Goal: Task Accomplishment & Management: Use online tool/utility

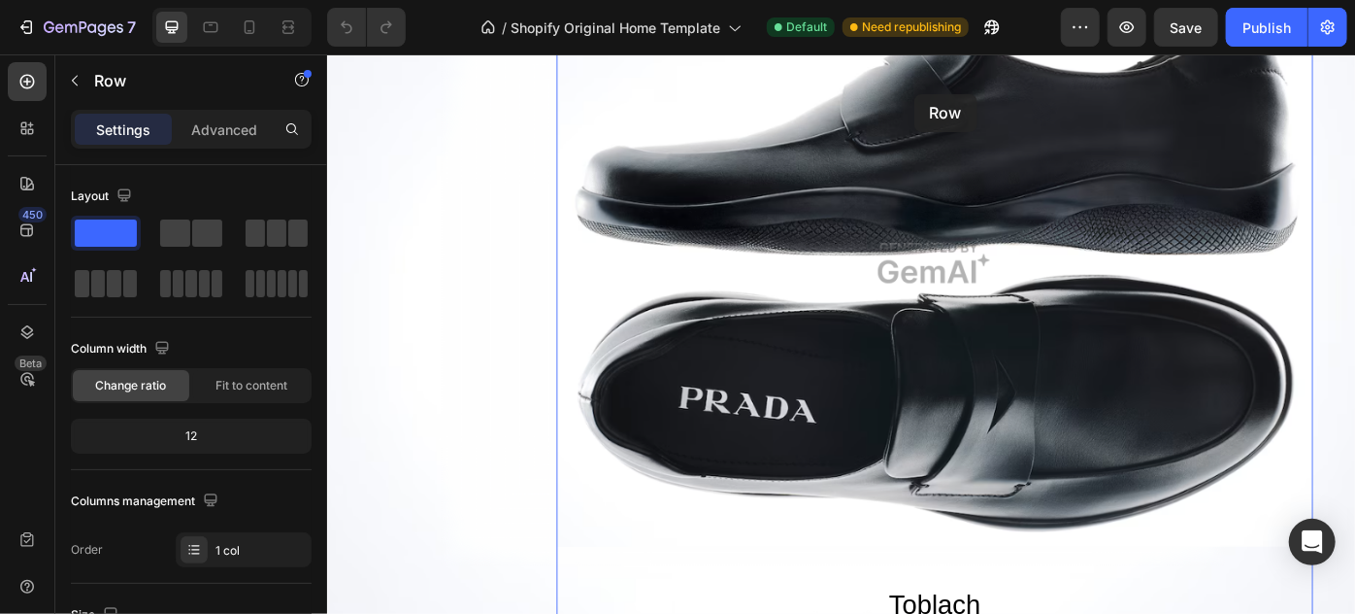
scroll to position [3600, 0]
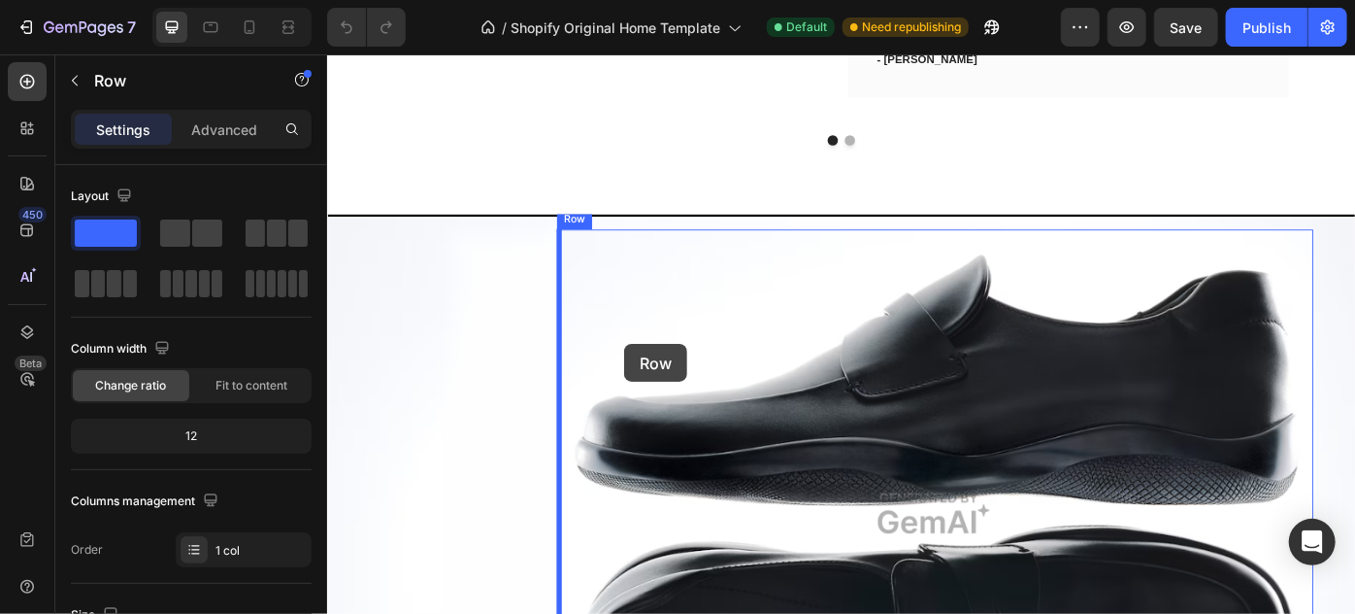
drag, startPoint x: 1293, startPoint y: 111, endPoint x: 670, endPoint y: 382, distance: 679.7
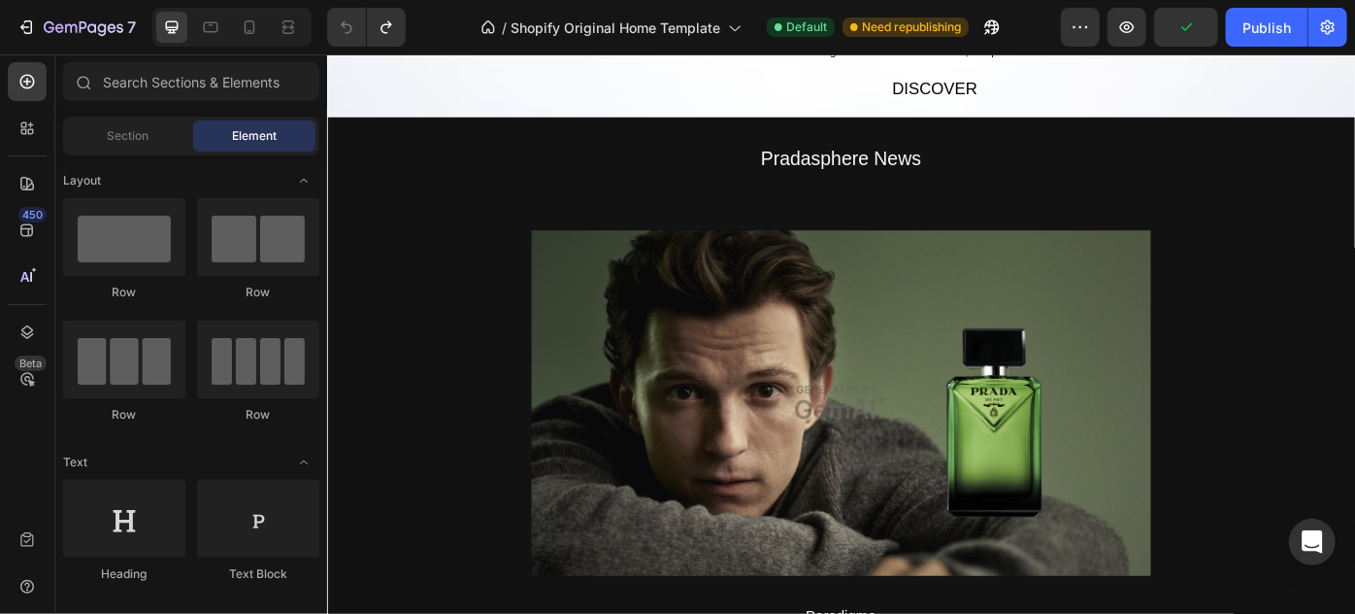
scroll to position [4579, 0]
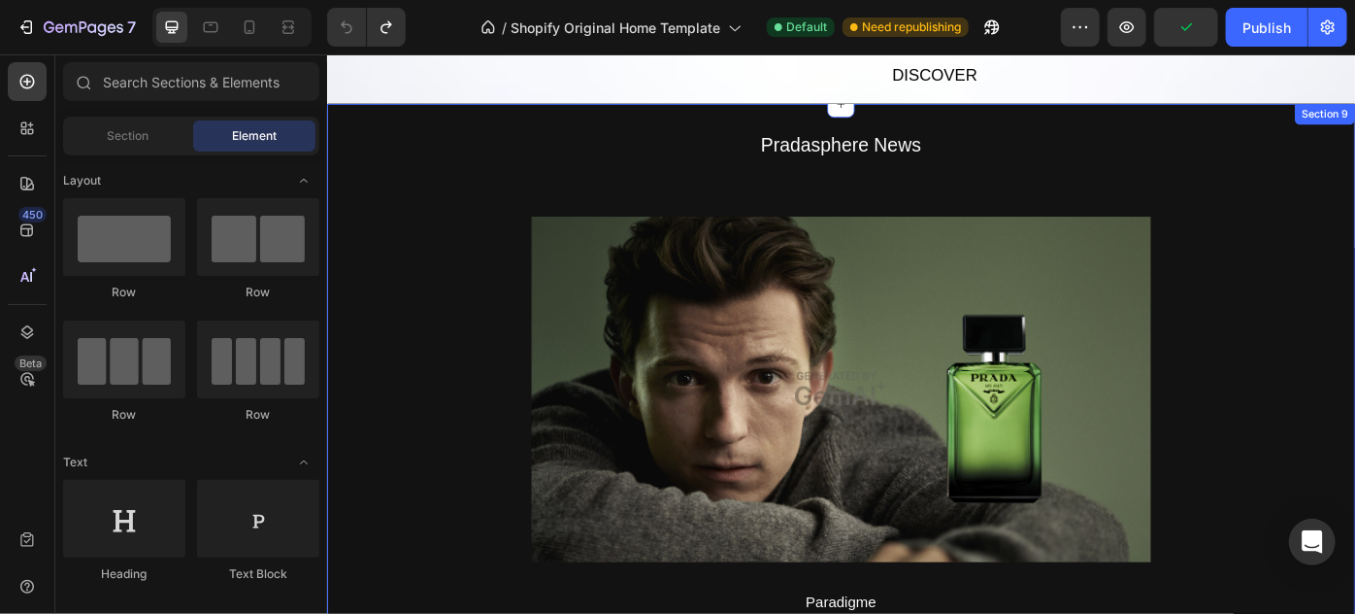
click at [1306, 334] on div "Pradasphere News Text Block Image Paradigme Text Block Row" at bounding box center [908, 413] width 1165 height 551
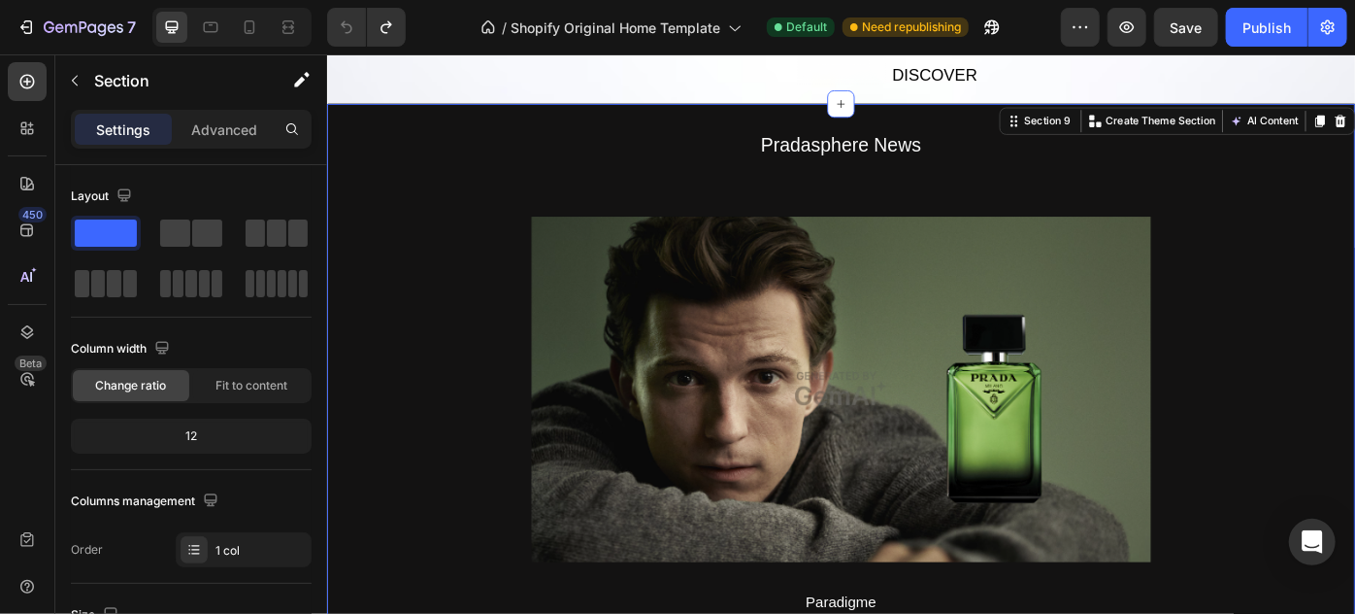
click at [354, 348] on div "Pradasphere News Text Block Image Paradigme Text Block Row" at bounding box center [908, 413] width 1165 height 551
click at [384, 340] on div "Pradasphere News Text Block Image Paradigme Text Block Row" at bounding box center [908, 413] width 1165 height 551
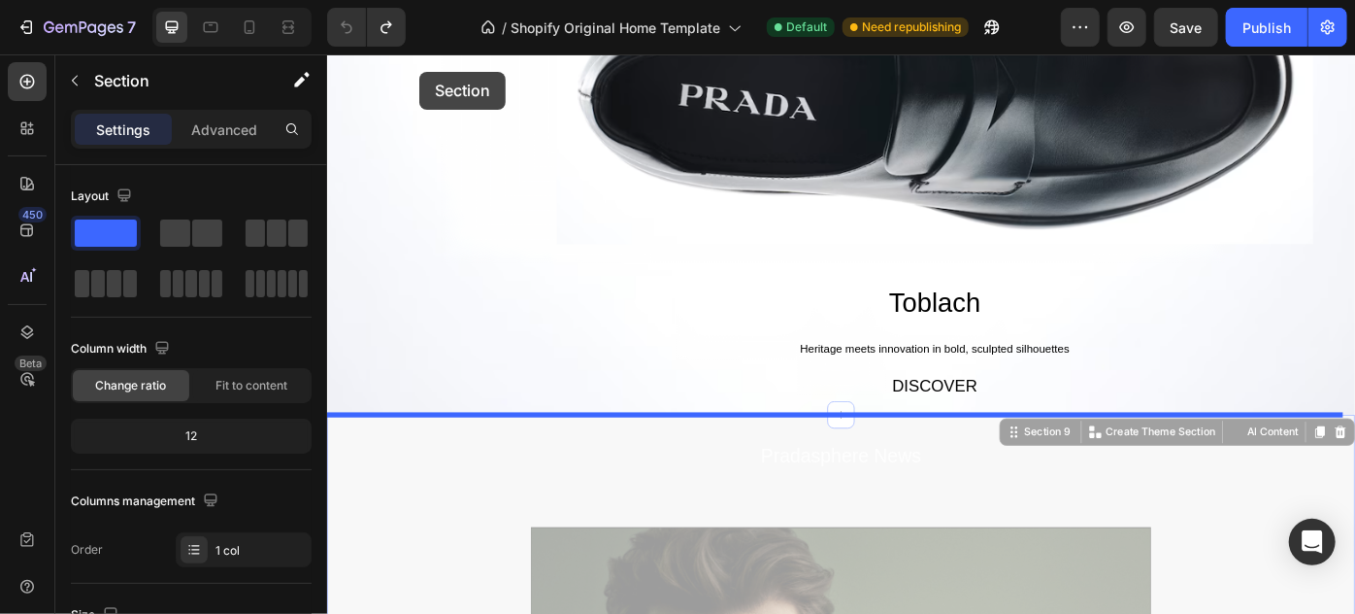
scroll to position [4212, 0]
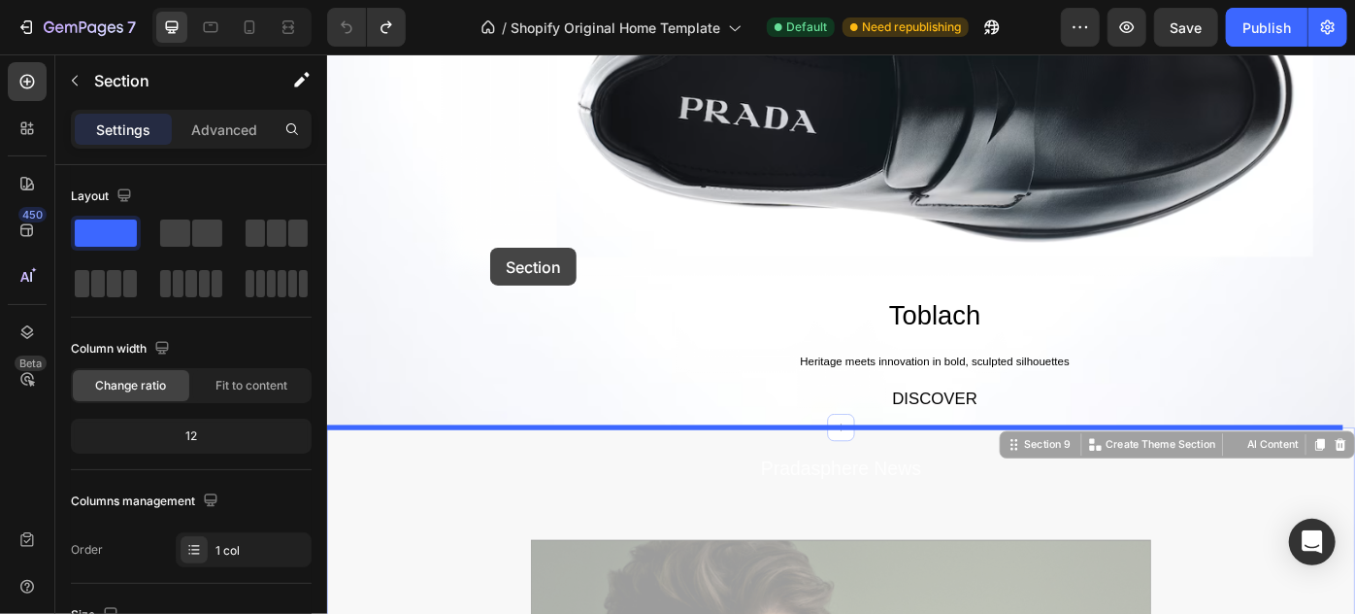
drag, startPoint x: 392, startPoint y: 283, endPoint x: 505, endPoint y: 251, distance: 116.8
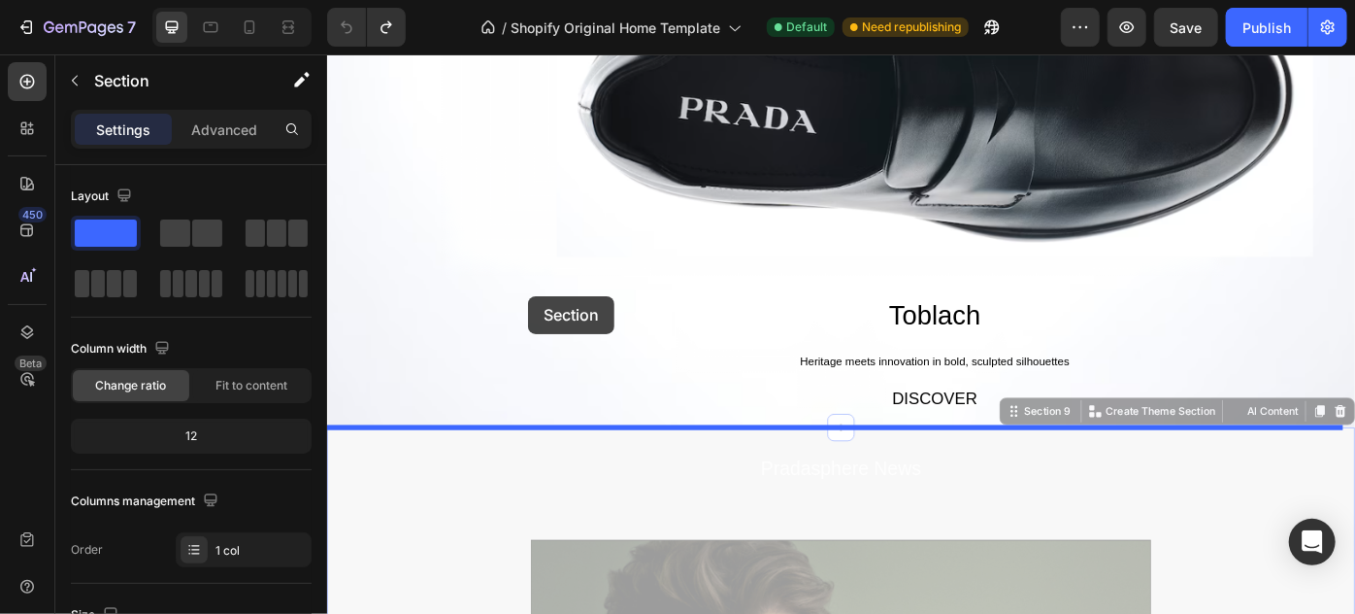
drag, startPoint x: 492, startPoint y: 580, endPoint x: 553, endPoint y: 321, distance: 265.4
drag, startPoint x: 412, startPoint y: 598, endPoint x: 523, endPoint y: 199, distance: 414.4
drag, startPoint x: 508, startPoint y: 622, endPoint x: 563, endPoint y: 148, distance: 478.0
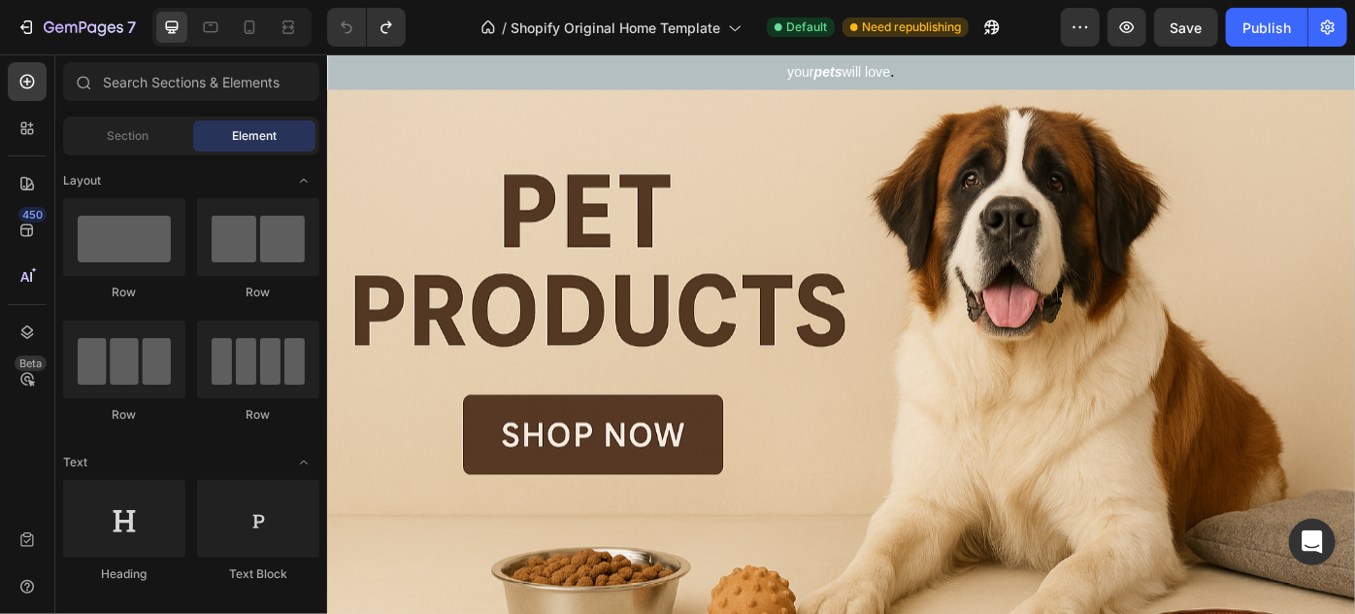
scroll to position [1502, 0]
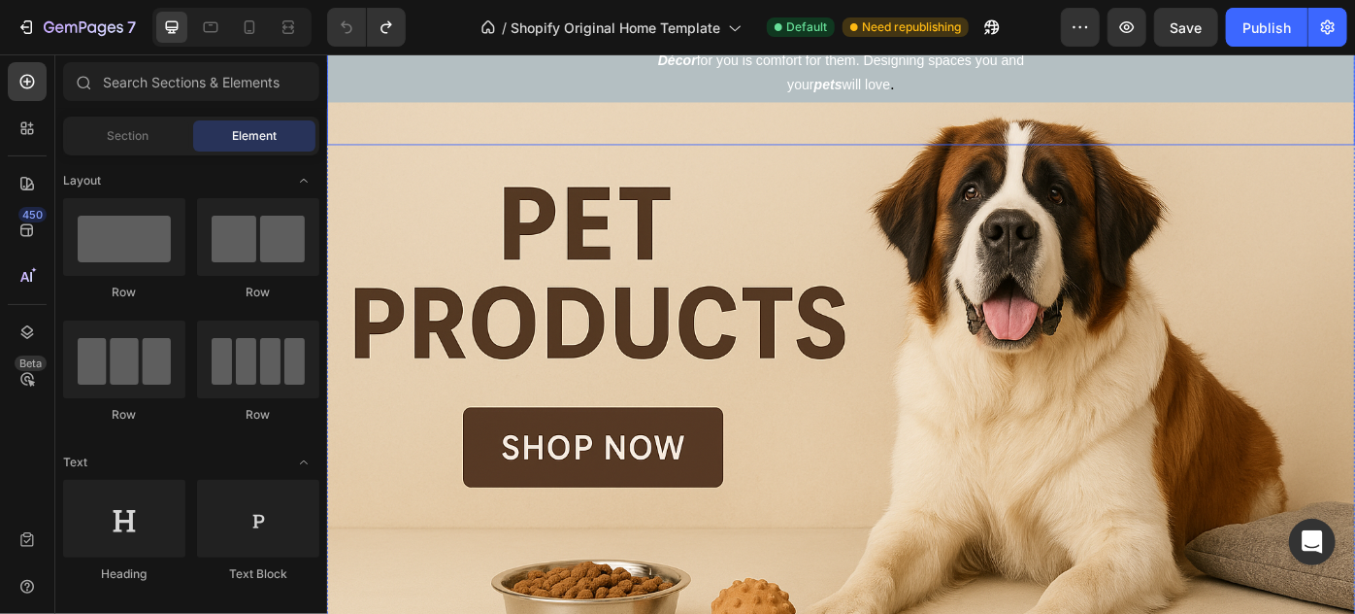
click at [458, 70] on div "A new kind of elegance is expressed through unexpected harmonies and combinatio…" at bounding box center [908, 58] width 1165 height 195
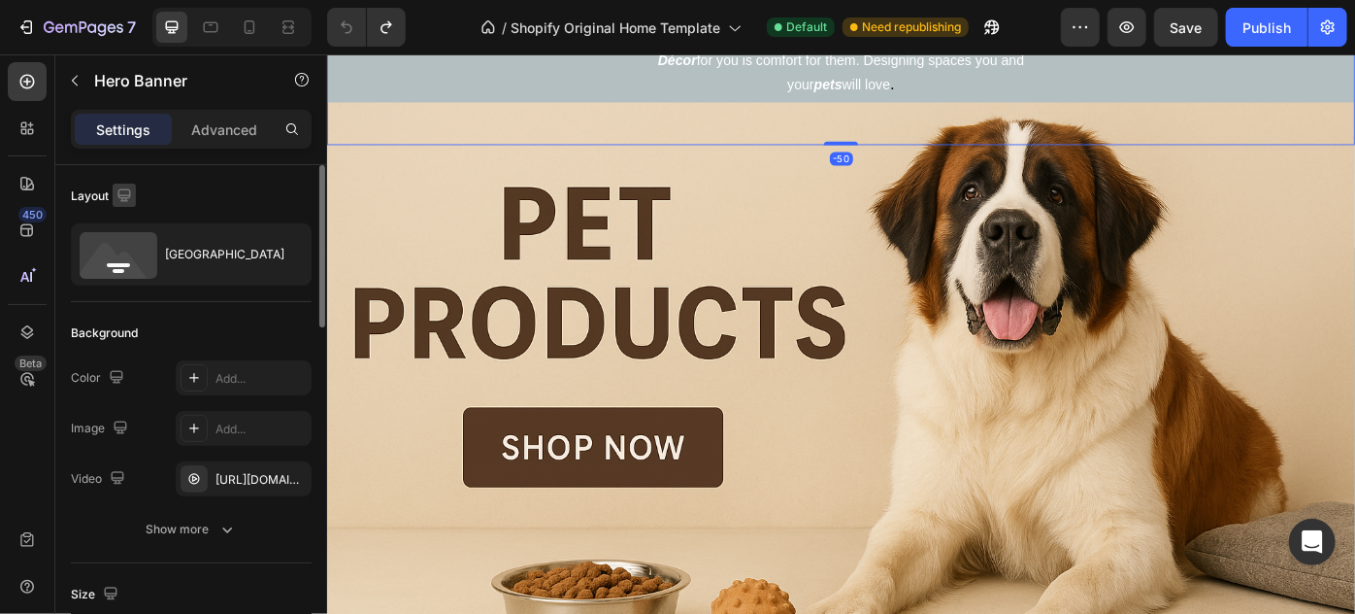
click at [126, 185] on icon "button" at bounding box center [124, 194] width 19 height 19
click at [133, 305] on button "button" at bounding box center [128, 296] width 31 height 31
type input "500"
type input "100%"
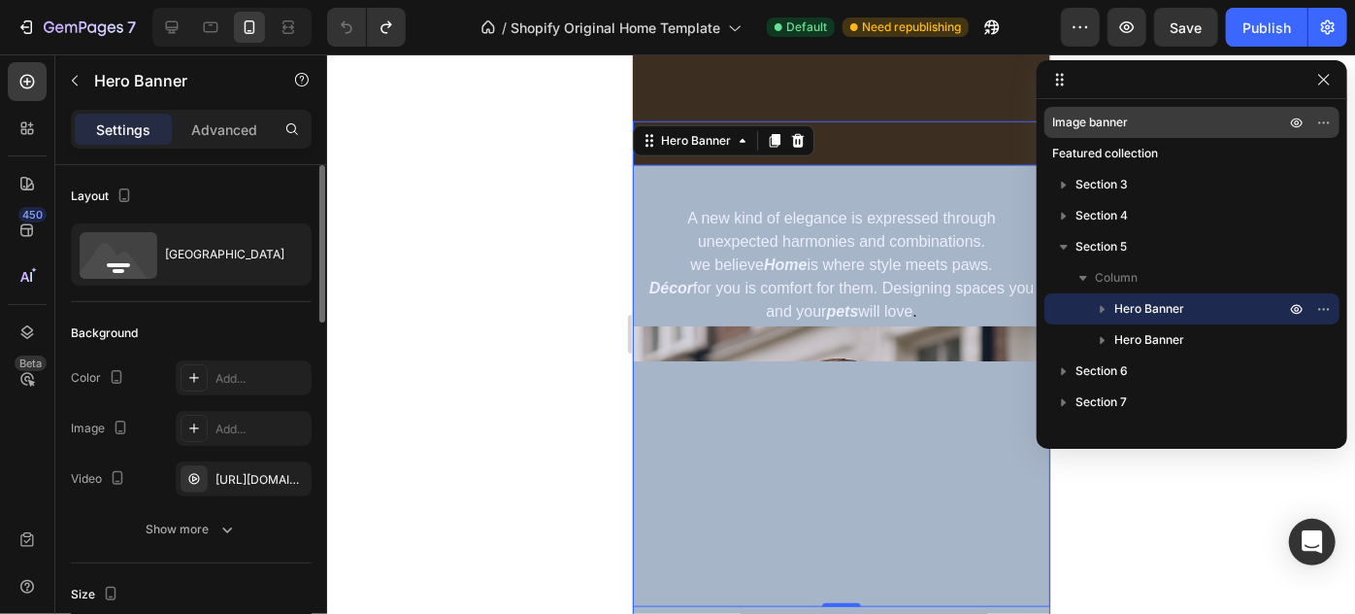
scroll to position [844, 0]
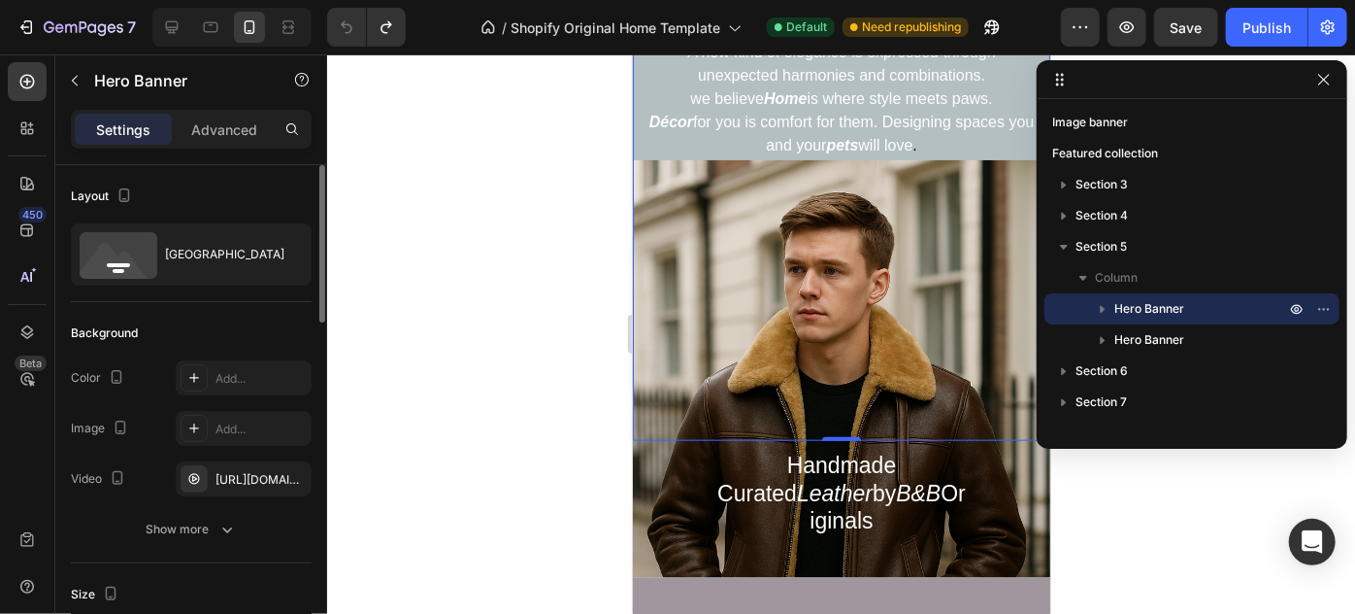
click at [1174, 558] on div at bounding box center [841, 333] width 1028 height 559
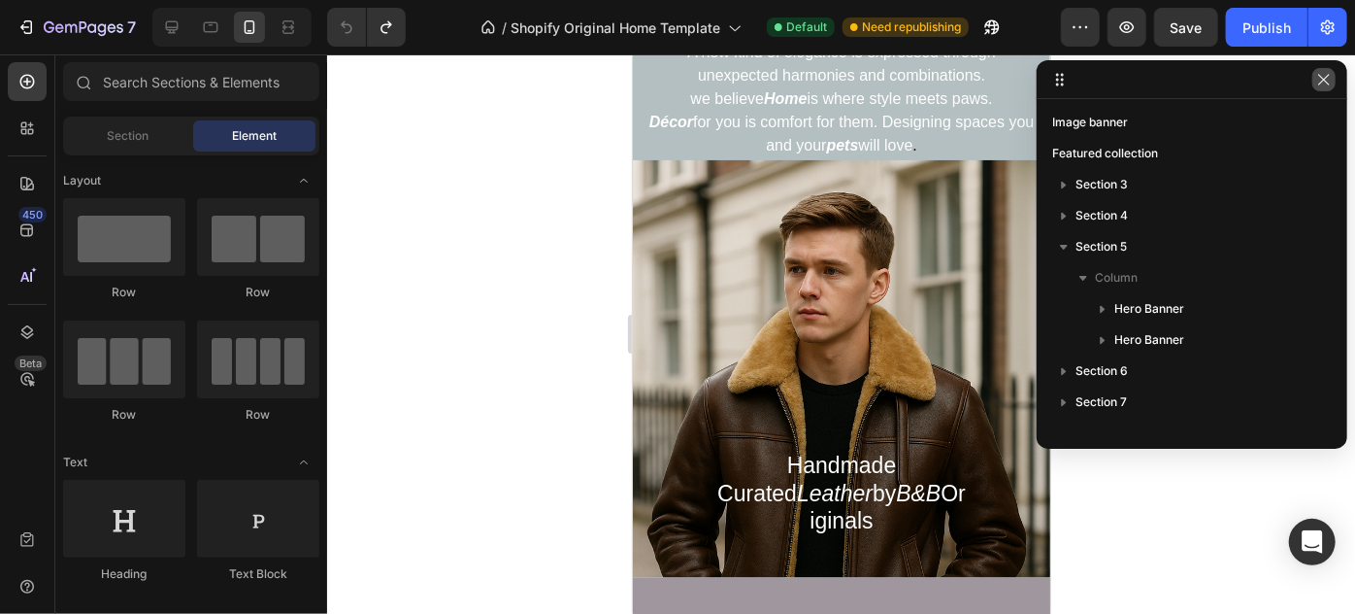
click at [1319, 84] on icon "button" at bounding box center [1325, 80] width 16 height 16
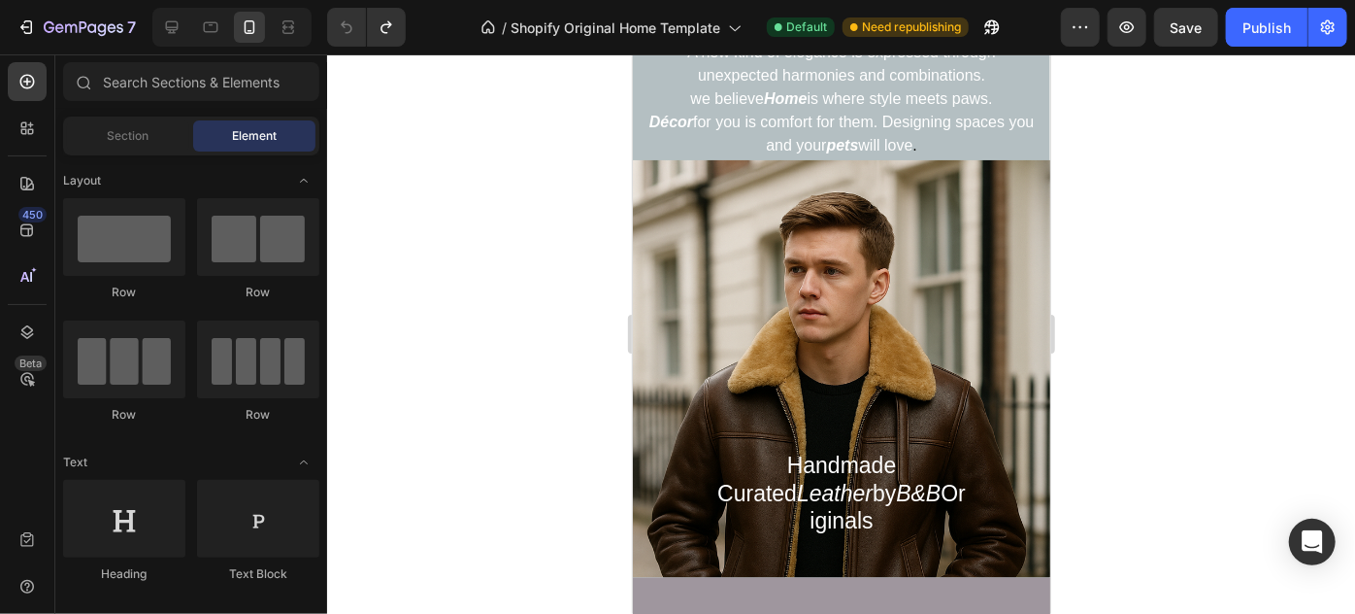
click at [1354, 354] on div at bounding box center [841, 333] width 1028 height 559
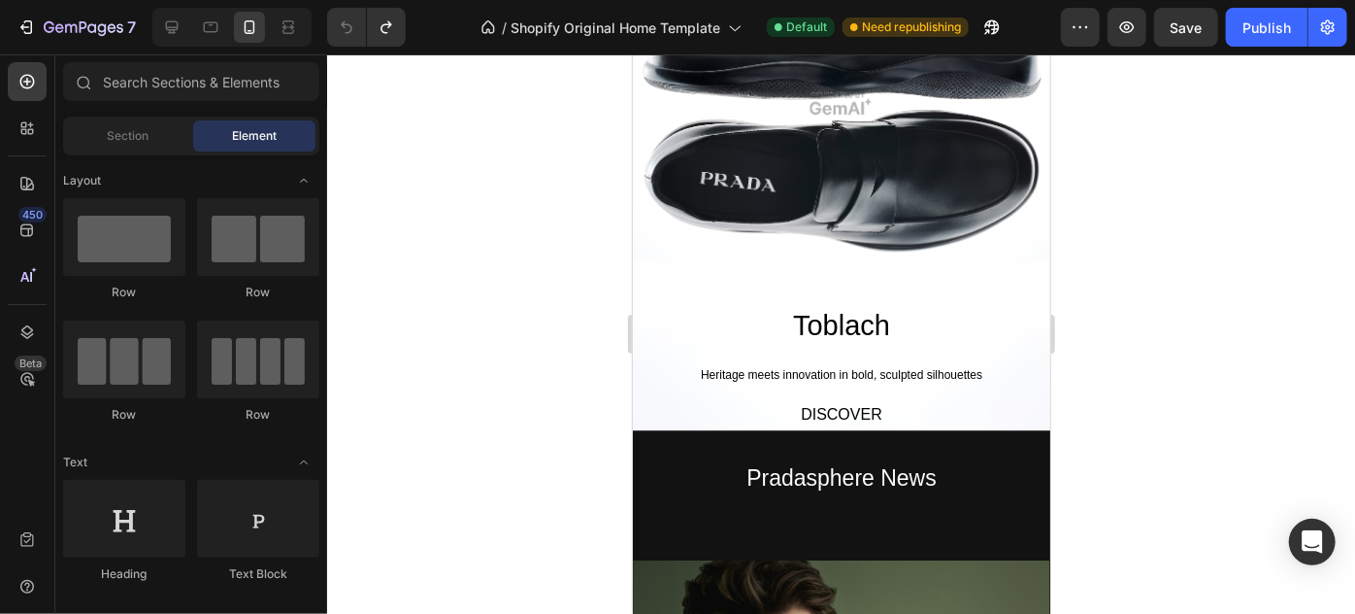
scroll to position [2462, 0]
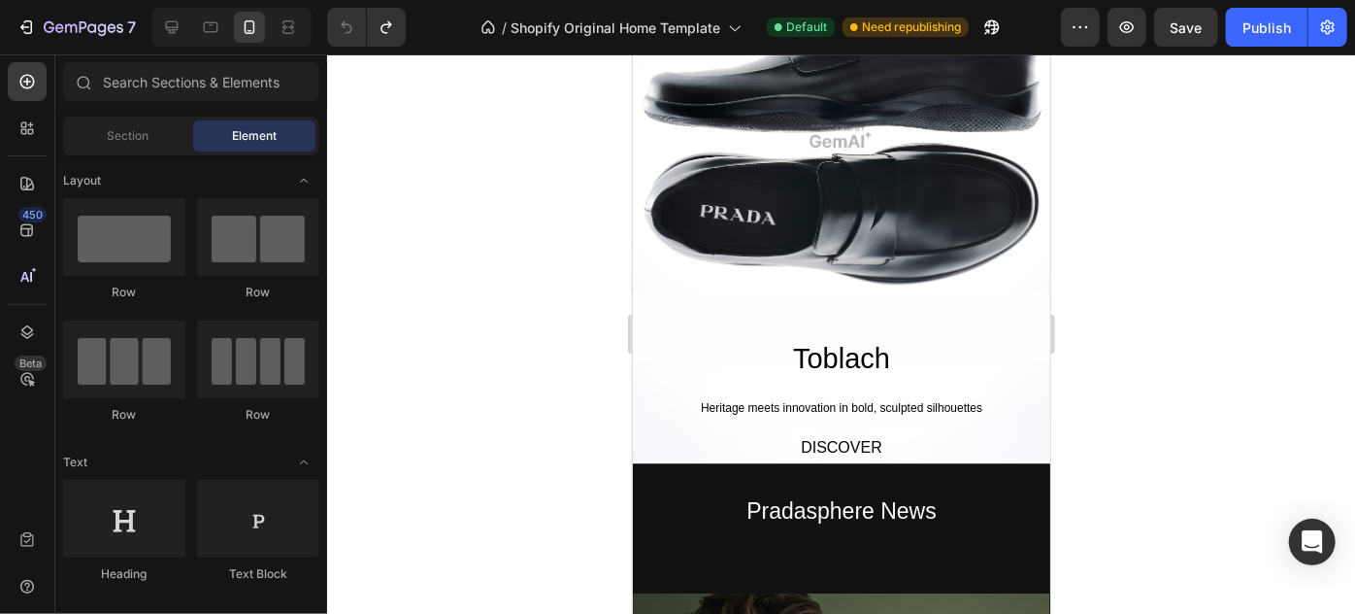
drag, startPoint x: 1043, startPoint y: 192, endPoint x: 1693, endPoint y: 424, distance: 690.7
click at [978, 342] on h2 "Toblach" at bounding box center [841, 358] width 418 height 47
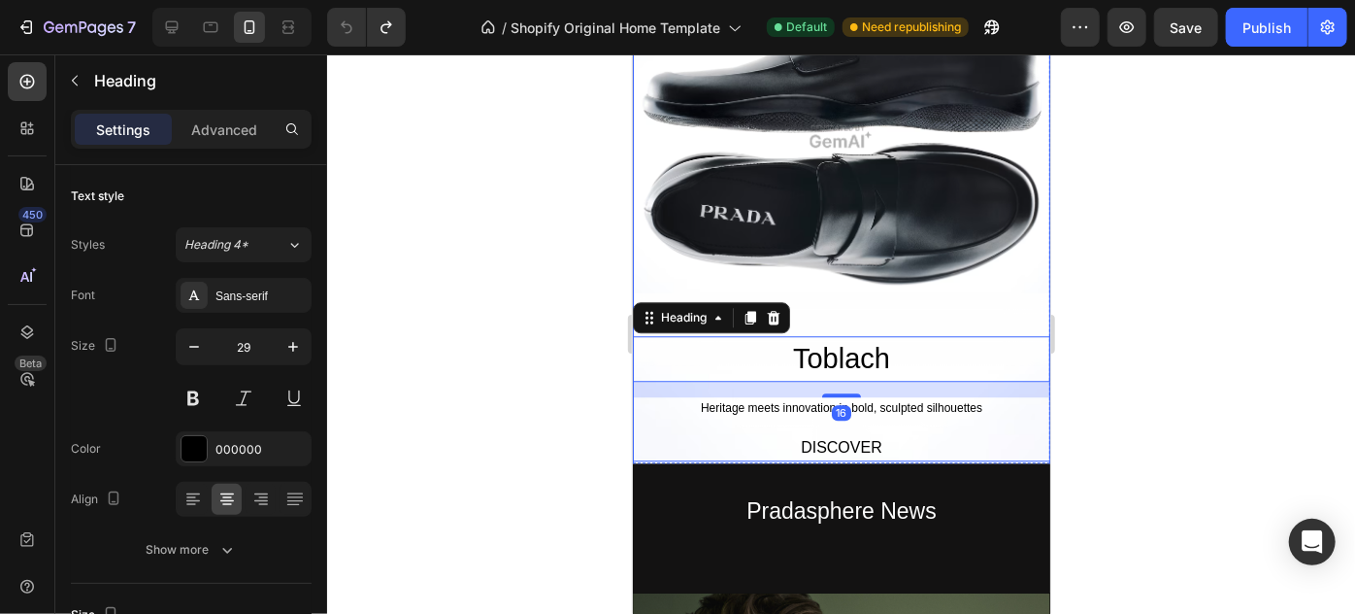
click at [964, 300] on div "Image Toblach Heading 16 Heritage meets innovation in bold, sculpted silhouette…" at bounding box center [841, 220] width 418 height 482
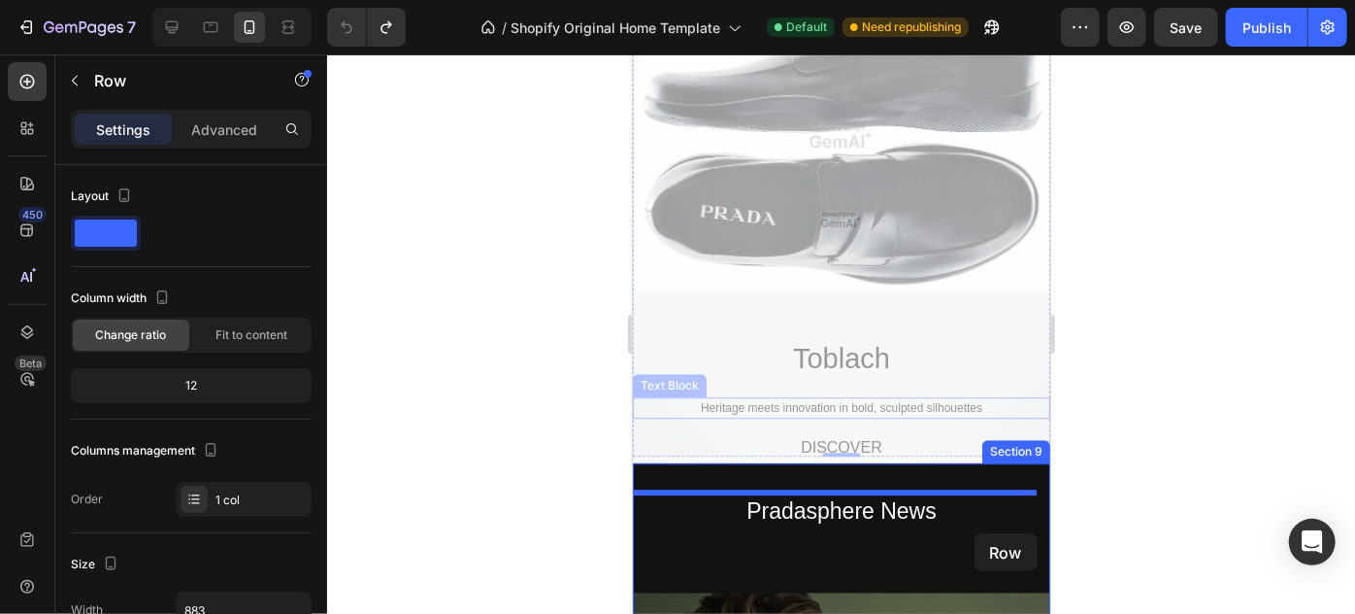
drag, startPoint x: 981, startPoint y: 320, endPoint x: 974, endPoint y: 532, distance: 211.8
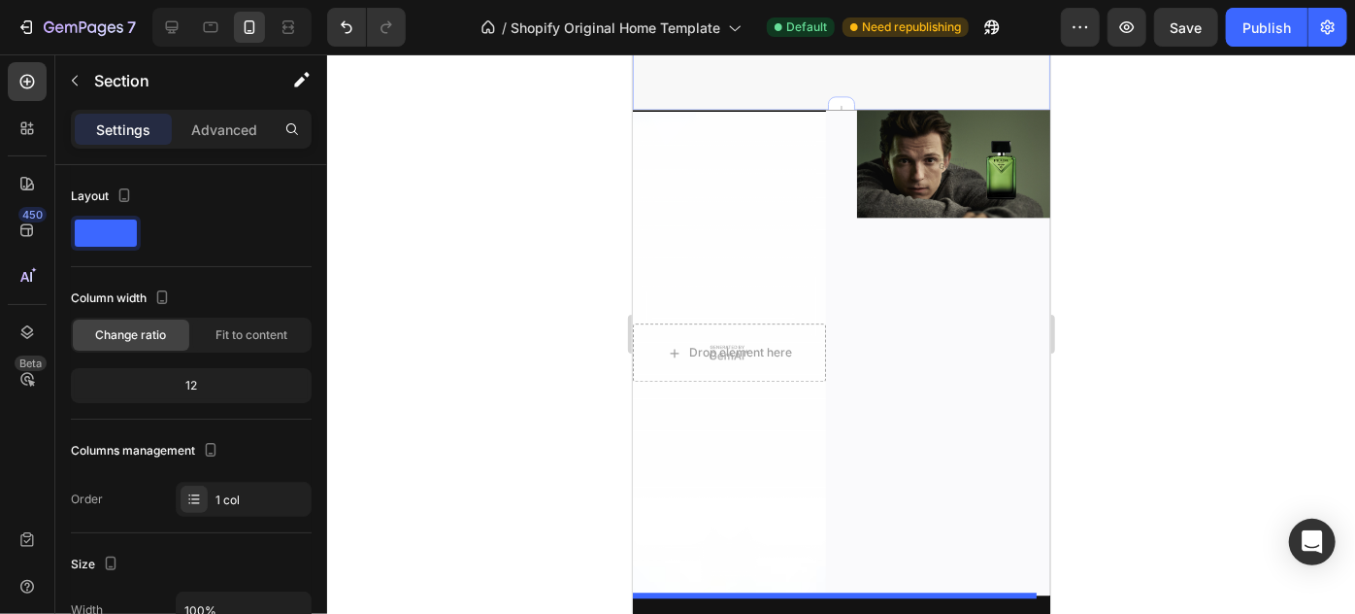
scroll to position [2447, 0]
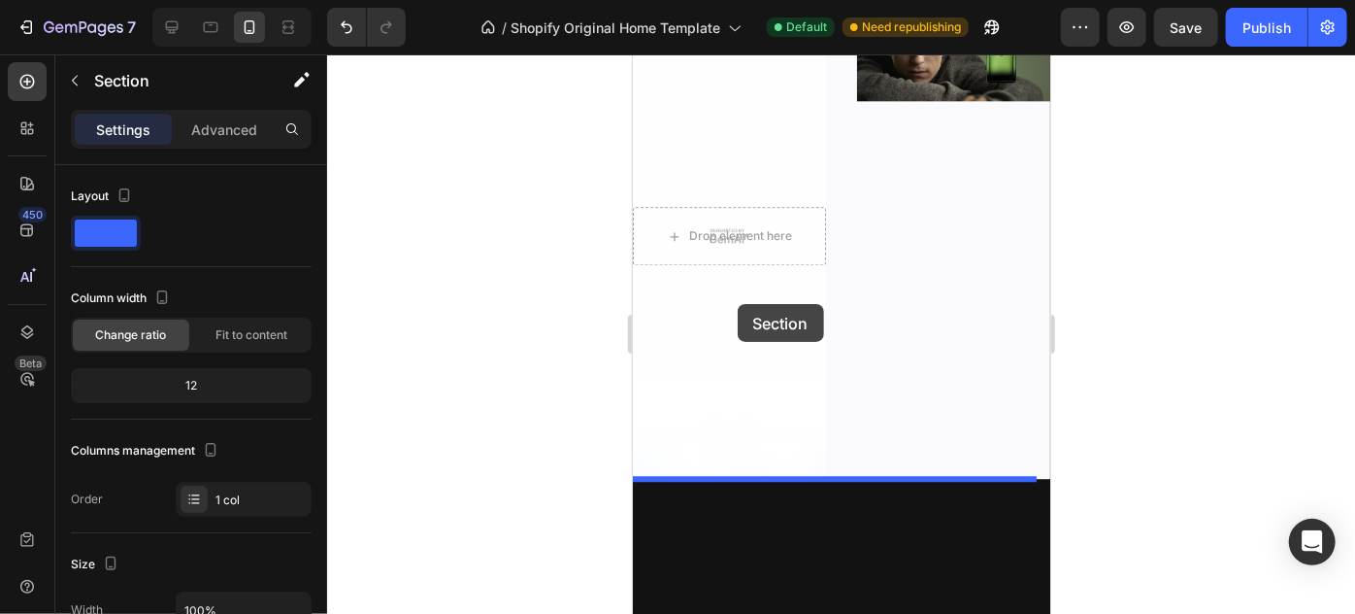
drag, startPoint x: 940, startPoint y: 147, endPoint x: 737, endPoint y: 303, distance: 256.2
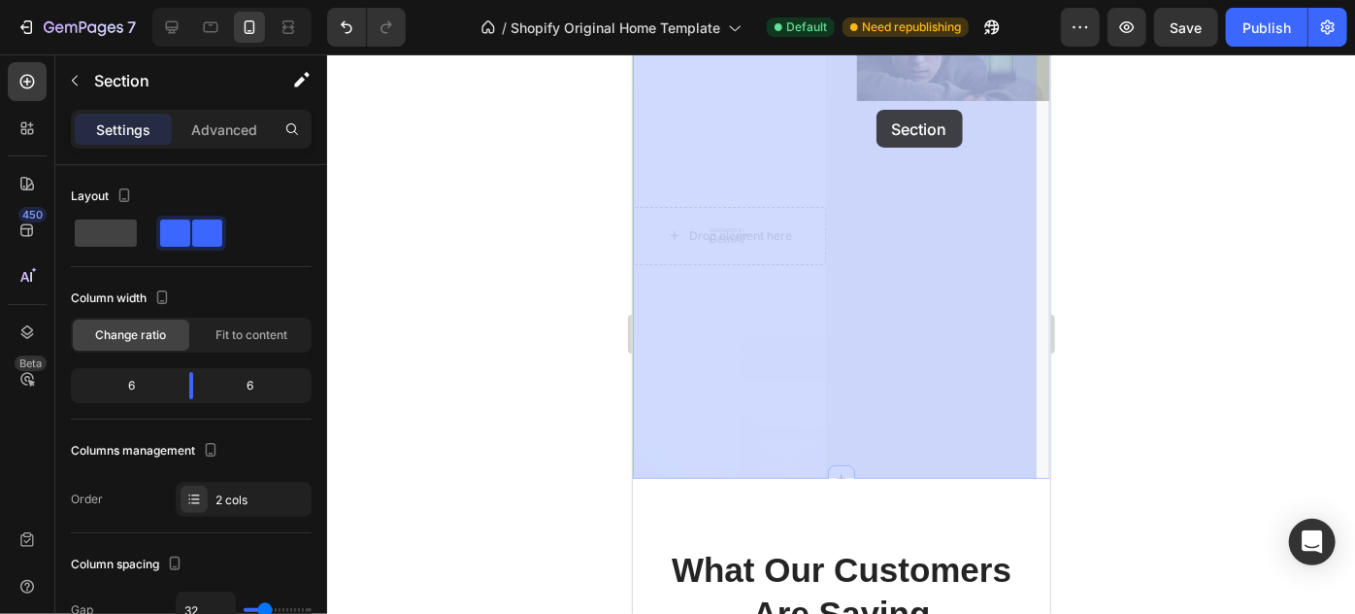
scroll to position [1592, 0]
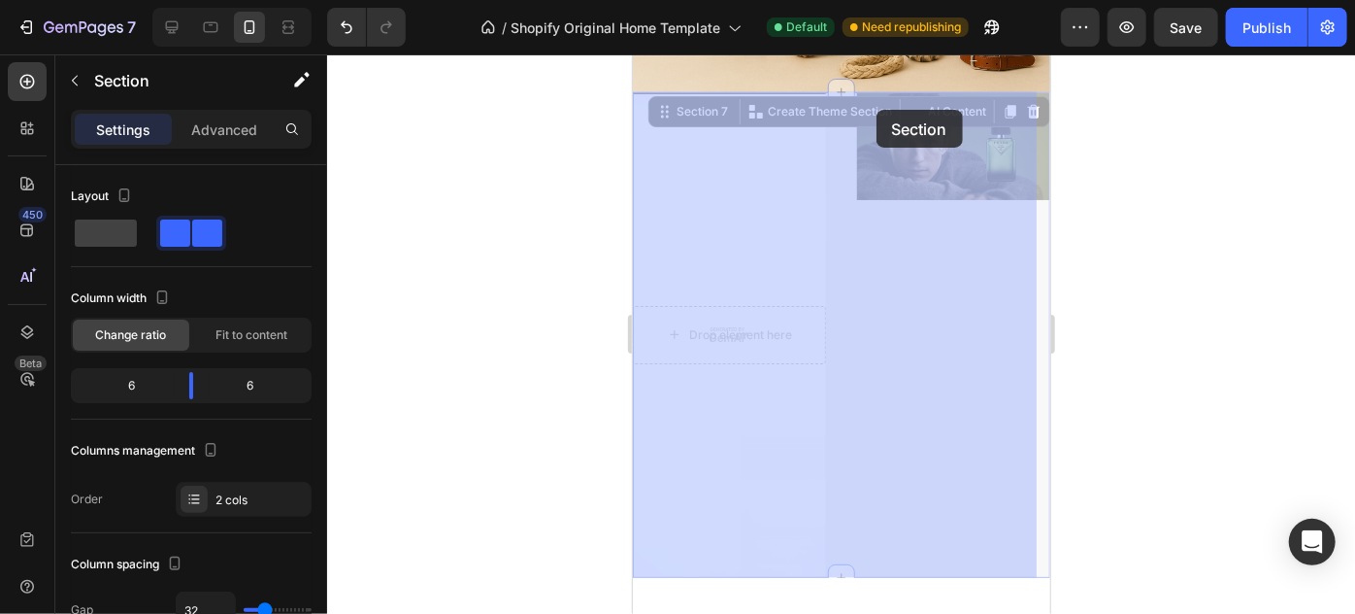
drag, startPoint x: 943, startPoint y: 401, endPoint x: 880, endPoint y: 203, distance: 207.9
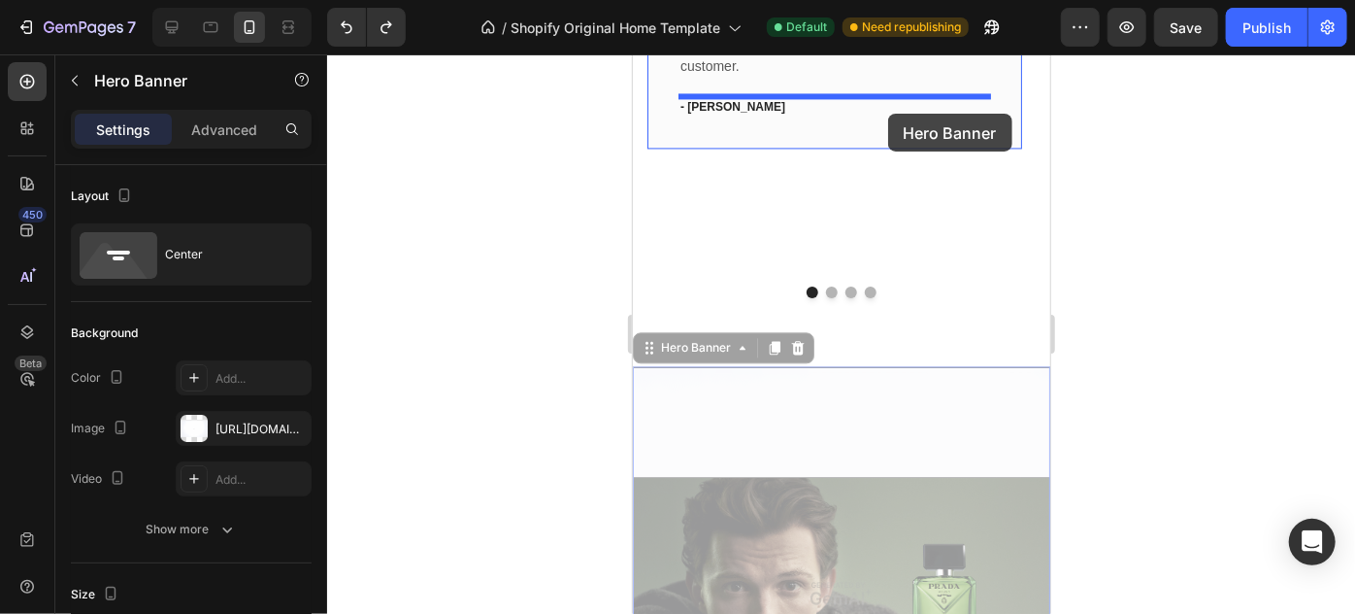
scroll to position [2011, 0]
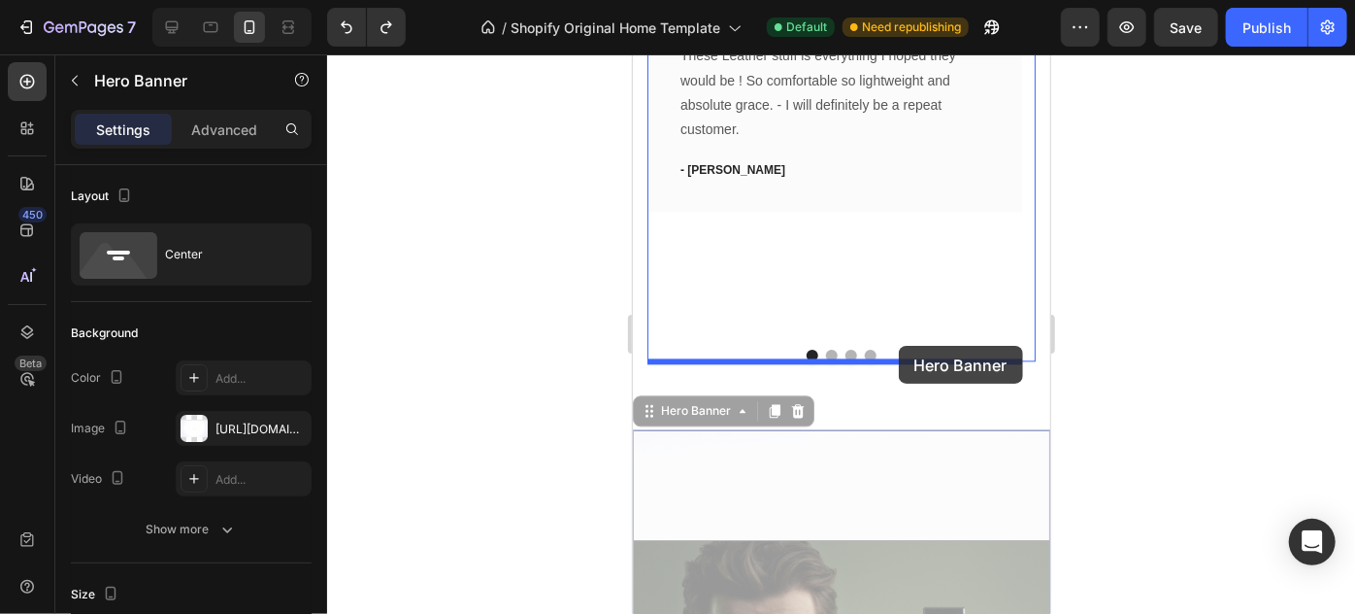
drag, startPoint x: 855, startPoint y: 295, endPoint x: 898, endPoint y: 345, distance: 65.4
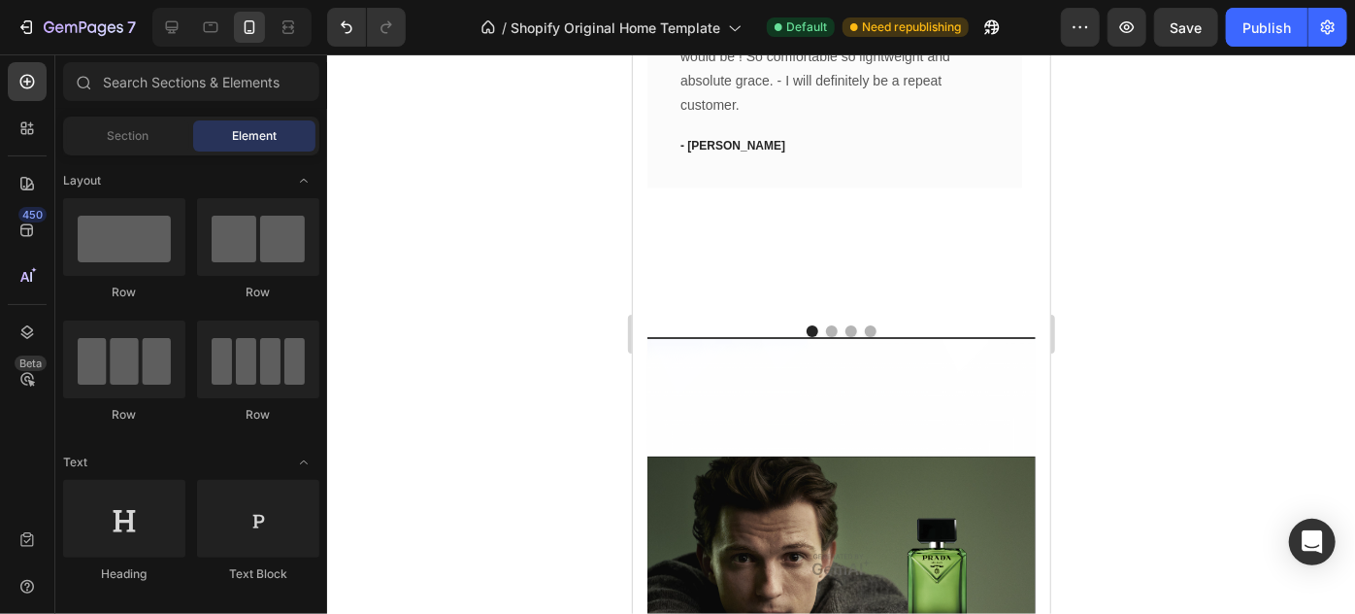
scroll to position [2064, 0]
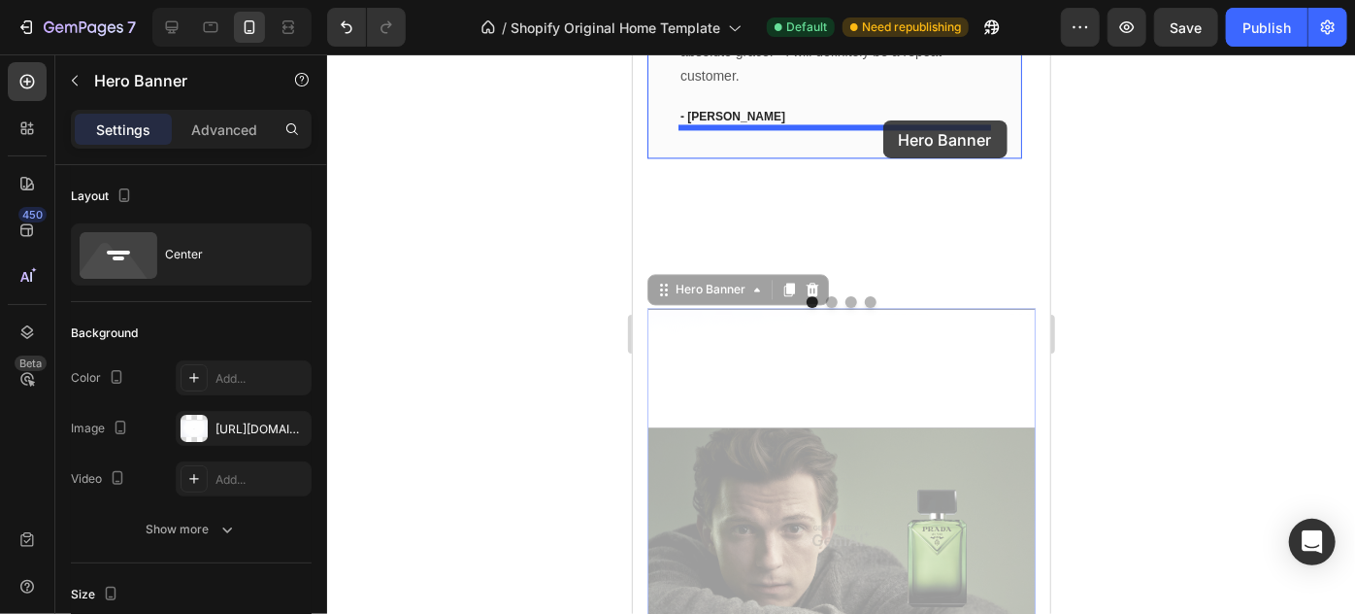
drag, startPoint x: 878, startPoint y: 340, endPoint x: 883, endPoint y: 121, distance: 218.5
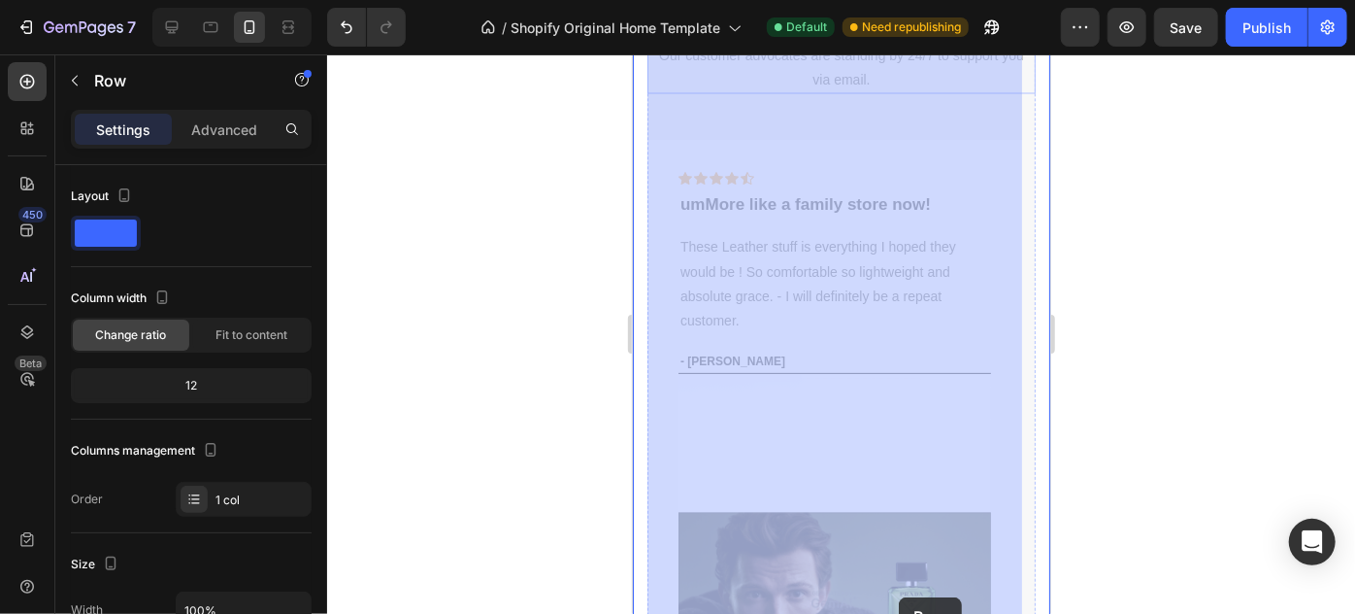
scroll to position [1907, 0]
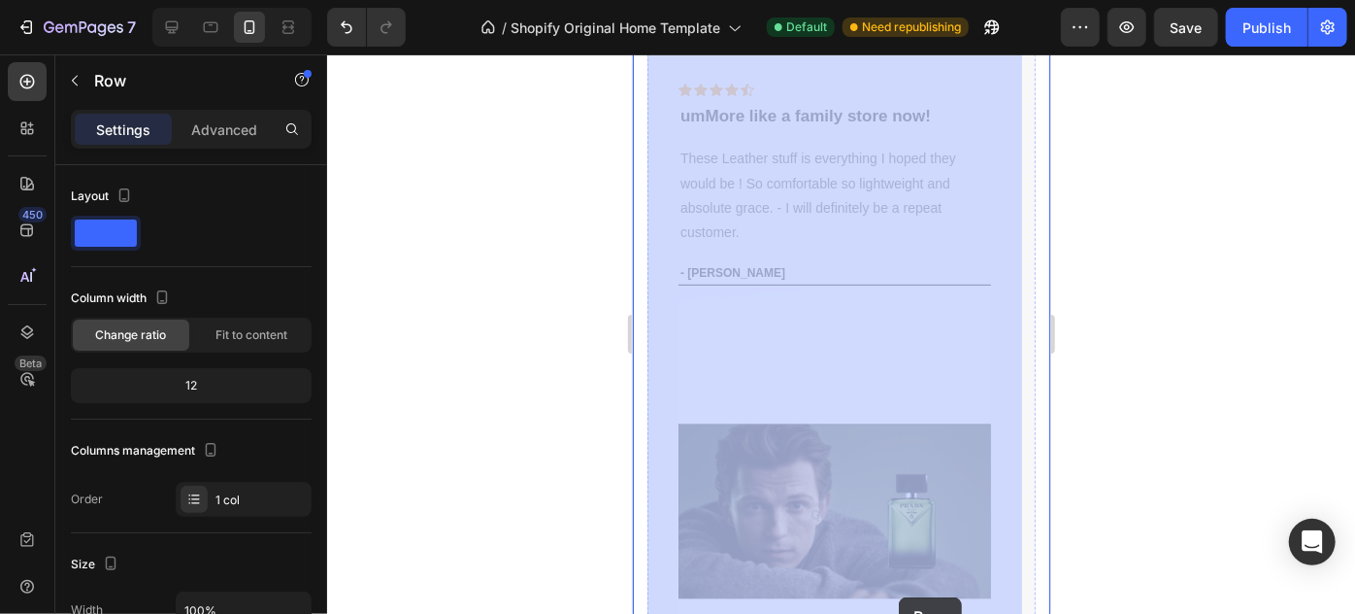
drag, startPoint x: 953, startPoint y: 196, endPoint x: 894, endPoint y: 440, distance: 250.6
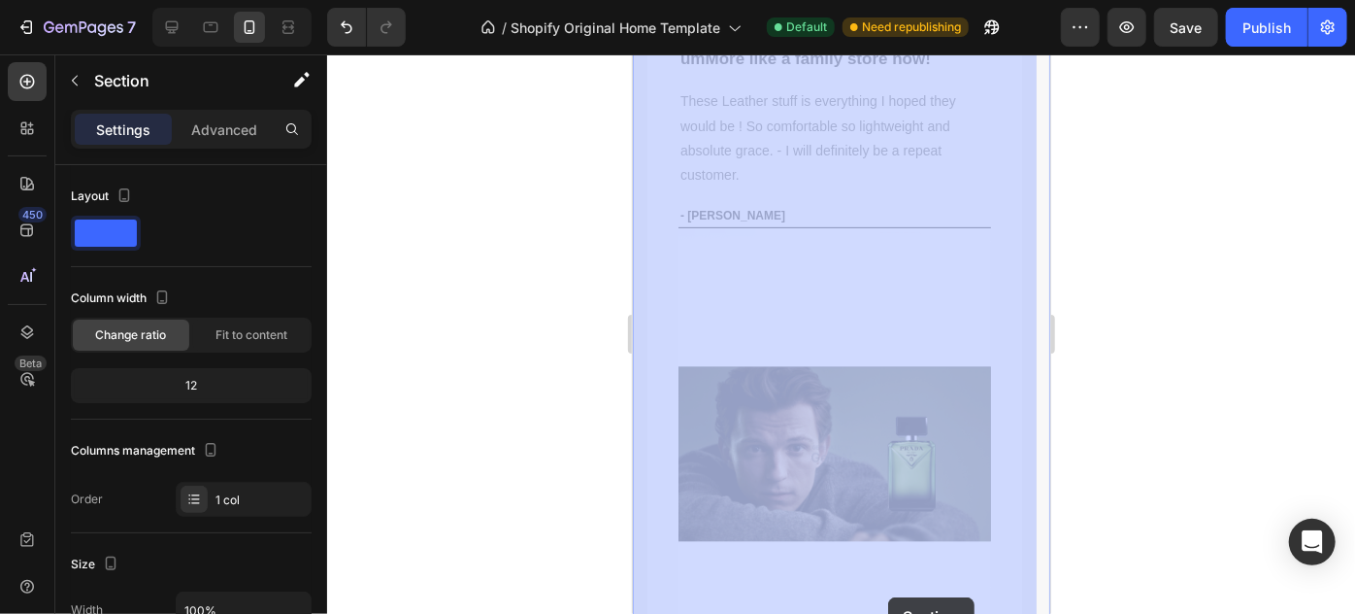
scroll to position [2019, 0]
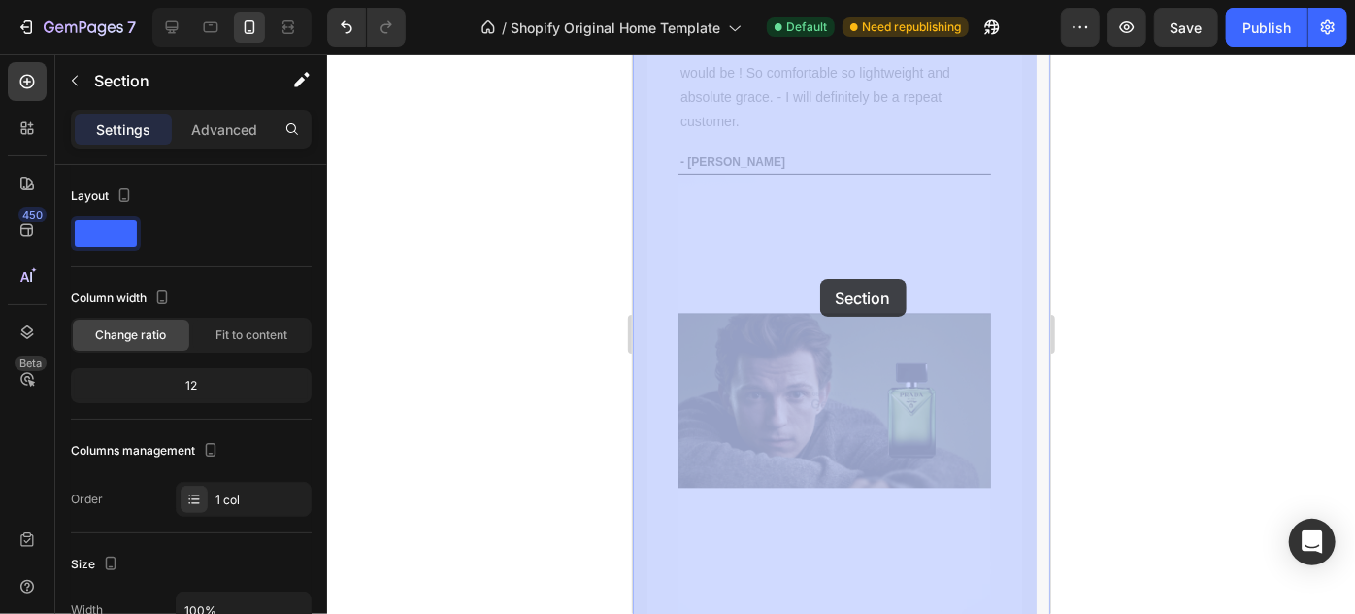
drag, startPoint x: 897, startPoint y: 145, endPoint x: 819, endPoint y: 278, distance: 154.0
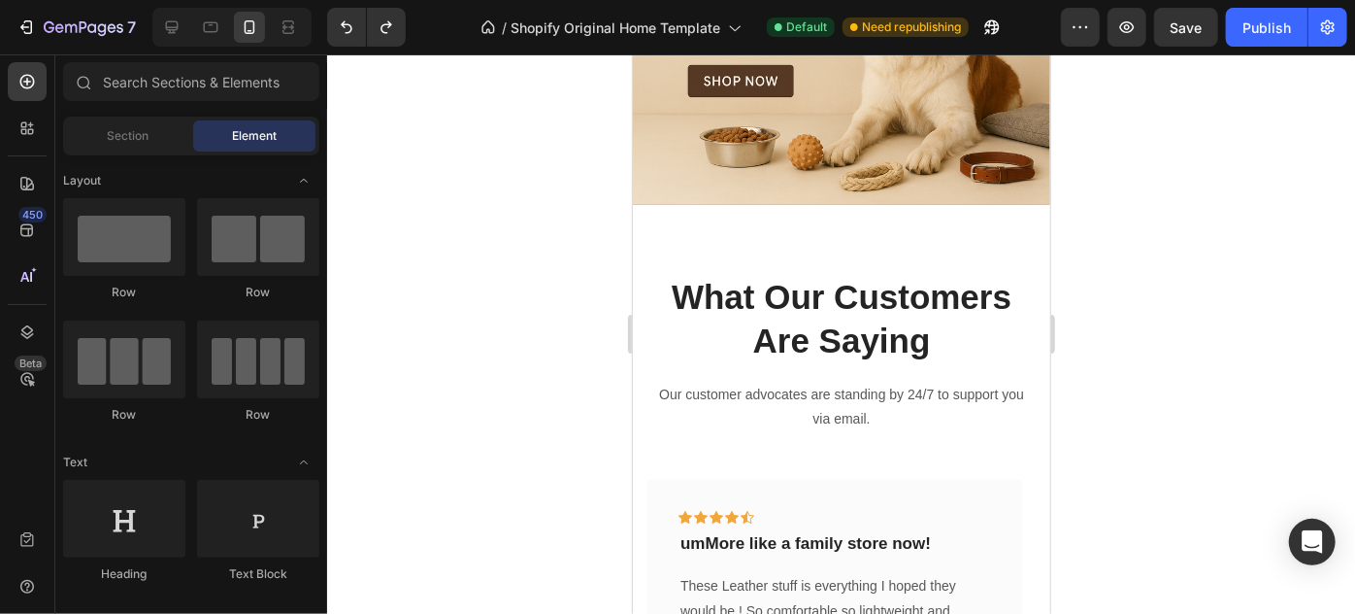
scroll to position [1486, 0]
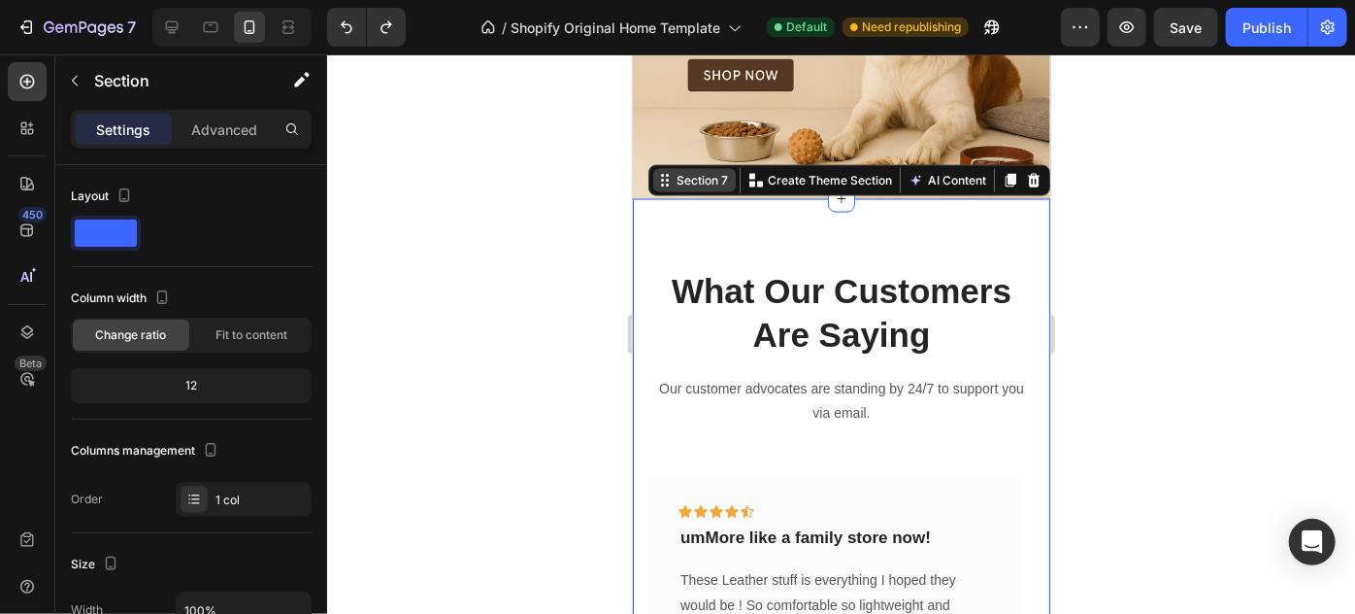
click at [653, 187] on div "Section 7" at bounding box center [693, 179] width 83 height 23
click at [881, 99] on div "Heading Handmade Curated Leather by B&B Originals Button Row" at bounding box center [841, 59] width 418 height 277
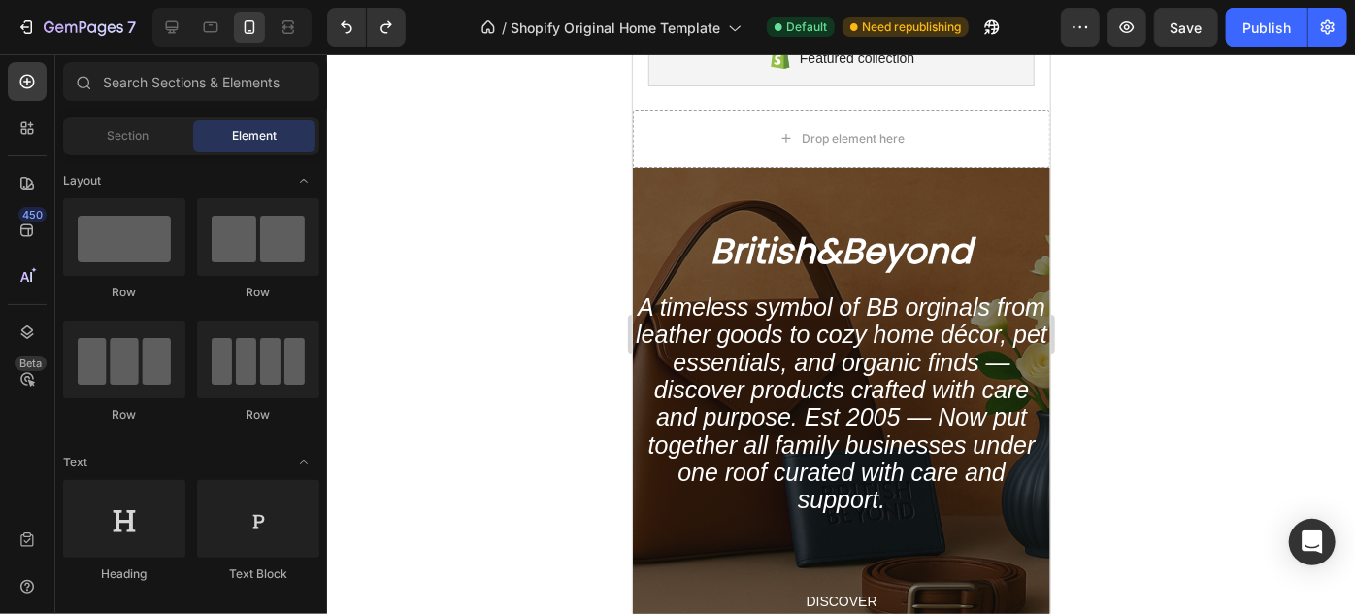
scroll to position [0, 0]
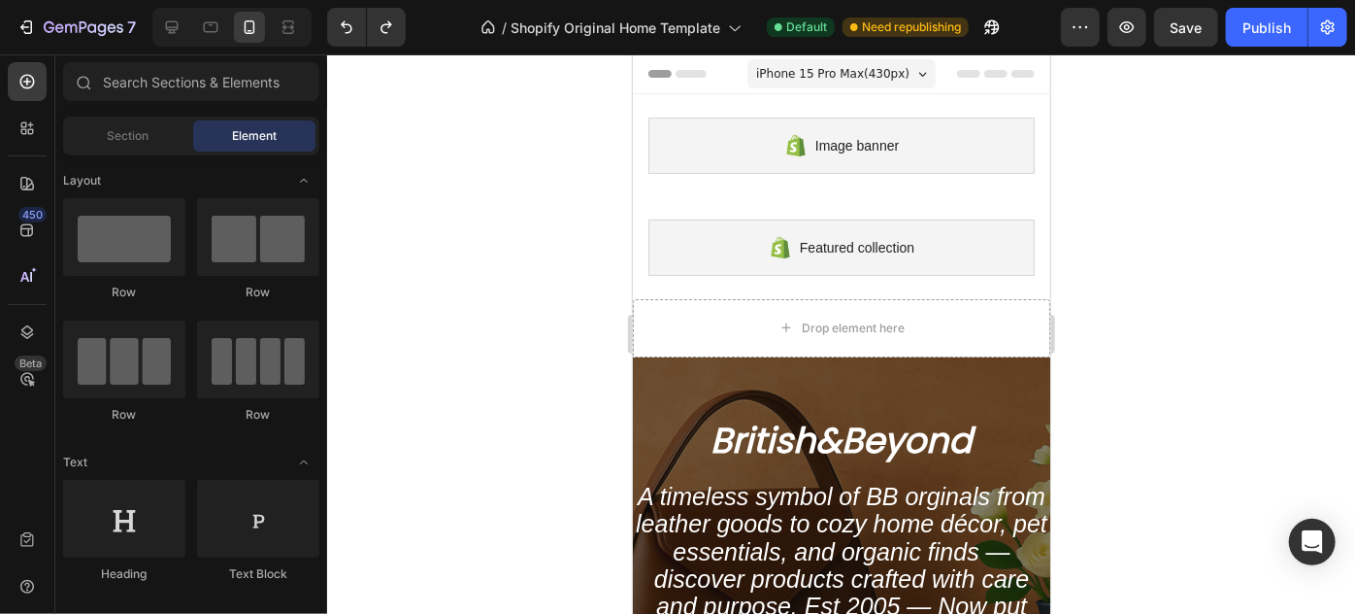
drag, startPoint x: 1041, startPoint y: 261, endPoint x: 1645, endPoint y: 73, distance: 632.6
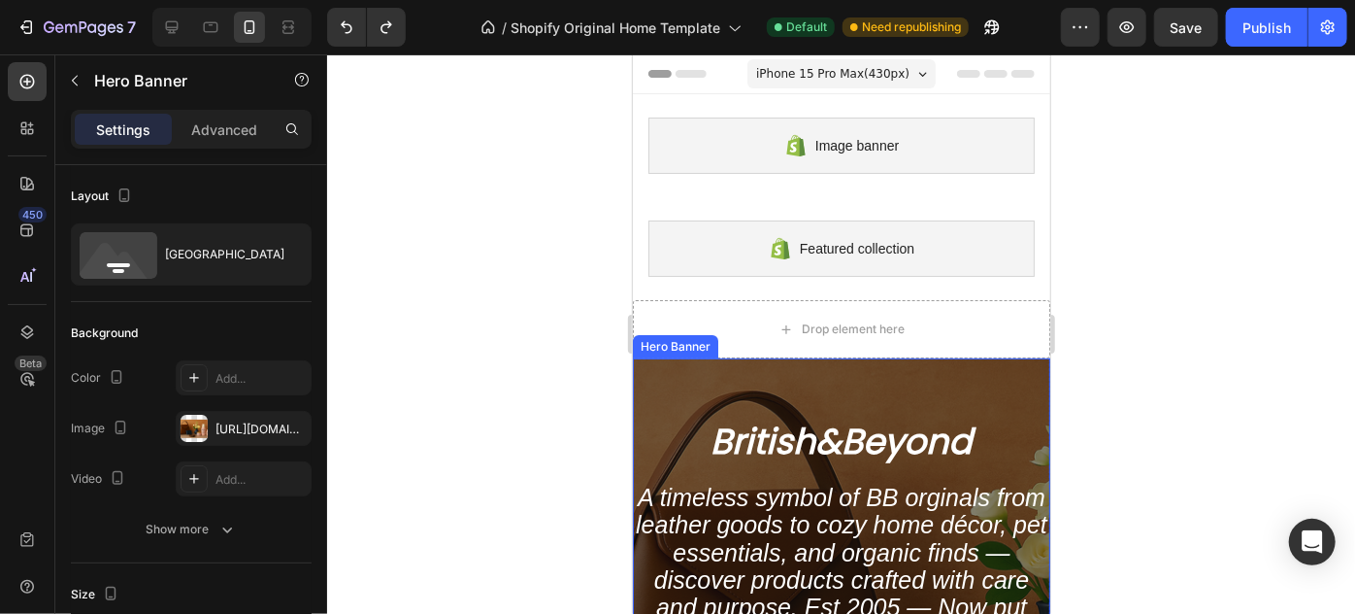
click at [670, 363] on div "Overlay" at bounding box center [841, 599] width 418 height 485
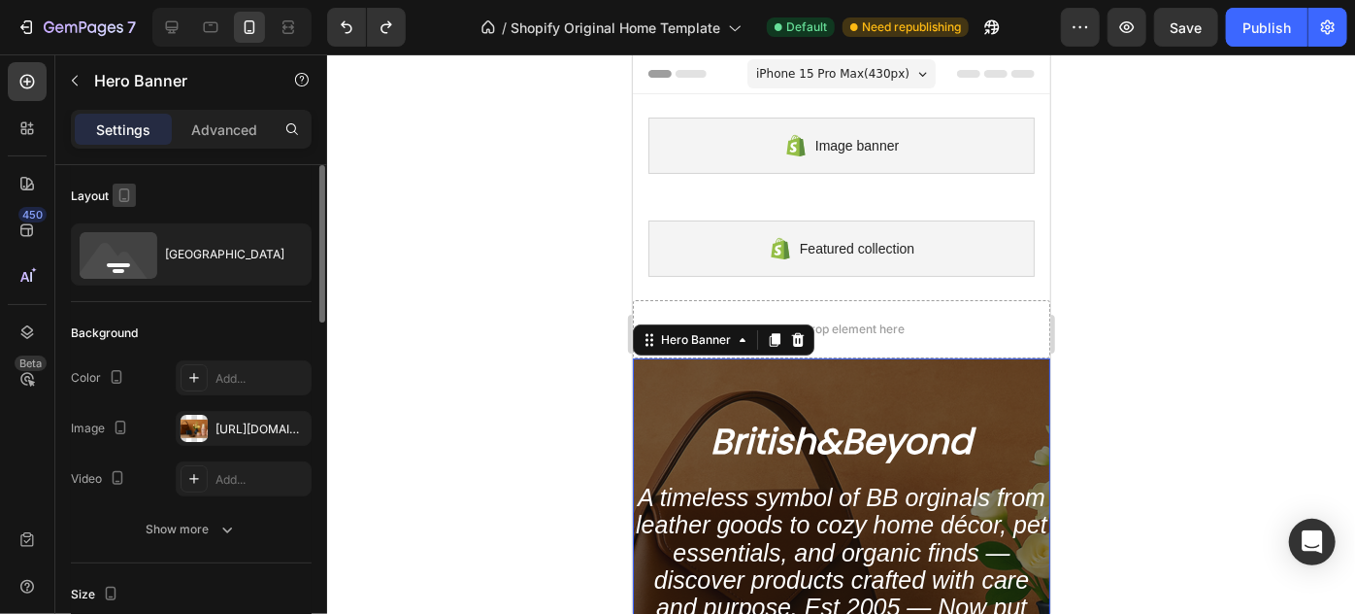
click at [124, 198] on icon "button" at bounding box center [124, 199] width 5 height 2
click at [125, 229] on icon "button" at bounding box center [128, 225] width 13 height 13
type input "673"
type input "1200"
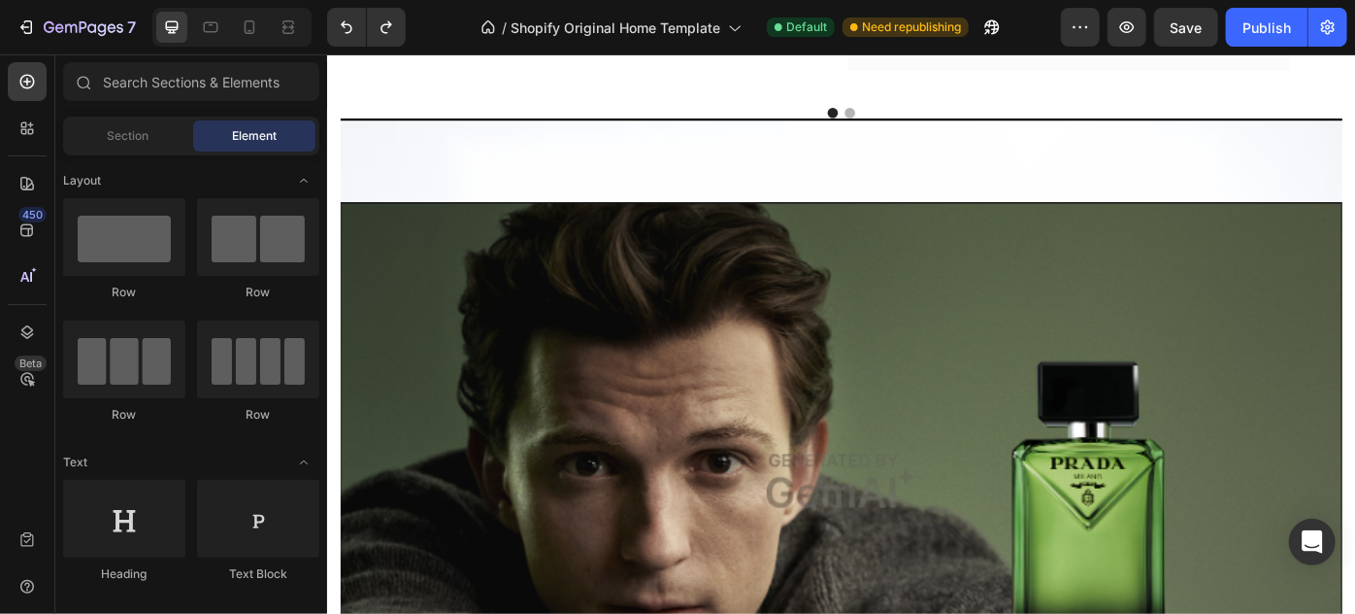
scroll to position [3534, 0]
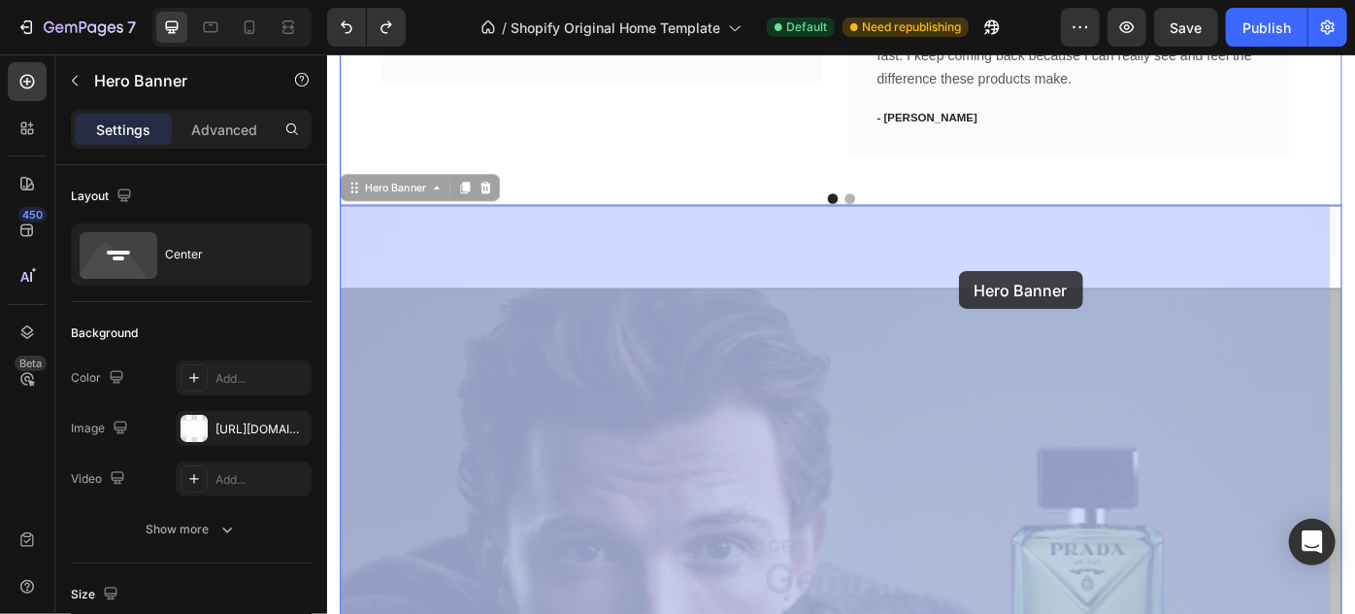
drag, startPoint x: 1007, startPoint y: 302, endPoint x: 1042, endPoint y: 299, distance: 35.1
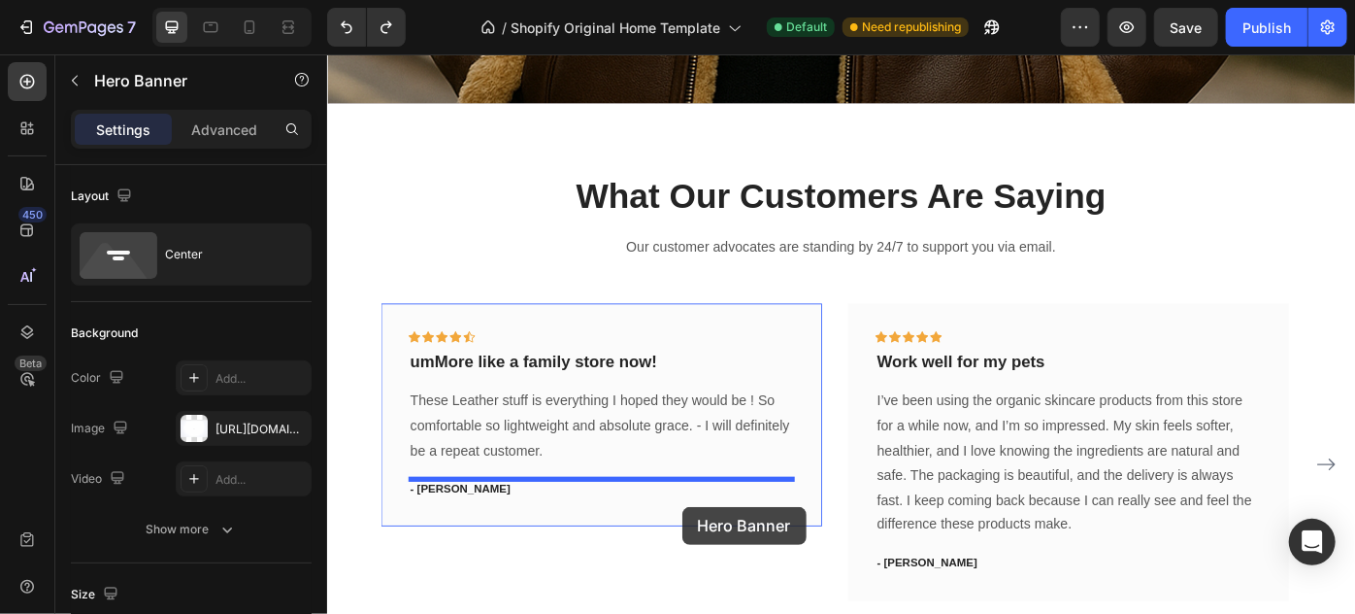
scroll to position [3035, 0]
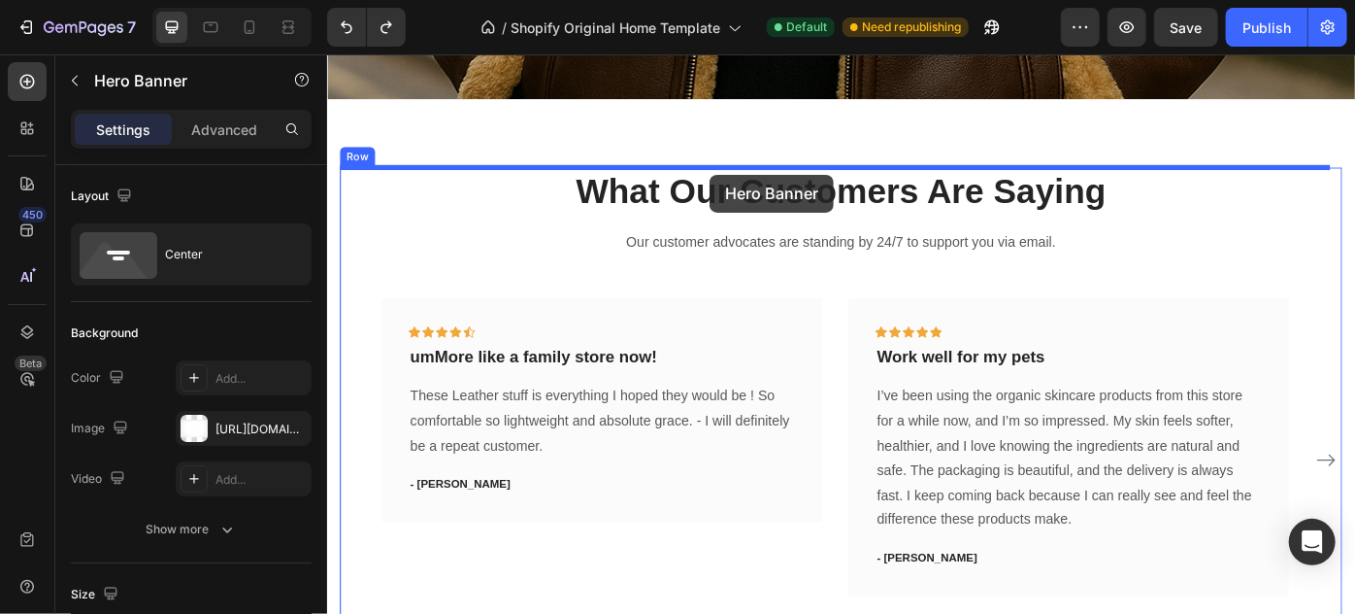
drag, startPoint x: 996, startPoint y: 287, endPoint x: 759, endPoint y: 188, distance: 256.8
click at [759, 188] on div "Heading Handmade Curated Leather by B&B Originals Button Row Hero Banner Sectio…" at bounding box center [908, 5] width 1165 height 5974
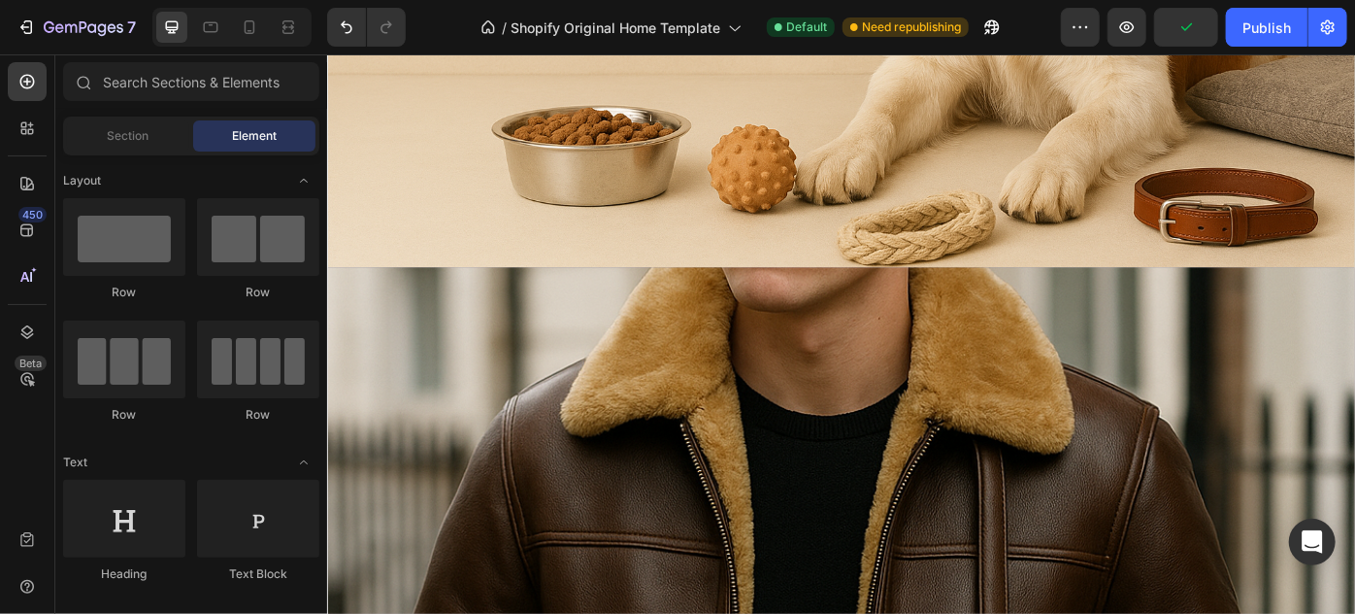
scroll to position [2009, 0]
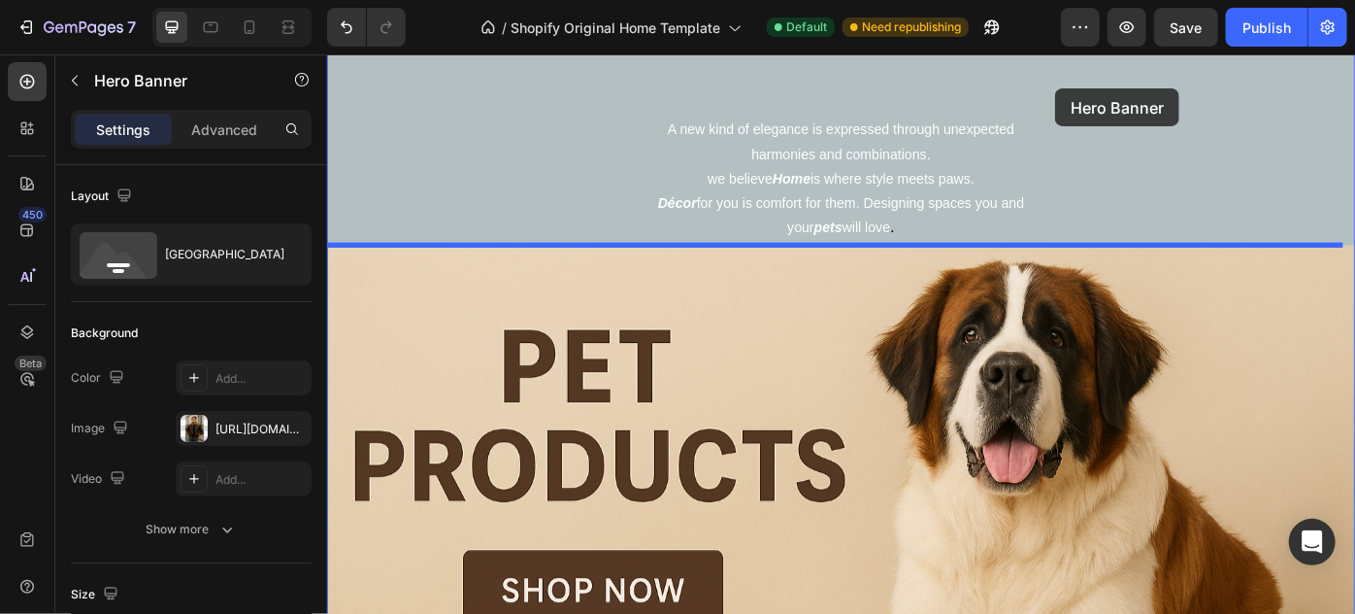
scroll to position [1320, 0]
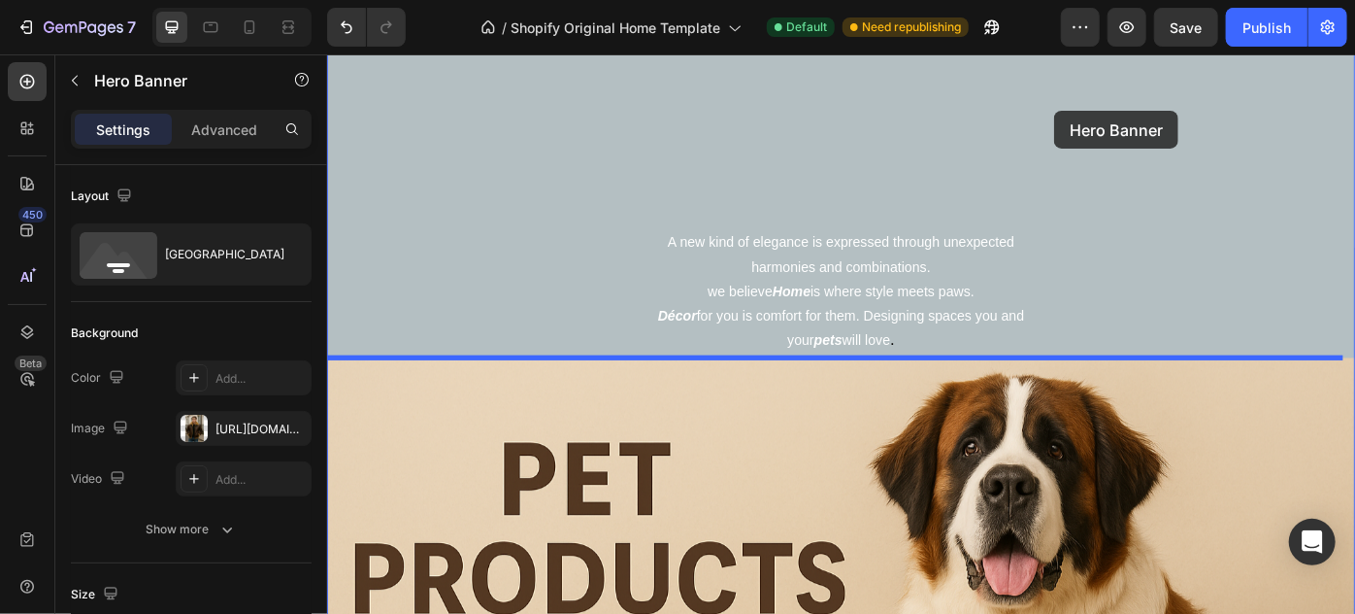
drag, startPoint x: 1065, startPoint y: 303, endPoint x: 1151, endPoint y: 140, distance: 184.1
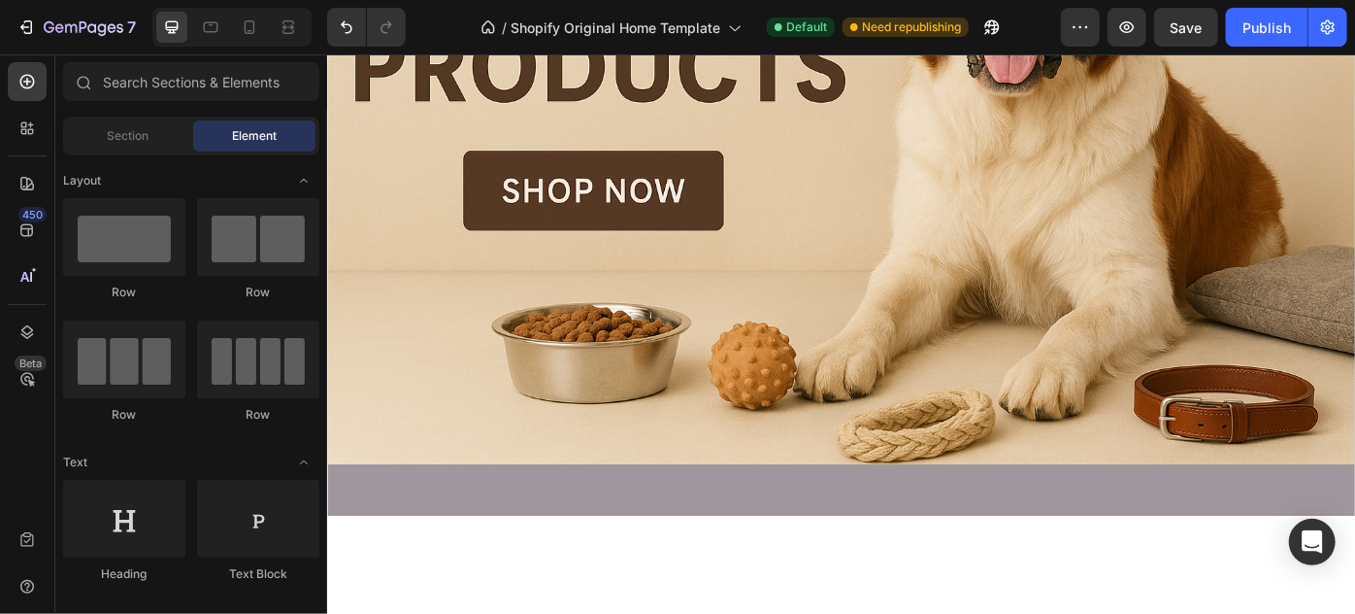
scroll to position [2390, 0]
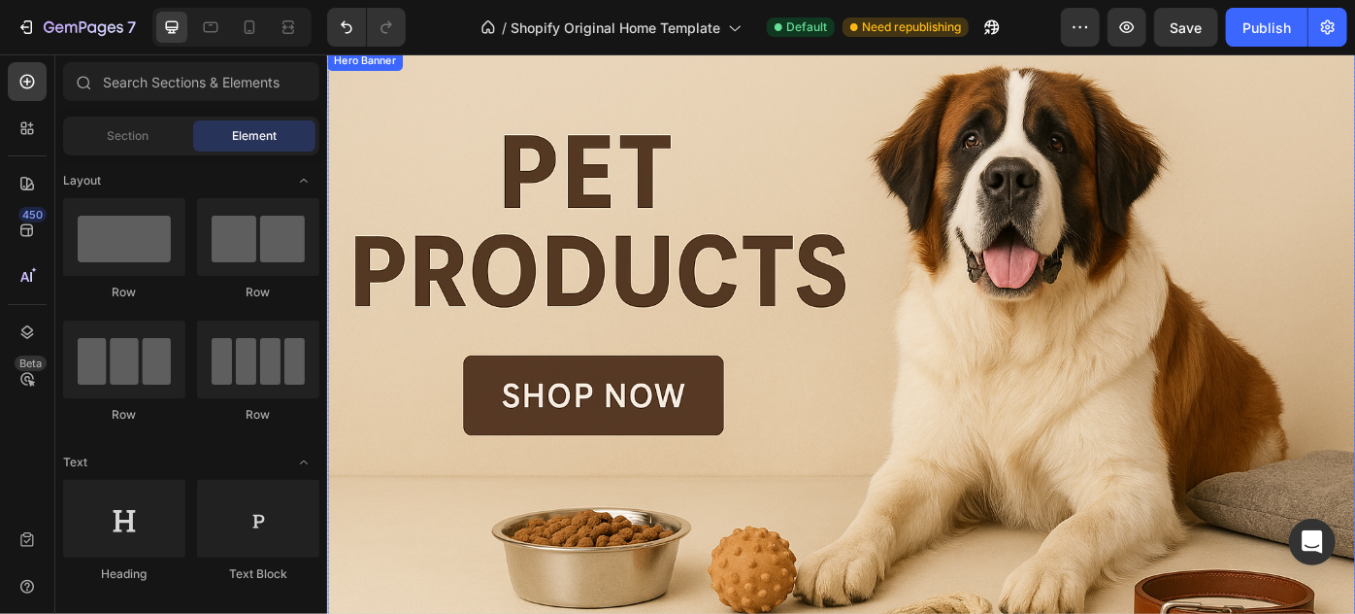
click at [596, 61] on div "Overlay" at bounding box center [908, 399] width 1165 height 701
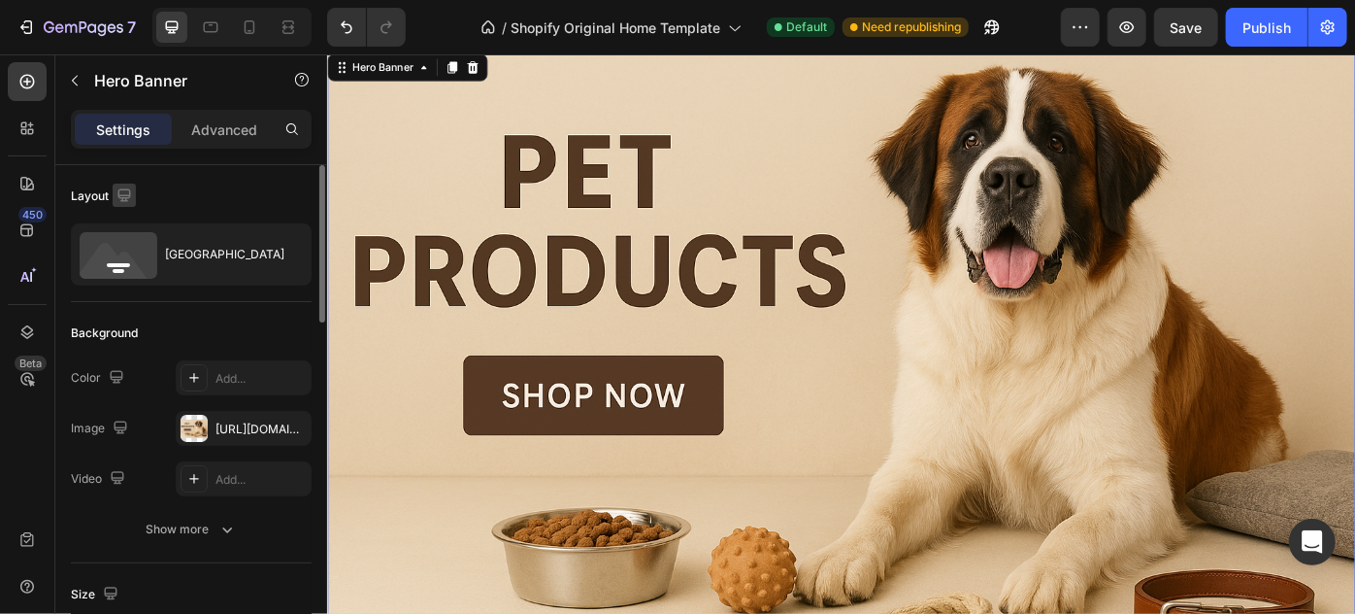
click at [127, 205] on button "button" at bounding box center [124, 195] width 23 height 23
click at [132, 291] on icon "button" at bounding box center [128, 296] width 11 height 14
type input "1800"
type input "100%"
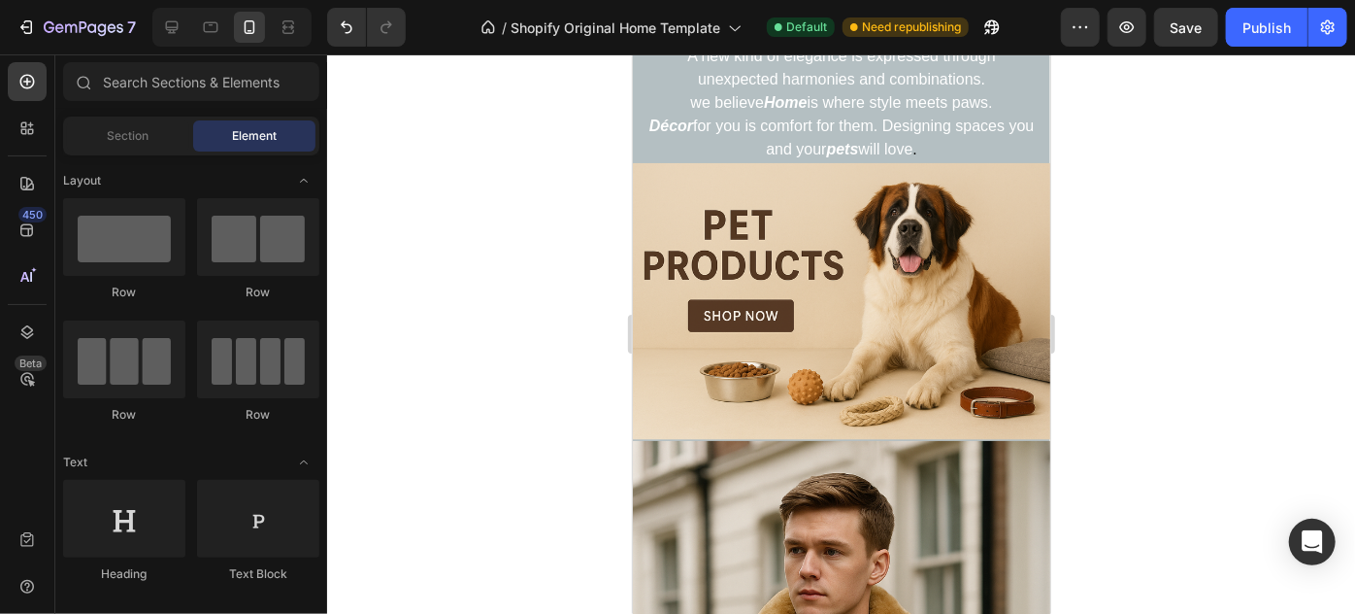
scroll to position [893, 0]
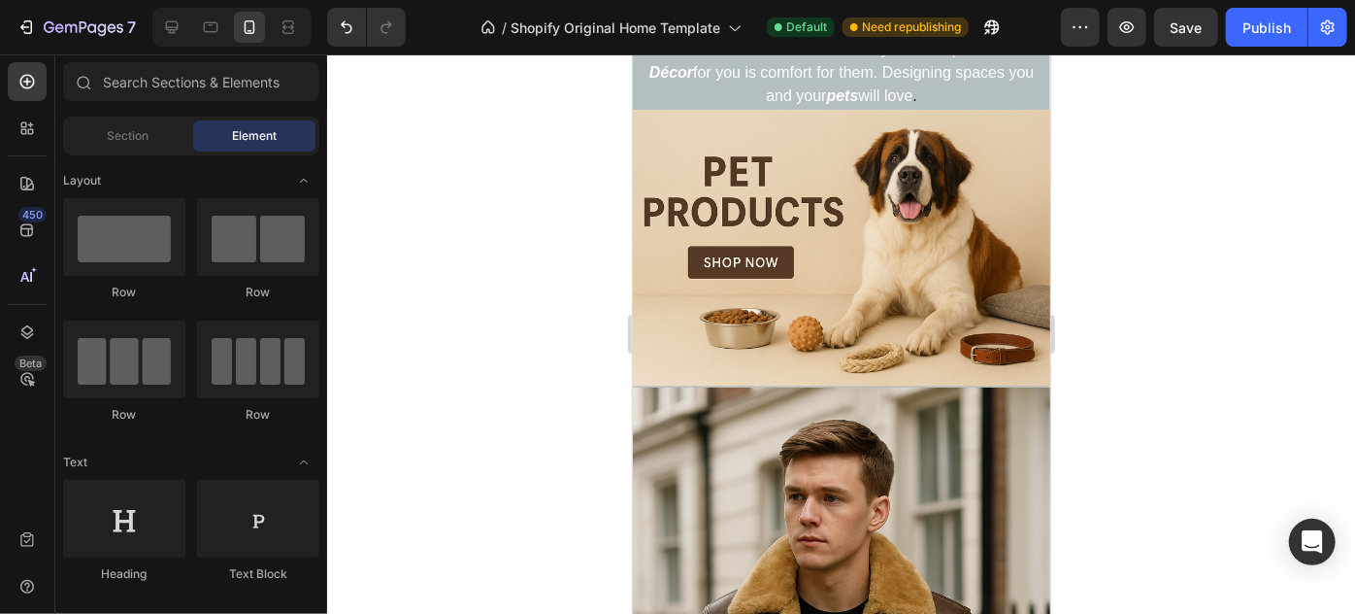
drag, startPoint x: 1042, startPoint y: 111, endPoint x: 1688, endPoint y: 265, distance: 663.9
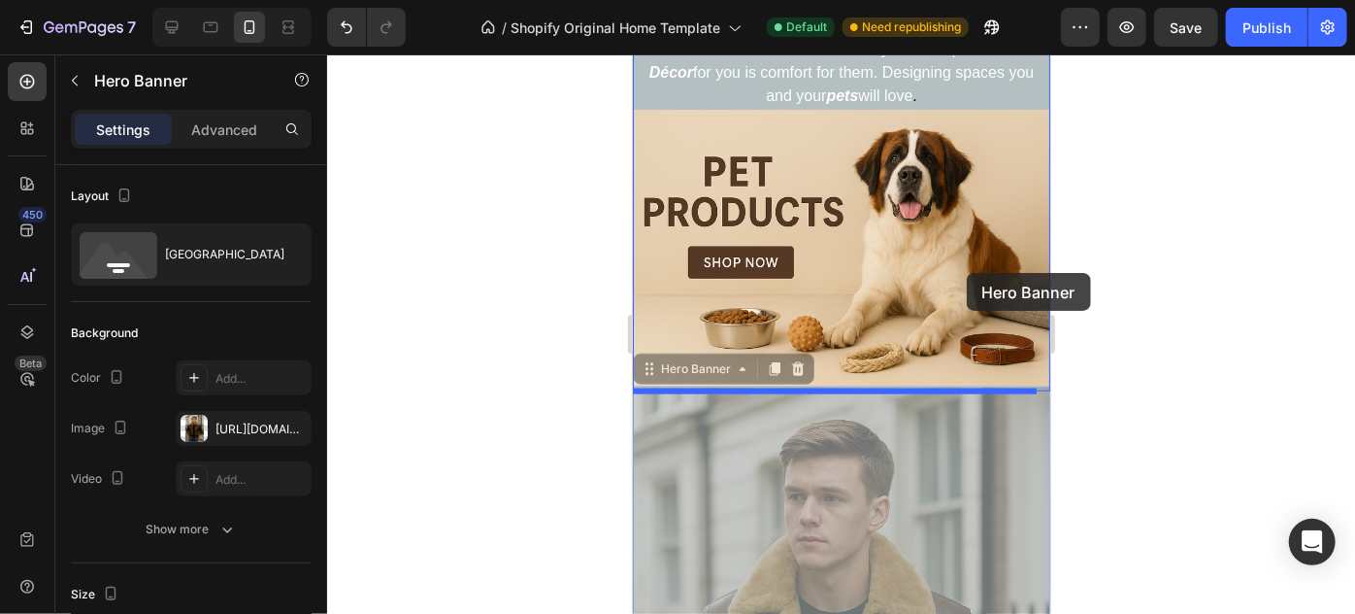
drag, startPoint x: 999, startPoint y: 425, endPoint x: 966, endPoint y: 272, distance: 156.9
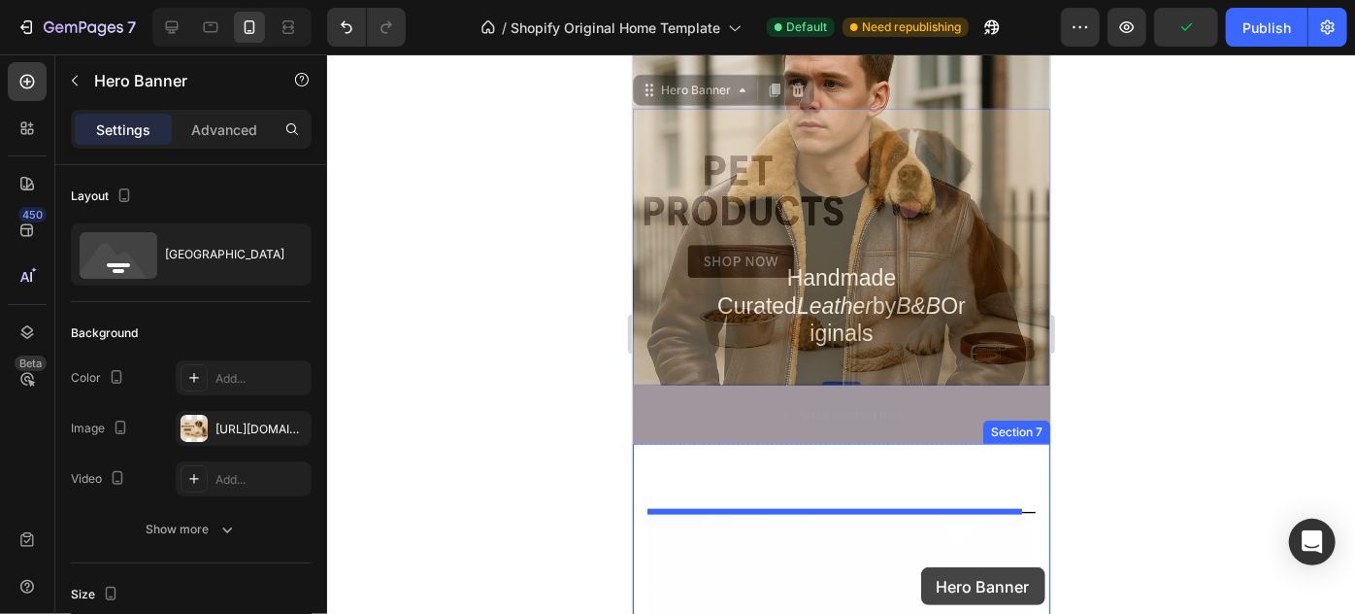
scroll to position [919, 0]
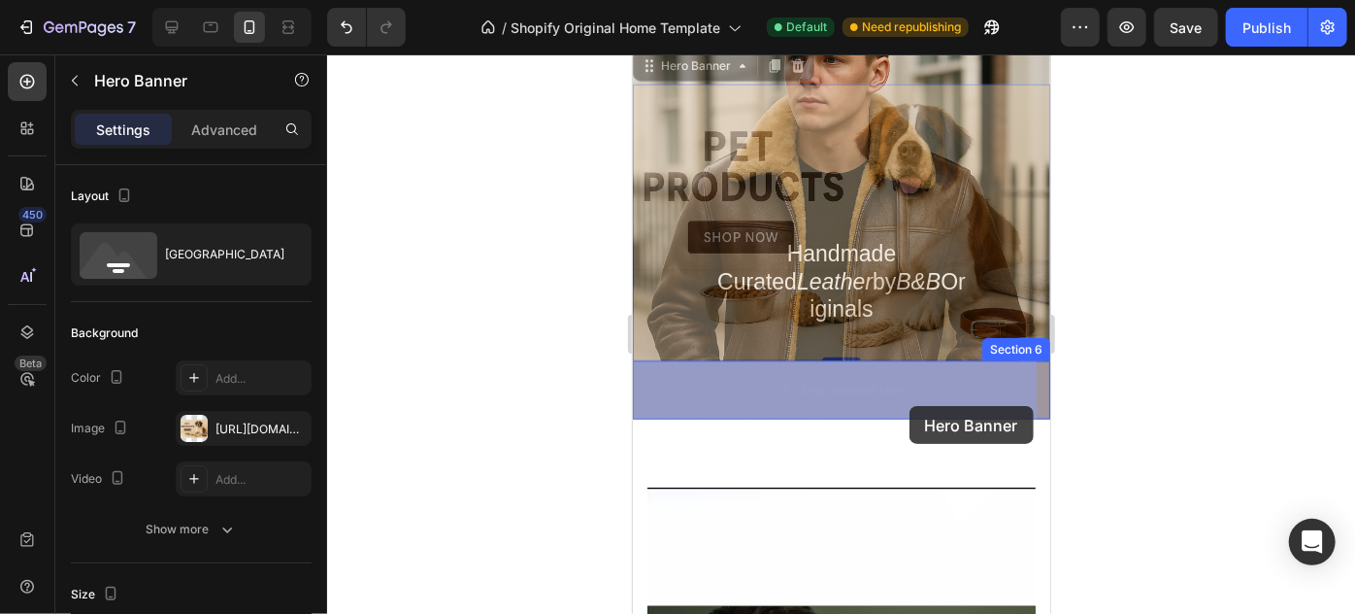
drag, startPoint x: 968, startPoint y: 296, endPoint x: 909, endPoint y: 393, distance: 113.7
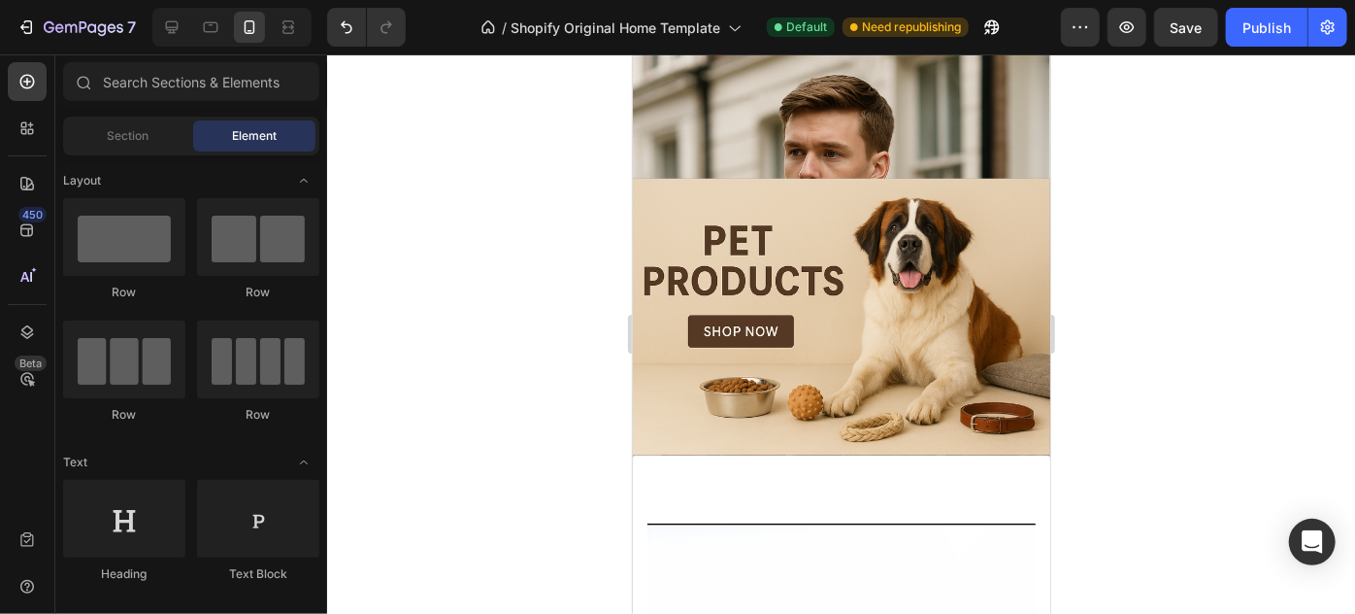
scroll to position [819, 0]
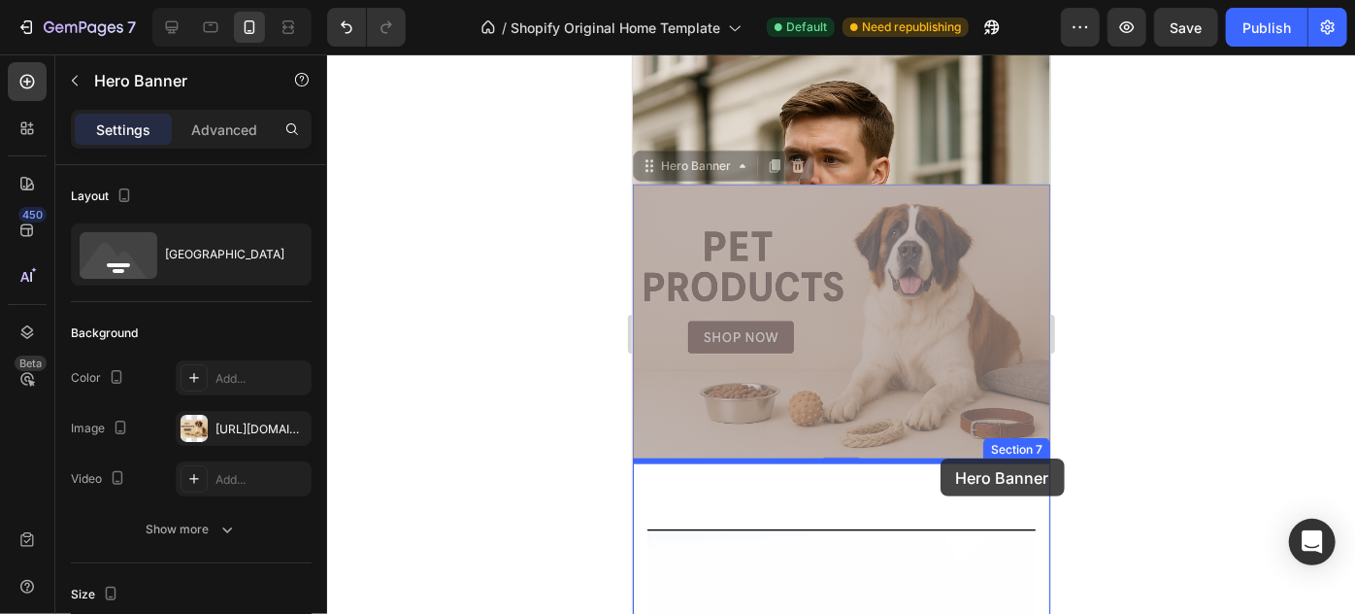
drag, startPoint x: 967, startPoint y: 266, endPoint x: 940, endPoint y: 457, distance: 193.2
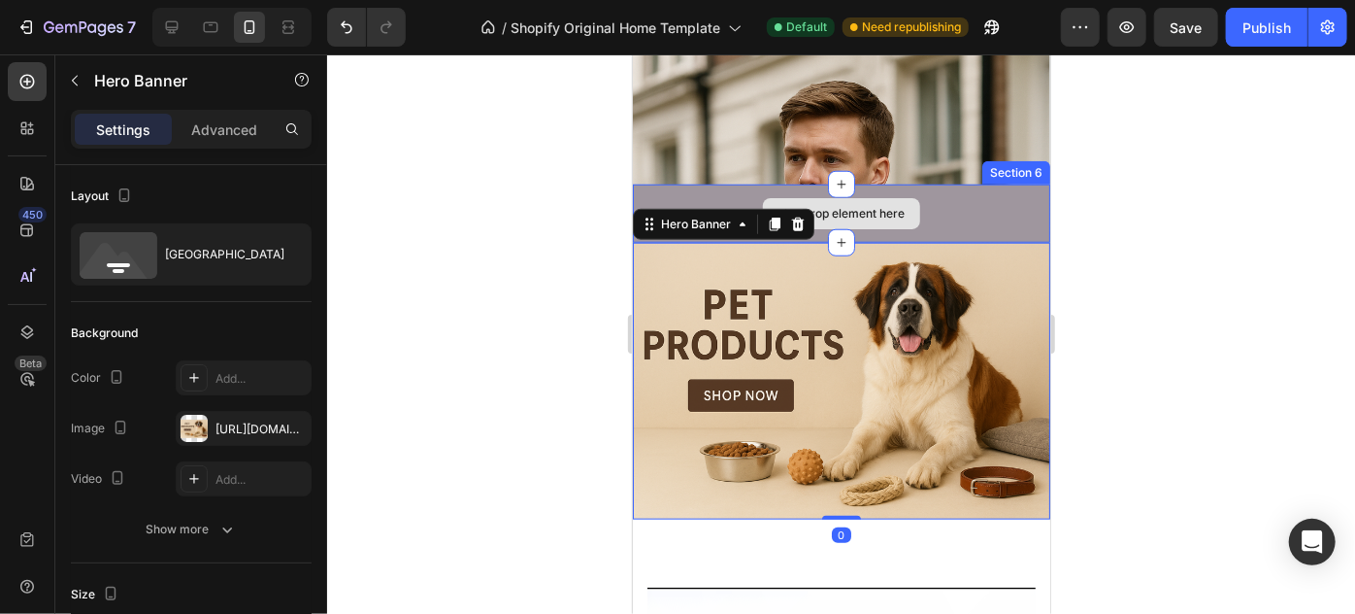
click at [1013, 199] on div "Drop element here" at bounding box center [841, 213] width 418 height 58
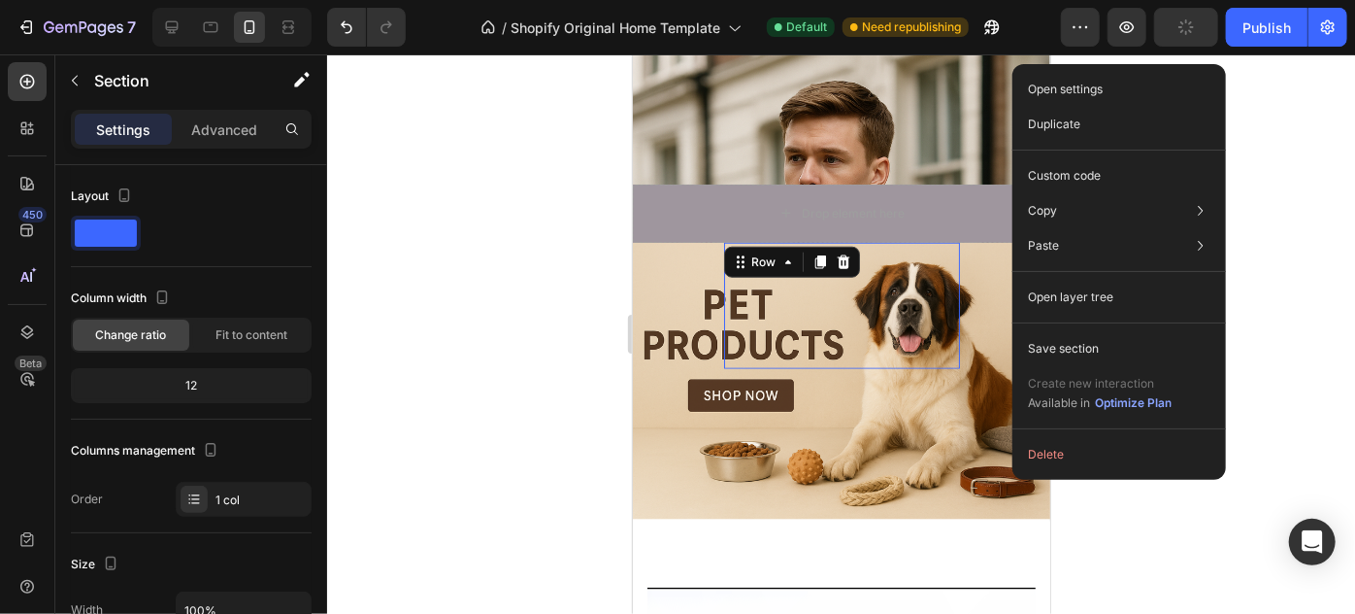
click at [911, 335] on div "Heading Handmade Curated Leather by B&B Originals Button" at bounding box center [841, 305] width 236 height 126
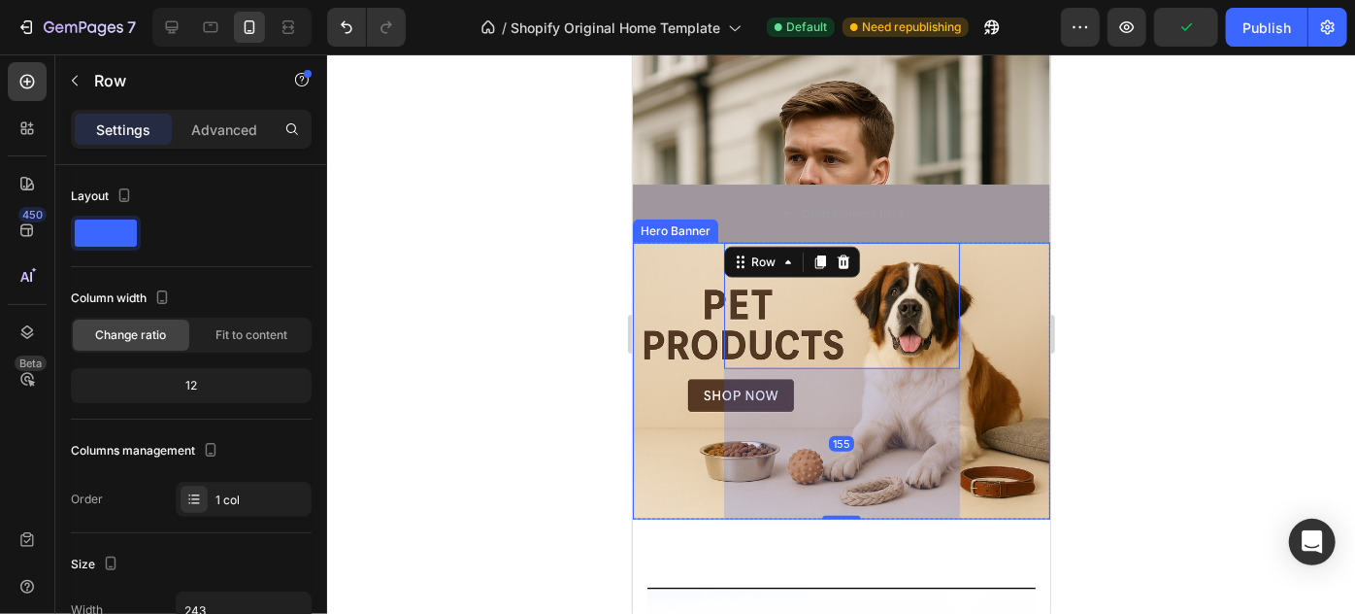
click at [974, 239] on div "Drop element here" at bounding box center [841, 213] width 418 height 58
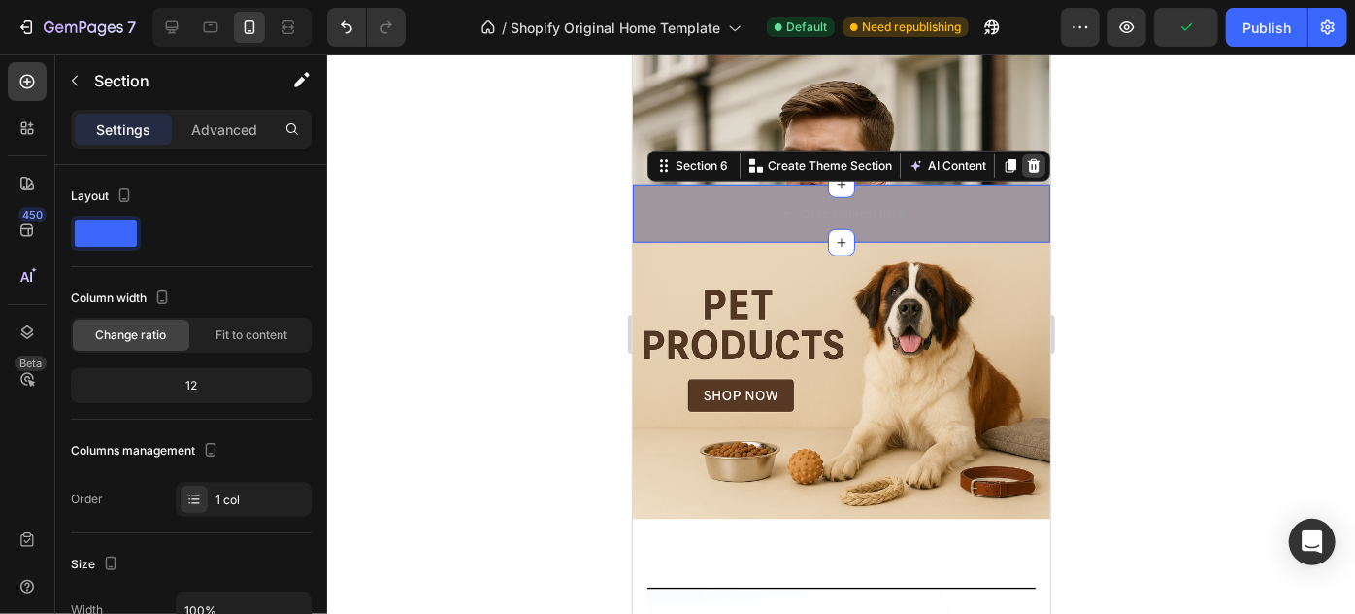
click at [1027, 158] on icon at bounding box center [1033, 165] width 13 height 14
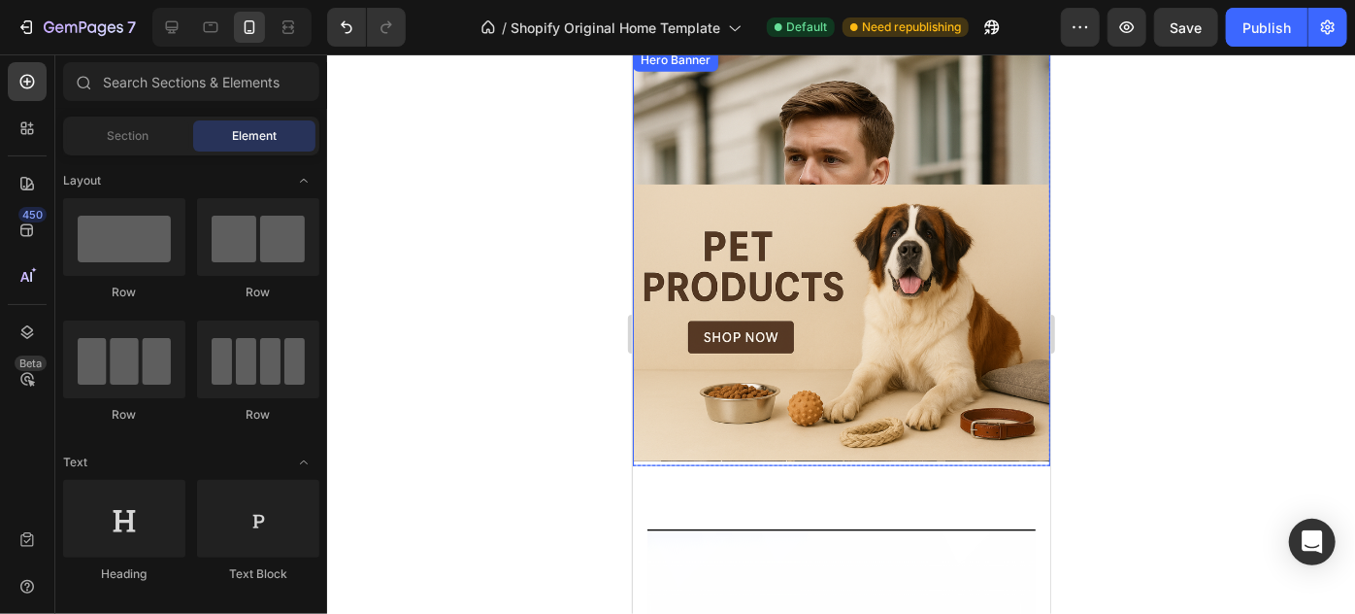
click at [996, 141] on div "Heading Handmade Curated Leather by B&B Originals Text Block Row" at bounding box center [841, 250] width 414 height 425
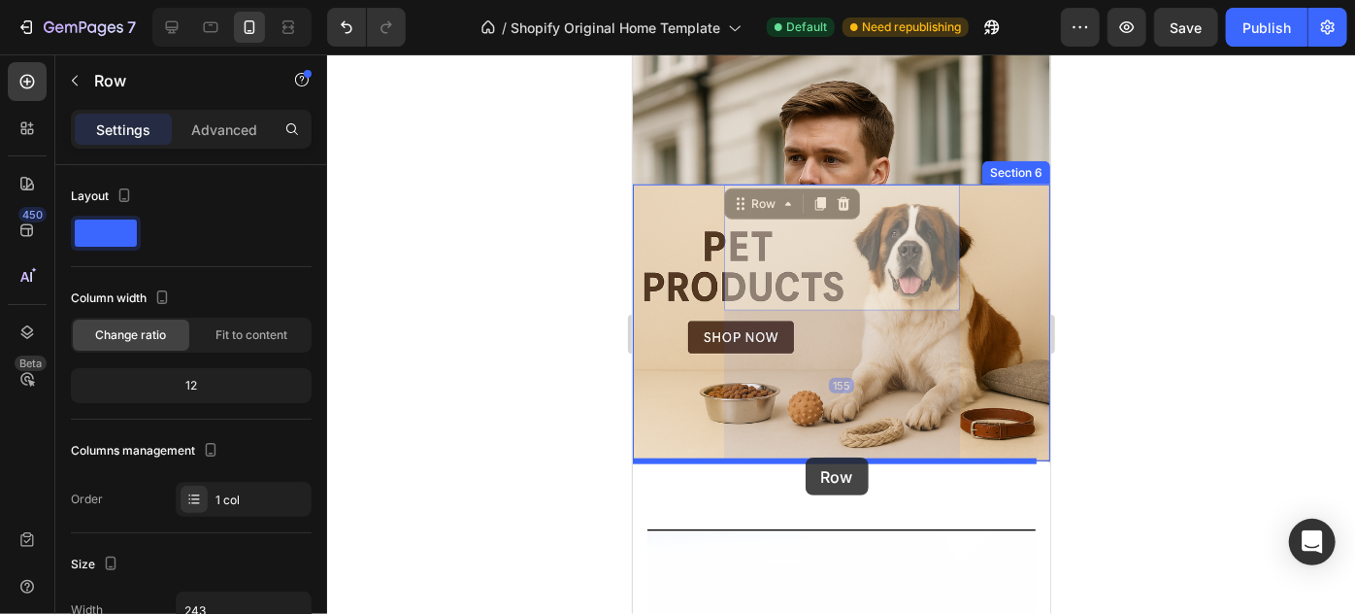
drag, startPoint x: 825, startPoint y: 295, endPoint x: 805, endPoint y: 456, distance: 162.5
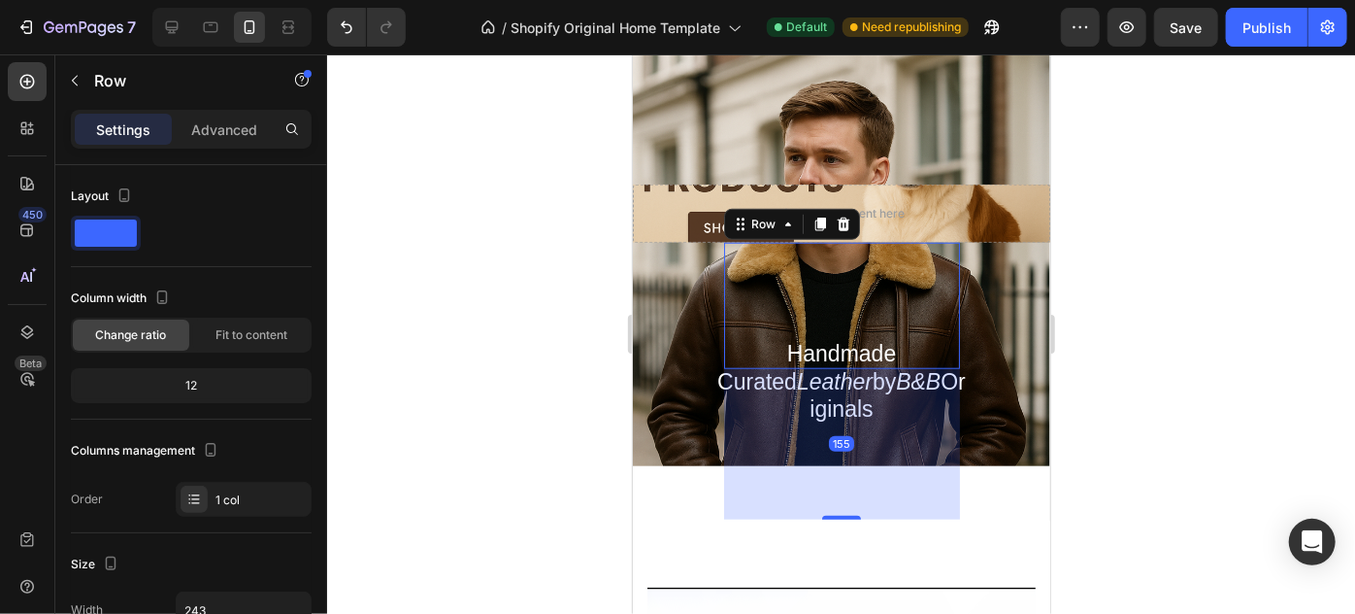
click at [1128, 251] on div at bounding box center [841, 333] width 1028 height 559
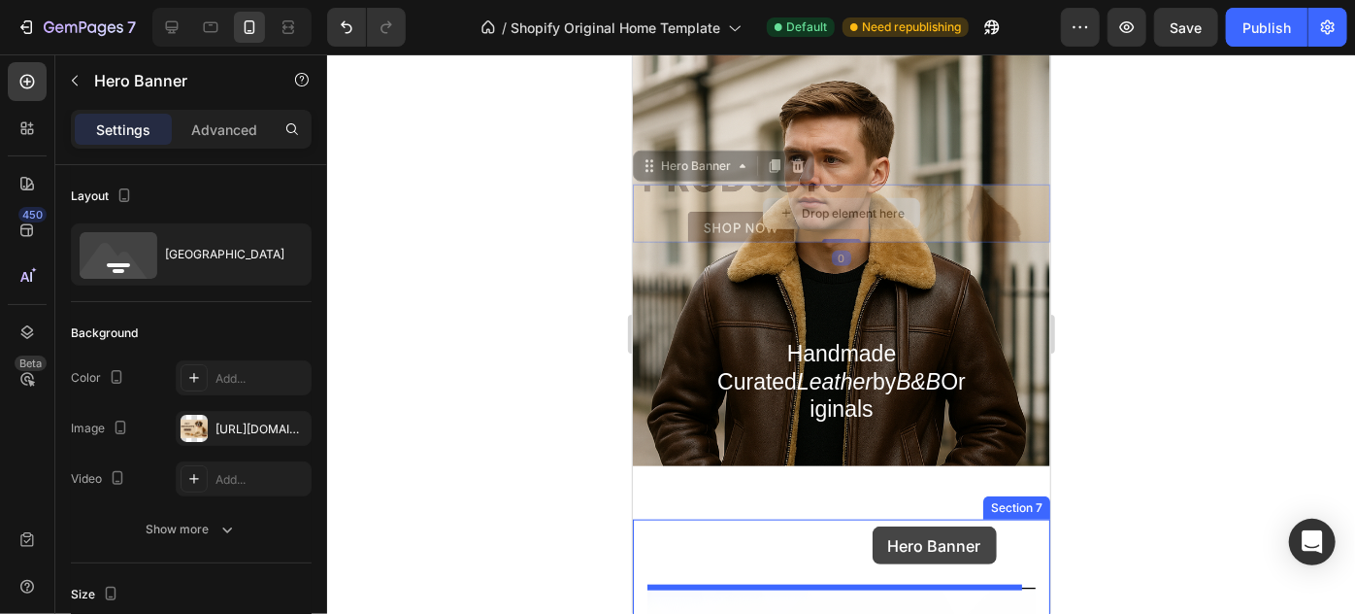
drag, startPoint x: 929, startPoint y: 203, endPoint x: 872, endPoint y: 525, distance: 327.4
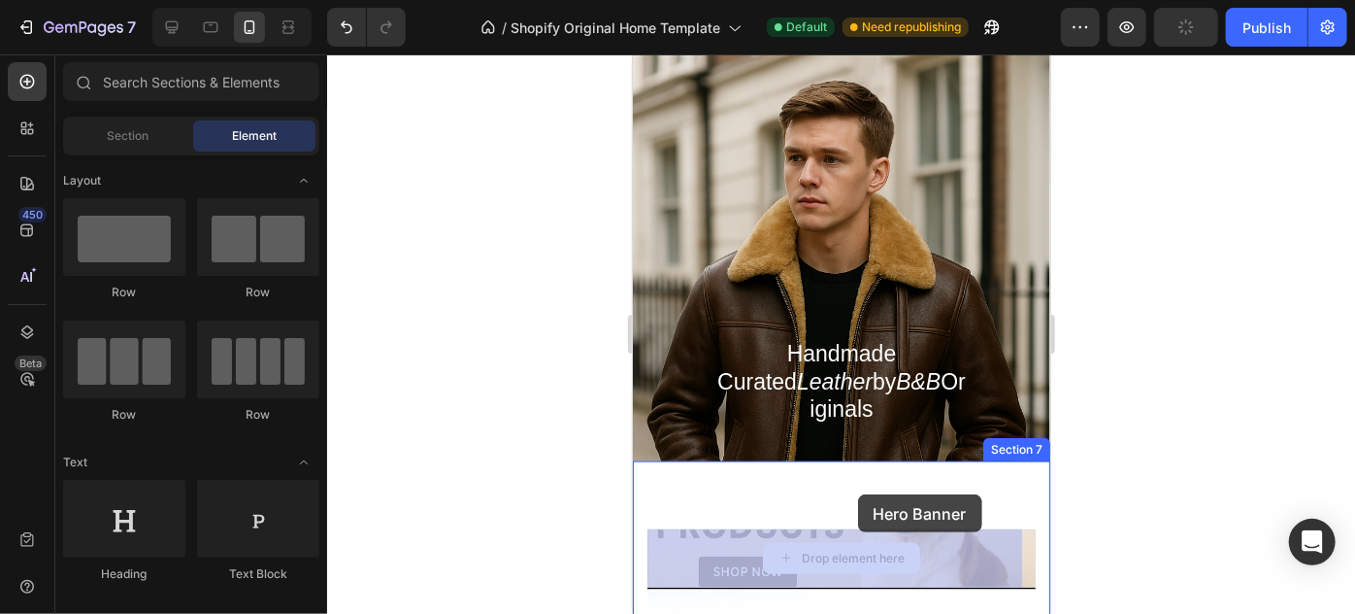
drag, startPoint x: 856, startPoint y: 552, endPoint x: 857, endPoint y: 492, distance: 60.2
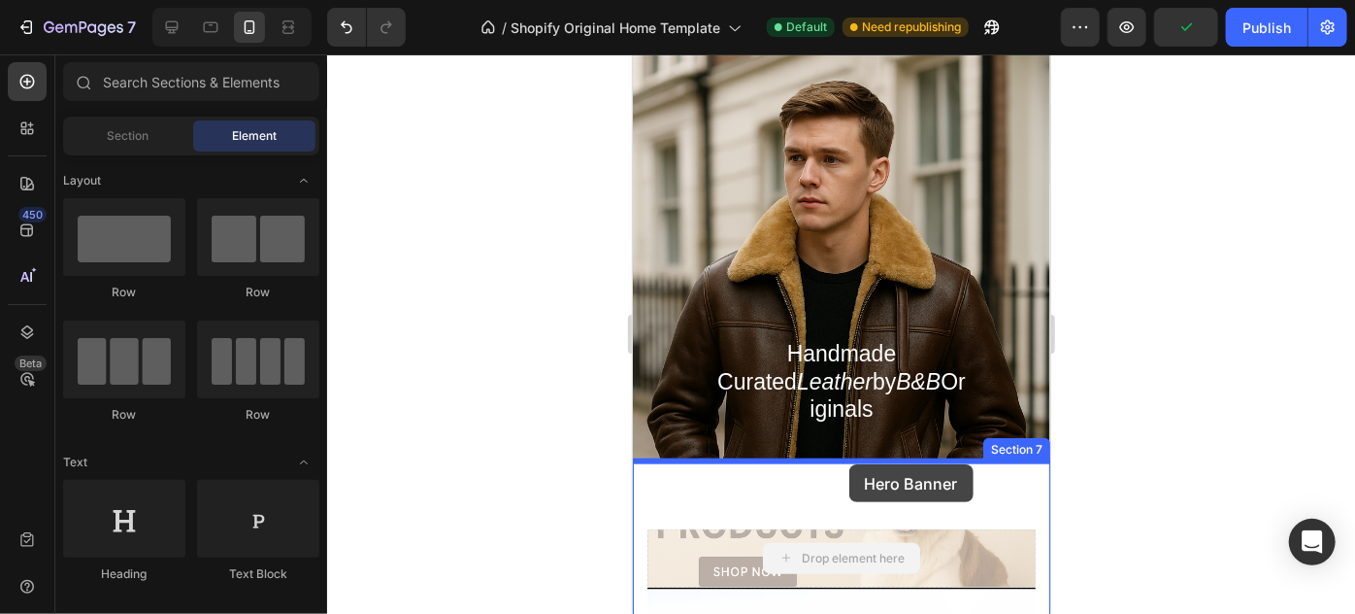
drag, startPoint x: 867, startPoint y: 554, endPoint x: 849, endPoint y: 463, distance: 93.1
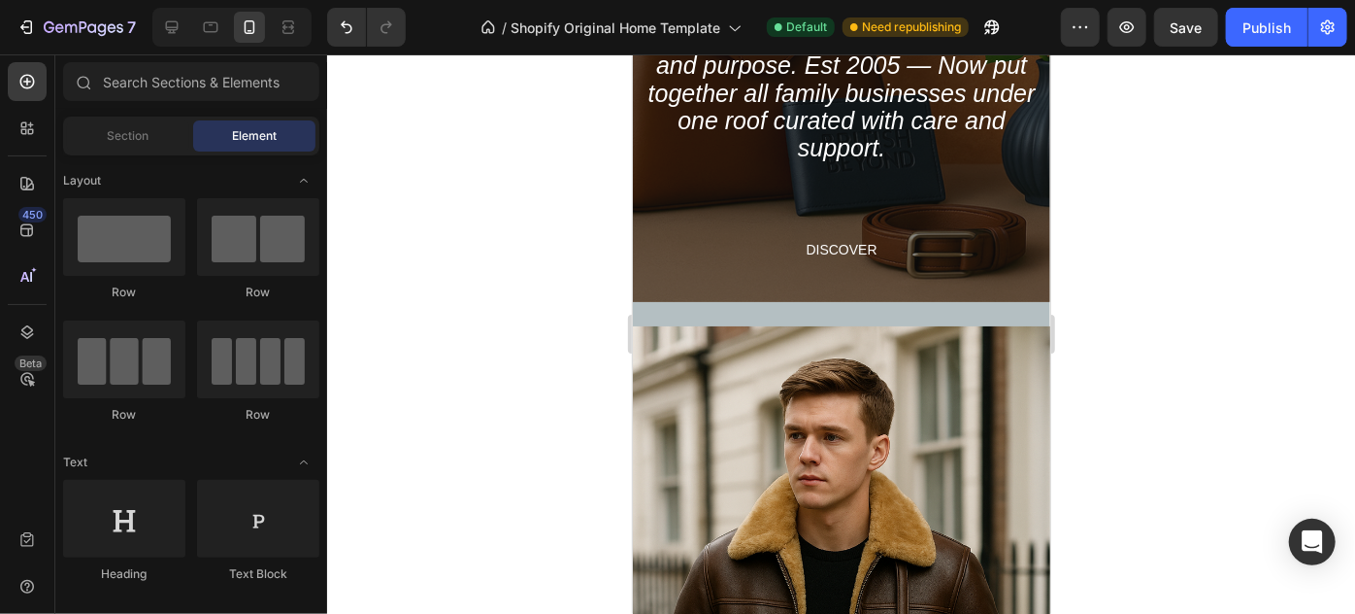
scroll to position [567, 0]
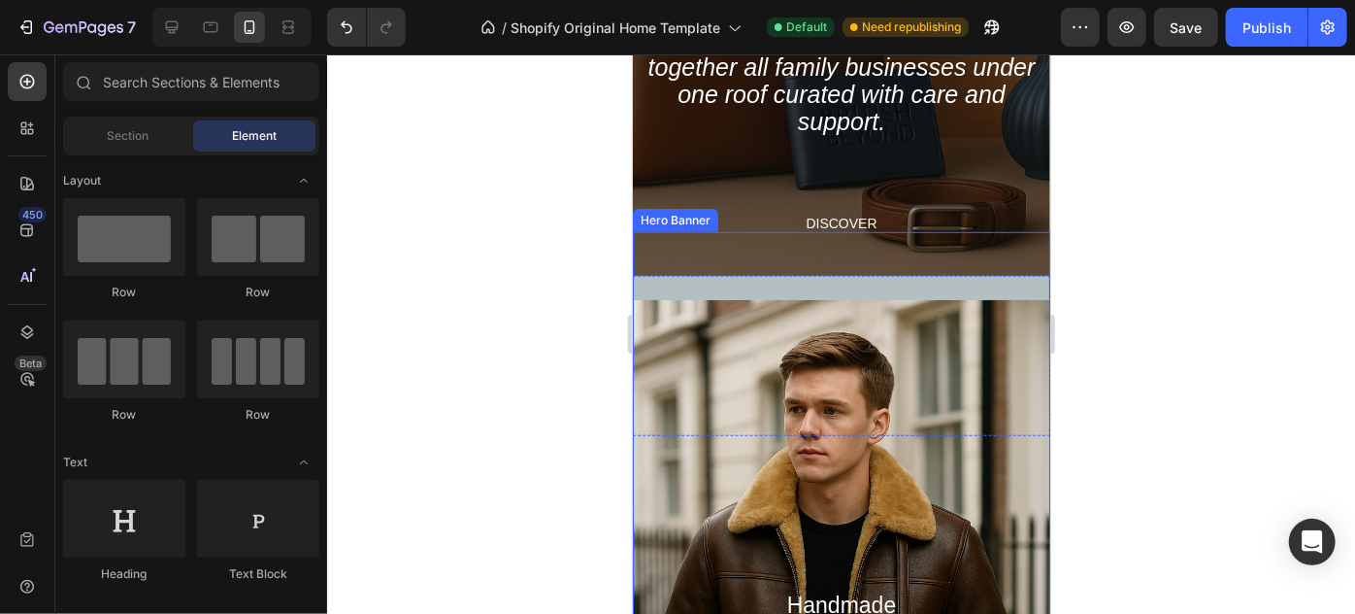
click at [947, 261] on div "A new kind of elegance is expressed through unexpected harmonies and combinatio…" at bounding box center [841, 300] width 418 height 834
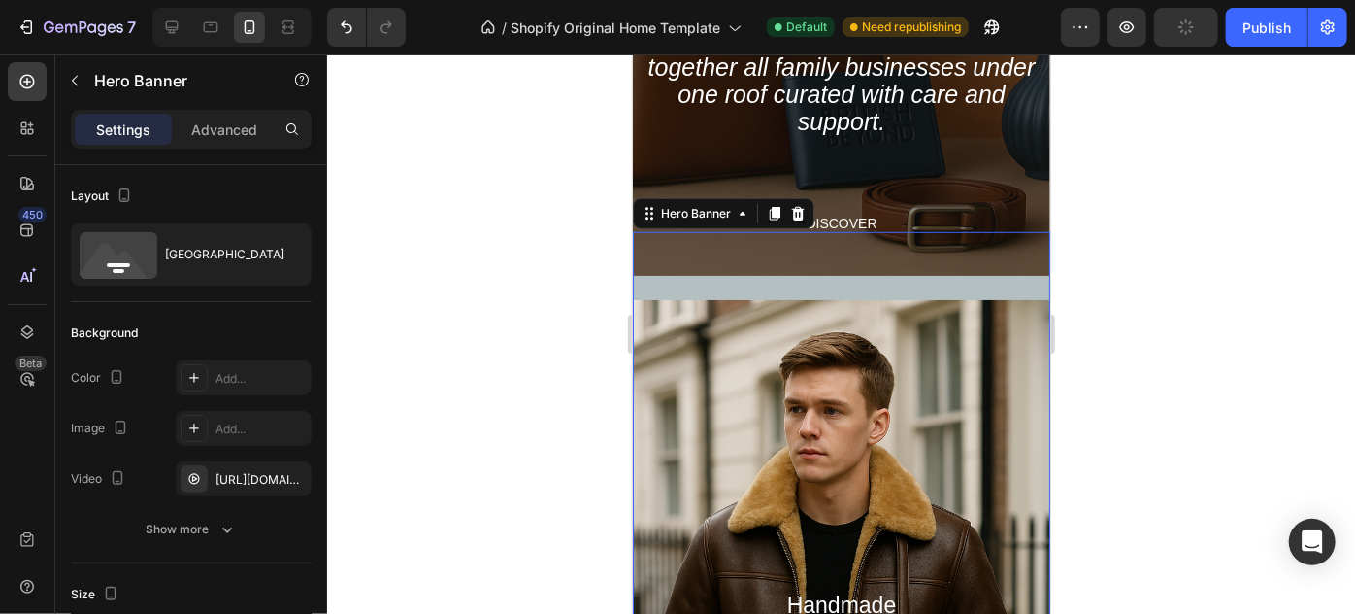
click at [923, 283] on div "A new kind of elegance is expressed through unexpected harmonies and combinatio…" at bounding box center [841, 300] width 418 height 834
click at [854, 284] on div "A new kind of elegance is expressed through unexpected harmonies and combinatio…" at bounding box center [841, 300] width 418 height 834
click at [835, 316] on div "Heading Handmade Curated Leather by B&B Originals Text Block Row" at bounding box center [841, 501] width 252 height 425
drag, startPoint x: 839, startPoint y: 430, endPoint x: 831, endPoint y: 322, distance: 108.1
click at [831, 282] on div "A new kind of elegance is expressed through unexpected harmonies and combinatio…" at bounding box center [841, 473] width 418 height 485
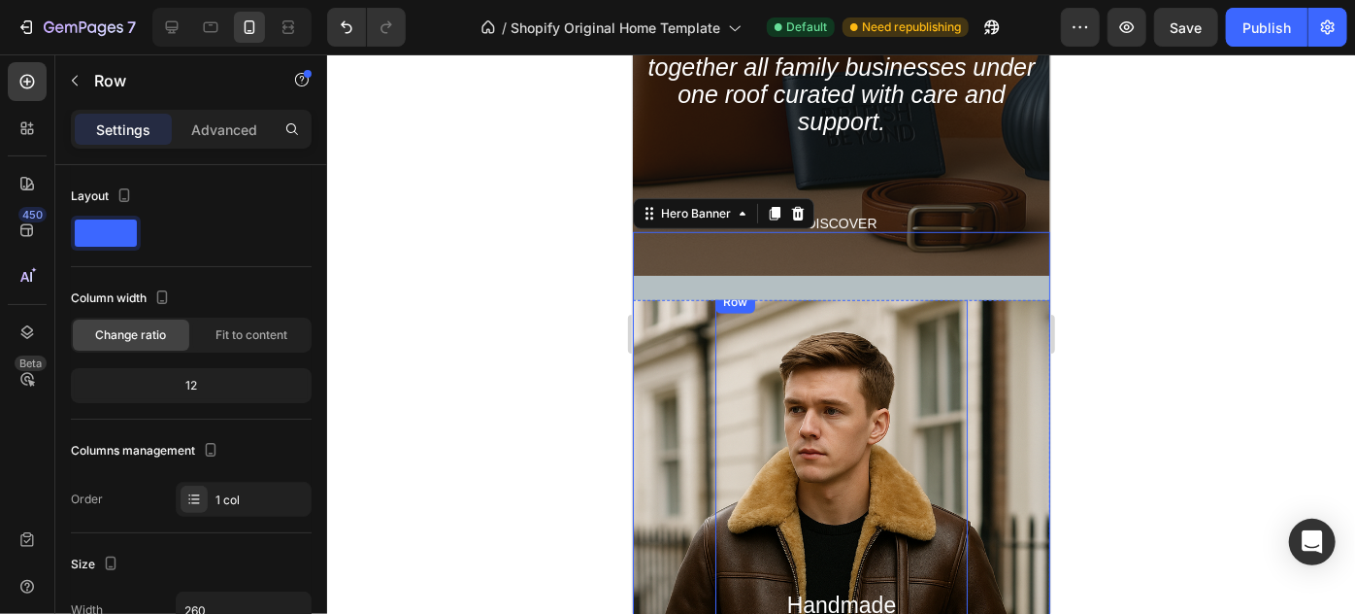
click at [829, 428] on div "Heading Handmade Curated Leather by B&B Originals Text Block" at bounding box center [841, 501] width 252 height 425
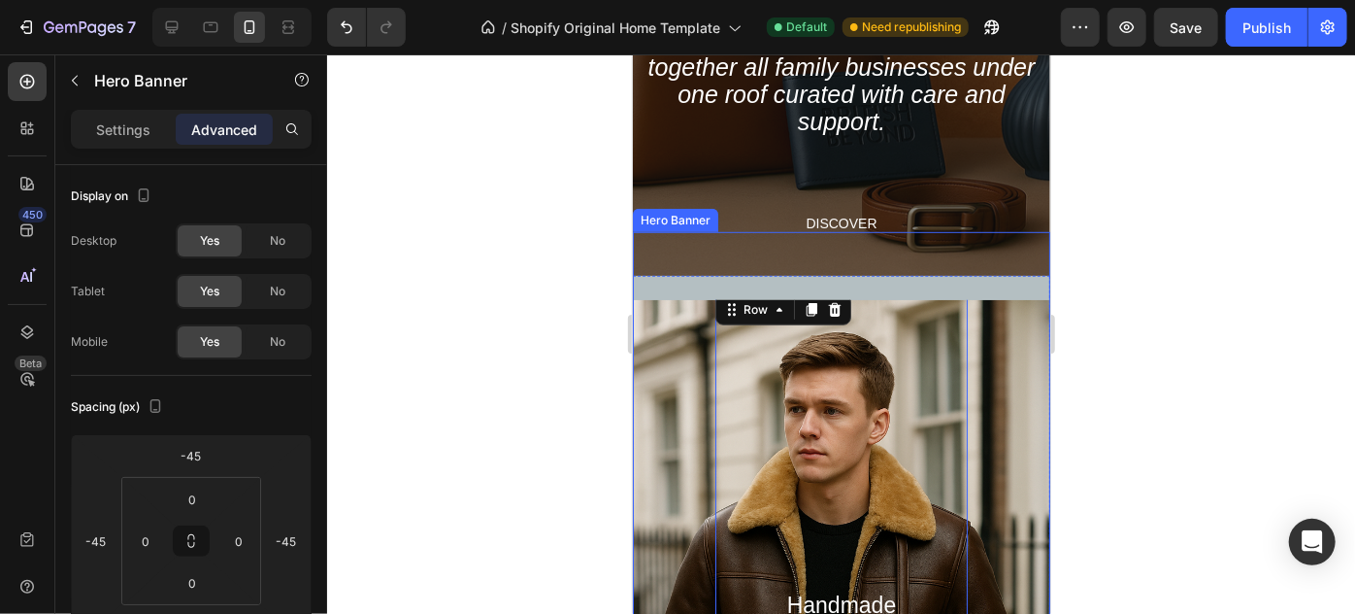
click at [839, 289] on div "A new kind of elegance is expressed through unexpected harmonies and combinatio…" at bounding box center [841, 300] width 418 height 834
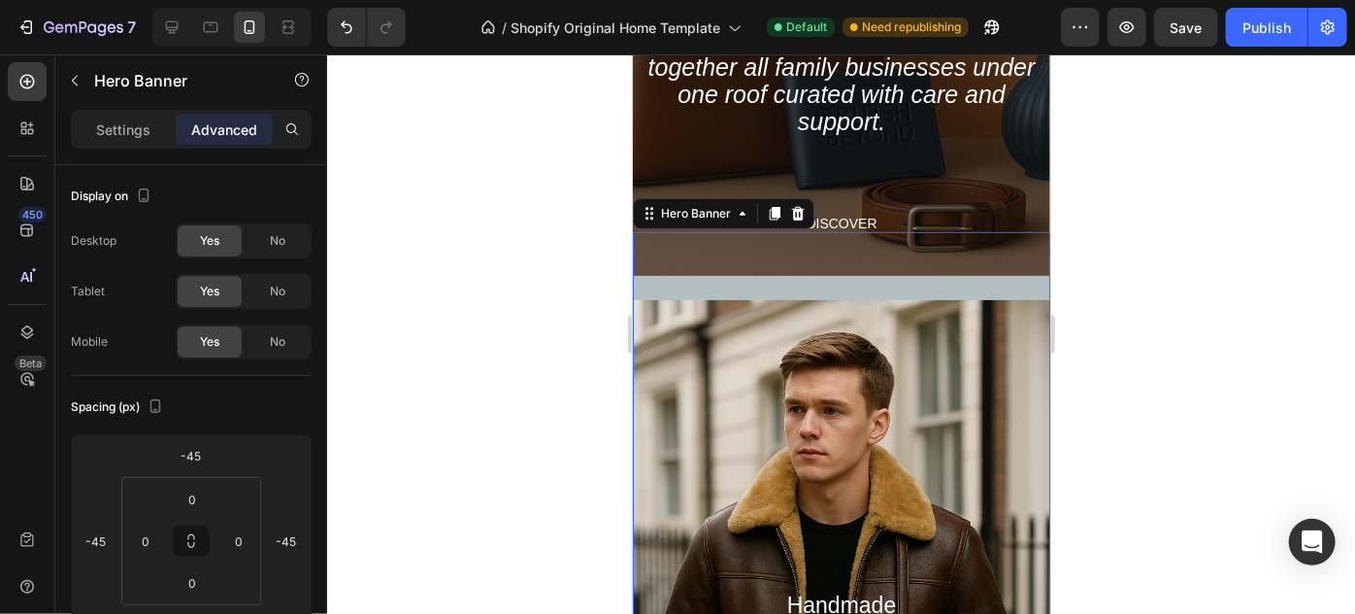
type input "-290"
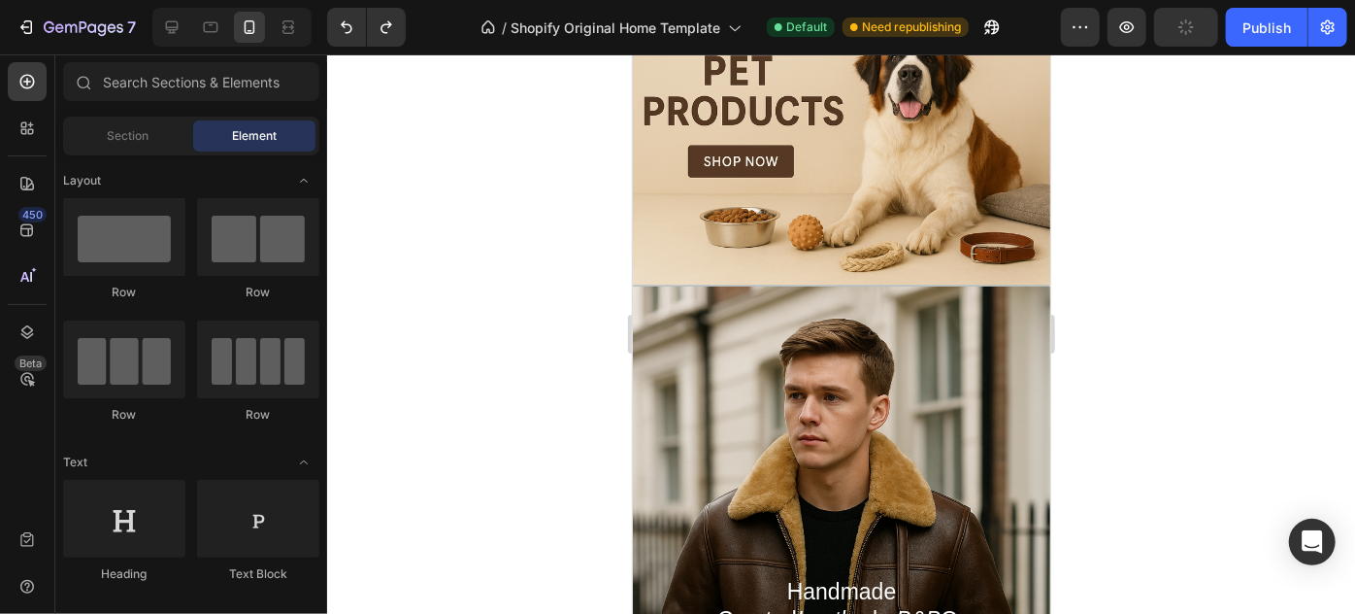
scroll to position [747, 0]
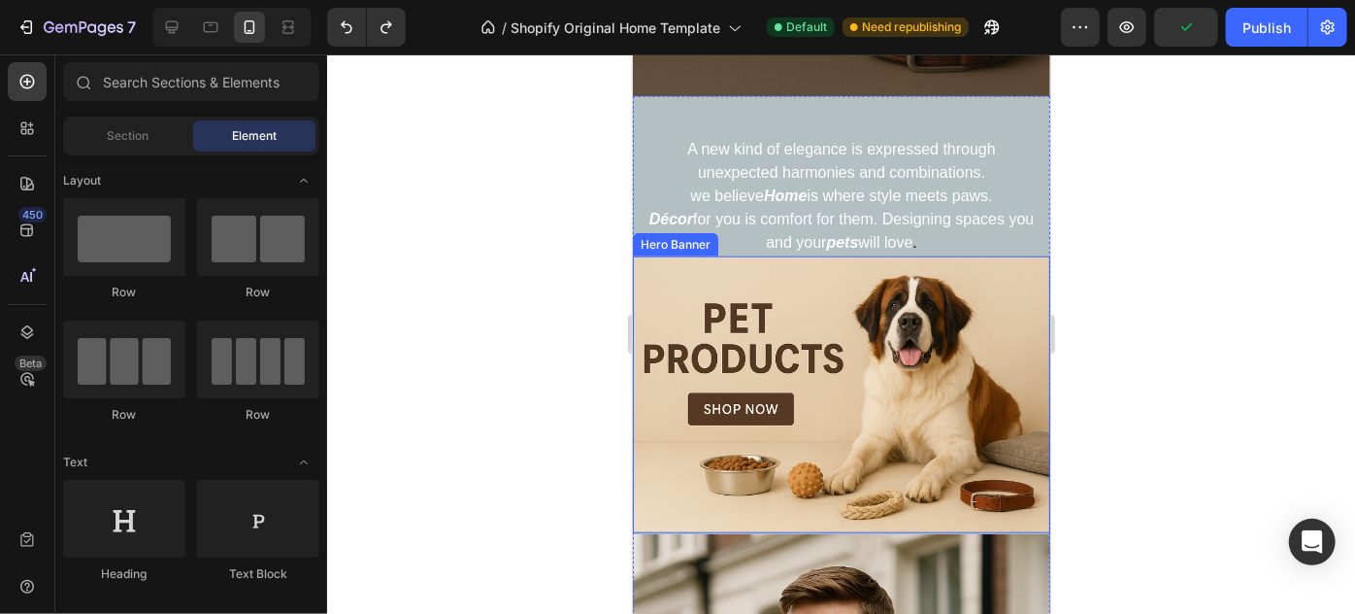
click at [957, 278] on div "Heading Handmade Curated Leather by B&B Originals Button Row" at bounding box center [841, 393] width 418 height 277
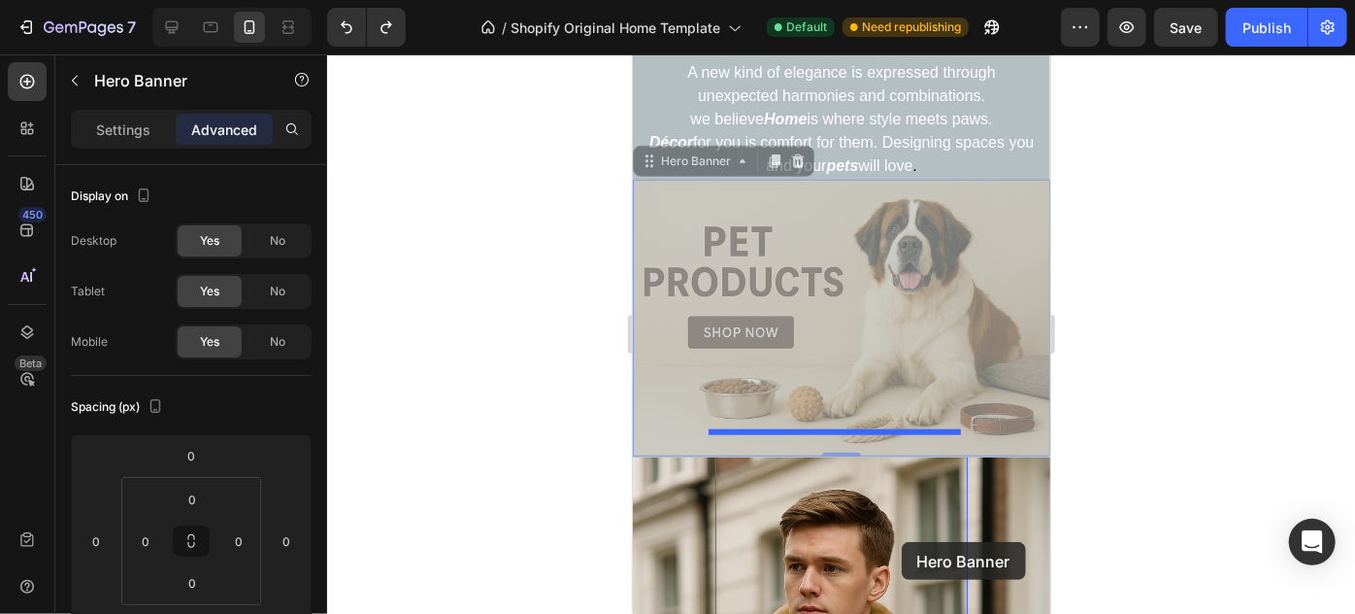
scroll to position [835, 0]
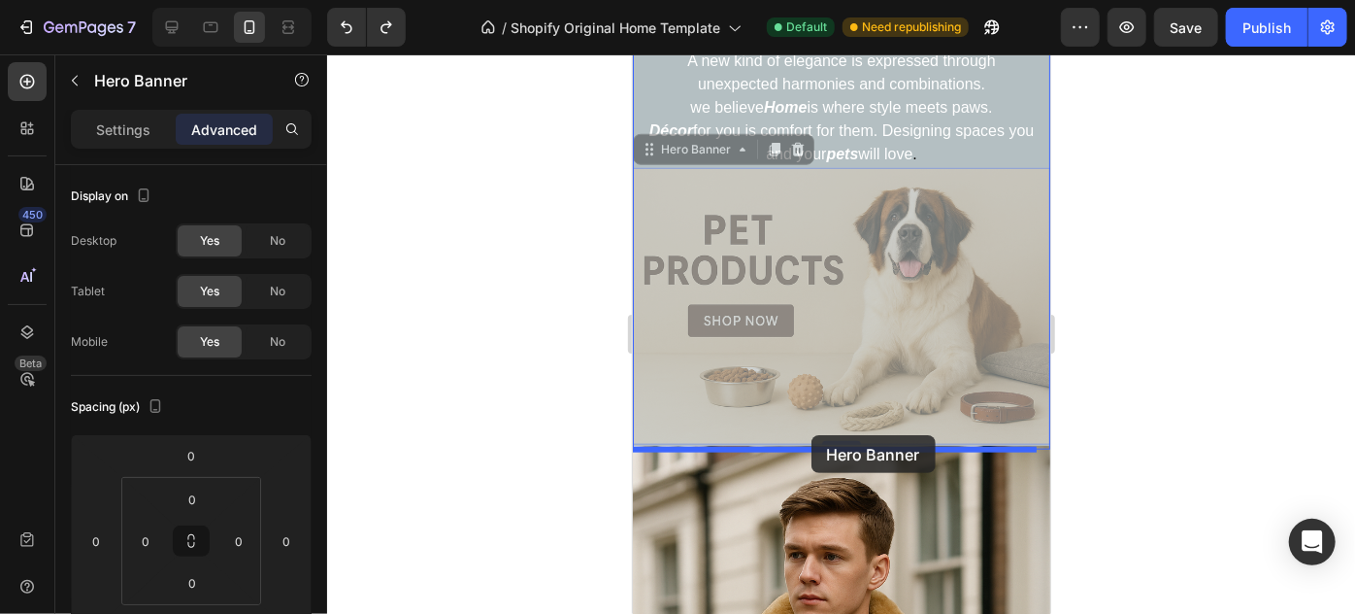
drag, startPoint x: 955, startPoint y: 278, endPoint x: 811, endPoint y: 434, distance: 213.0
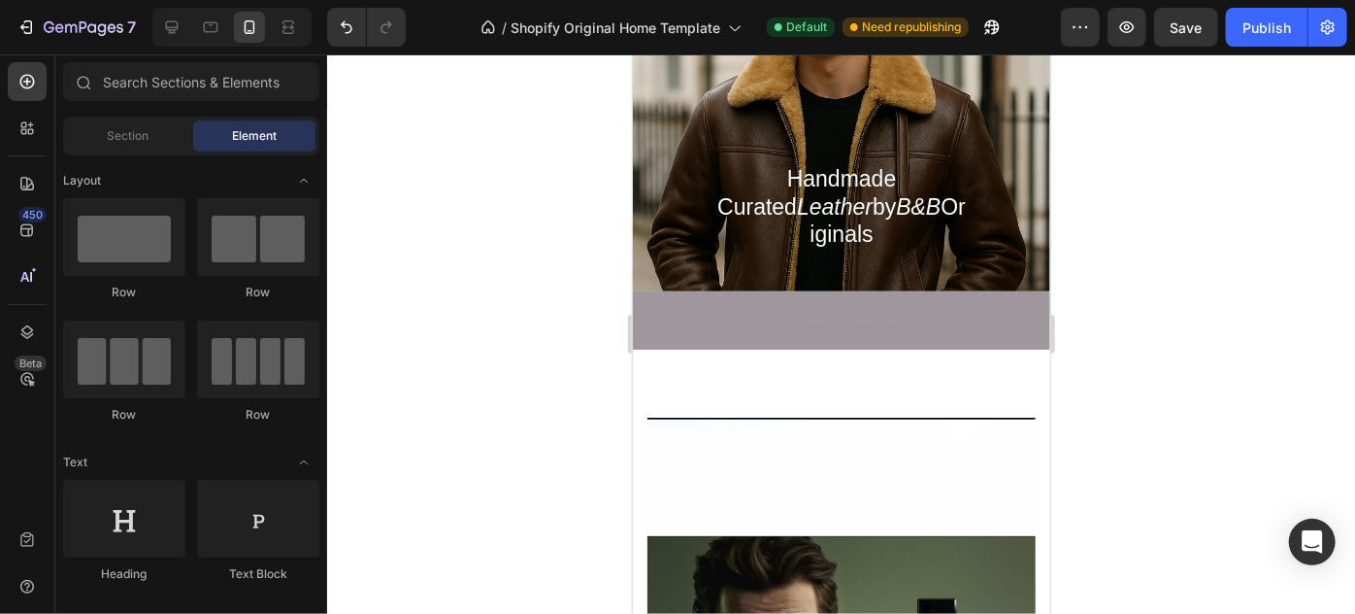
scroll to position [1208, 0]
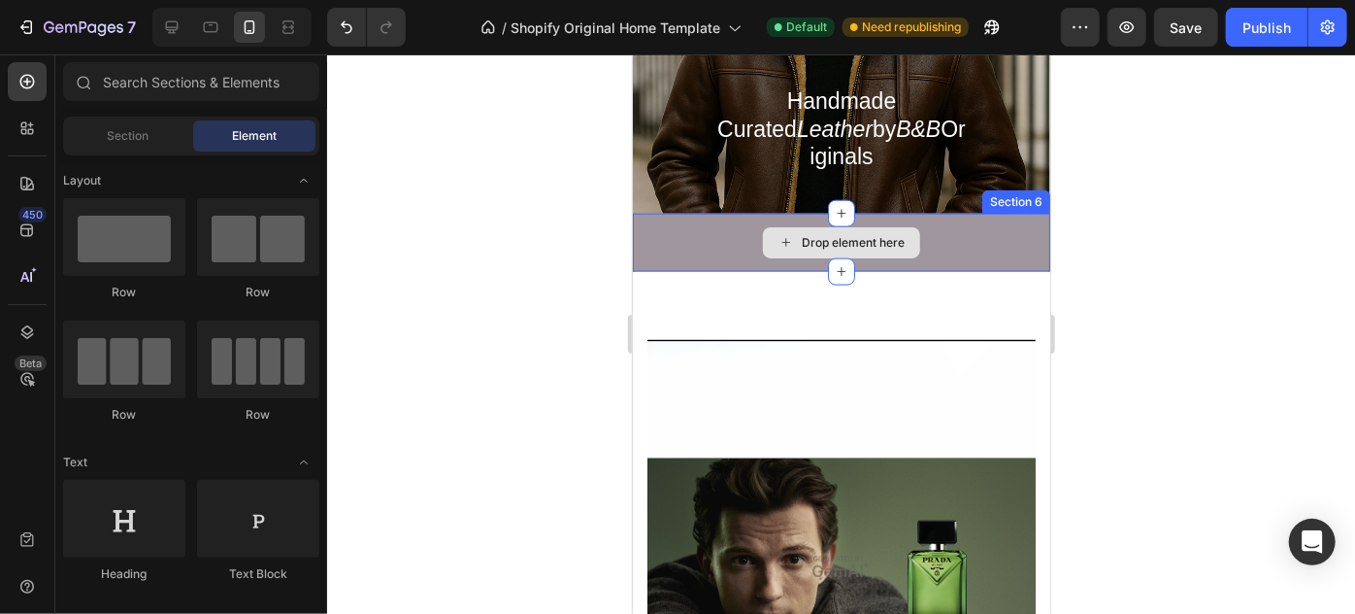
click at [948, 242] on div "Drop element here" at bounding box center [841, 242] width 418 height 58
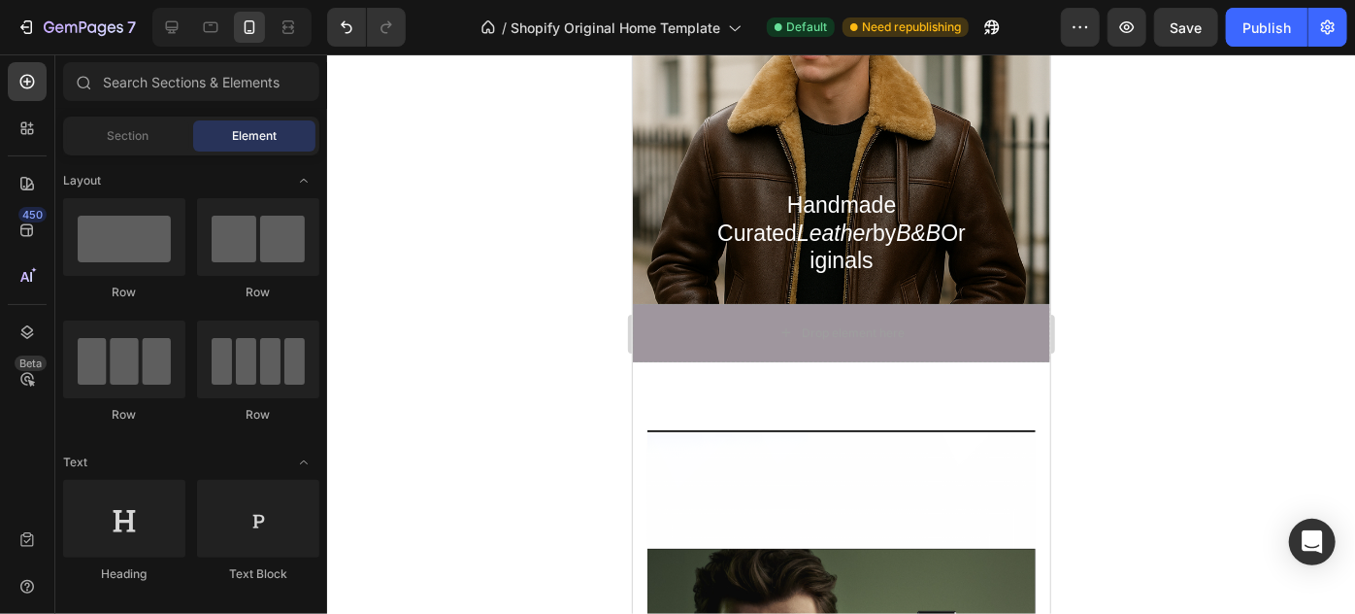
scroll to position [1087, 0]
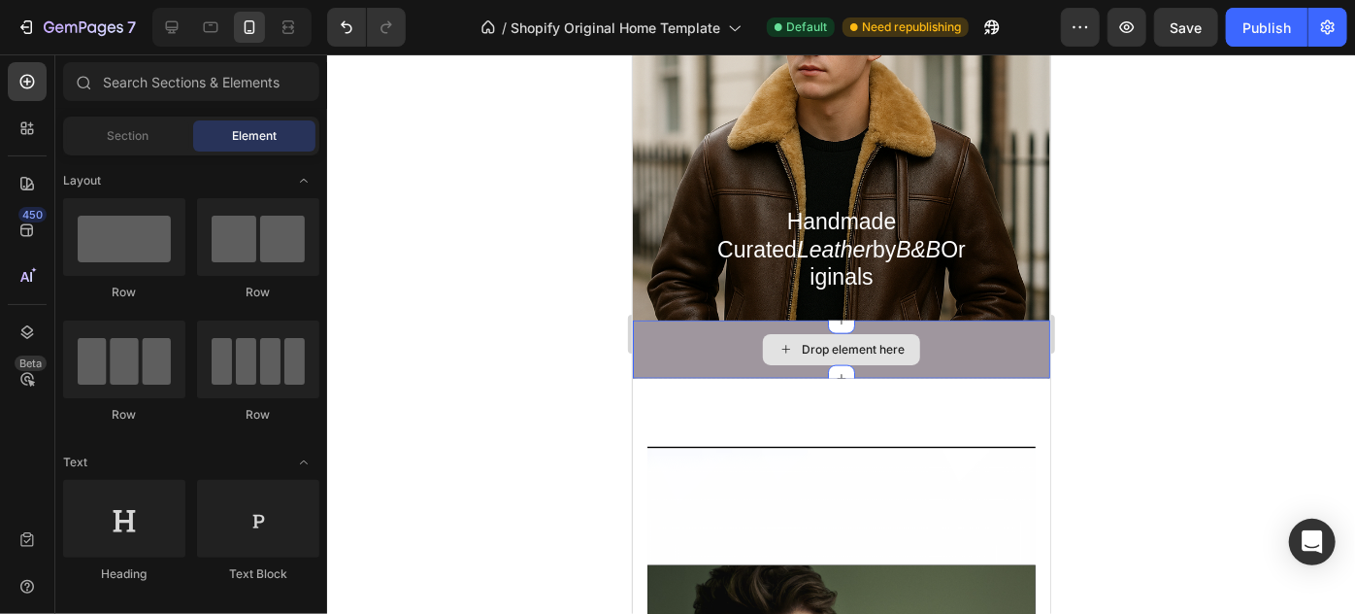
click at [911, 348] on div "Drop element here" at bounding box center [840, 348] width 157 height 31
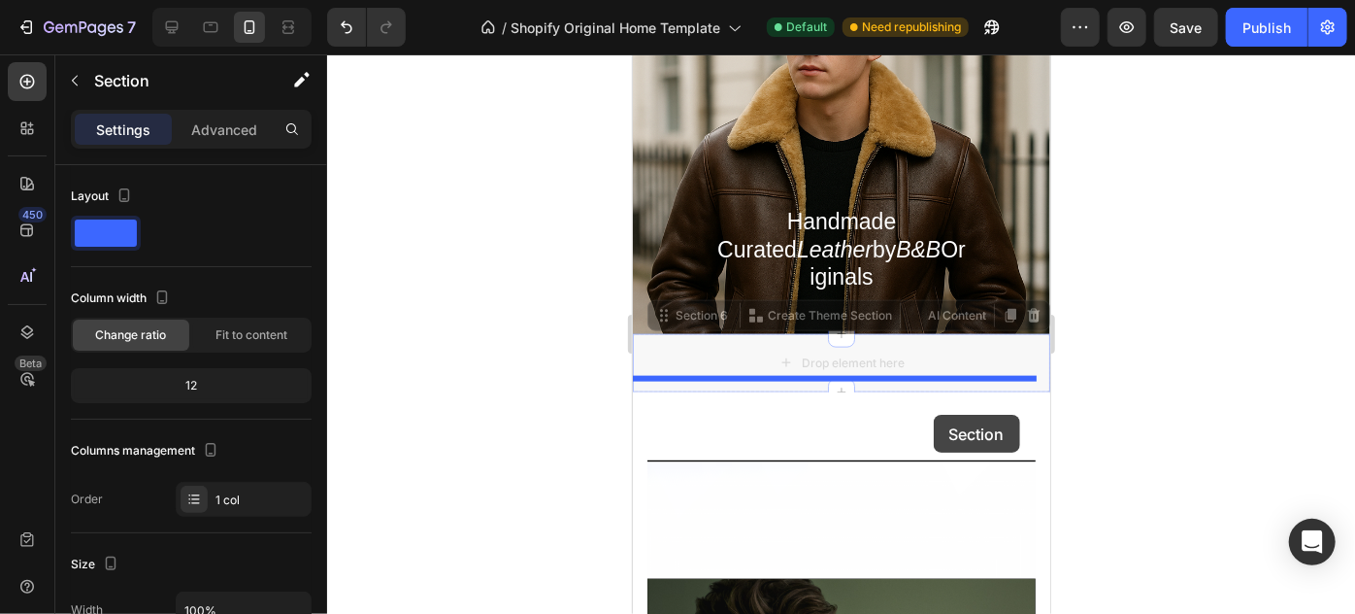
drag, startPoint x: 945, startPoint y: 351, endPoint x: 931, endPoint y: 416, distance: 66.5
drag, startPoint x: 942, startPoint y: 352, endPoint x: 939, endPoint y: 410, distance: 57.4
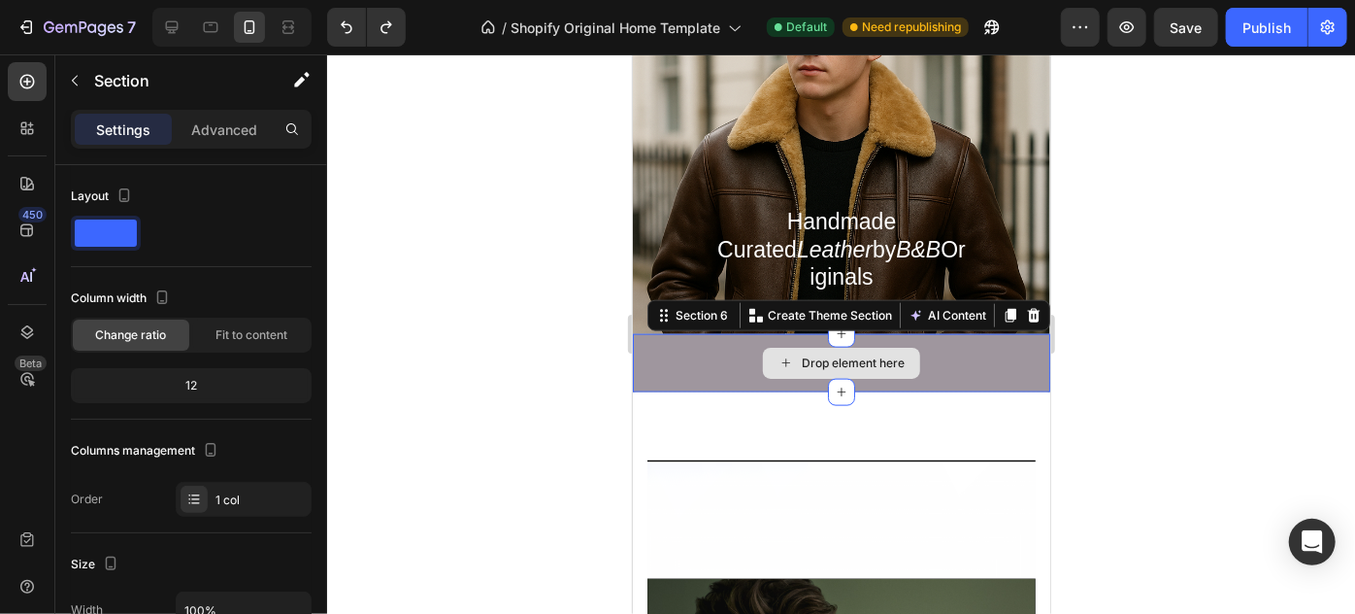
click at [946, 335] on div "Drop element here" at bounding box center [841, 362] width 418 height 58
click at [864, 368] on div "Drop element here" at bounding box center [841, 362] width 418 height 58
click at [957, 333] on div "Drop element here" at bounding box center [841, 362] width 418 height 58
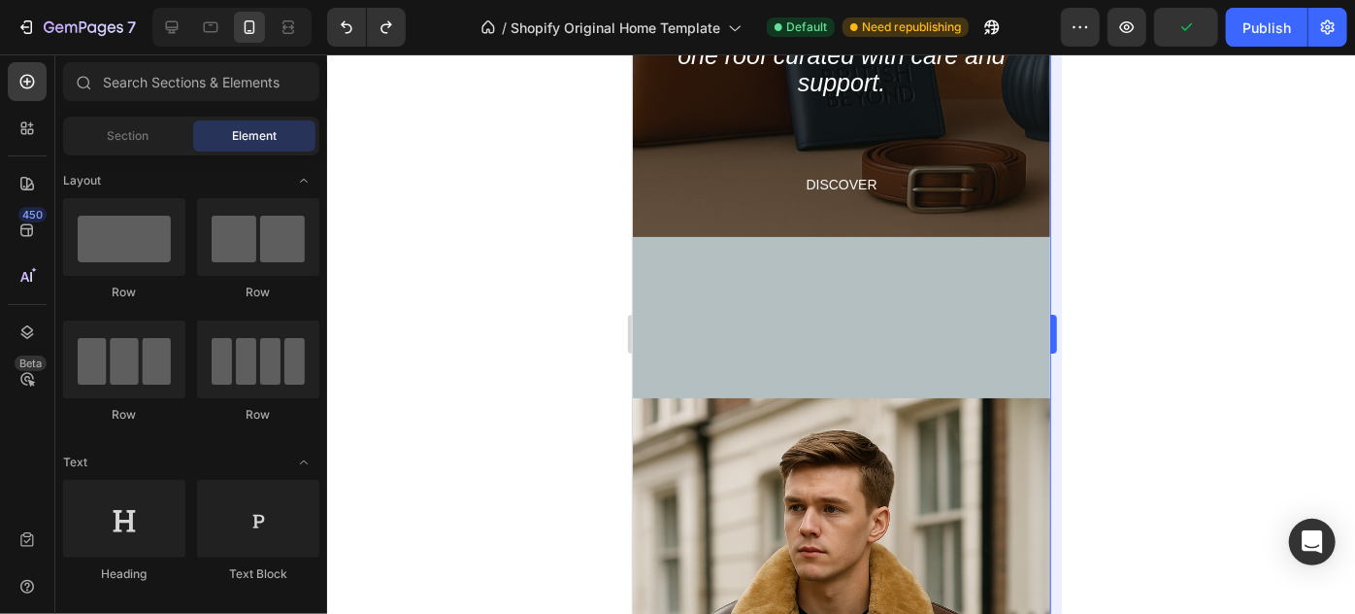
scroll to position [595, 0]
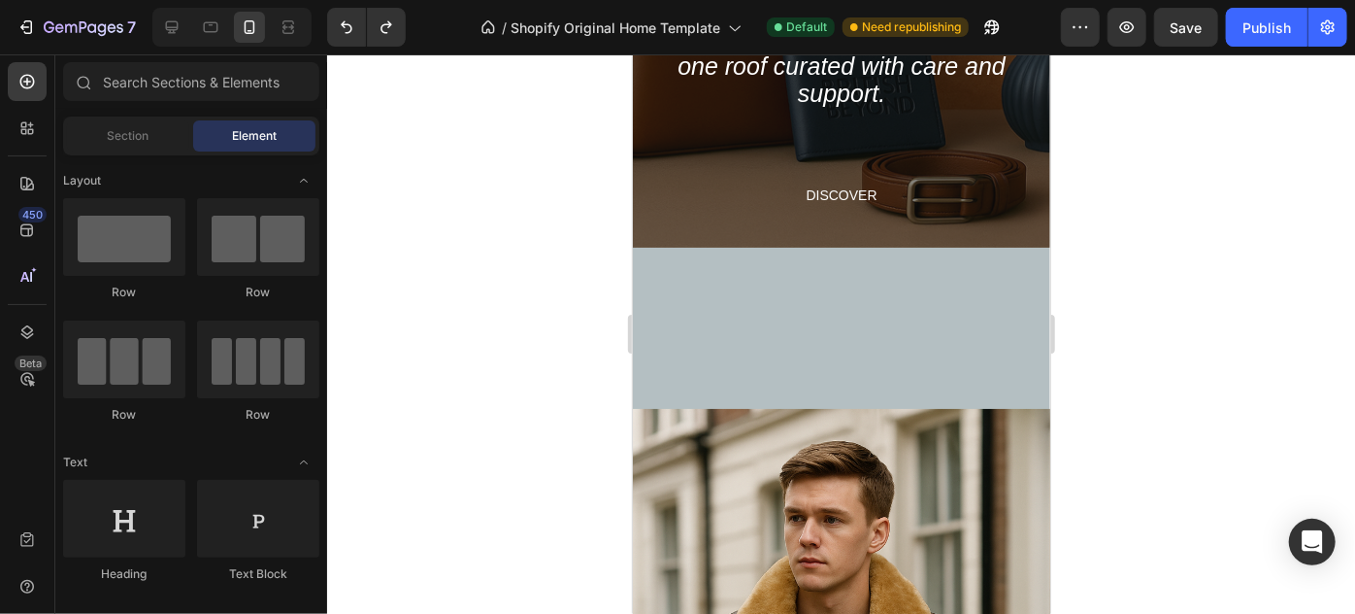
click at [886, 349] on div "A new kind of elegance is expressed through unexpected harmonies and combinatio…" at bounding box center [841, 342] width 418 height 692
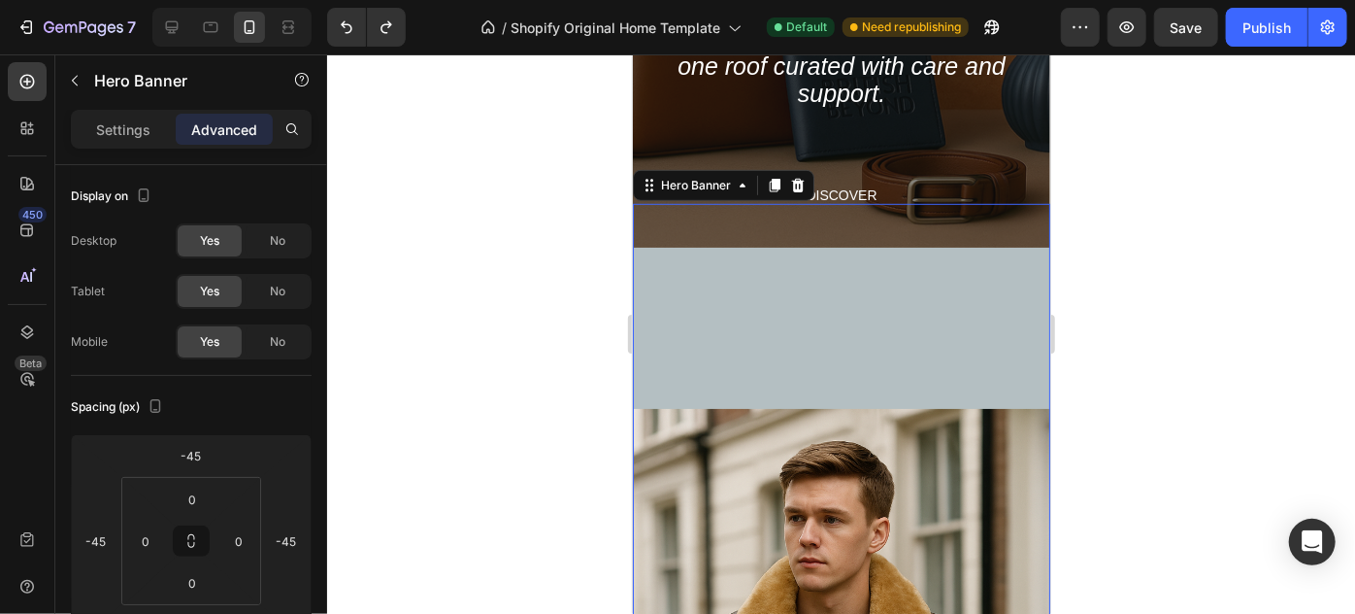
click at [847, 389] on div "A new kind of elegance is expressed through unexpected harmonies and combinatio…" at bounding box center [841, 342] width 418 height 692
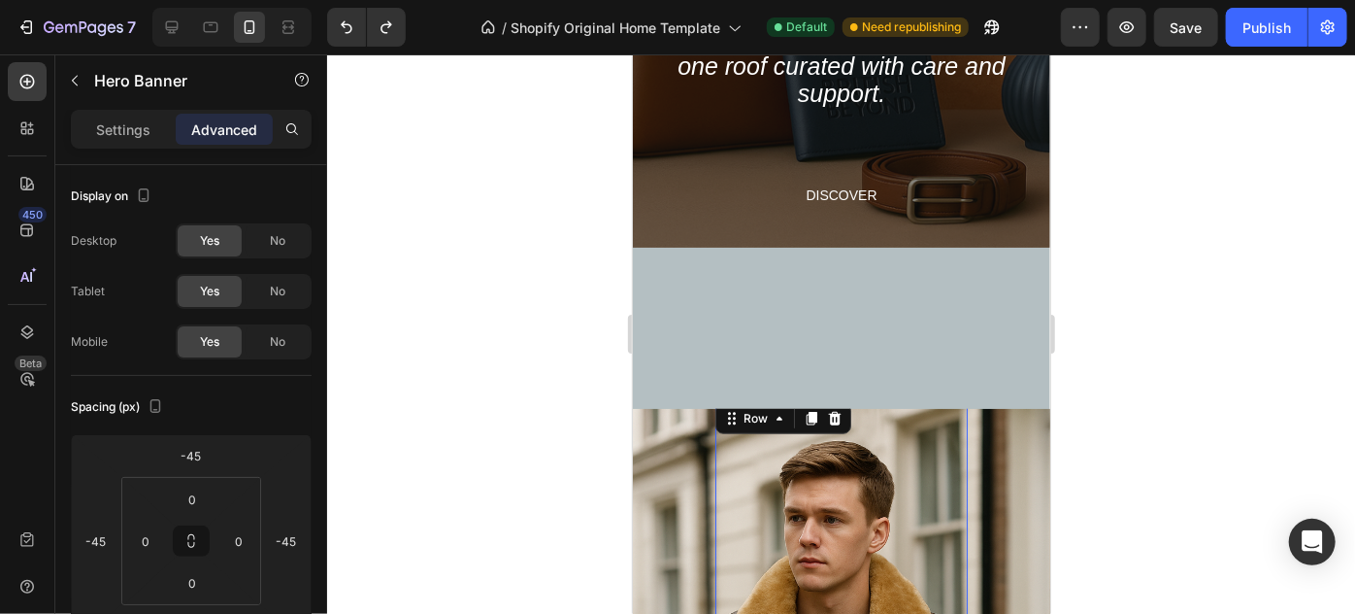
click at [815, 423] on div "Heading Handmade Curated Leather by B&B Originals Text Block" at bounding box center [841, 610] width 252 height 425
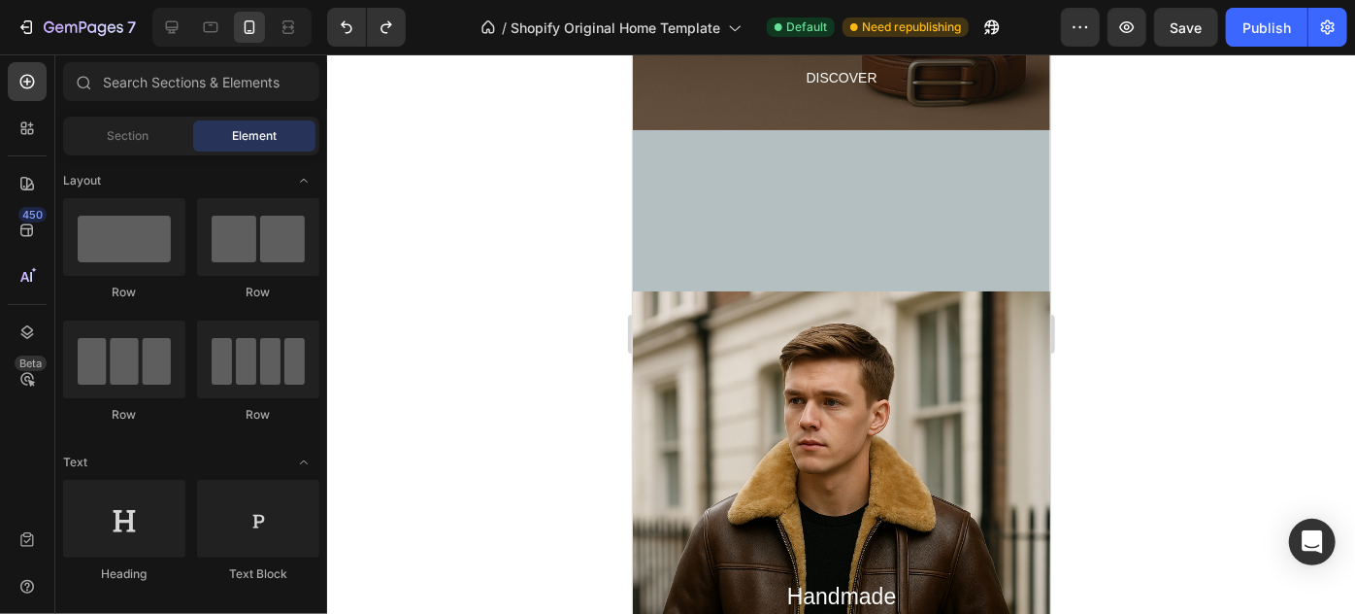
scroll to position [724, 0]
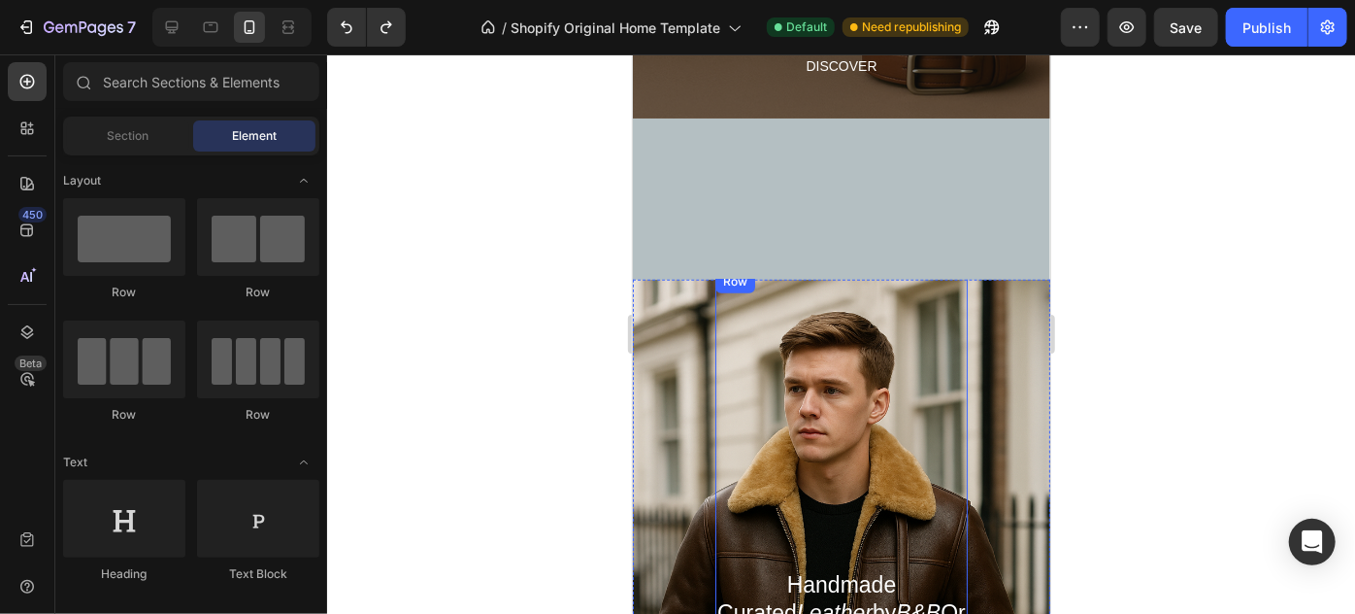
click at [887, 386] on div "Heading Handmade Curated Leather by B&B Originals Text Block" at bounding box center [841, 481] width 252 height 425
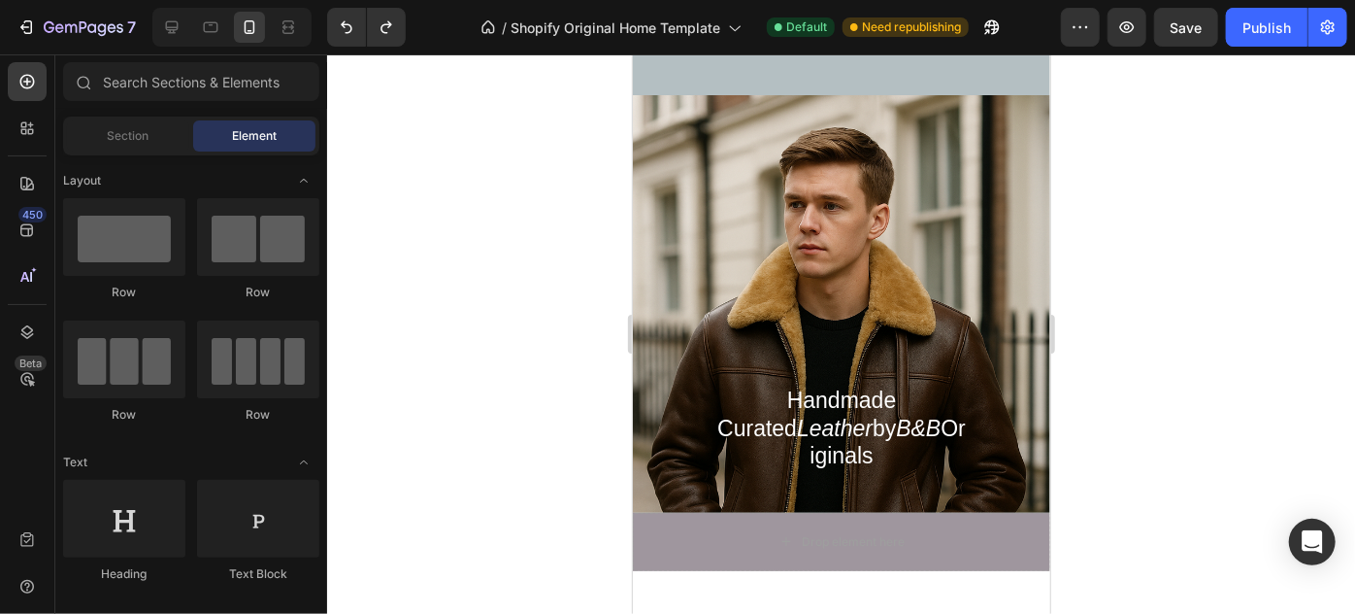
scroll to position [903, 0]
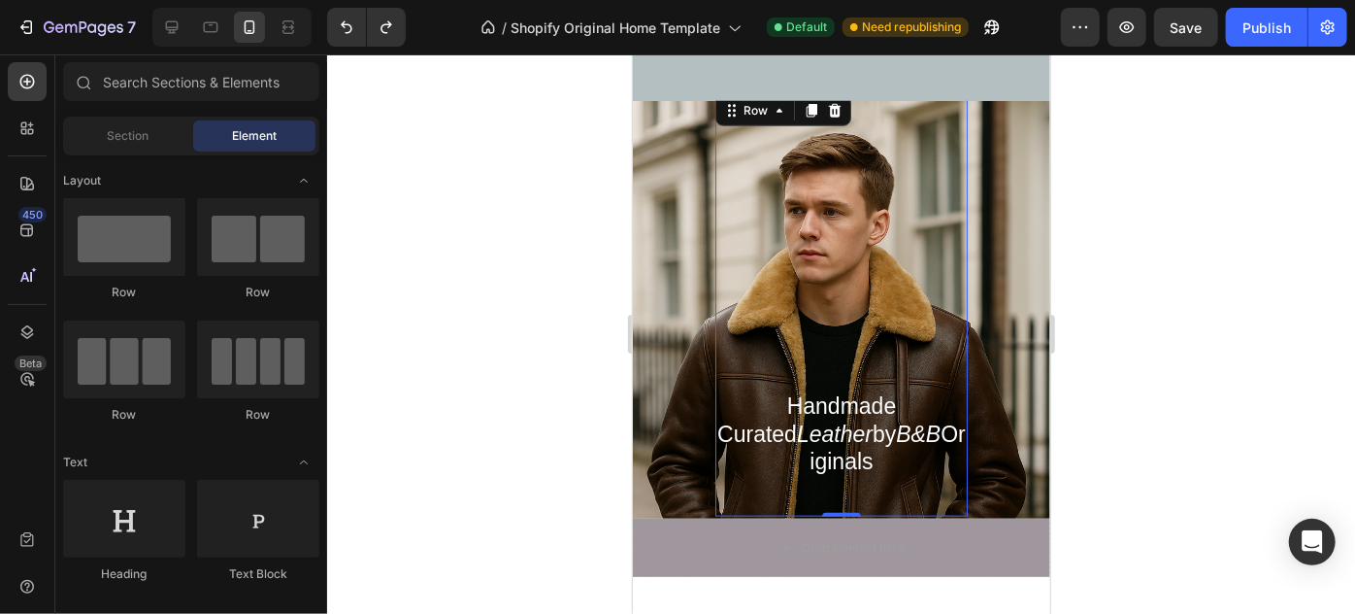
click at [899, 245] on div "Heading Handmade Curated Leather by B&B Originals Text Block" at bounding box center [841, 302] width 252 height 425
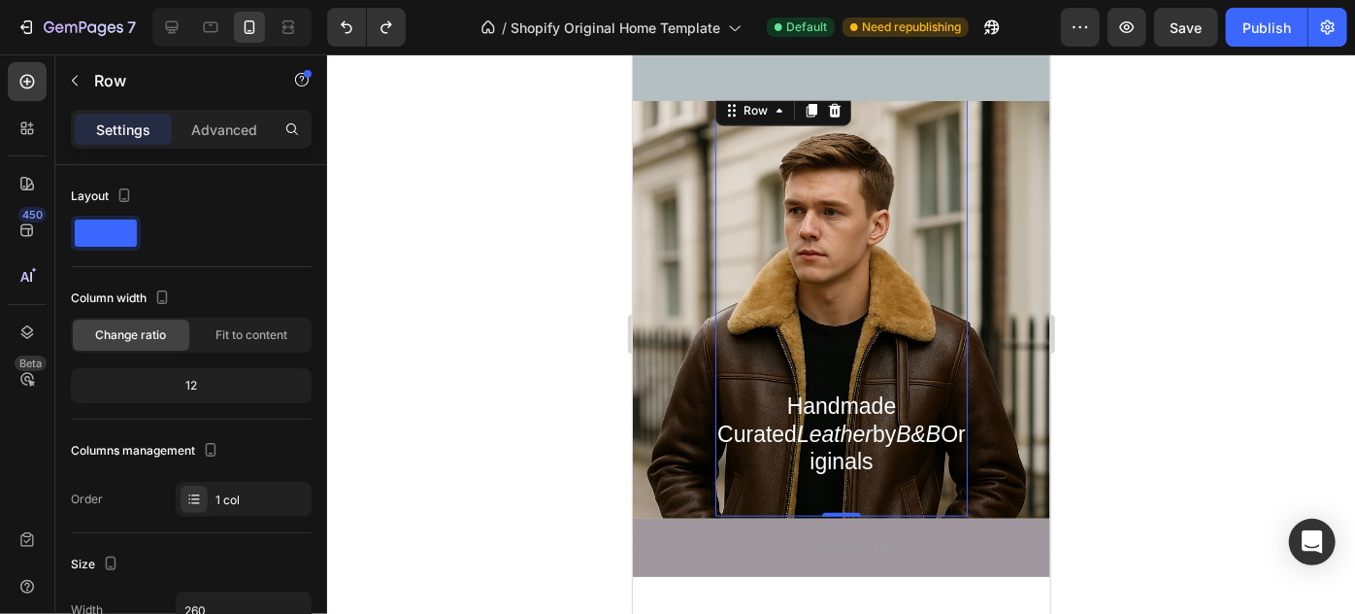
drag, startPoint x: 849, startPoint y: 497, endPoint x: 825, endPoint y: 393, distance: 106.5
click at [825, 393] on div "Heading Handmade Curated Leather by B&B Originals Text Block Row 0" at bounding box center [841, 302] width 252 height 425
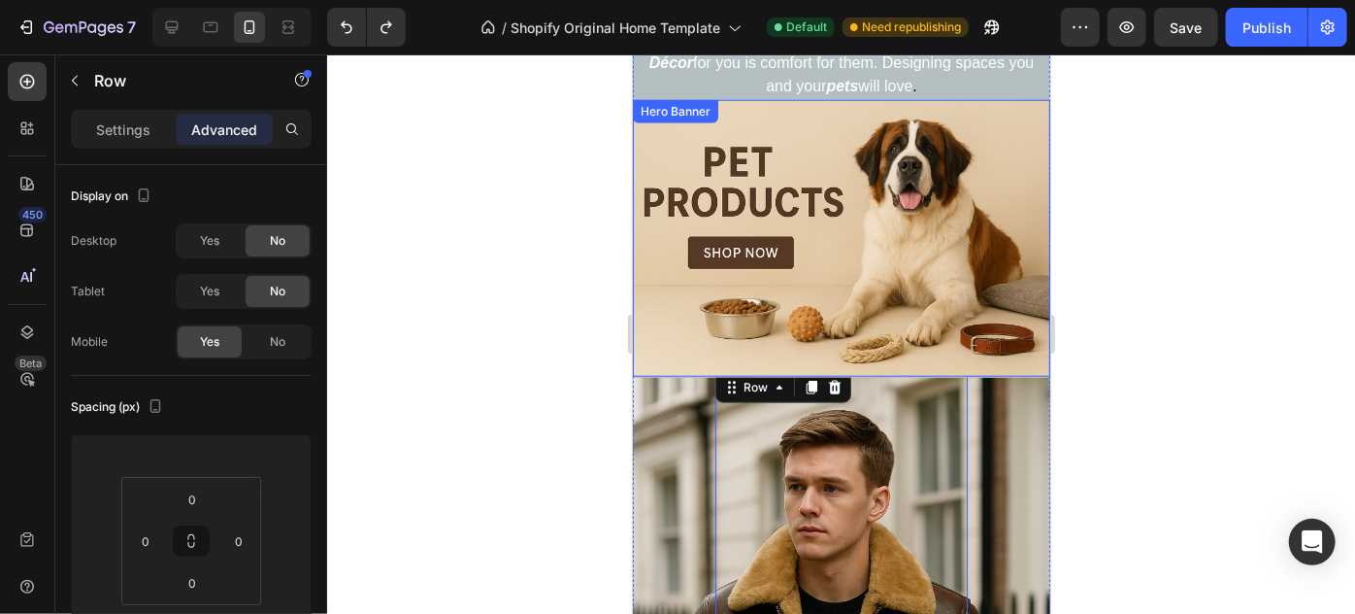
click at [997, 361] on div "Heading Handmade Curated Leather by B&B Originals Button Row" at bounding box center [841, 237] width 418 height 277
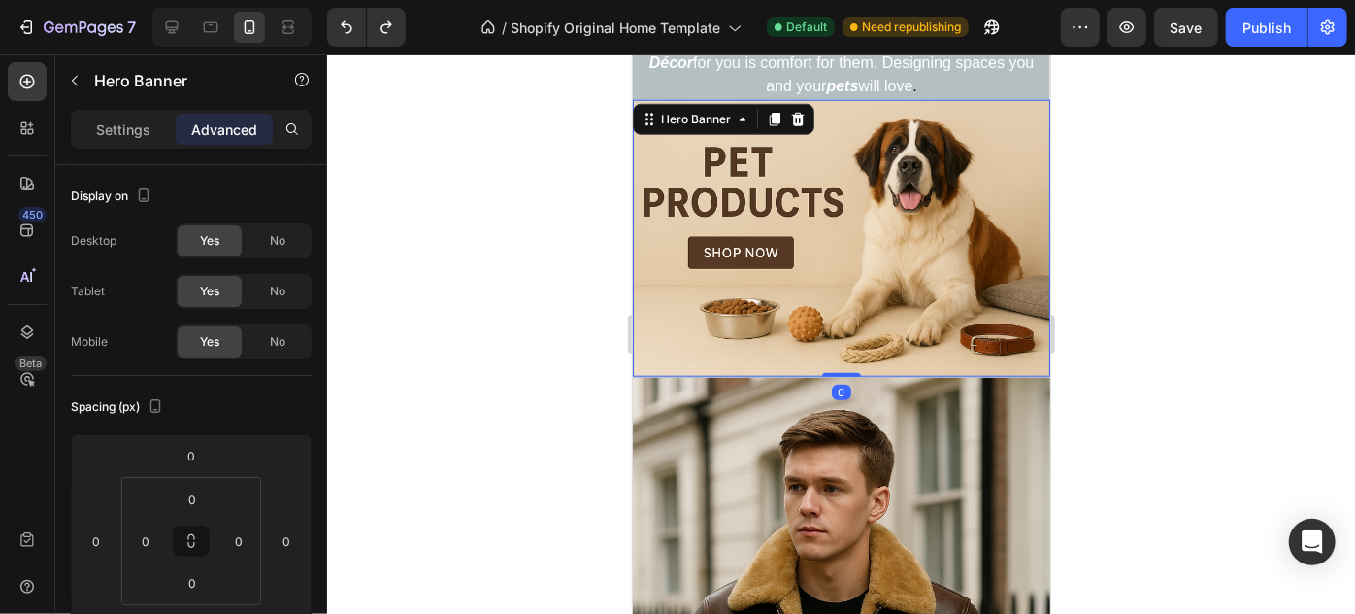
click at [999, 363] on div "Heading Handmade Curated Leather by B&B Originals Button Row" at bounding box center [841, 237] width 418 height 277
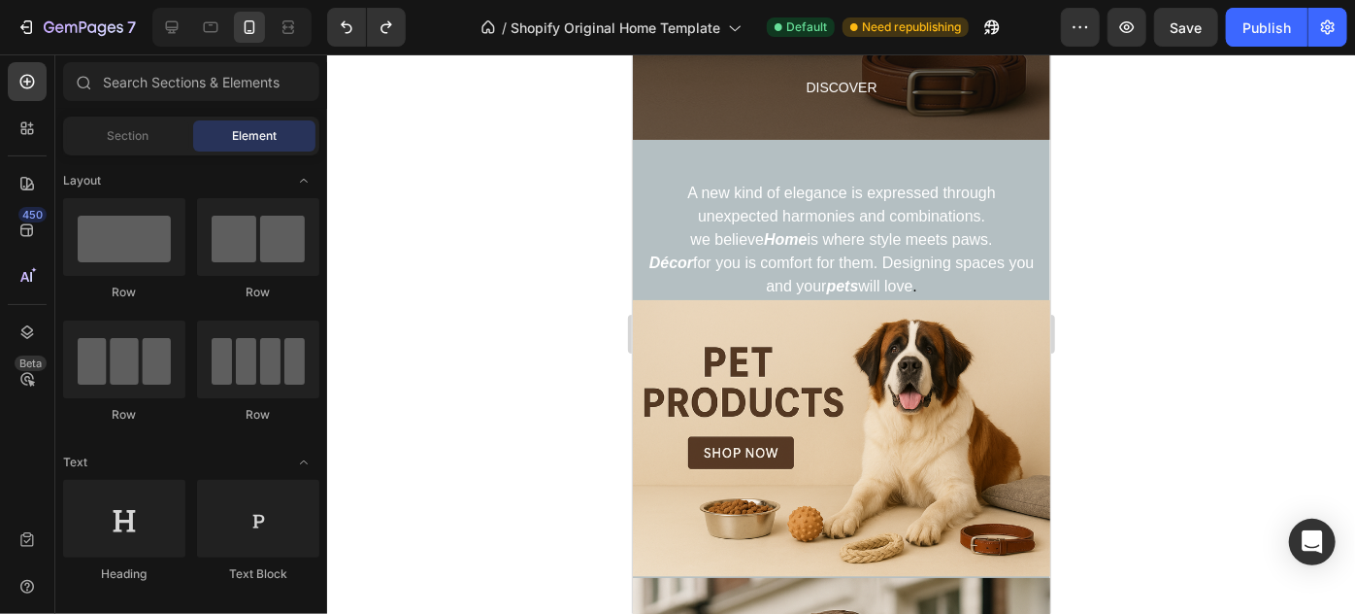
scroll to position [768, 0]
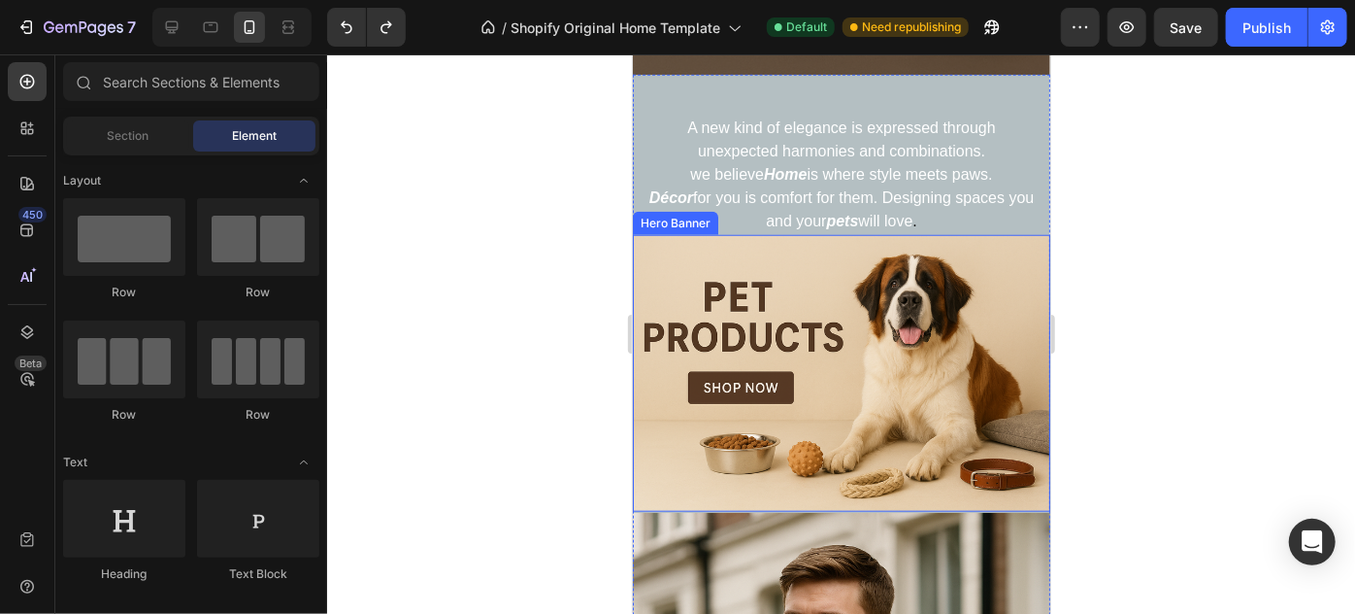
click at [957, 234] on div "Heading Handmade Curated Leather by B&B Originals Button Row" at bounding box center [841, 372] width 418 height 277
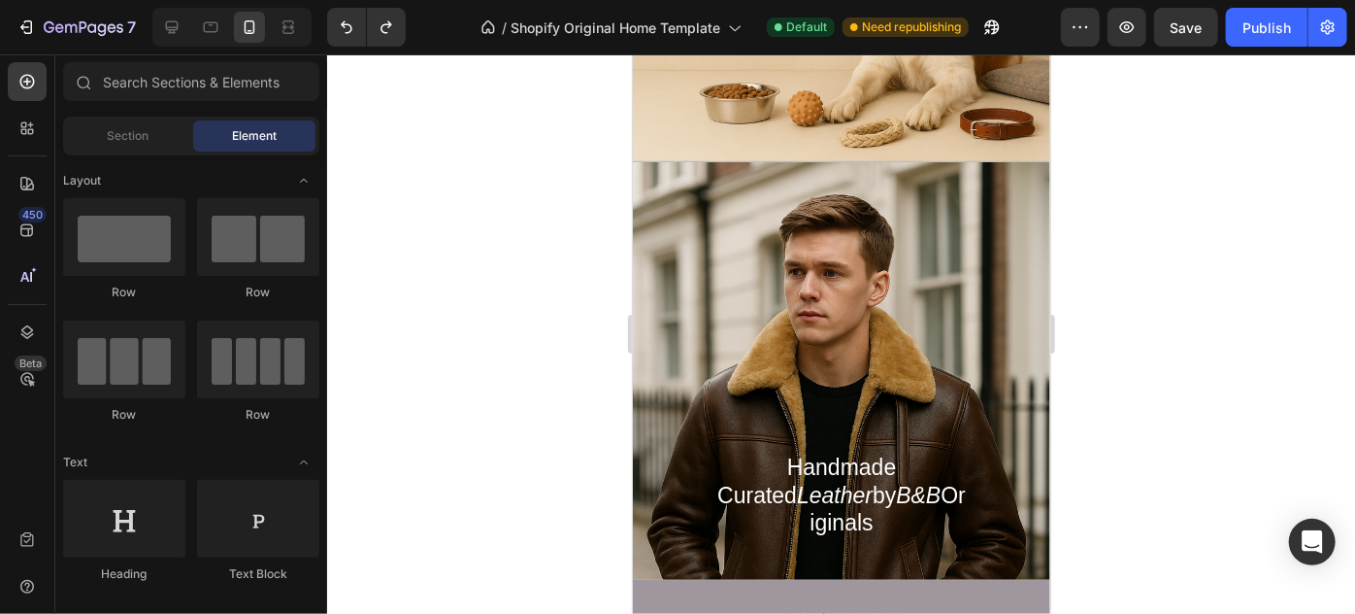
scroll to position [1149, 0]
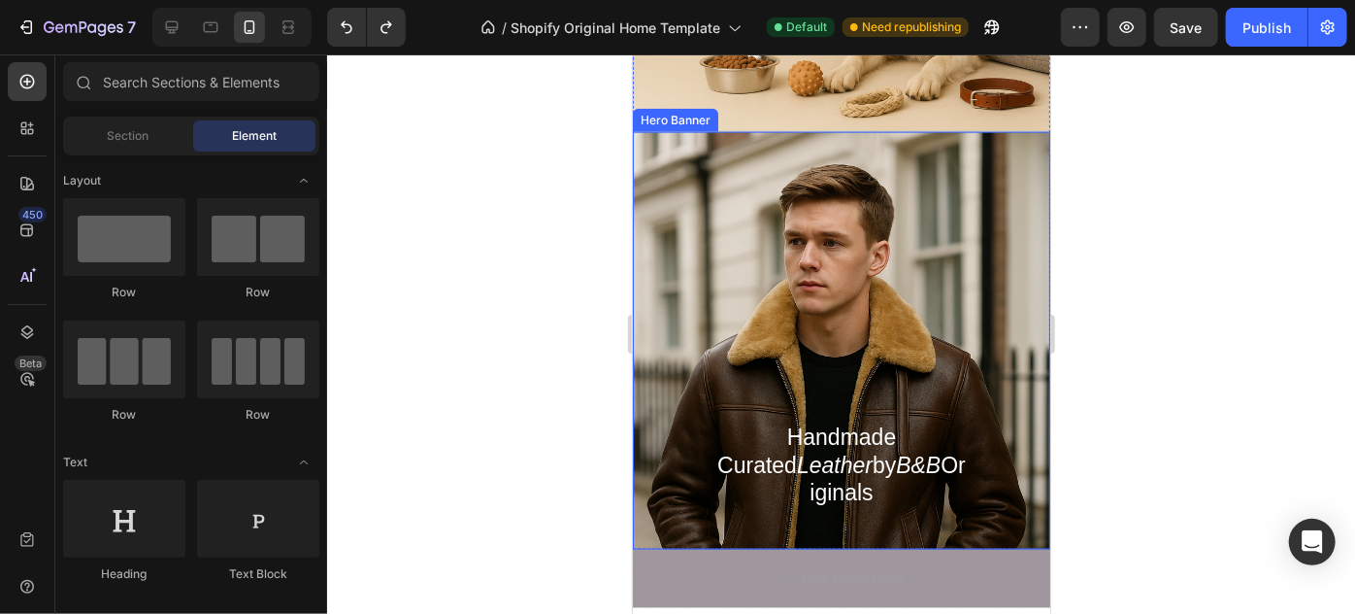
click at [1002, 231] on div "Heading Handmade Curated Leather by B&B Originals Text Block Row" at bounding box center [841, 333] width 414 height 425
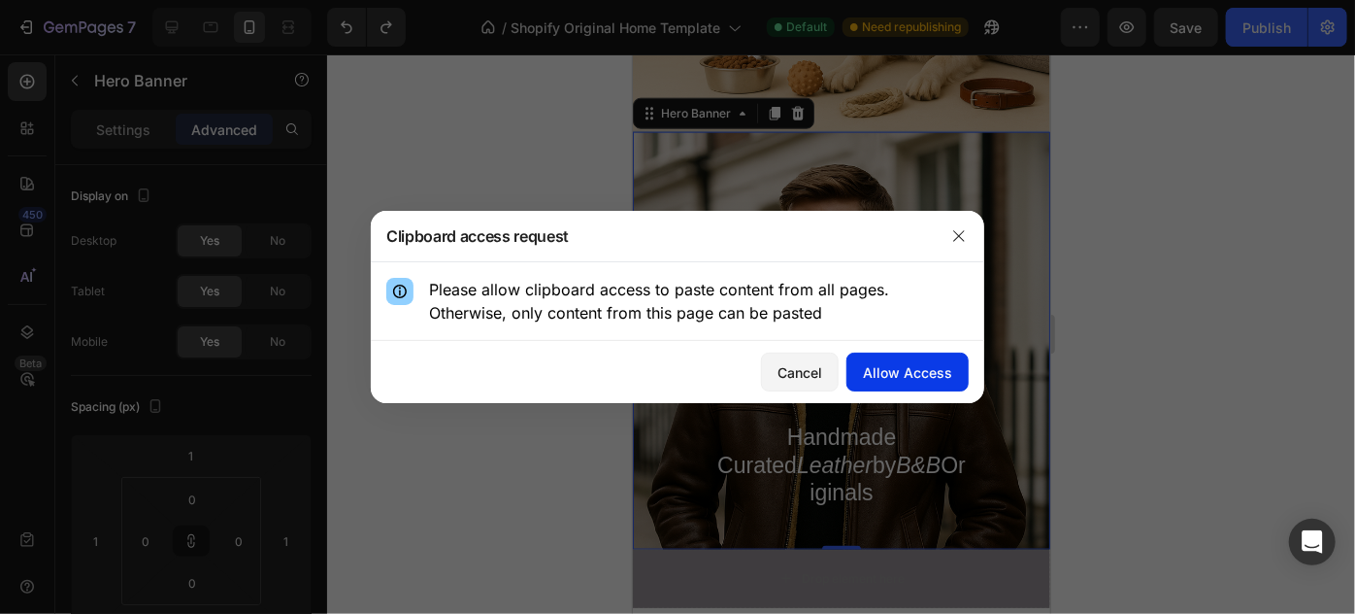
click at [864, 364] on button "Allow Access" at bounding box center [908, 371] width 122 height 39
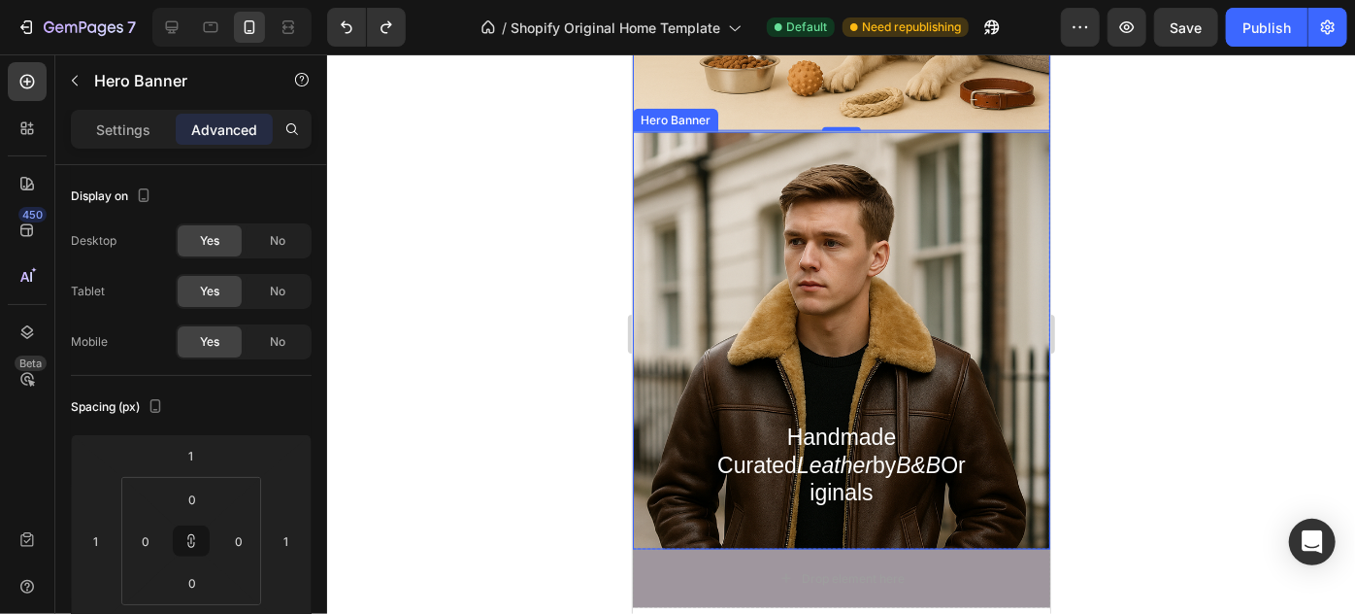
click at [981, 182] on div "Heading Handmade Curated Leather by B&B Originals Text Block Row" at bounding box center [841, 333] width 414 height 425
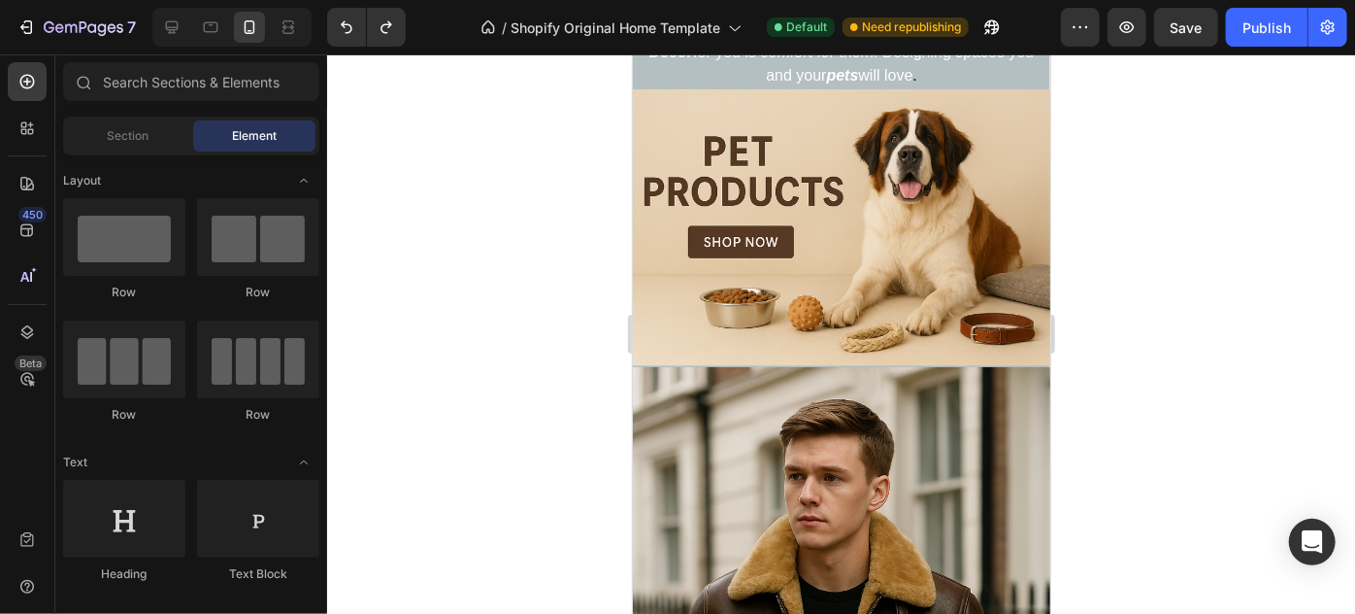
scroll to position [895, 0]
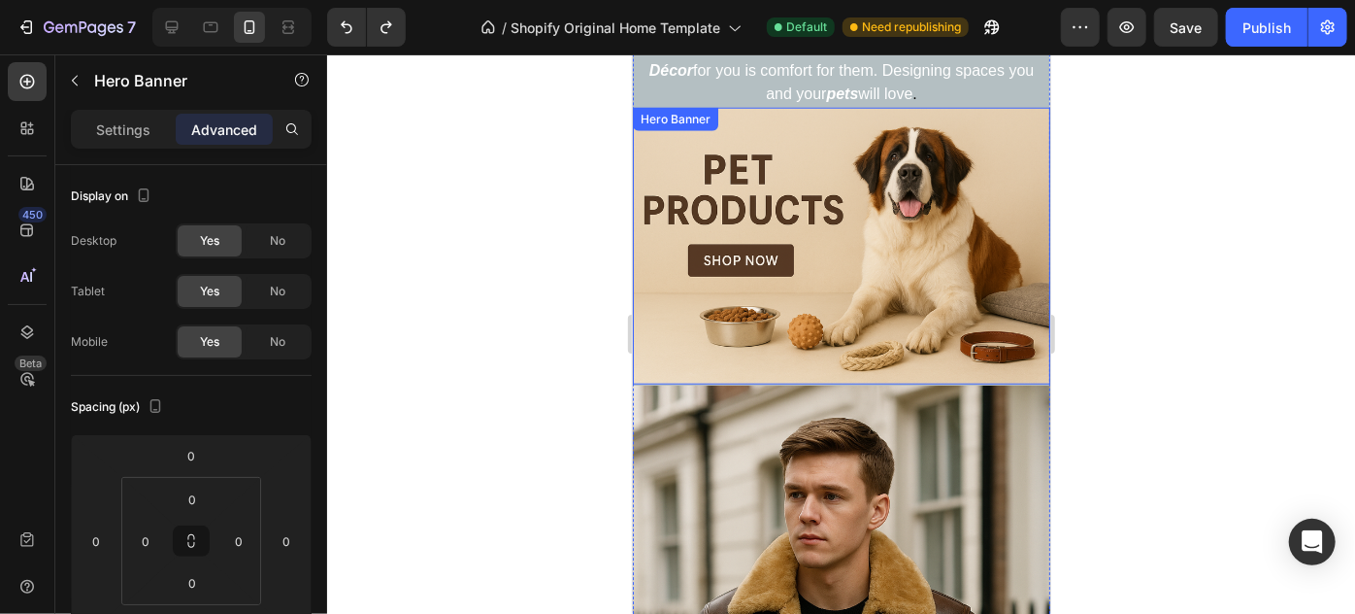
click at [946, 252] on div "Heading Handmade Curated Leather by B&B Originals Button Row" at bounding box center [841, 245] width 418 height 277
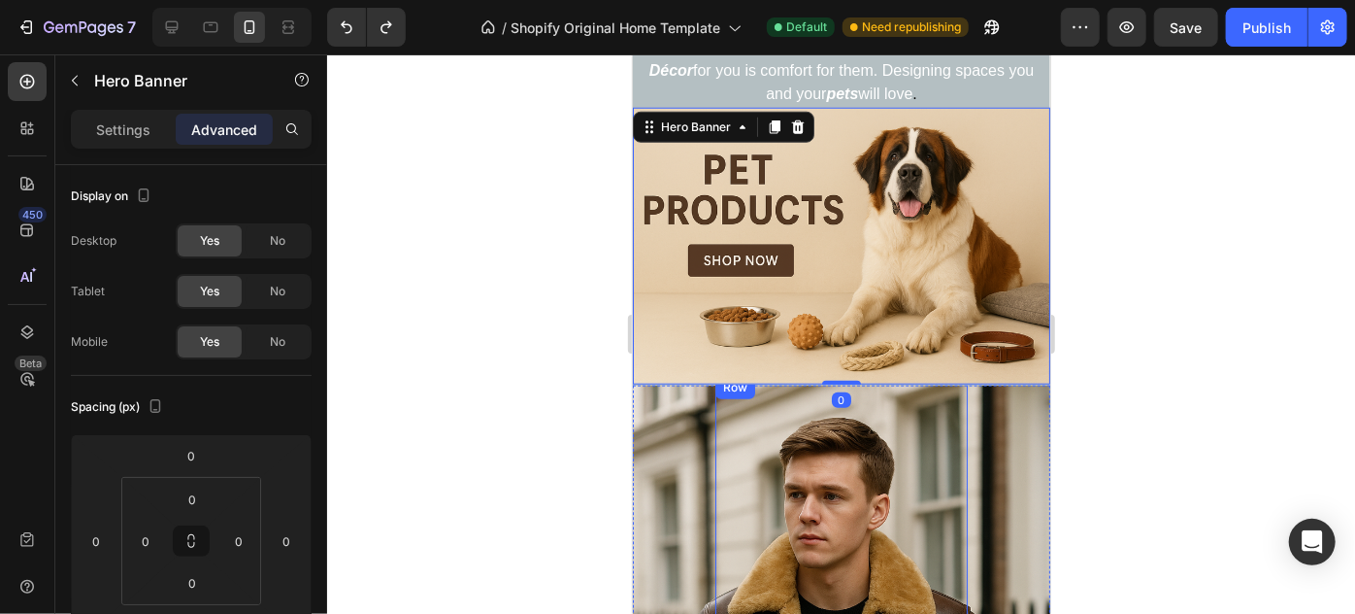
click at [719, 438] on div "Heading Handmade Curated Leather by B&B Originals Text Block" at bounding box center [841, 587] width 252 height 425
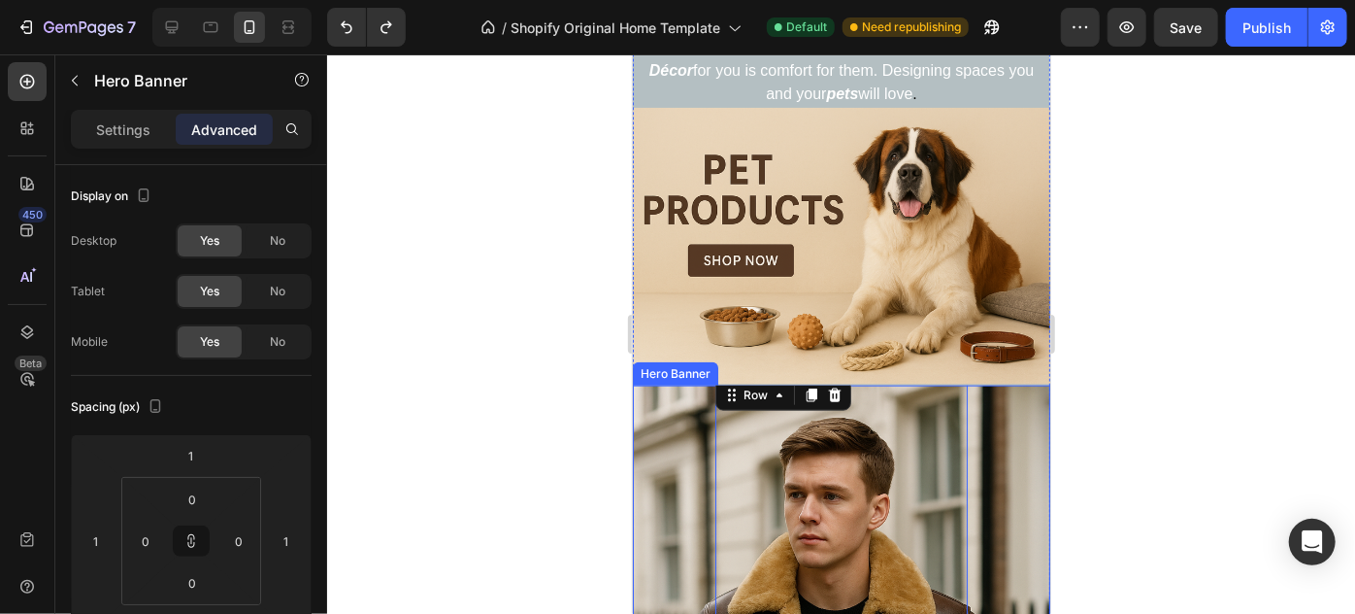
click at [678, 365] on div "Hero Banner" at bounding box center [675, 372] width 78 height 17
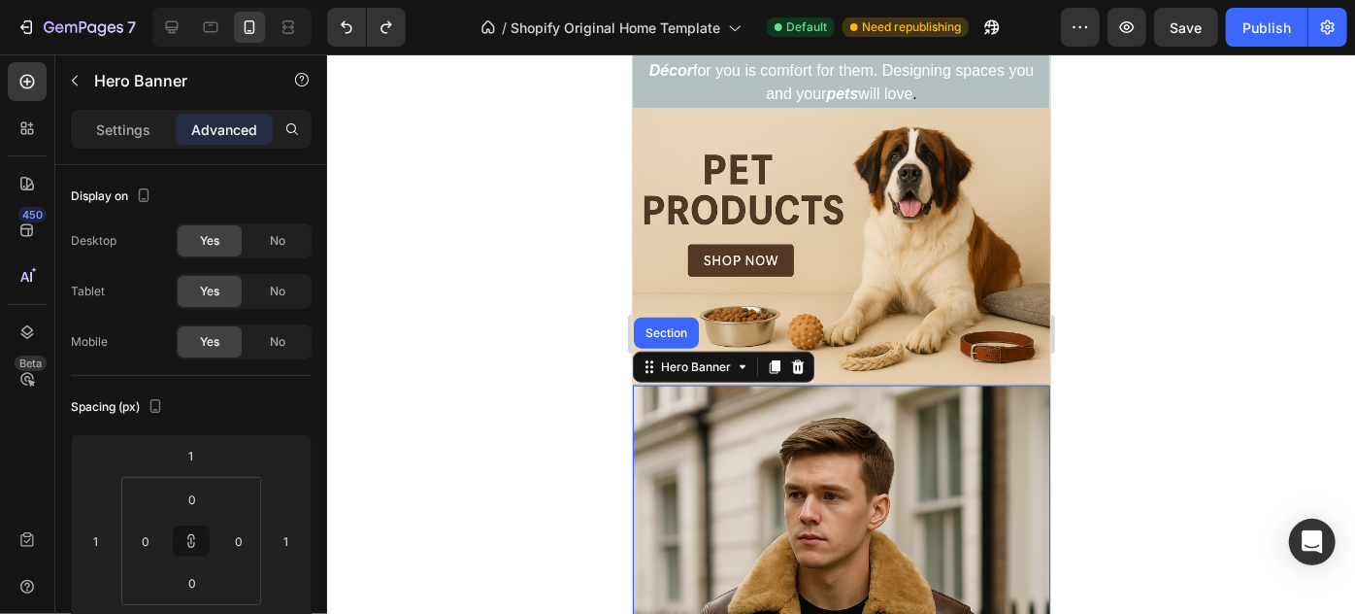
click at [664, 427] on div "Heading Handmade Curated Leather by B&B Originals Text Block Row" at bounding box center [841, 587] width 414 height 425
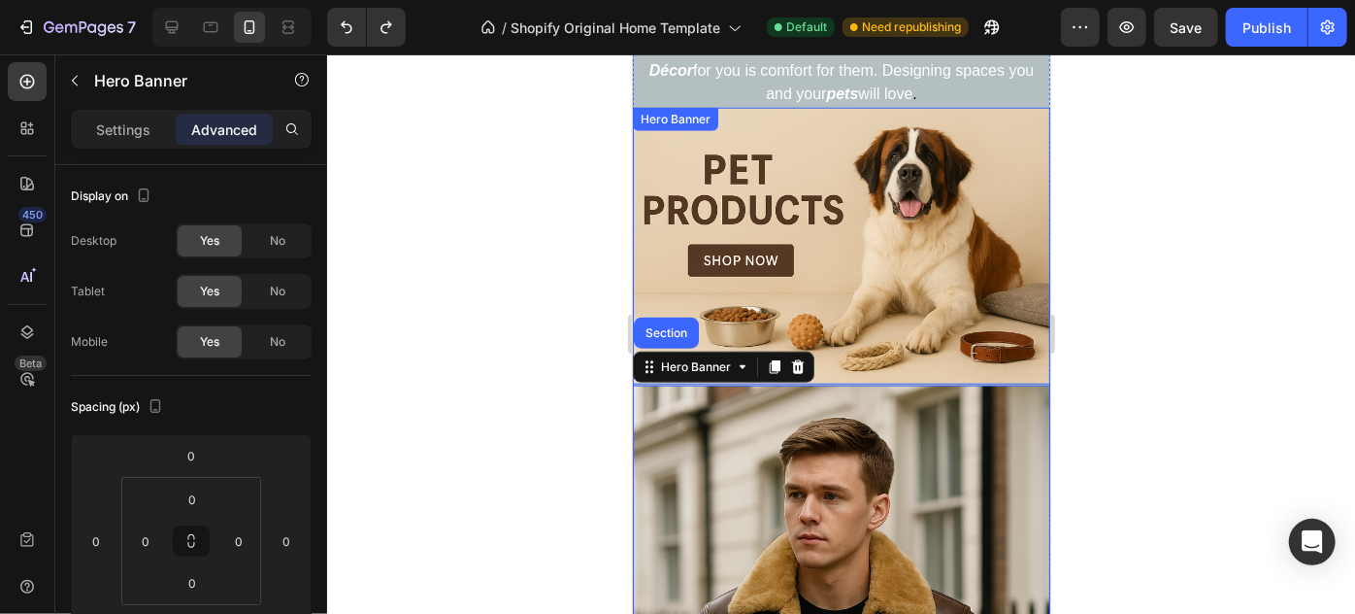
click at [663, 270] on div "Heading Handmade Curated Leather by B&B Originals Button Row" at bounding box center [841, 245] width 418 height 277
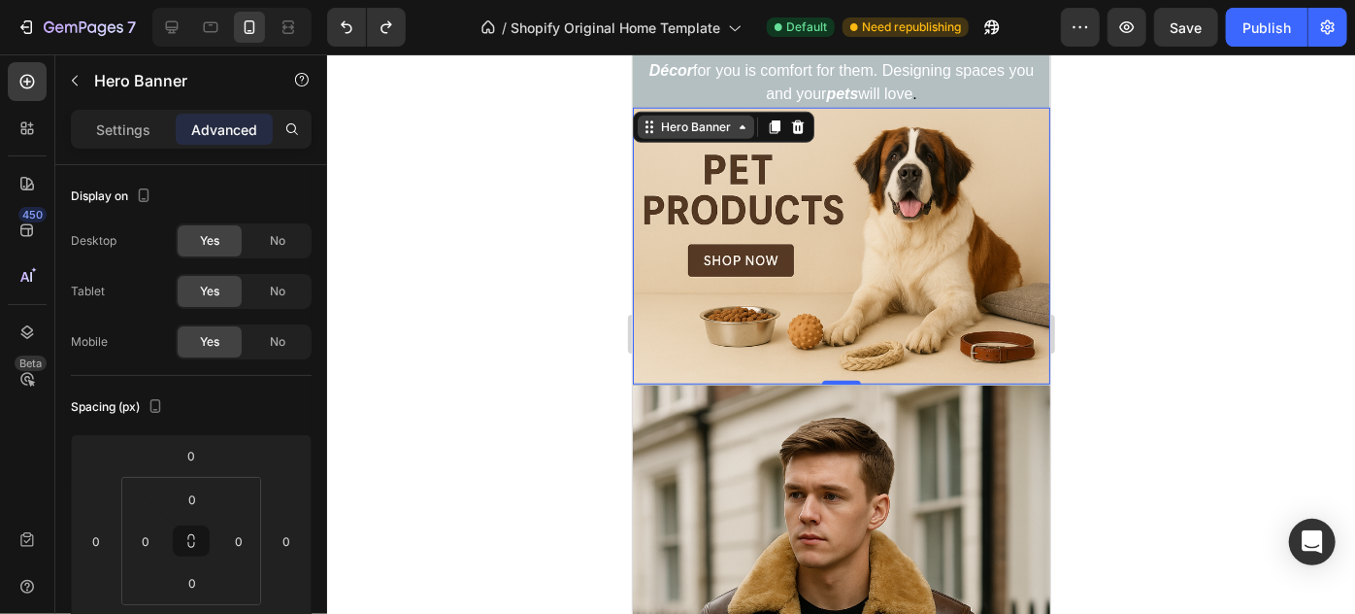
click at [728, 130] on div "Hero Banner" at bounding box center [695, 125] width 78 height 17
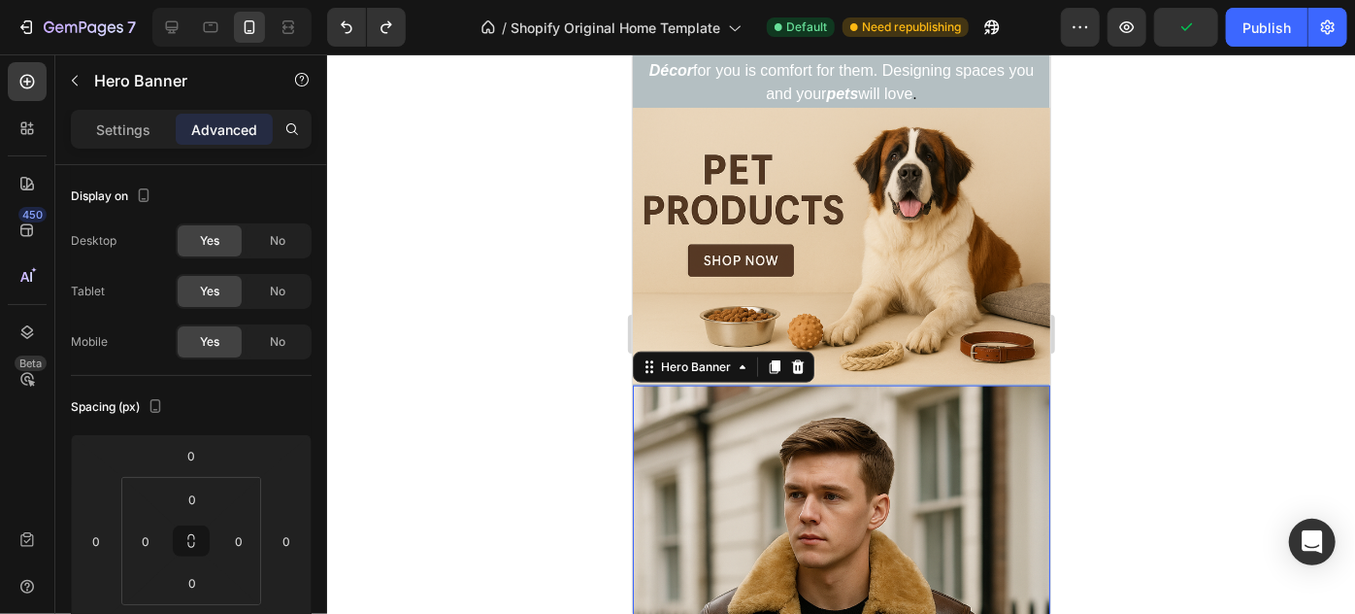
click at [668, 410] on div "Heading Handmade Curated Leather by B&B Originals Text Block Row" at bounding box center [841, 587] width 414 height 425
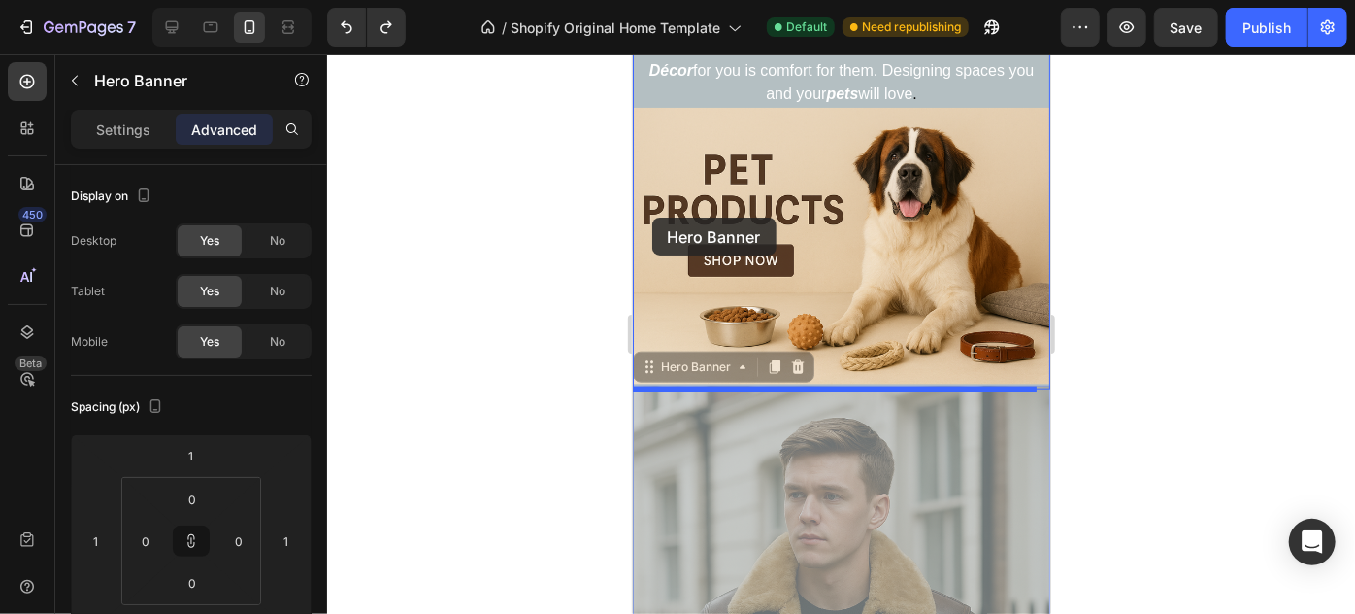
drag, startPoint x: 657, startPoint y: 453, endPoint x: 652, endPoint y: 217, distance: 237.0
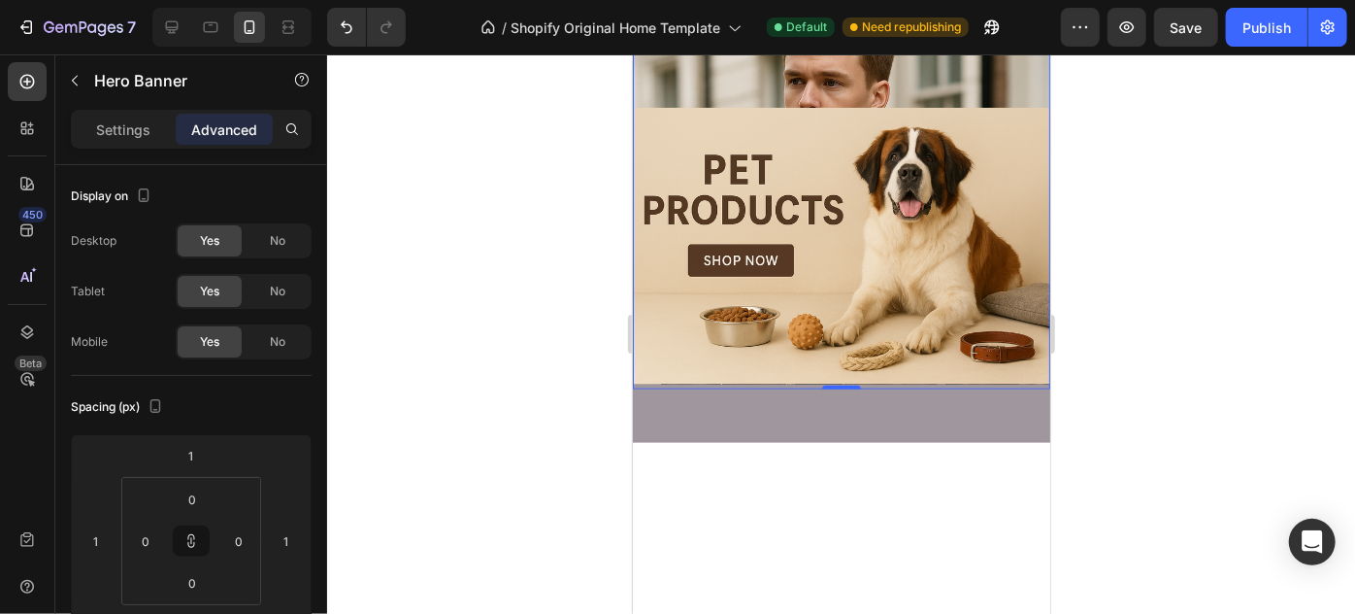
click at [745, 433] on div at bounding box center [841, 413] width 418 height 58
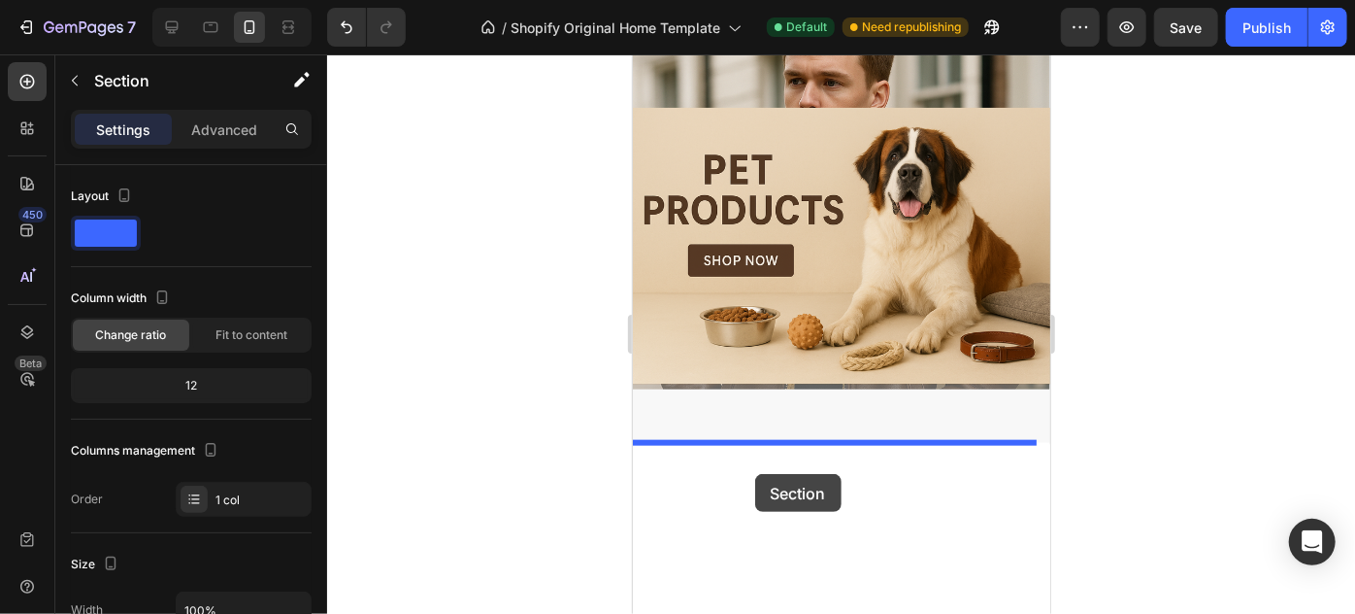
drag, startPoint x: 743, startPoint y: 415, endPoint x: 754, endPoint y: 474, distance: 60.4
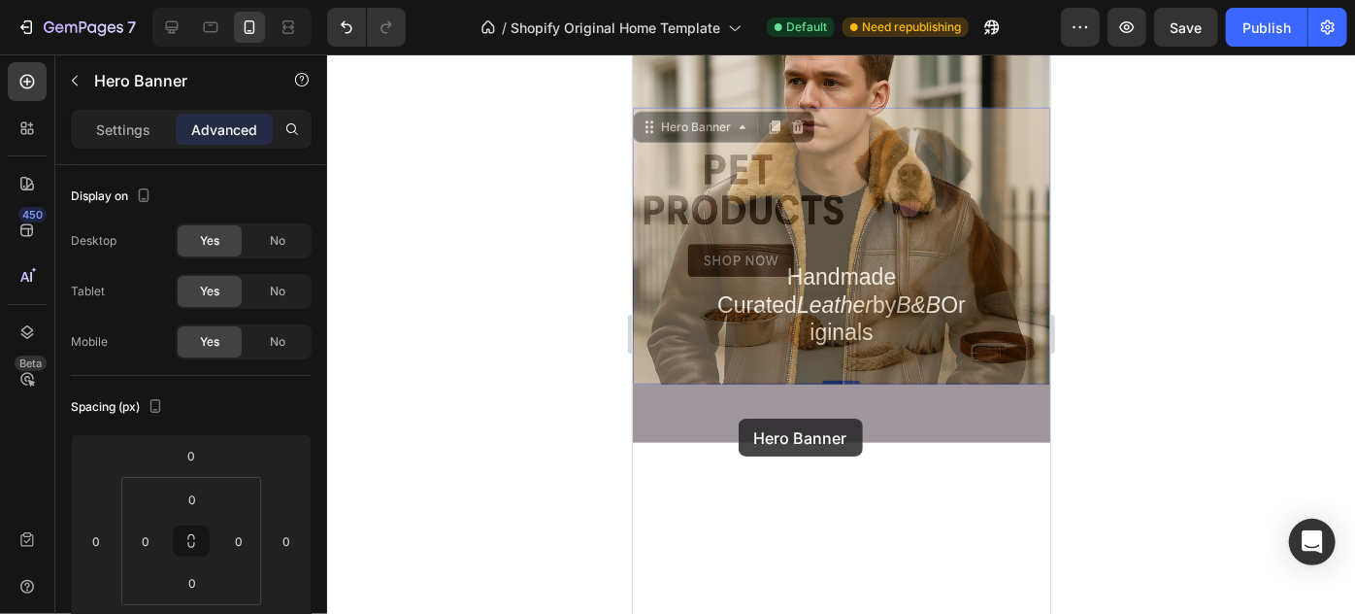
drag, startPoint x: 744, startPoint y: 321, endPoint x: 738, endPoint y: 418, distance: 96.3
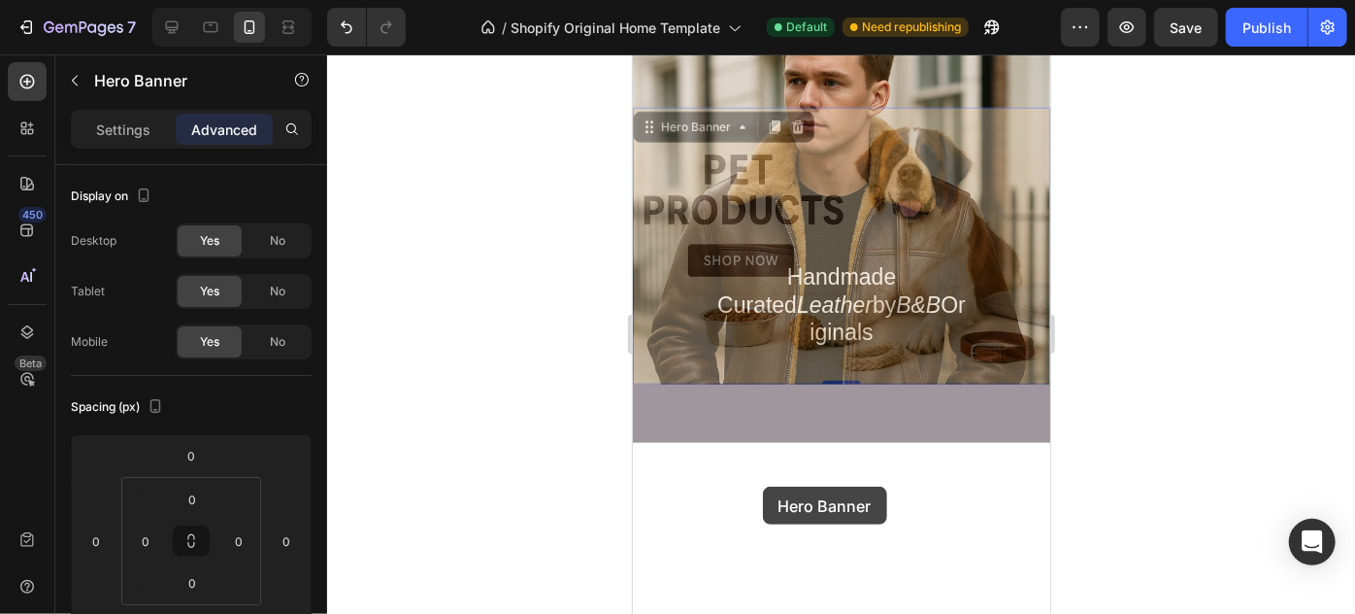
drag, startPoint x: 753, startPoint y: 295, endPoint x: 761, endPoint y: 485, distance: 189.5
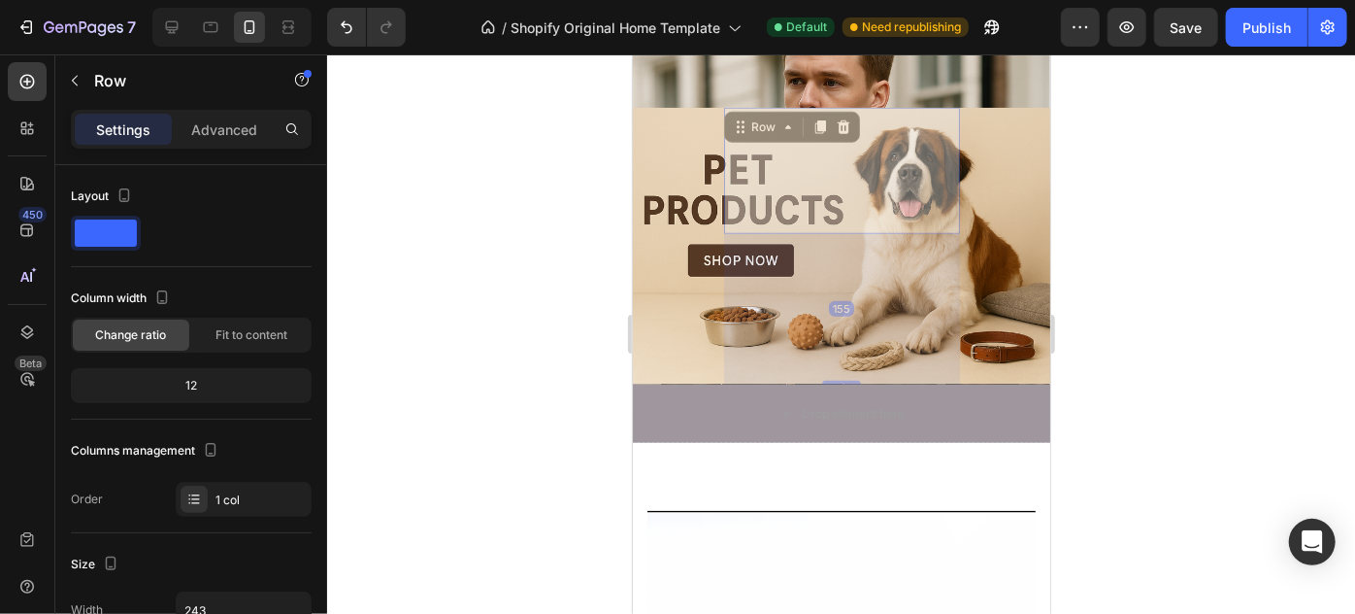
scroll to position [1186, 0]
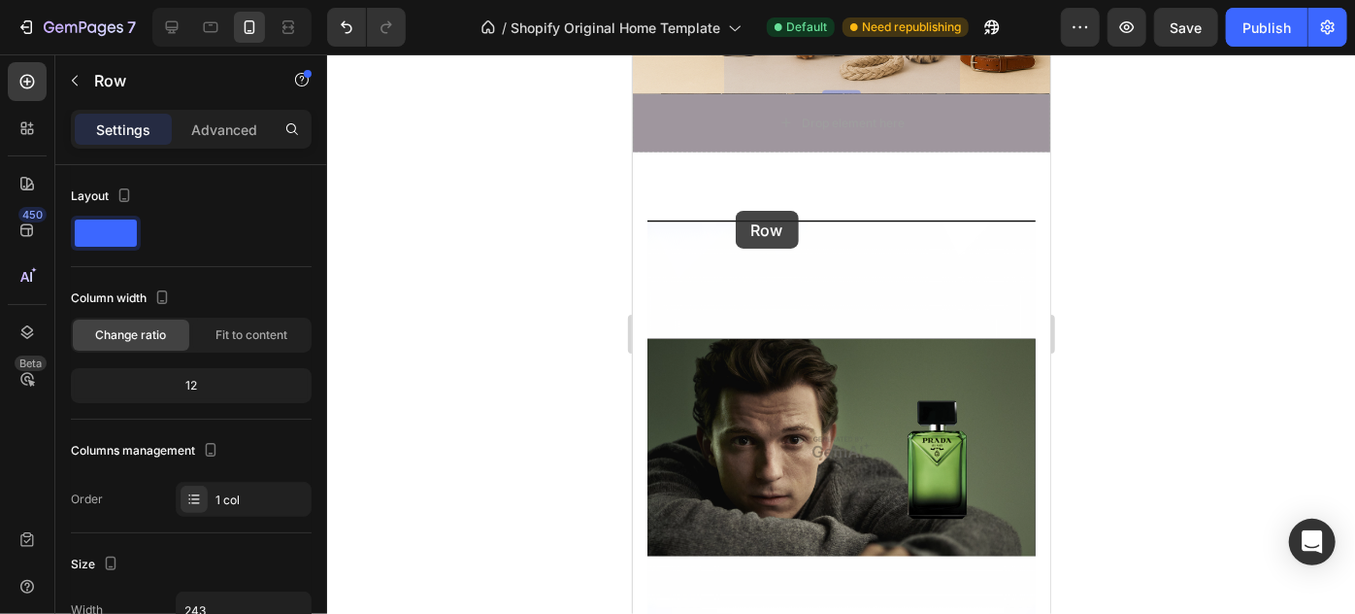
drag, startPoint x: 779, startPoint y: 220, endPoint x: 735, endPoint y: 209, distance: 45.2
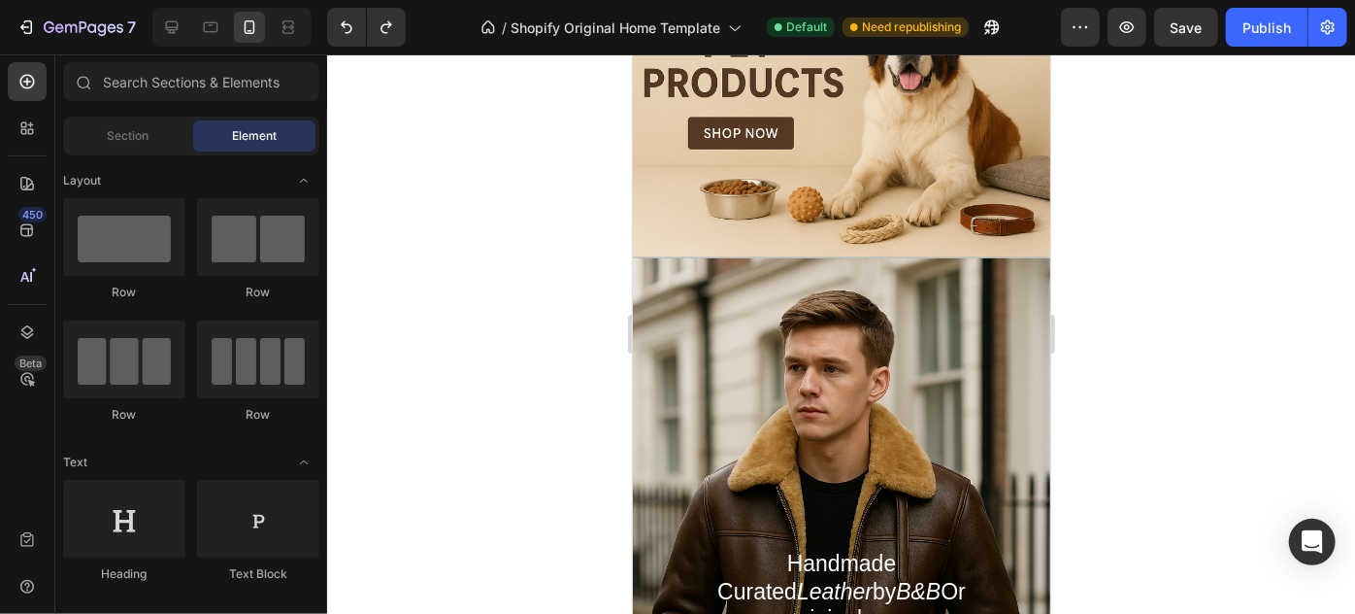
scroll to position [927, 0]
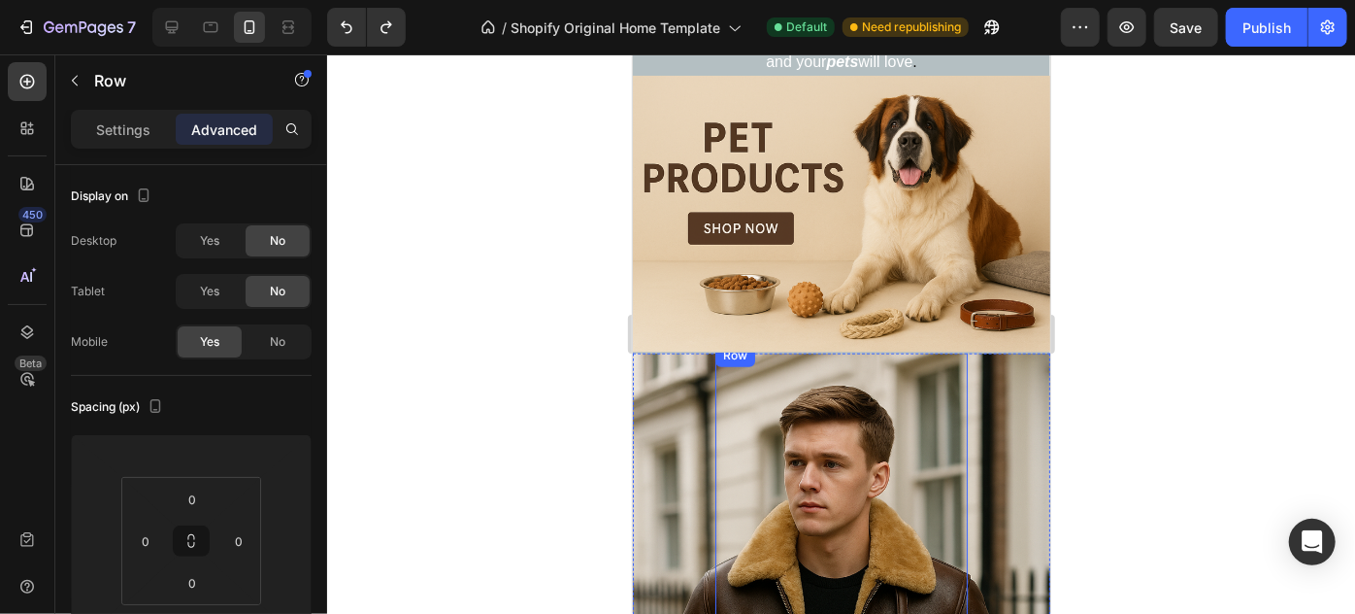
click at [956, 353] on div "Heading Handmade Curated Leather by B&B Originals Text Block" at bounding box center [841, 555] width 252 height 425
click at [970, 360] on div "Heading Handmade Curated Leather by B&B Originals Text Block Row 0" at bounding box center [841, 555] width 414 height 425
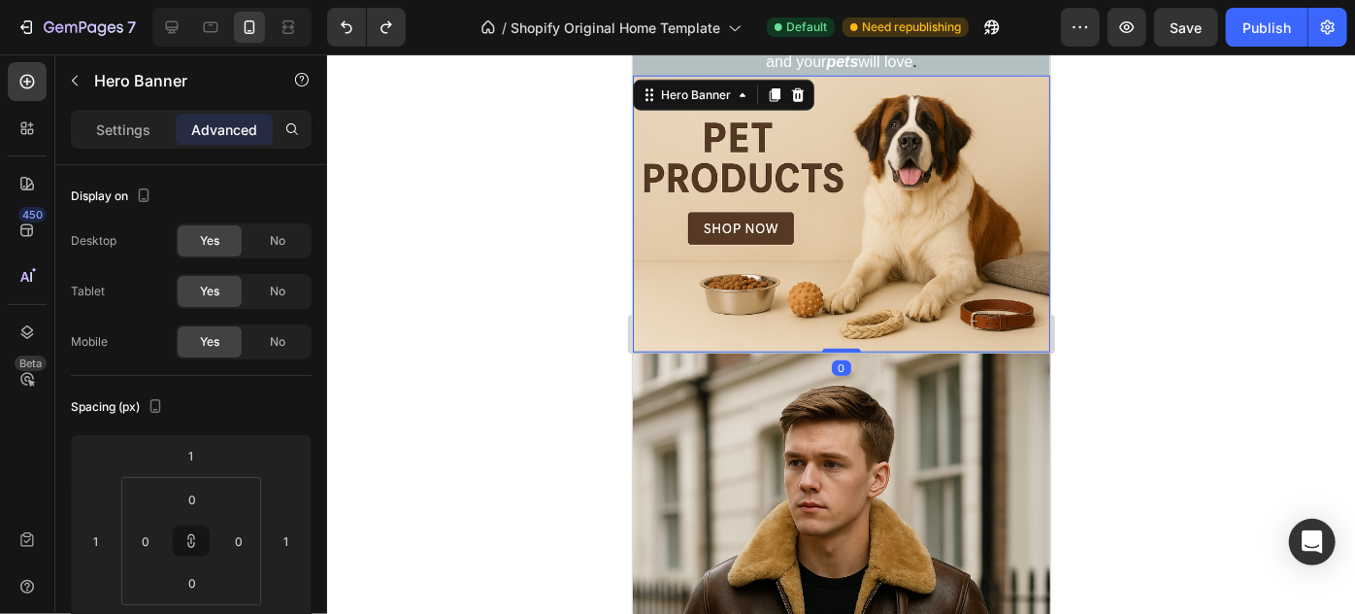
click at [660, 255] on div "Heading Handmade Curated Leather by B&B Originals Button Row" at bounding box center [841, 213] width 418 height 277
click at [660, 408] on div "Heading Handmade Curated Leather by B&B Originals Text Block Row" at bounding box center [841, 555] width 414 height 425
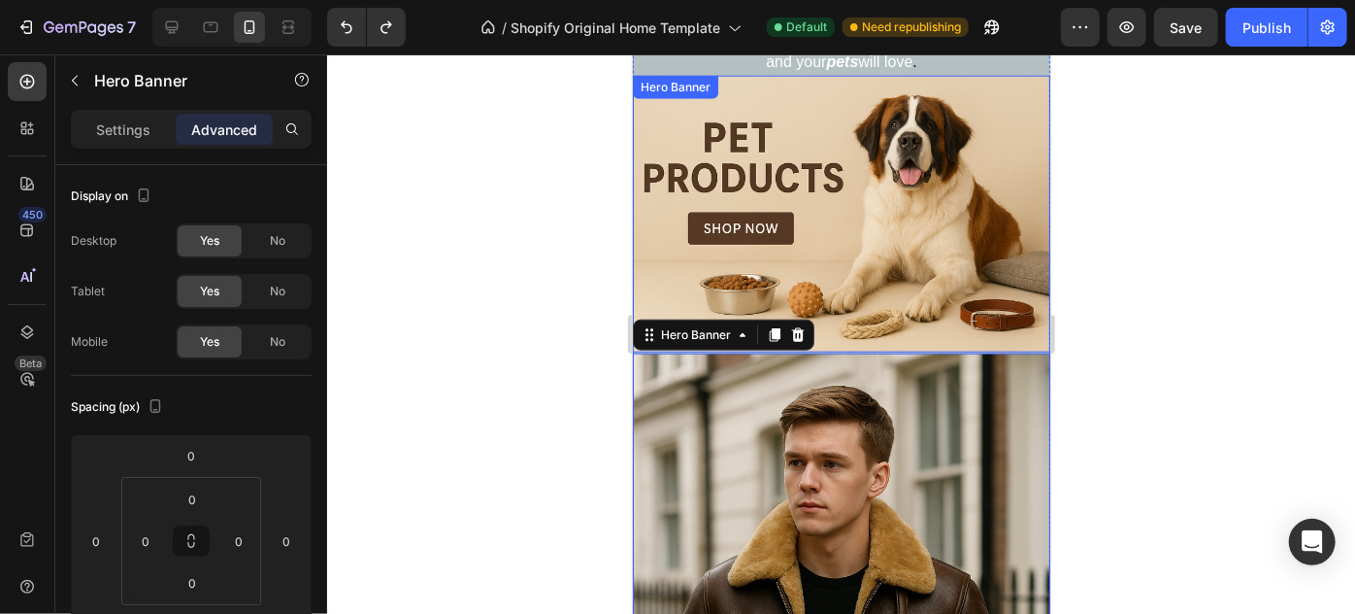
click at [655, 268] on div "Heading Handmade Curated Leather by B&B Originals Button Row" at bounding box center [841, 213] width 418 height 277
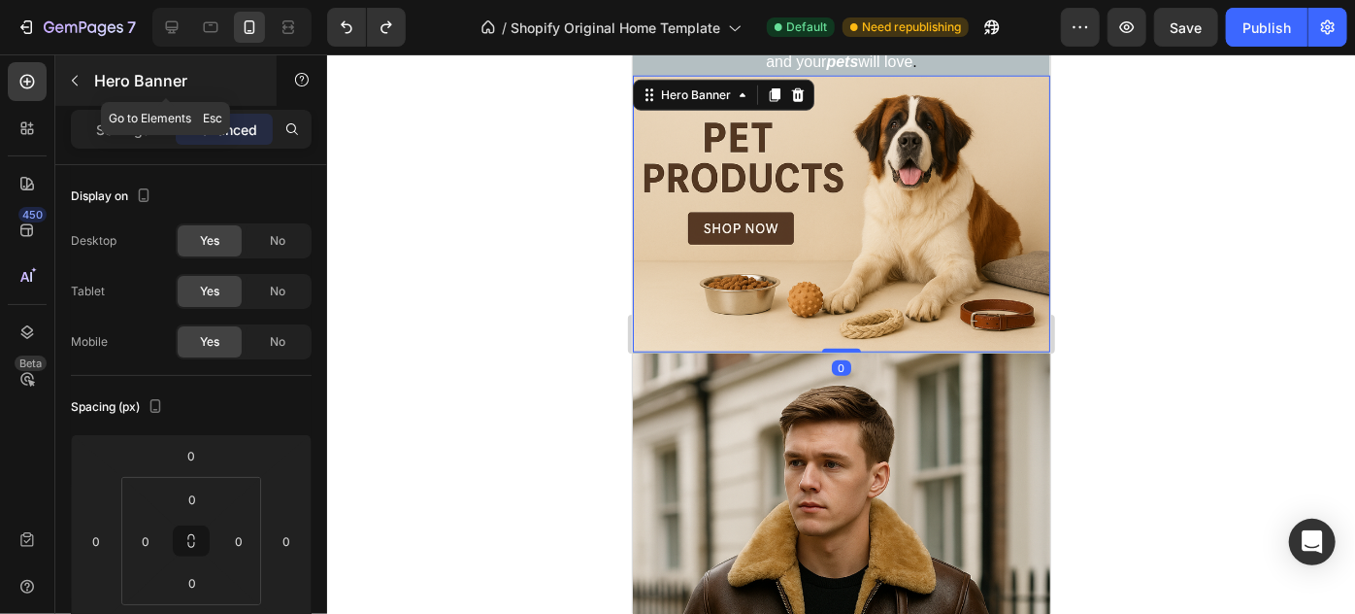
click at [81, 71] on button "button" at bounding box center [74, 80] width 31 height 31
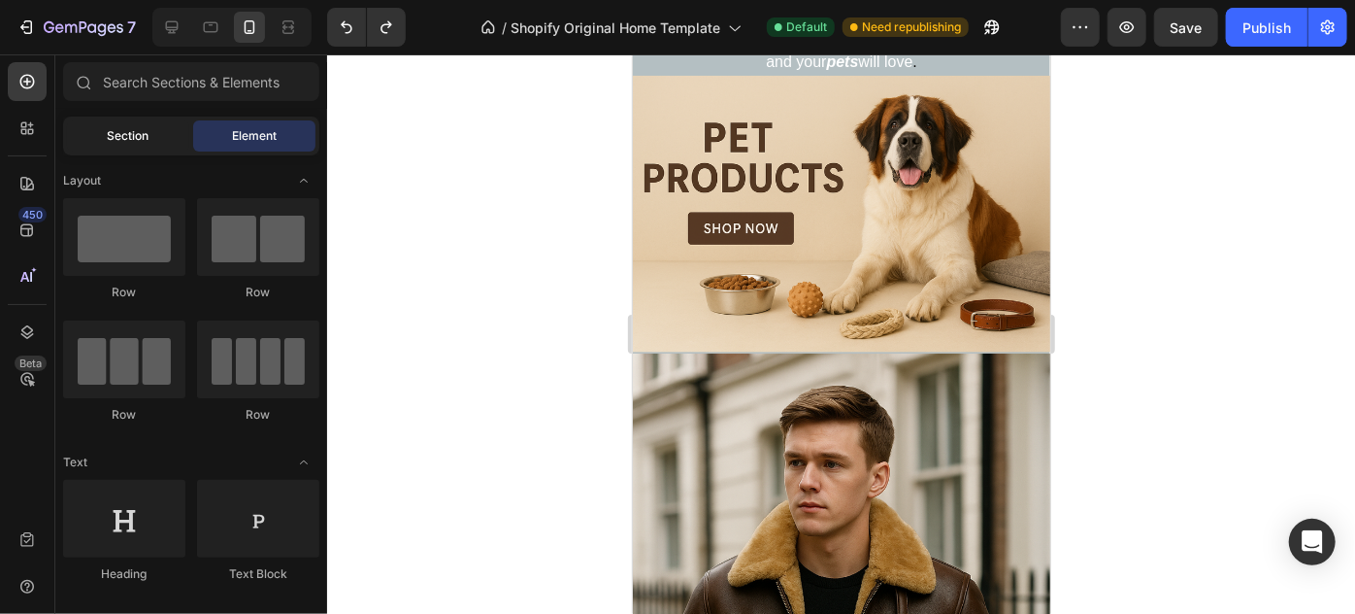
click at [136, 137] on span "Section" at bounding box center [129, 135] width 42 height 17
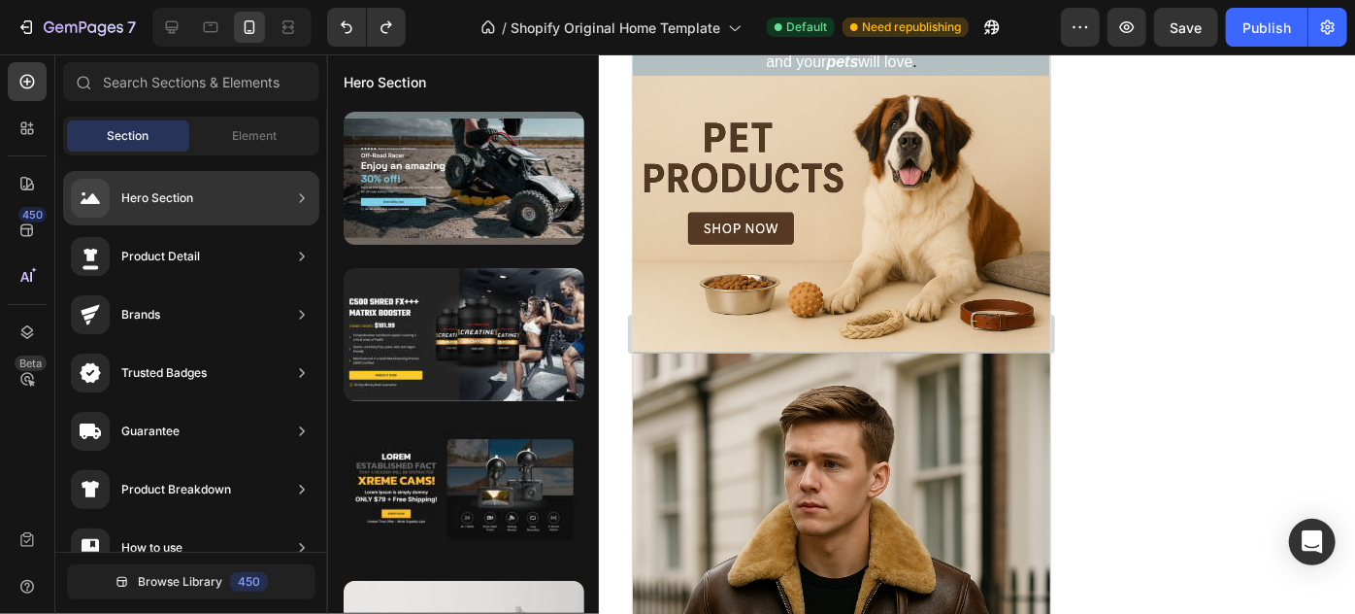
click at [215, 204] on div "Hero Section" at bounding box center [191, 198] width 256 height 54
click at [278, 209] on div "Hero Section" at bounding box center [191, 198] width 256 height 54
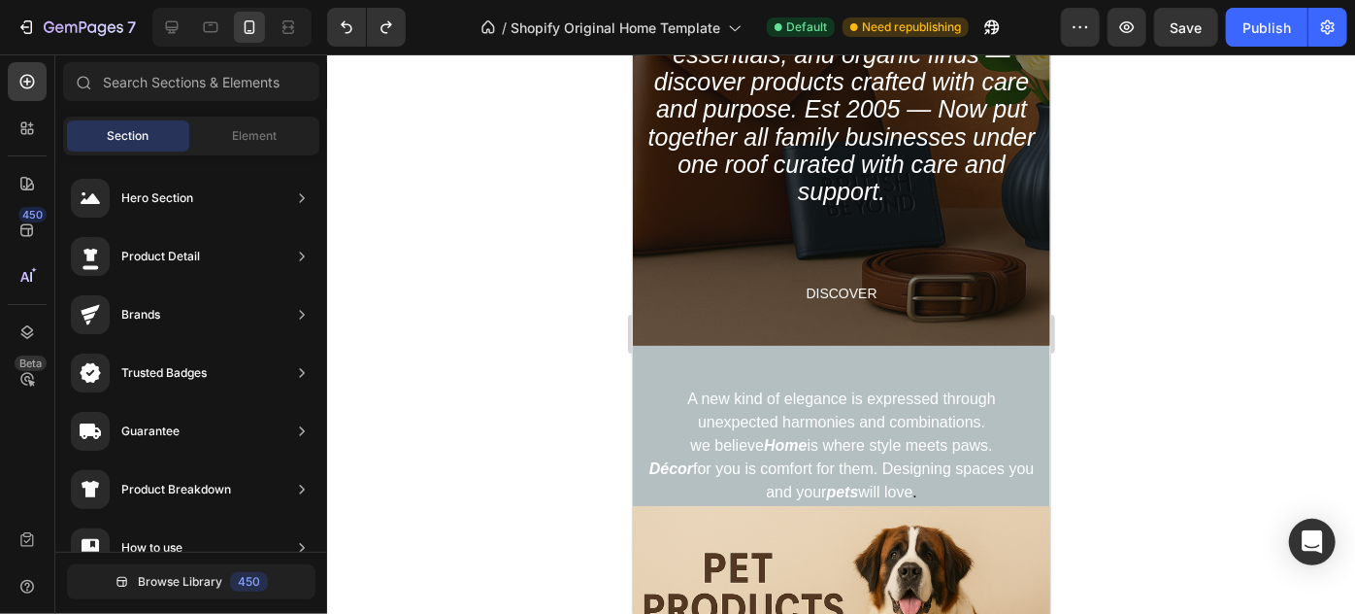
scroll to position [480, 0]
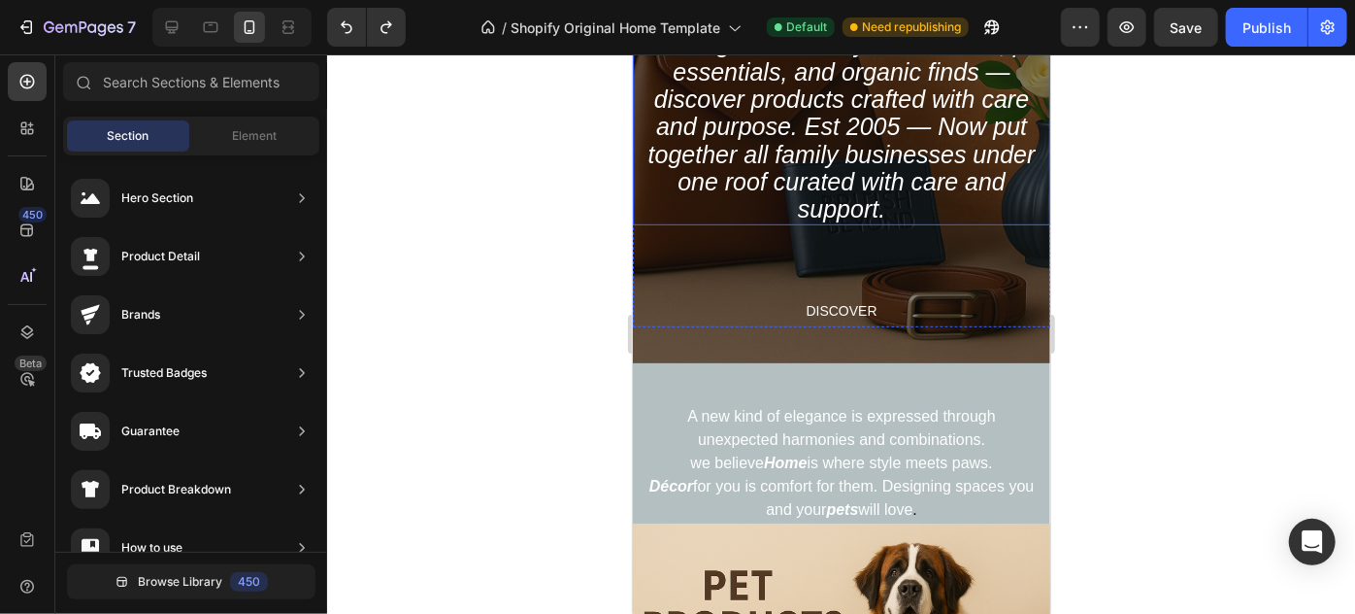
click at [971, 247] on div "British&Beyond Heading A timeless symbol of BB orginals from leather goods to c…" at bounding box center [841, 131] width 418 height 390
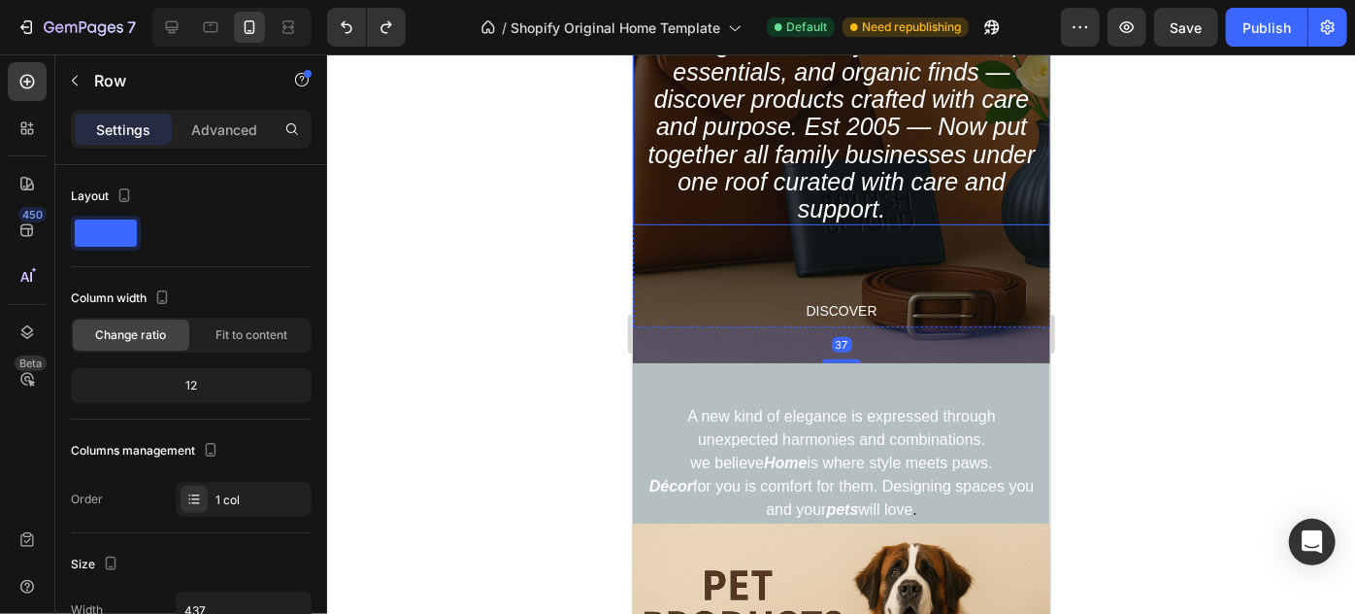
click at [667, 145] on p "A timeless symbol of BB orginals from leather goods to cozy home décor, pet ess…" at bounding box center [841, 112] width 414 height 219
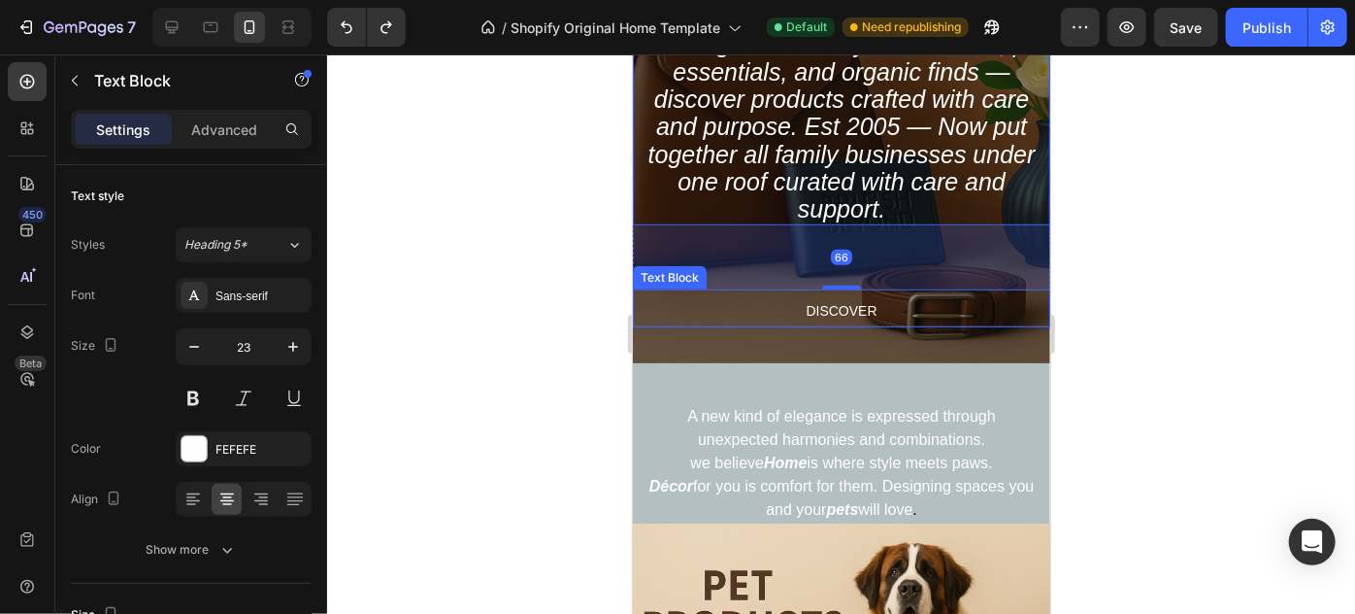
click at [693, 302] on p "DISCOVER" at bounding box center [841, 307] width 414 height 34
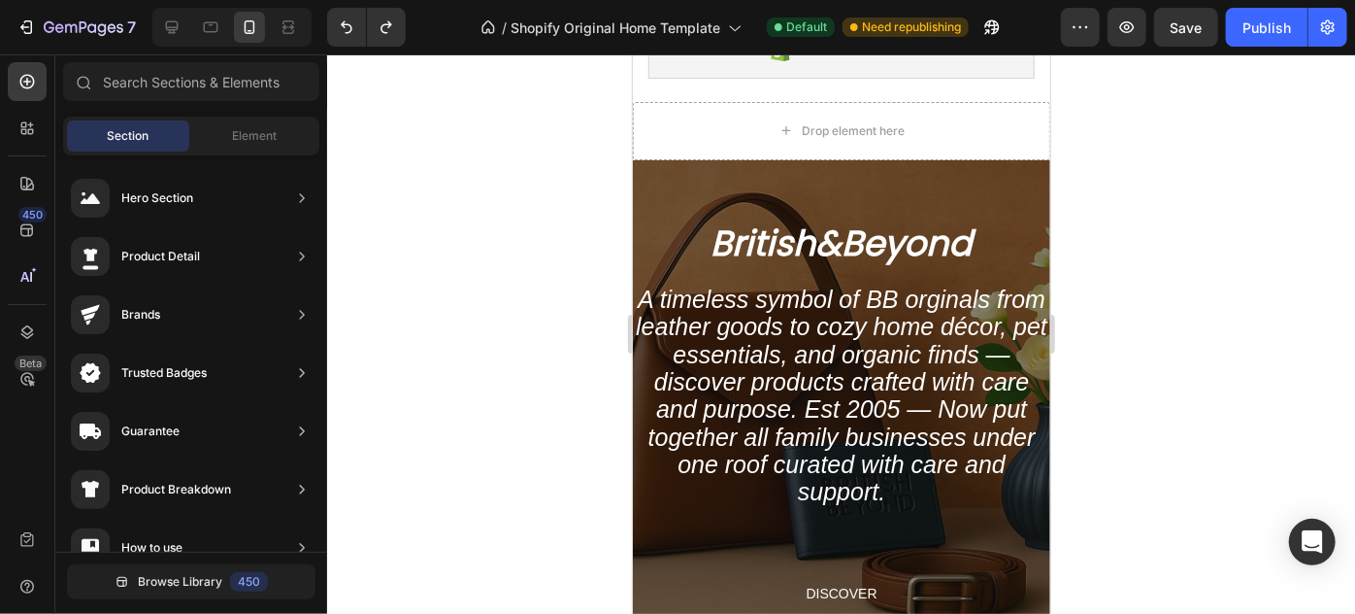
scroll to position [168, 0]
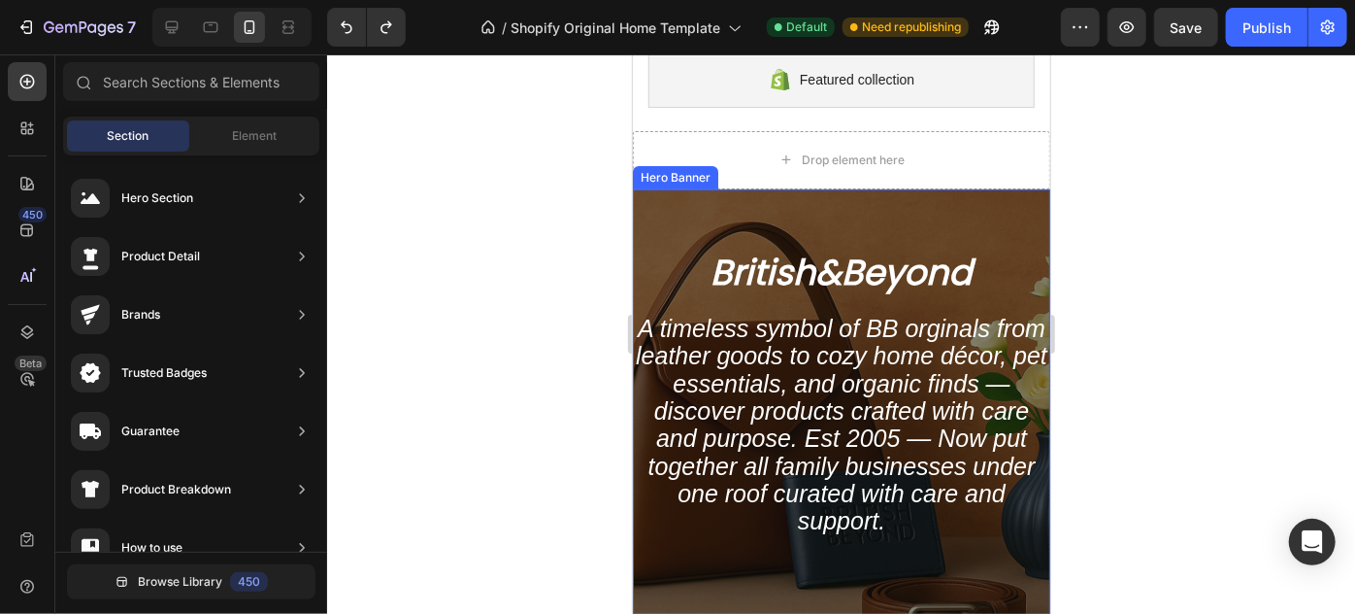
click at [701, 205] on div "Overlay" at bounding box center [841, 430] width 418 height 485
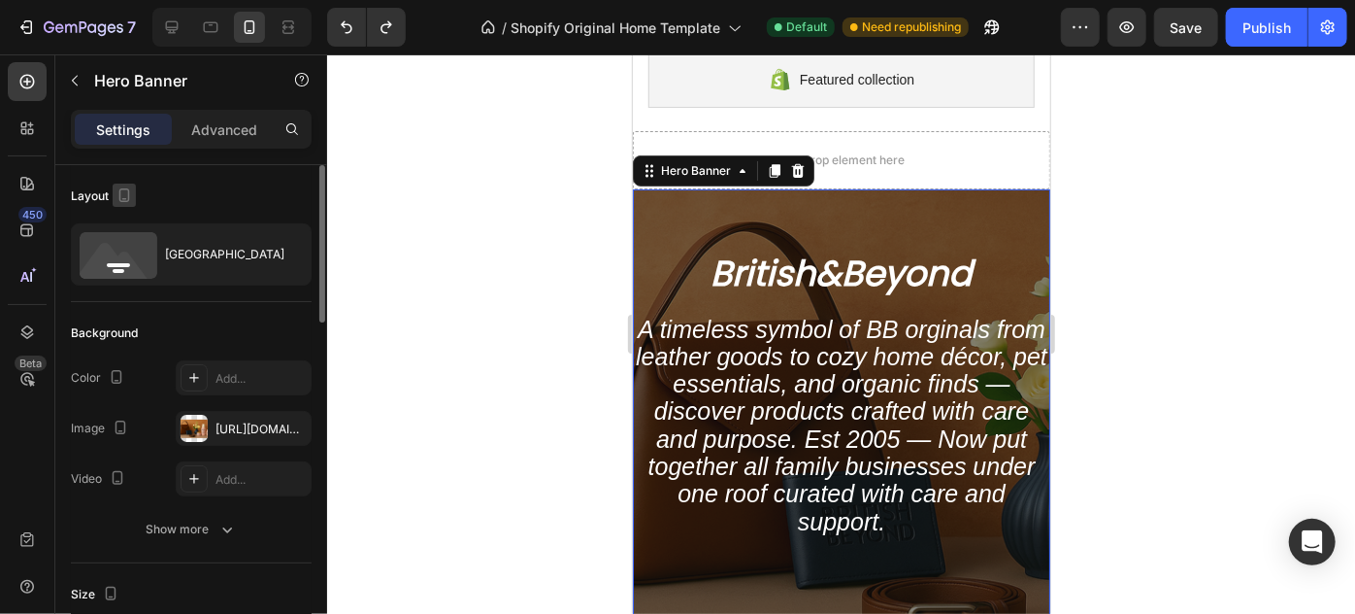
click at [123, 198] on icon "button" at bounding box center [124, 199] width 5 height 2
click at [121, 217] on icon "button" at bounding box center [127, 226] width 19 height 19
type input "673"
type input "1200"
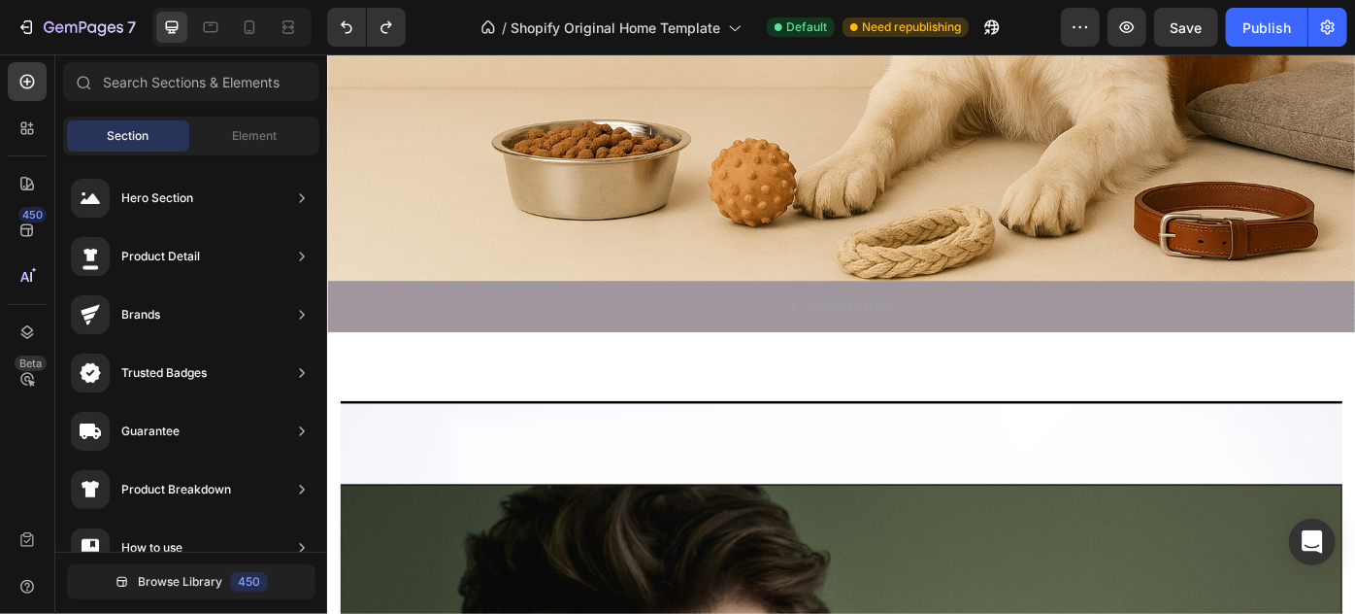
scroll to position [2814, 0]
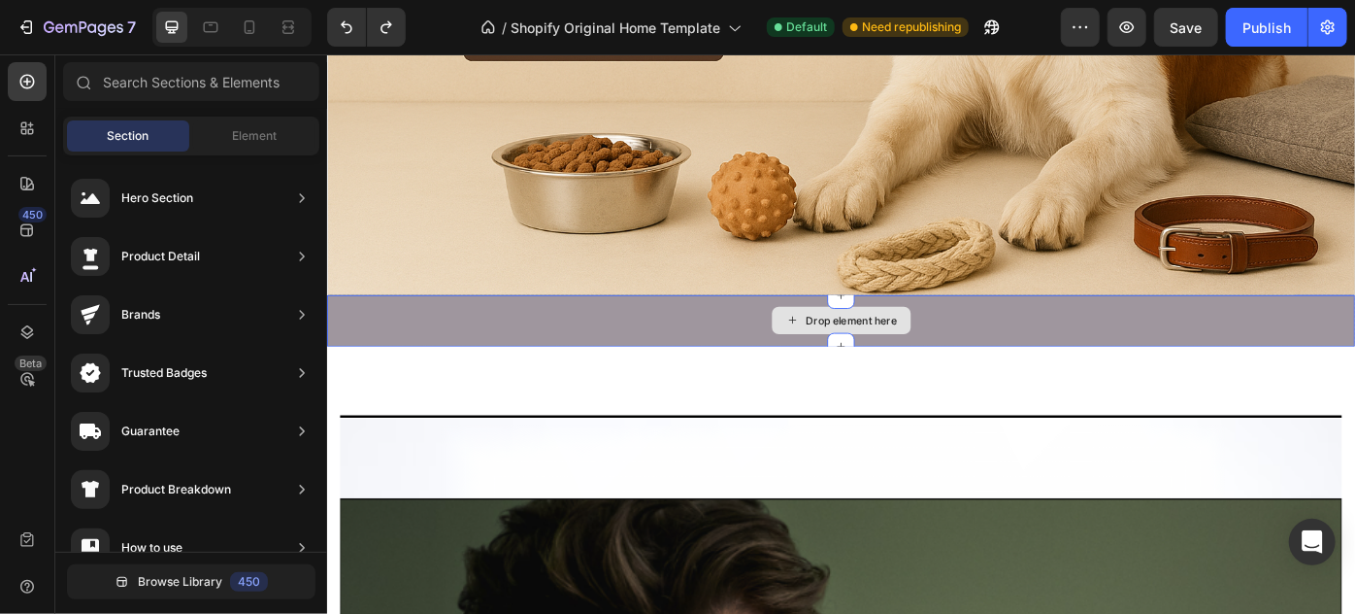
click at [1302, 345] on div "Drop element here" at bounding box center [908, 354] width 1165 height 58
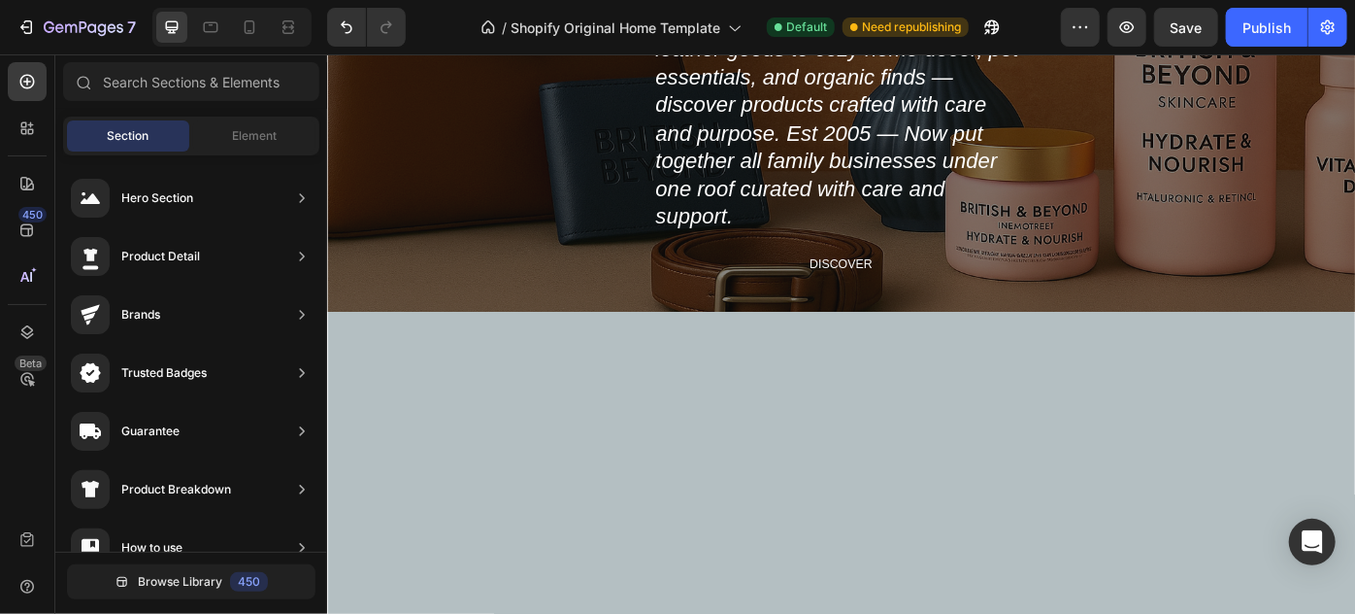
scroll to position [457, 0]
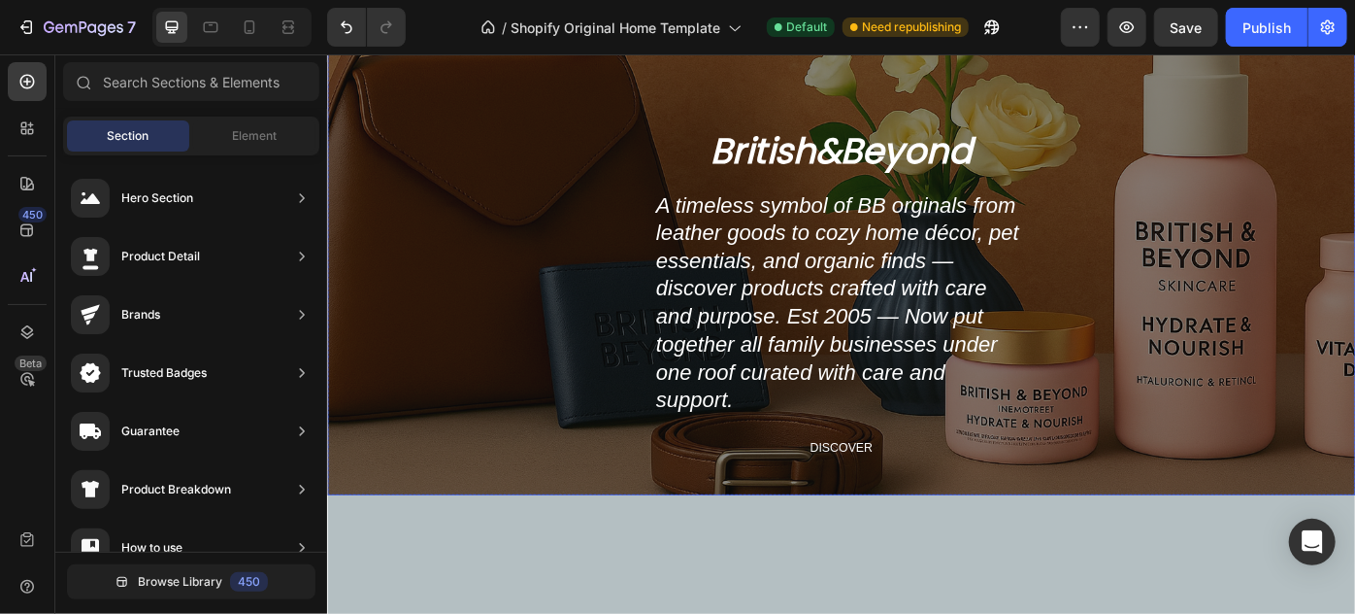
click at [534, 147] on div "British&Beyond Heading A timeless symbol of BB orginals from leather goods to c…" at bounding box center [908, 344] width 1165 height 418
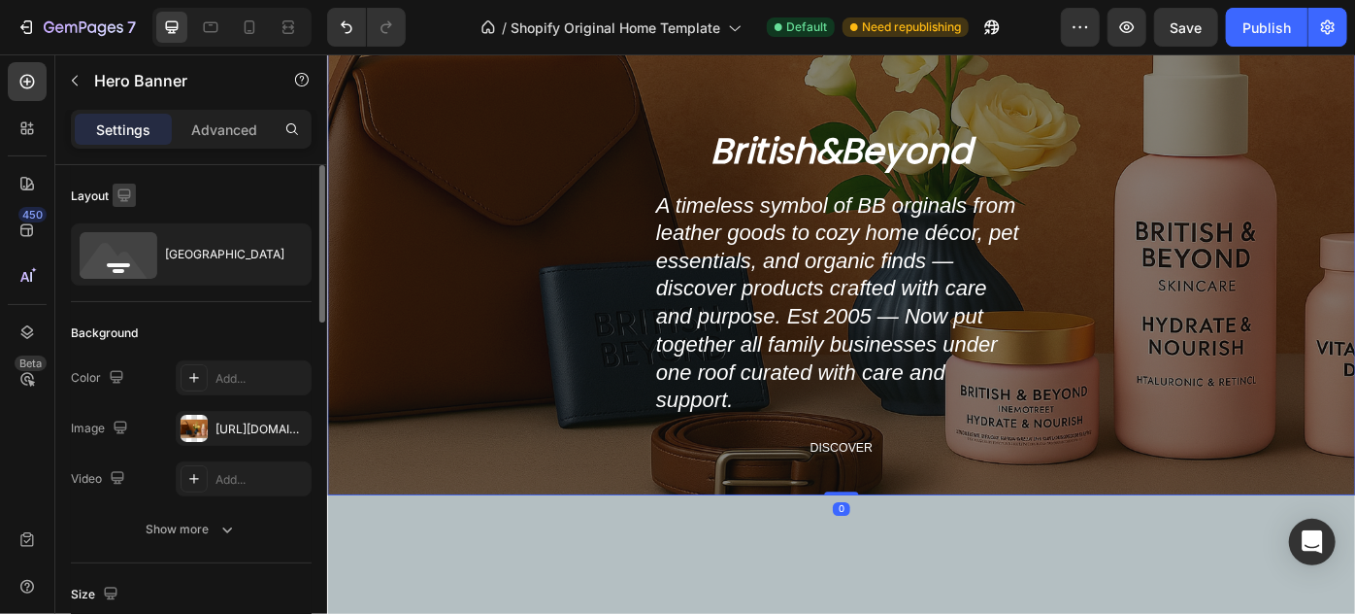
click at [124, 184] on button "button" at bounding box center [124, 195] width 23 height 23
click at [134, 289] on icon "button" at bounding box center [127, 295] width 19 height 19
type input "500"
type input "100%"
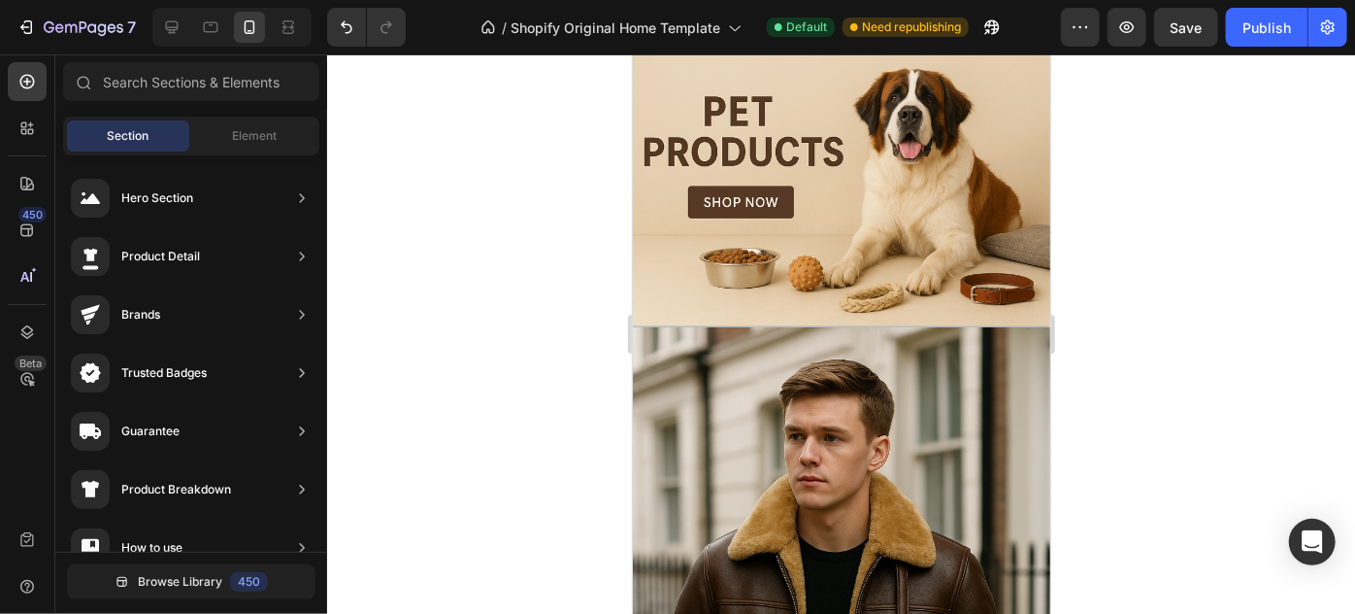
scroll to position [836, 0]
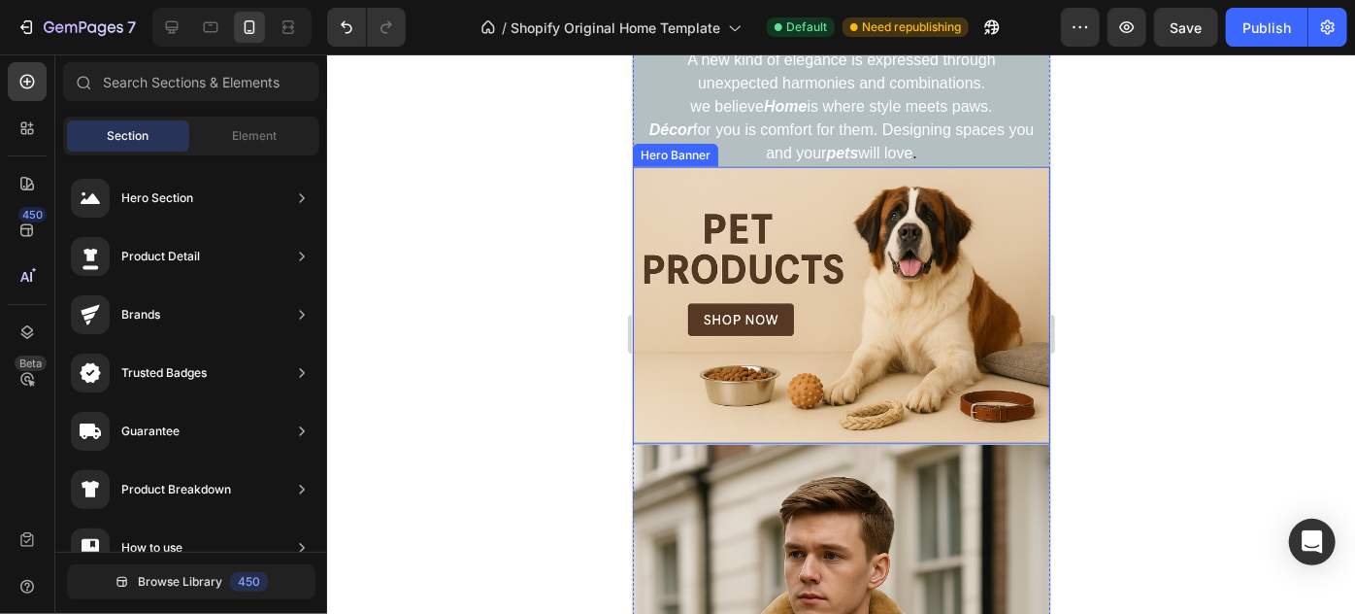
click at [957, 203] on div "Heading Handmade Curated Leather by B&B Originals Button Row" at bounding box center [841, 304] width 418 height 277
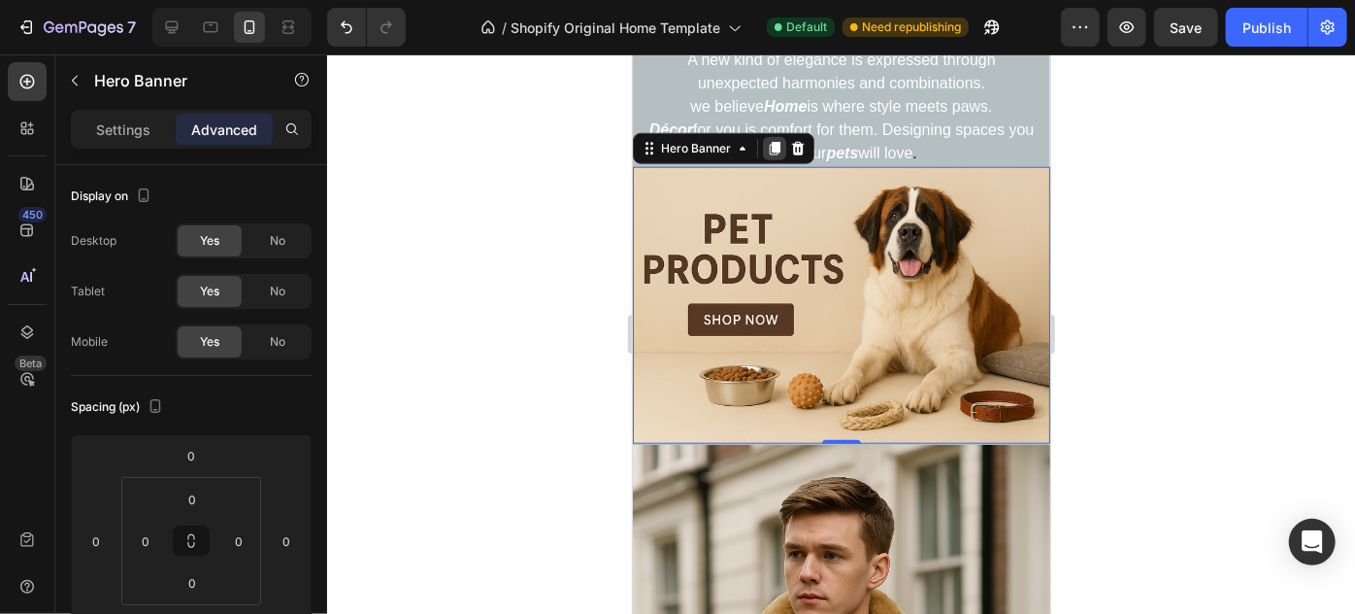
click at [771, 141] on icon at bounding box center [774, 148] width 11 height 14
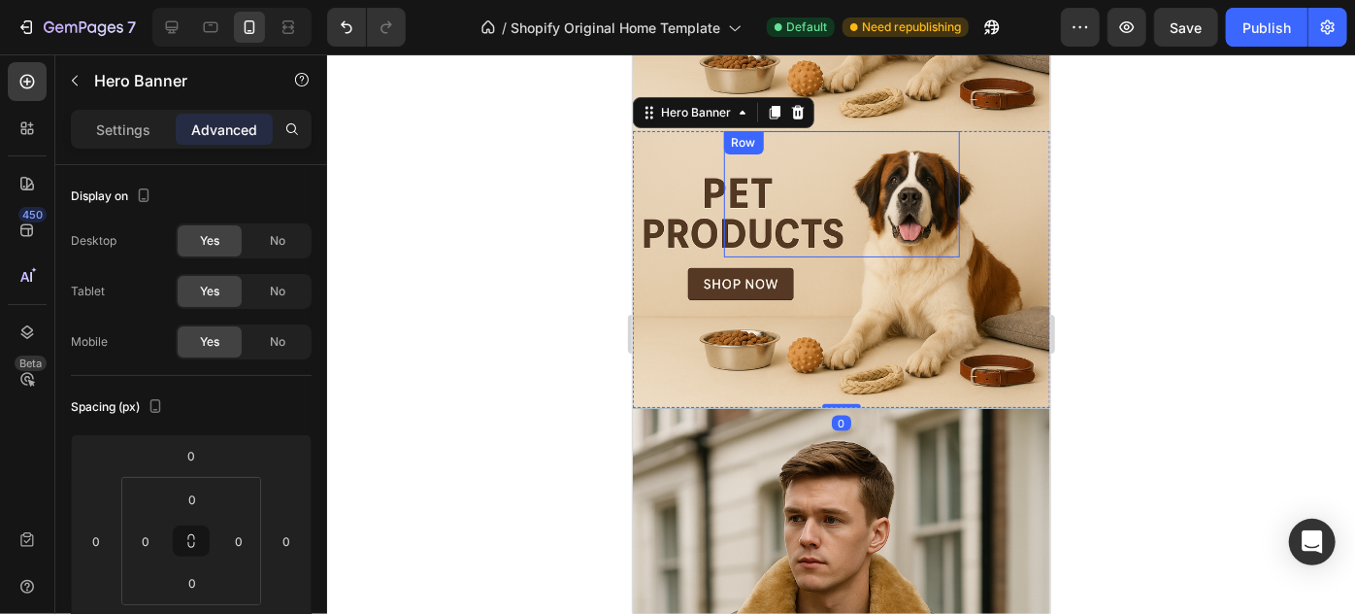
scroll to position [1157, 0]
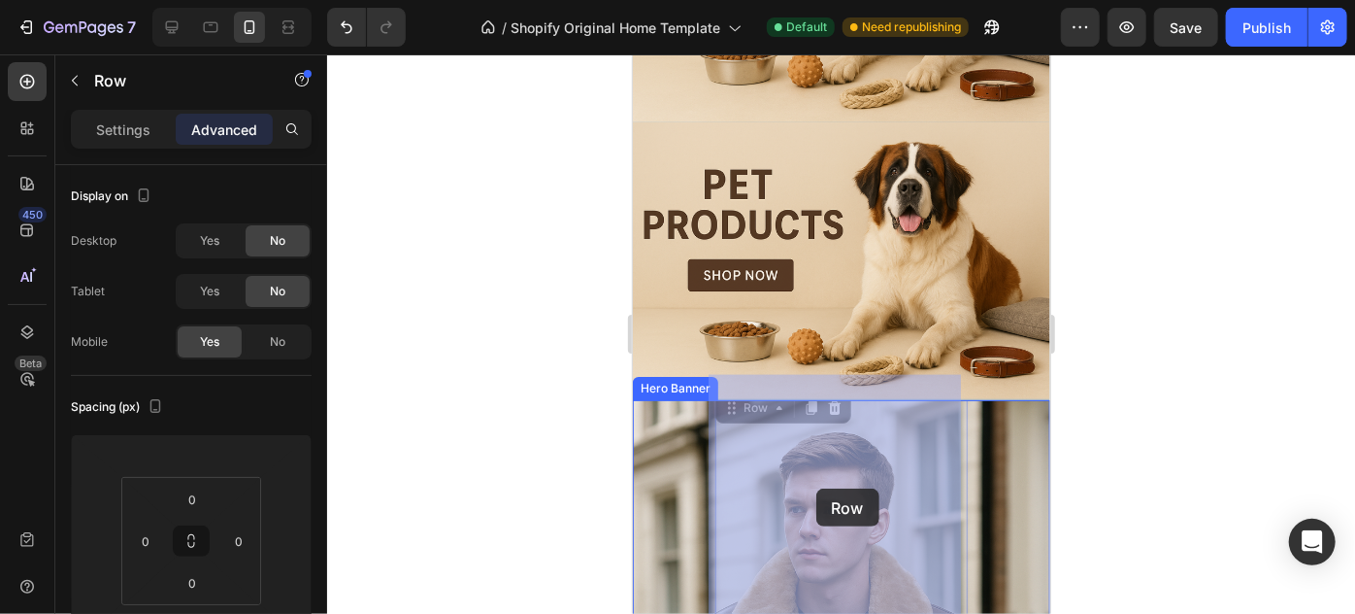
drag, startPoint x: 842, startPoint y: 547, endPoint x: 816, endPoint y: 487, distance: 64.8
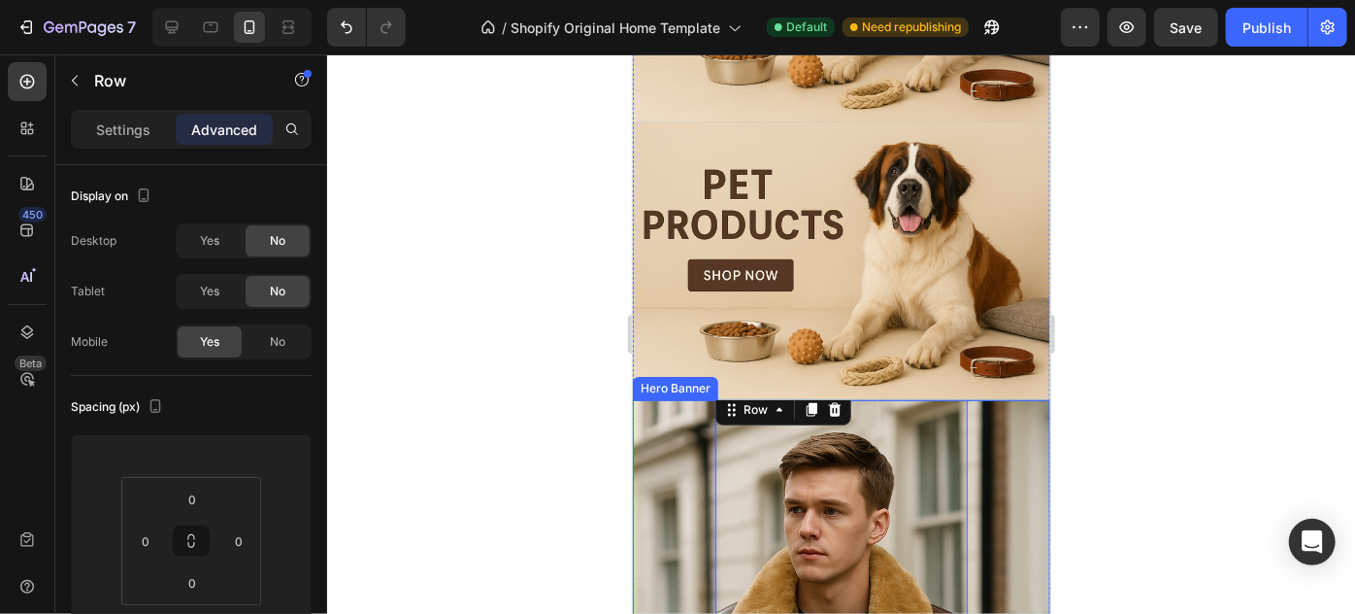
click at [682, 451] on div "Heading Handmade Curated Leather by B&B Originals Text Block Row 0" at bounding box center [841, 601] width 414 height 425
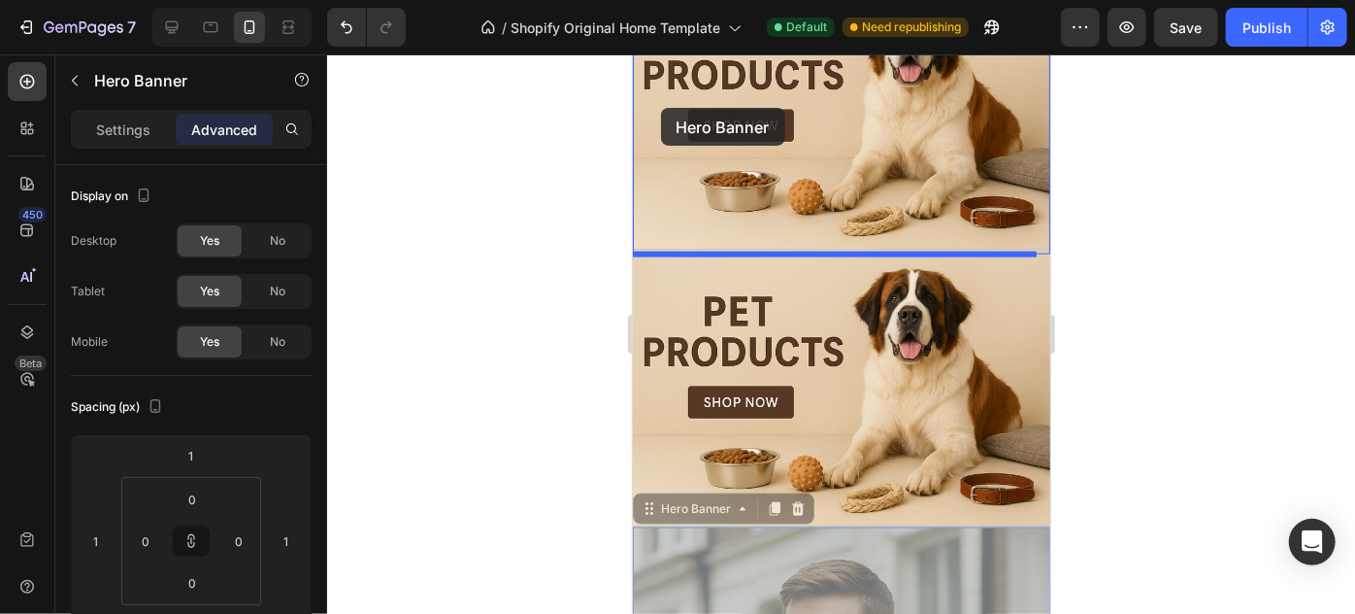
scroll to position [994, 0]
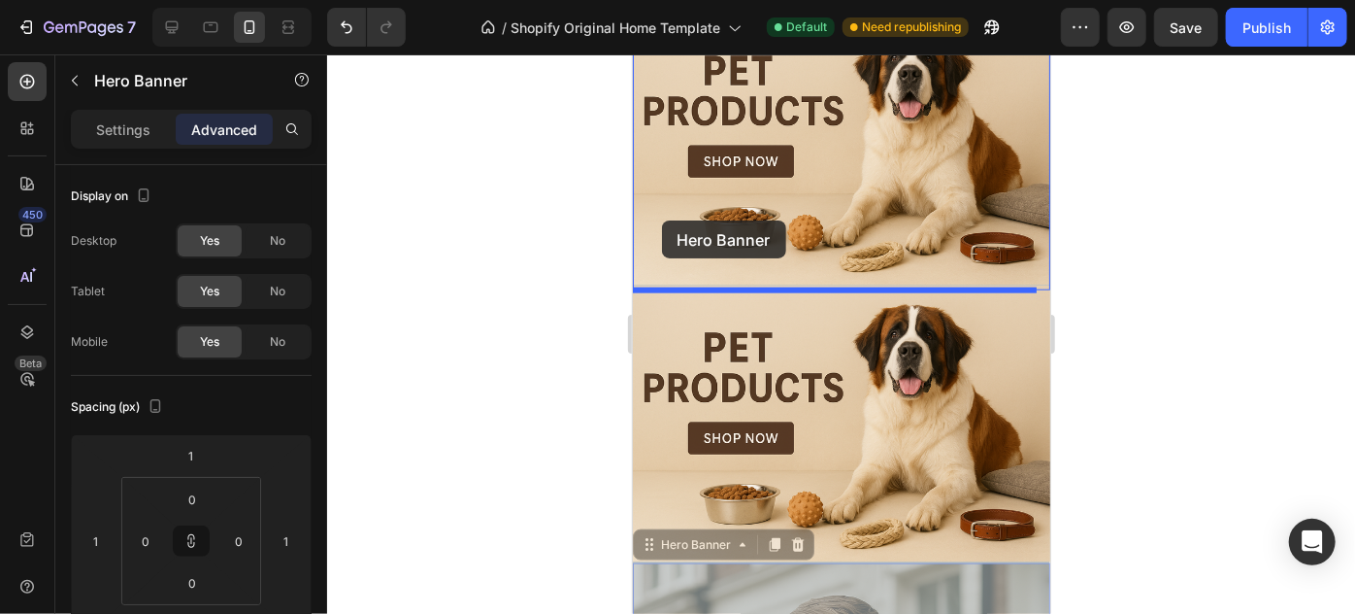
drag, startPoint x: 682, startPoint y: 451, endPoint x: 660, endPoint y: 220, distance: 232.1
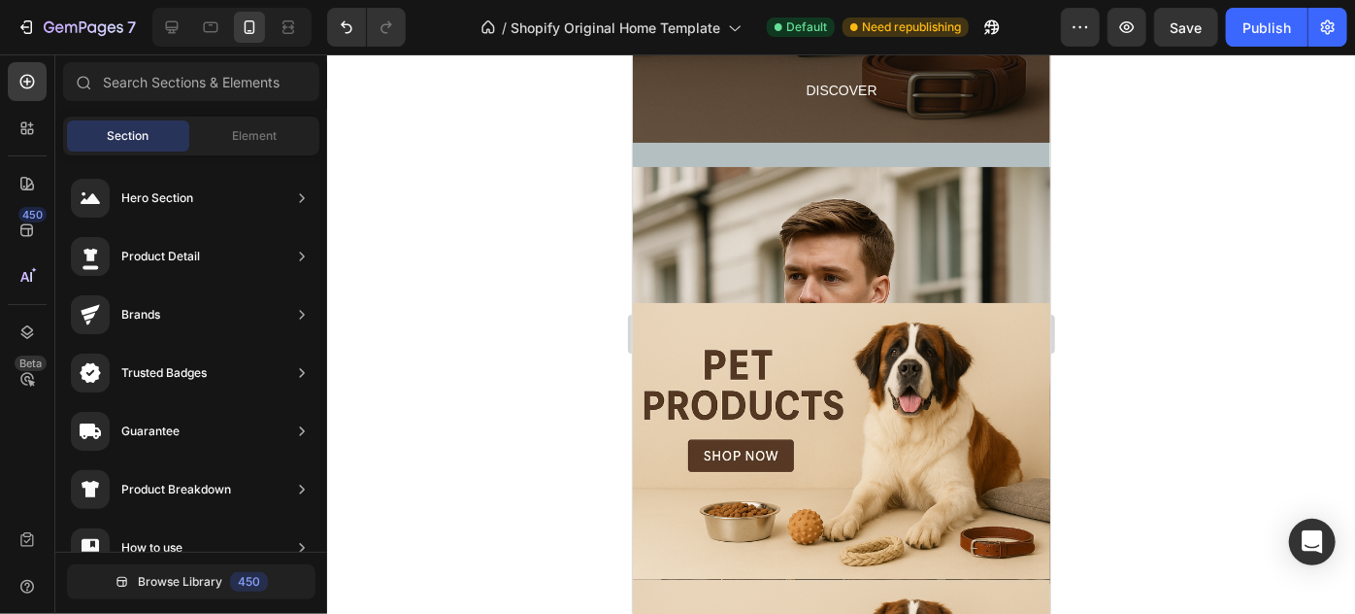
scroll to position [735, 0]
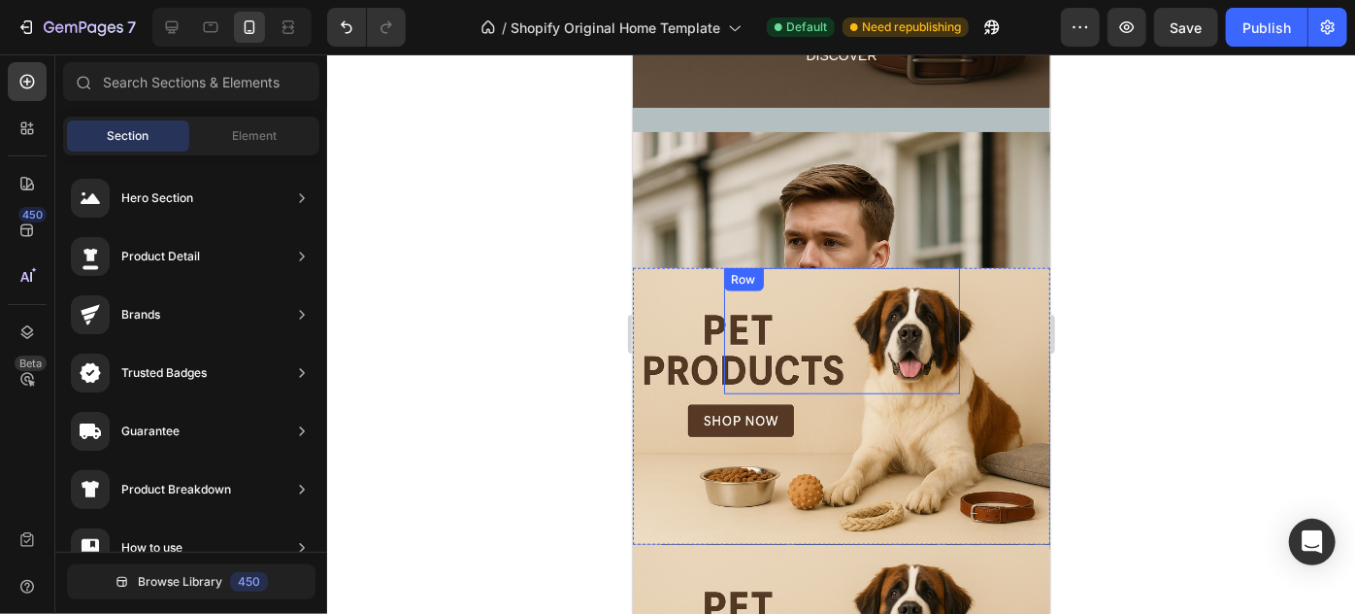
click at [874, 306] on div "Heading Handmade Curated Leather by B&B Originals Button" at bounding box center [841, 330] width 236 height 126
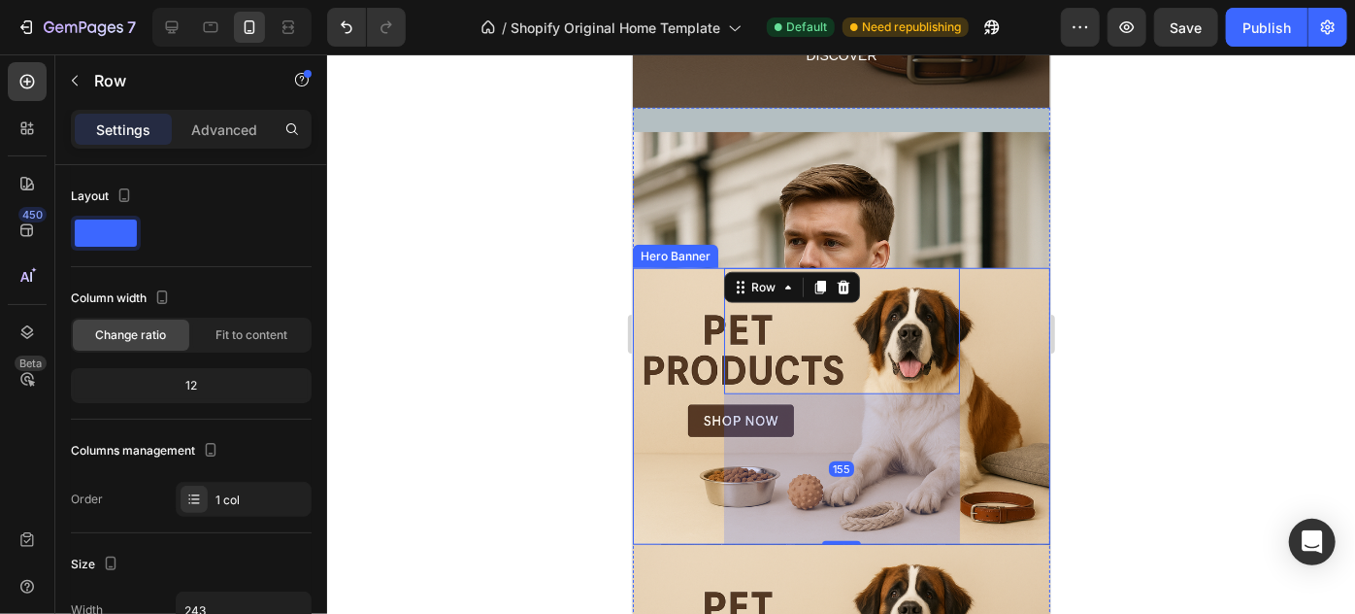
click at [993, 274] on div "Heading Handmade Curated Leather by B&B Originals Button Row 155" at bounding box center [841, 405] width 418 height 277
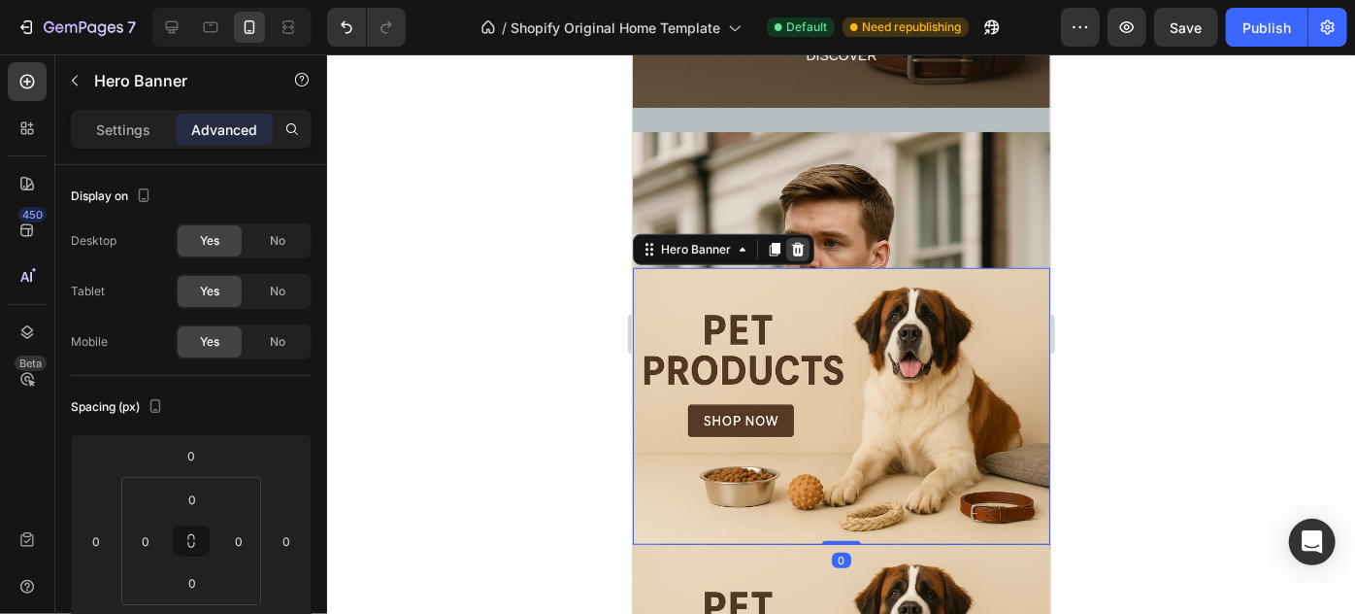
click at [797, 248] on icon at bounding box center [797, 249] width 13 height 14
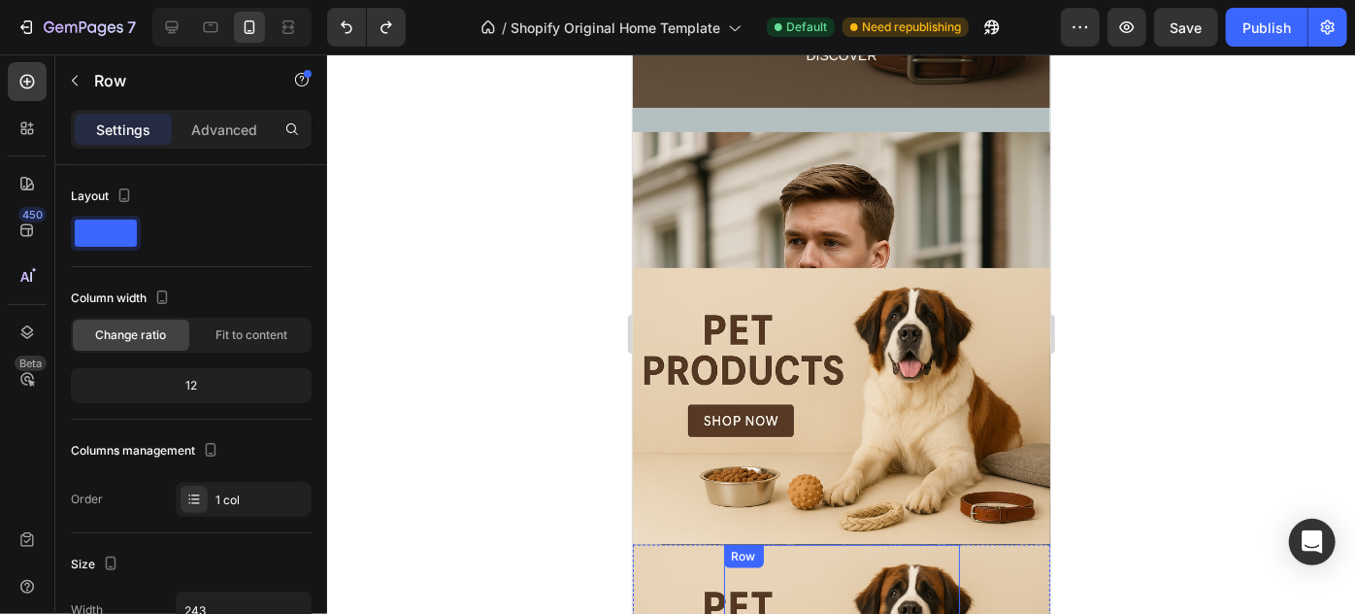
click at [937, 582] on div "Heading Handmade Curated Leather by B&B Originals Button" at bounding box center [841, 607] width 236 height 126
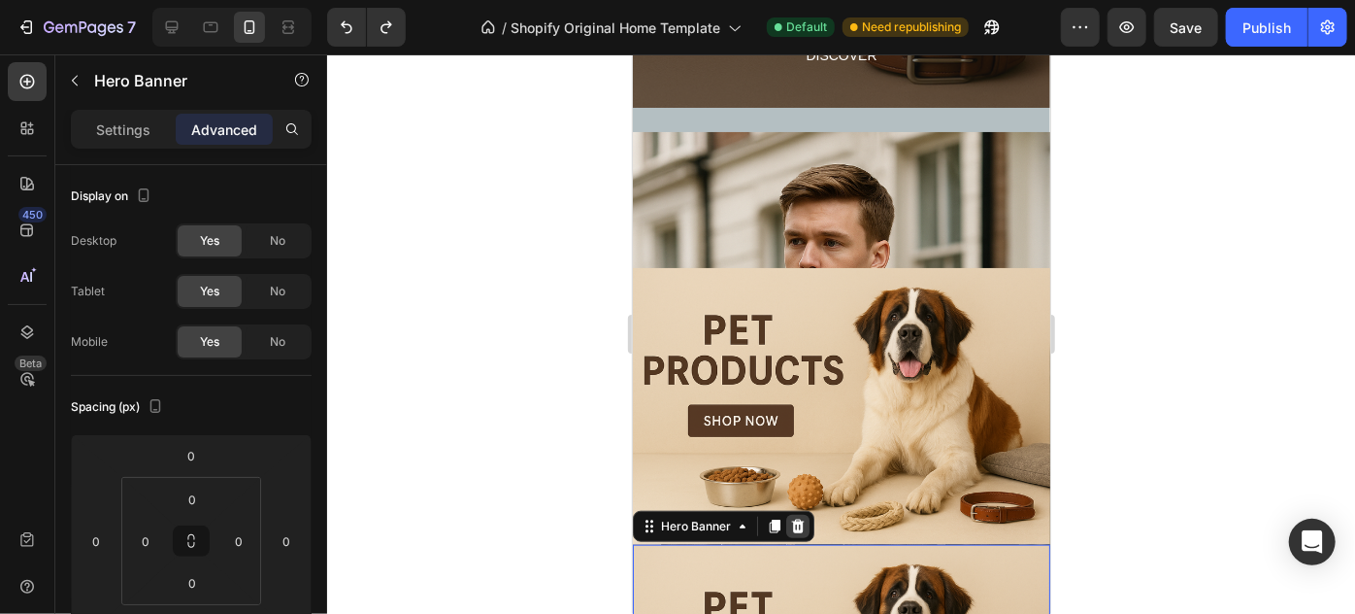
click at [792, 523] on icon at bounding box center [797, 525] width 13 height 14
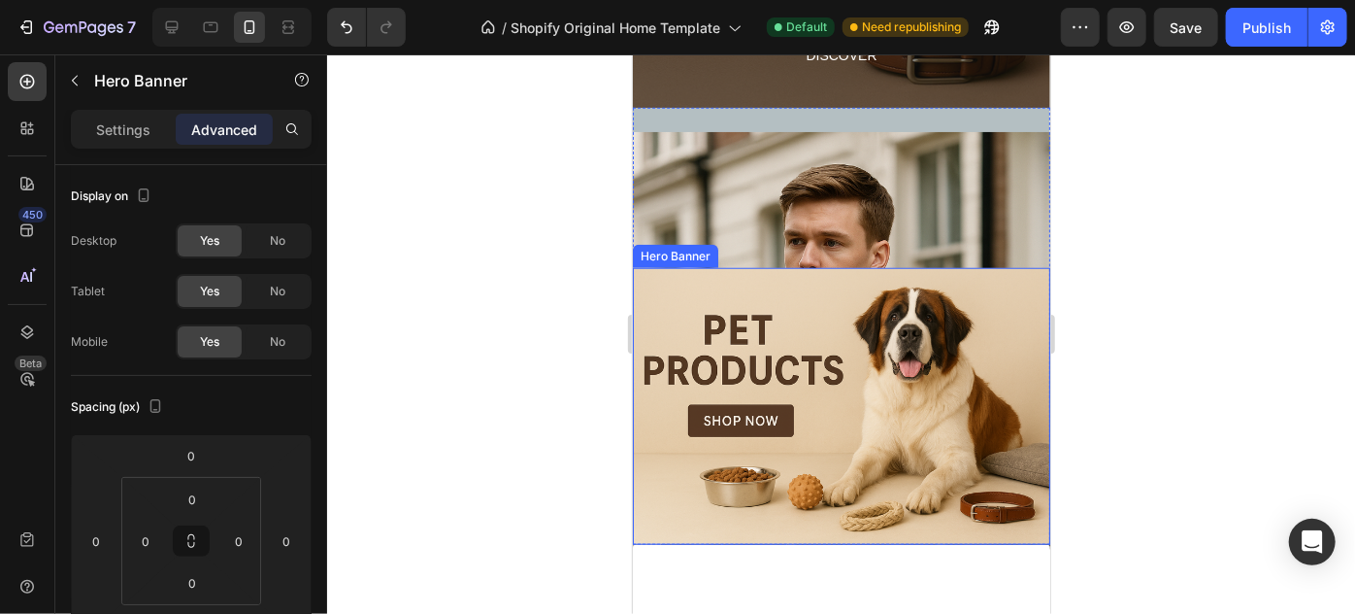
click at [991, 267] on div "Heading Handmade Curated Leather by B&B Originals Button Row" at bounding box center [841, 405] width 418 height 277
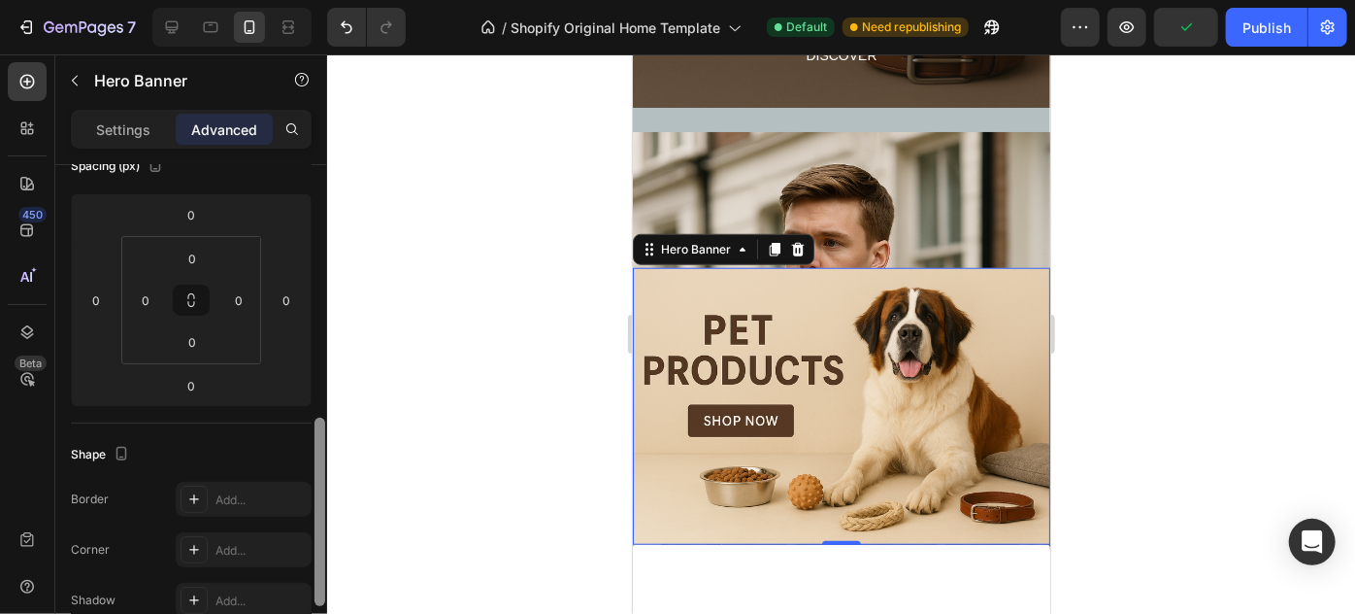
scroll to position [0, 0]
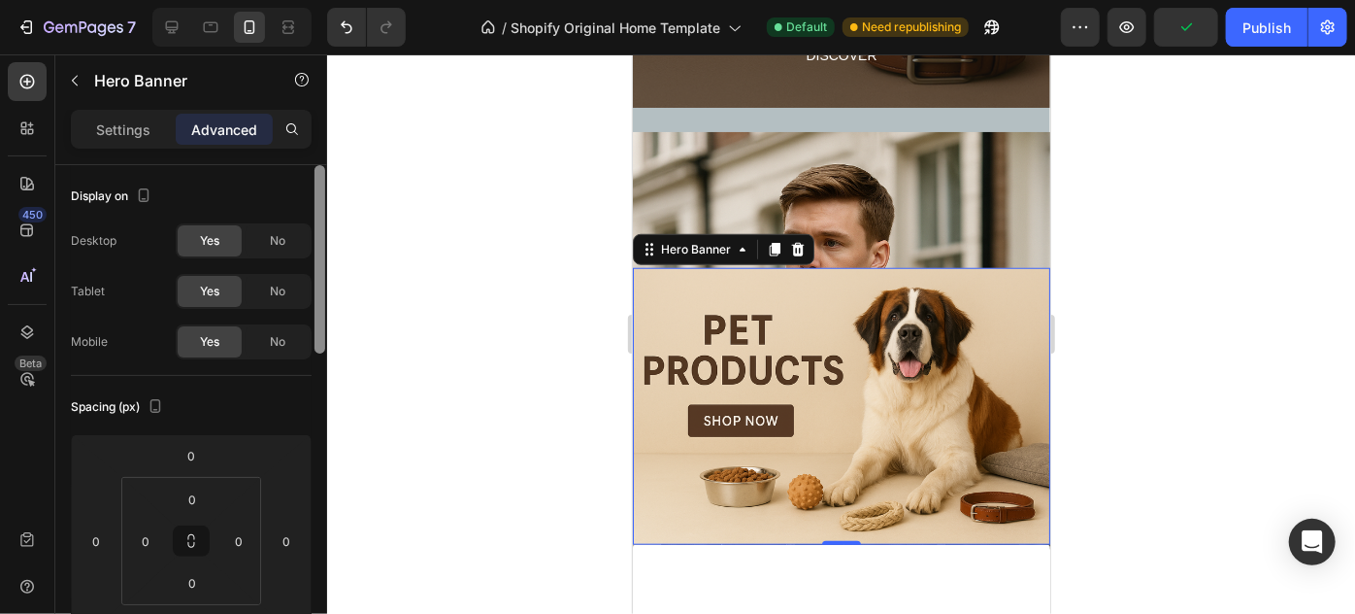
drag, startPoint x: 323, startPoint y: 268, endPoint x: 298, endPoint y: 258, distance: 27.0
click at [298, 258] on div "Display on Desktop Yes No Tablet Yes No Mobile Yes No Spacing (px) 0 0 0 0 0 0 …" at bounding box center [191, 417] width 272 height 504
click at [110, 124] on p "Settings" at bounding box center [123, 129] width 54 height 20
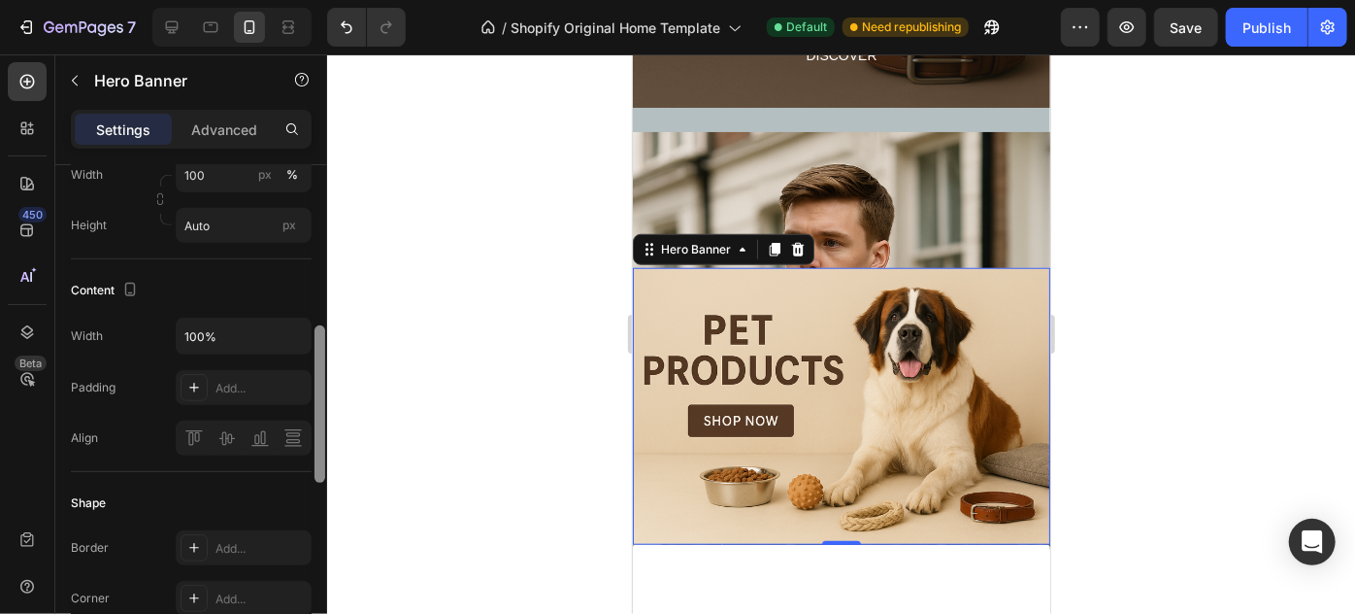
drag, startPoint x: 317, startPoint y: 274, endPoint x: 327, endPoint y: 434, distance: 160.6
click at [327, 0] on div "7 / Shopify Original Home Template Default Need republishing Preview Save Publi…" at bounding box center [677, 0] width 1355 height 0
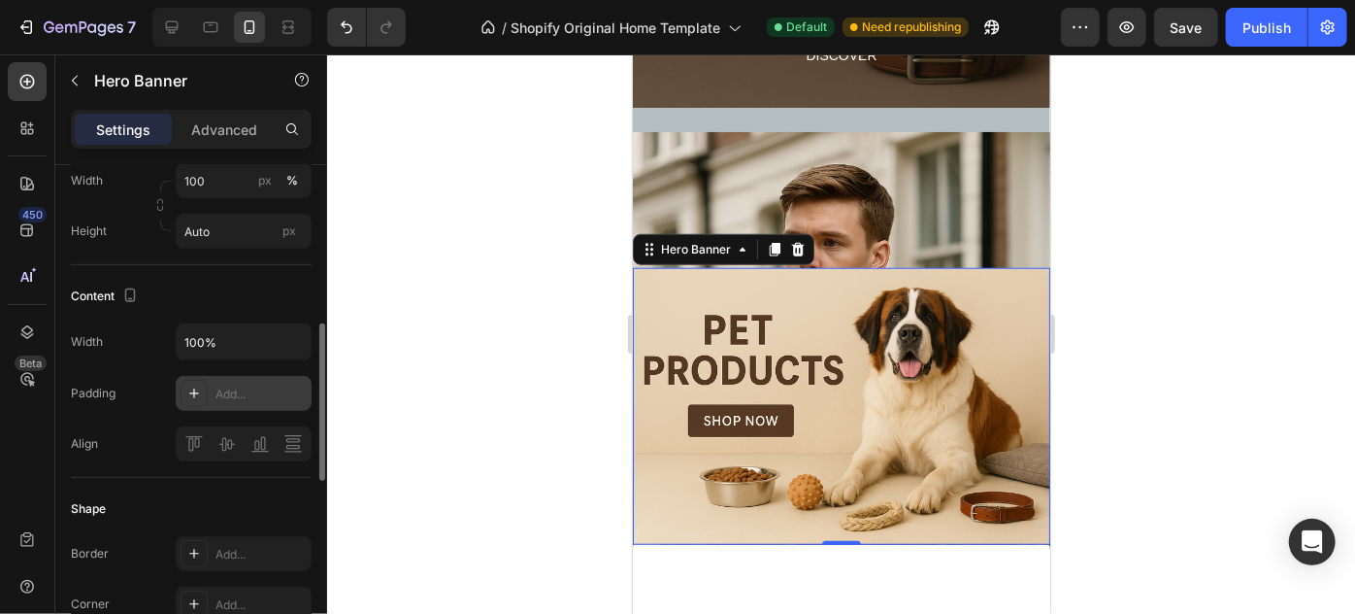
click at [271, 402] on div "Add..." at bounding box center [244, 393] width 136 height 35
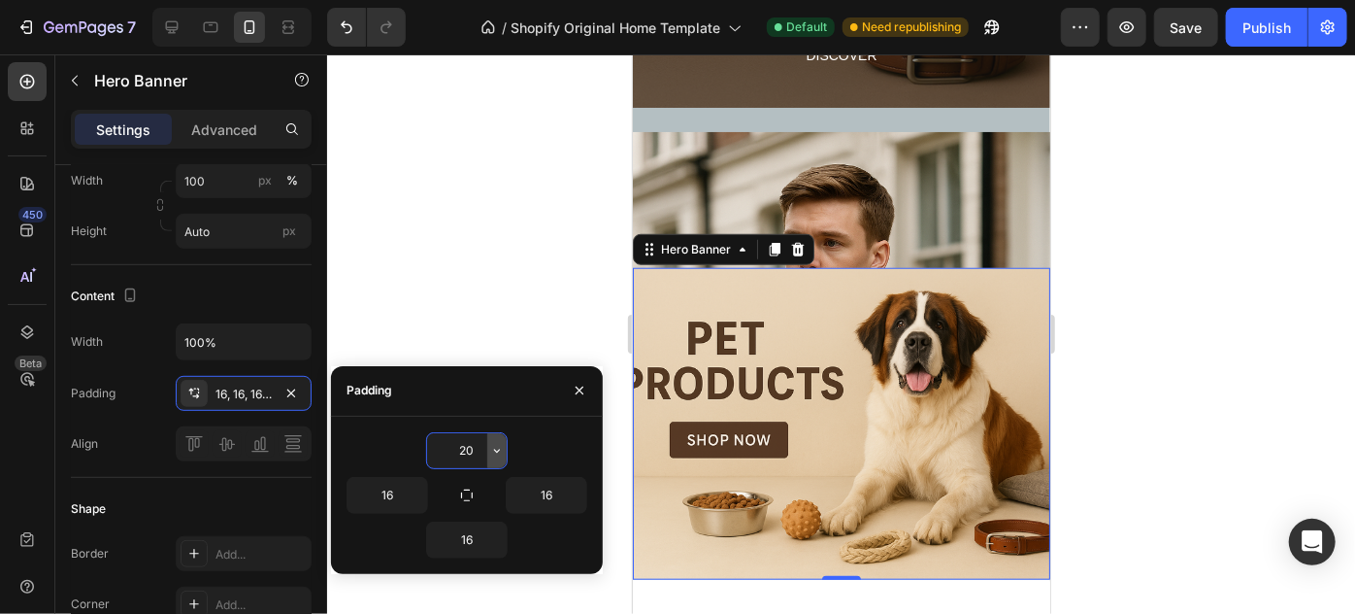
type input "2"
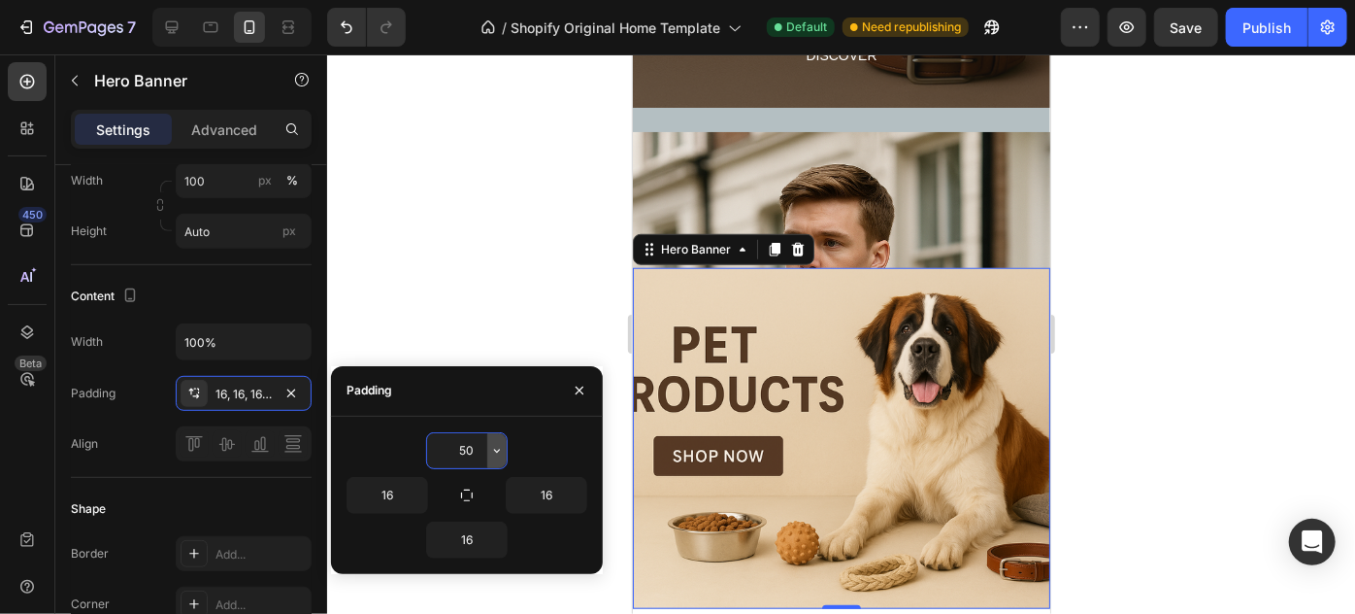
type input "5"
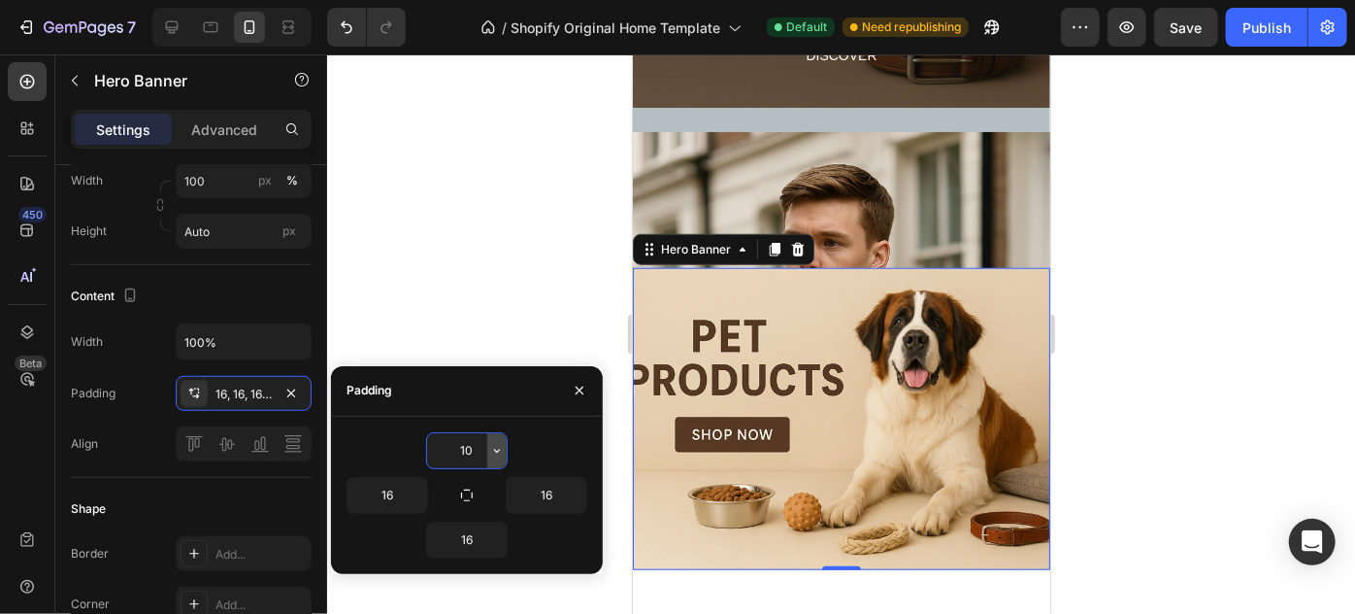
type input "1"
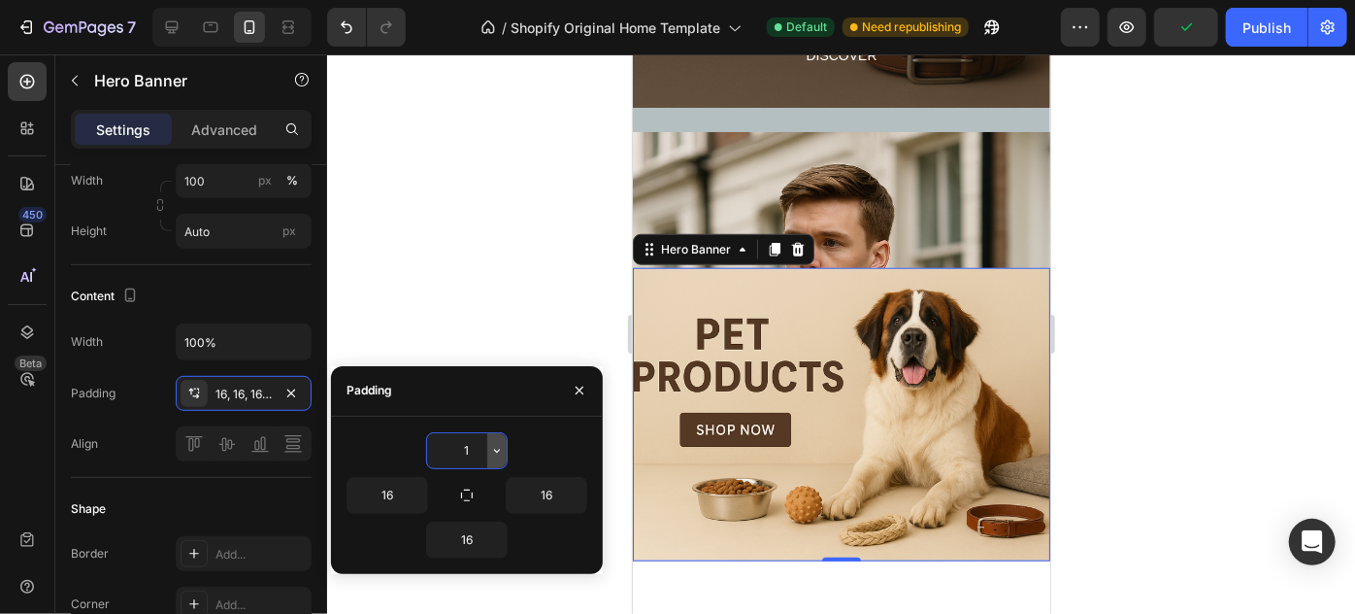
type input "16"
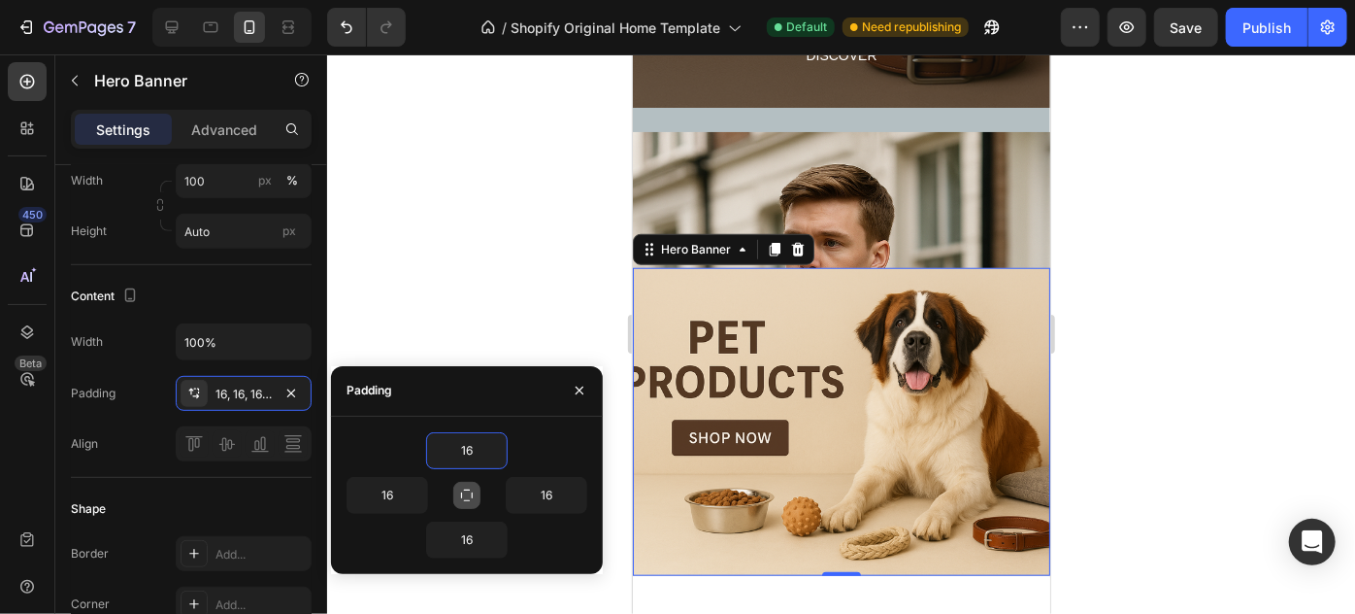
click at [468, 494] on icon "button" at bounding box center [467, 495] width 16 height 16
click at [470, 485] on button "button" at bounding box center [466, 495] width 27 height 27
click at [581, 383] on icon "button" at bounding box center [580, 391] width 16 height 16
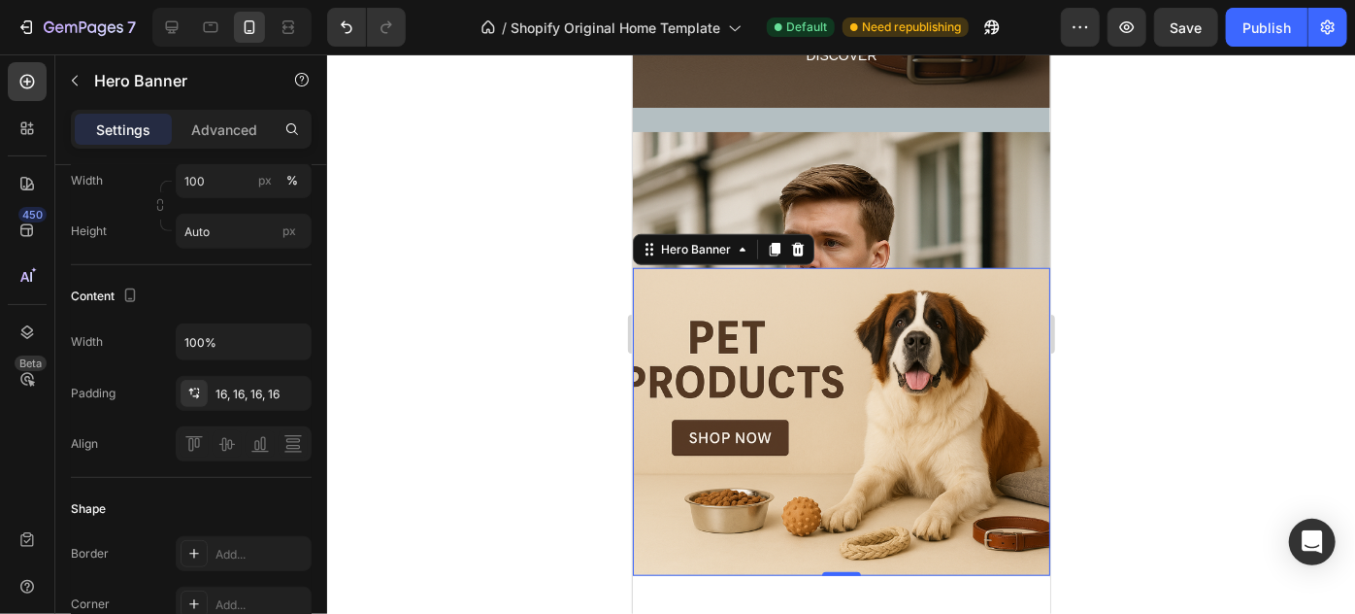
click at [977, 270] on div "Heading Handmade Curated Leather by B&B Originals Button Row" at bounding box center [841, 421] width 418 height 308
click at [979, 267] on div "Heading Handmade Curated Leather by B&B Originals Button Row" at bounding box center [841, 421] width 418 height 308
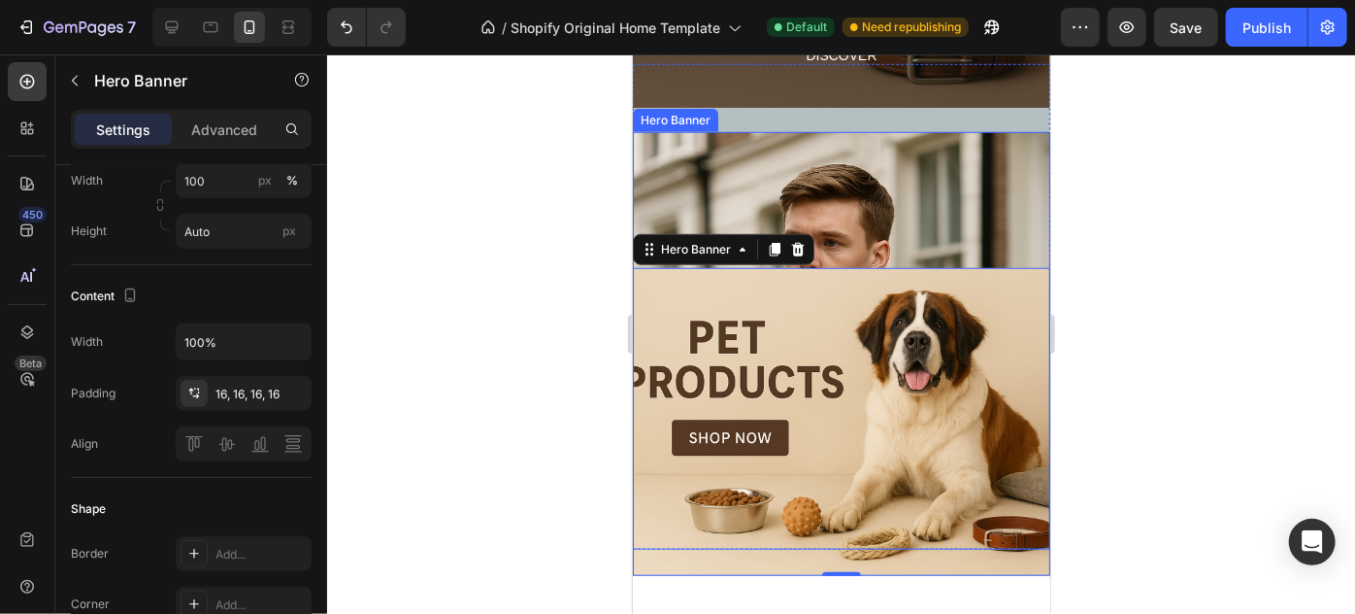
click at [1020, 250] on div "Heading Handmade Curated Leather by B&B Originals Text Block Row" at bounding box center [841, 333] width 414 height 425
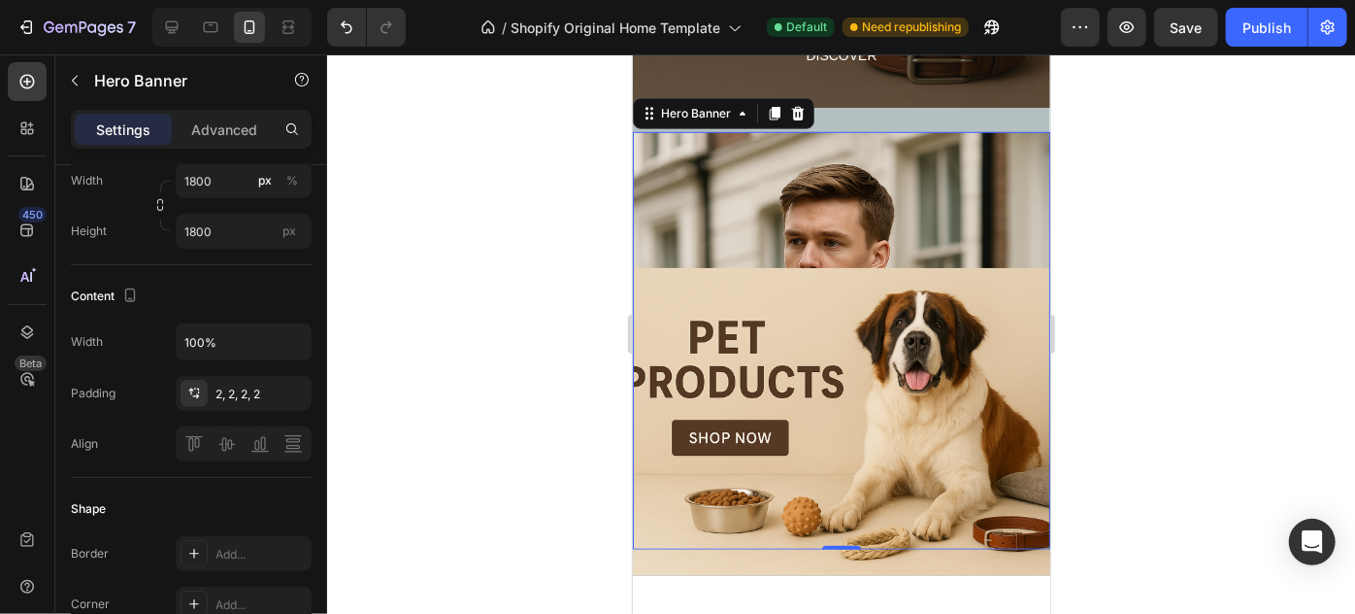
click at [1012, 248] on div "Heading Handmade Curated Leather by B&B Originals Text Block Row" at bounding box center [841, 333] width 414 height 425
drag, startPoint x: 832, startPoint y: 547, endPoint x: 880, endPoint y: 295, distance: 255.9
click at [880, 295] on div "A new kind of elegance is expressed through unexpected harmonies and combinatio…" at bounding box center [841, 341] width 418 height 468
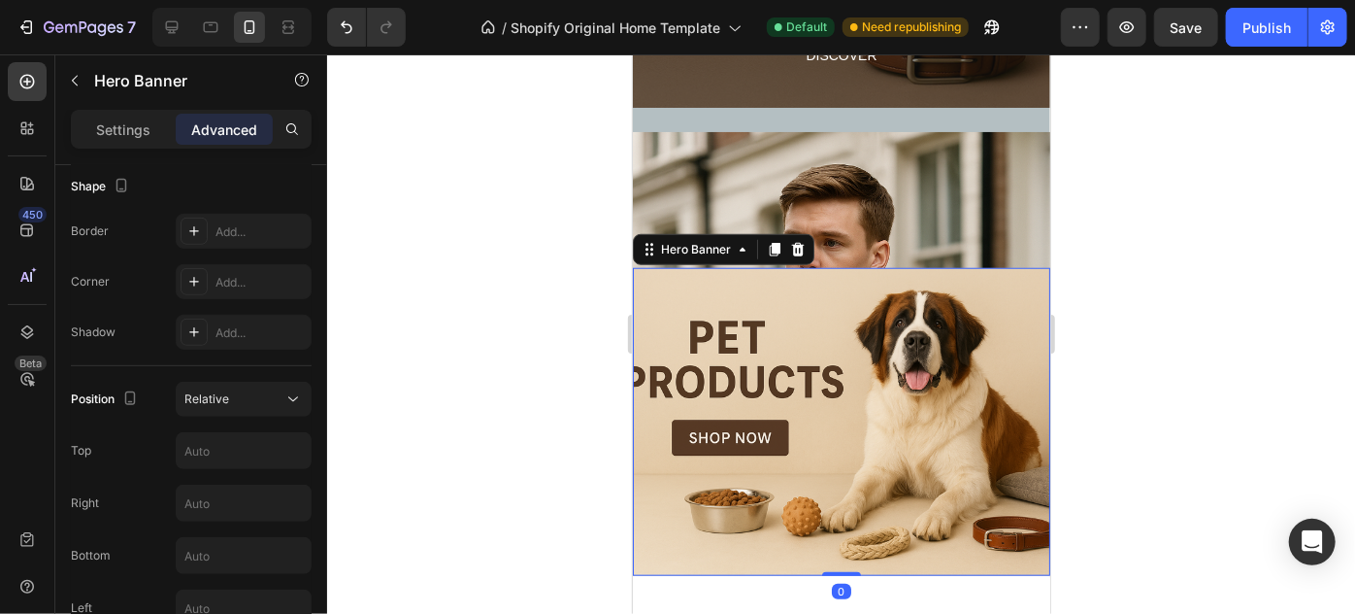
click at [986, 279] on div "Heading Handmade Curated Leather by B&B Originals Button Row" at bounding box center [841, 421] width 418 height 308
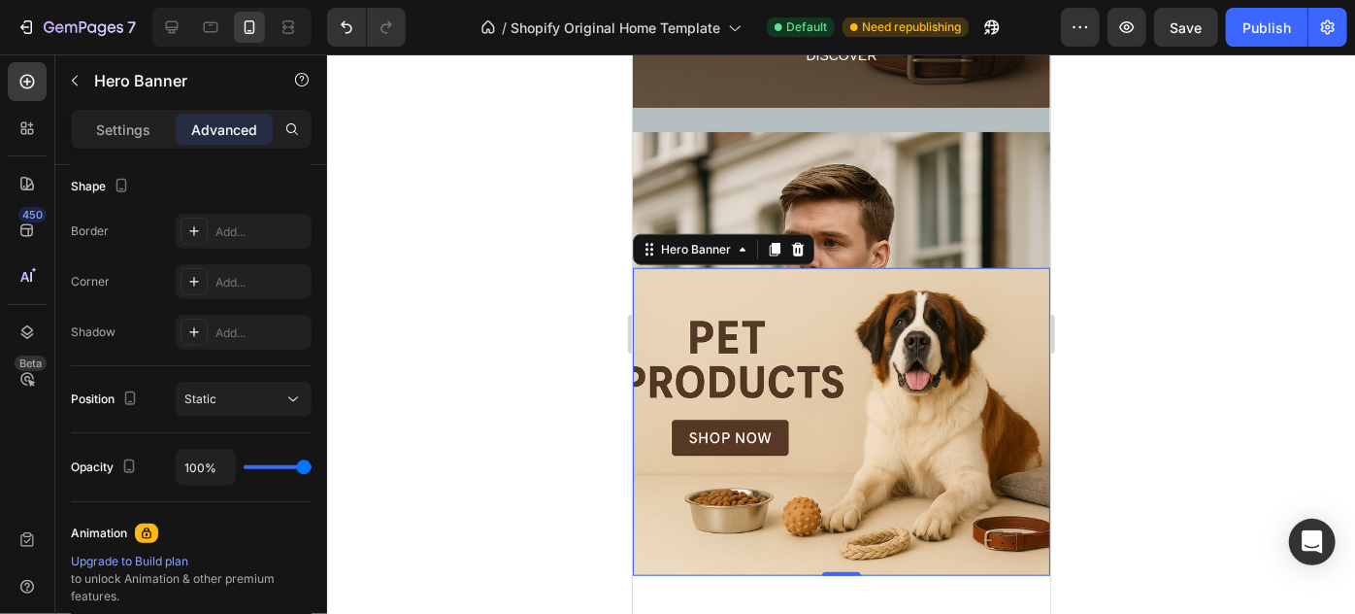
click at [839, 267] on div "Heading Handmade Curated Leather by B&B Originals Button Row" at bounding box center [841, 421] width 418 height 308
click at [968, 267] on div "Heading Handmade Curated Leather by B&B Originals Button Row" at bounding box center [841, 421] width 418 height 308
click at [968, 270] on div "Heading Handmade Curated Leather by B&B Originals Button Row" at bounding box center [841, 421] width 418 height 308
drag, startPoint x: 842, startPoint y: 572, endPoint x: 852, endPoint y: 437, distance: 135.3
click at [852, 437] on div "Heading Handmade Curated Leather by B&B Originals Button Row Hero Banner 0" at bounding box center [841, 421] width 418 height 308
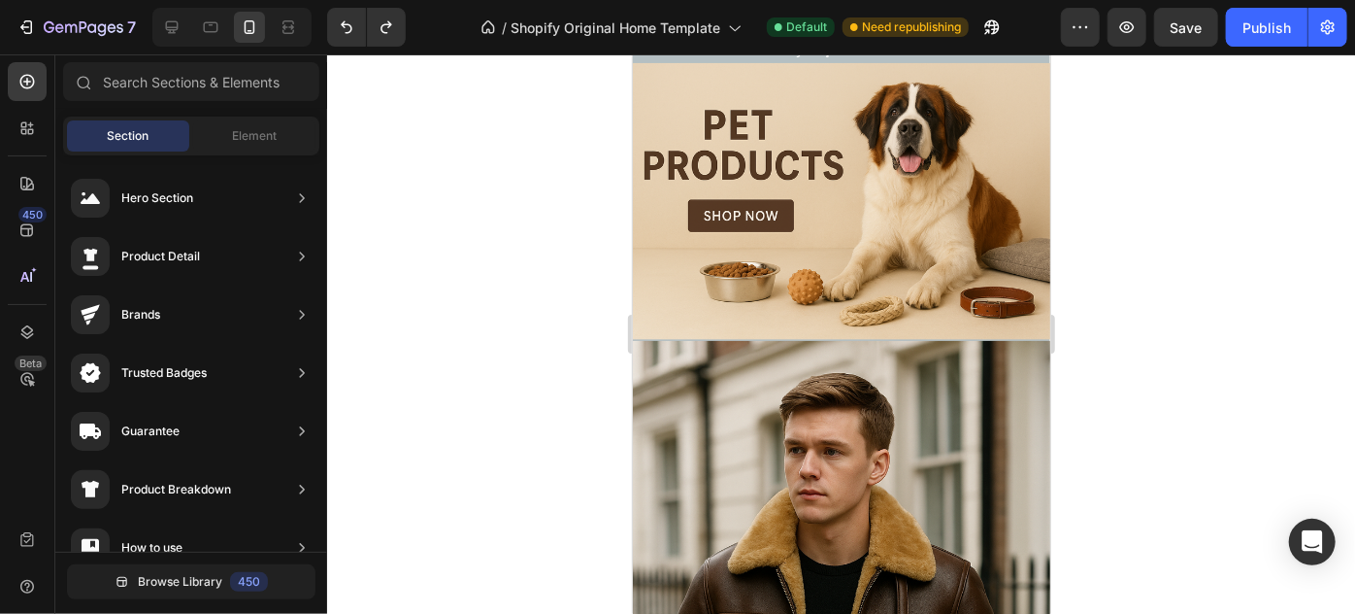
scroll to position [947, 0]
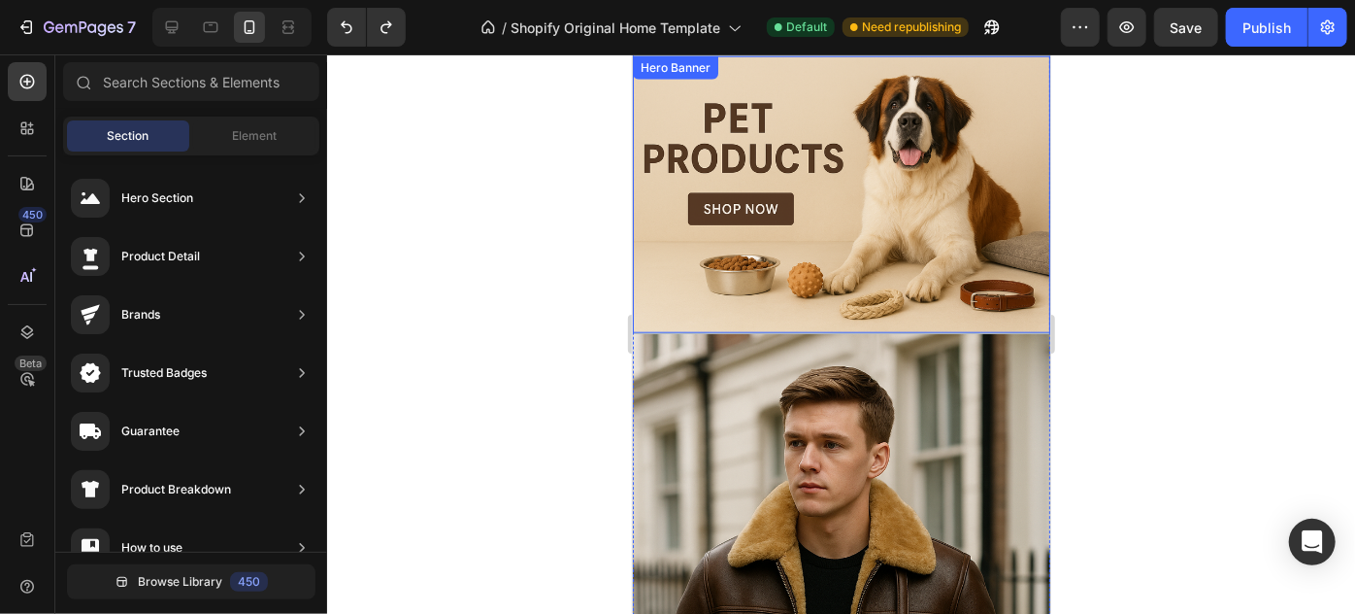
click at [948, 206] on div "Heading Handmade Curated Leather by B&B Originals Button Row" at bounding box center [841, 193] width 418 height 277
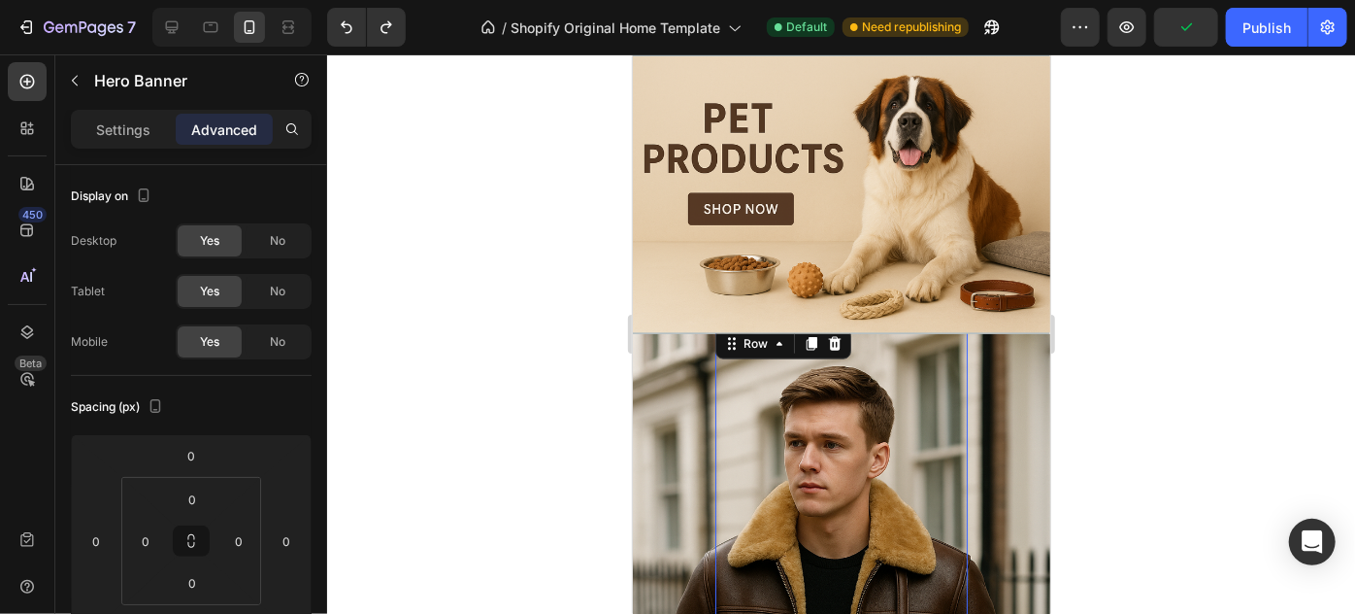
click at [884, 335] on div "Heading Handmade Curated Leather by B&B Originals Text Block" at bounding box center [841, 535] width 252 height 425
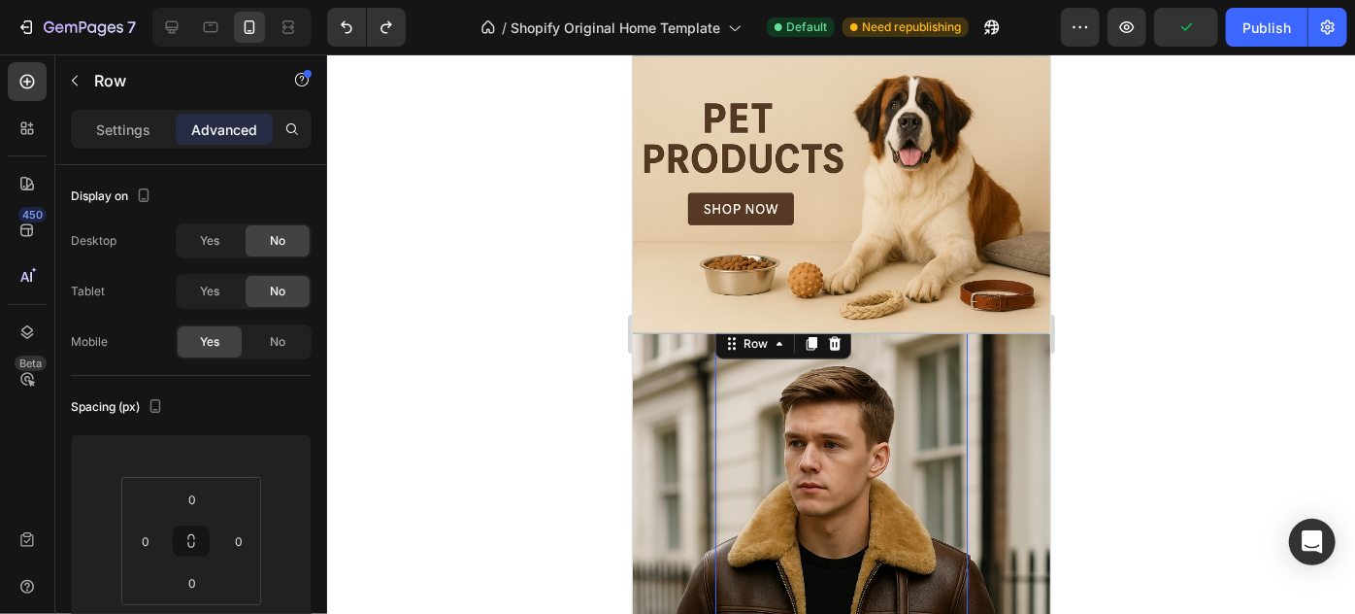
click at [971, 346] on div "Heading Handmade Curated Leather by B&B Originals Text Block Row 0" at bounding box center [841, 535] width 414 height 425
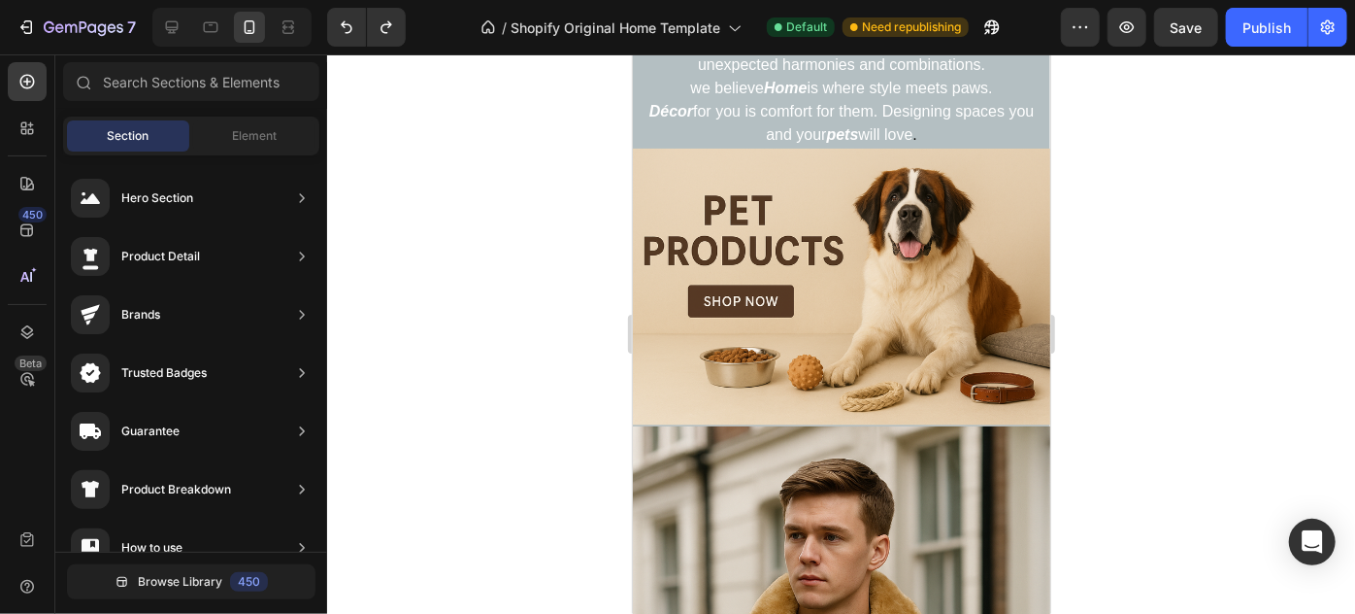
scroll to position [836, 0]
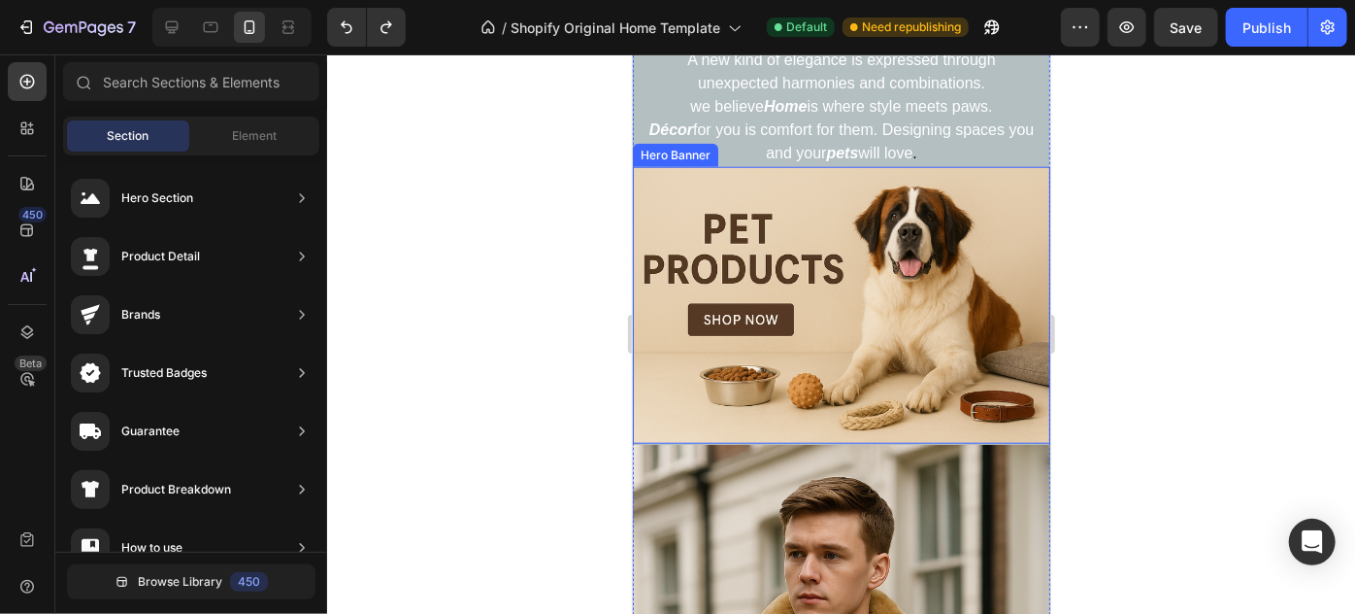
click at [963, 210] on div "Heading Handmade Curated Leather by B&B Originals Button Row" at bounding box center [841, 304] width 418 height 277
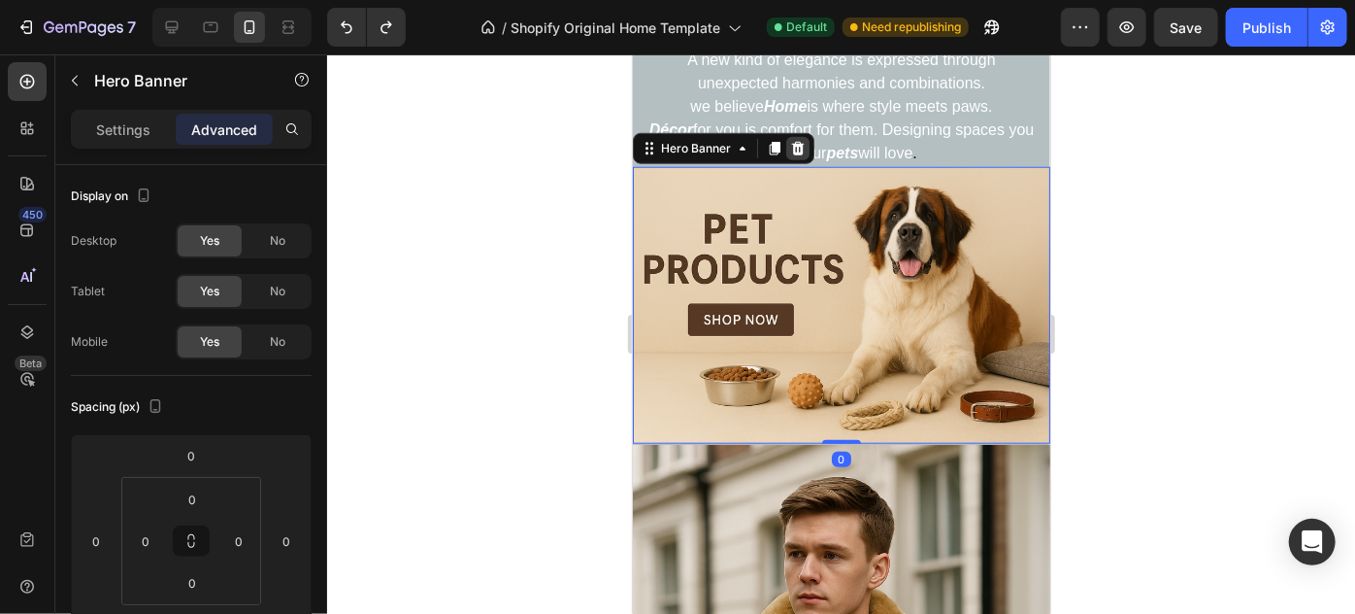
click at [801, 146] on icon at bounding box center [797, 148] width 13 height 14
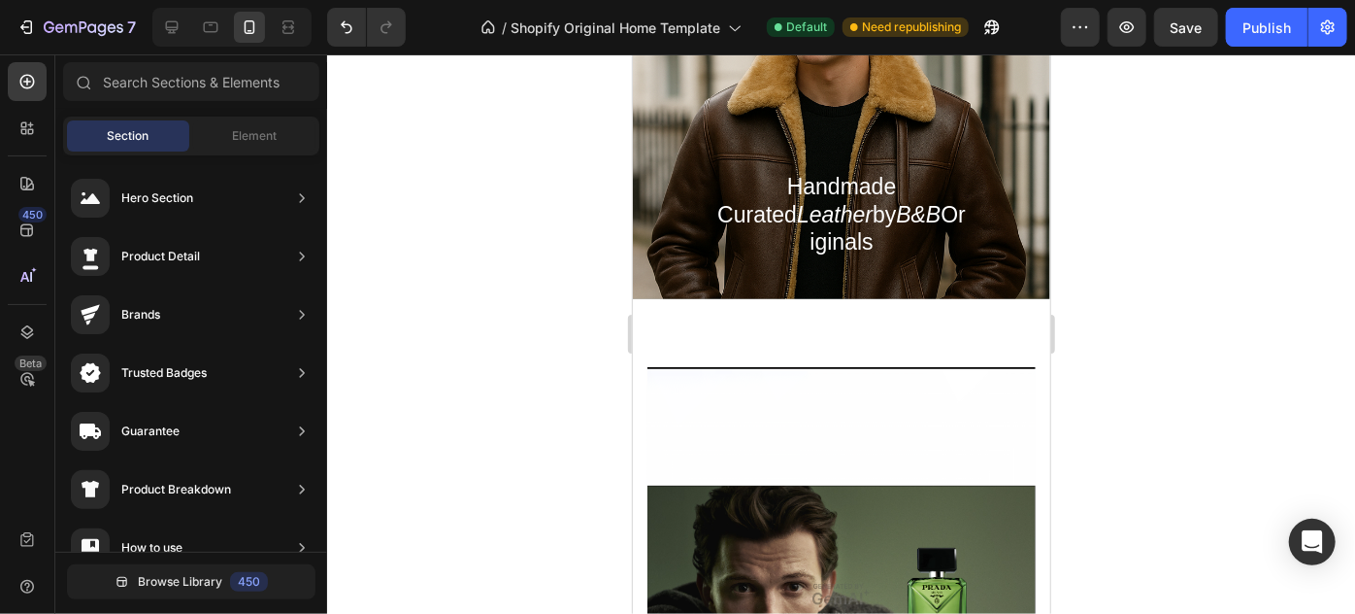
scroll to position [1150, 0]
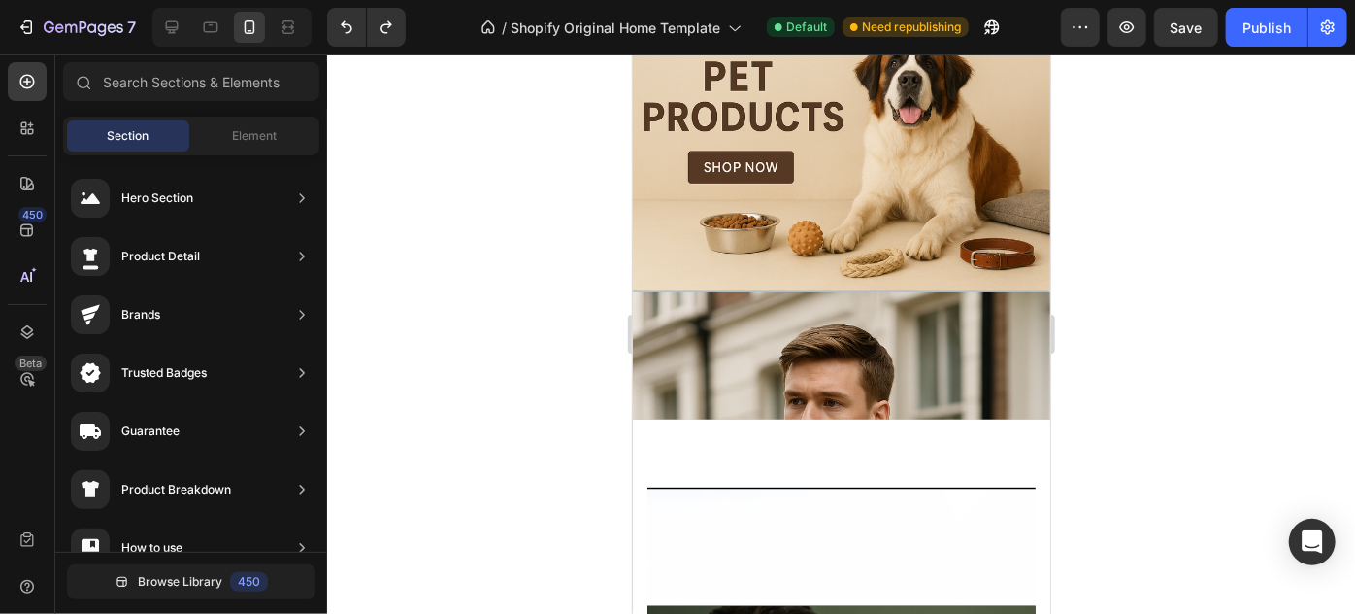
scroll to position [983, 0]
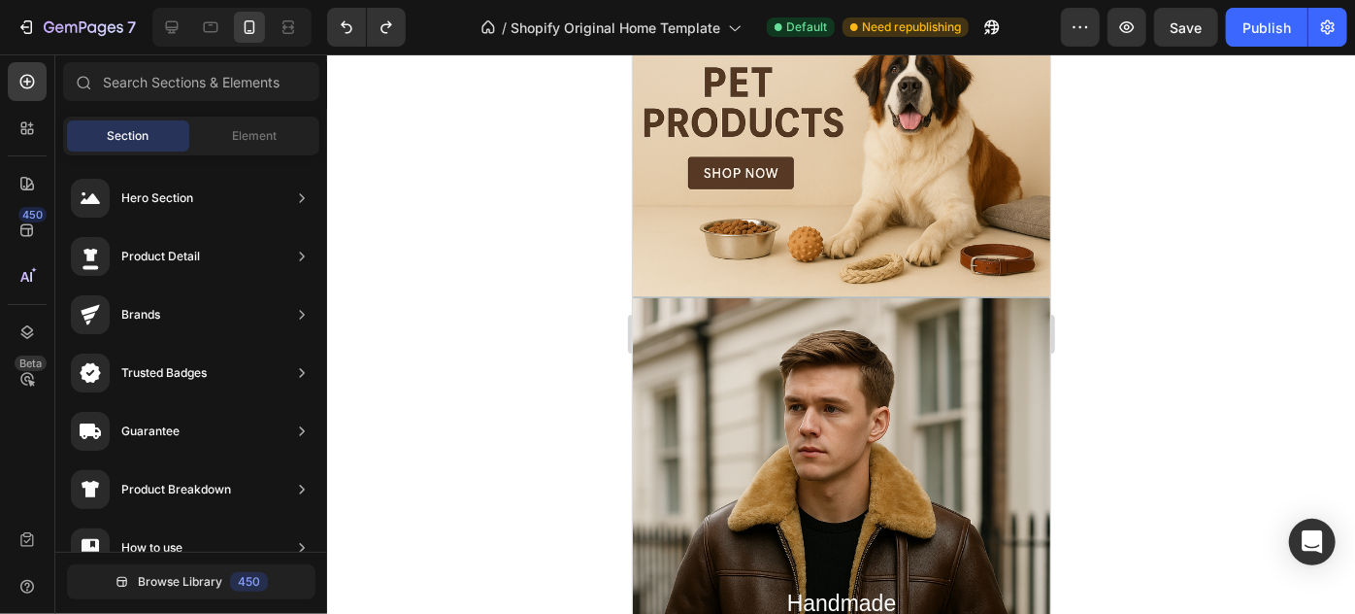
click at [949, 265] on div "Heading Handmade Curated Leather by B&B Originals Button Row" at bounding box center [841, 157] width 418 height 277
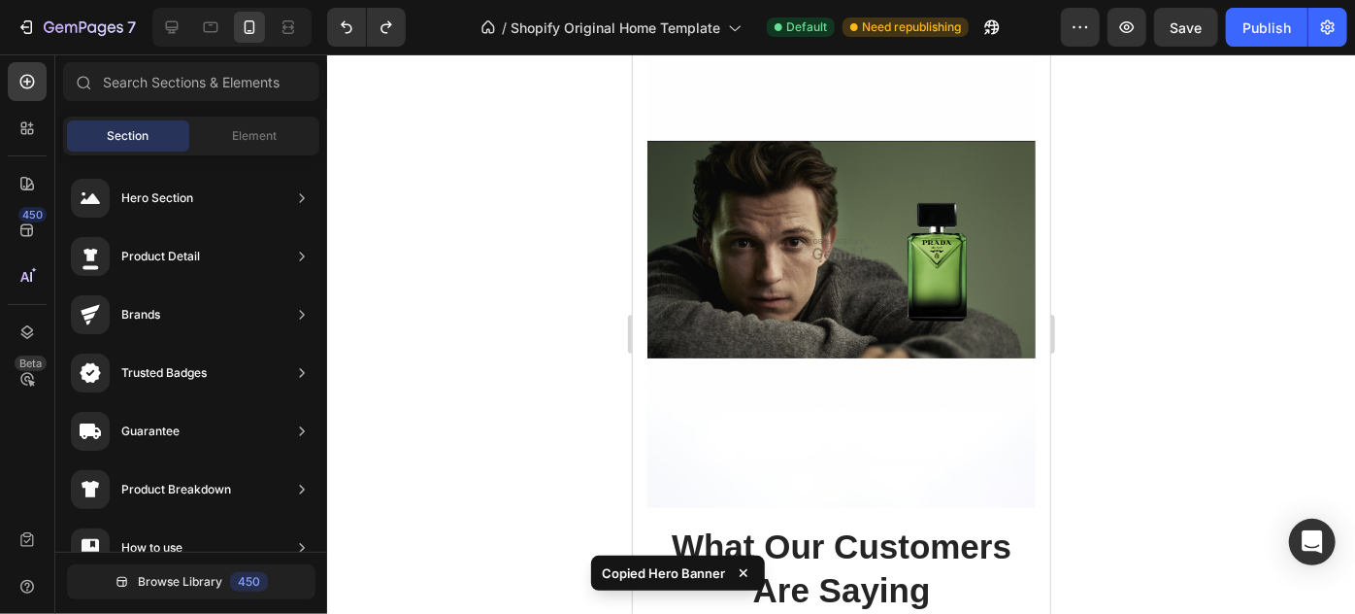
scroll to position [1718, 0]
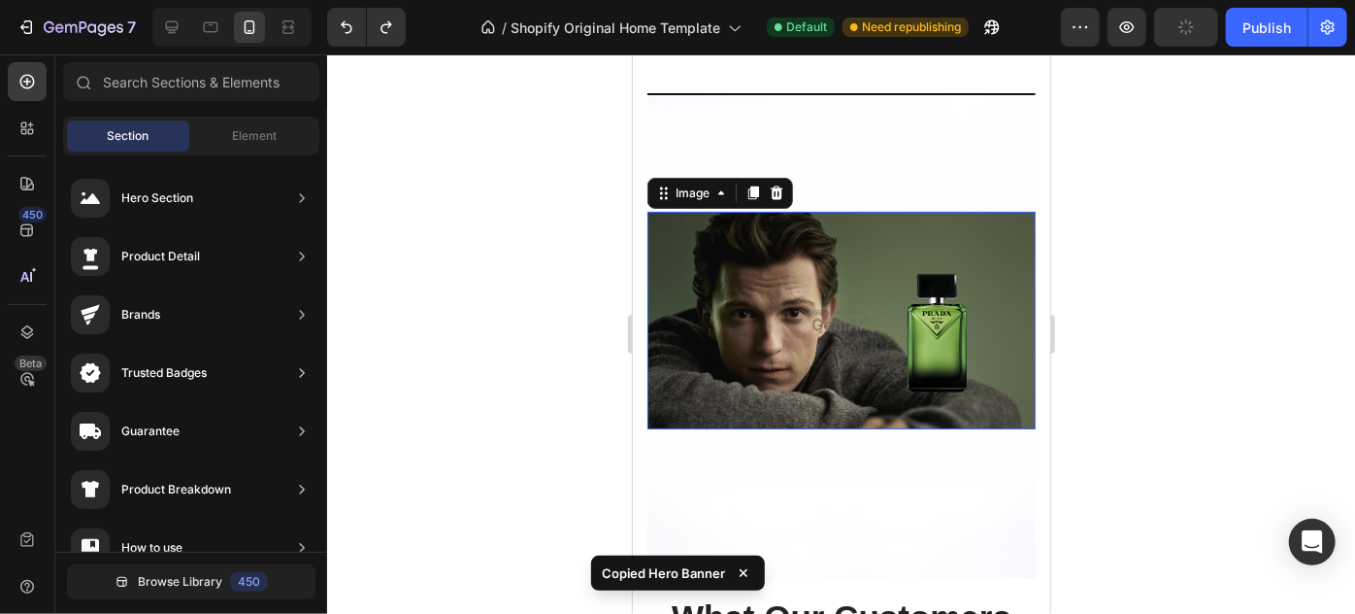
click at [897, 304] on img at bounding box center [841, 319] width 388 height 217
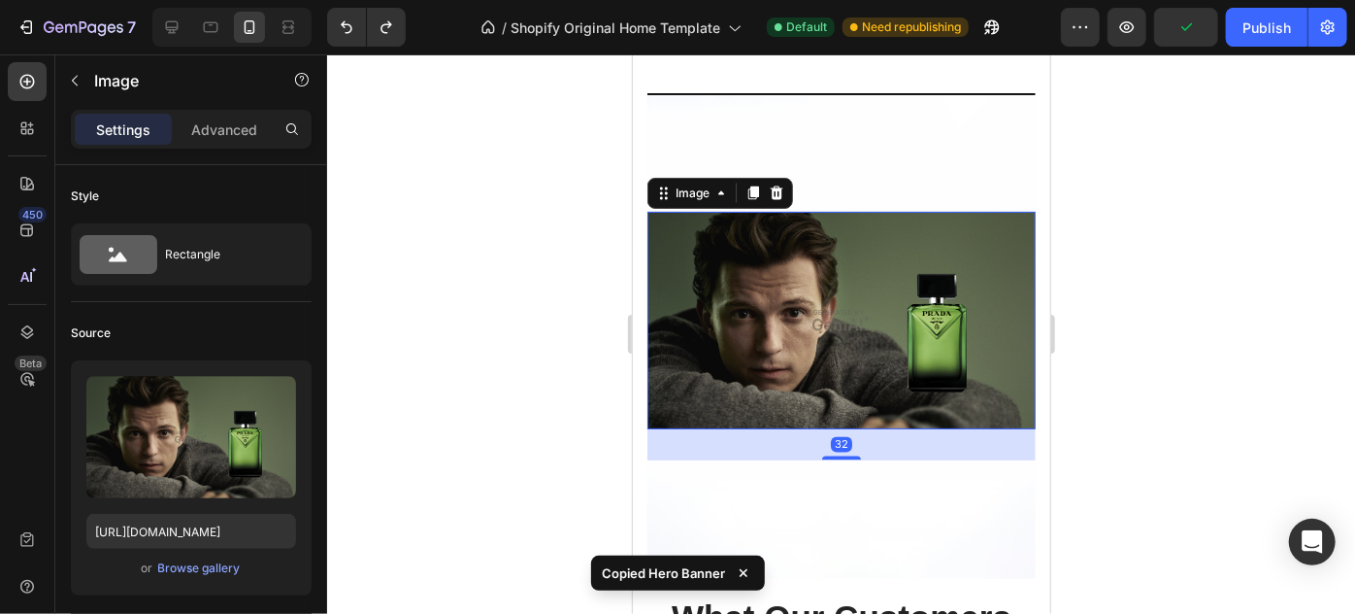
click at [871, 186] on div "Overlay" at bounding box center [841, 334] width 388 height 485
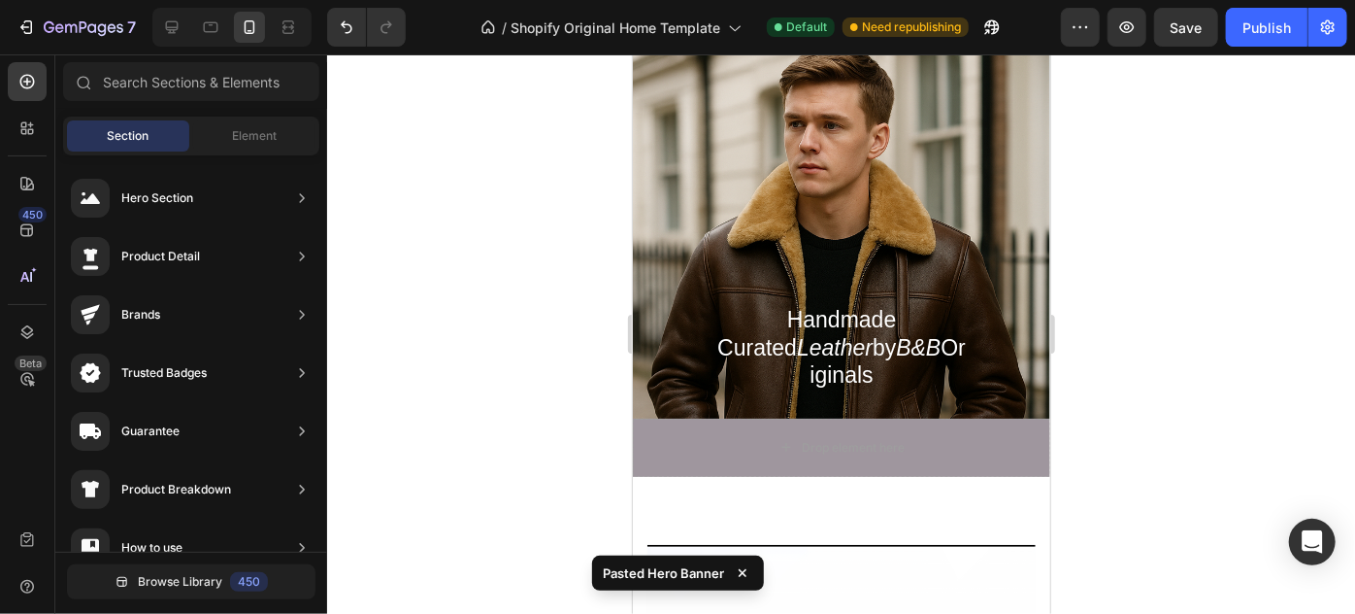
scroll to position [1348, 0]
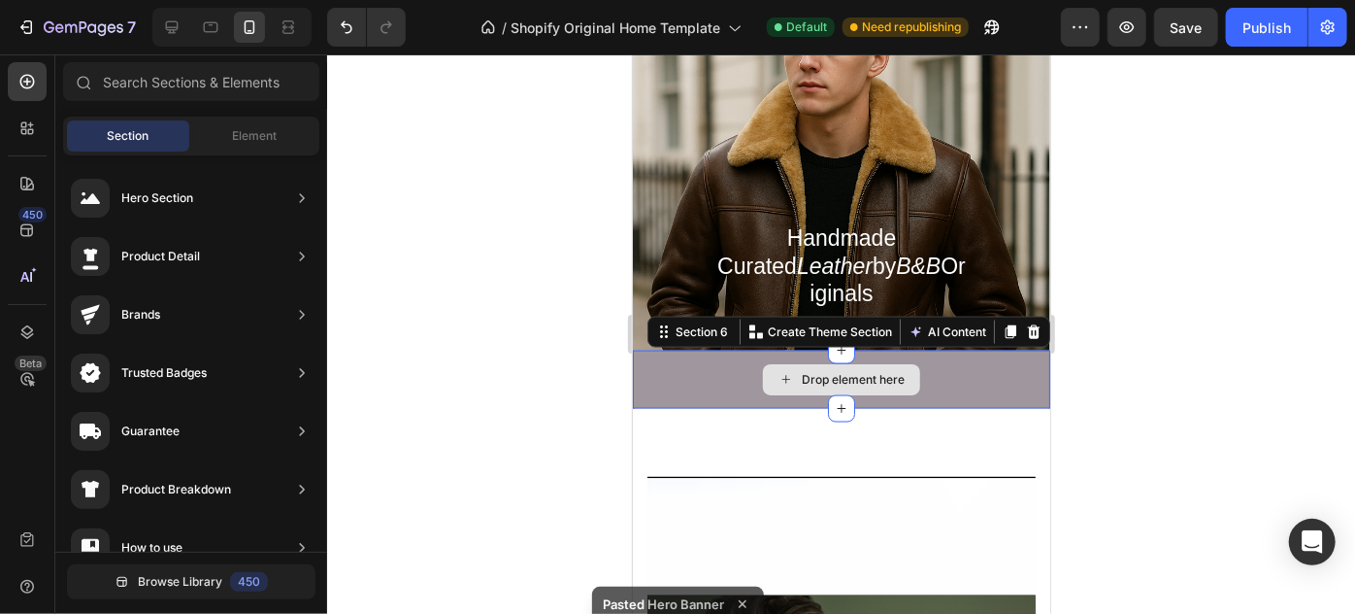
click at [971, 353] on div "Drop element here" at bounding box center [841, 379] width 418 height 58
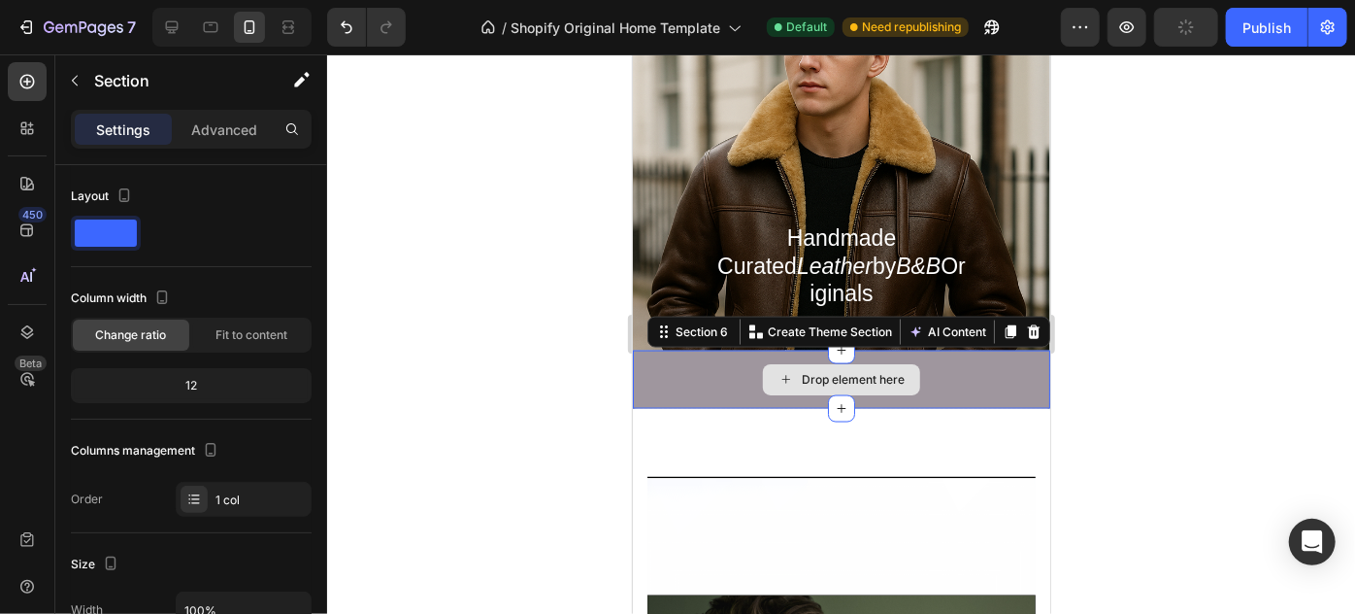
click at [923, 389] on div "Drop element here" at bounding box center [841, 379] width 418 height 58
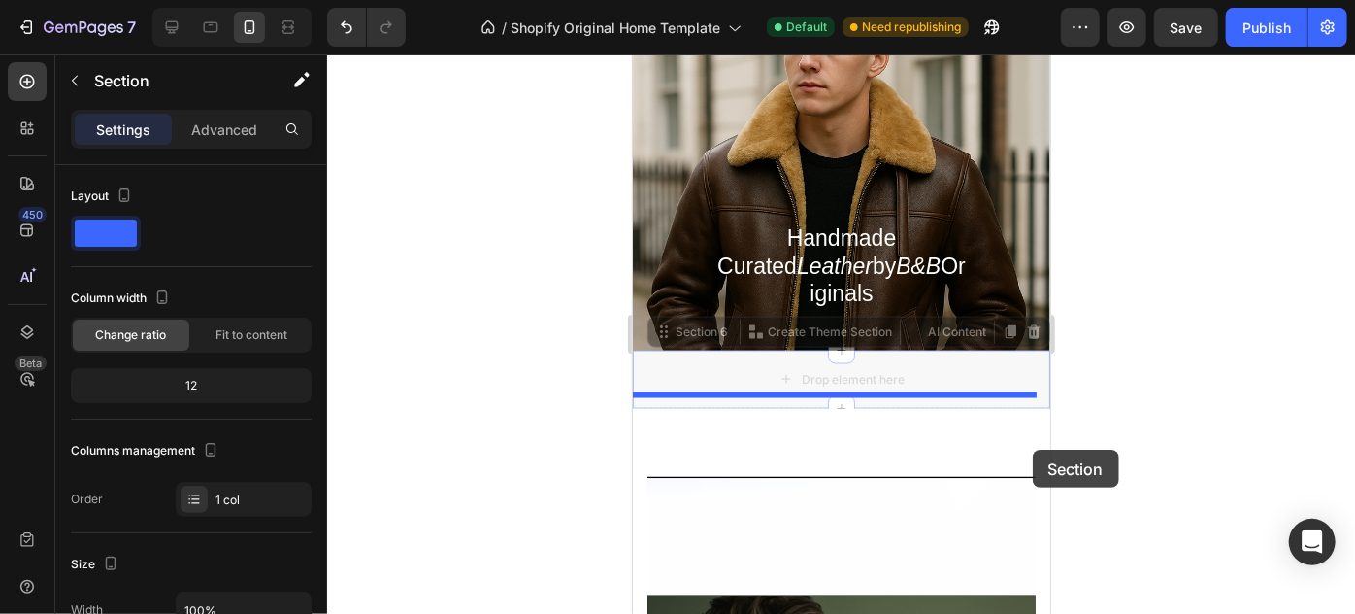
drag, startPoint x: 1031, startPoint y: 389, endPoint x: 1032, endPoint y: 449, distance: 59.2
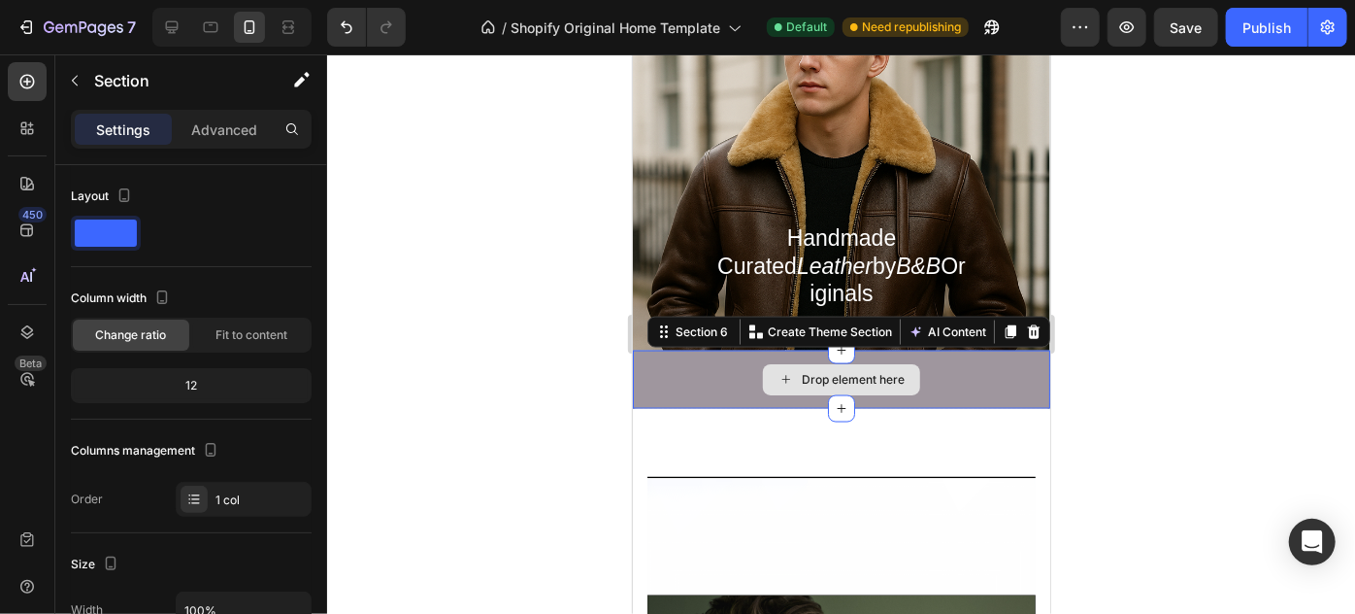
click at [945, 378] on div "Drop element here" at bounding box center [841, 379] width 418 height 58
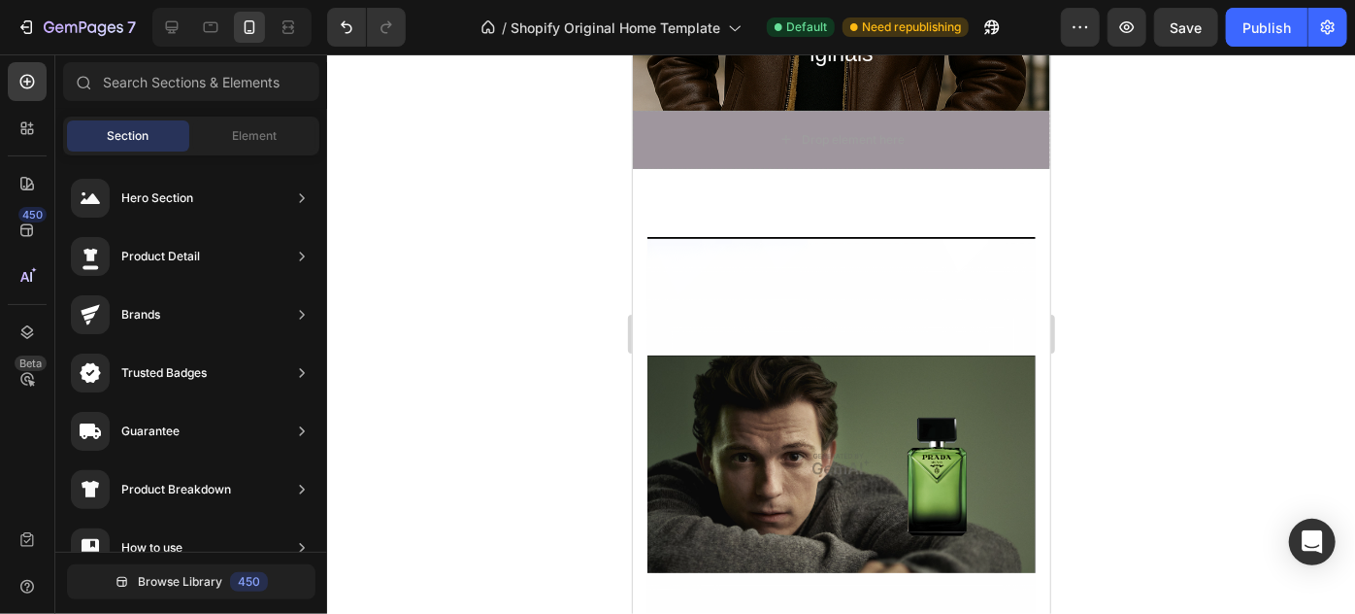
scroll to position [1475, 0]
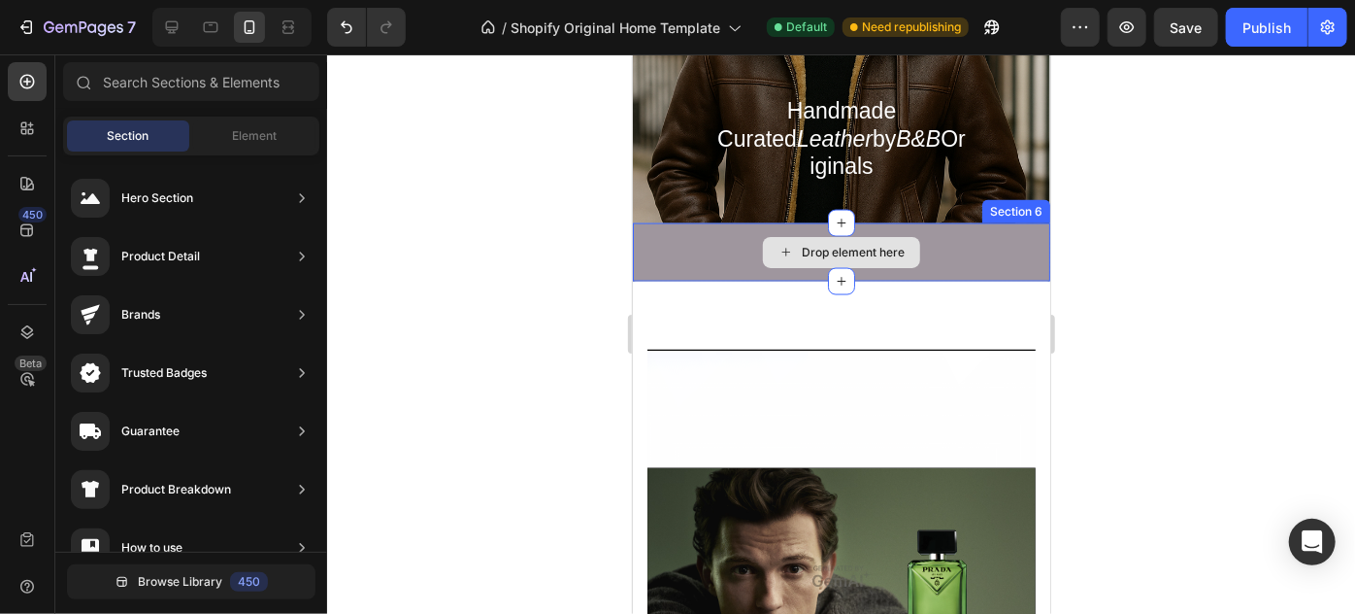
click at [994, 251] on div "Drop element here" at bounding box center [841, 251] width 418 height 58
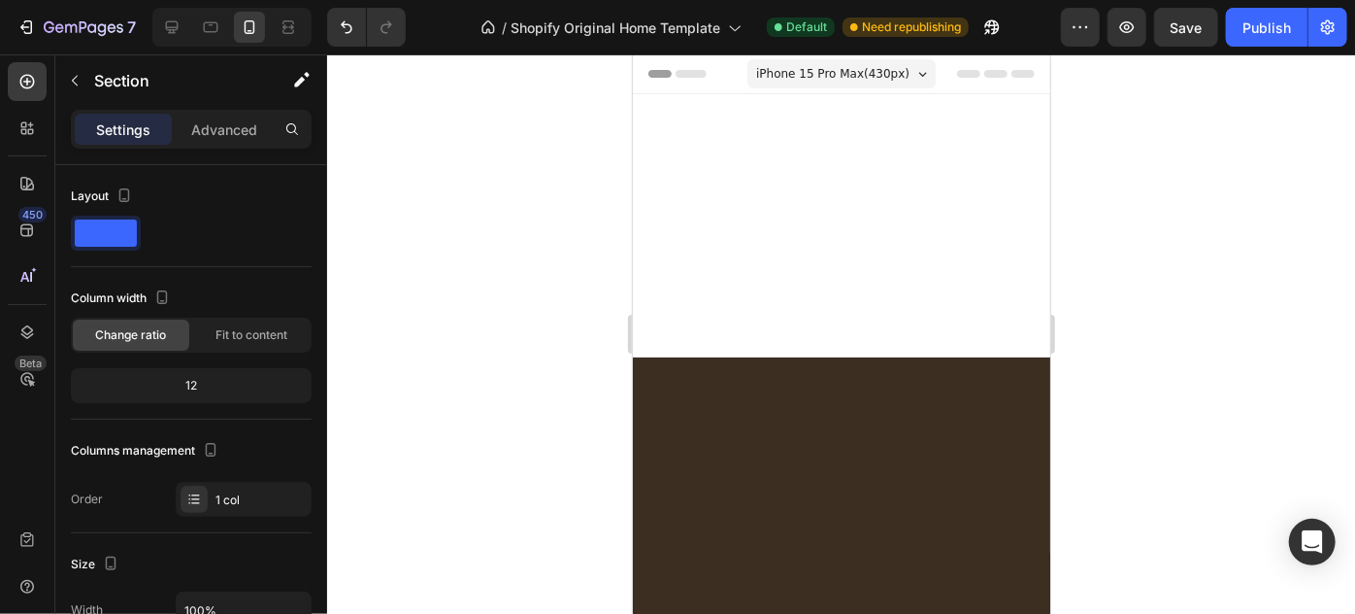
scroll to position [1475, 0]
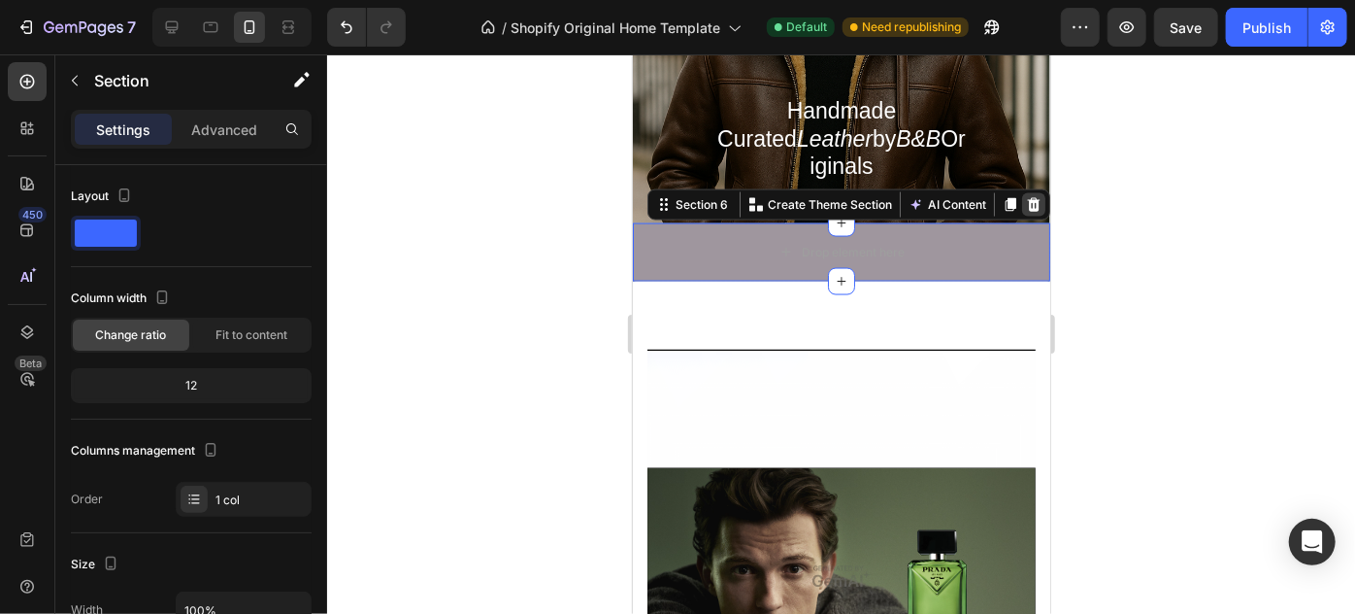
click at [1025, 196] on icon at bounding box center [1033, 204] width 16 height 16
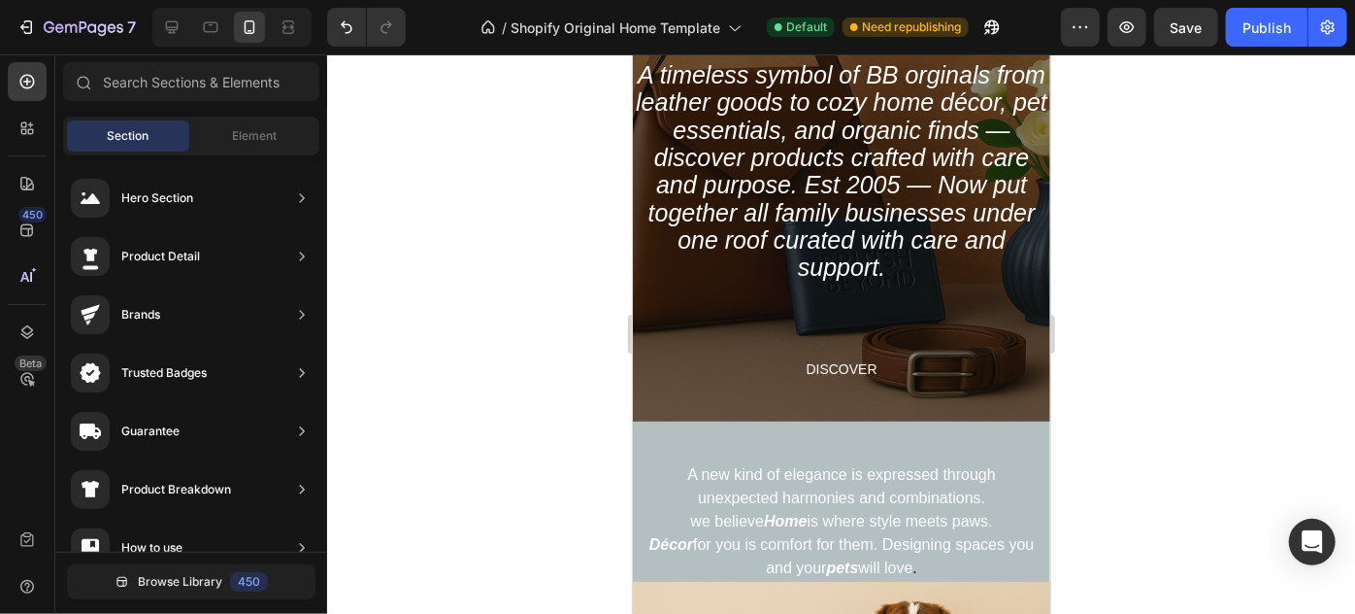
scroll to position [291, 0]
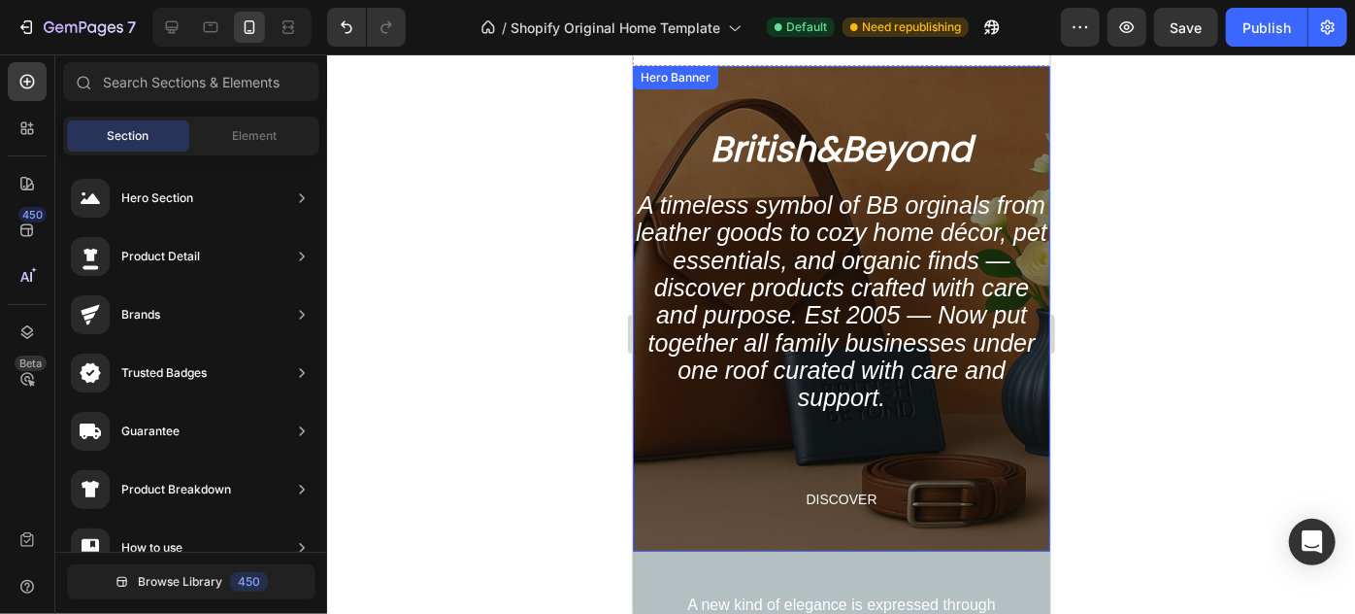
click at [887, 84] on div "Overlay" at bounding box center [841, 307] width 418 height 485
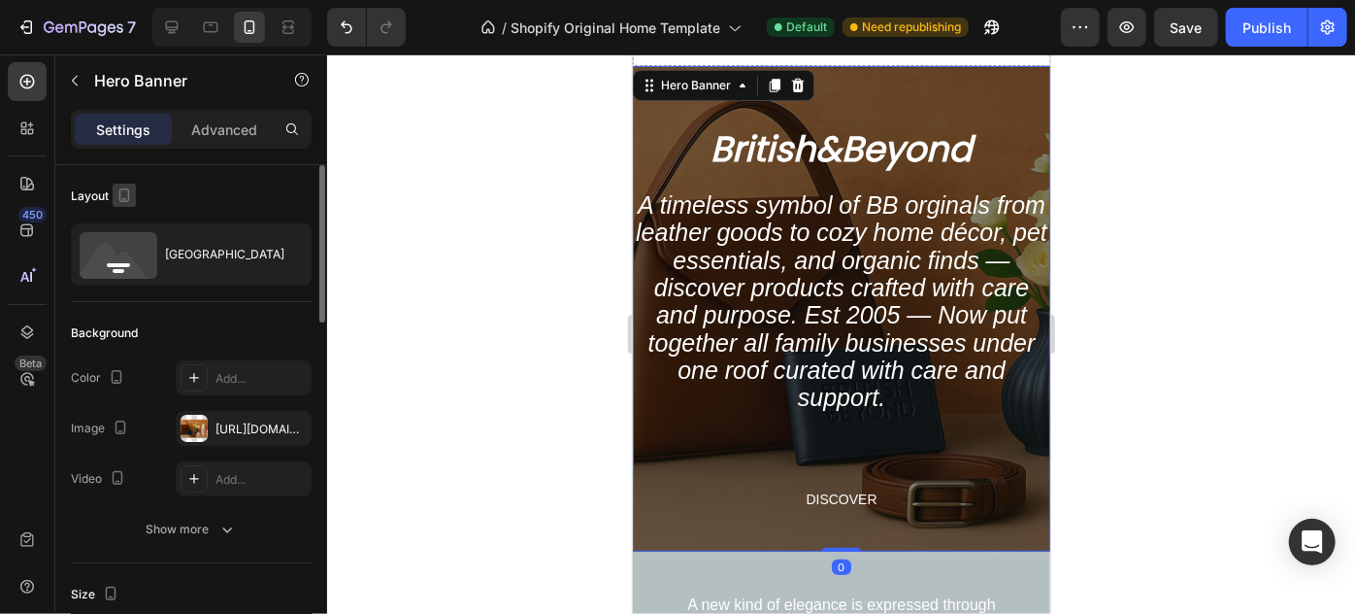
click at [124, 198] on icon "button" at bounding box center [124, 199] width 5 height 2
click at [129, 225] on icon "button" at bounding box center [128, 225] width 13 height 13
type input "673"
type input "1200"
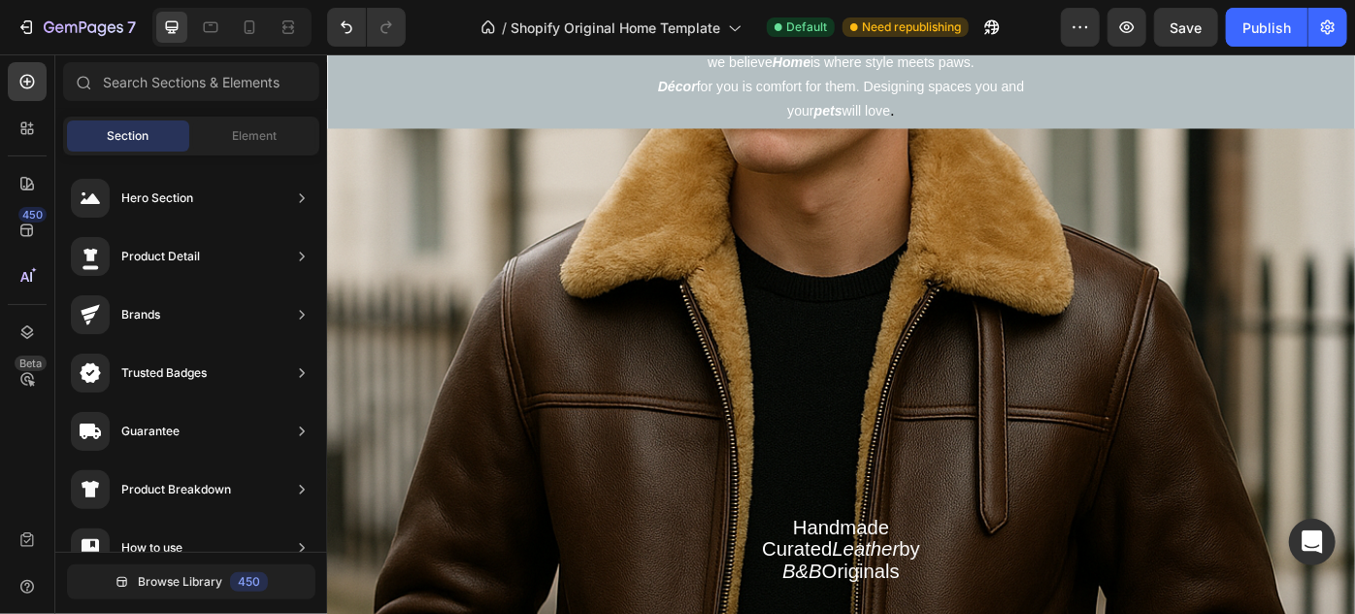
scroll to position [1553, 0]
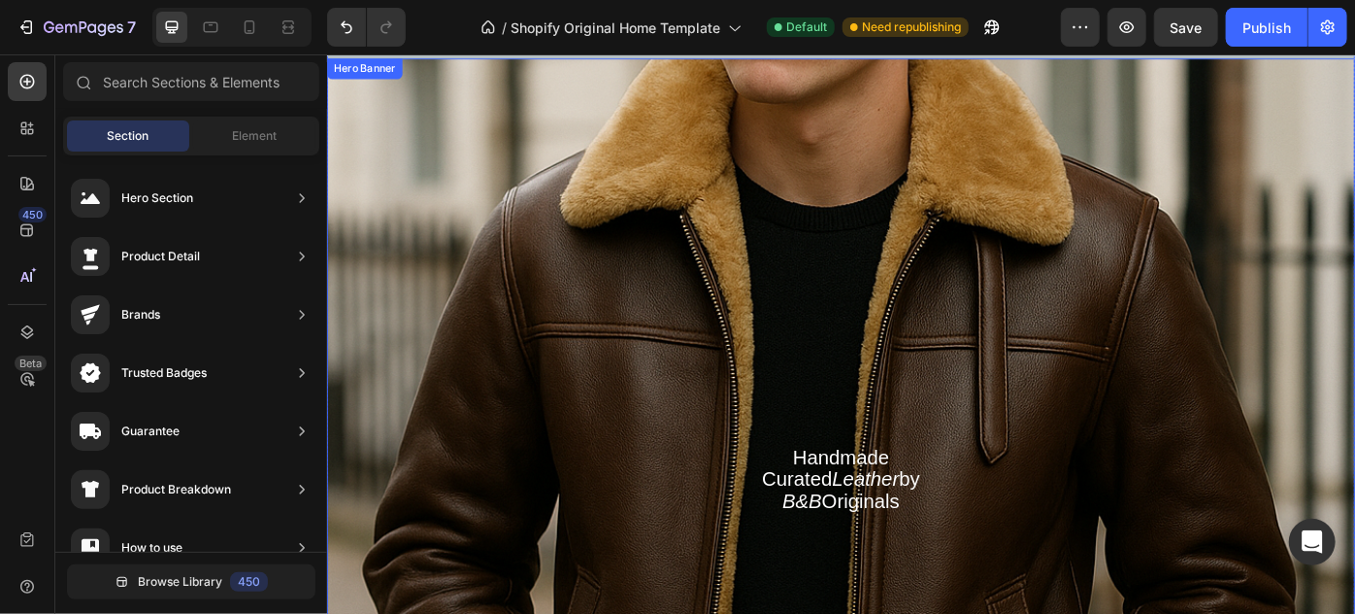
click at [1102, 306] on div "Overlay" at bounding box center [908, 471] width 1165 height 828
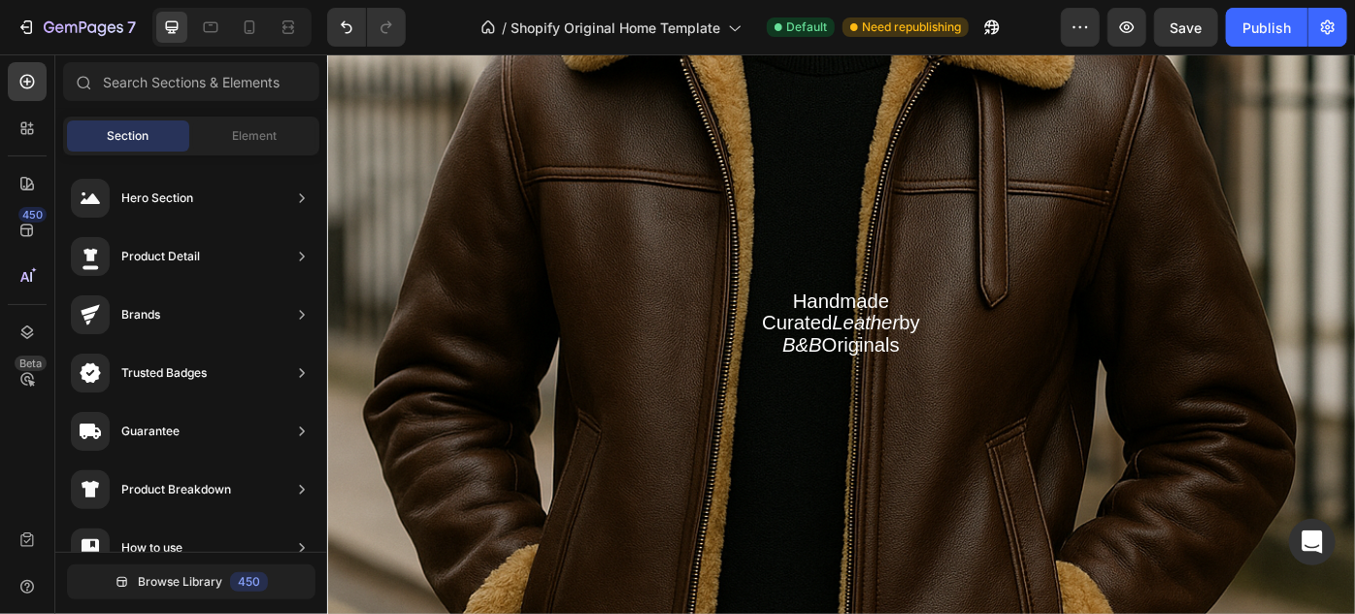
scroll to position [1776, 0]
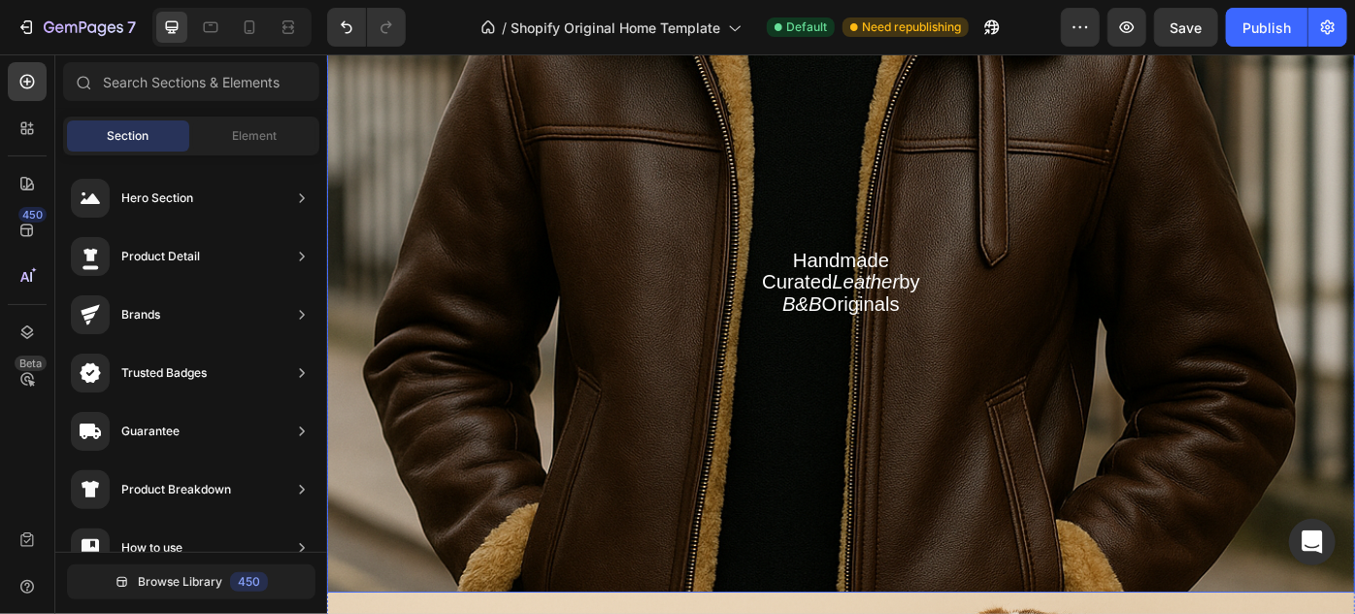
click at [967, 149] on div "Overlay" at bounding box center [908, 248] width 1165 height 828
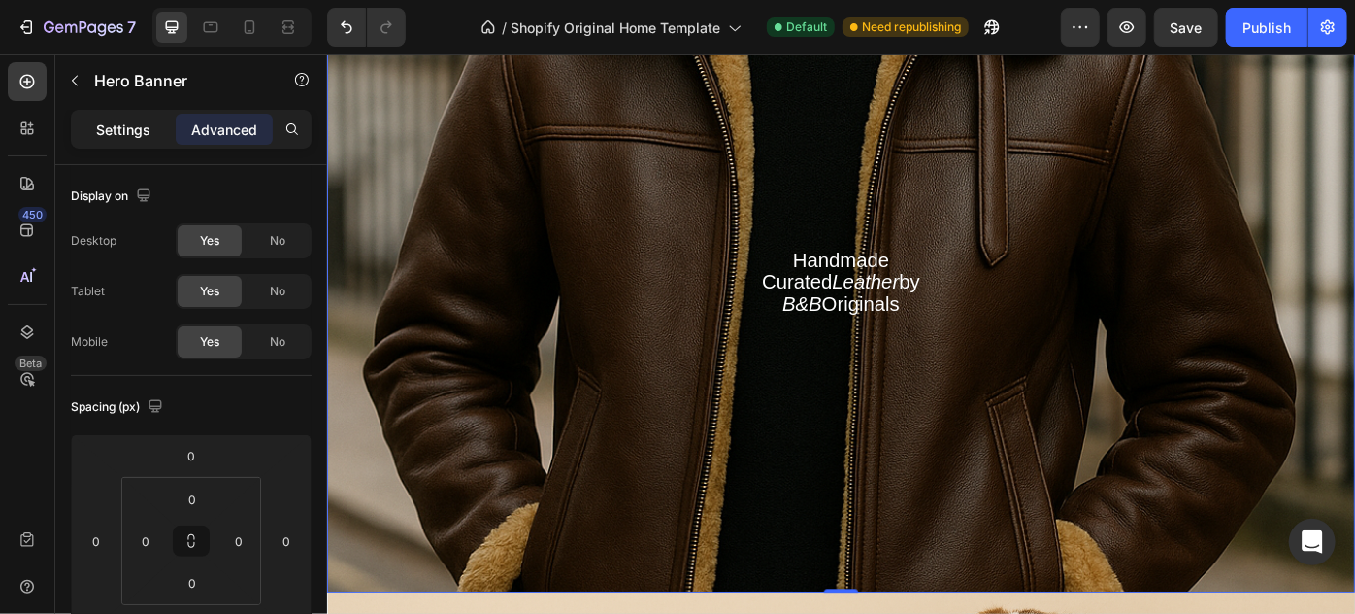
click at [131, 126] on p "Settings" at bounding box center [123, 129] width 54 height 20
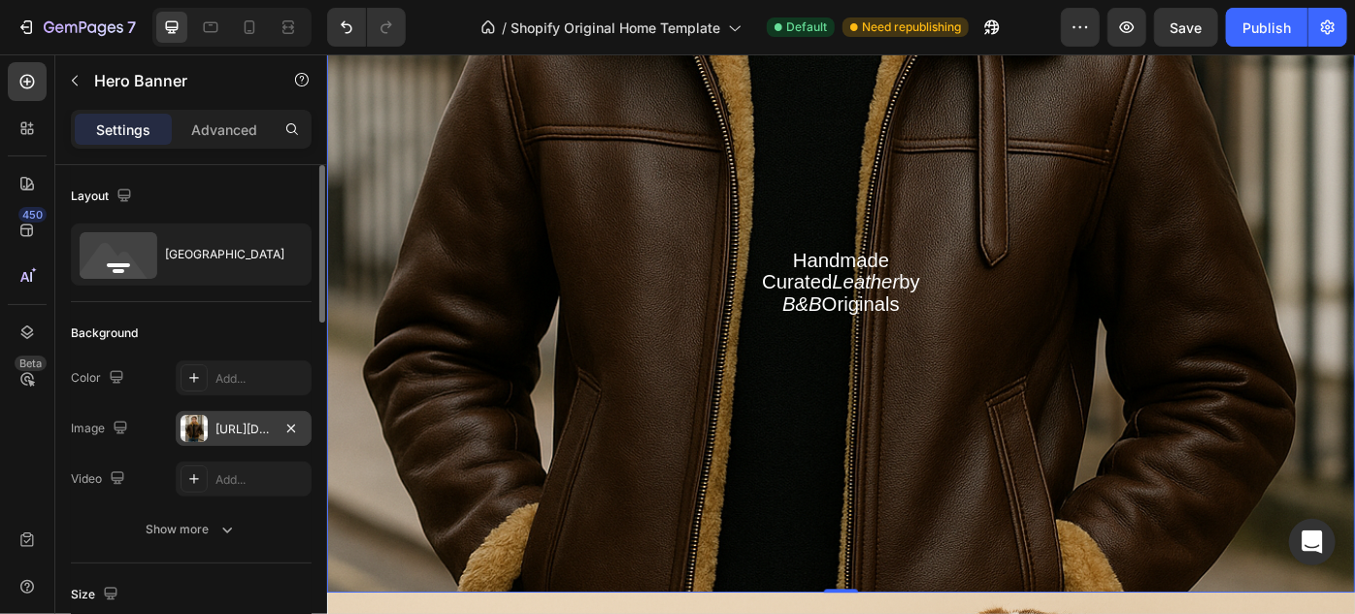
click at [258, 435] on div "[URL][DOMAIN_NAME]" at bounding box center [244, 428] width 56 height 17
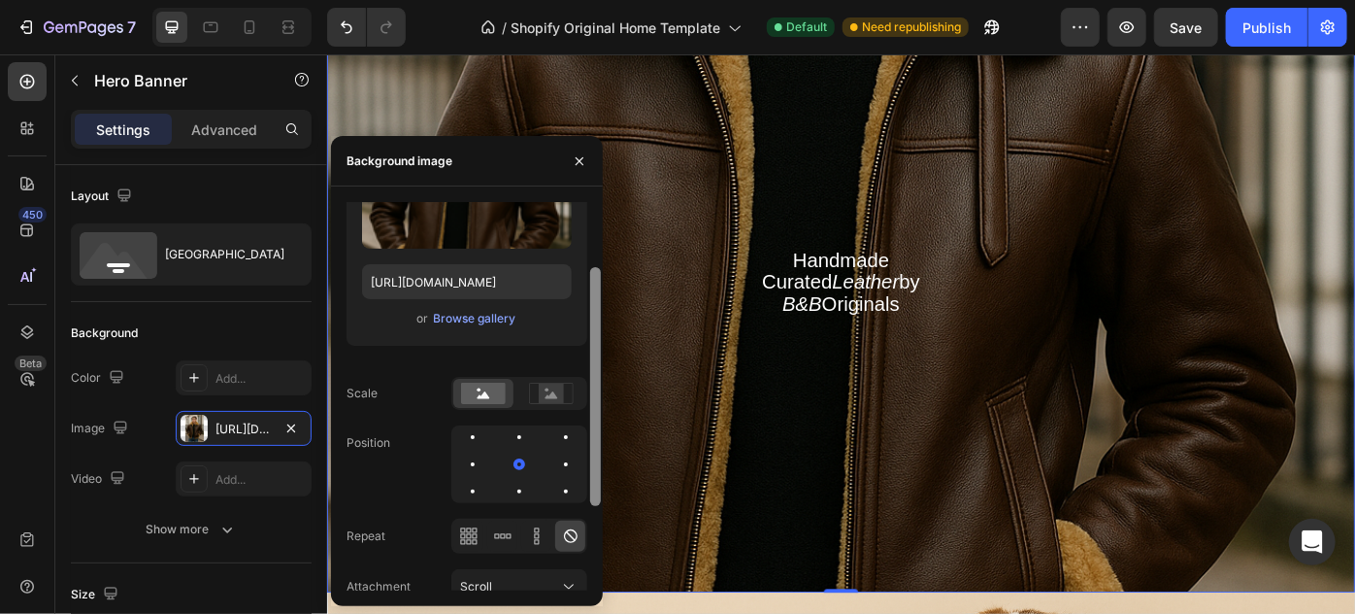
drag, startPoint x: 598, startPoint y: 298, endPoint x: 596, endPoint y: 384, distance: 86.4
click at [596, 384] on div at bounding box center [595, 386] width 11 height 239
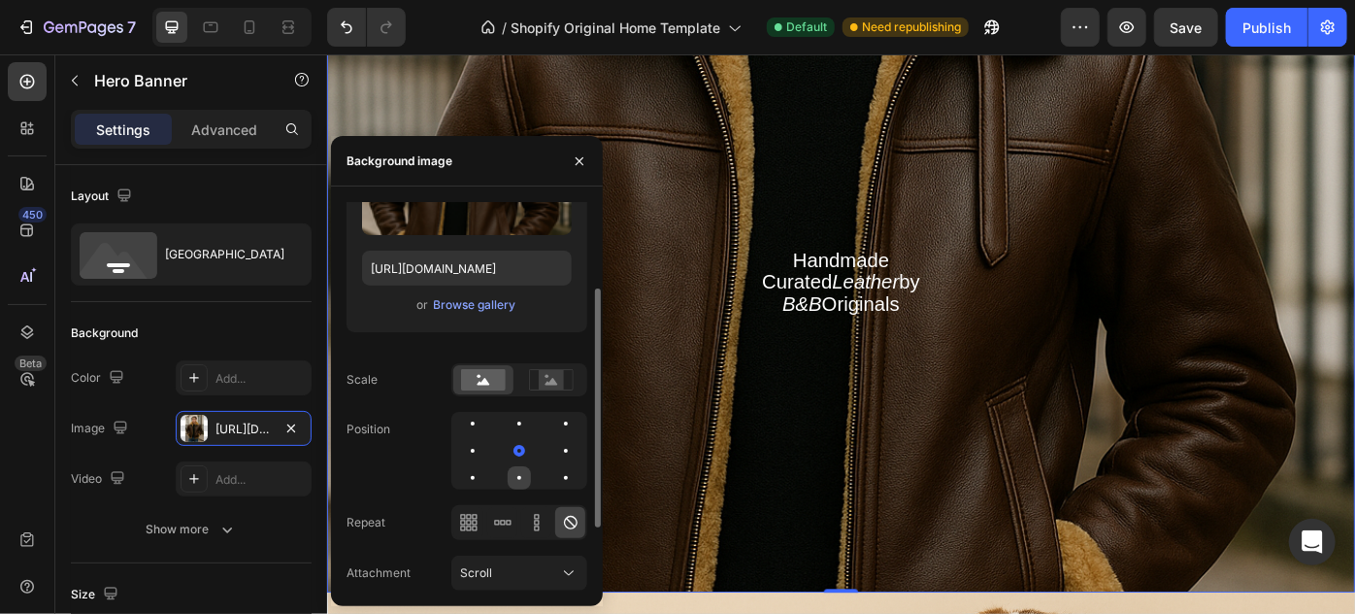
click at [518, 471] on div at bounding box center [519, 477] width 23 height 23
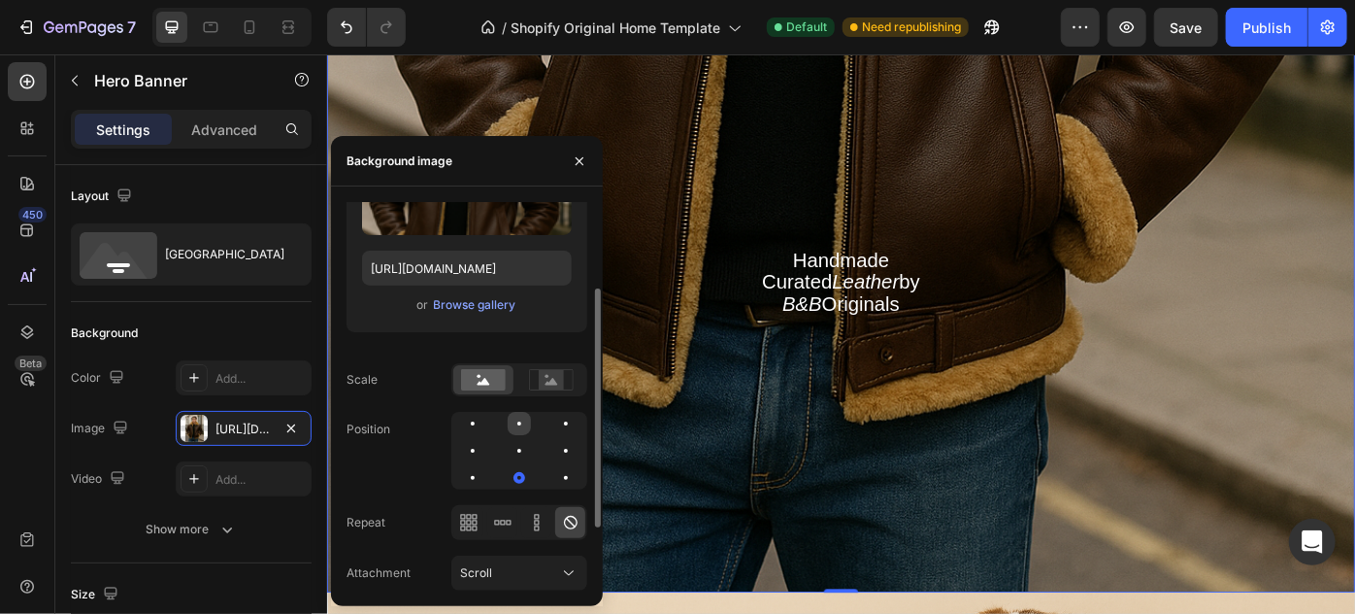
click at [520, 423] on div at bounding box center [520, 423] width 4 height 4
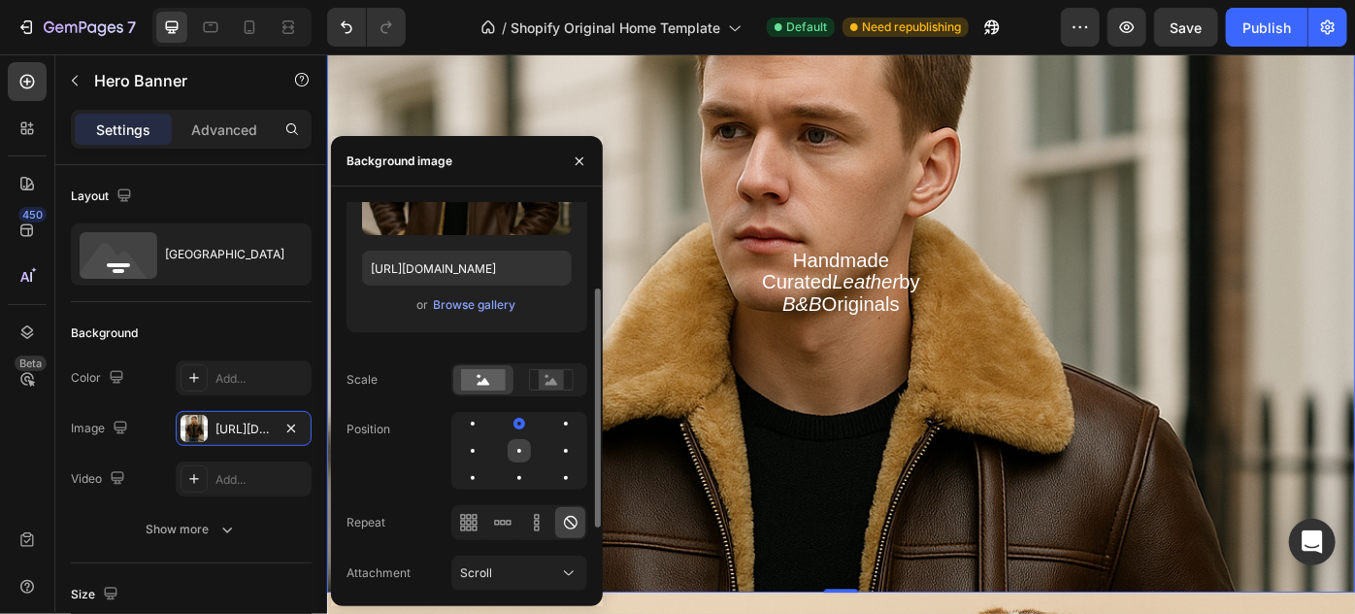
click at [517, 445] on div at bounding box center [519, 450] width 23 height 23
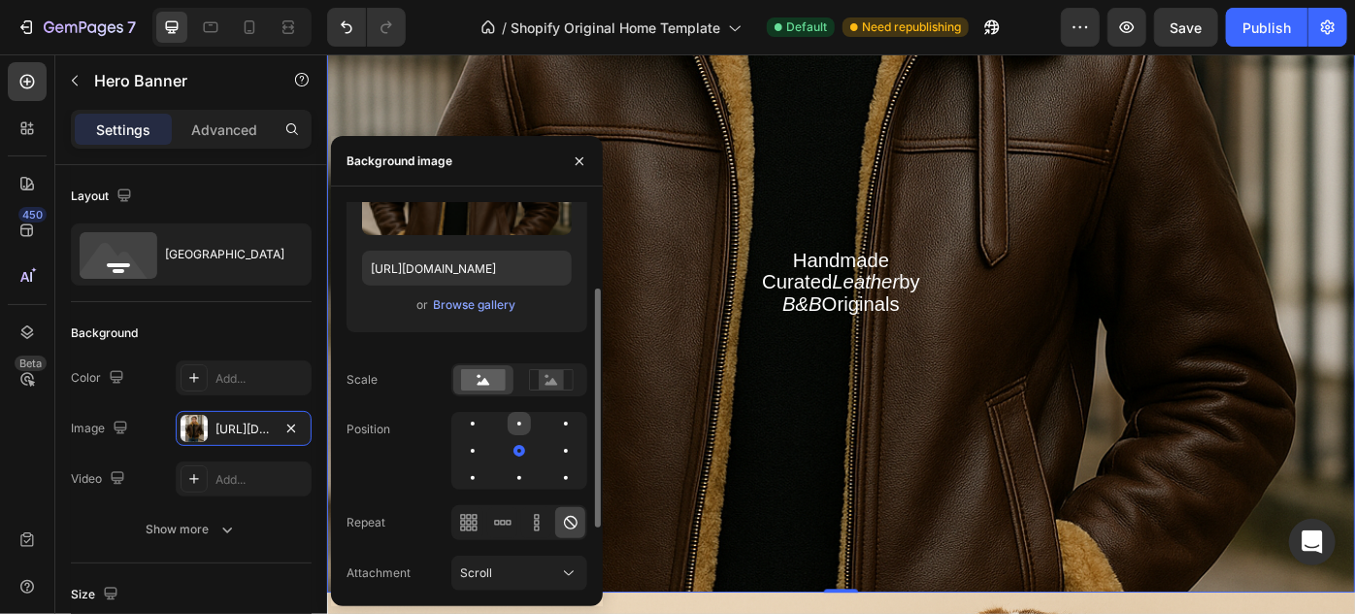
click at [518, 427] on div at bounding box center [519, 423] width 23 height 23
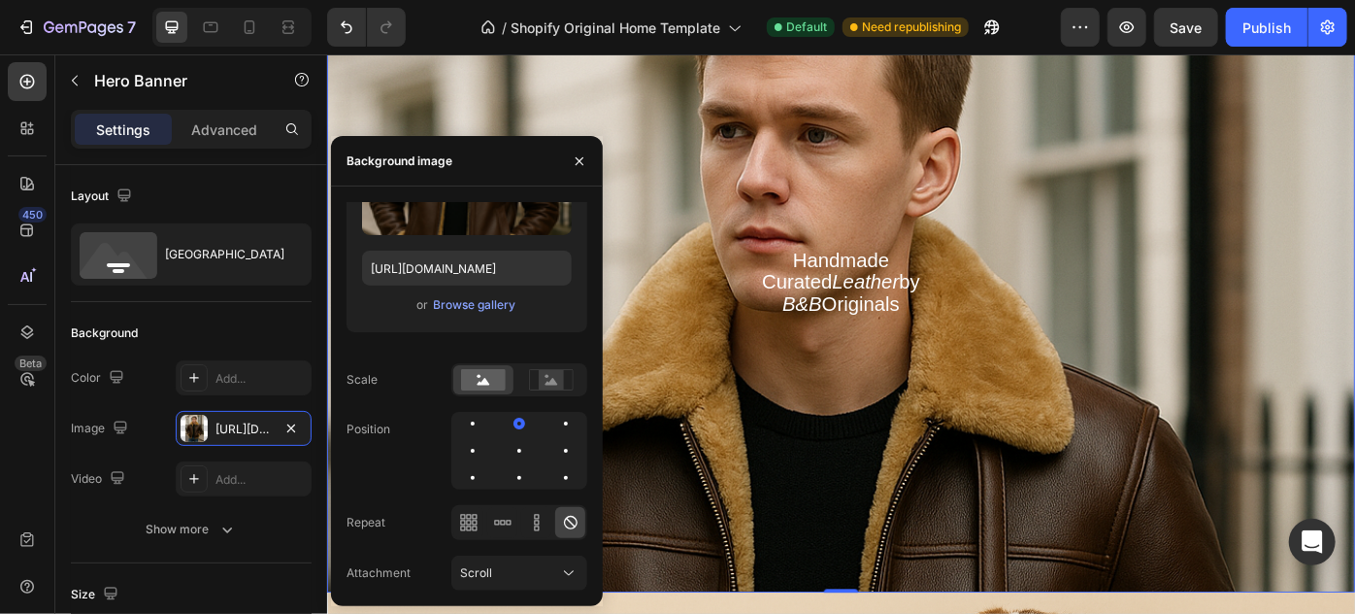
click at [1354, 143] on div "Overlay" at bounding box center [908, 248] width 1165 height 828
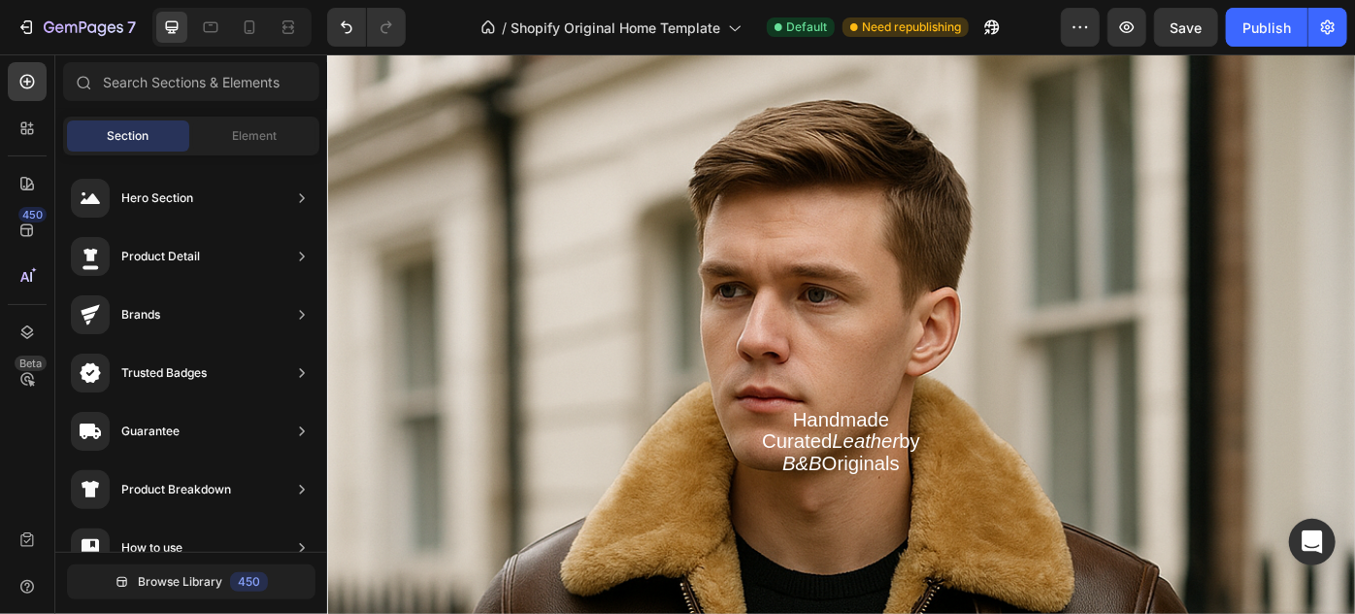
scroll to position [1659, 0]
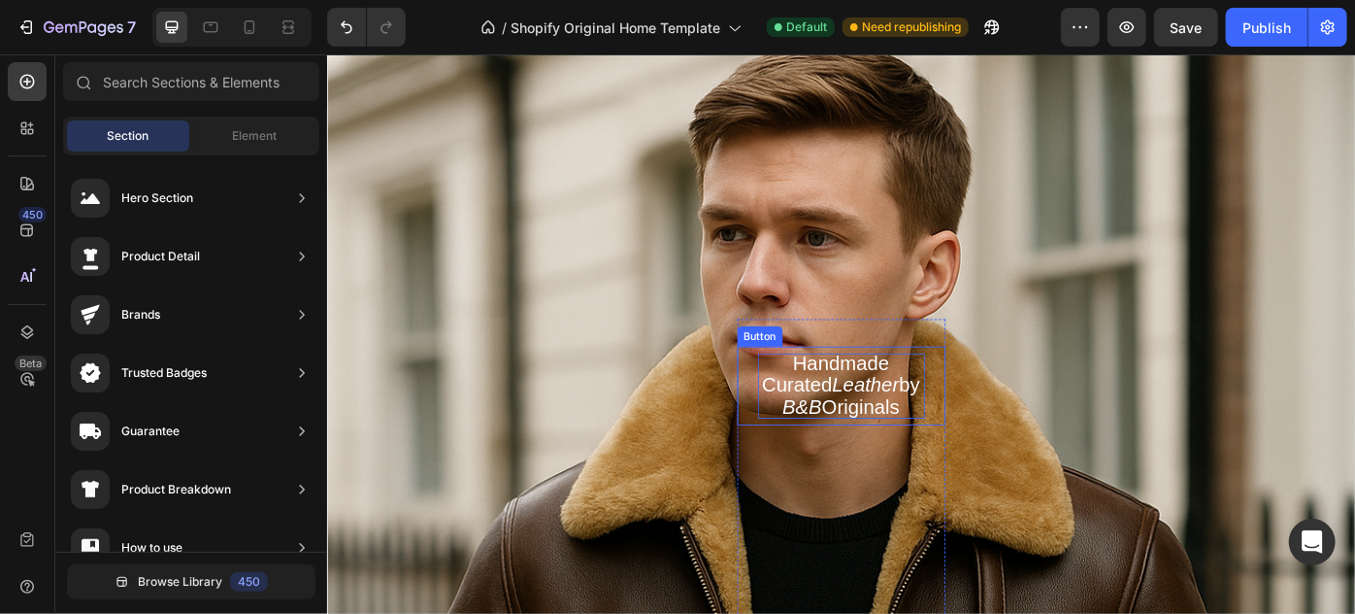
click at [918, 432] on icon "Leather" at bounding box center [937, 426] width 76 height 25
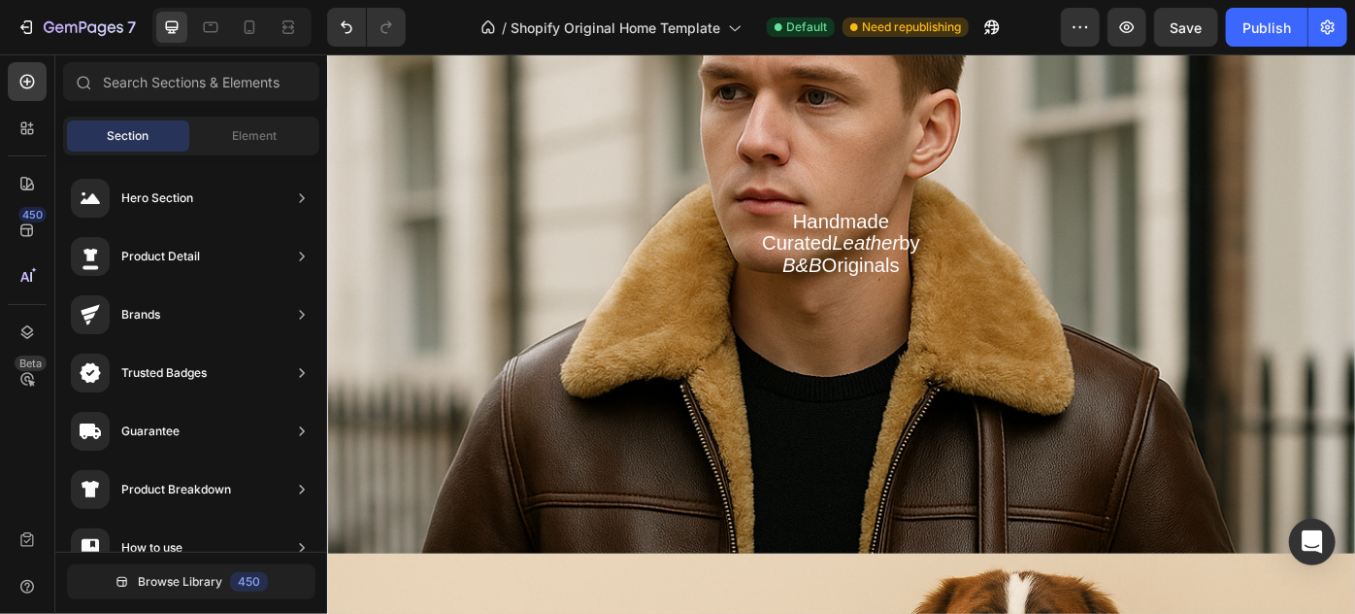
scroll to position [1852, 0]
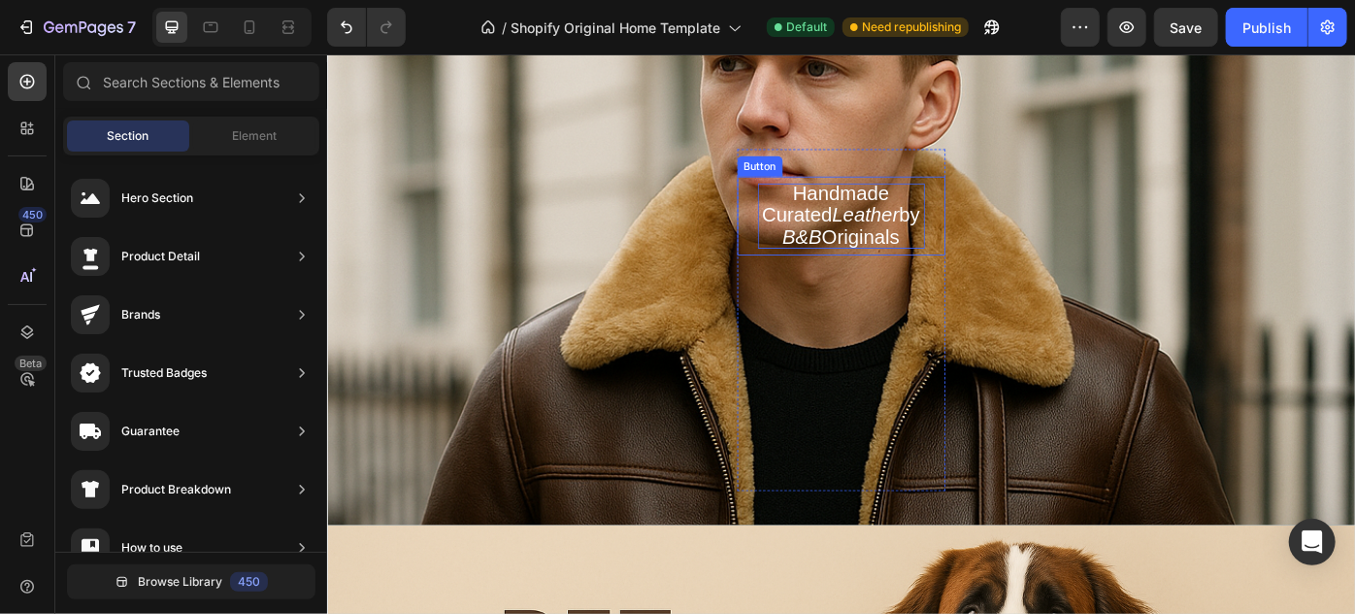
click at [932, 201] on span "Handmade Curated Leather by B&B Originals" at bounding box center [908, 234] width 179 height 75
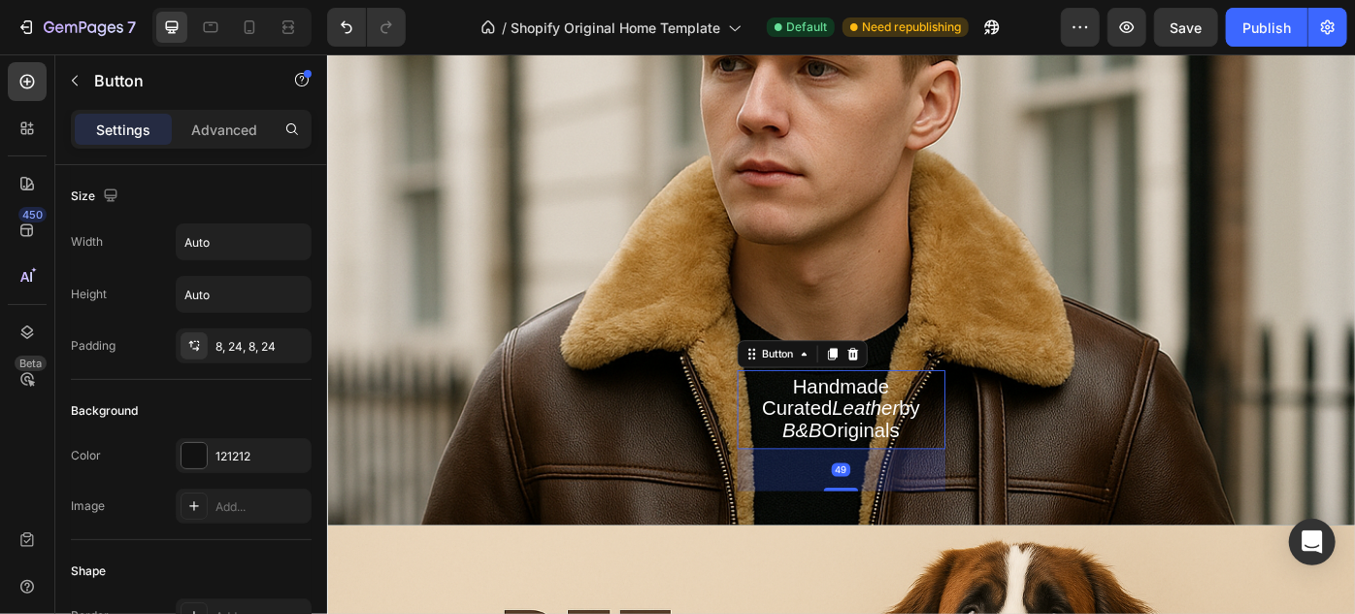
drag, startPoint x: 904, startPoint y: 544, endPoint x: 859, endPoint y: 324, distance: 223.9
click at [859, 324] on div "Heading Handmade Curated Leather by B&B Originals Button 49 Row" at bounding box center [908, 172] width 1165 height 828
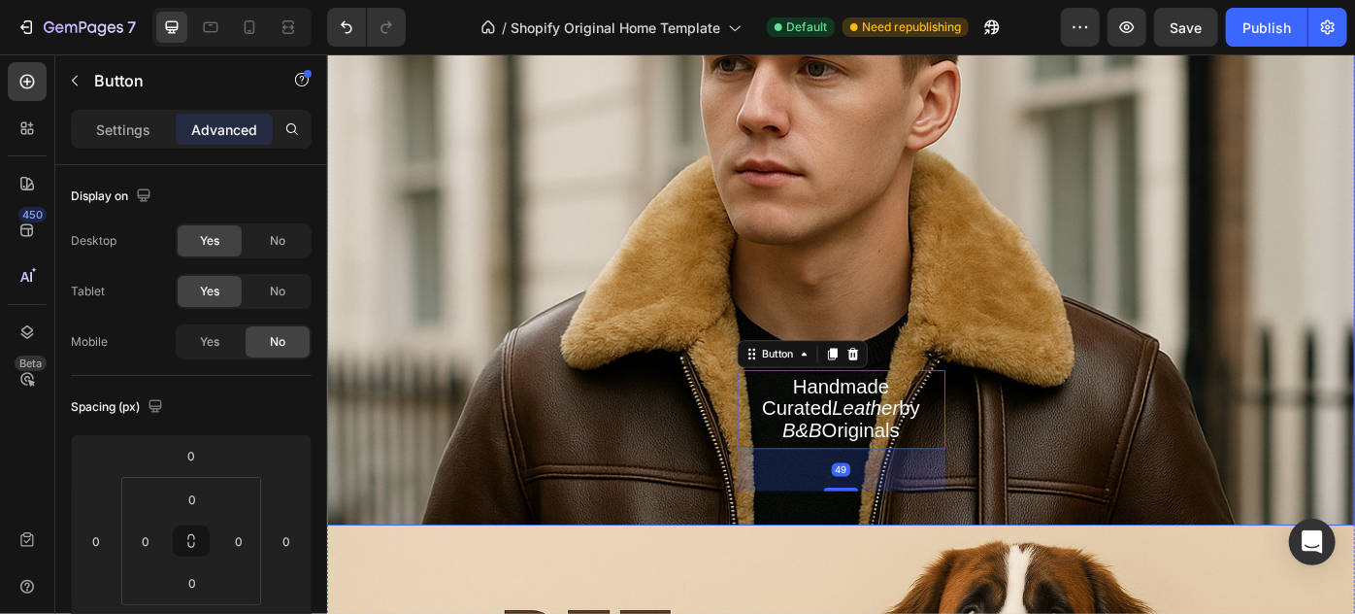
click at [1325, 243] on div "Overlay" at bounding box center [908, 172] width 1165 height 828
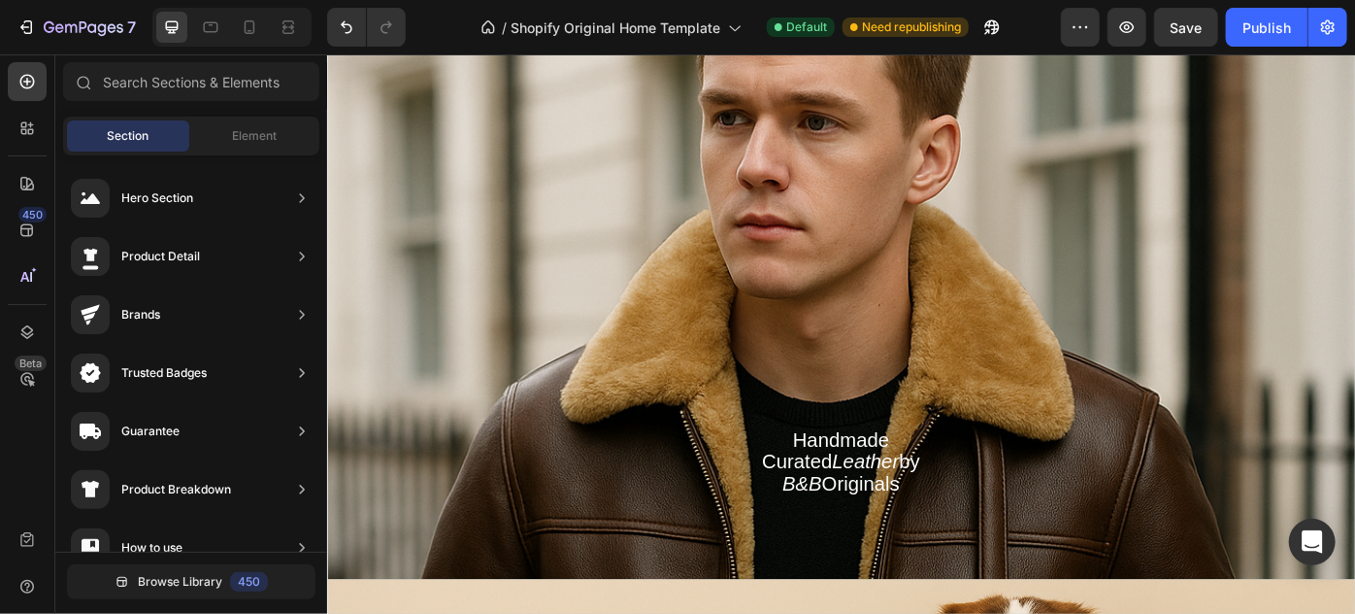
scroll to position [1782, 0]
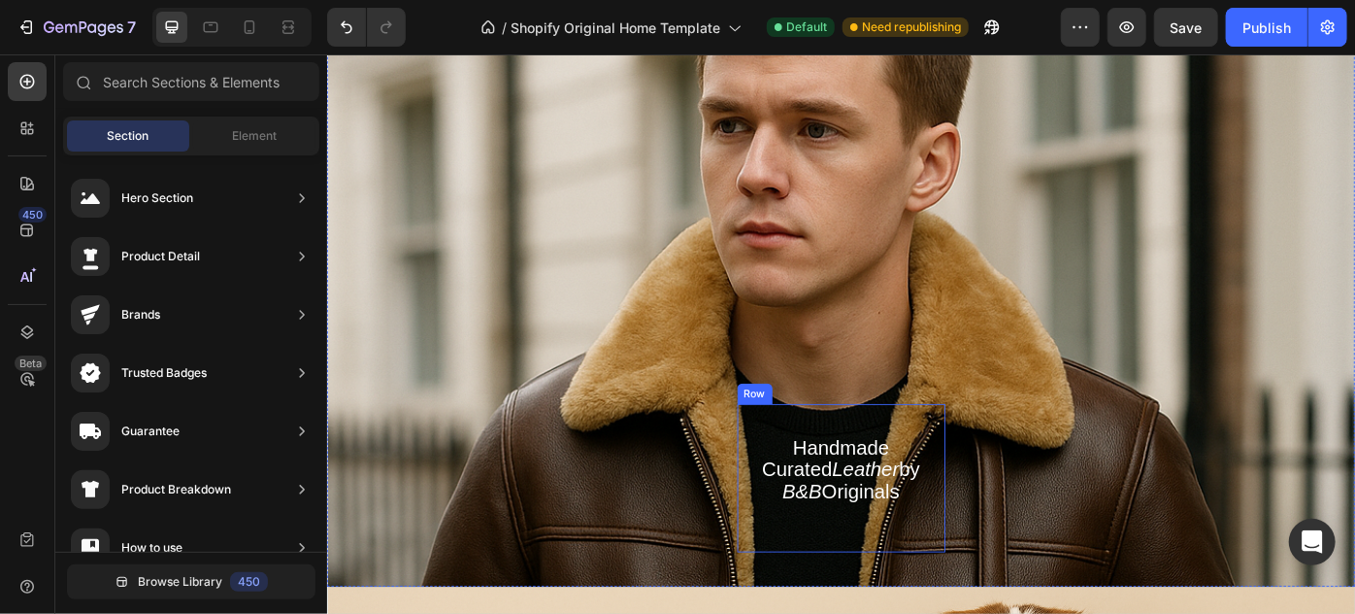
click at [897, 566] on button "Handmade Curated Leather by B&B Originals" at bounding box center [909, 525] width 236 height 89
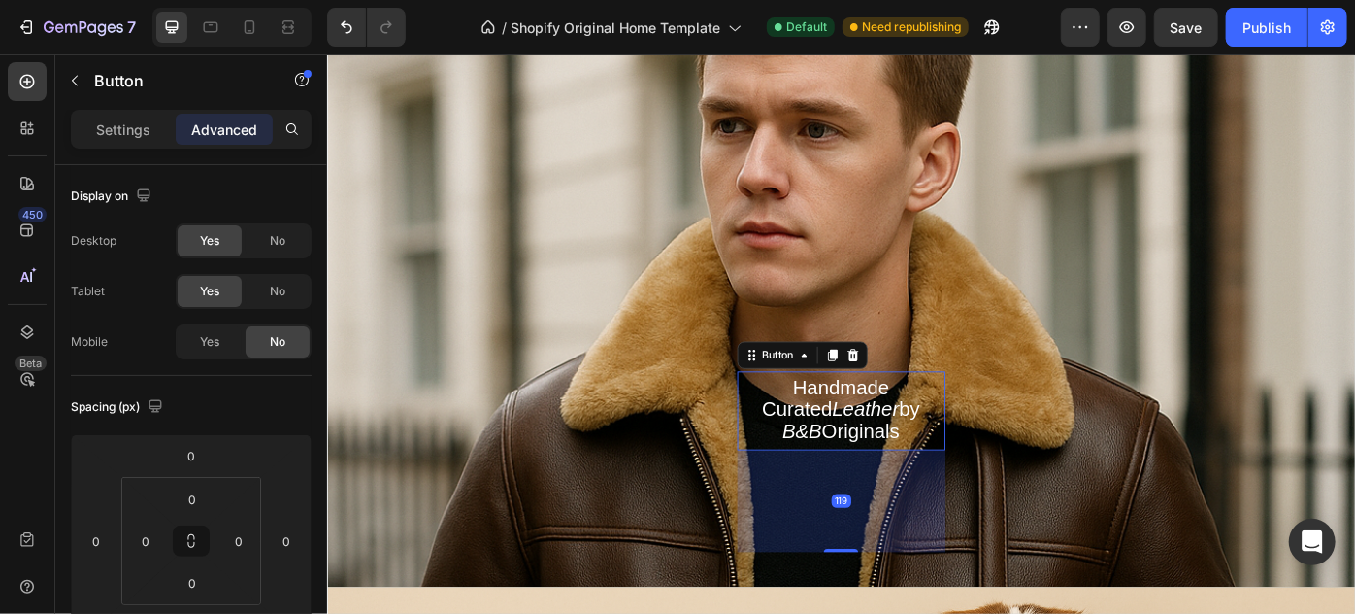
drag, startPoint x: 901, startPoint y: 612, endPoint x: 897, endPoint y: 680, distance: 68.1
click at [897, 613] on div "A new kind of elegance is expressed through unexpected harmonies and combinatio…" at bounding box center [908, 292] width 1165 height 2129
type input "119"
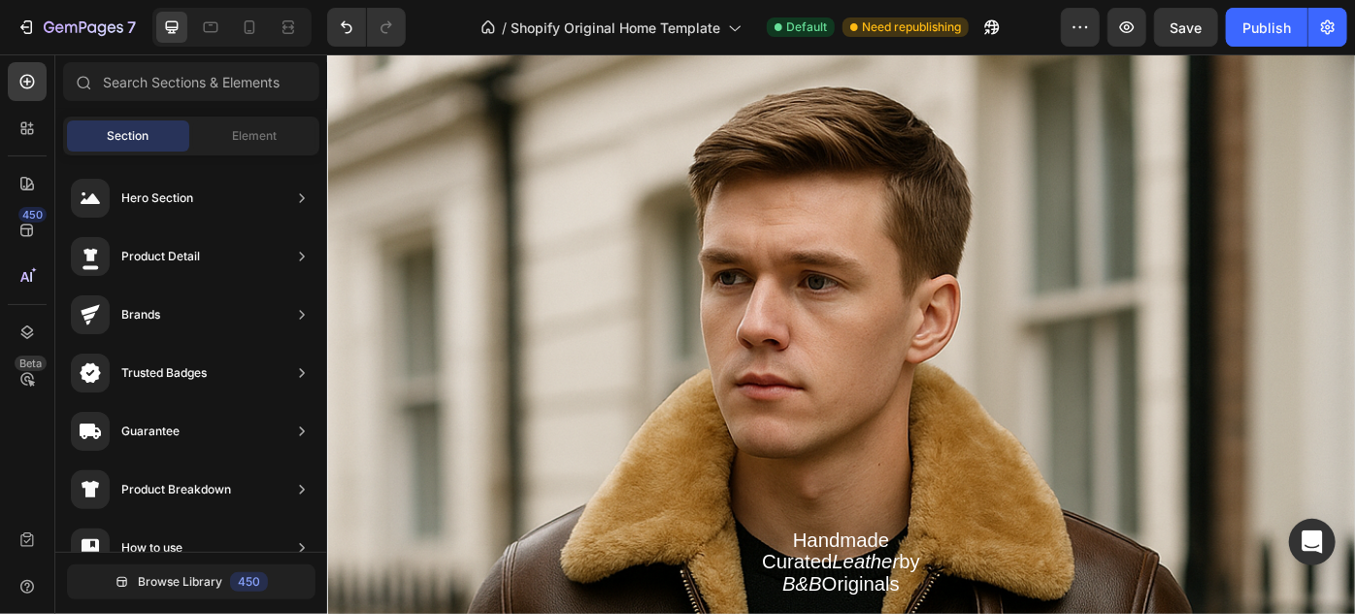
scroll to position [1594, 0]
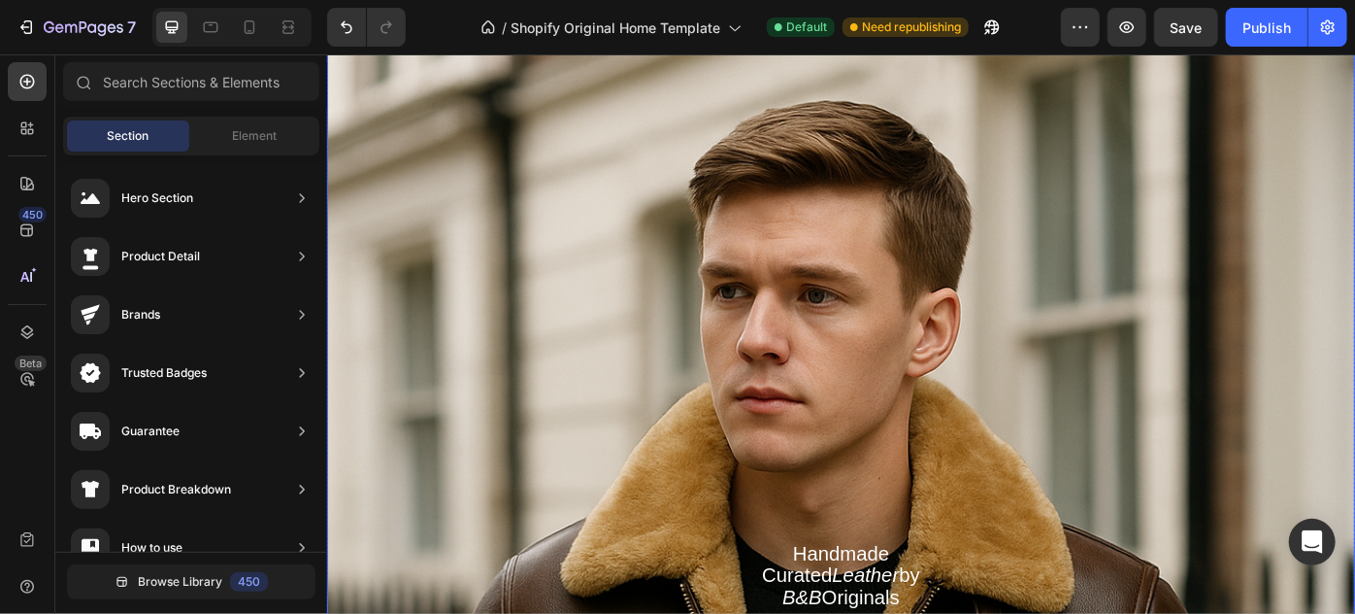
click at [1293, 256] on div "Overlay" at bounding box center [908, 430] width 1165 height 828
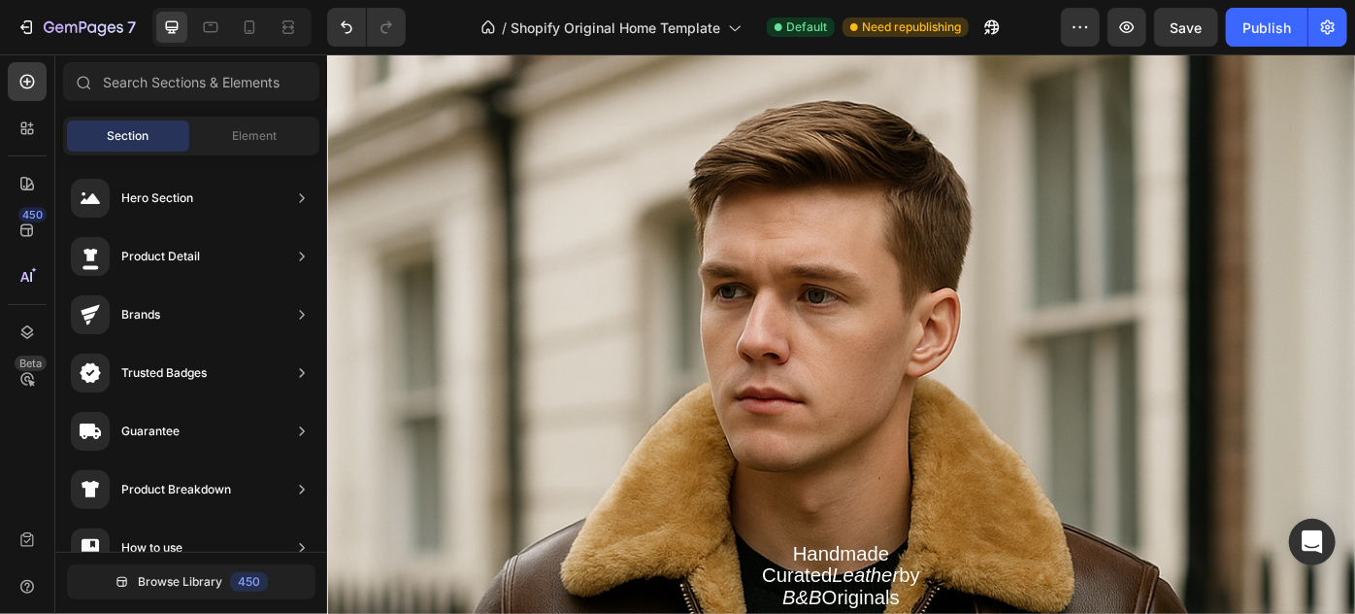
scroll to position [2040, 0]
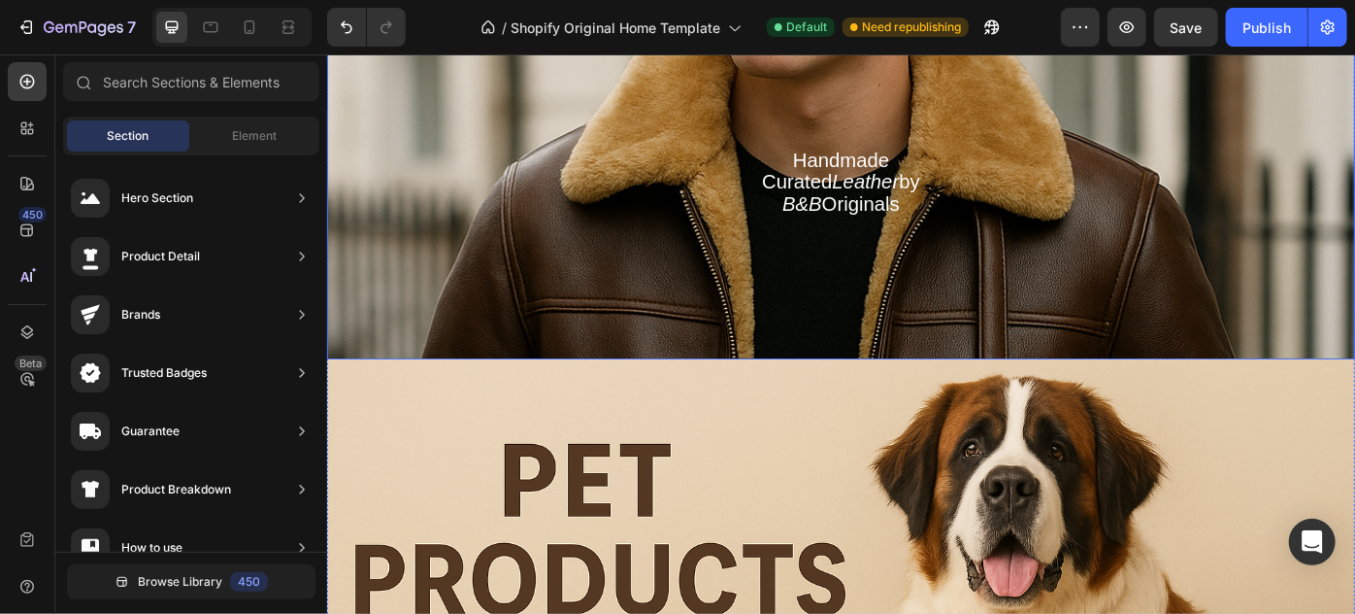
click at [1105, 354] on div "Heading Handmade Curated Leather by B&B Originals Button Row" at bounding box center [908, 260] width 1165 height 275
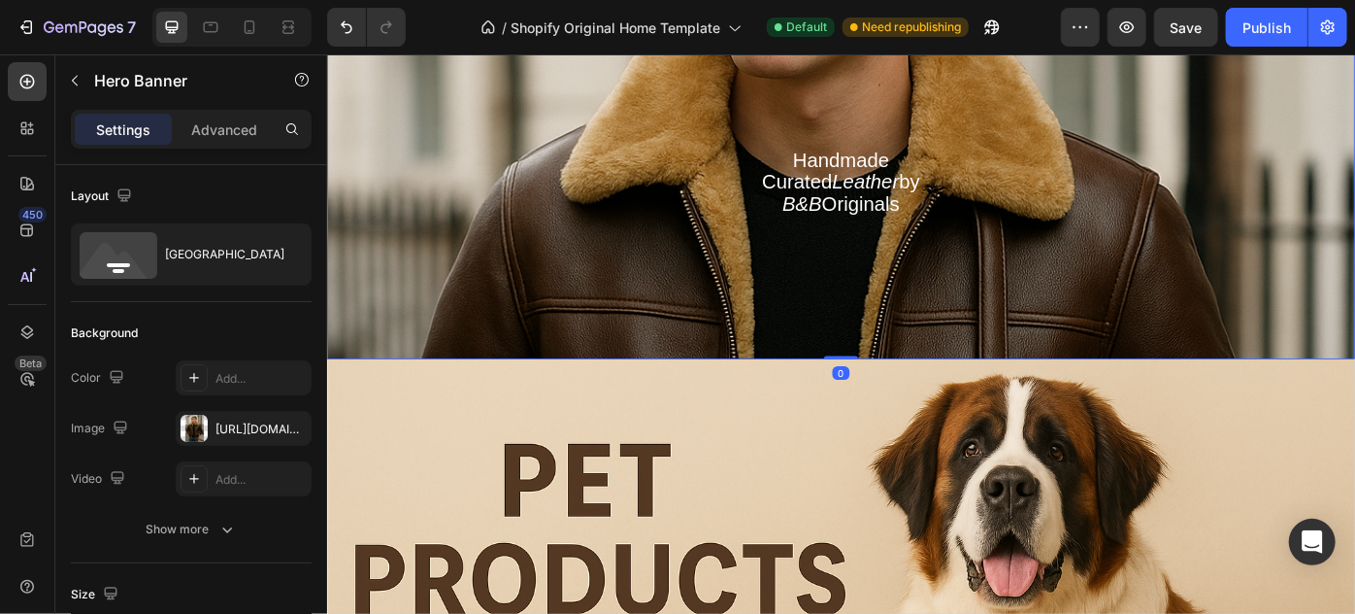
drag, startPoint x: 909, startPoint y: 395, endPoint x: 505, endPoint y: 405, distance: 404.0
click at [505, 398] on div "0" at bounding box center [908, 398] width 1165 height 0
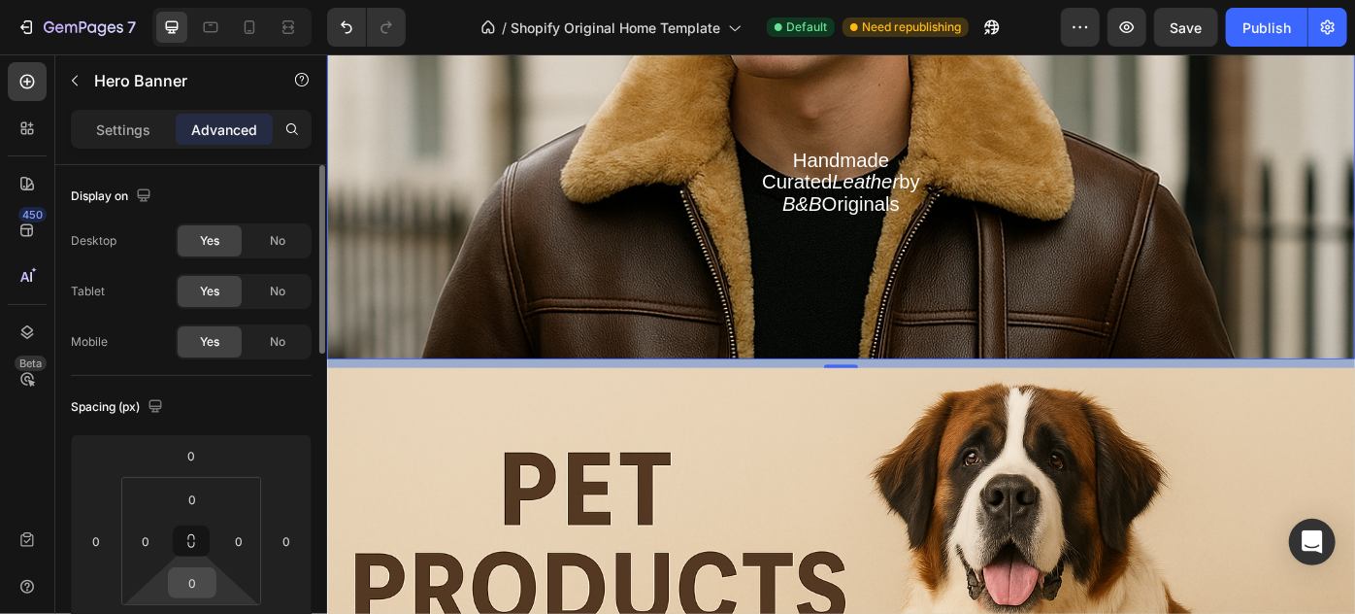
click at [196, 579] on input "0" at bounding box center [192, 582] width 39 height 29
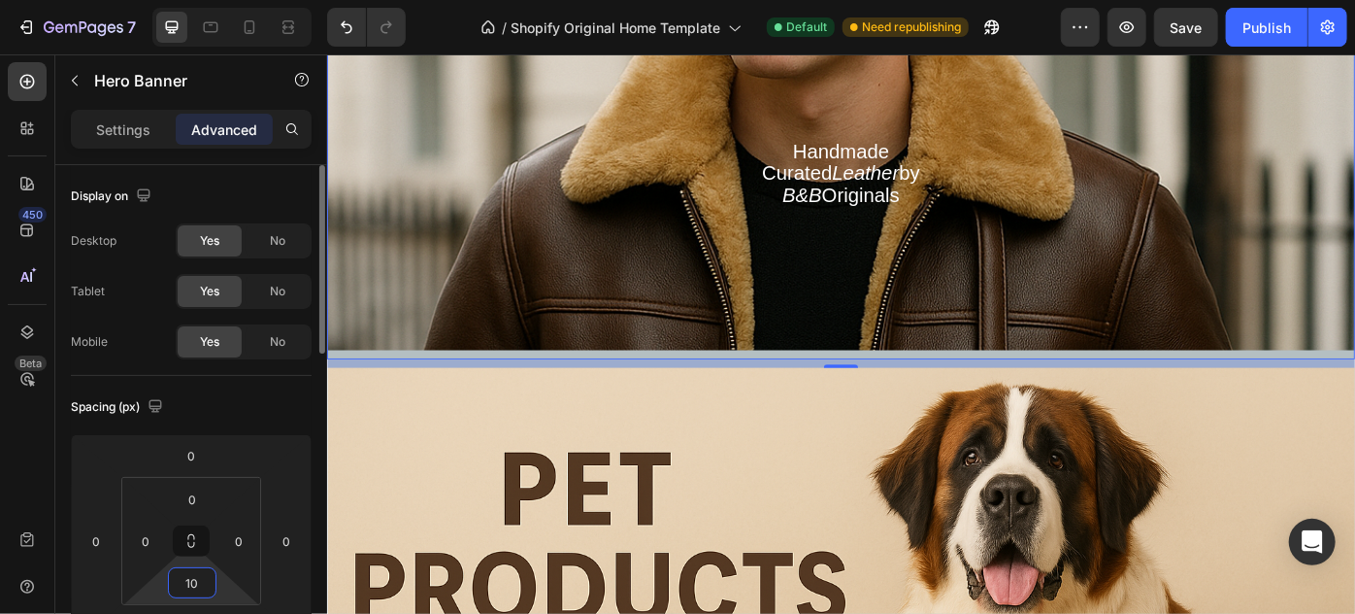
type input "1"
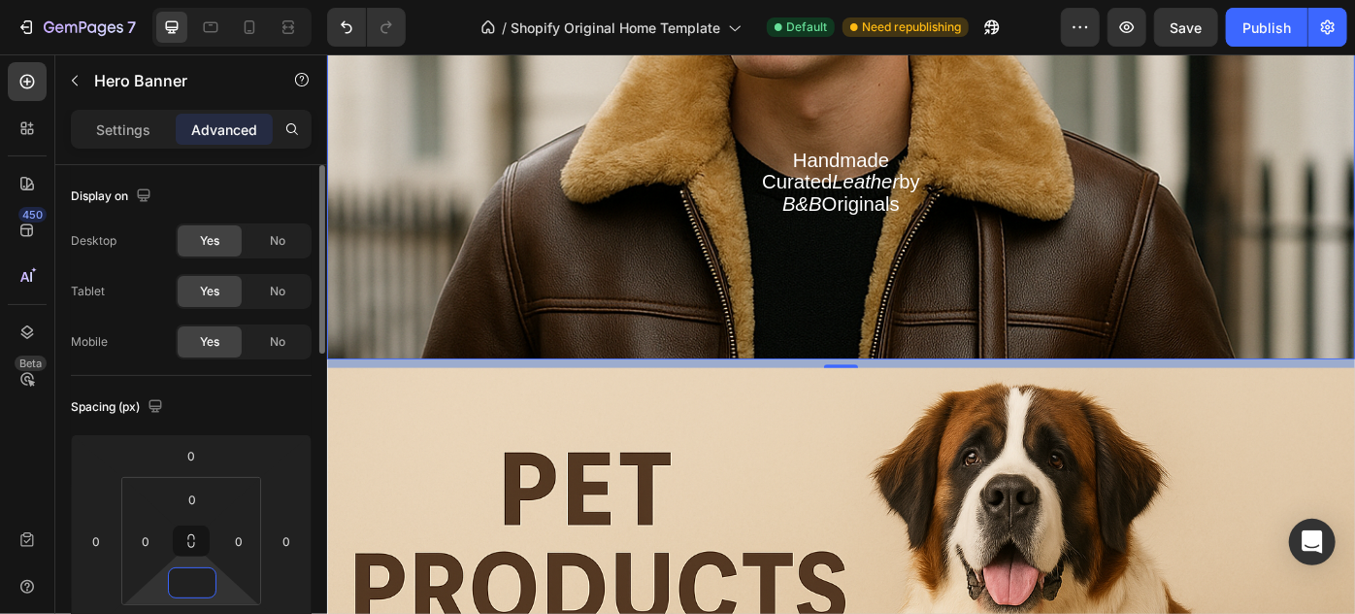
type input "0"
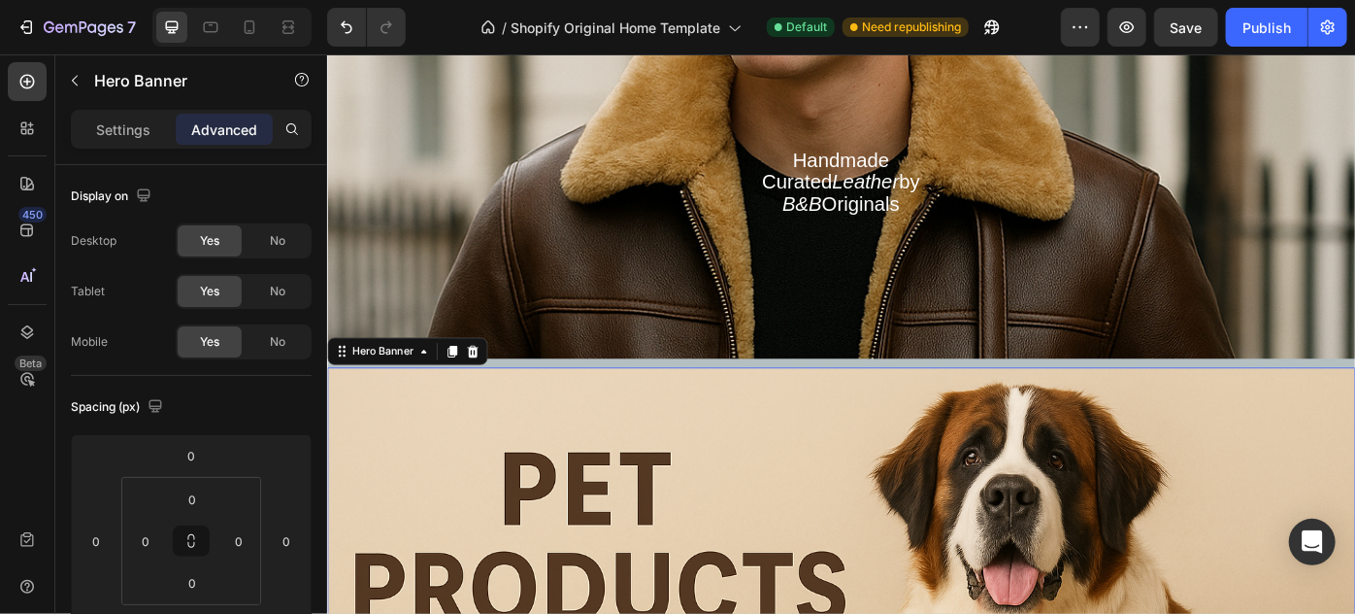
scroll to position [509, 0]
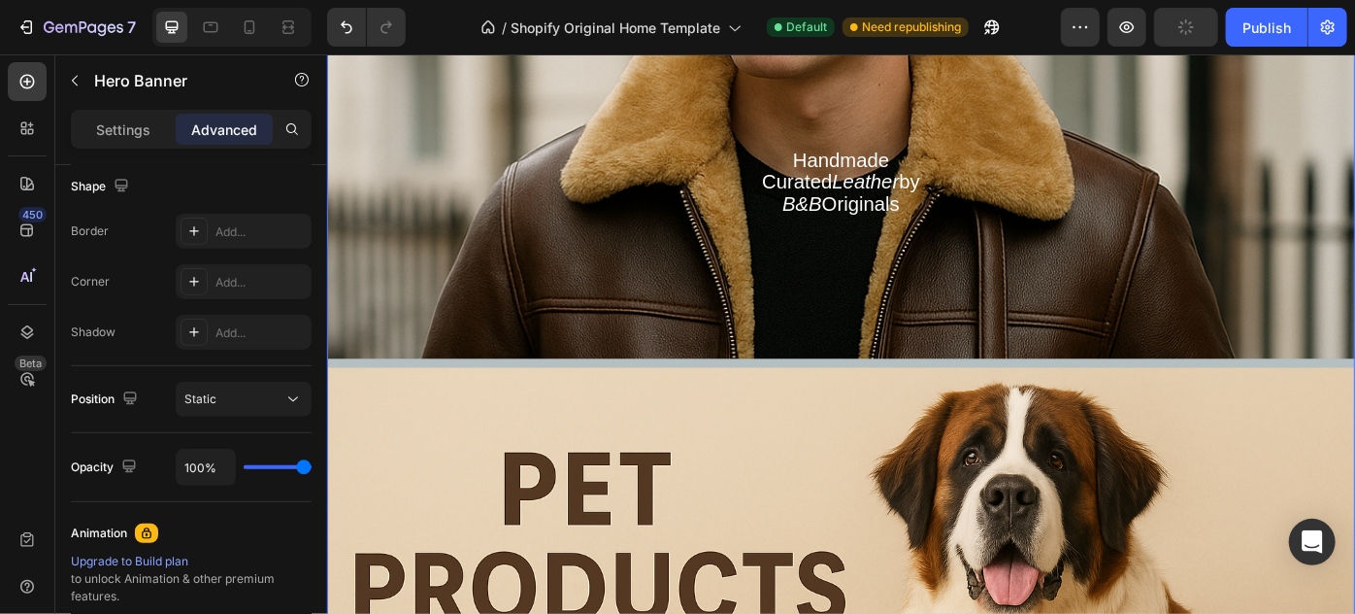
click at [968, 402] on div "A new kind of elegance is expressed through unexpected harmonies and combinatio…" at bounding box center [908, 39] width 1165 height 2139
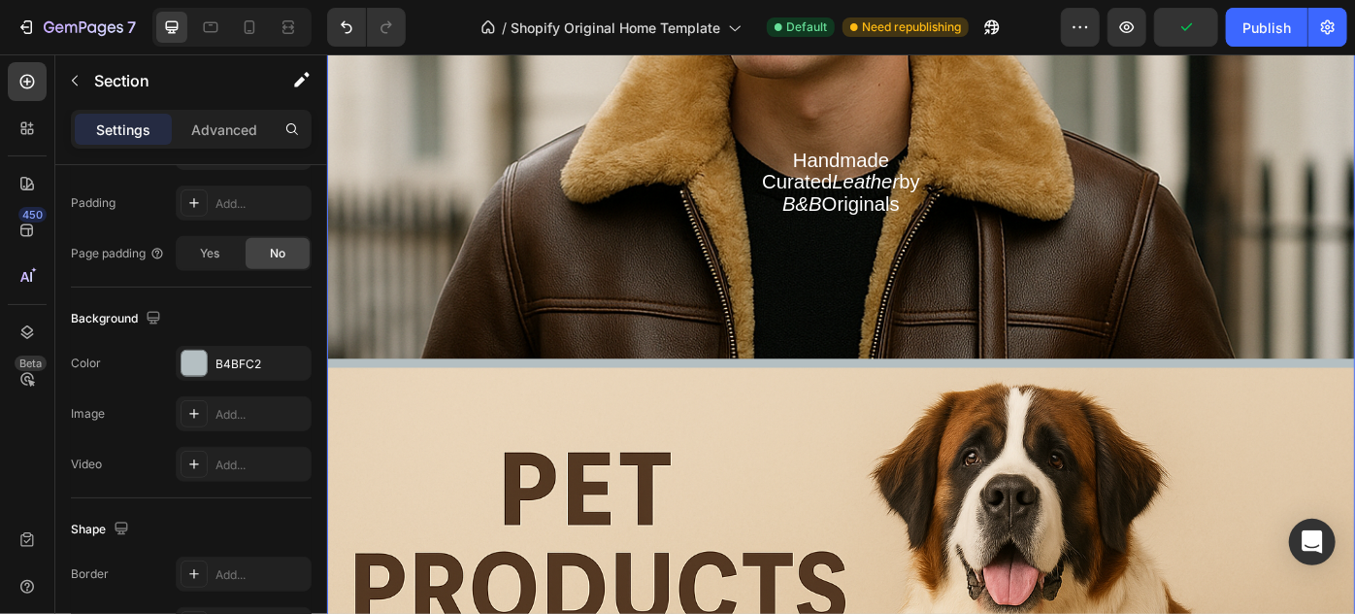
scroll to position [0, 0]
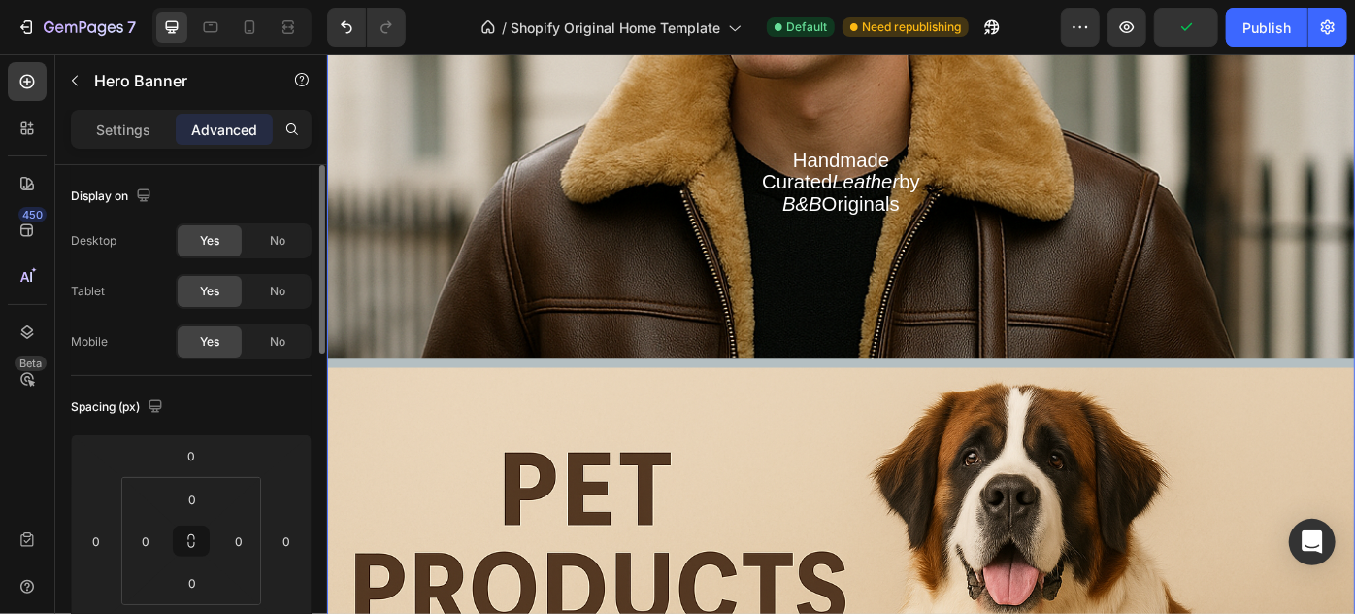
click at [964, 387] on div "Heading Handmade Curated Leather by B&B Originals Button Row" at bounding box center [908, 260] width 1165 height 275
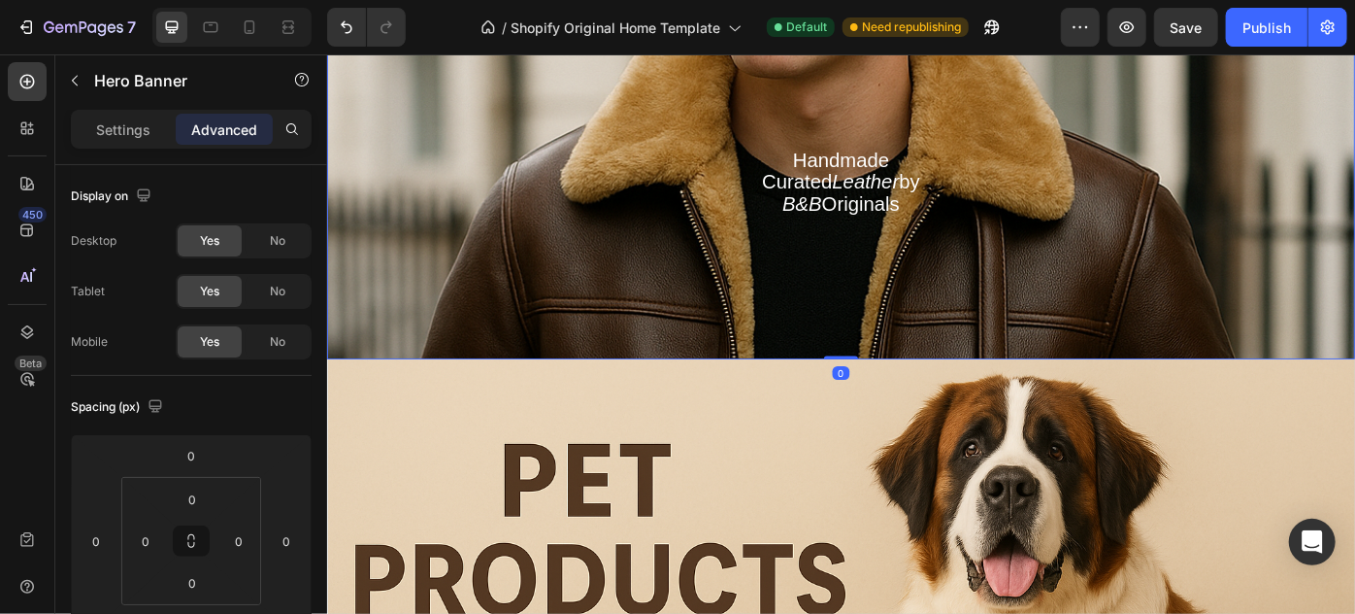
drag, startPoint x: 916, startPoint y: 402, endPoint x: 916, endPoint y: 387, distance: 14.6
type input "0"
click at [740, 369] on div "Heading Handmade Curated Leather by B&B Originals Button Row" at bounding box center [908, 260] width 1165 height 275
click at [171, 595] on div "0" at bounding box center [192, 582] width 49 height 31
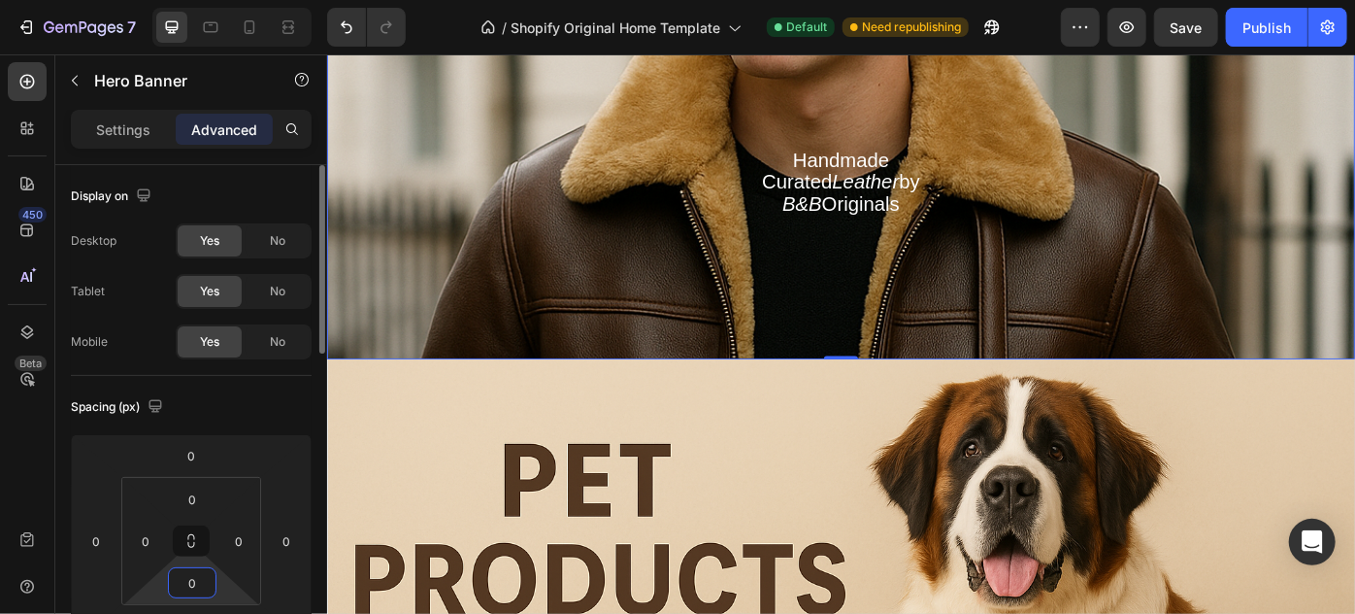
click at [196, 582] on input "0" at bounding box center [192, 582] width 39 height 29
type input "-"
type input "0"
click at [195, 536] on icon at bounding box center [192, 541] width 16 height 16
drag, startPoint x: 194, startPoint y: 532, endPoint x: 192, endPoint y: 460, distance: 71.9
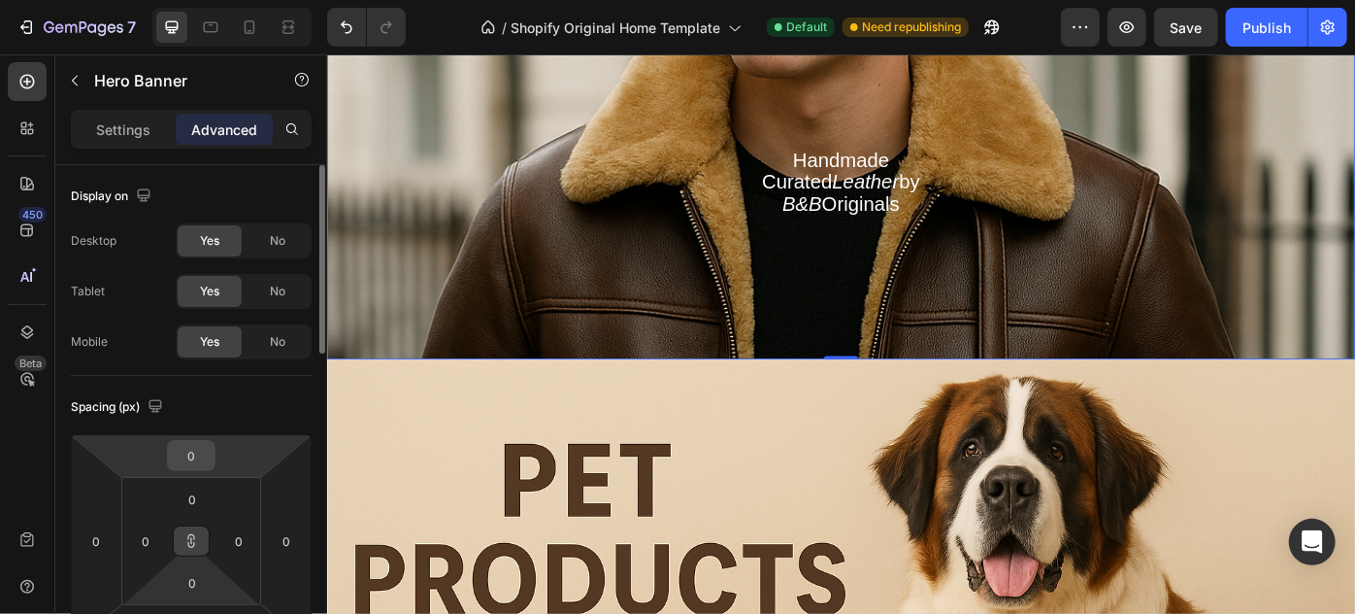
click at [192, 460] on div "0 0 0 0 0 0 0 0" at bounding box center [191, 541] width 241 height 214
click at [233, 0] on html "7 / Shopify Original Home Template Default Need republishing Preview Save Publi…" at bounding box center [677, 0] width 1355 height 0
type input "8"
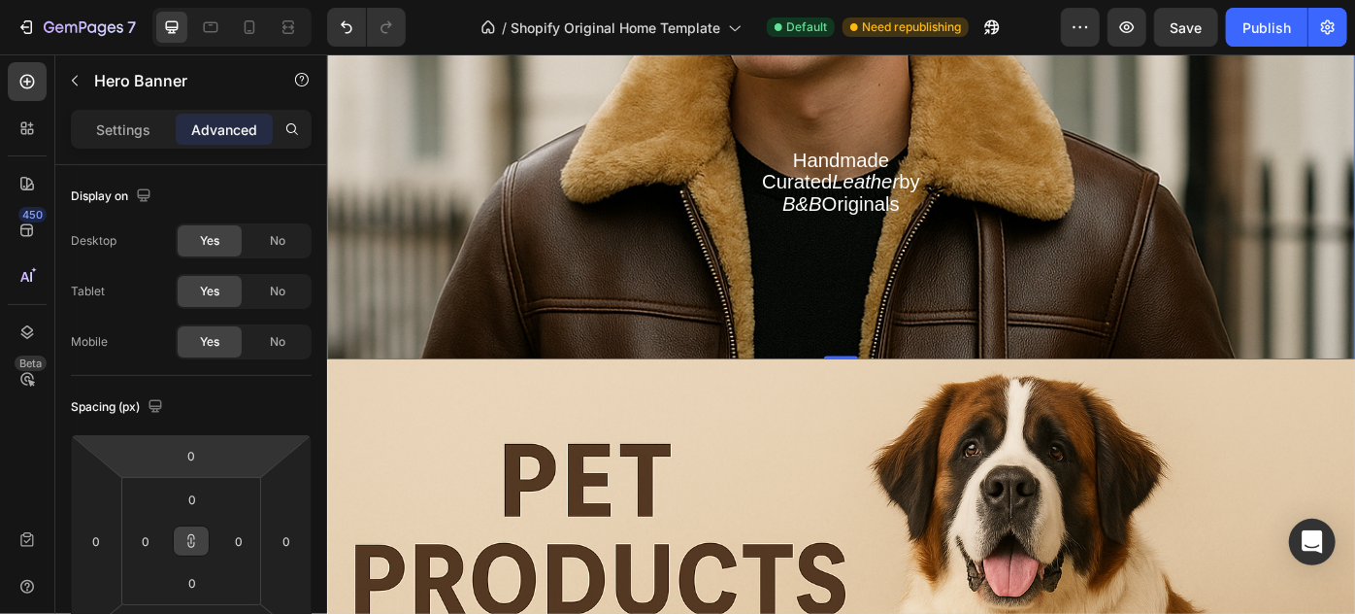
type input "8"
type input "10"
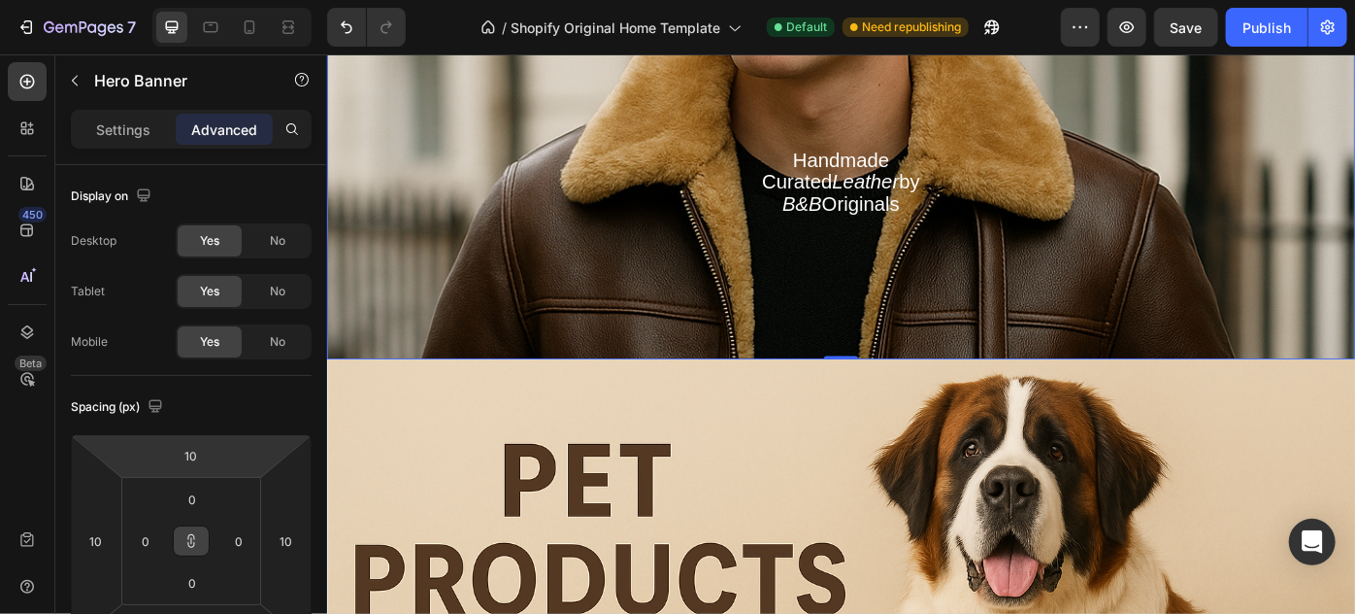
type input "12"
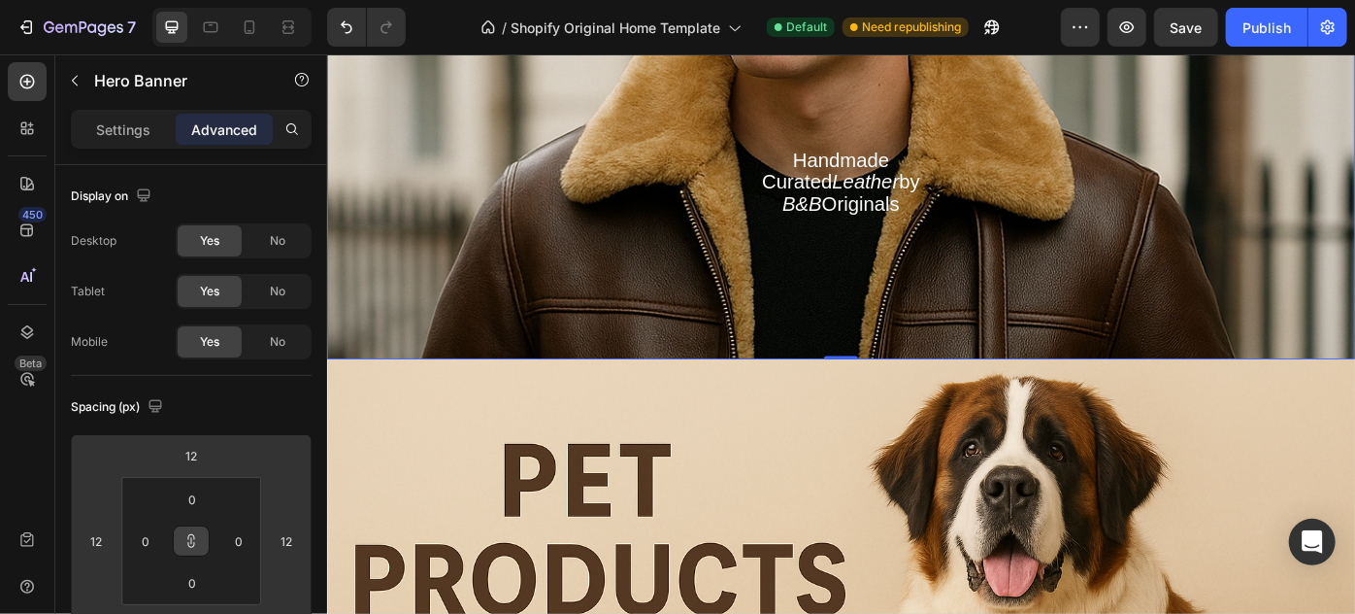
type input "14"
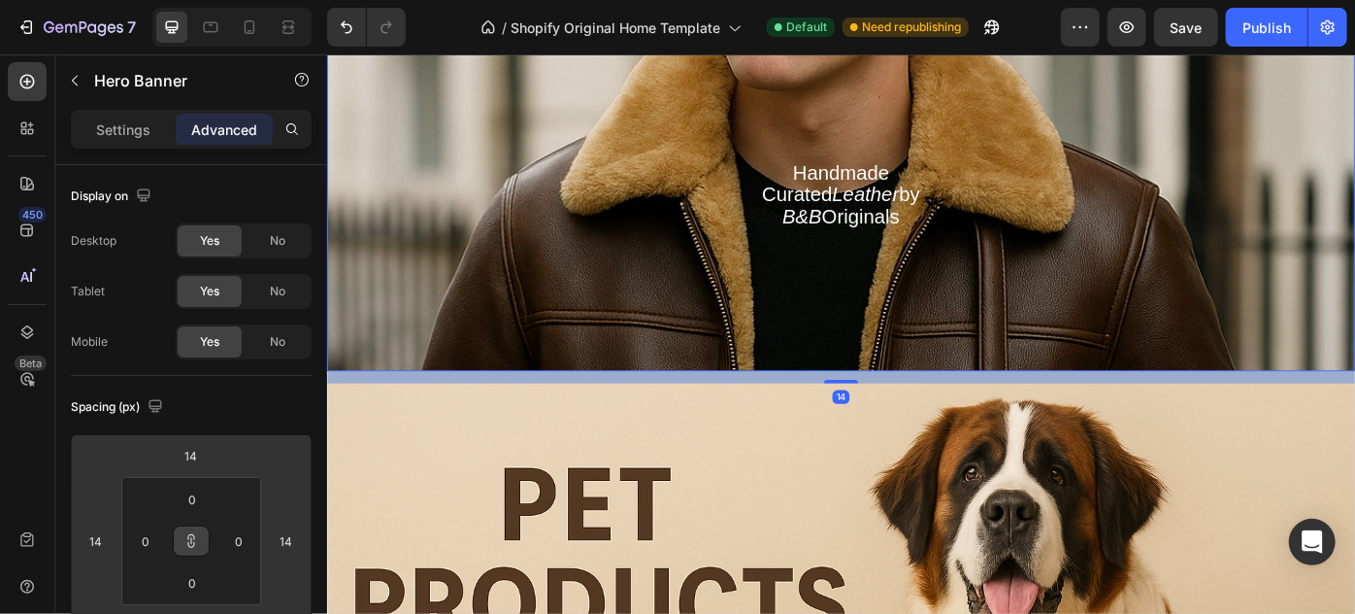
type input "16"
type input "18"
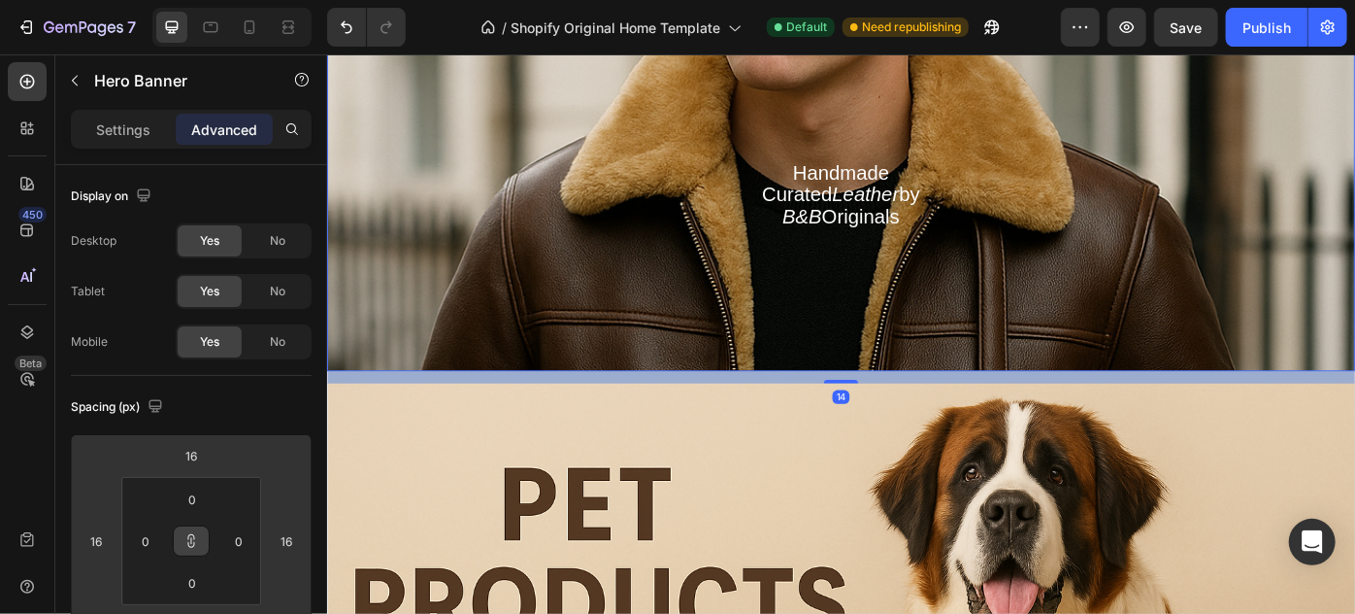
type input "18"
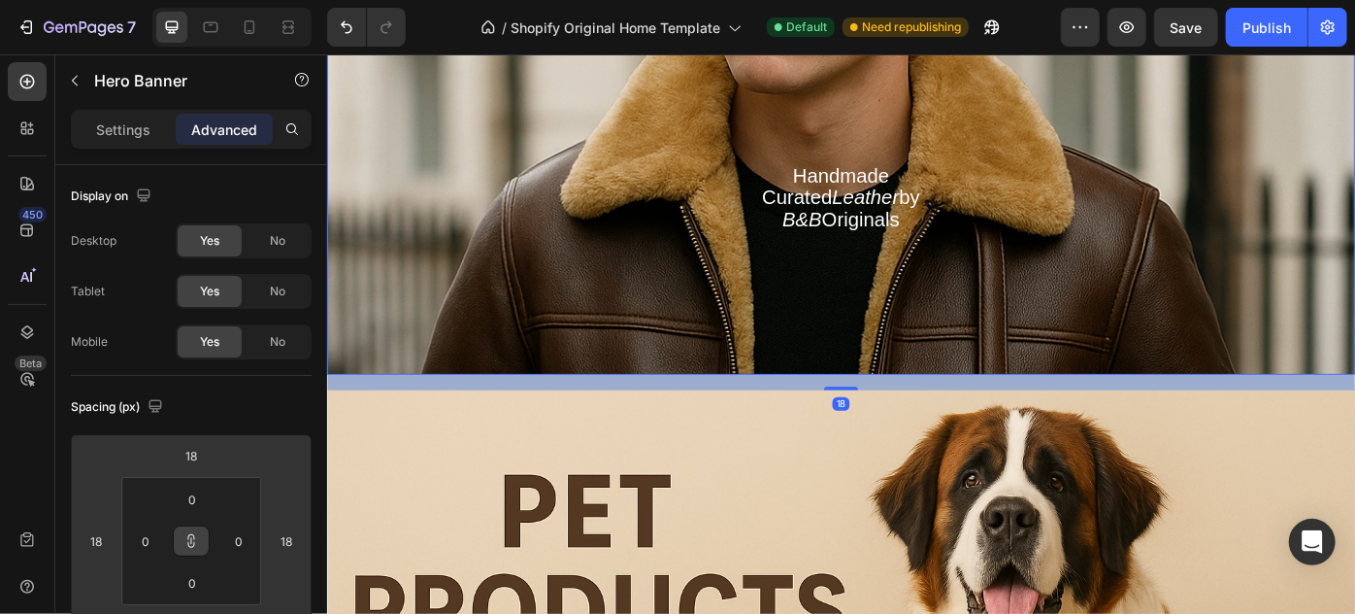
type input "20"
type input "24"
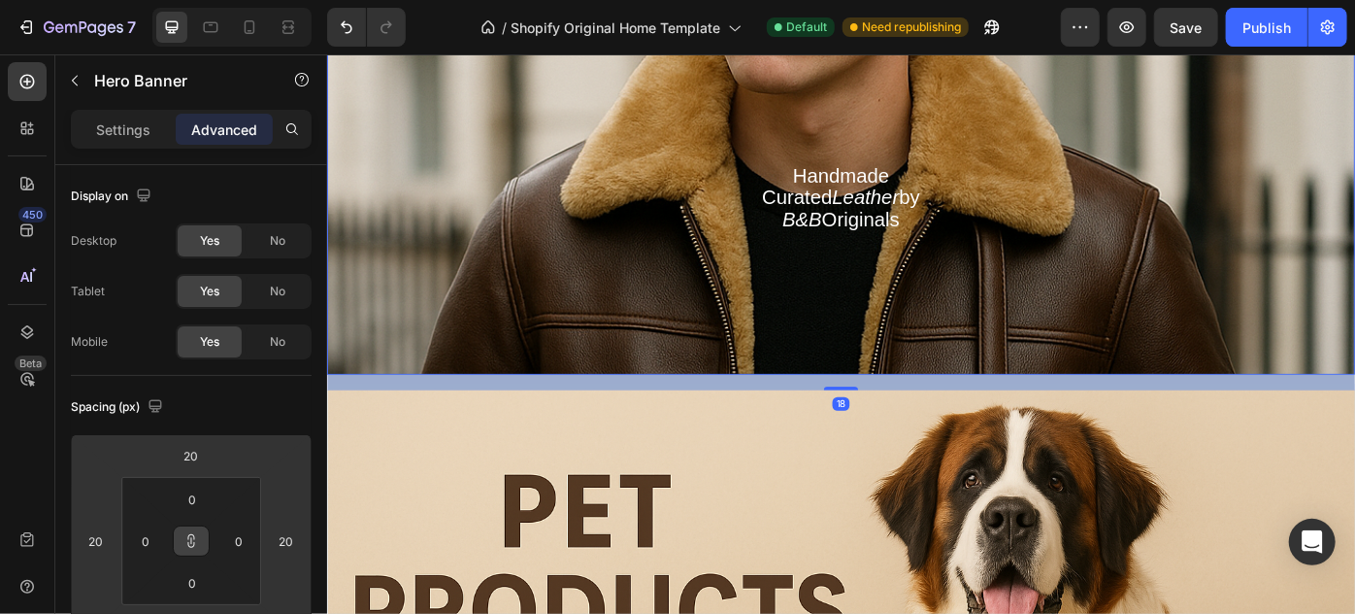
type input "24"
type input "28"
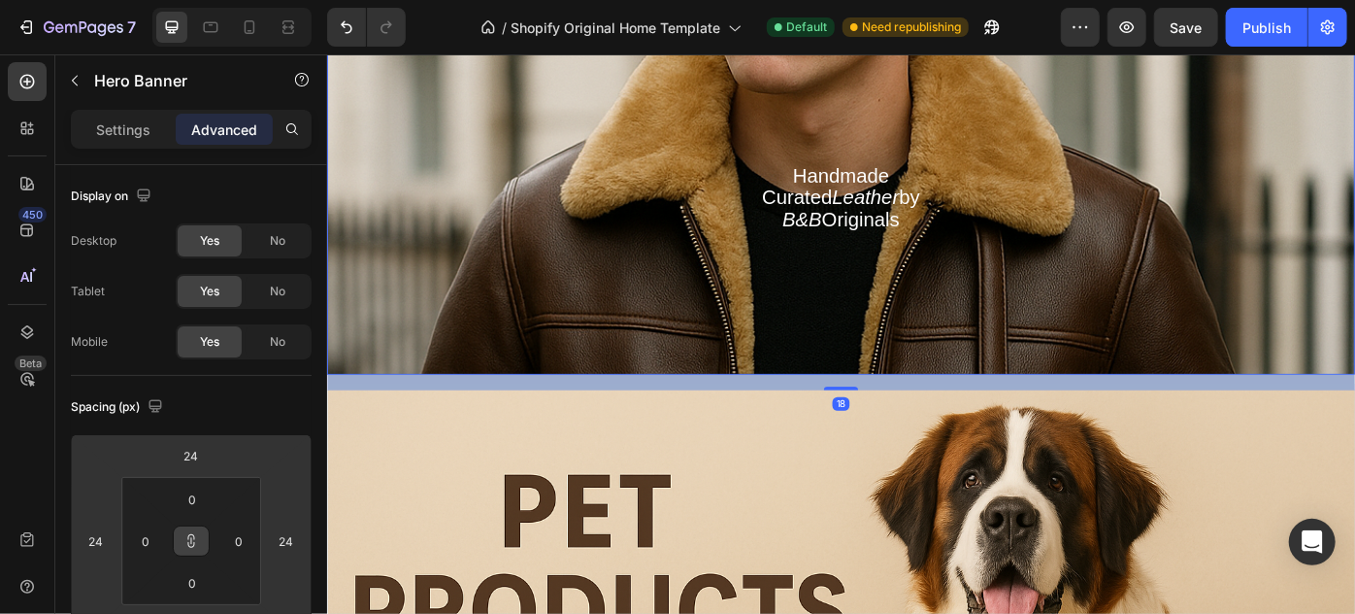
type input "28"
type input "30"
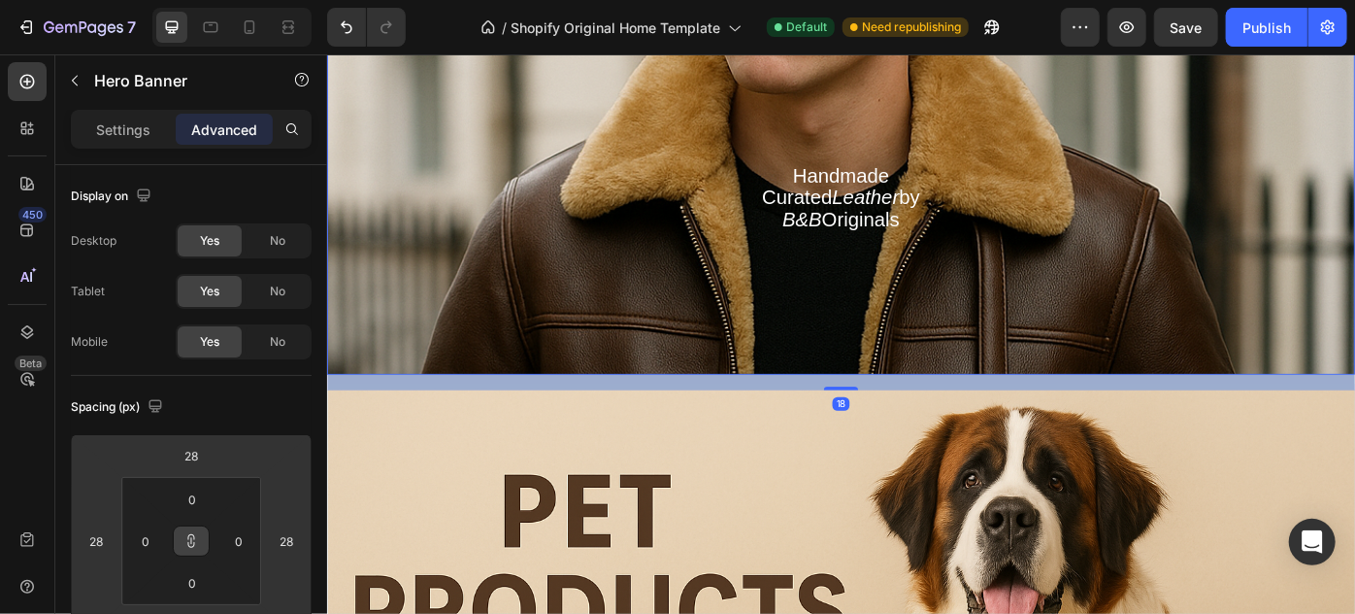
type input "30"
type input "32"
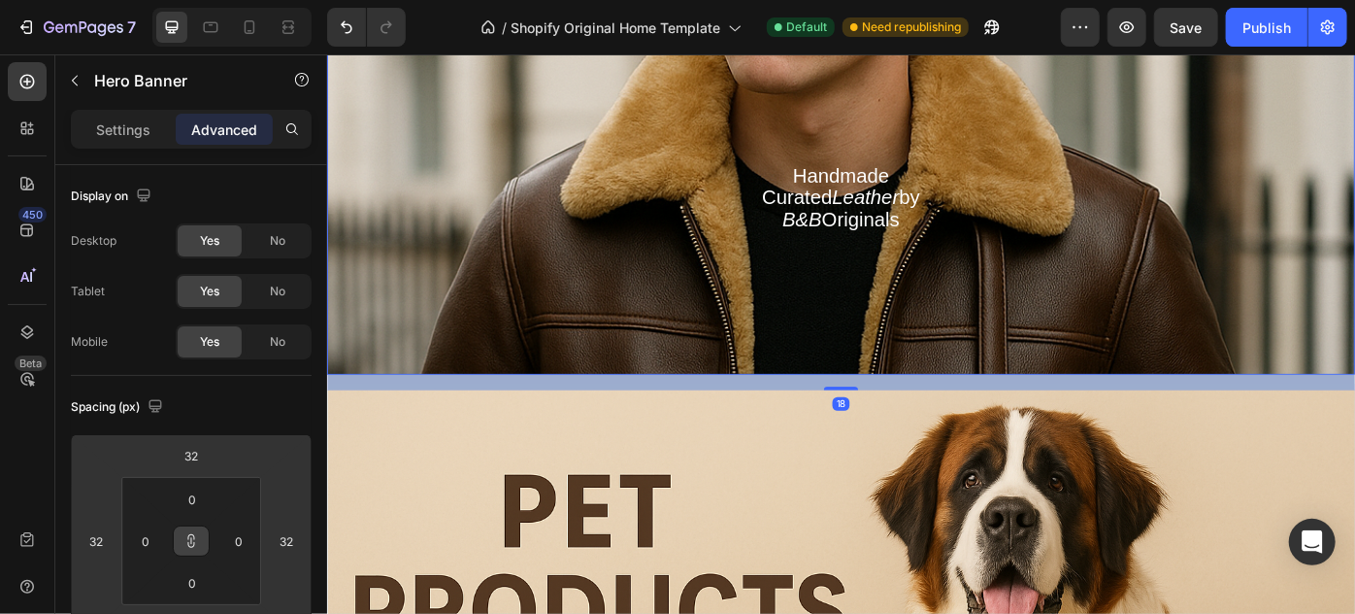
type input "38"
type input "40"
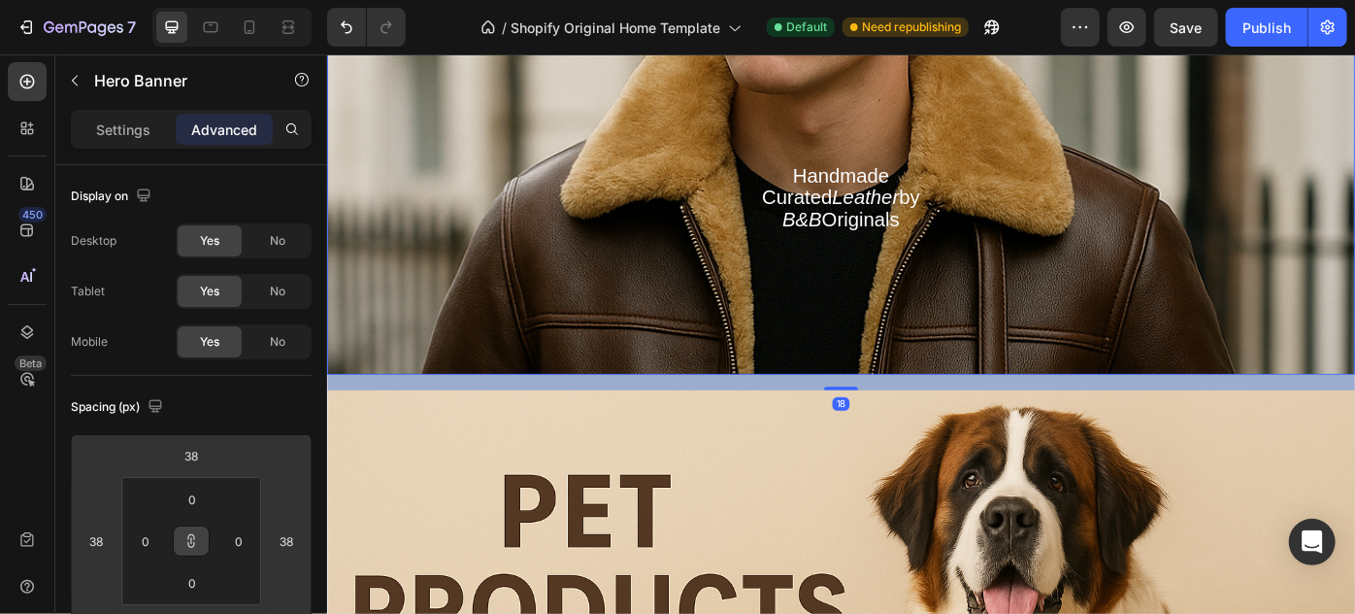
type input "40"
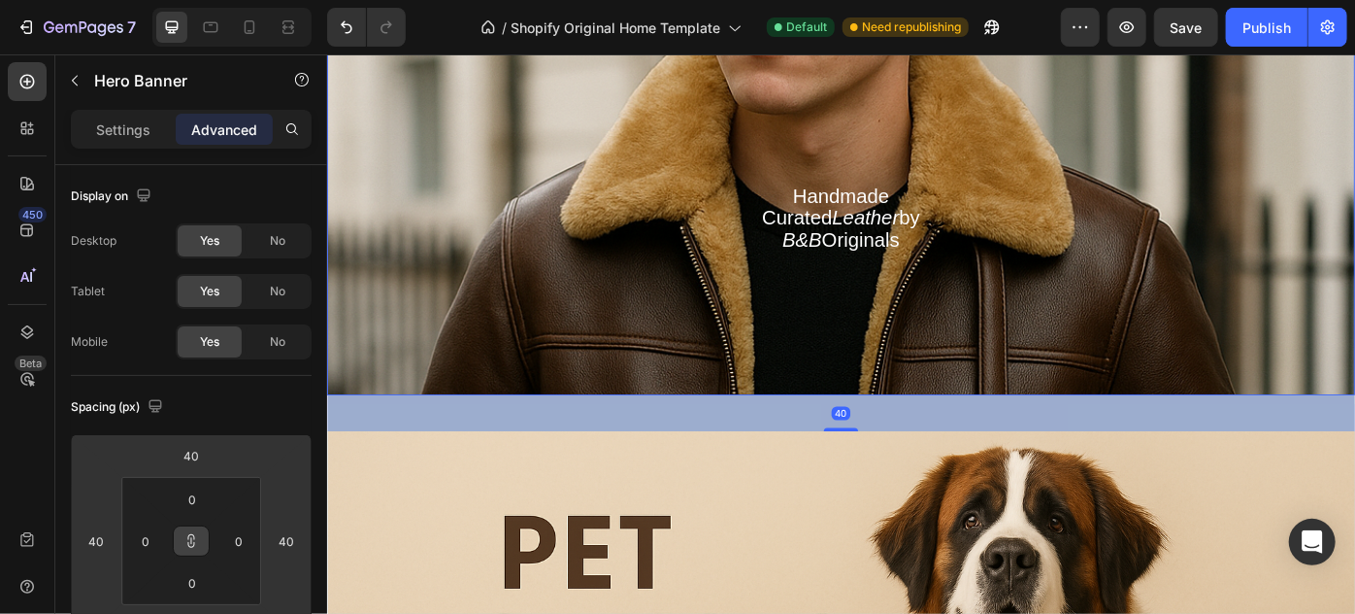
type input "42"
type input "48"
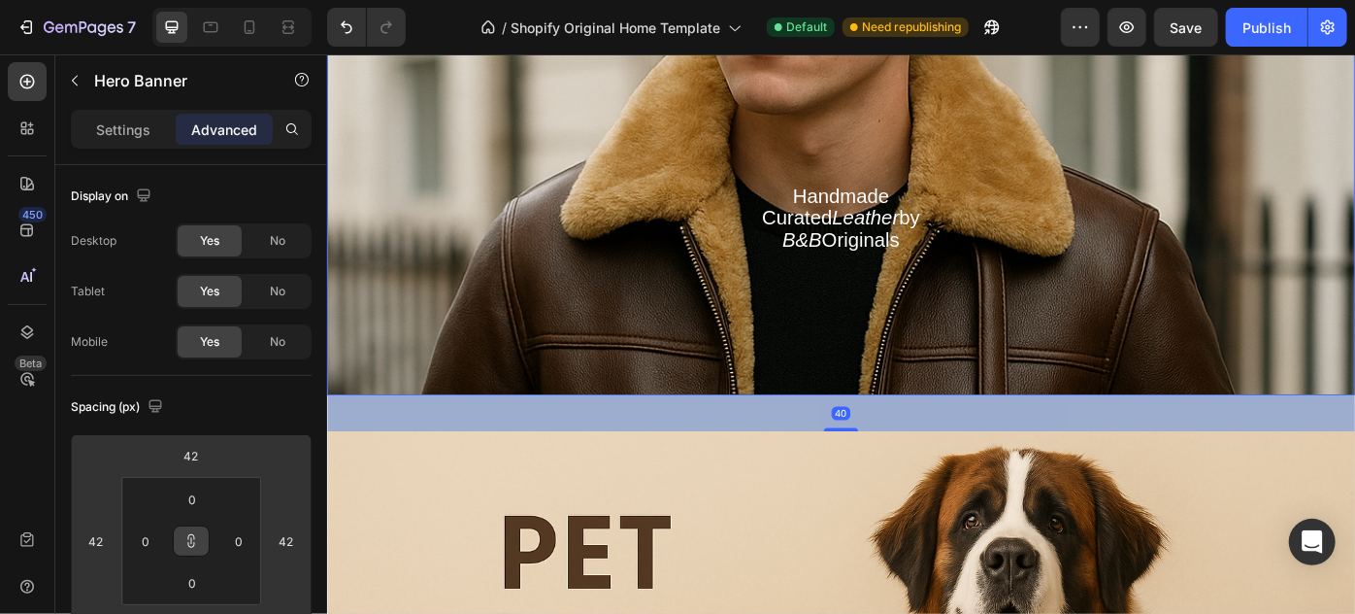
type input "48"
type input "50"
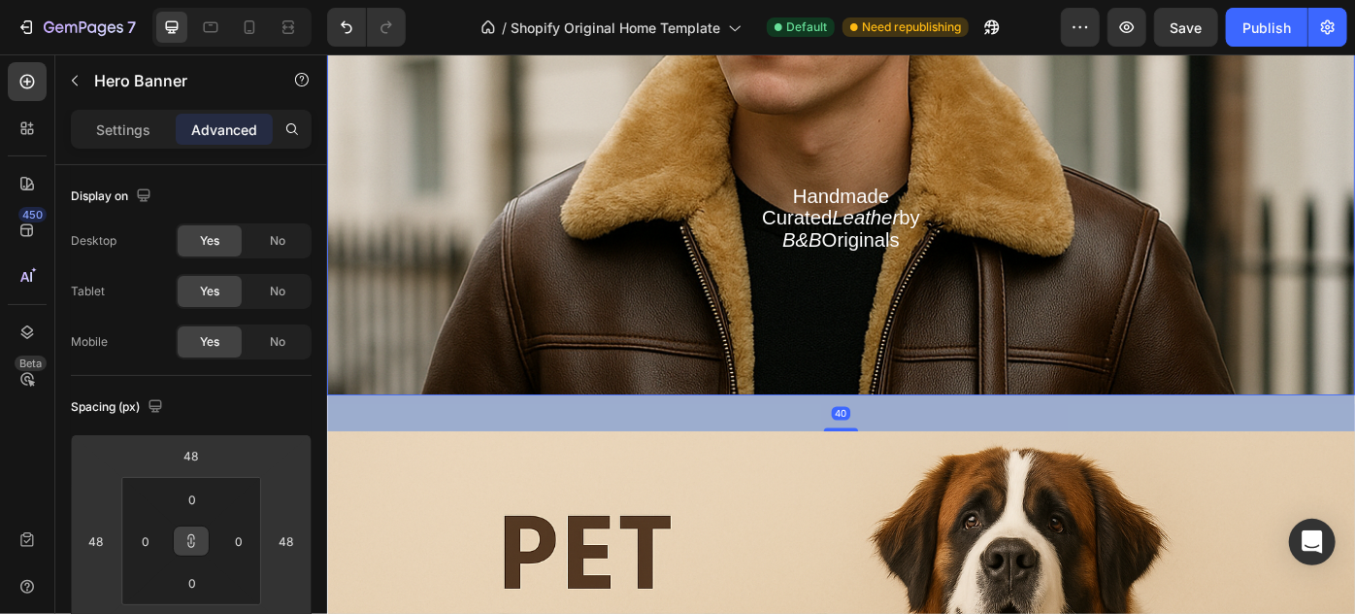
type input "50"
type input "54"
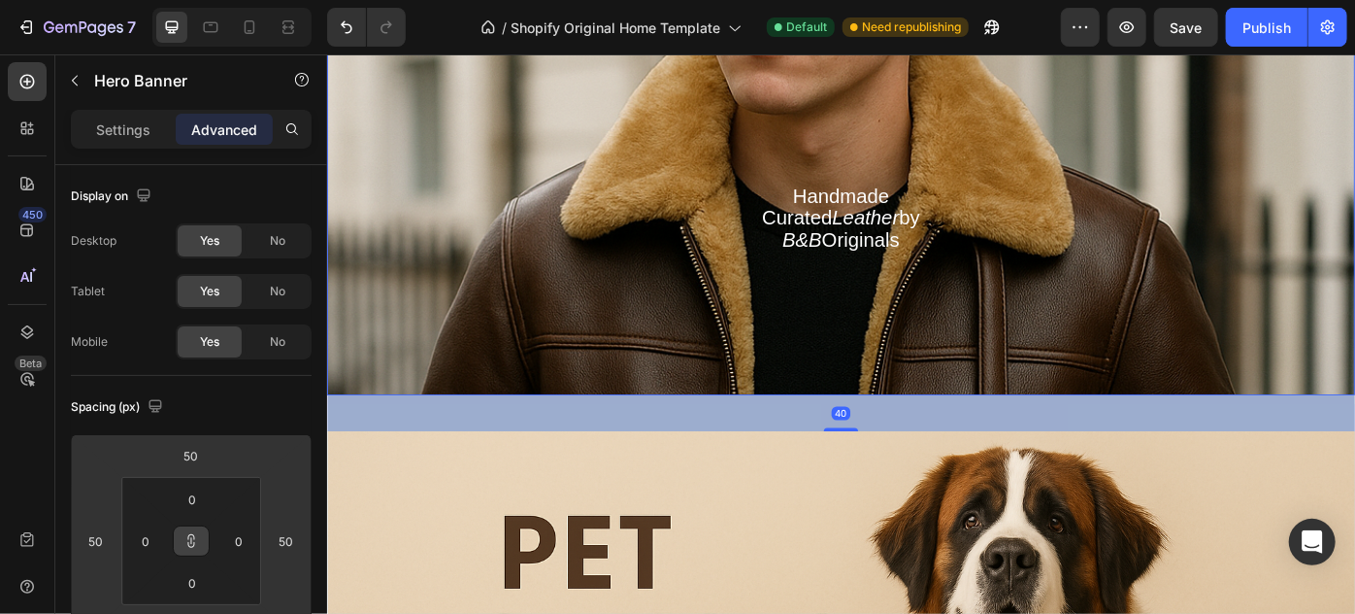
type input "54"
type input "56"
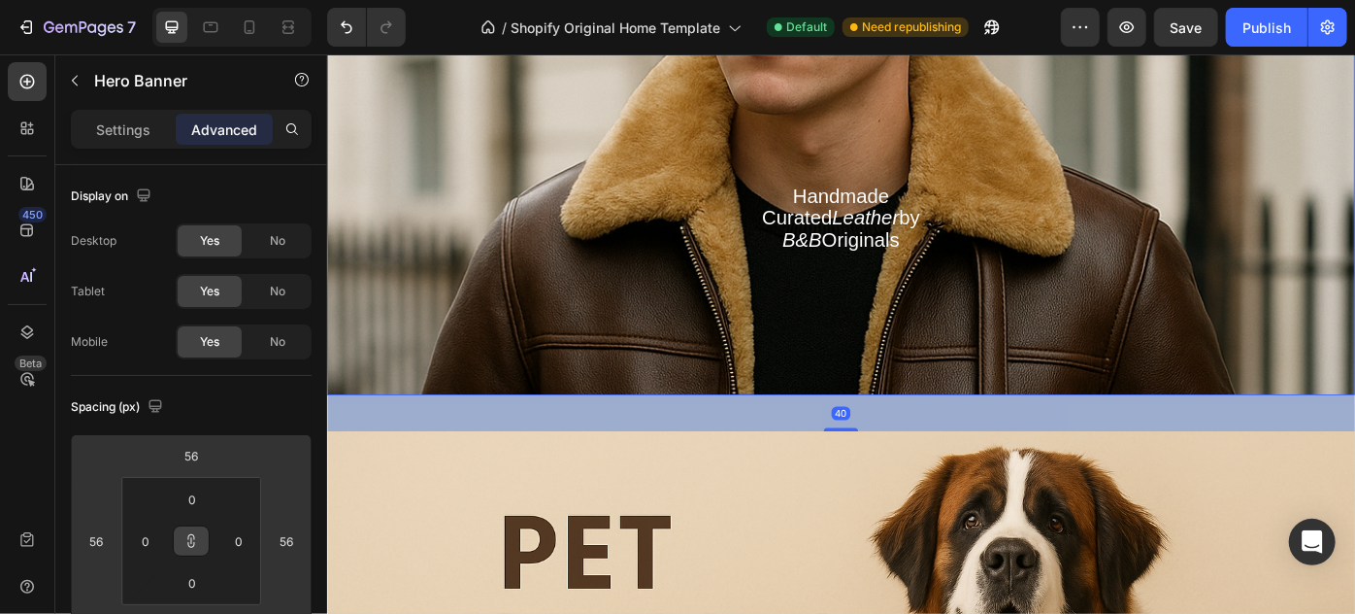
type input "58"
type input "64"
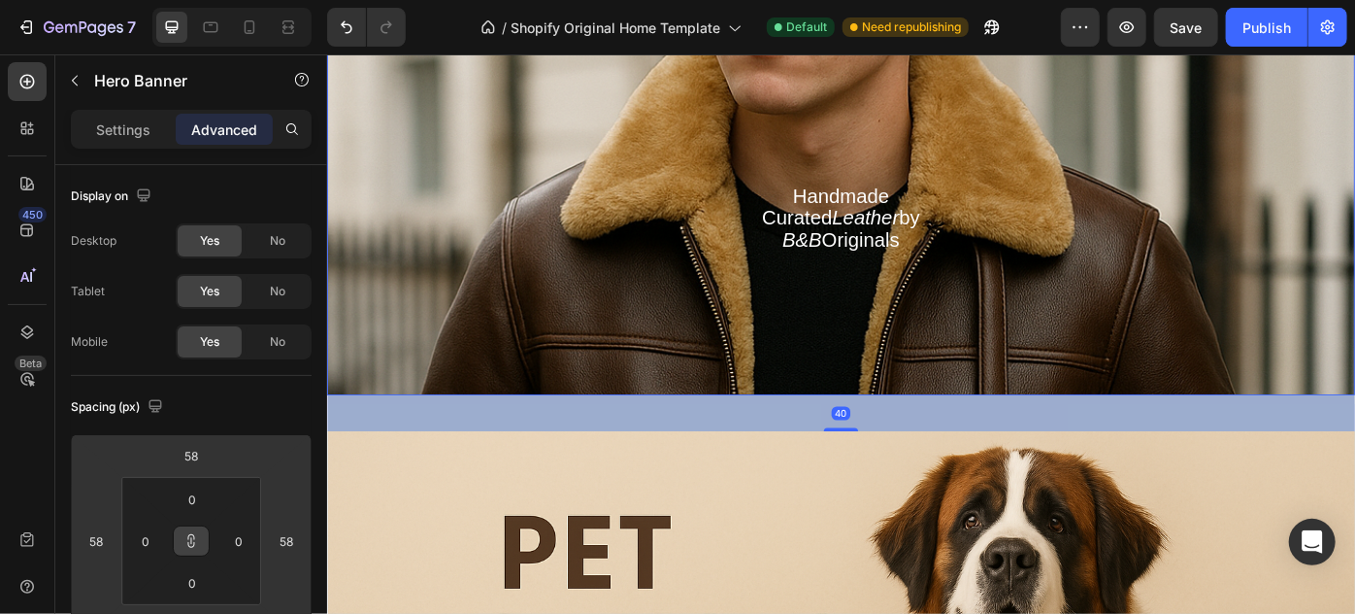
type input "64"
type input "66"
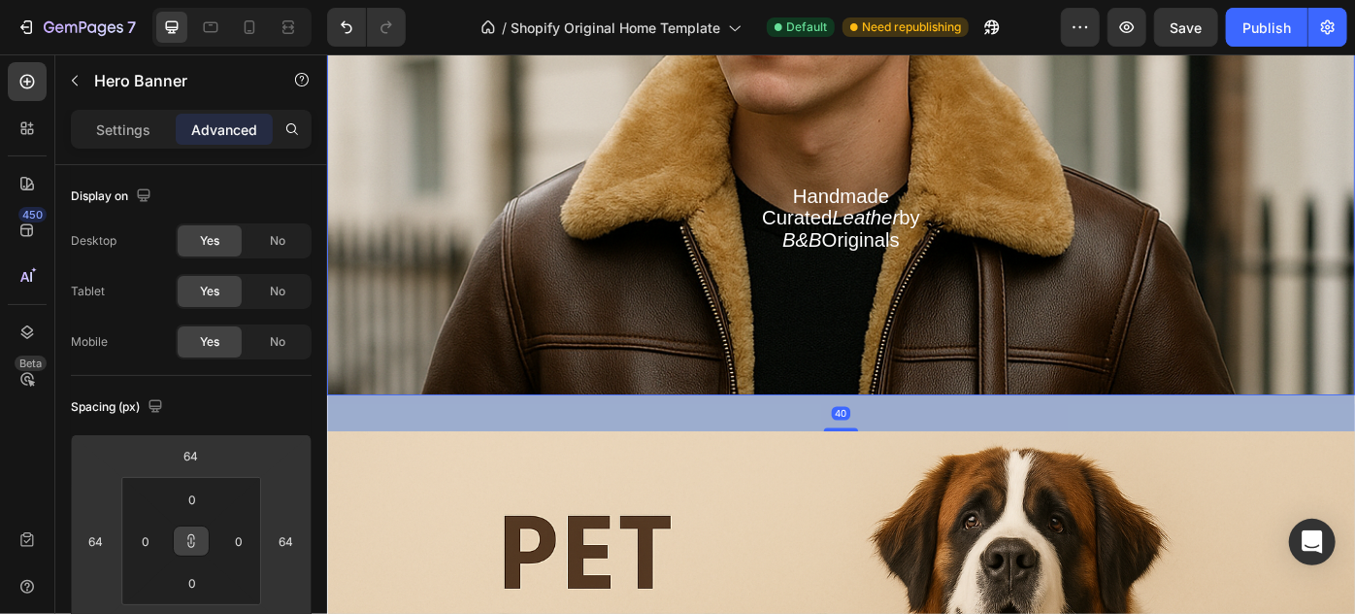
type input "66"
type input "68"
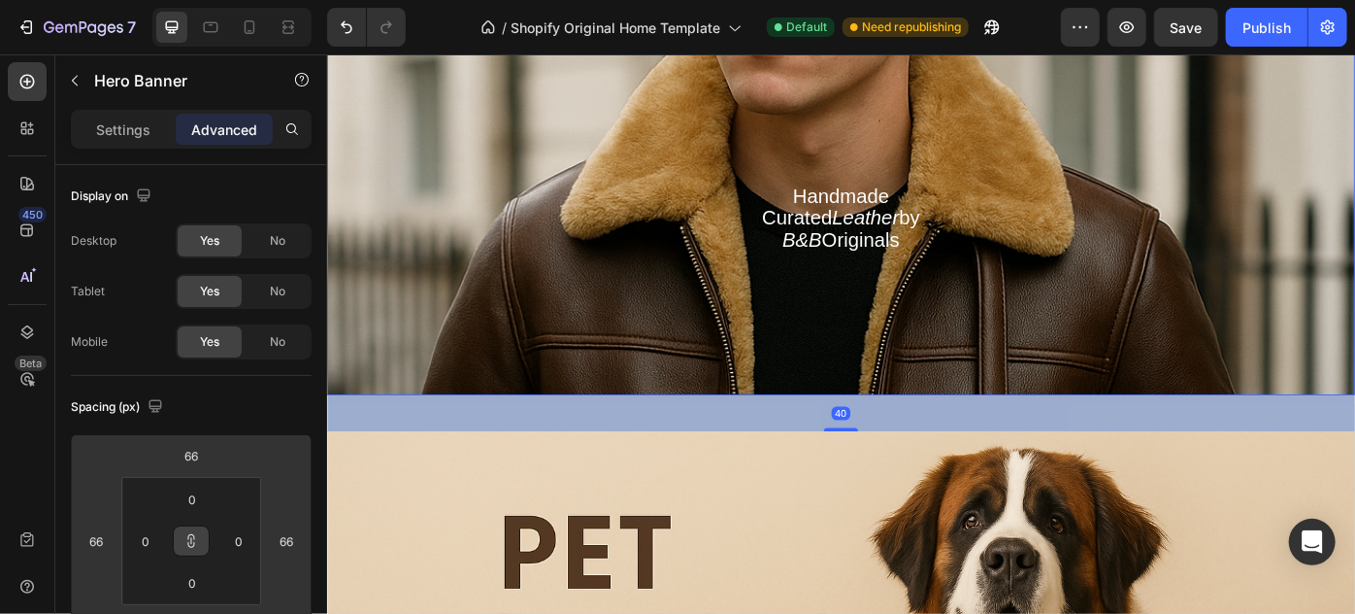
type input "68"
type input "70"
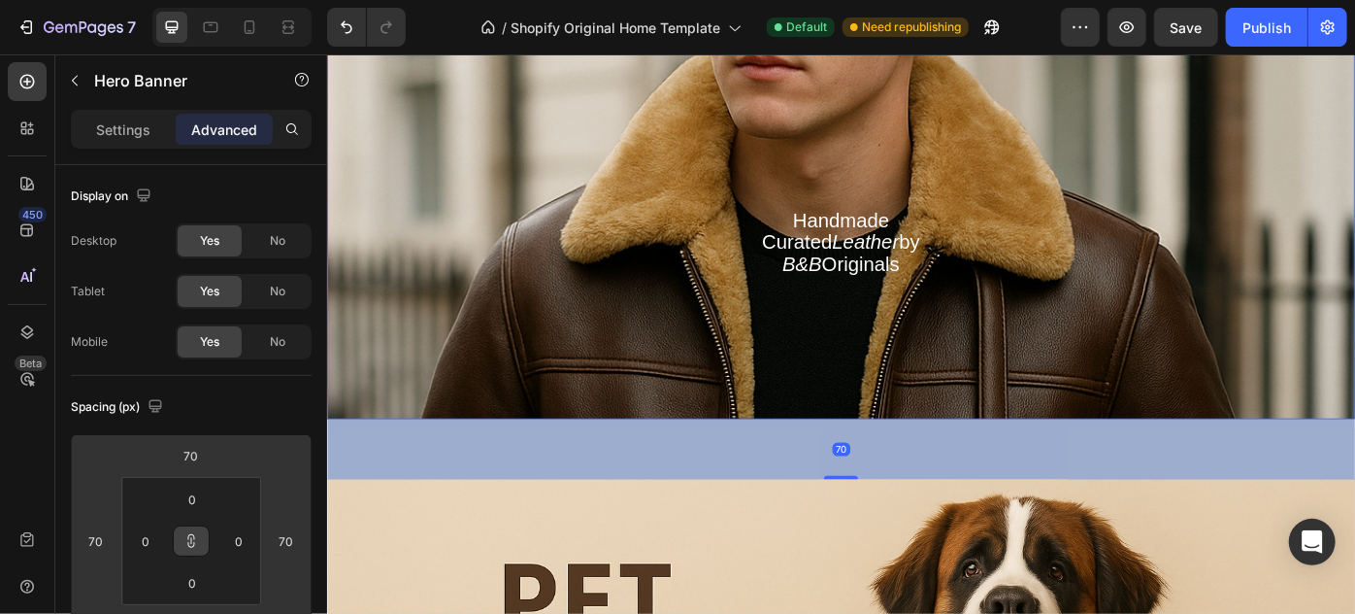
type input "72"
type input "74"
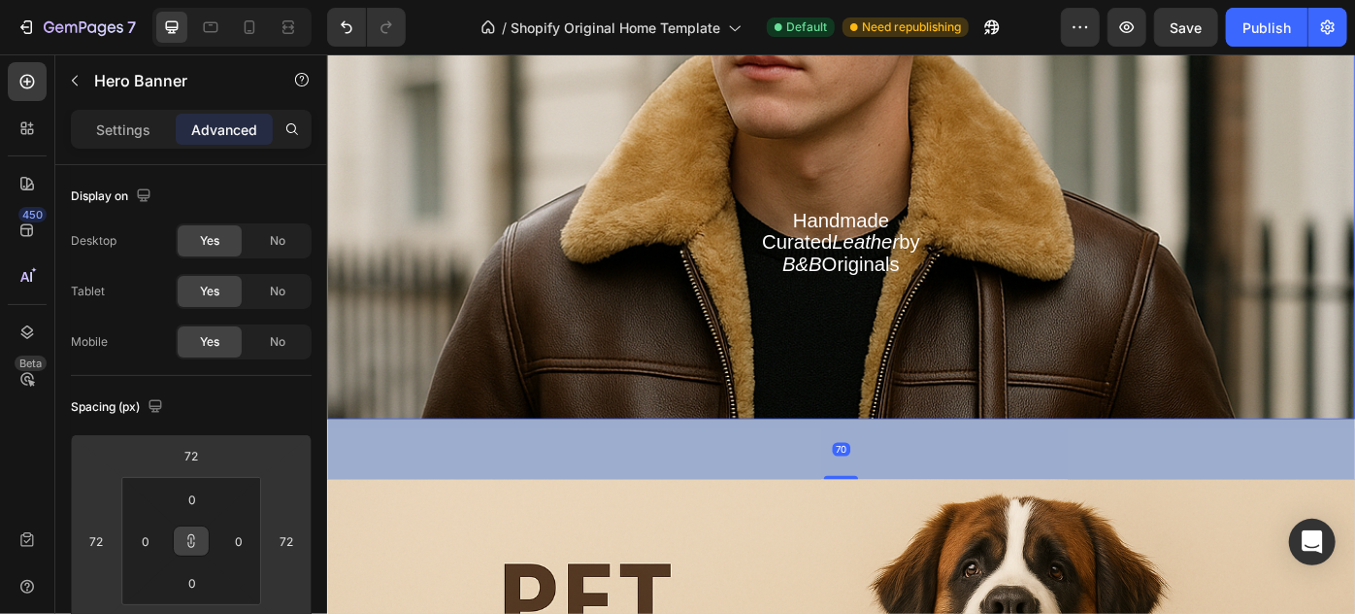
type input "74"
type input "76"
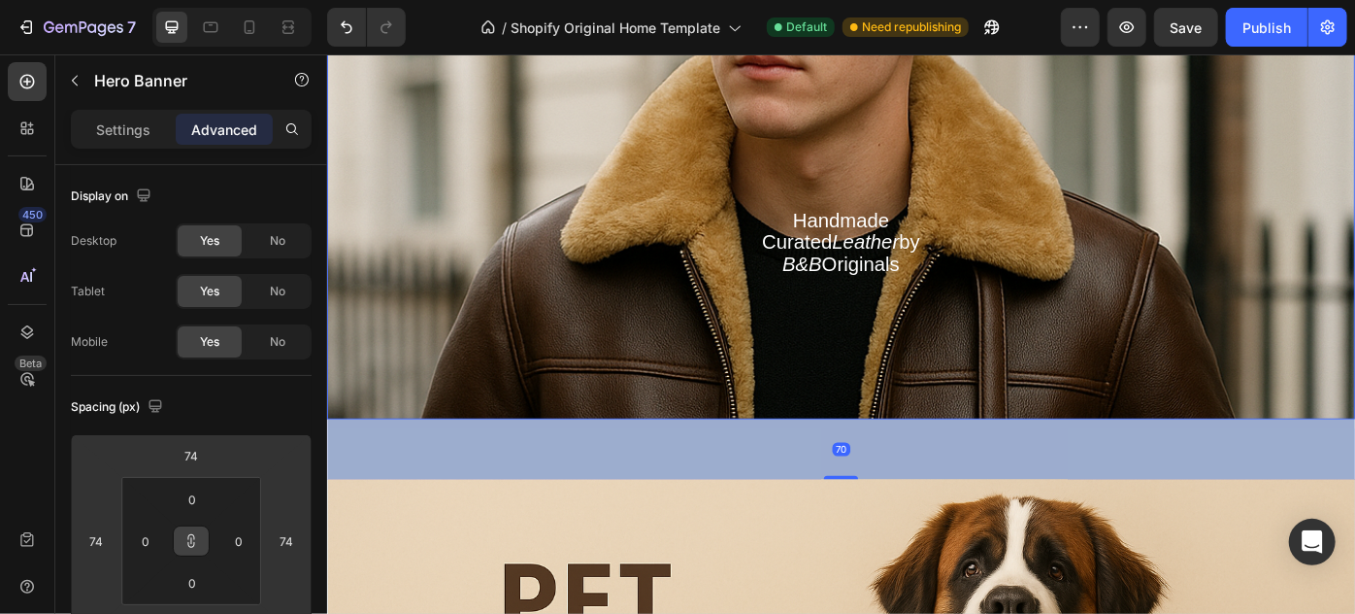
type input "76"
type input "48"
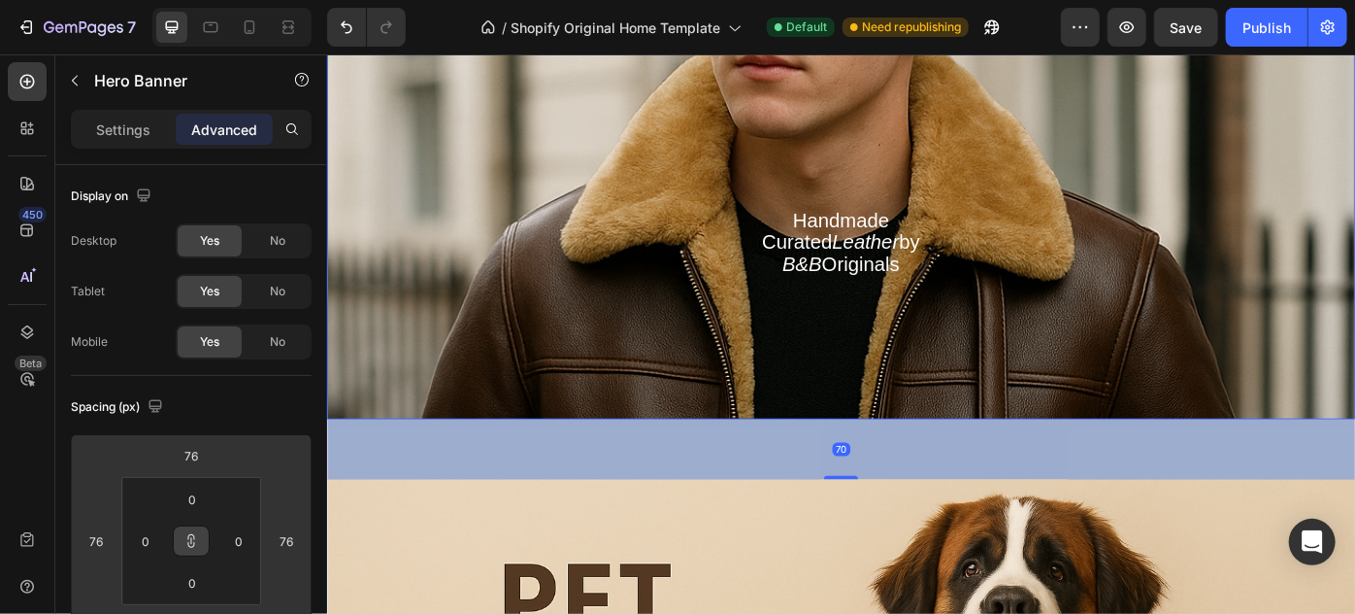
type input "48"
type input "38"
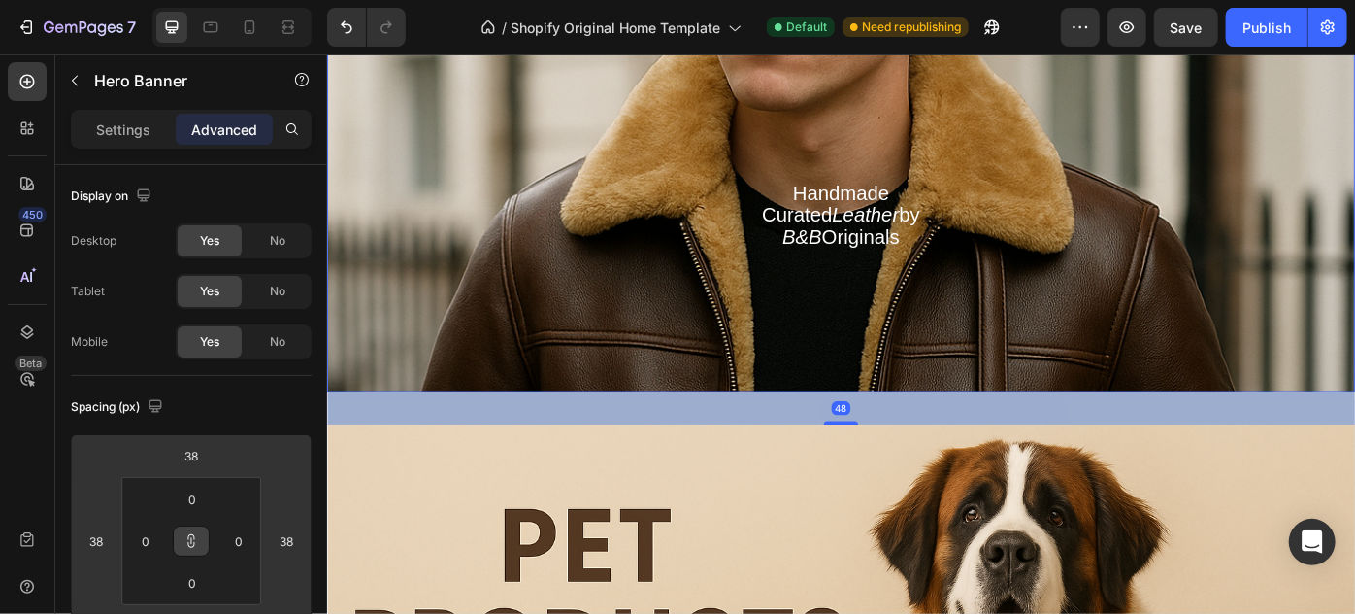
type input "32"
type input "24"
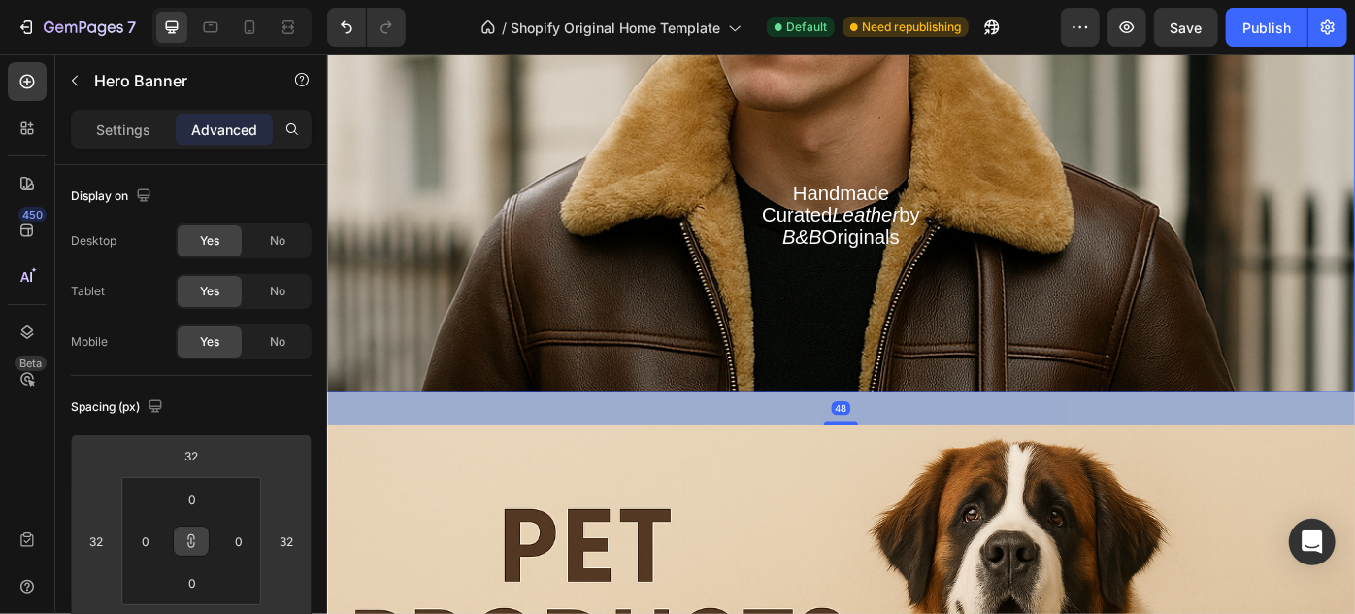
type input "24"
type input "16"
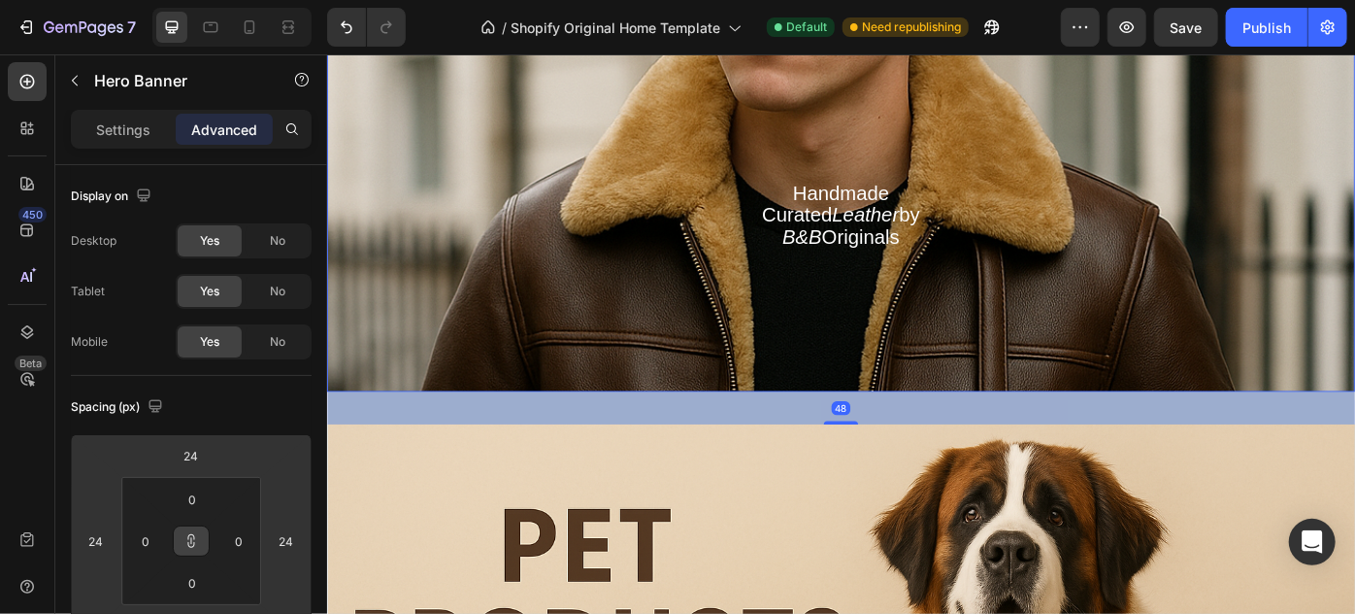
type input "16"
type input "4"
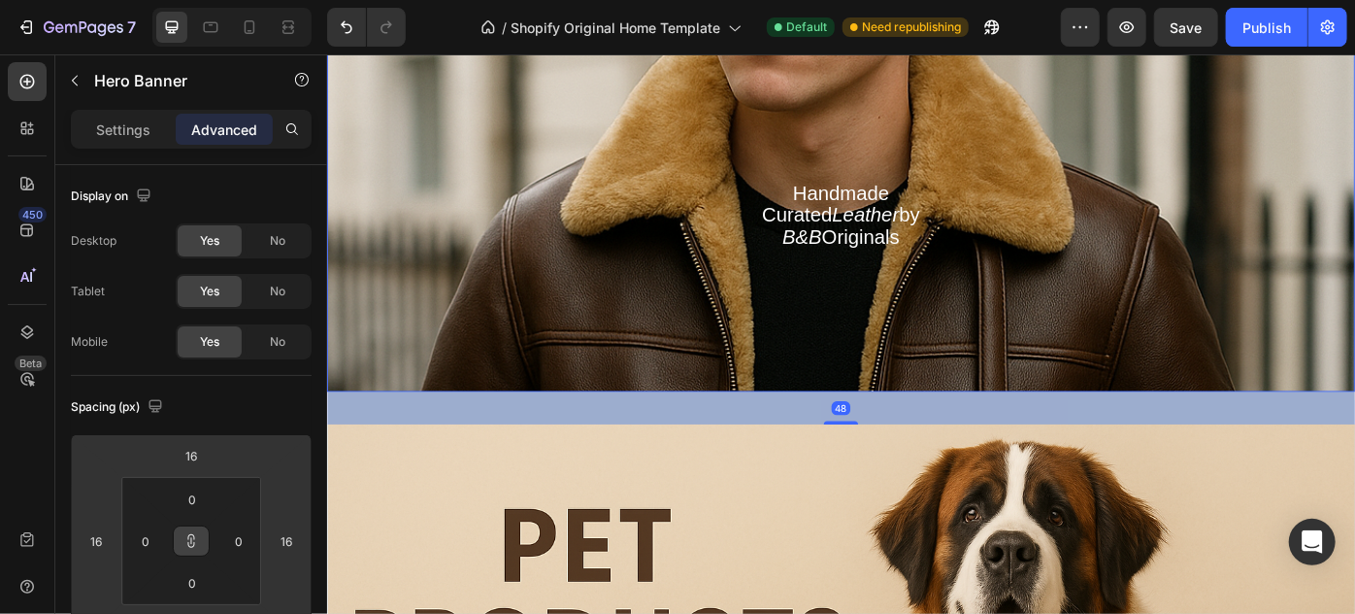
type input "4"
type input "-6"
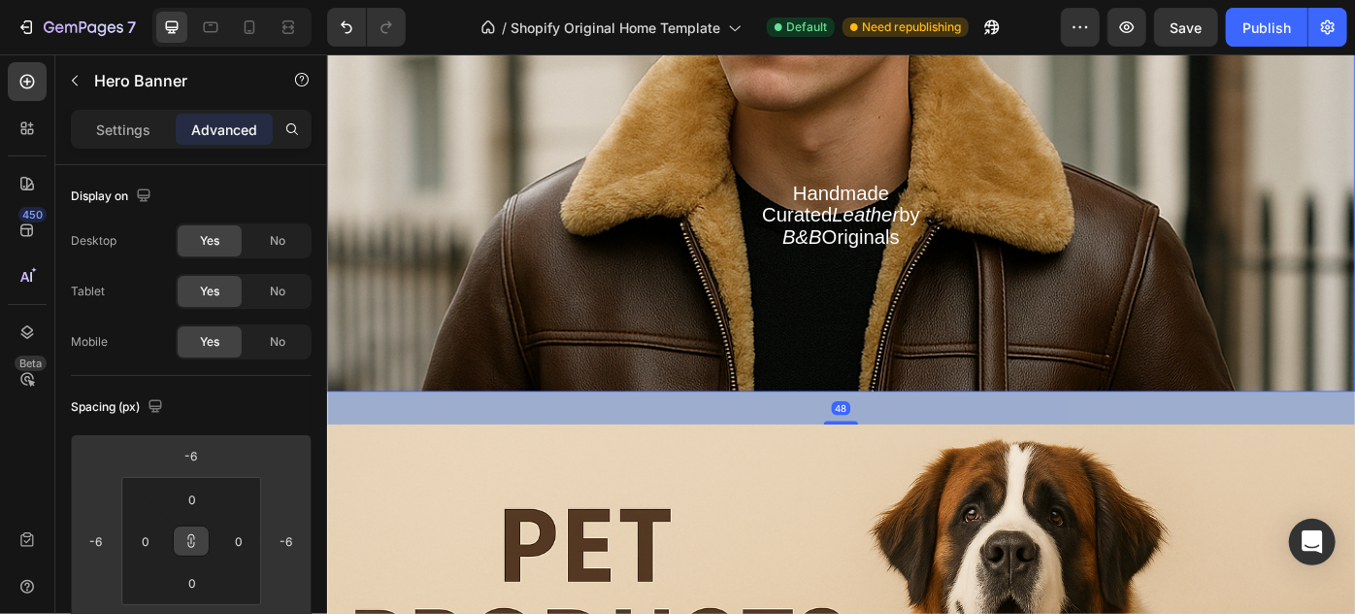
type input "-10"
type input "-16"
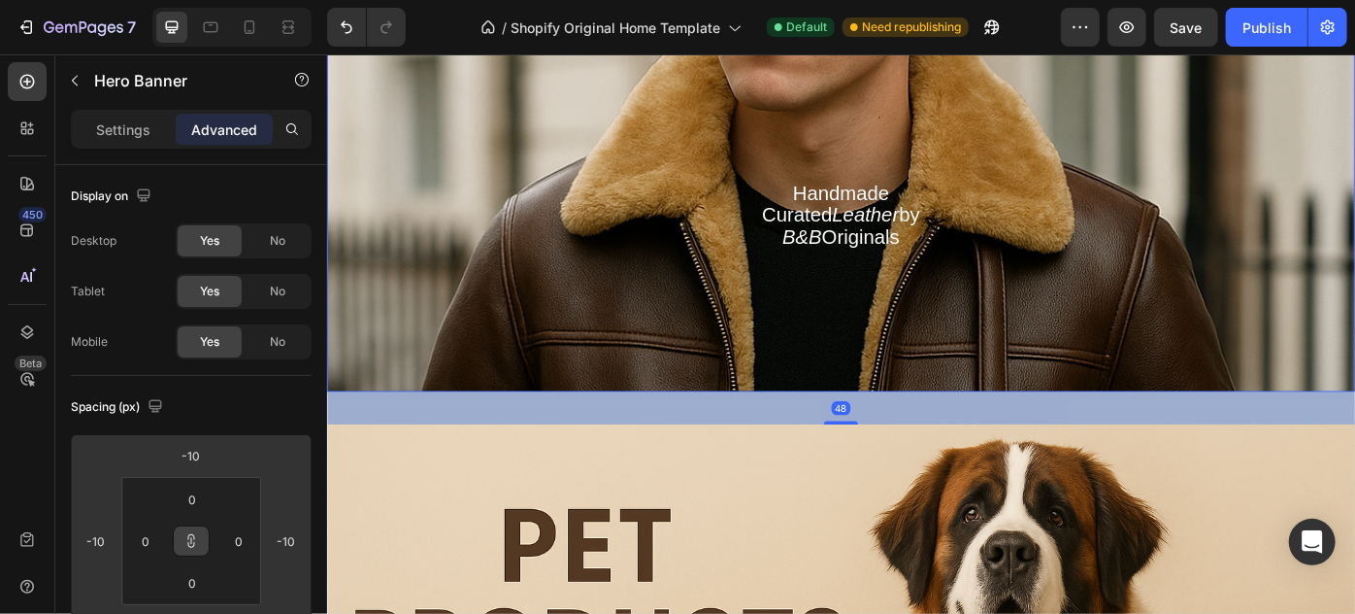
type input "-16"
type input "-24"
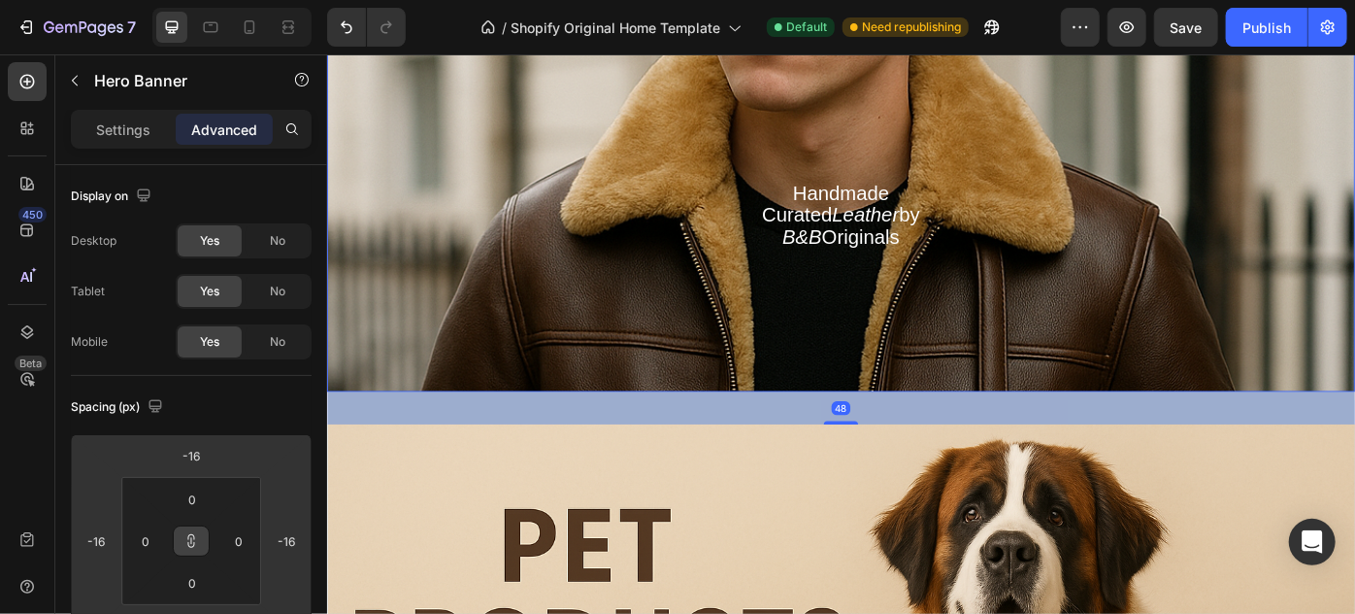
type input "-24"
type input "-28"
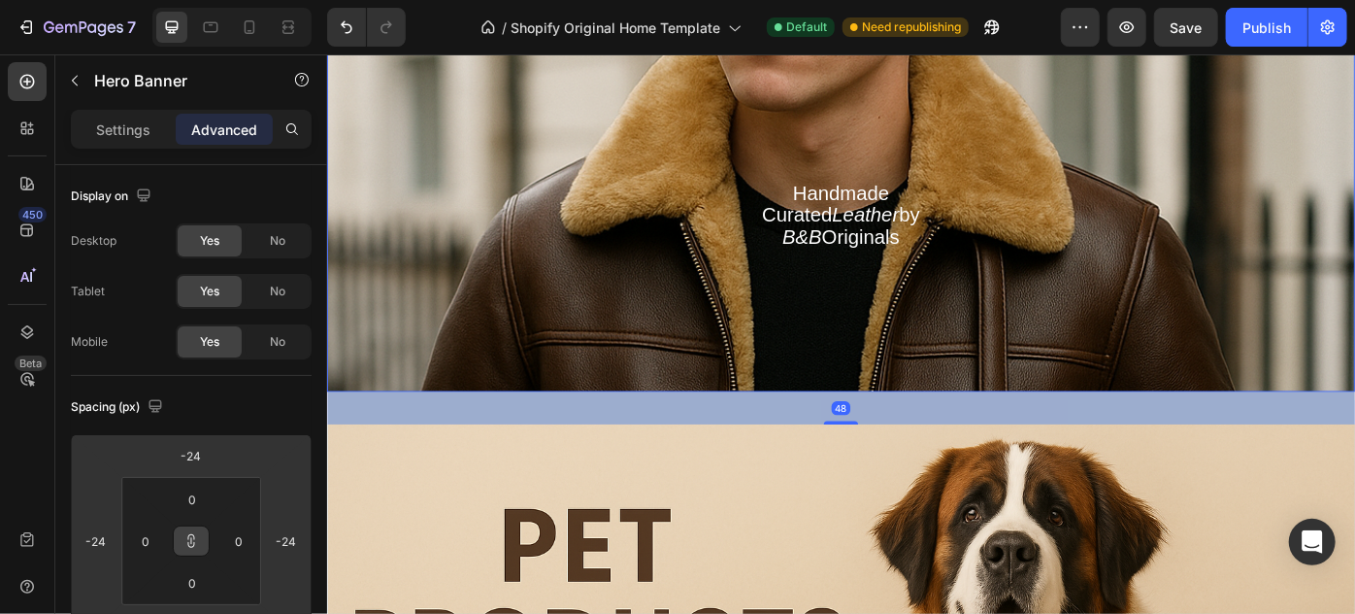
type input "-28"
type input "-32"
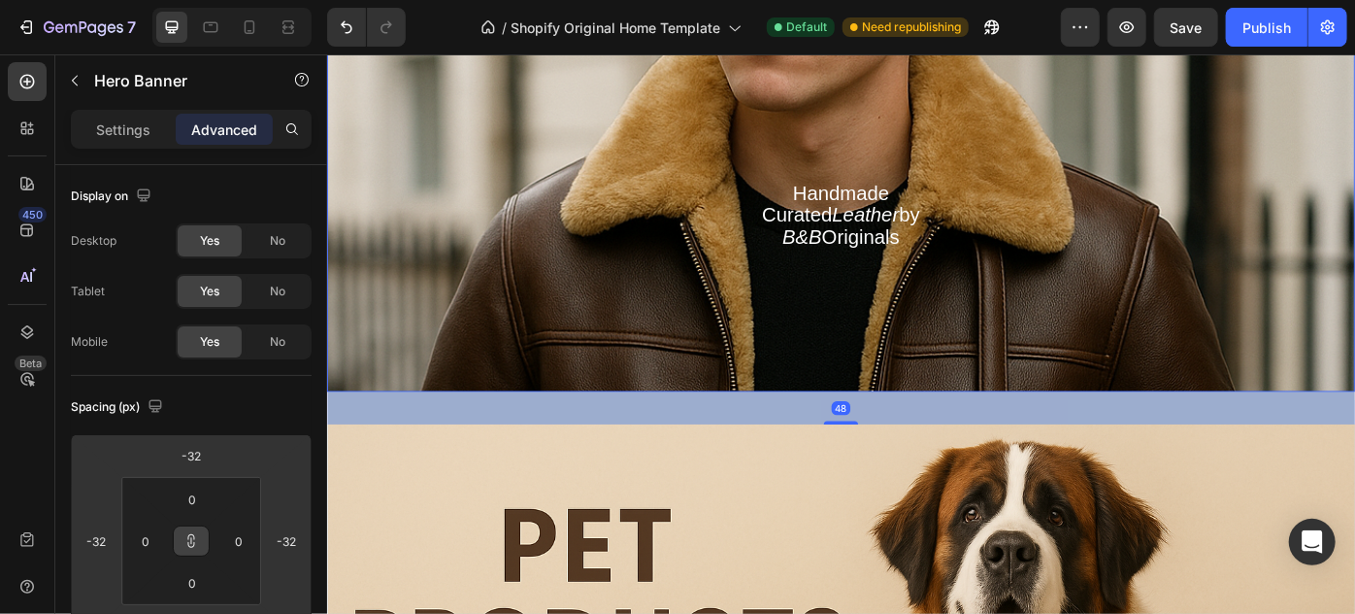
type input "-36"
type input "-40"
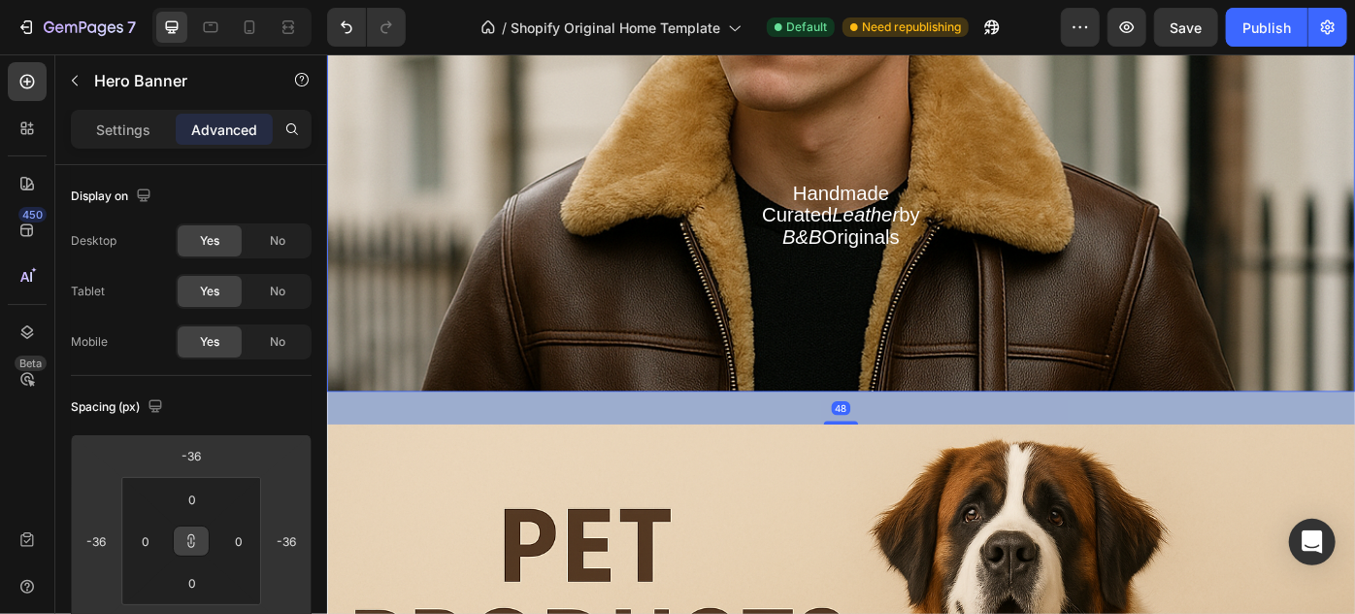
type input "-40"
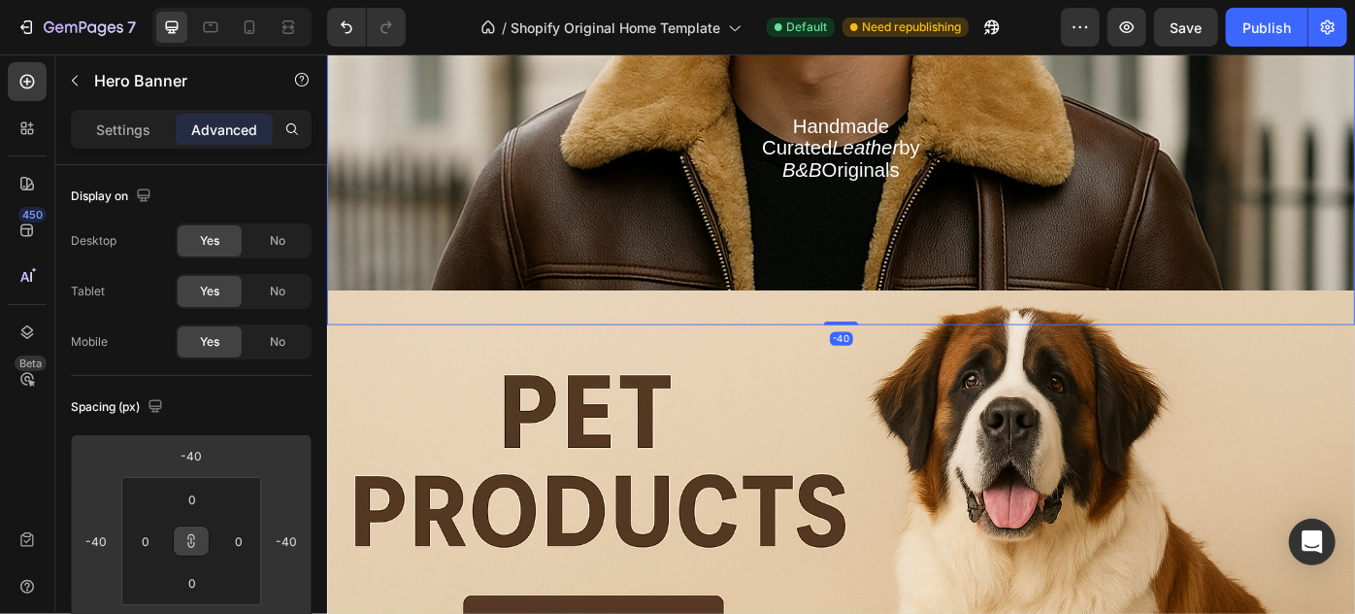
type input "-42"
type input "-44"
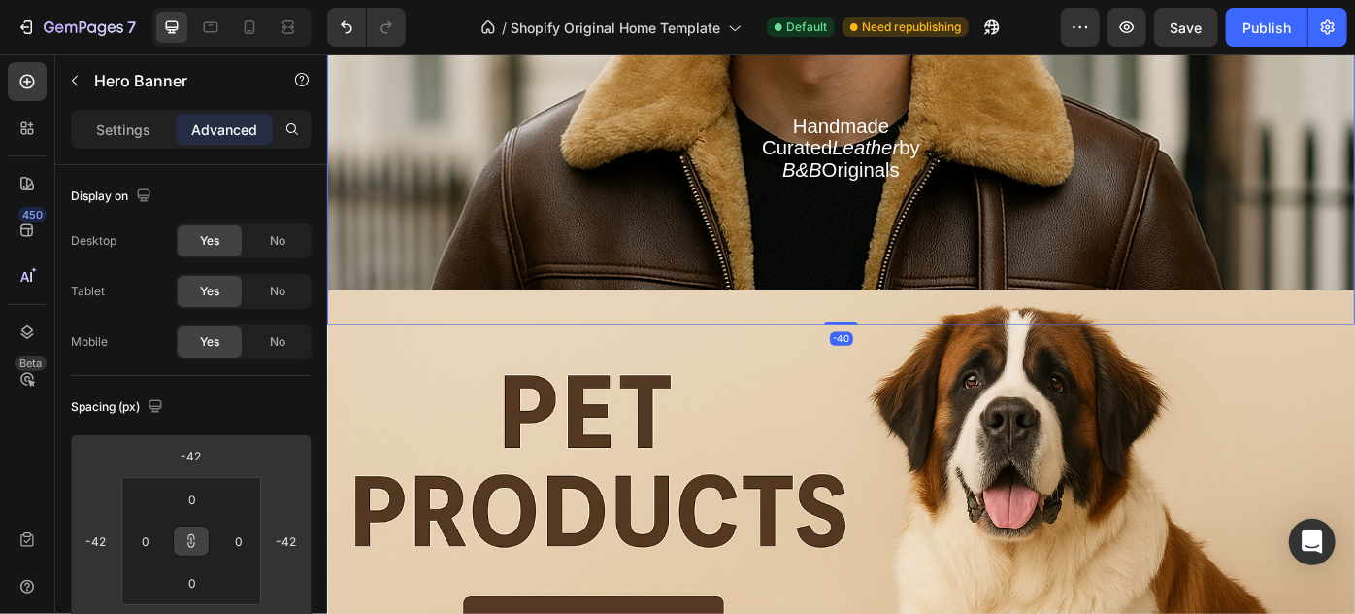
type input "-44"
type input "-46"
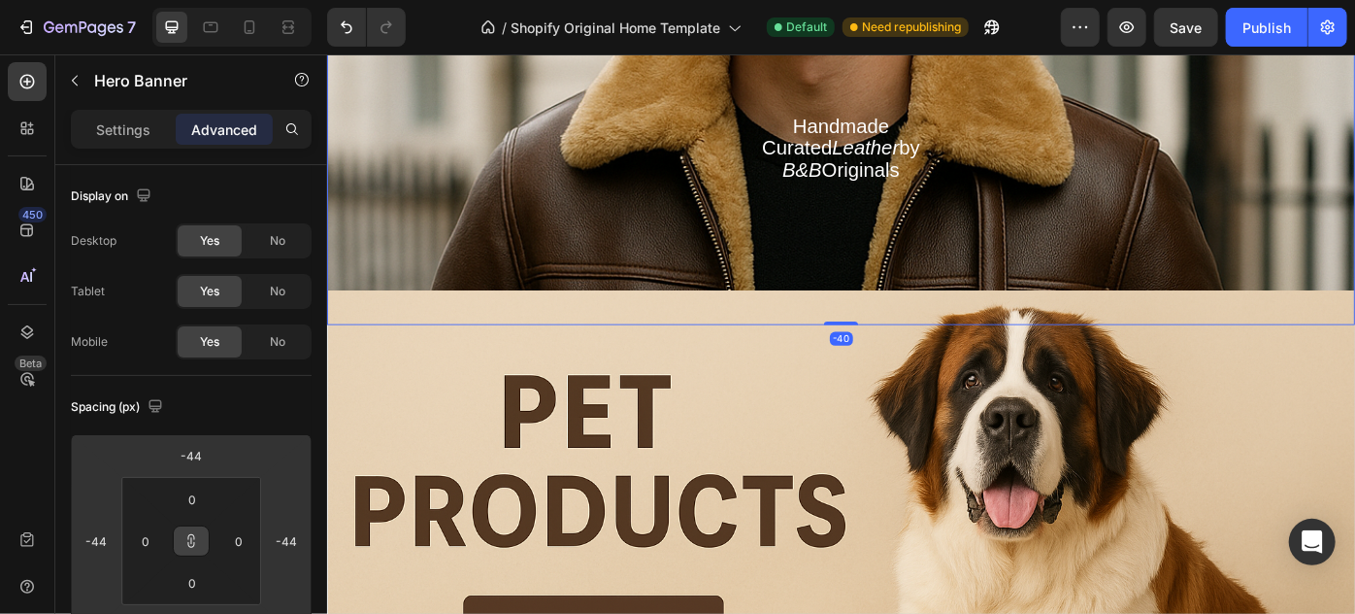
type input "-46"
type input "-48"
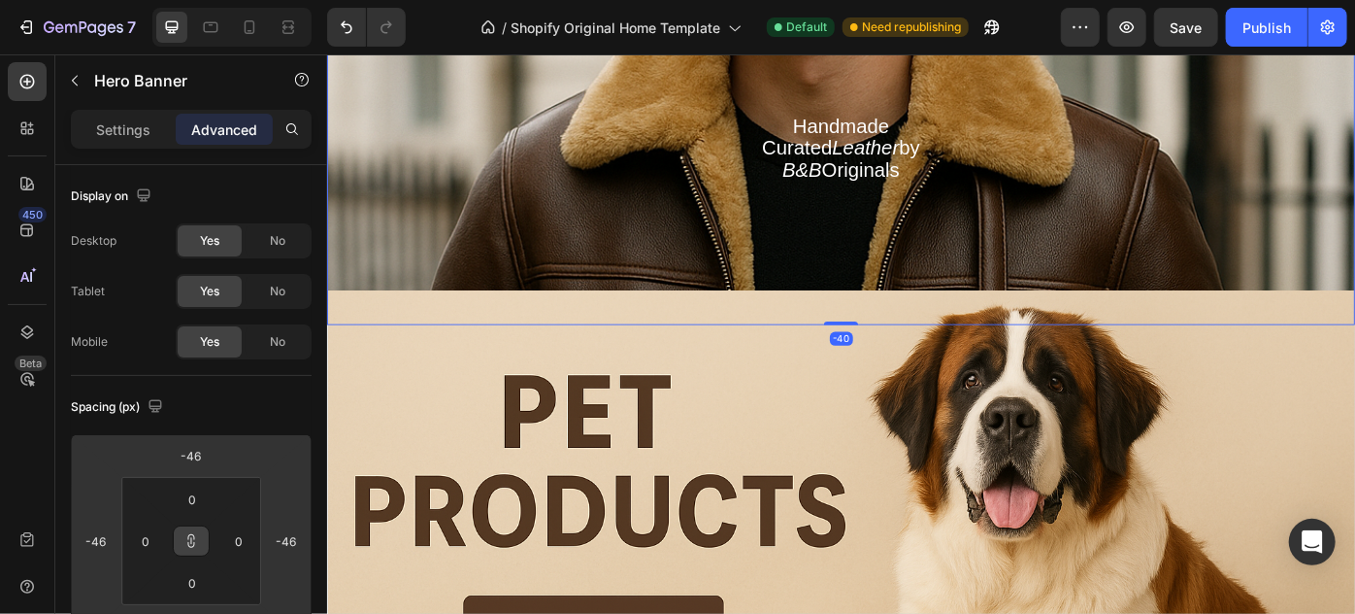
type input "-48"
type input "-50"
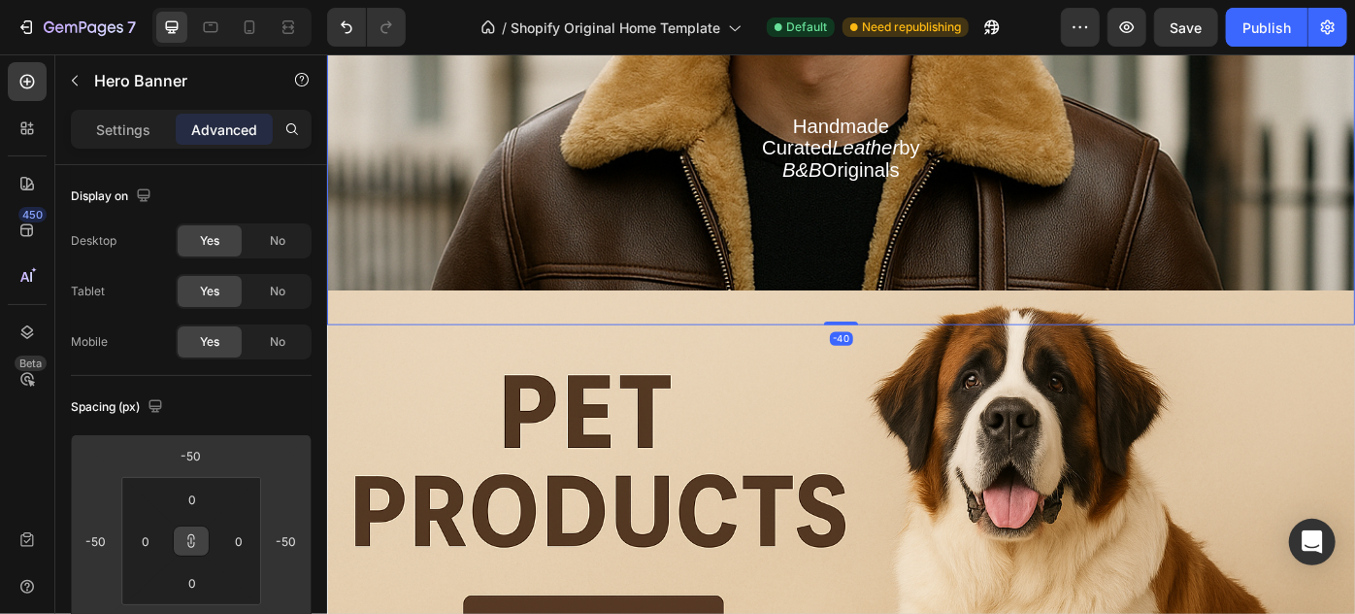
type input "-52"
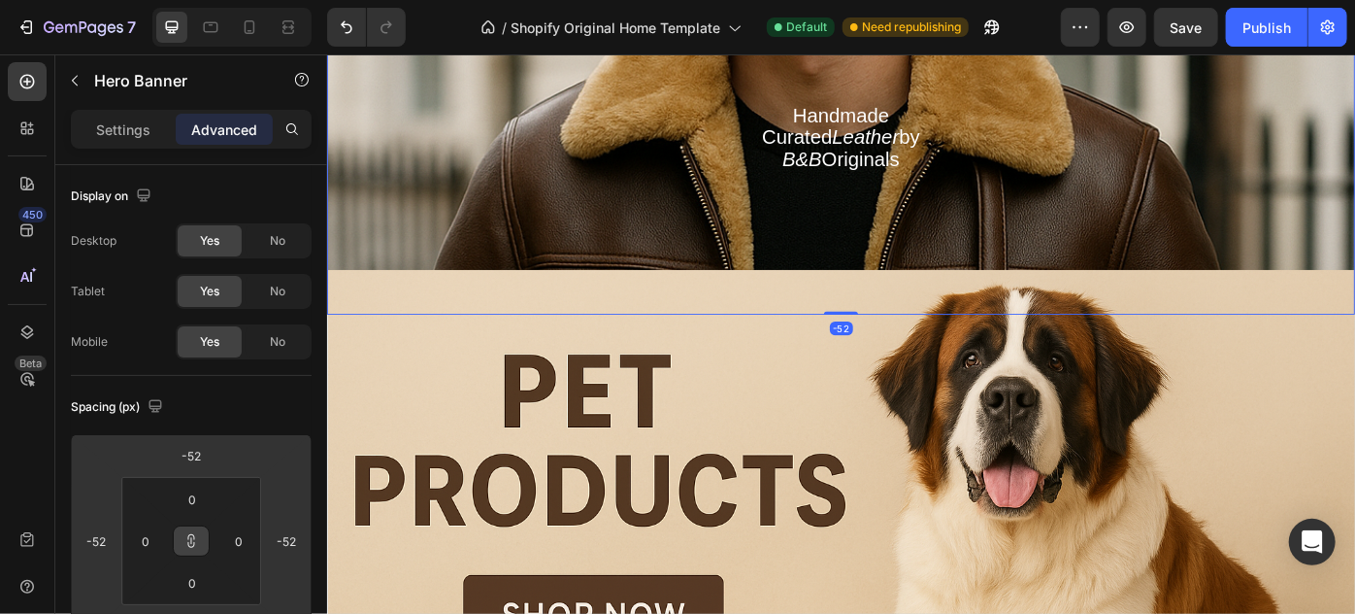
type input "-56"
type input "-64"
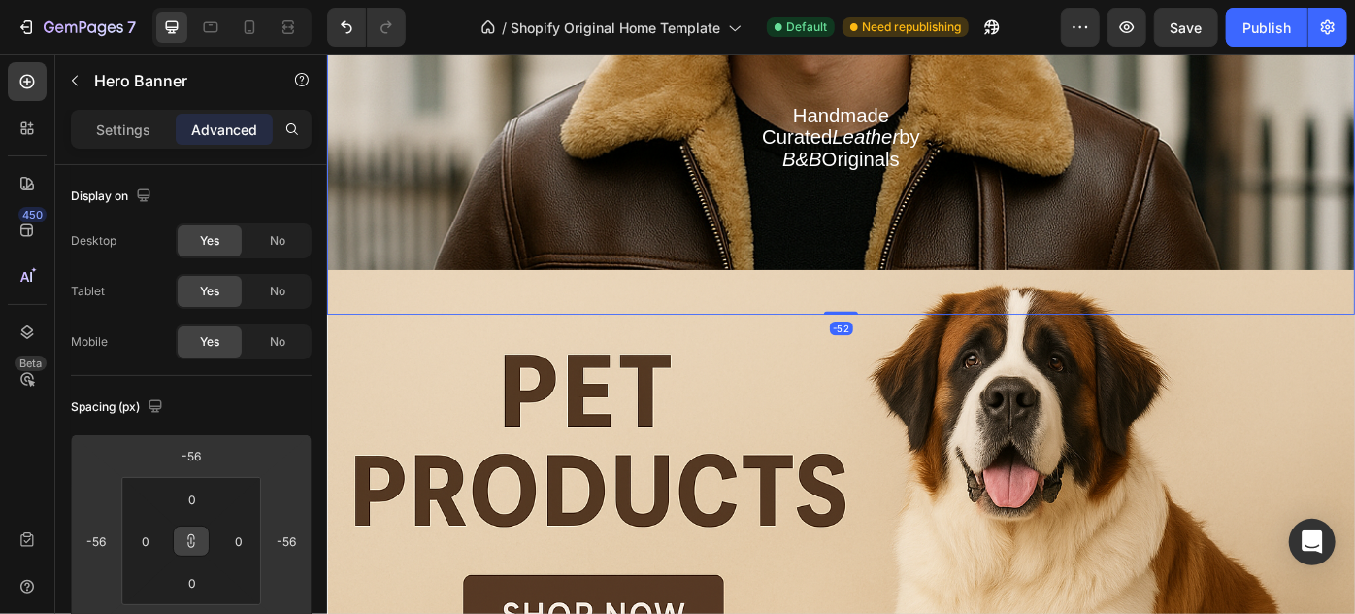
type input "-64"
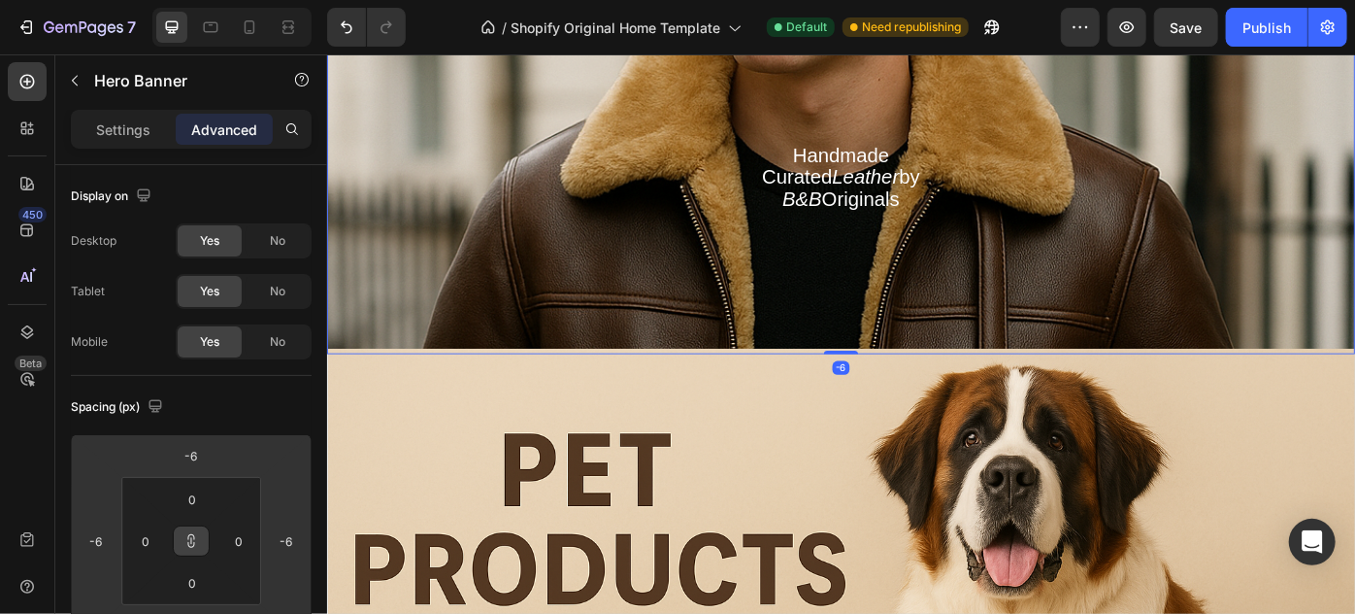
click at [231, 0] on html "7 / Shopify Original Home Template Default Need republishing Preview Save Publi…" at bounding box center [677, 0] width 1355 height 0
click at [190, 451] on input "-6" at bounding box center [191, 455] width 39 height 29
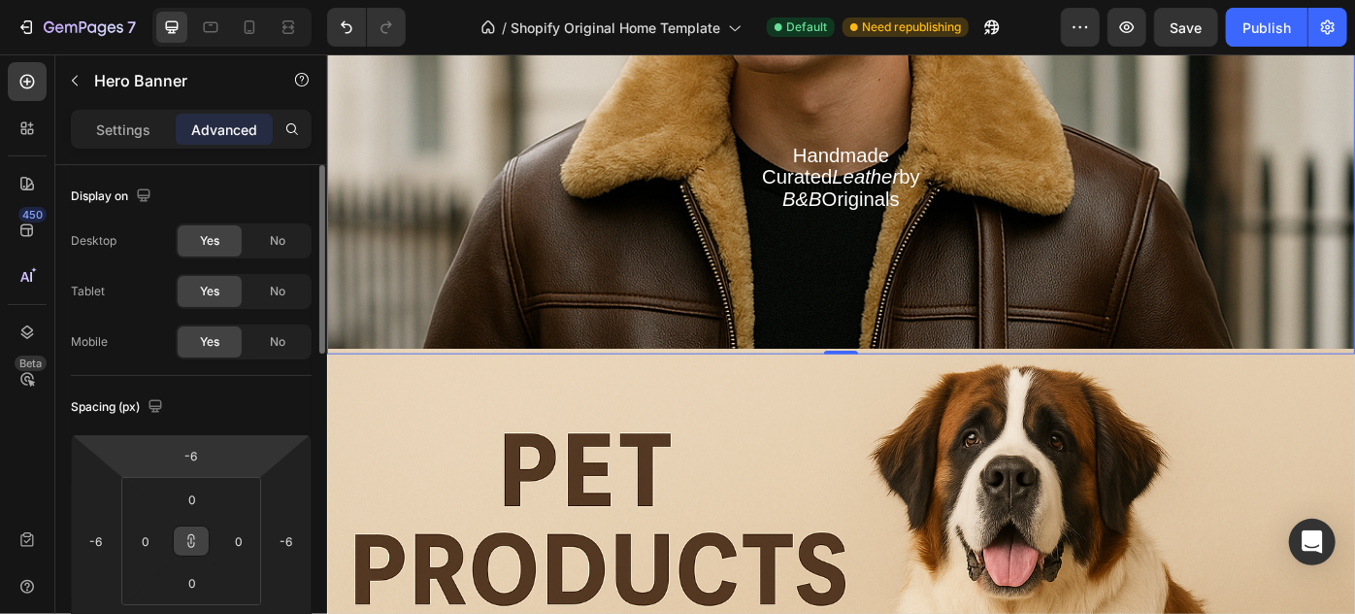
click at [230, 0] on html "7 / Shopify Original Home Template Default Need republishing Preview Save Publi…" at bounding box center [677, 0] width 1355 height 0
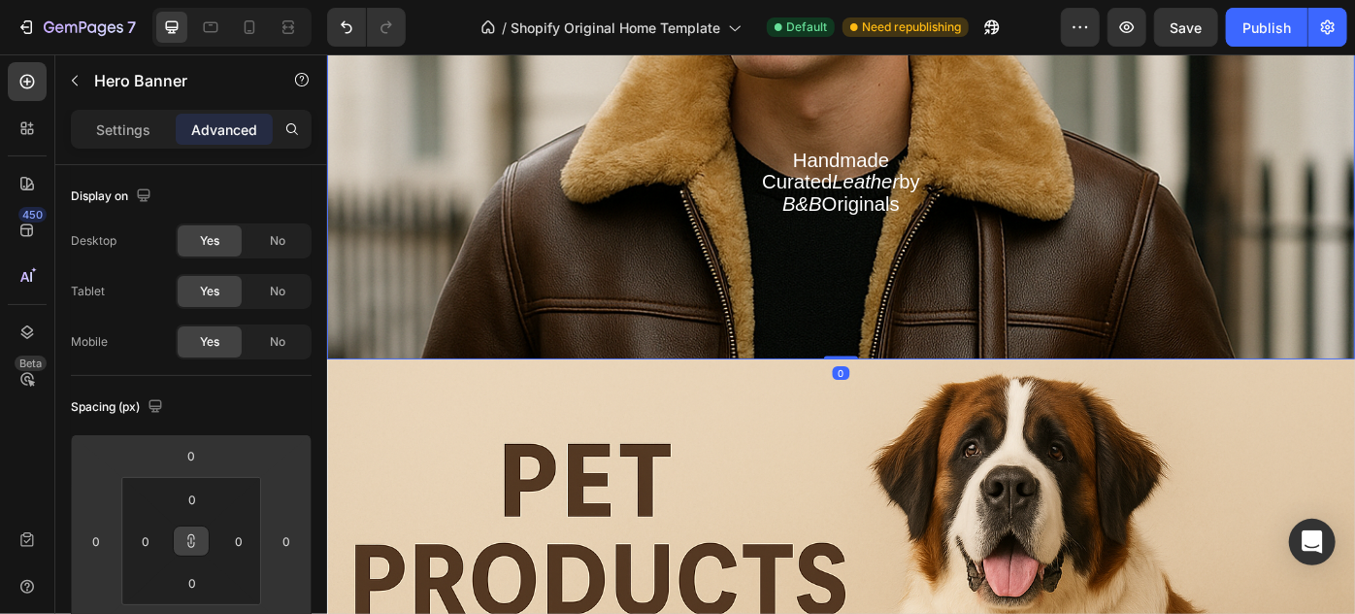
click at [234, 0] on html "7 / Shopify Original Home Template Default Need republishing Preview Save Publi…" at bounding box center [677, 0] width 1355 height 0
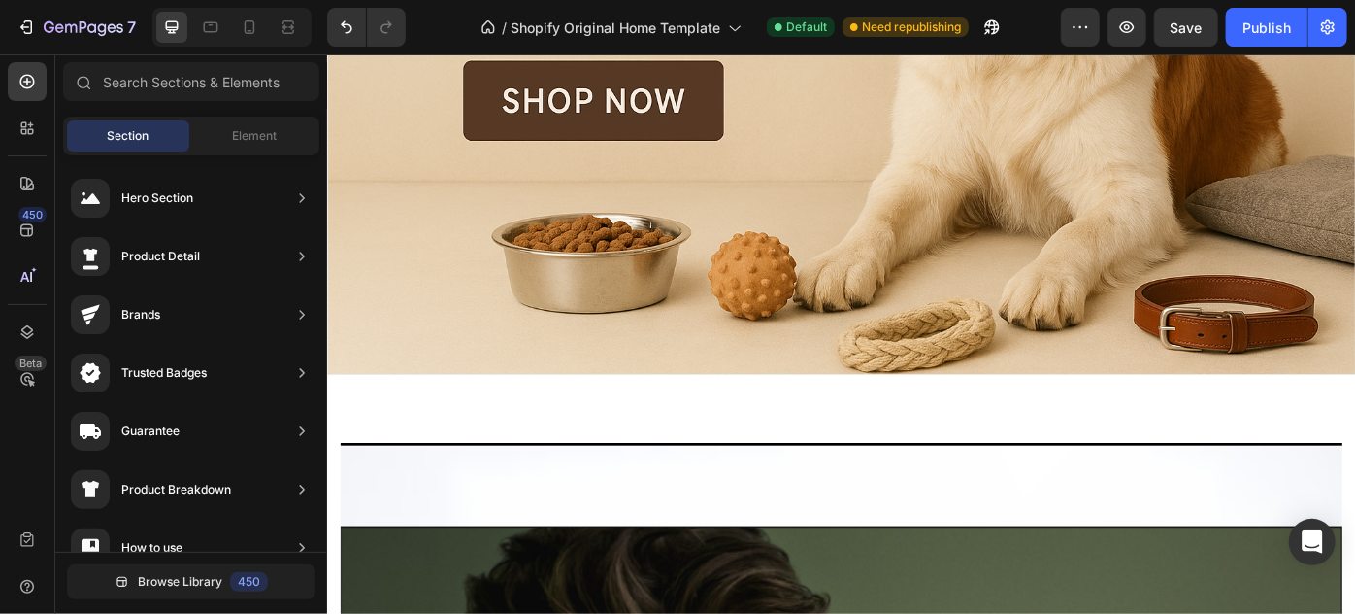
scroll to position [2691, 0]
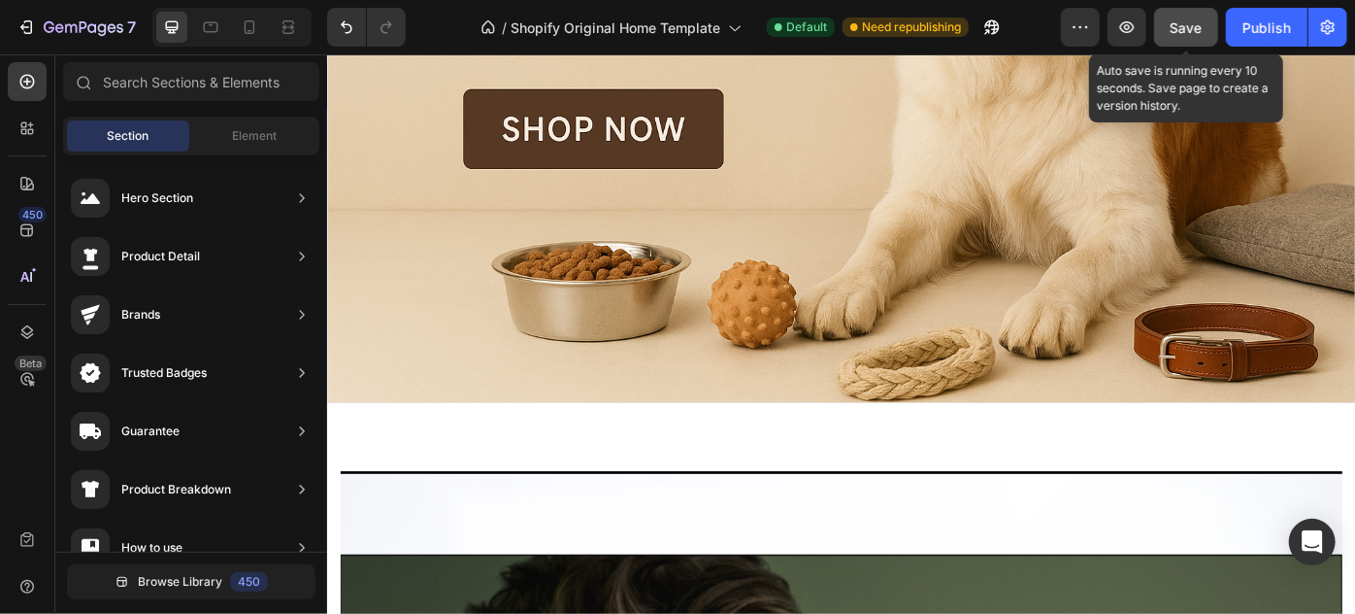
click at [1180, 27] on span "Save" at bounding box center [1187, 27] width 32 height 17
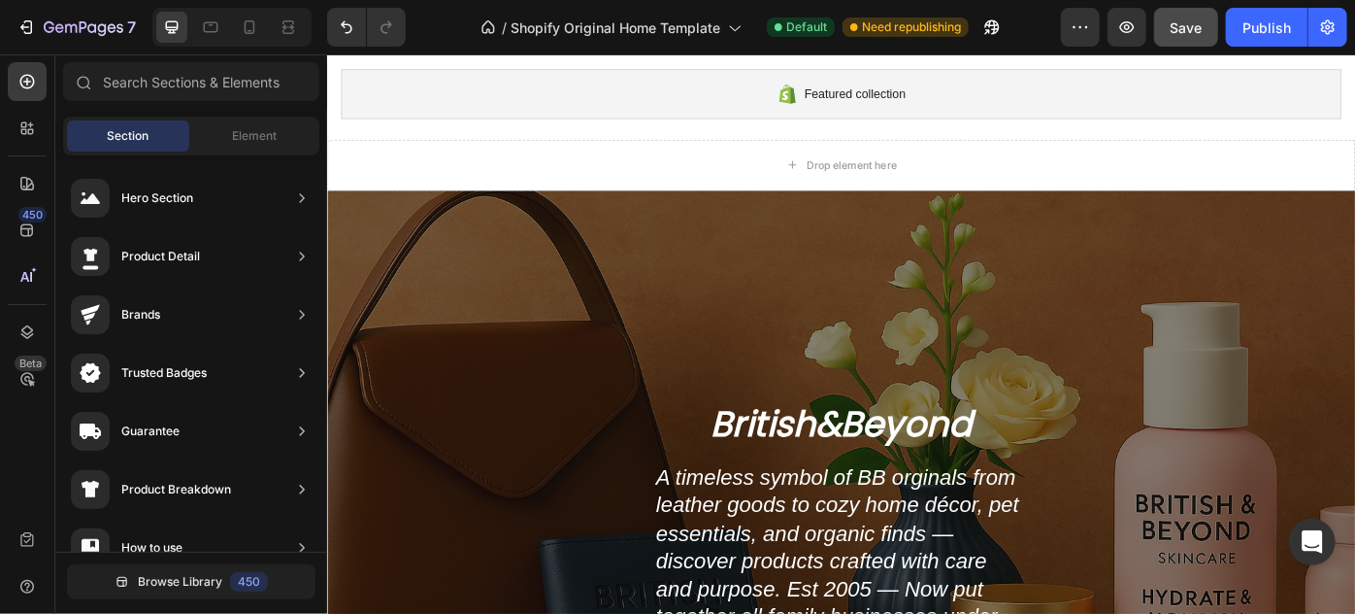
scroll to position [113, 0]
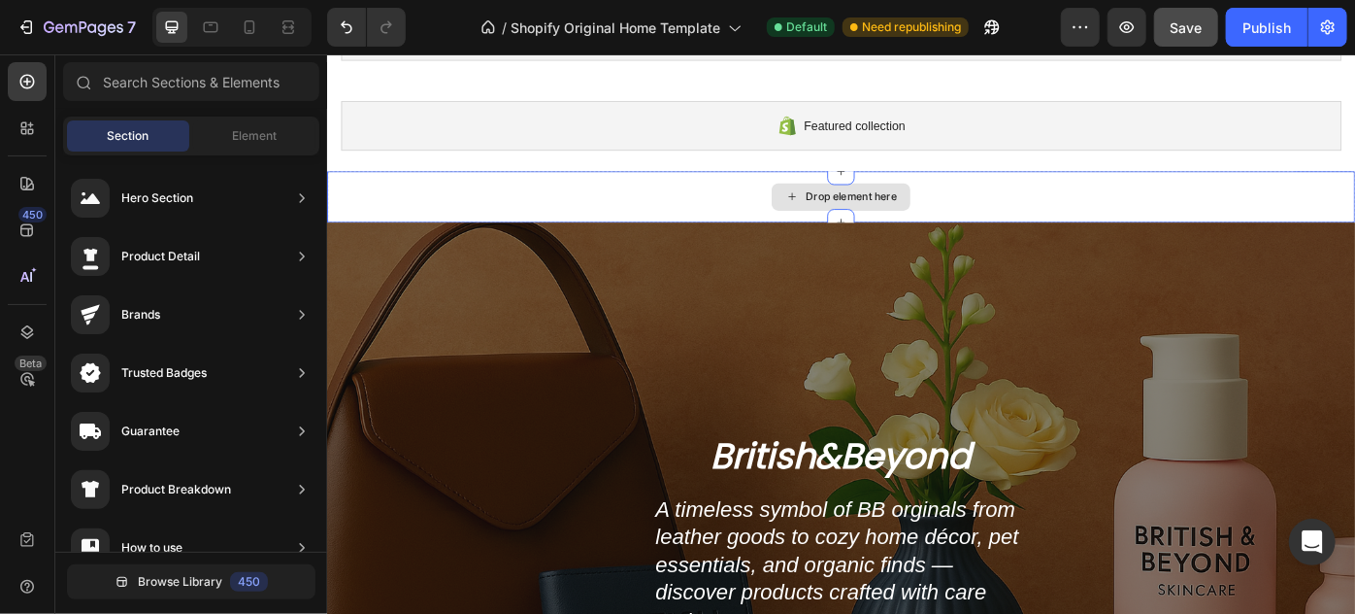
click at [546, 280] on div "Overlay" at bounding box center [908, 570] width 1165 height 653
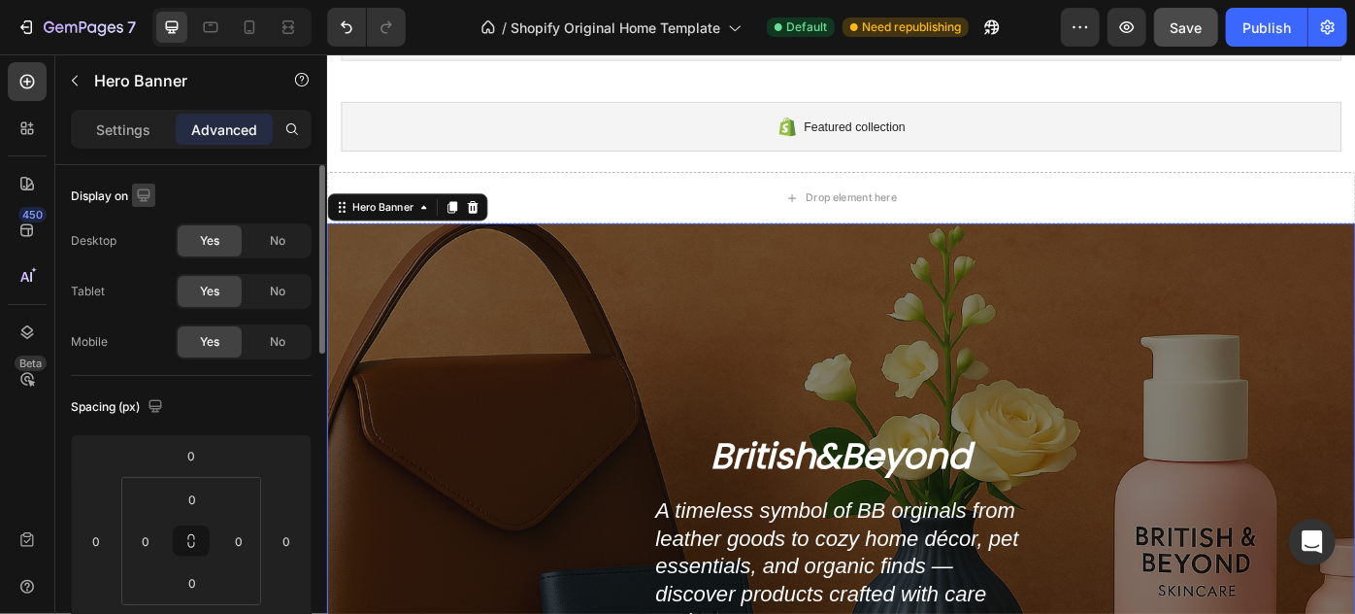
click at [142, 193] on icon "button" at bounding box center [143, 194] width 19 height 19
click at [150, 292] on icon "button" at bounding box center [147, 295] width 19 height 19
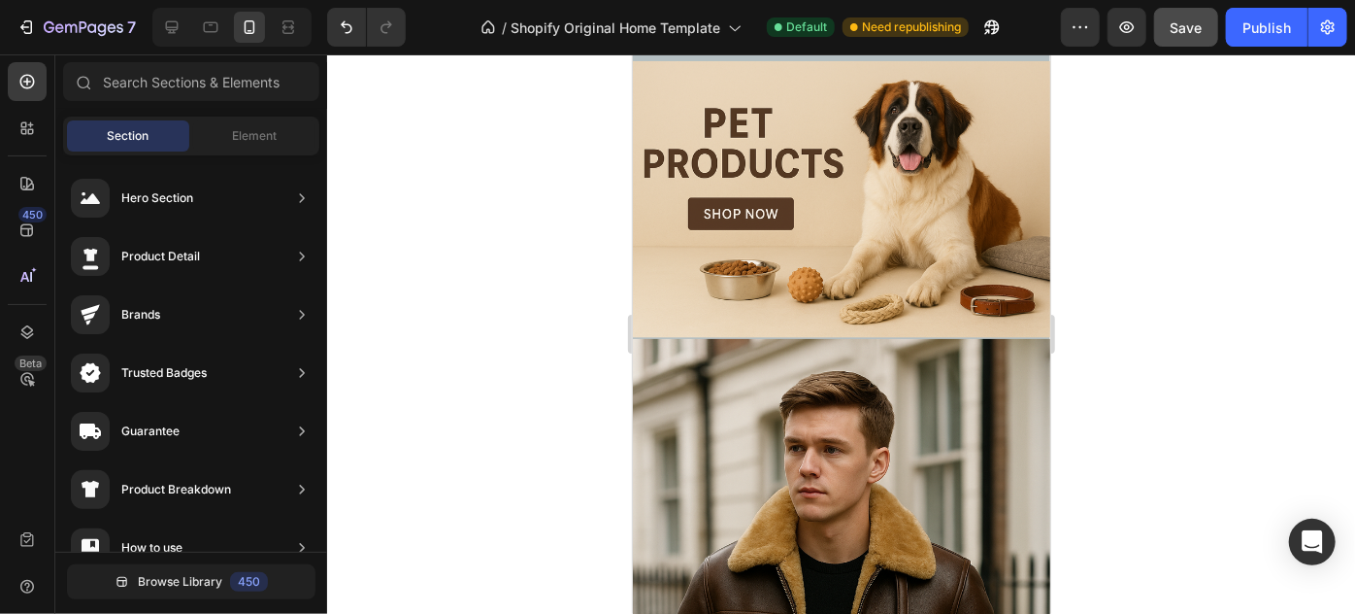
scroll to position [898, 0]
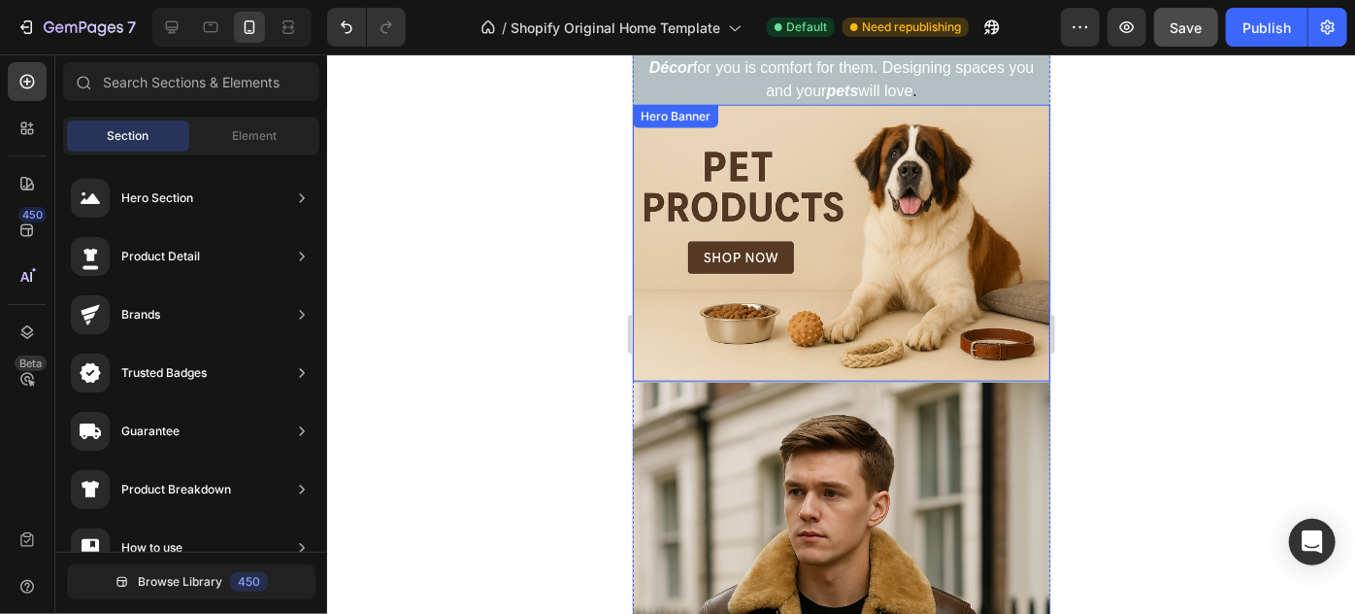
click at [942, 228] on div "Heading Handmade Curated Leather by B&B Originals Button" at bounding box center [841, 167] width 236 height 126
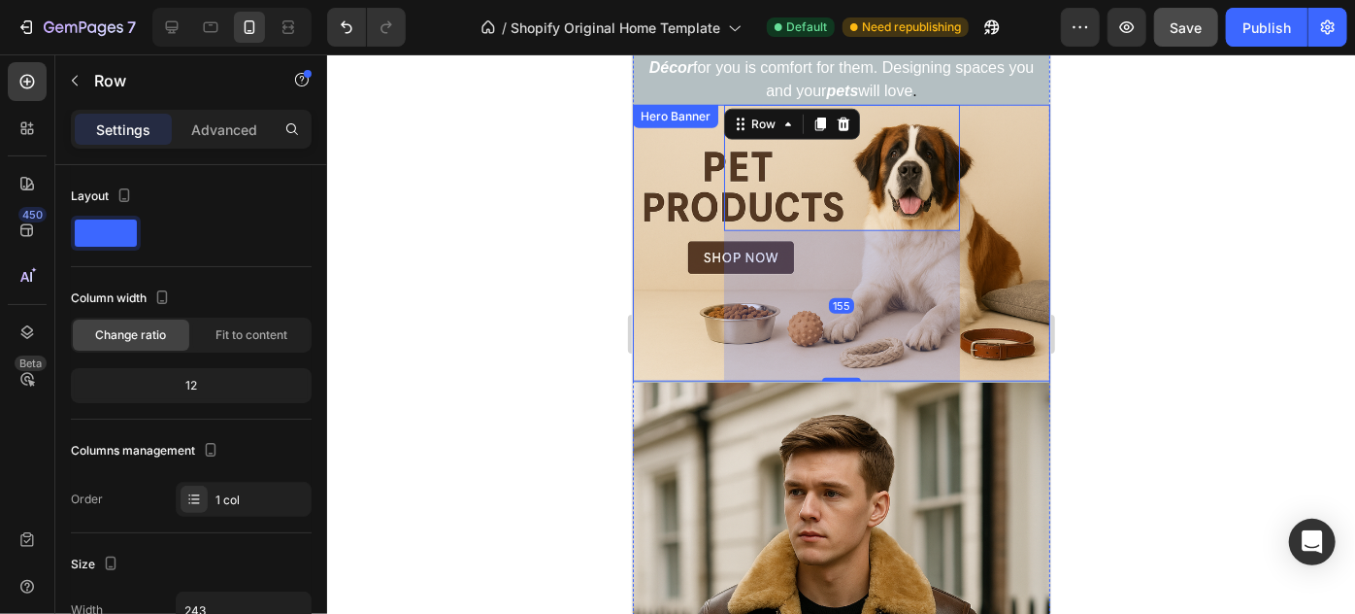
click at [1010, 221] on div "Heading Handmade Curated Leather by B&B Originals Button Row 155" at bounding box center [841, 242] width 418 height 277
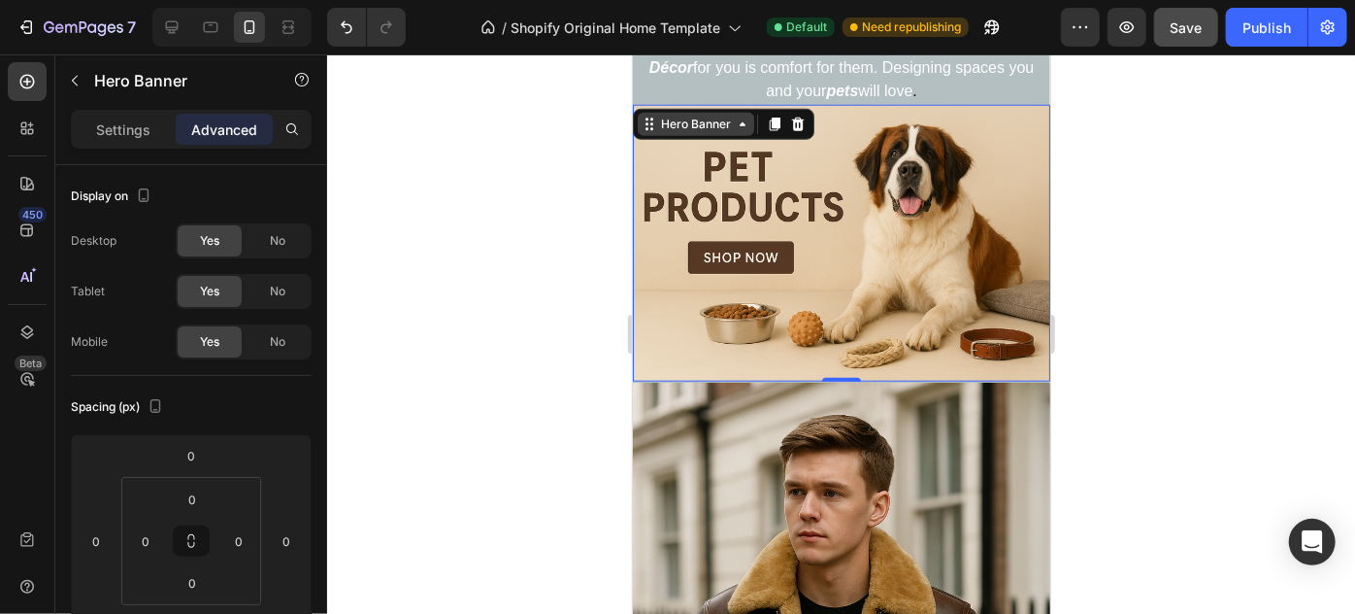
click at [737, 124] on icon at bounding box center [742, 124] width 16 height 16
click at [739, 125] on icon at bounding box center [742, 124] width 16 height 16
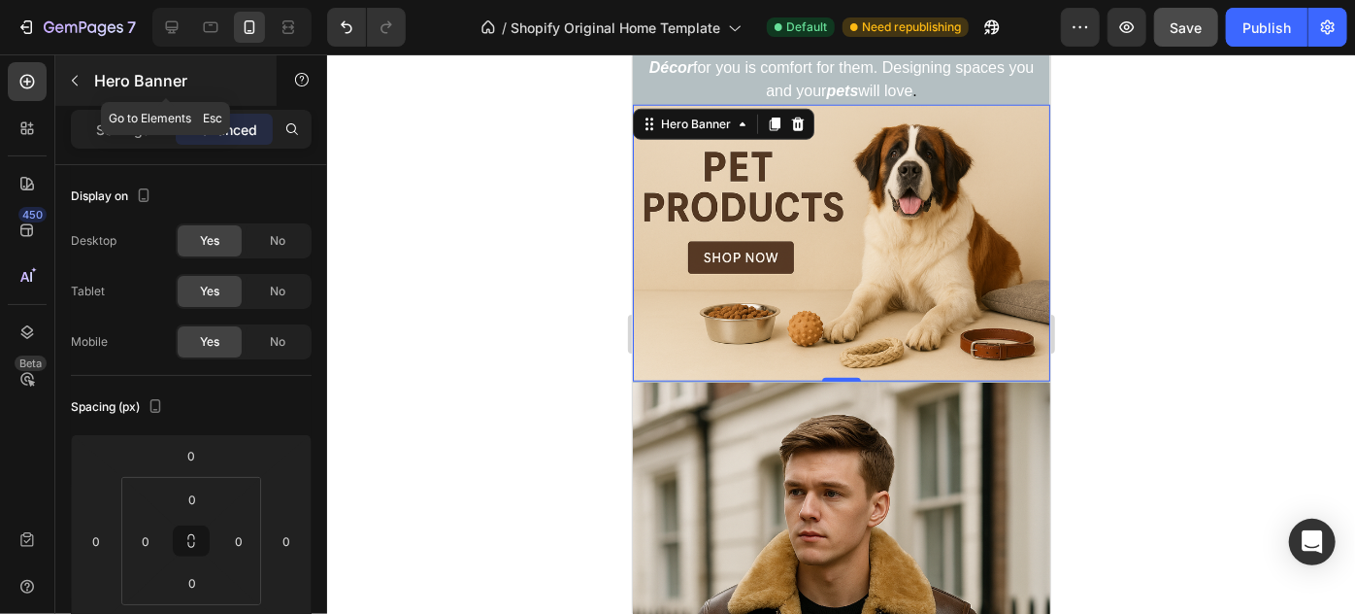
click at [75, 77] on icon "button" at bounding box center [75, 81] width 6 height 11
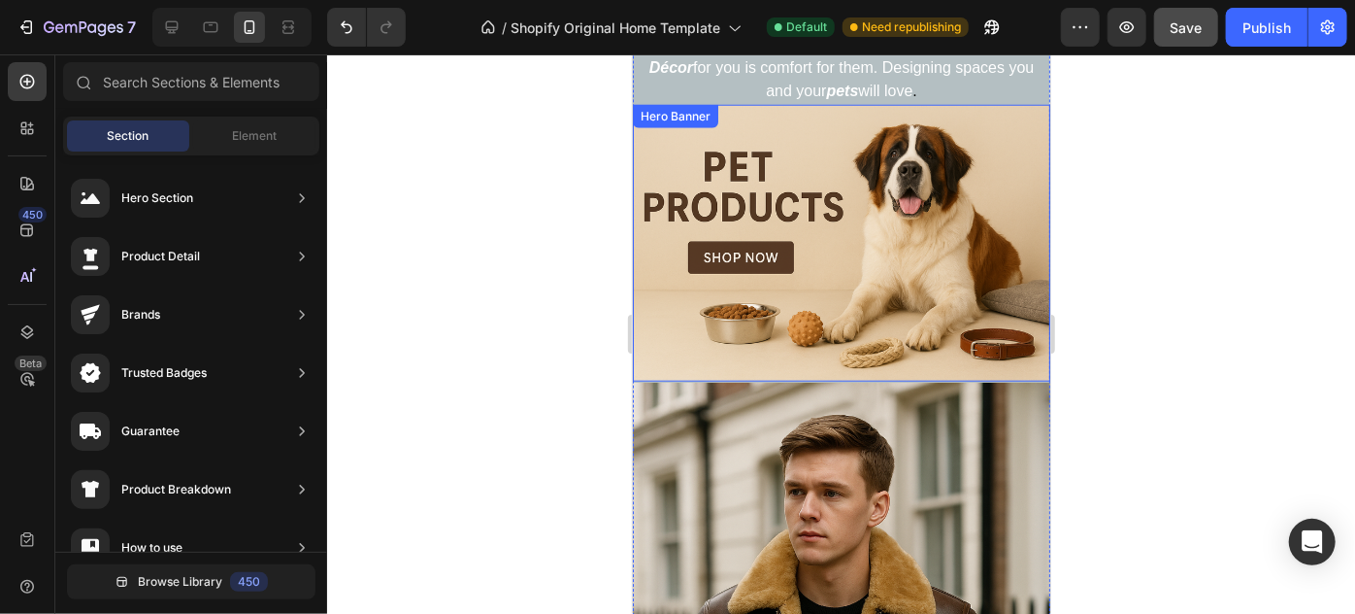
click at [798, 296] on div "Heading Handmade Curated Leather by B&B Originals Button Row" at bounding box center [841, 242] width 418 height 277
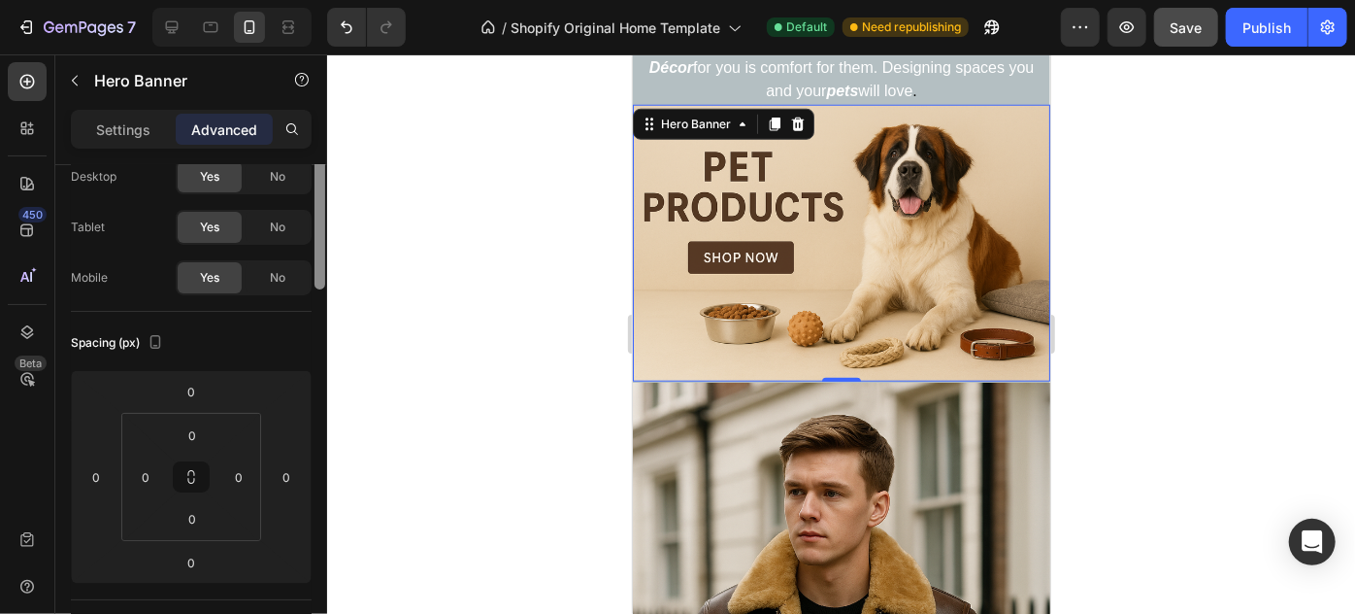
scroll to position [0, 0]
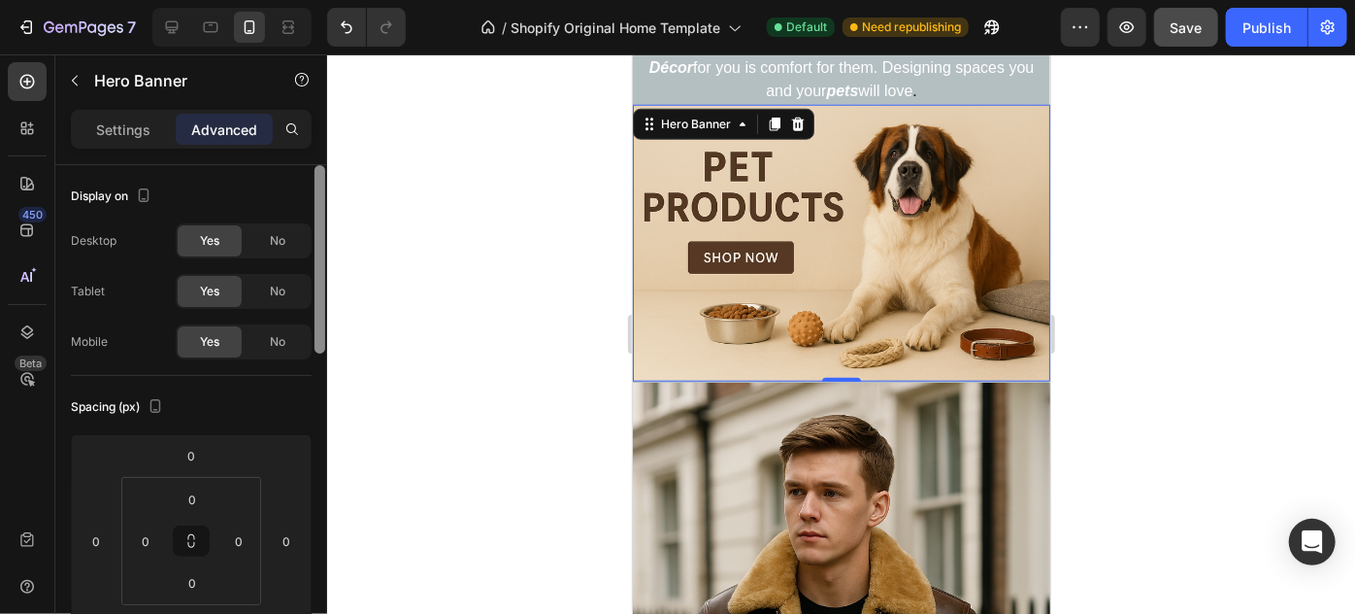
drag, startPoint x: 323, startPoint y: 217, endPoint x: 338, endPoint y: 154, distance: 63.8
click at [338, 0] on div "7 / Shopify Original Home Template Default Need republishing Preview Save Publi…" at bounding box center [677, 0] width 1355 height 0
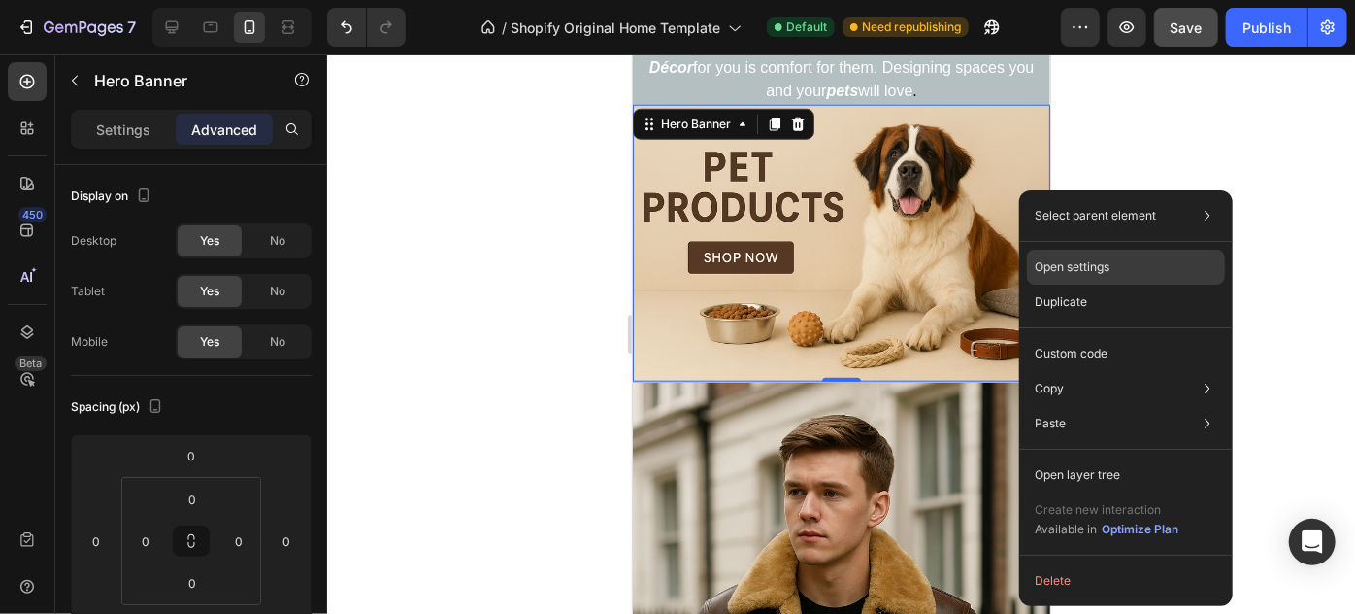
click at [1077, 258] on p "Open settings" at bounding box center [1072, 266] width 75 height 17
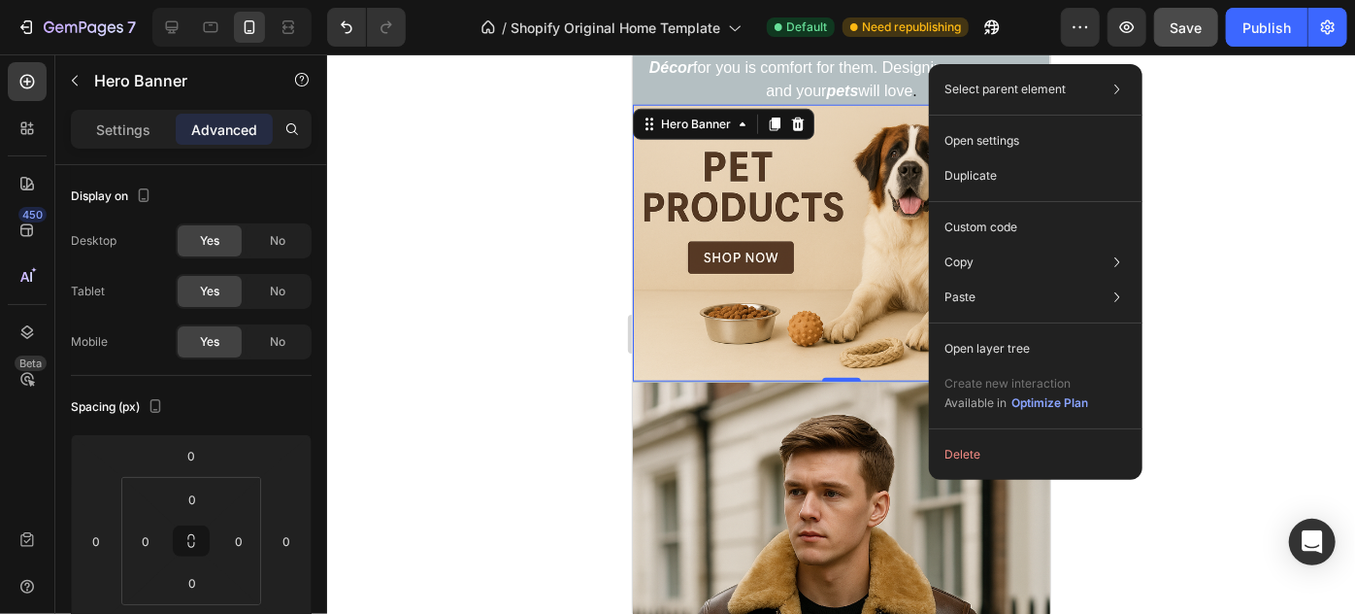
click at [871, 251] on div "Heading Handmade Curated Leather by B&B Originals Button Row" at bounding box center [841, 242] width 418 height 277
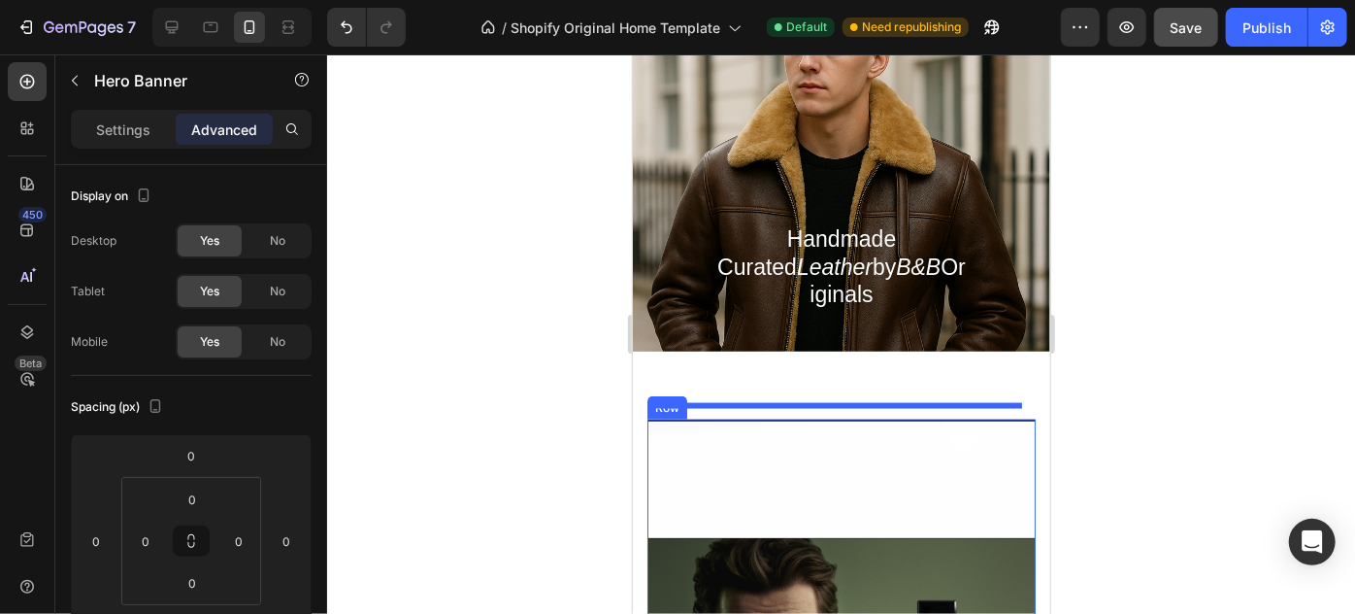
scroll to position [1392, 0]
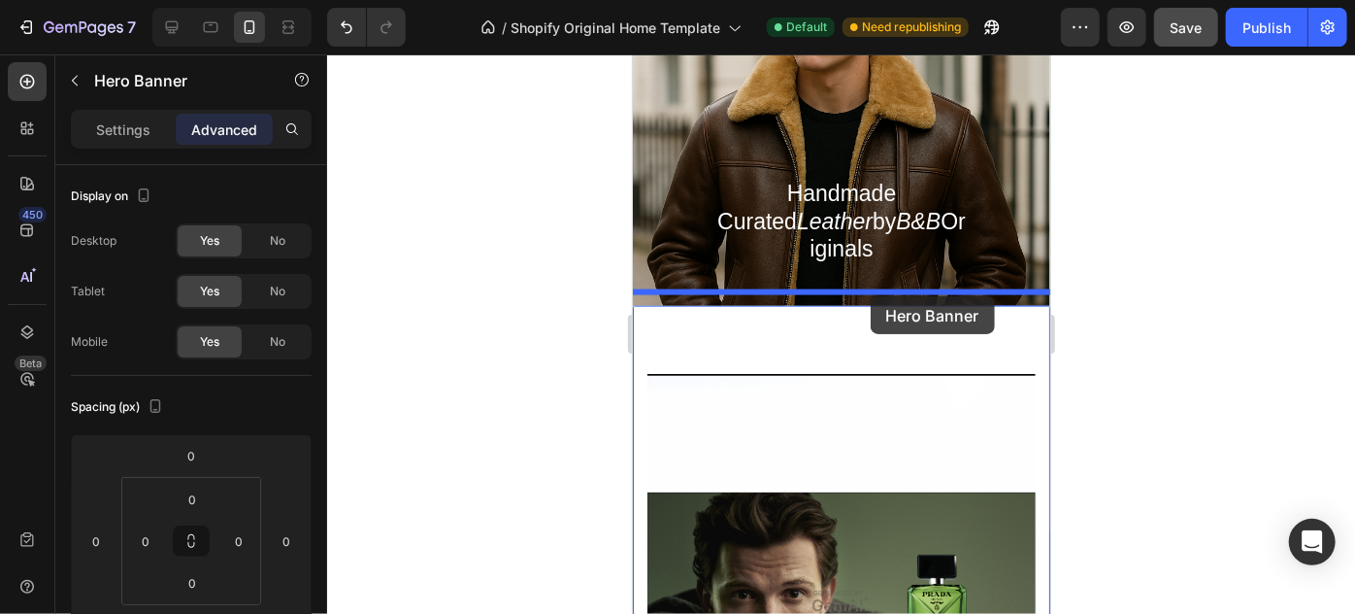
drag, startPoint x: 956, startPoint y: 149, endPoint x: 870, endPoint y: 295, distance: 170.2
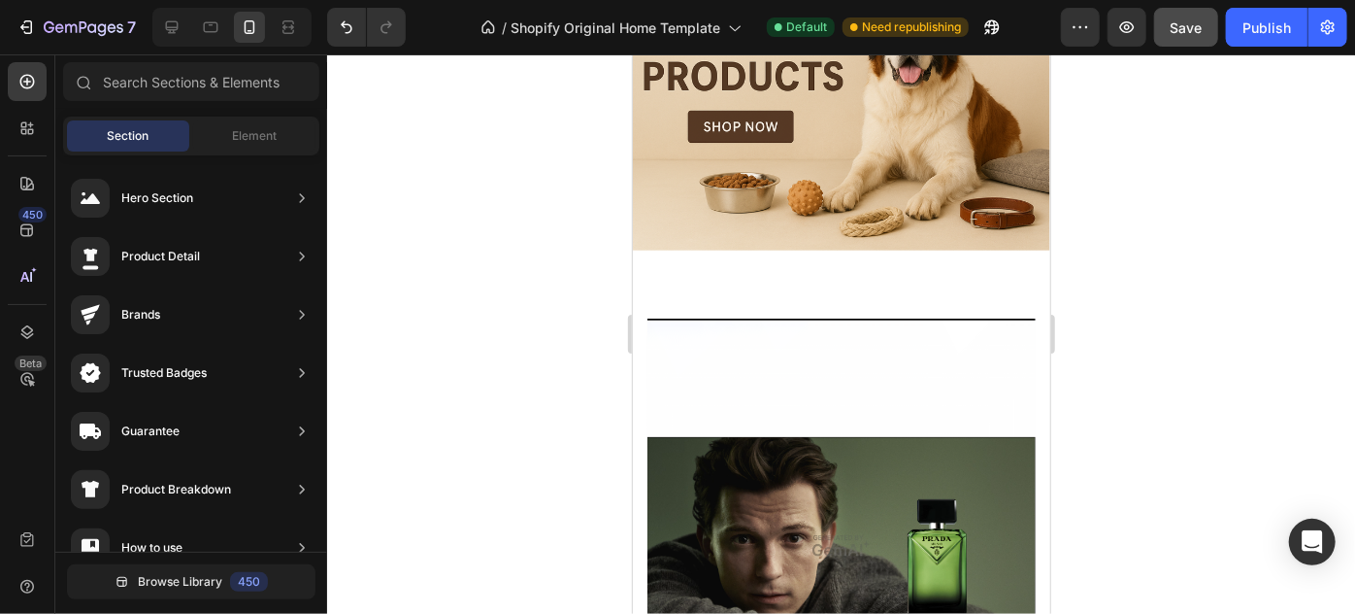
scroll to position [1446, 0]
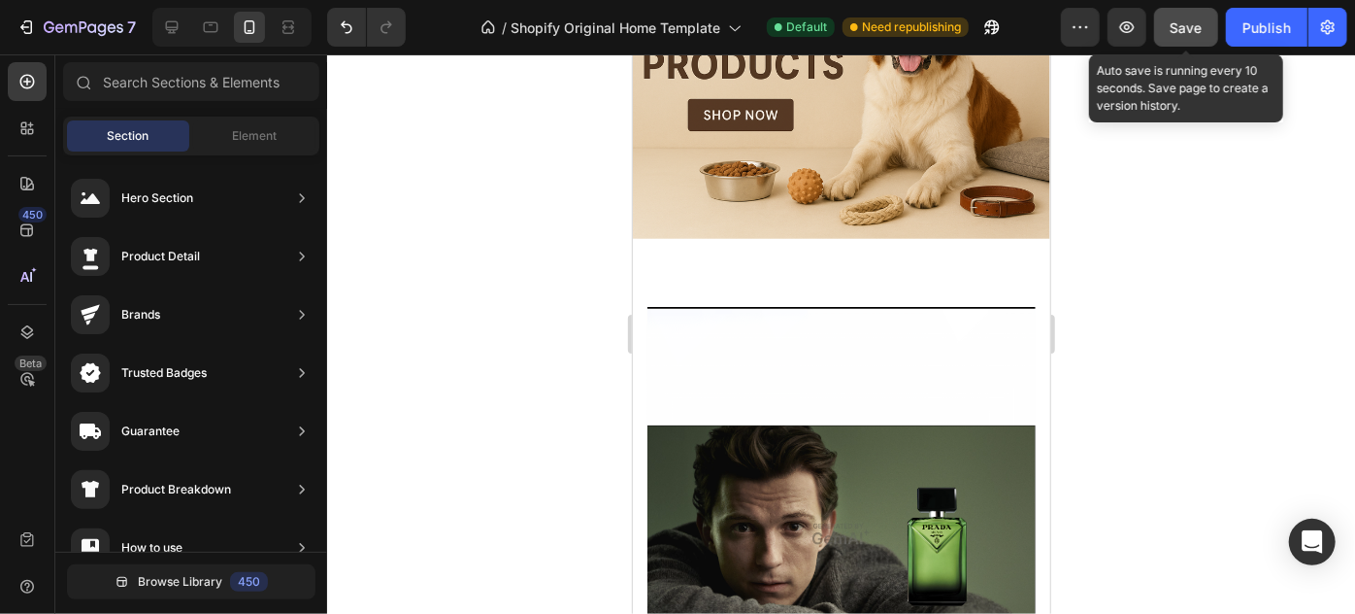
click at [1201, 36] on div "Save" at bounding box center [1187, 27] width 32 height 20
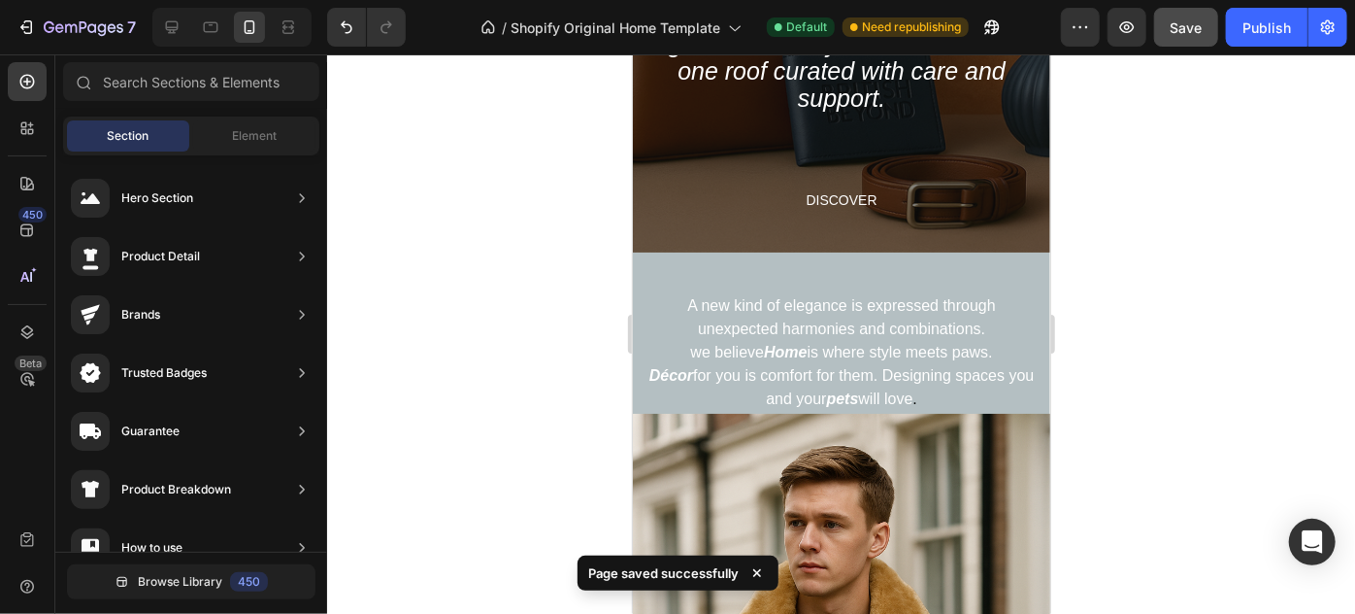
scroll to position [323, 0]
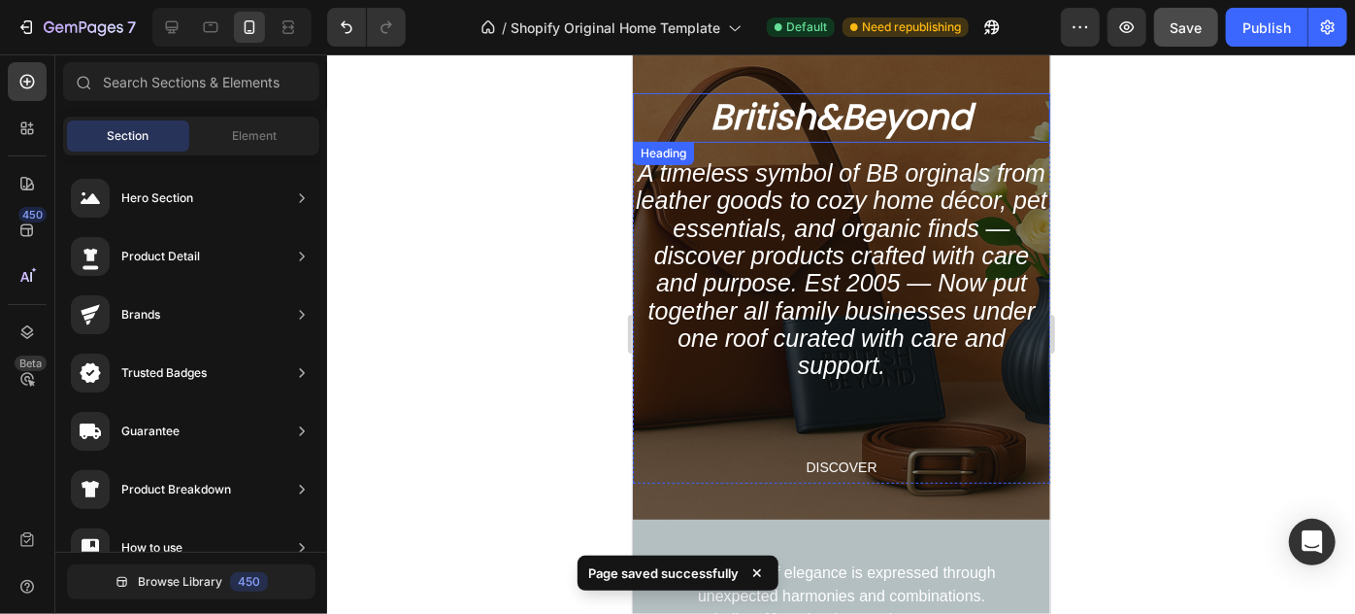
click at [703, 96] on h2 "British&Beyond" at bounding box center [841, 117] width 418 height 50
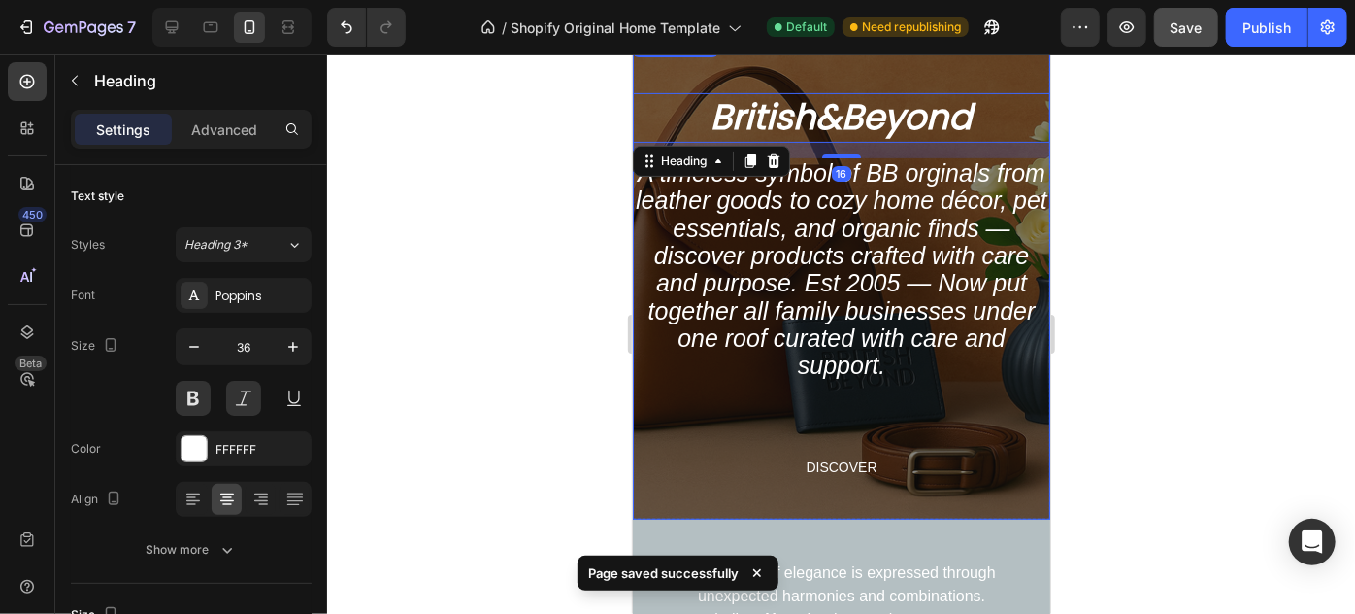
click at [702, 78] on div "Overlay" at bounding box center [841, 275] width 418 height 485
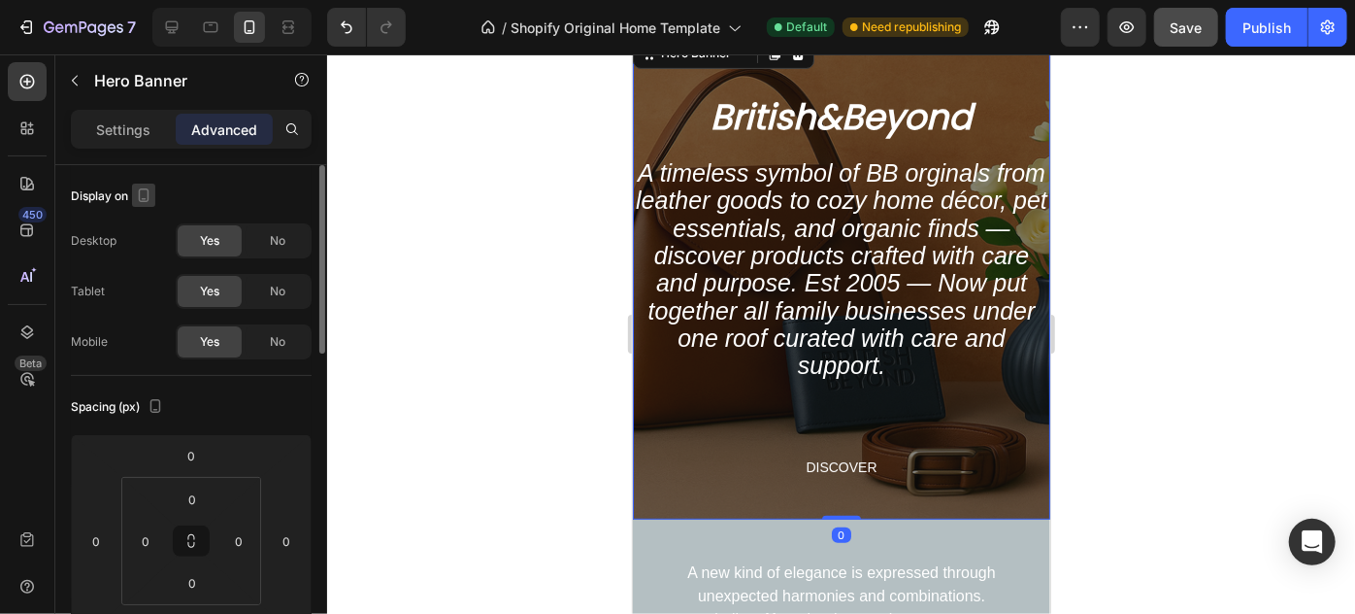
click at [140, 191] on icon "button" at bounding box center [144, 195] width 11 height 14
click at [146, 221] on icon "button" at bounding box center [147, 226] width 19 height 19
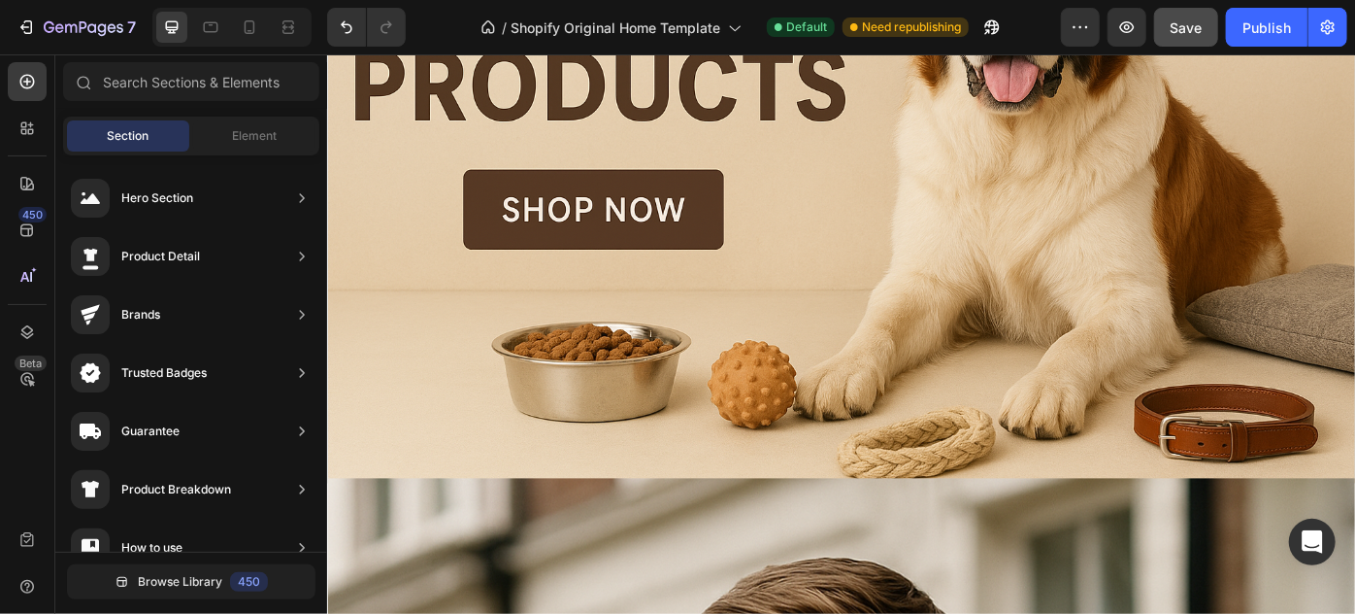
scroll to position [1745, 0]
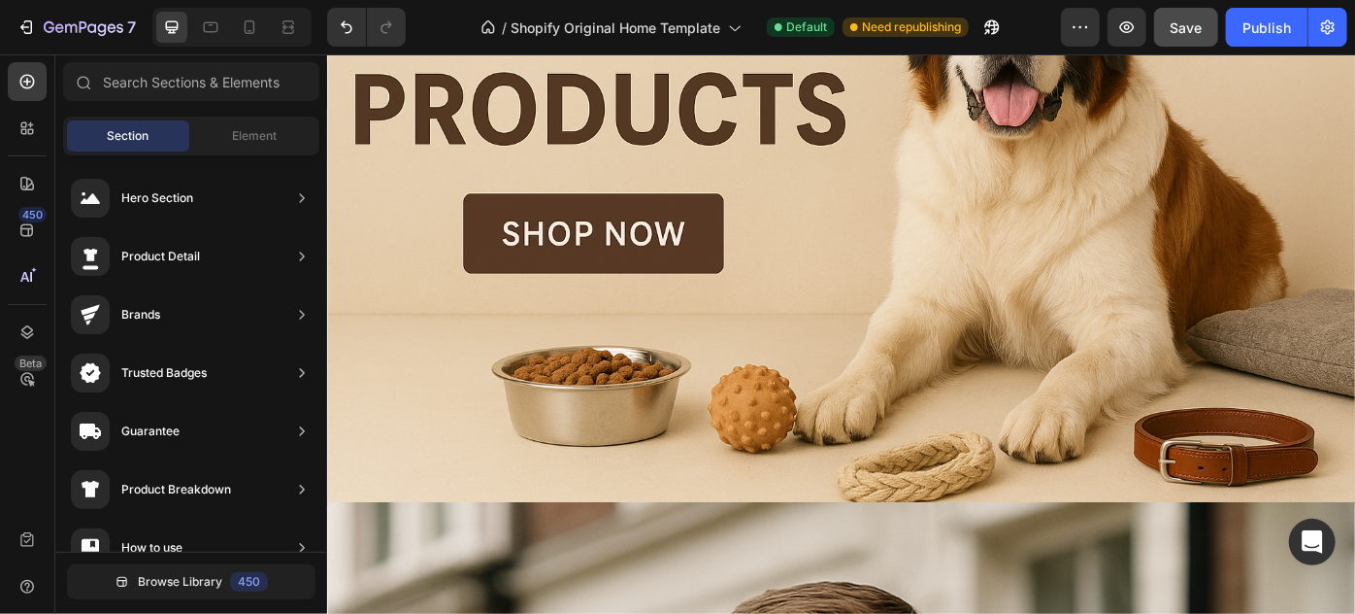
click at [1256, 283] on div "Overlay" at bounding box center [908, 215] width 1165 height 701
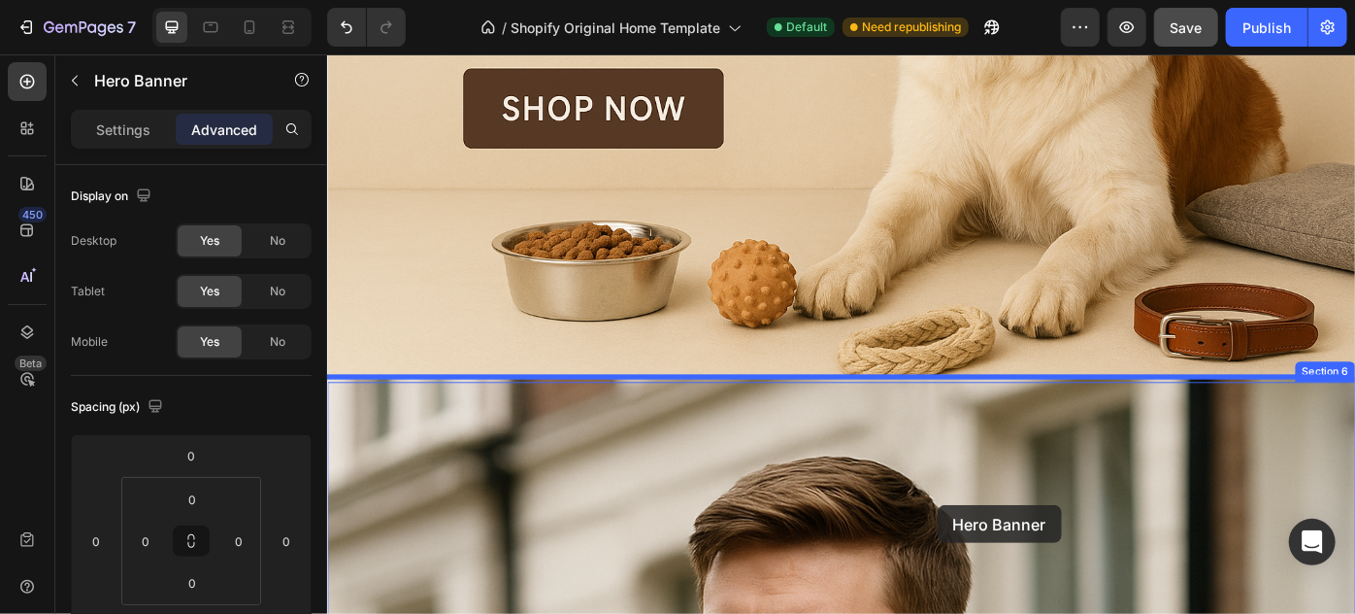
scroll to position [1933, 0]
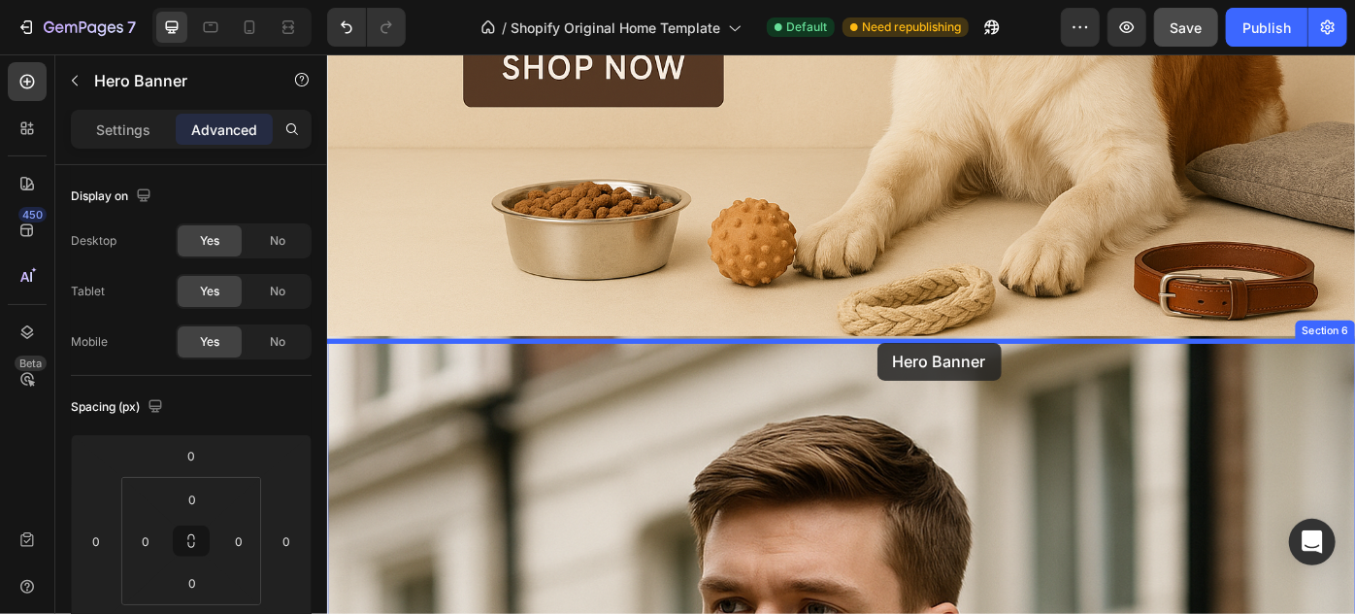
drag, startPoint x: 1105, startPoint y: 339, endPoint x: 950, endPoint y: 380, distance: 160.6
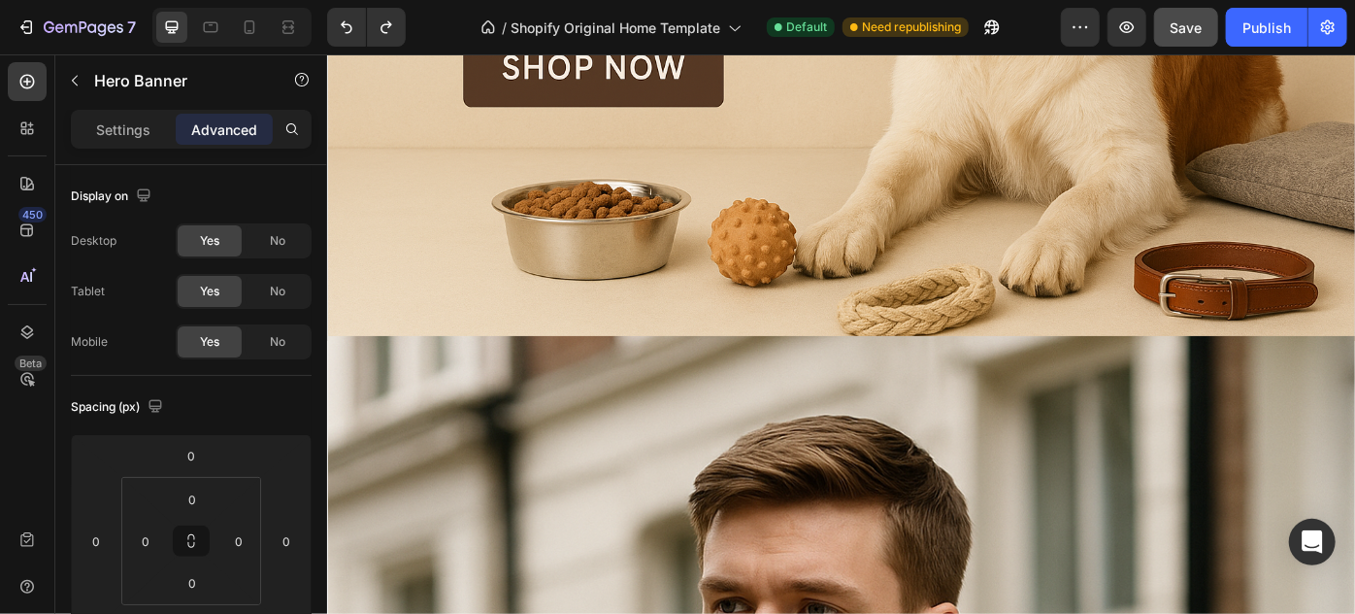
click at [1020, 334] on div "Overlay" at bounding box center [908, 27] width 1165 height 701
click at [990, 280] on div "Overlay" at bounding box center [908, 27] width 1165 height 701
click at [928, 284] on div "Overlay" at bounding box center [908, 27] width 1165 height 701
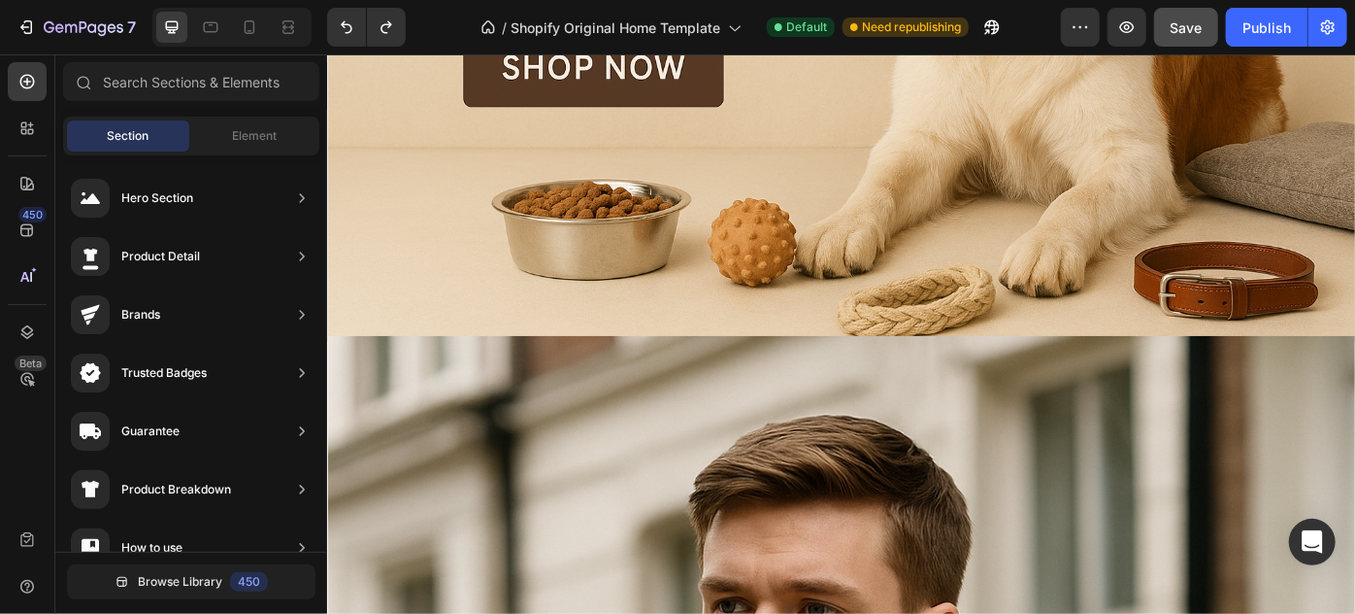
scroll to position [1655, 0]
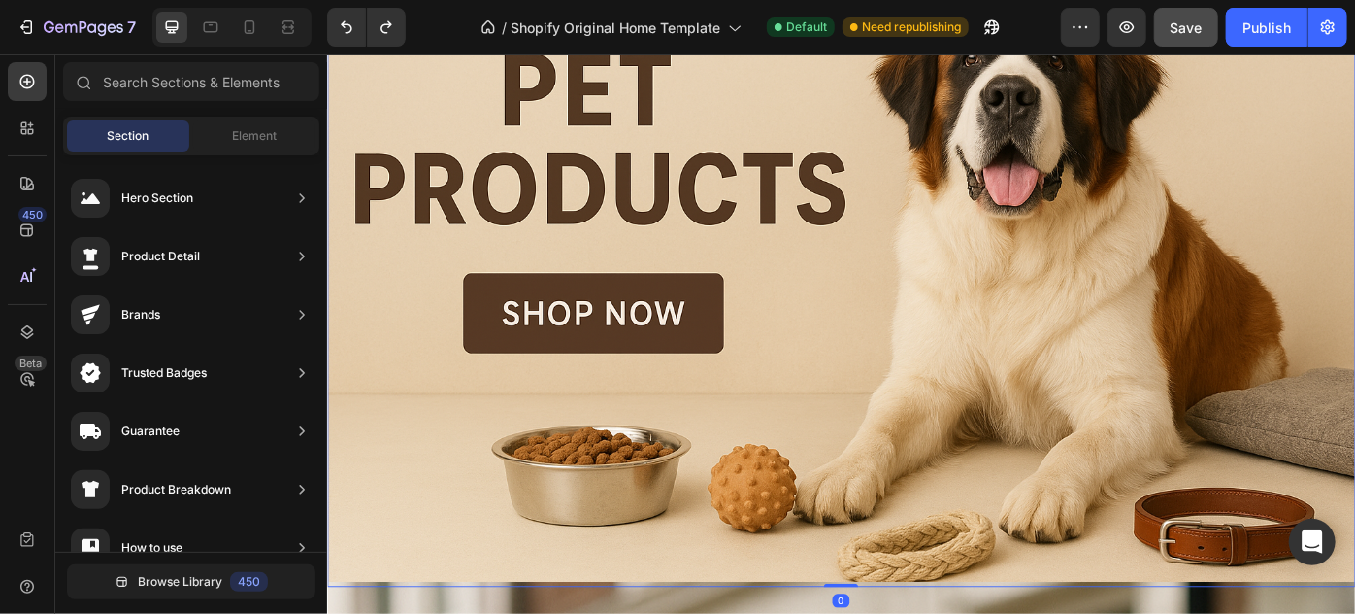
click at [1161, 212] on div "Overlay" at bounding box center [908, 305] width 1165 height 701
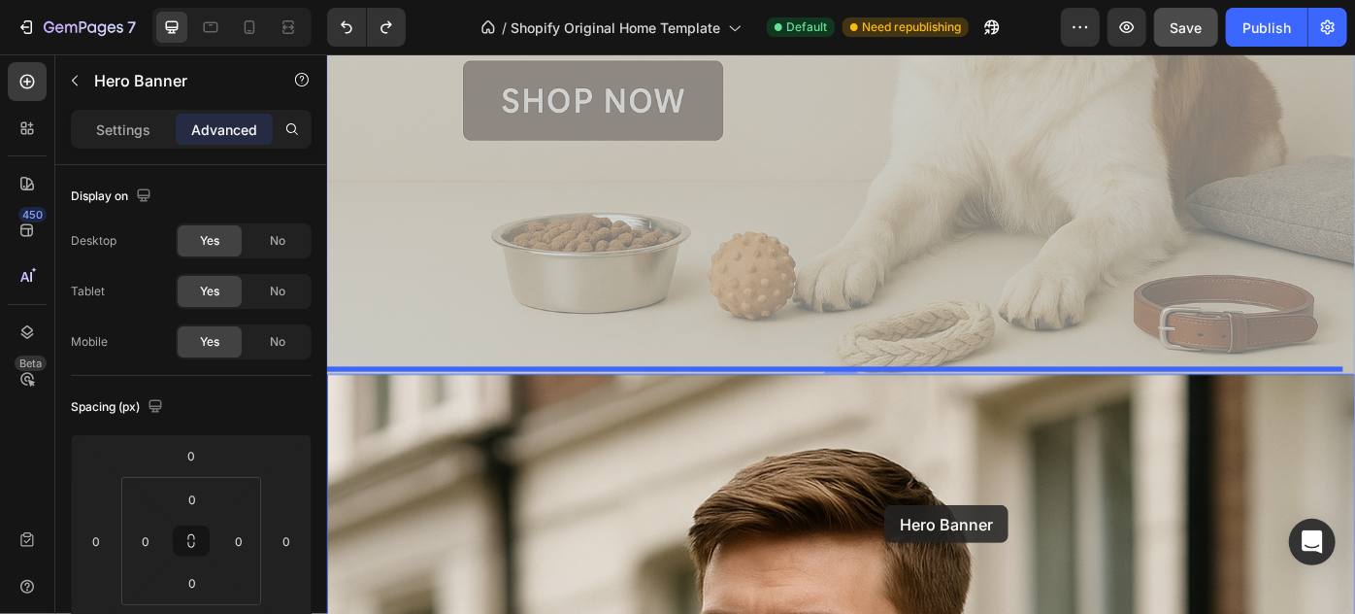
scroll to position [1922, 0]
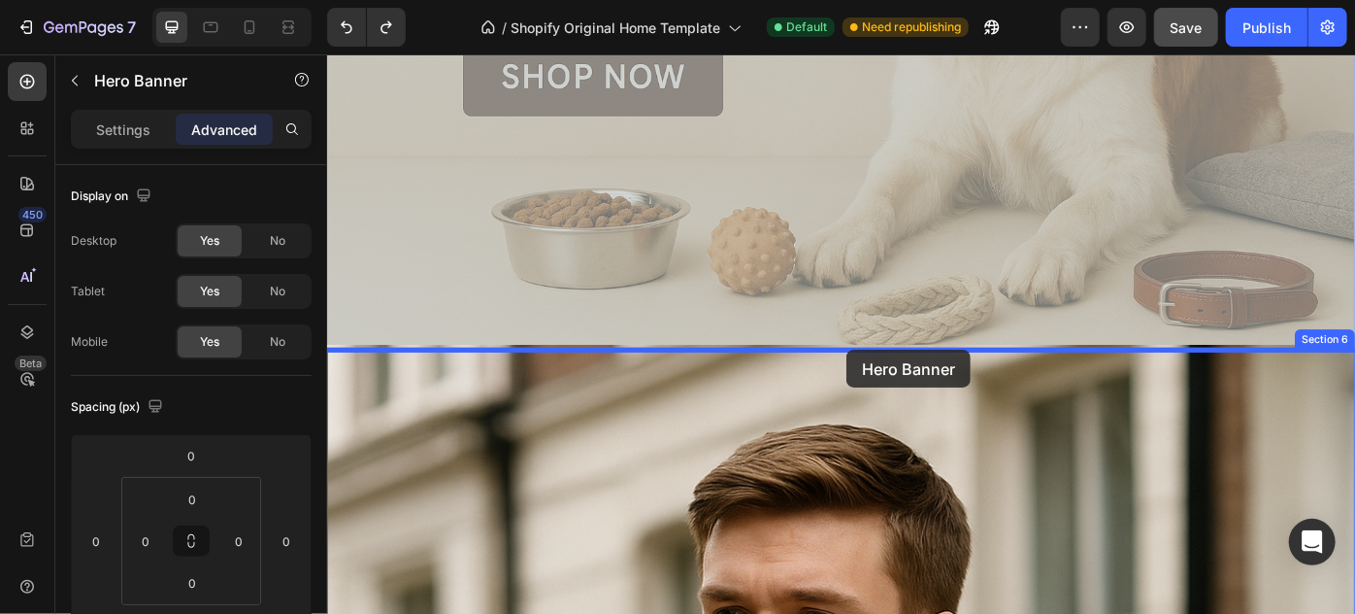
drag, startPoint x: 984, startPoint y: 507, endPoint x: 915, endPoint y: 392, distance: 133.7
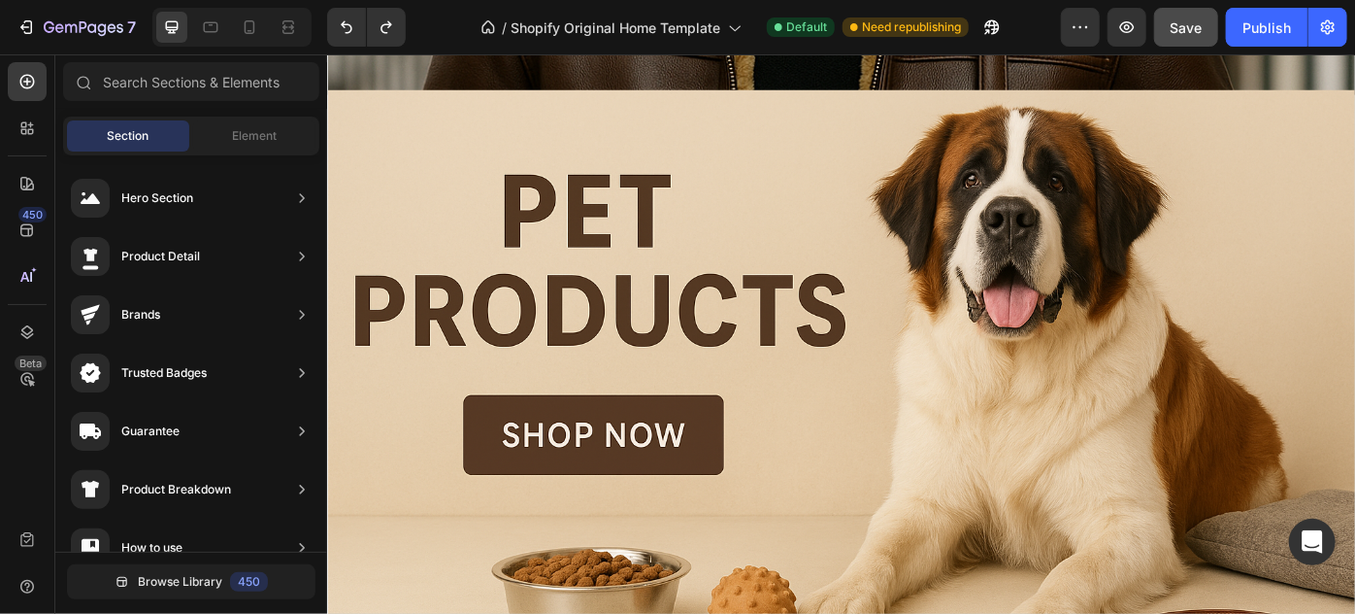
scroll to position [2416, 0]
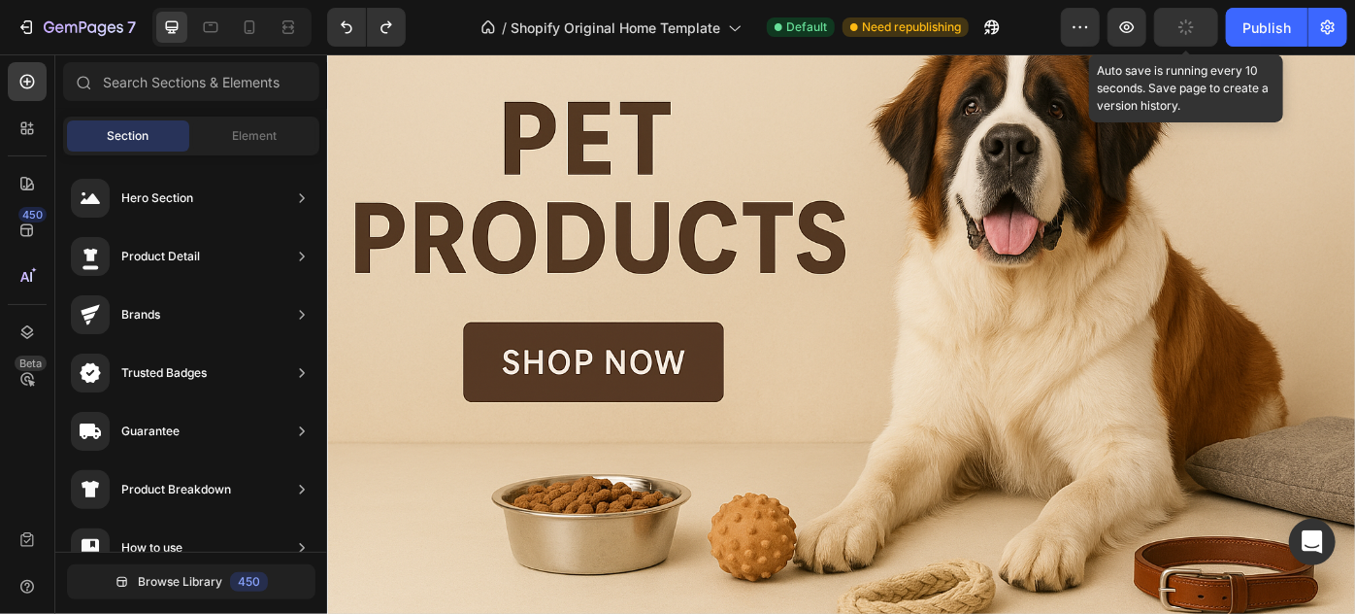
click at [1212, 10] on button "button" at bounding box center [1186, 27] width 64 height 39
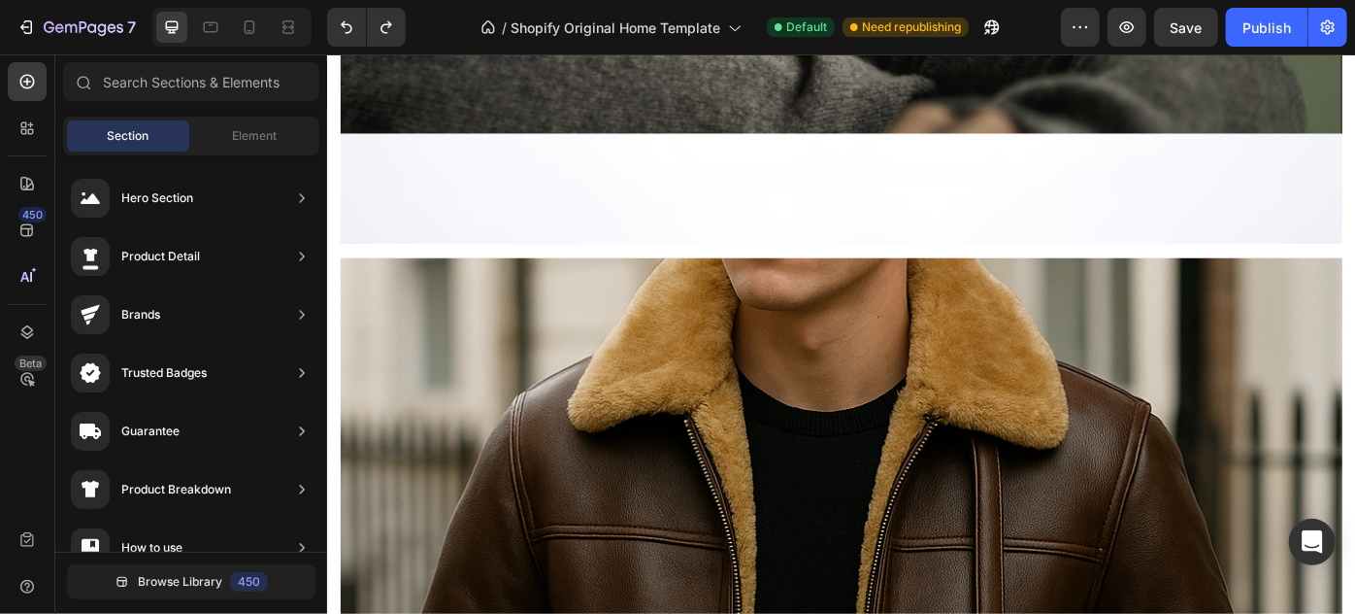
scroll to position [3782, 0]
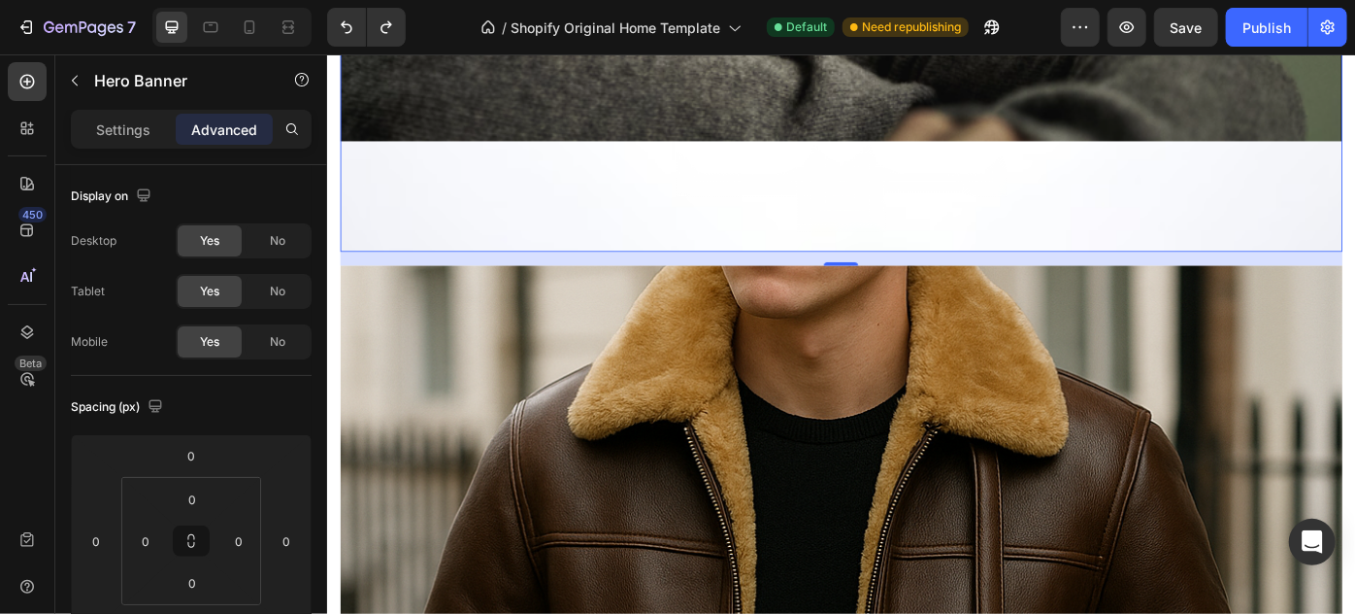
click at [1275, 284] on div "16" at bounding box center [909, 285] width 1136 height 16
click at [1187, 284] on div "16" at bounding box center [909, 285] width 1136 height 16
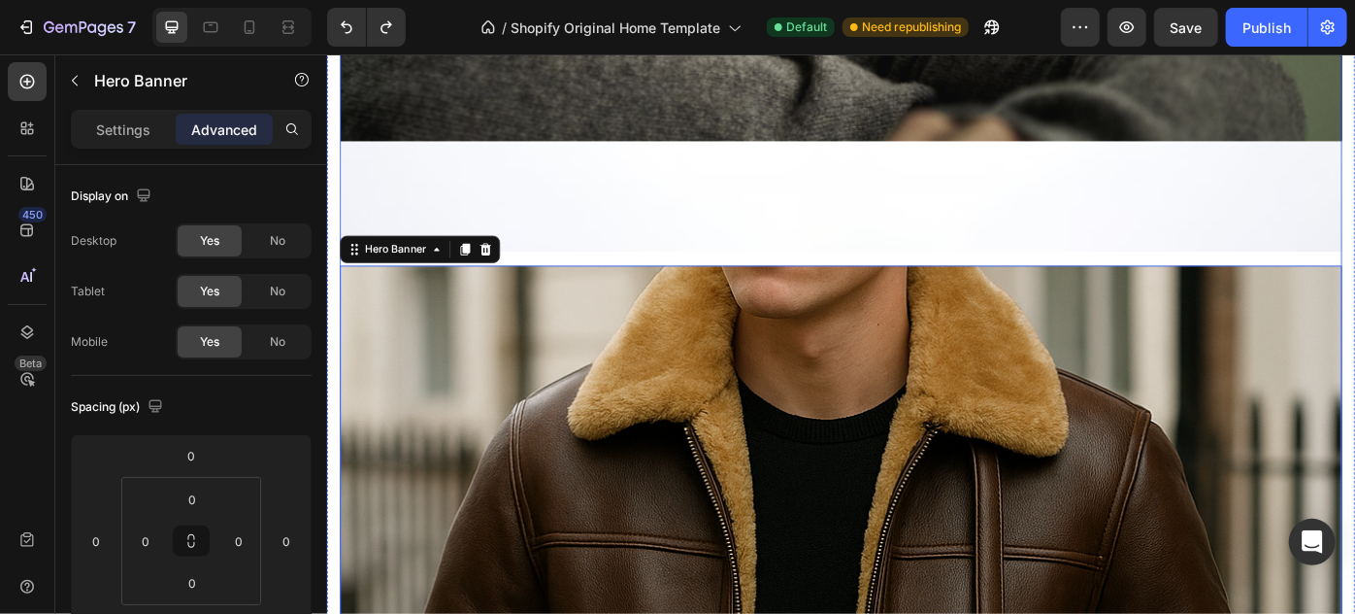
click at [933, 285] on div "Image Hero Banner Heading Handmade Curated Leather by B&B Originals Button Row …" at bounding box center [909, 550] width 1136 height 2254
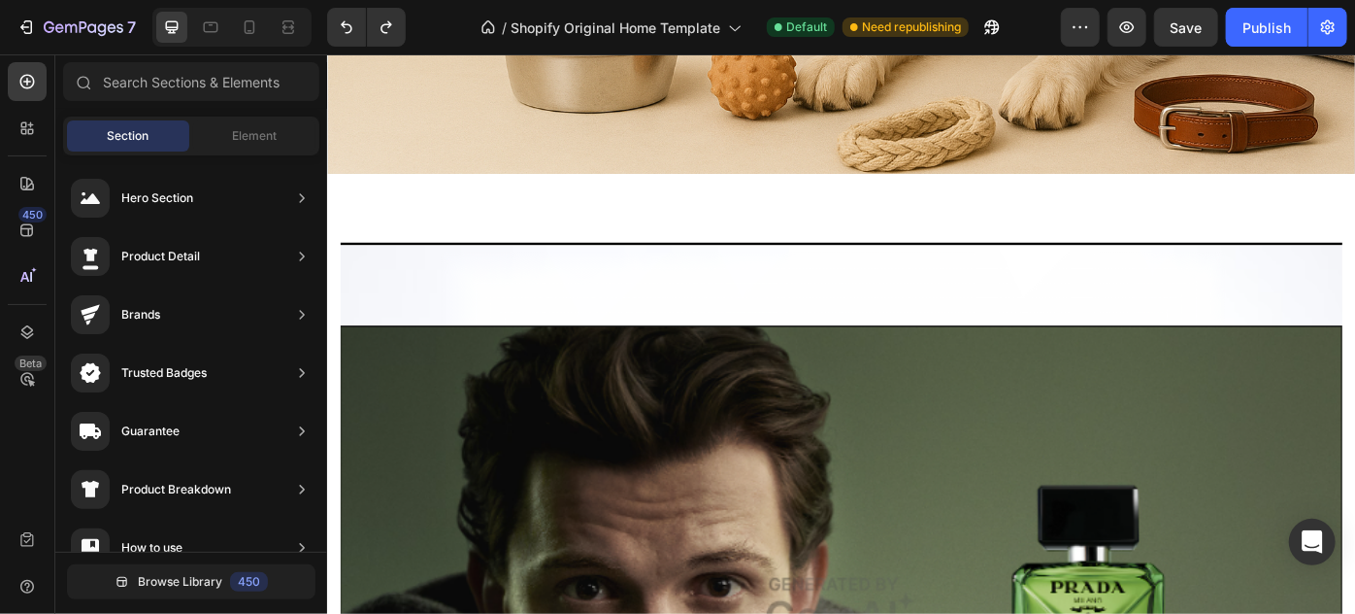
scroll to position [2922, 0]
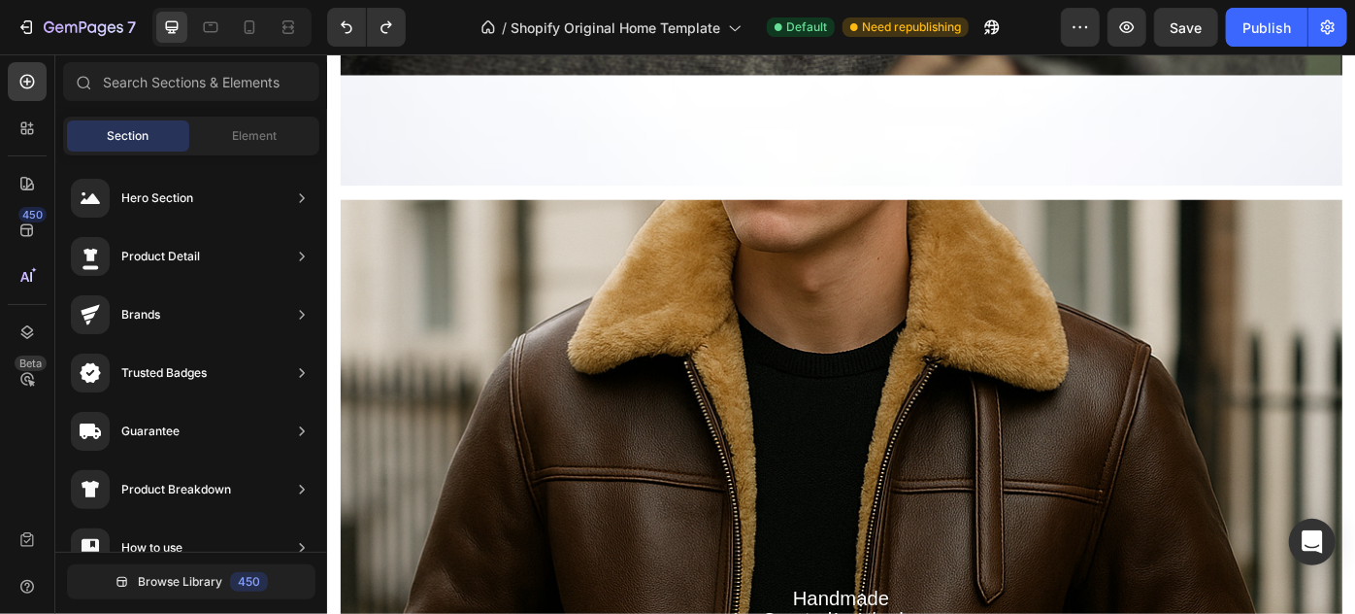
scroll to position [3829, 0]
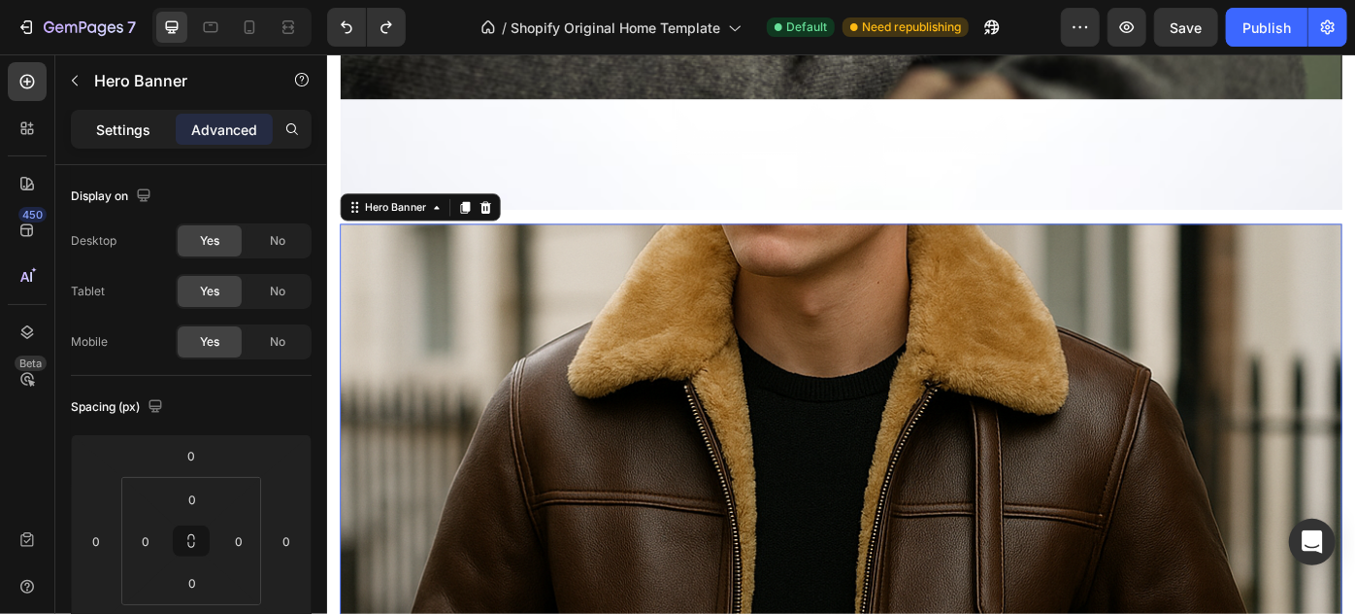
click at [126, 139] on p "Settings" at bounding box center [123, 129] width 54 height 20
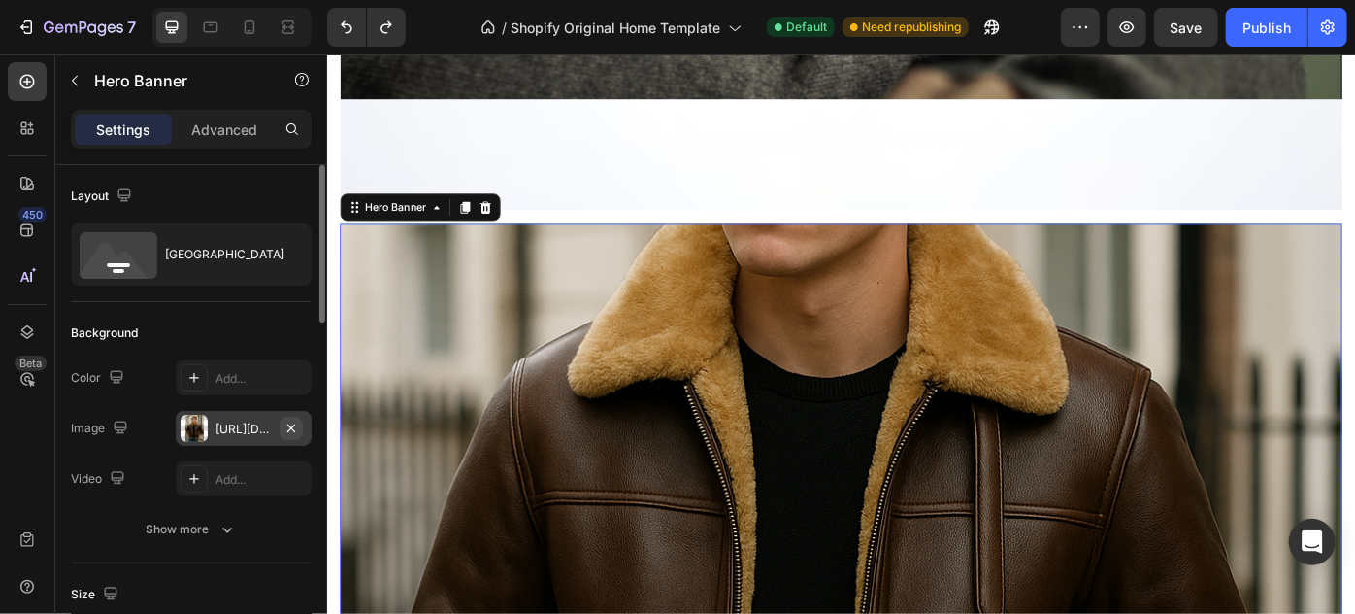
click at [290, 426] on icon "button" at bounding box center [291, 427] width 8 height 8
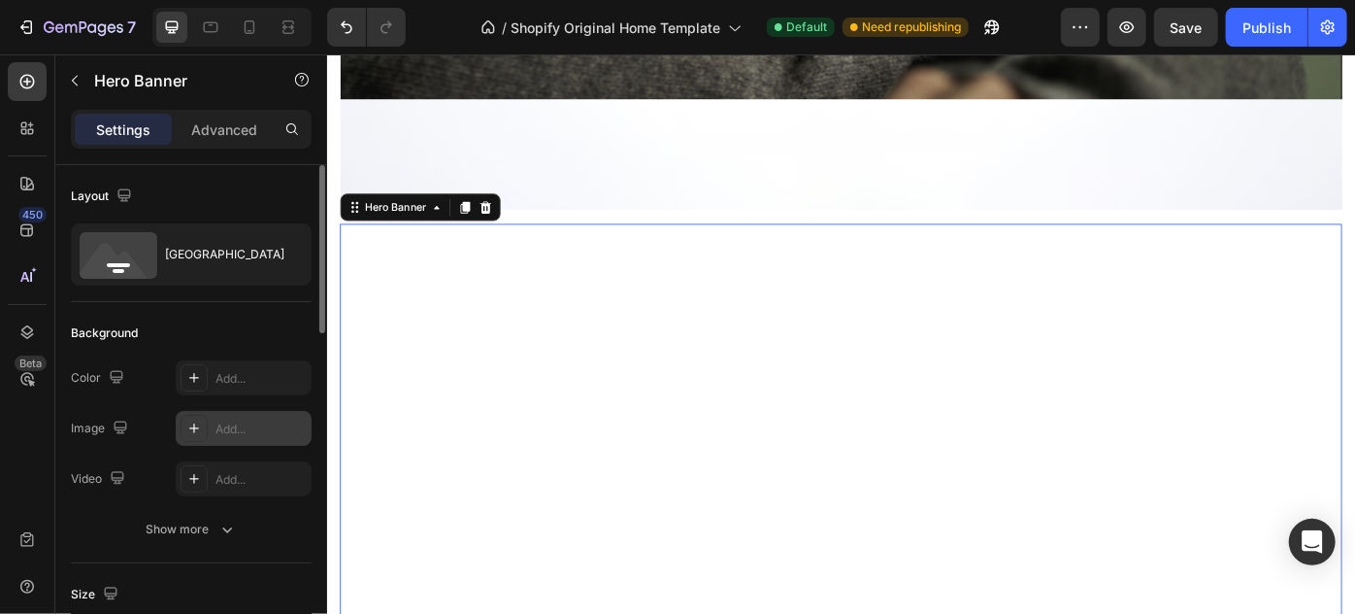
click at [238, 426] on div "Add..." at bounding box center [261, 428] width 91 height 17
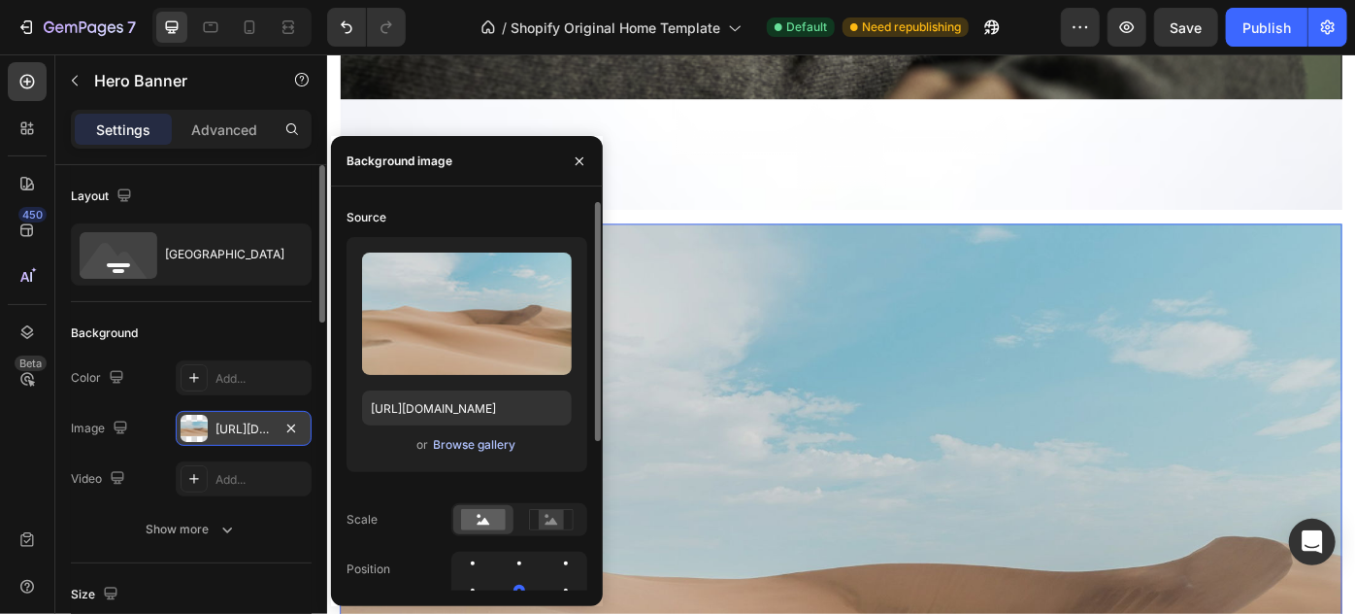
click at [474, 445] on div "Browse gallery" at bounding box center [475, 444] width 83 height 17
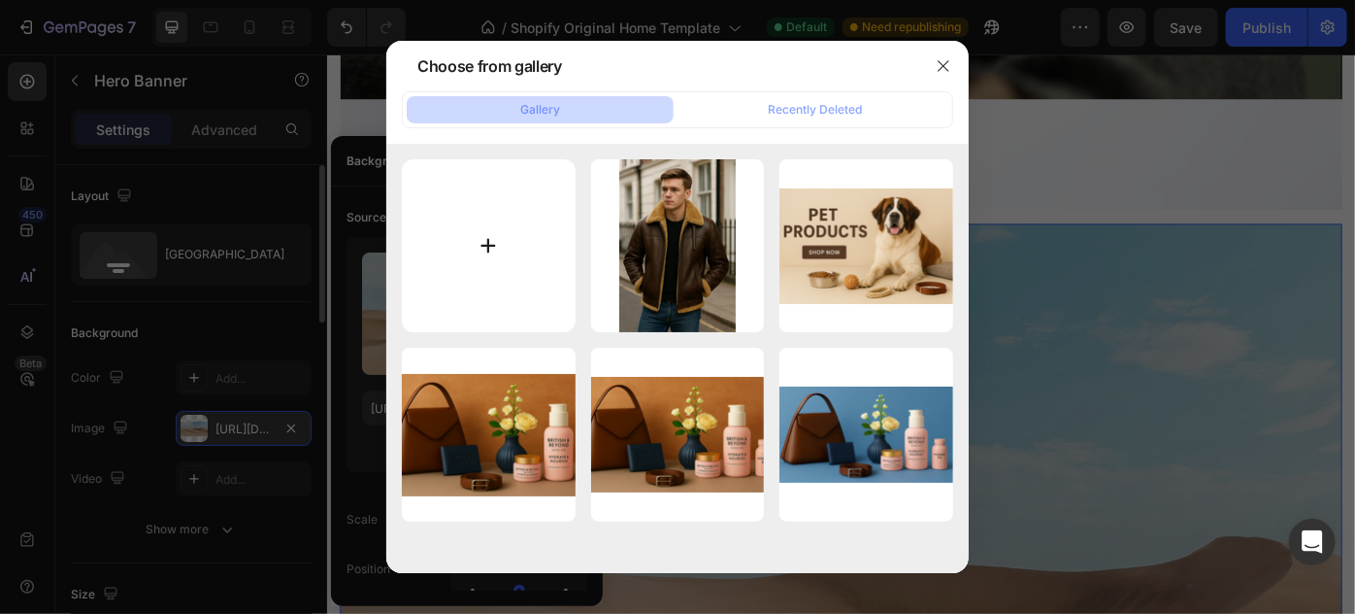
drag, startPoint x: 494, startPoint y: 111, endPoint x: 515, endPoint y: 235, distance: 125.9
click at [515, 235] on div "Gallery Recently Deleted Stylish Streetfront S...ll.png 2860.68 kb Pet Products…" at bounding box center [677, 332] width 583 height 482
click at [515, 235] on input "file" at bounding box center [489, 246] width 174 height 174
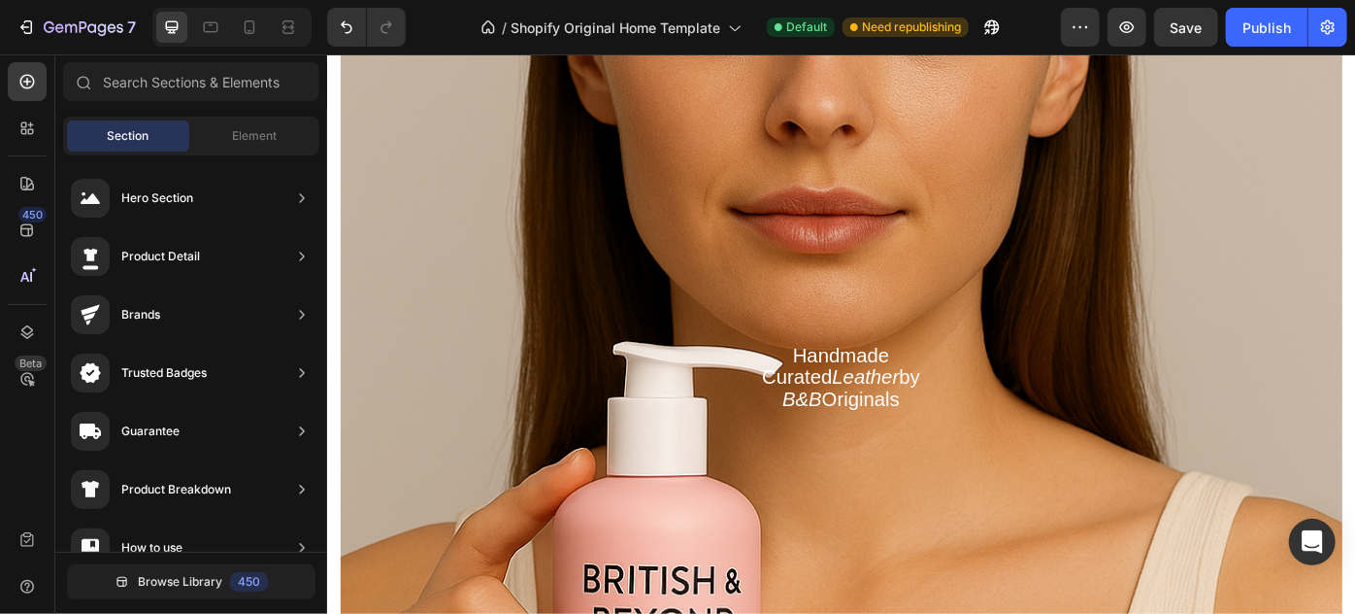
scroll to position [4041, 0]
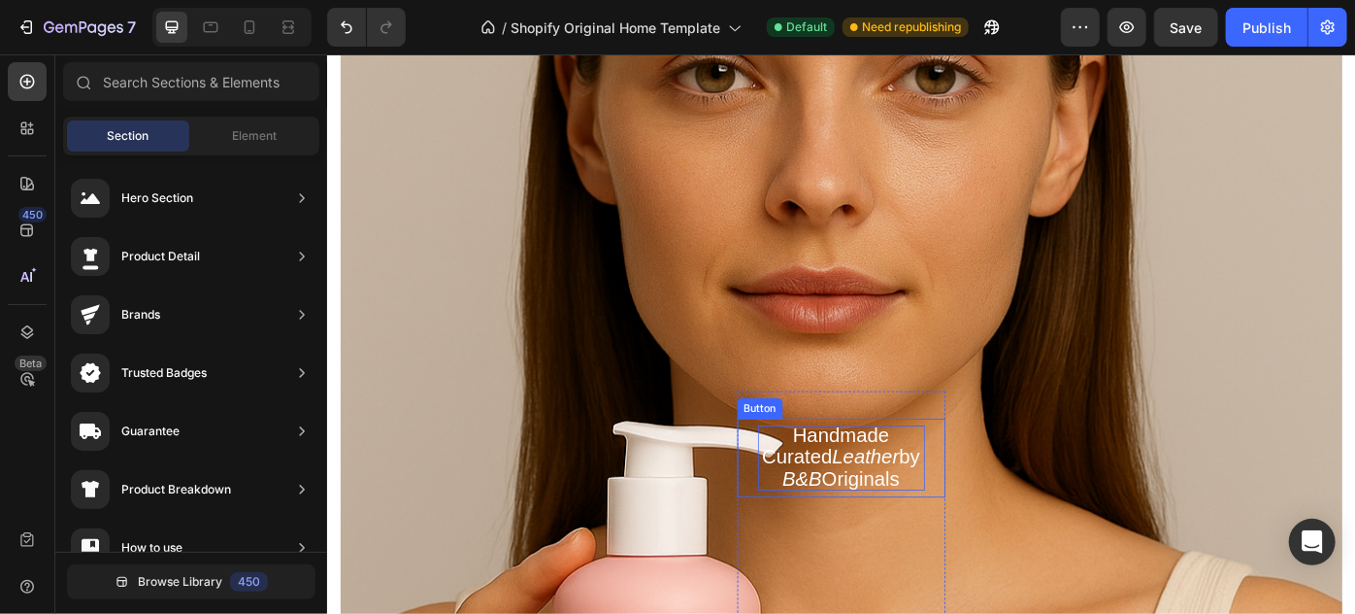
click at [950, 510] on icon "Leather" at bounding box center [937, 508] width 76 height 25
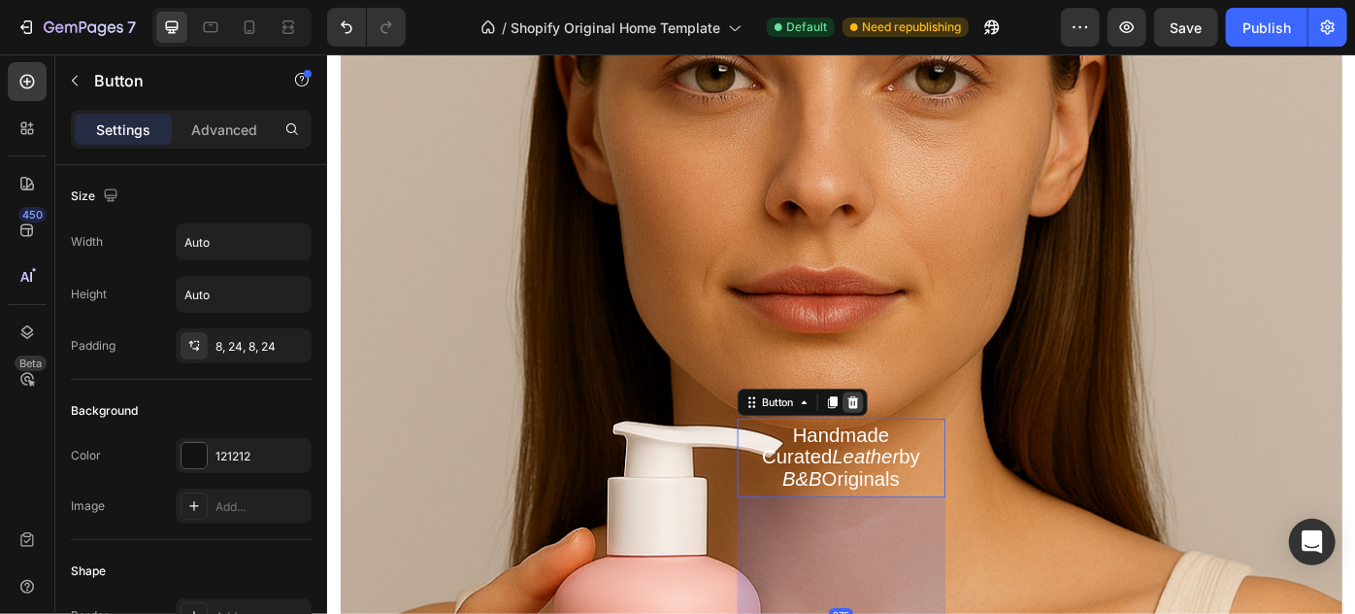
click at [917, 444] on icon at bounding box center [922, 448] width 13 height 14
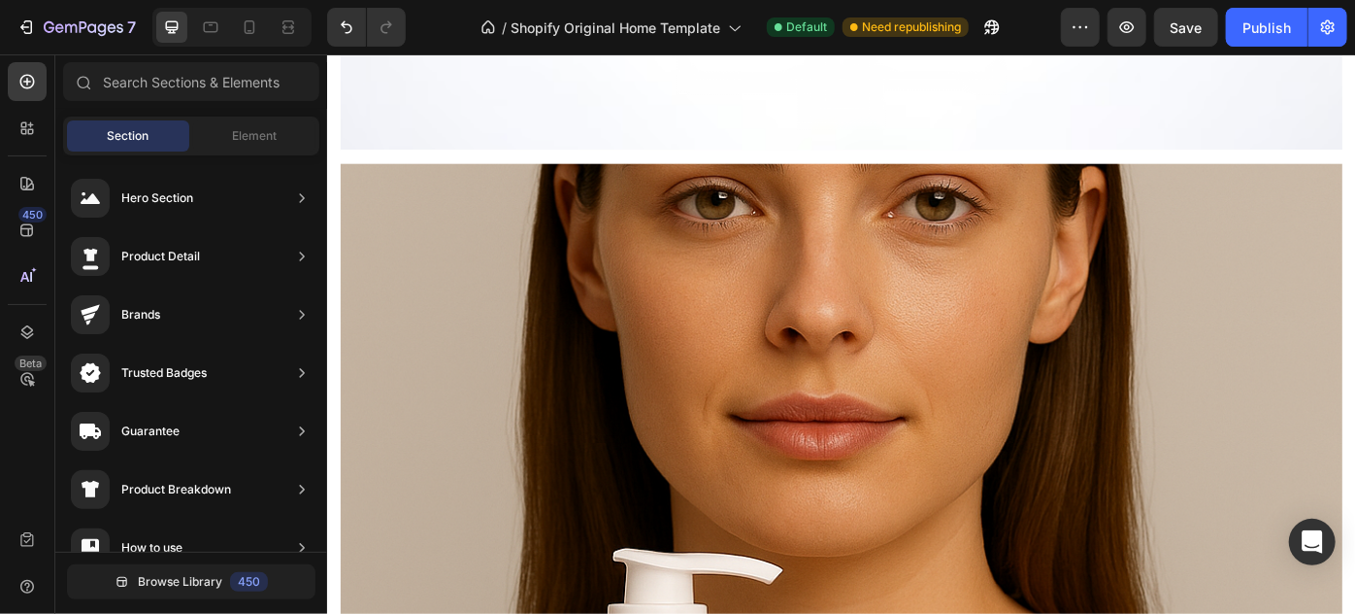
scroll to position [3861, 0]
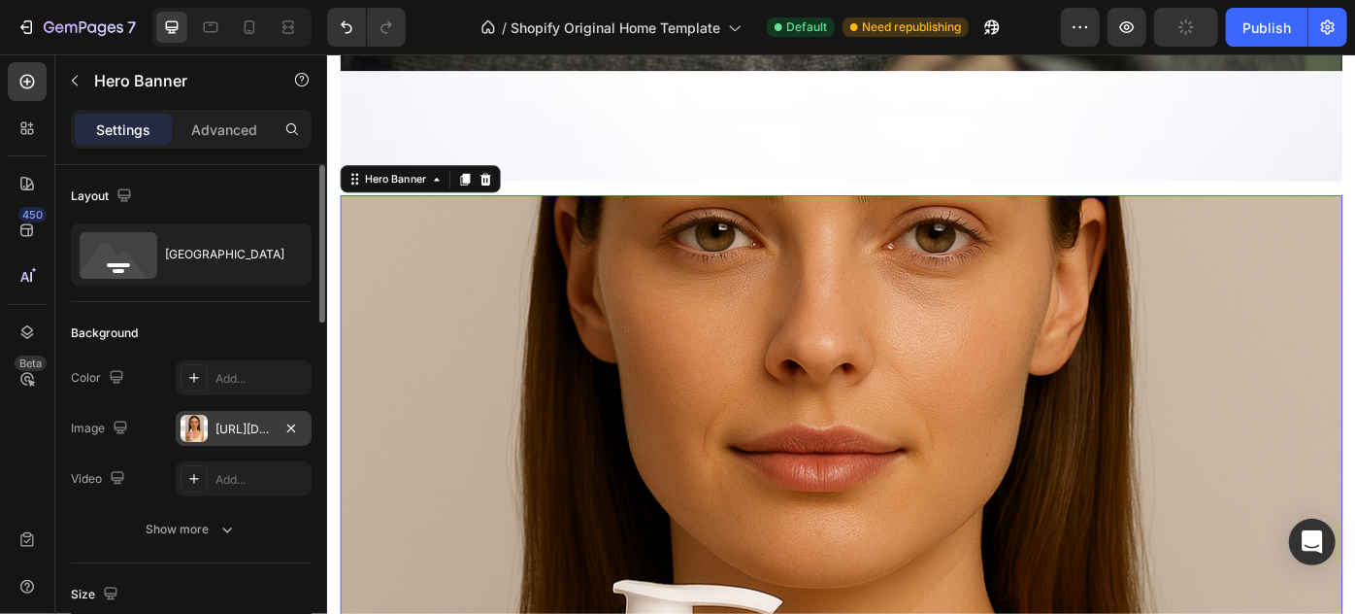
click at [237, 421] on div "[URL][DOMAIN_NAME]" at bounding box center [244, 428] width 56 height 17
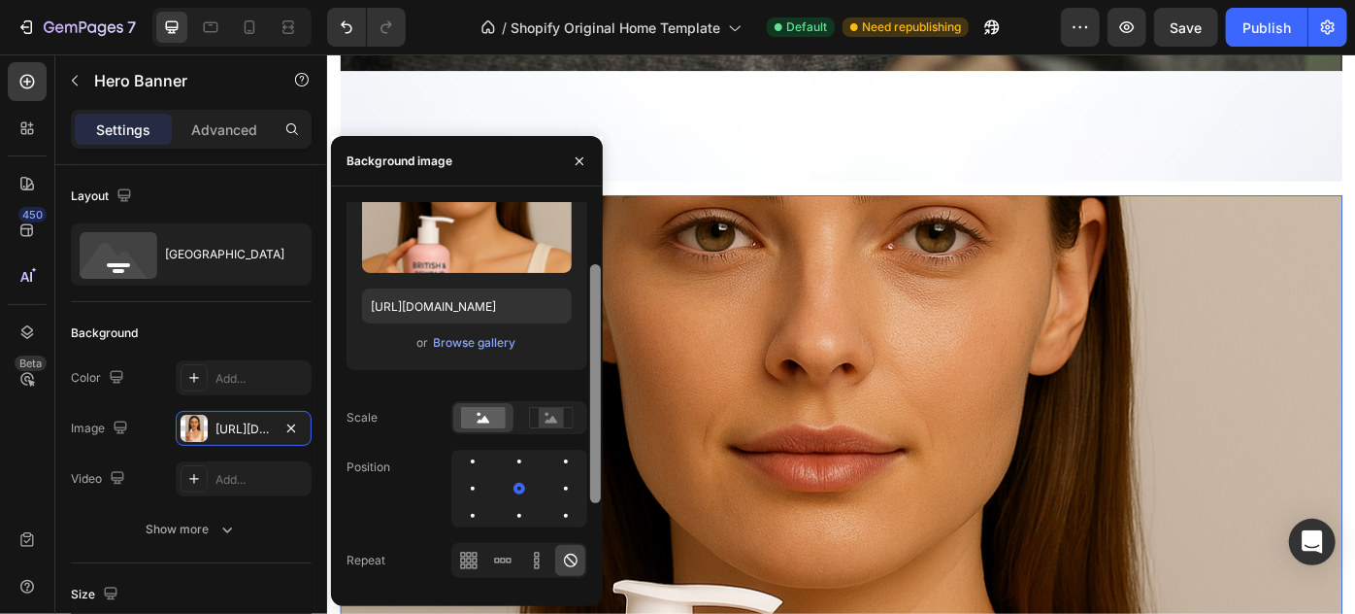
drag, startPoint x: 595, startPoint y: 351, endPoint x: 596, endPoint y: 389, distance: 38.9
click at [596, 389] on div at bounding box center [595, 383] width 11 height 239
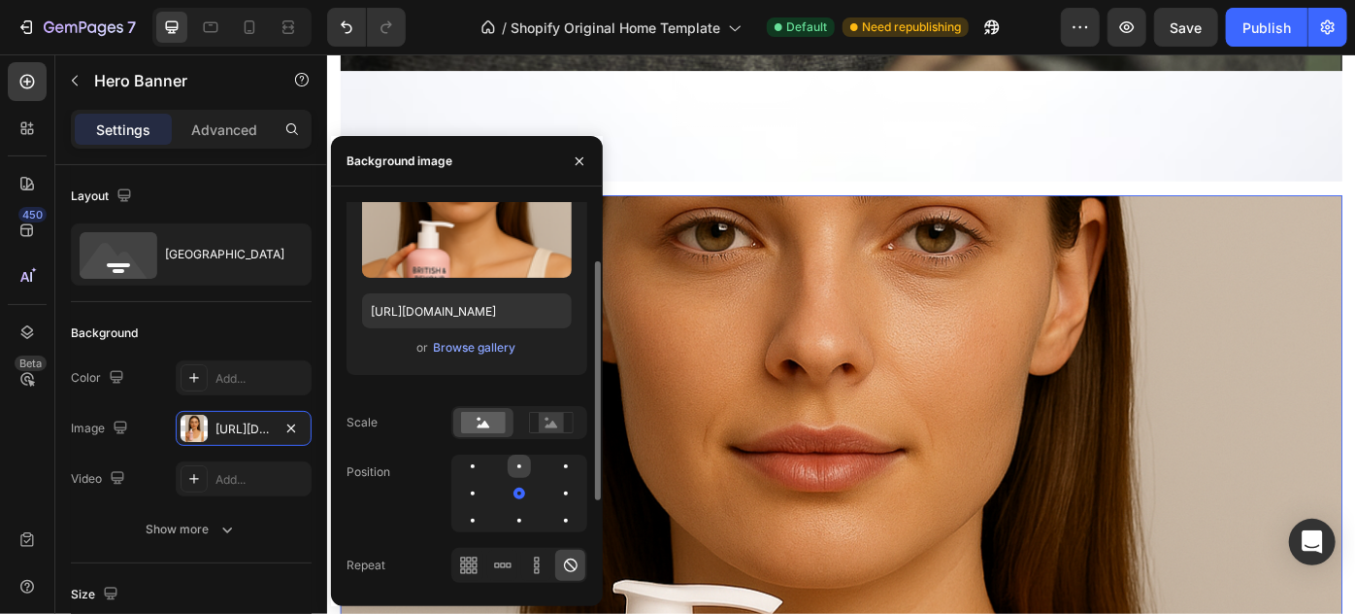
click at [518, 461] on div at bounding box center [519, 465] width 23 height 23
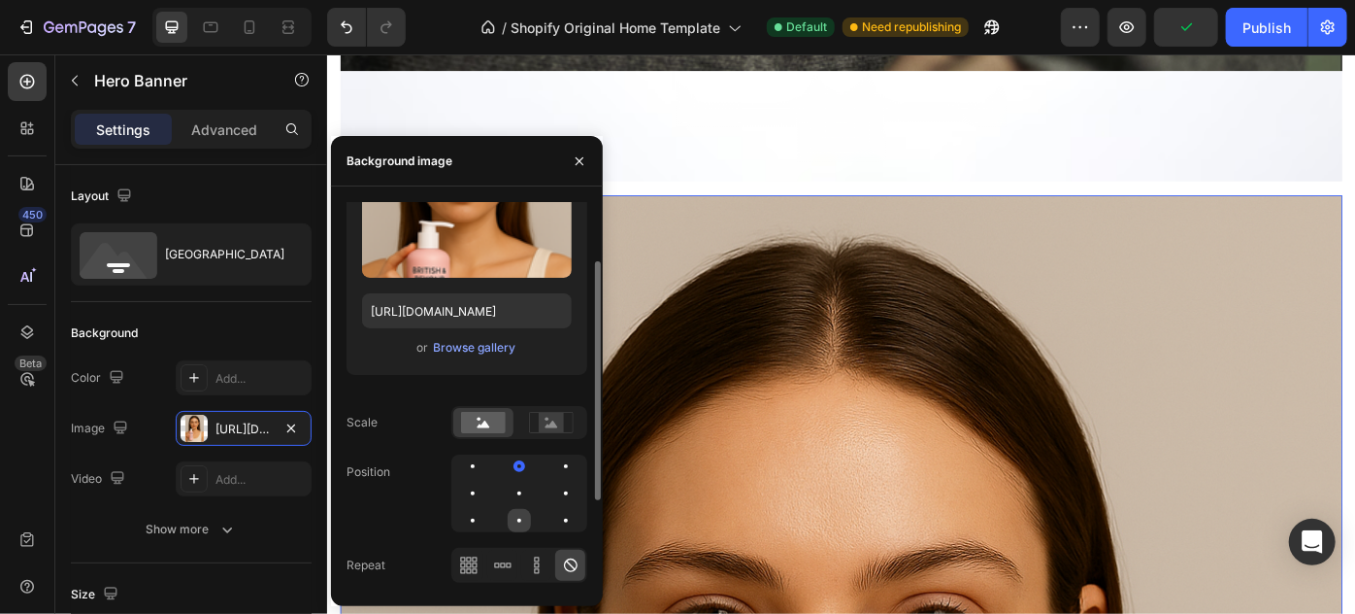
click at [522, 510] on div at bounding box center [519, 520] width 23 height 23
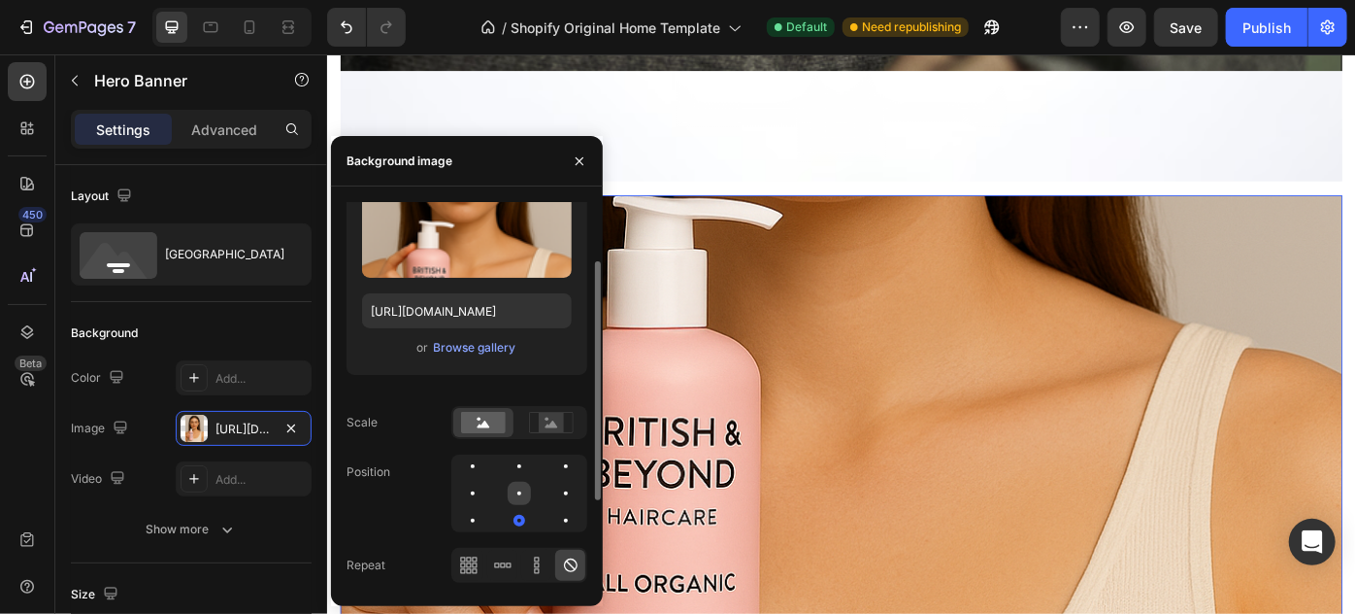
click at [513, 501] on div at bounding box center [519, 493] width 23 height 23
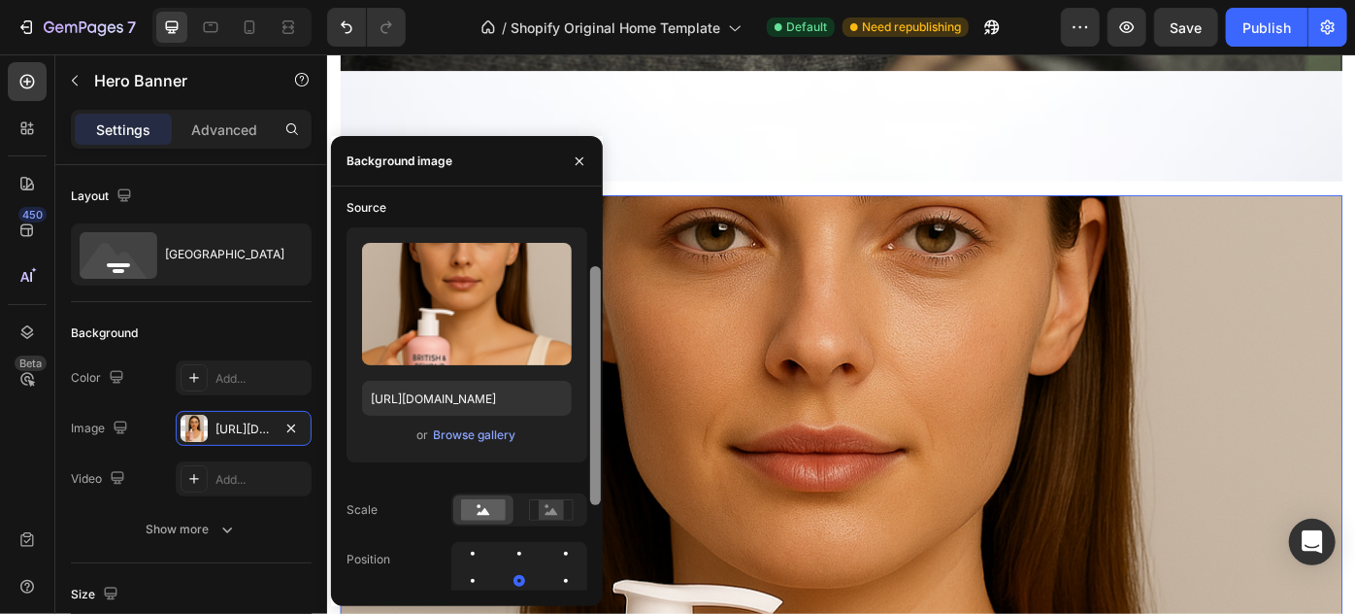
scroll to position [50, 0]
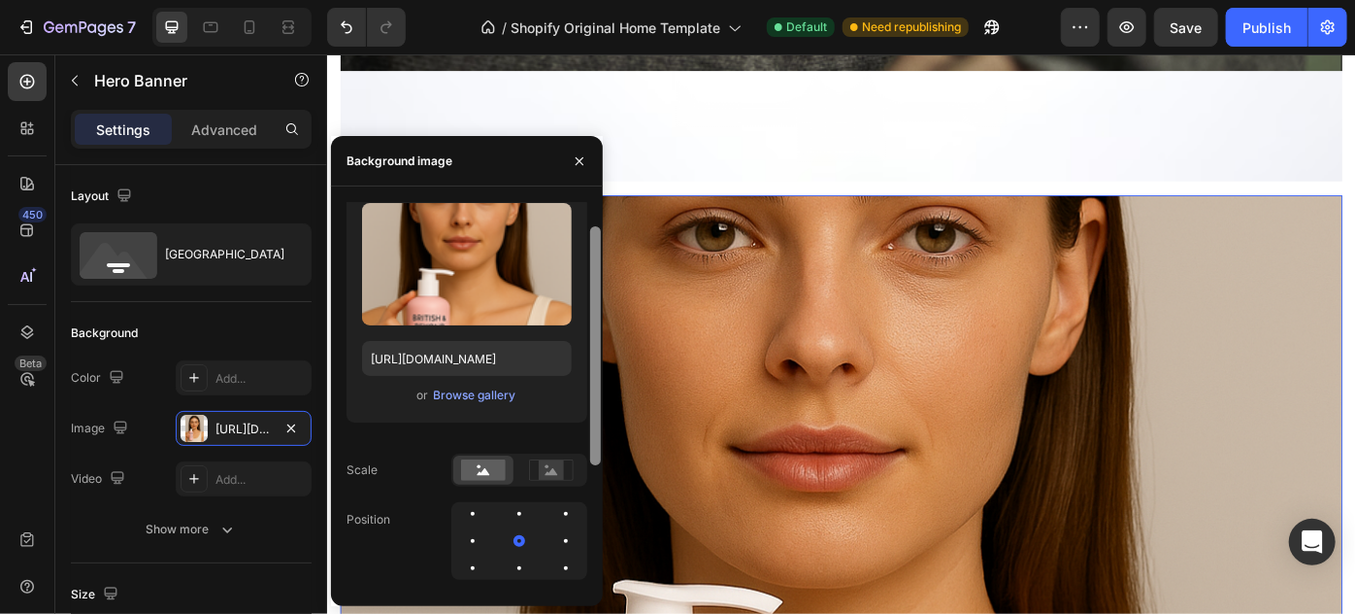
drag, startPoint x: 596, startPoint y: 458, endPoint x: 600, endPoint y: 429, distance: 29.4
click at [600, 429] on div at bounding box center [595, 345] width 11 height 239
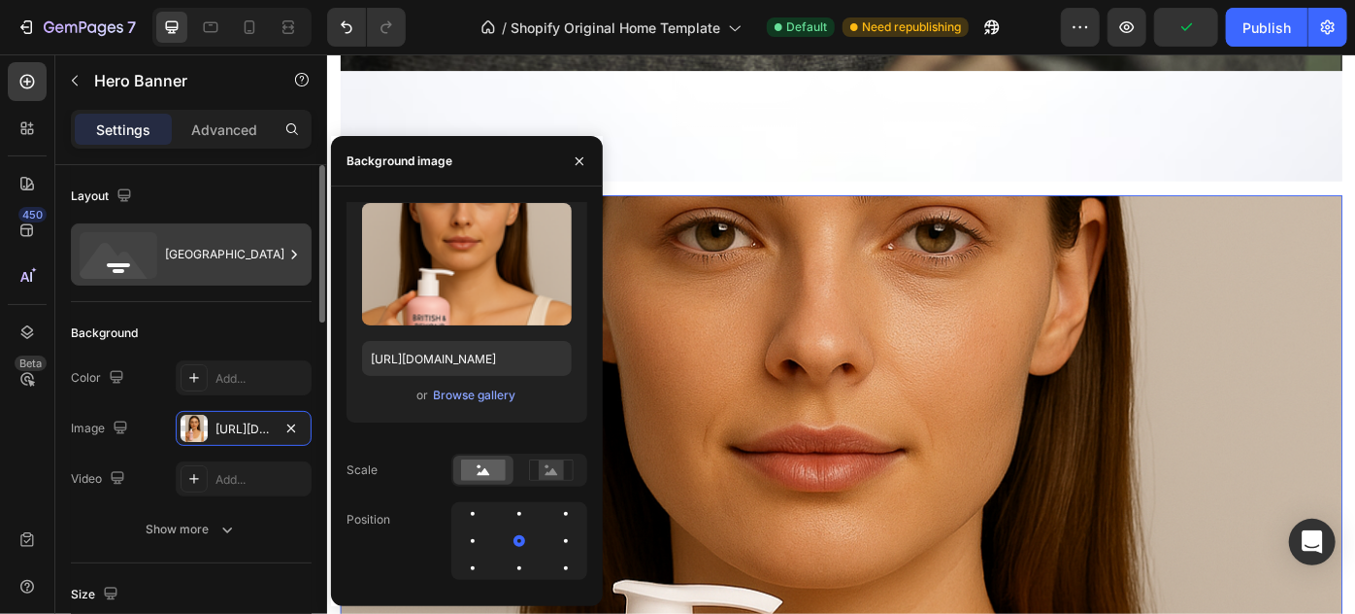
click at [261, 236] on div "[GEOGRAPHIC_DATA]" at bounding box center [224, 254] width 118 height 45
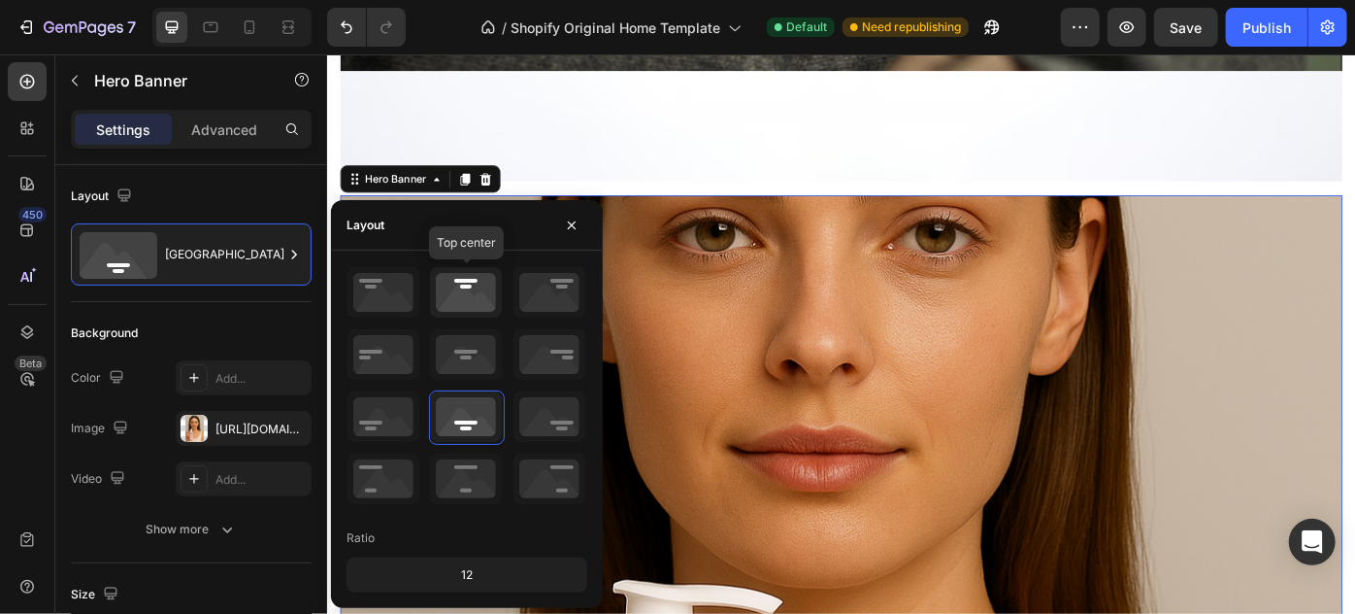
click at [466, 287] on icon at bounding box center [466, 292] width 72 height 50
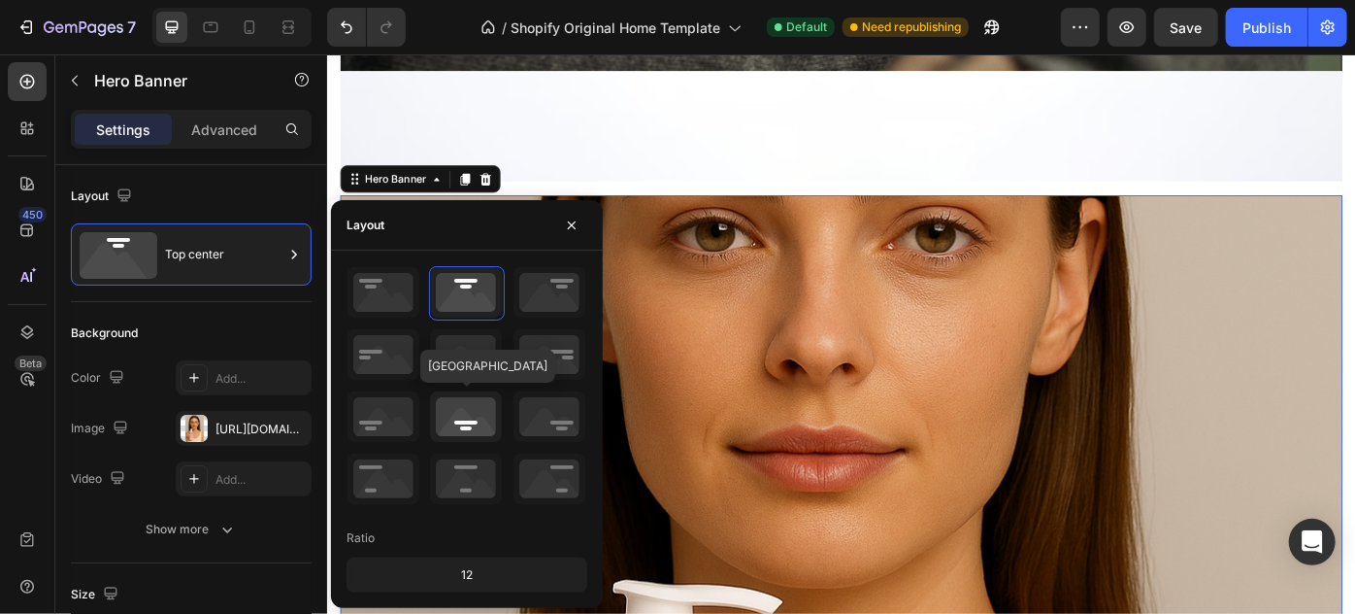
click at [466, 426] on icon at bounding box center [466, 416] width 72 height 50
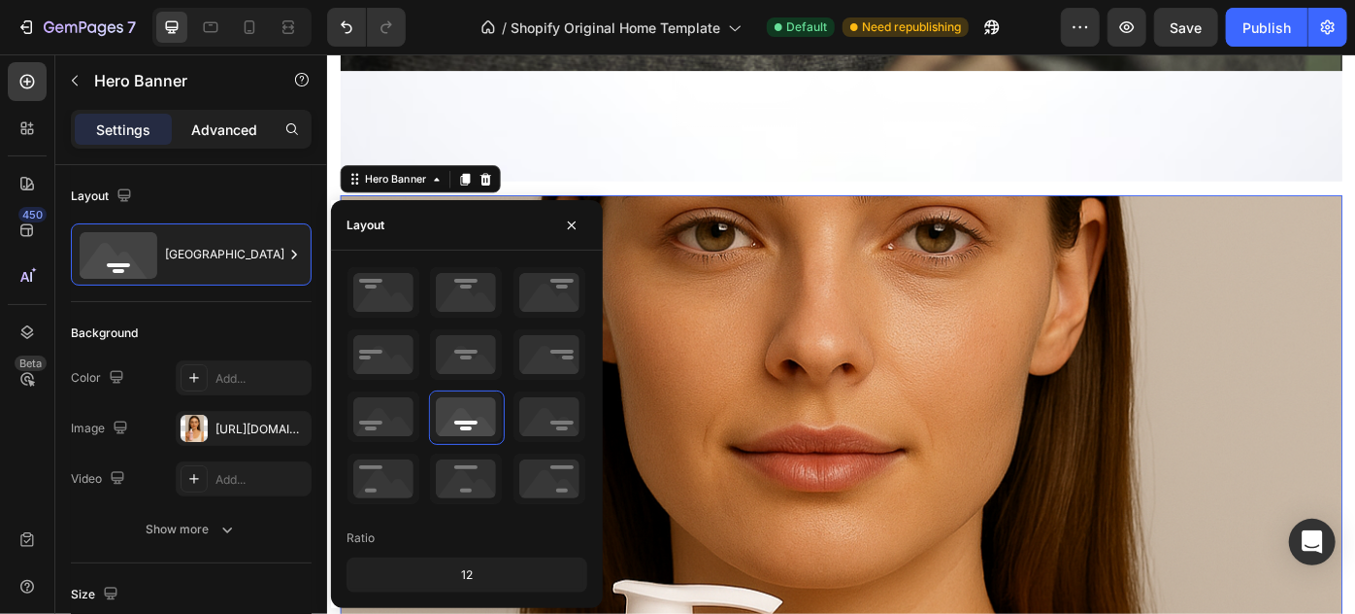
click at [237, 127] on p "Advanced" at bounding box center [224, 129] width 66 height 20
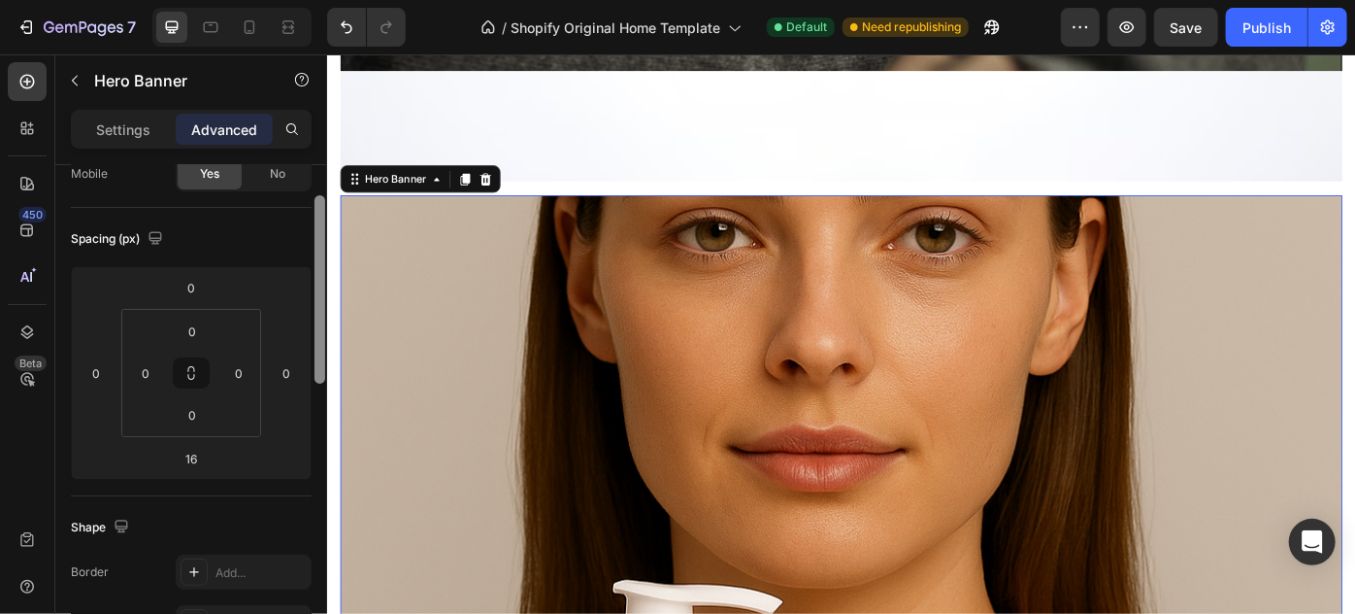
scroll to position [225, 0]
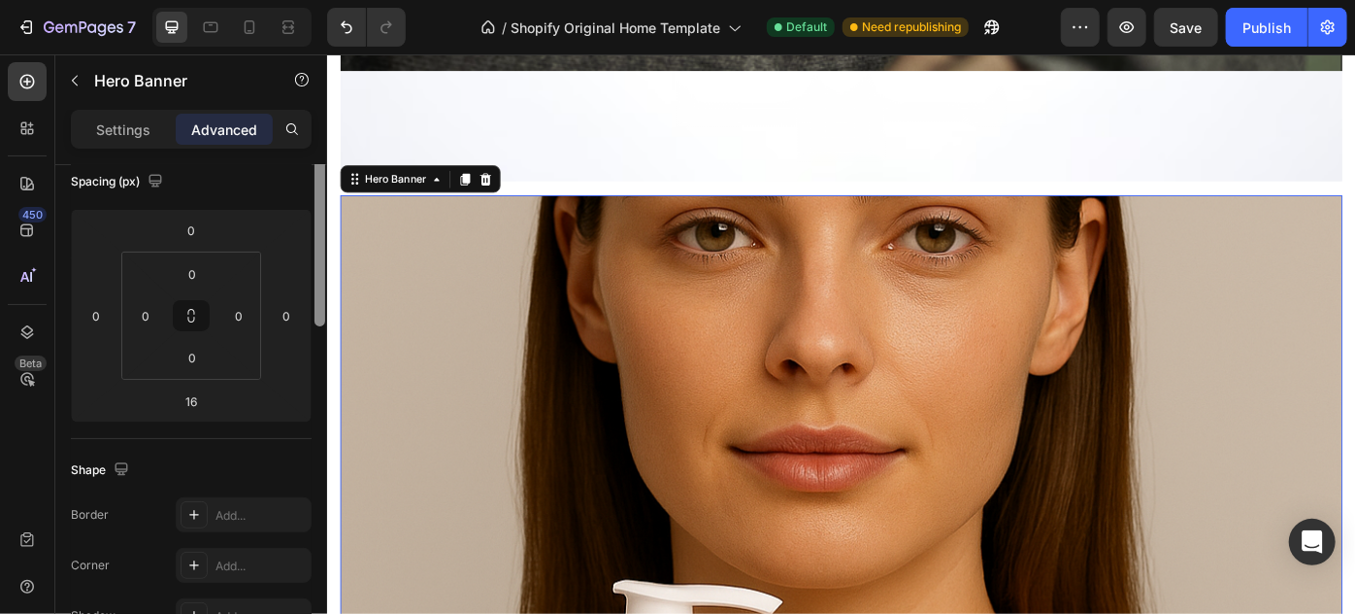
drag, startPoint x: 318, startPoint y: 305, endPoint x: 320, endPoint y: 389, distance: 84.5
click at [320, 326] on div at bounding box center [320, 232] width 11 height 188
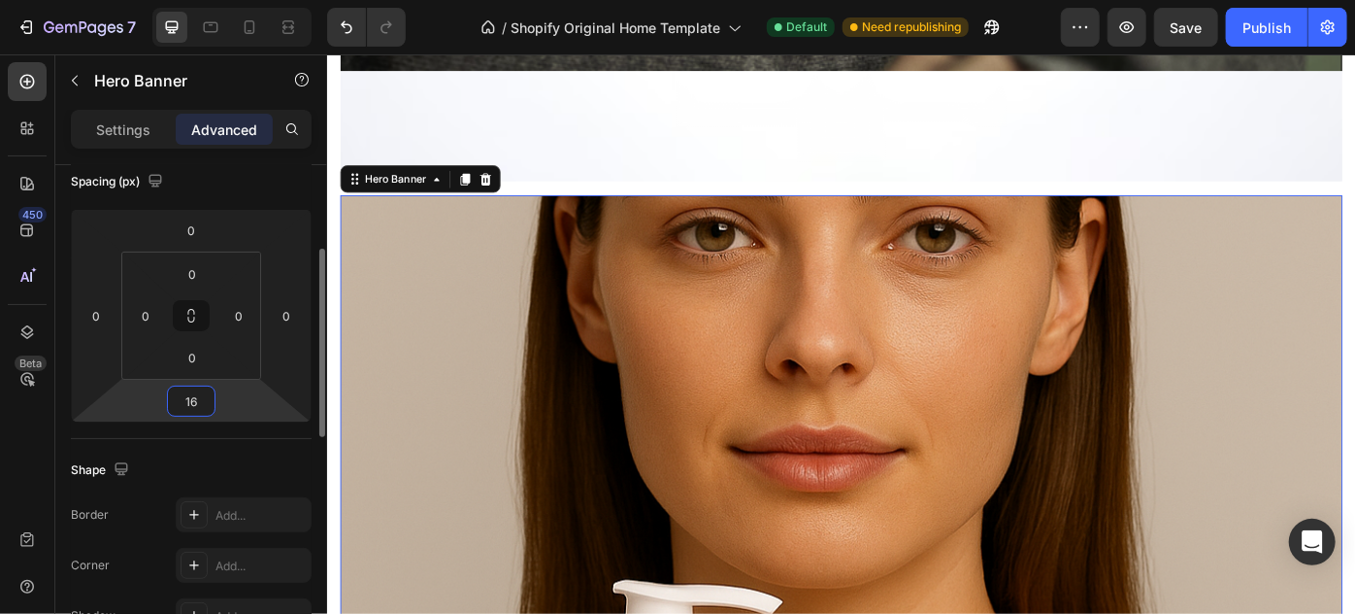
click at [198, 398] on input "16" at bounding box center [191, 400] width 39 height 29
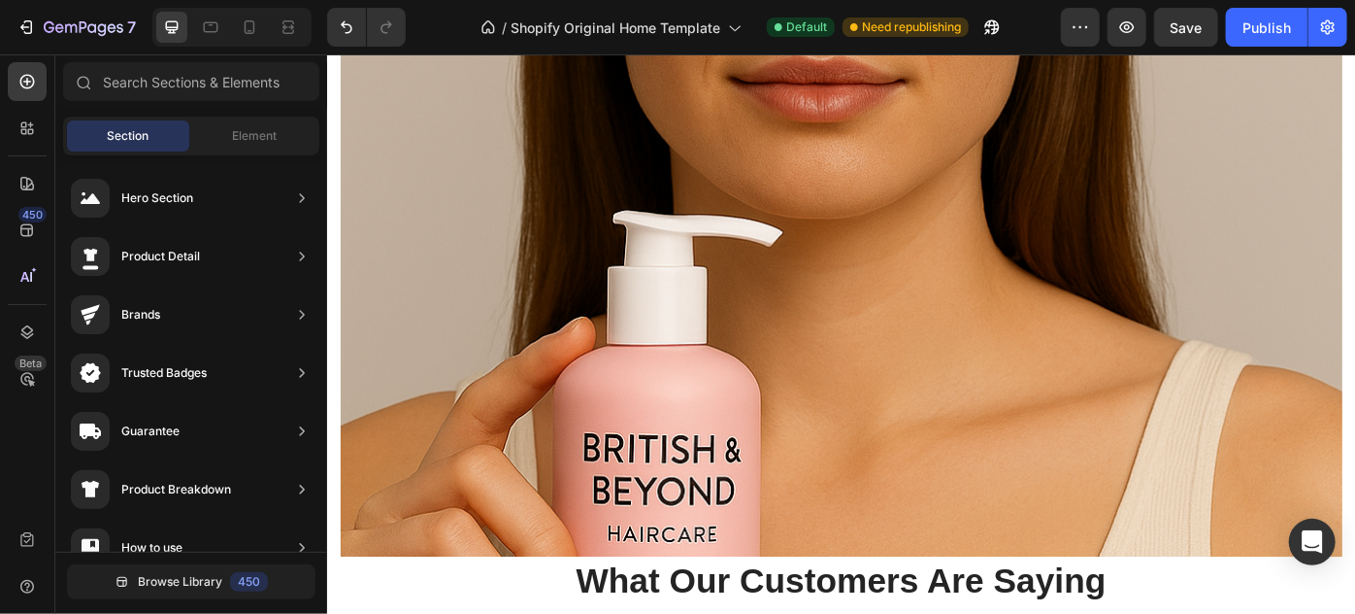
scroll to position [4262, 0]
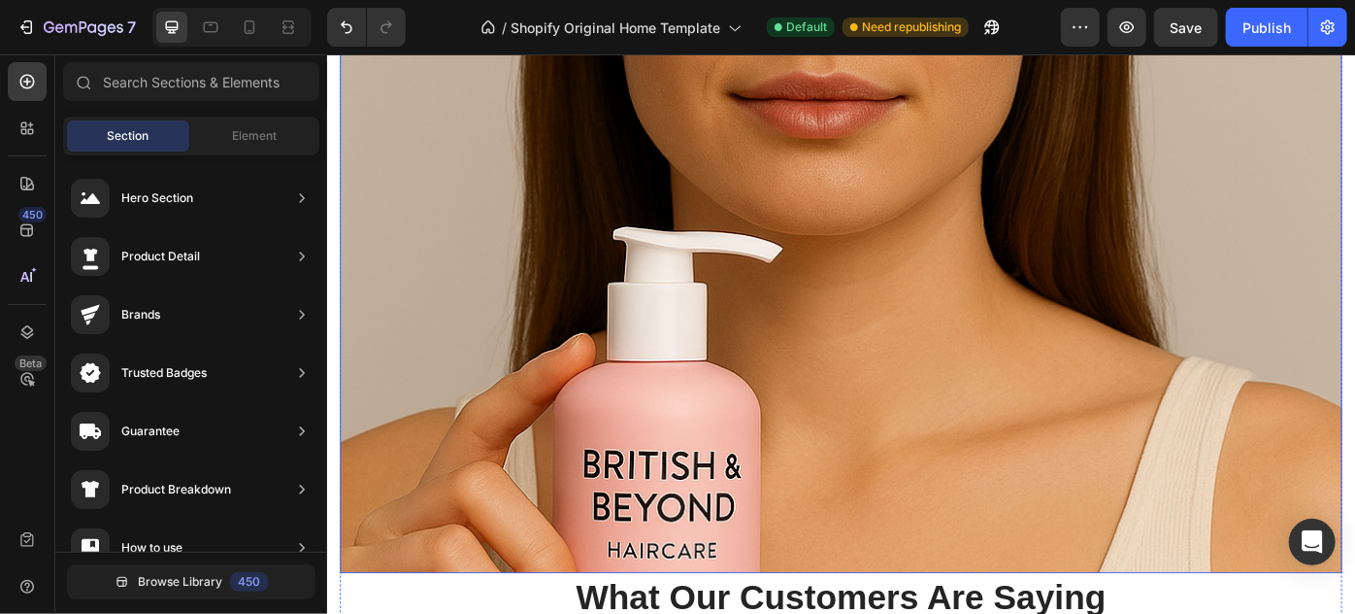
click at [552, 162] on div "Overlay" at bounding box center [909, 227] width 1136 height 828
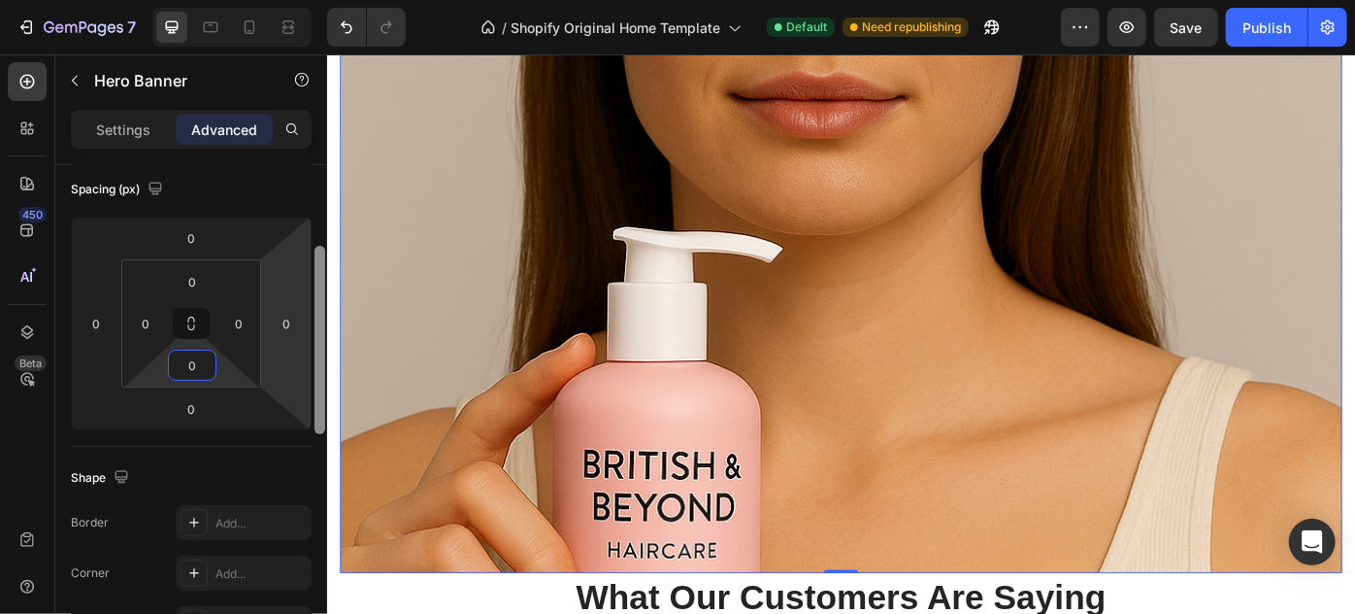
drag, startPoint x: 321, startPoint y: 232, endPoint x: 318, endPoint y: 313, distance: 80.6
click at [318, 313] on div at bounding box center [320, 340] width 11 height 188
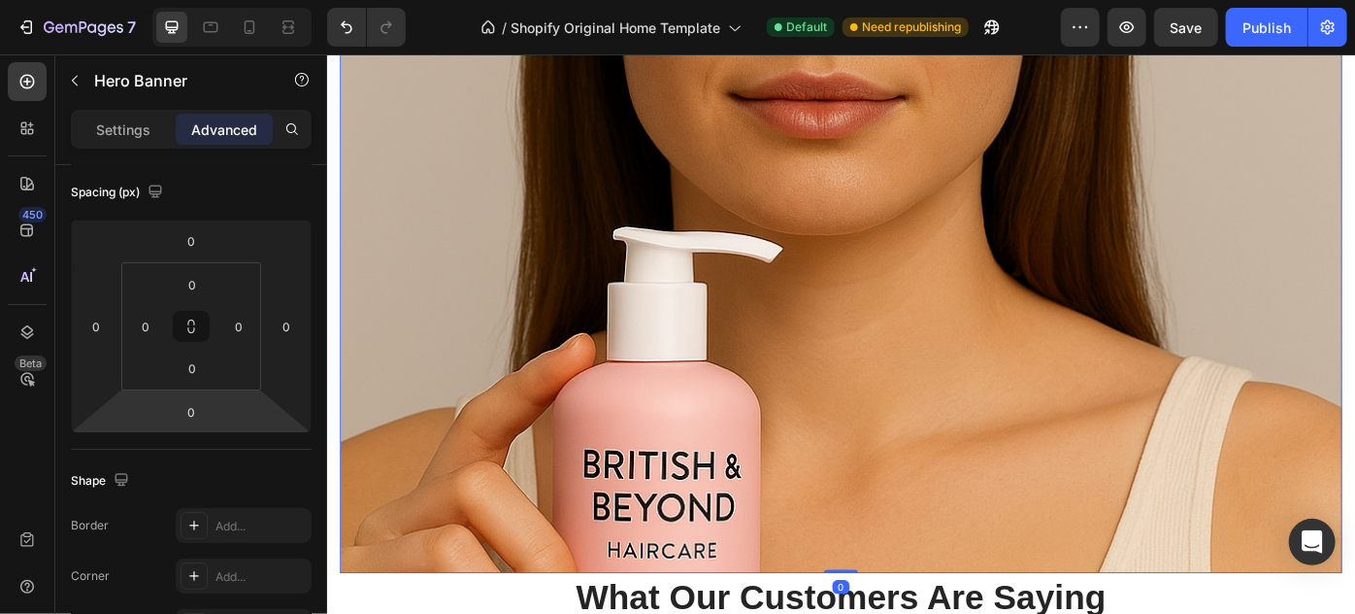
drag, startPoint x: 253, startPoint y: 414, endPoint x: 261, endPoint y: 508, distance: 94.5
click at [261, 0] on html "7 / Shopify Original Home Template Default Need republishing Preview Save Publi…" at bounding box center [677, 0] width 1355 height 0
click at [709, 302] on div "Overlay" at bounding box center [909, 227] width 1136 height 828
click at [890, 237] on div "Overlay" at bounding box center [909, 227] width 1136 height 828
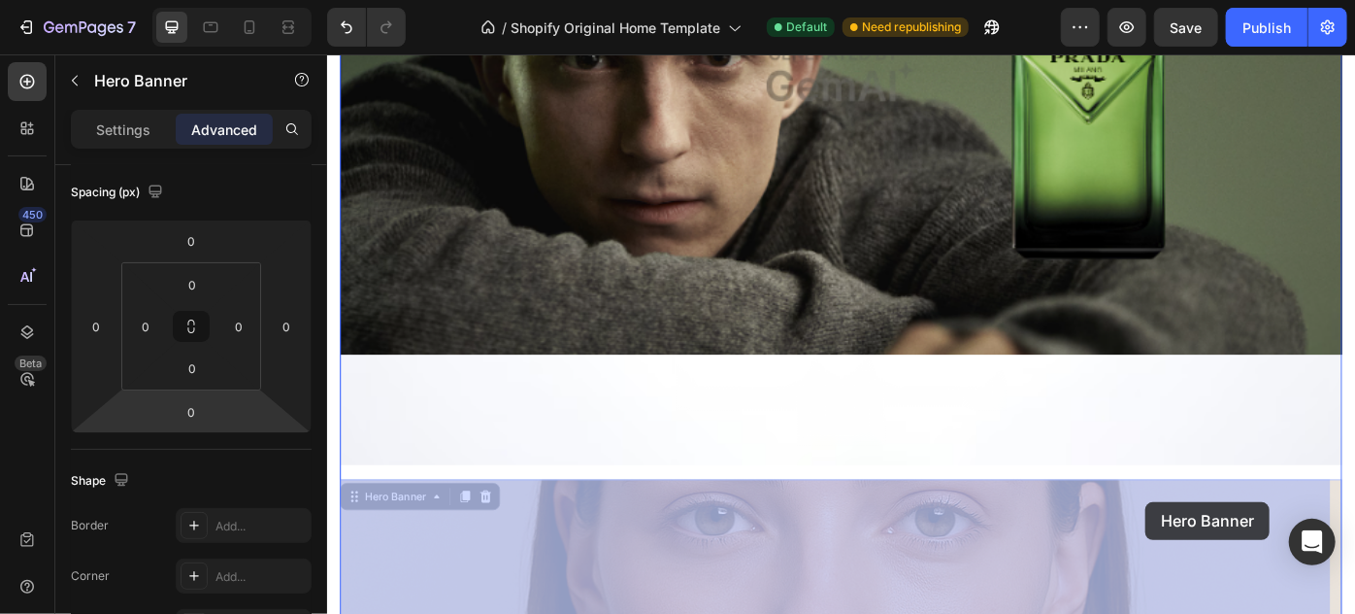
scroll to position [3543, 0]
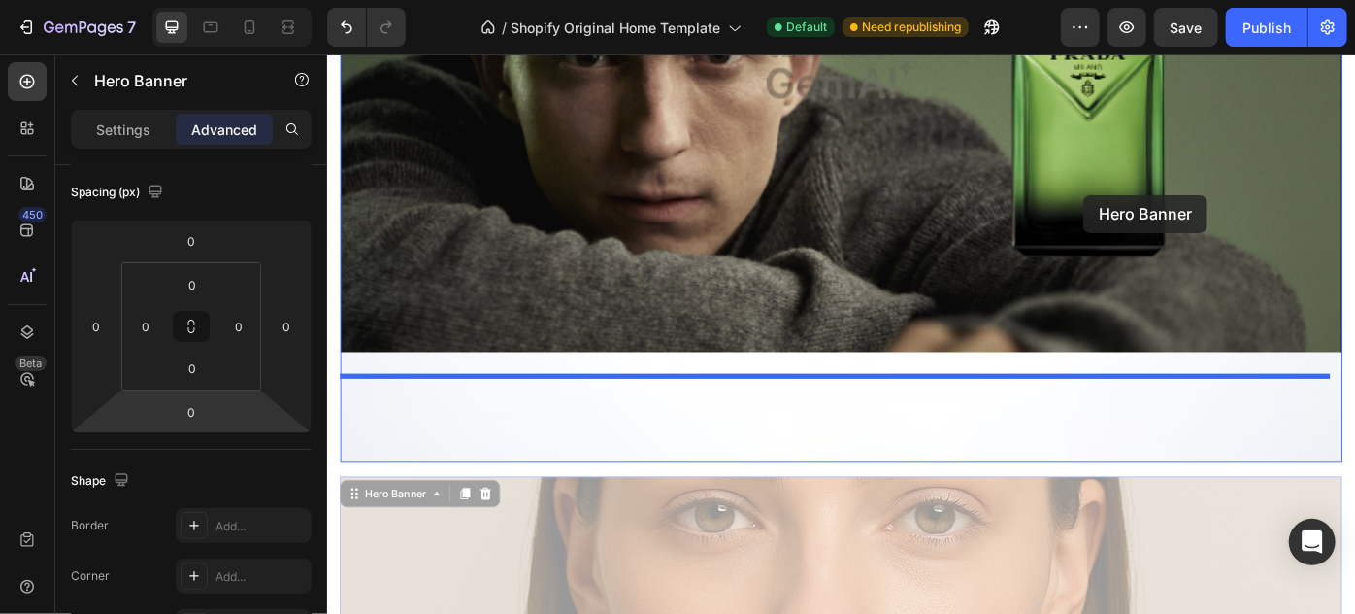
drag, startPoint x: 1325, startPoint y: 267, endPoint x: 1184, endPoint y: 213, distance: 151.8
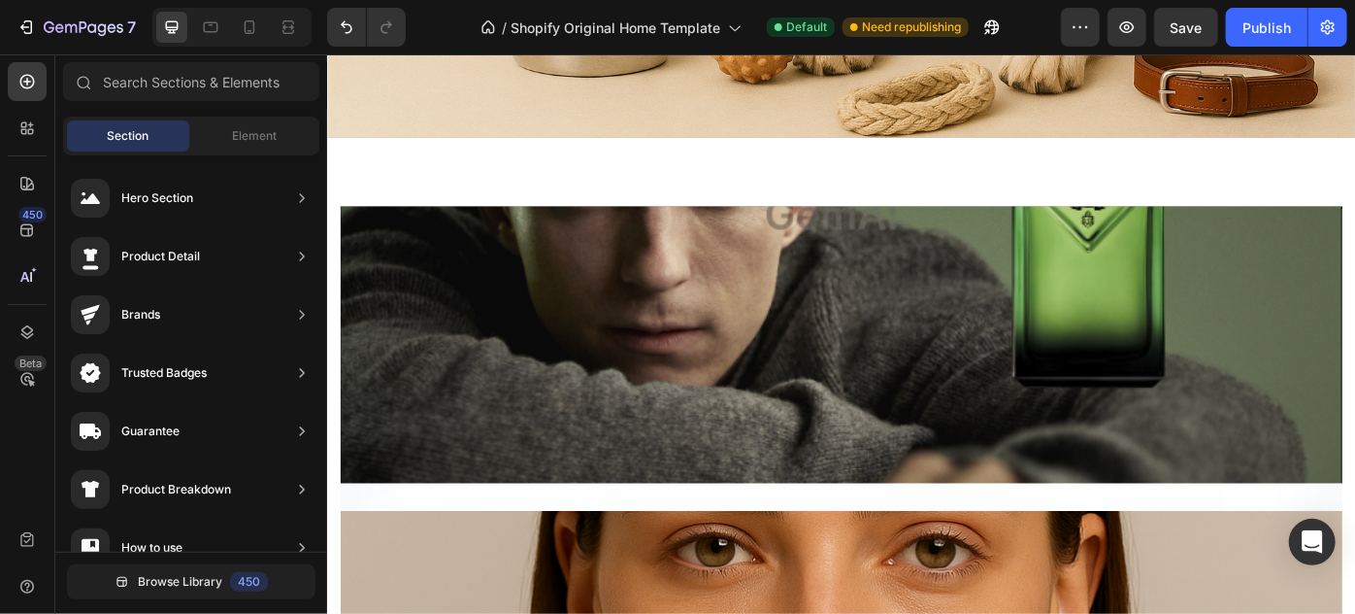
scroll to position [3171, 0]
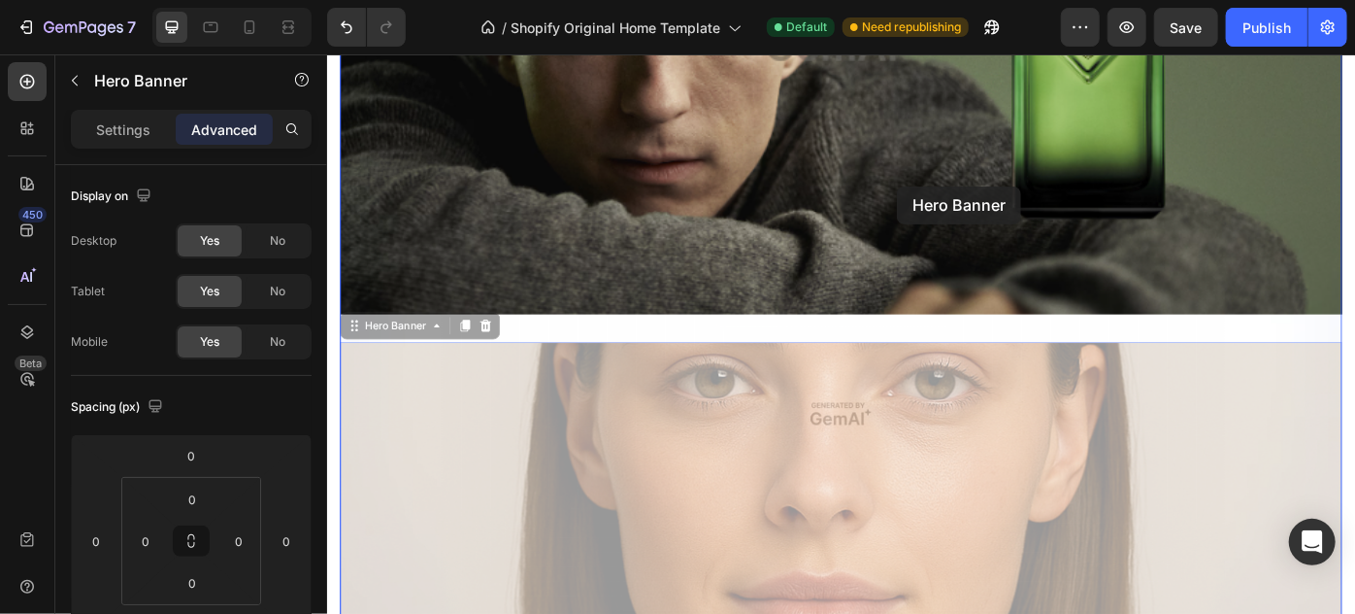
drag, startPoint x: 1016, startPoint y: 548, endPoint x: 972, endPoint y: 203, distance: 347.4
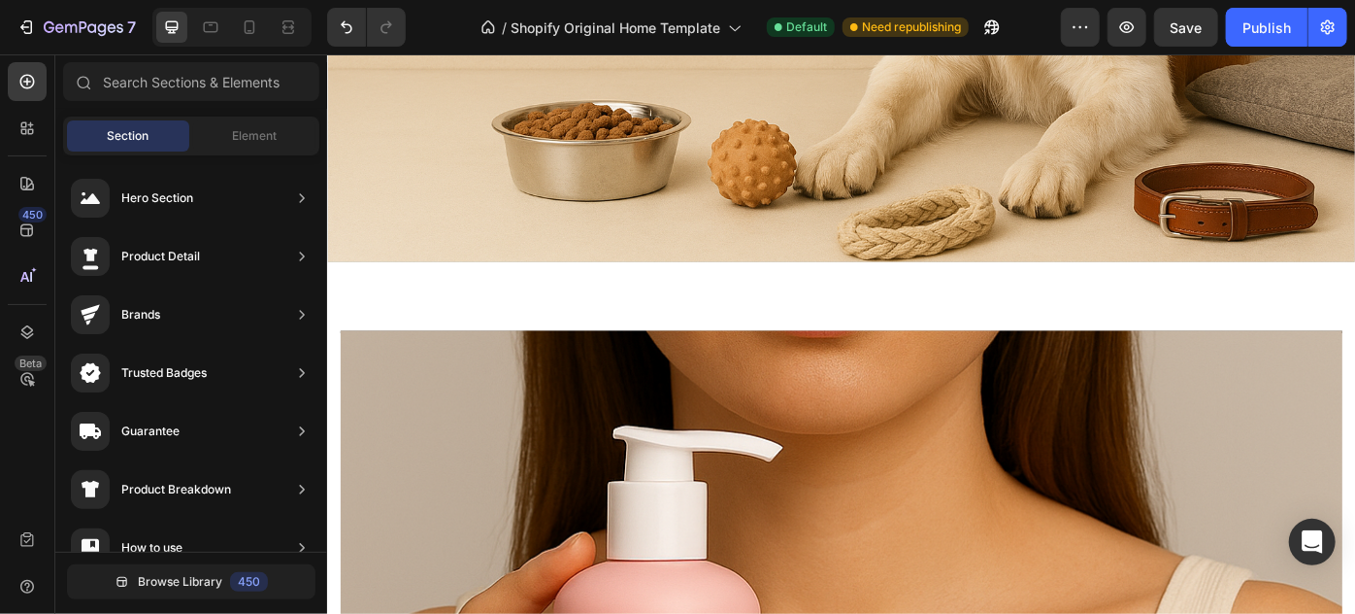
scroll to position [2871, 0]
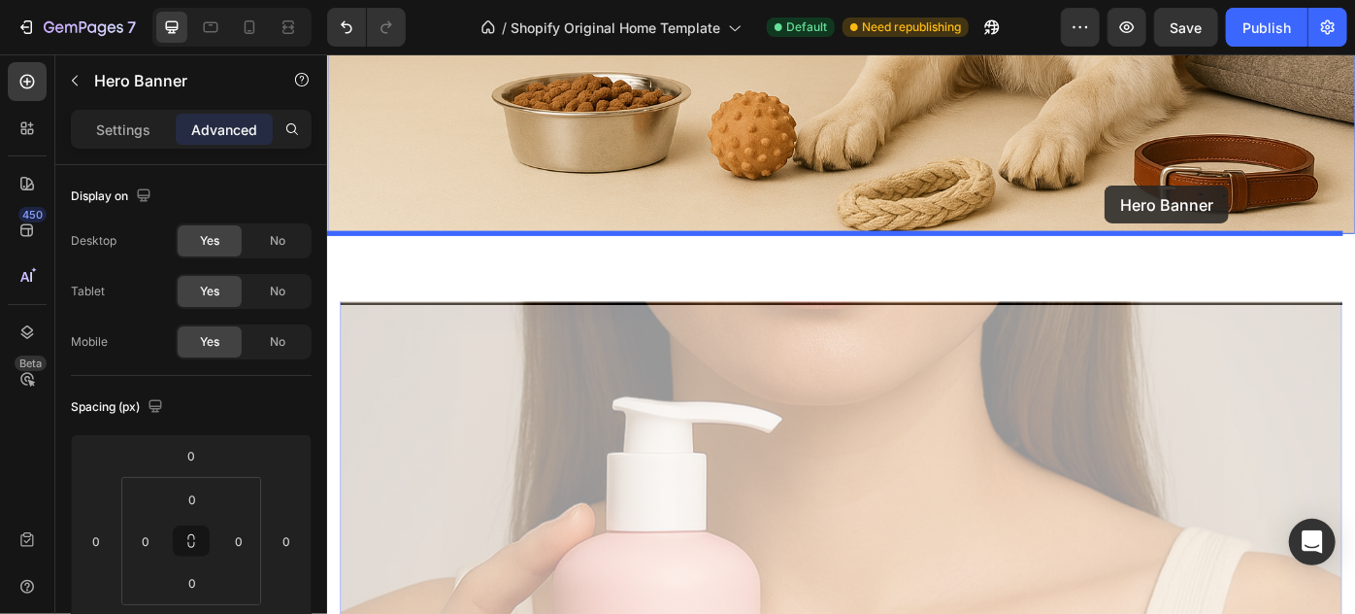
drag, startPoint x: 1223, startPoint y: 415, endPoint x: 1208, endPoint y: 202, distance: 213.2
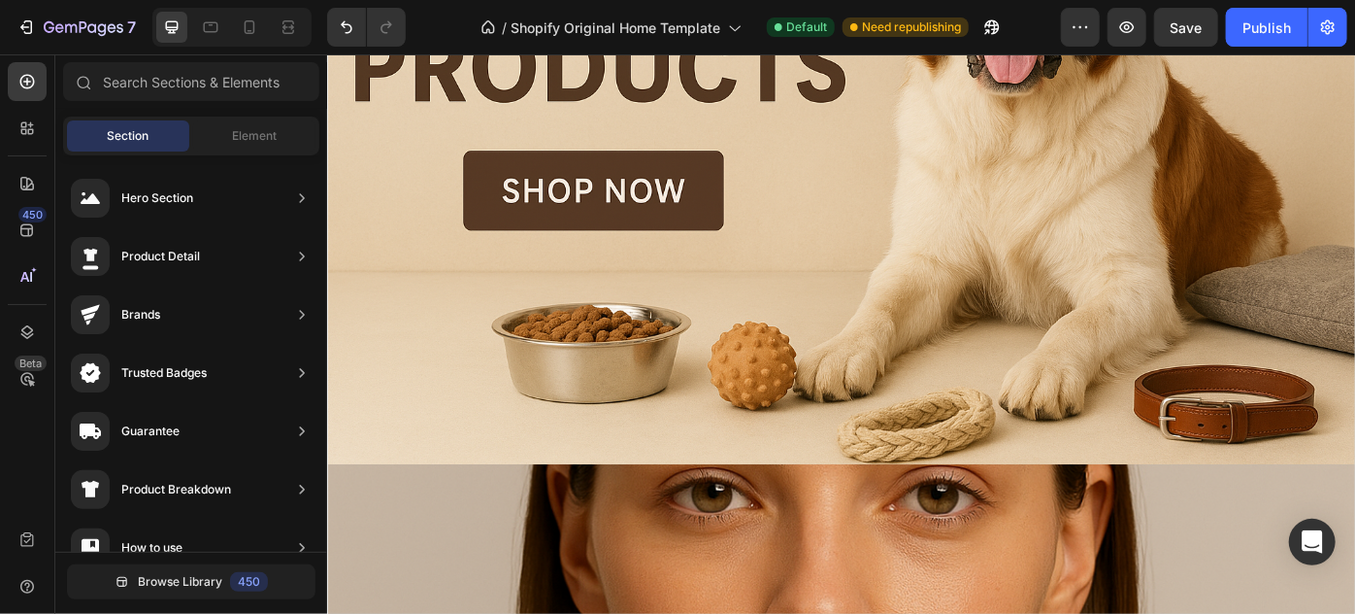
scroll to position [2692, 0]
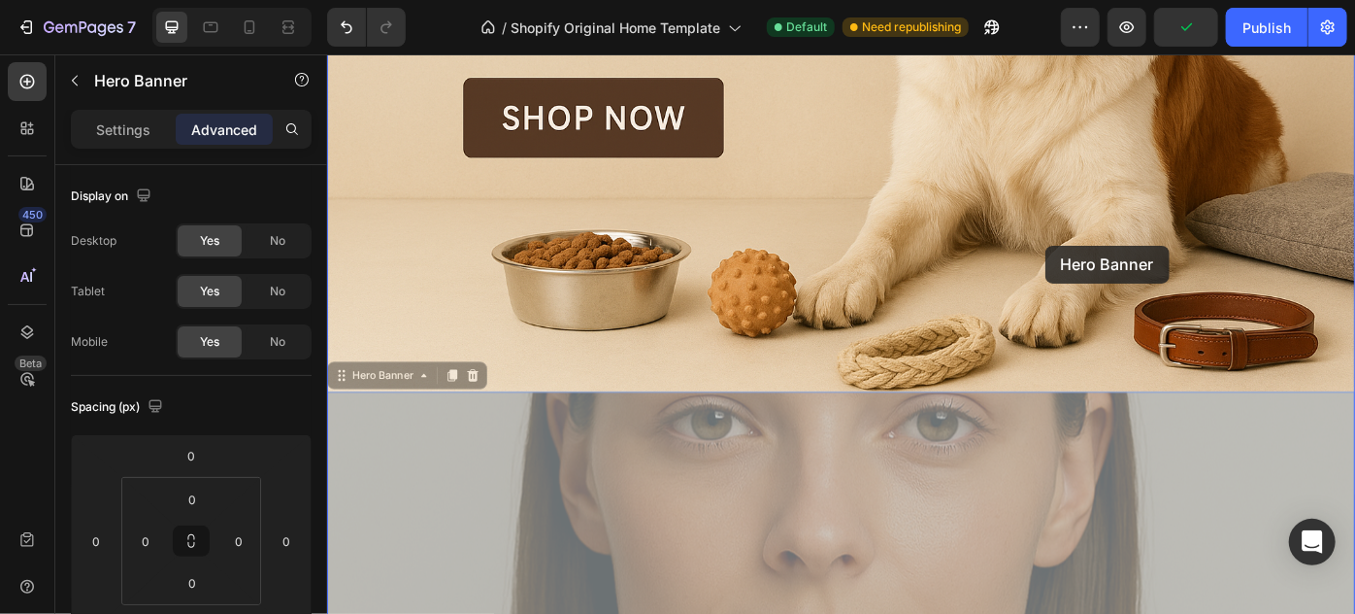
drag, startPoint x: 1119, startPoint y: 534, endPoint x: 1140, endPoint y: 270, distance: 265.0
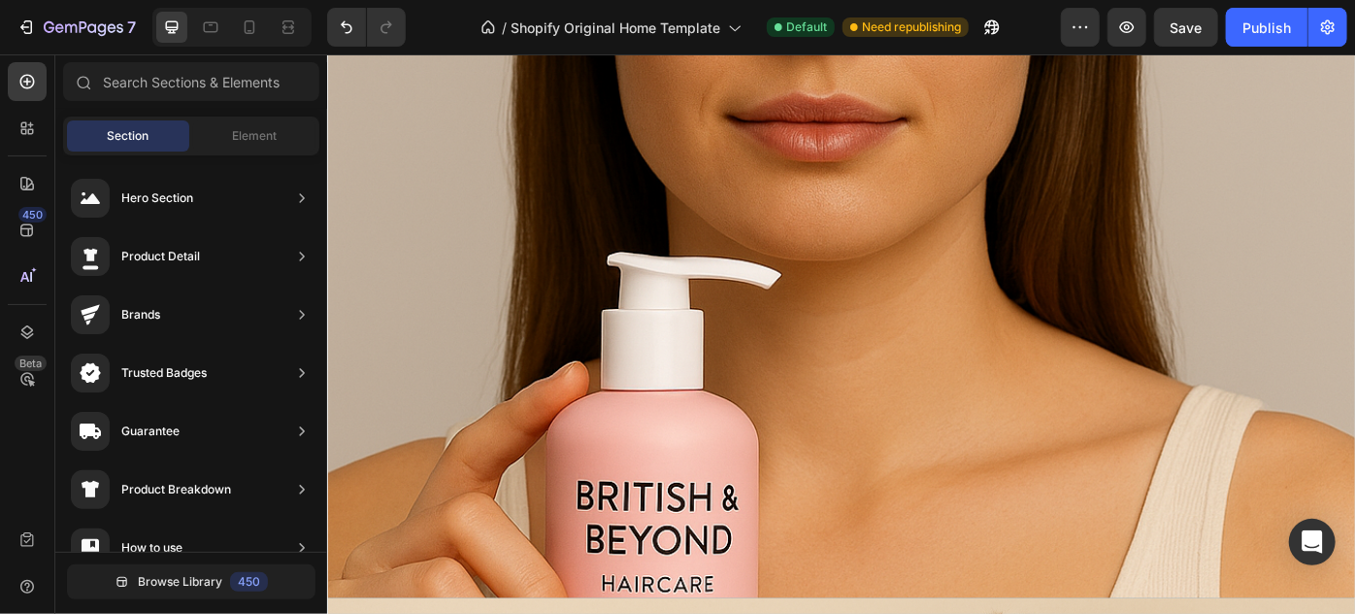
scroll to position [2613, 0]
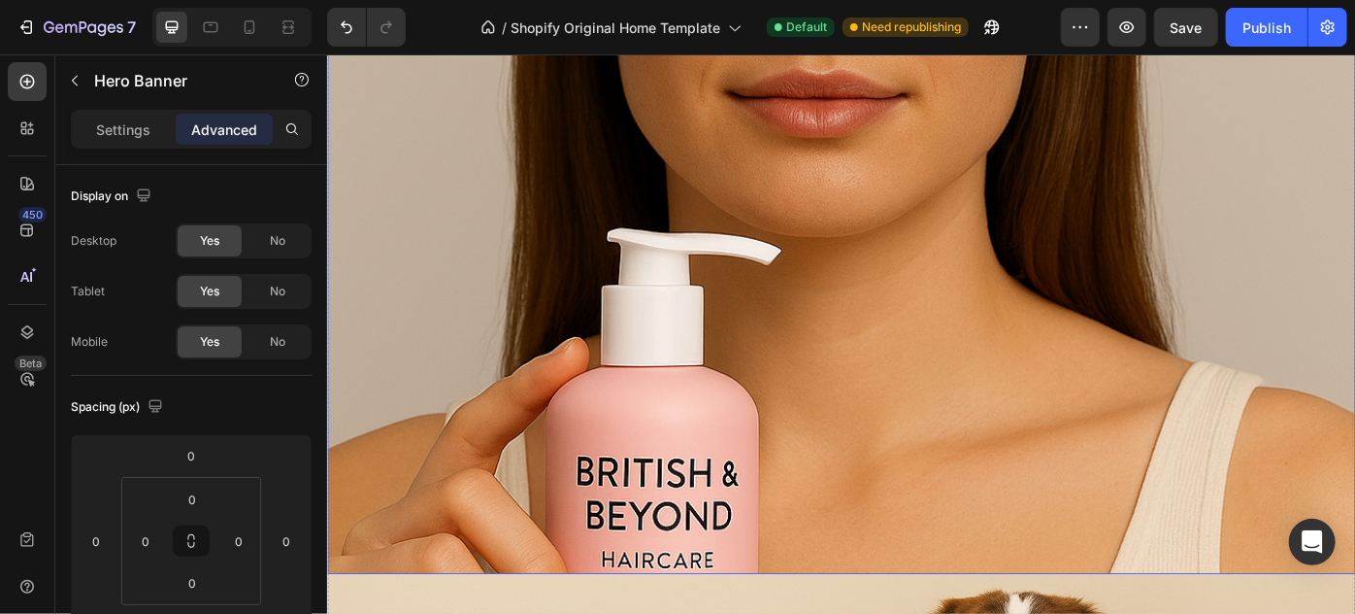
click at [1077, 333] on div "Overlay" at bounding box center [908, 228] width 1165 height 828
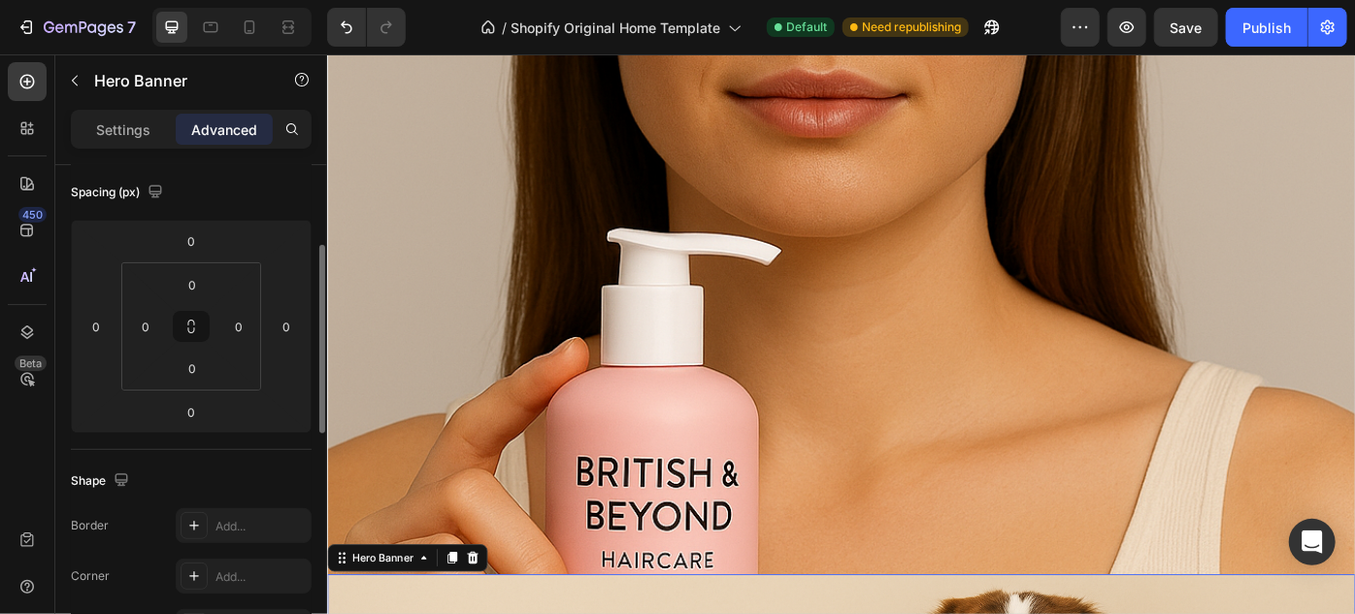
click at [919, 613] on div "Heading Row" at bounding box center [908, 607] width 1165 height 70
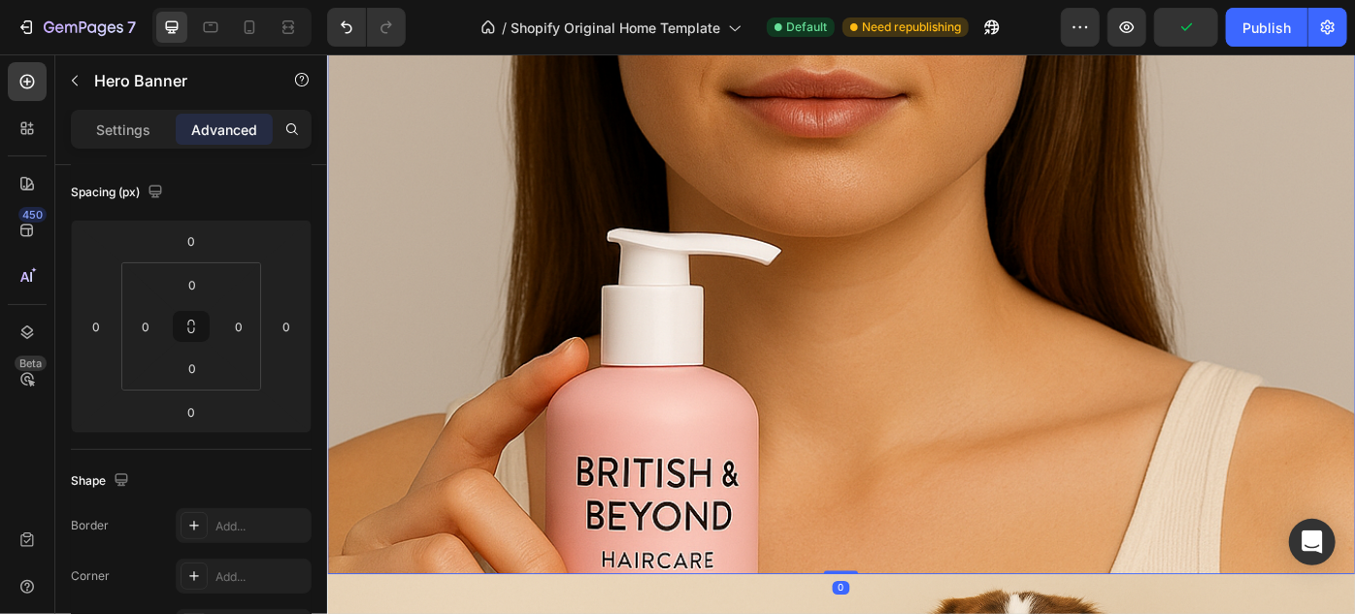
drag, startPoint x: 910, startPoint y: 637, endPoint x: 934, endPoint y: 637, distance: 24.3
click at [934, 613] on div "Heading Row Hero Banner 0" at bounding box center [908, 228] width 1165 height 828
click at [1078, 367] on div "Overlay" at bounding box center [908, 228] width 1165 height 828
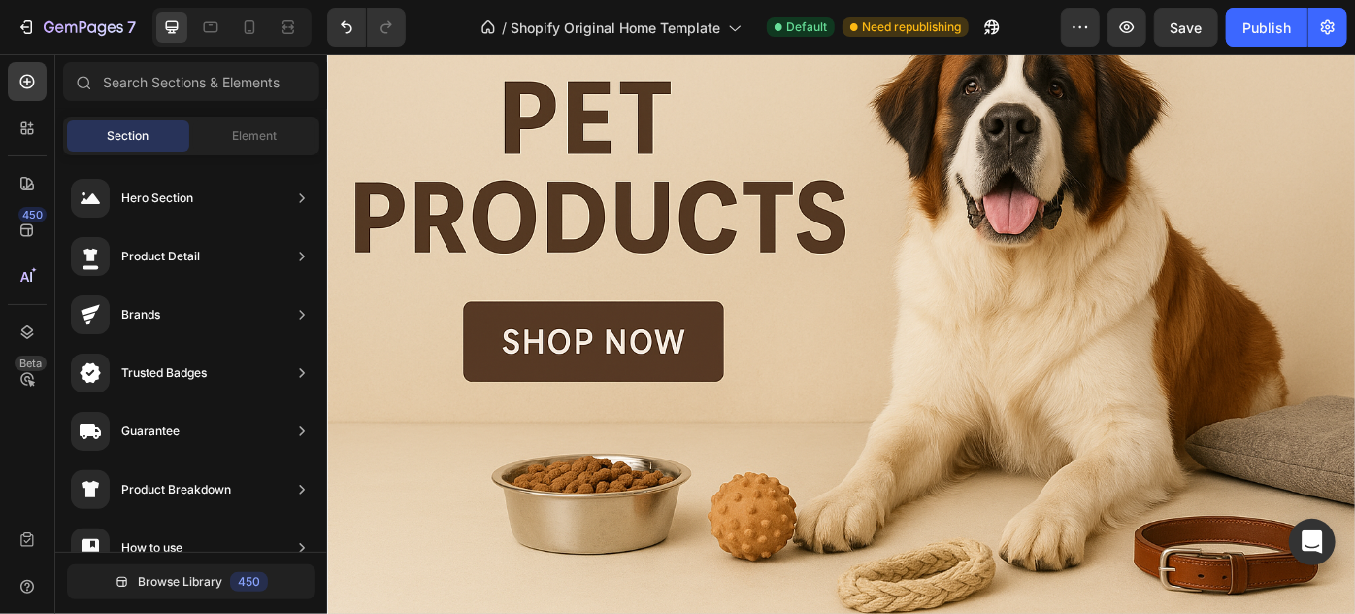
scroll to position [3286, 0]
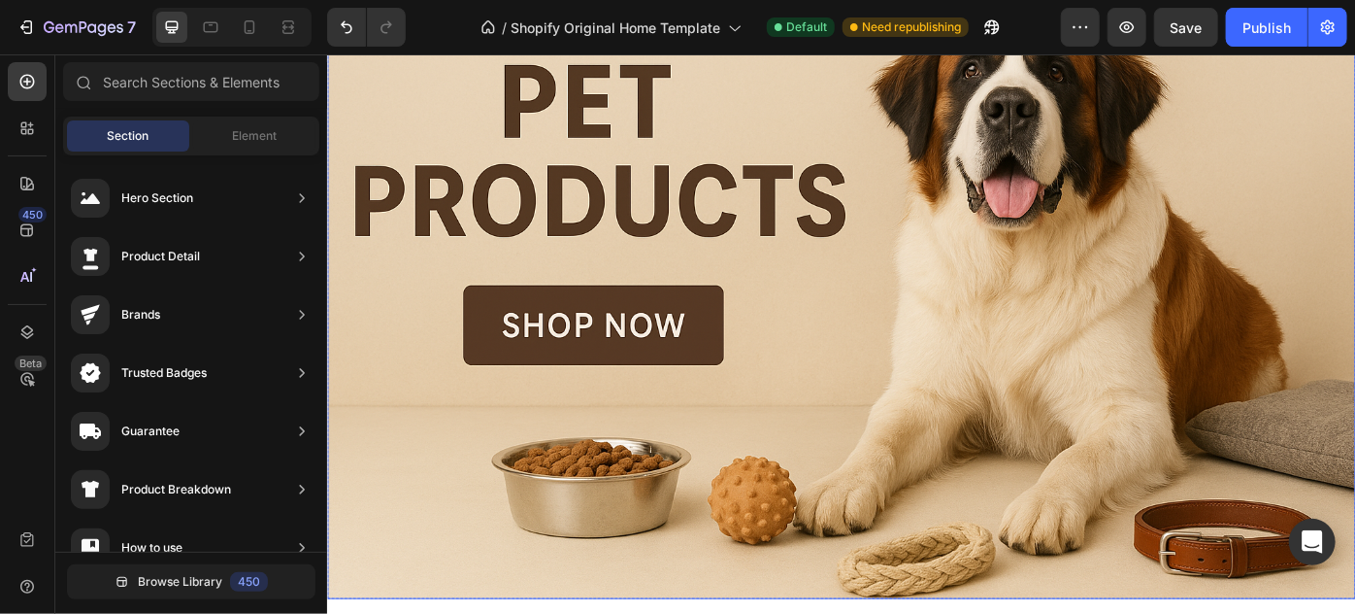
click at [1241, 375] on div "Overlay" at bounding box center [908, 319] width 1165 height 701
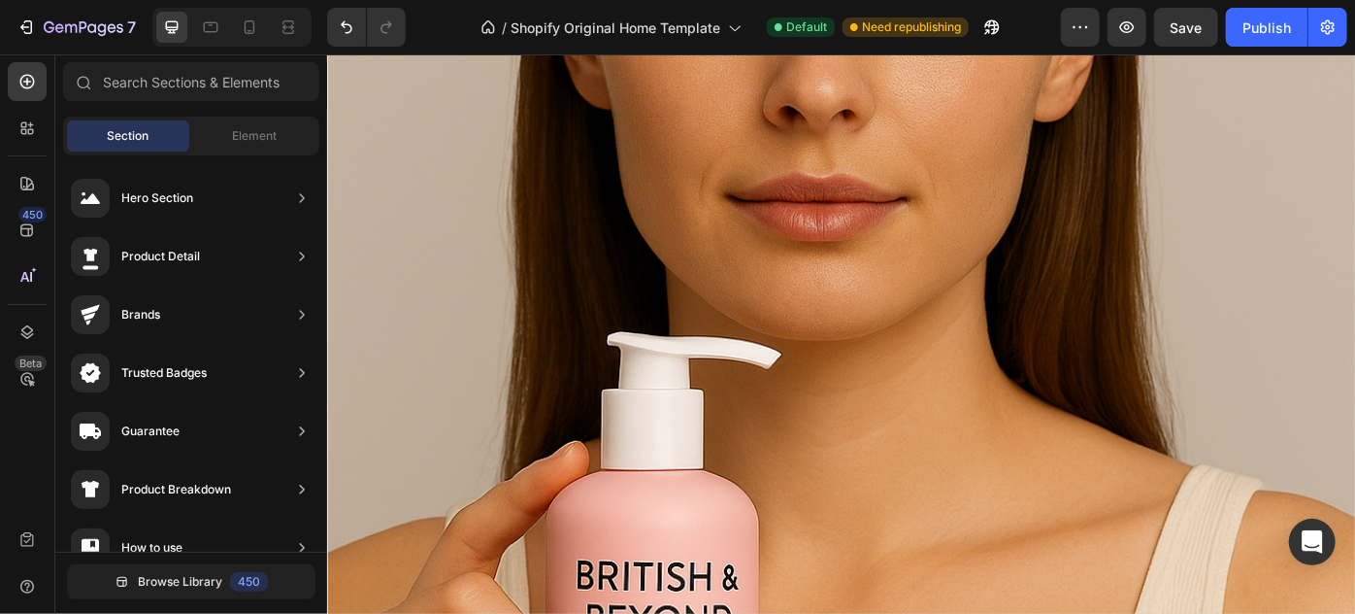
scroll to position [2450, 0]
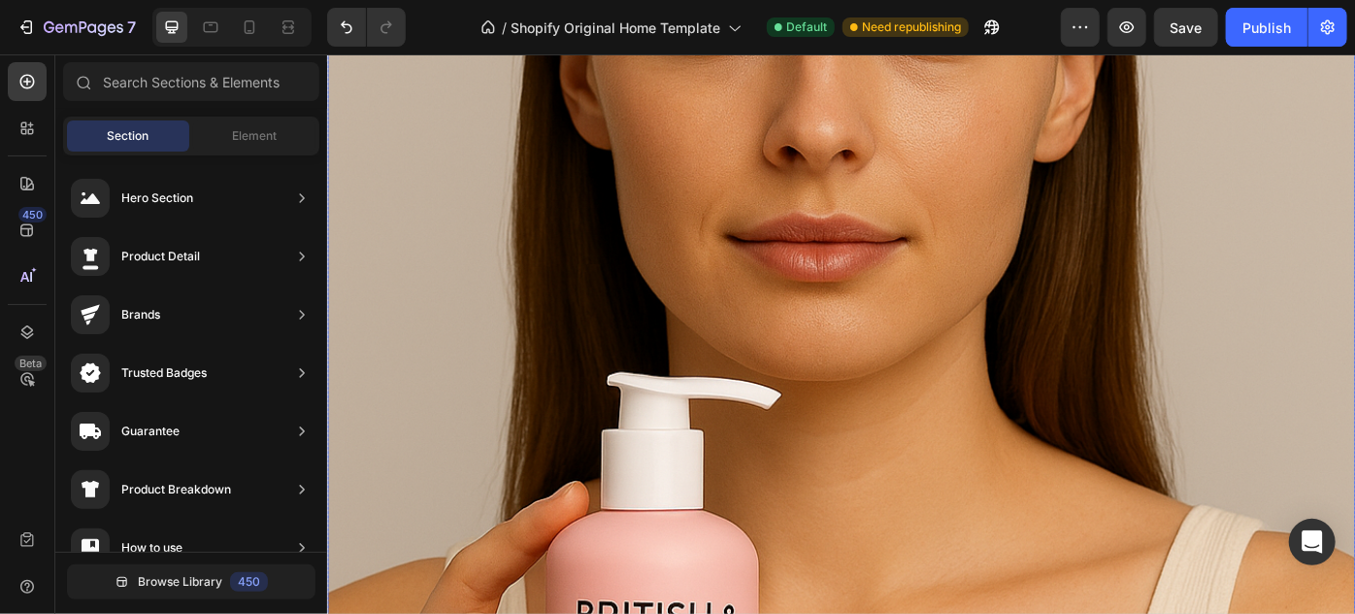
click at [1055, 396] on div "Overlay" at bounding box center [908, 391] width 1165 height 828
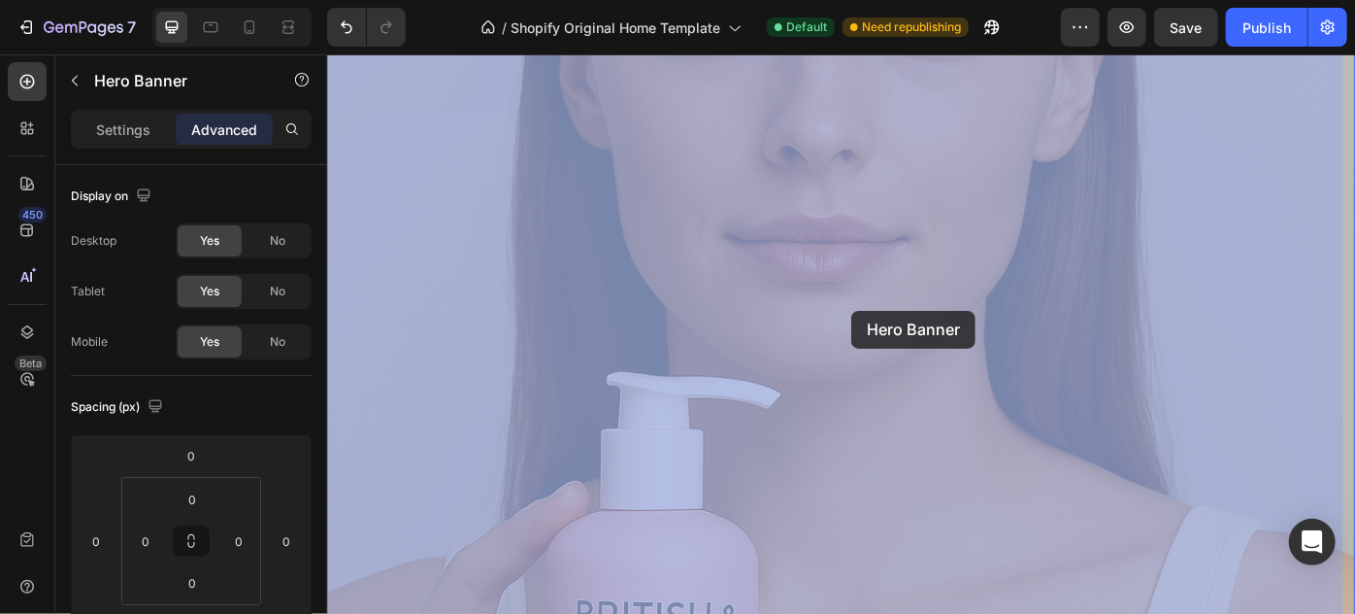
drag, startPoint x: 932, startPoint y: 316, endPoint x: 920, endPoint y: 343, distance: 29.6
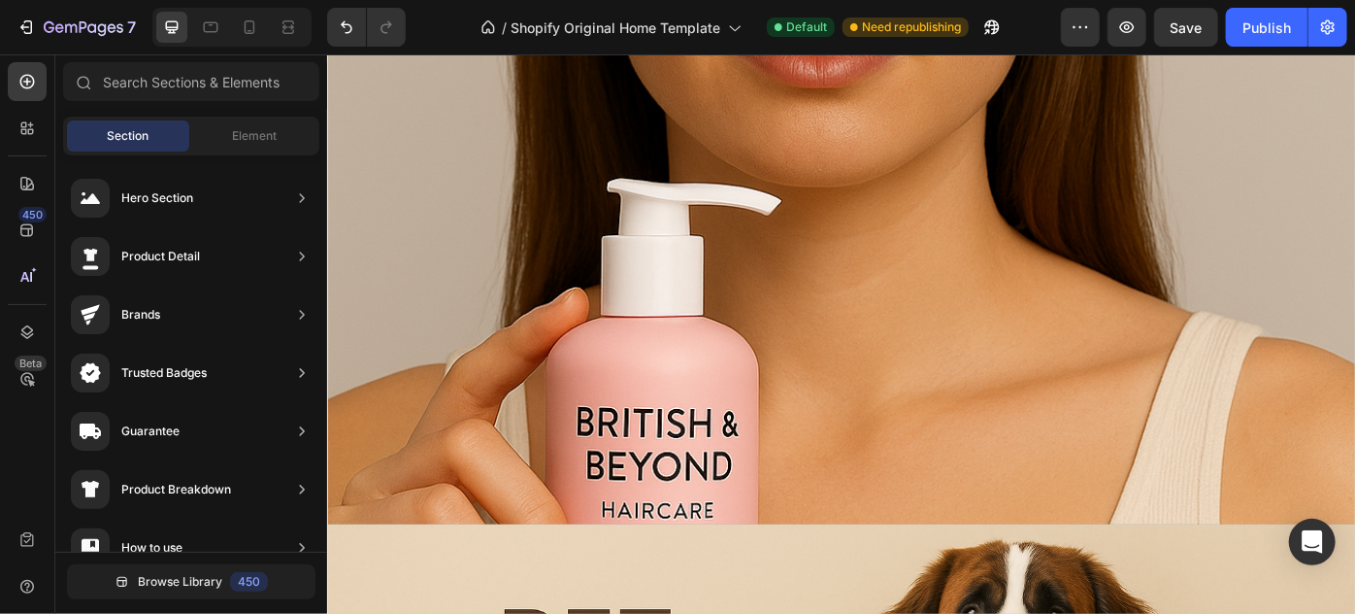
scroll to position [2679, 0]
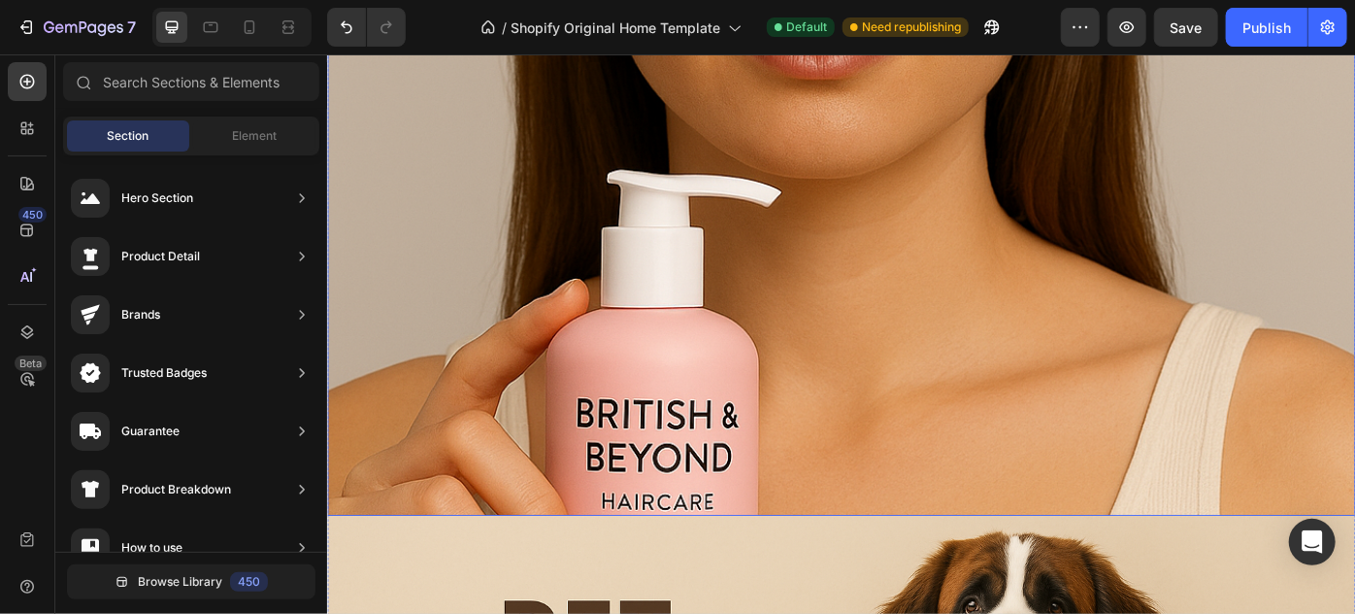
click at [904, 424] on div "Overlay" at bounding box center [908, 162] width 1165 height 828
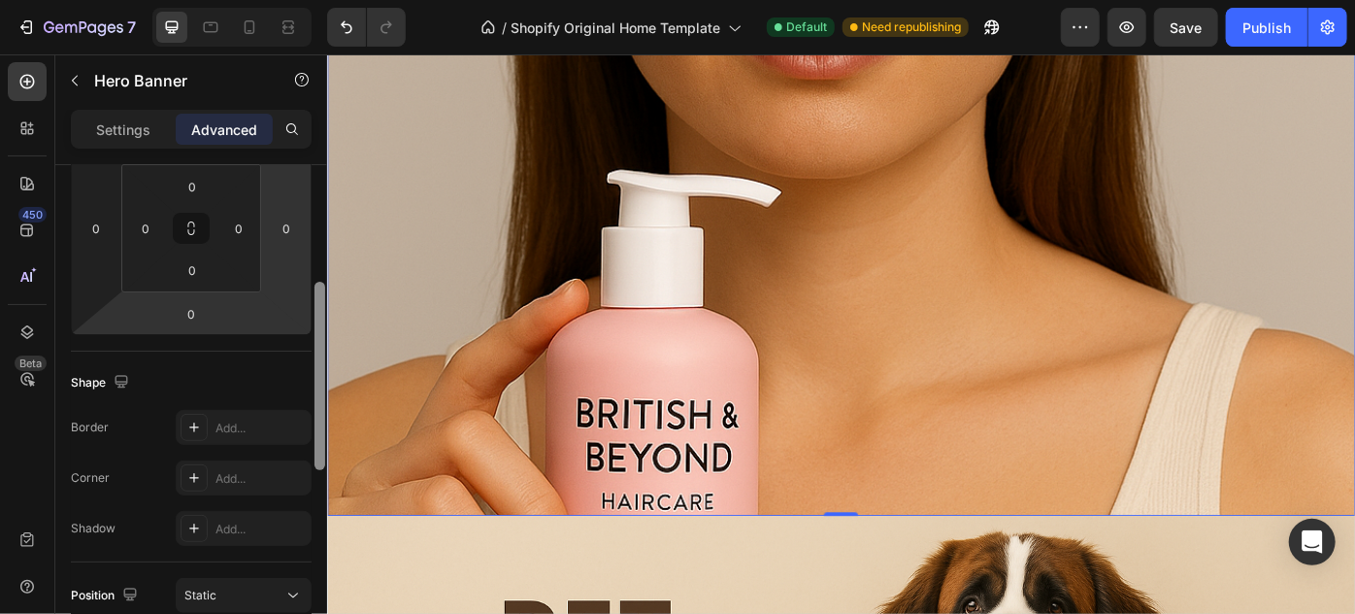
drag, startPoint x: 320, startPoint y: 205, endPoint x: 300, endPoint y: 322, distance: 119.2
click at [300, 322] on div "Display on Desktop Yes No Tablet Yes No Mobile Yes No Spacing (px) 0 0 0 0 0 0 …" at bounding box center [191, 417] width 272 height 504
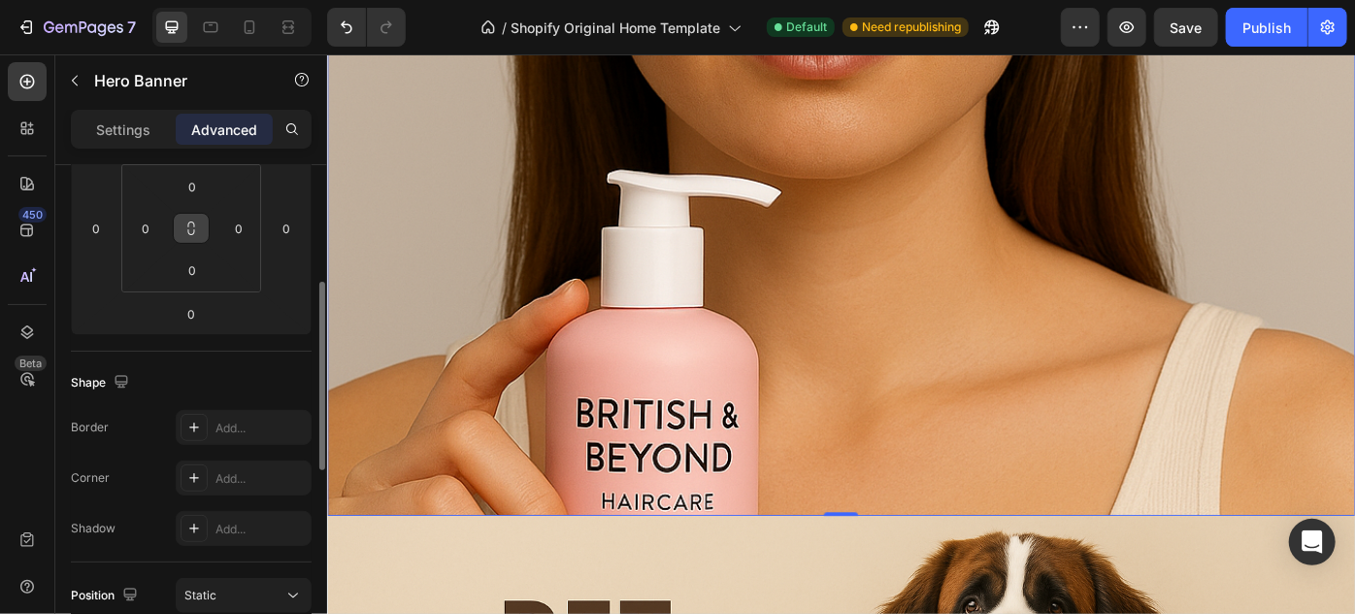
click at [201, 229] on button at bounding box center [191, 228] width 37 height 31
click at [212, 0] on html "7 / Shopify Original Home Template Default Need republishing Preview Save Publi…" at bounding box center [677, 0] width 1355 height 0
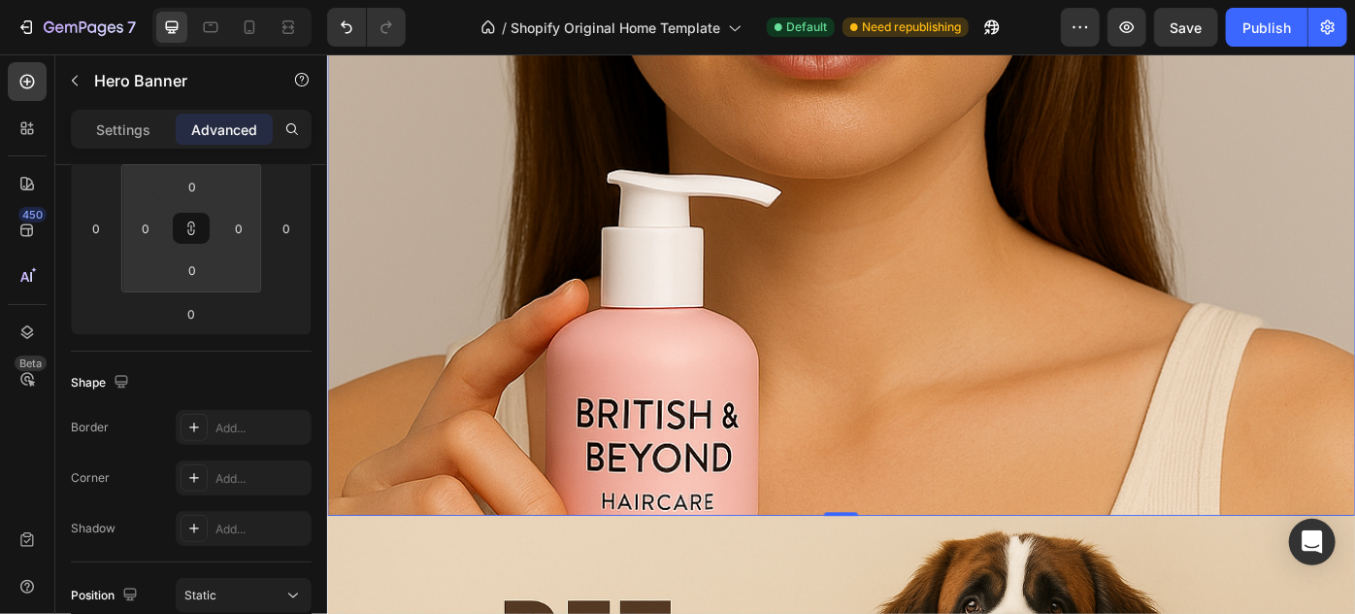
drag, startPoint x: 212, startPoint y: 220, endPoint x: 230, endPoint y: 222, distance: 18.6
click at [230, 0] on html "7 / Shopify Original Home Template Default Need republishing Preview Save Publi…" at bounding box center [677, 0] width 1355 height 0
click at [151, 121] on div "Settings" at bounding box center [123, 129] width 97 height 31
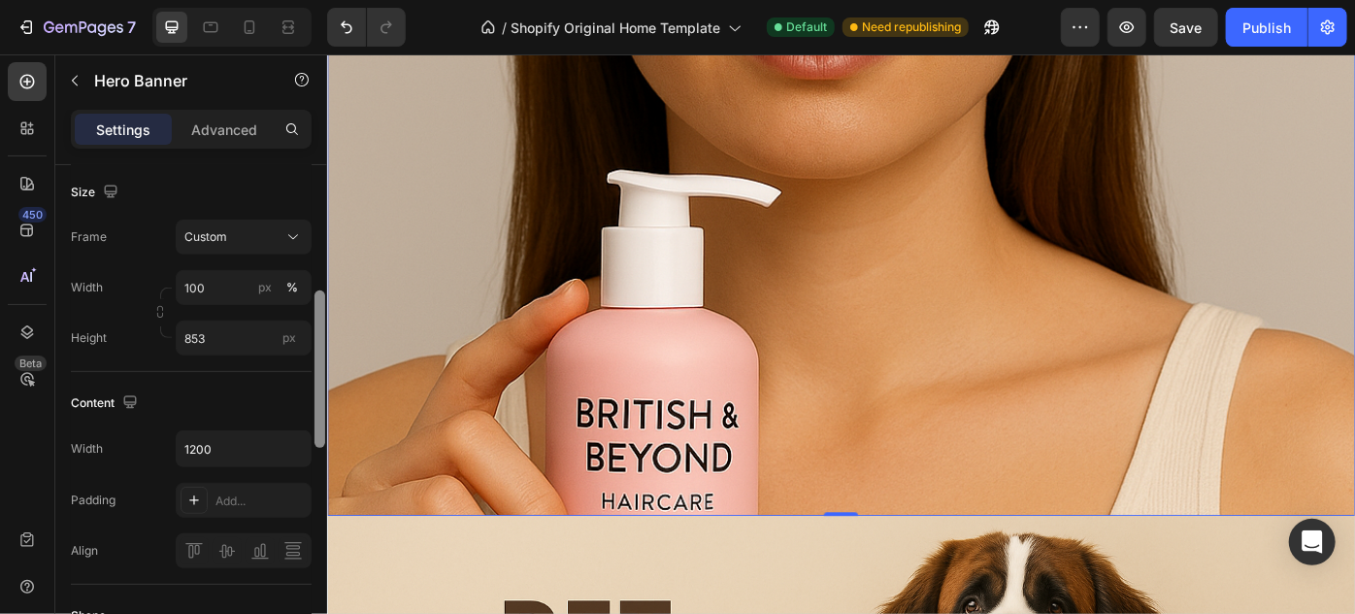
drag, startPoint x: 315, startPoint y: 318, endPoint x: 308, endPoint y: 337, distance: 19.7
click at [308, 337] on div "Layout Bottom center Background The changes might be hidden by the video. Color…" at bounding box center [191, 417] width 272 height 504
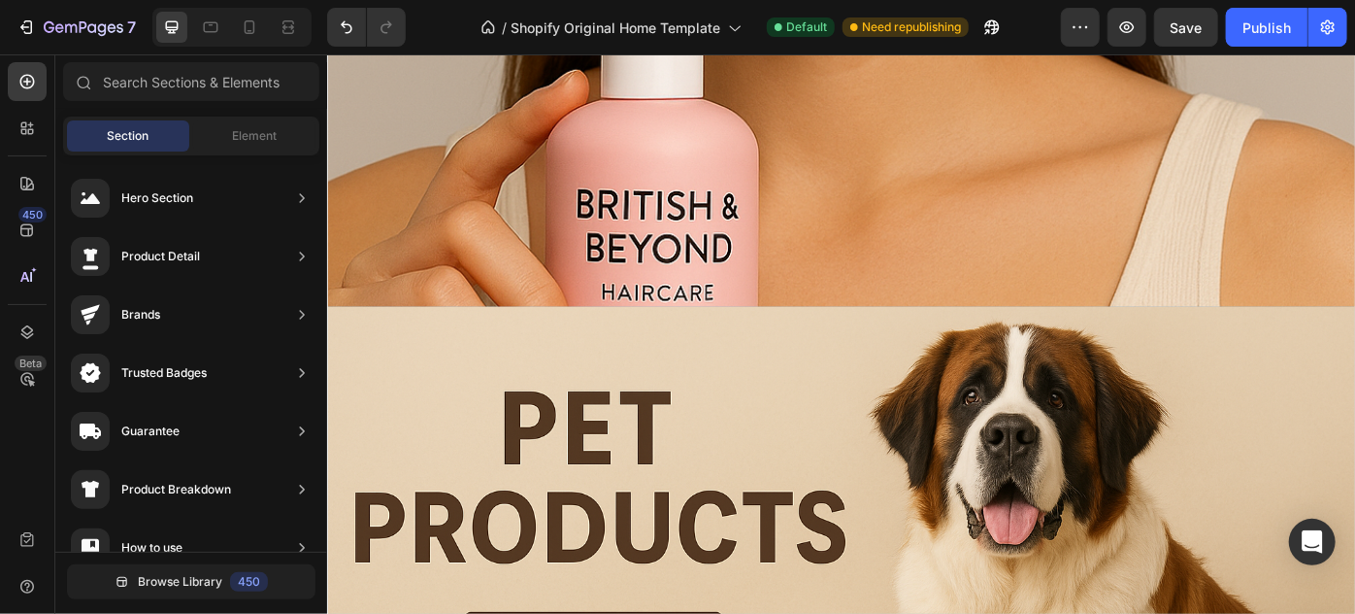
scroll to position [3161, 0]
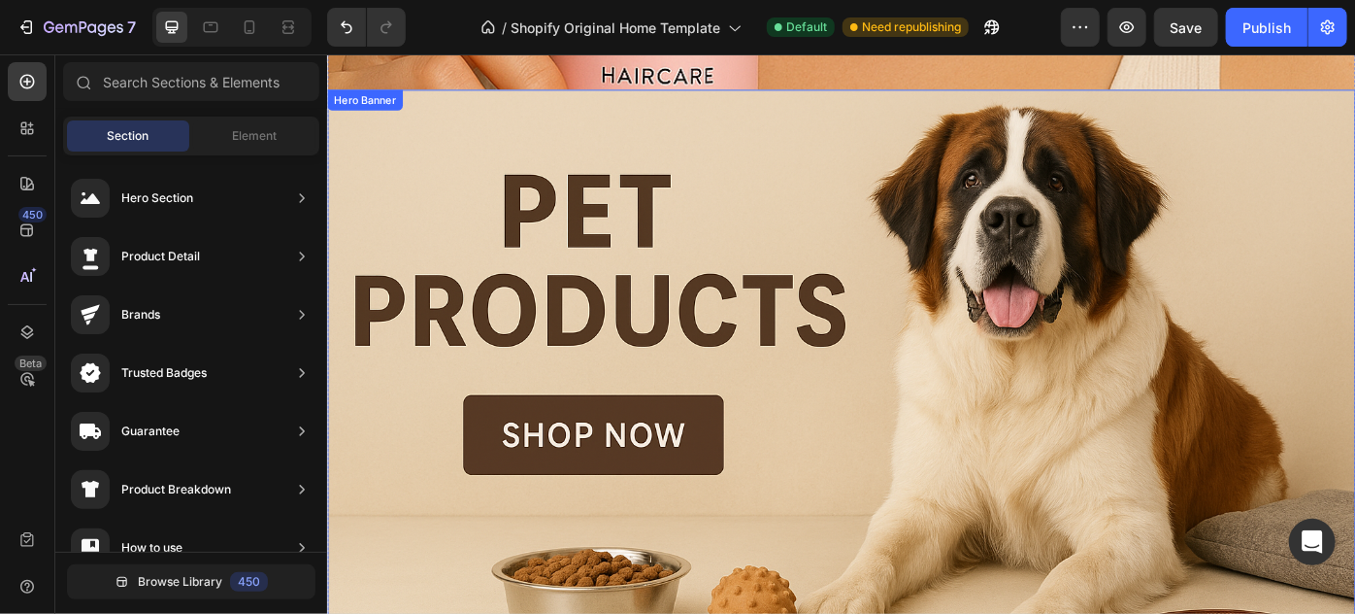
click at [1014, 330] on div "Overlay" at bounding box center [908, 443] width 1165 height 701
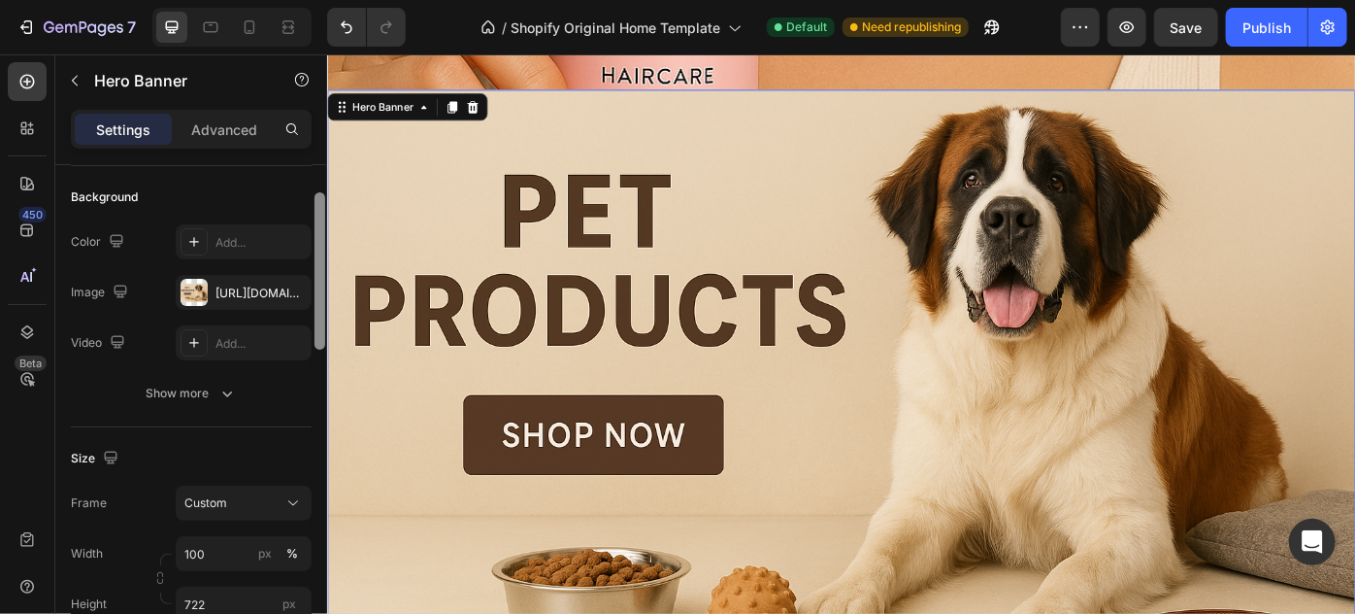
scroll to position [140, 0]
drag, startPoint x: 648, startPoint y: 247, endPoint x: 338, endPoint y: 318, distance: 318.0
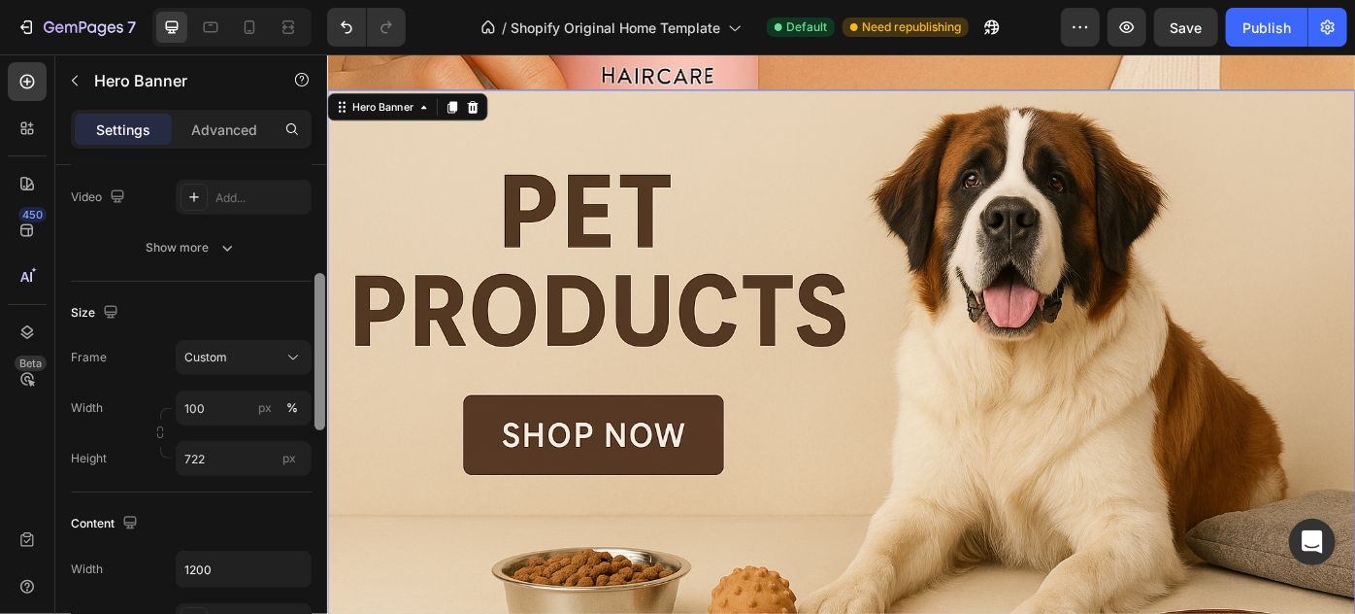
scroll to position [297, 0]
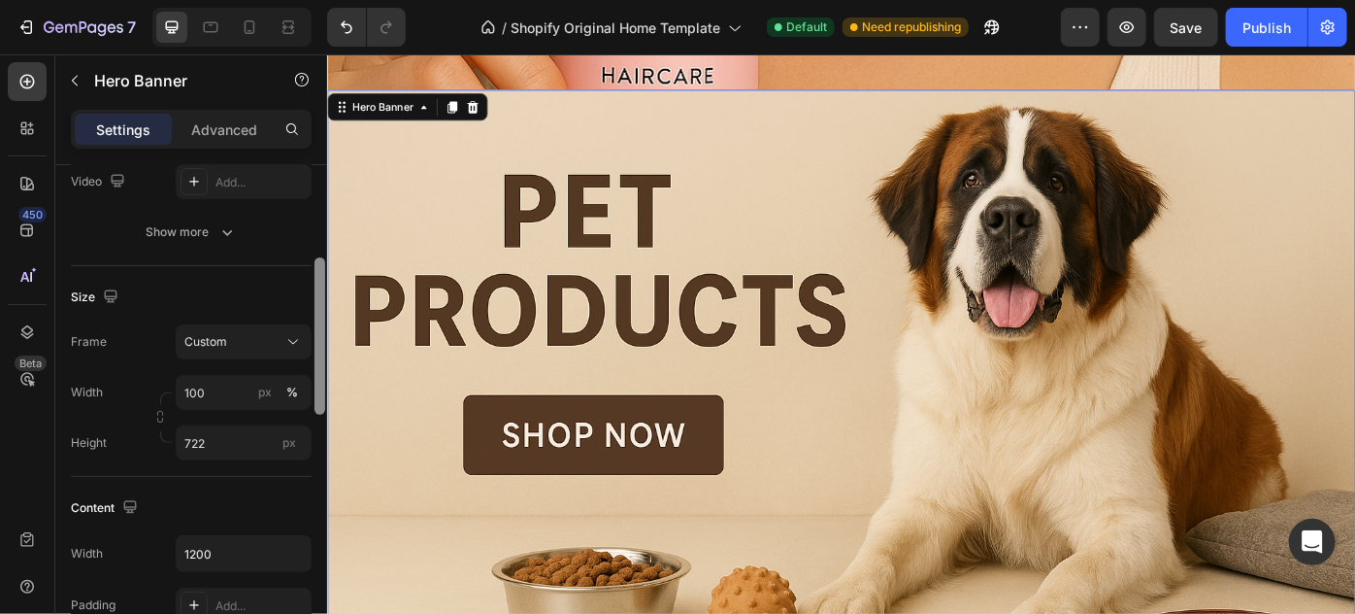
drag, startPoint x: 648, startPoint y: 335, endPoint x: 344, endPoint y: 424, distance: 316.8
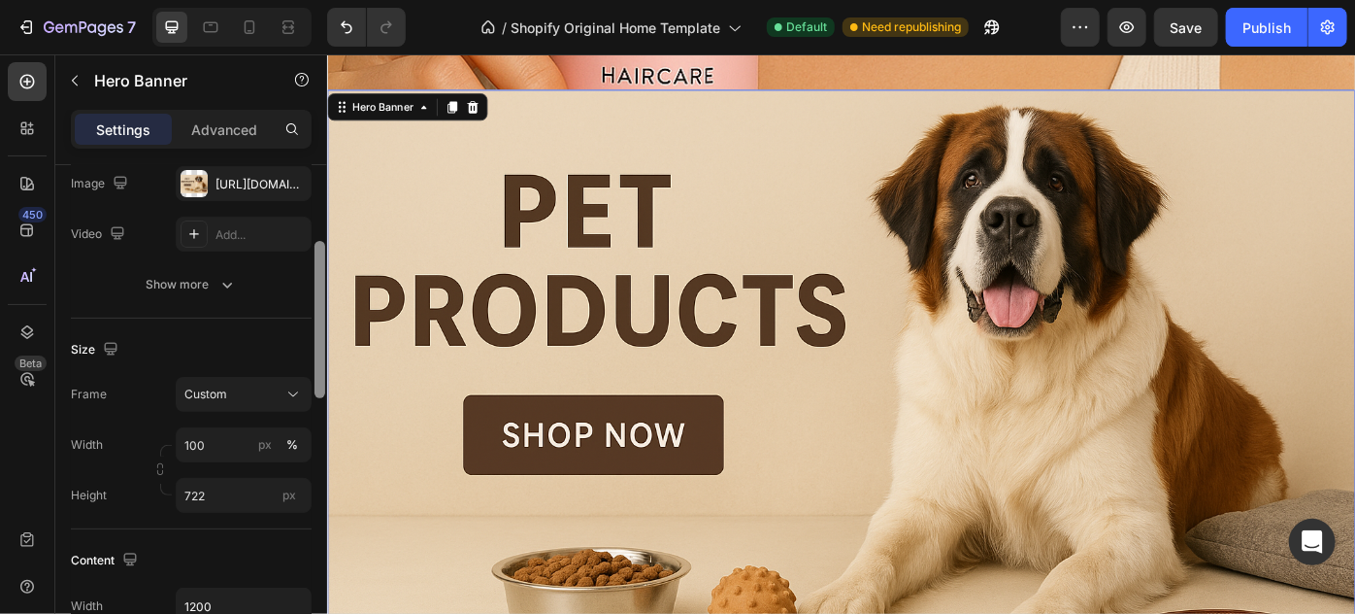
scroll to position [238, 0]
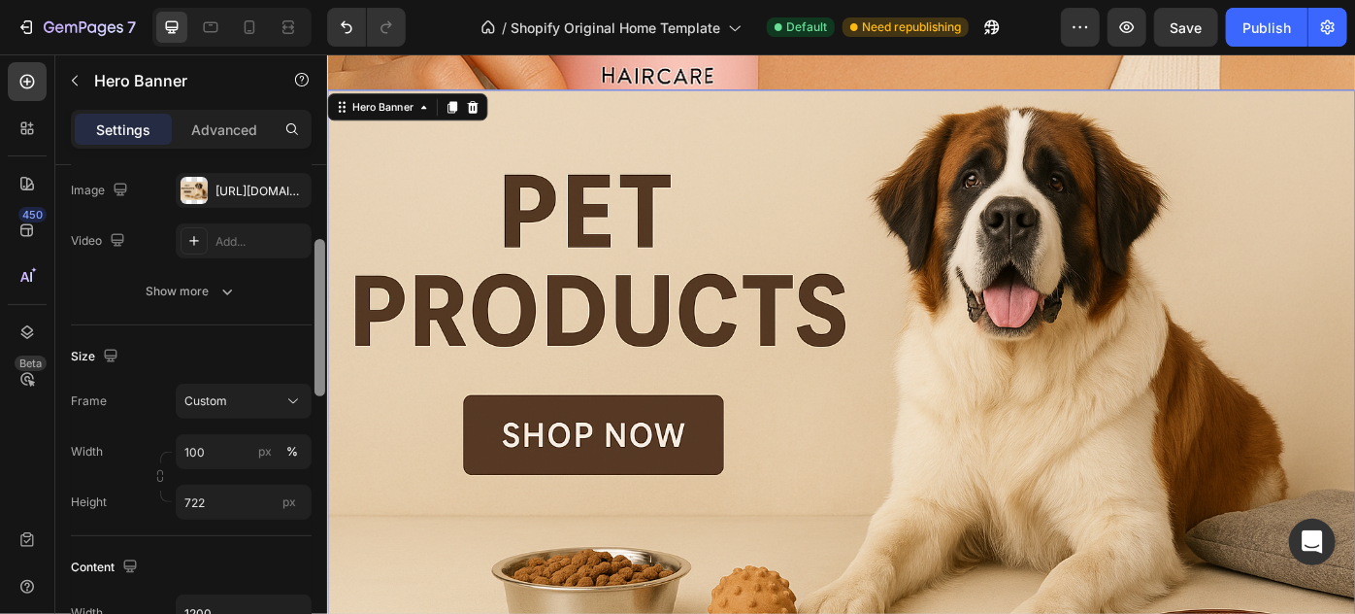
click at [282, 268] on div "The changes might be hidden by the video. Color Add... Image https://cdn.shopif…" at bounding box center [191, 215] width 241 height 186
click at [691, 72] on div "Heading Row" at bounding box center [908, 58] width 1165 height 70
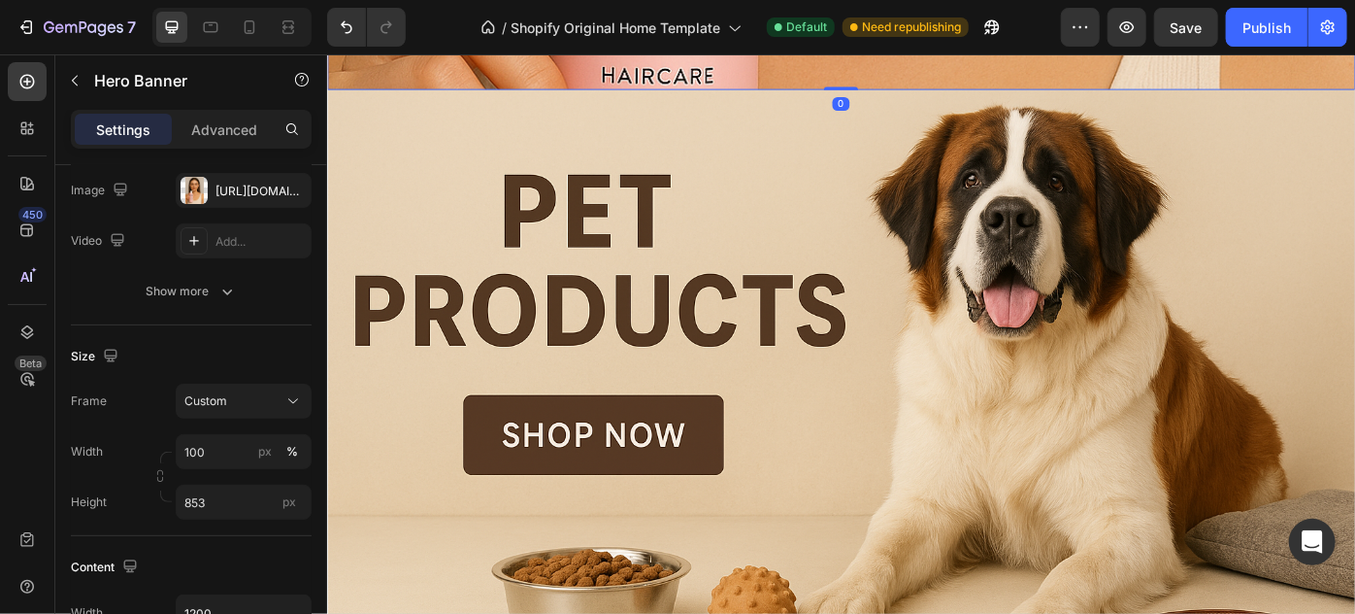
click at [580, 65] on div "Heading Row" at bounding box center [908, 58] width 1165 height 70
click at [228, 494] on input "853" at bounding box center [244, 502] width 136 height 35
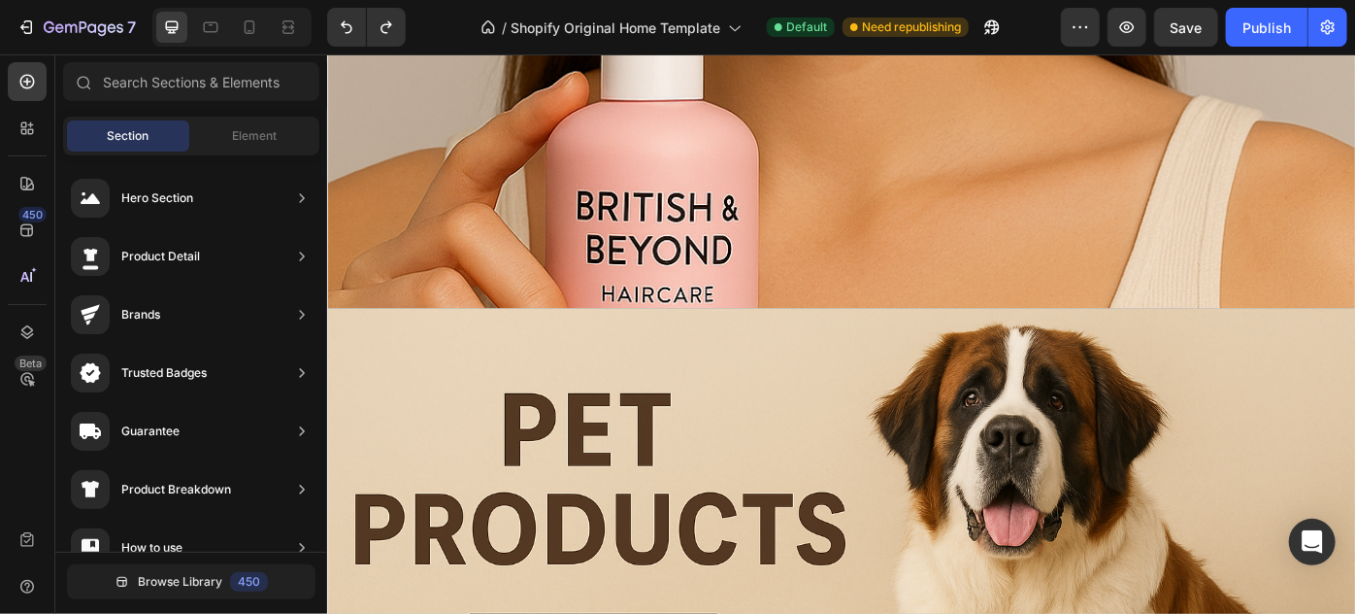
scroll to position [2944, 0]
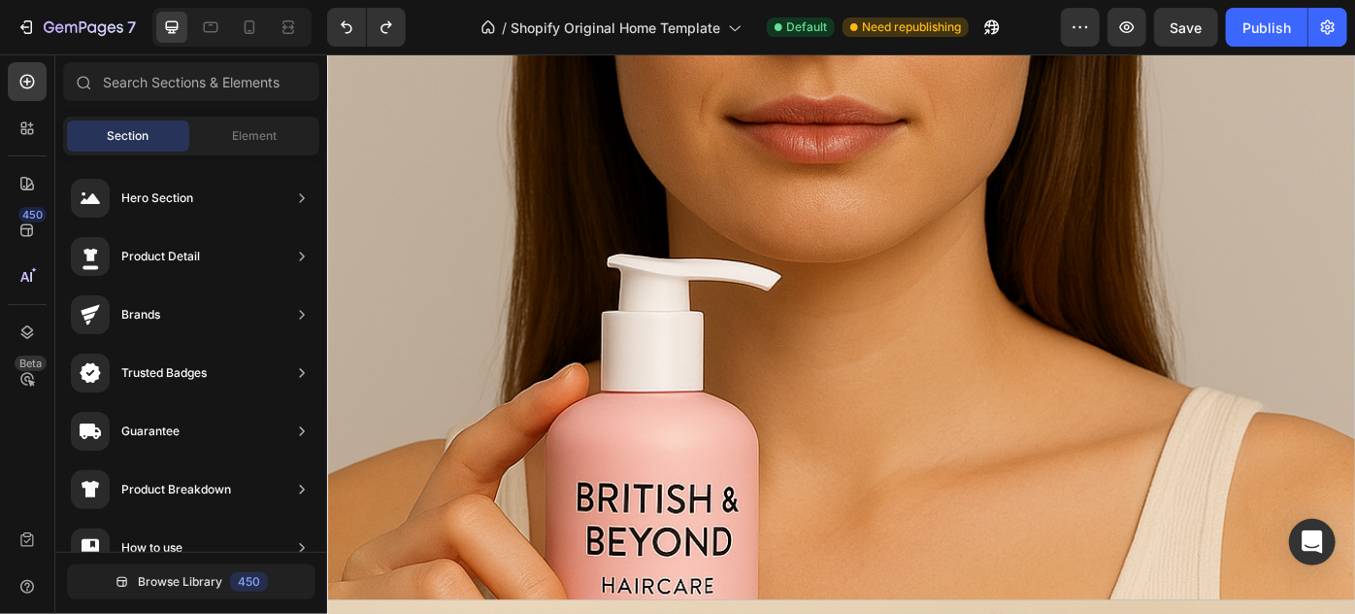
scroll to position [2620, 0]
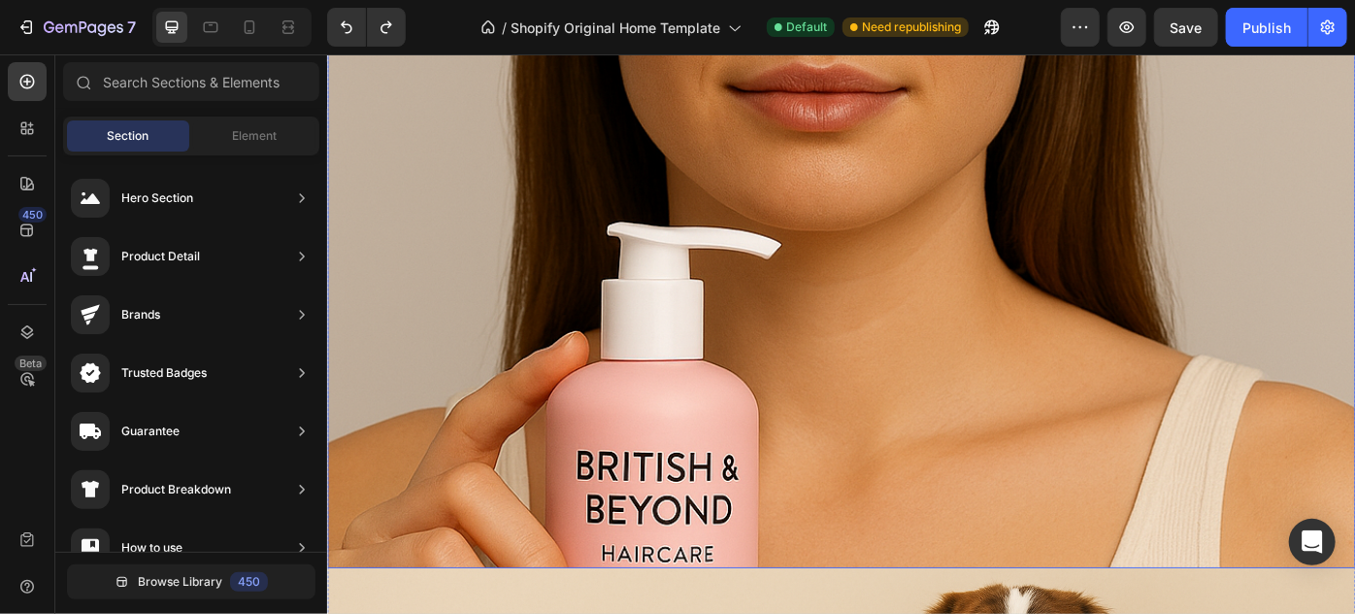
click at [910, 353] on div "Overlay" at bounding box center [908, 221] width 1165 height 828
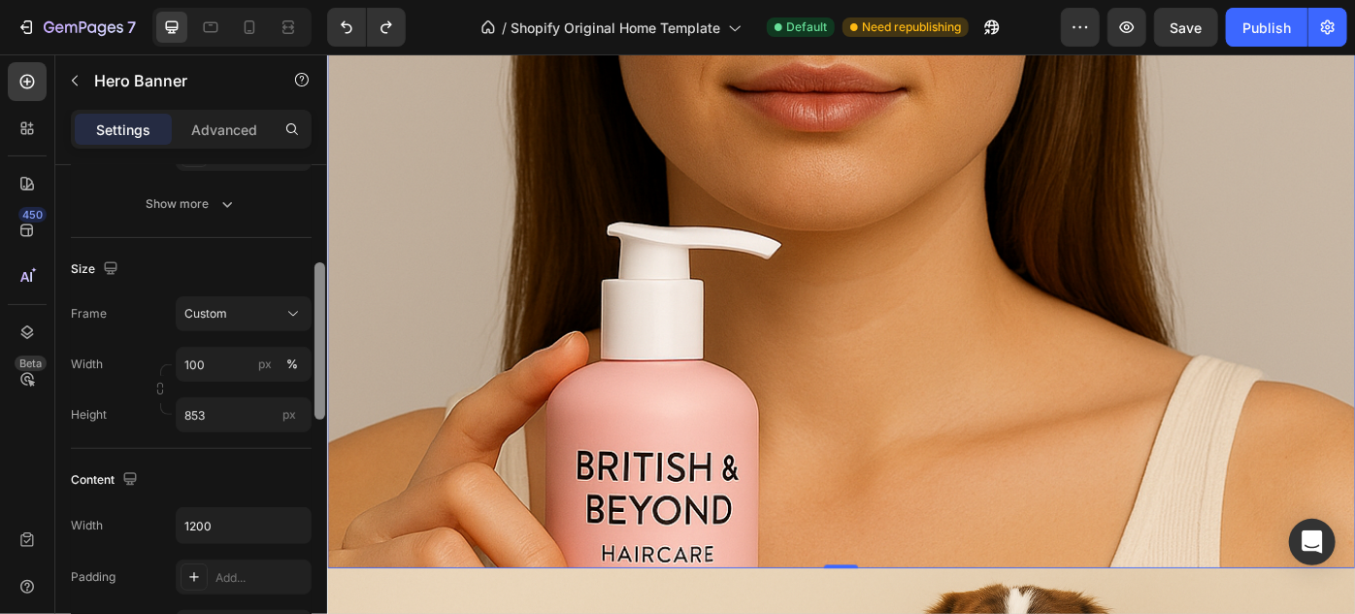
scroll to position [341, 0]
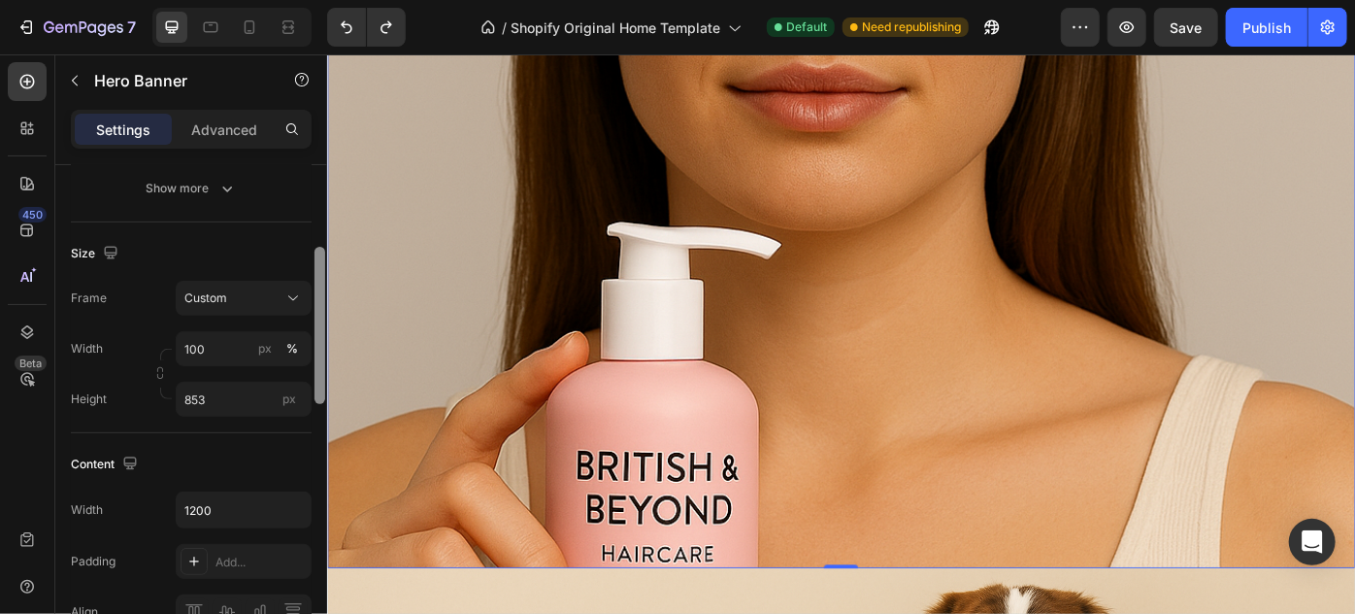
drag, startPoint x: 318, startPoint y: 224, endPoint x: 316, endPoint y: 331, distance: 106.8
click at [316, 331] on div at bounding box center [320, 325] width 11 height 157
click at [244, 387] on input "853" at bounding box center [244, 399] width 136 height 35
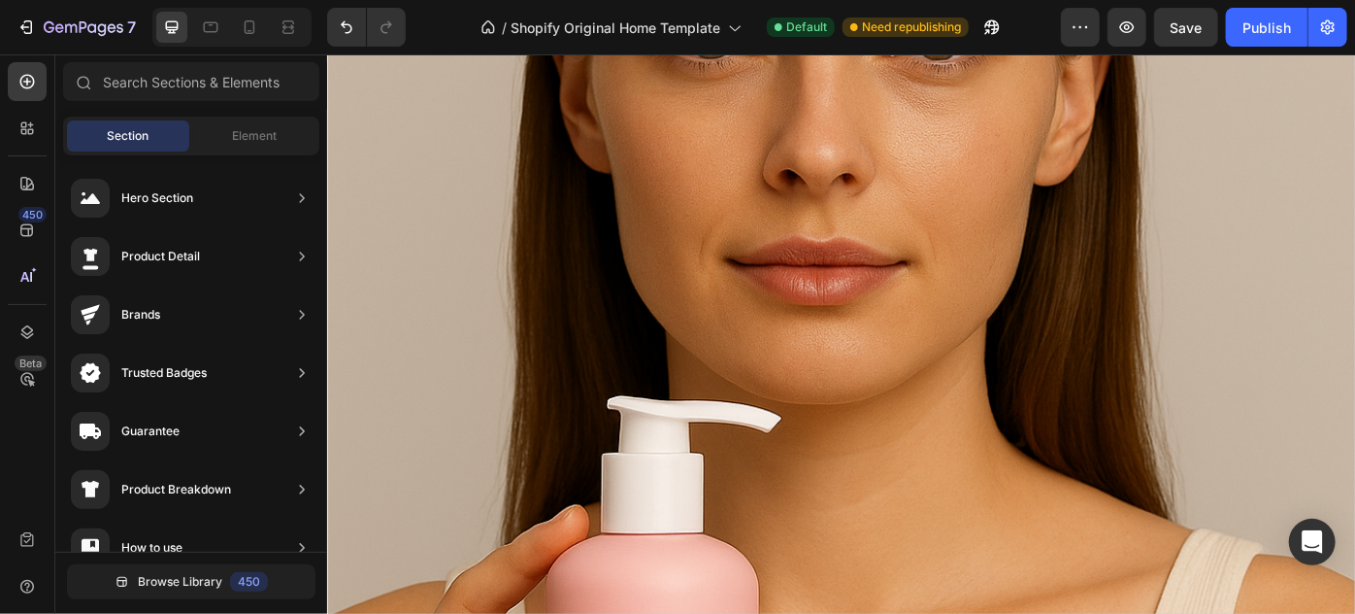
scroll to position [2421, 0]
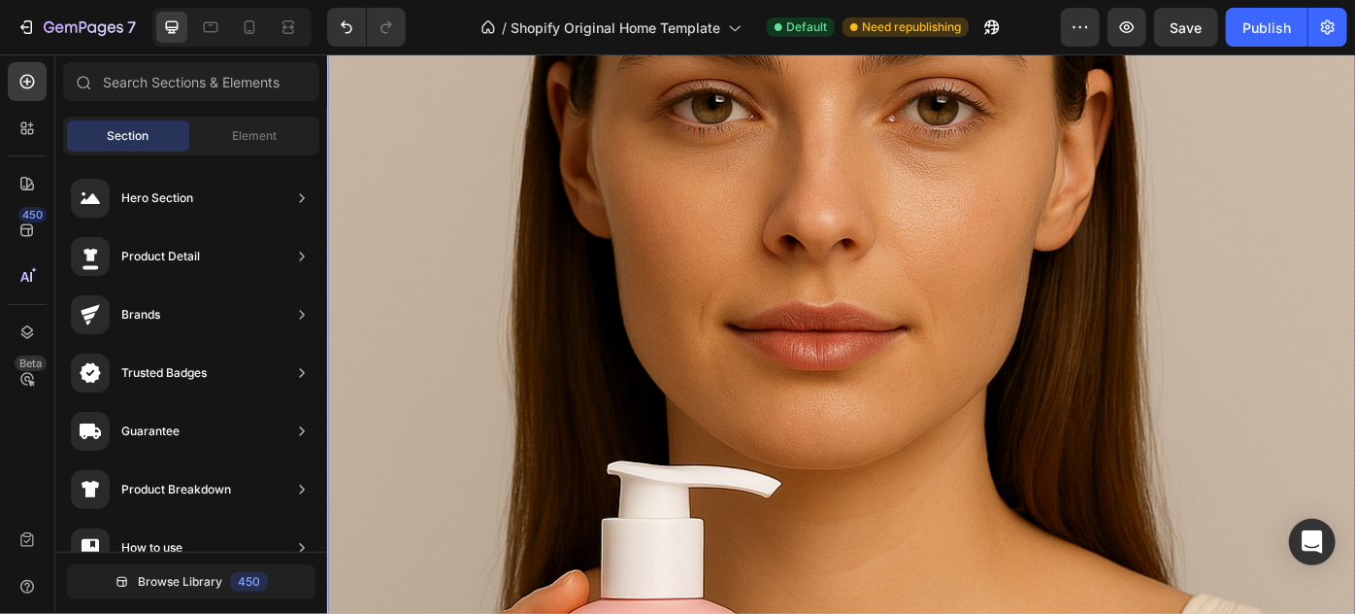
click at [529, 217] on div "Overlay" at bounding box center [908, 491] width 1165 height 971
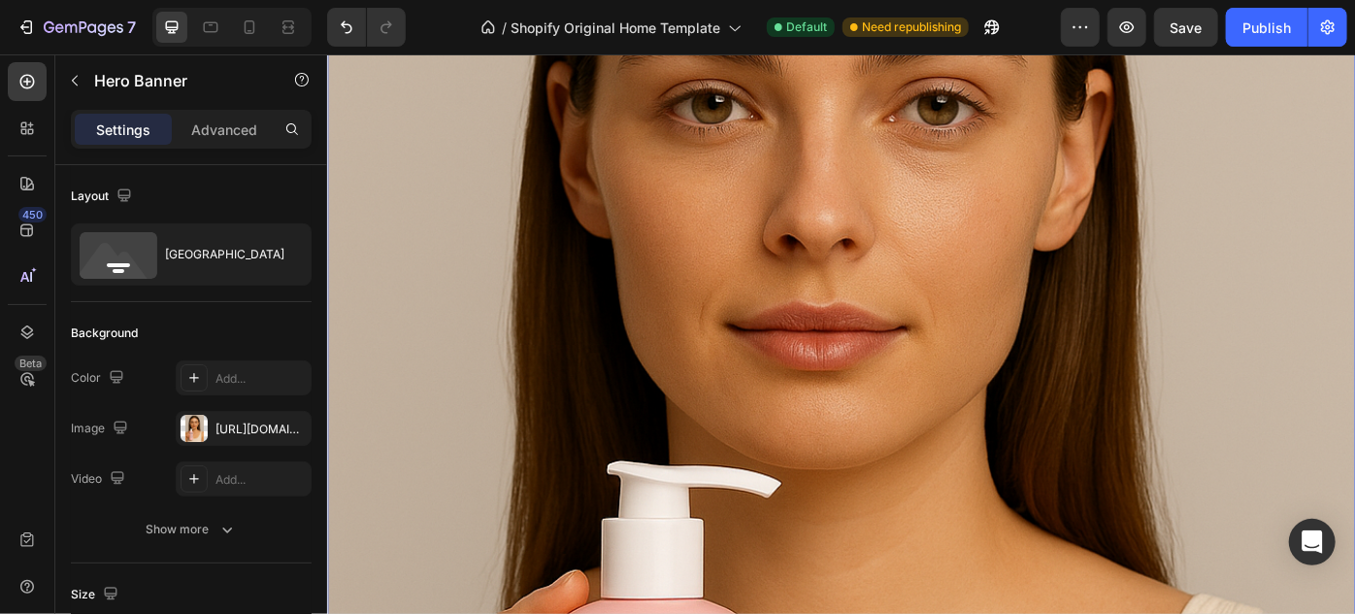
scroll to position [504, 0]
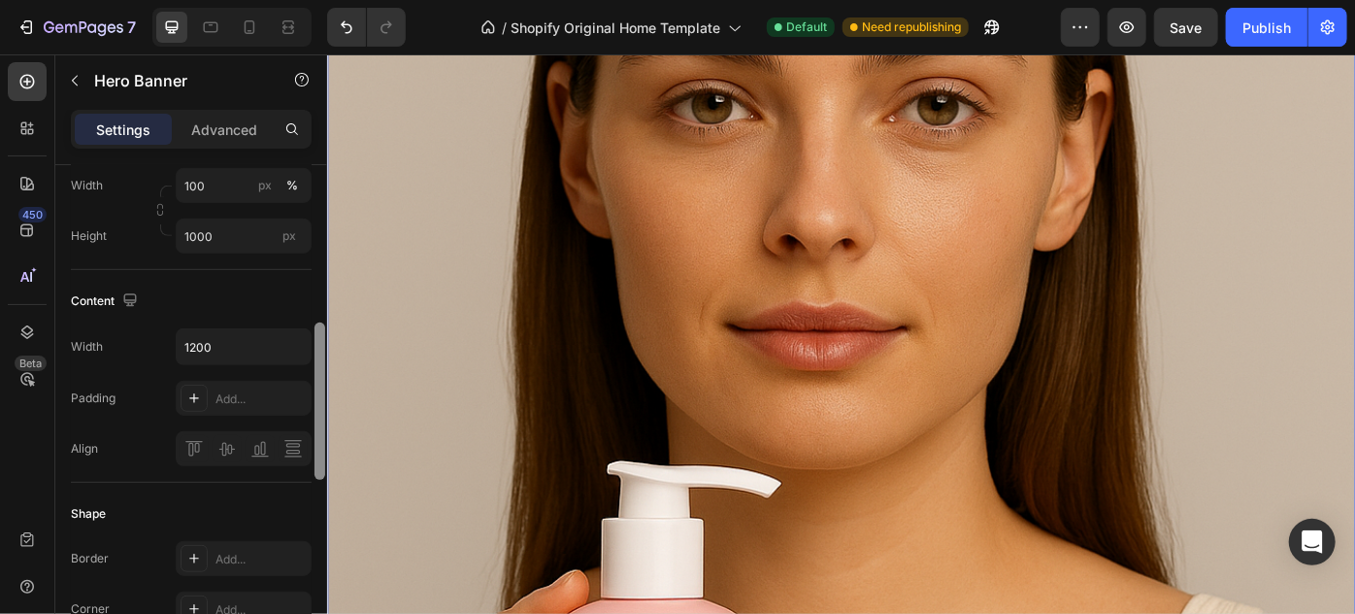
drag, startPoint x: 313, startPoint y: 308, endPoint x: 315, endPoint y: 323, distance: 15.7
click at [315, 323] on div at bounding box center [320, 417] width 15 height 504
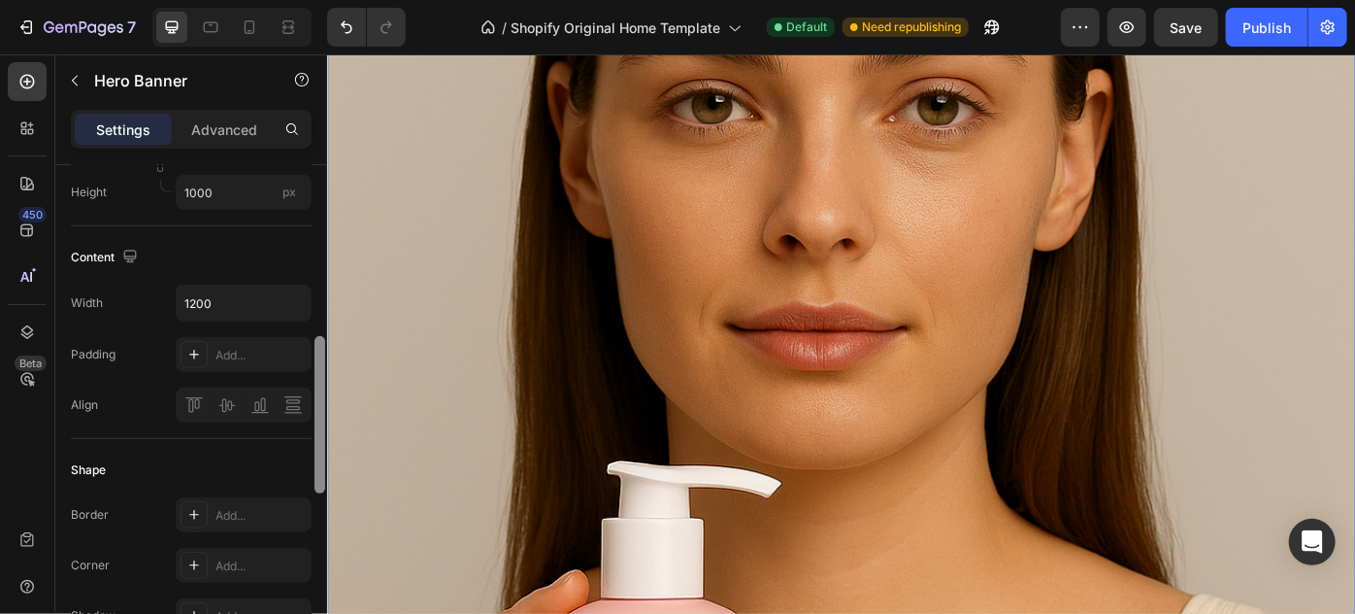
scroll to position [302, 0]
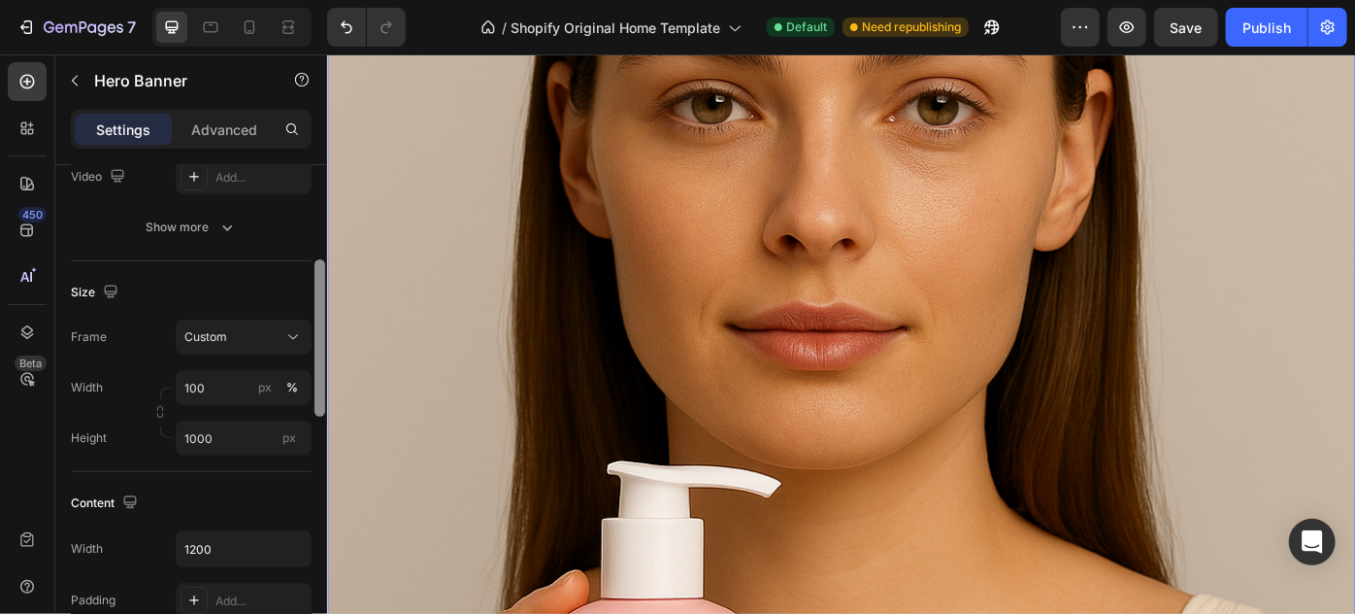
drag, startPoint x: 321, startPoint y: 350, endPoint x: 305, endPoint y: 286, distance: 65.2
click at [305, 286] on div "Layout Bottom center Background The changes might be hidden by the video. Color…" at bounding box center [191, 417] width 272 height 504
click at [217, 378] on input "100" at bounding box center [244, 387] width 136 height 35
click at [214, 438] on input "1000" at bounding box center [244, 437] width 136 height 35
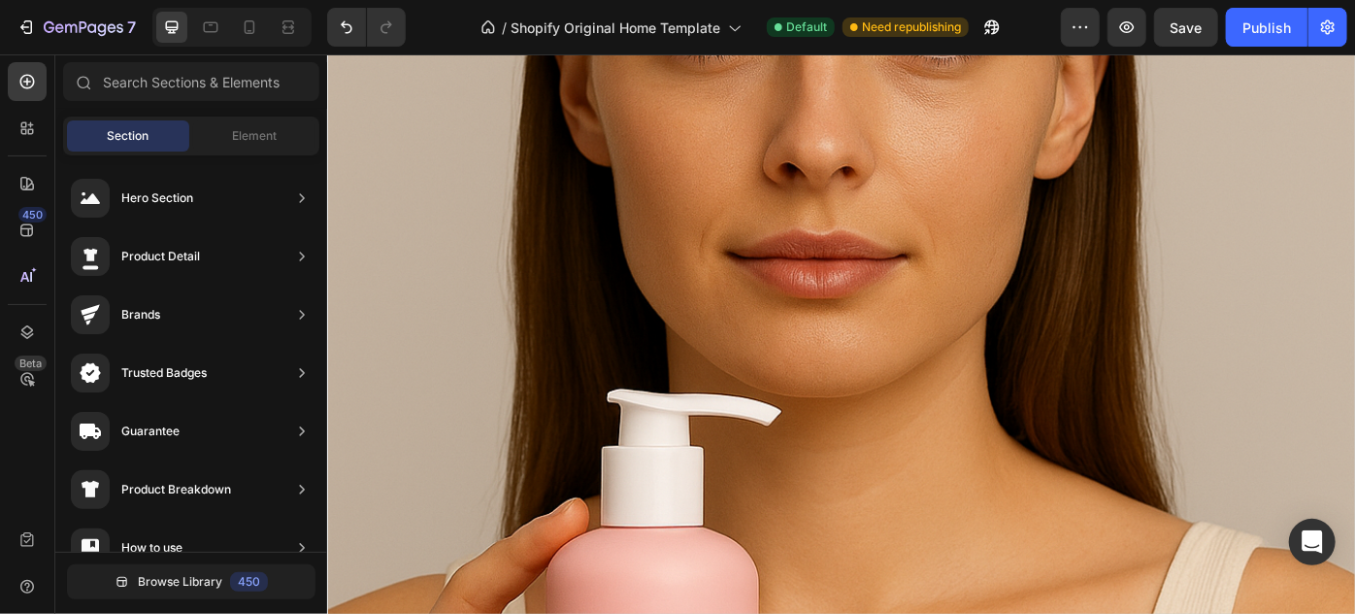
scroll to position [2378, 0]
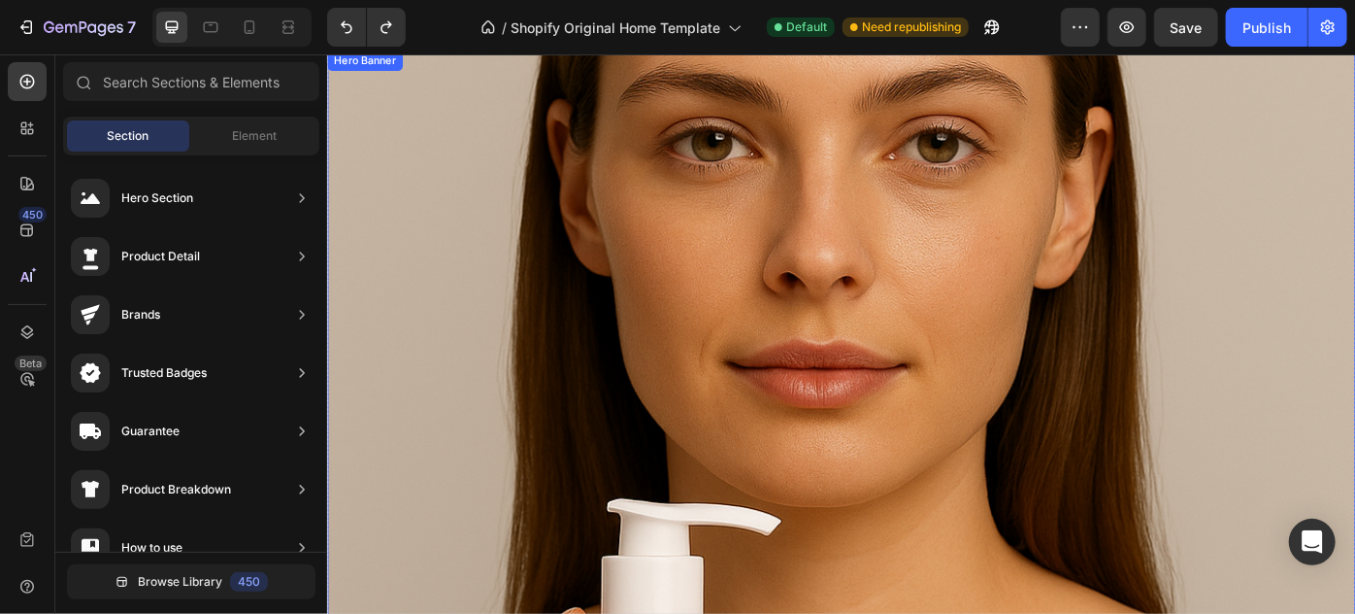
click at [584, 269] on div "Overlay" at bounding box center [908, 534] width 1165 height 971
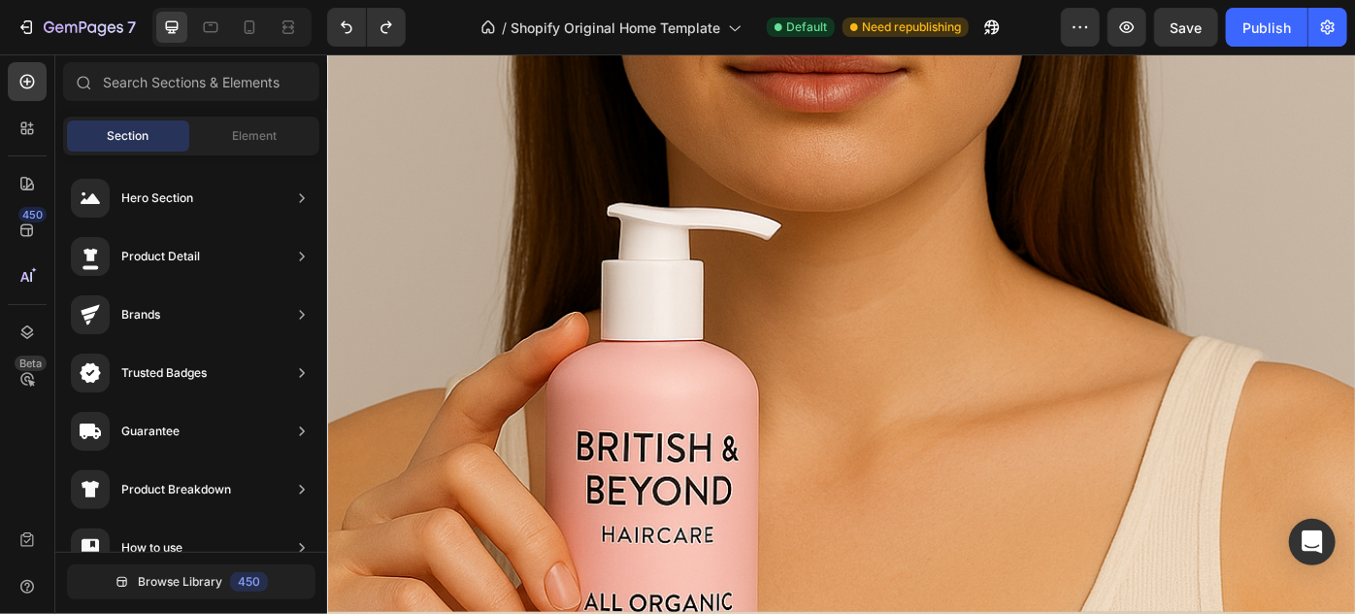
scroll to position [2686, 0]
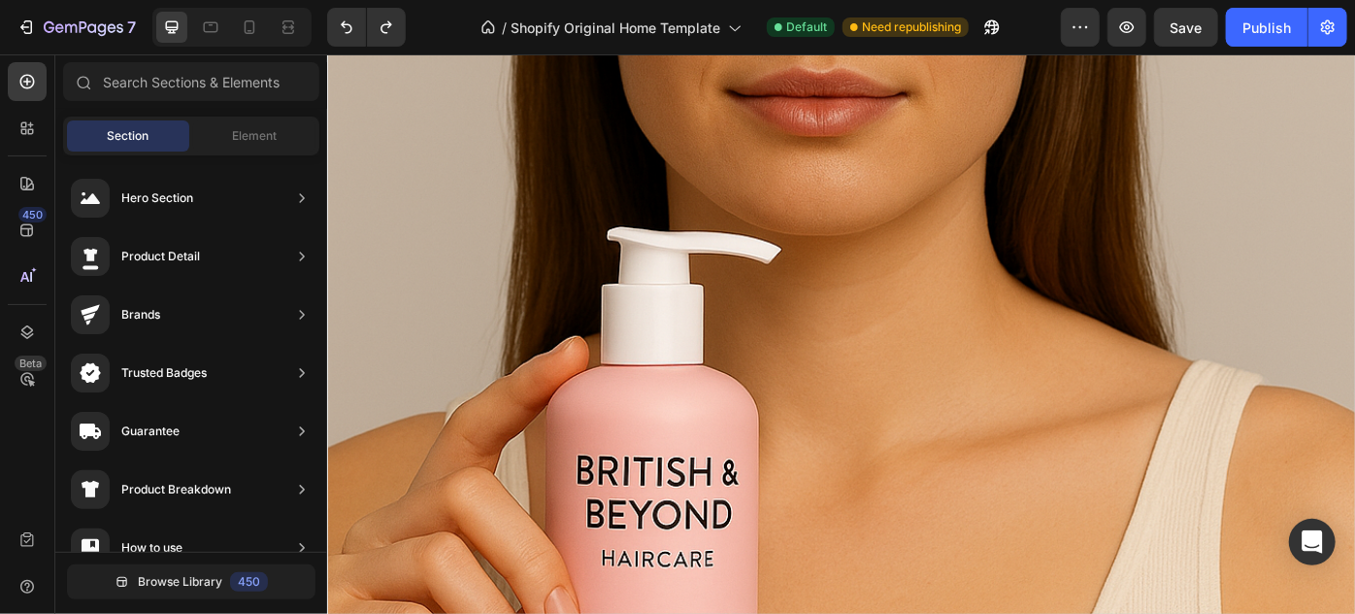
click at [1045, 426] on div "Overlay" at bounding box center [908, 226] width 1165 height 971
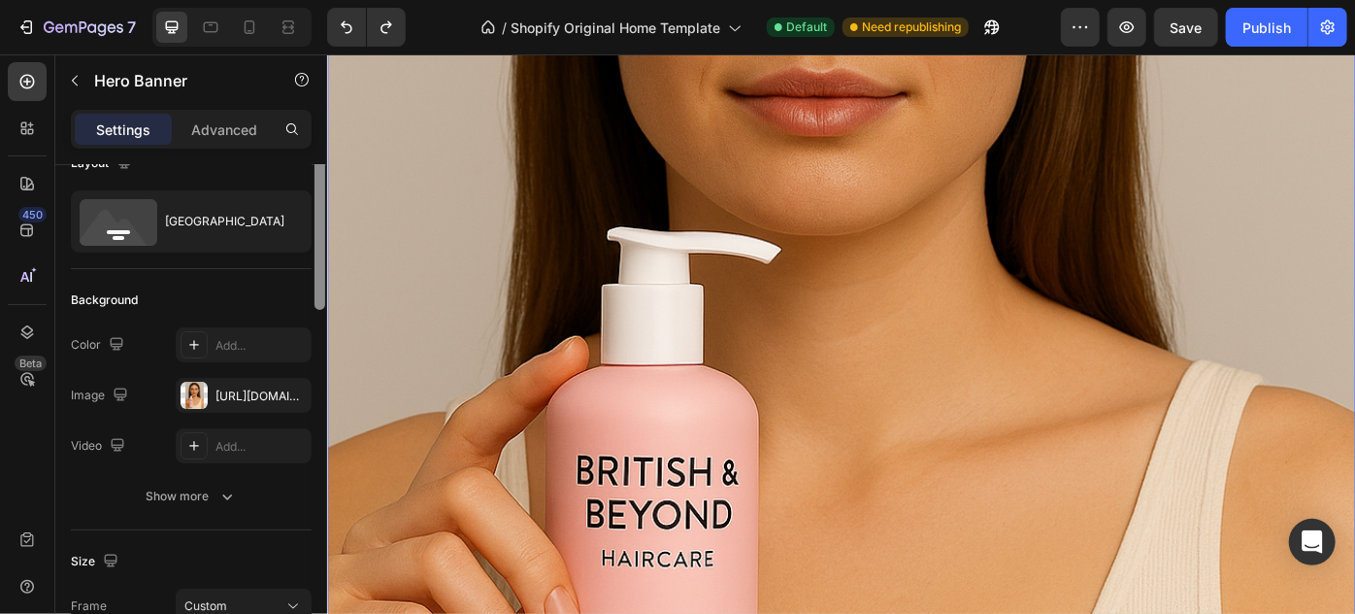
scroll to position [84, 0]
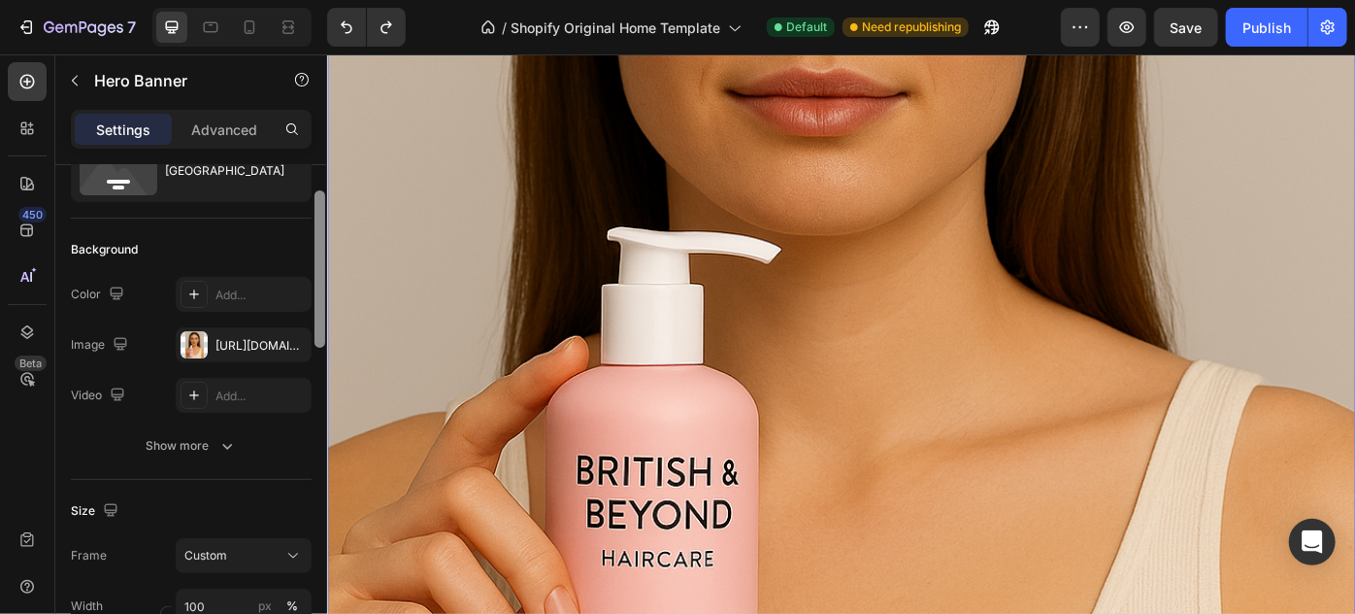
drag, startPoint x: 648, startPoint y: 360, endPoint x: 343, endPoint y: 461, distance: 321.2
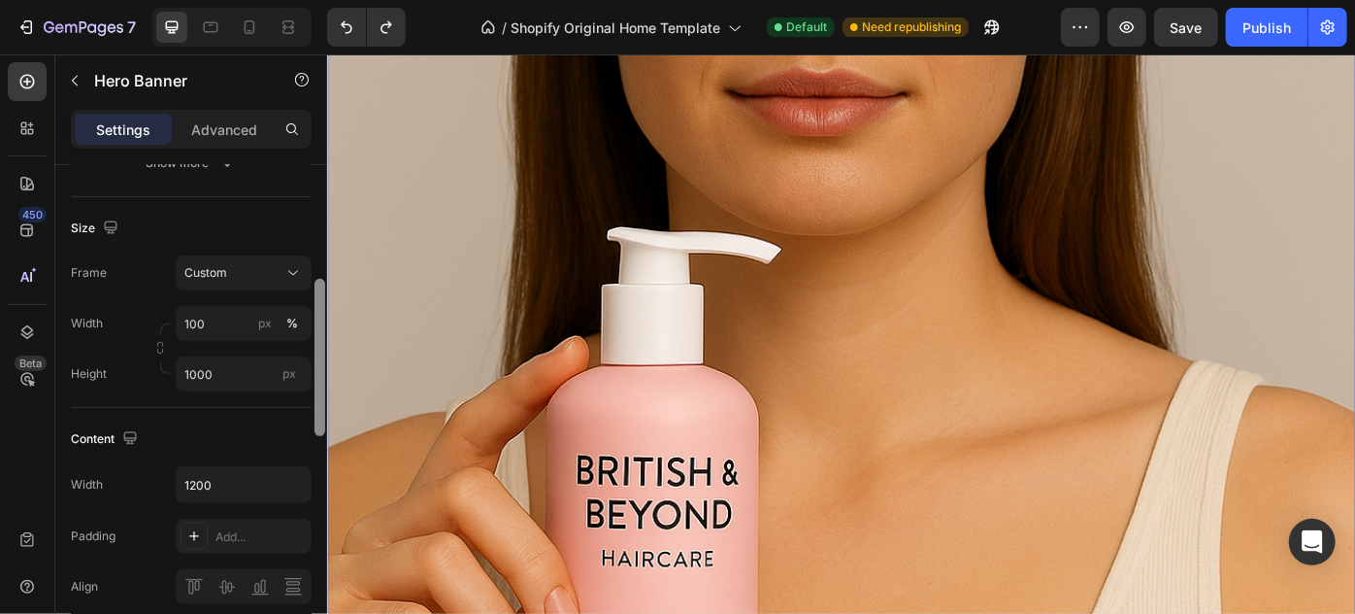
scroll to position [372, 0]
click at [297, 423] on div "Content" at bounding box center [191, 433] width 241 height 31
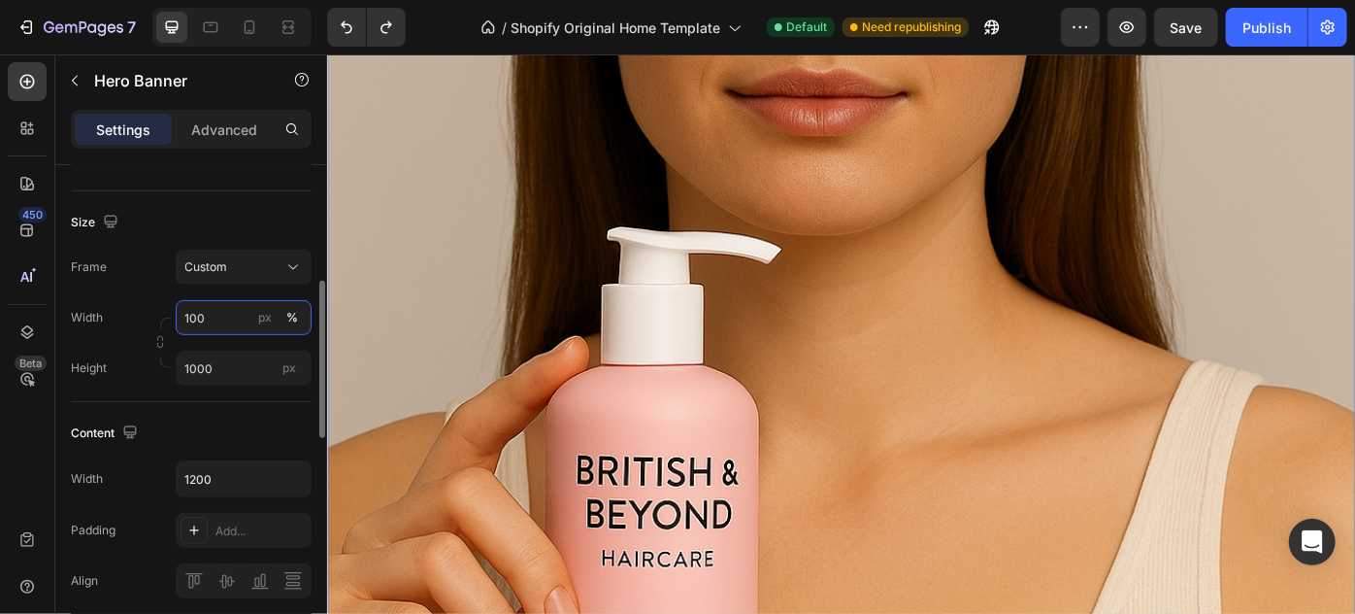
click at [238, 317] on input "100" at bounding box center [244, 317] width 136 height 35
click at [246, 332] on input "px %" at bounding box center [244, 317] width 136 height 35
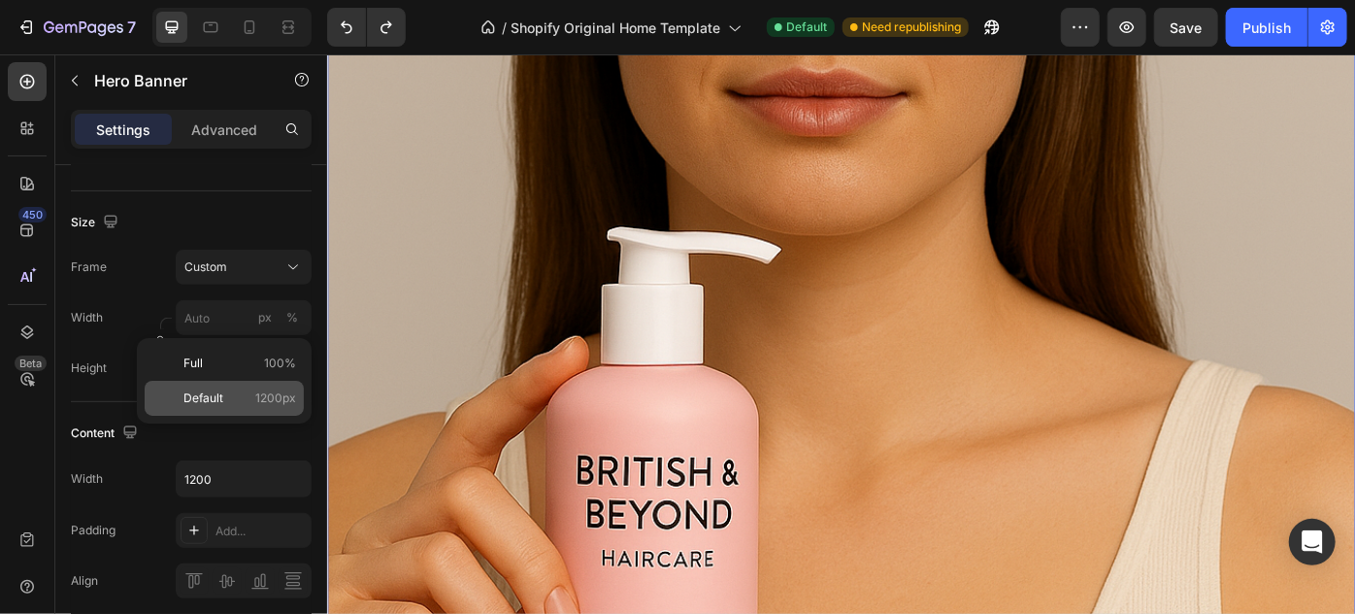
click at [241, 401] on p "Default 1200px" at bounding box center [240, 397] width 113 height 17
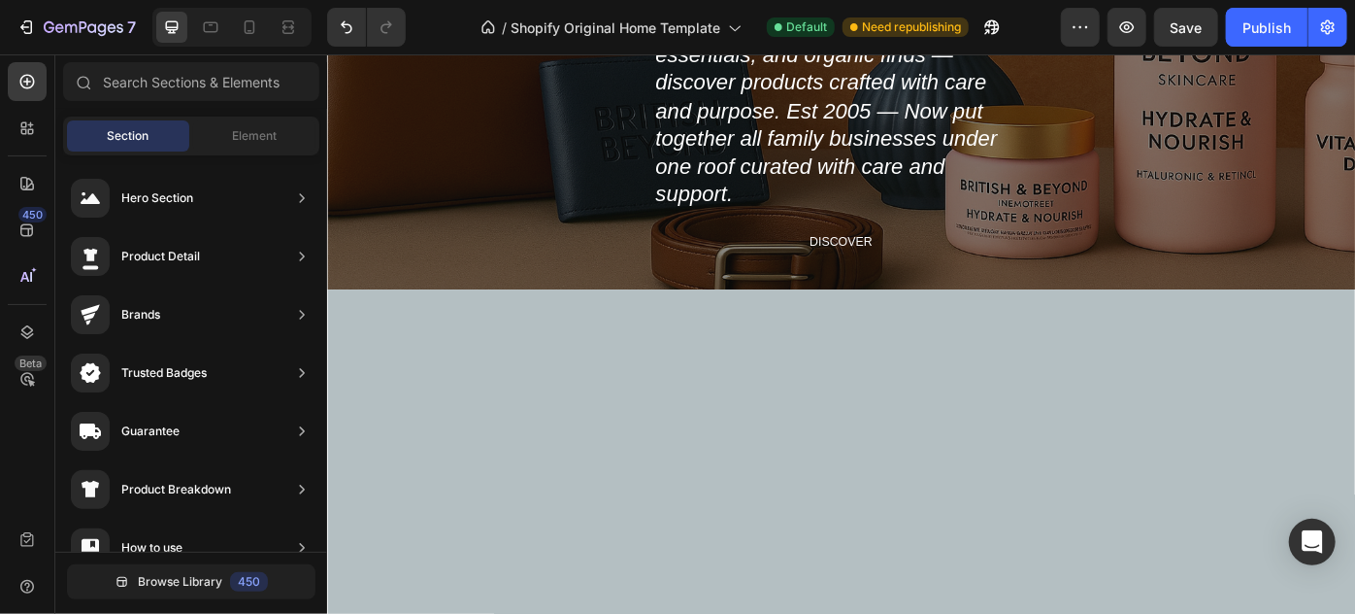
scroll to position [618, 0]
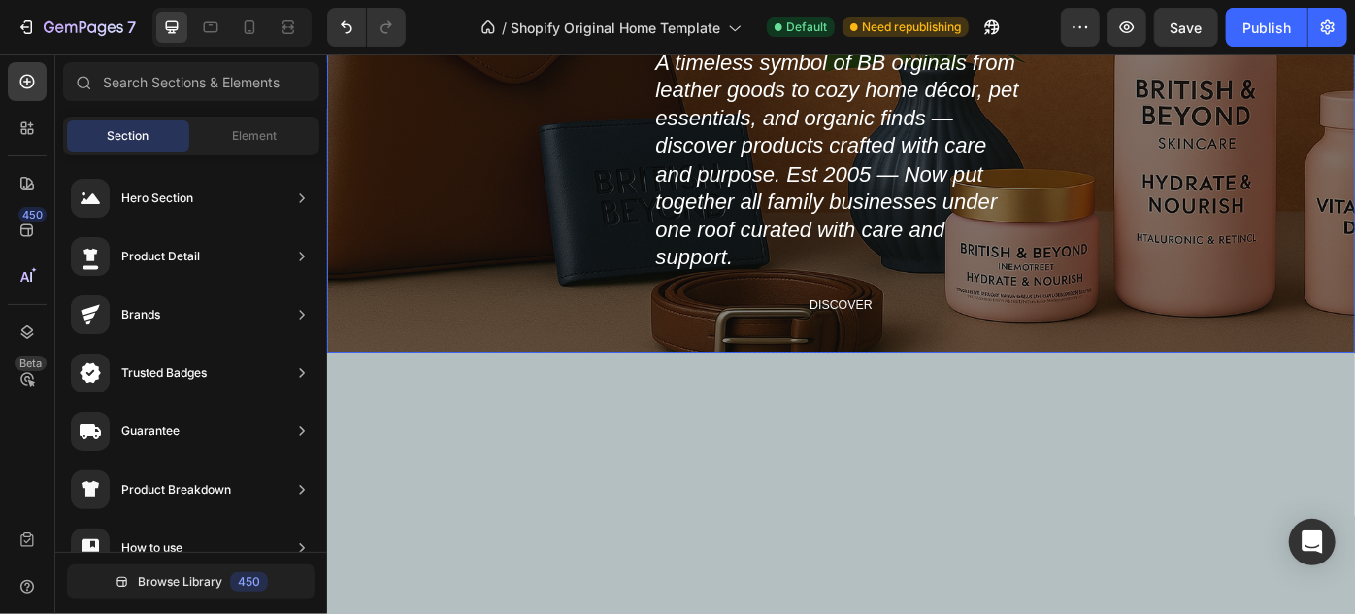
click at [496, 147] on div "British&Beyond Heading A timeless symbol of BB orginals from leather goods to c…" at bounding box center [908, 183] width 1165 height 418
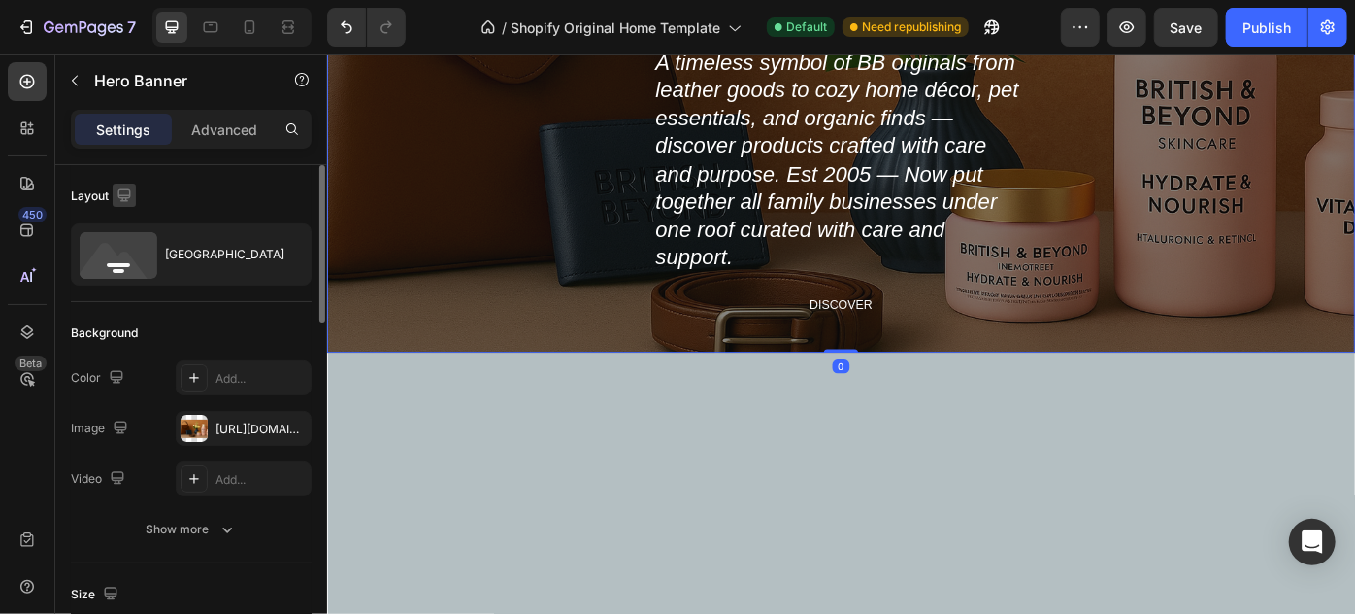
click at [120, 193] on icon "button" at bounding box center [123, 194] width 13 height 13
click at [129, 282] on button "button" at bounding box center [128, 296] width 31 height 31
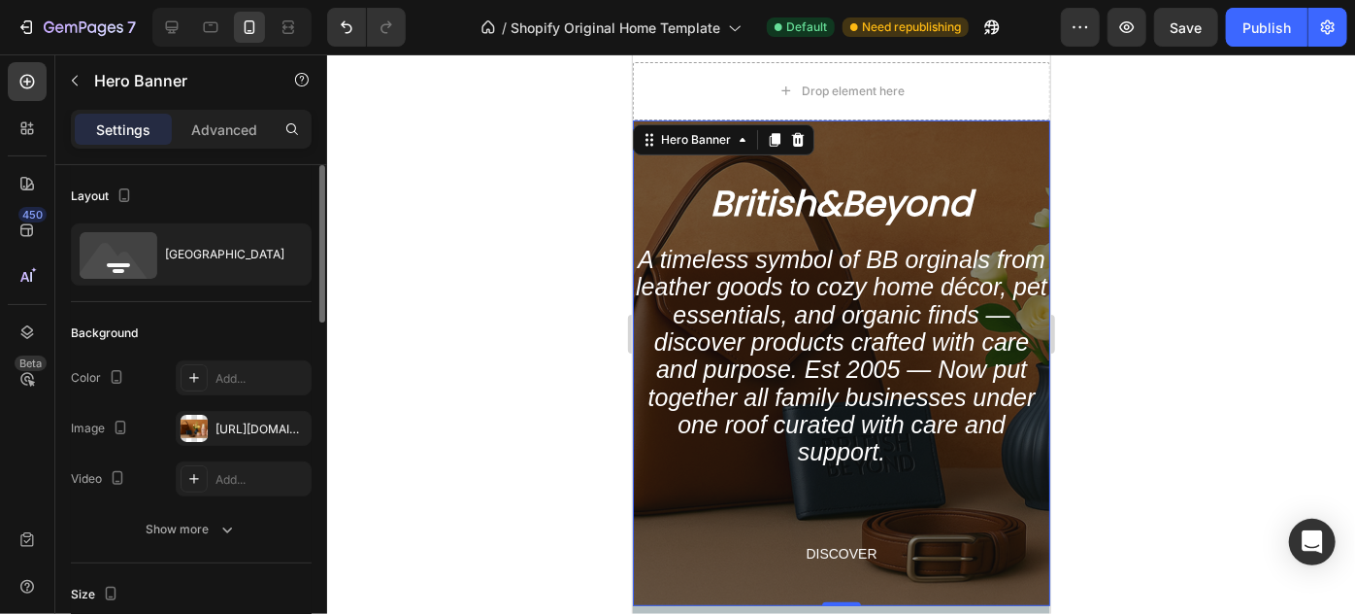
scroll to position [234, 0]
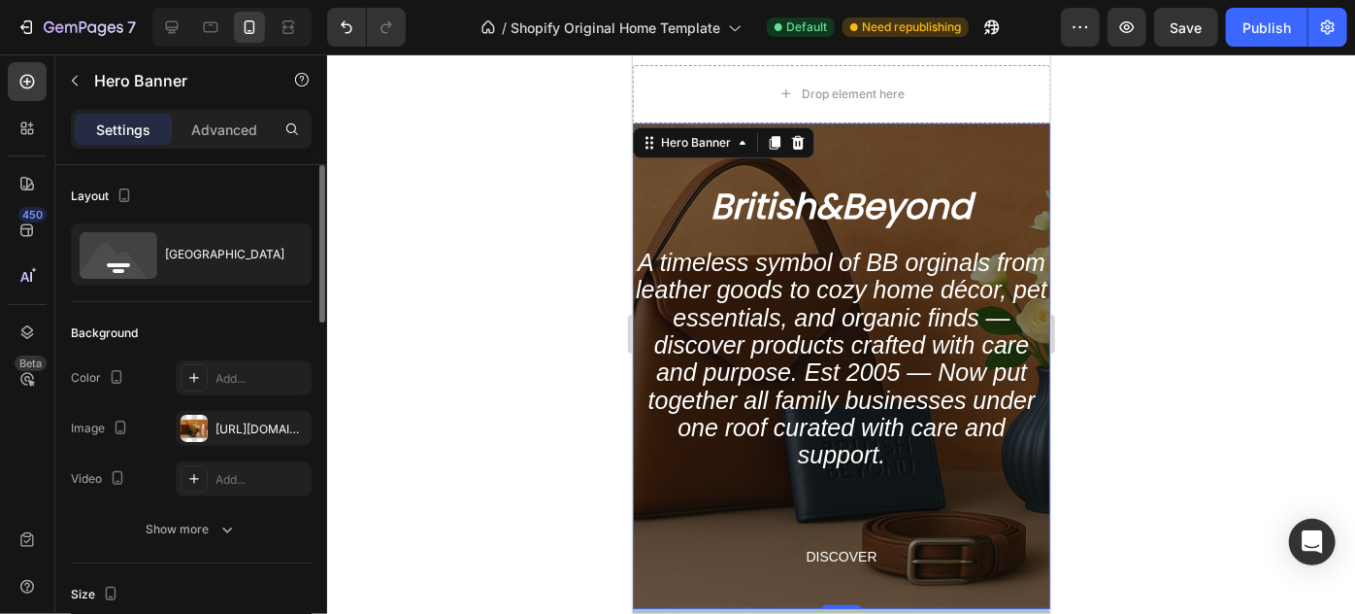
click at [1072, 118] on div at bounding box center [841, 333] width 1028 height 559
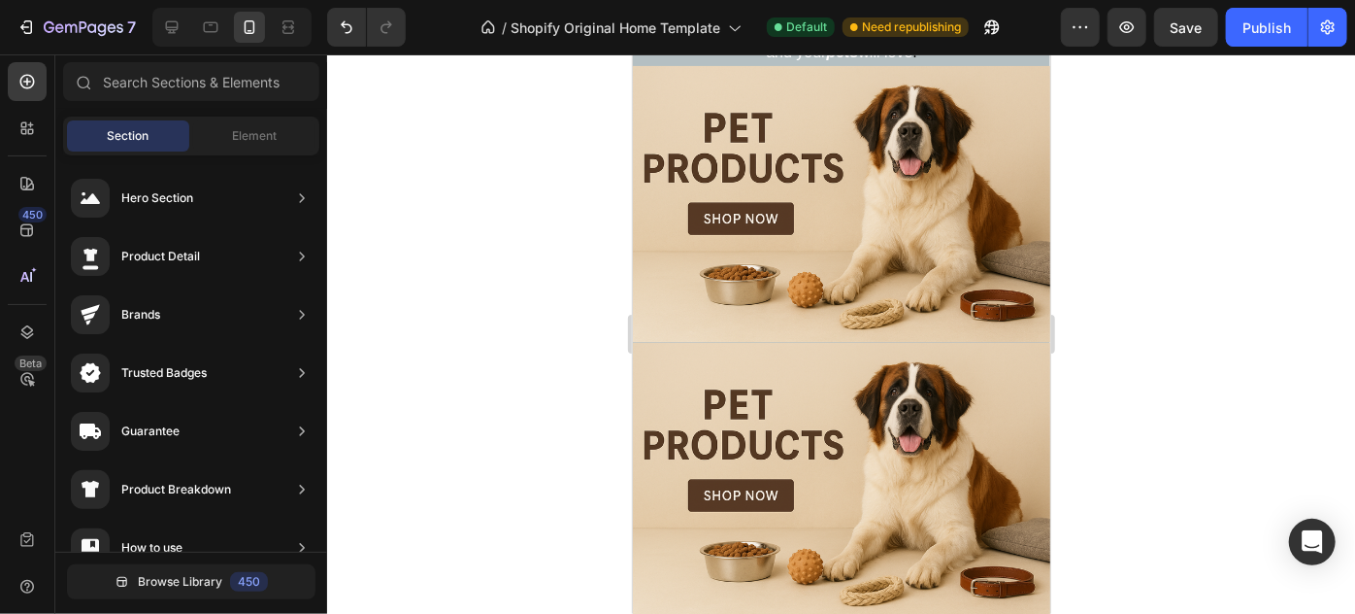
scroll to position [924, 0]
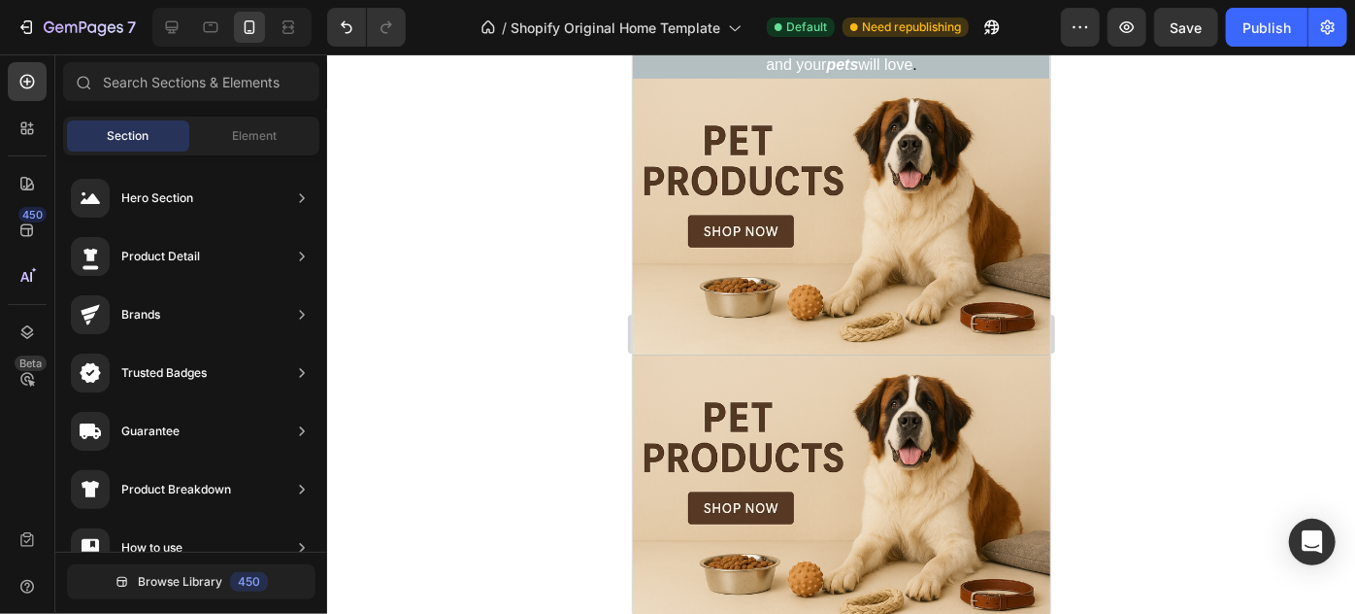
drag, startPoint x: 1046, startPoint y: 121, endPoint x: 1693, endPoint y: 250, distance: 660.2
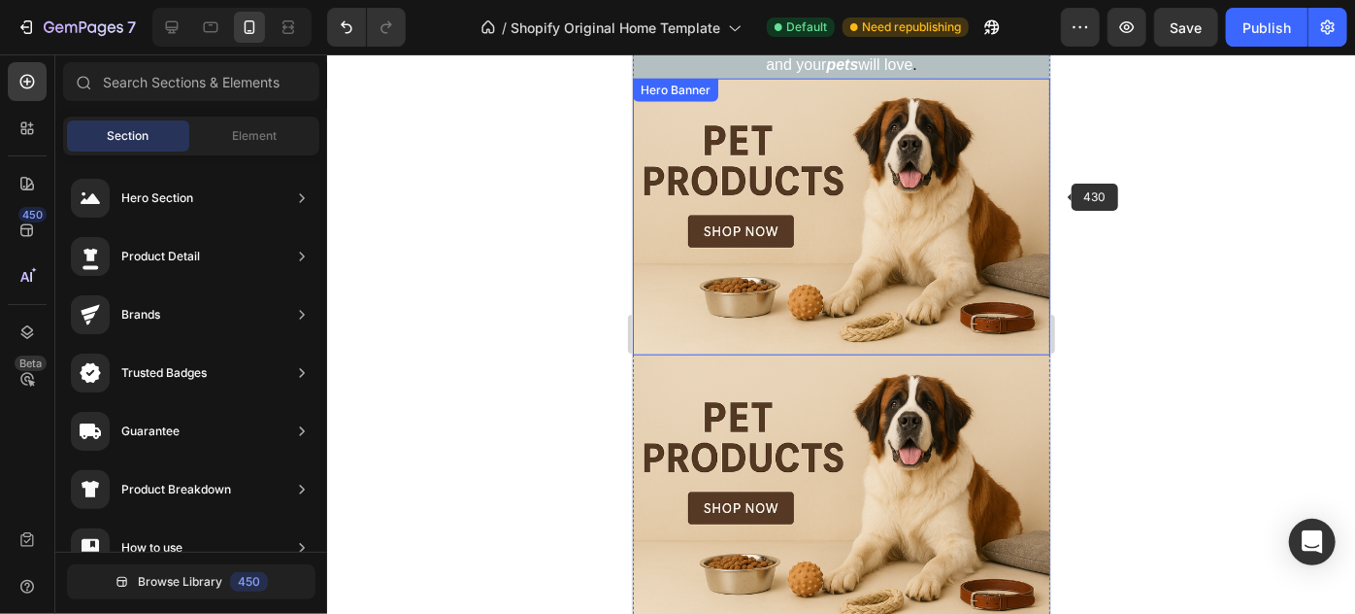
click at [934, 234] on div "Heading Handmade Curated Leather by B&B Originals Button Row" at bounding box center [841, 216] width 418 height 277
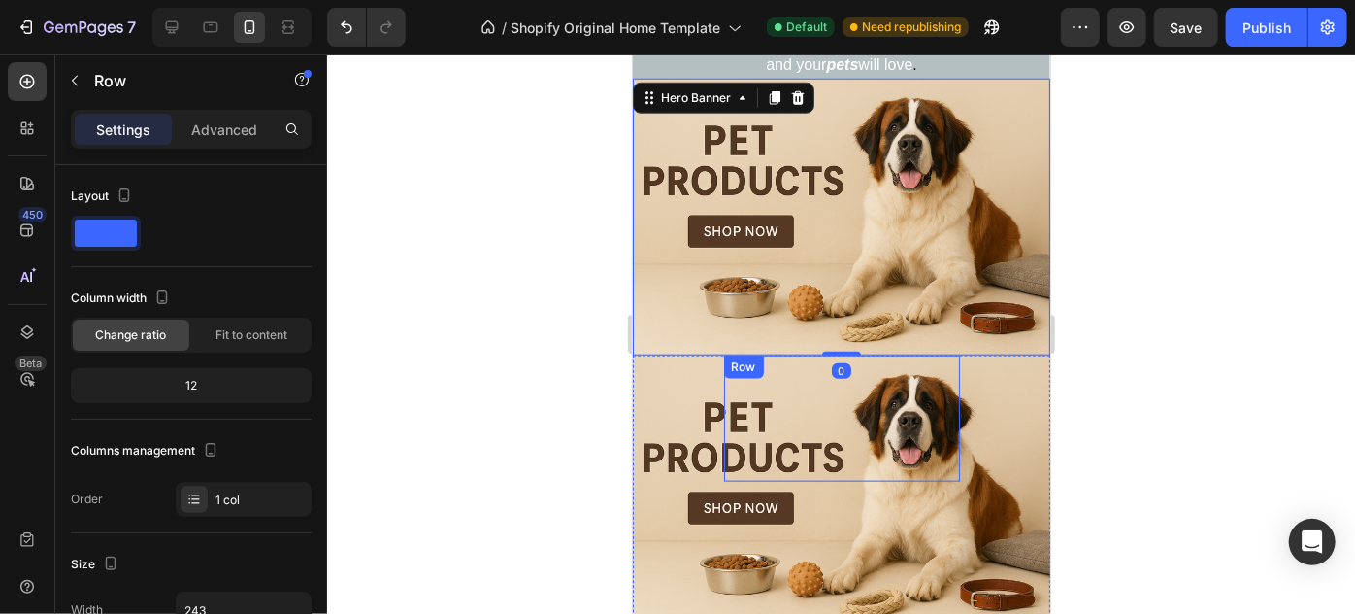
click at [867, 455] on div "Heading" at bounding box center [841, 417] width 236 height 126
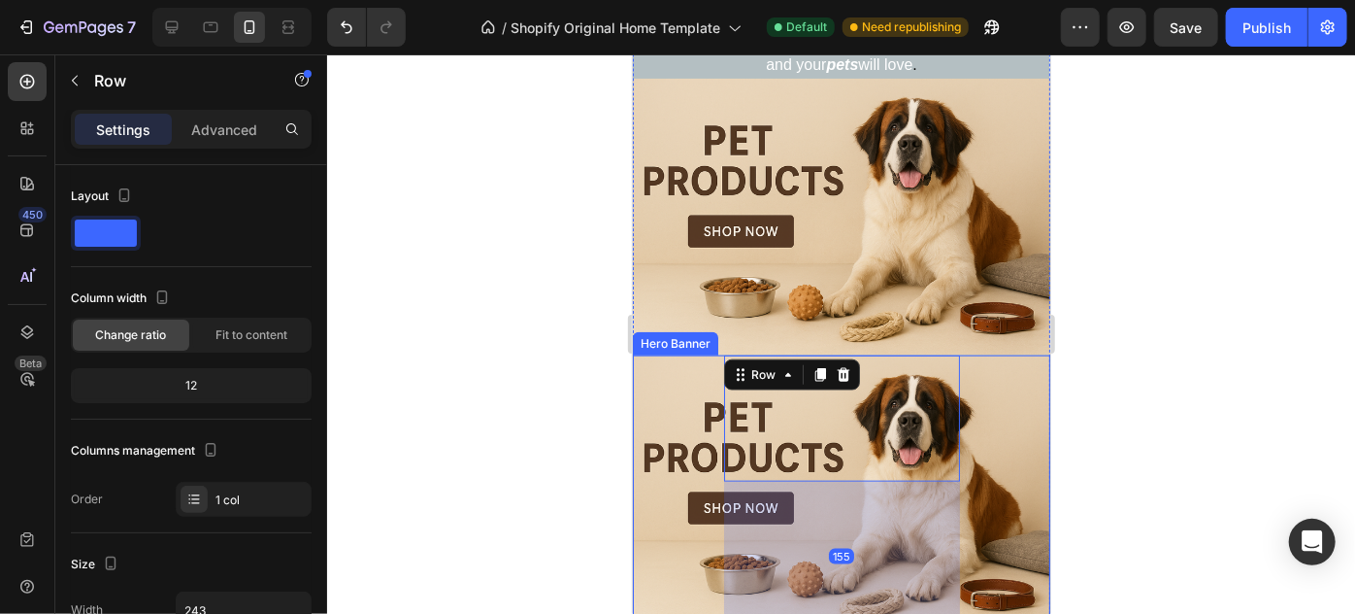
click at [977, 412] on div "Heading Row 155" at bounding box center [841, 492] width 418 height 277
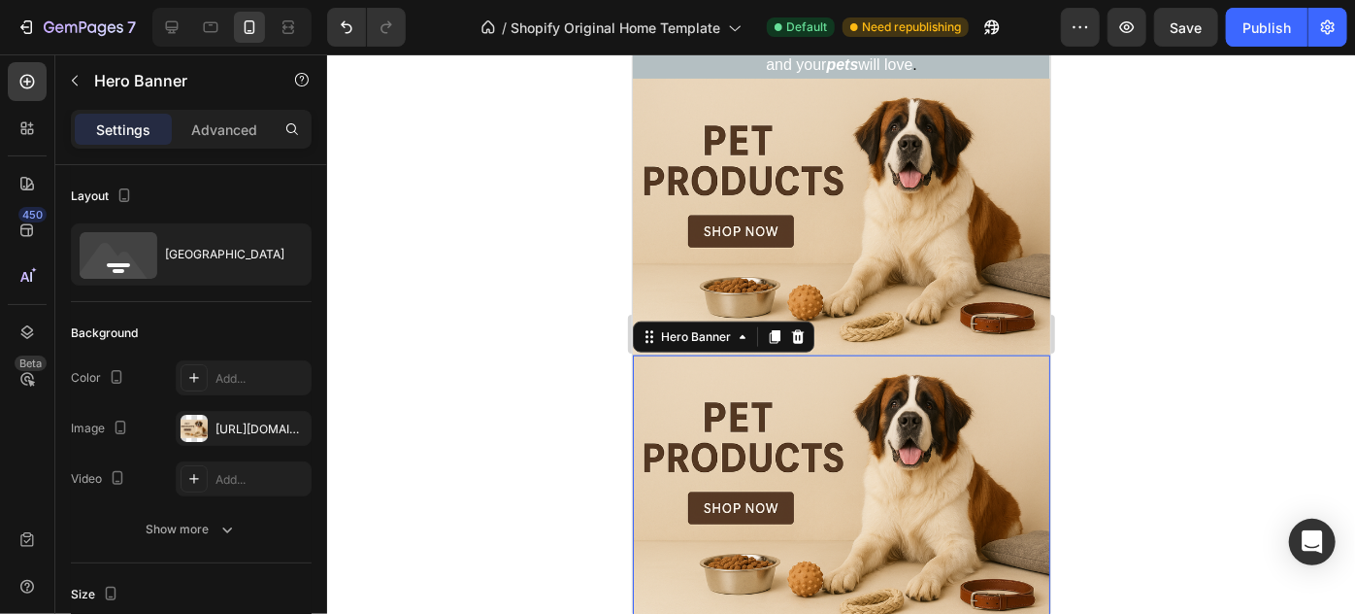
click at [1004, 379] on div "Heading Row" at bounding box center [841, 492] width 418 height 277
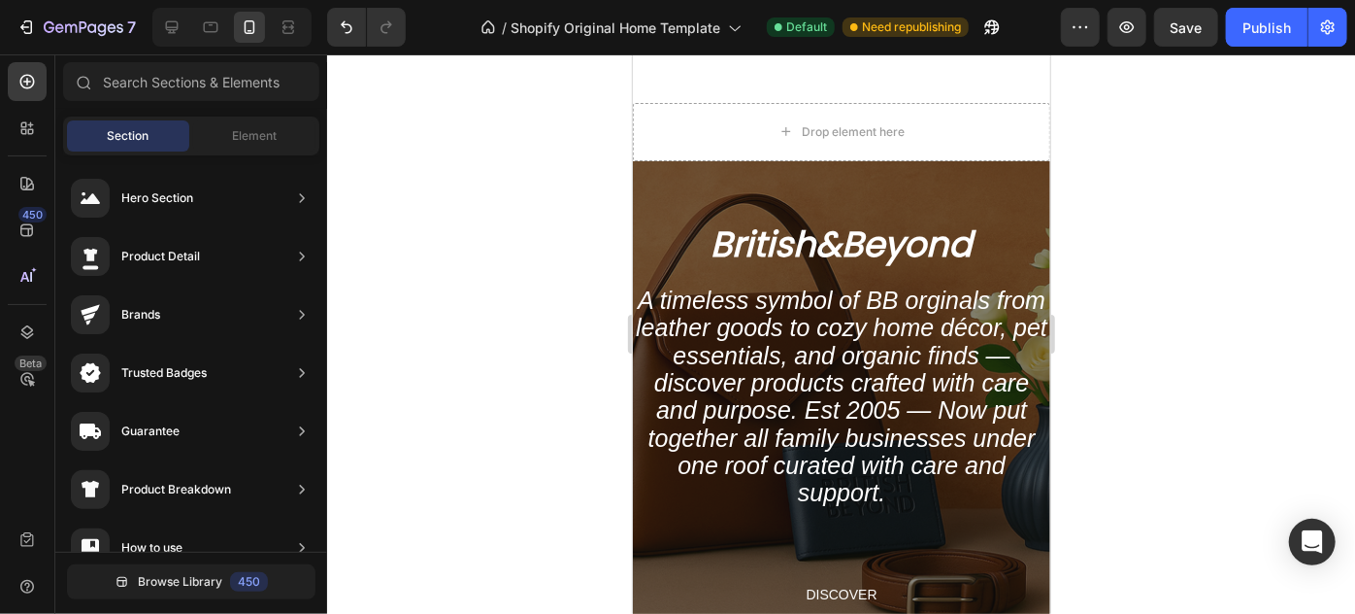
scroll to position [109, 0]
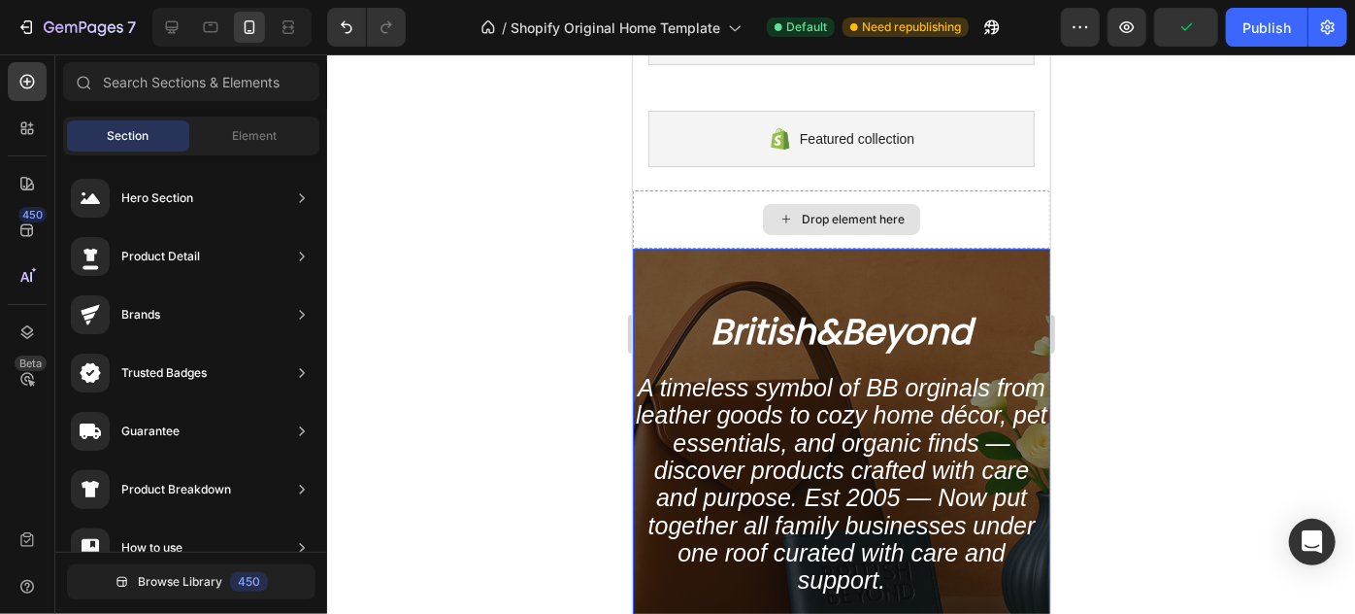
click at [921, 275] on div "Overlay" at bounding box center [841, 490] width 418 height 485
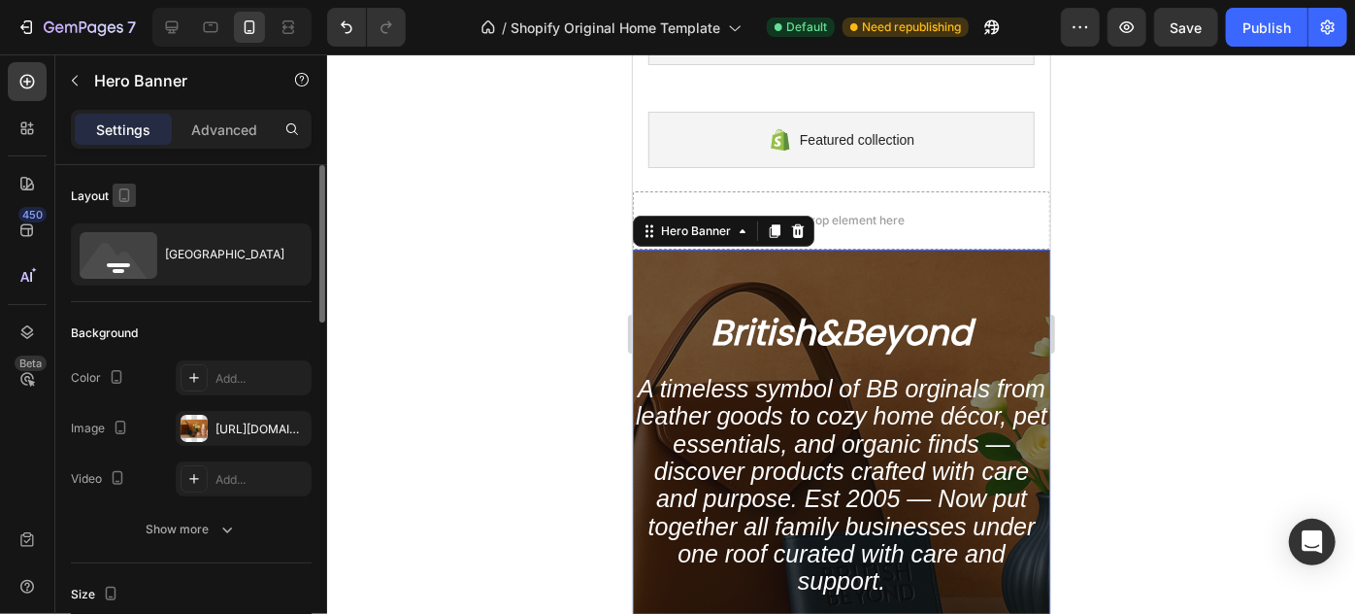
click at [123, 195] on icon "button" at bounding box center [124, 194] width 19 height 19
click at [126, 219] on icon "button" at bounding box center [128, 225] width 13 height 13
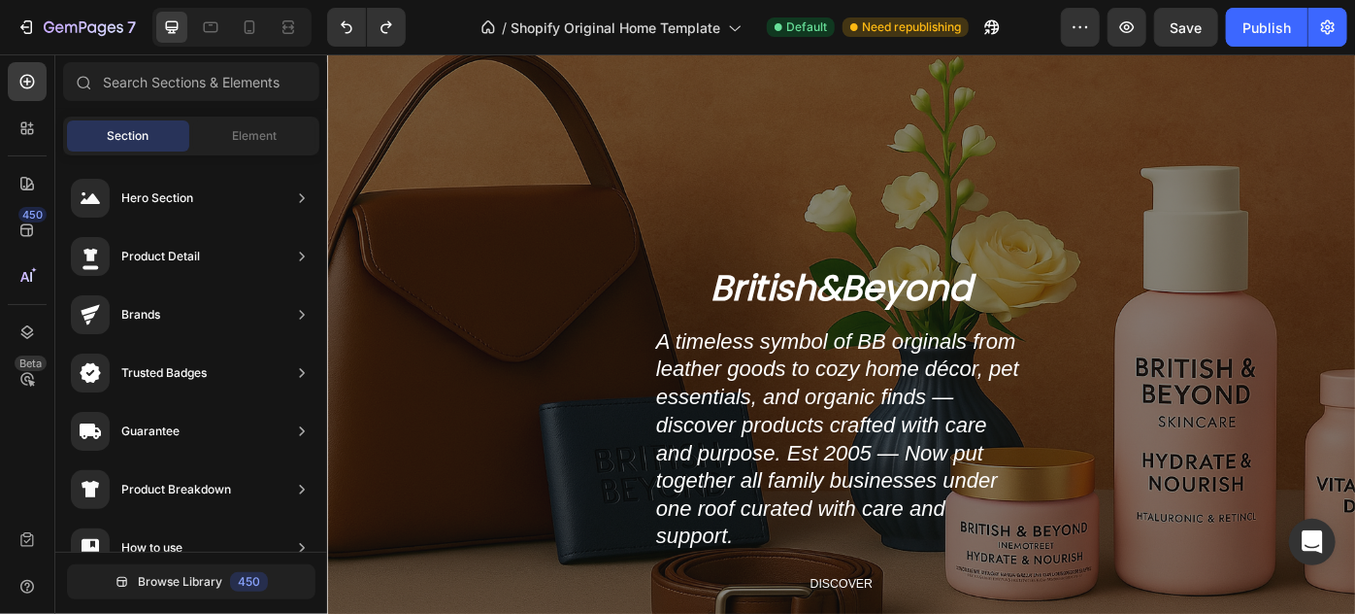
scroll to position [159, 0]
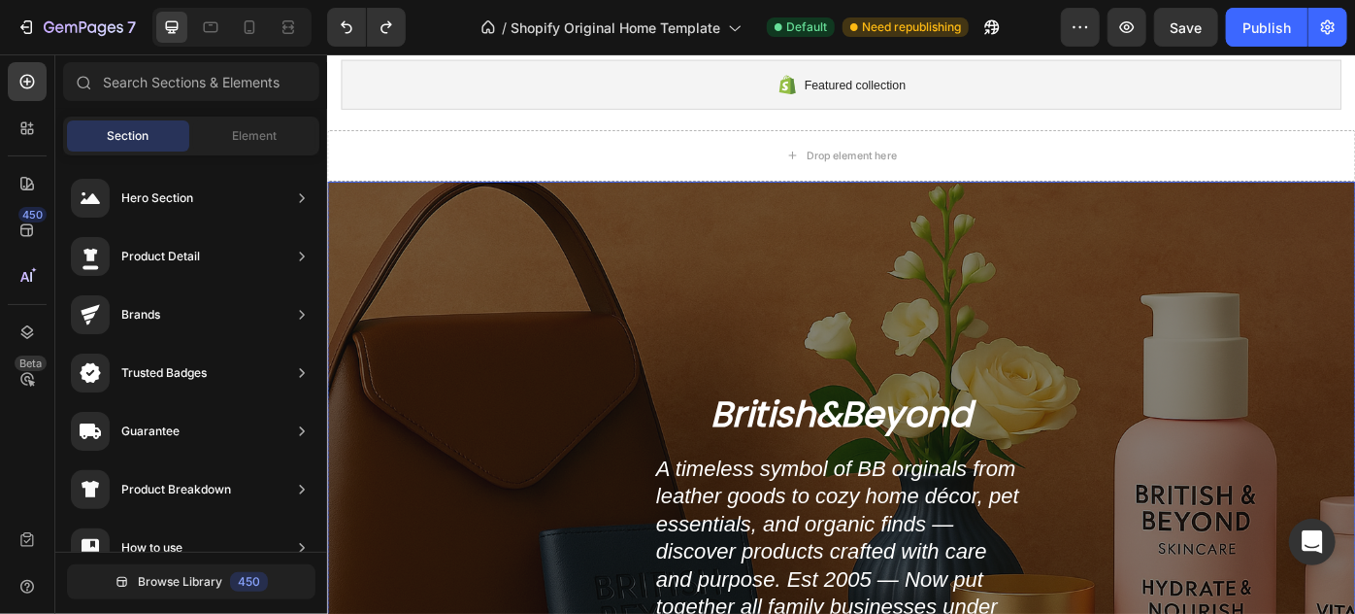
click at [656, 218] on div "Overlay" at bounding box center [908, 523] width 1165 height 653
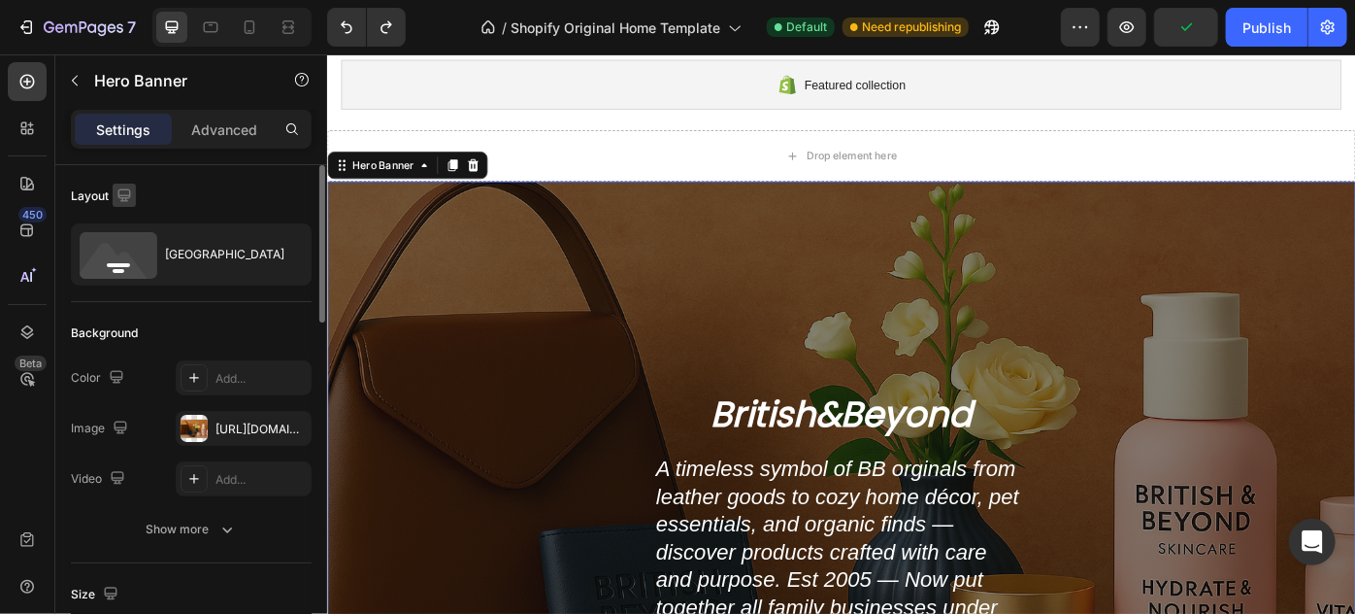
click at [122, 189] on icon "button" at bounding box center [124, 194] width 19 height 19
click at [137, 291] on button "button" at bounding box center [128, 296] width 31 height 31
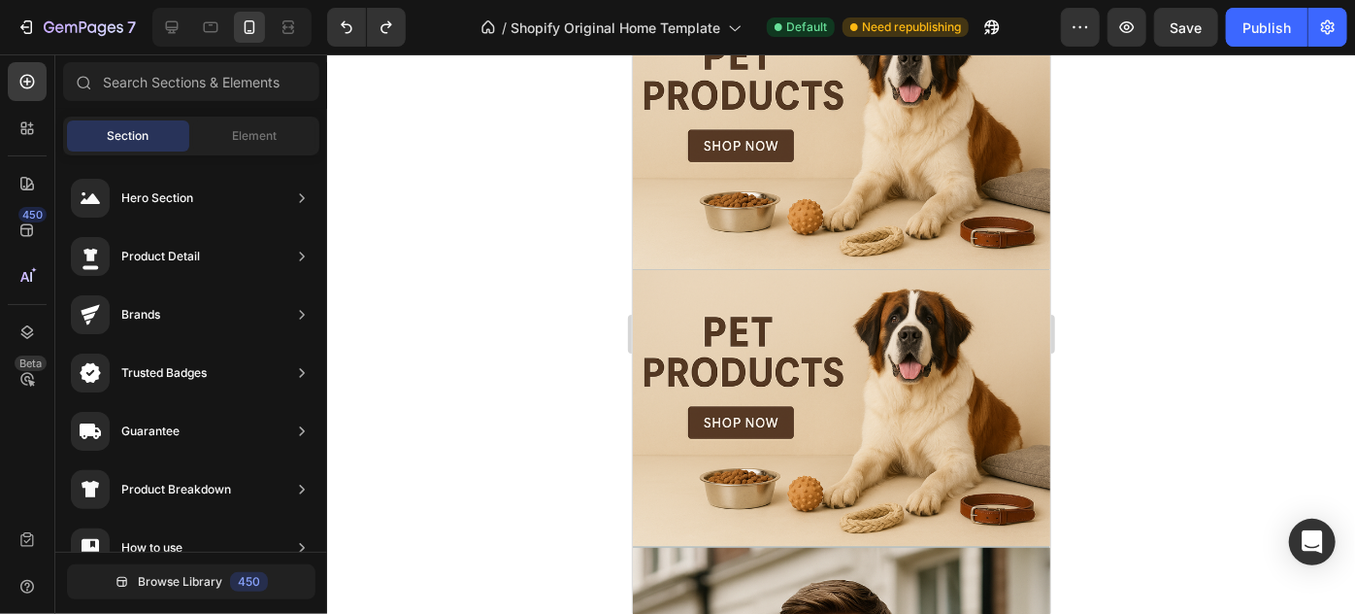
scroll to position [984, 0]
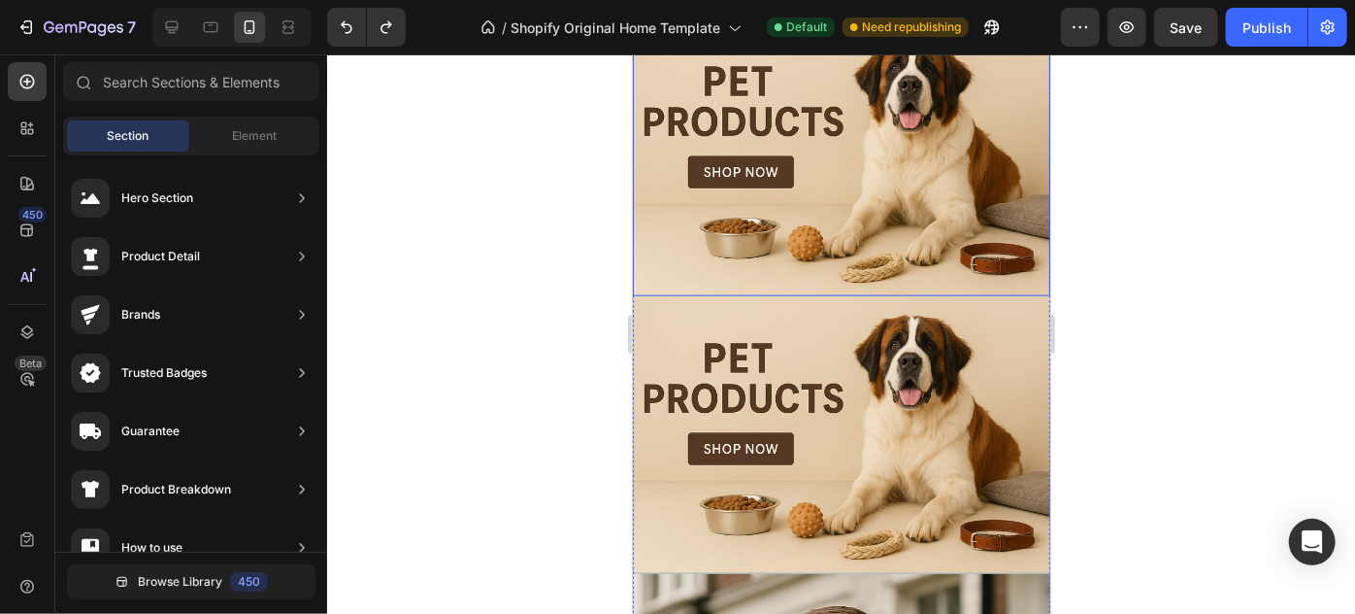
click at [960, 185] on div "Heading Handmade Curated Leather by B&B Originals Button Row" at bounding box center [841, 156] width 418 height 277
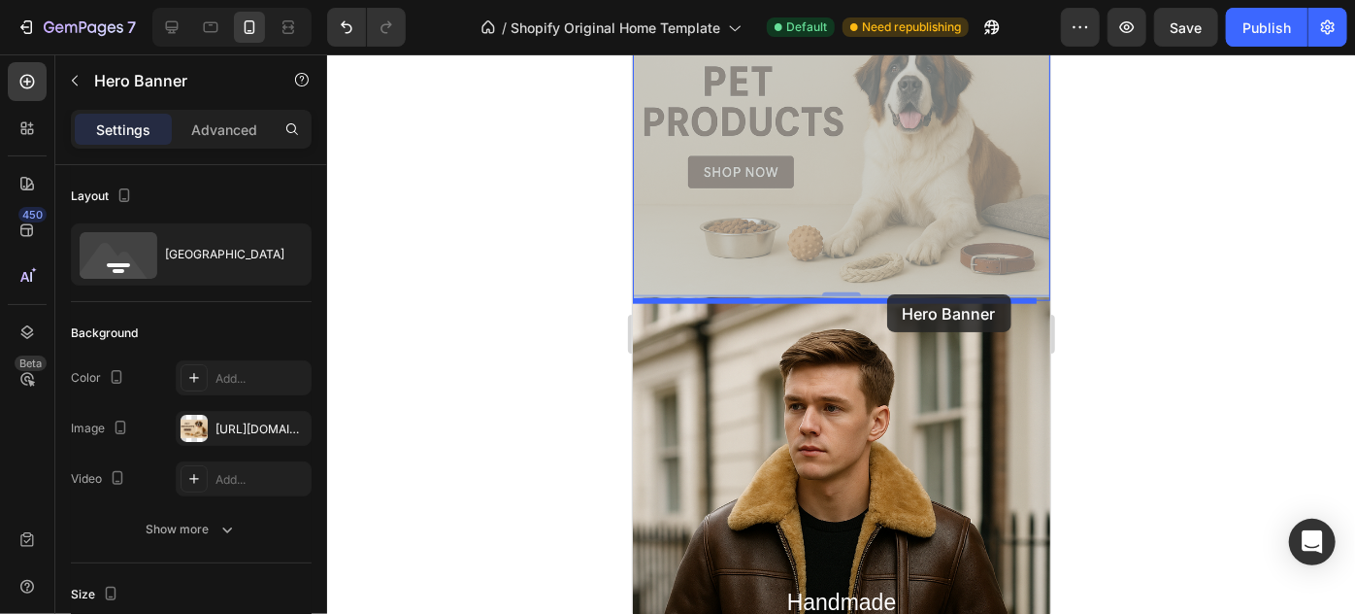
drag, startPoint x: 901, startPoint y: 193, endPoint x: 886, endPoint y: 293, distance: 101.1
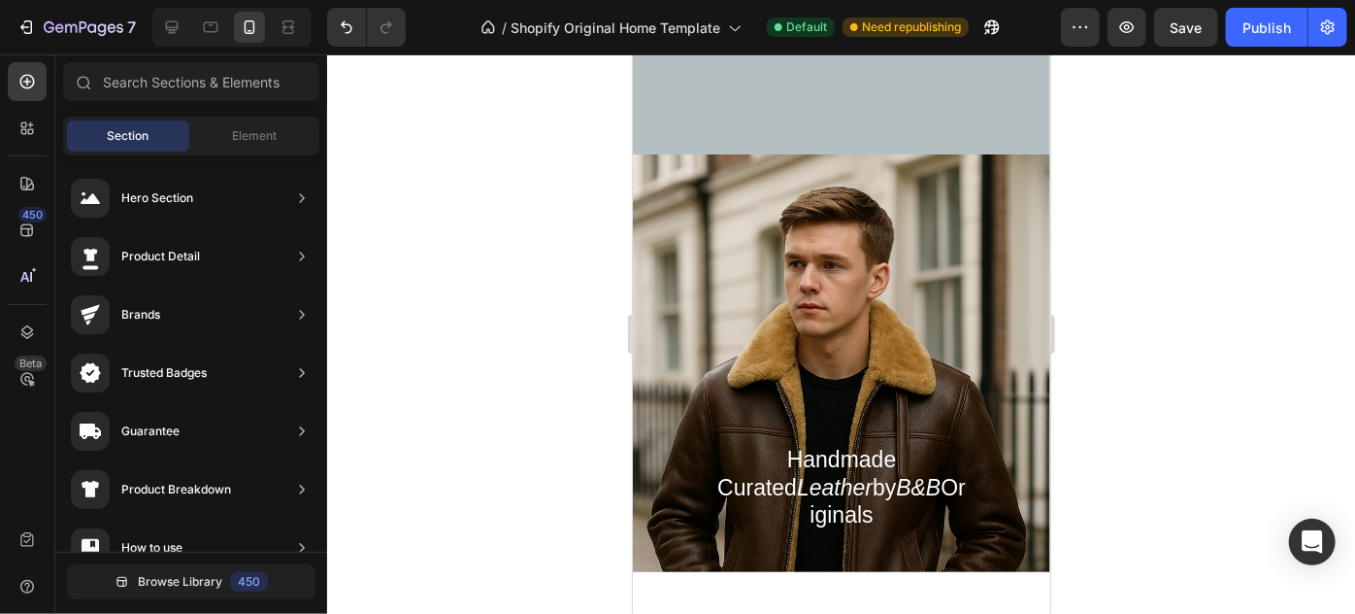
scroll to position [668, 0]
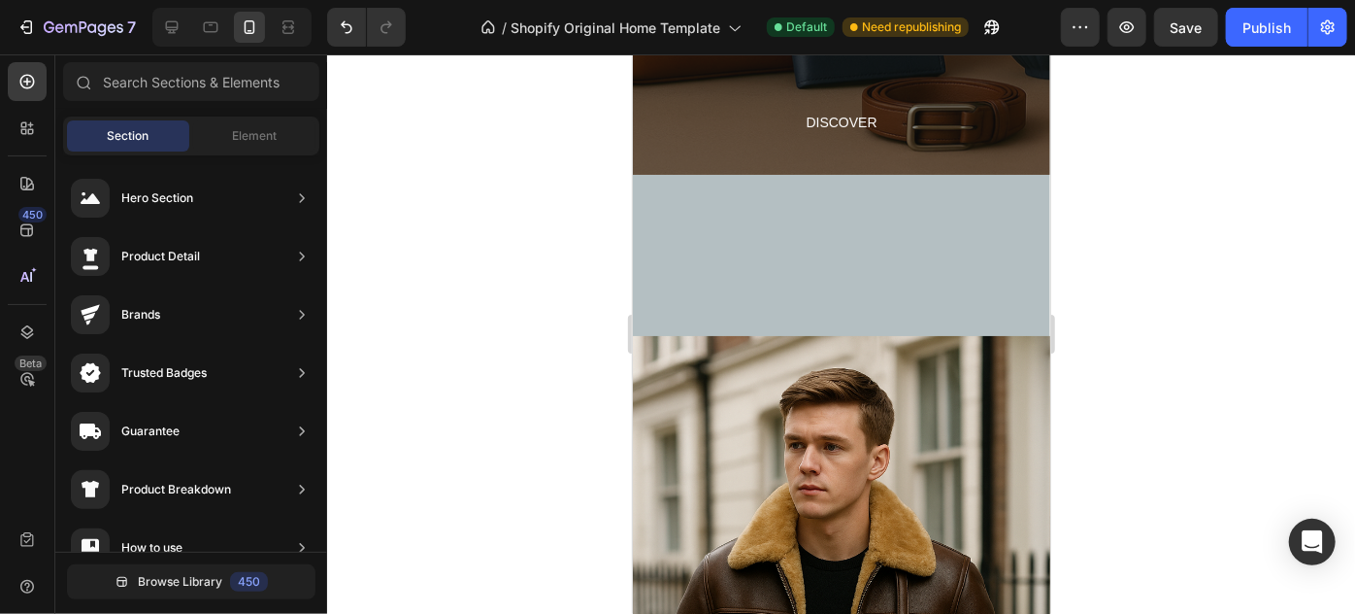
drag, startPoint x: 1044, startPoint y: 244, endPoint x: 1716, endPoint y: 260, distance: 672.1
click at [934, 228] on div "A new kind of elegance is expressed through unexpected harmonies and combinatio…" at bounding box center [841, 269] width 418 height 692
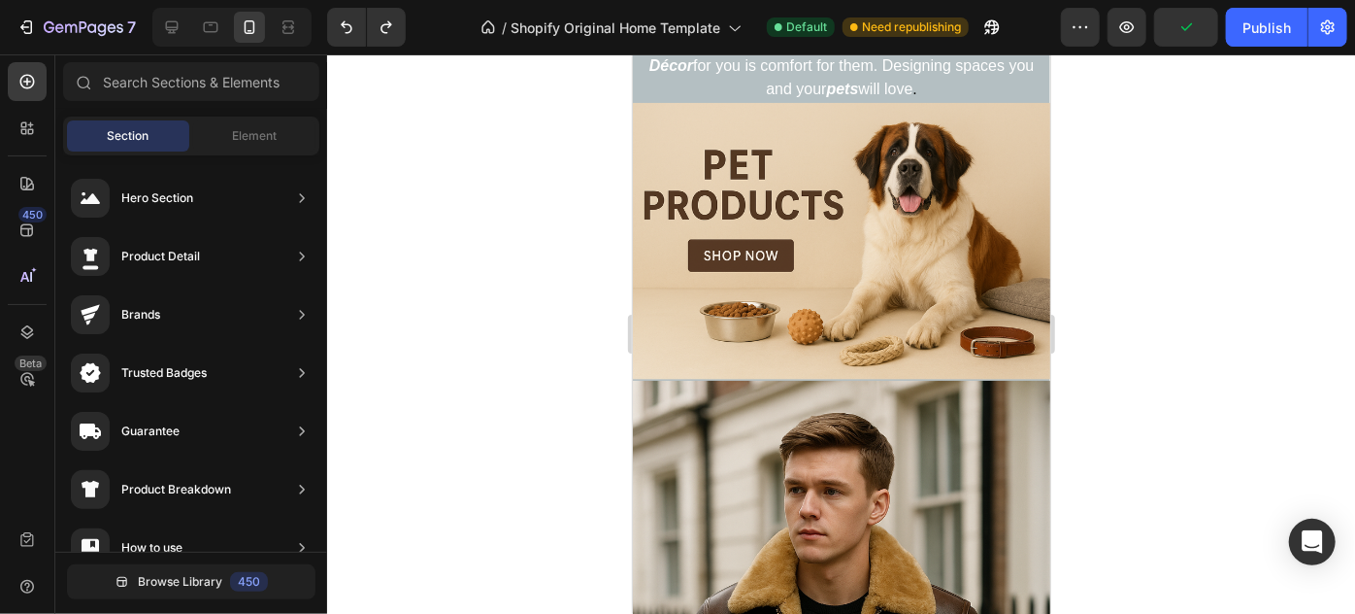
scroll to position [906, 0]
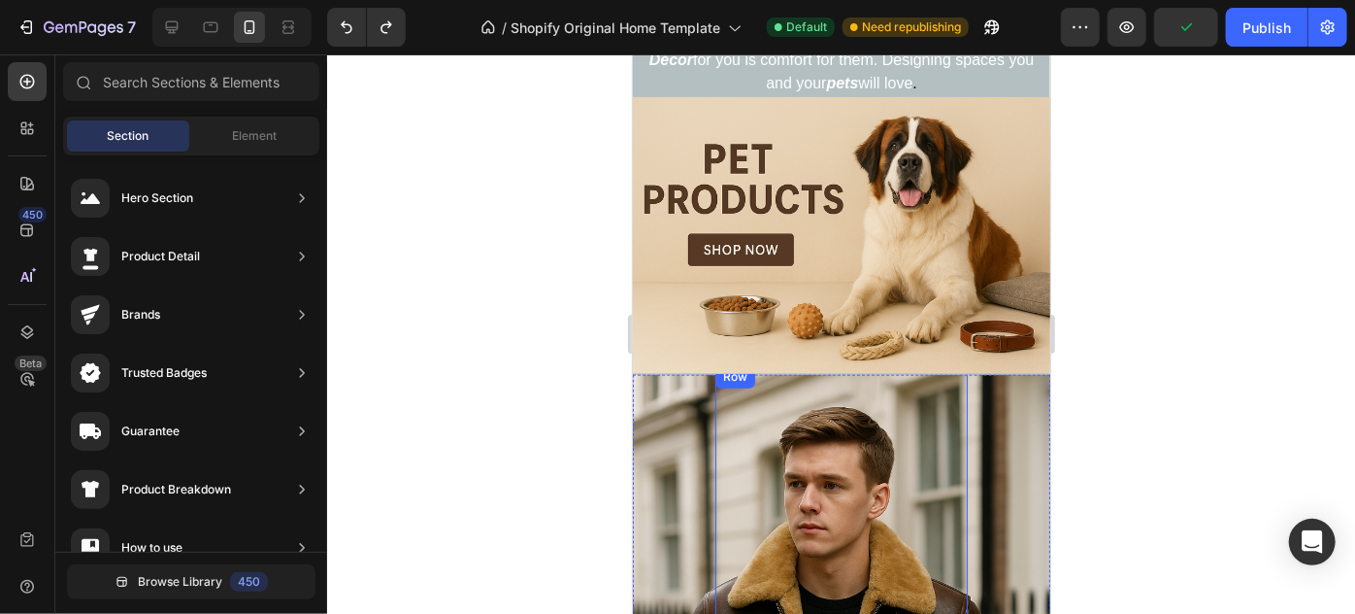
click at [901, 386] on div "Heading Handmade Curated Leather by B&B Originals Text Block" at bounding box center [841, 576] width 252 height 425
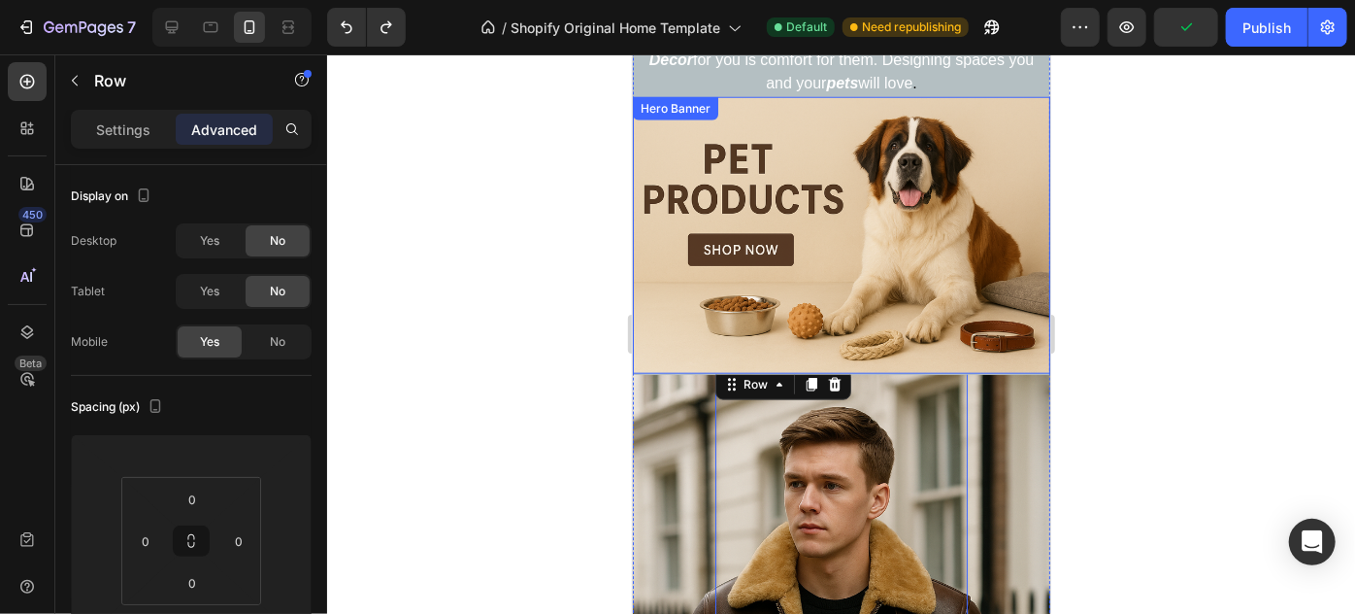
click at [973, 317] on div "Heading Row" at bounding box center [841, 234] width 418 height 277
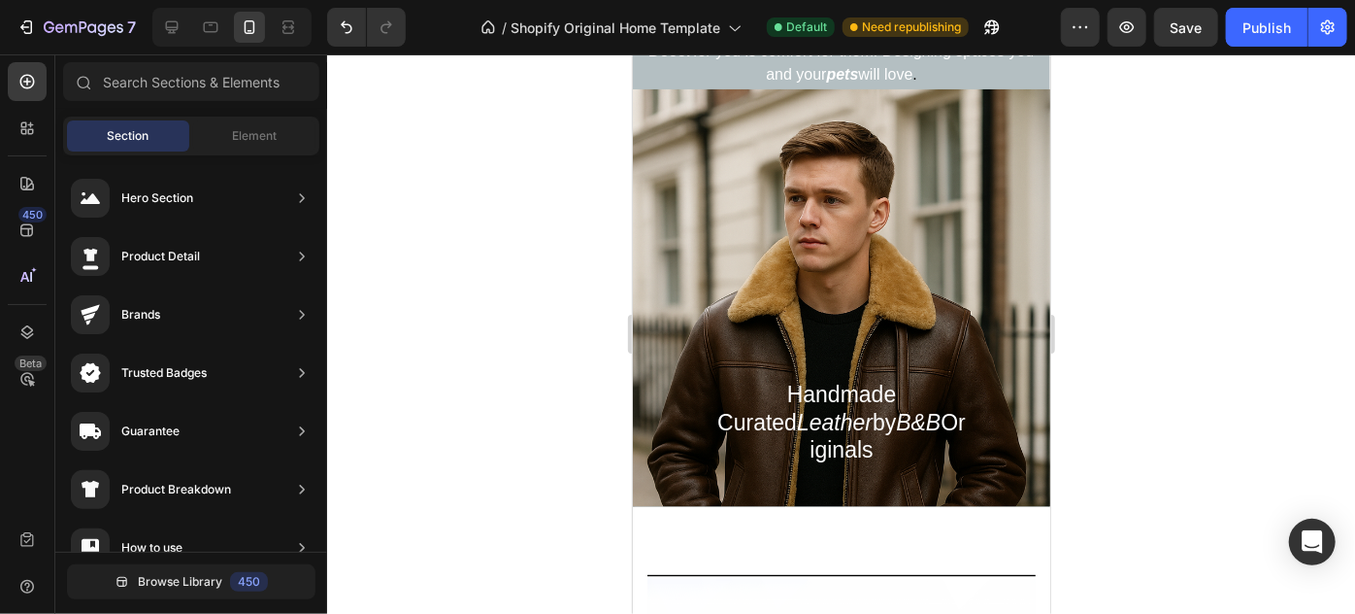
scroll to position [1024, 0]
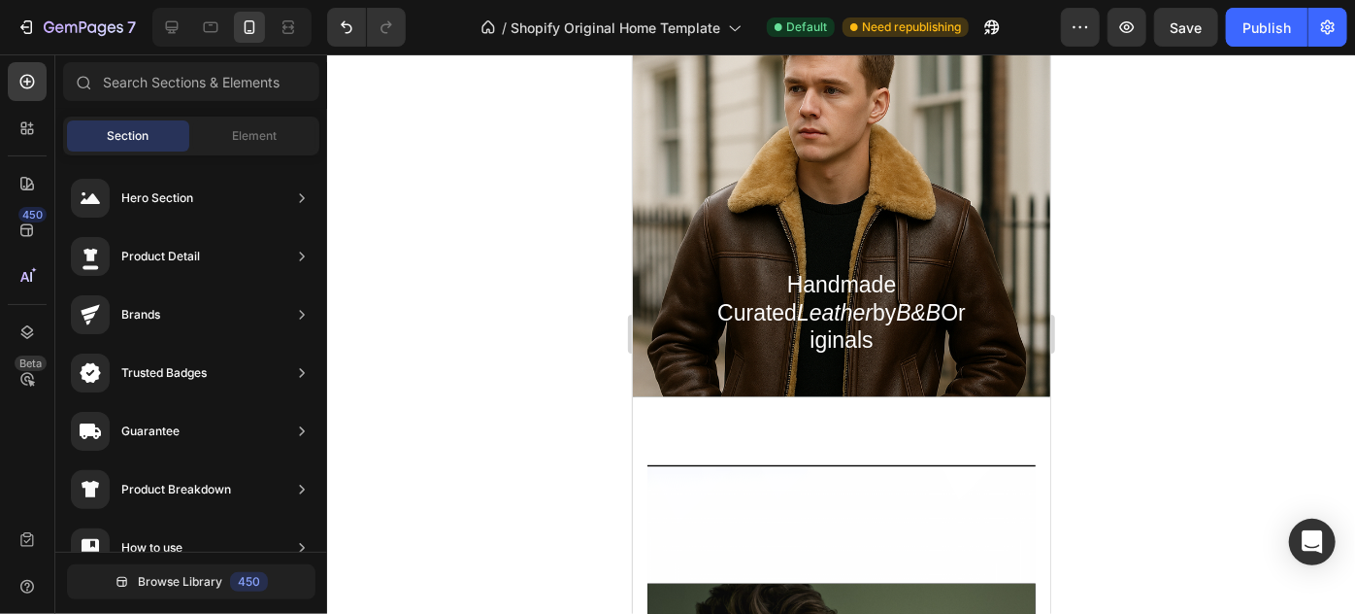
drag, startPoint x: 1038, startPoint y: 198, endPoint x: 1682, endPoint y: 267, distance: 647.4
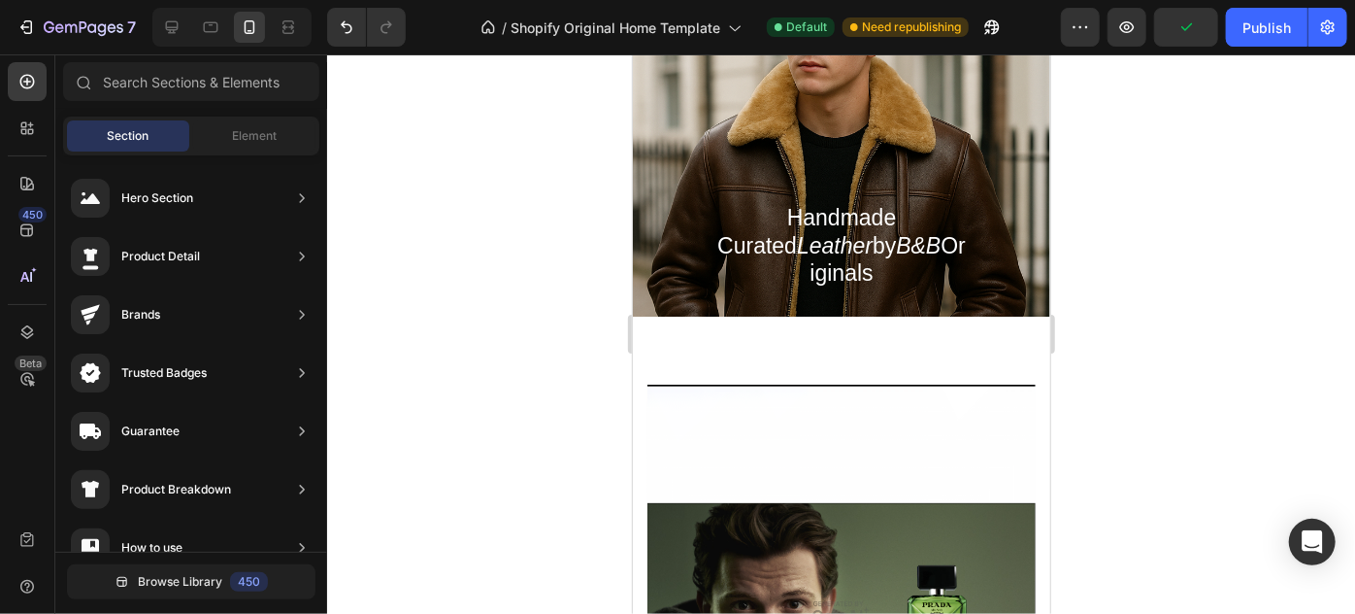
scroll to position [1086, 0]
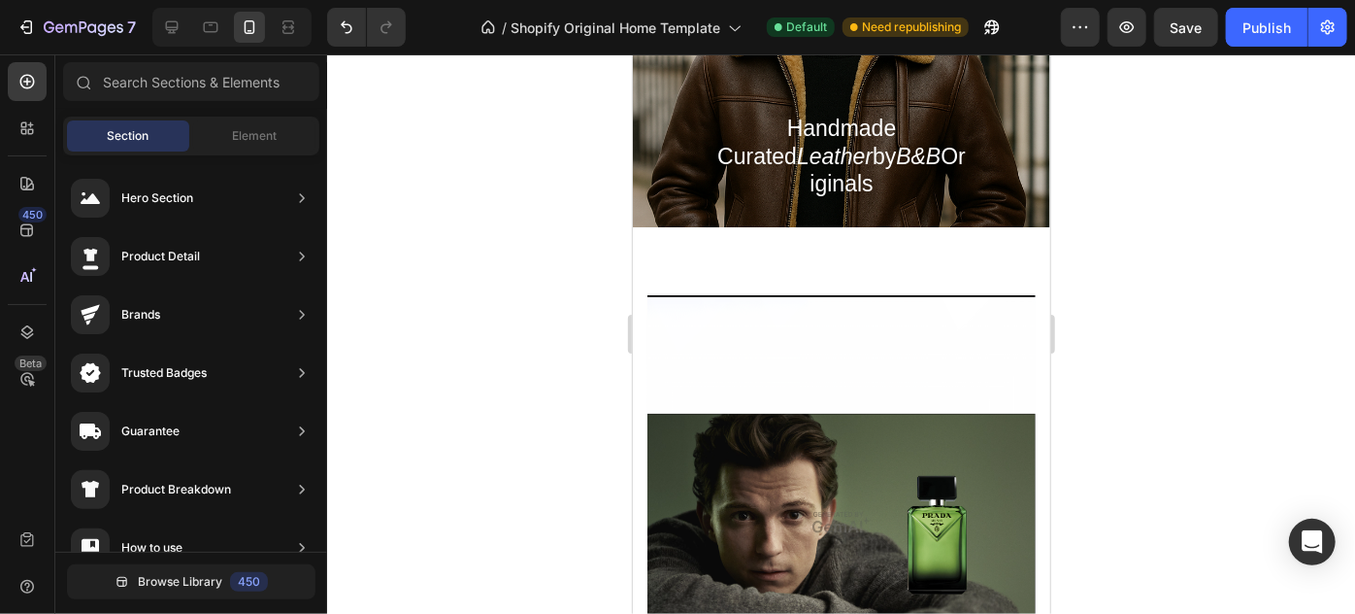
scroll to position [1147, 0]
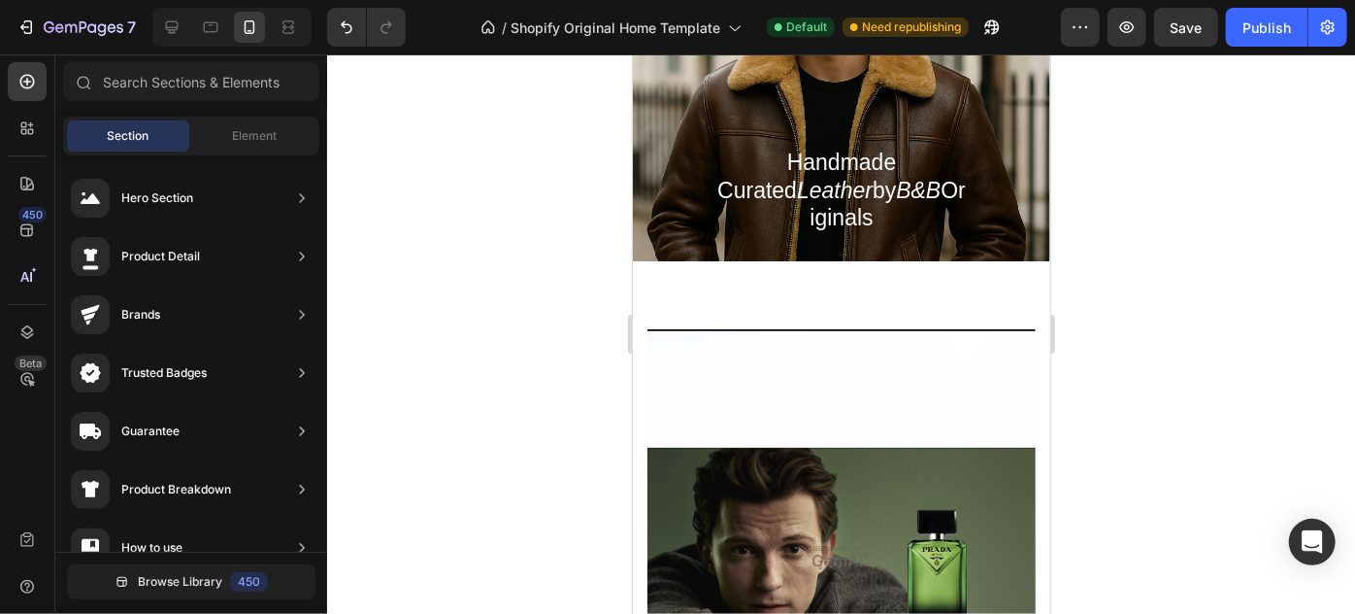
drag, startPoint x: 1043, startPoint y: 271, endPoint x: 1765, endPoint y: 334, distance: 725.1
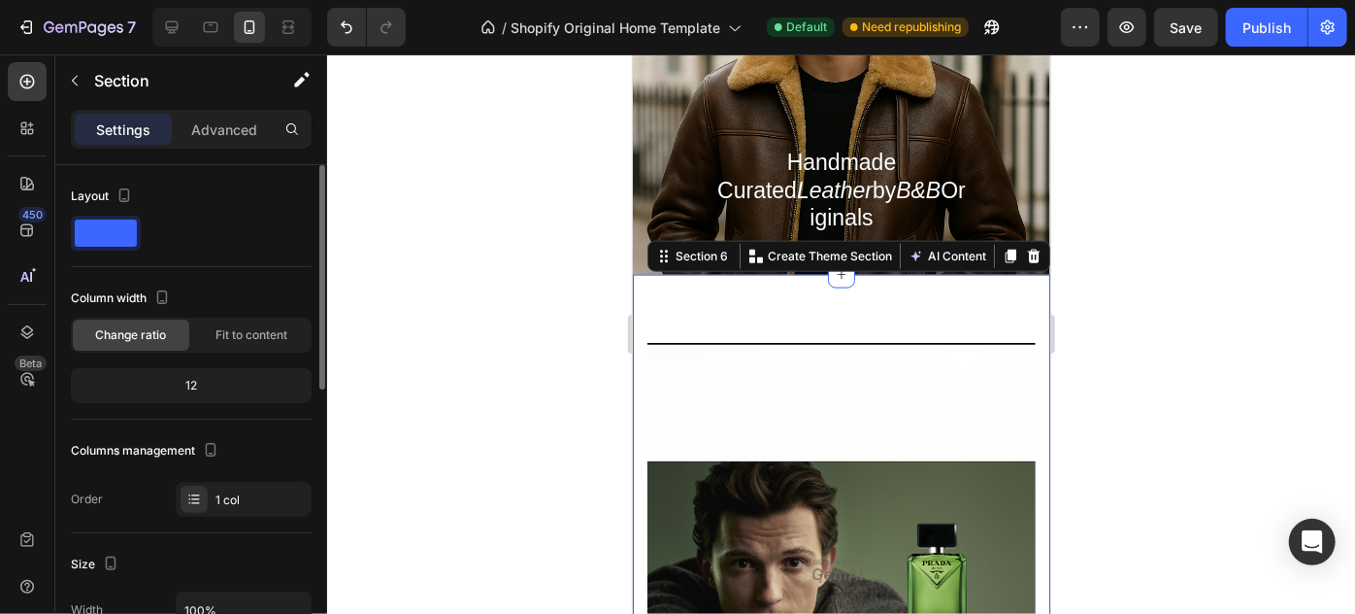
click at [124, 184] on div at bounding box center [124, 197] width 23 height 26
click at [120, 195] on icon "button" at bounding box center [124, 194] width 19 height 19
click at [129, 217] on icon "button" at bounding box center [127, 226] width 19 height 19
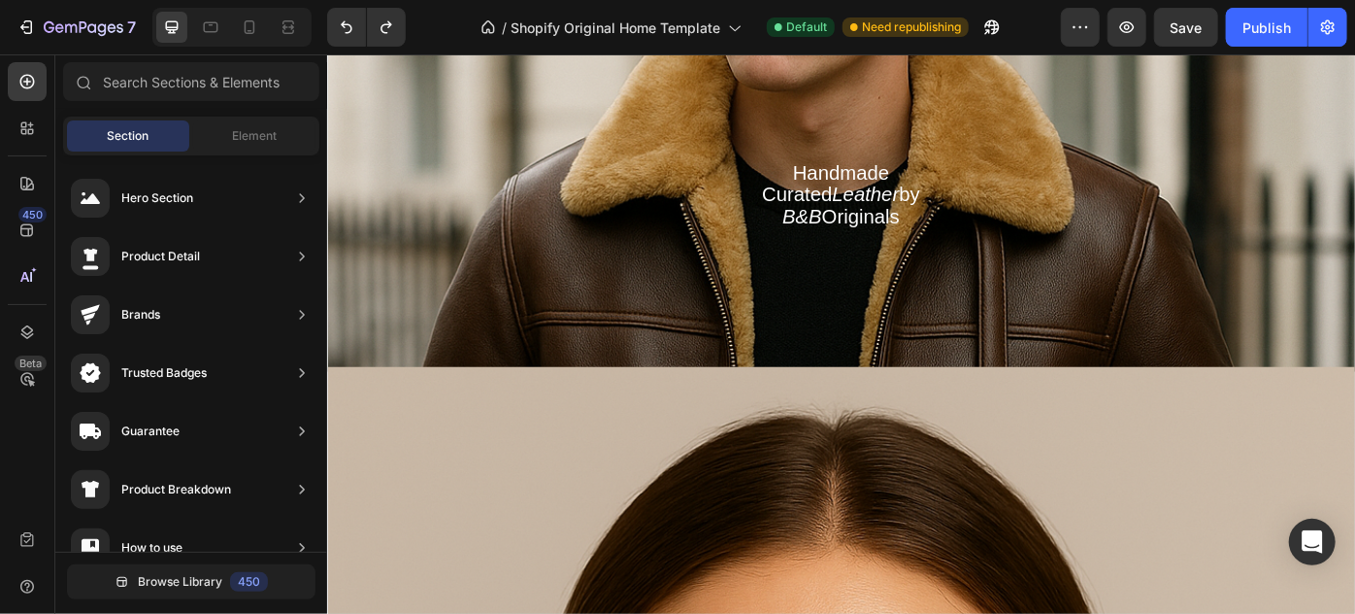
scroll to position [1927, 0]
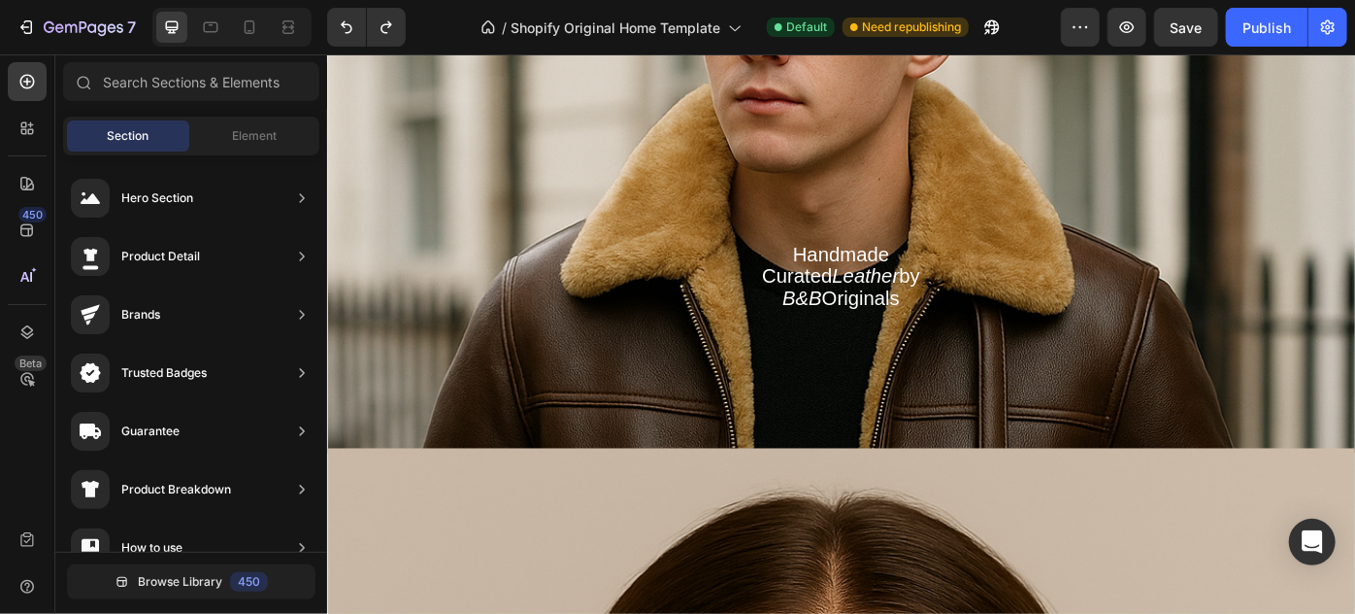
click at [1351, 178] on div "Overlay" at bounding box center [908, 91] width 1165 height 828
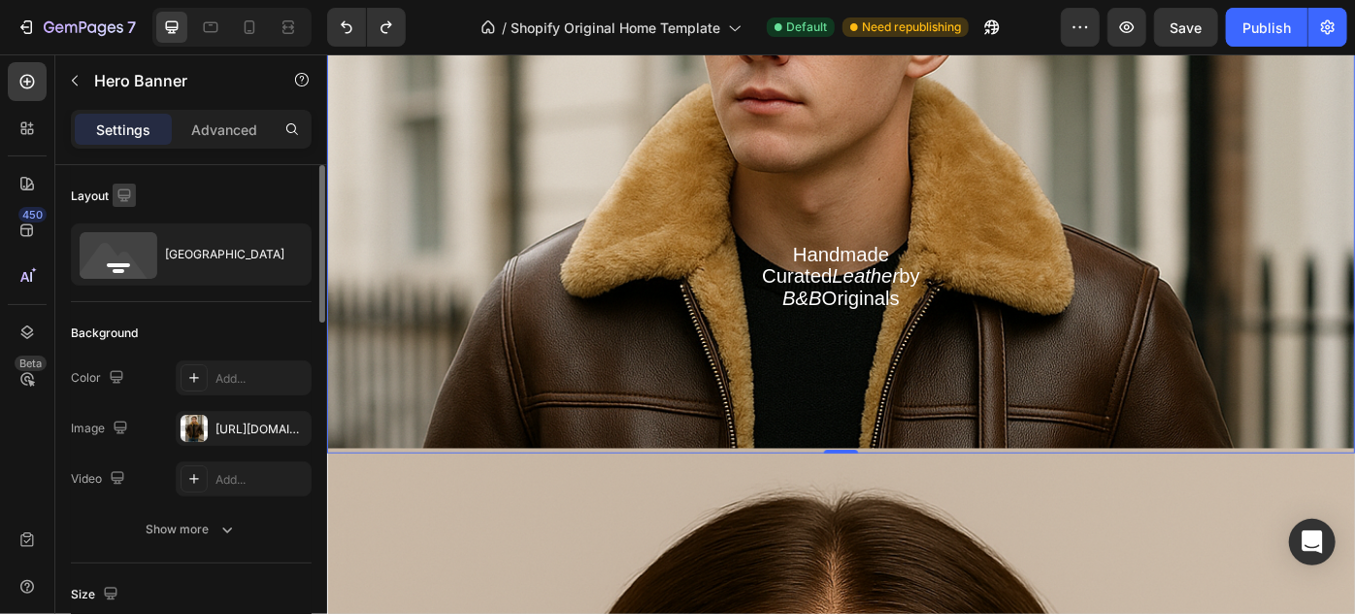
click at [115, 188] on icon "button" at bounding box center [124, 194] width 19 height 19
click at [138, 311] on div at bounding box center [128, 261] width 39 height 109
click at [132, 305] on button "button" at bounding box center [128, 296] width 31 height 31
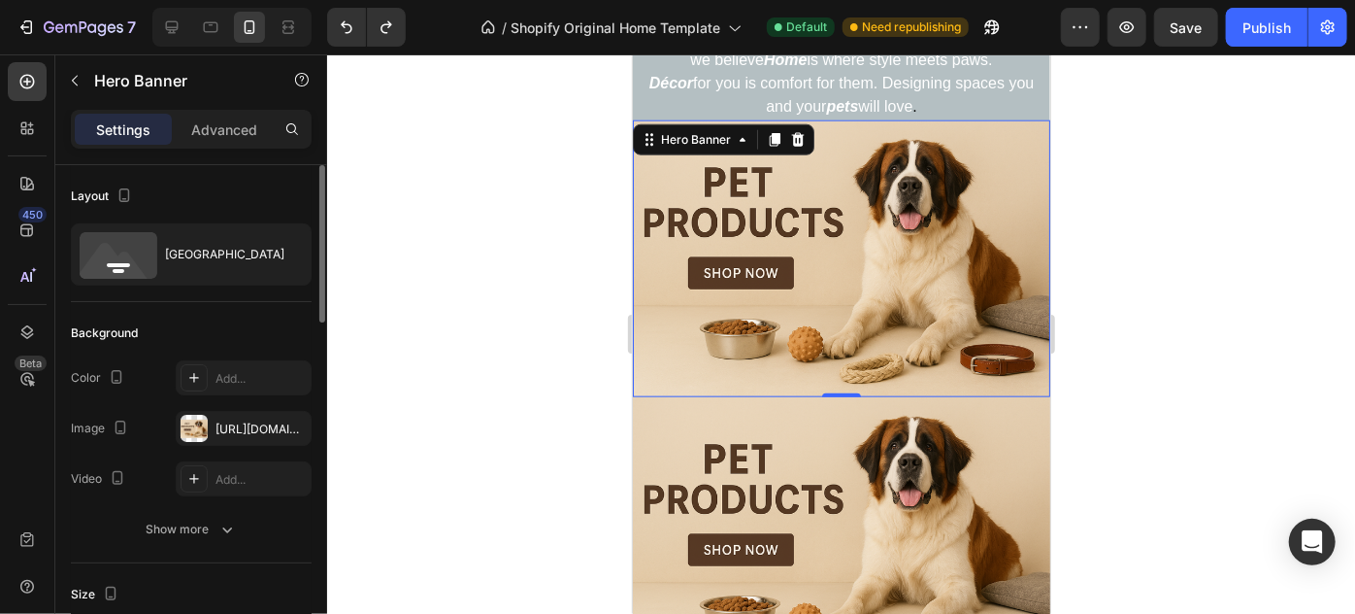
scroll to position [1049, 0]
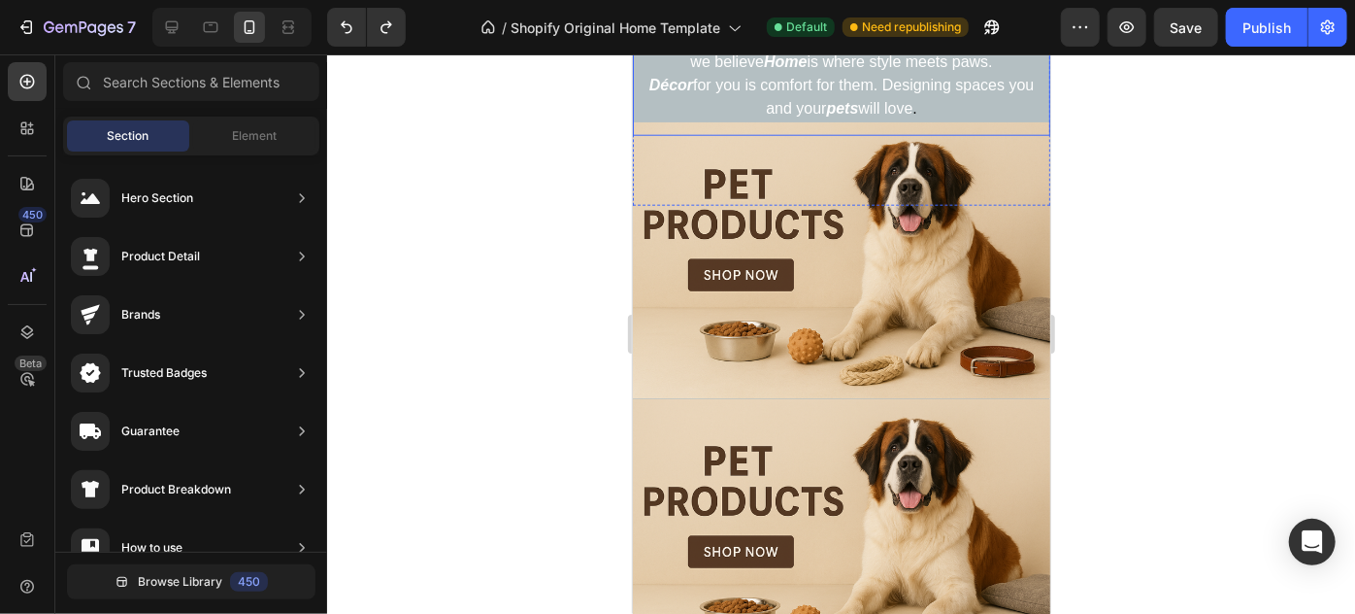
click at [658, 81] on strong "Décor" at bounding box center [671, 84] width 44 height 17
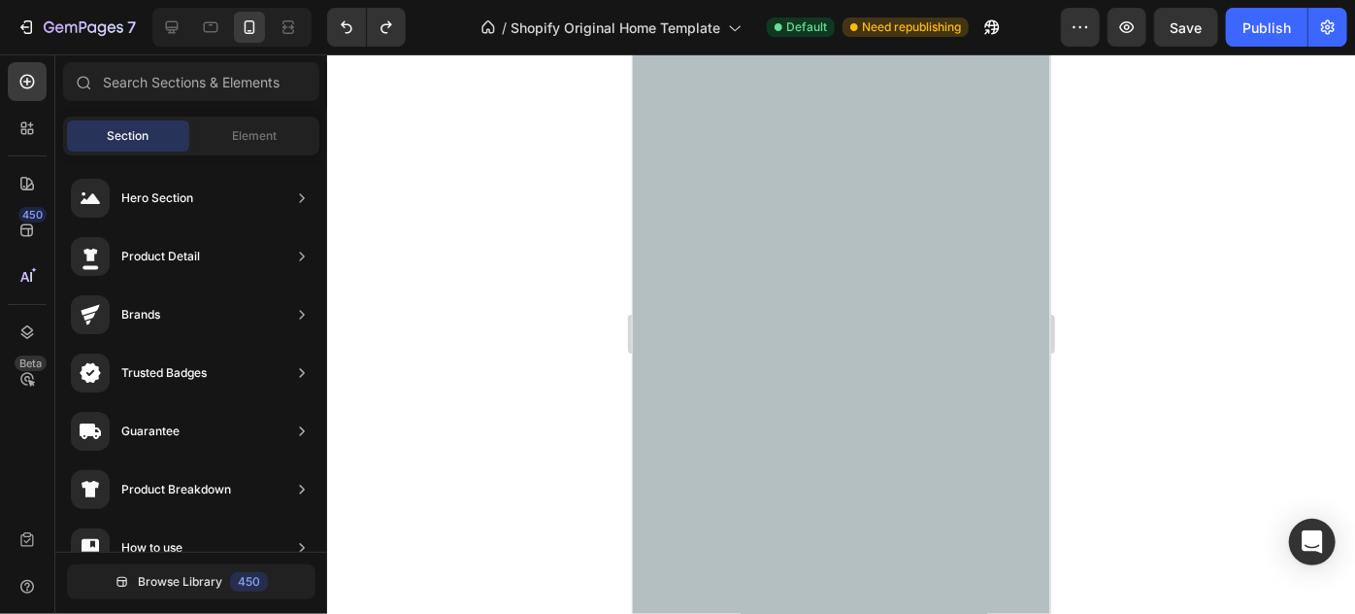
scroll to position [194, 0]
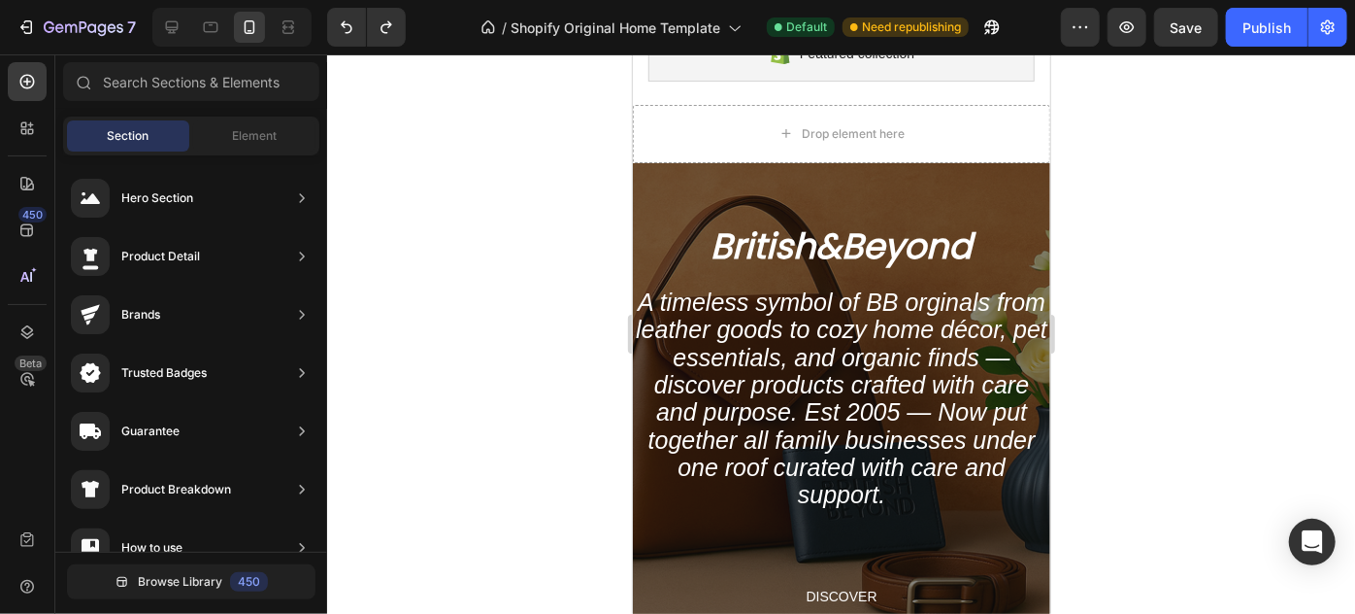
drag, startPoint x: 1041, startPoint y: 205, endPoint x: 1686, endPoint y: 172, distance: 645.6
click at [817, 197] on div "Overlay" at bounding box center [841, 404] width 418 height 485
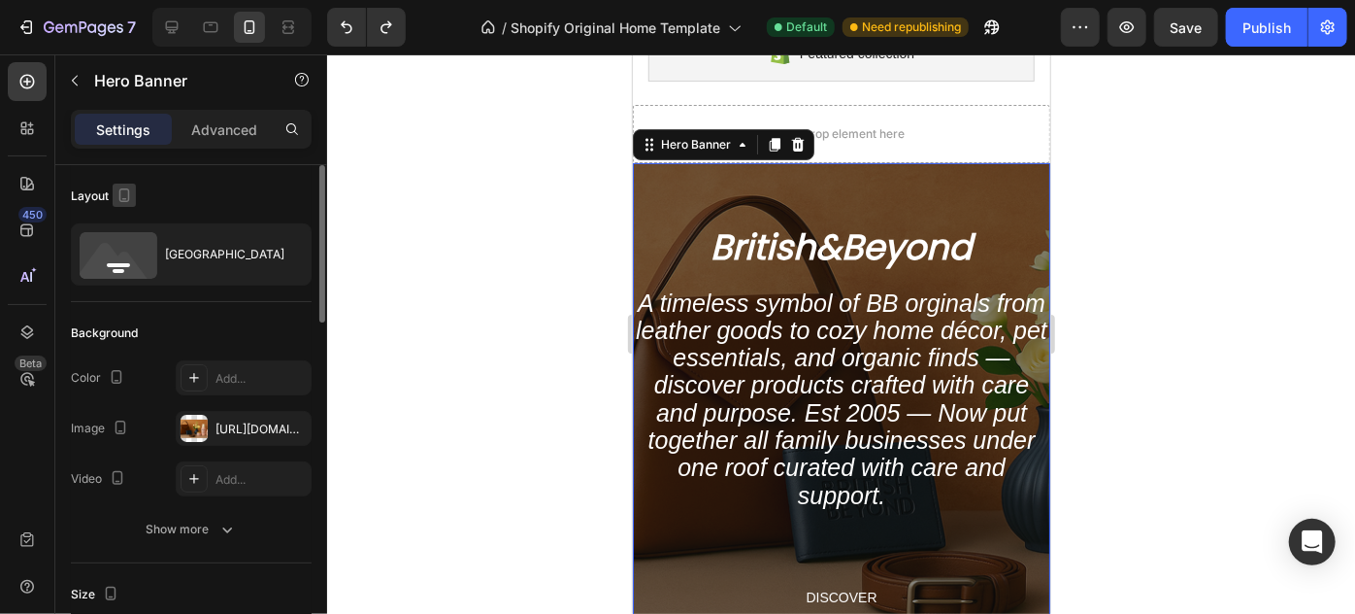
click at [127, 184] on button "button" at bounding box center [124, 195] width 23 height 23
click at [132, 228] on icon "button" at bounding box center [127, 226] width 19 height 19
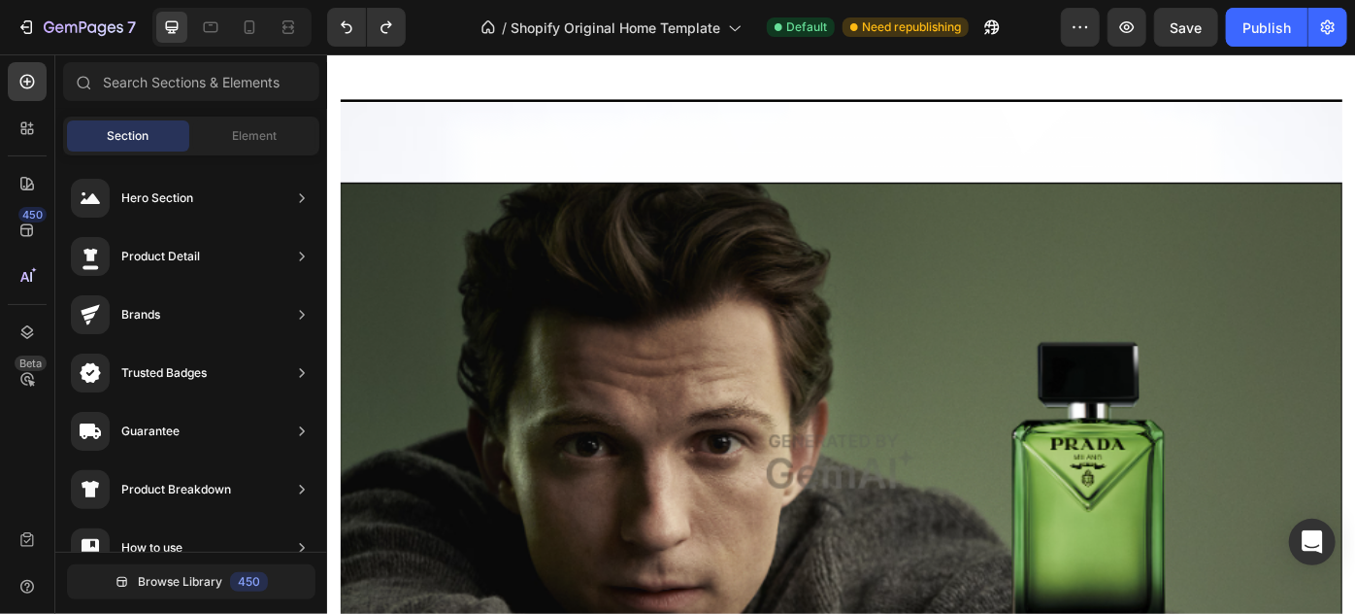
scroll to position [4846, 0]
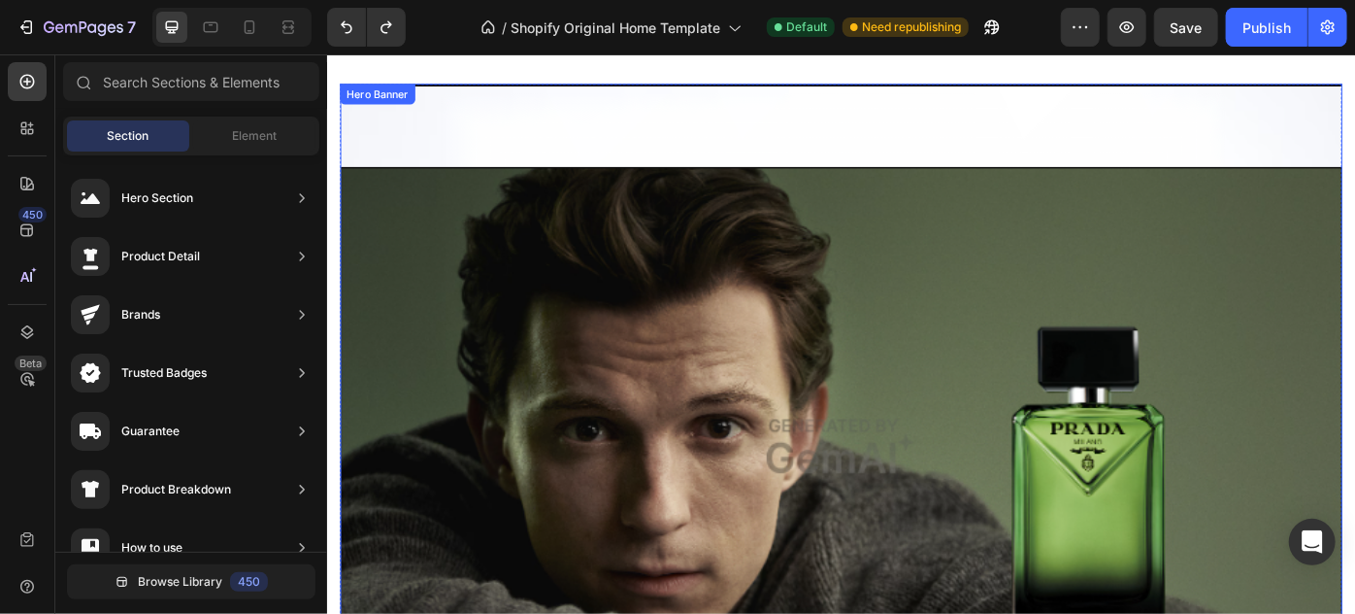
click at [1268, 132] on div "Overlay" at bounding box center [909, 512] width 1136 height 853
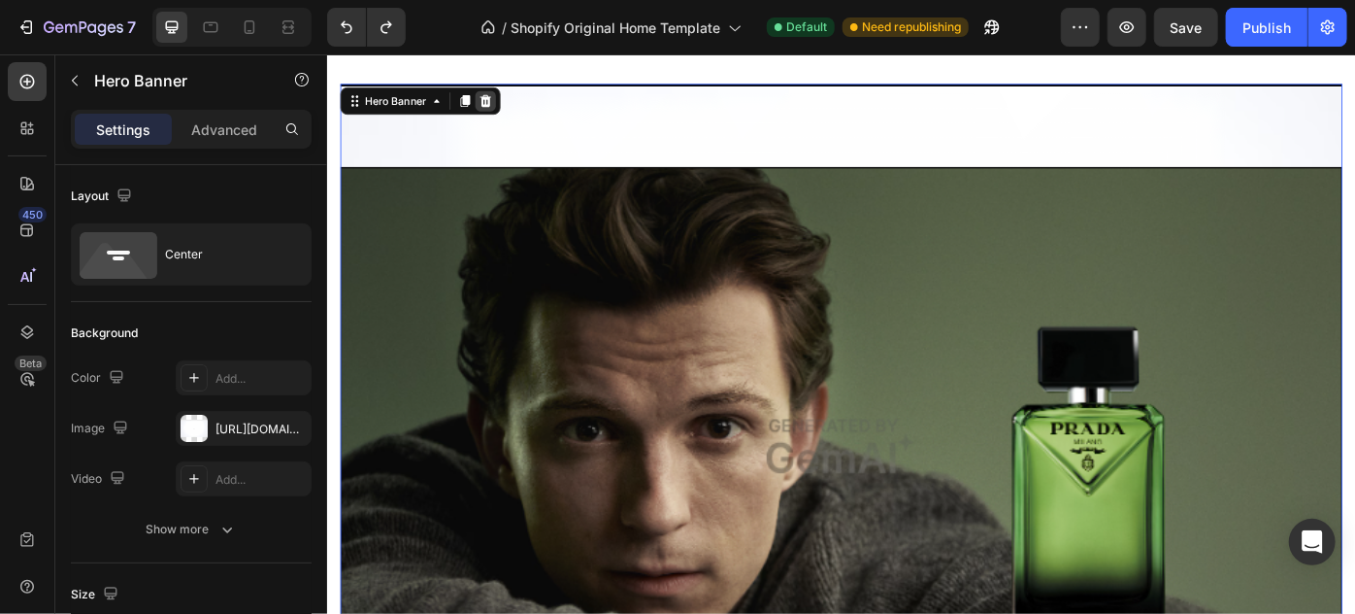
click at [509, 107] on icon at bounding box center [506, 106] width 13 height 14
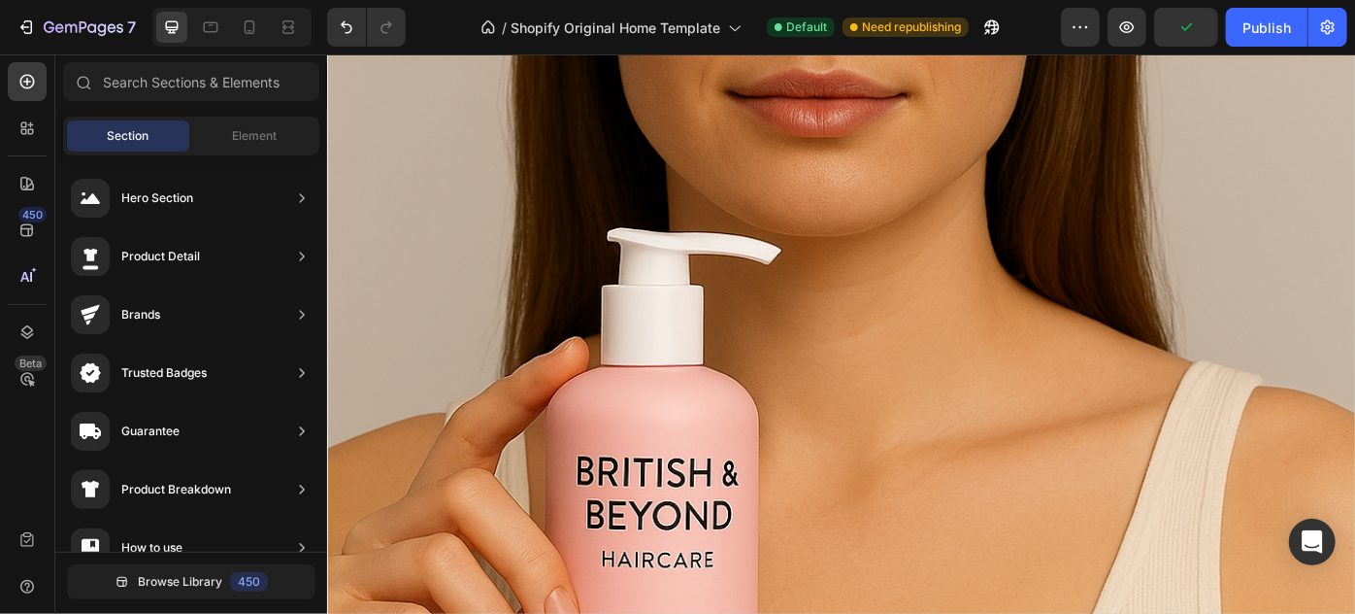
scroll to position [3055, 0]
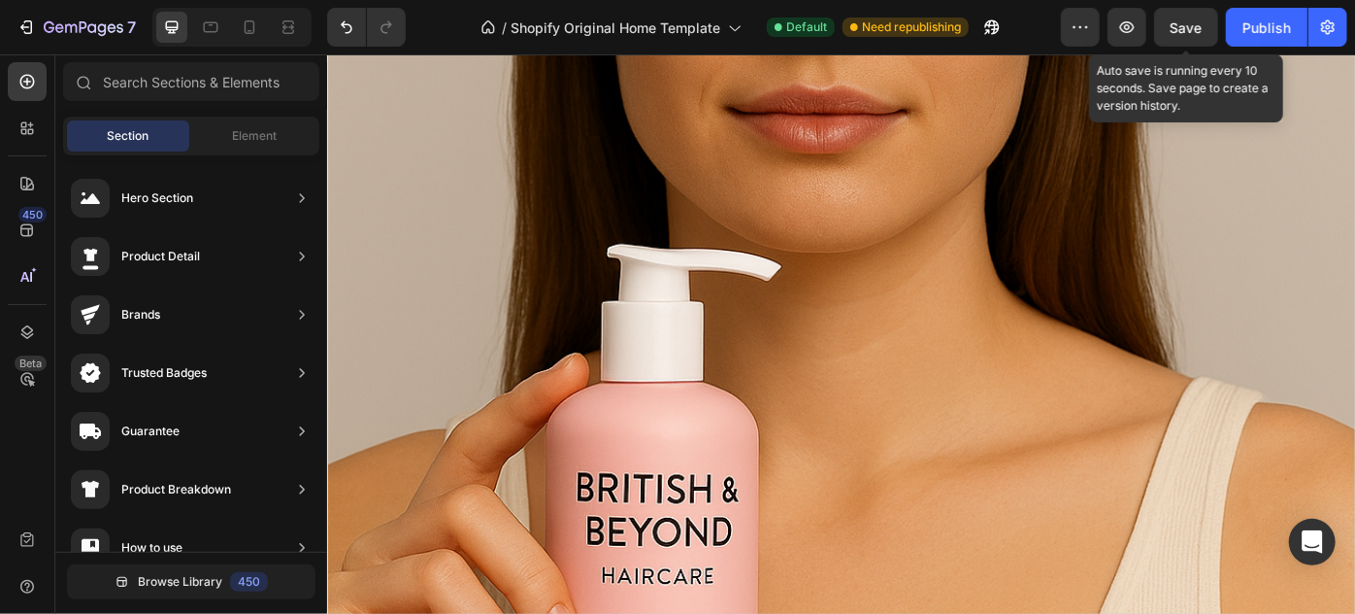
click at [1181, 19] on span "Save" at bounding box center [1187, 27] width 32 height 17
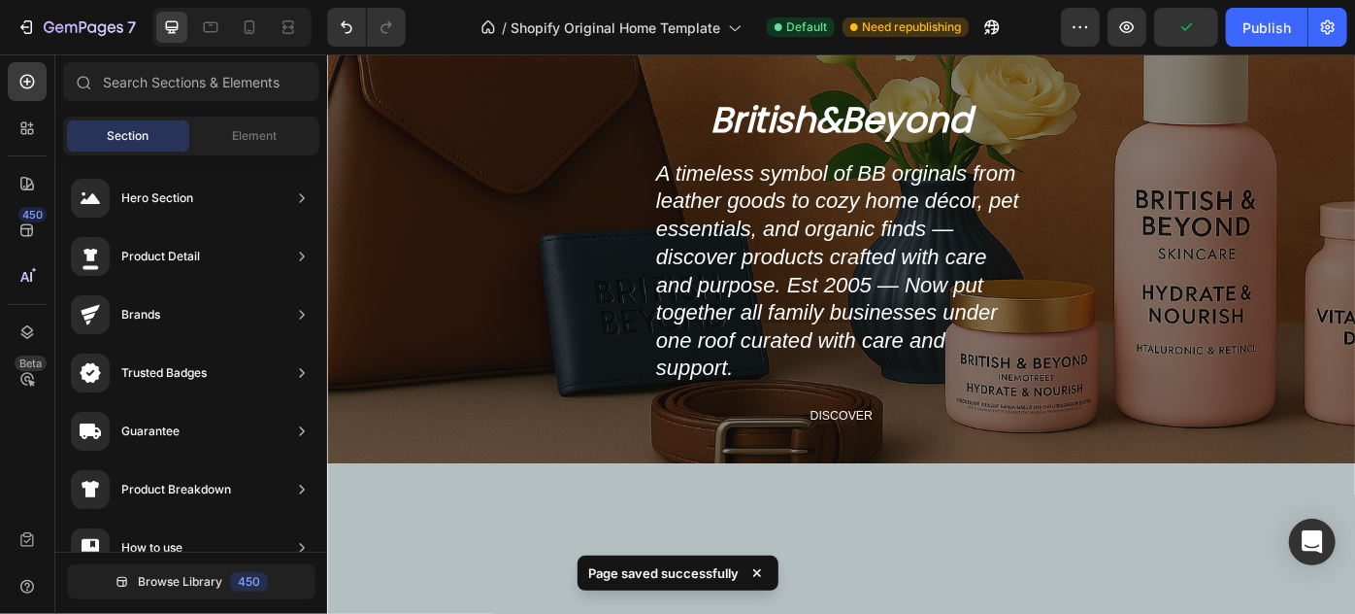
scroll to position [340, 0]
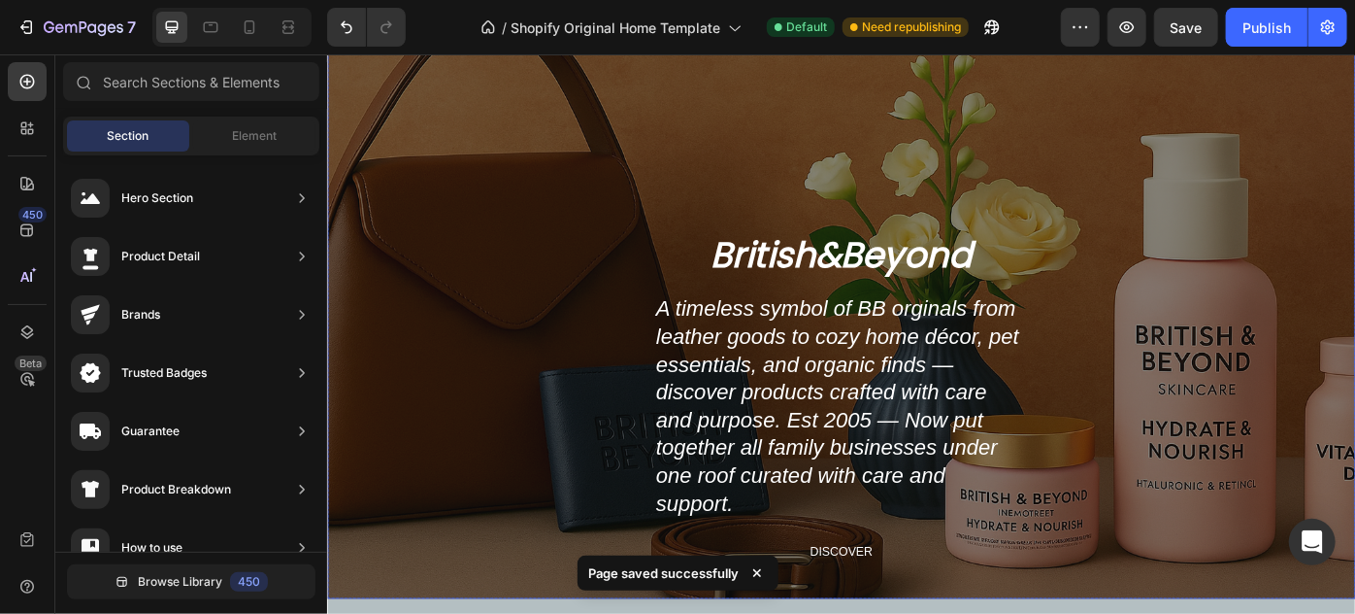
click at [669, 150] on div "Overlay" at bounding box center [908, 343] width 1165 height 653
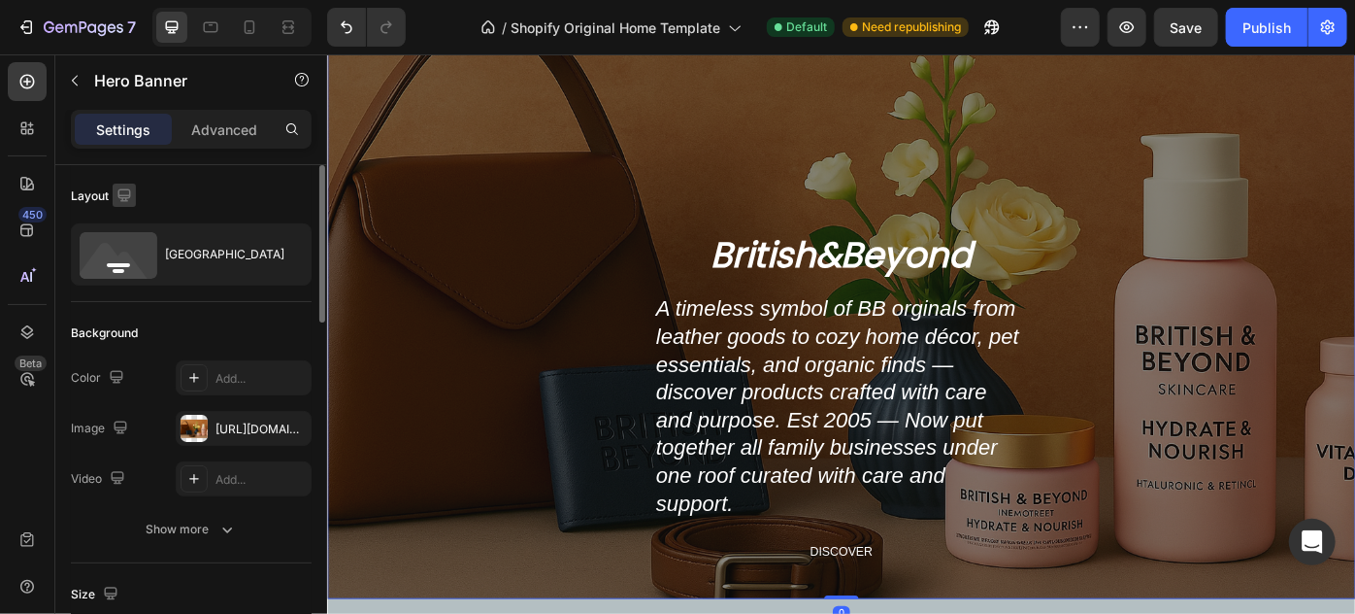
click at [124, 192] on icon "button" at bounding box center [124, 194] width 19 height 19
click at [130, 198] on icon "button" at bounding box center [124, 194] width 19 height 19
click at [117, 184] on button "button" at bounding box center [124, 195] width 23 height 23
click at [500, 275] on div "British&Beyond Heading A timeless symbol of BB orginals from leather goods to c…" at bounding box center [908, 461] width 1165 height 418
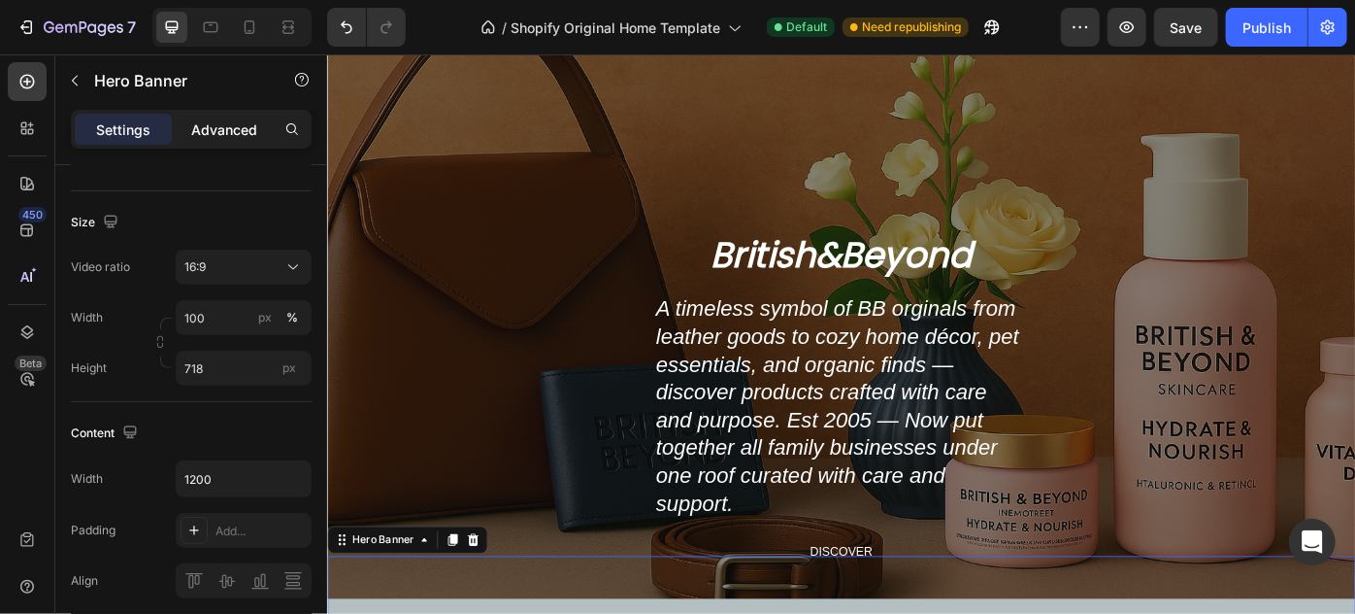
click at [233, 139] on p "Advanced" at bounding box center [224, 129] width 66 height 20
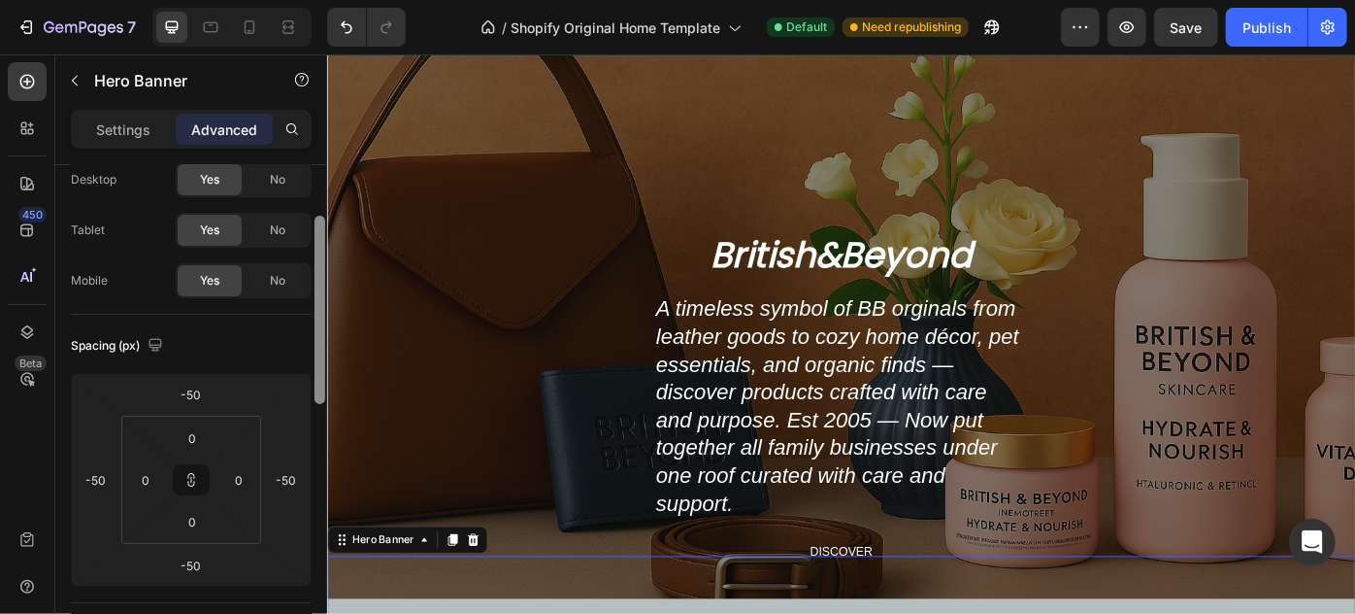
scroll to position [0, 0]
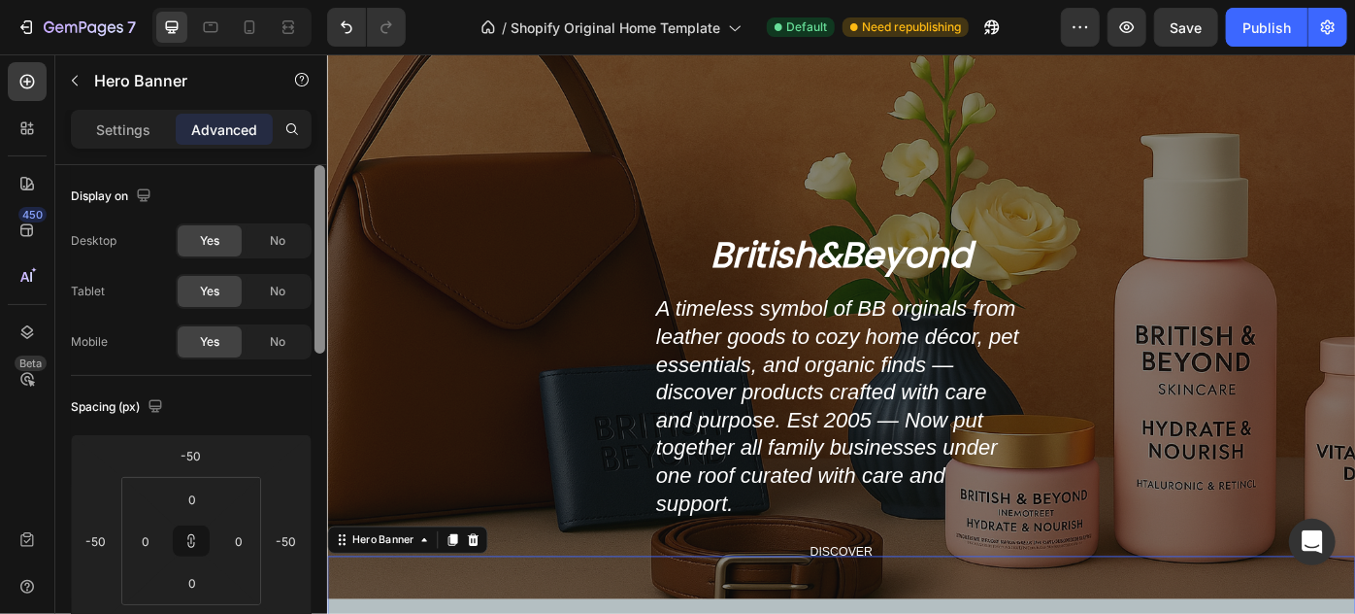
drag, startPoint x: 319, startPoint y: 315, endPoint x: 300, endPoint y: 154, distance: 161.4
click at [300, 154] on div "Settings Advanced Display on Desktop Yes No Tablet Yes No Mobile Yes No Spacing…" at bounding box center [191, 389] width 272 height 559
click at [1286, 186] on div "Overlay" at bounding box center [908, 343] width 1165 height 653
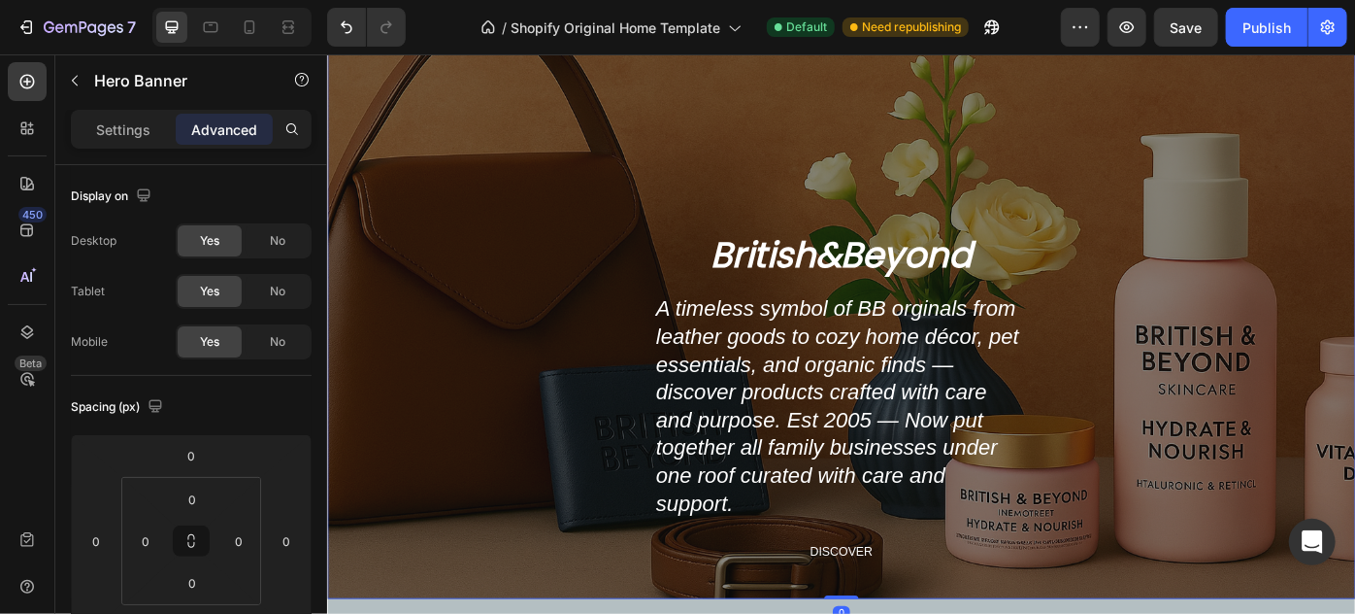
click at [1283, 243] on div "Overlay" at bounding box center [908, 343] width 1165 height 653
click at [427, 181] on div "Overlay" at bounding box center [908, 343] width 1165 height 653
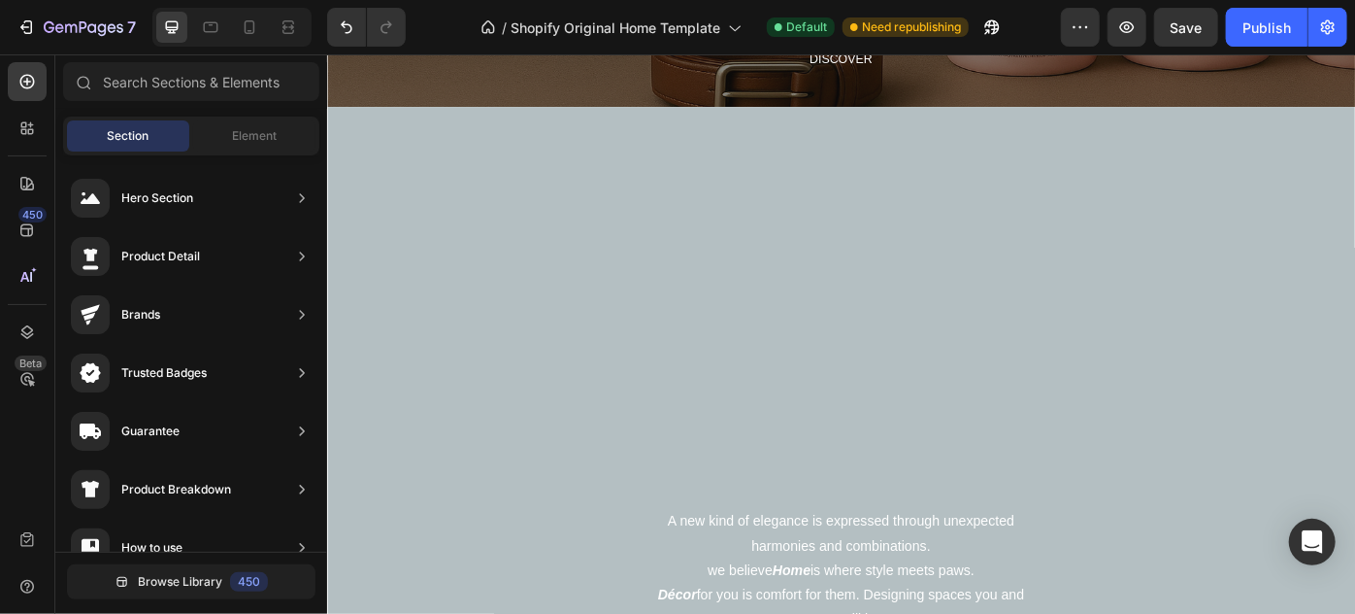
scroll to position [926, 0]
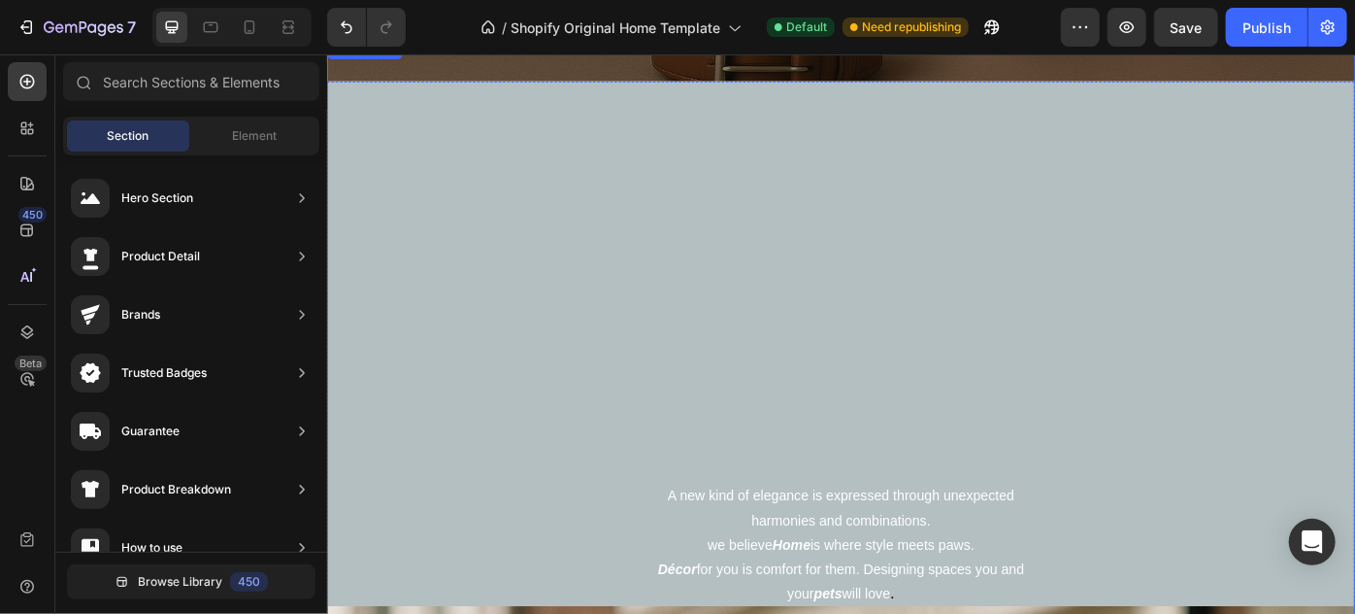
click at [1116, 270] on div "Overlay" at bounding box center [908, 383] width 1165 height 697
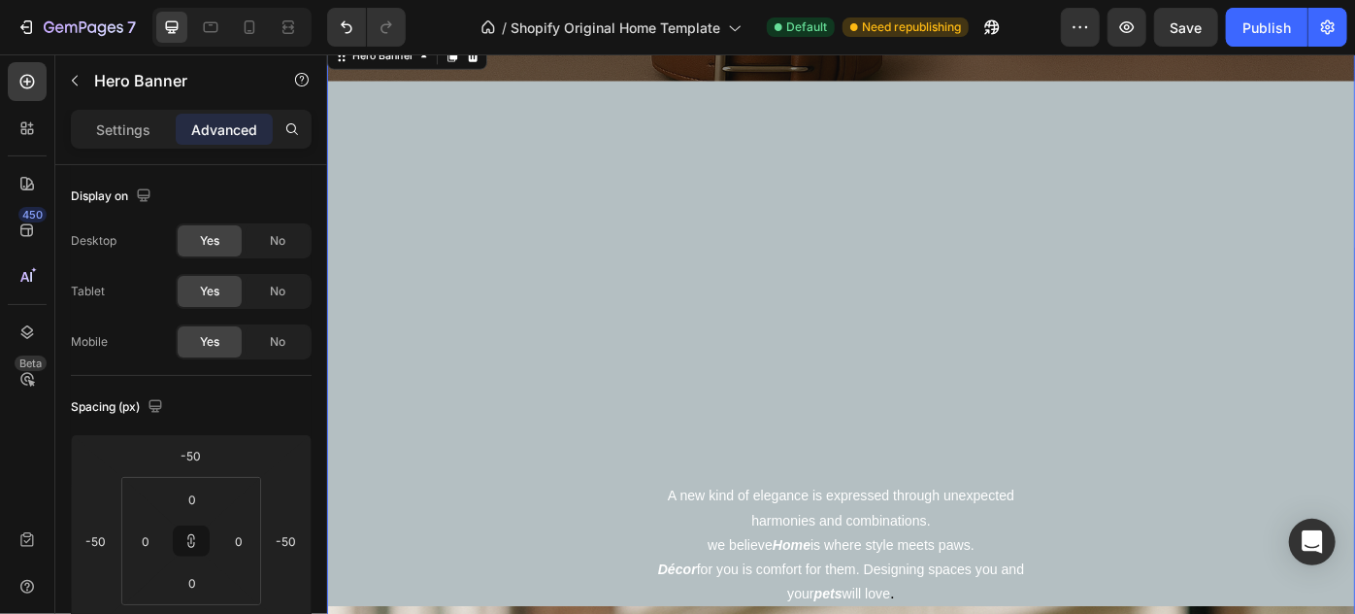
click at [1354, 185] on div "Overlay" at bounding box center [908, 383] width 1165 height 697
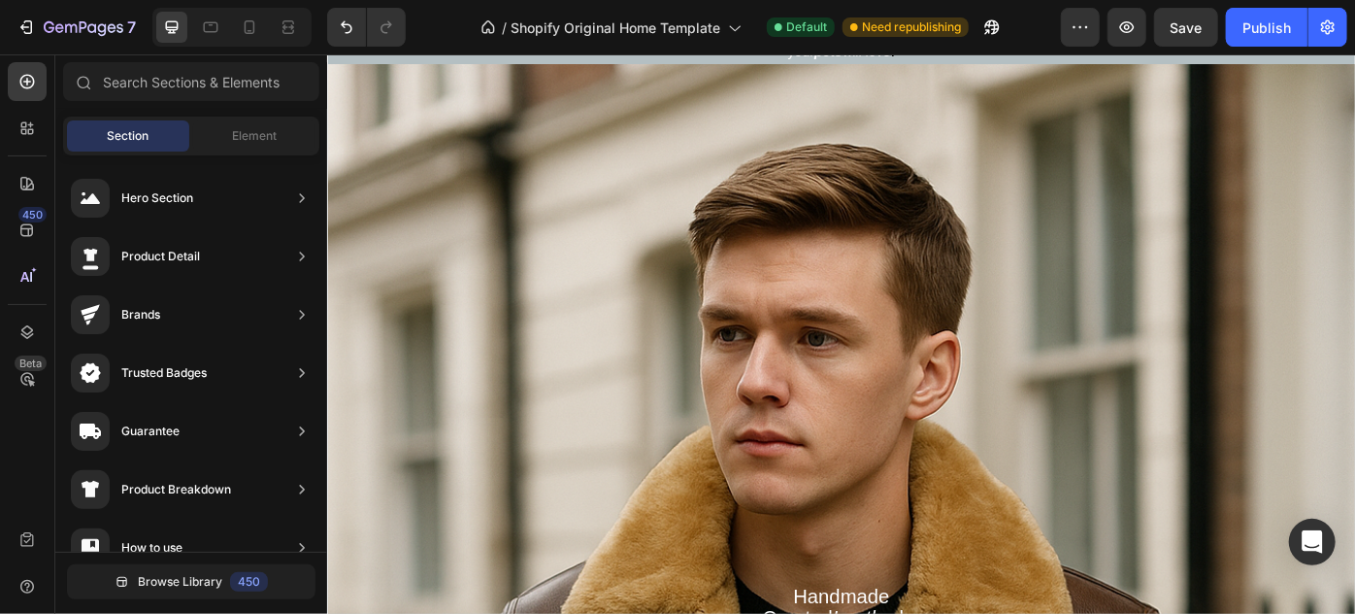
scroll to position [1551, 0]
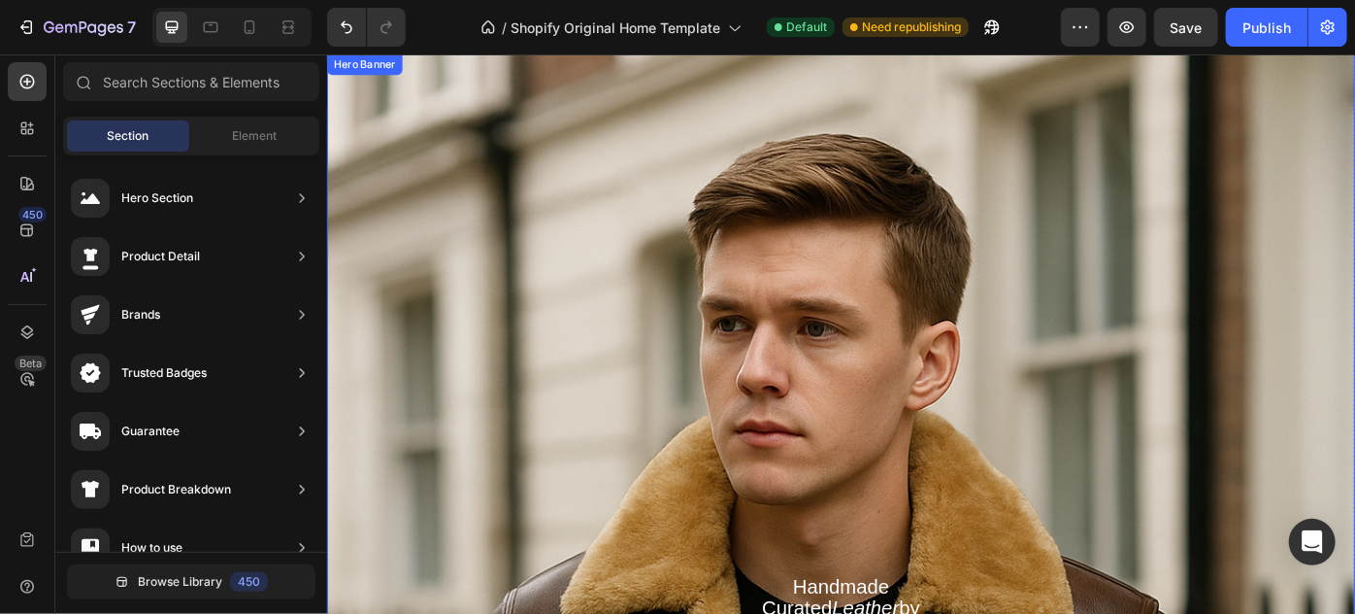
click at [1354, 265] on div "Overlay" at bounding box center [908, 467] width 1165 height 828
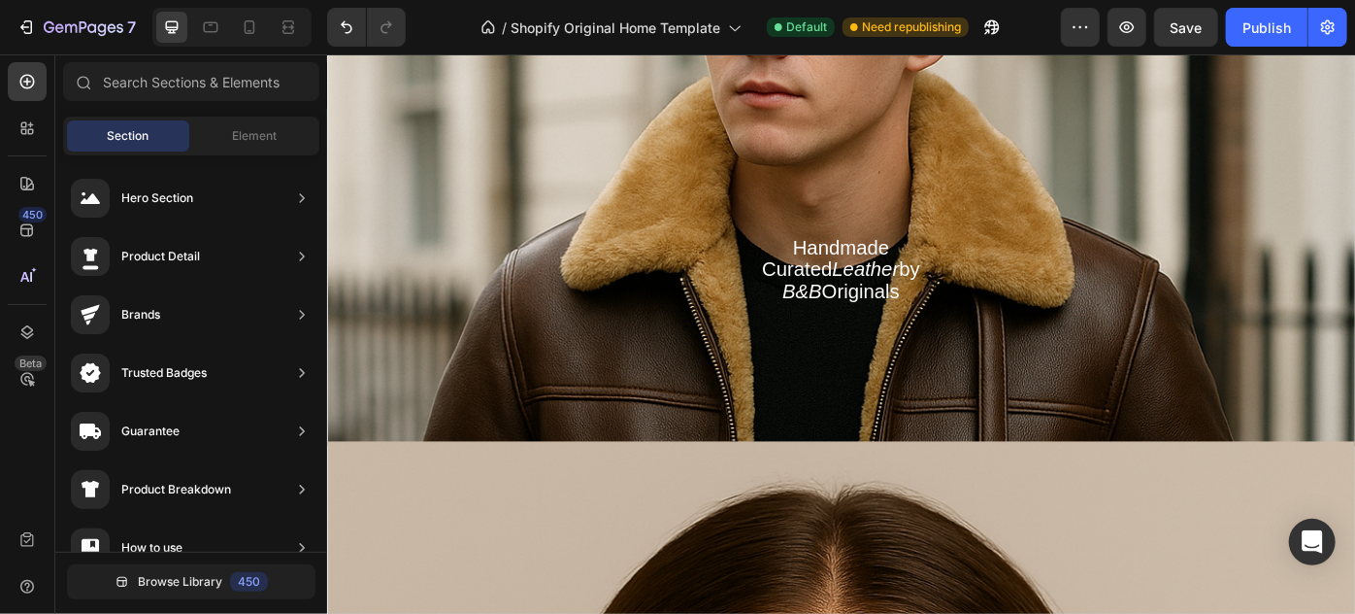
scroll to position [2242, 0]
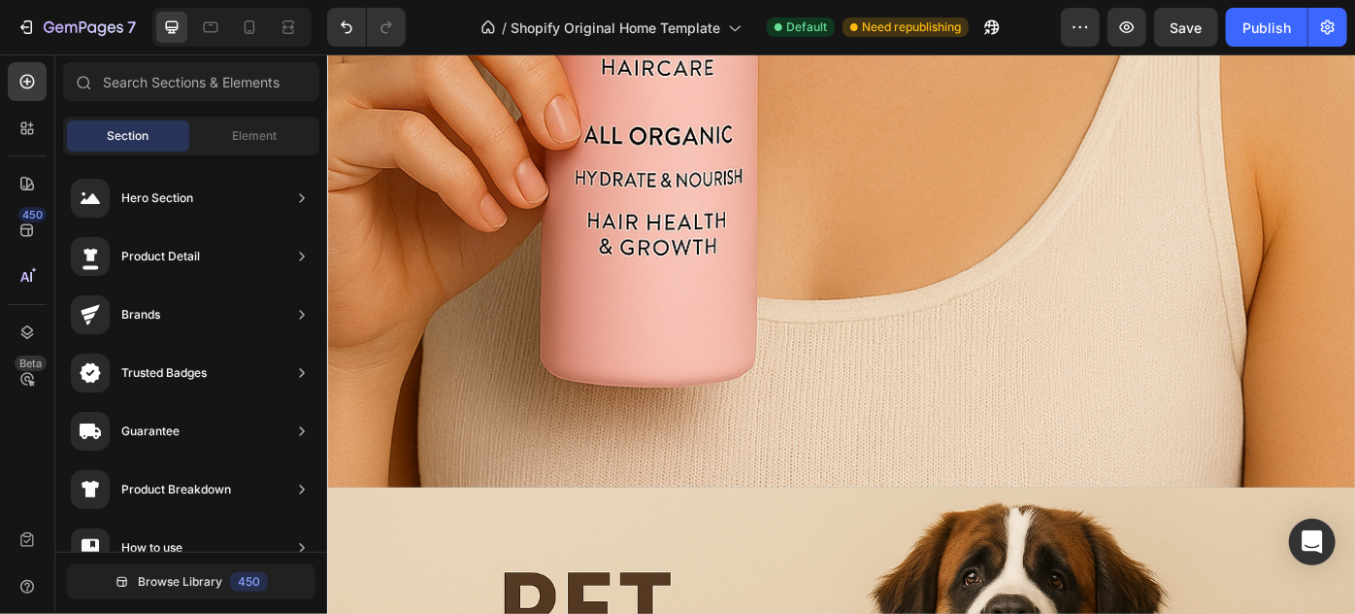
scroll to position [3764, 0]
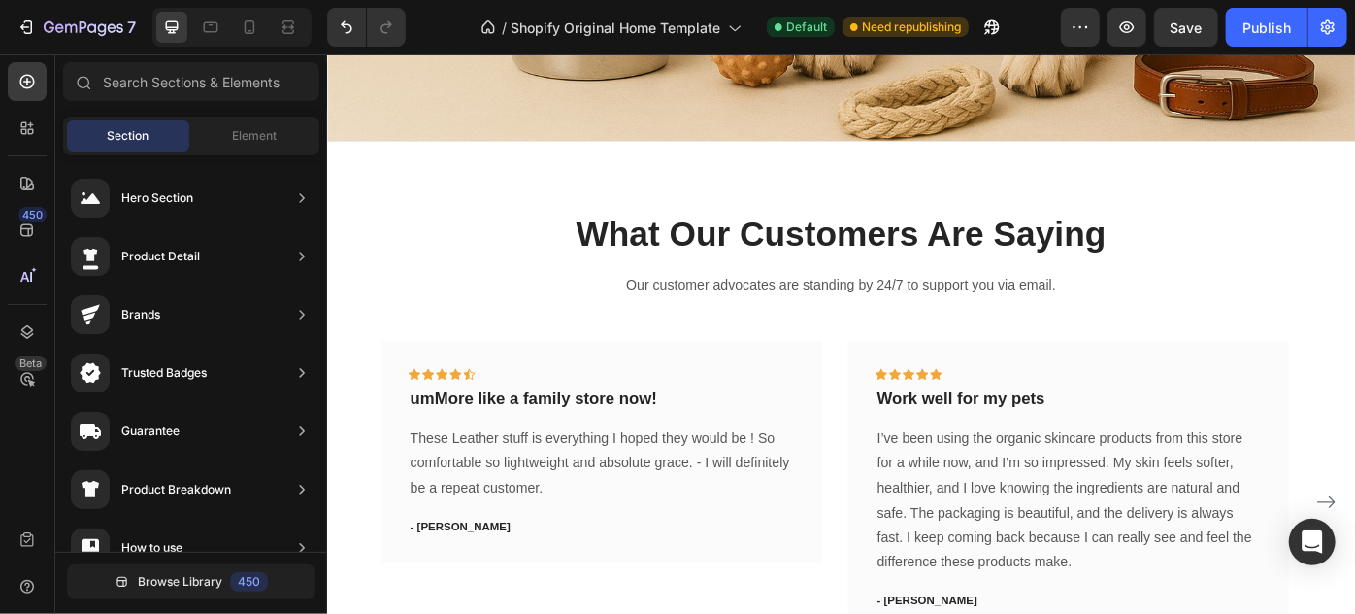
scroll to position [4715, 0]
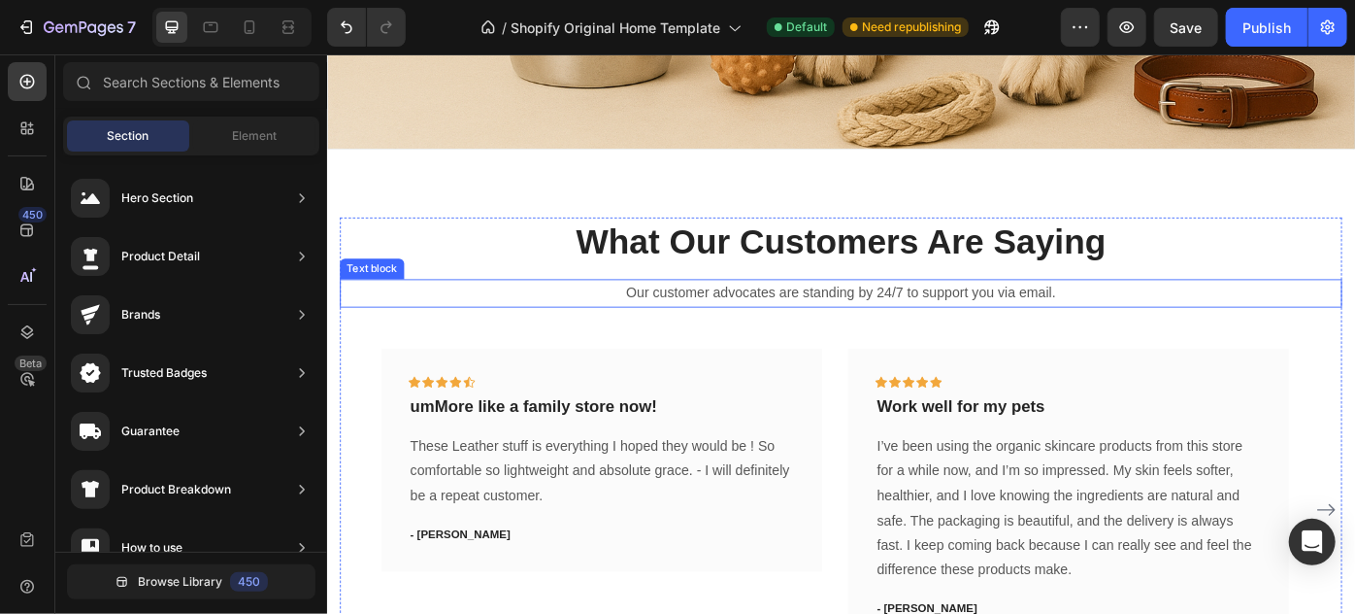
click at [1323, 310] on p "Our customer advocates are standing by 24/7 to support you via email." at bounding box center [909, 324] width 1132 height 28
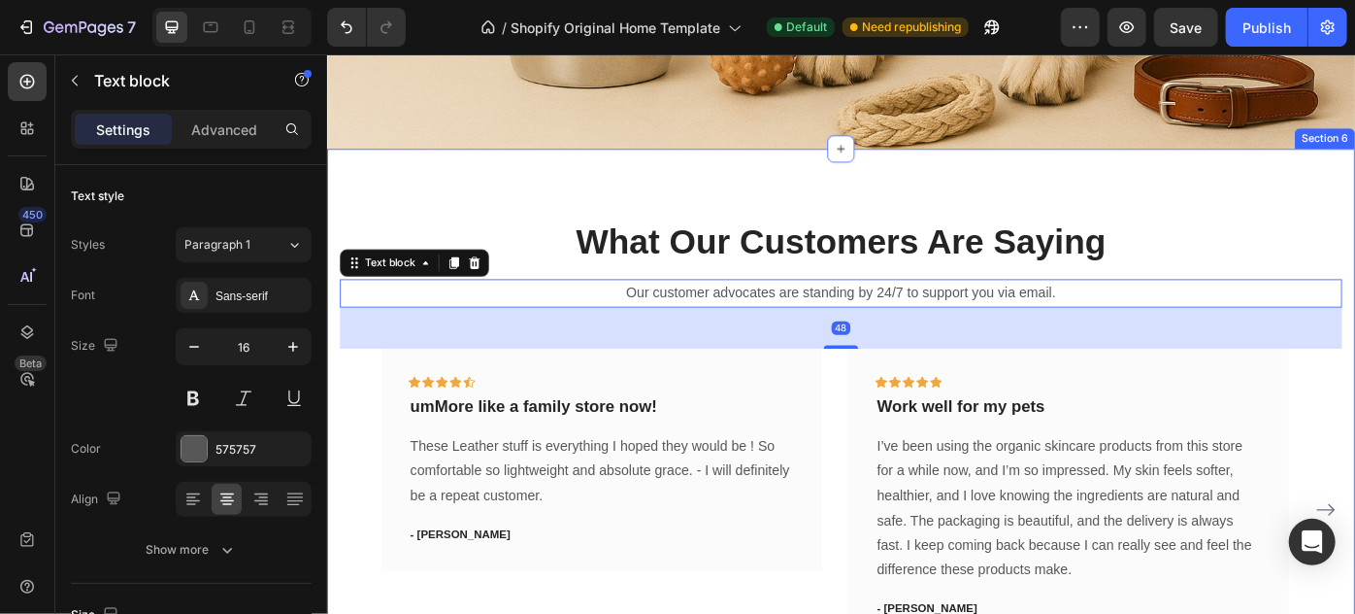
click at [1287, 204] on div "What Our Customers Are Saying Heading Our customer advocates are standing by 24…" at bounding box center [908, 508] width 1165 height 696
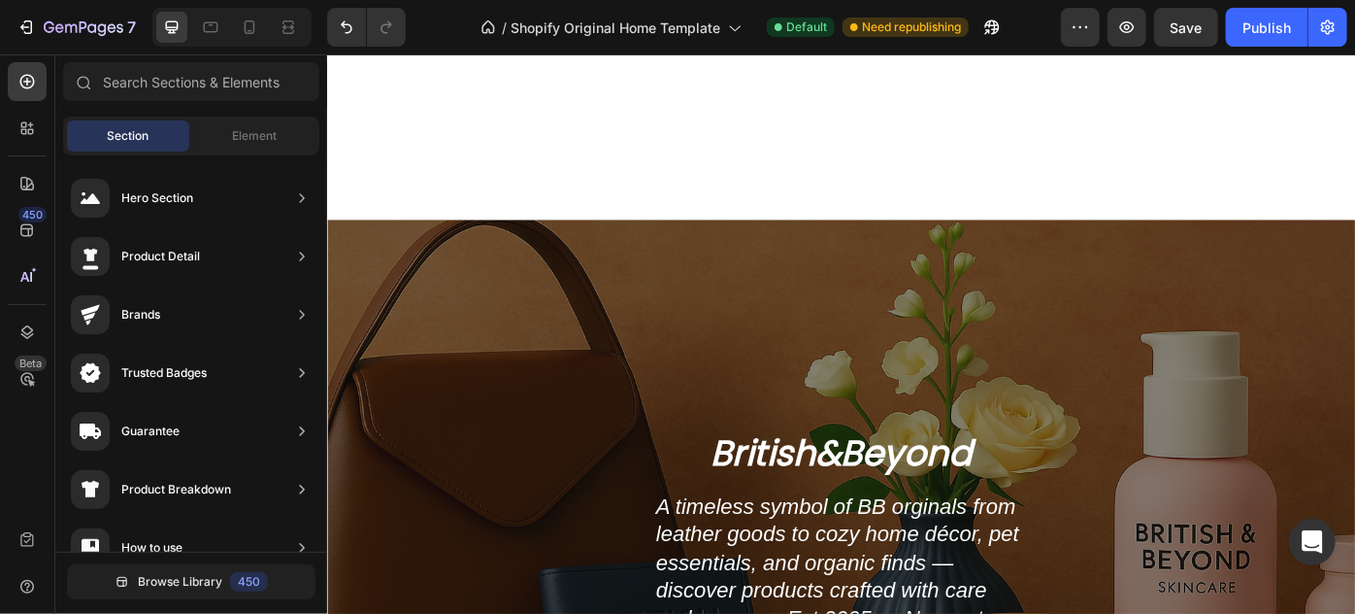
scroll to position [0, 0]
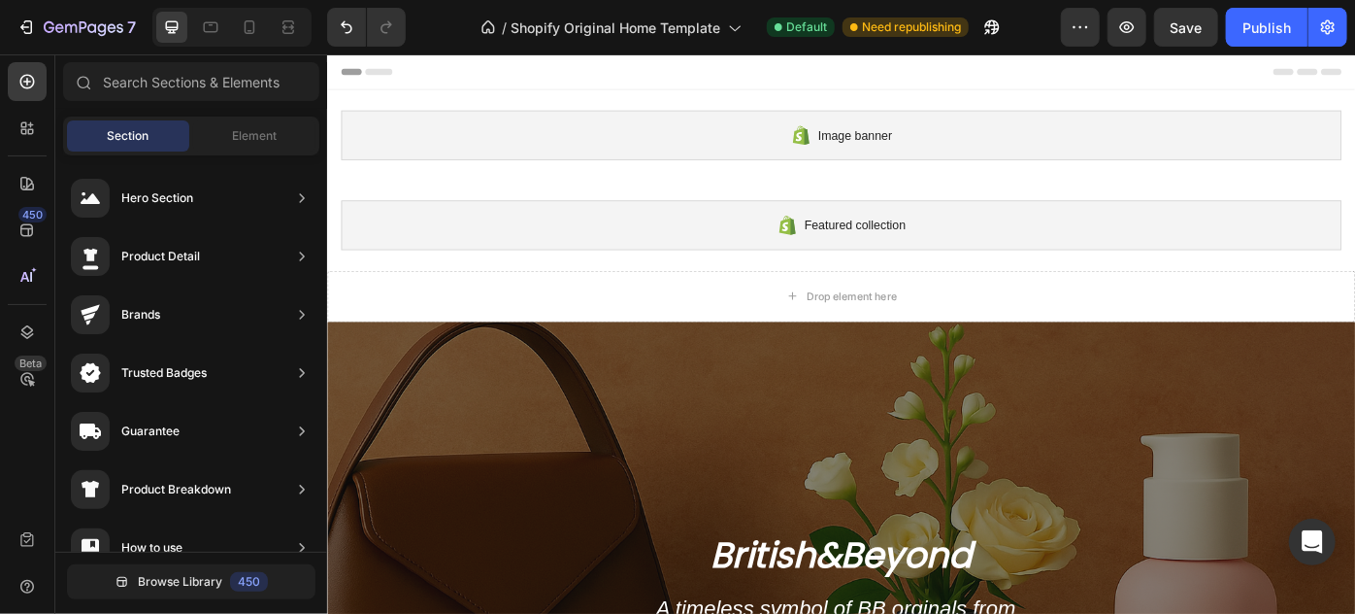
drag, startPoint x: 1455, startPoint y: 61, endPoint x: 1580, endPoint y: 66, distance: 124.4
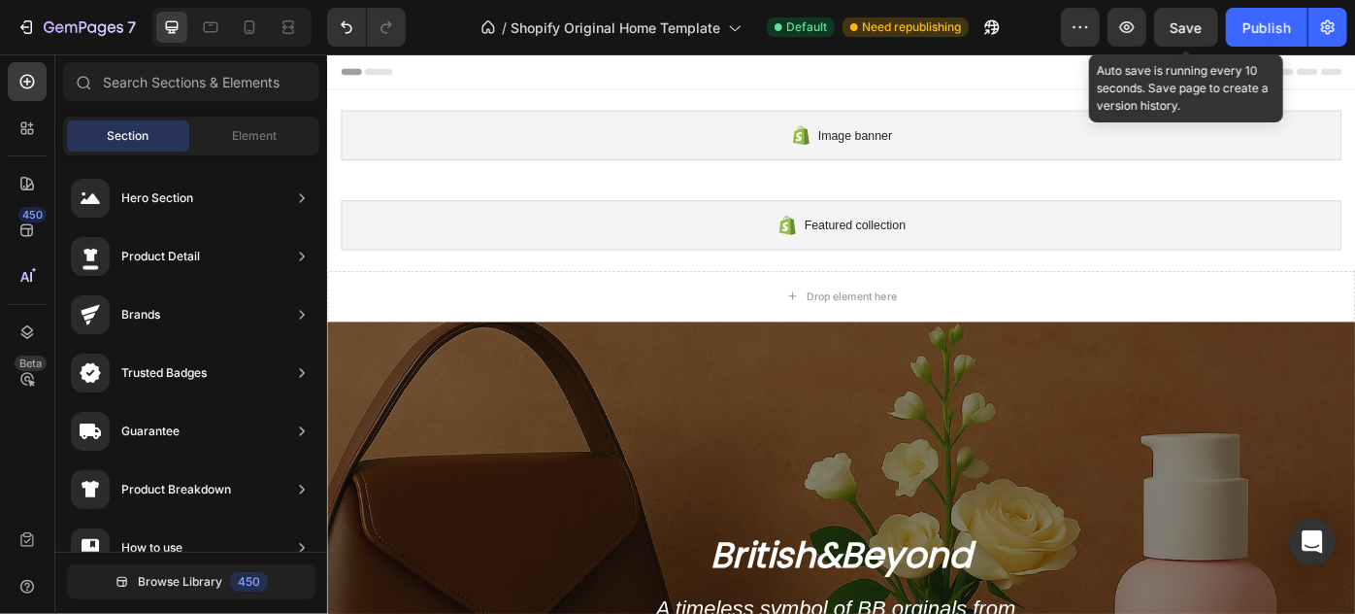
click at [1197, 30] on span "Save" at bounding box center [1187, 27] width 32 height 17
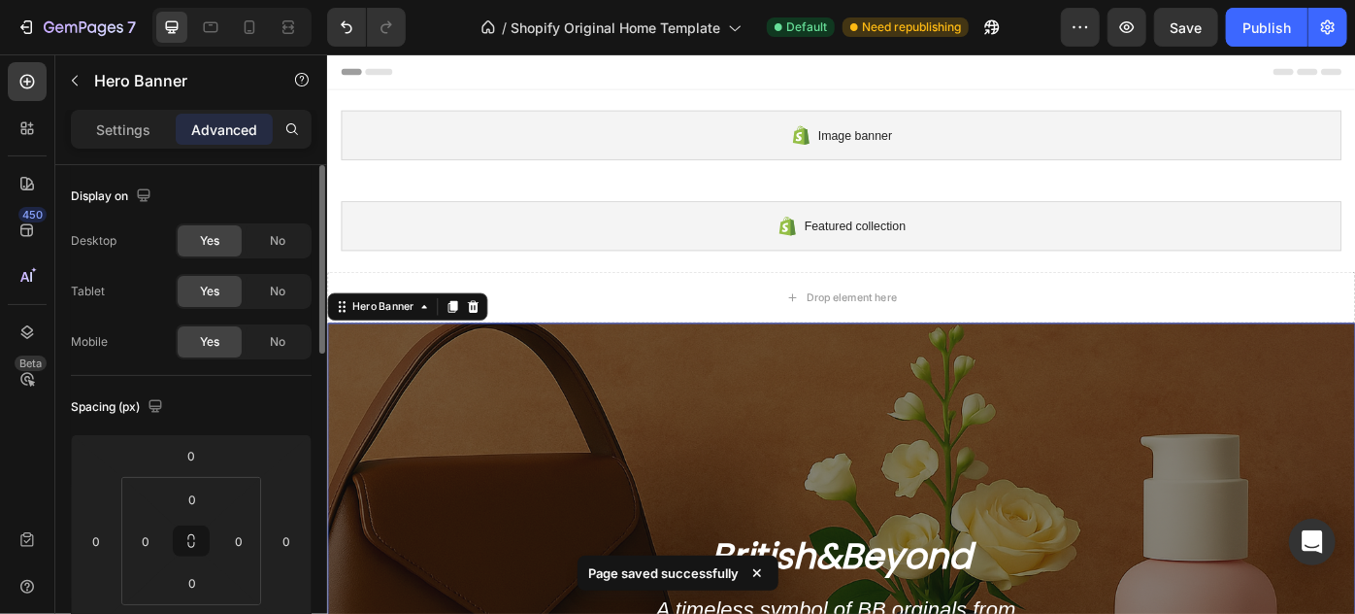
click at [149, 206] on div at bounding box center [143, 197] width 23 height 26
click at [145, 188] on icon "button" at bounding box center [143, 194] width 13 height 13
click at [150, 289] on icon "button" at bounding box center [147, 295] width 19 height 19
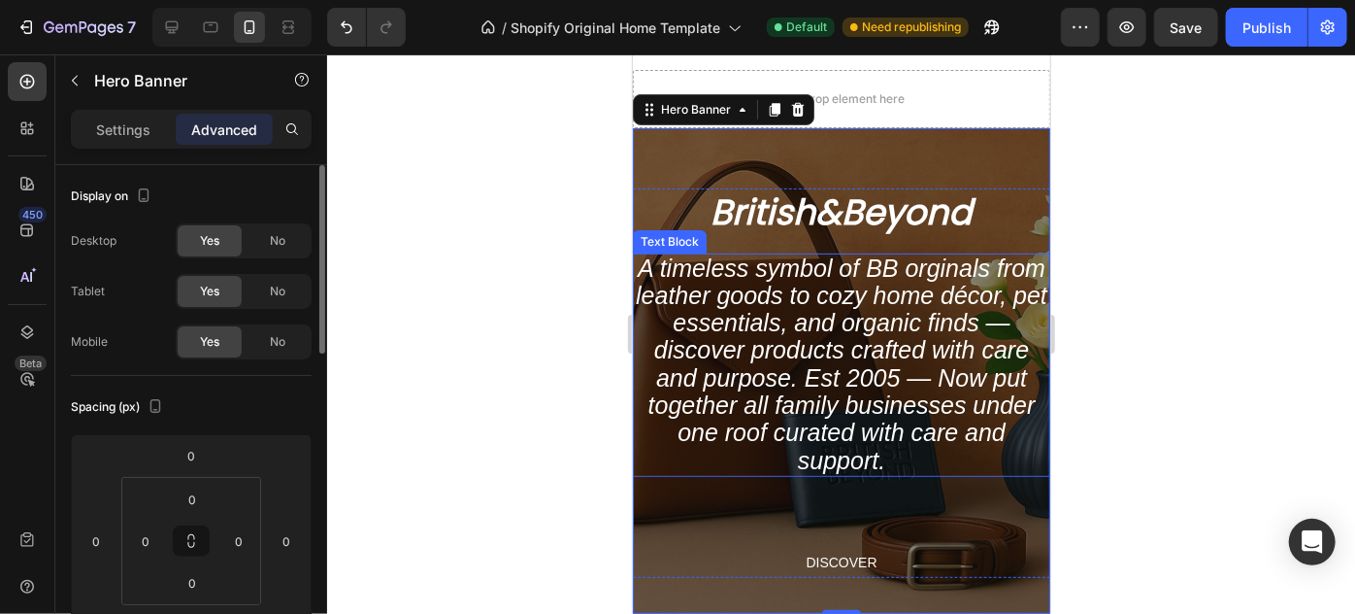
scroll to position [234, 0]
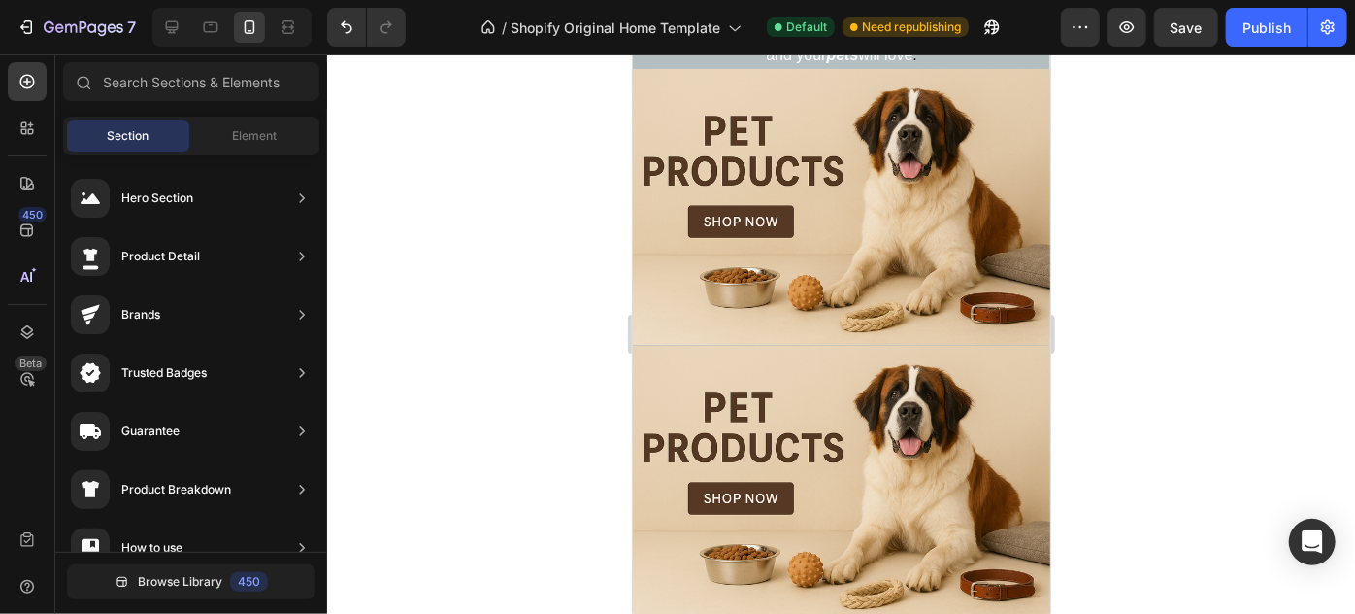
drag, startPoint x: 1041, startPoint y: 108, endPoint x: 1691, endPoint y: 244, distance: 664.6
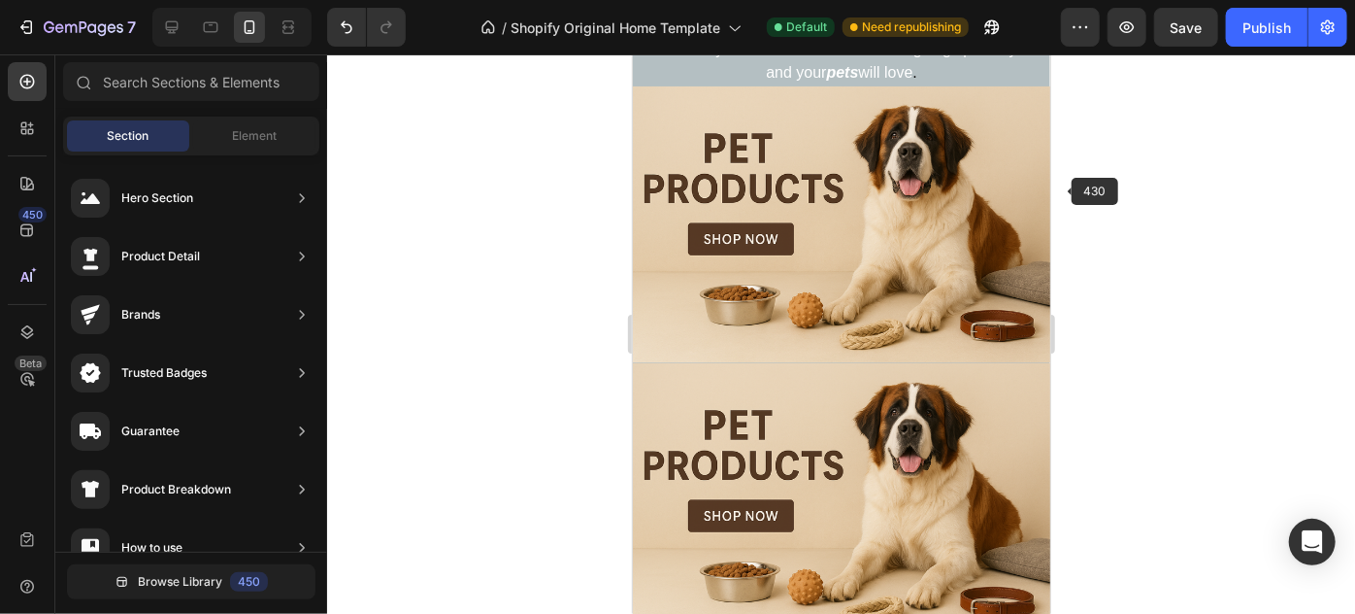
click at [881, 216] on div "Heading Handmade Curated Leather by B&B Originals Button Row" at bounding box center [841, 223] width 418 height 277
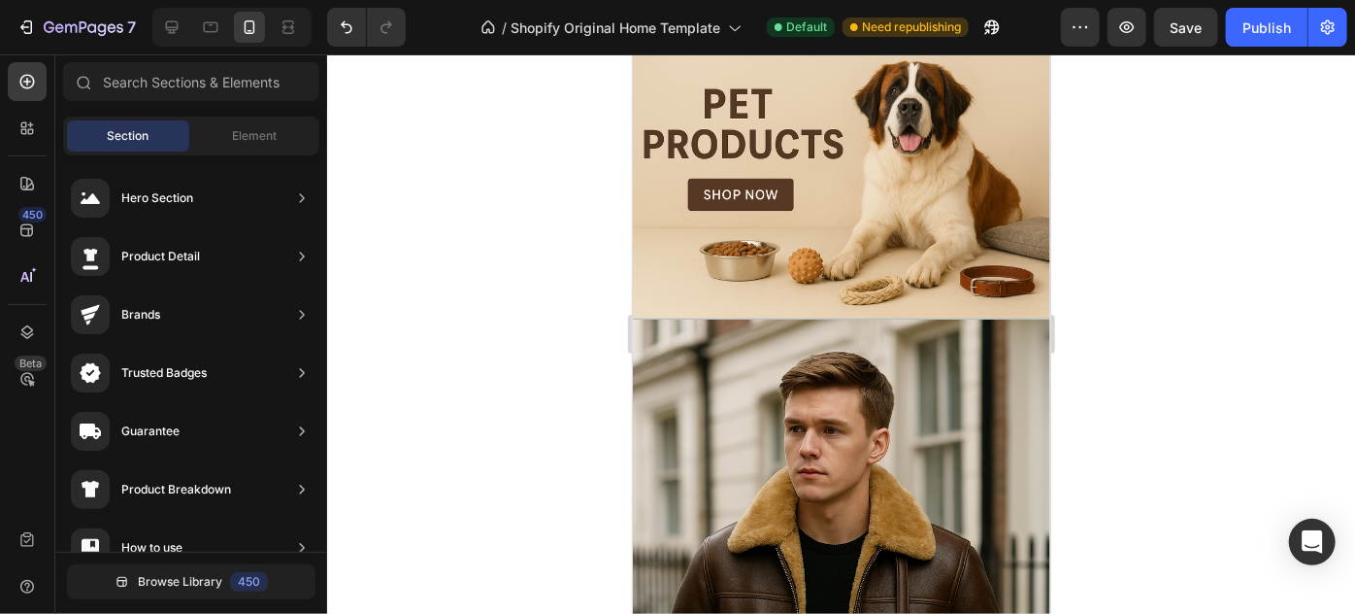
scroll to position [1356, 0]
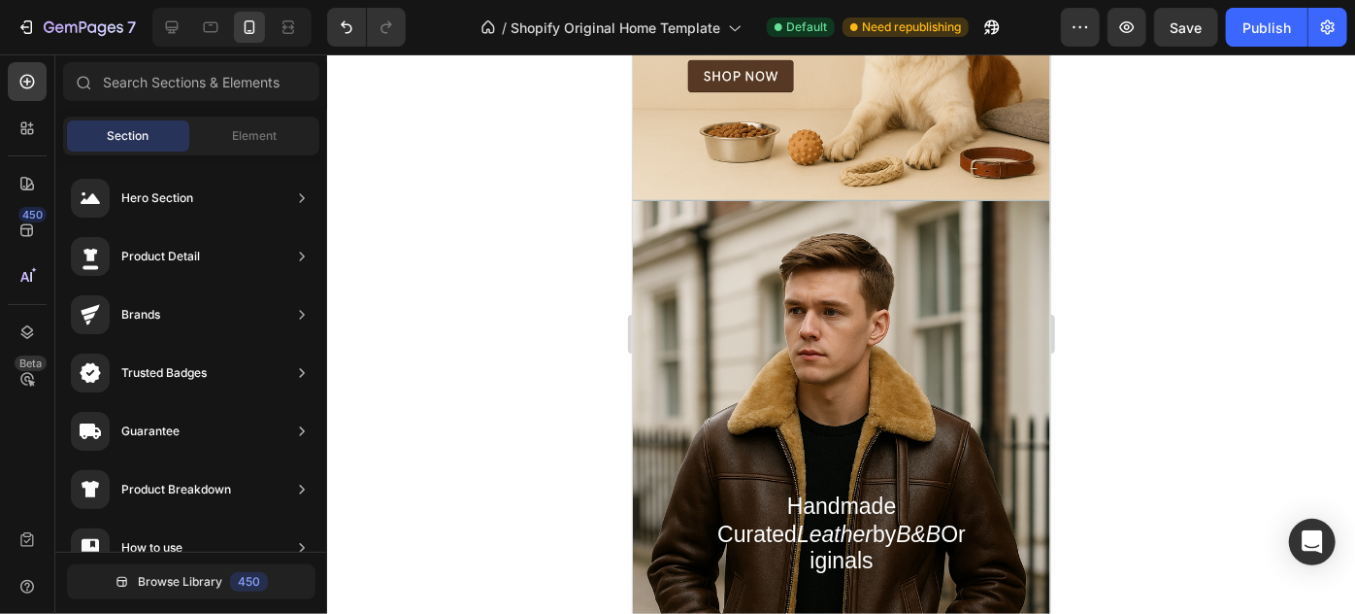
drag, startPoint x: 1047, startPoint y: 237, endPoint x: 1688, endPoint y: 345, distance: 650.8
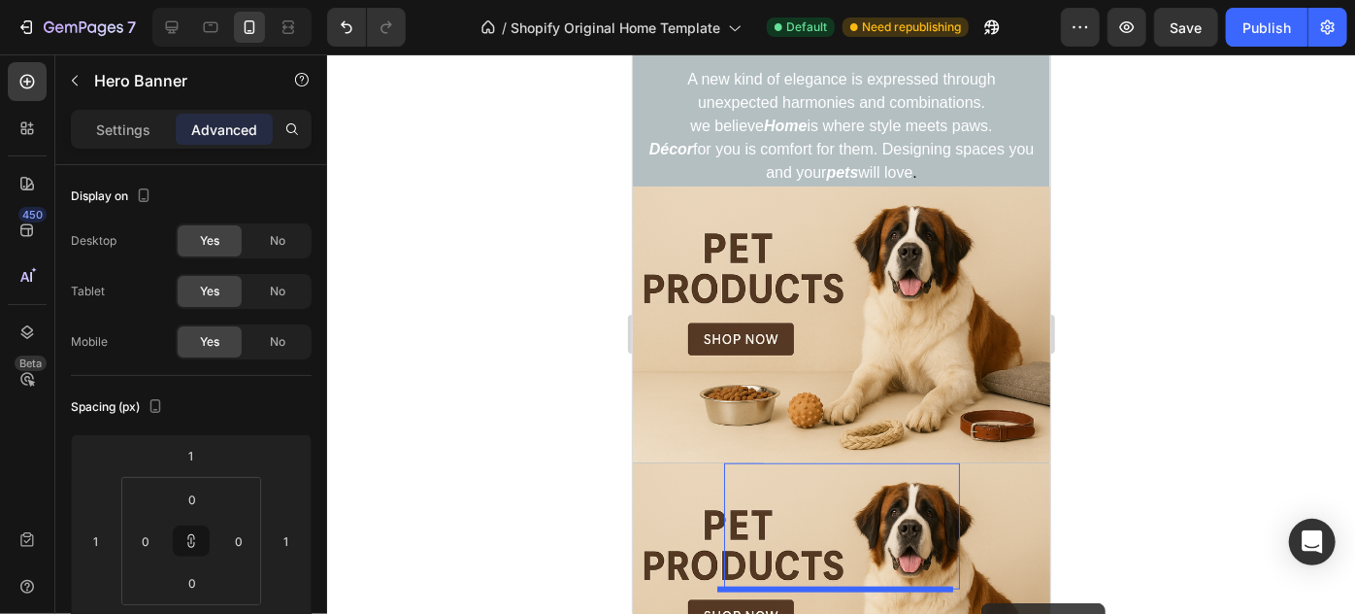
scroll to position [859, 0]
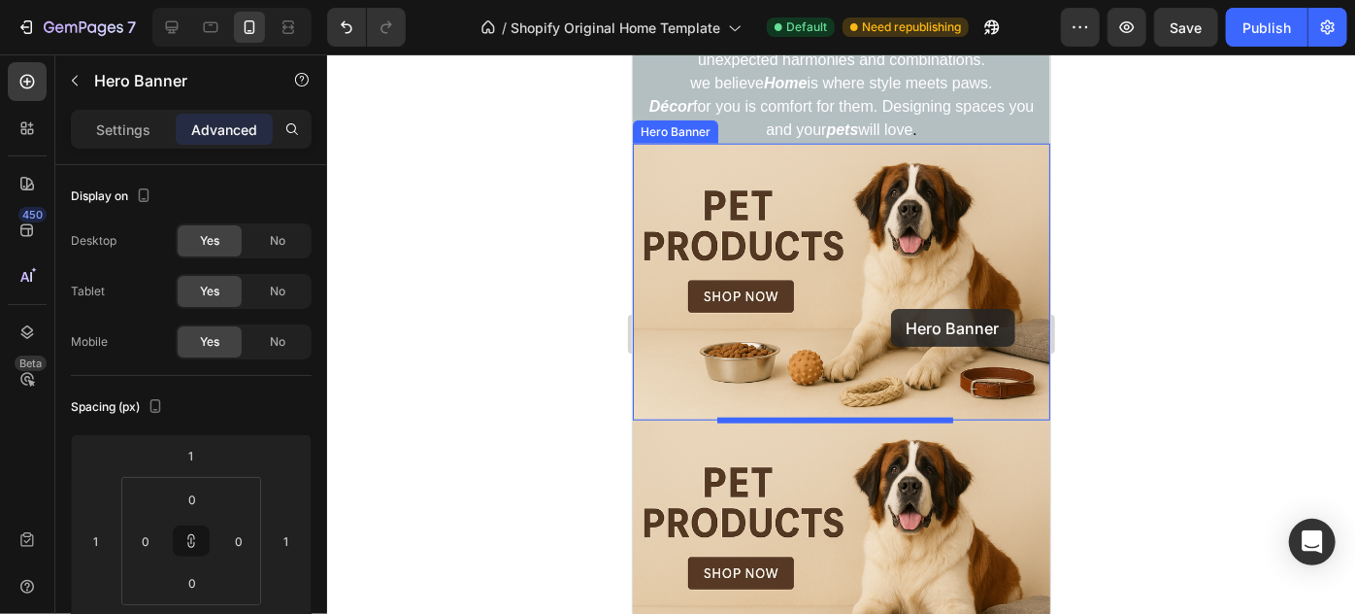
drag, startPoint x: 992, startPoint y: 298, endPoint x: 890, endPoint y: 308, distance: 102.4
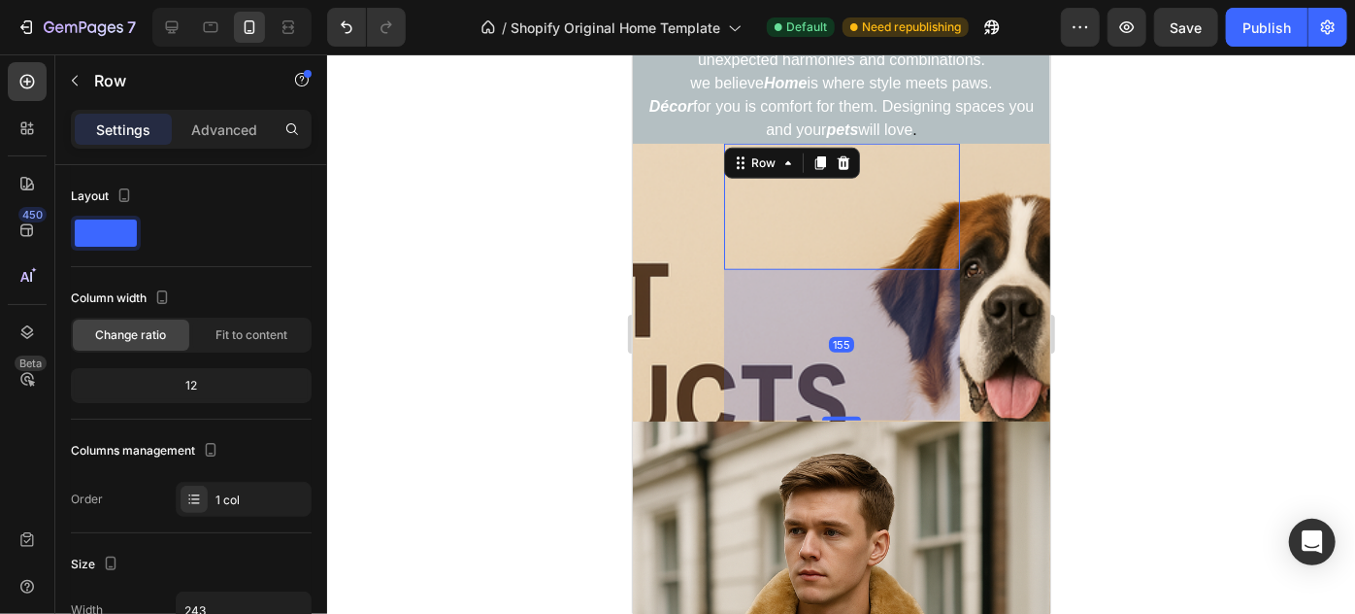
click at [894, 217] on div "Heading Handmade Curated Leather by B&B Originals Button" at bounding box center [841, 206] width 236 height 126
click at [1004, 160] on div "Heading Handmade Curated Leather by B&B Originals Button Row 155 Heading Handma…" at bounding box center [841, 490] width 418 height 695
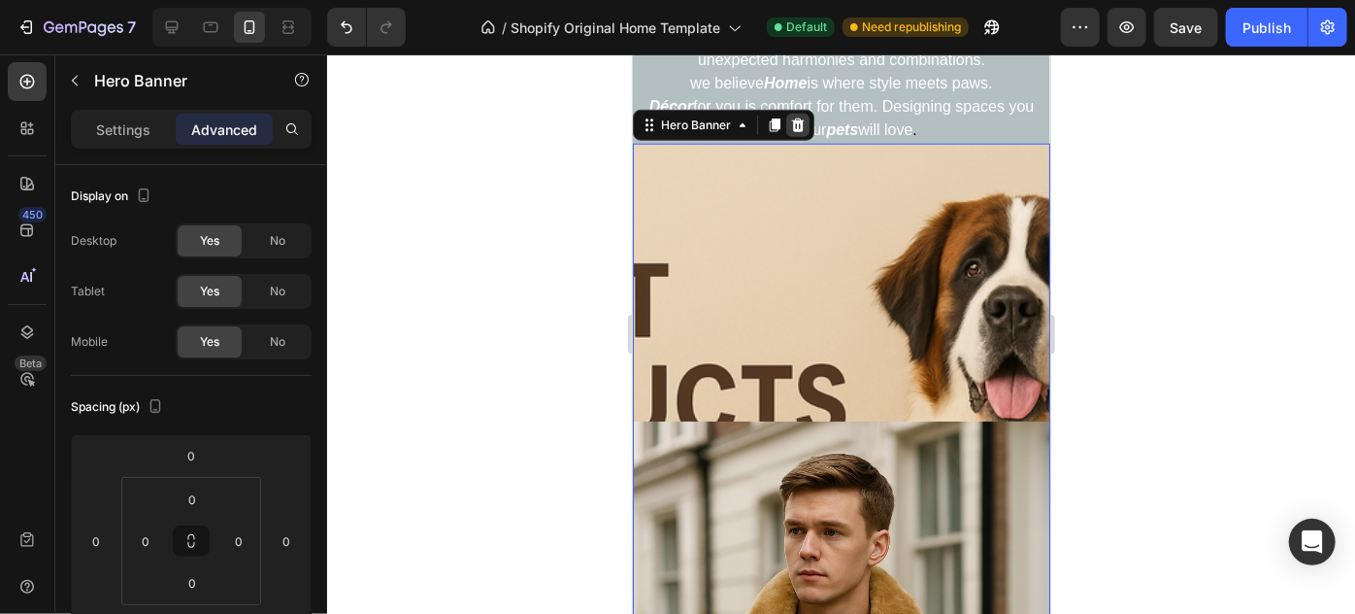
click at [797, 125] on icon at bounding box center [797, 125] width 16 height 16
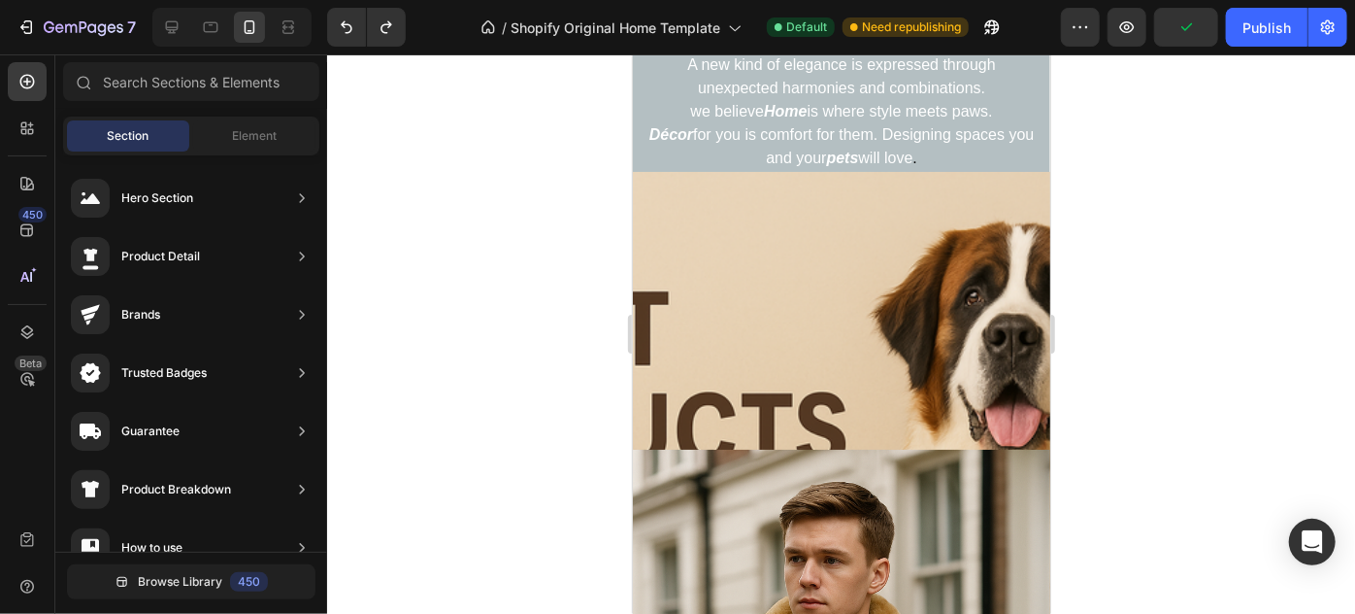
scroll to position [836, 0]
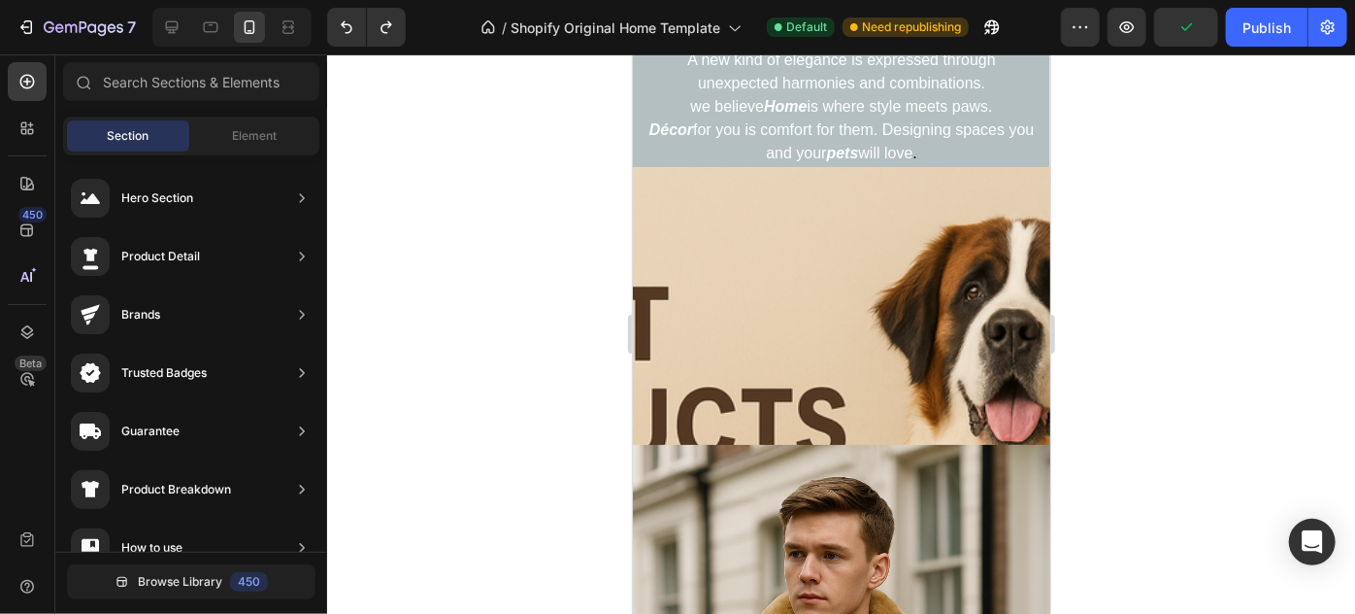
drag, startPoint x: 1043, startPoint y: 156, endPoint x: 1684, endPoint y: 262, distance: 649.5
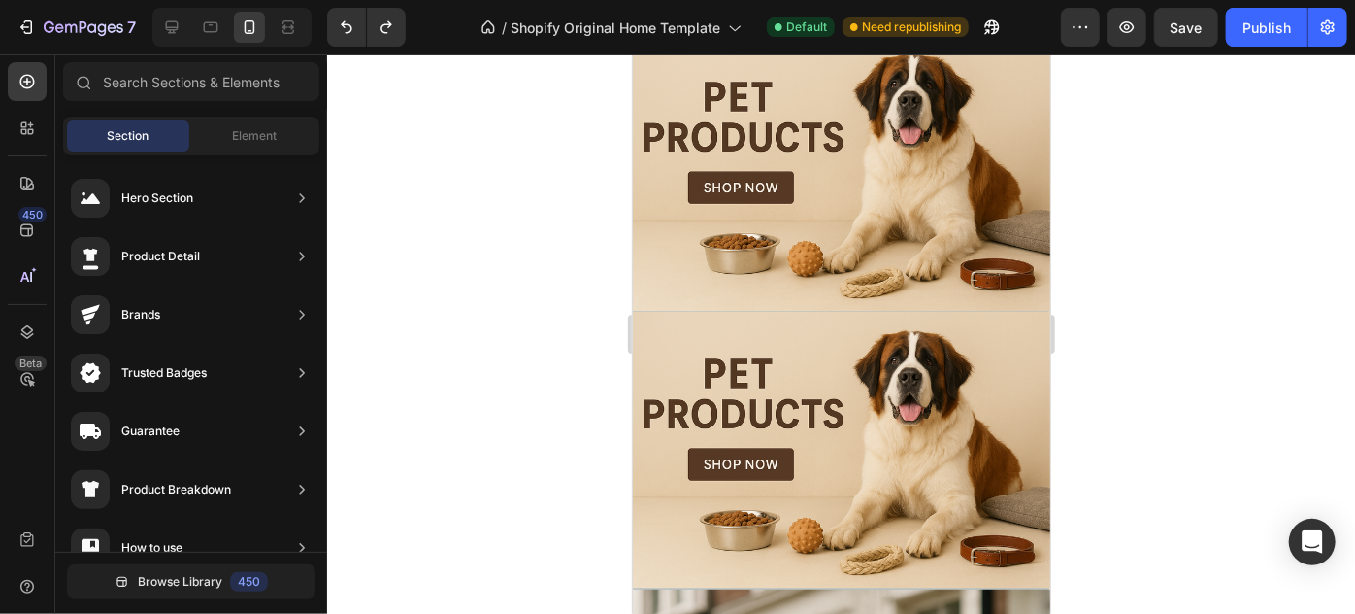
scroll to position [992, 0]
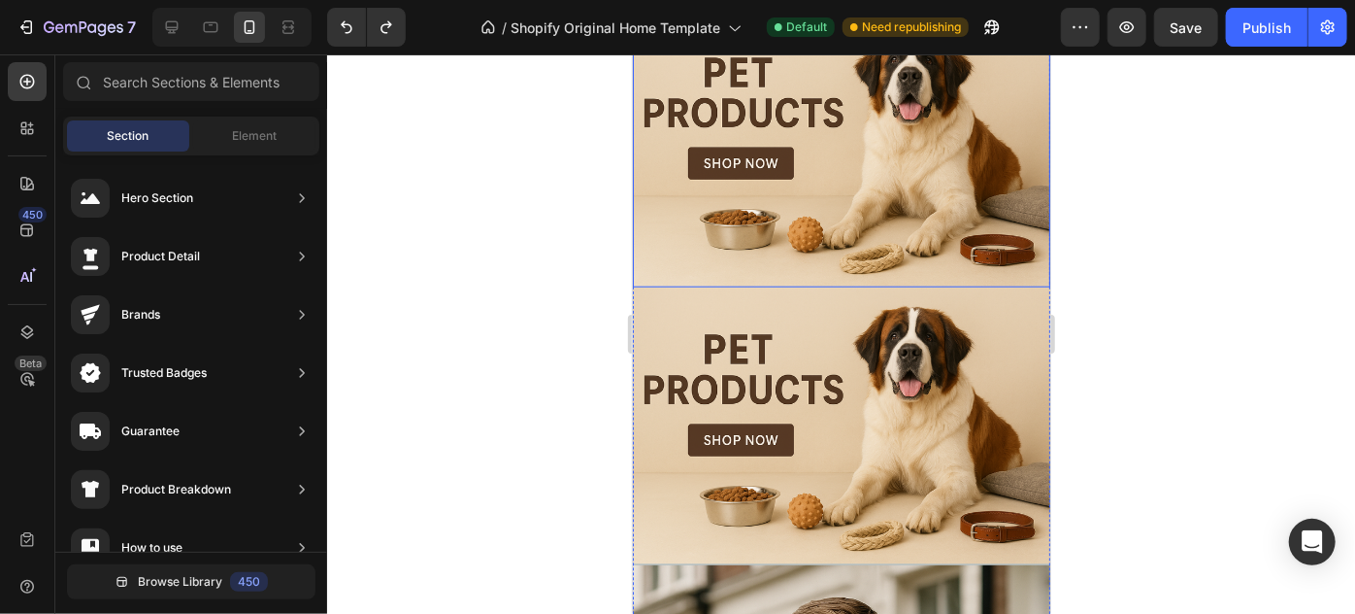
click at [1015, 278] on div "Heading Handmade Curated Leather by B&B Originals Button Row" at bounding box center [841, 148] width 418 height 277
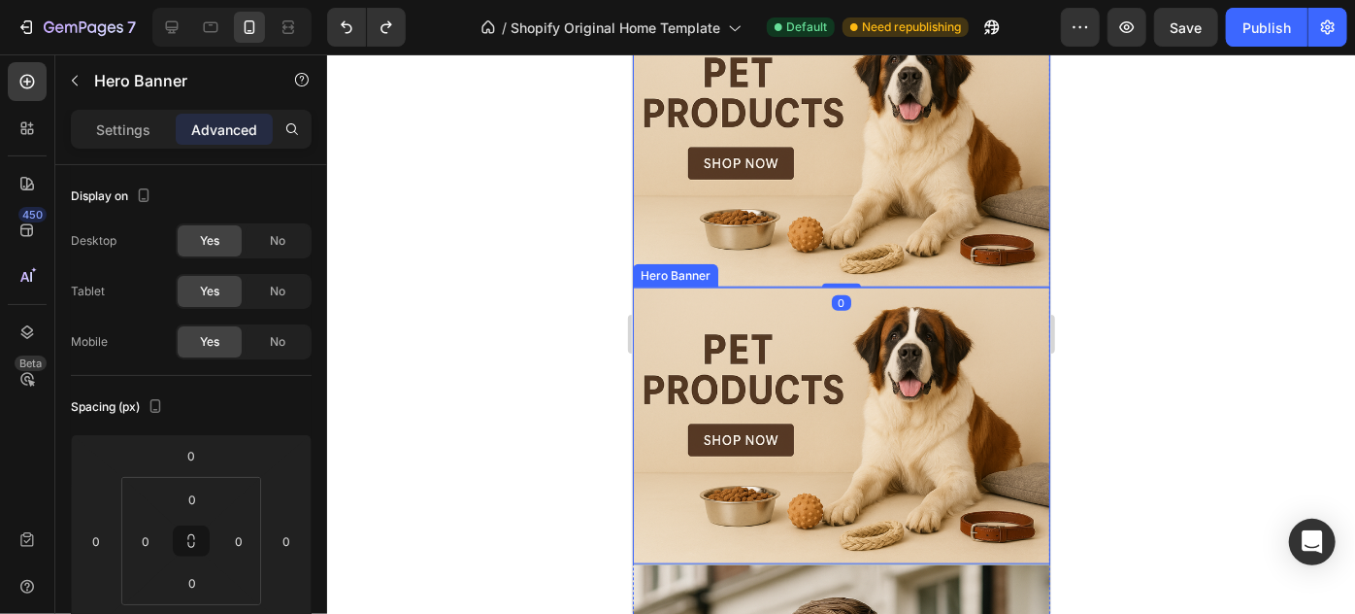
click at [999, 306] on div "Heading Row" at bounding box center [841, 424] width 418 height 277
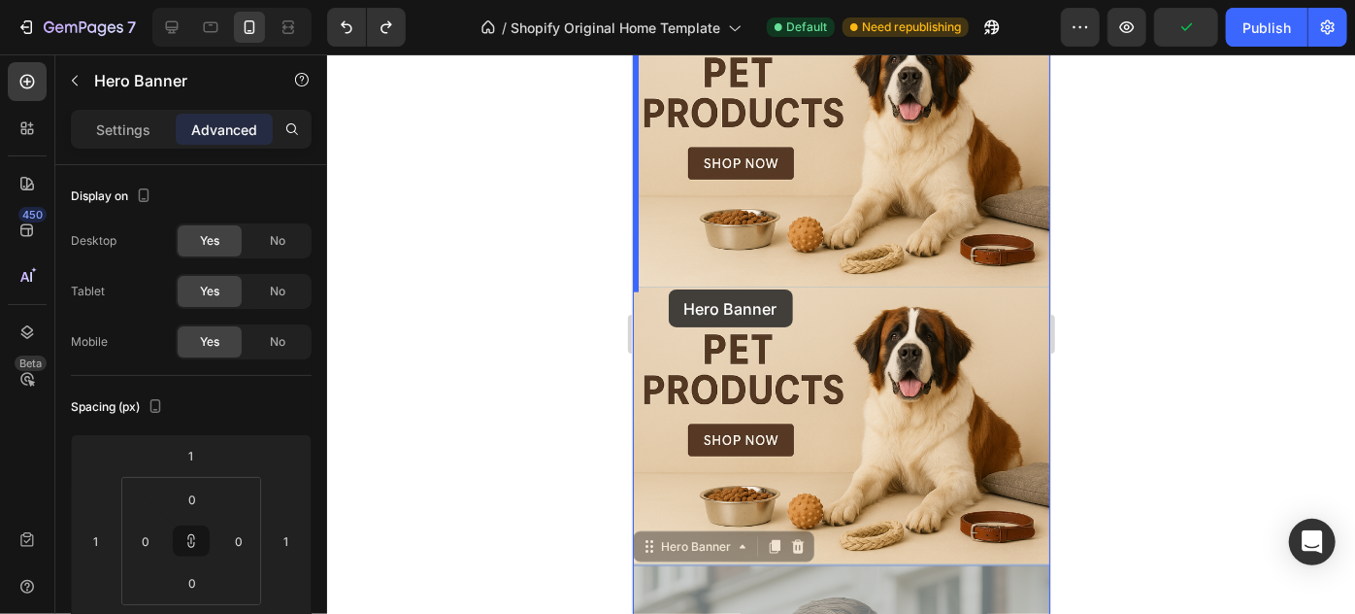
drag, startPoint x: 984, startPoint y: 576, endPoint x: 668, endPoint y: 288, distance: 426.8
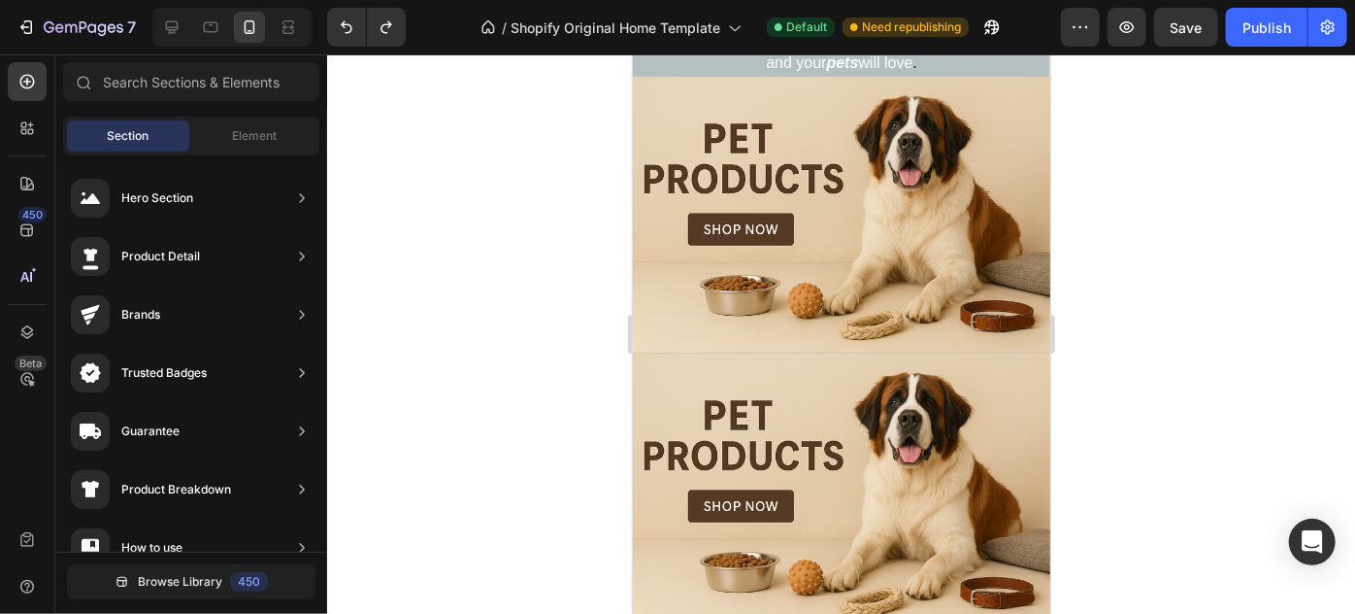
scroll to position [974, 0]
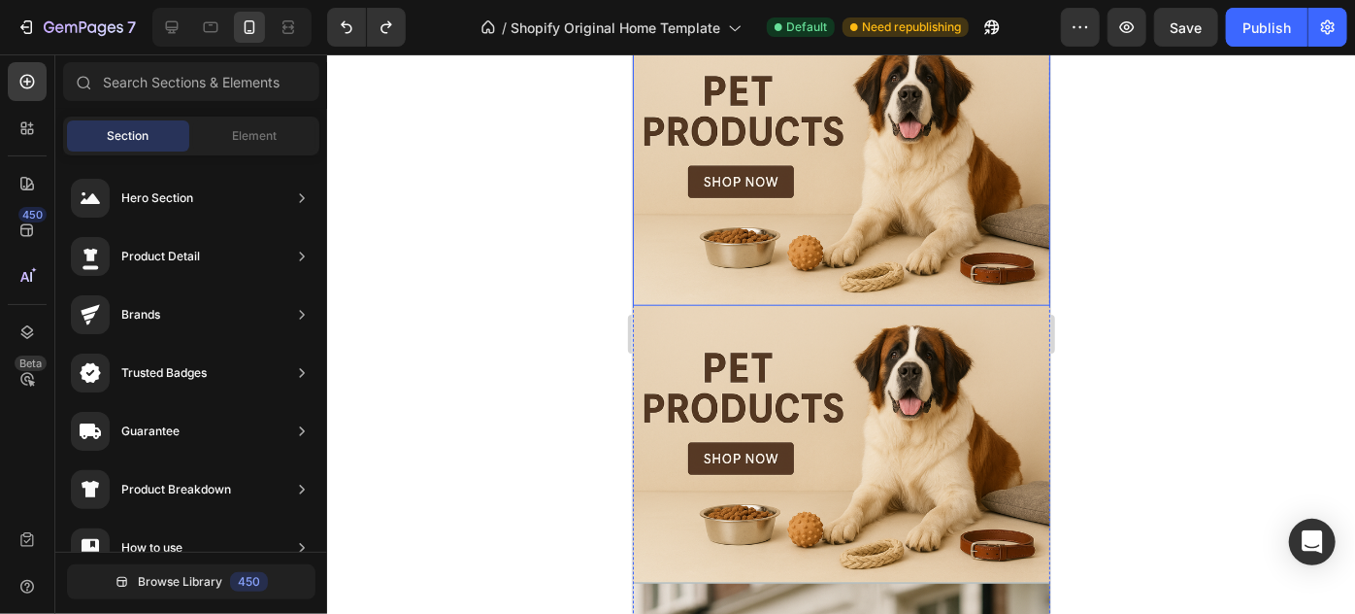
click at [986, 220] on div "Heading Handmade Curated Leather by B&B Originals Button Row" at bounding box center [841, 166] width 418 height 277
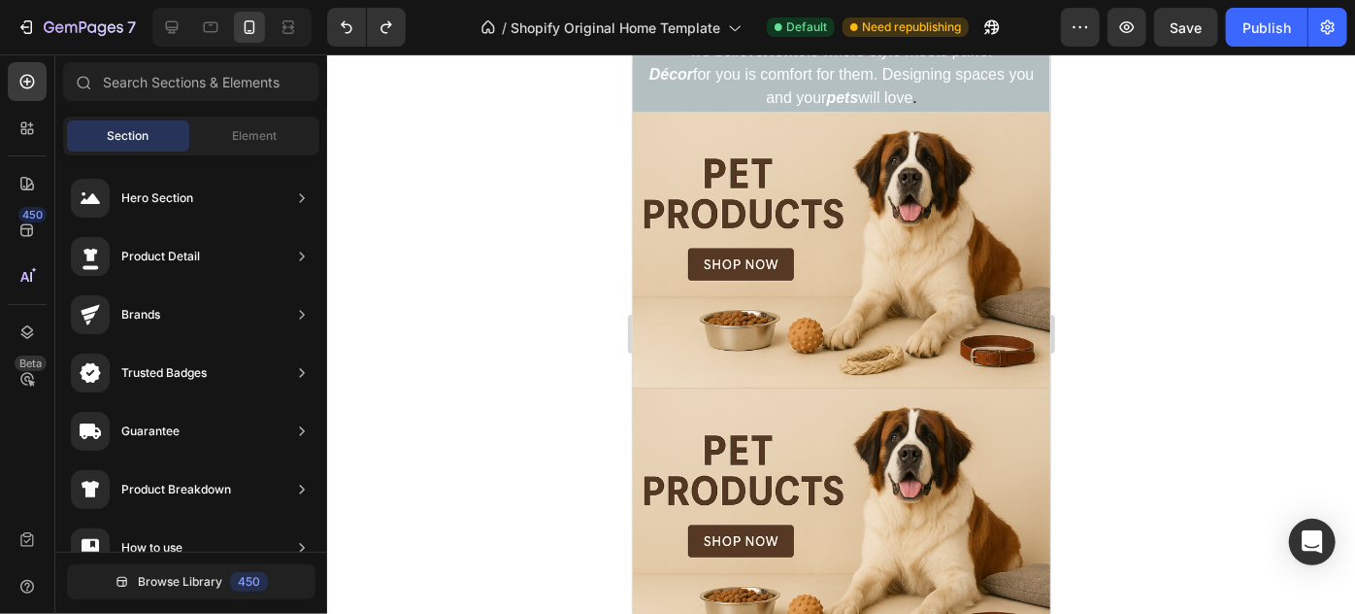
scroll to position [927, 0]
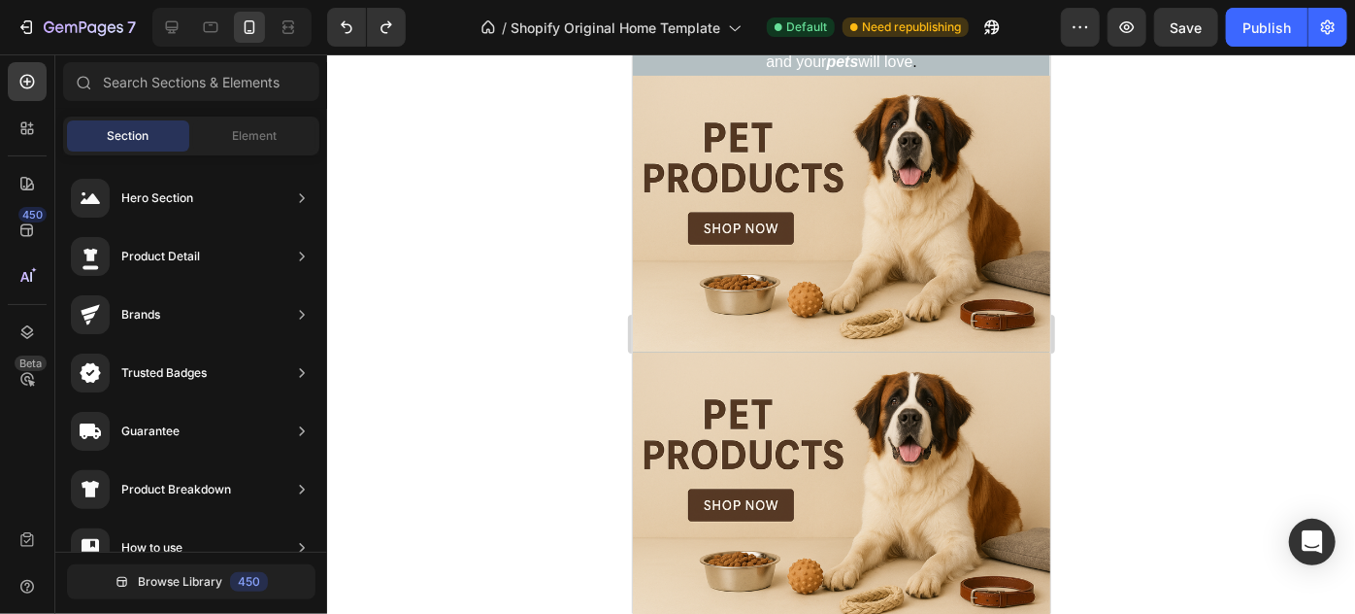
click at [1015, 204] on div "Heading Handmade Curated Leather by B&B Originals Button Row" at bounding box center [841, 213] width 418 height 277
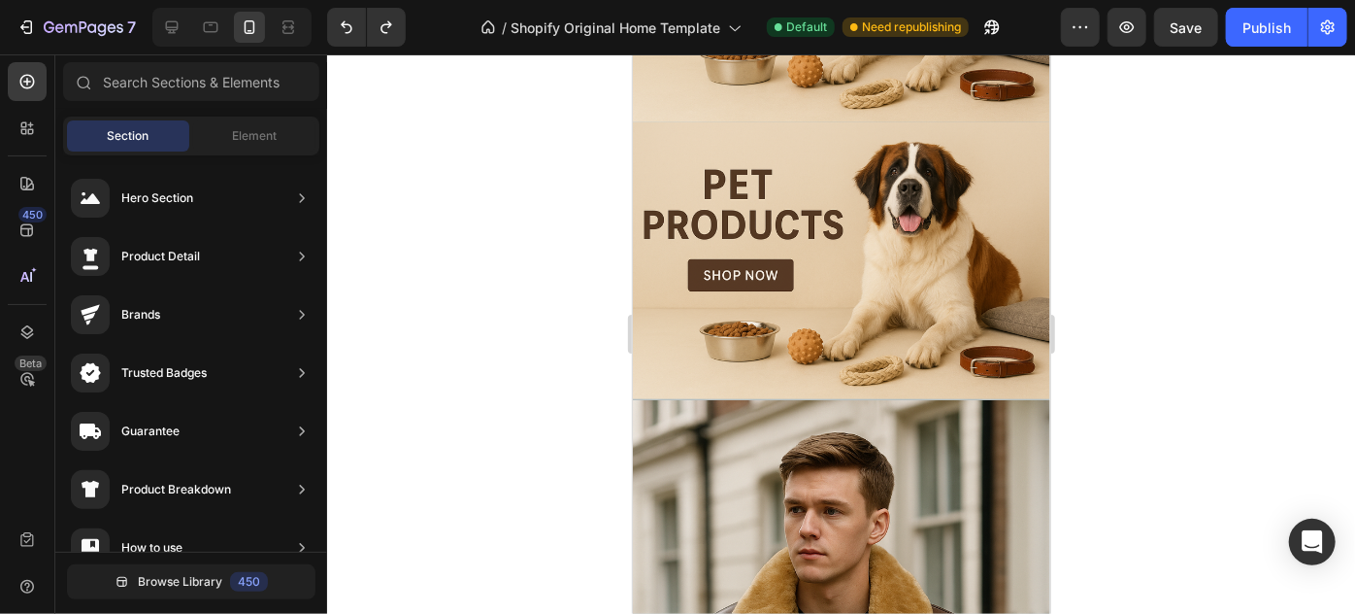
scroll to position [1152, 0]
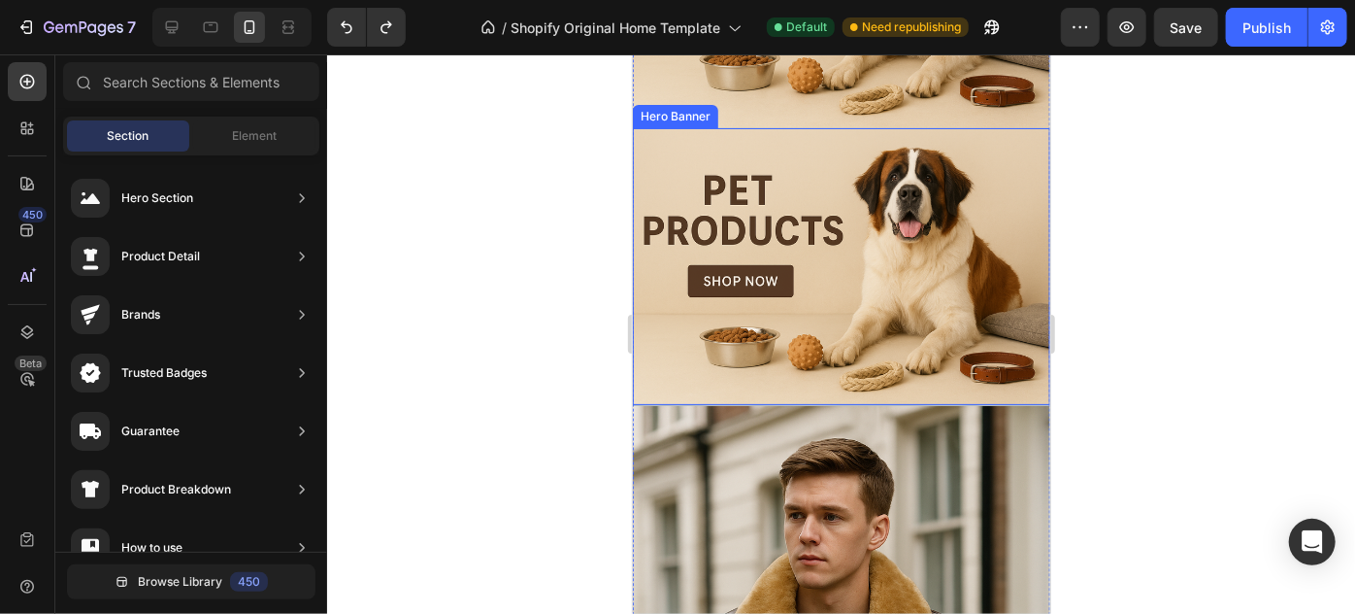
click at [988, 217] on div "Heading Row" at bounding box center [841, 265] width 418 height 277
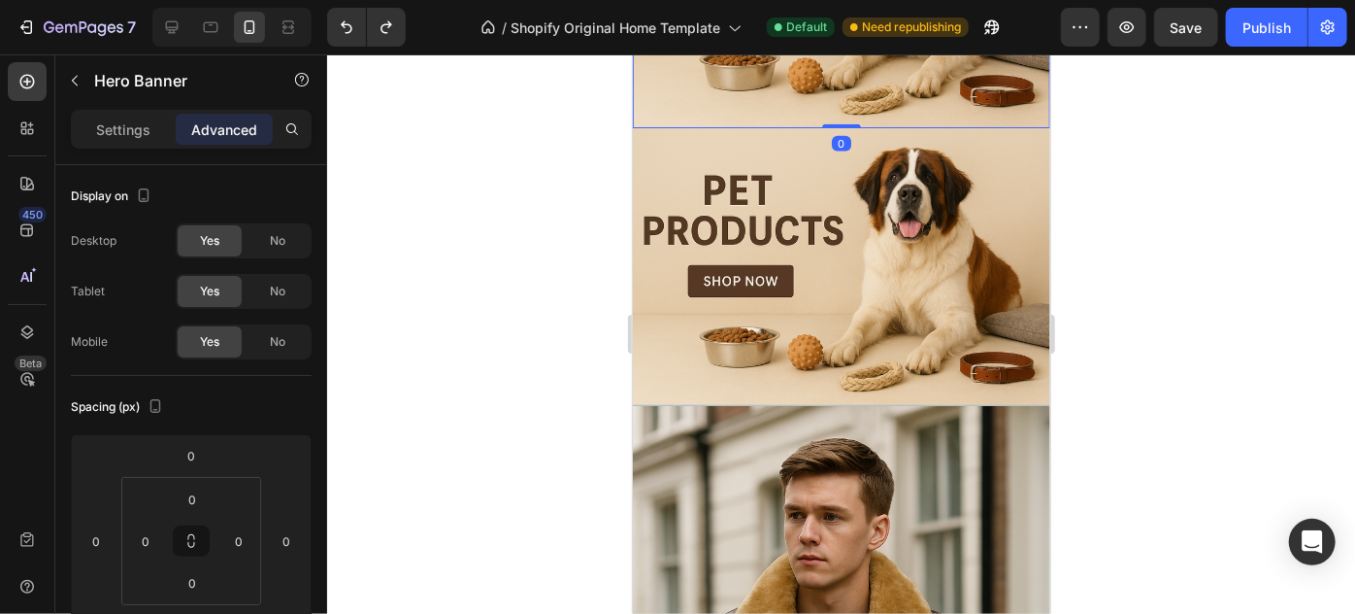
click at [919, 183] on div "Heading" at bounding box center [841, 190] width 236 height 126
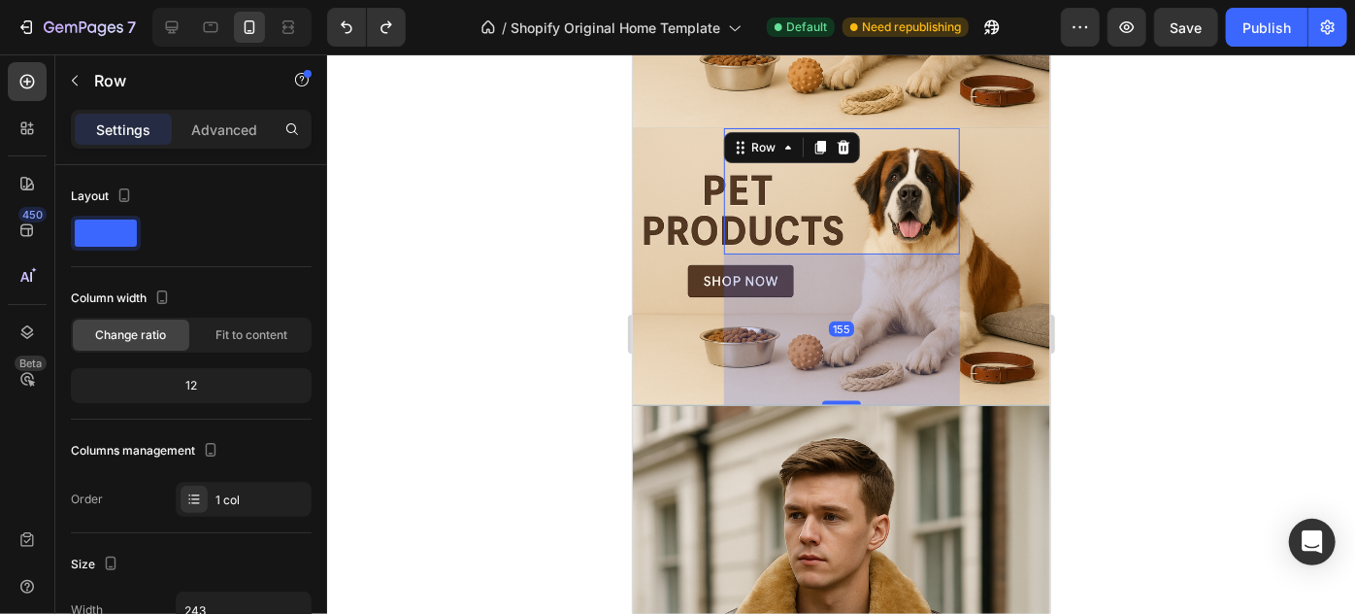
click at [971, 172] on div "Heading Row 155" at bounding box center [841, 265] width 418 height 277
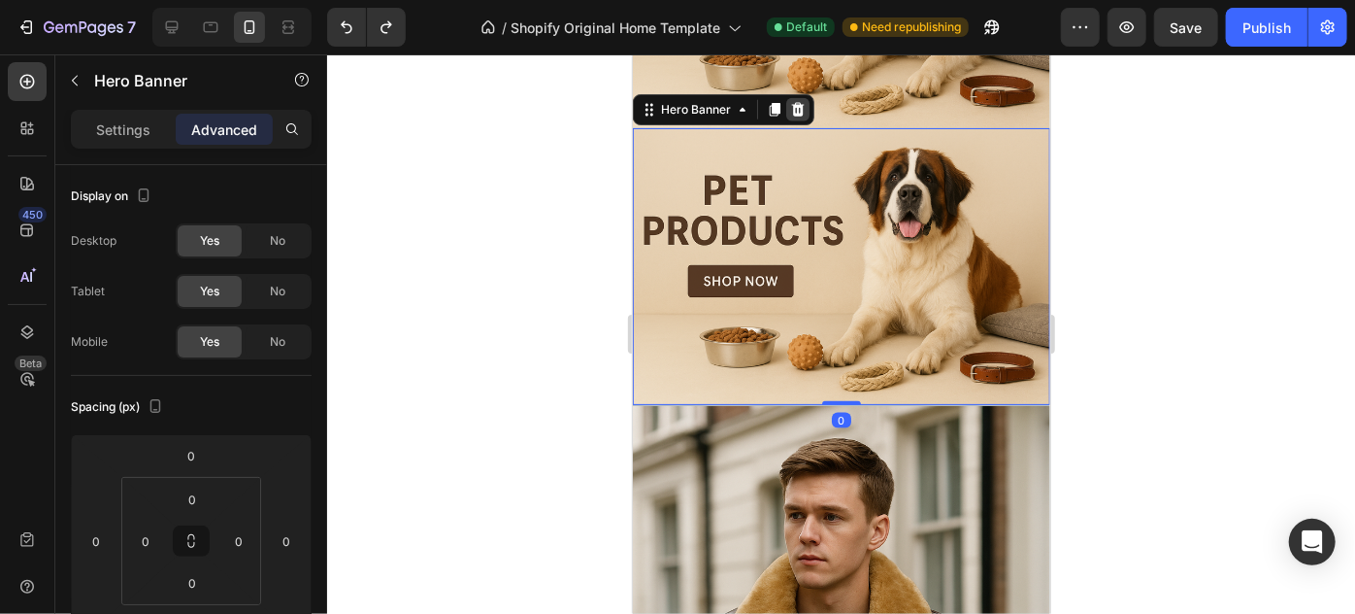
click at [803, 107] on icon at bounding box center [797, 109] width 16 height 16
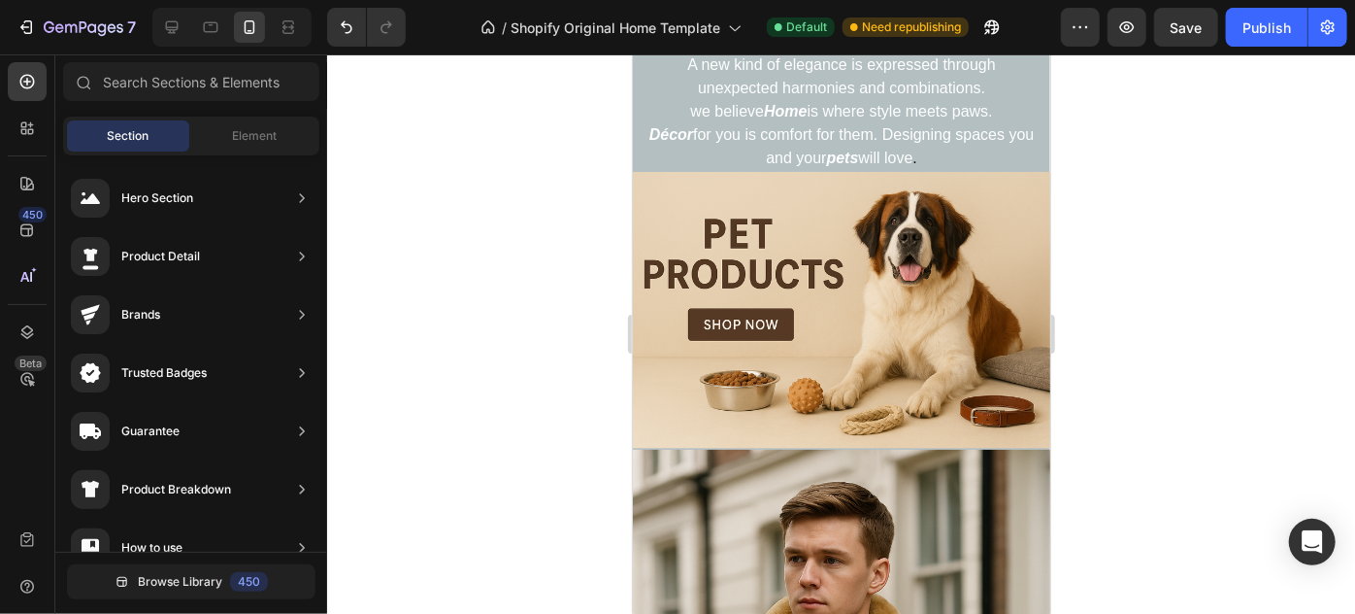
scroll to position [820, 0]
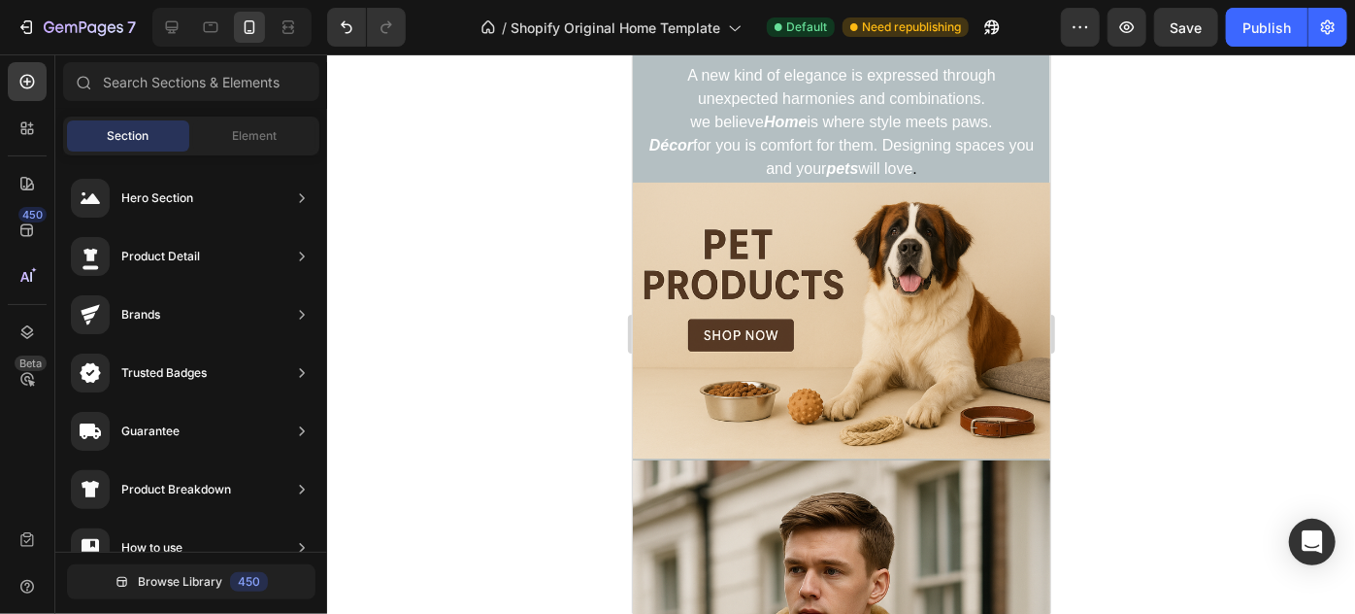
click at [1018, 199] on div "Heading Handmade Curated Leather by B&B Originals Button Row" at bounding box center [841, 320] width 418 height 277
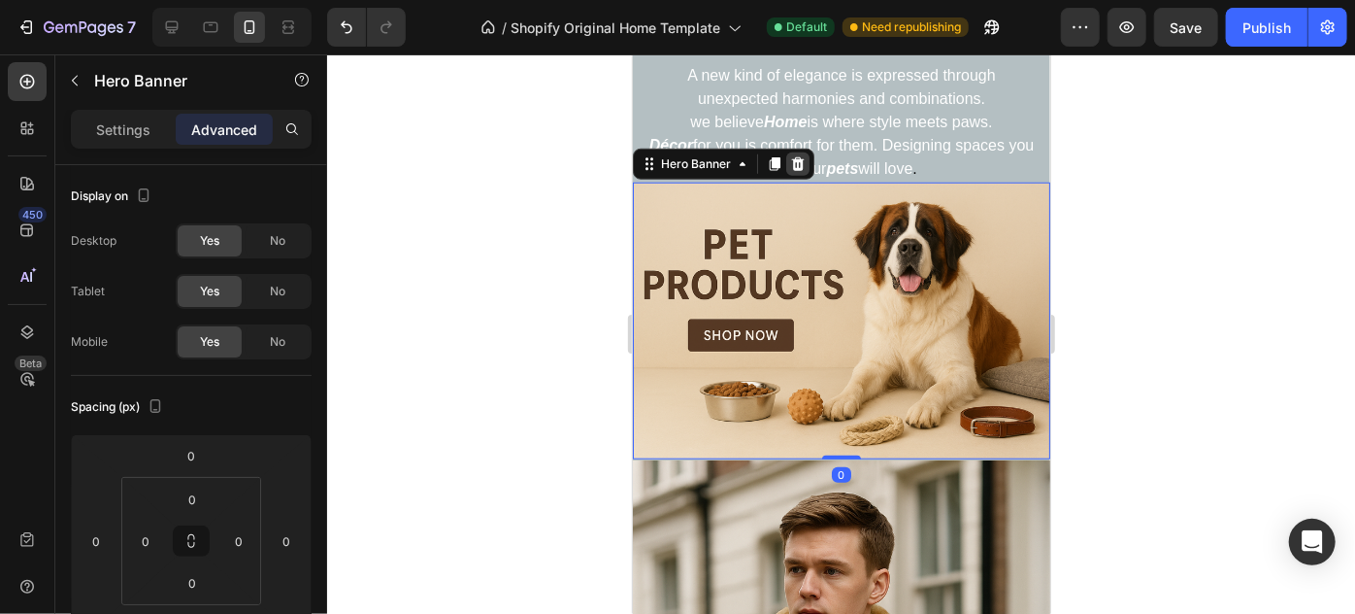
click at [798, 166] on icon at bounding box center [797, 163] width 16 height 16
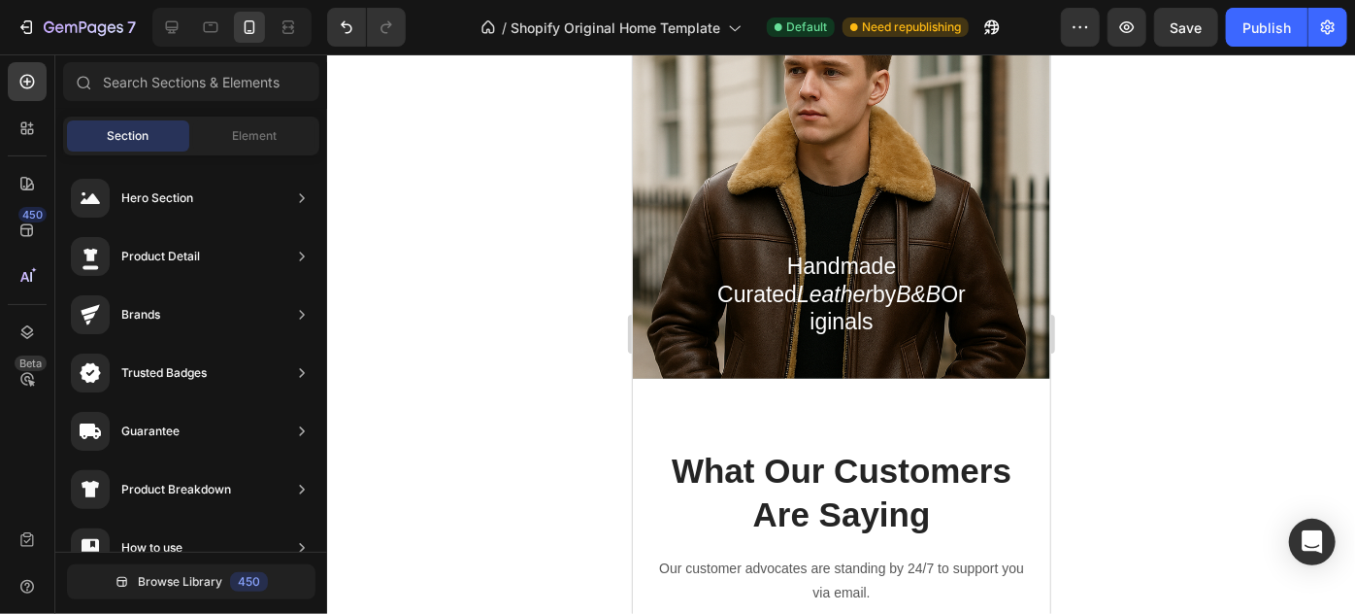
scroll to position [1132, 0]
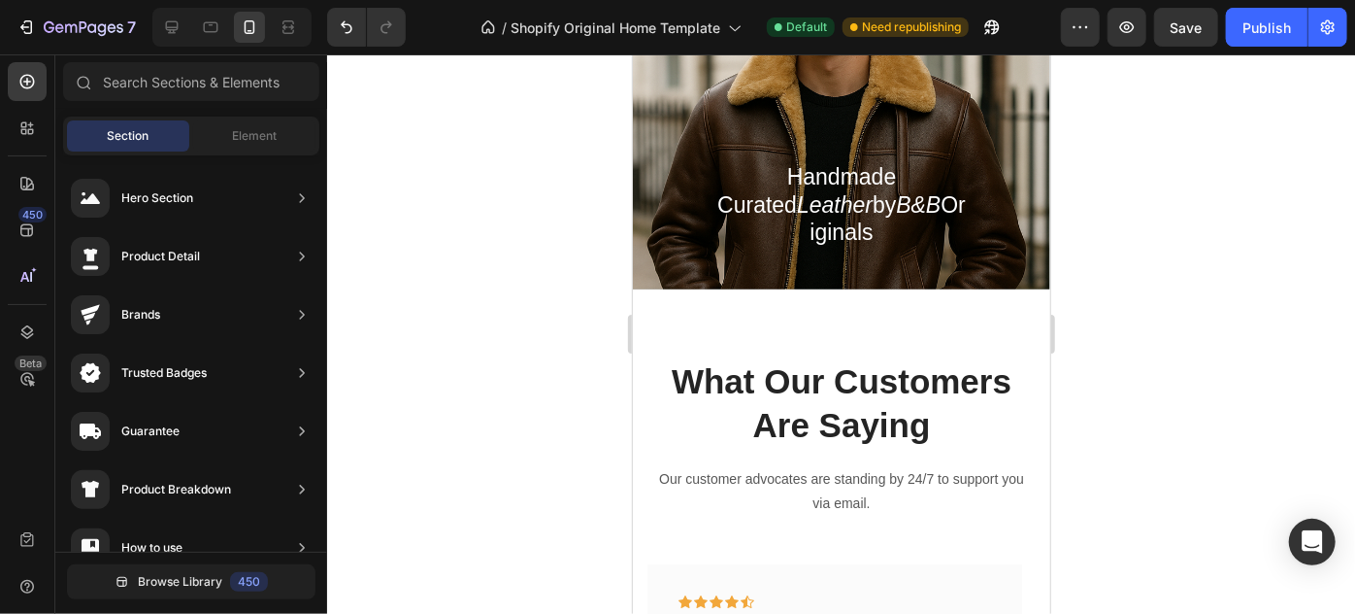
drag, startPoint x: 1047, startPoint y: 237, endPoint x: 1693, endPoint y: 334, distance: 653.9
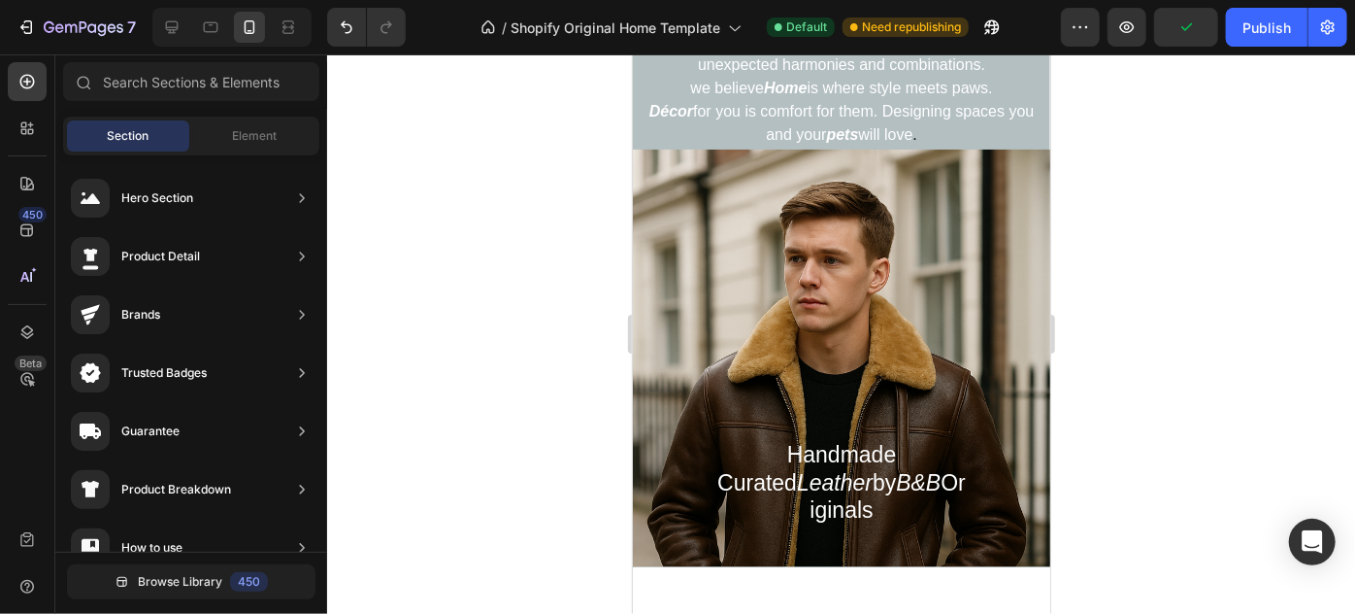
scroll to position [0, 0]
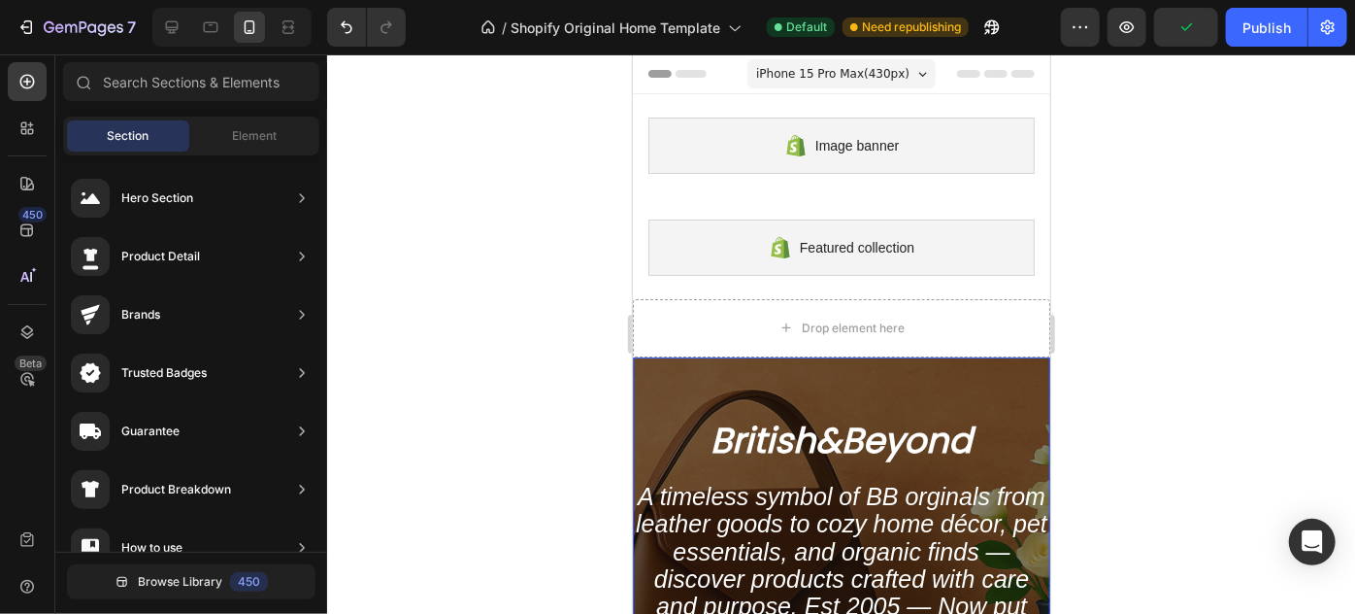
click at [684, 390] on div "Overlay" at bounding box center [841, 598] width 418 height 485
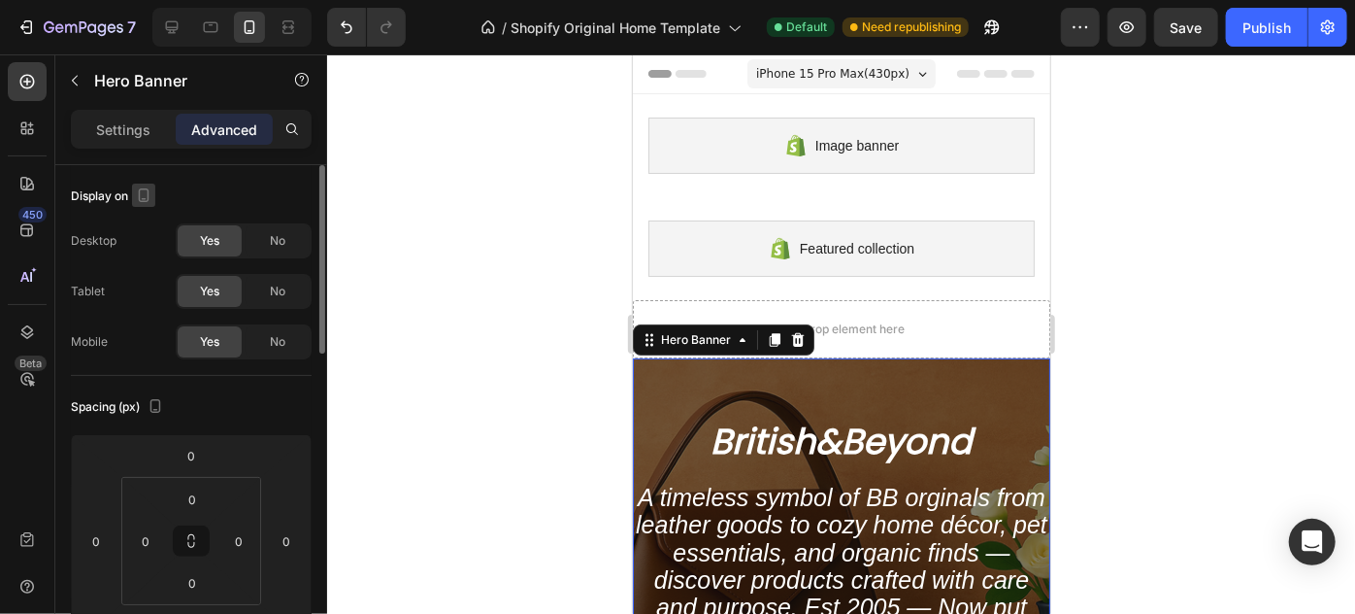
click at [151, 194] on icon "button" at bounding box center [143, 194] width 19 height 19
click at [152, 209] on div at bounding box center [147, 261] width 39 height 109
click at [160, 235] on button "button" at bounding box center [147, 226] width 31 height 31
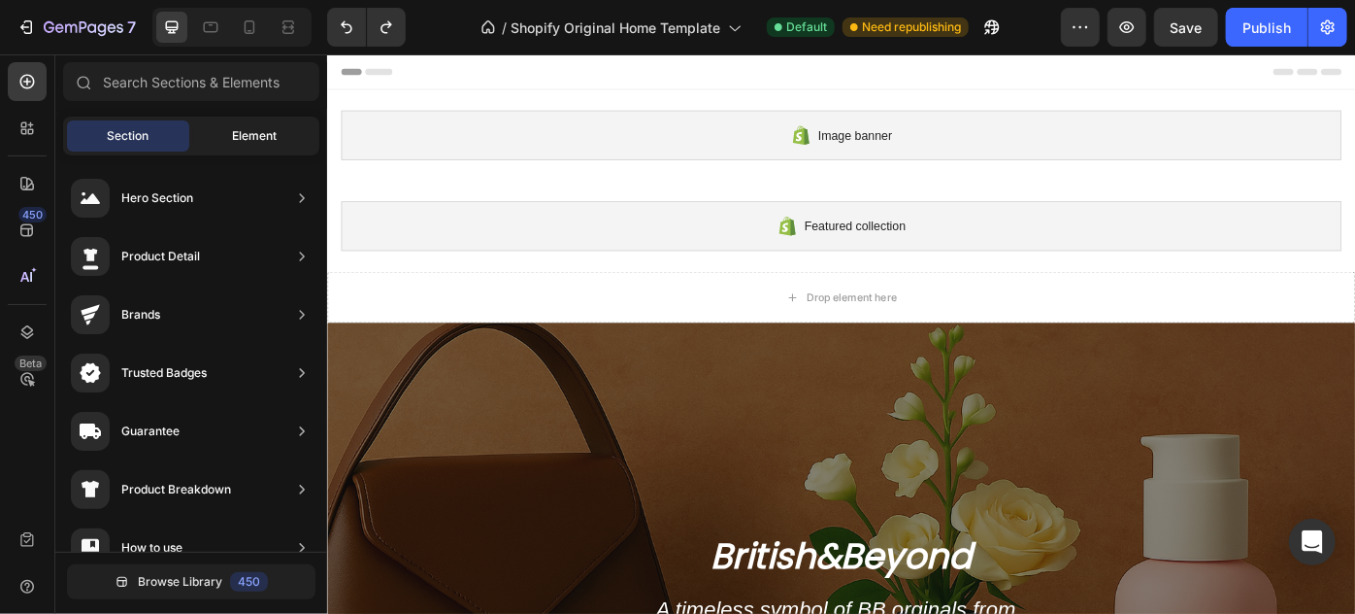
click at [237, 139] on span "Element" at bounding box center [254, 135] width 45 height 17
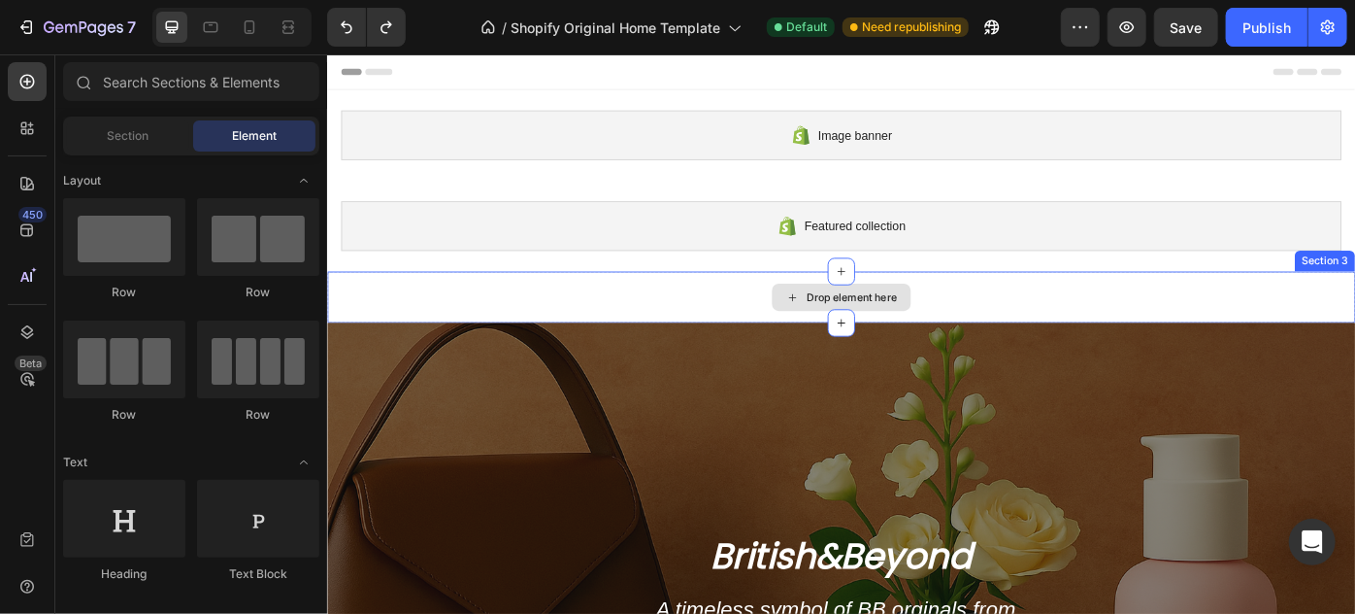
click at [500, 324] on div "Drop element here" at bounding box center [908, 328] width 1165 height 58
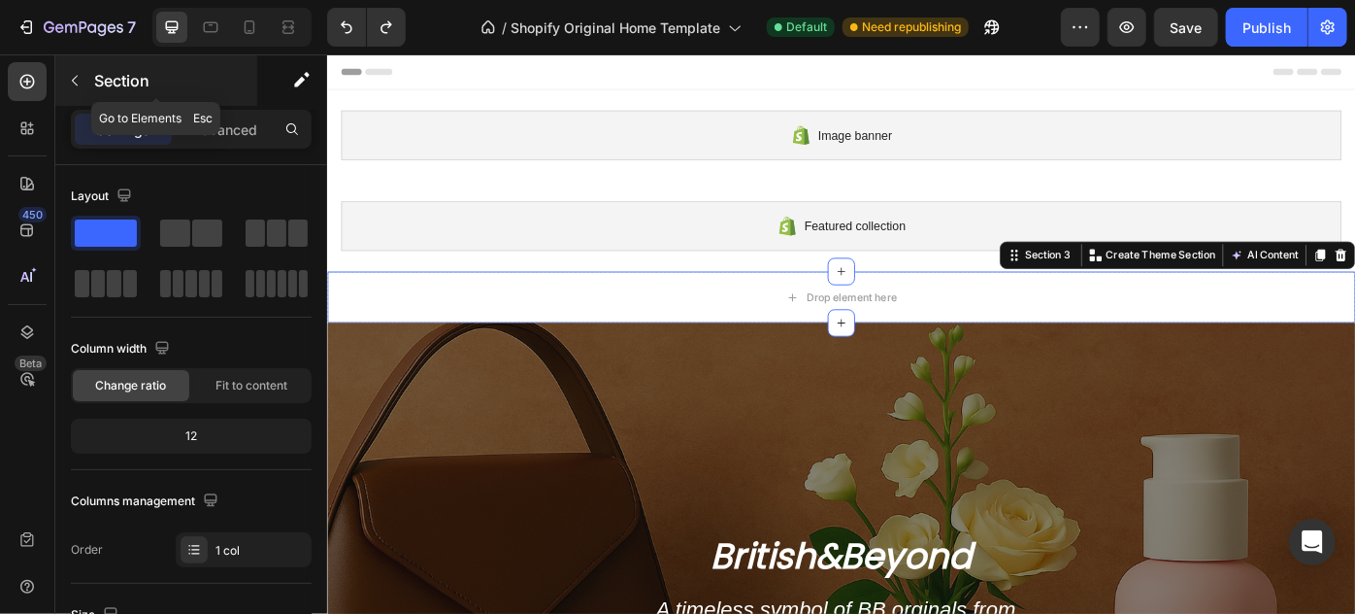
click at [123, 94] on div "Section" at bounding box center [156, 80] width 202 height 50
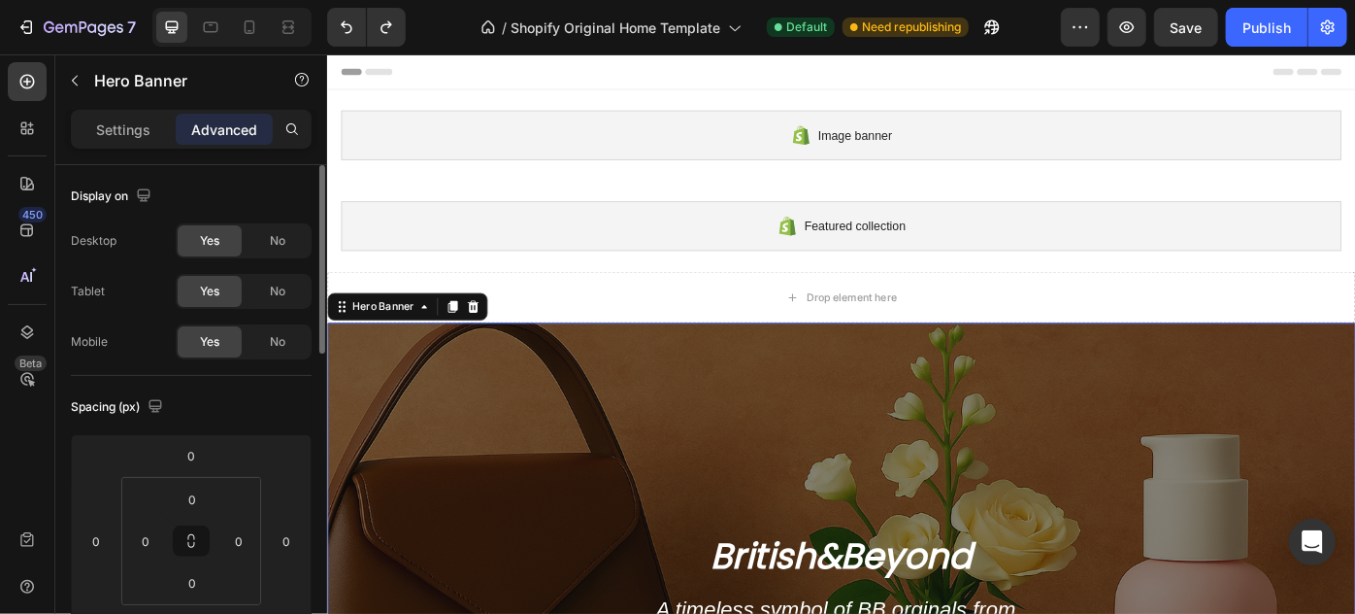
click at [122, 193] on div "Display on" at bounding box center [113, 197] width 84 height 26
click at [139, 195] on icon "button" at bounding box center [143, 194] width 13 height 13
click at [143, 284] on button "button" at bounding box center [147, 296] width 31 height 31
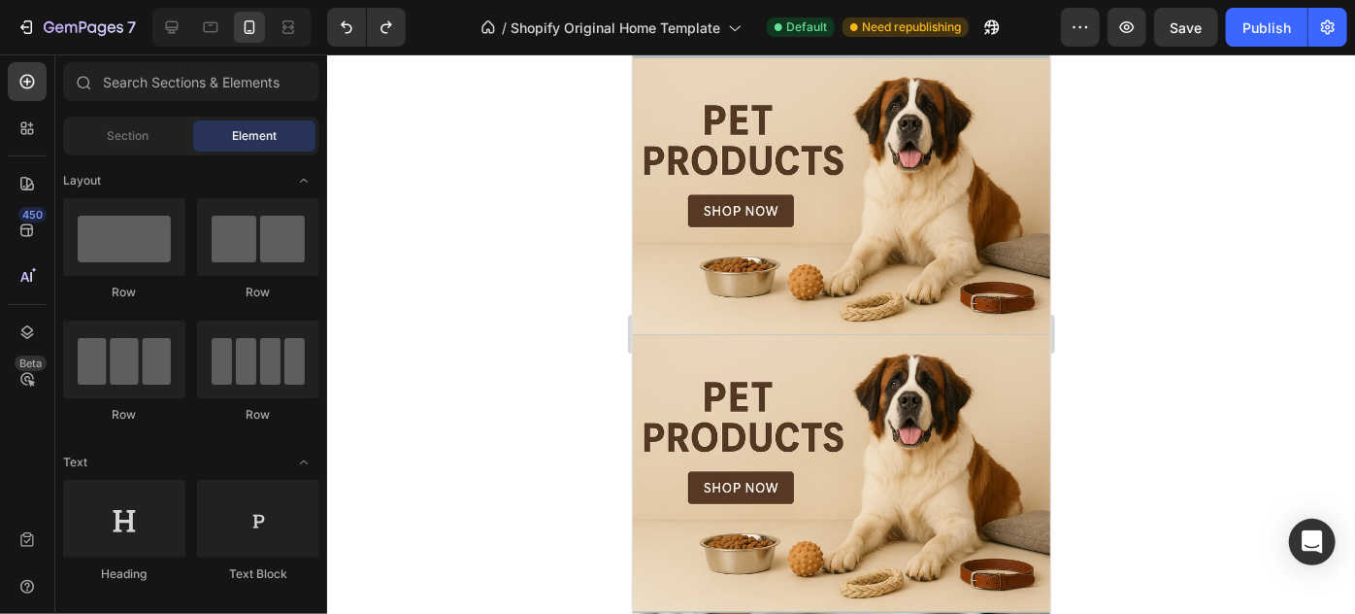
scroll to position [938, 0]
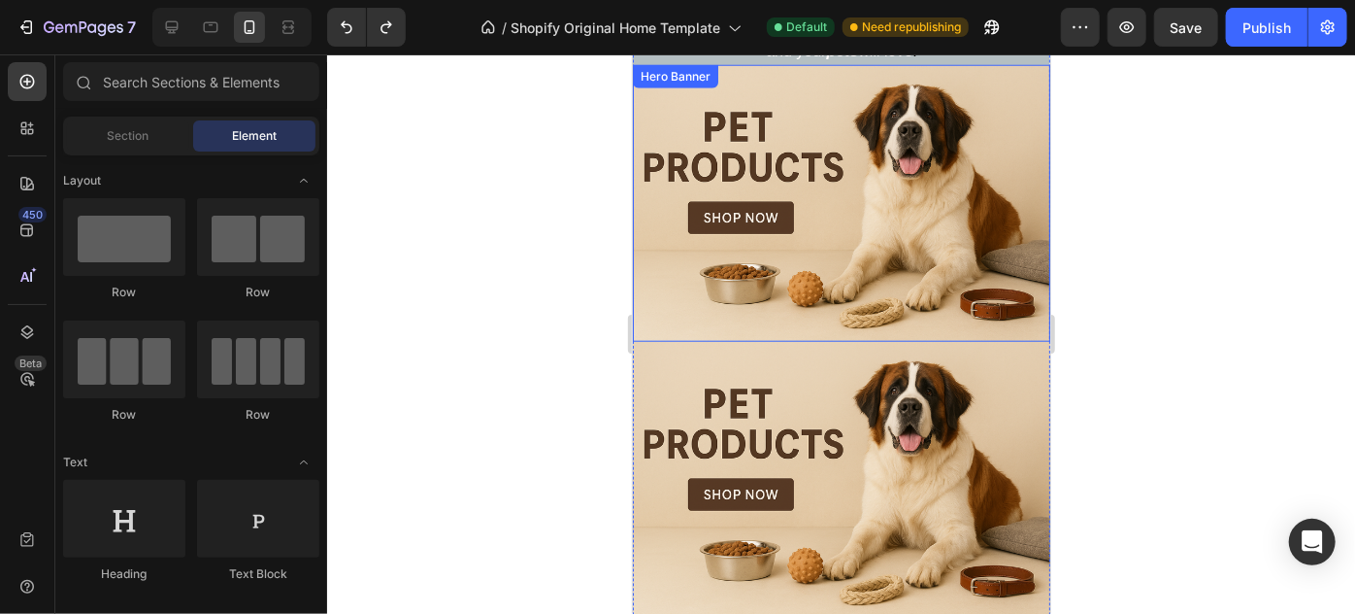
click at [1006, 181] on div "Heading Handmade Curated Leather by B&B Originals Button Row" at bounding box center [841, 202] width 418 height 277
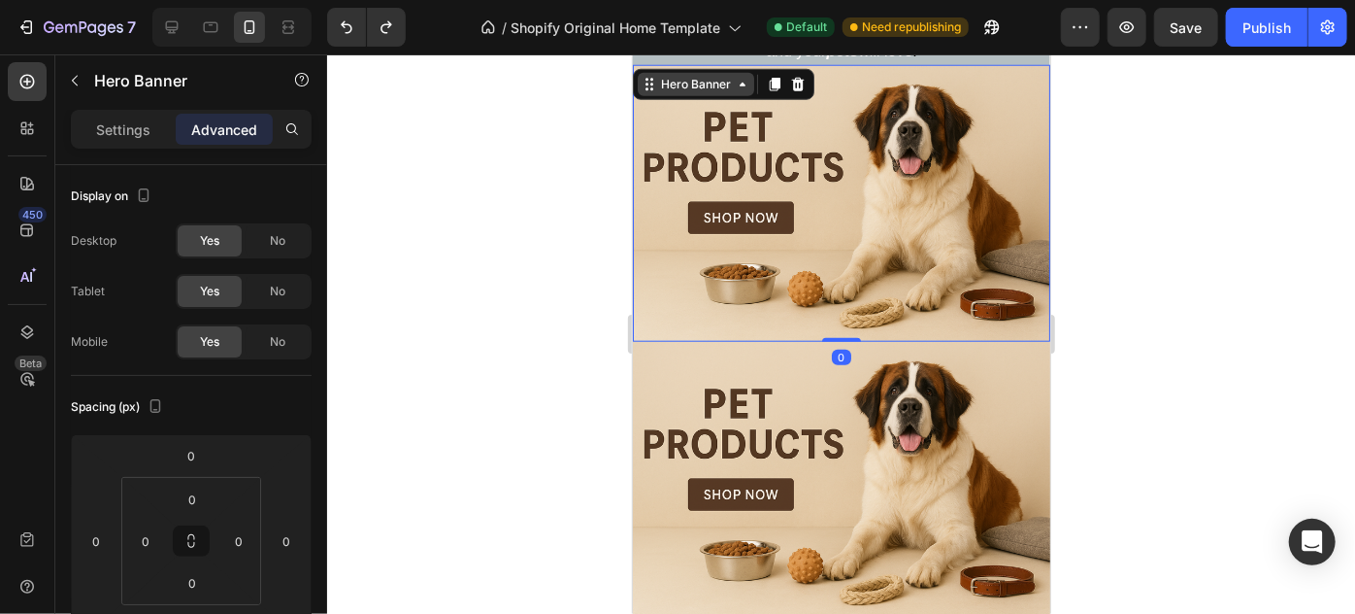
click at [728, 76] on div "Hero Banner" at bounding box center [695, 83] width 78 height 17
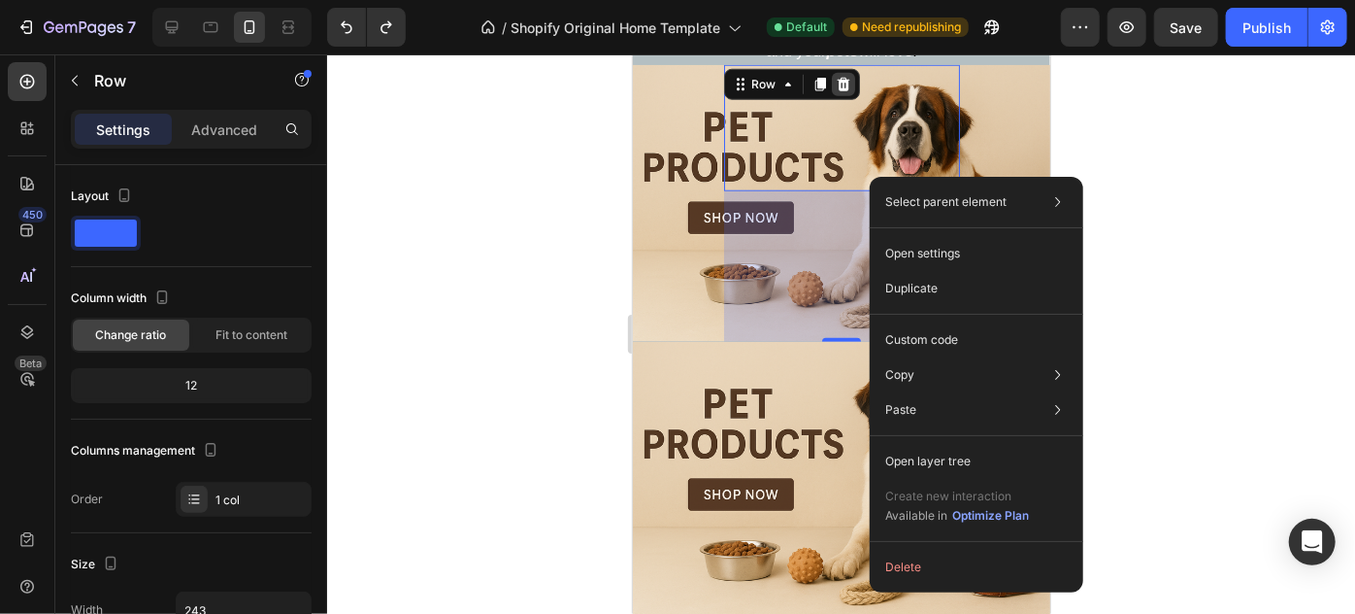
click at [839, 85] on icon at bounding box center [842, 84] width 13 height 14
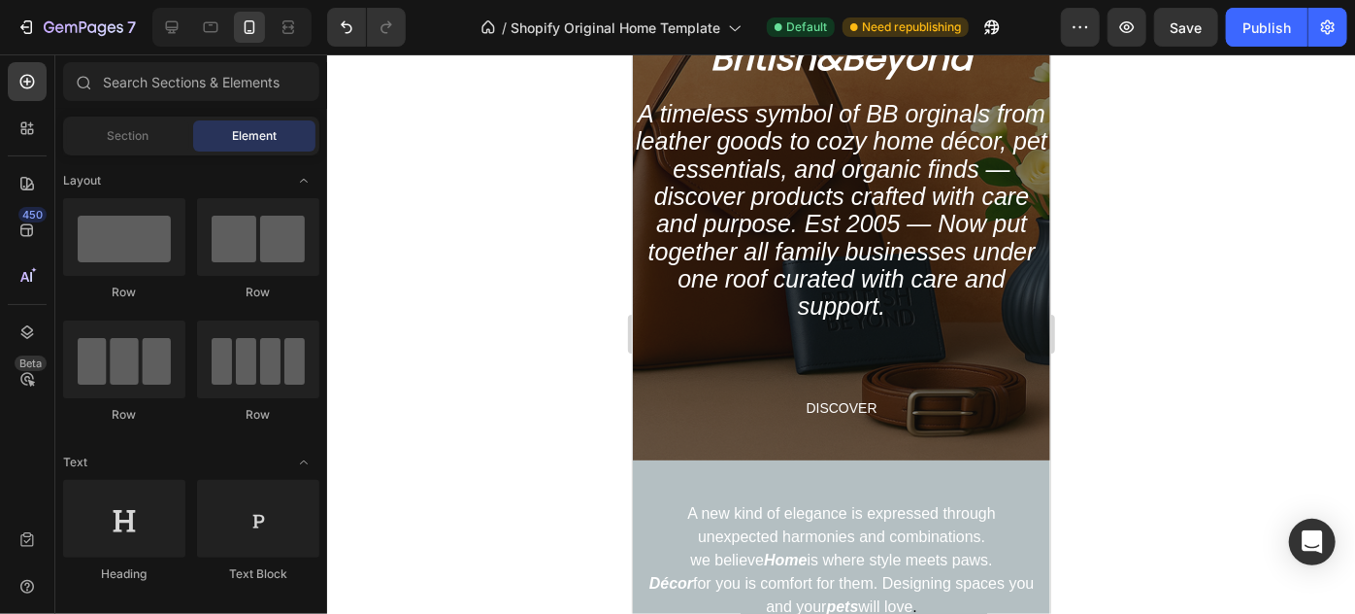
scroll to position [892, 0]
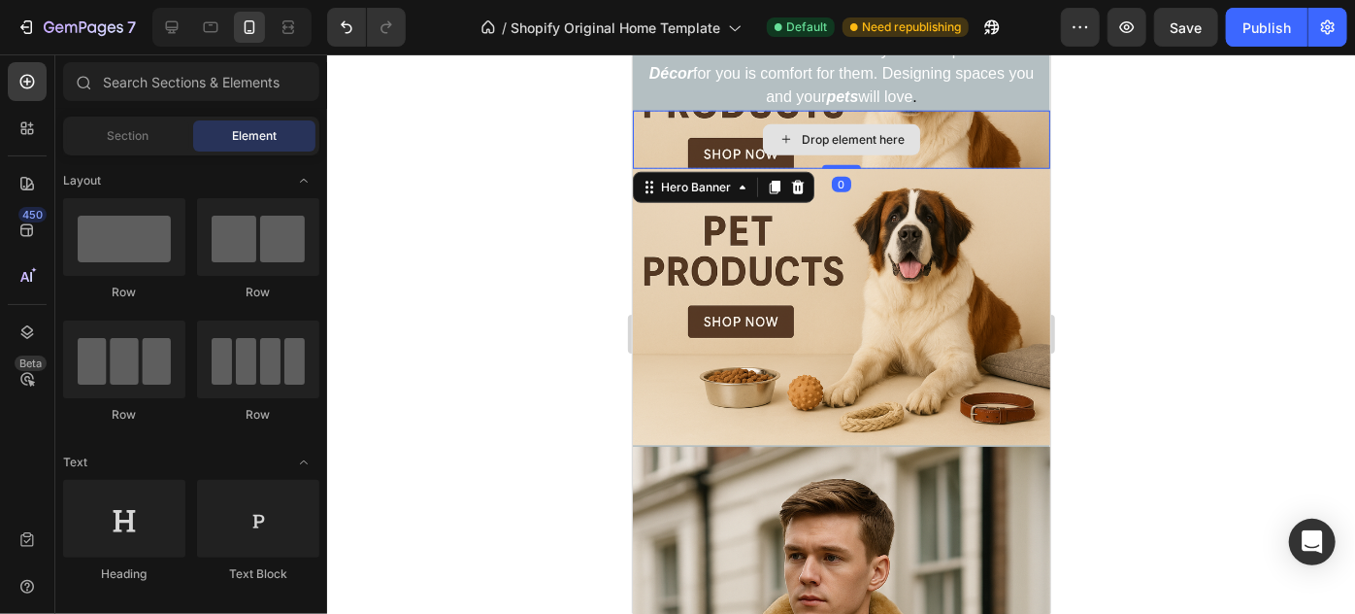
click at [986, 149] on div "Drop element here" at bounding box center [841, 139] width 418 height 58
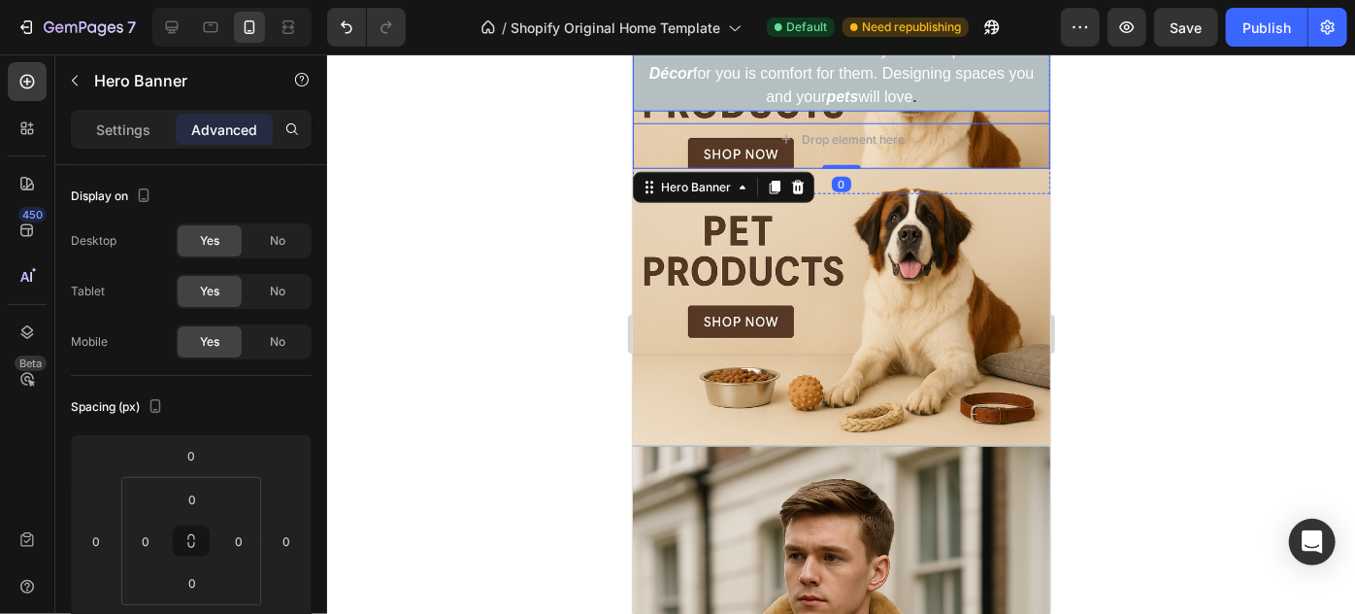
click at [660, 92] on p "Décor for you is comfort for them. Designing spaces you and your pets will love…" at bounding box center [841, 84] width 386 height 47
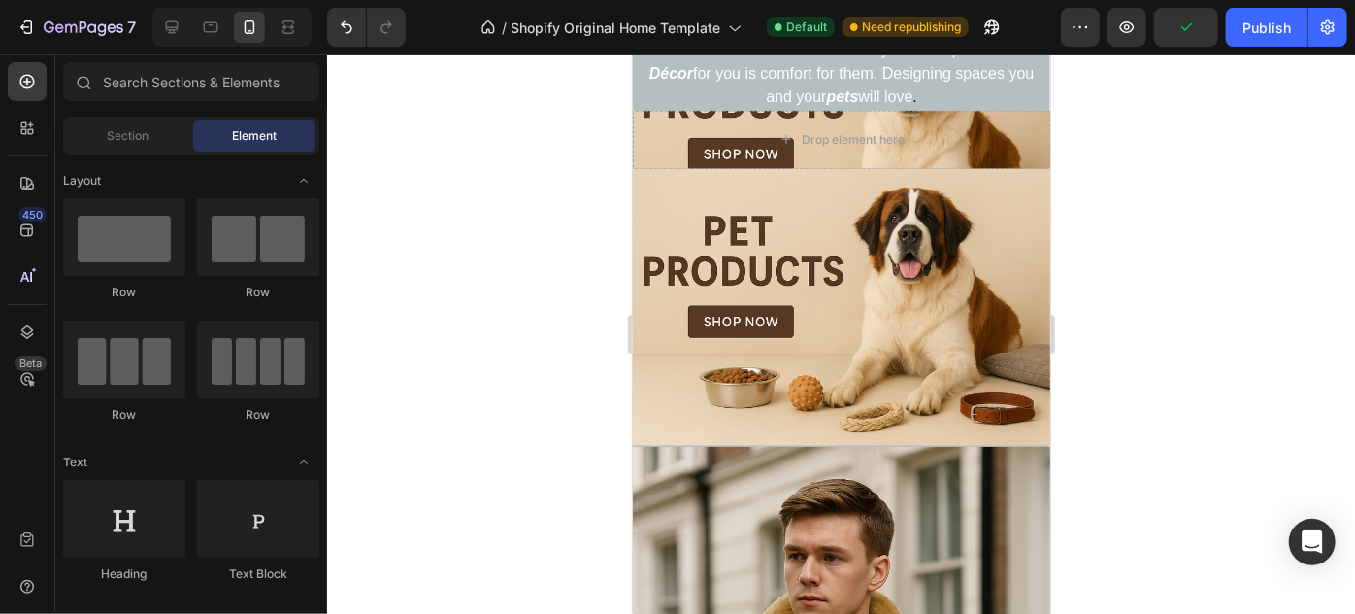
scroll to position [403, 0]
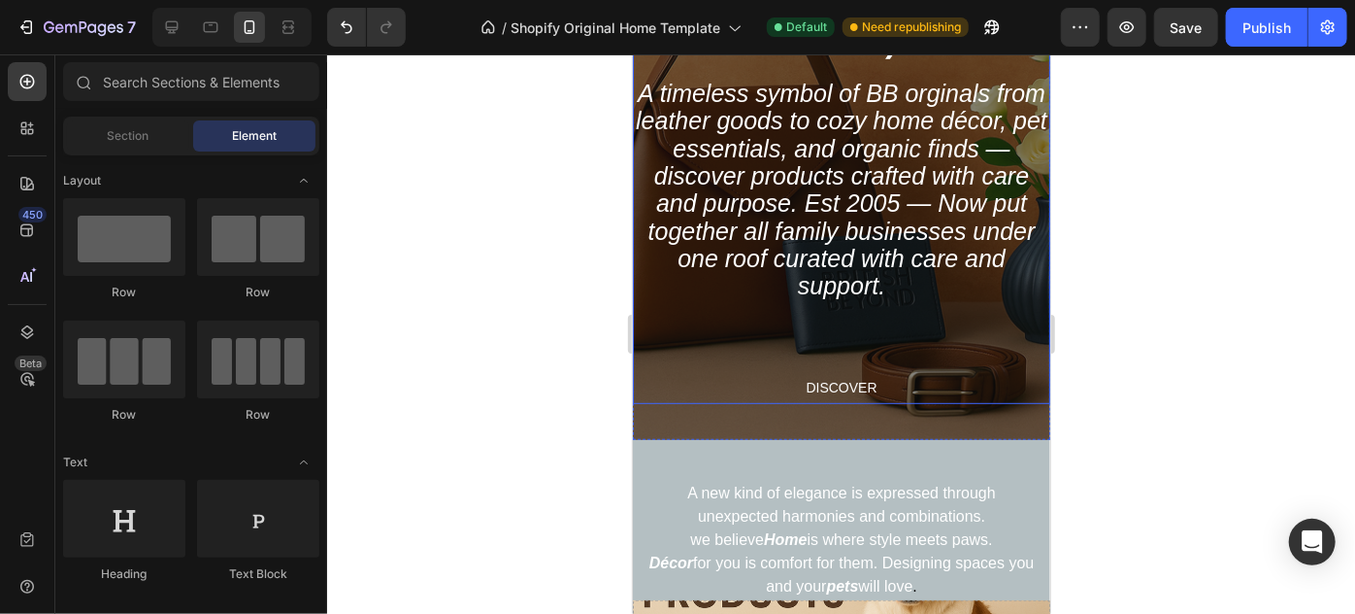
click at [712, 60] on div "British&Beyond Heading A timeless symbol of BB orginals from leather goods to c…" at bounding box center [841, 208] width 418 height 390
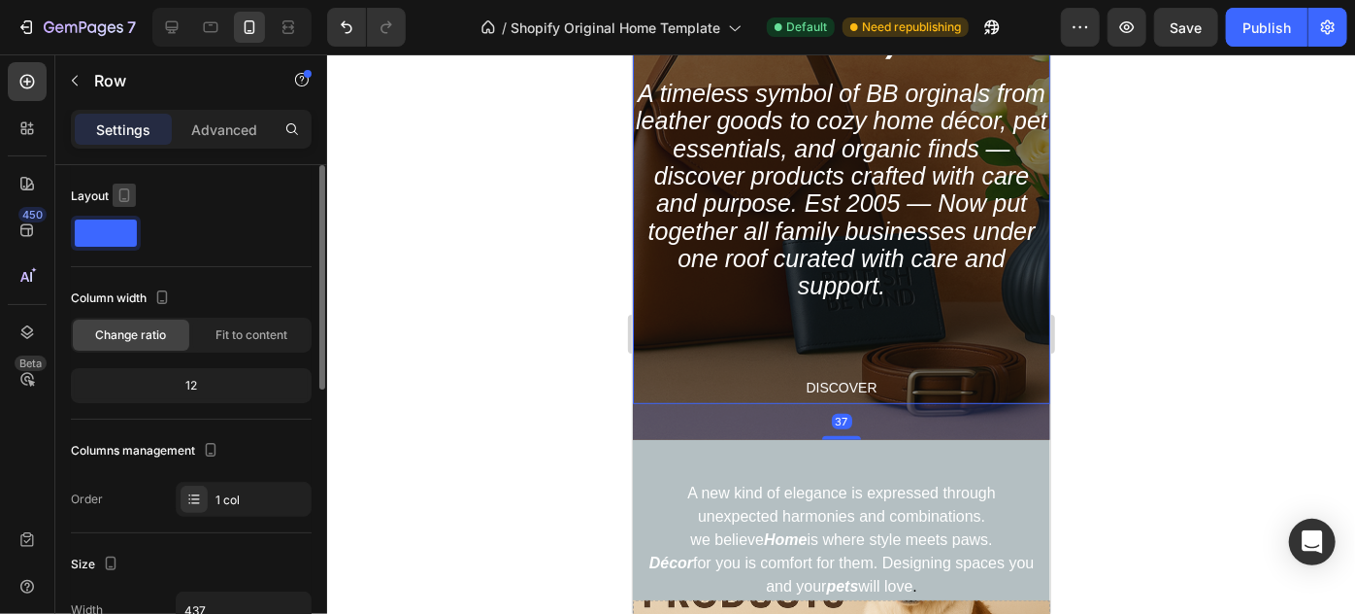
click at [132, 196] on icon "button" at bounding box center [124, 194] width 19 height 19
click at [128, 236] on button "button" at bounding box center [128, 226] width 31 height 31
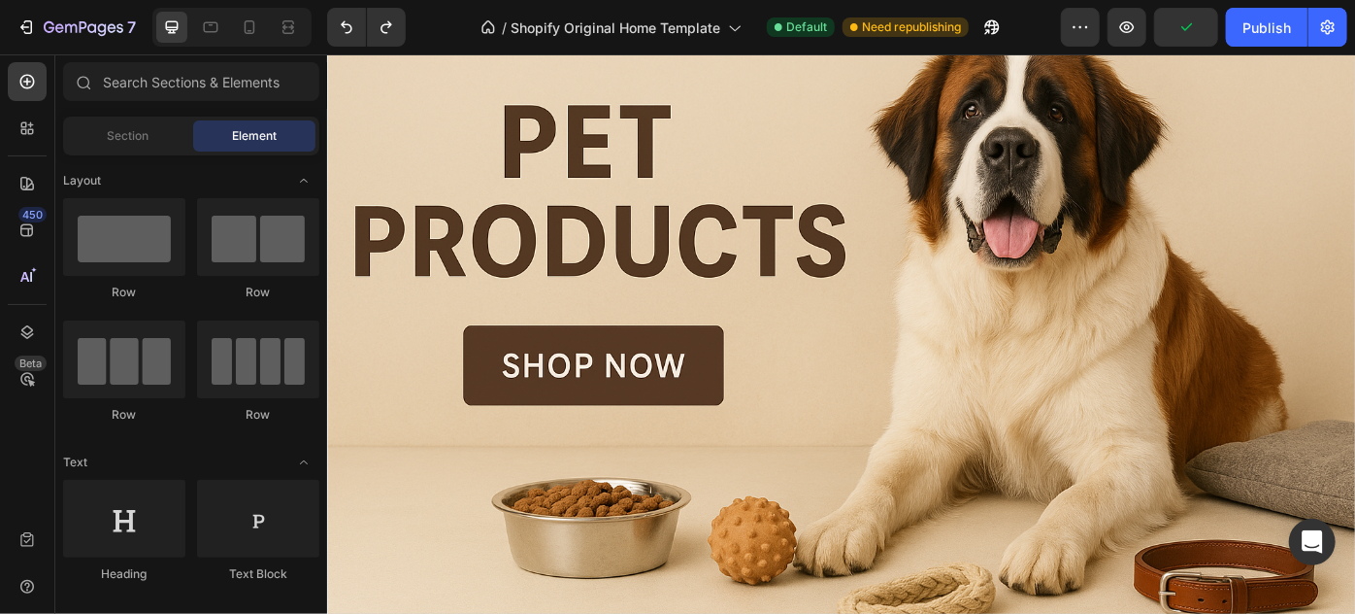
scroll to position [3888, 0]
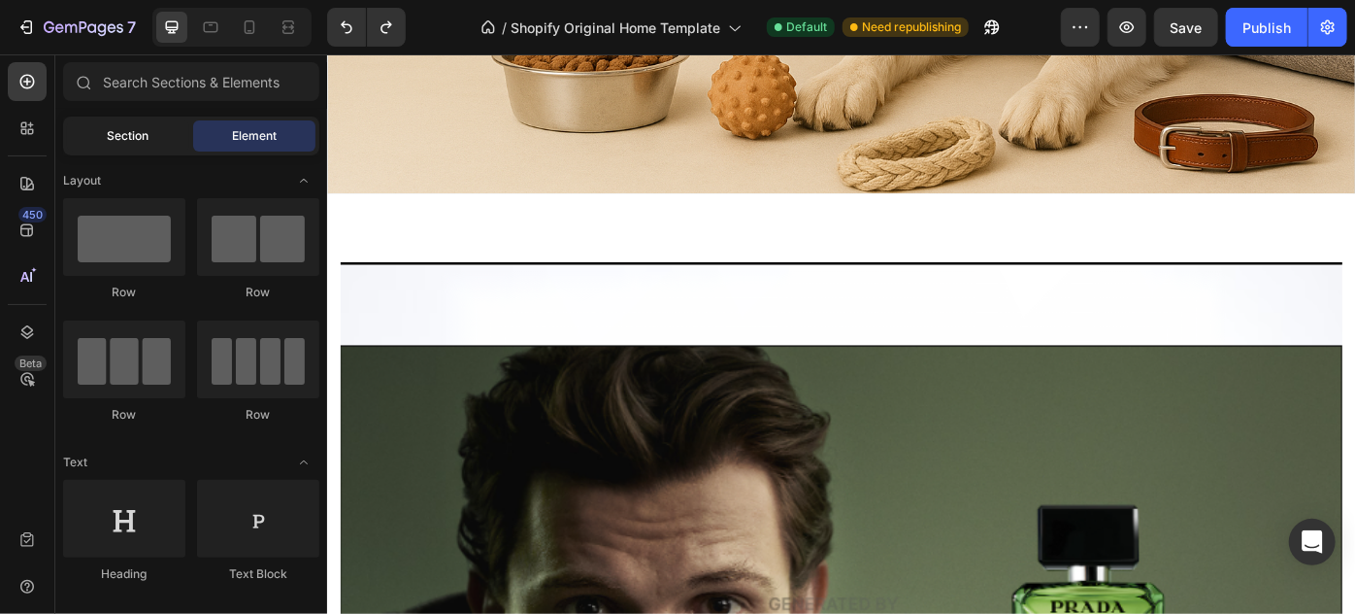
click at [145, 150] on div "Section" at bounding box center [128, 135] width 122 height 31
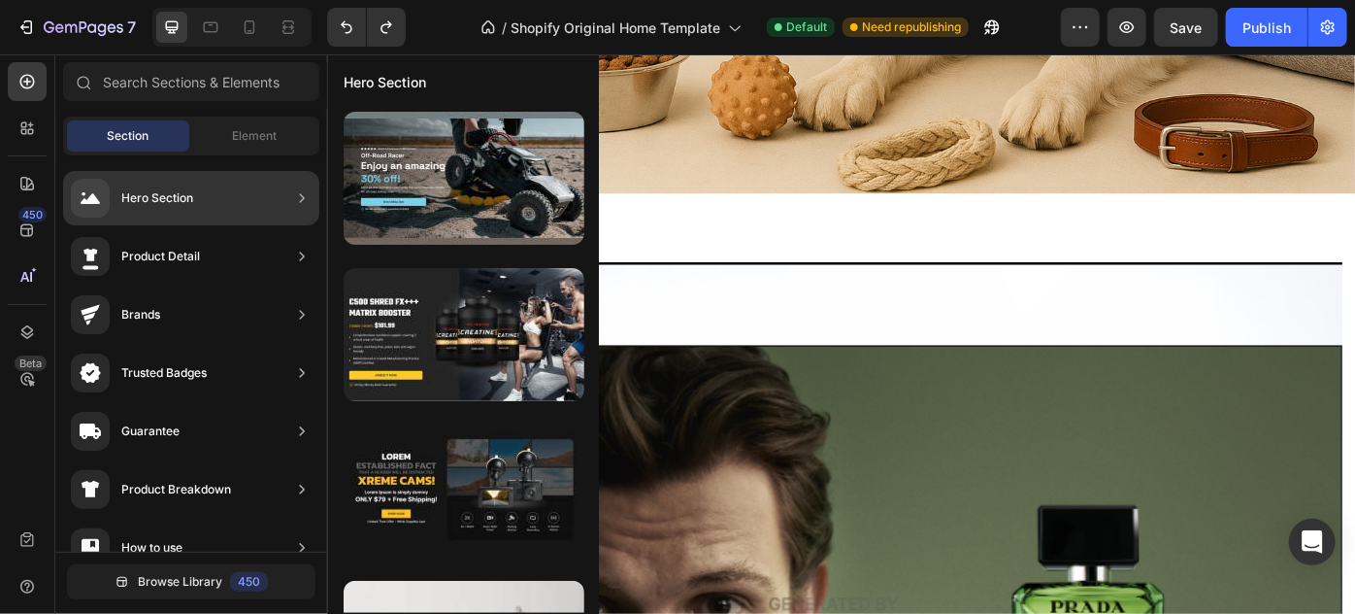
click at [155, 193] on div "Hero Section" at bounding box center [157, 197] width 72 height 19
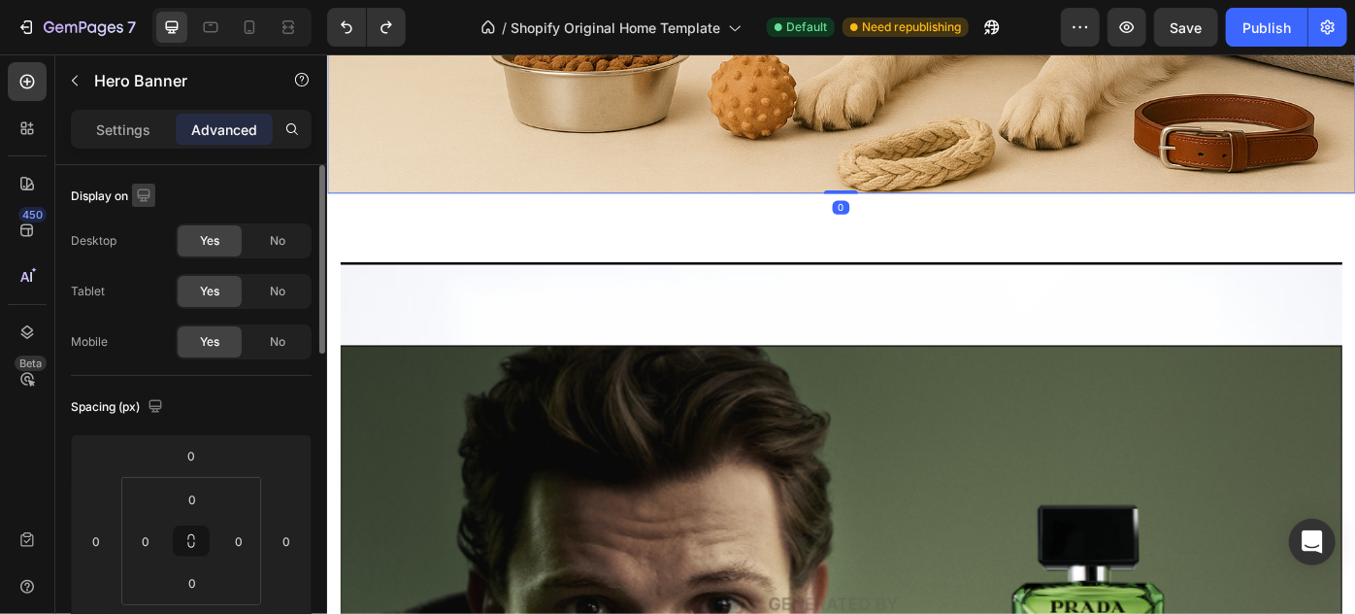
click at [149, 185] on icon "button" at bounding box center [143, 194] width 19 height 19
click at [152, 289] on icon "button" at bounding box center [148, 296] width 11 height 14
type input "1"
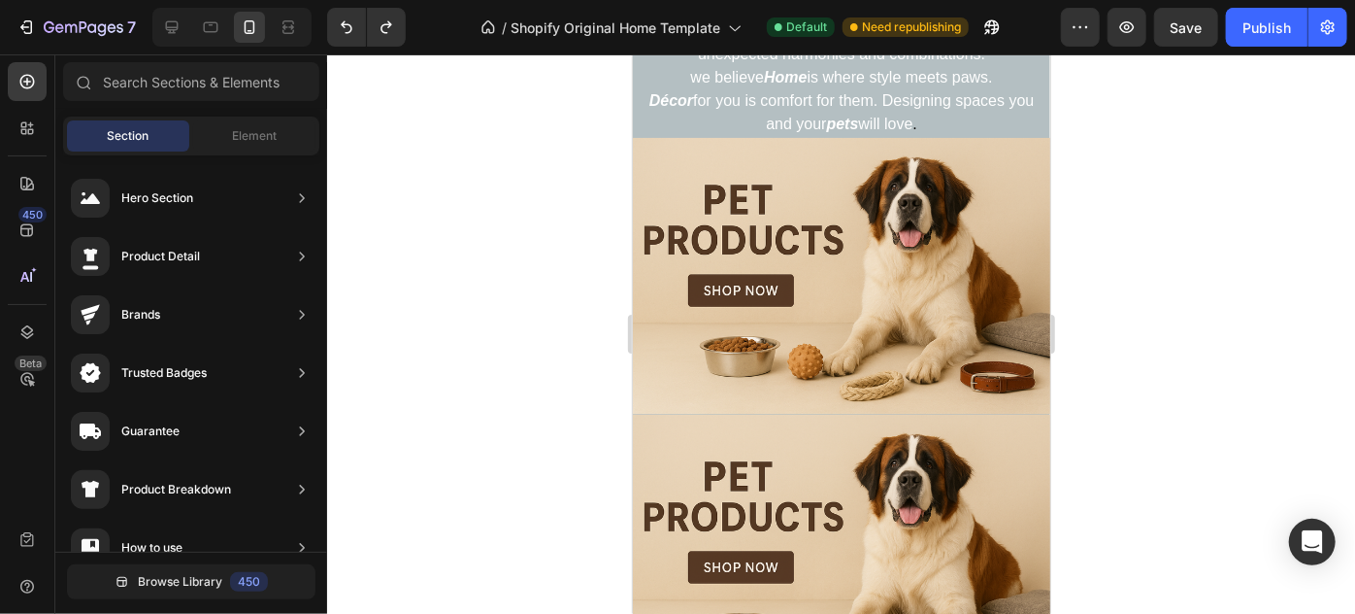
scroll to position [983, 0]
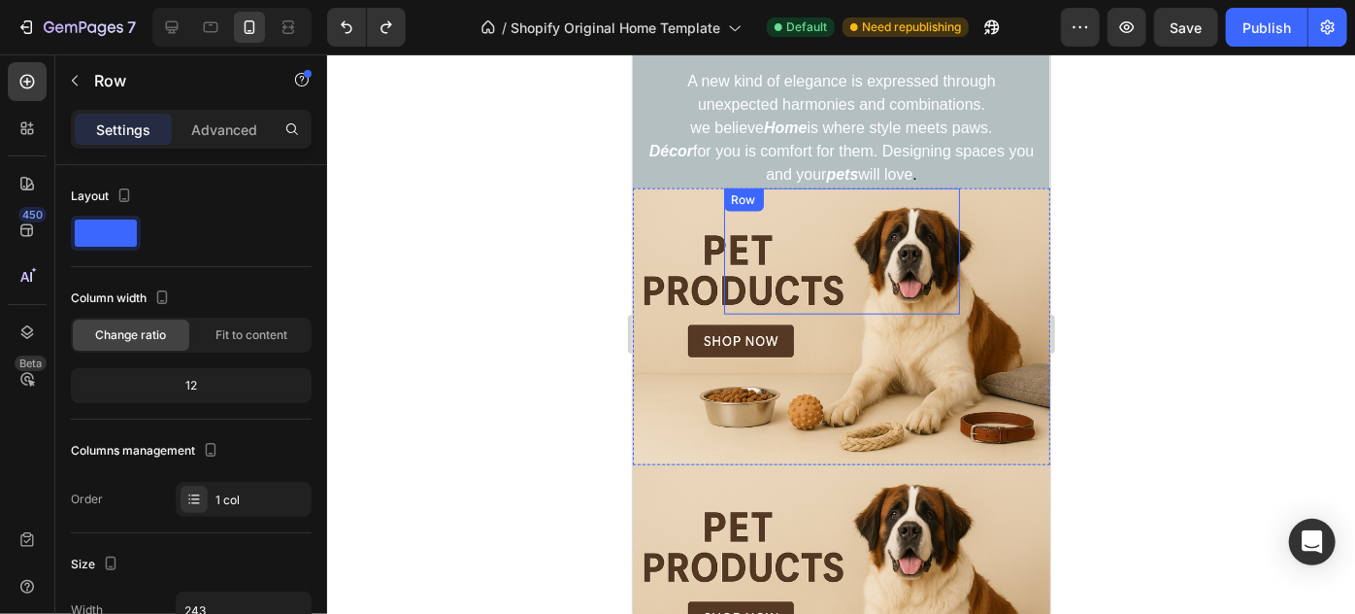
click at [841, 288] on div "Heading Handmade Curated Leather by B&B Originals Button" at bounding box center [841, 250] width 236 height 126
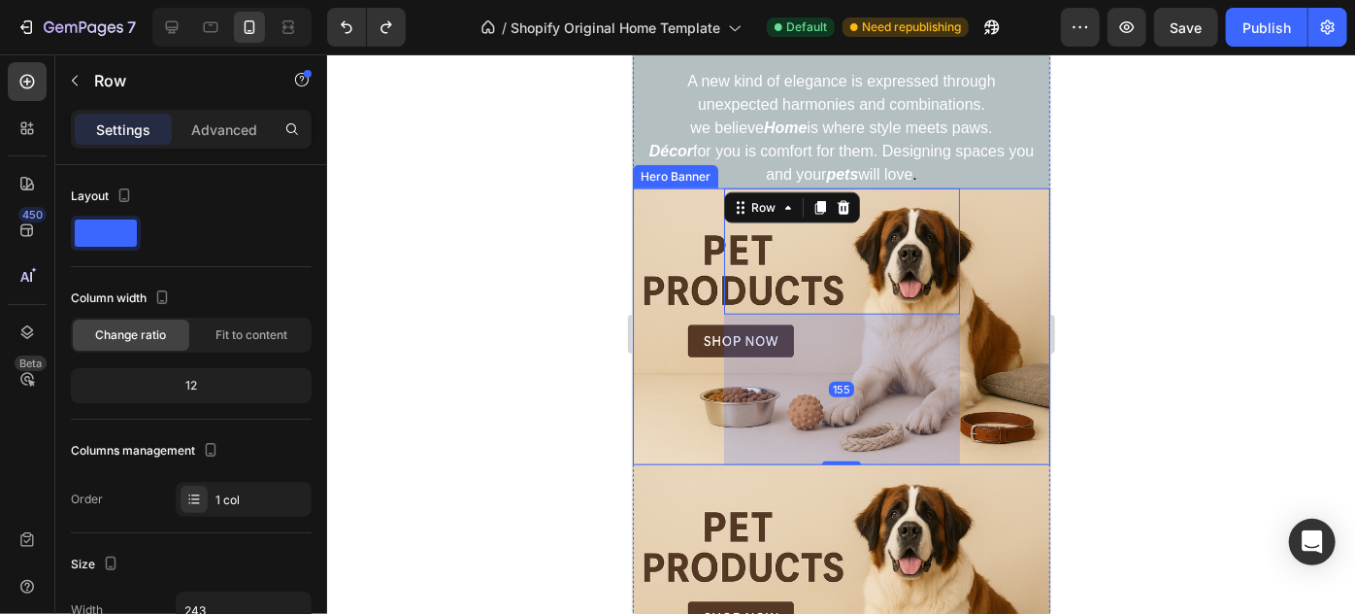
click at [678, 255] on div "Heading Handmade Curated Leather by B&B Originals Button Row 155" at bounding box center [841, 325] width 418 height 277
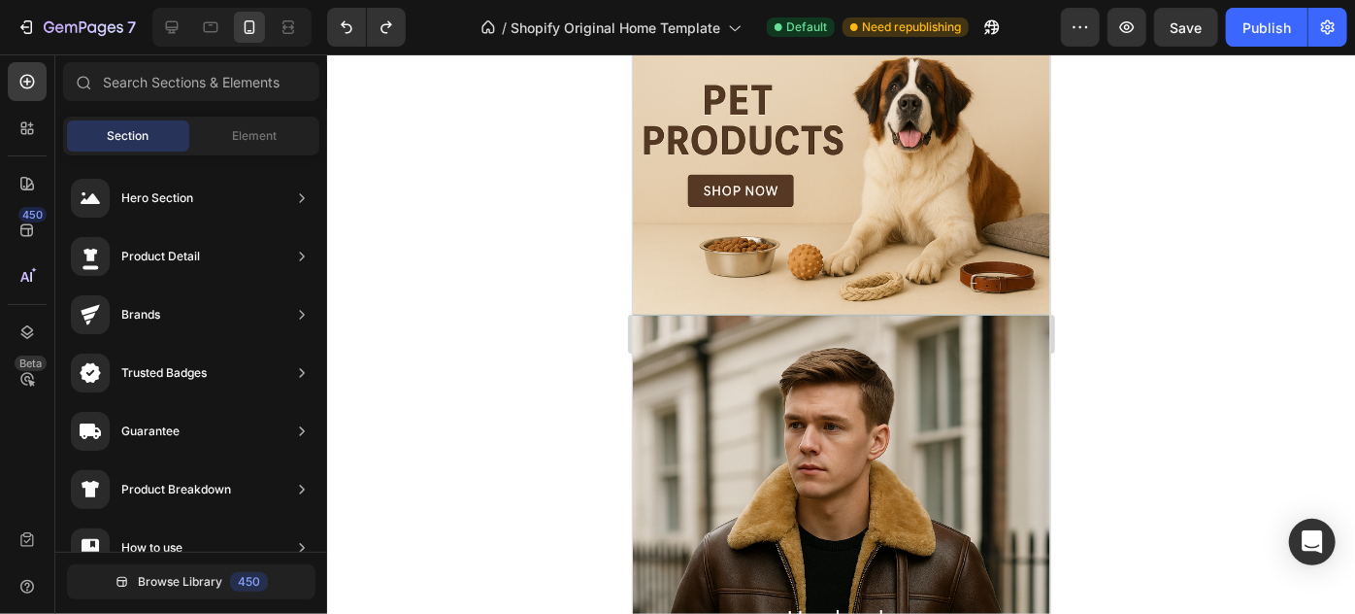
scroll to position [1431, 0]
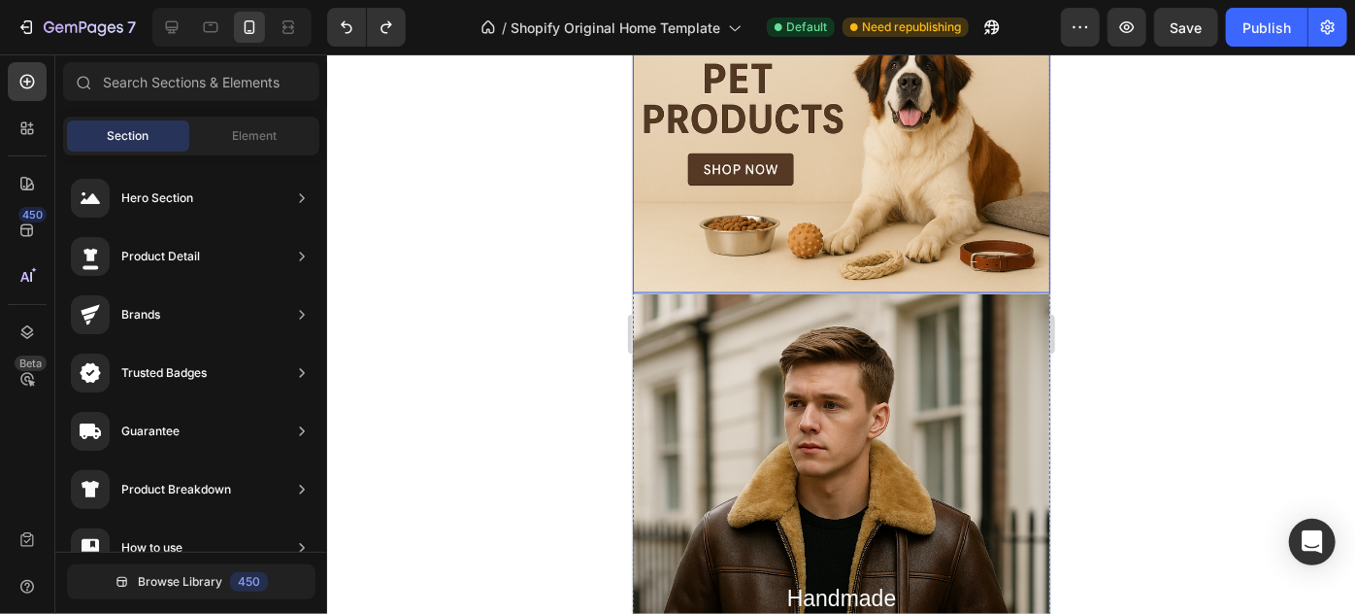
click at [953, 366] on div "Heading Handmade Curated Leather by B&B Originals Text Block" at bounding box center [841, 496] width 252 height 425
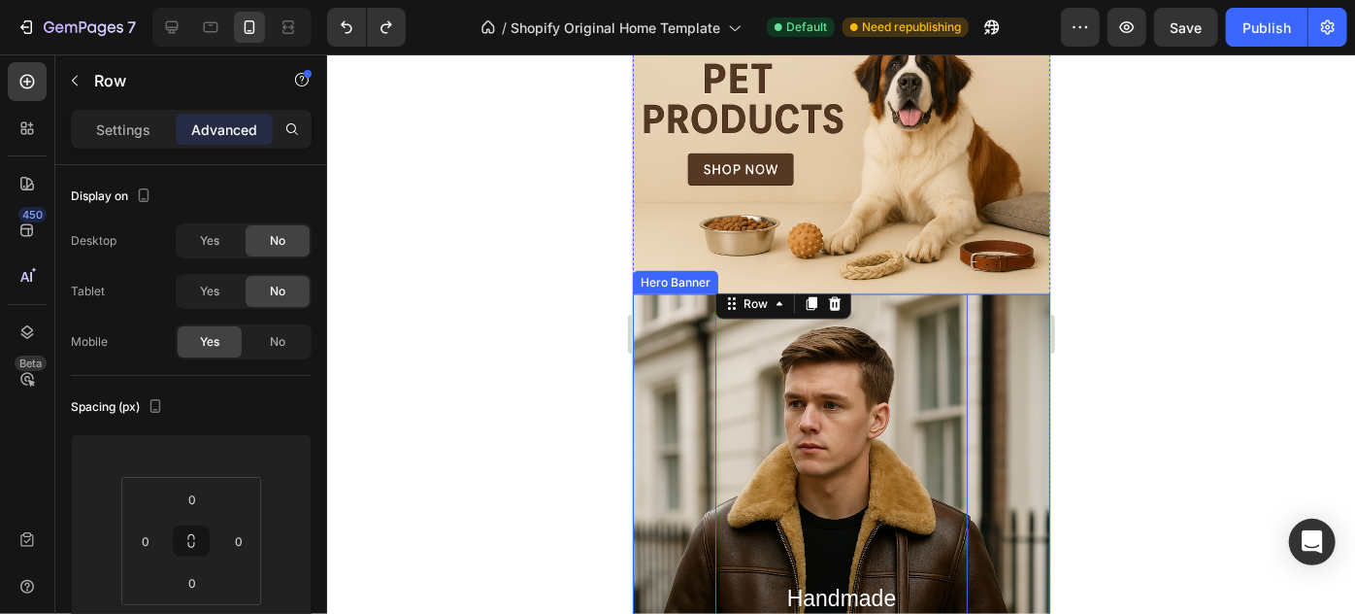
click at [980, 325] on div "Heading Handmade Curated Leather by B&B Originals Text Block Row 0" at bounding box center [841, 496] width 414 height 425
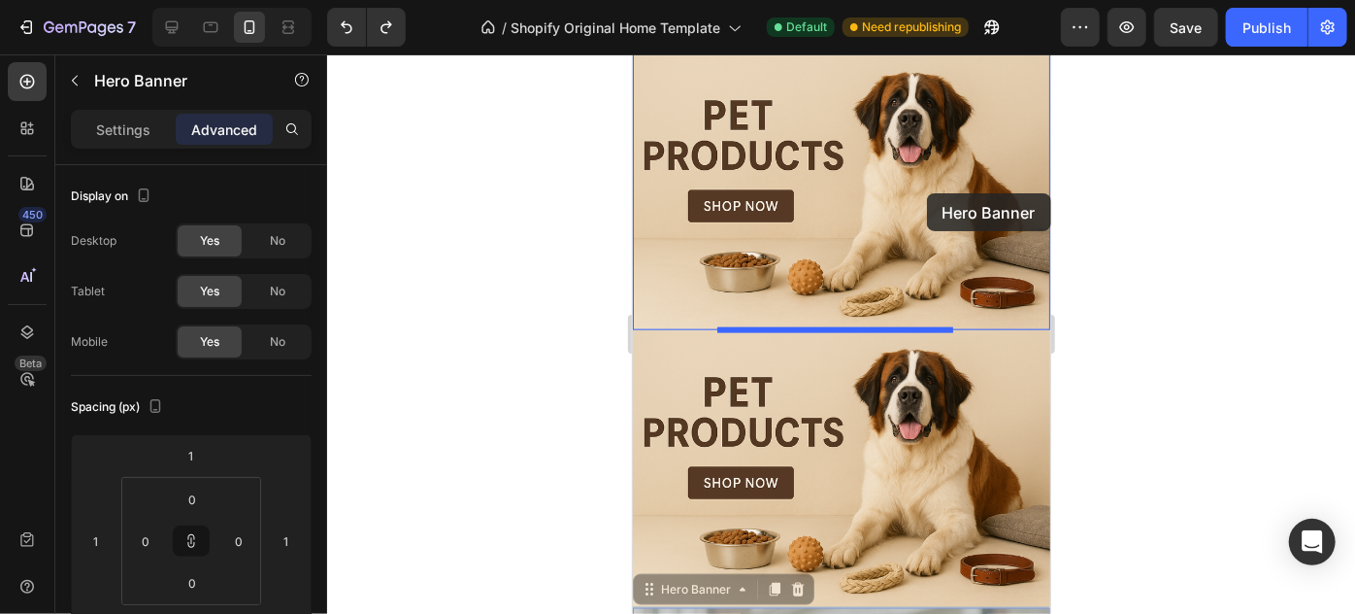
scroll to position [1088, 0]
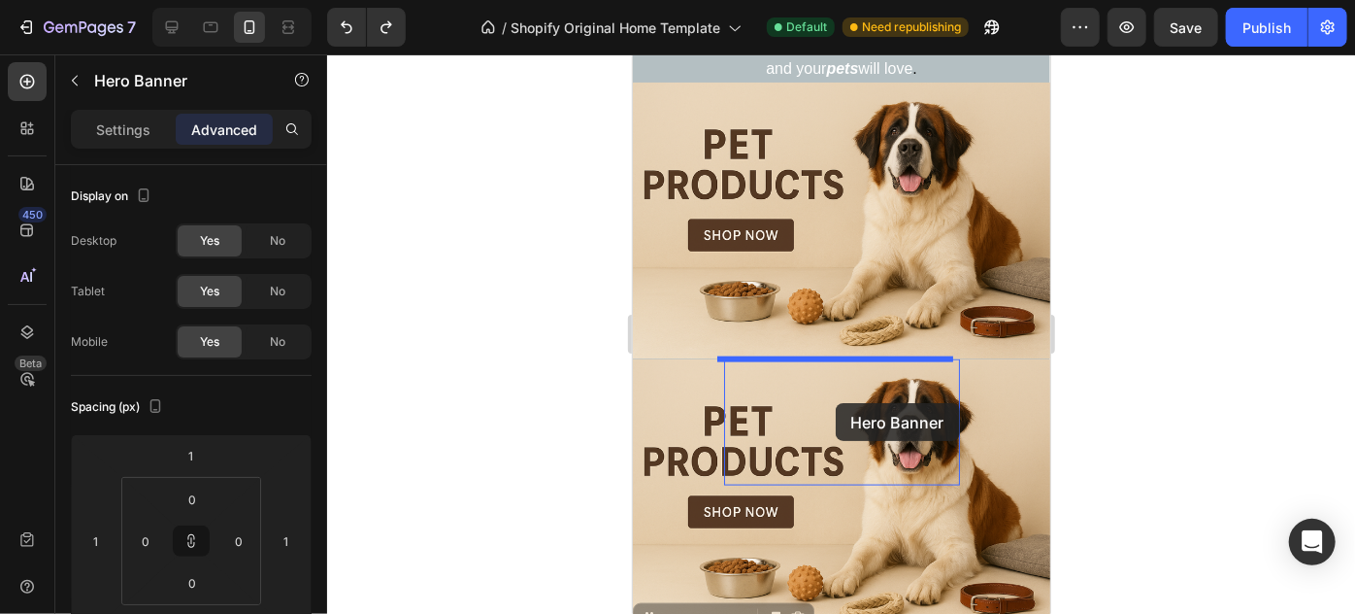
drag, startPoint x: 960, startPoint y: 296, endPoint x: 835, endPoint y: 402, distance: 164.0
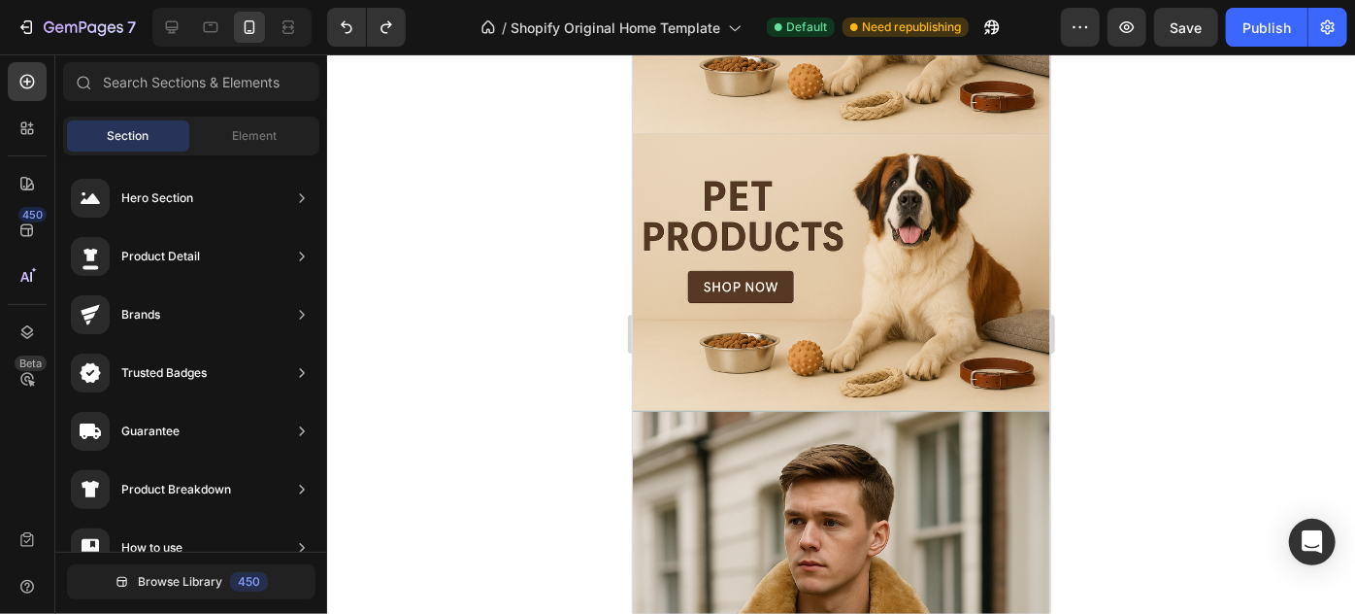
scroll to position [1343, 0]
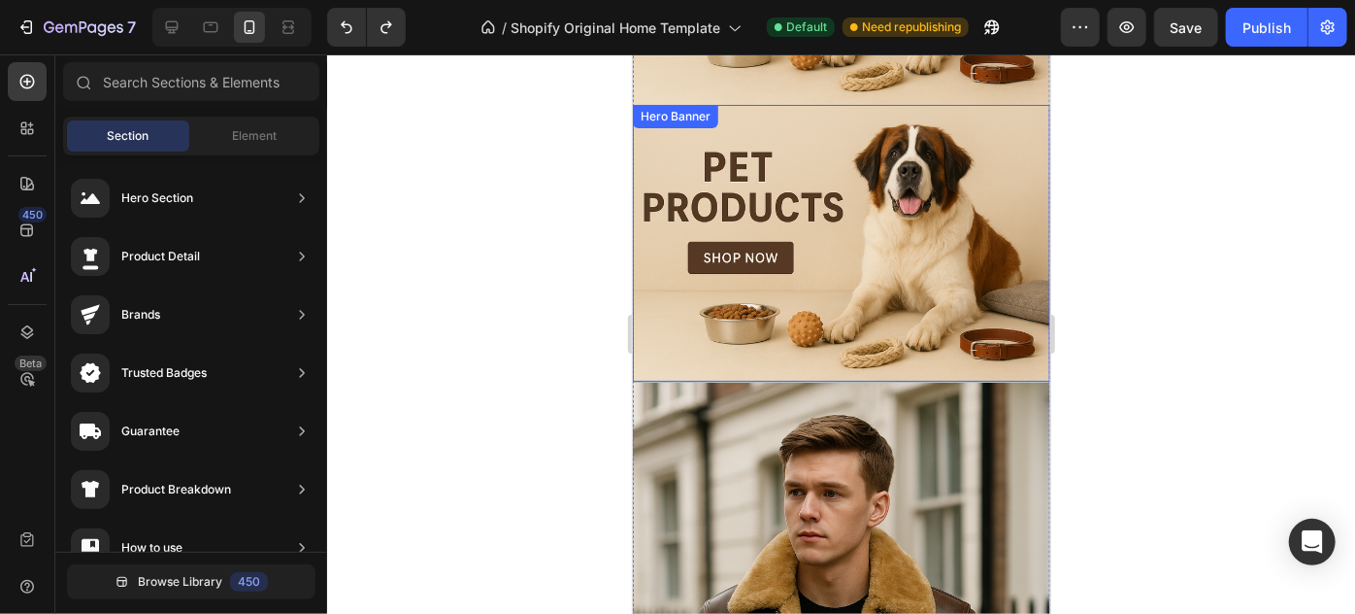
click at [964, 276] on div "Heading Row" at bounding box center [841, 242] width 418 height 277
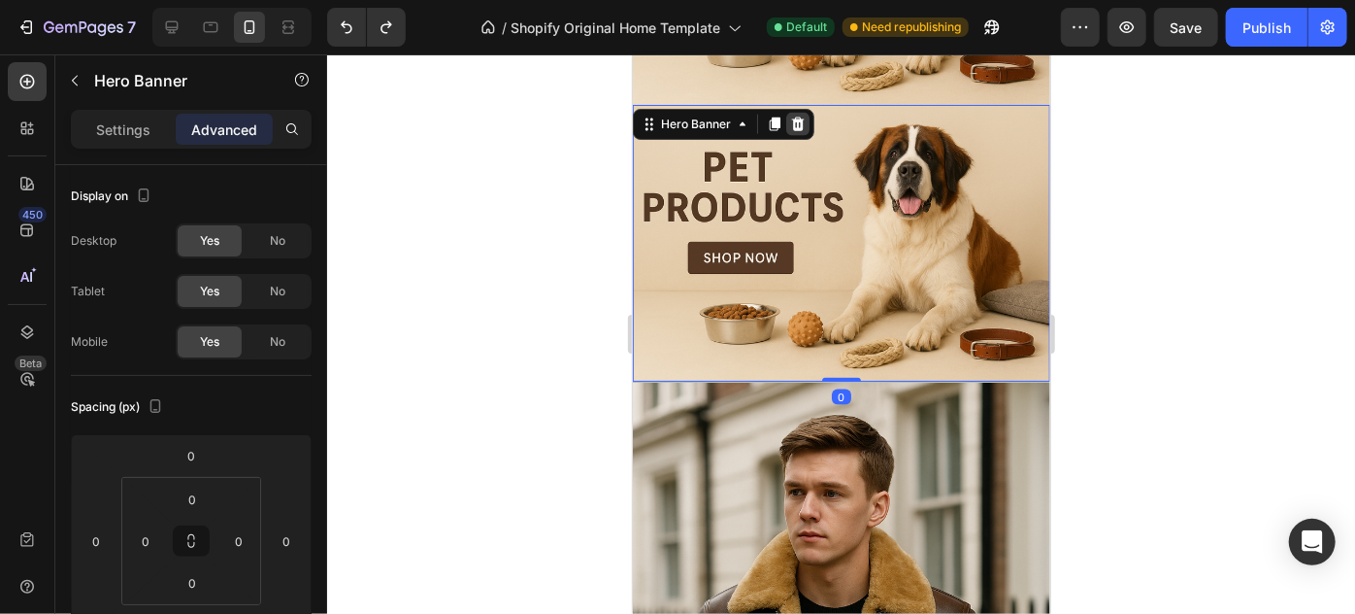
click at [795, 117] on icon at bounding box center [797, 124] width 13 height 14
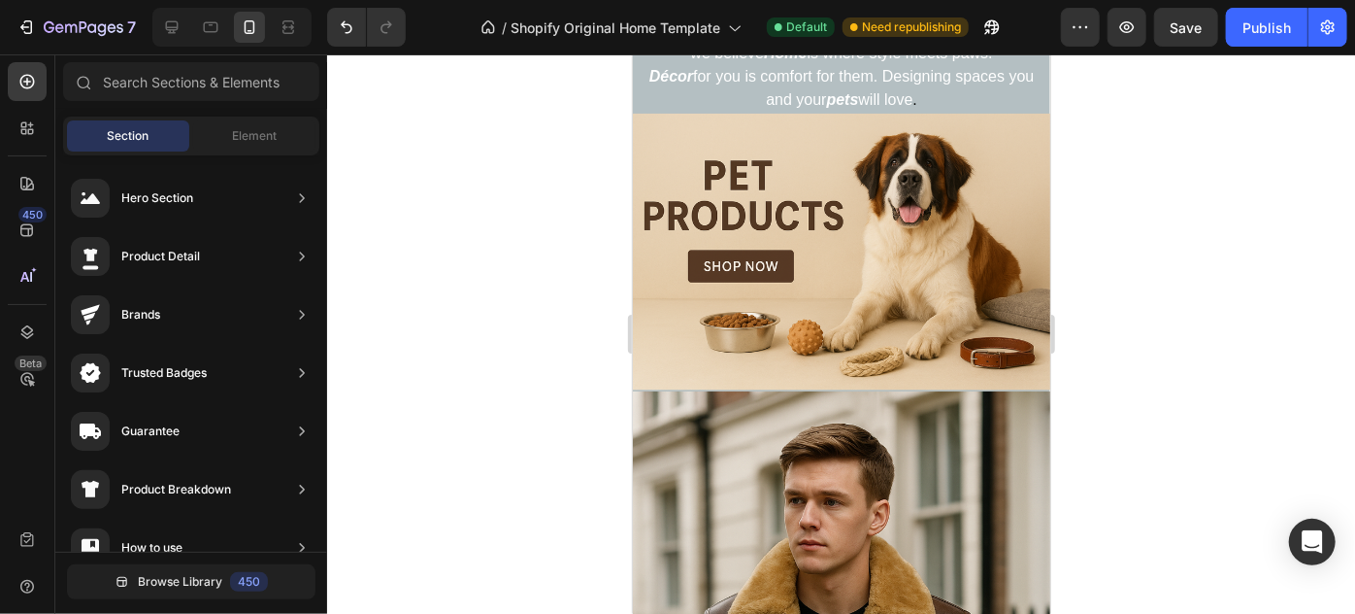
scroll to position [1051, 0]
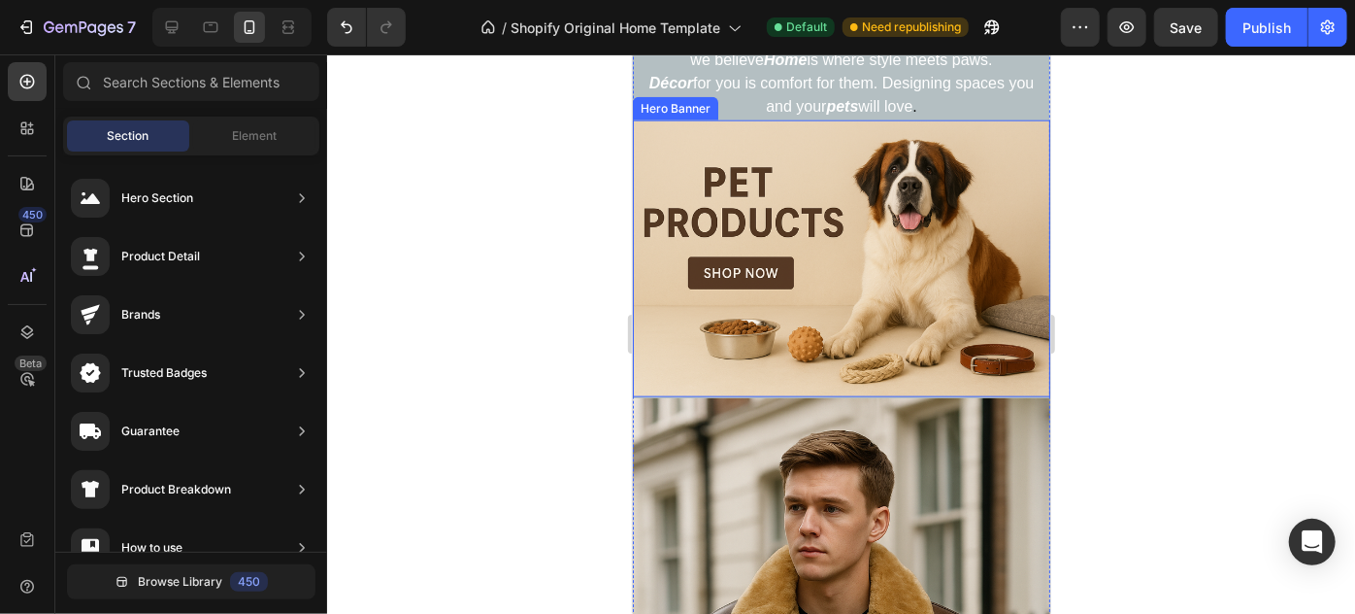
click at [986, 191] on div "Heading Handmade Curated Leather by B&B Originals Button Row" at bounding box center [841, 257] width 418 height 277
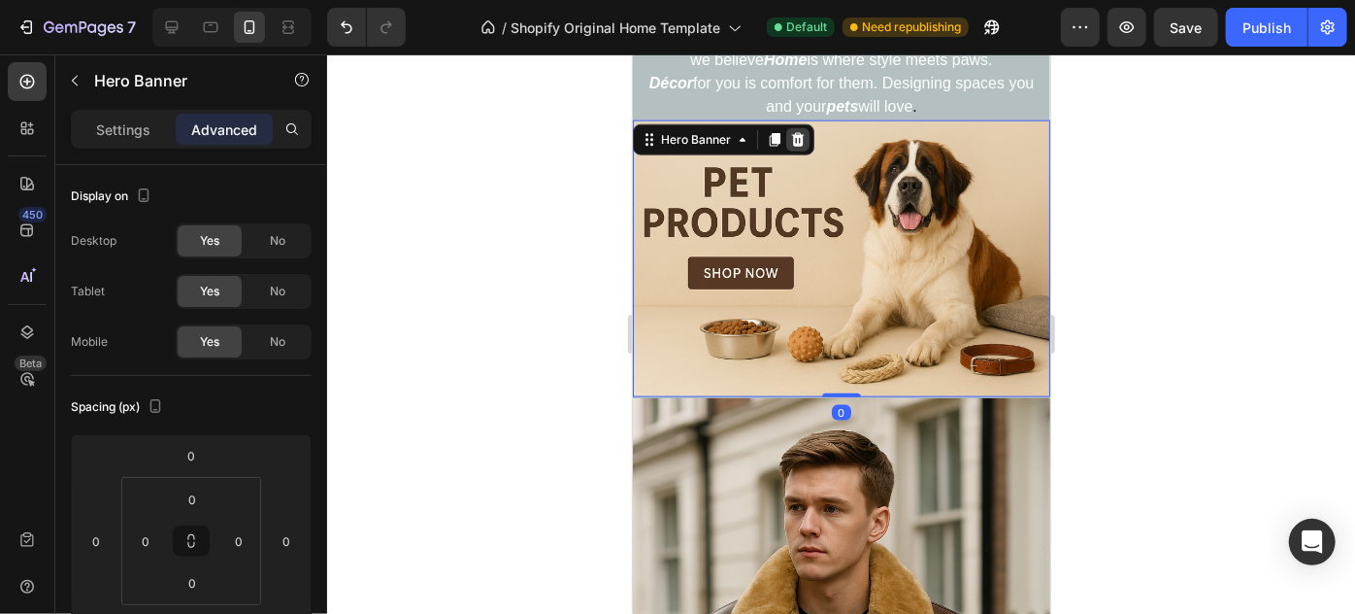
click at [800, 131] on icon at bounding box center [797, 139] width 16 height 16
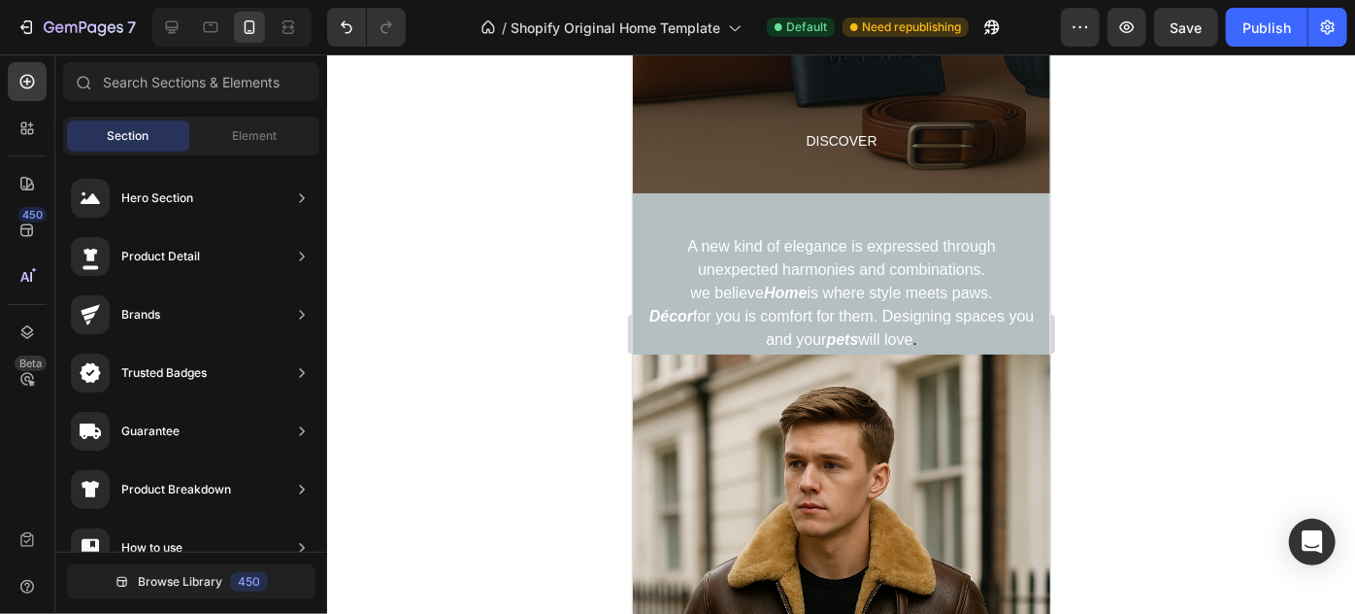
scroll to position [313, 0]
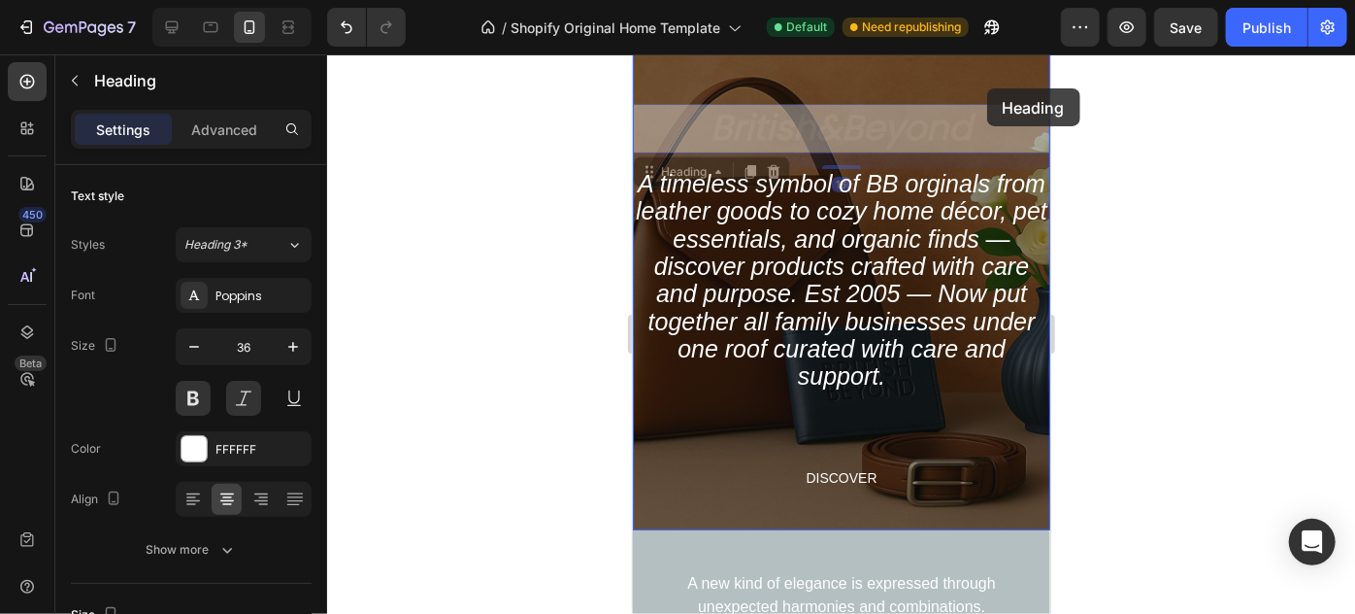
drag, startPoint x: 989, startPoint y: 134, endPoint x: 986, endPoint y: 87, distance: 46.7
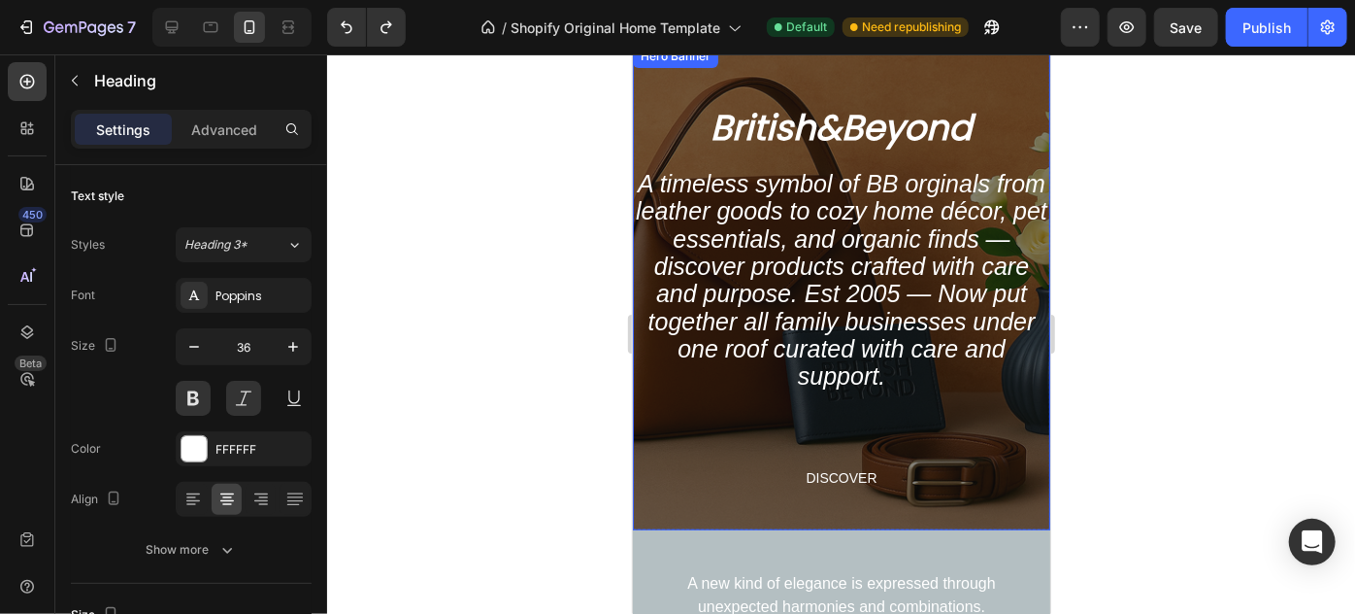
click at [961, 62] on div "Overlay" at bounding box center [841, 286] width 418 height 485
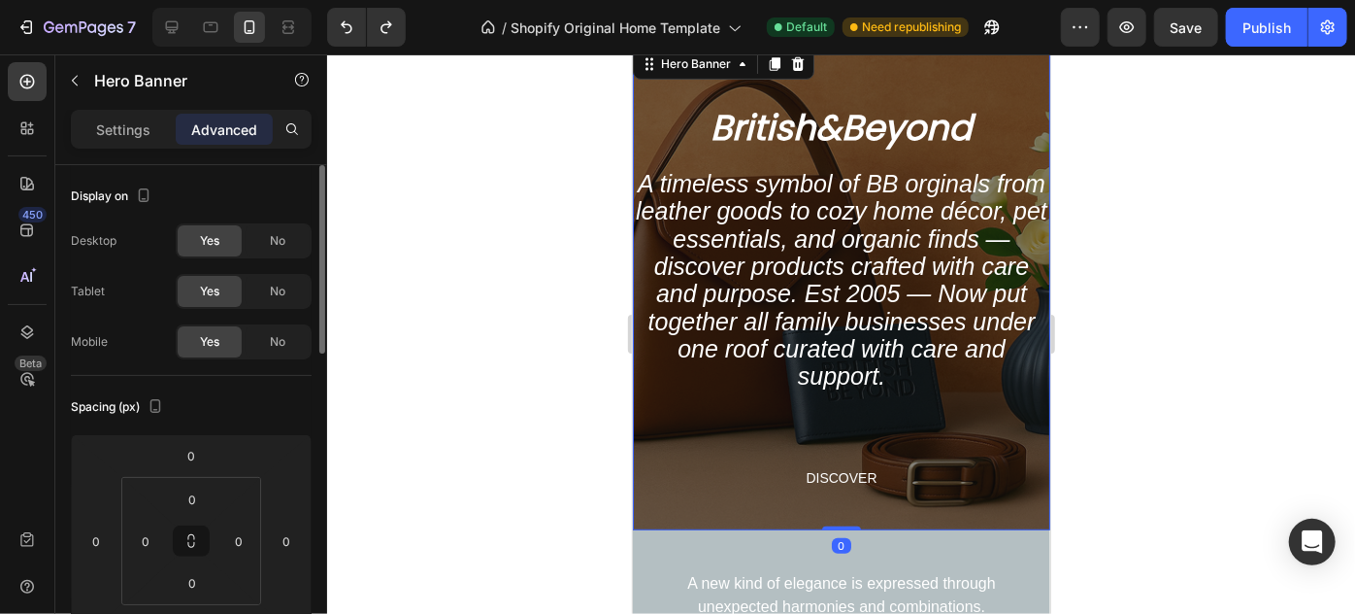
click at [148, 175] on div "Display on Desktop Yes No Tablet Yes No Mobile Yes No" at bounding box center [191, 270] width 241 height 211
click at [148, 184] on button "button" at bounding box center [143, 195] width 23 height 23
click at [153, 224] on icon "button" at bounding box center [148, 225] width 13 height 13
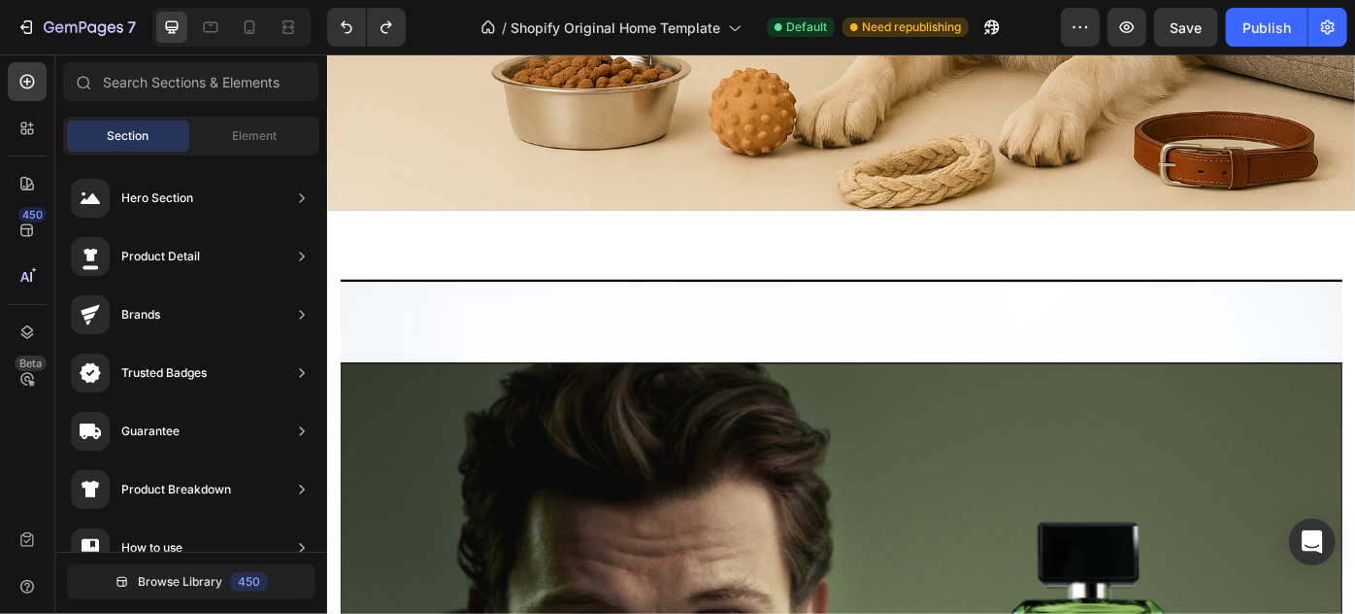
scroll to position [3960, 0]
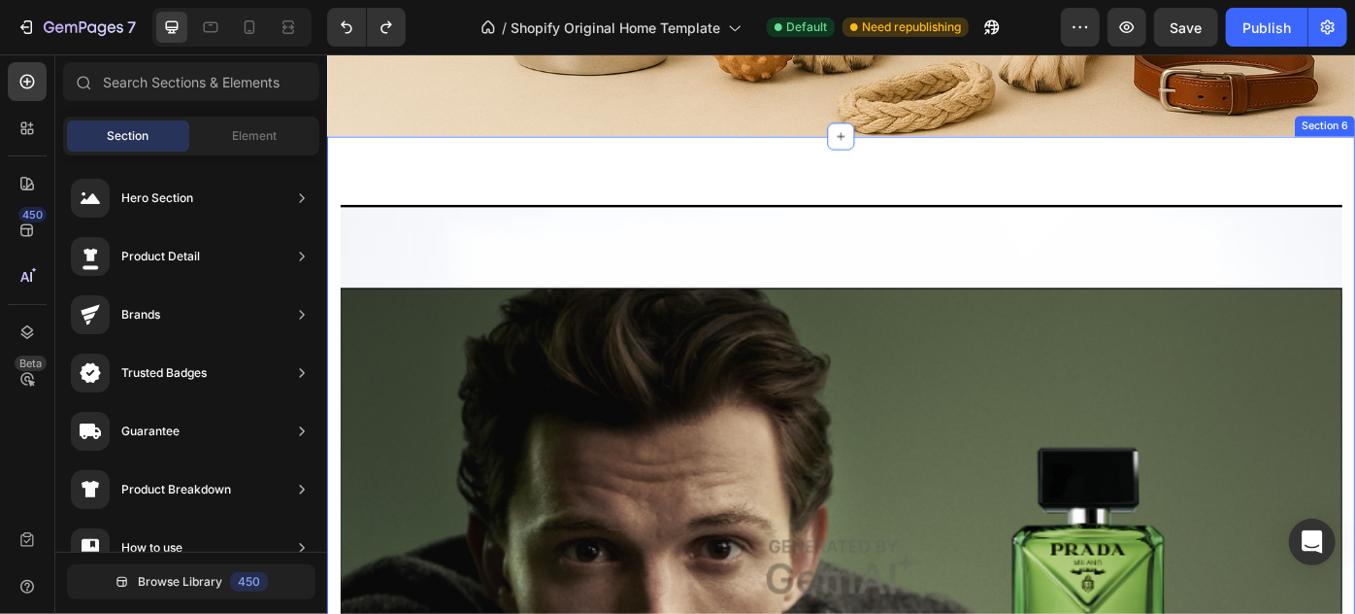
scroll to position [3942, 0]
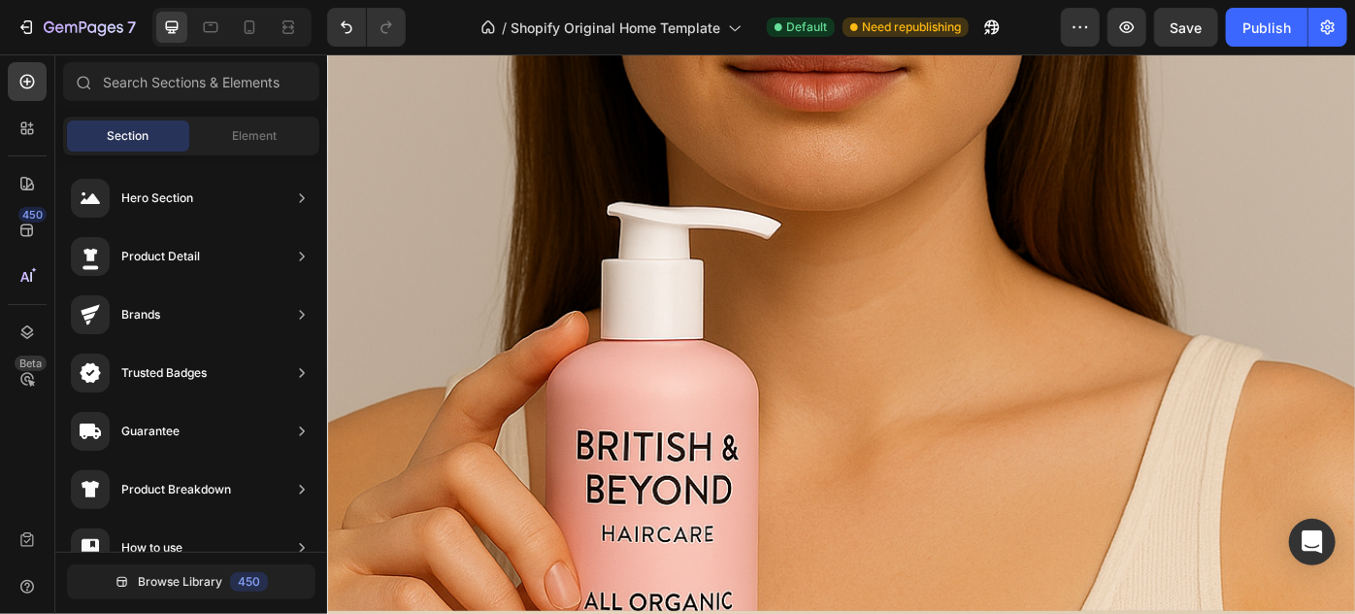
scroll to position [2672, 0]
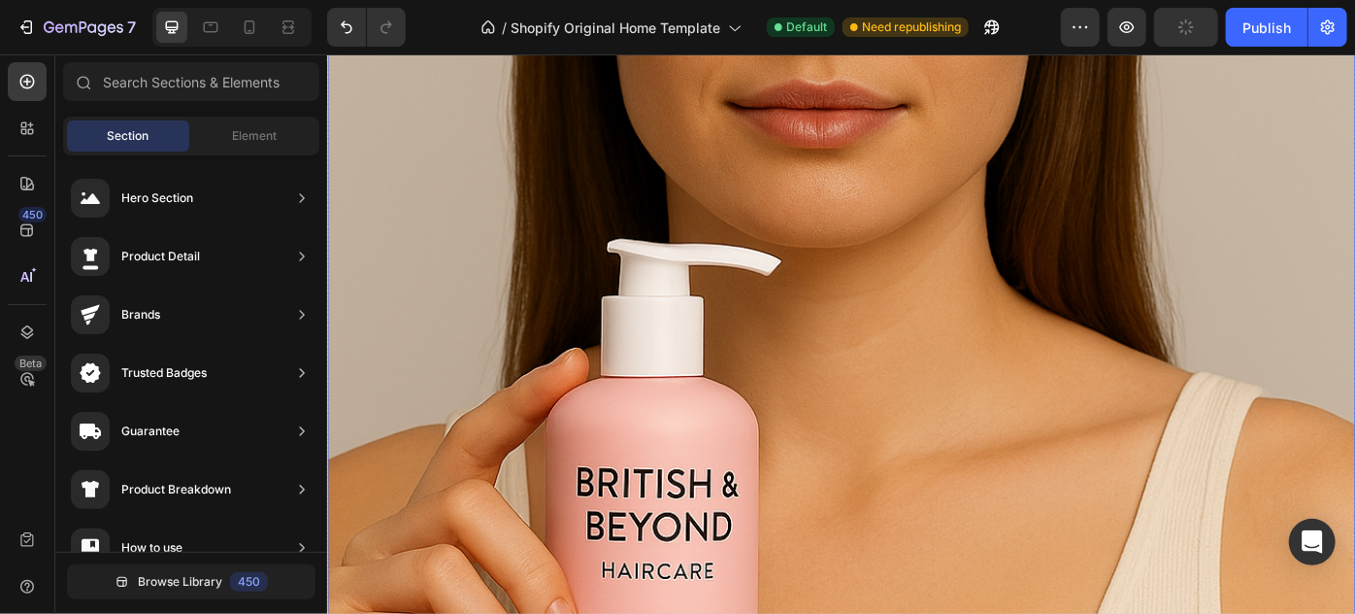
click at [916, 346] on div "Overlay" at bounding box center [908, 239] width 1165 height 971
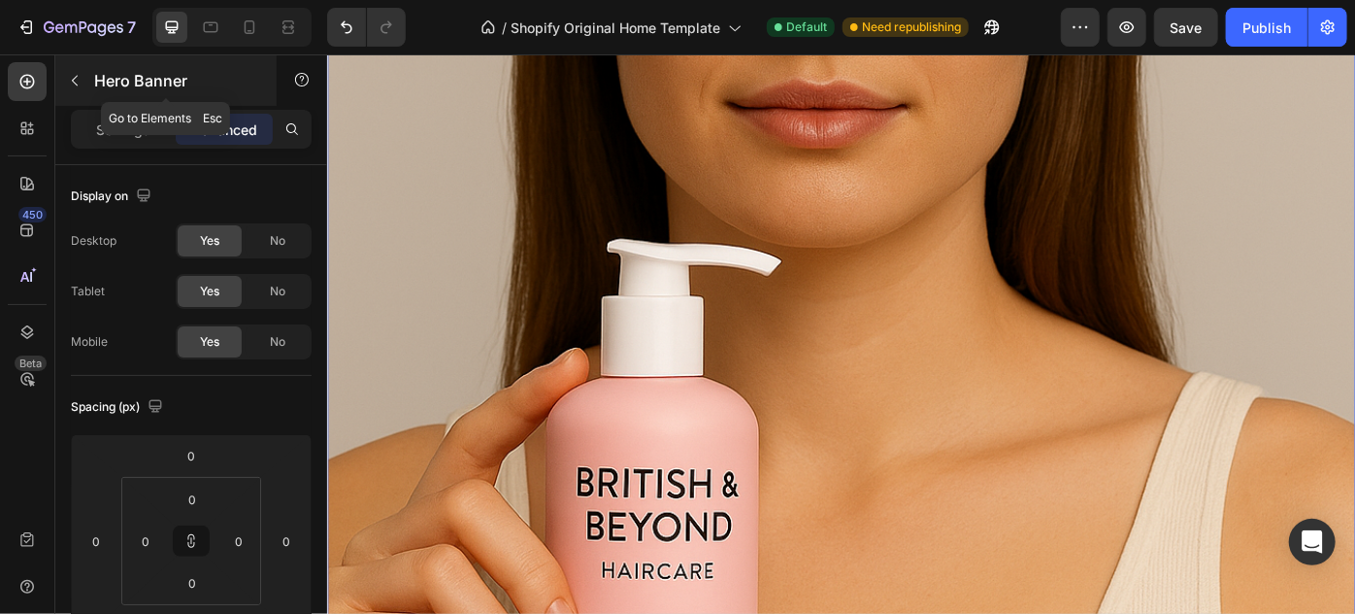
click at [127, 85] on p "Hero Banner" at bounding box center [176, 80] width 165 height 23
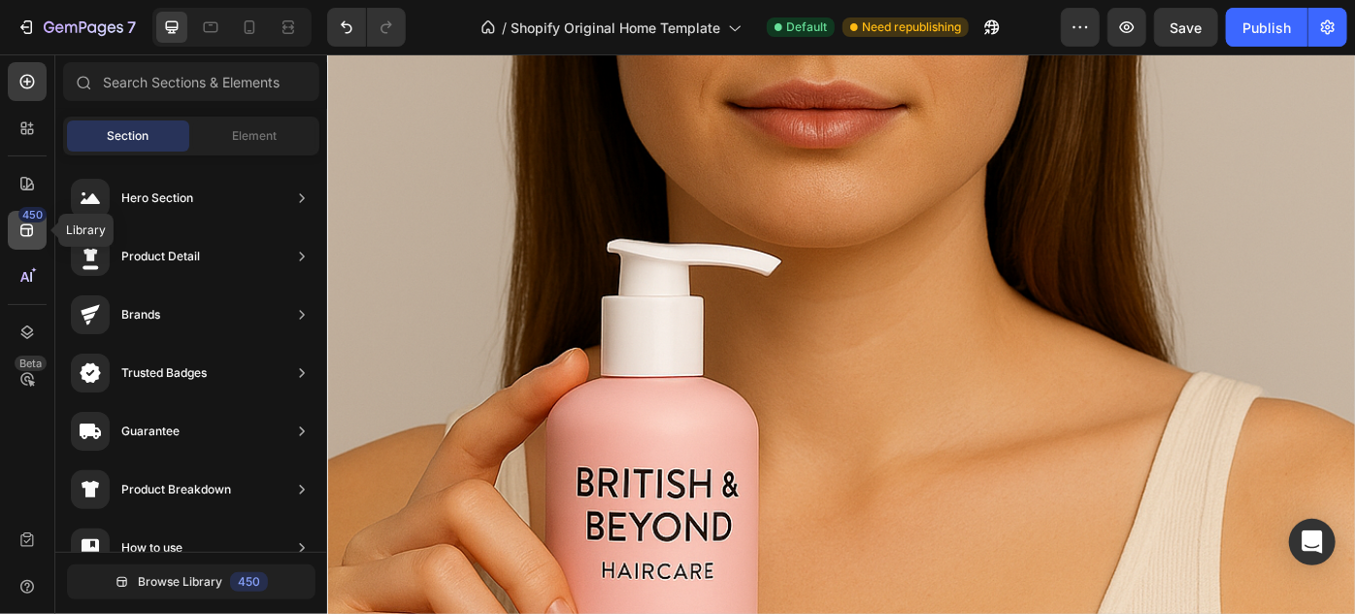
click at [33, 226] on icon at bounding box center [26, 229] width 19 height 19
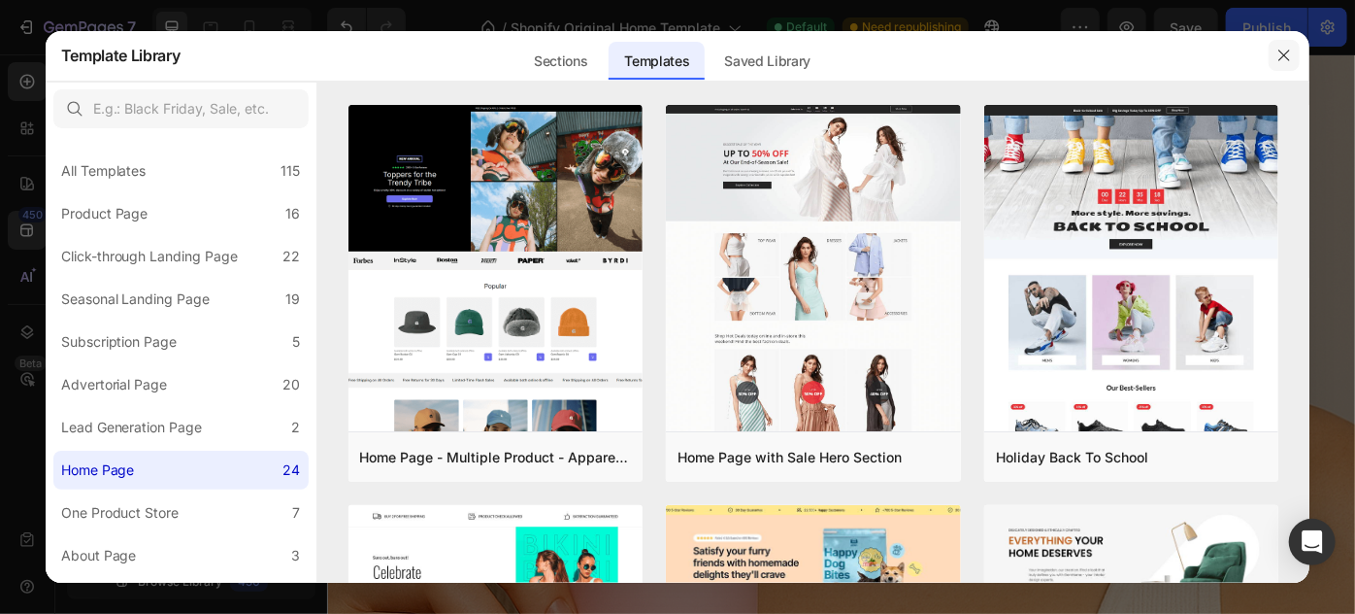
click at [1284, 60] on icon "button" at bounding box center [1285, 56] width 16 height 16
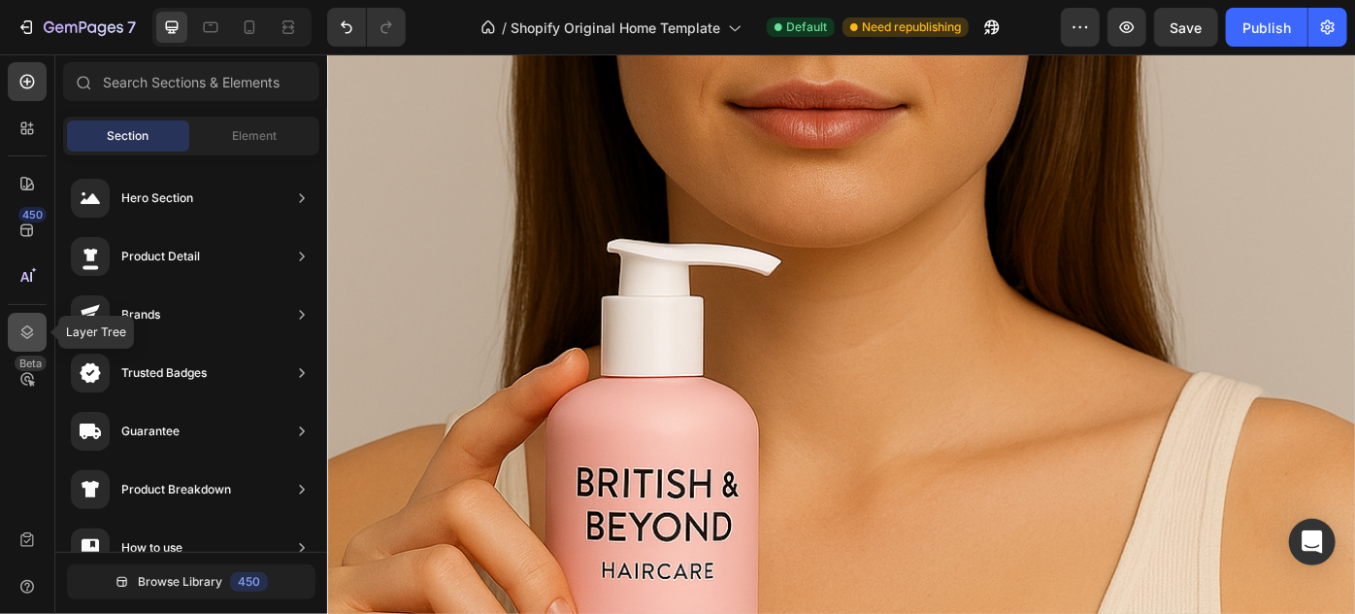
click at [32, 344] on div at bounding box center [27, 332] width 39 height 39
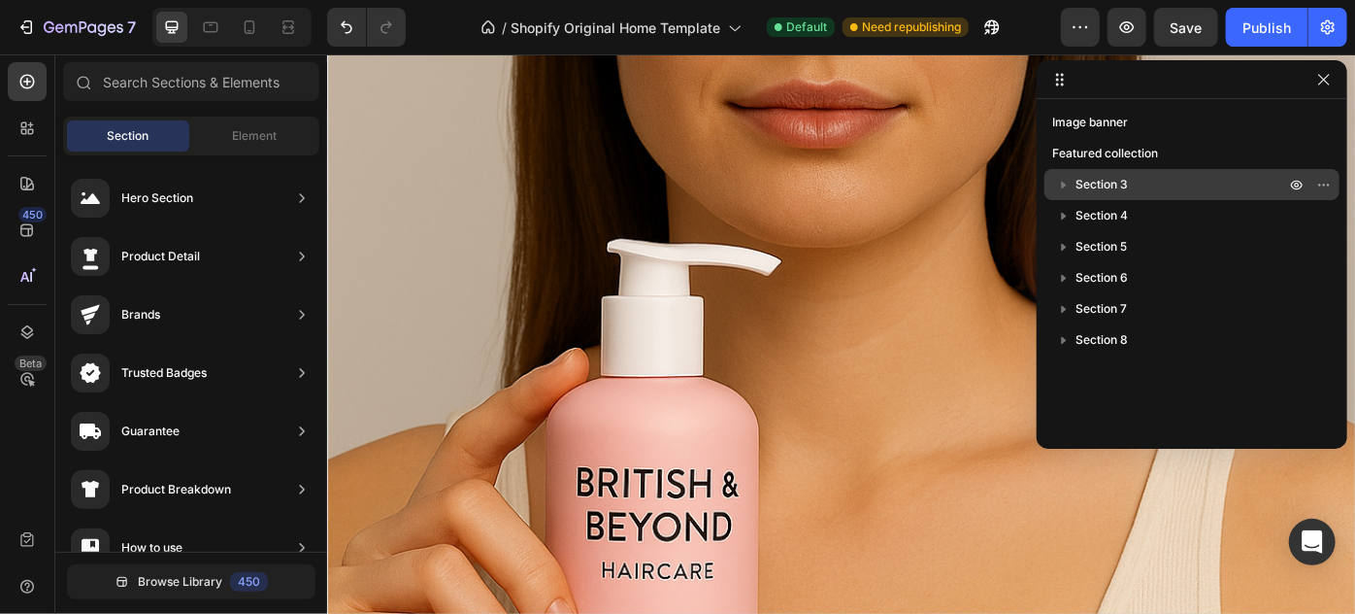
click at [1133, 178] on p "Section 3" at bounding box center [1183, 184] width 214 height 19
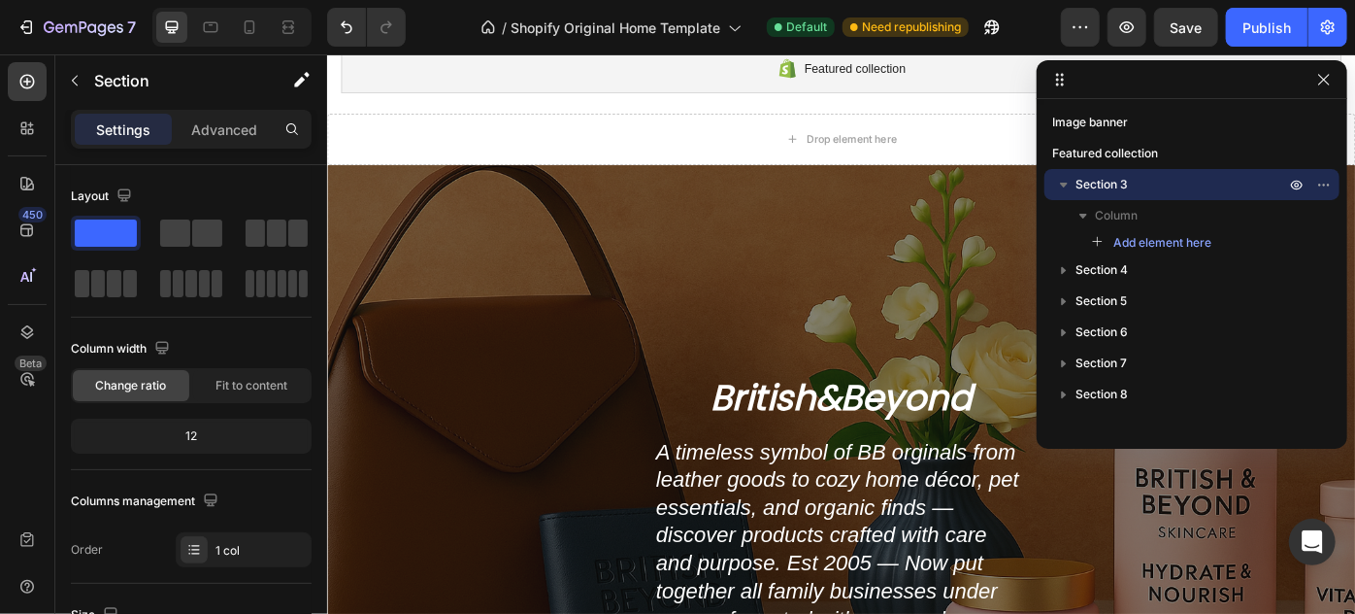
scroll to position [176, 0]
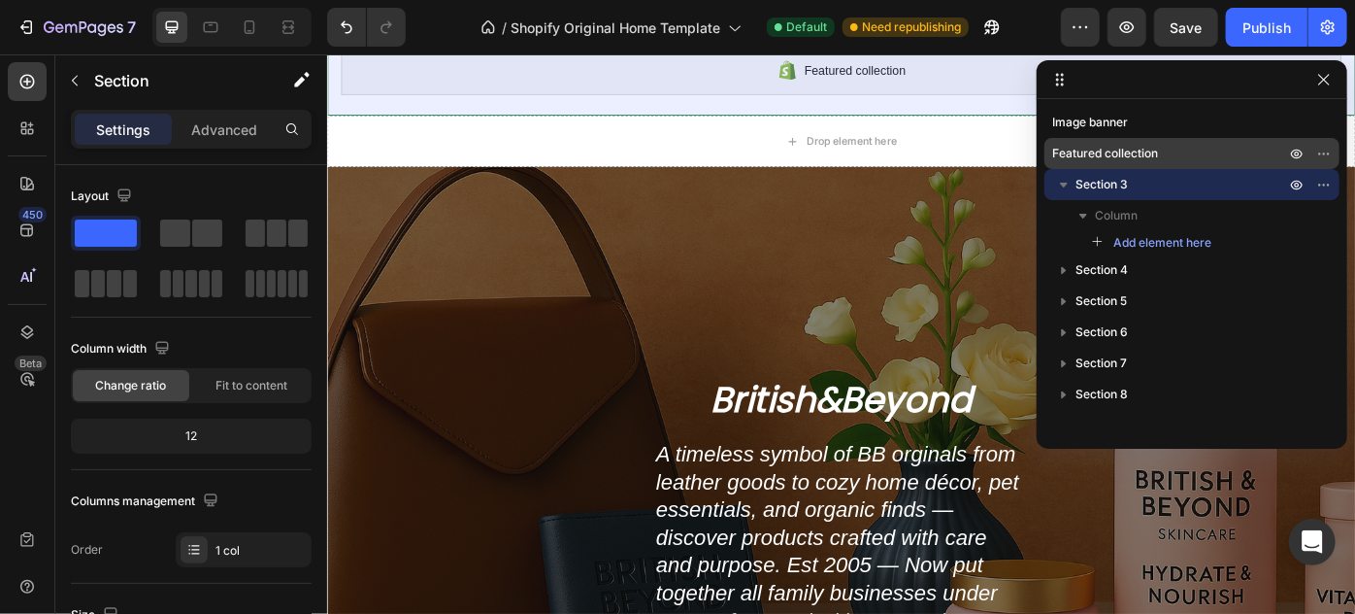
click at [1111, 154] on span "Featured collection" at bounding box center [1106, 153] width 106 height 19
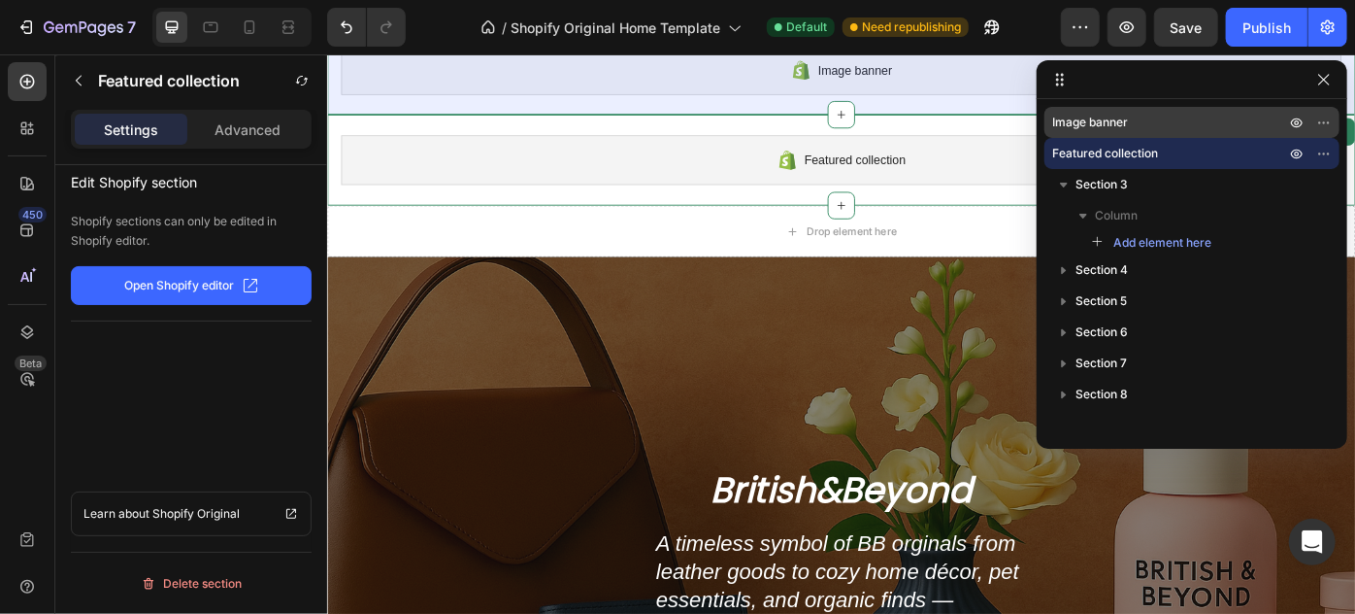
click at [1101, 125] on span "Image banner" at bounding box center [1091, 122] width 76 height 19
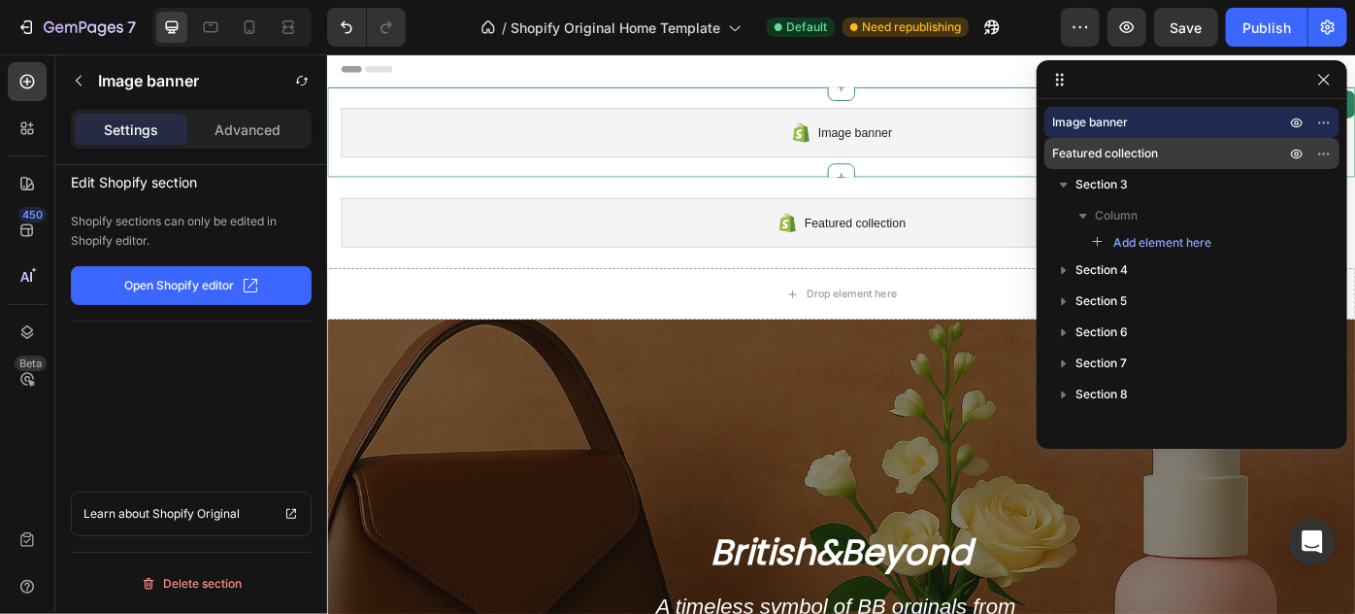
scroll to position [0, 0]
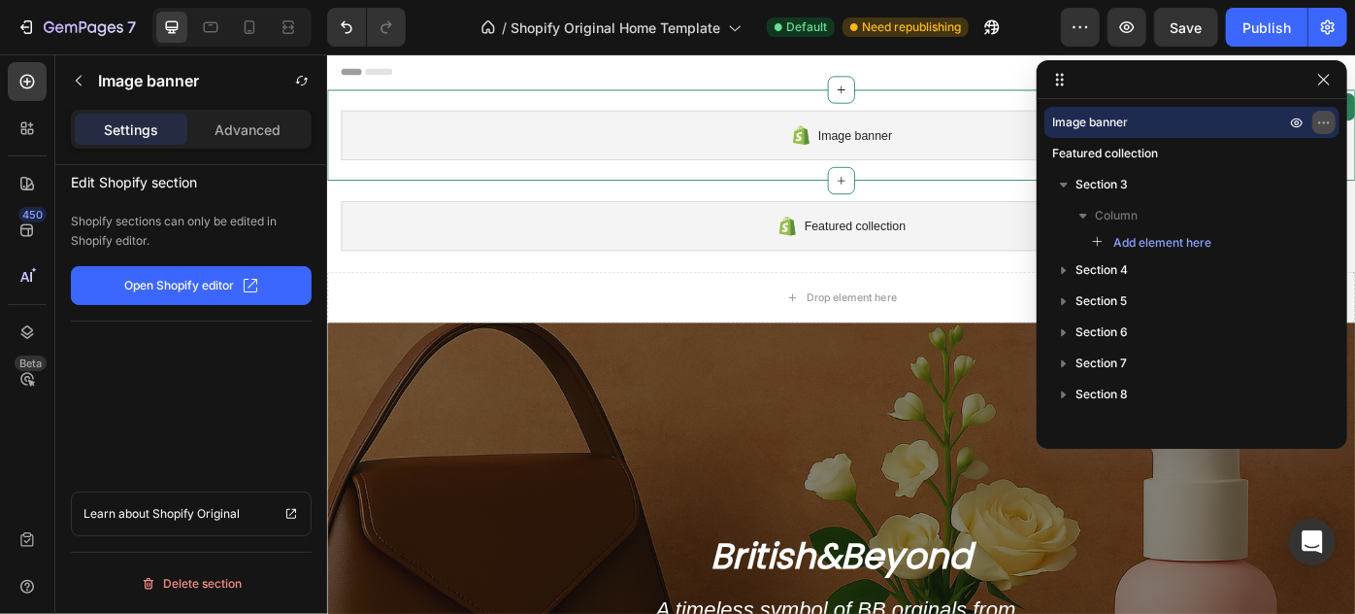
click at [1332, 121] on button "button" at bounding box center [1324, 122] width 23 height 23
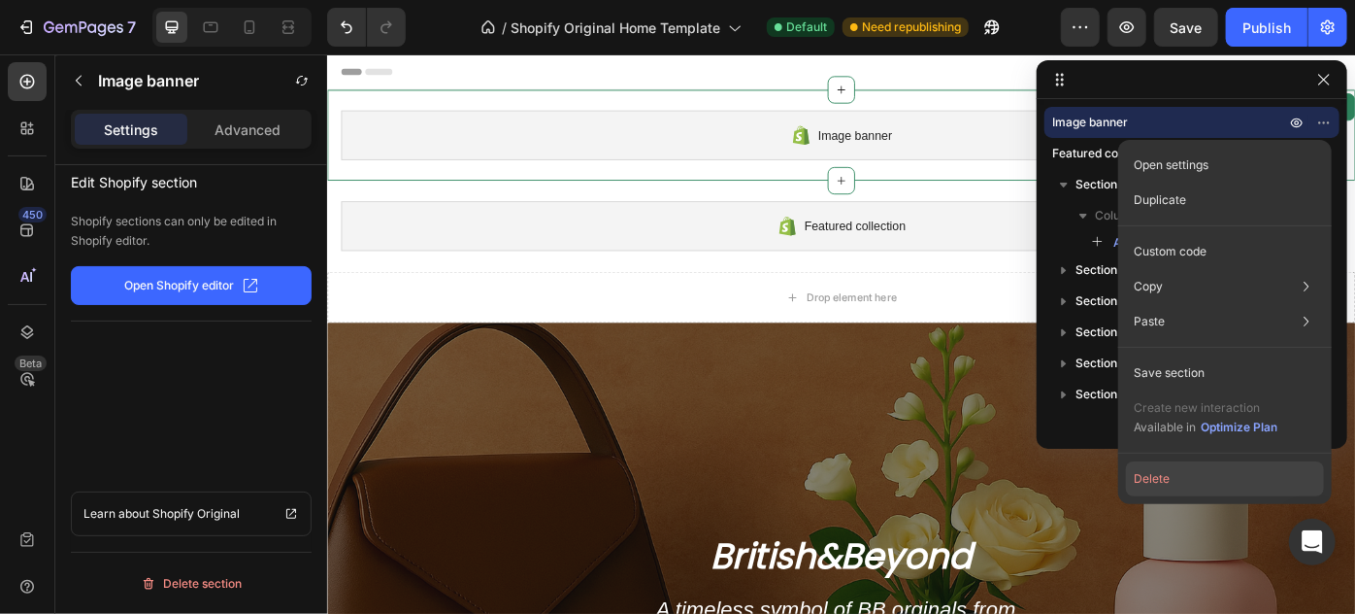
click at [1153, 481] on button "Delete" at bounding box center [1225, 478] width 198 height 35
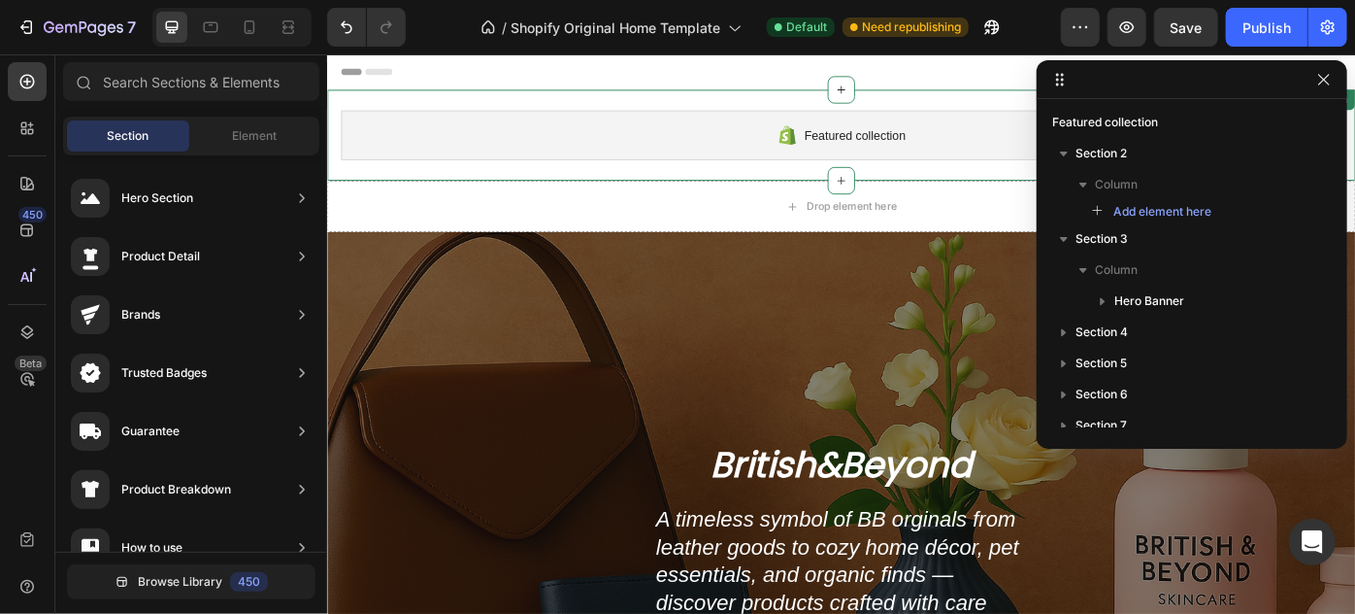
click at [1074, 123] on div "Featured collection" at bounding box center [909, 145] width 1134 height 56
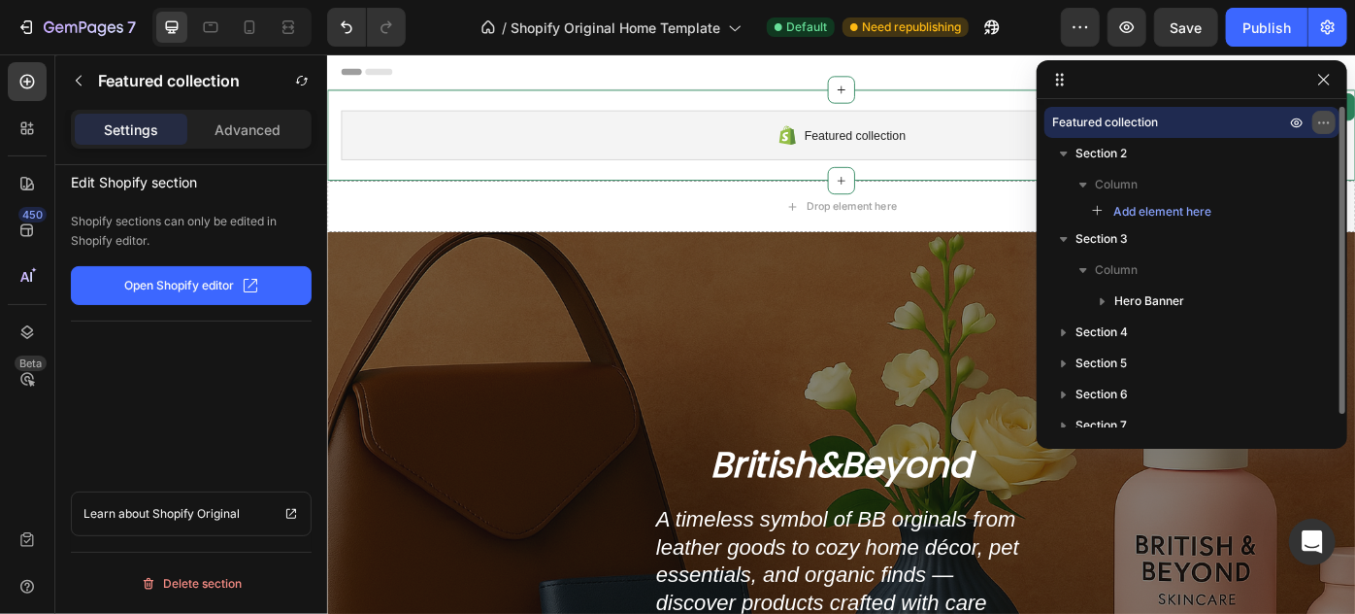
click at [1321, 119] on icon "button" at bounding box center [1325, 123] width 16 height 16
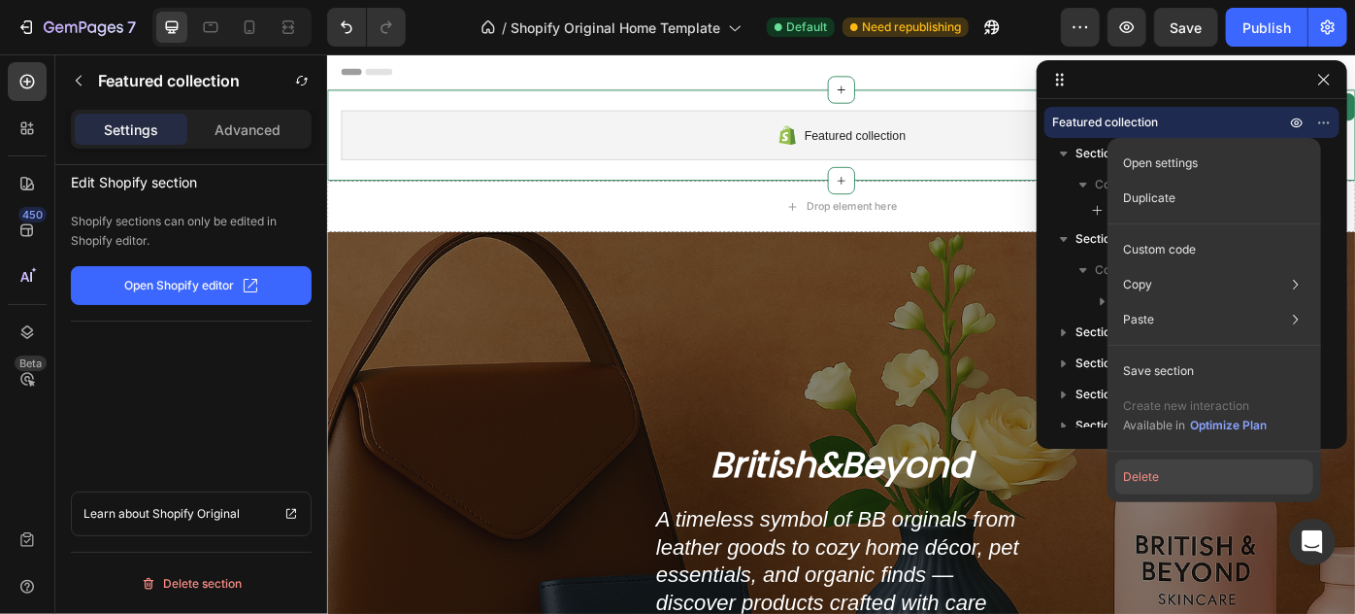
click at [1169, 468] on button "Delete" at bounding box center [1215, 476] width 198 height 35
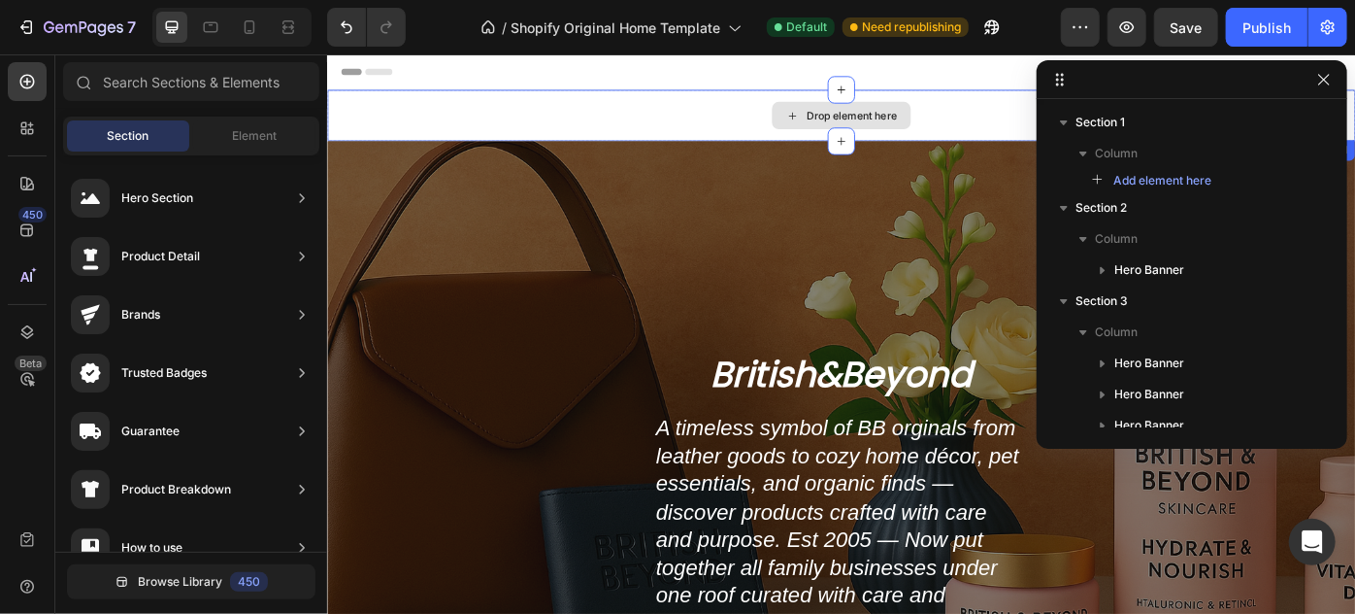
click at [1029, 128] on div "Drop element here" at bounding box center [908, 122] width 1165 height 58
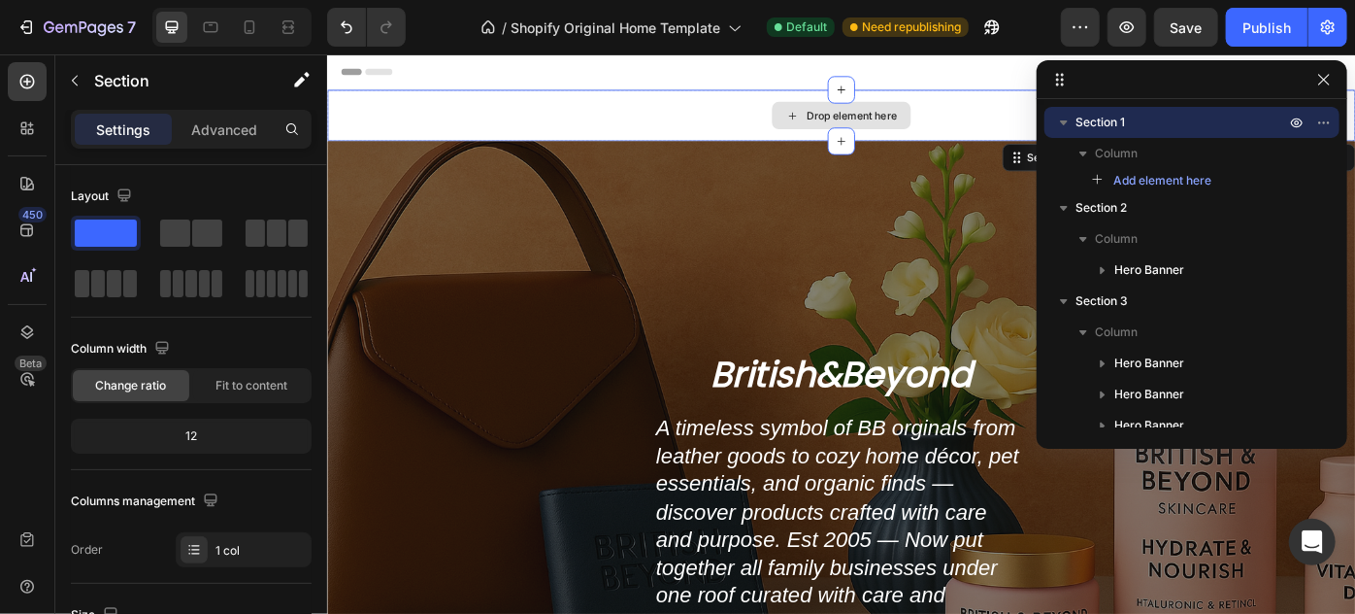
click at [1028, 180] on div "Overlay" at bounding box center [908, 477] width 1165 height 653
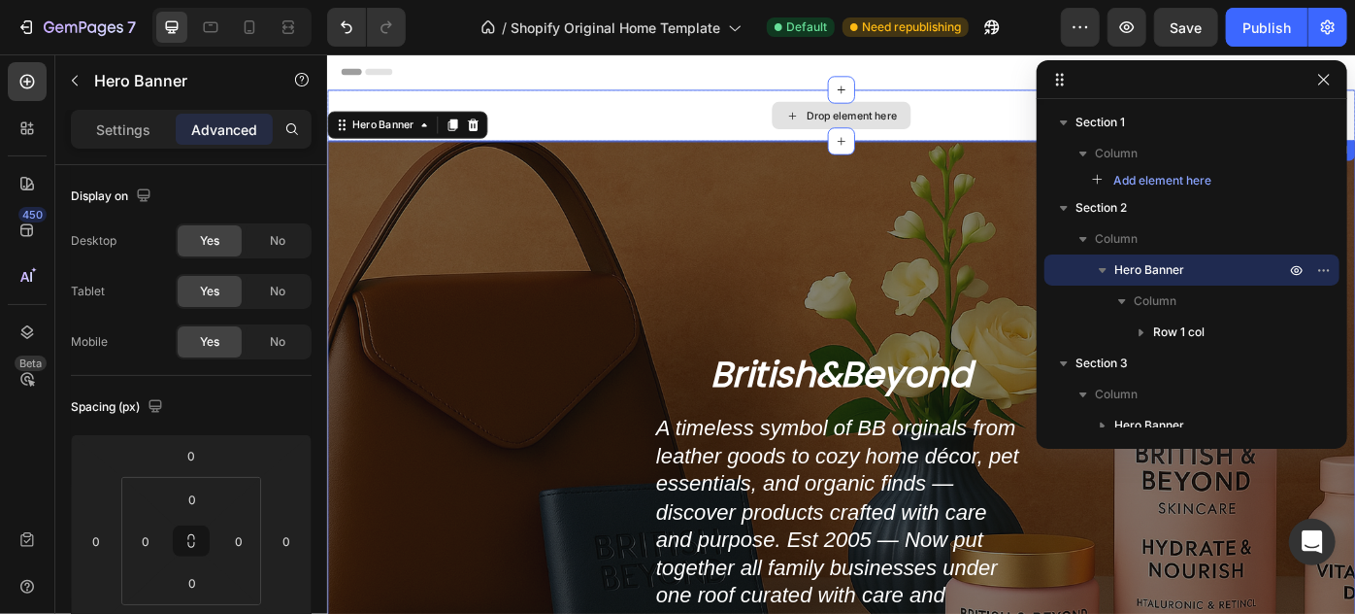
click at [1006, 137] on div "Drop element here" at bounding box center [908, 122] width 1165 height 58
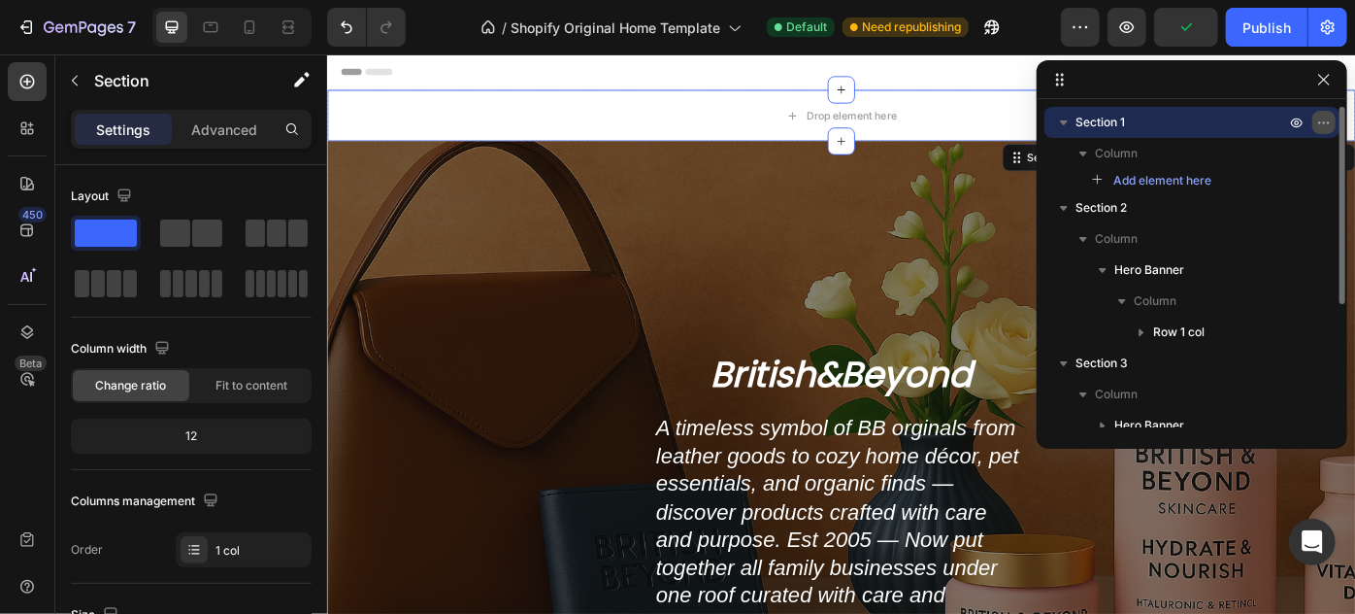
click at [1321, 123] on icon "button" at bounding box center [1325, 123] width 16 height 16
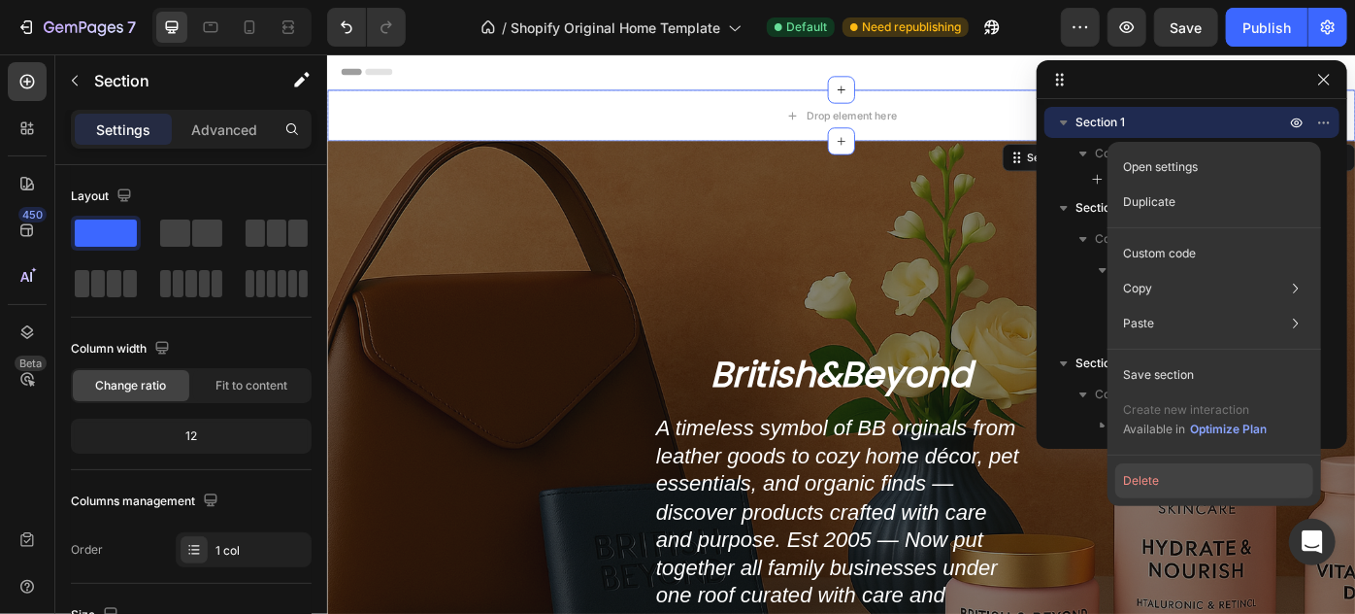
click at [1150, 484] on button "Delete" at bounding box center [1215, 480] width 198 height 35
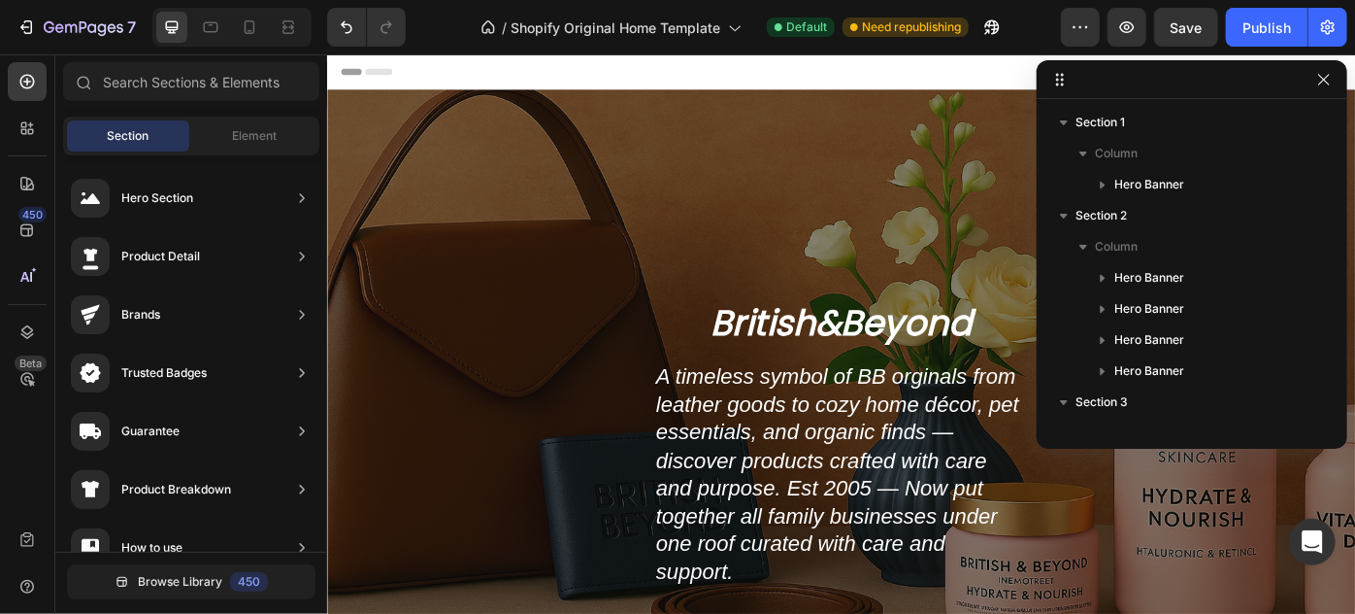
click at [1000, 55] on div at bounding box center [909, 72] width 1134 height 39
click at [1003, 79] on div at bounding box center [909, 72] width 1134 height 39
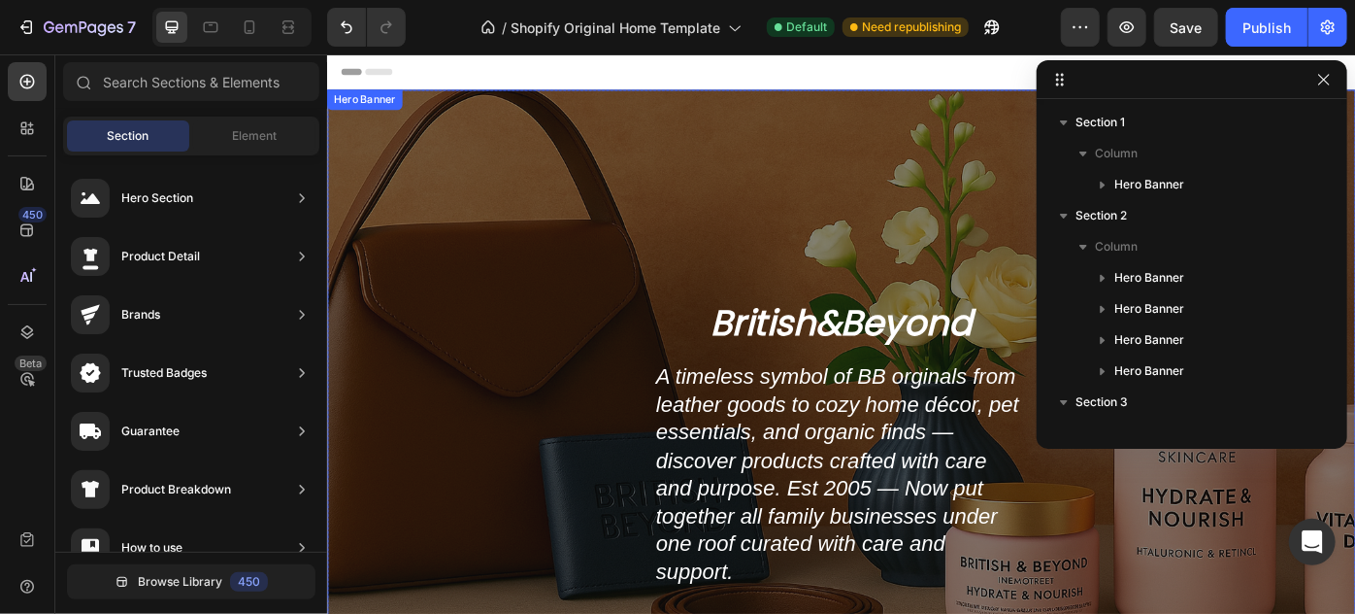
click at [1015, 119] on div "Overlay" at bounding box center [908, 419] width 1165 height 653
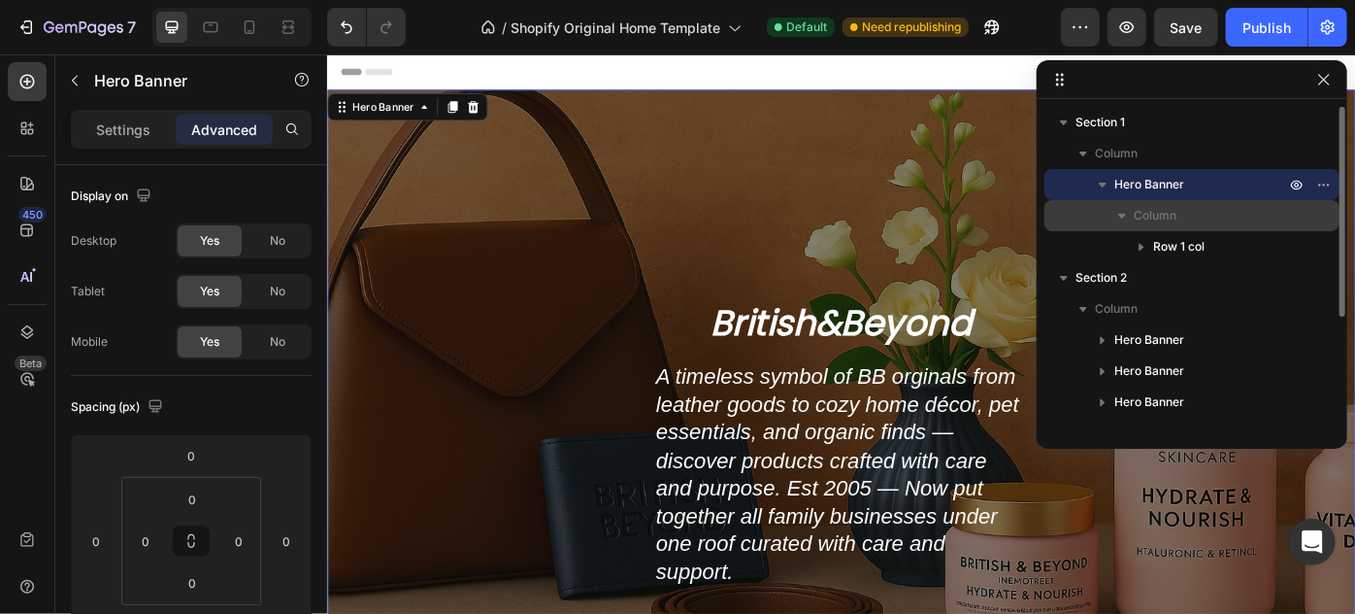
click at [1164, 213] on span "Column" at bounding box center [1155, 215] width 43 height 19
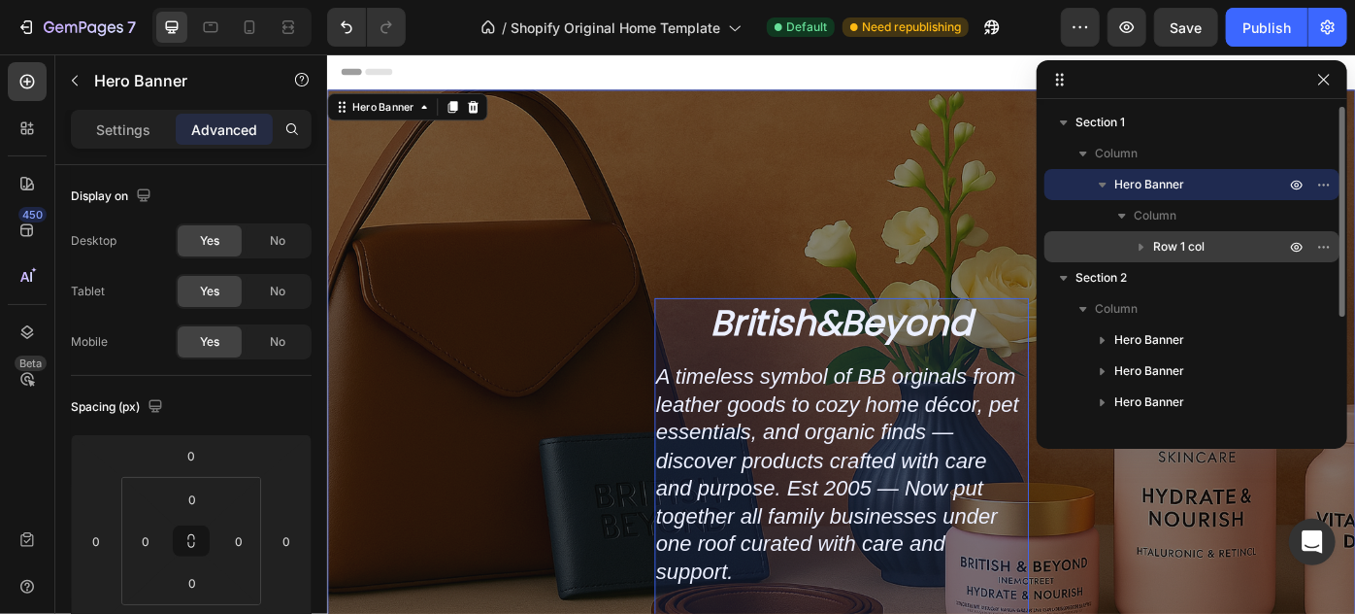
click at [1154, 246] on span "Row 1 col" at bounding box center [1178, 246] width 51 height 19
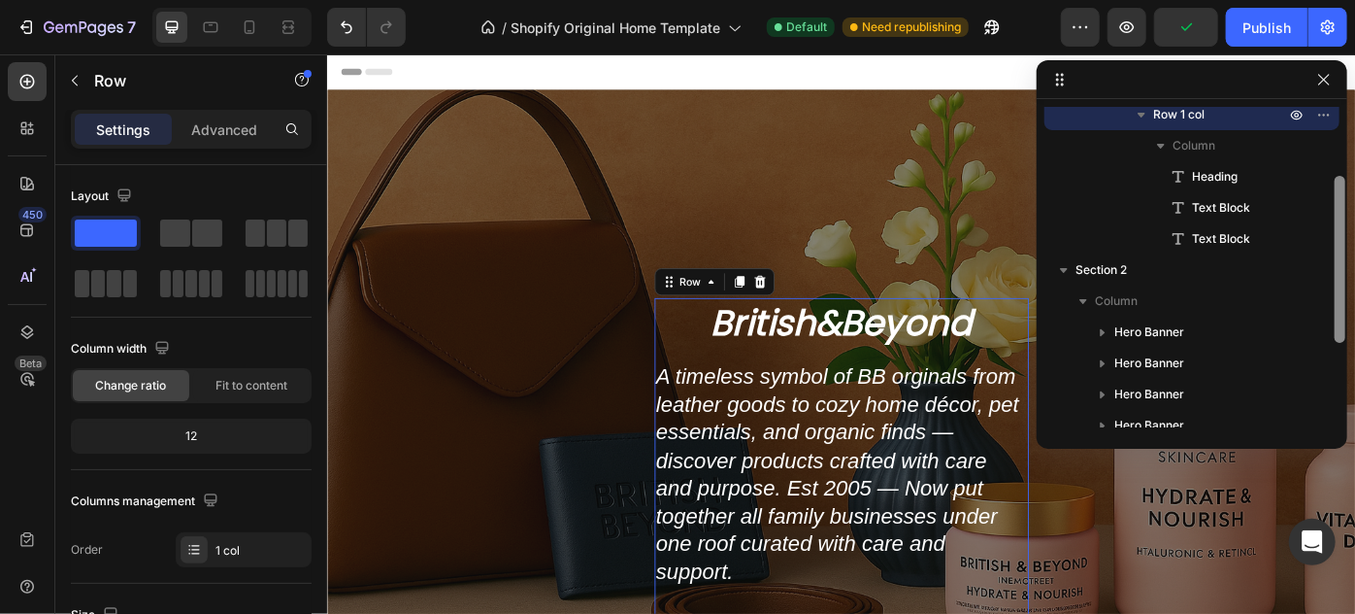
drag, startPoint x: 1664, startPoint y: 288, endPoint x: 1490, endPoint y: 388, distance: 200.5
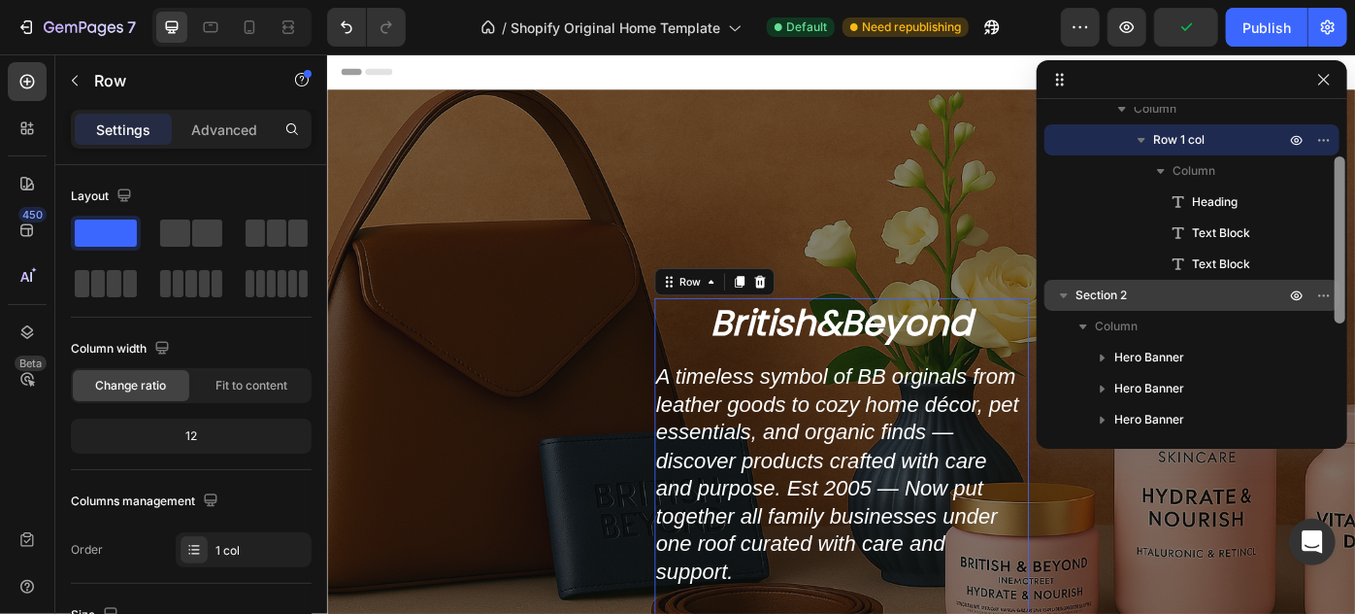
scroll to position [118, 0]
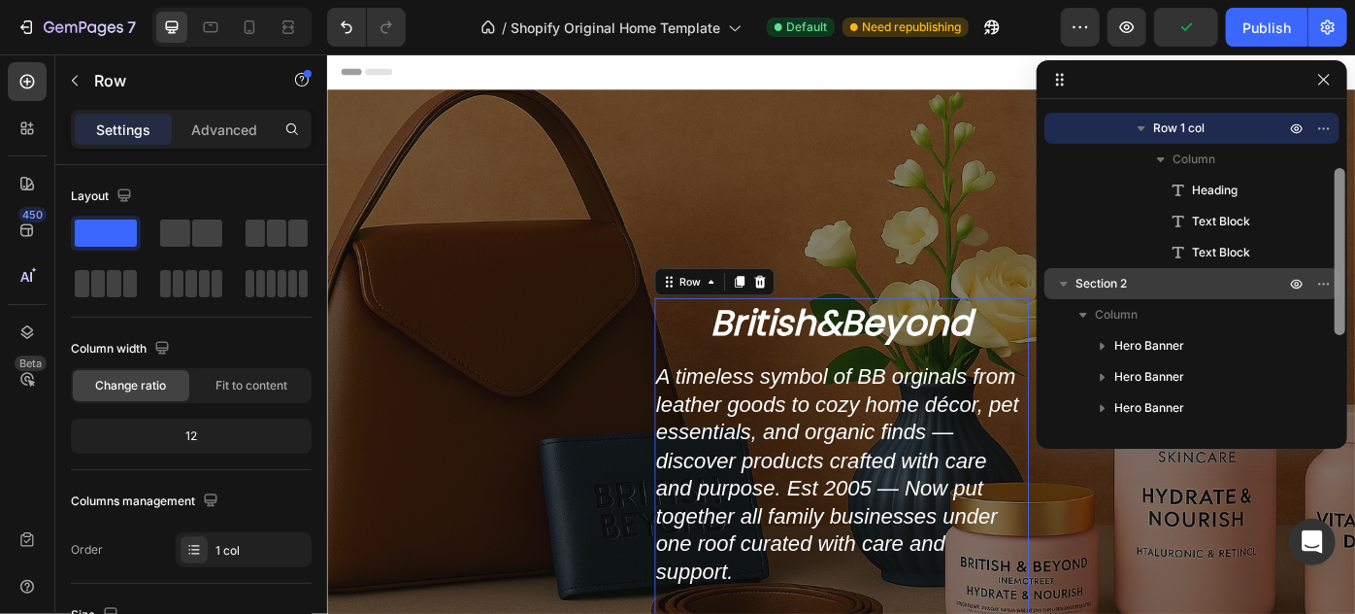
click at [1175, 297] on div "Section 2" at bounding box center [1193, 283] width 280 height 31
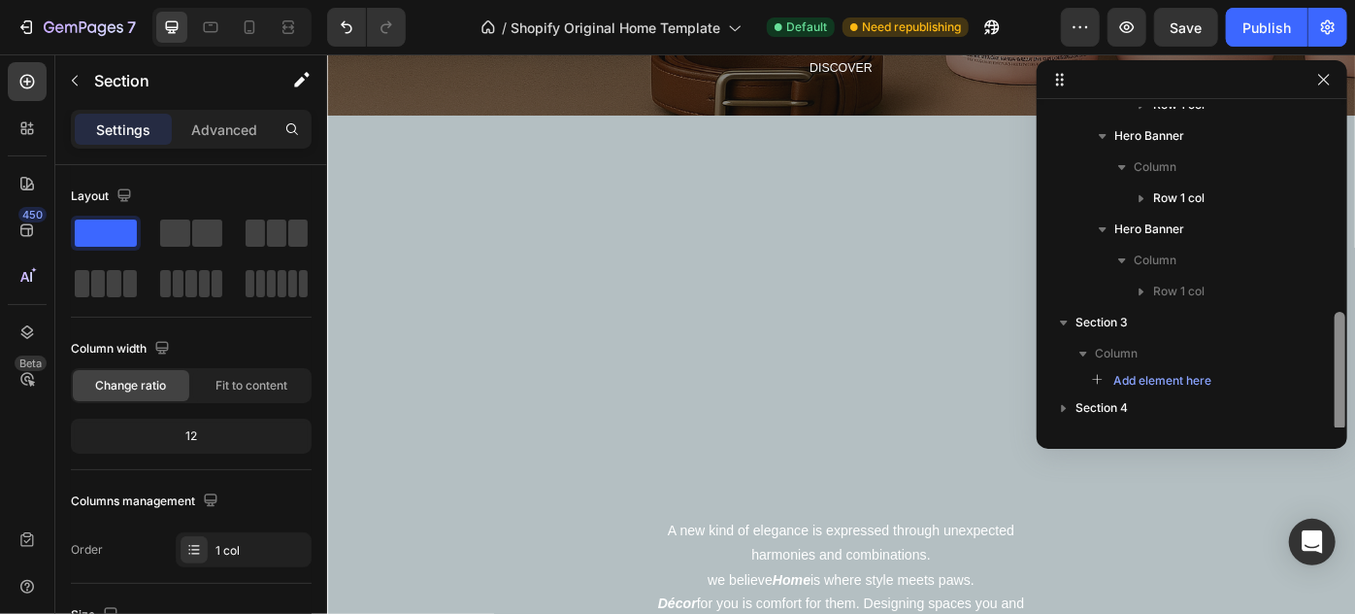
scroll to position [524, 0]
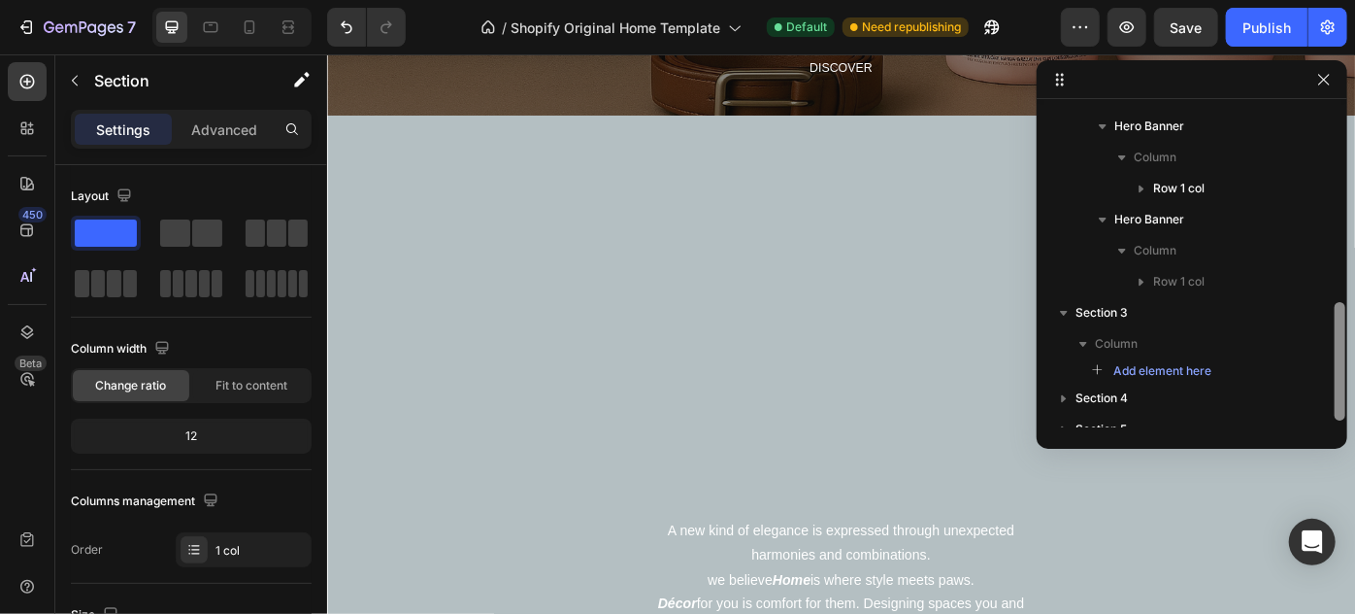
drag, startPoint x: 1337, startPoint y: 205, endPoint x: 1341, endPoint y: 356, distance: 151.5
click at [1341, 356] on div "Section 1 Column Hero Banner Column Row 1 col Column Heading Text Block Text Bl…" at bounding box center [1192, 254] width 311 height 388
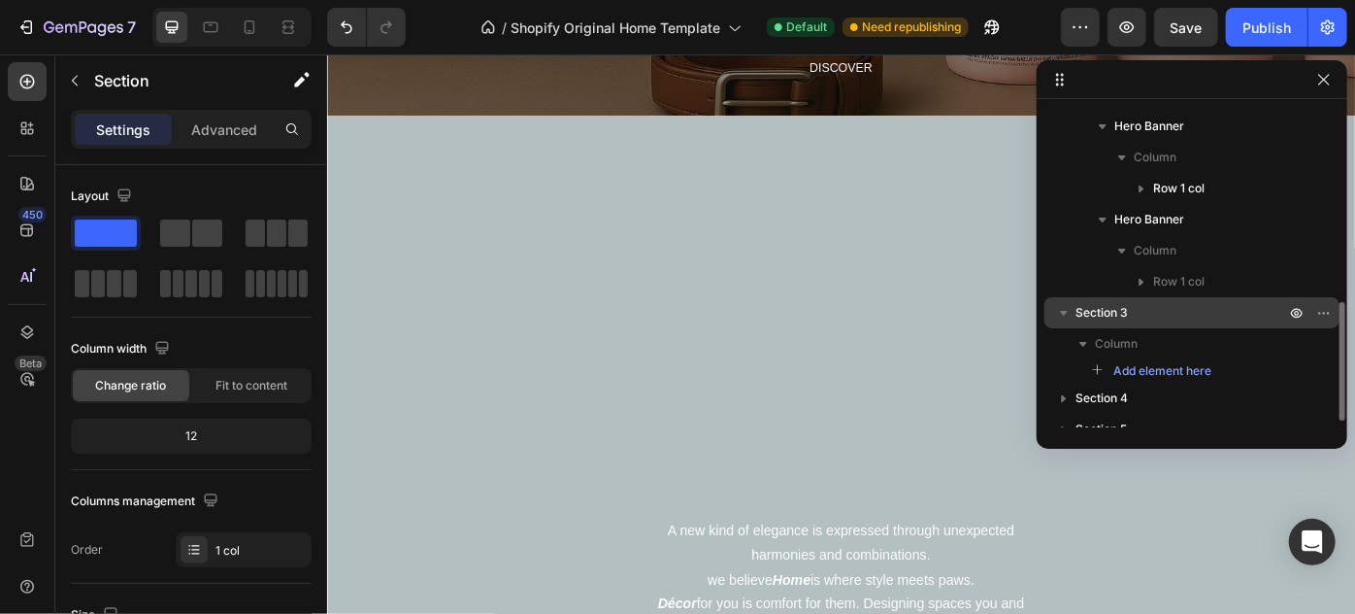
click at [1186, 318] on p "Section 3" at bounding box center [1183, 312] width 214 height 19
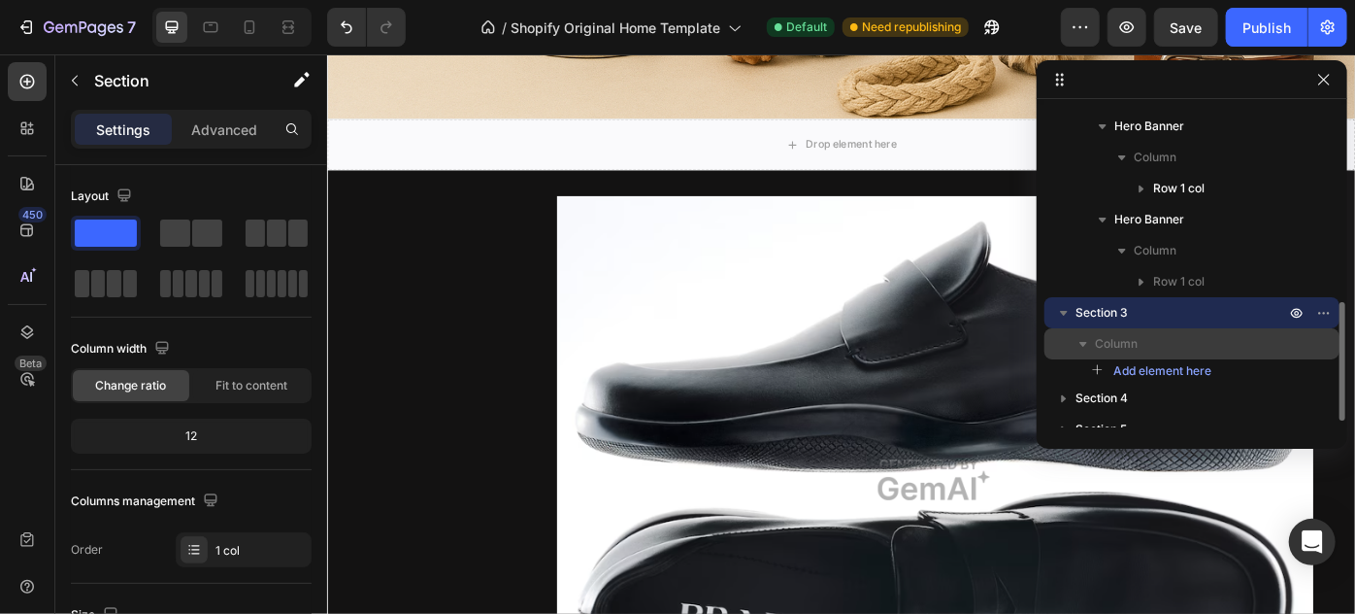
scroll to position [3713, 0]
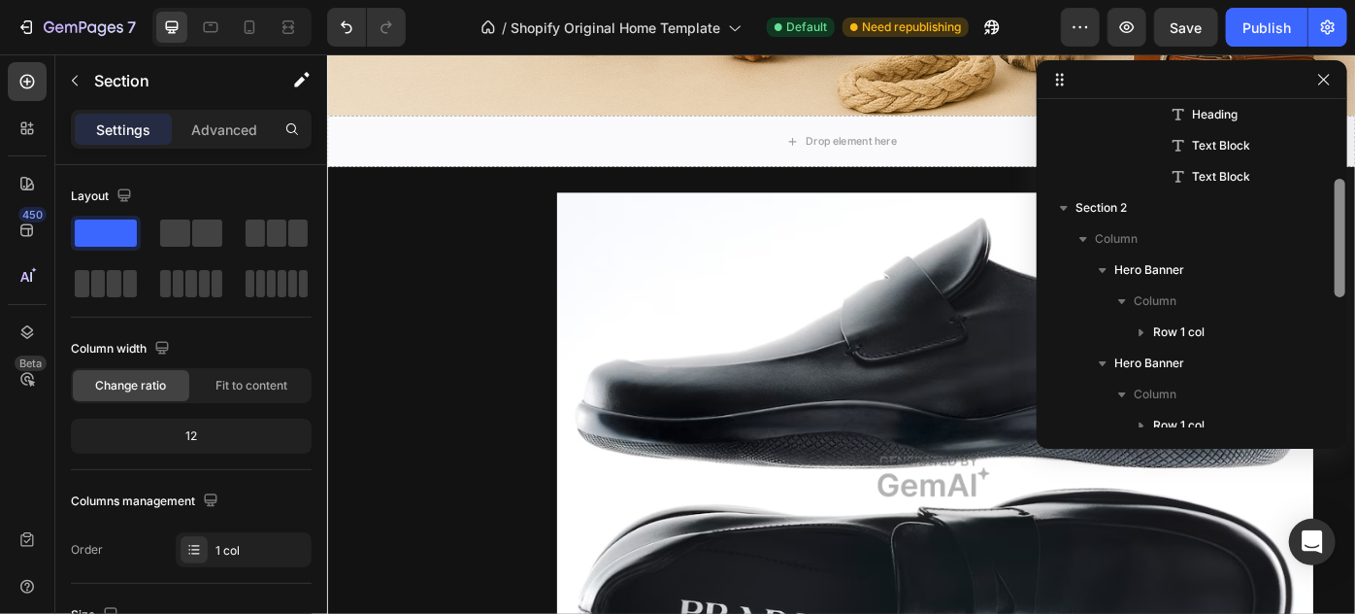
drag, startPoint x: 1336, startPoint y: 326, endPoint x: 1338, endPoint y: 207, distance: 119.4
click at [1338, 207] on div at bounding box center [1340, 238] width 11 height 118
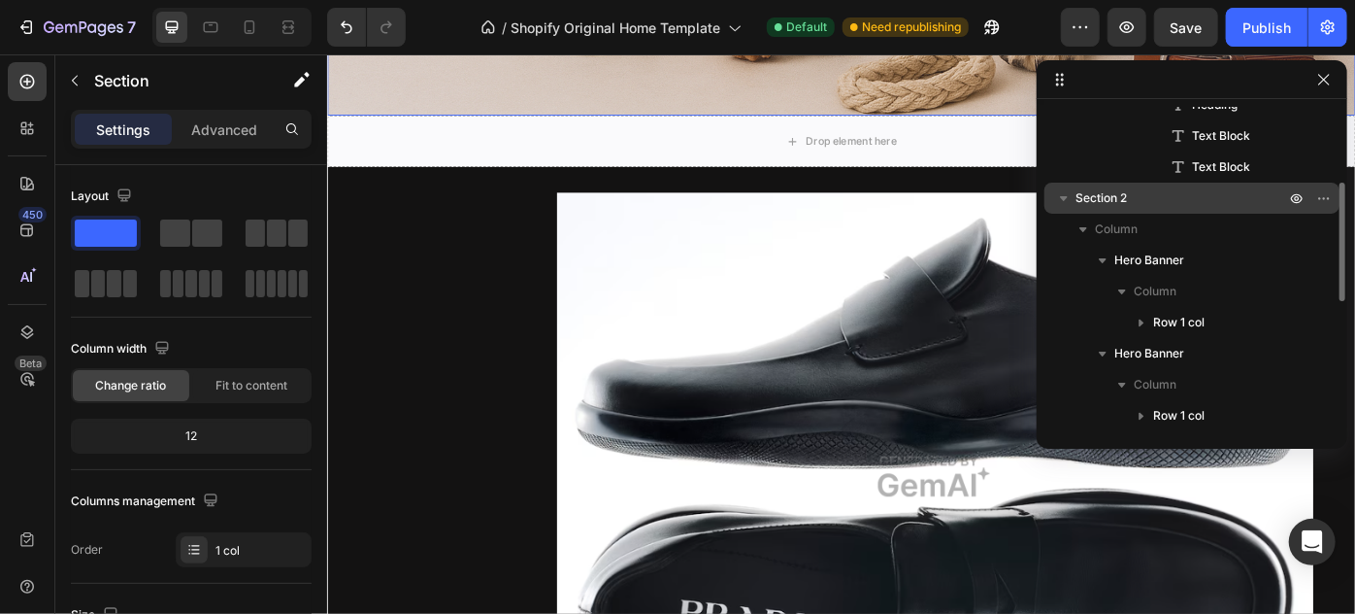
click at [1114, 209] on div "Section 2" at bounding box center [1193, 198] width 280 height 31
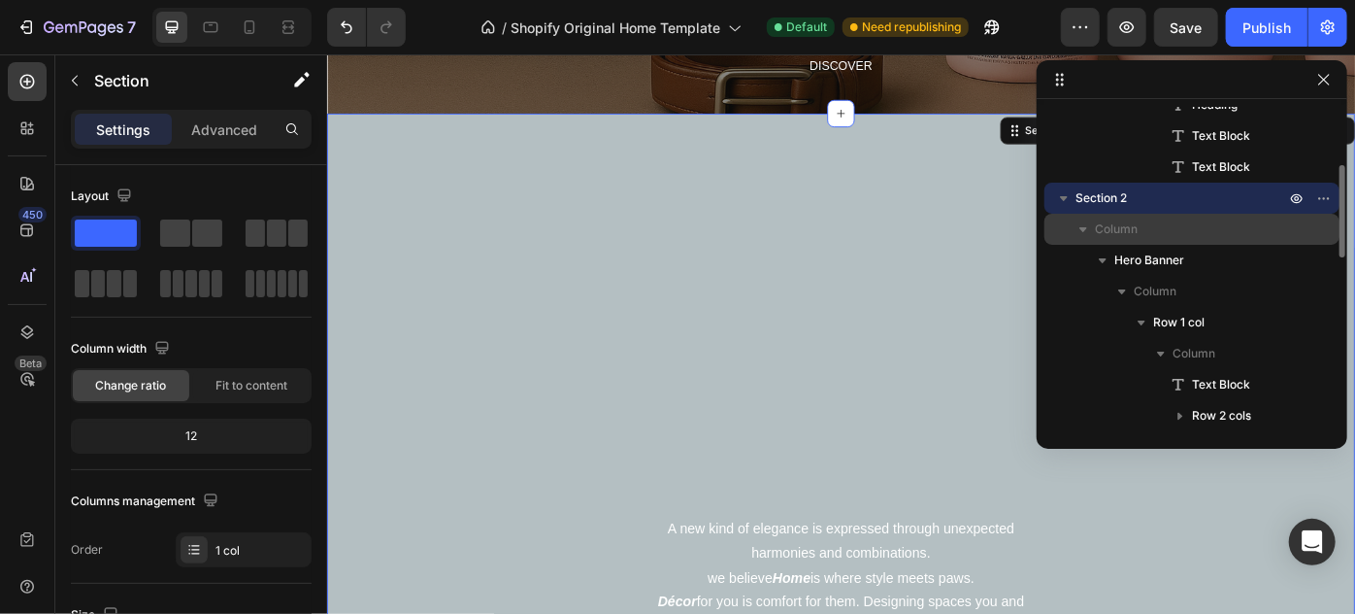
scroll to position [624, 0]
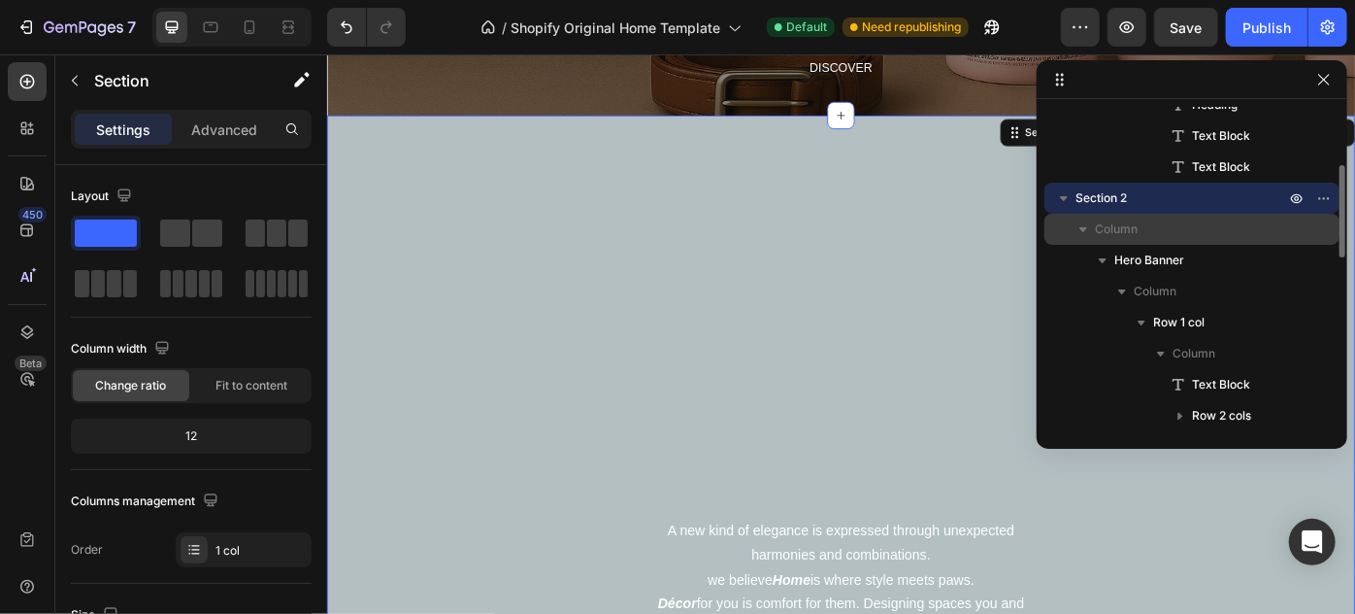
click at [1154, 232] on p "Column" at bounding box center [1192, 228] width 194 height 19
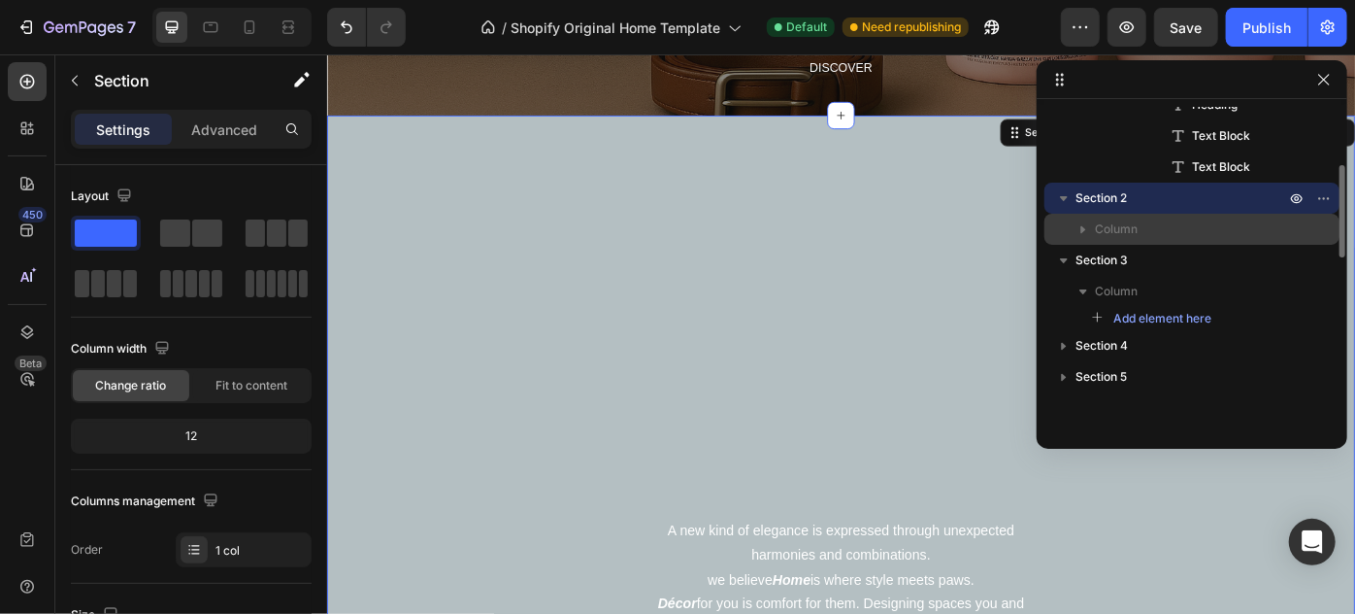
click at [1154, 232] on p "Column" at bounding box center [1192, 228] width 194 height 19
click at [1125, 227] on span "Column" at bounding box center [1116, 228] width 43 height 19
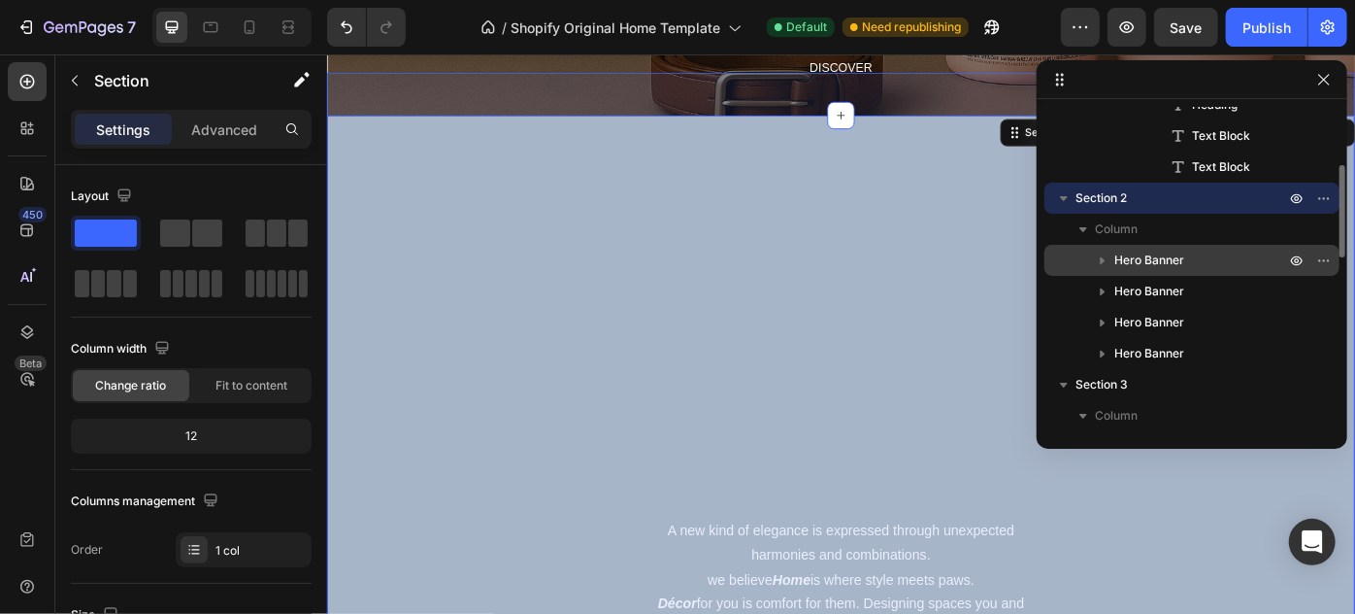
click at [1142, 260] on span "Hero Banner" at bounding box center [1150, 260] width 70 height 19
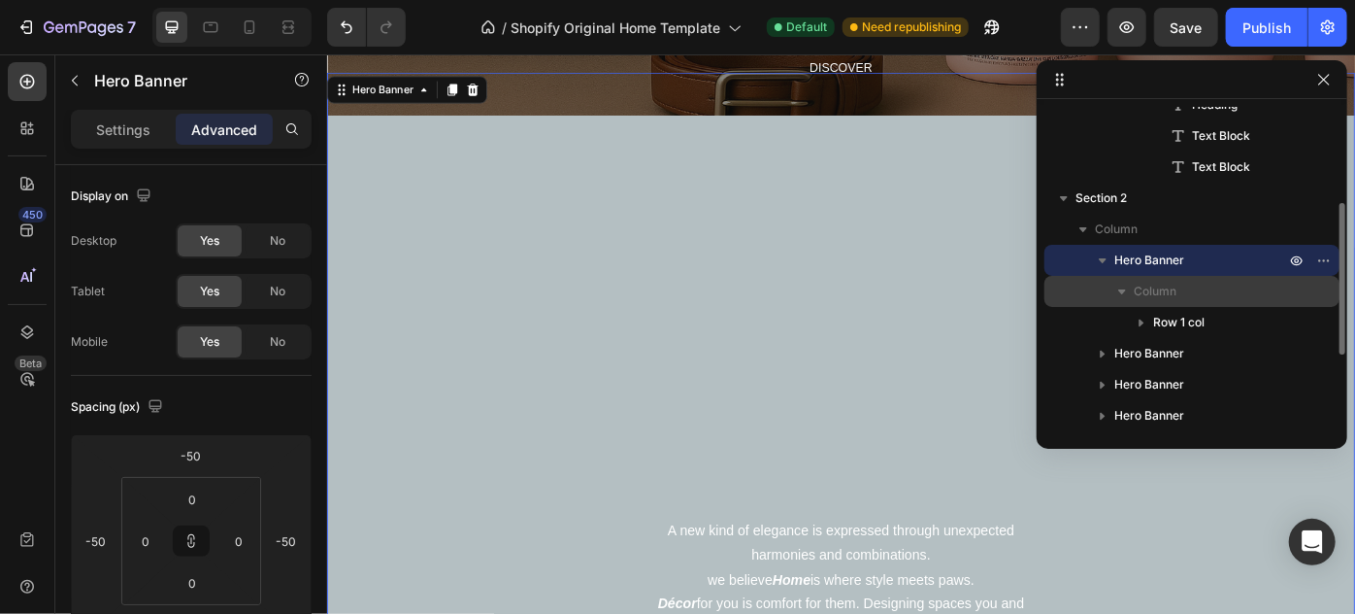
click at [1157, 302] on div "Column" at bounding box center [1193, 291] width 280 height 31
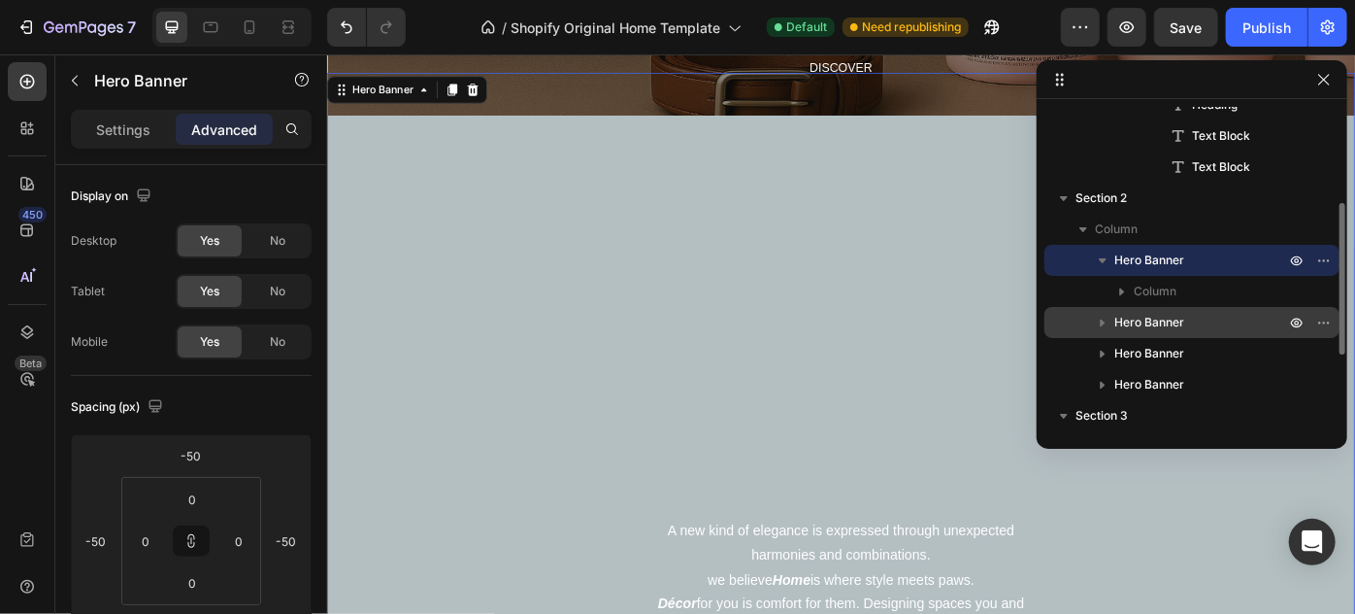
click at [1157, 307] on div "Hero Banner" at bounding box center [1193, 322] width 280 height 31
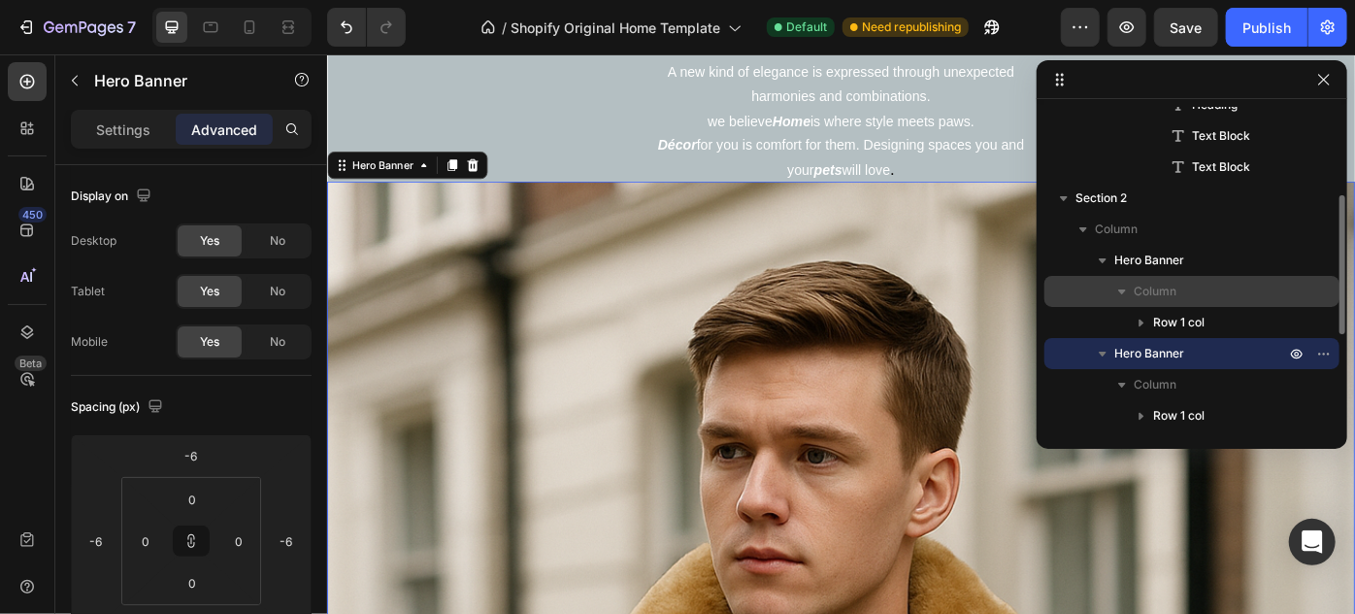
scroll to position [1220, 0]
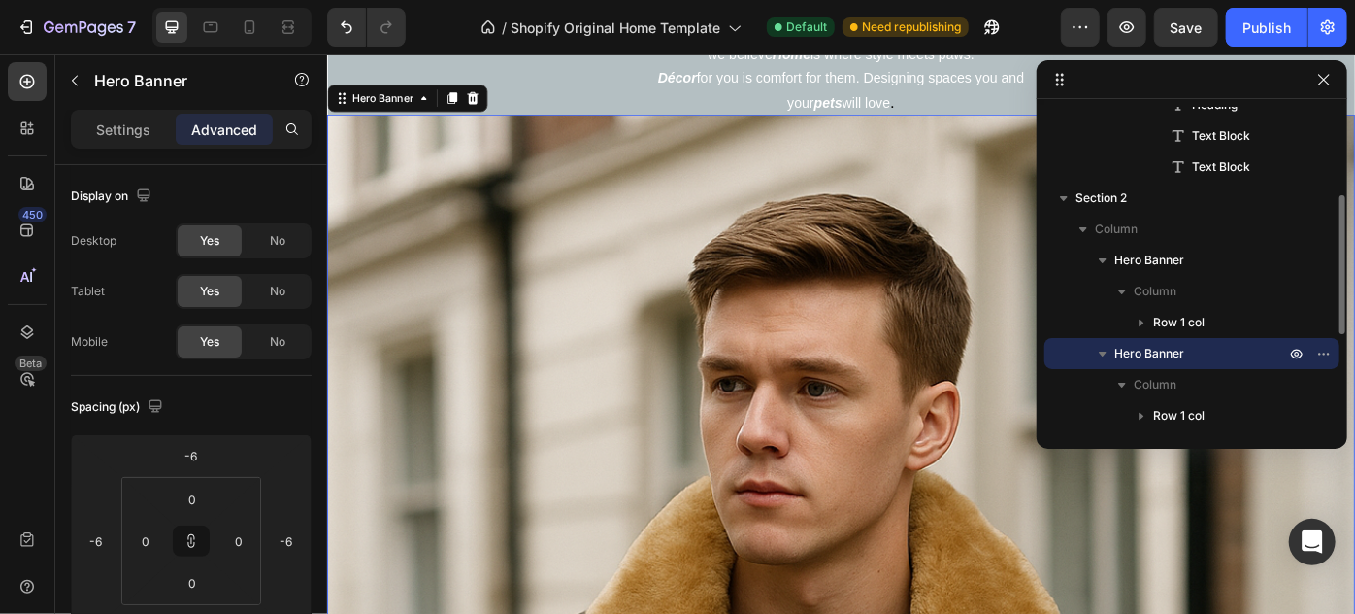
click at [1160, 355] on span "Hero Banner" at bounding box center [1150, 353] width 70 height 19
click at [1162, 359] on span "Hero Banner" at bounding box center [1150, 353] width 70 height 19
click at [1165, 390] on span "Column" at bounding box center [1155, 384] width 43 height 19
click at [1166, 409] on span "Hero Banner" at bounding box center [1150, 415] width 70 height 19
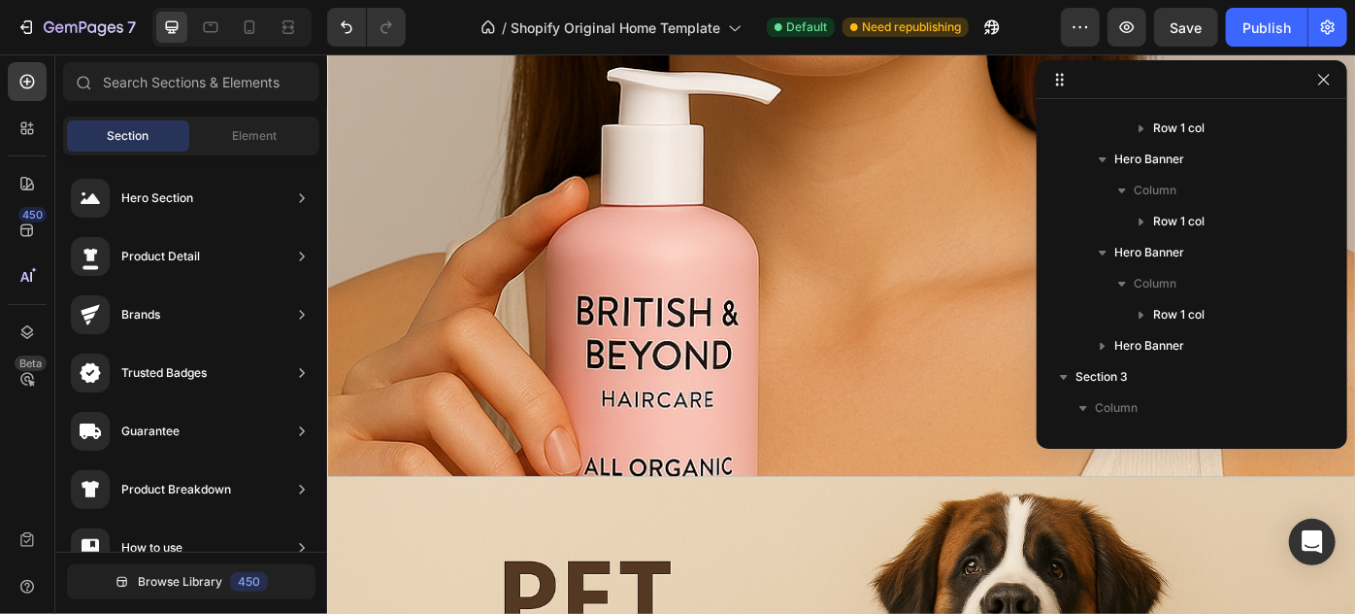
scroll to position [2582, 0]
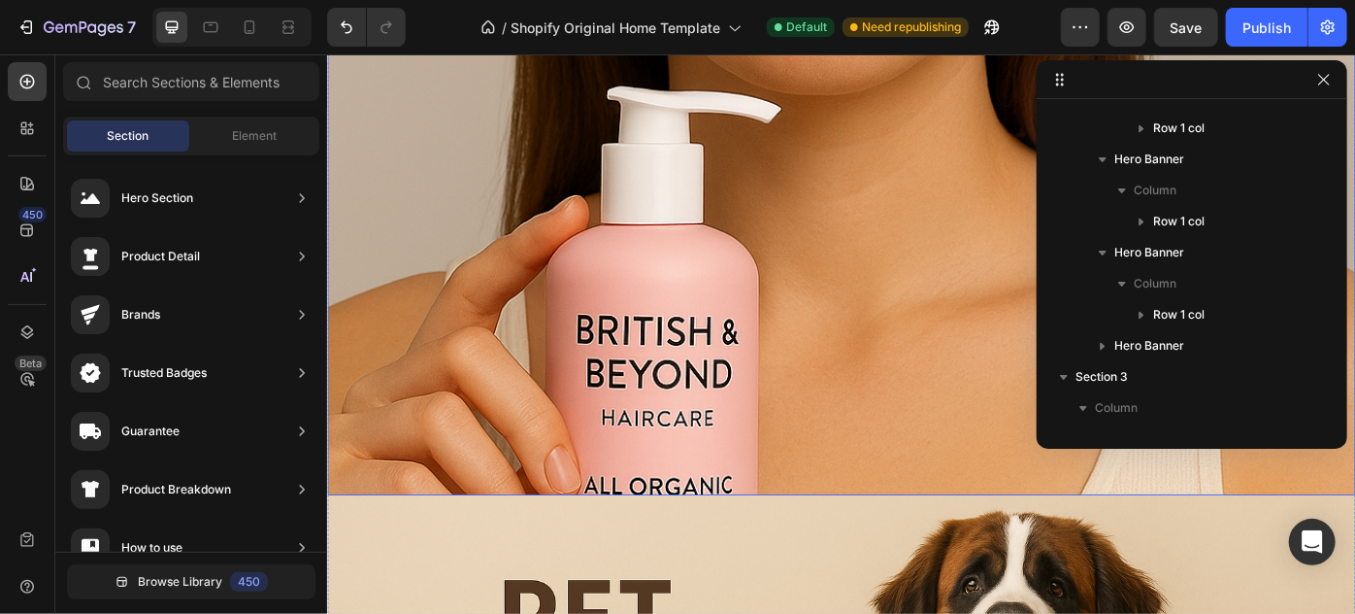
click at [988, 385] on div "Overlay" at bounding box center [908, 67] width 1165 height 971
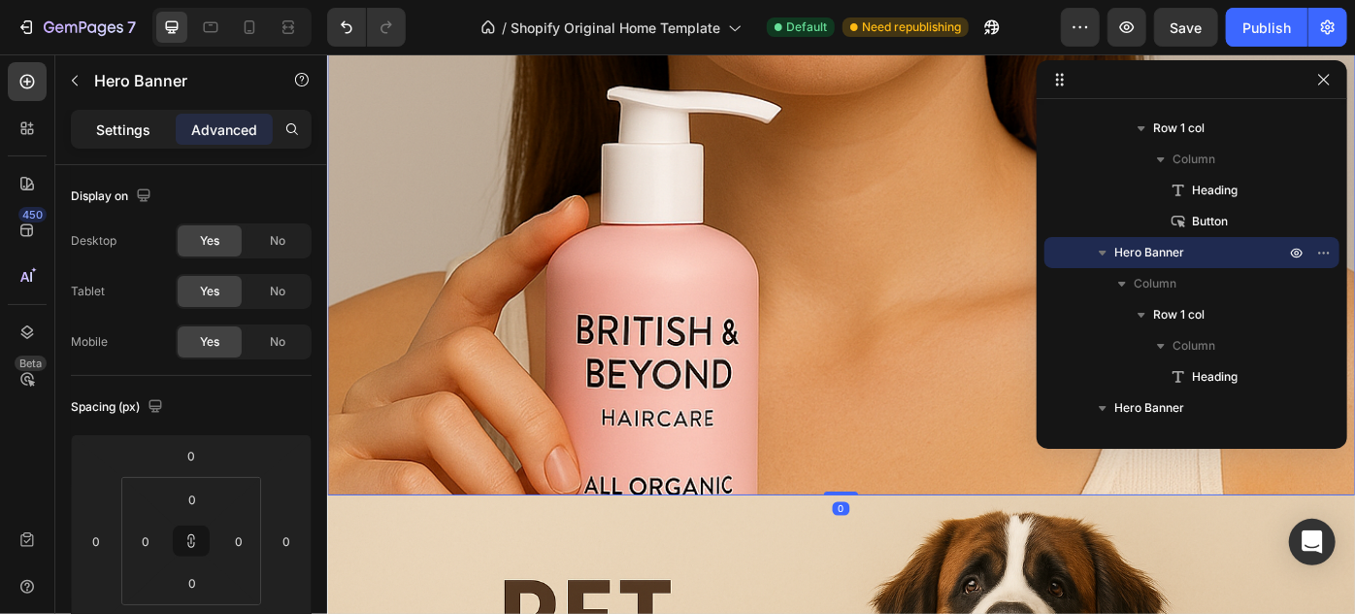
click at [134, 132] on p "Settings" at bounding box center [123, 129] width 54 height 20
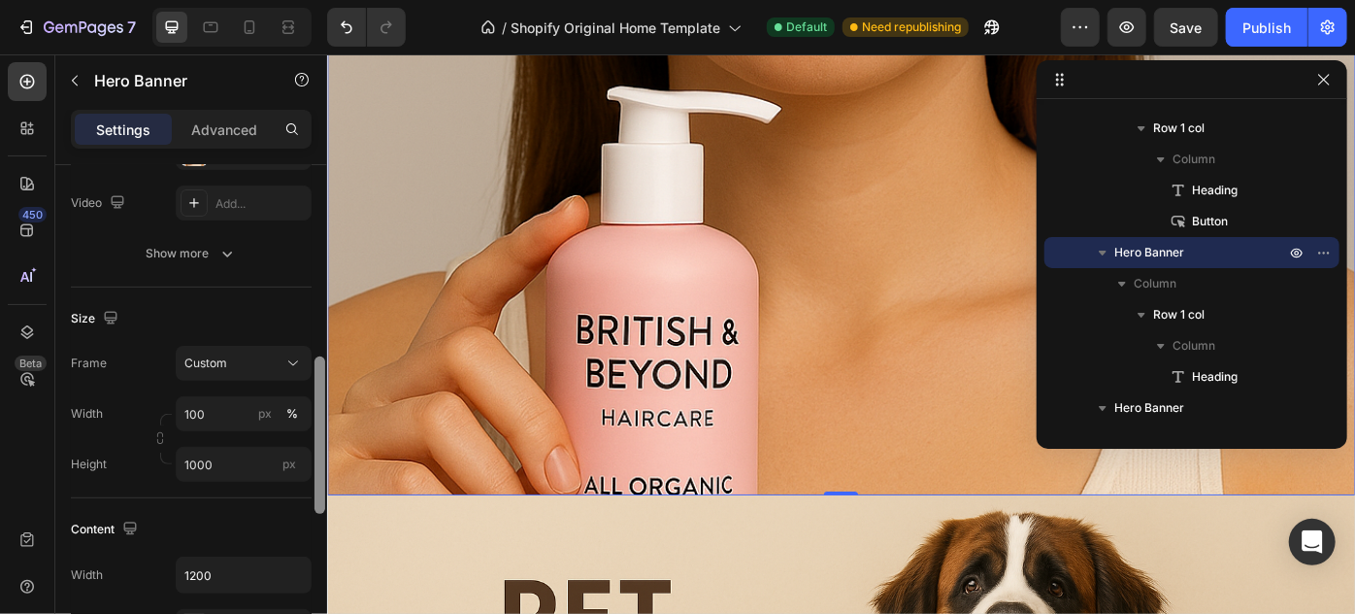
scroll to position [375, 0]
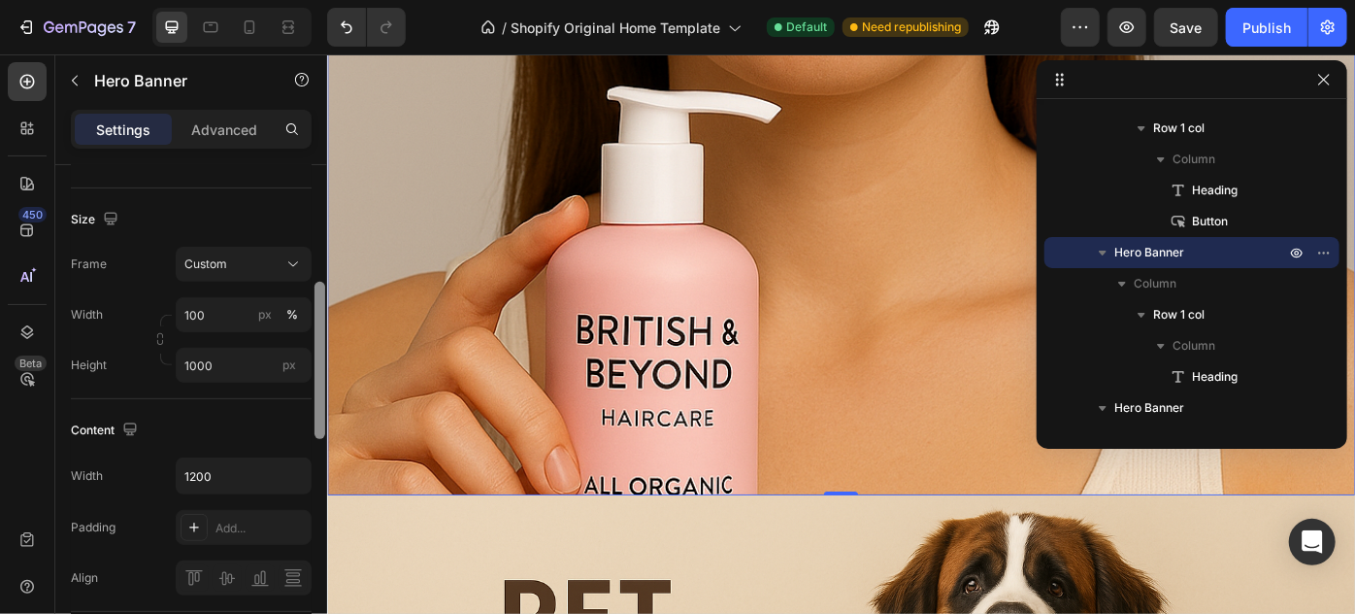
drag, startPoint x: 321, startPoint y: 284, endPoint x: 318, endPoint y: 401, distance: 117.5
click at [318, 401] on div at bounding box center [320, 360] width 11 height 157
click at [238, 317] on input "100" at bounding box center [244, 314] width 136 height 35
click at [305, 310] on input "100" at bounding box center [244, 314] width 136 height 35
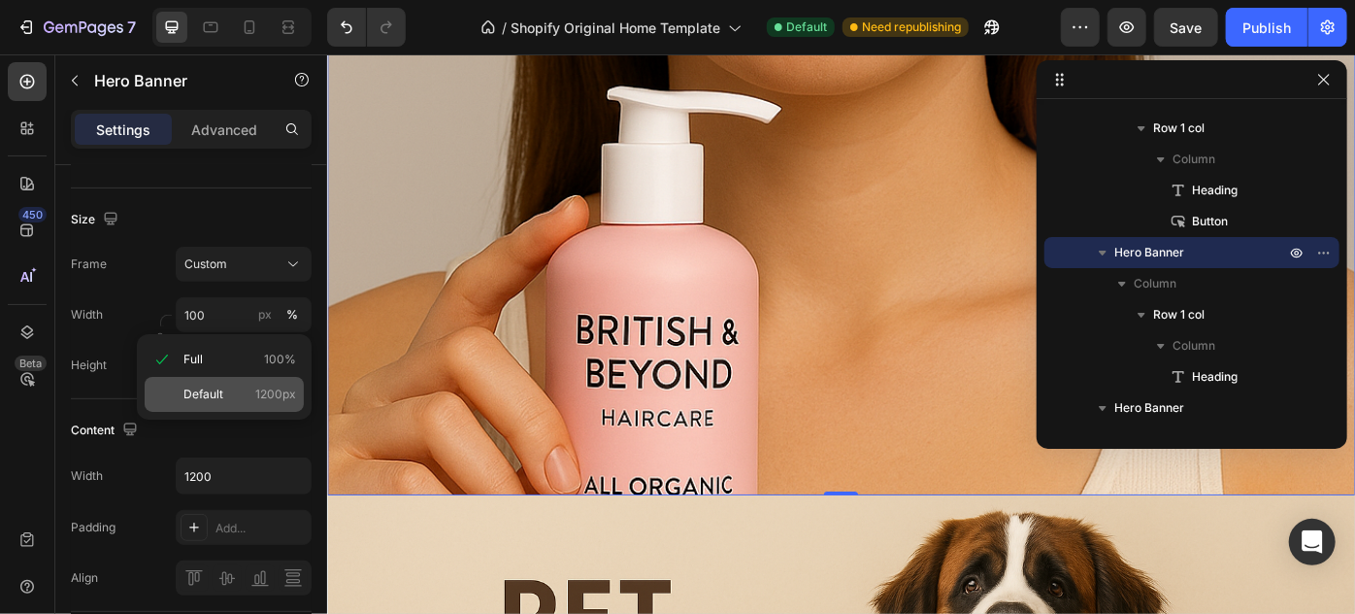
click at [217, 403] on div "Default 1200px" at bounding box center [224, 394] width 159 height 35
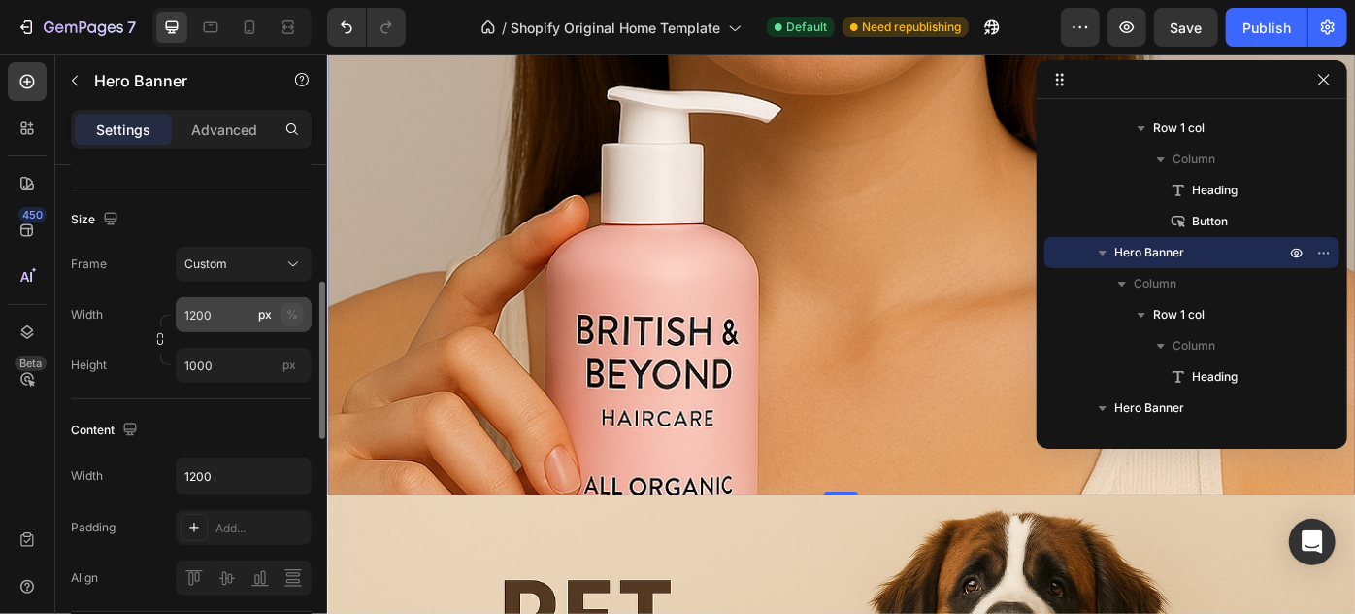
click at [289, 314] on div "%" at bounding box center [292, 314] width 12 height 17
click at [292, 320] on div "%" at bounding box center [292, 314] width 12 height 17
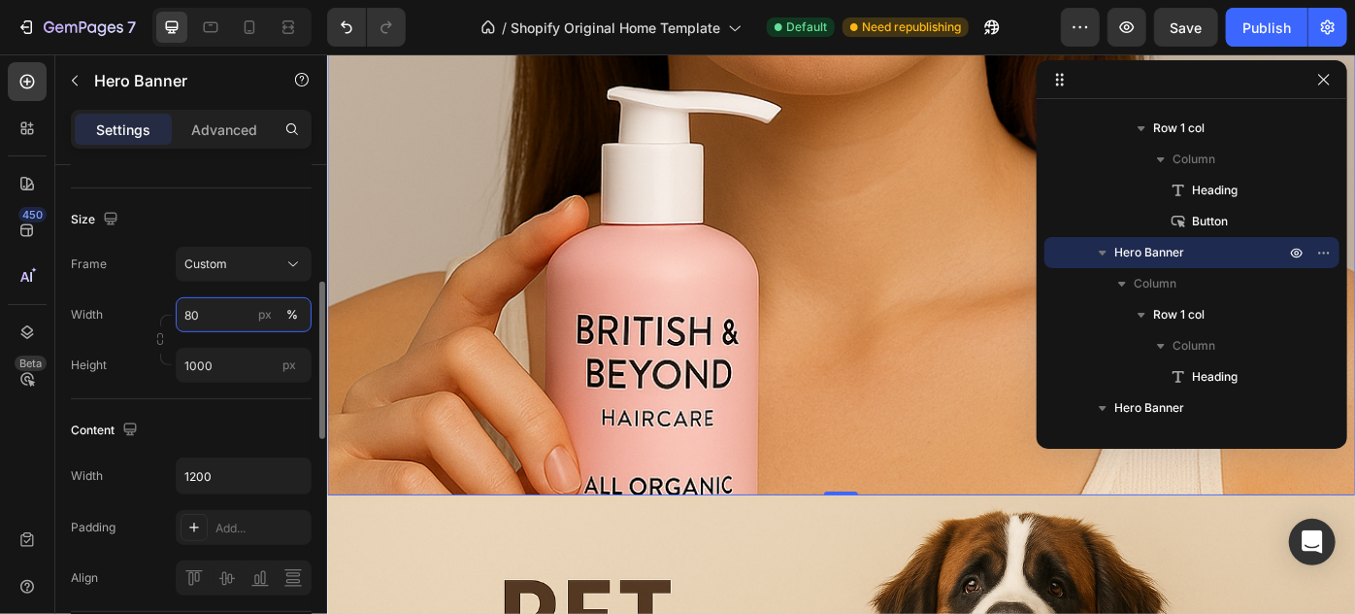
type input "8"
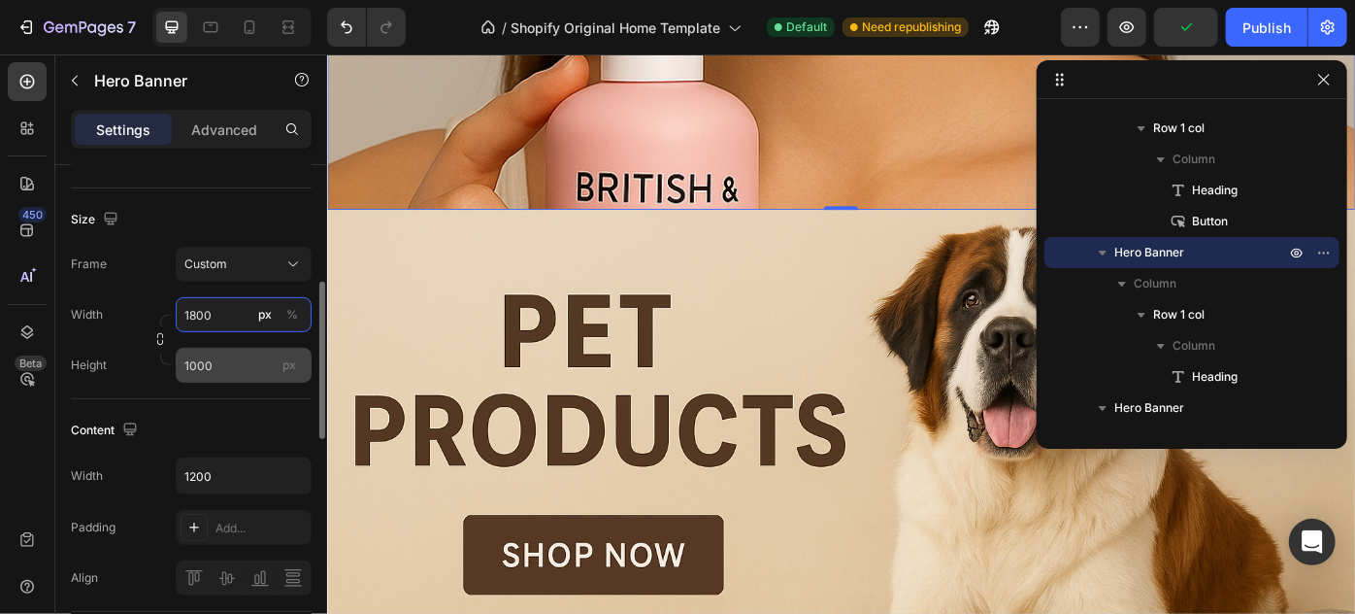
type input "1800"
click at [241, 352] on input "1000" at bounding box center [244, 365] width 136 height 35
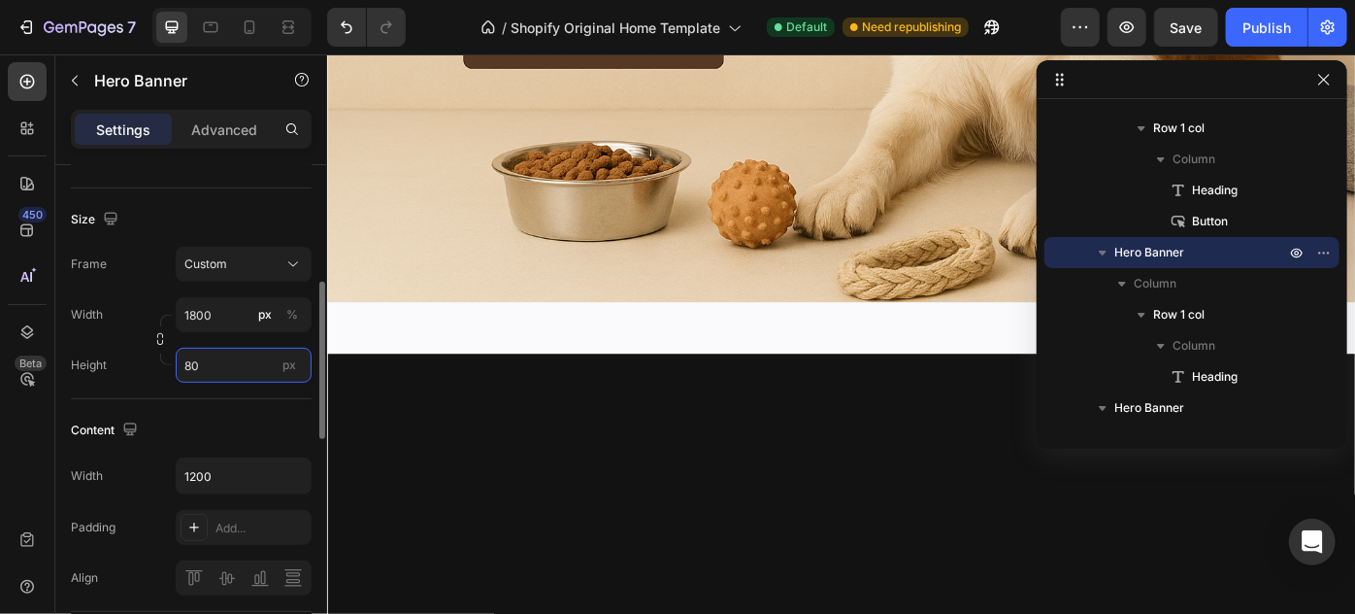
type input "800"
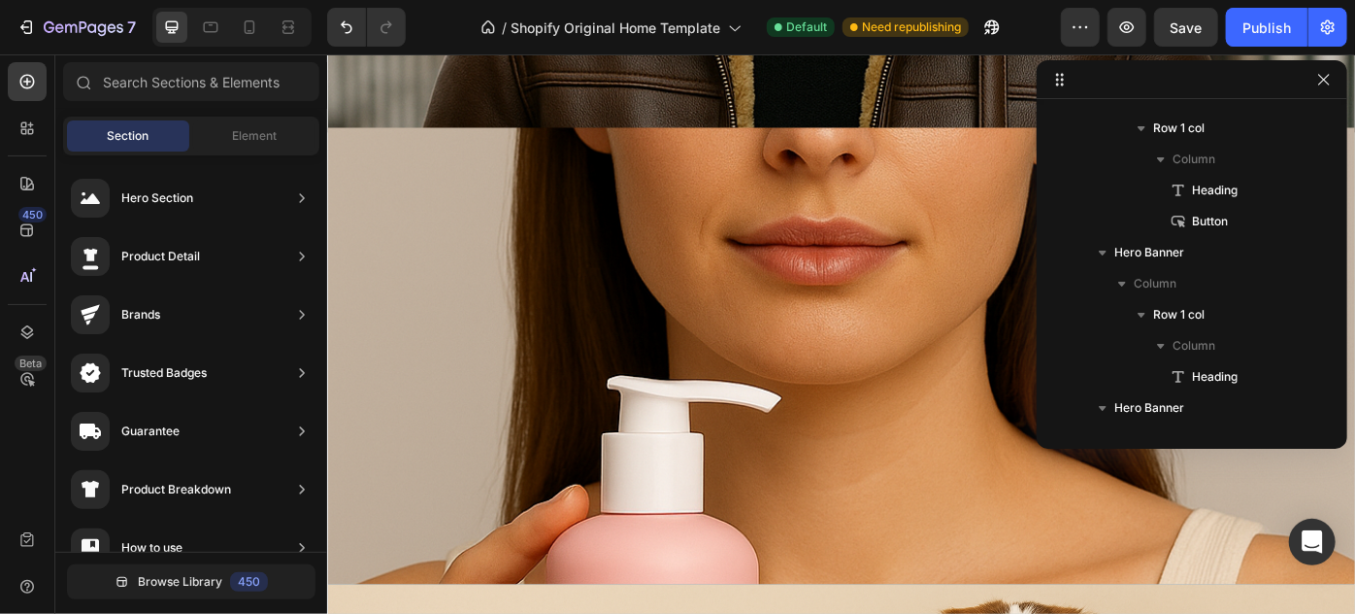
scroll to position [2055, 0]
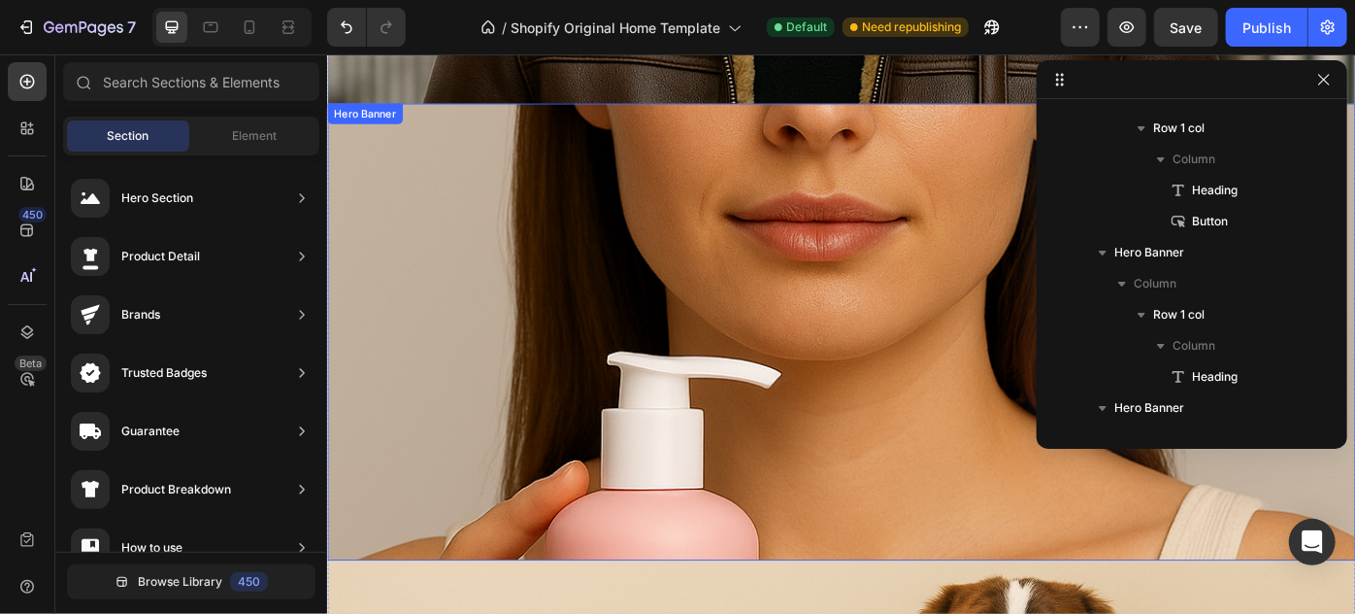
click at [843, 267] on div "Overlay" at bounding box center [908, 368] width 1165 height 518
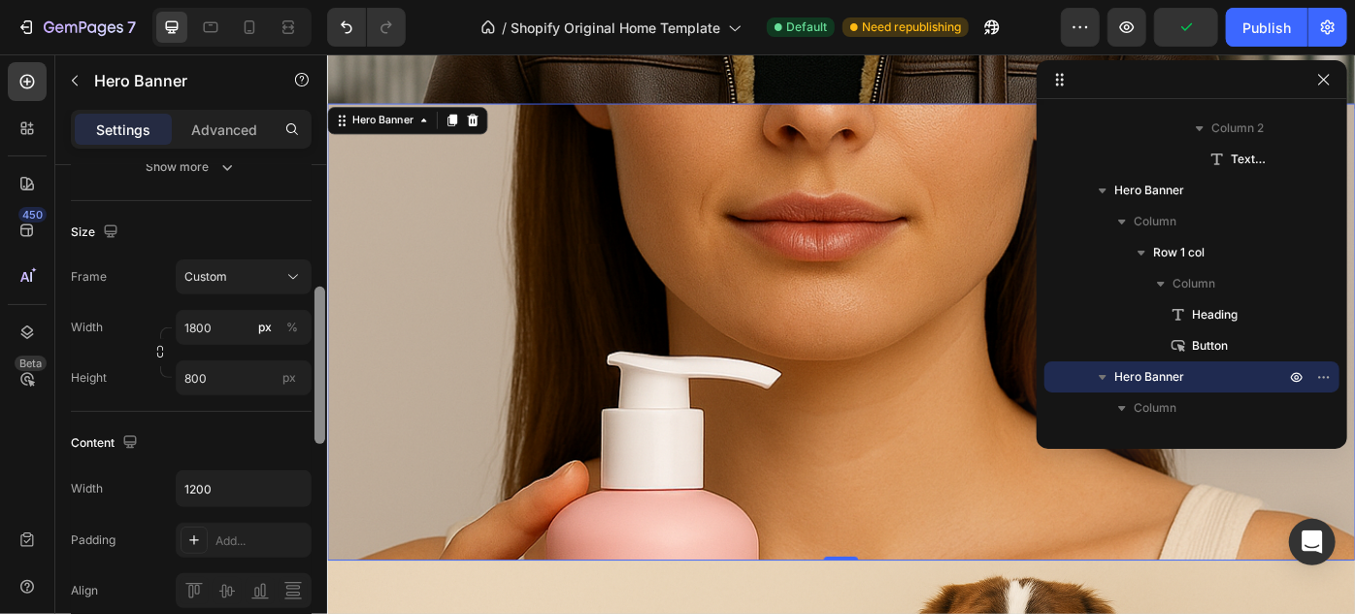
scroll to position [344, 0]
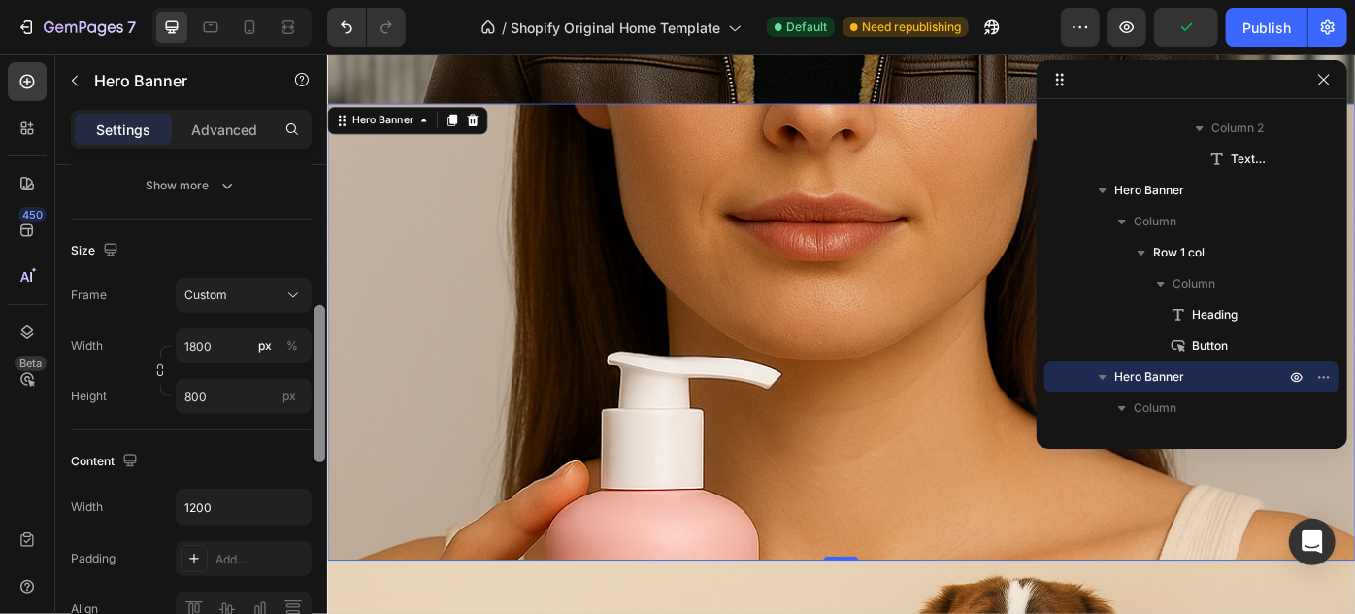
drag, startPoint x: 319, startPoint y: 305, endPoint x: 314, endPoint y: 413, distance: 107.9
click at [315, 413] on div at bounding box center [320, 383] width 11 height 157
click at [232, 393] on input "800" at bounding box center [244, 396] width 136 height 35
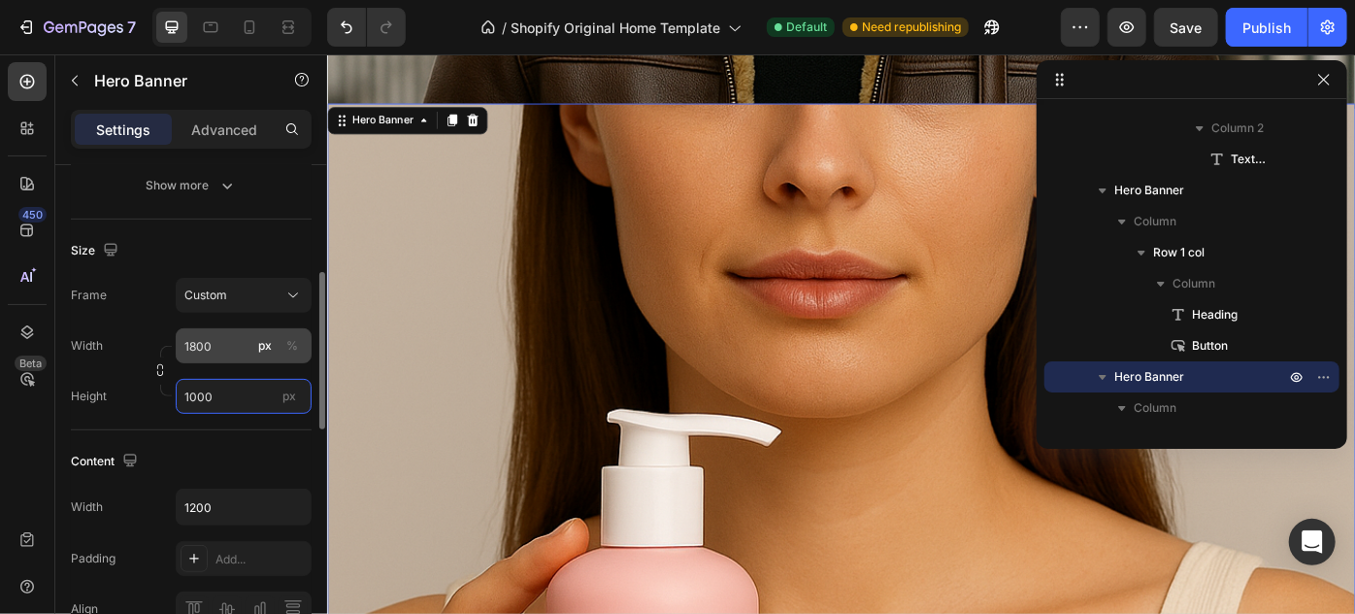
type input "1000"
click at [230, 349] on input "1800" at bounding box center [244, 345] width 136 height 35
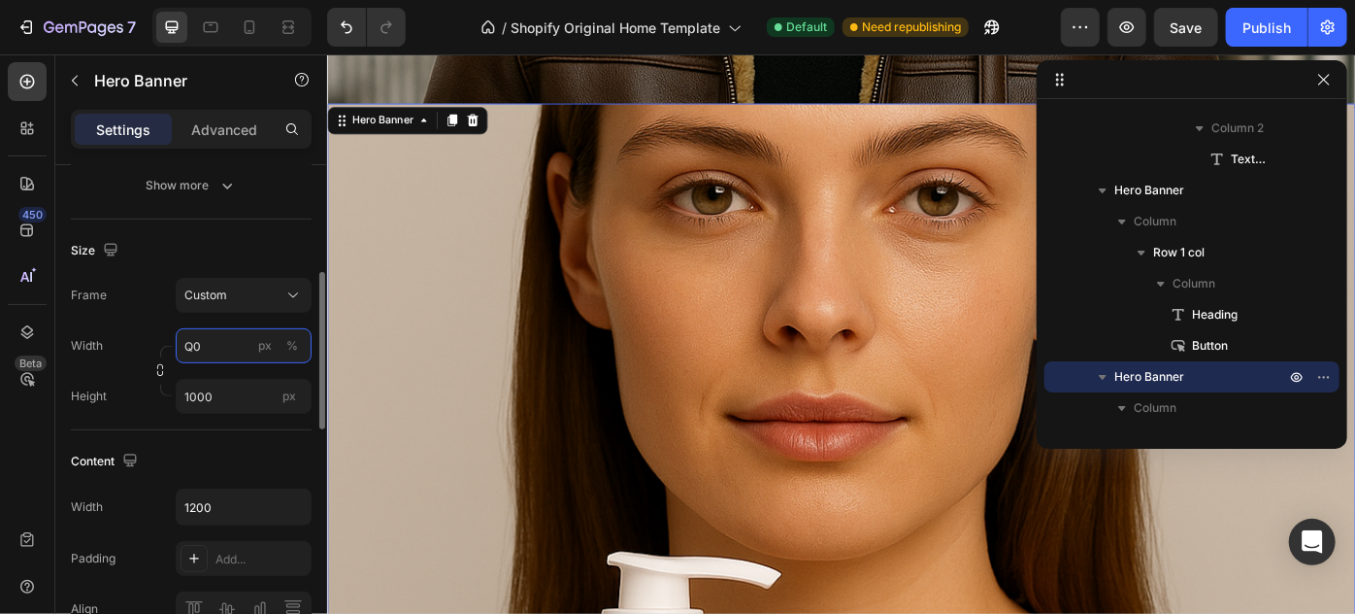
type input "Q"
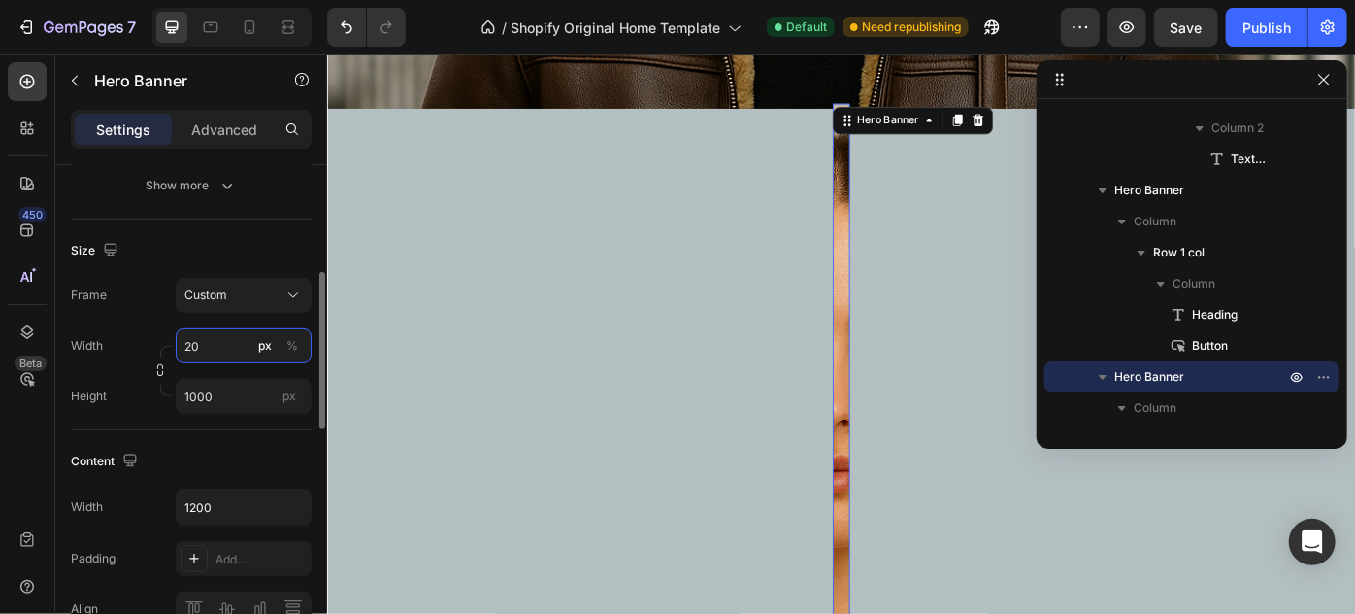
type input "2"
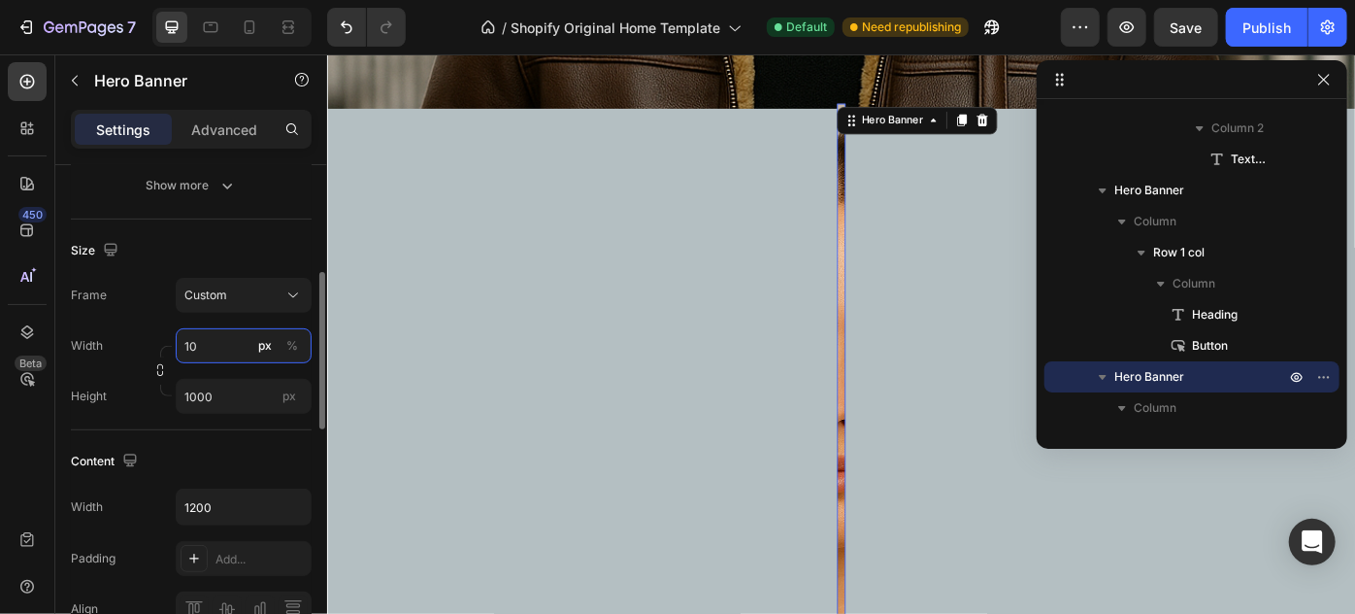
type input "1"
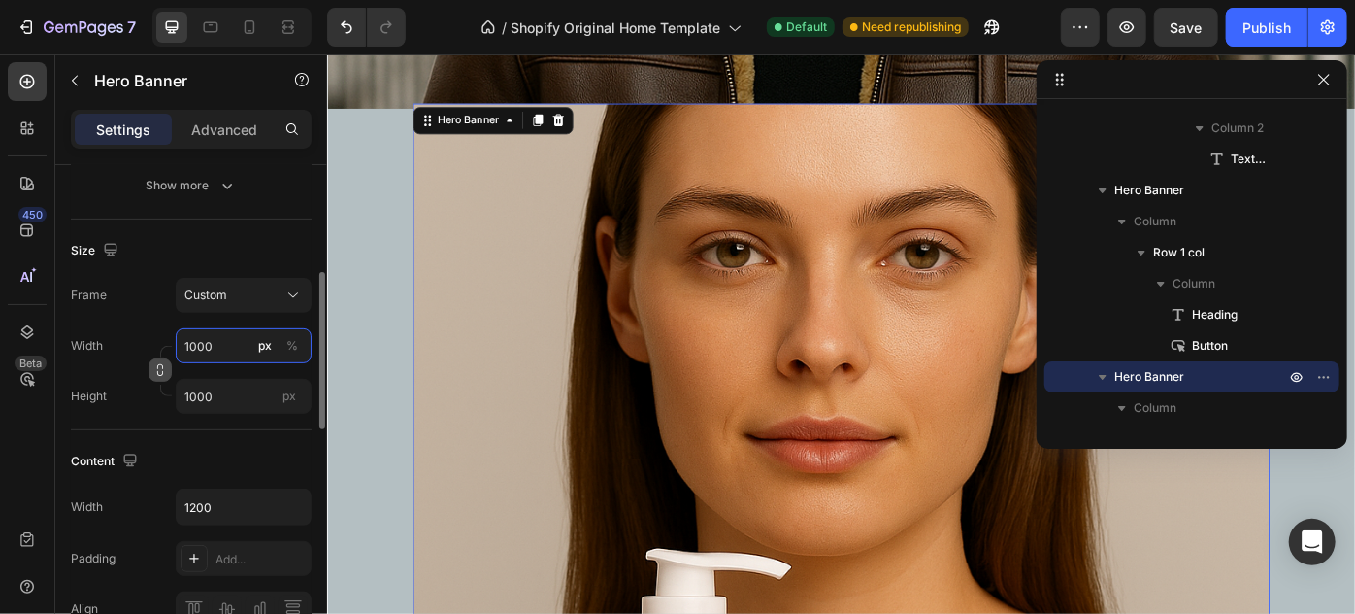
type input "1000"
click at [163, 367] on icon "button" at bounding box center [160, 366] width 6 height 5
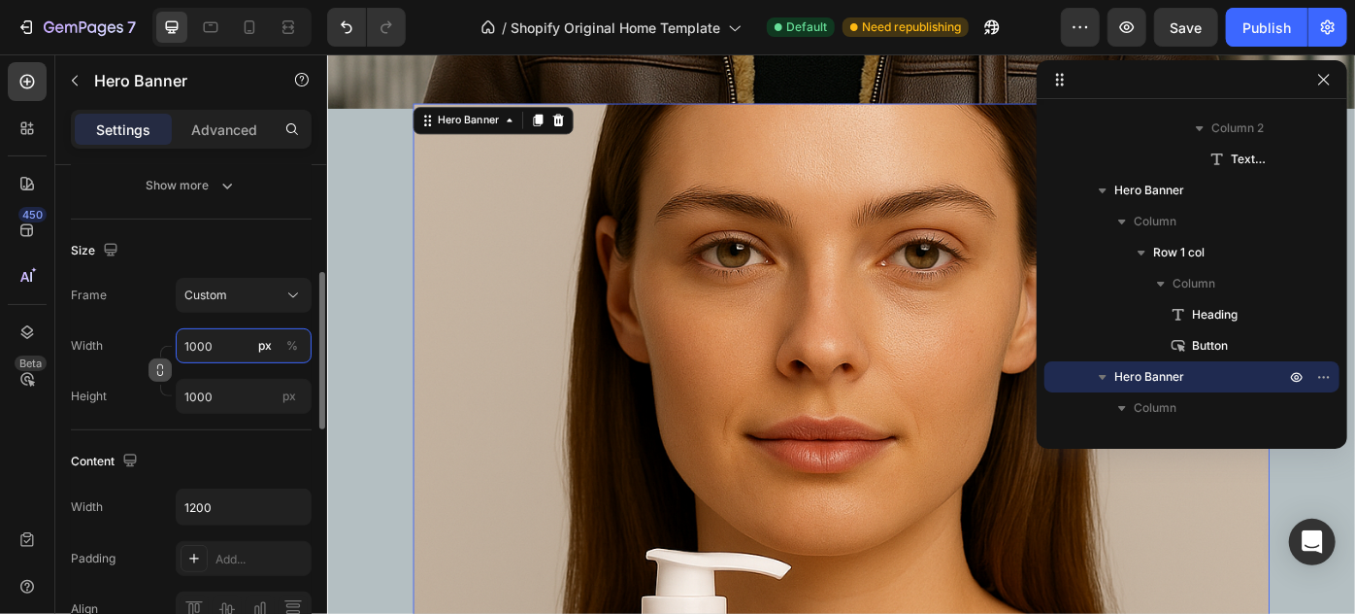
click at [230, 350] on input "1000" at bounding box center [244, 345] width 136 height 35
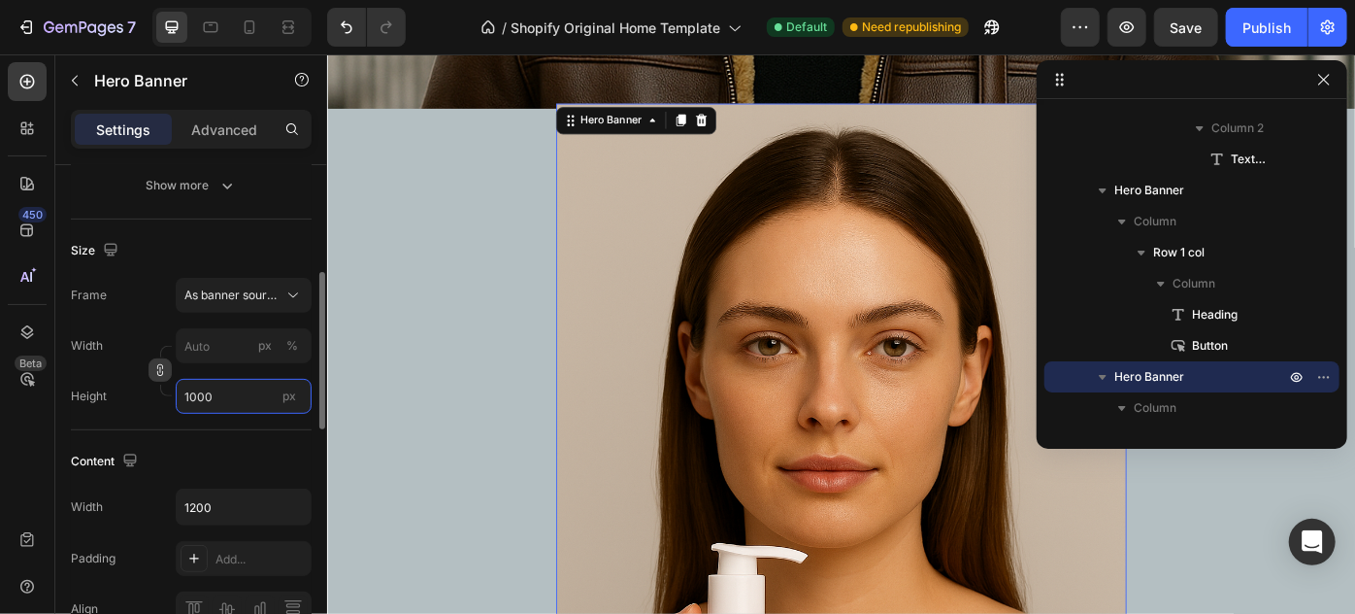
click at [231, 404] on input "1000" at bounding box center [244, 396] width 136 height 35
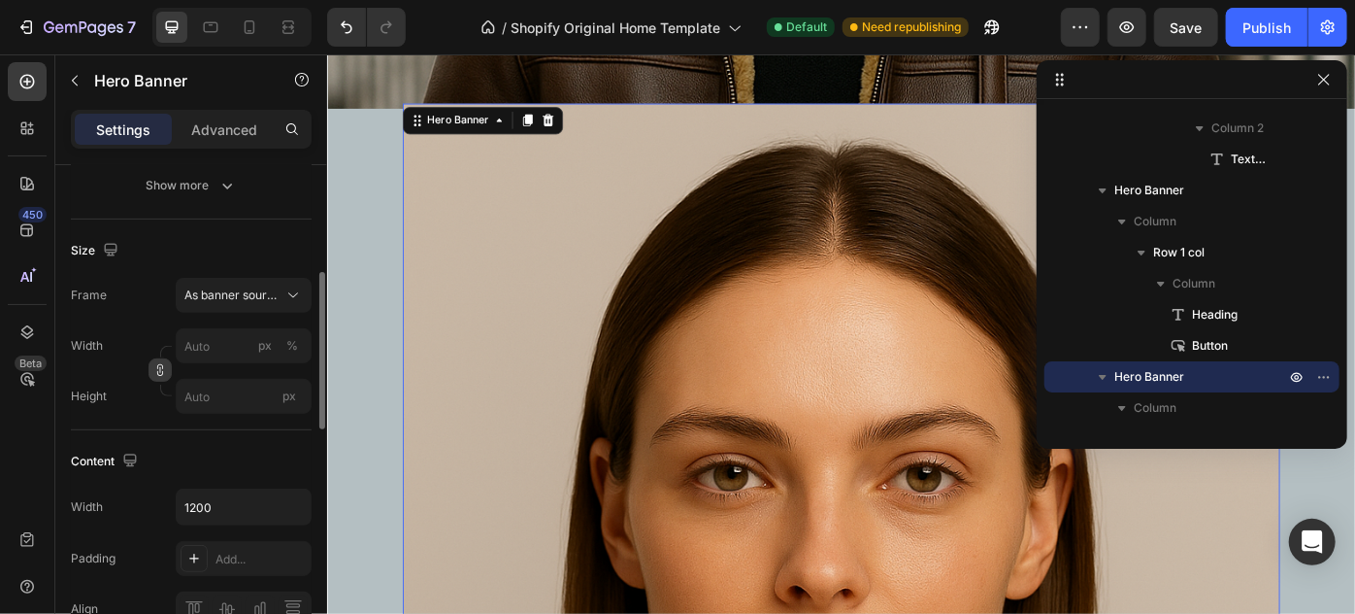
click at [143, 280] on div "Frame As banner source" at bounding box center [191, 295] width 241 height 35
click at [258, 294] on span "As banner source" at bounding box center [231, 294] width 95 height 17
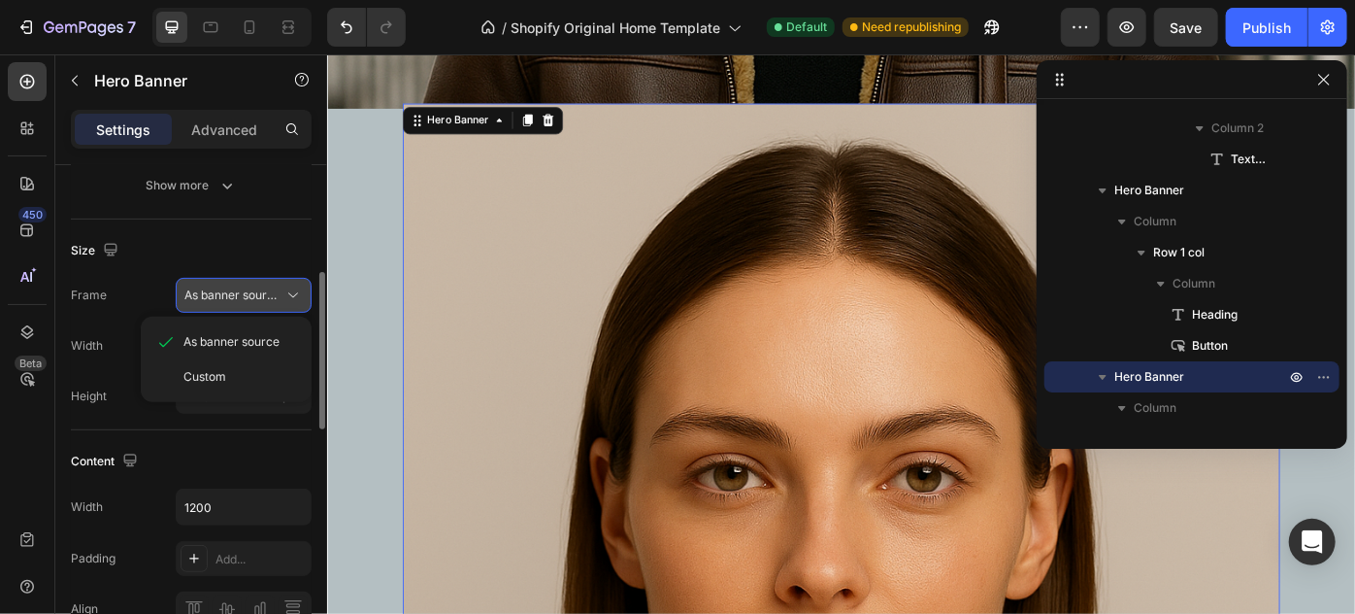
click at [258, 294] on span "As banner source" at bounding box center [231, 294] width 95 height 17
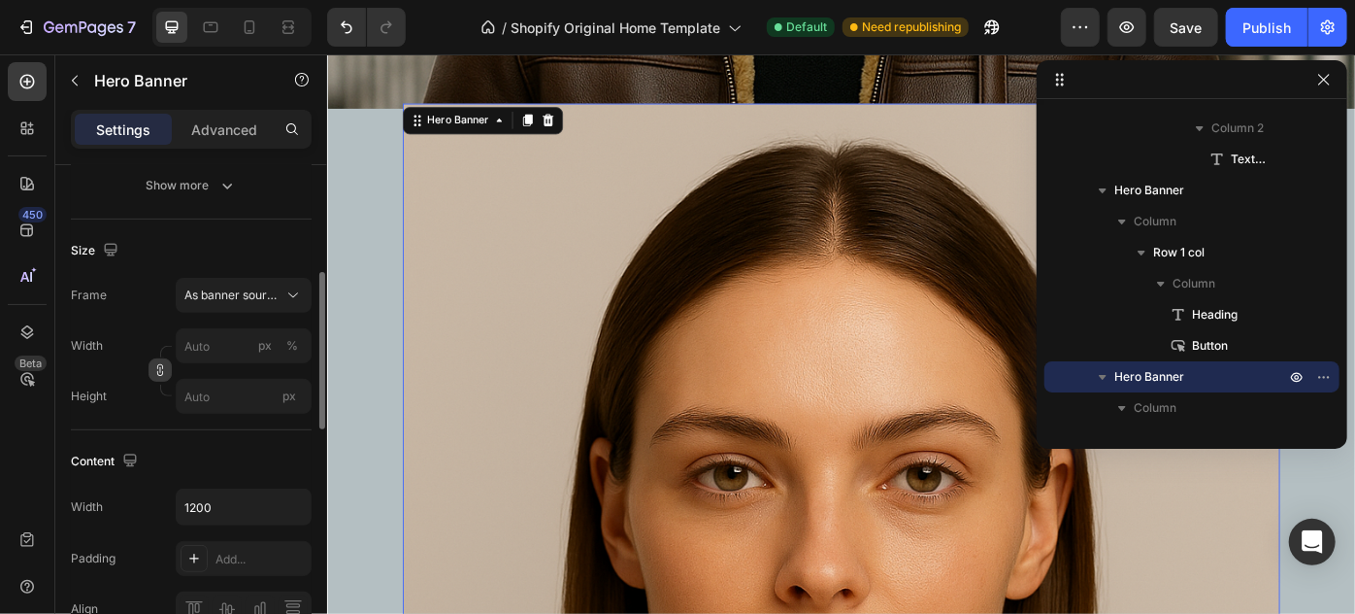
click at [241, 248] on div "Size" at bounding box center [191, 250] width 241 height 31
click at [1327, 87] on button "button" at bounding box center [1324, 79] width 23 height 23
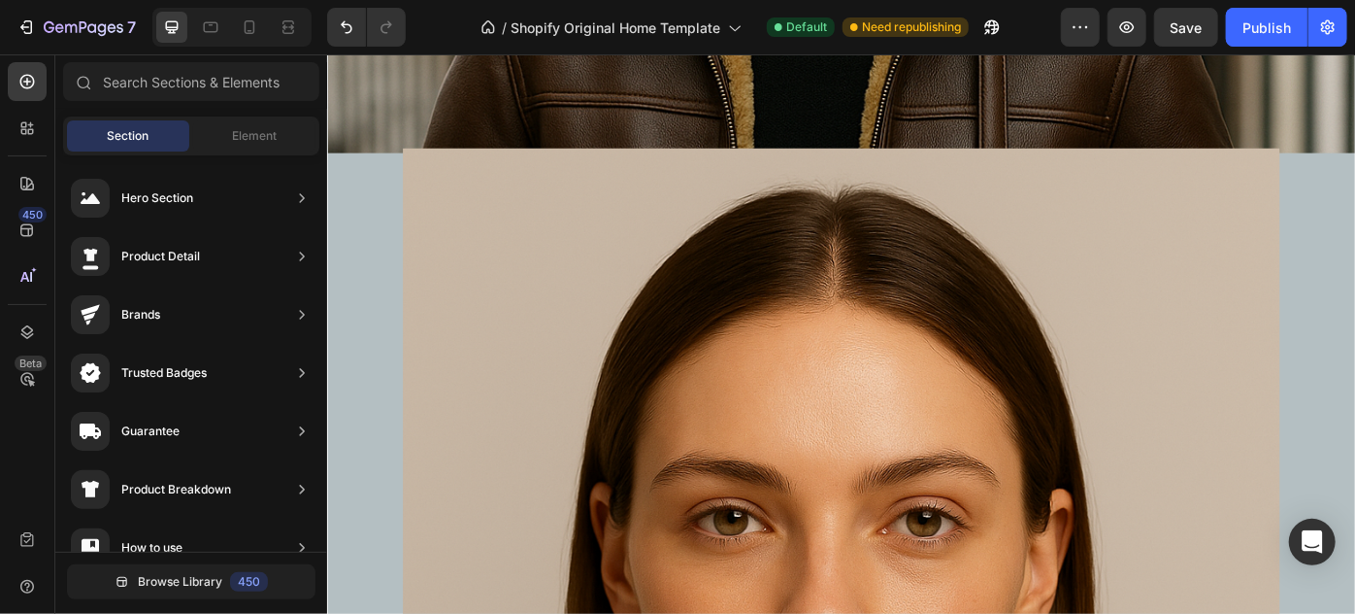
scroll to position [2074, 0]
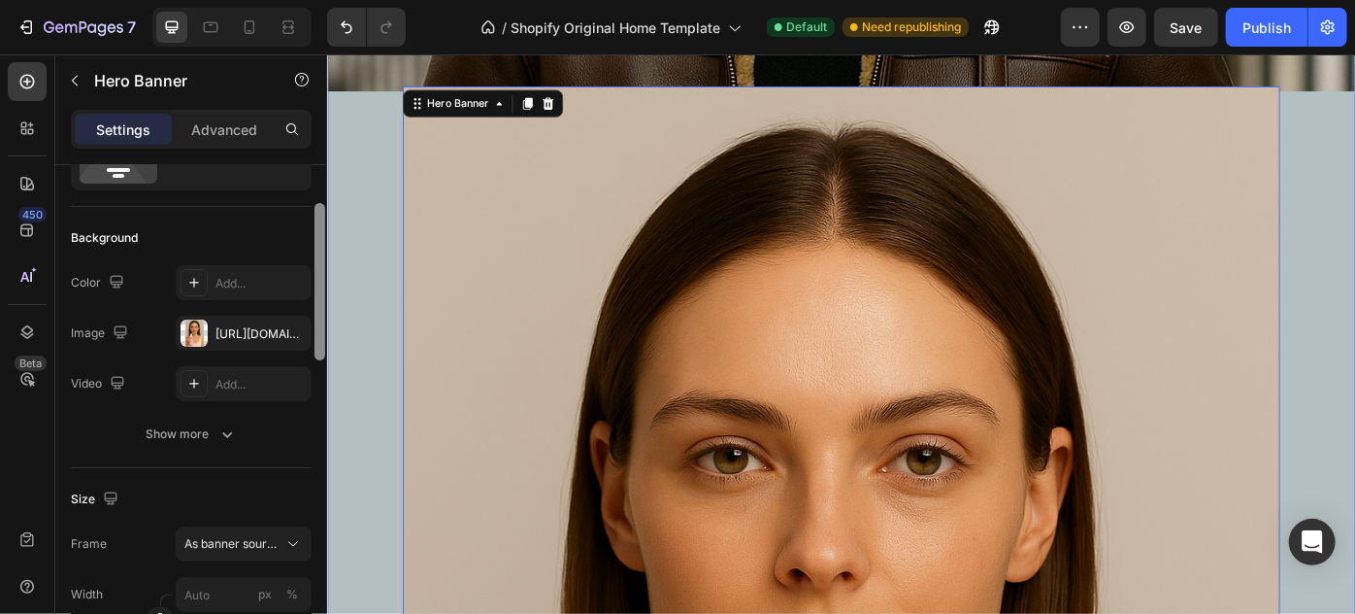
scroll to position [102, 0]
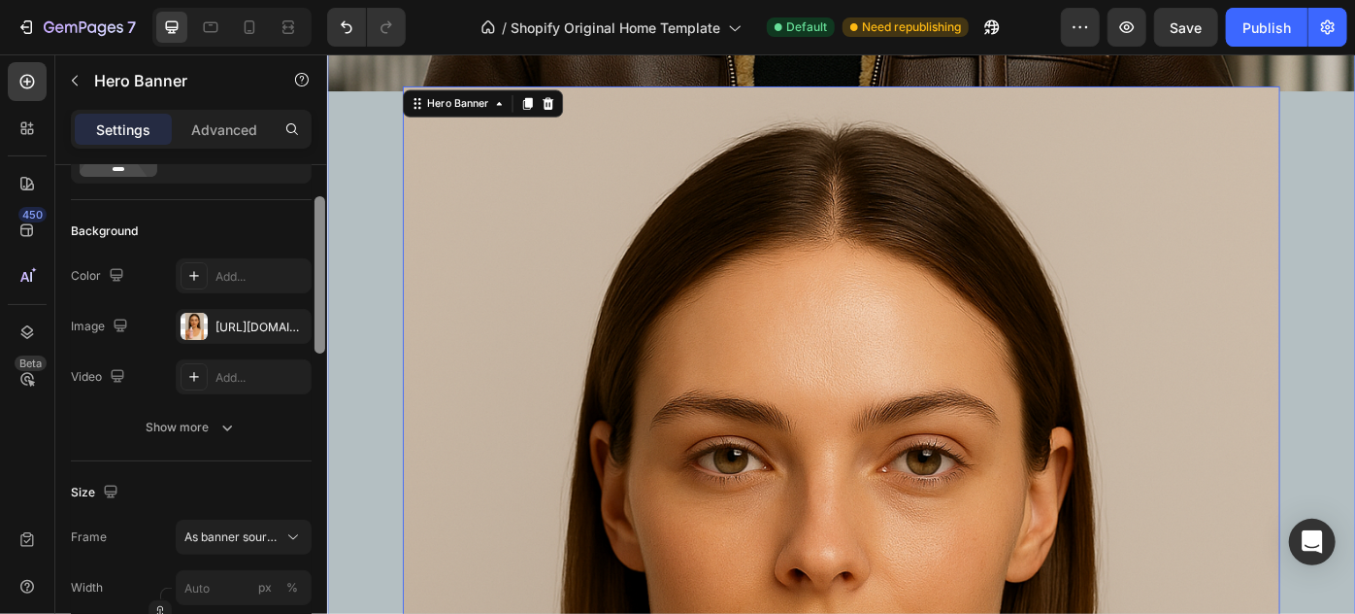
drag, startPoint x: 647, startPoint y: 340, endPoint x: 329, endPoint y: 488, distance: 350.5
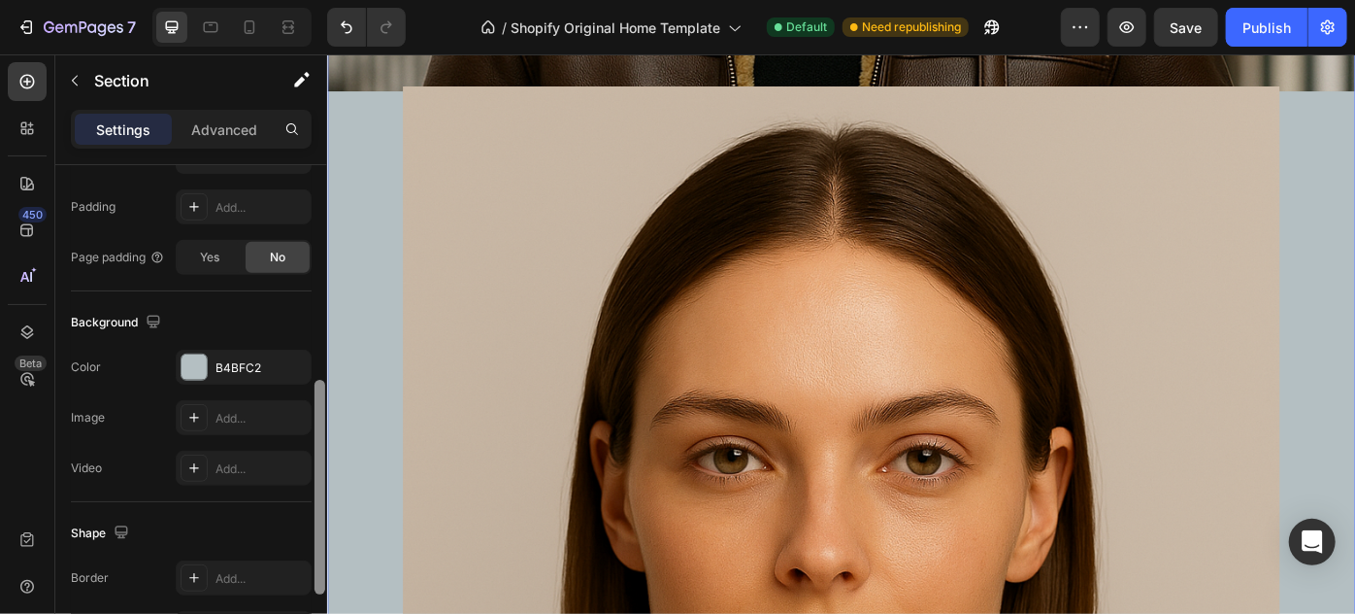
scroll to position [0, 0]
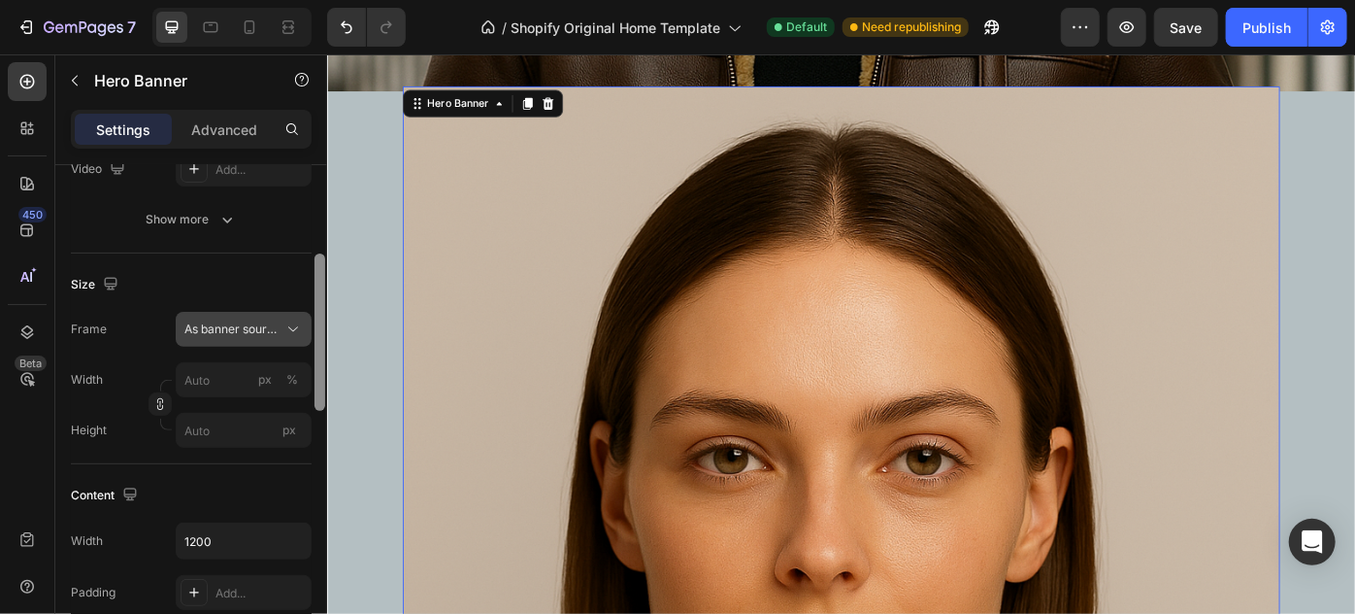
drag, startPoint x: 323, startPoint y: 239, endPoint x: 307, endPoint y: 337, distance: 99.4
click at [307, 337] on div "Layout Bottom center Background The changes might be hidden by the video. Color…" at bounding box center [191, 417] width 272 height 504
click at [303, 337] on button "As banner source" at bounding box center [244, 326] width 136 height 35
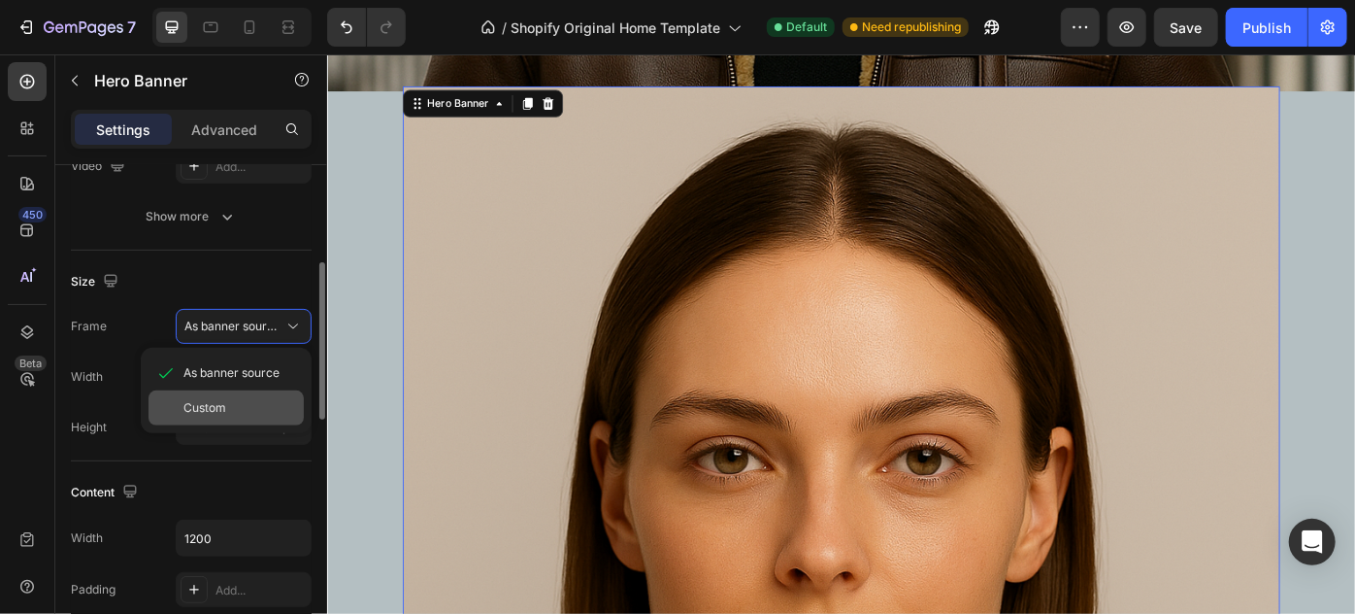
click at [247, 400] on div "Custom" at bounding box center [240, 407] width 113 height 17
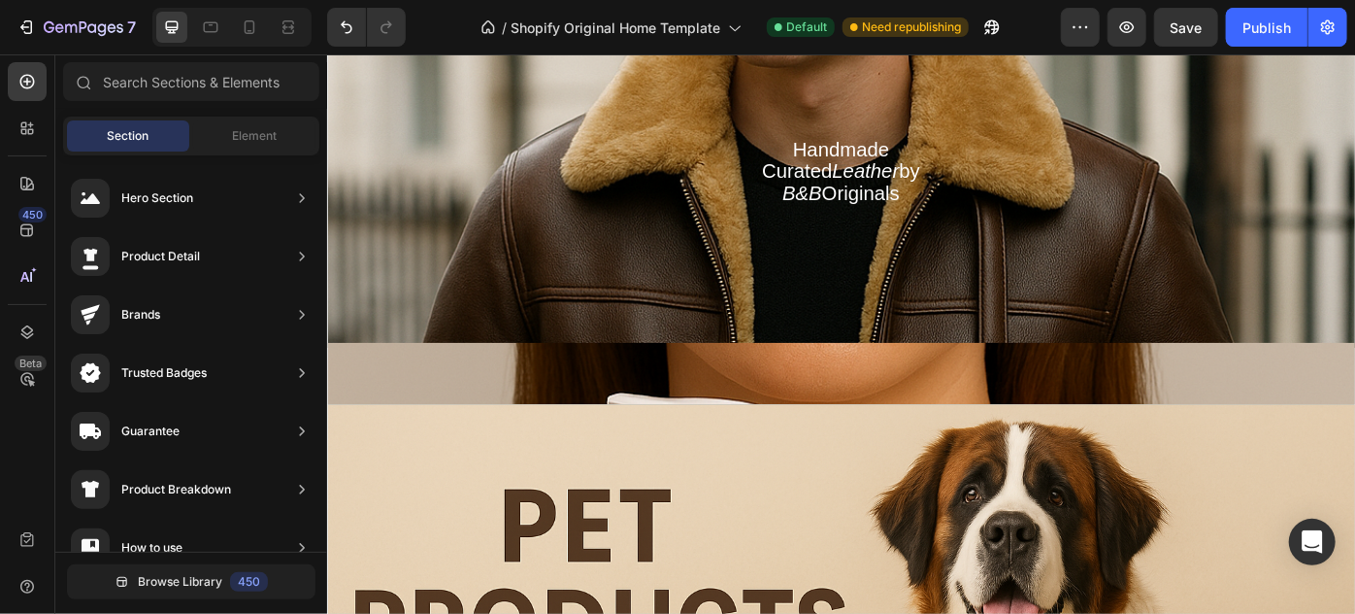
scroll to position [1895, 0]
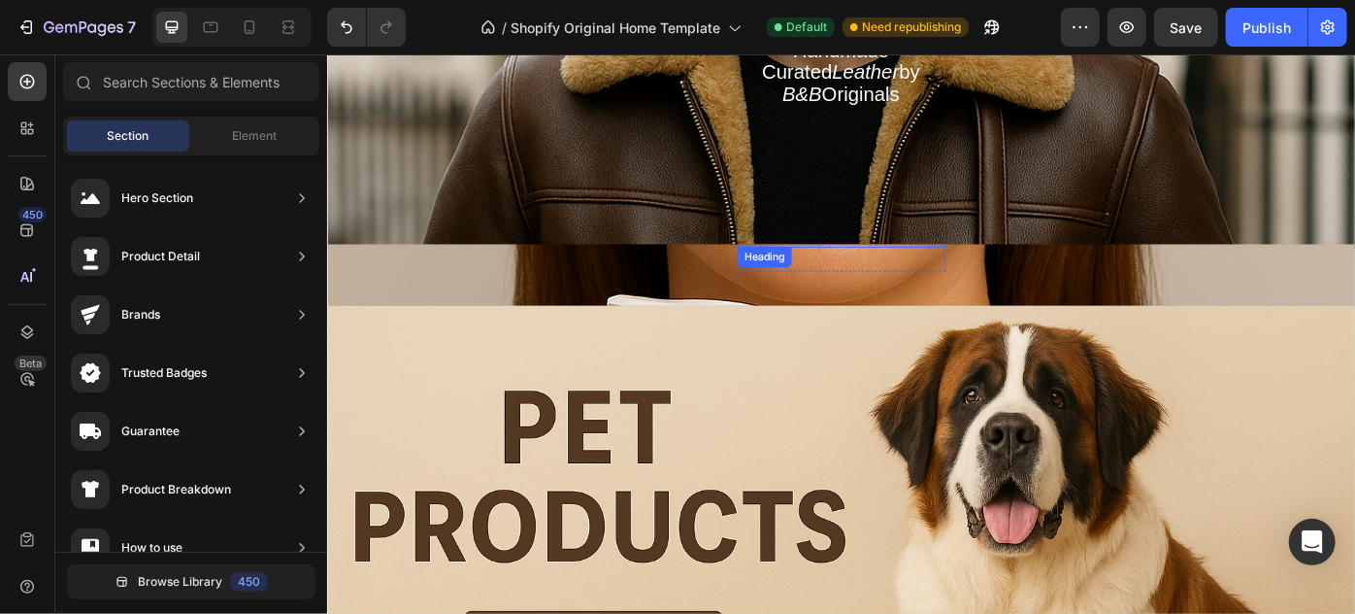
click at [958, 272] on div "Heading" at bounding box center [909, 283] width 236 height 31
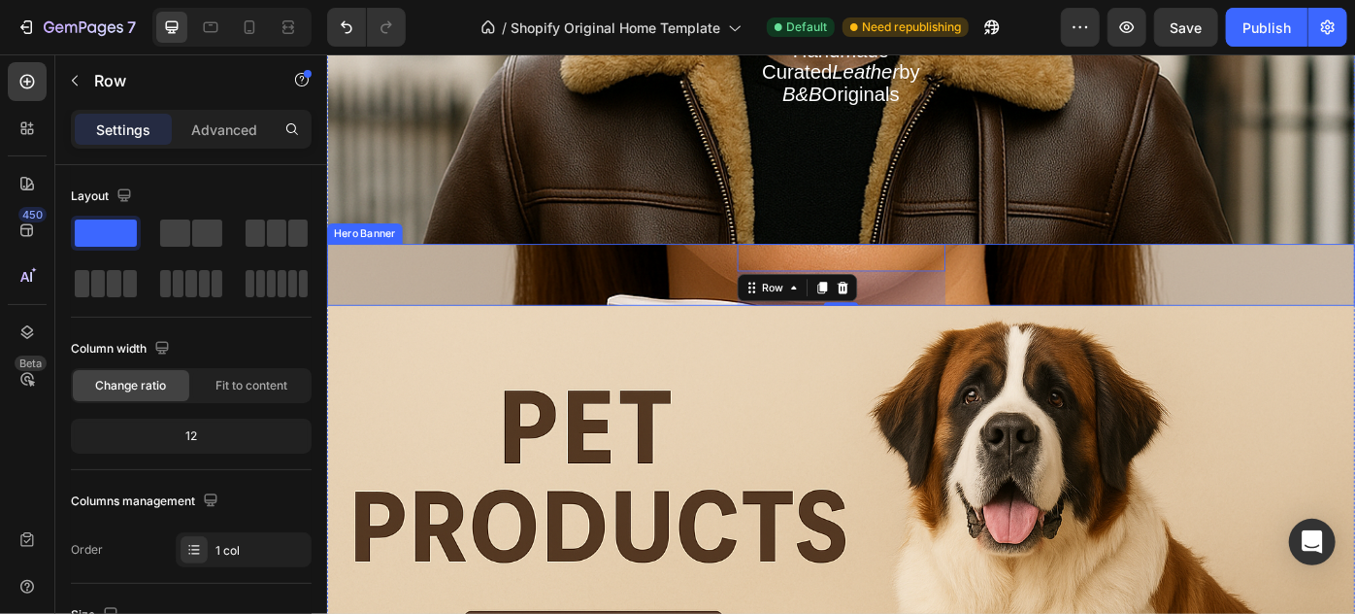
click at [1051, 290] on div "Heading Row 40" at bounding box center [908, 303] width 1165 height 70
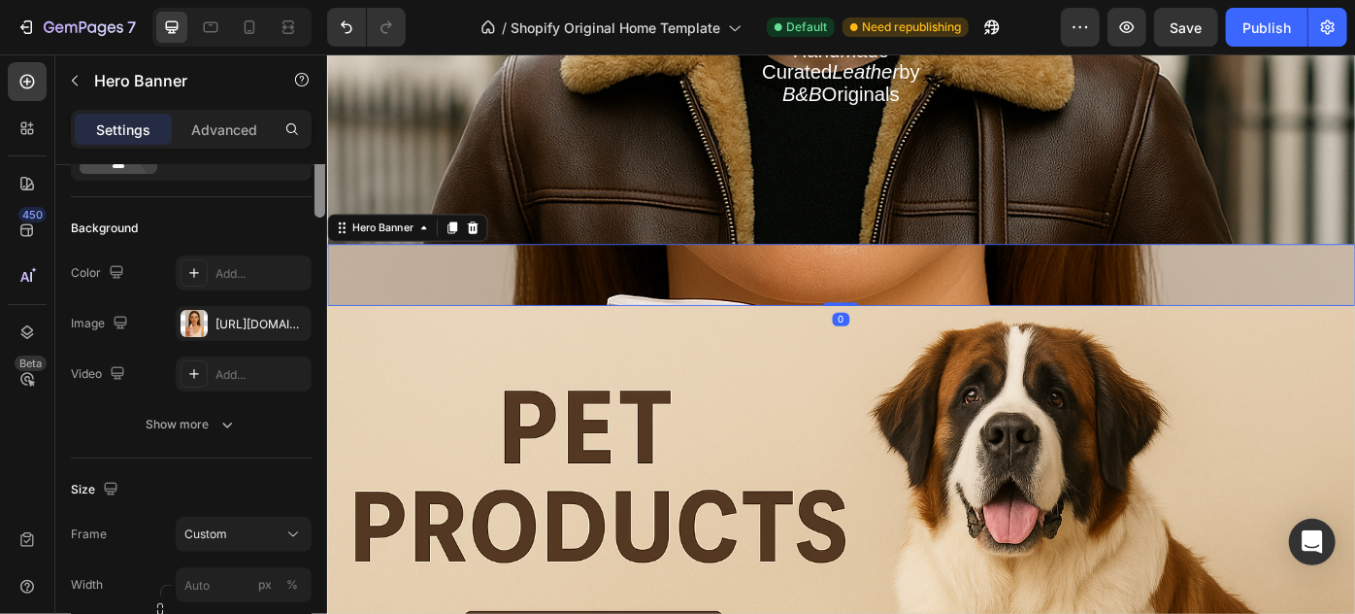
scroll to position [140, 0]
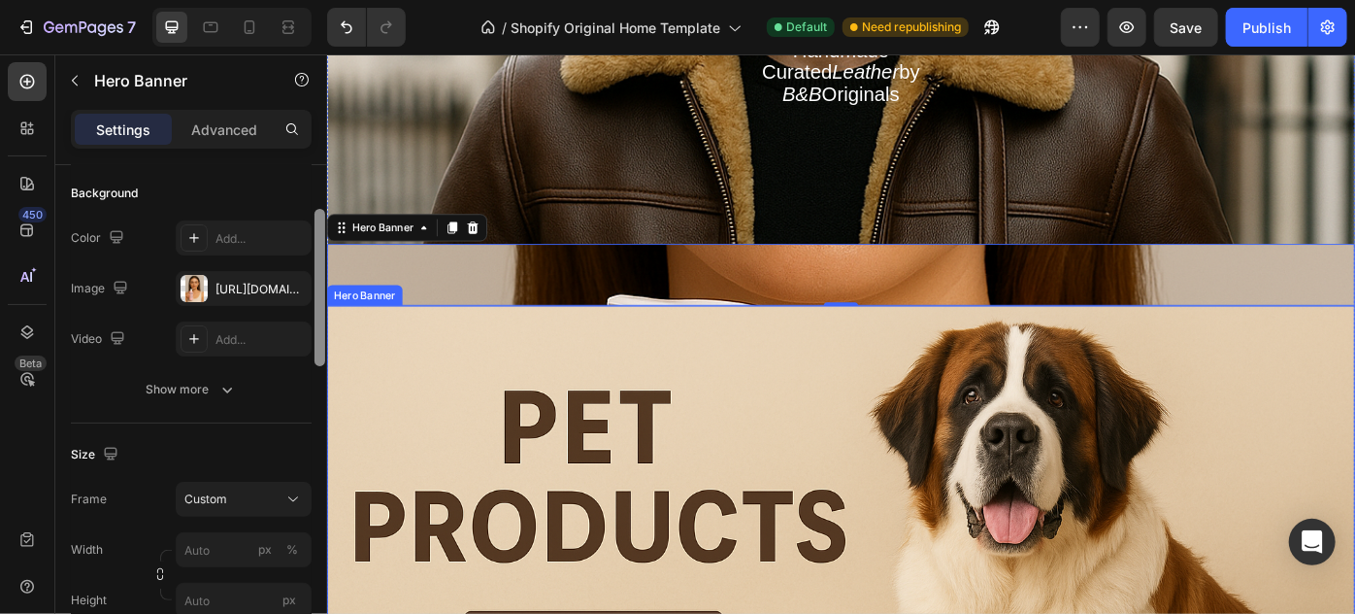
drag, startPoint x: 644, startPoint y: 372, endPoint x: 342, endPoint y: 462, distance: 315.2
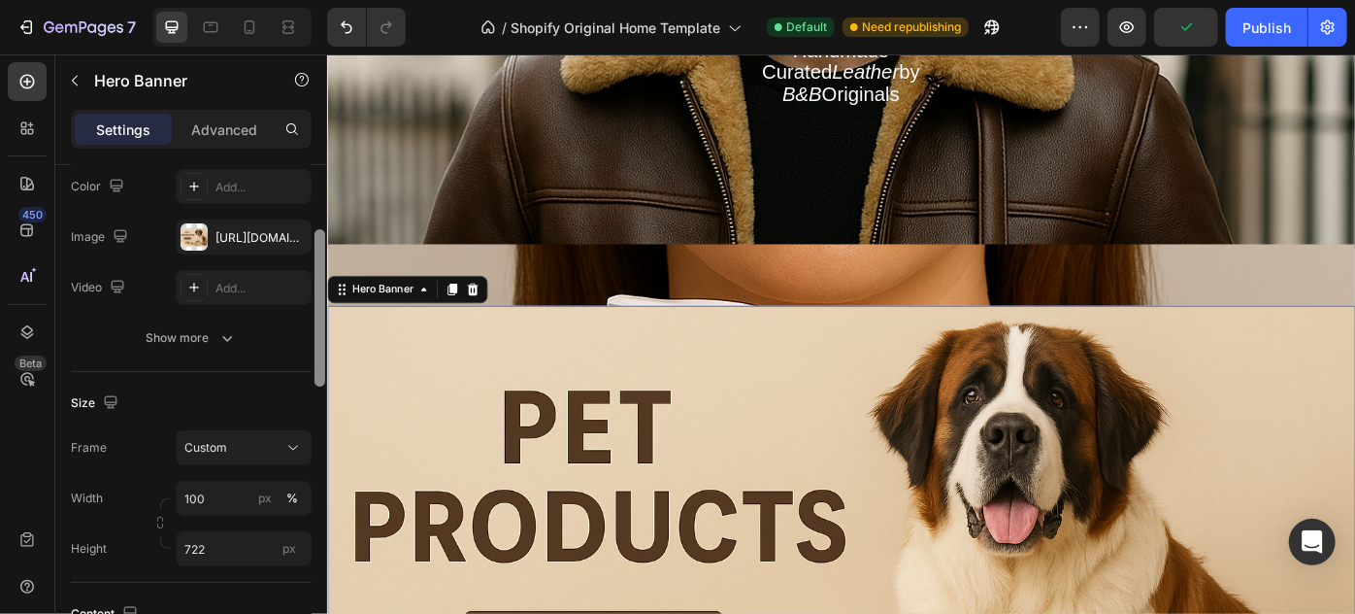
scroll to position [204, 0]
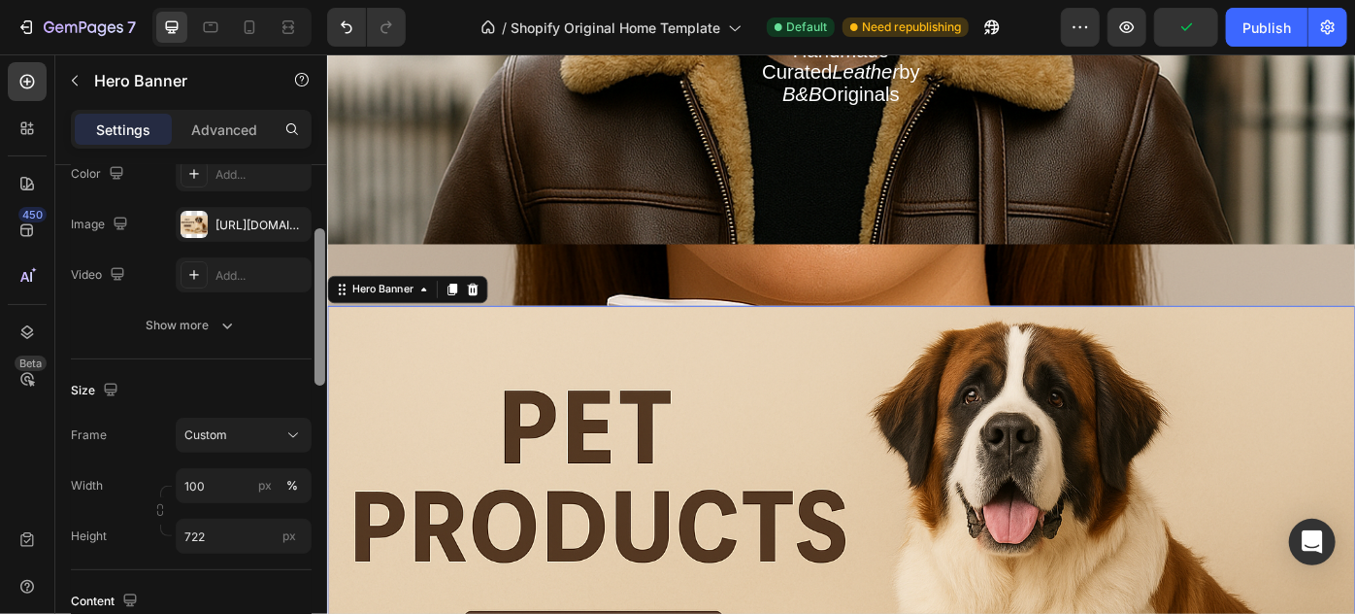
click at [291, 383] on div "Size" at bounding box center [191, 390] width 241 height 31
click at [219, 480] on input "100" at bounding box center [244, 485] width 136 height 35
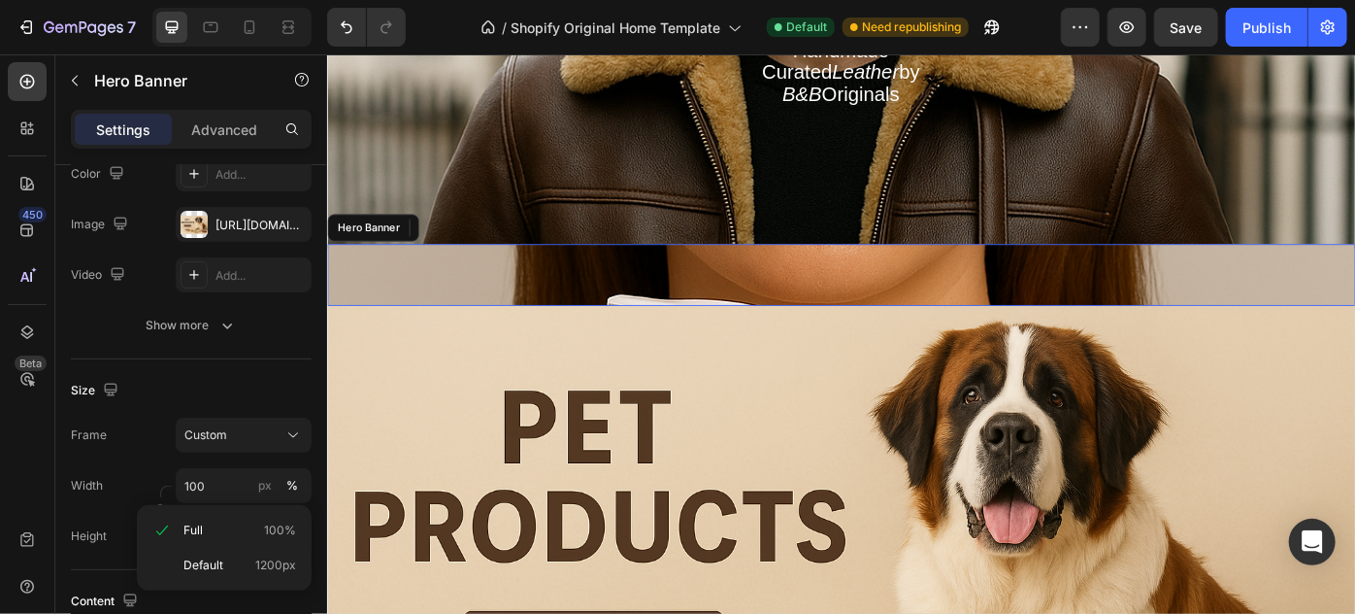
click at [508, 278] on div "Heading Row" at bounding box center [908, 303] width 1165 height 70
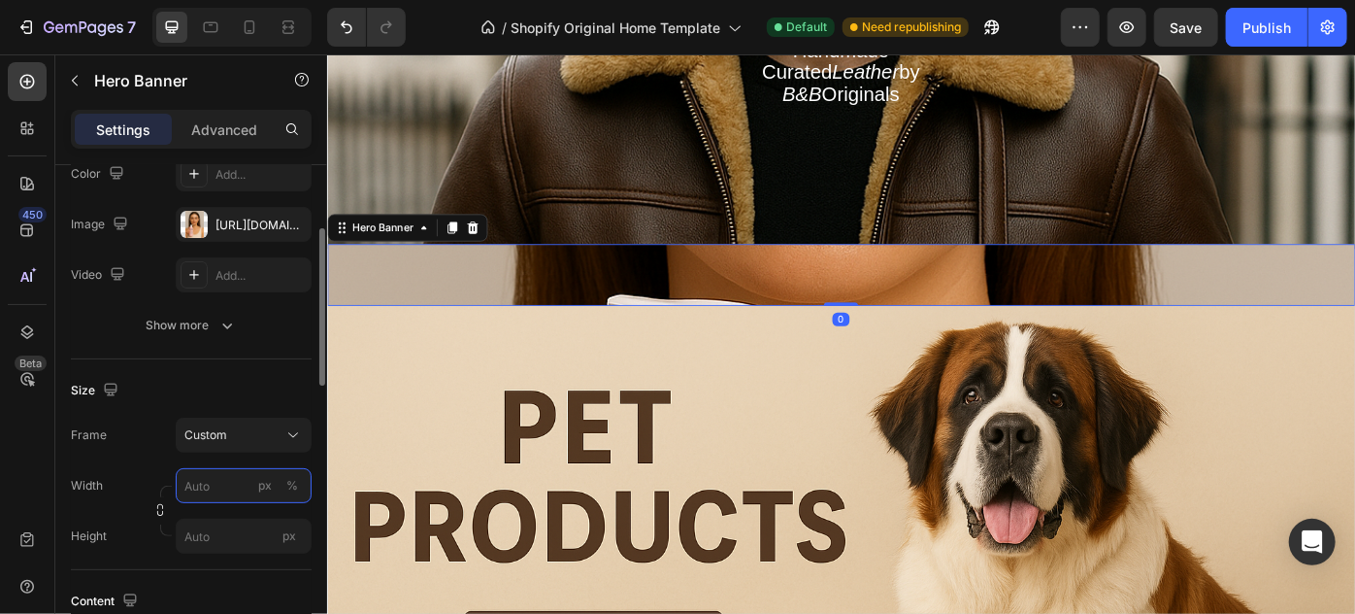
click at [252, 473] on input "px %" at bounding box center [244, 485] width 136 height 35
click at [274, 477] on button "px" at bounding box center [264, 485] width 23 height 23
click at [267, 477] on div "px" at bounding box center [265, 485] width 14 height 17
click at [291, 485] on div "%" at bounding box center [292, 485] width 12 height 17
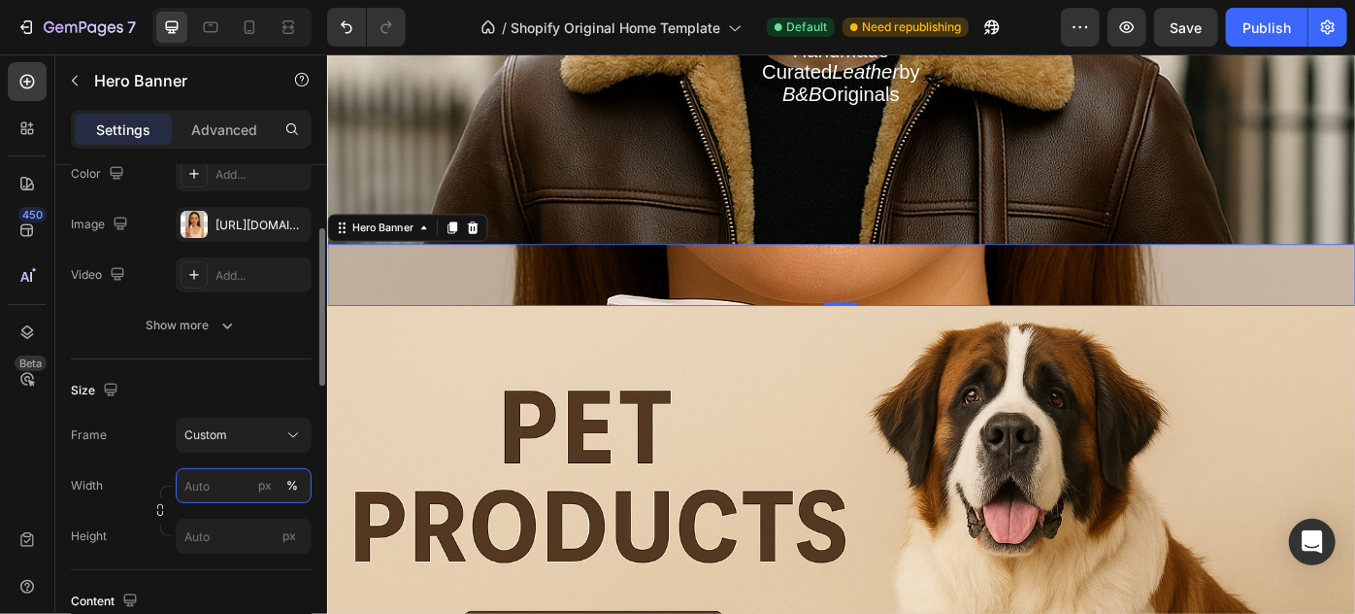
click at [241, 485] on input "px %" at bounding box center [244, 485] width 136 height 35
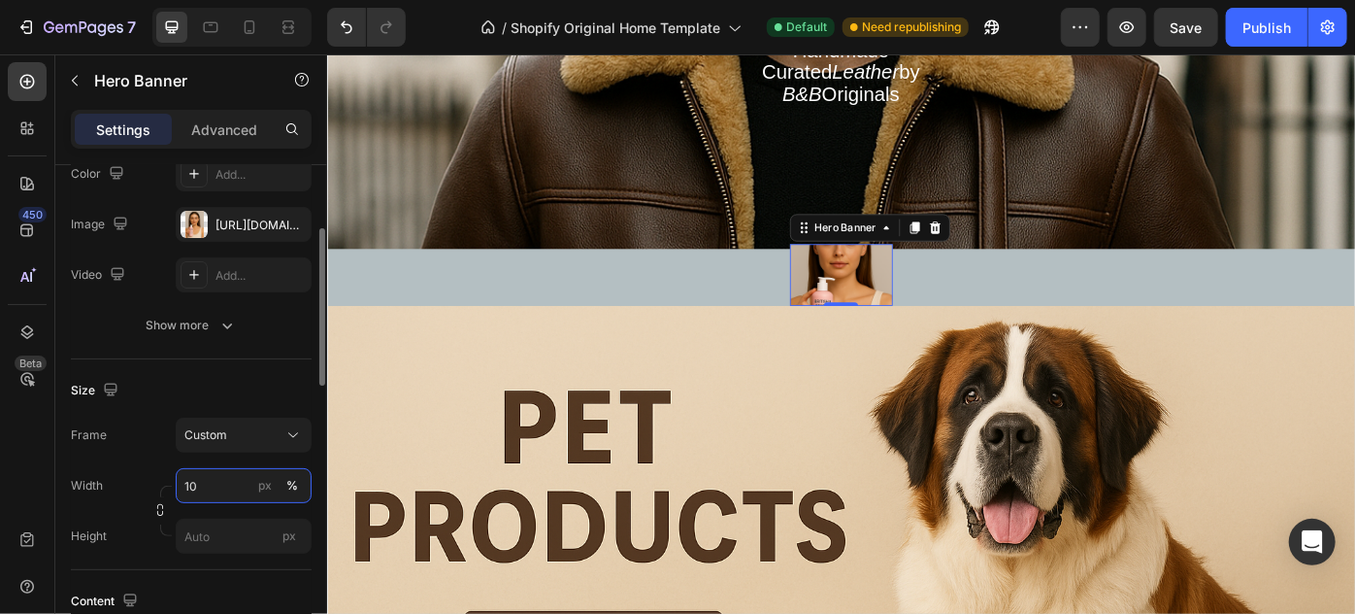
type input "1"
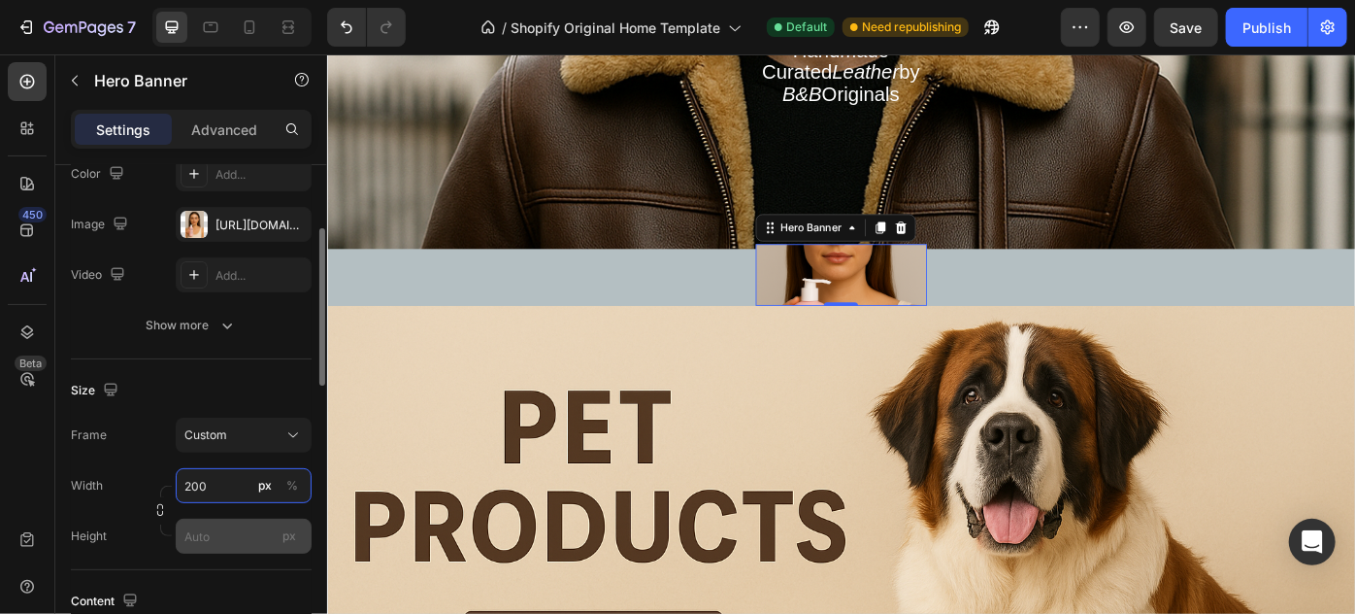
type input "200"
click at [236, 522] on input "px" at bounding box center [244, 535] width 136 height 35
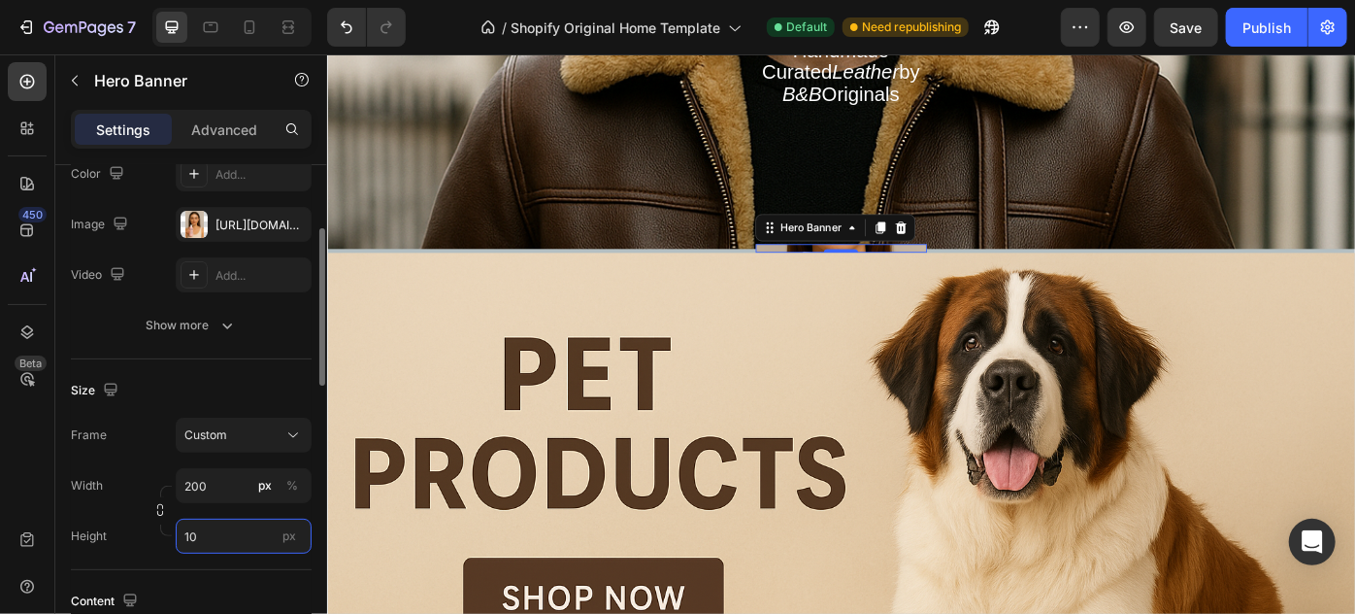
type input "1"
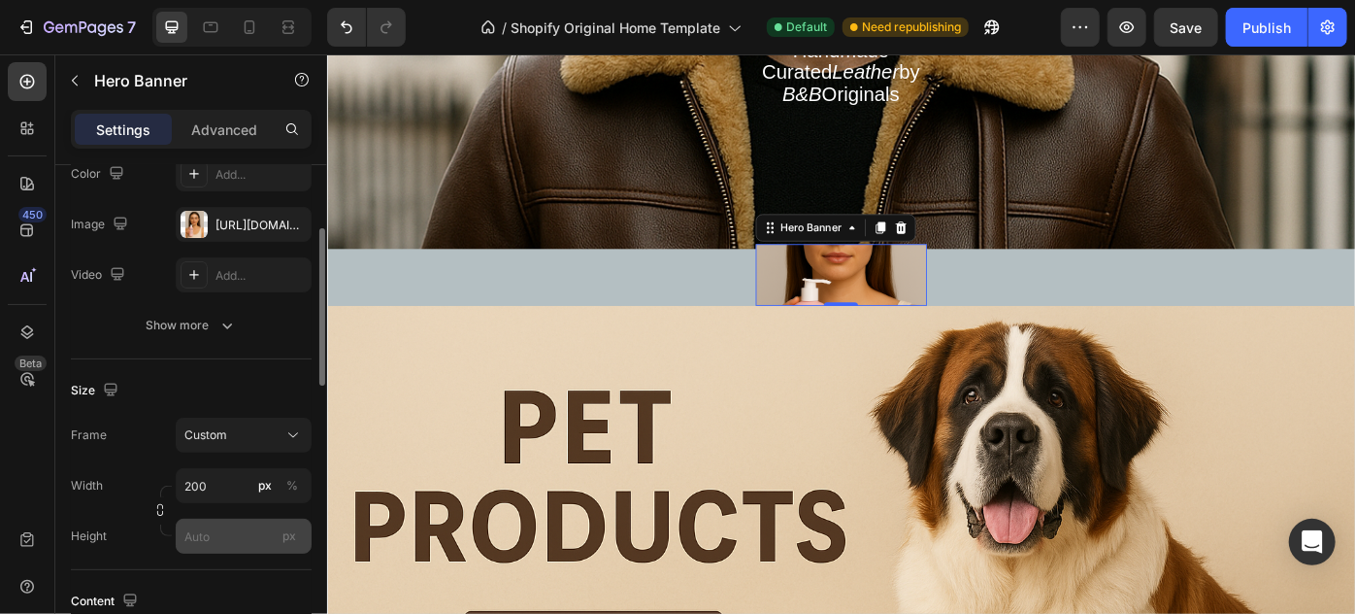
click at [283, 540] on span "px" at bounding box center [290, 535] width 14 height 15
click at [282, 540] on input "px" at bounding box center [244, 535] width 136 height 35
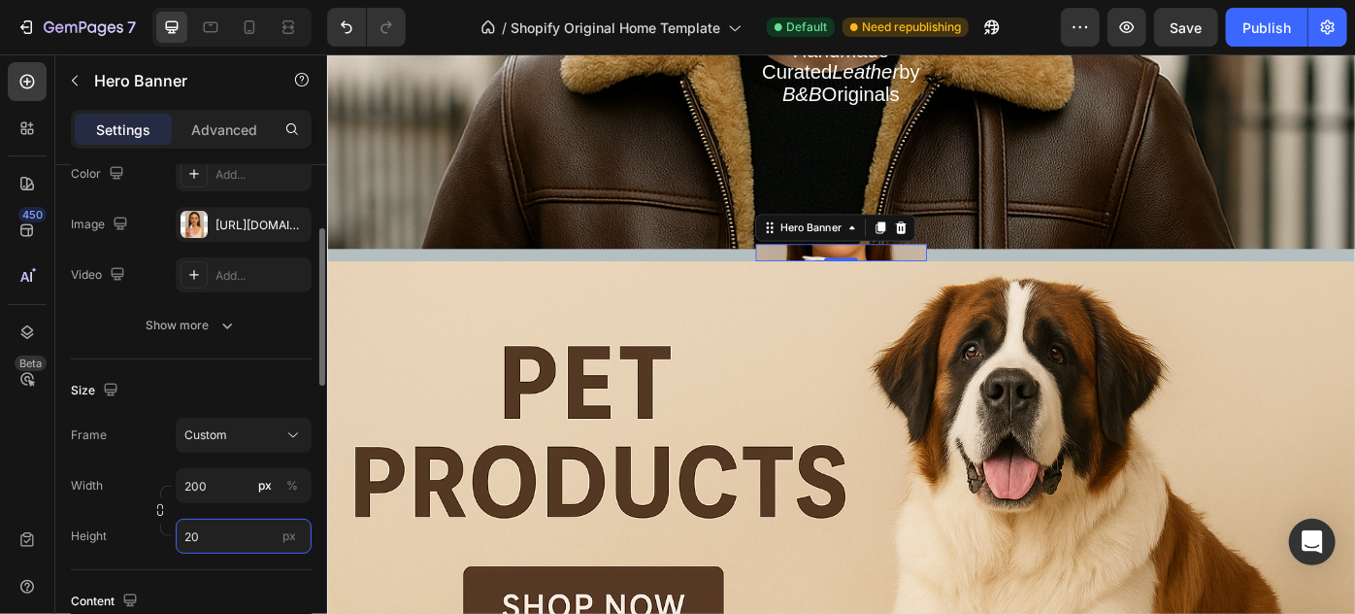
type input "2"
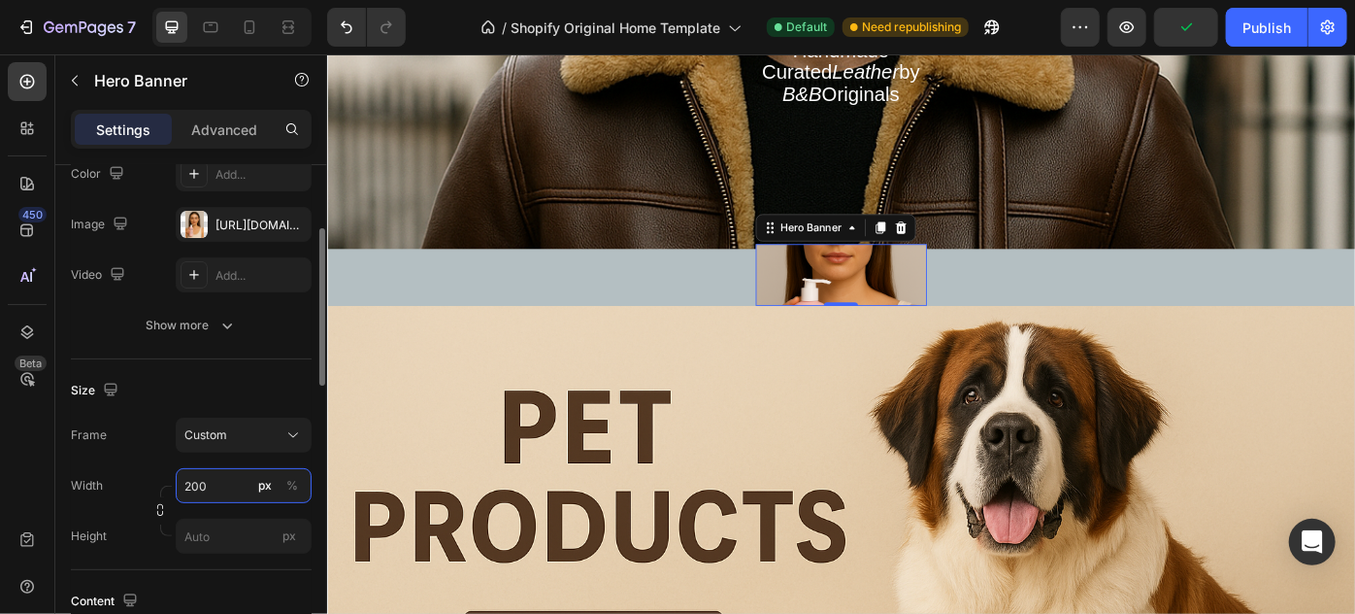
click at [215, 487] on input "200" at bounding box center [244, 485] width 136 height 35
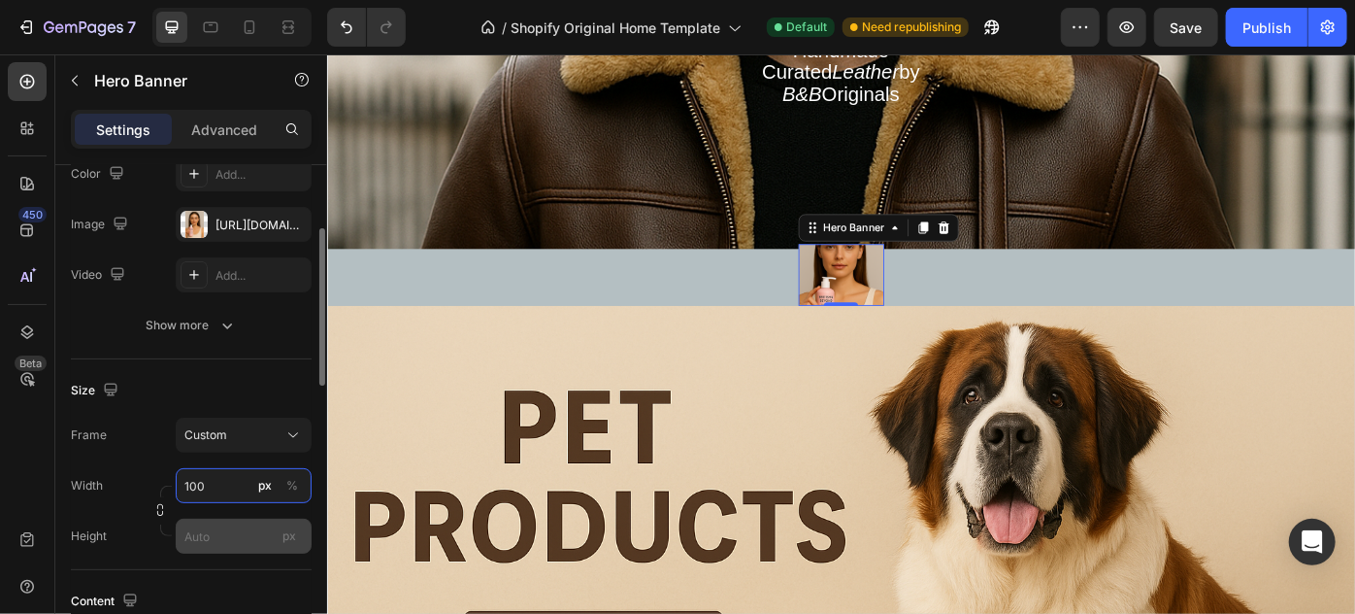
type input "100"
click at [233, 522] on input "px" at bounding box center [244, 535] width 136 height 35
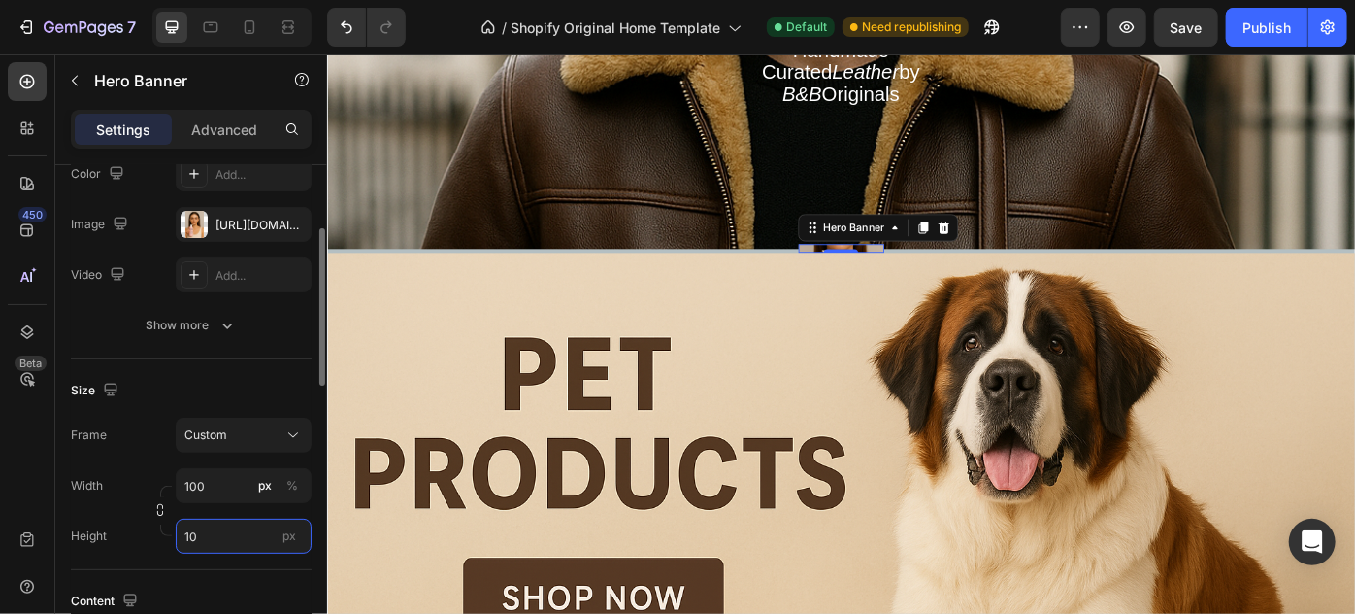
type input "1"
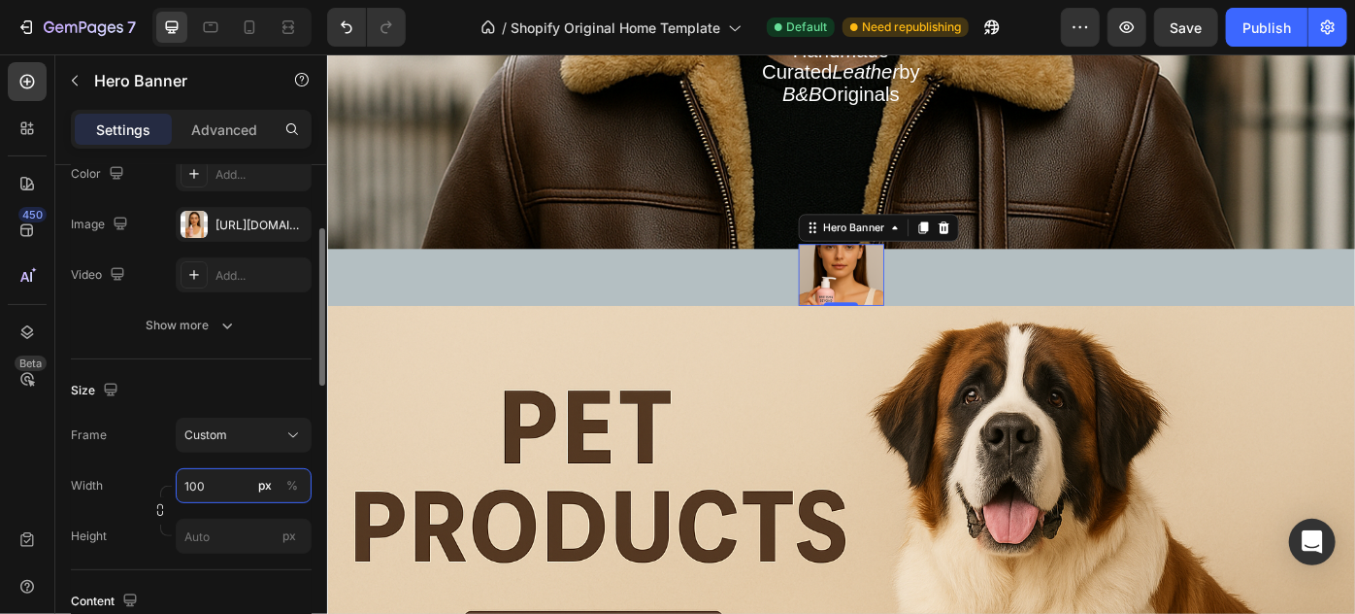
click at [220, 489] on input "100" at bounding box center [244, 485] width 136 height 35
type input "1"
type input "2"
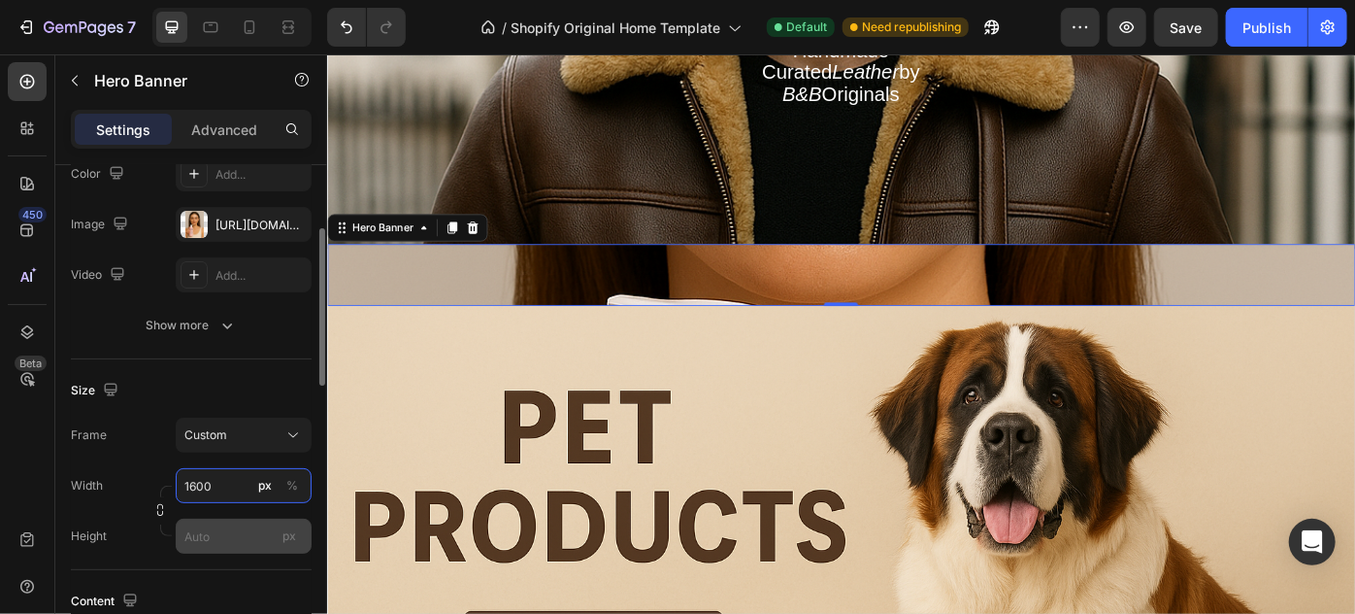
type input "1600"
click at [240, 535] on input "px" at bounding box center [244, 535] width 136 height 35
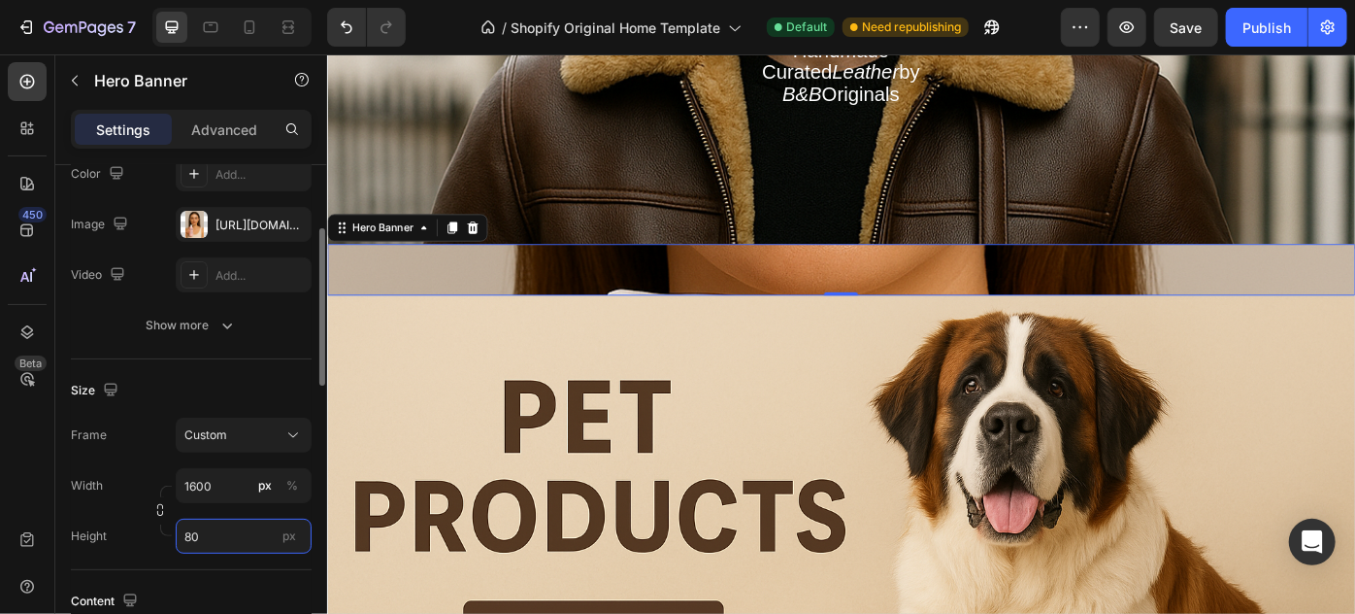
type input "800"
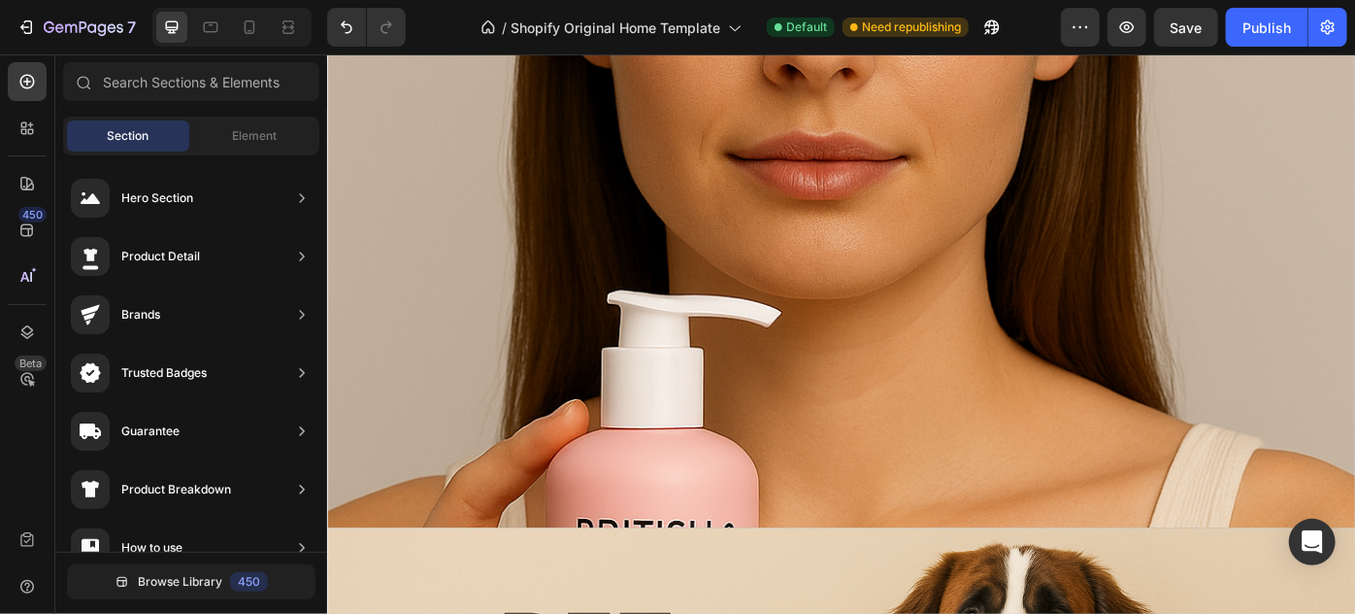
scroll to position [1943, 0]
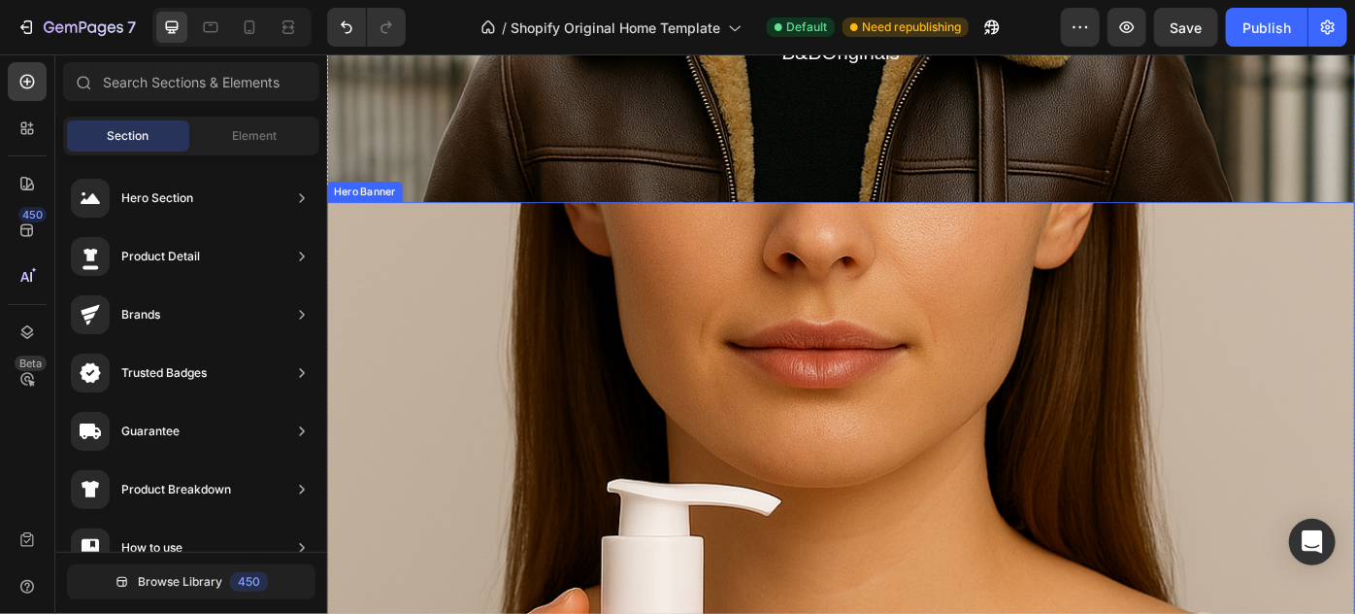
click at [632, 351] on div "Overlay" at bounding box center [908, 511] width 1165 height 583
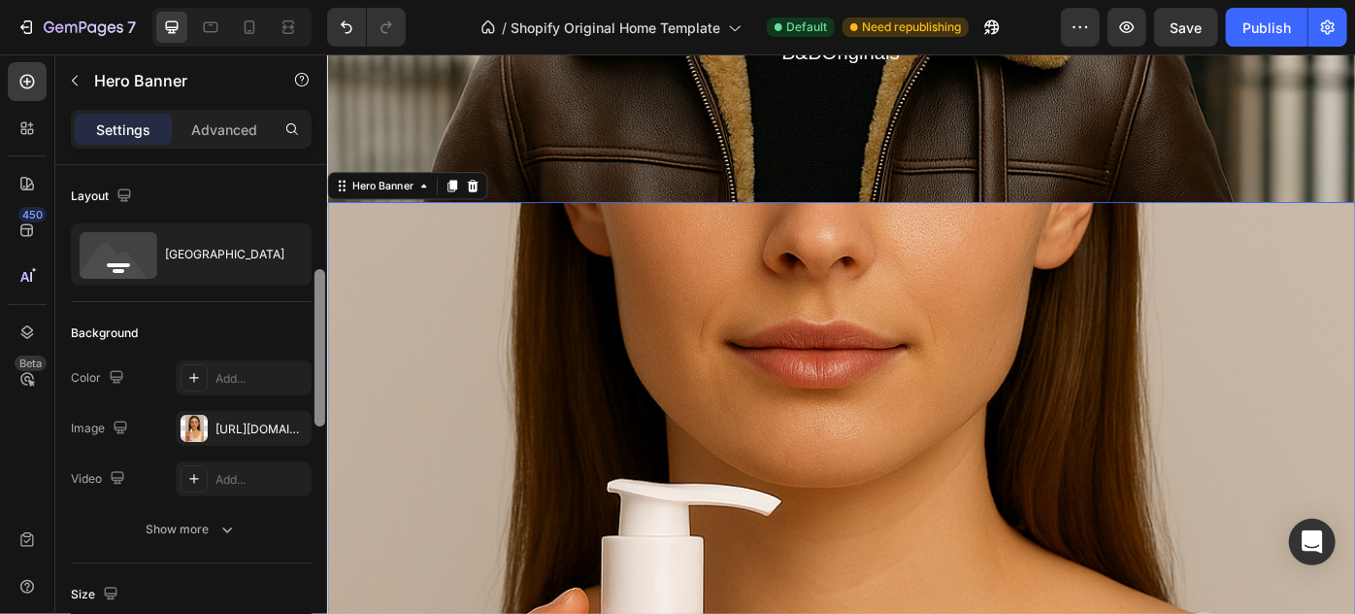
scroll to position [80, 0]
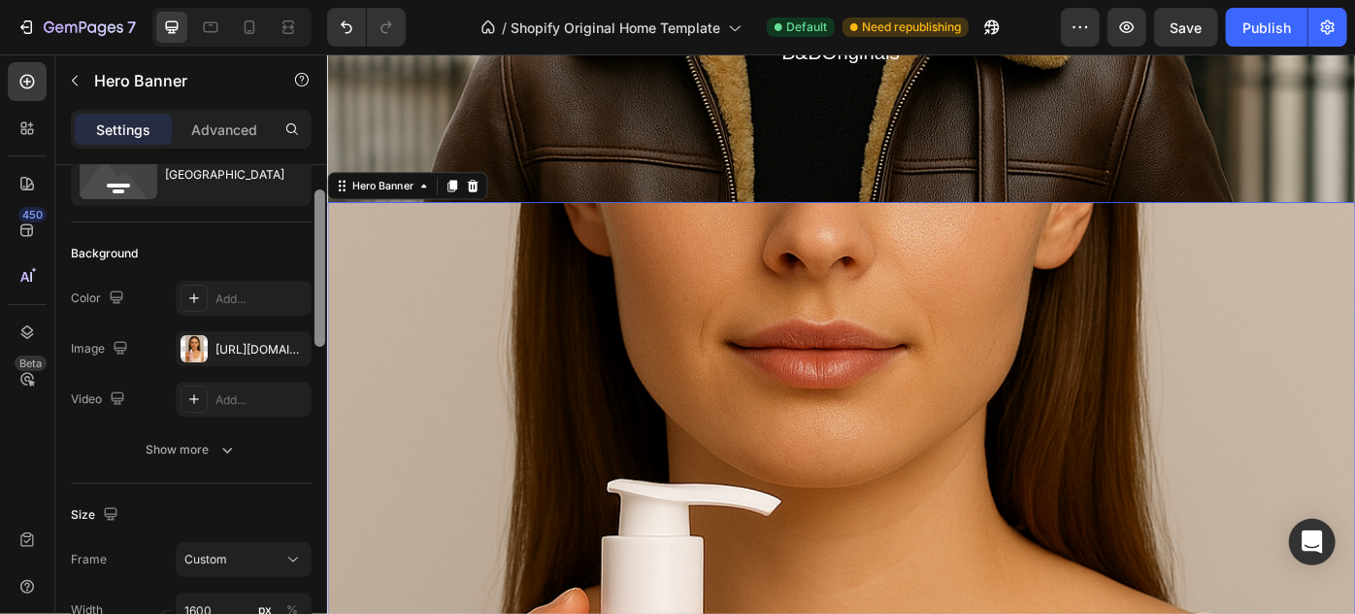
drag, startPoint x: 645, startPoint y: 367, endPoint x: 337, endPoint y: 466, distance: 323.3
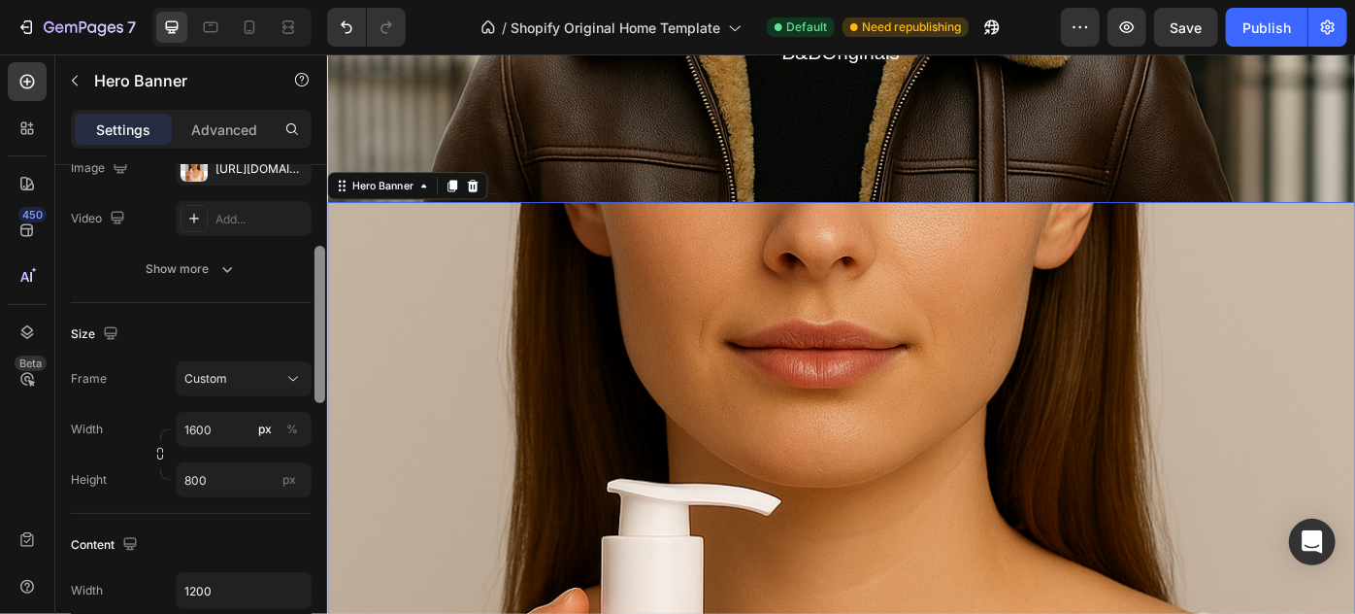
click at [326, 395] on div at bounding box center [320, 417] width 15 height 504
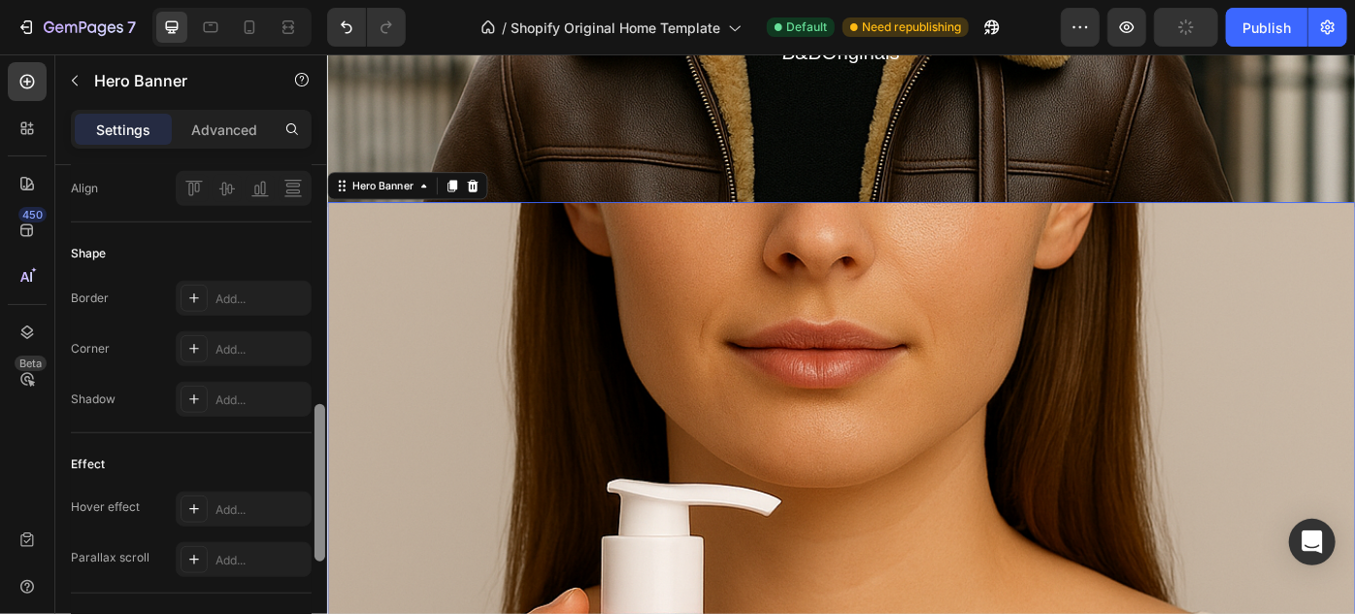
click at [321, 297] on div at bounding box center [320, 417] width 15 height 504
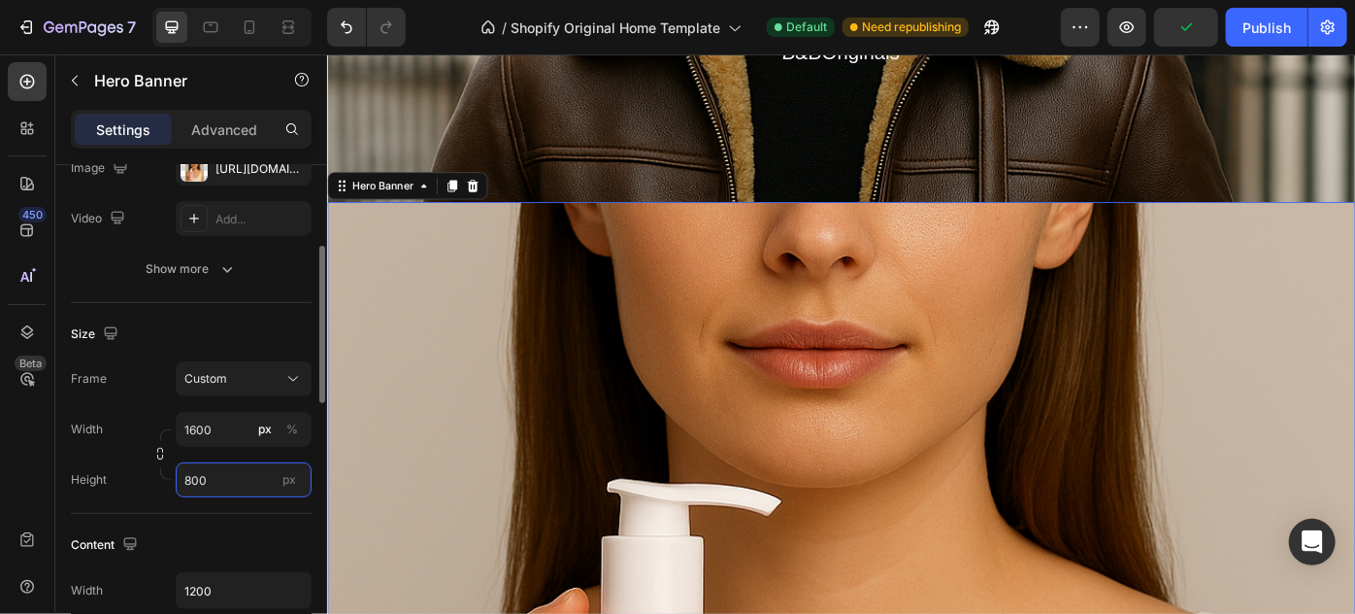
click at [244, 486] on input "800" at bounding box center [244, 479] width 136 height 35
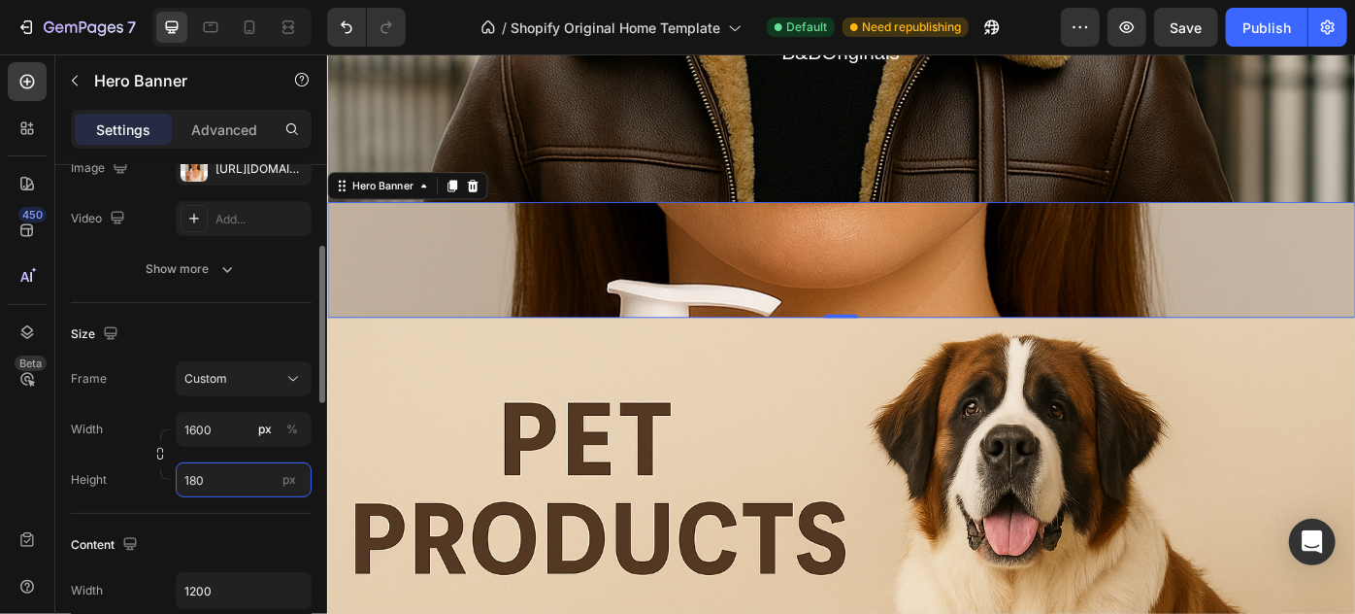
type input "1800"
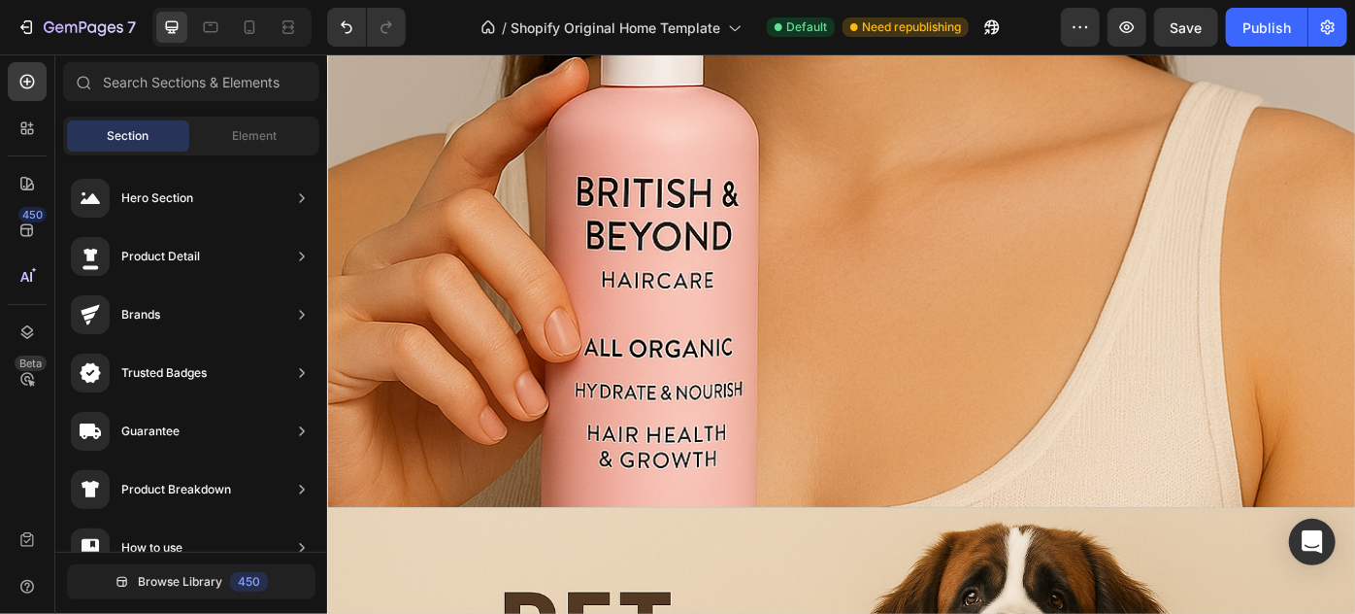
scroll to position [2788, 0]
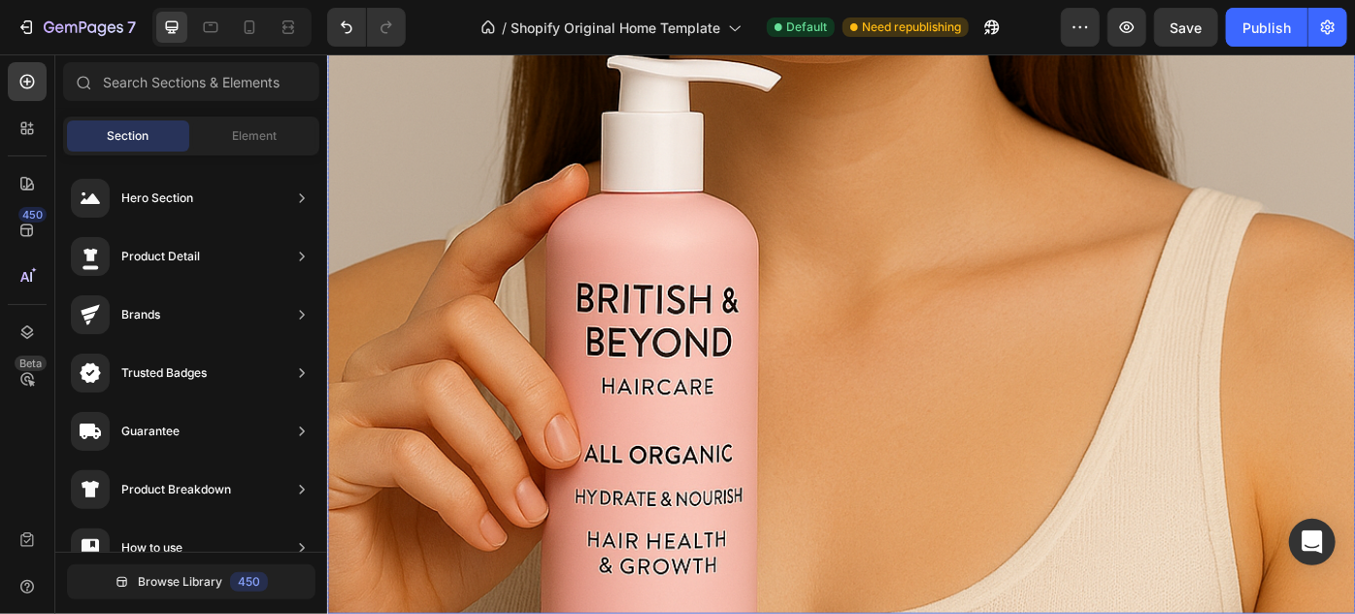
click at [545, 264] on div "Overlay" at bounding box center [908, 31] width 1165 height 1311
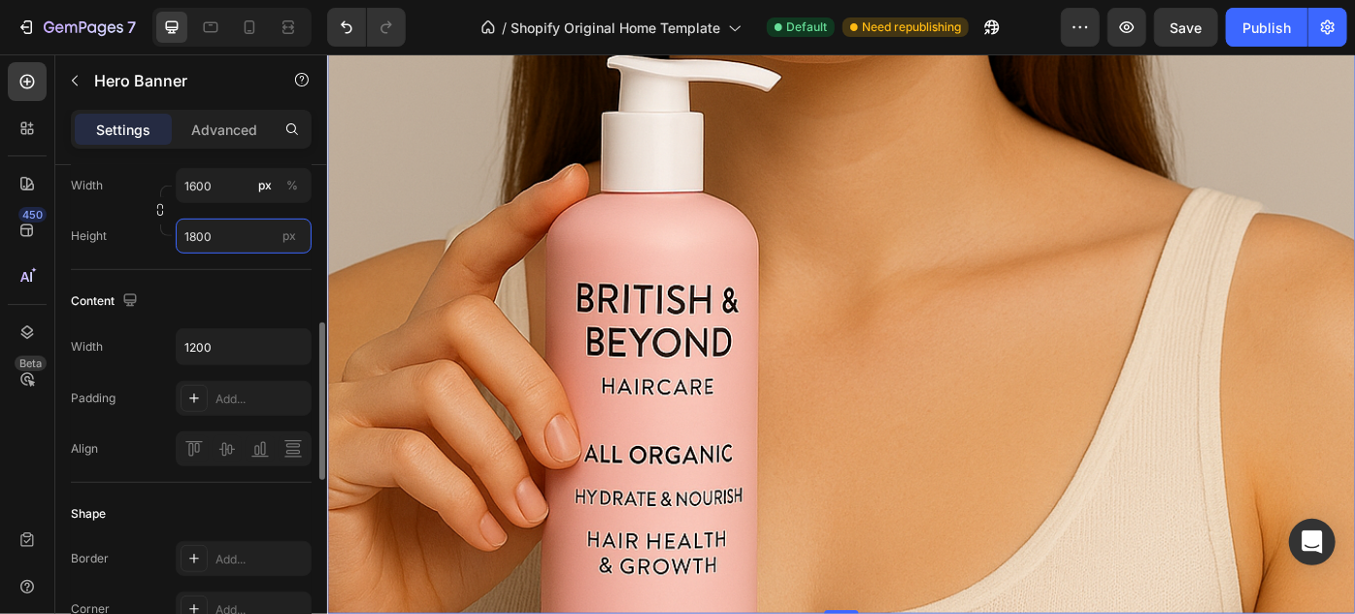
click at [210, 235] on input "1800" at bounding box center [244, 235] width 136 height 35
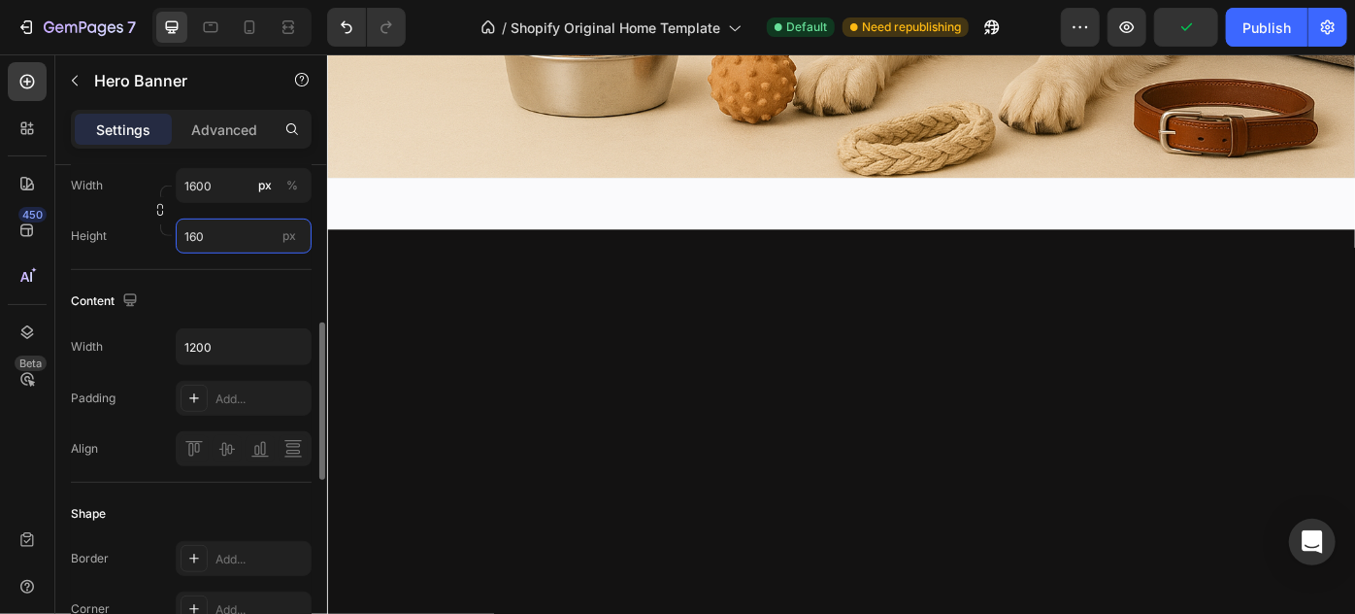
type input "1600"
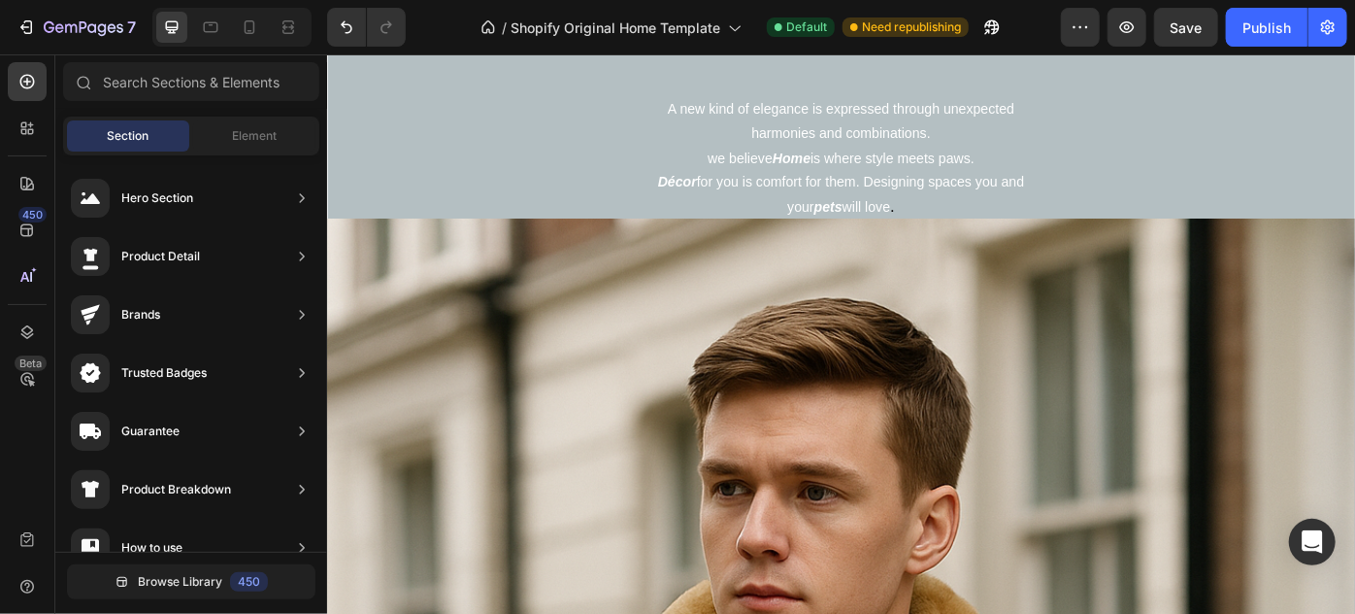
scroll to position [0, 0]
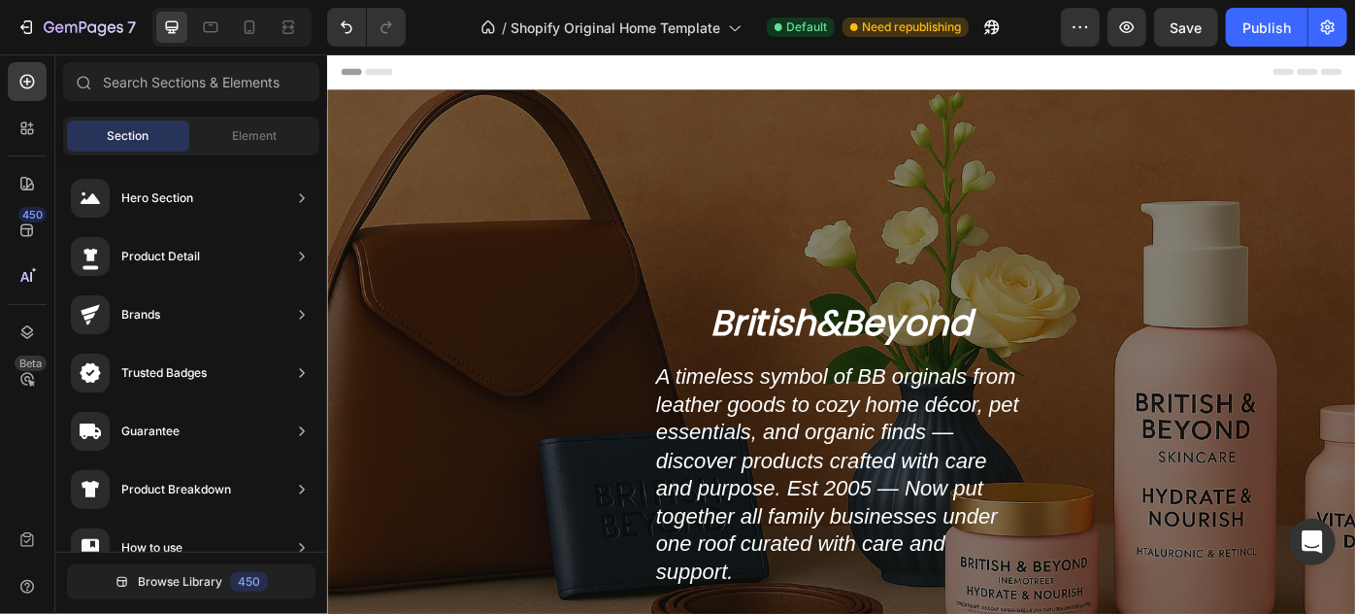
drag, startPoint x: 1490, startPoint y: 436, endPoint x: 1681, endPoint y: 98, distance: 387.8
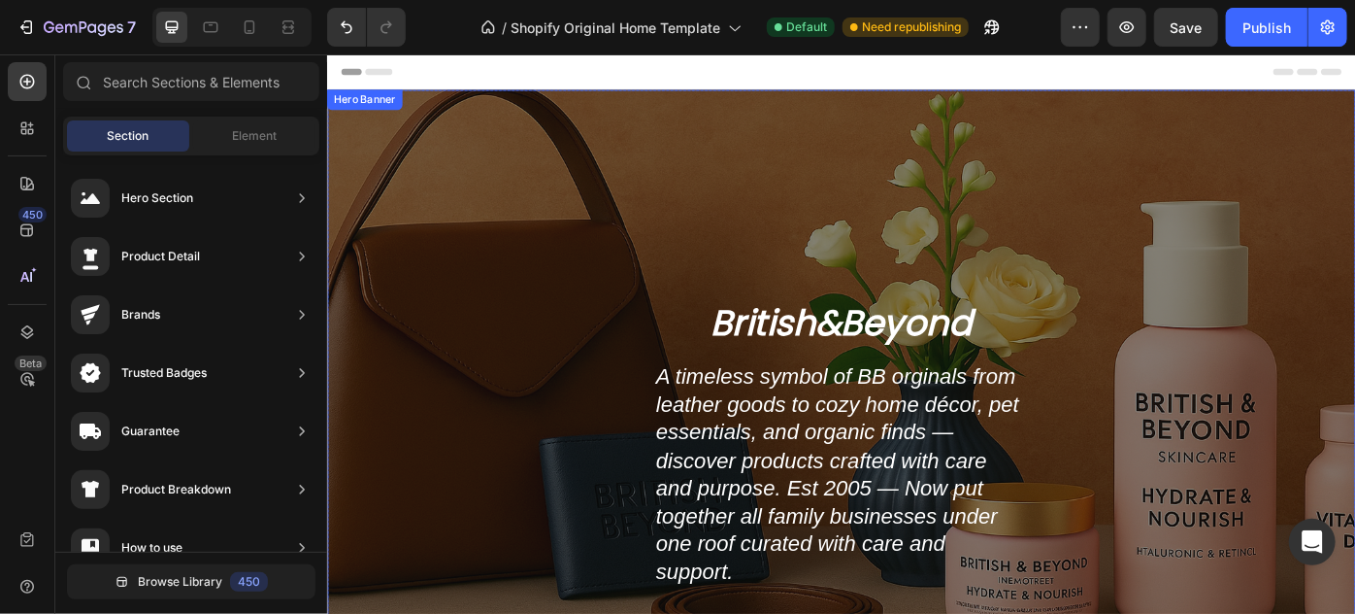
click at [676, 149] on div "Overlay" at bounding box center [908, 419] width 1165 height 653
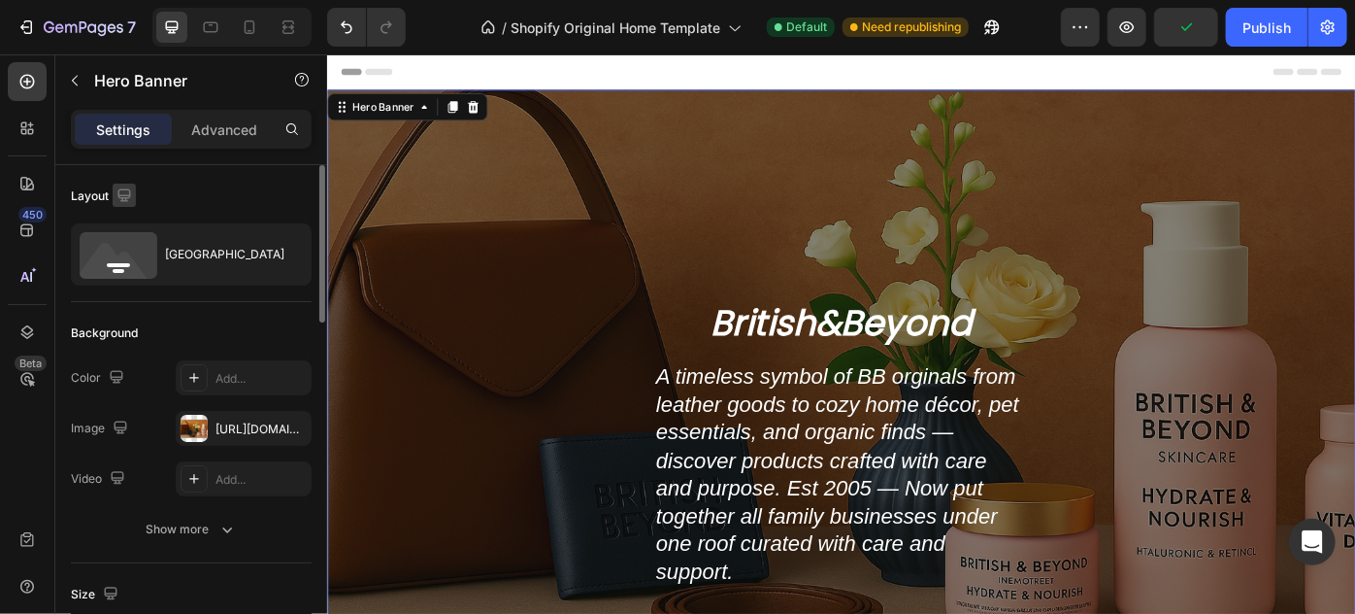
click at [124, 192] on icon "button" at bounding box center [124, 194] width 19 height 19
click at [132, 287] on icon "button" at bounding box center [127, 295] width 19 height 19
type input "500"
type input "100%"
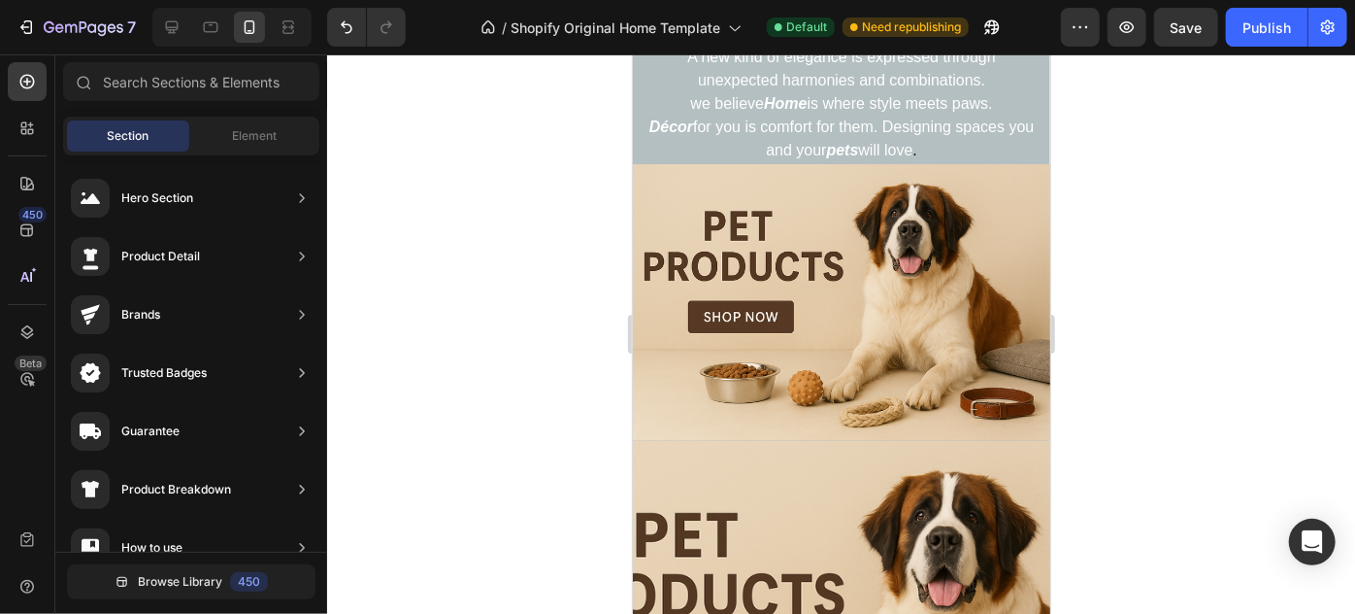
scroll to position [558, 0]
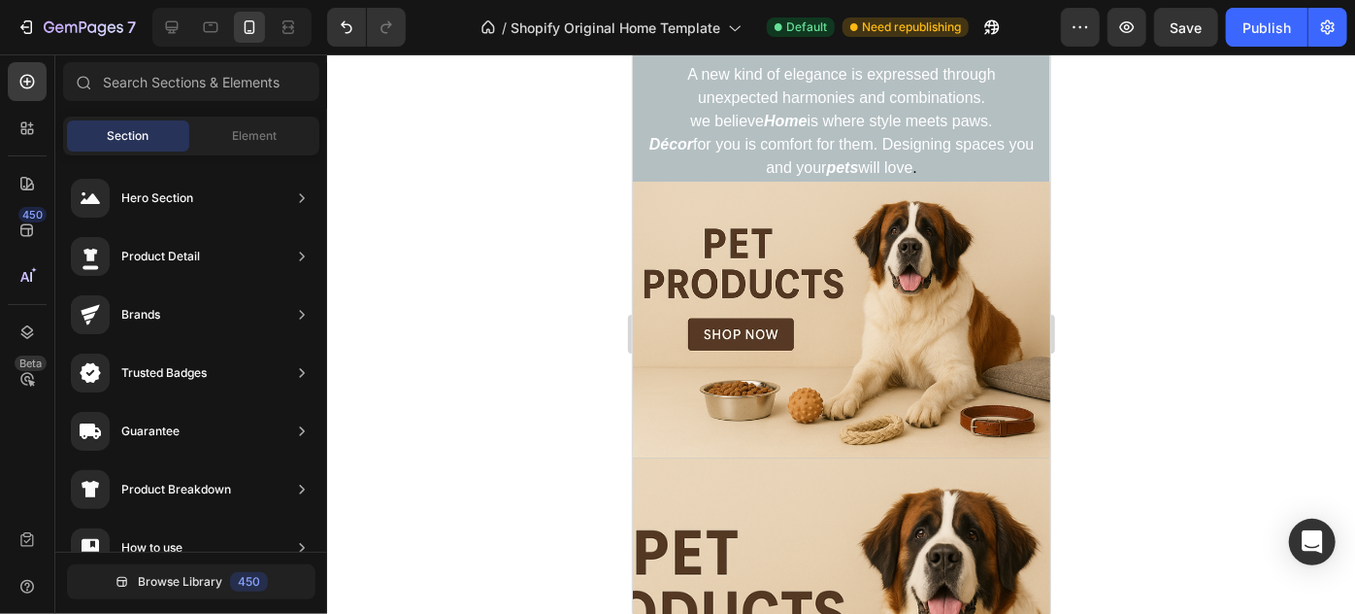
drag, startPoint x: 1041, startPoint y: 95, endPoint x: 1706, endPoint y: 218, distance: 676.4
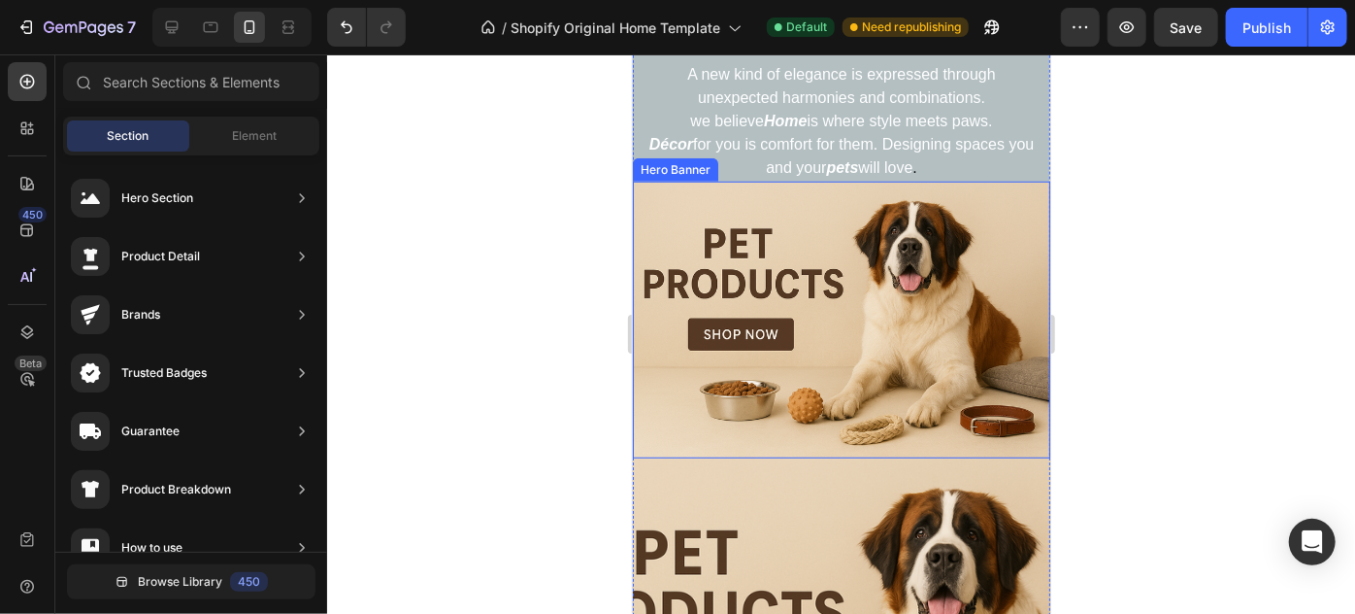
click at [978, 230] on div "Heading Handmade Curated Leather by B&B Originals Button Row" at bounding box center [841, 319] width 418 height 277
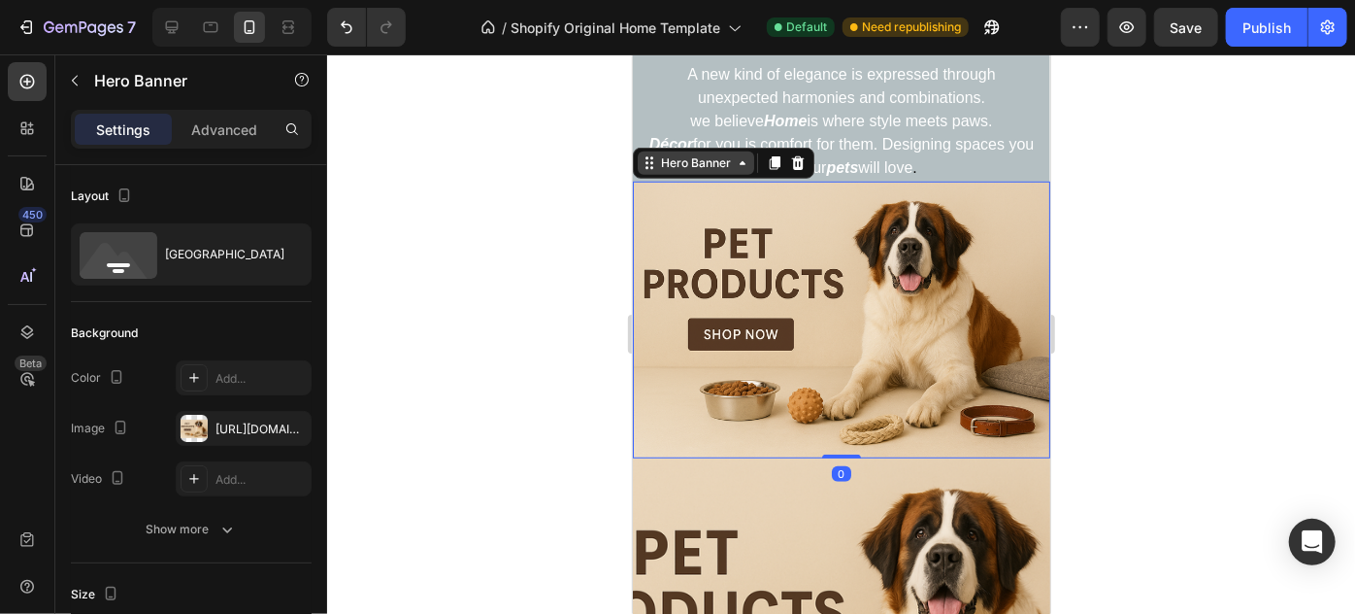
click at [654, 170] on div "Hero Banner" at bounding box center [695, 161] width 117 height 23
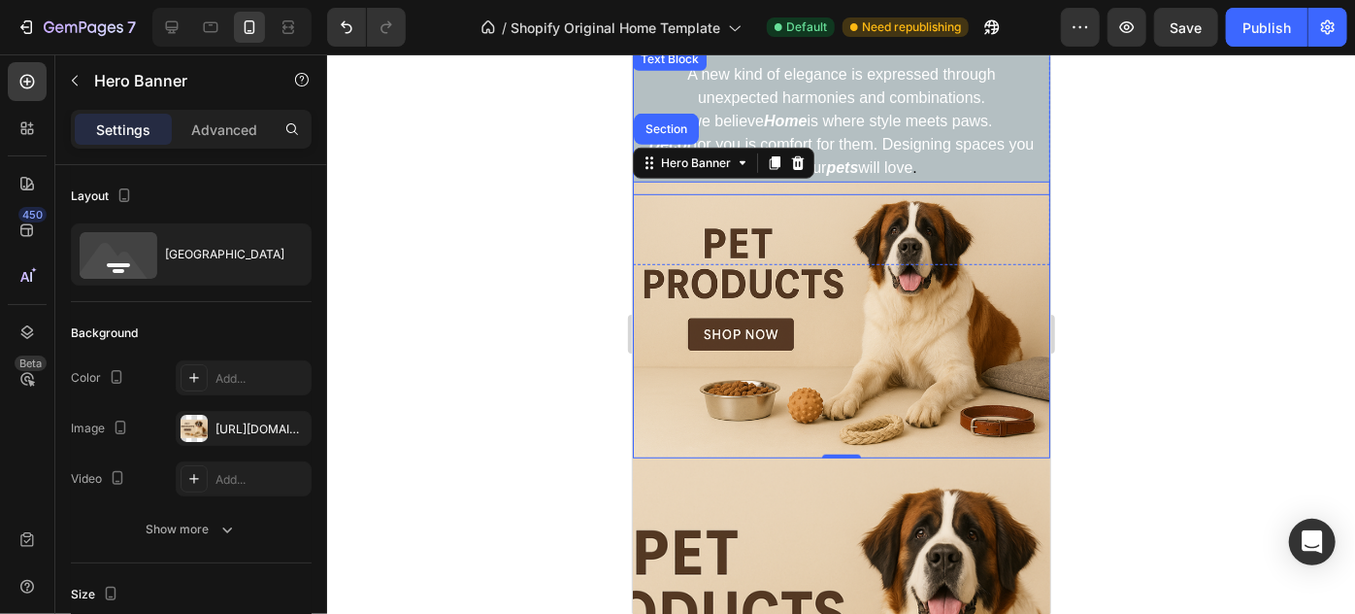
click at [988, 160] on p "Décor for you is comfort for them. Designing spaces you and your pets will love…" at bounding box center [841, 155] width 386 height 47
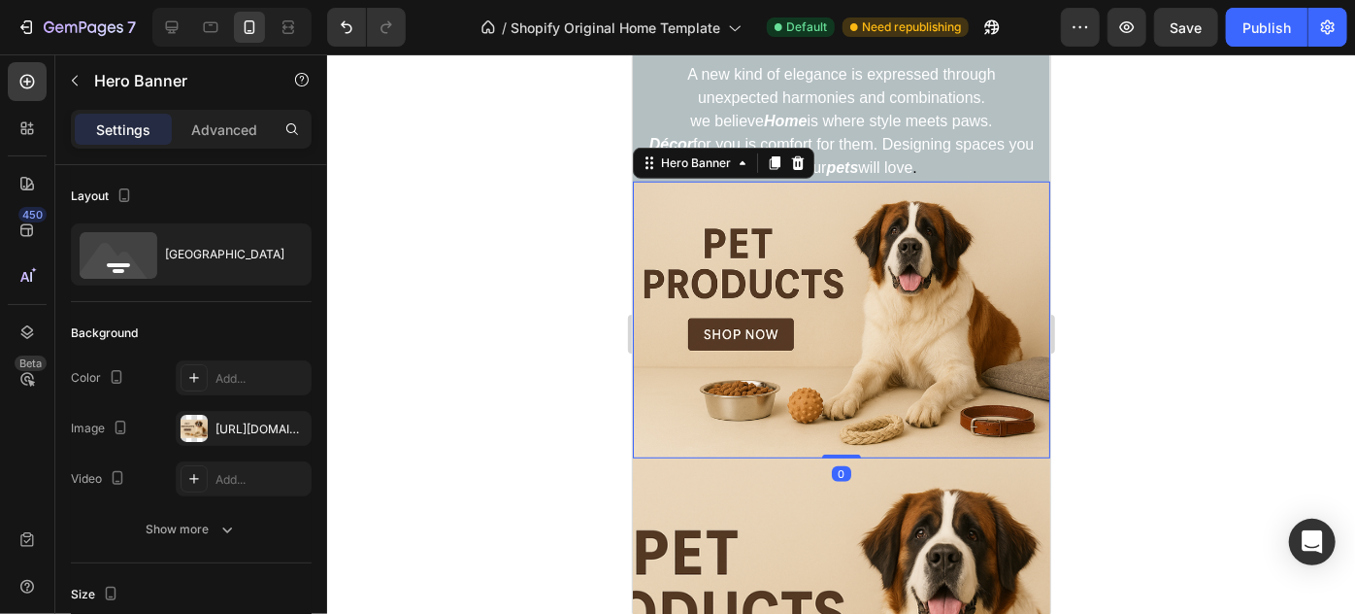
click at [971, 268] on div "Heading Handmade Curated Leather by B&B Originals Button Row" at bounding box center [841, 319] width 418 height 277
click at [986, 284] on div "Heading Handmade Curated Leather by B&B Originals Button Row" at bounding box center [841, 319] width 418 height 277
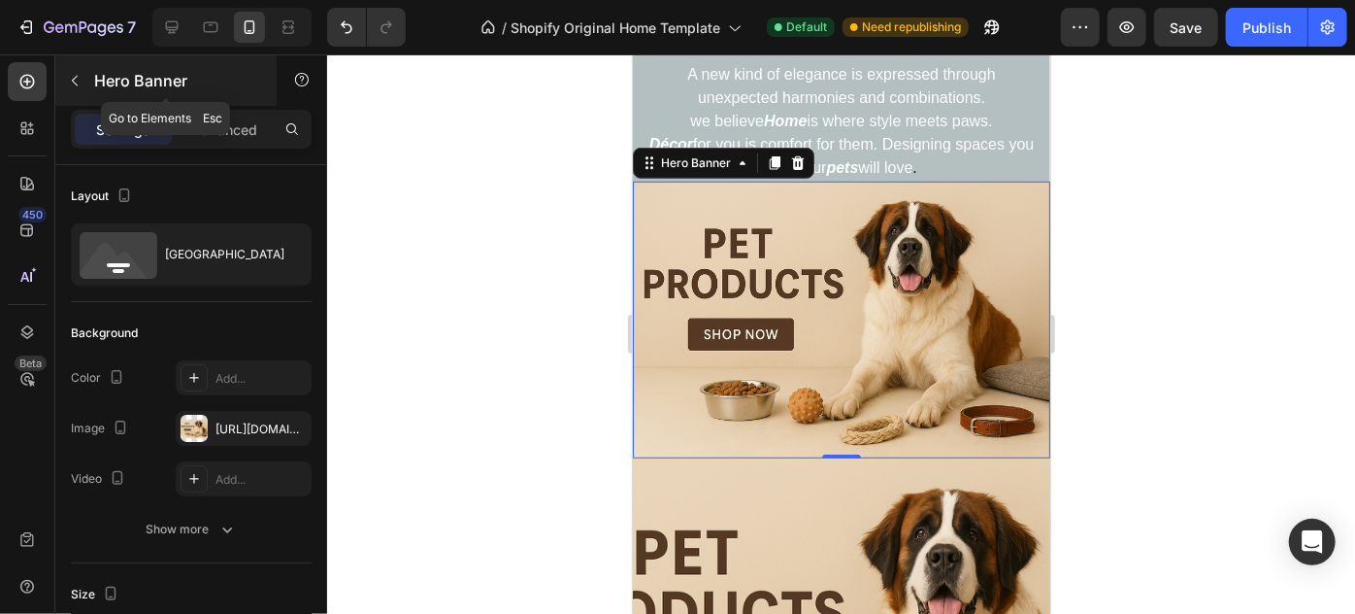
click at [125, 84] on p "Hero Banner" at bounding box center [176, 80] width 165 height 23
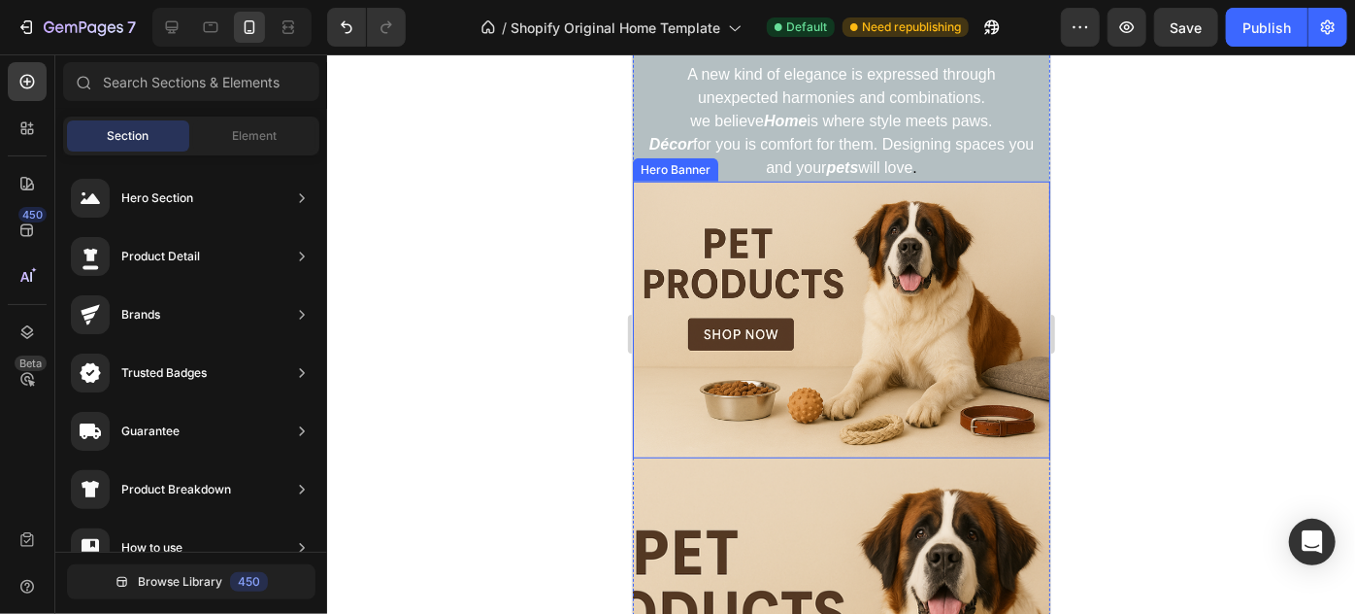
click at [673, 218] on div "Heading Handmade Curated Leather by B&B Originals Button Row" at bounding box center [841, 319] width 418 height 277
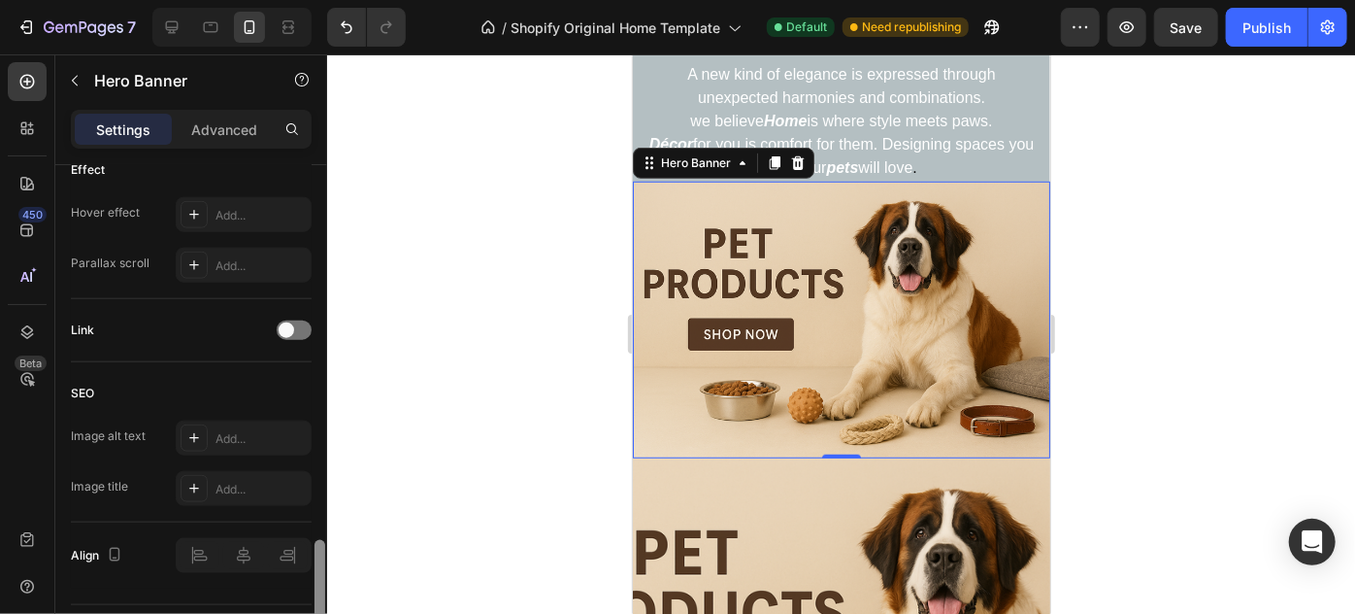
scroll to position [1092, 0]
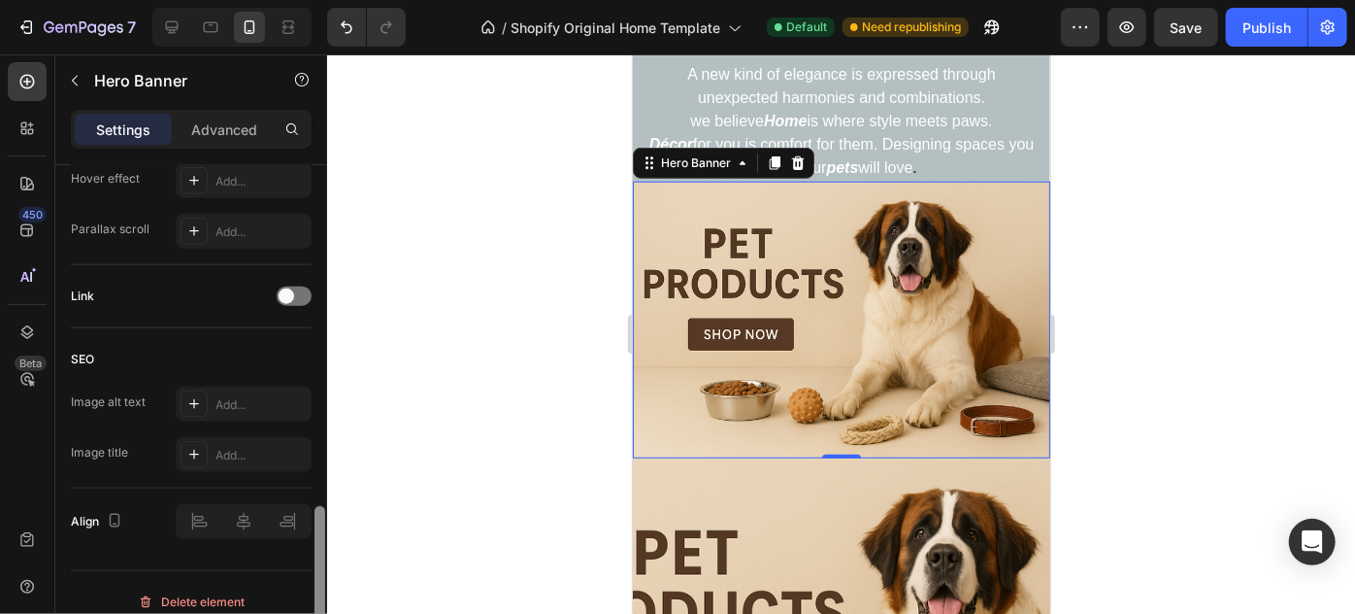
drag, startPoint x: 323, startPoint y: 313, endPoint x: 318, endPoint y: 654, distance: 341.8
click at [318, 0] on html "7 / Shopify Original Home Template Default Need republishing Preview Save Publi…" at bounding box center [677, 0] width 1355 height 0
click at [117, 518] on icon "button" at bounding box center [114, 520] width 19 height 19
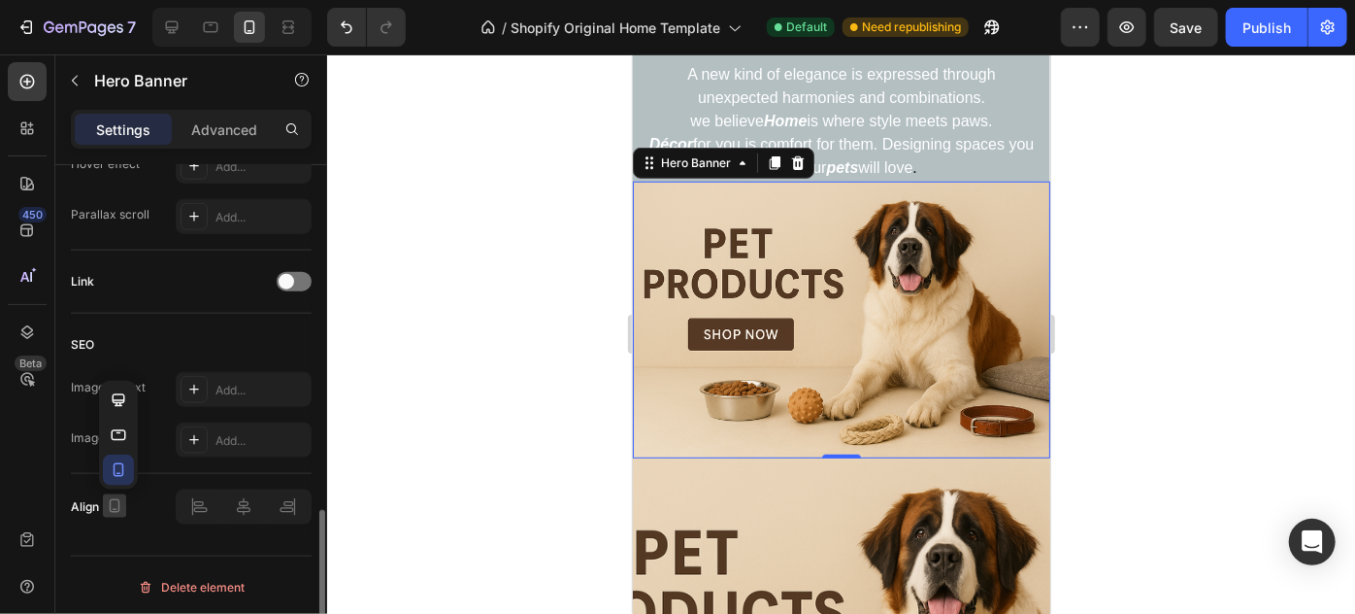
scroll to position [1106, 0]
click at [127, 399] on icon "button" at bounding box center [118, 400] width 19 height 19
type input "853"
type input "1200"
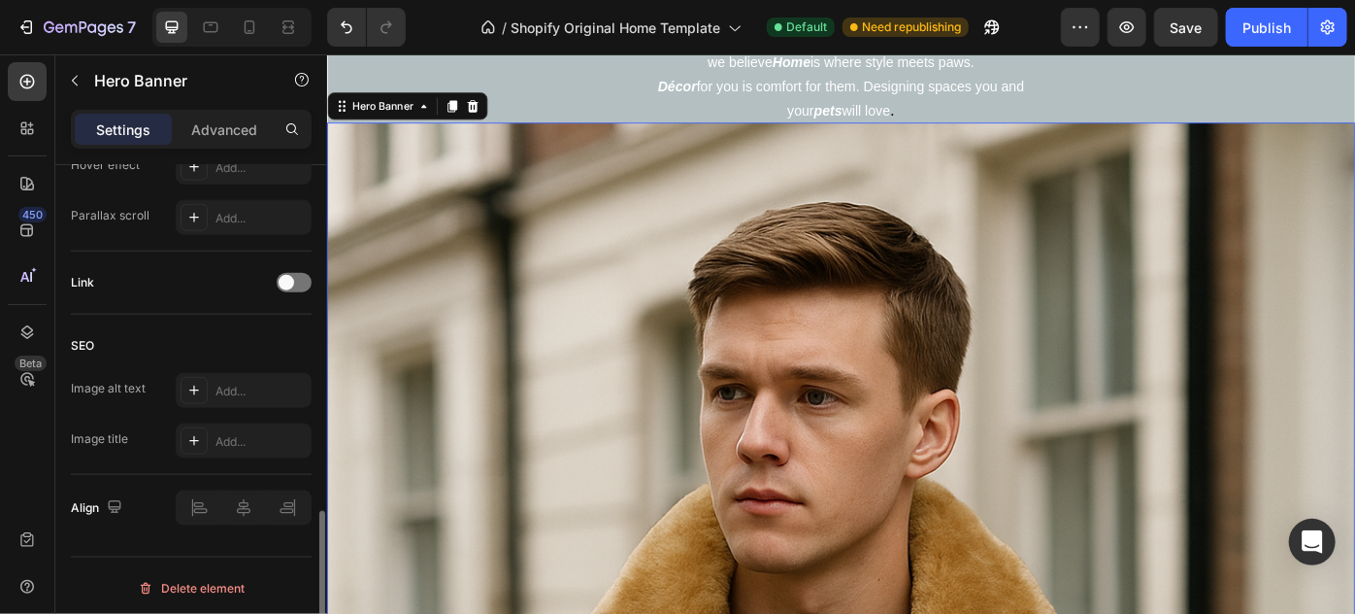
scroll to position [1051, 0]
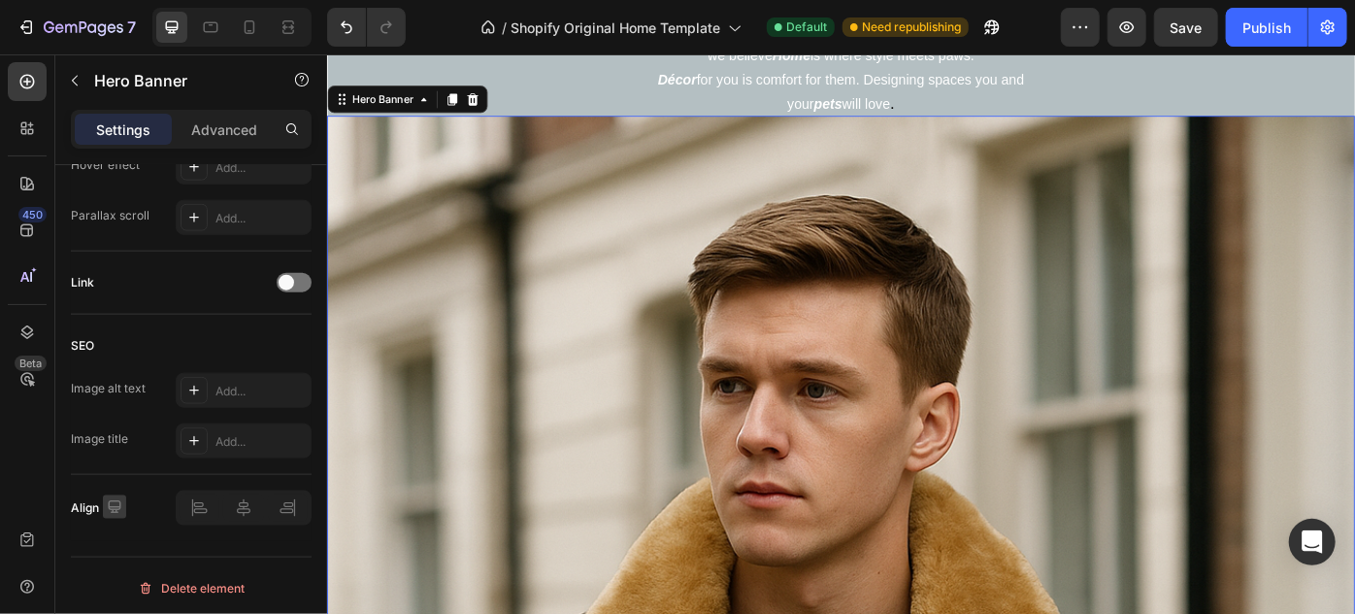
click at [119, 500] on icon "button" at bounding box center [114, 506] width 13 height 13
click at [118, 455] on button "button" at bounding box center [118, 470] width 31 height 31
type input "Auto"
type input "100%"
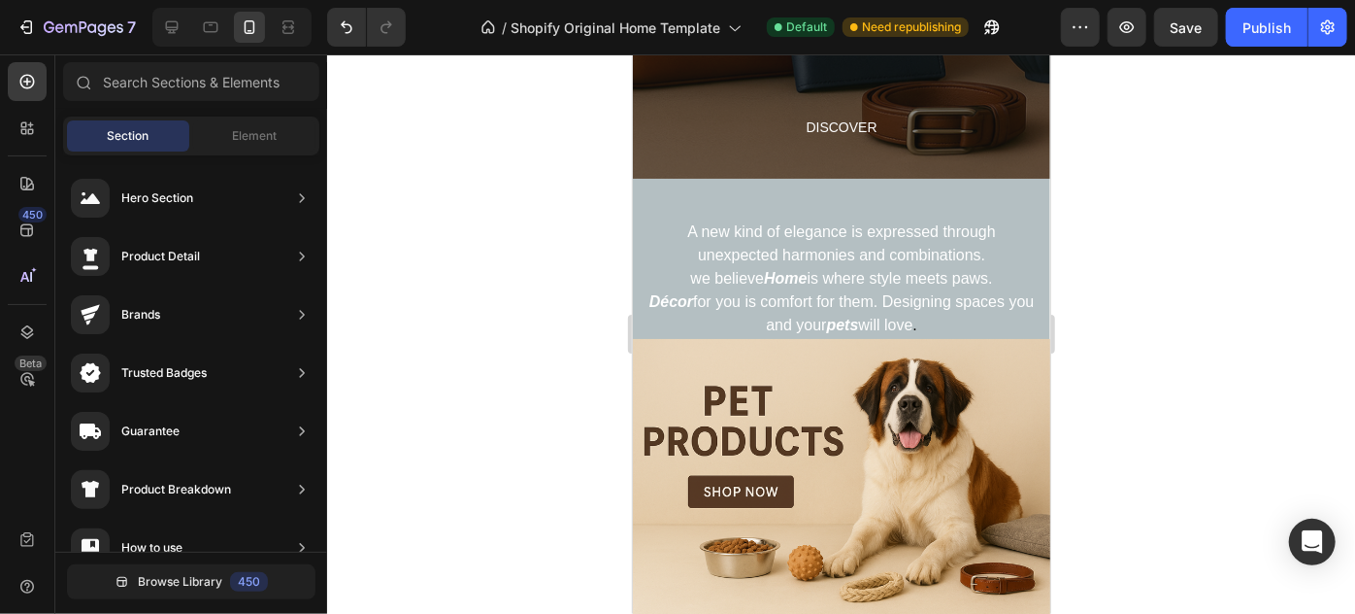
scroll to position [413, 0]
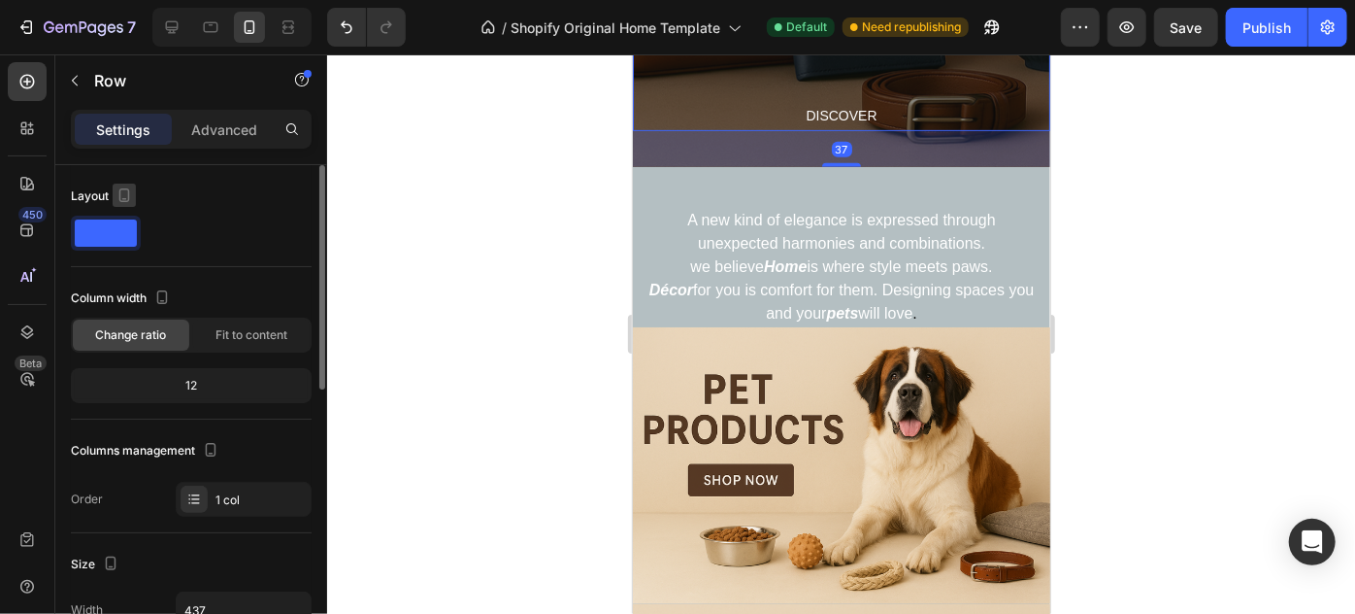
click at [126, 199] on icon "button" at bounding box center [124, 195] width 11 height 14
click at [126, 230] on icon "button" at bounding box center [128, 225] width 13 height 13
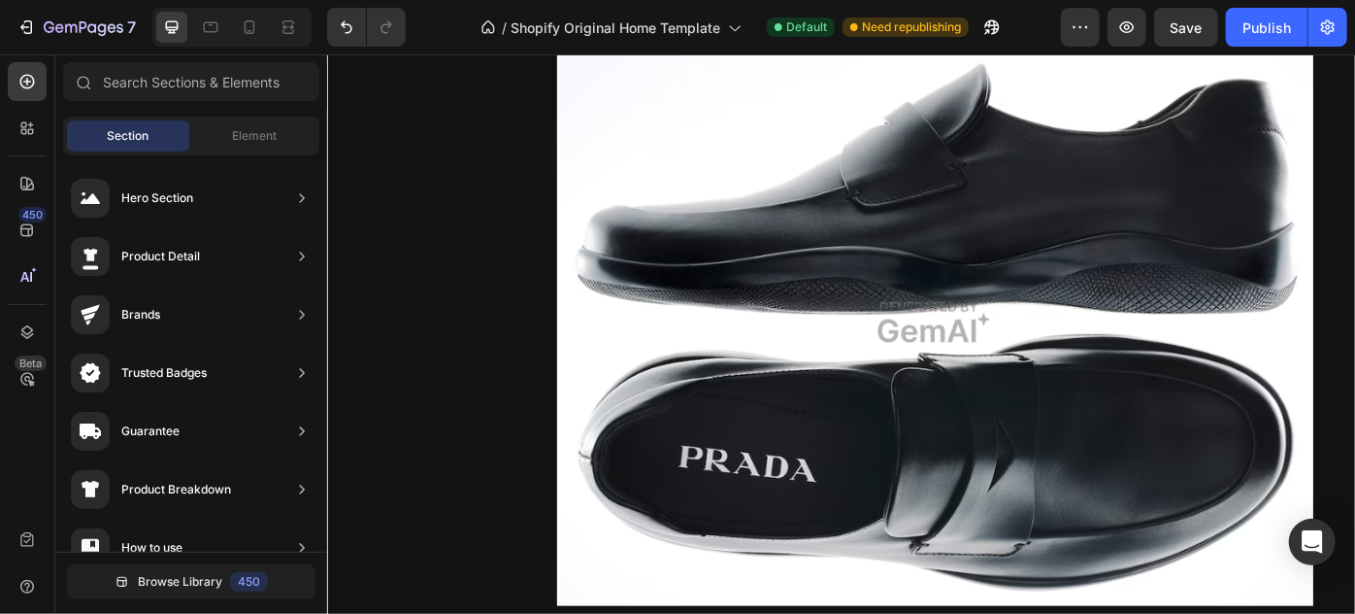
scroll to position [3791, 0]
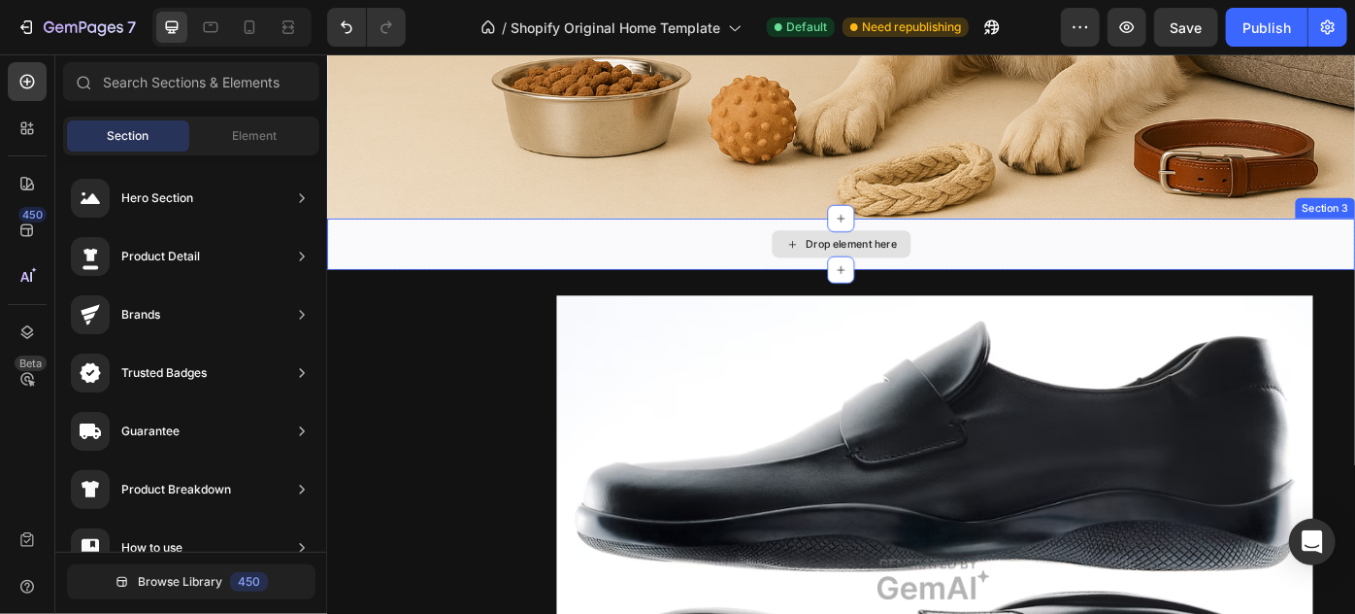
click at [1265, 268] on div "Drop element here" at bounding box center [908, 268] width 1165 height 58
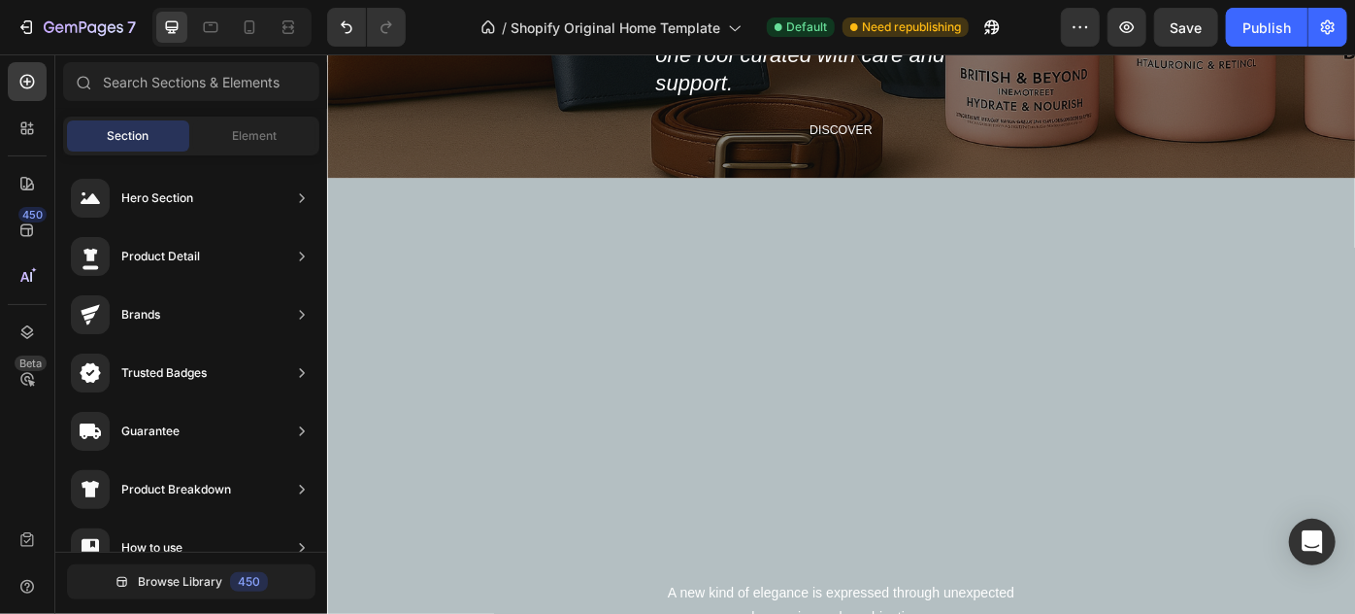
scroll to position [87, 0]
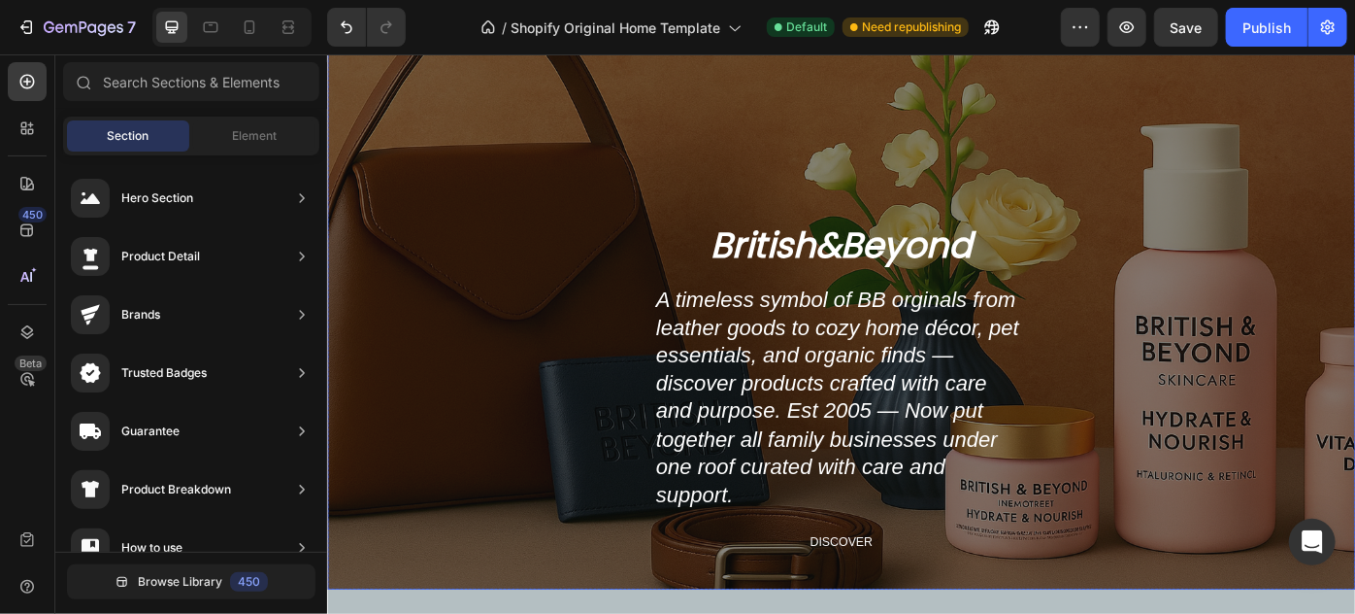
click at [404, 101] on div "Overlay" at bounding box center [908, 332] width 1165 height 653
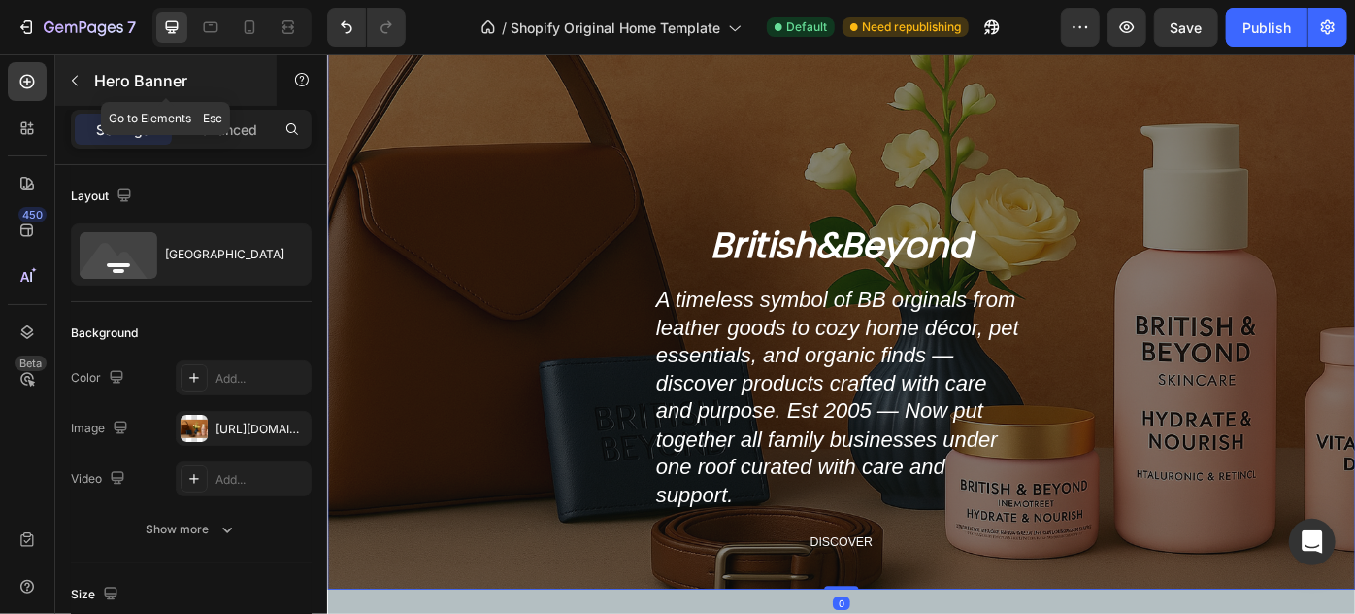
click at [82, 81] on icon "button" at bounding box center [75, 81] width 16 height 16
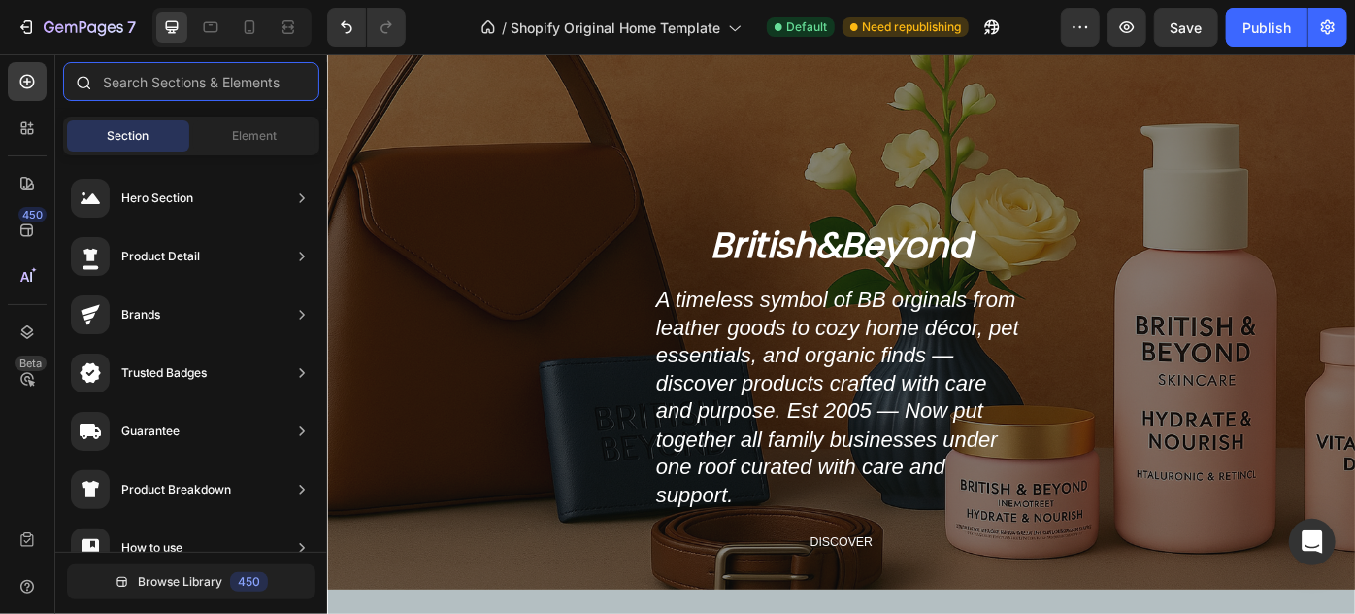
click at [264, 76] on input "text" at bounding box center [191, 81] width 256 height 39
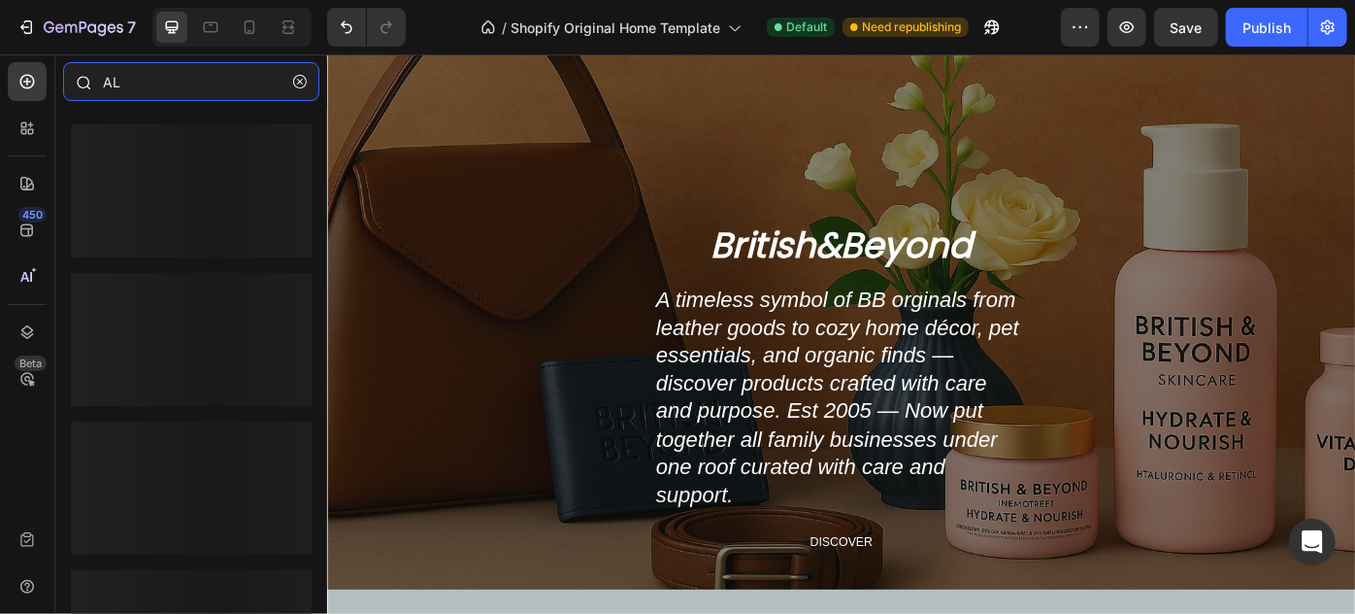
type input "A"
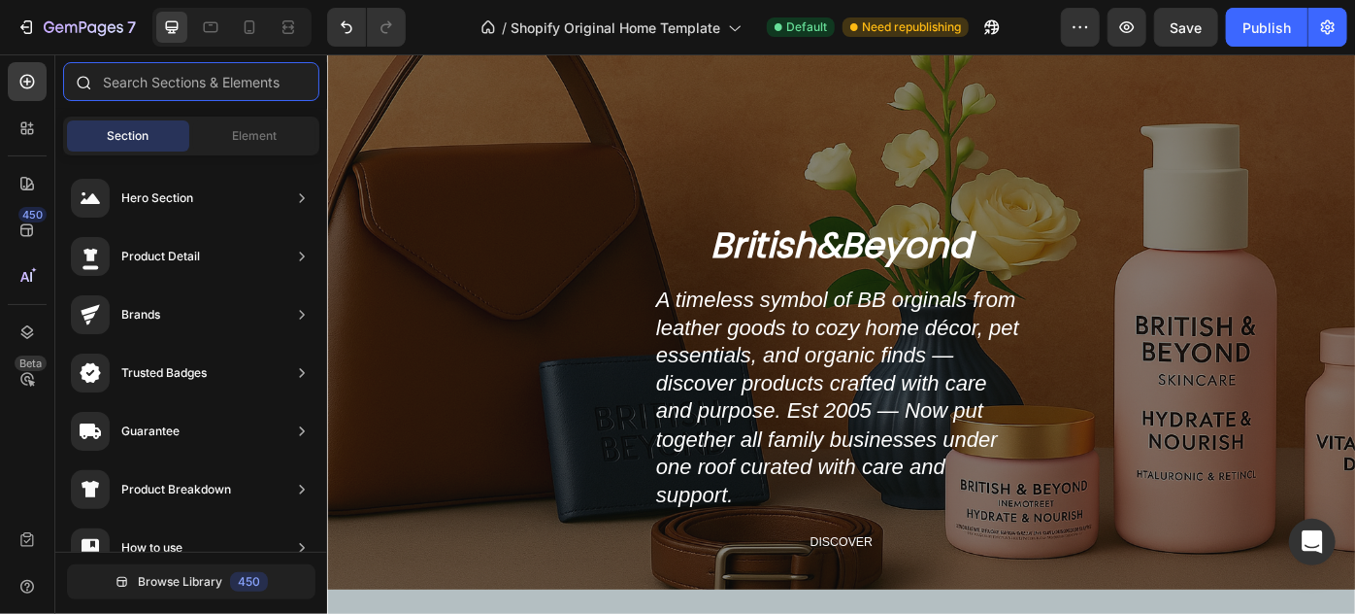
click at [269, 94] on input "text" at bounding box center [191, 81] width 256 height 39
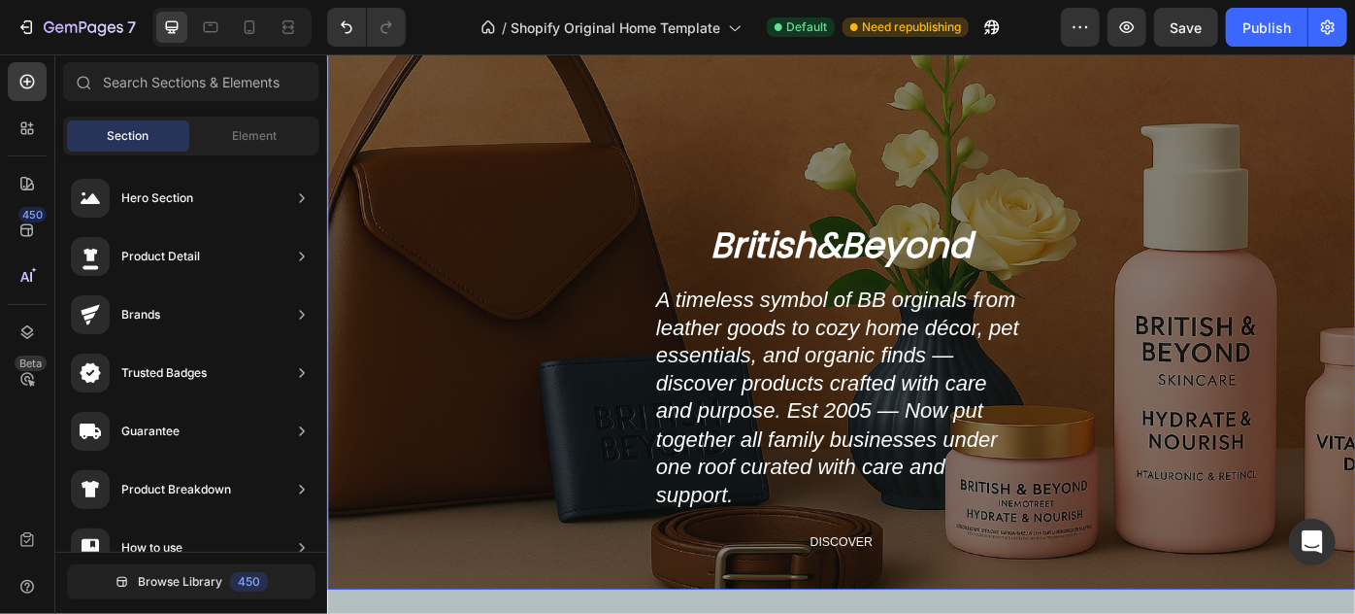
click at [612, 84] on div "Overlay" at bounding box center [908, 332] width 1165 height 653
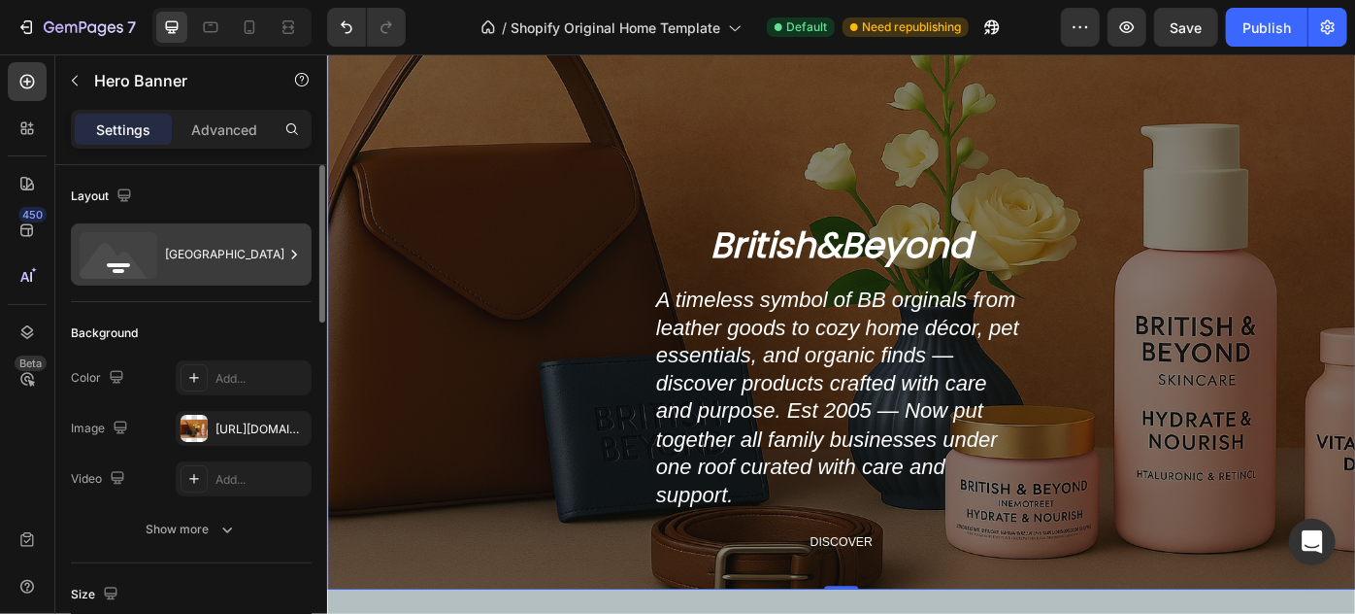
click at [158, 248] on div "[GEOGRAPHIC_DATA]" at bounding box center [191, 254] width 241 height 62
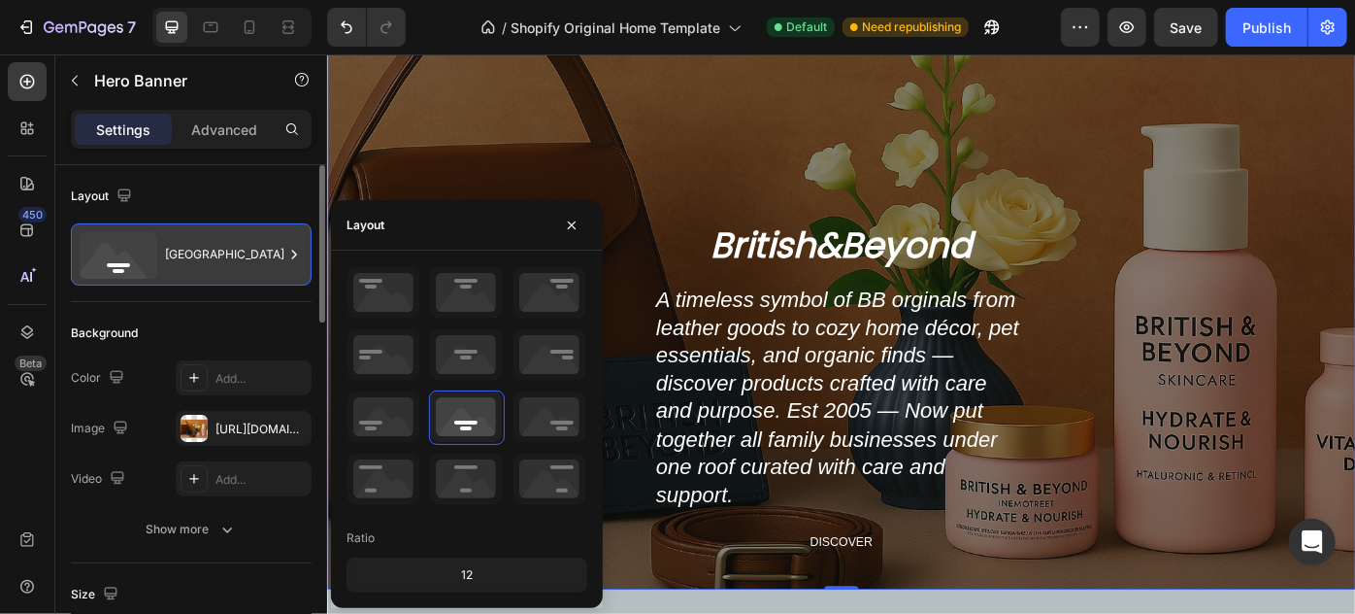
click at [158, 248] on div "[GEOGRAPHIC_DATA]" at bounding box center [191, 254] width 241 height 62
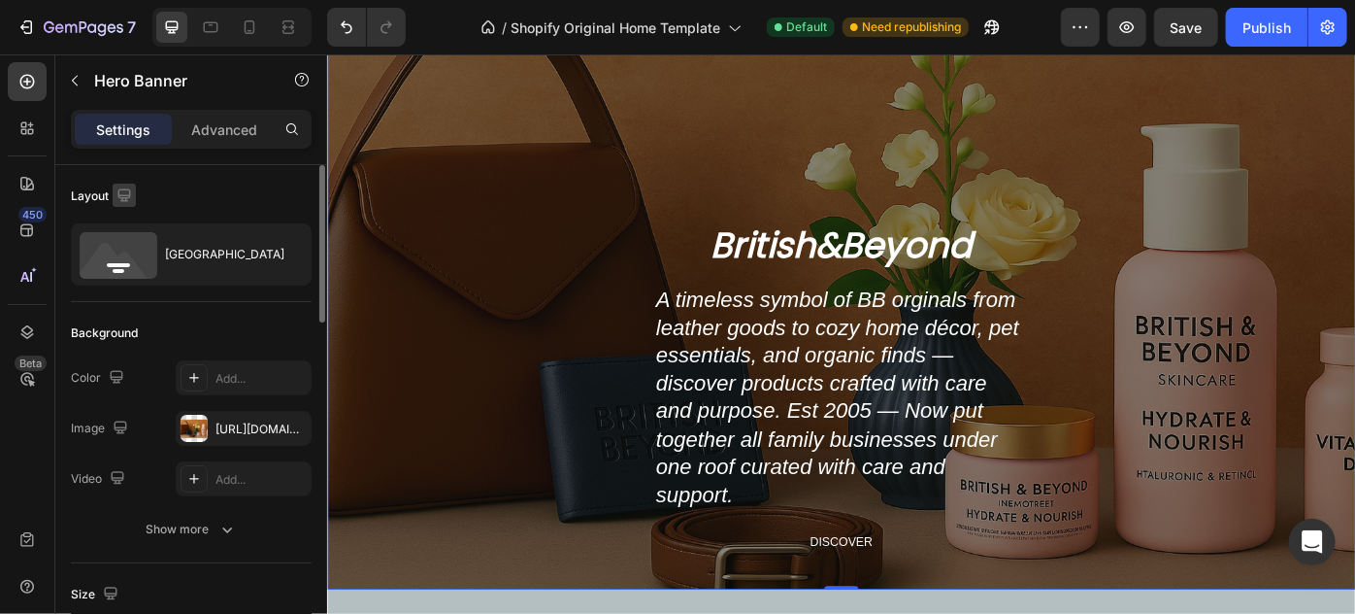
click at [124, 198] on icon "button" at bounding box center [124, 194] width 19 height 19
click at [134, 281] on button "button" at bounding box center [128, 296] width 31 height 31
type input "500"
type input "100%"
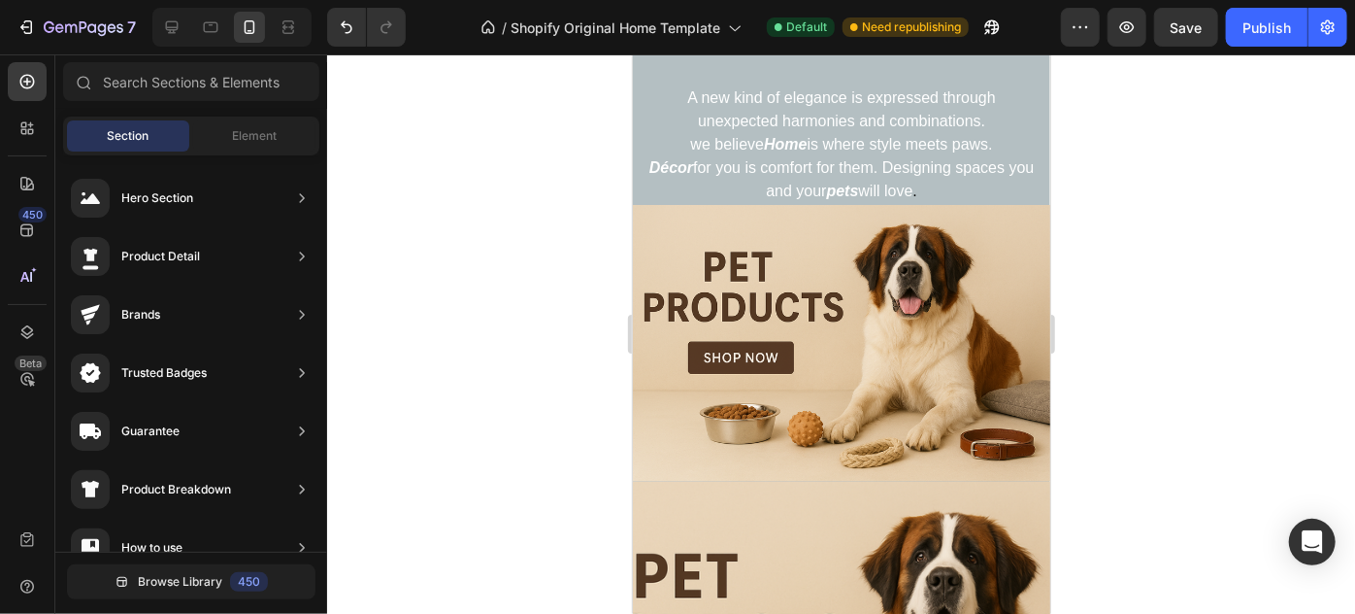
scroll to position [502, 0]
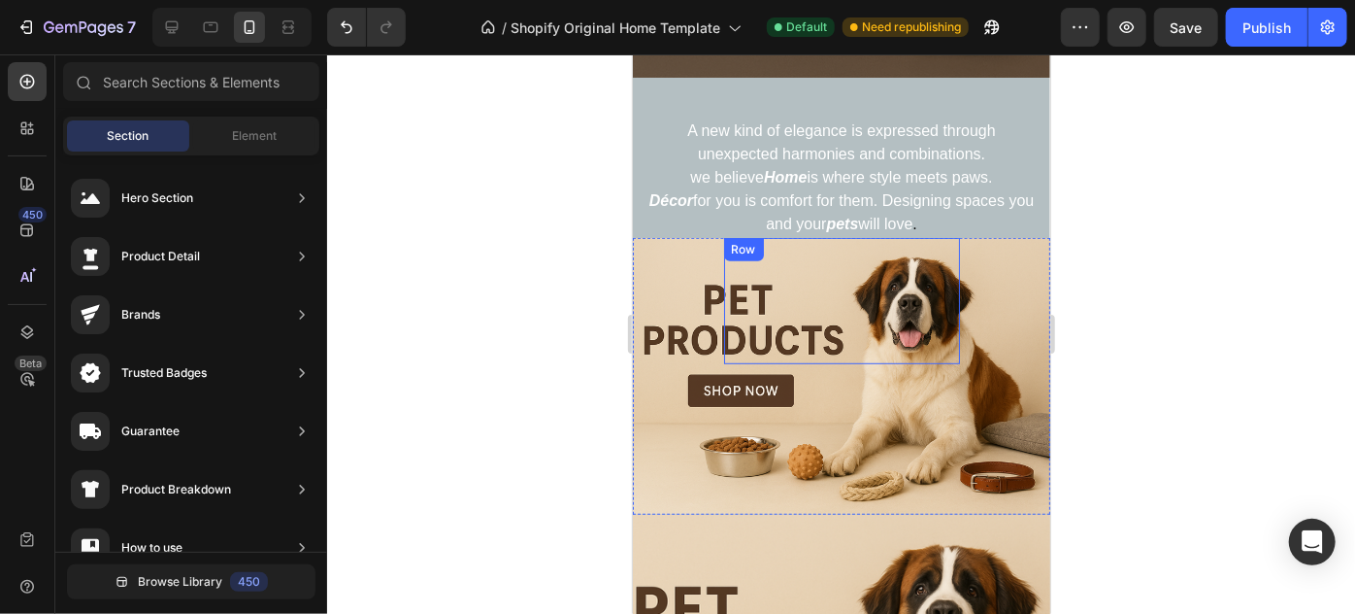
click at [950, 262] on div "Heading Handmade Curated Leather by B&B Originals Button" at bounding box center [841, 300] width 236 height 126
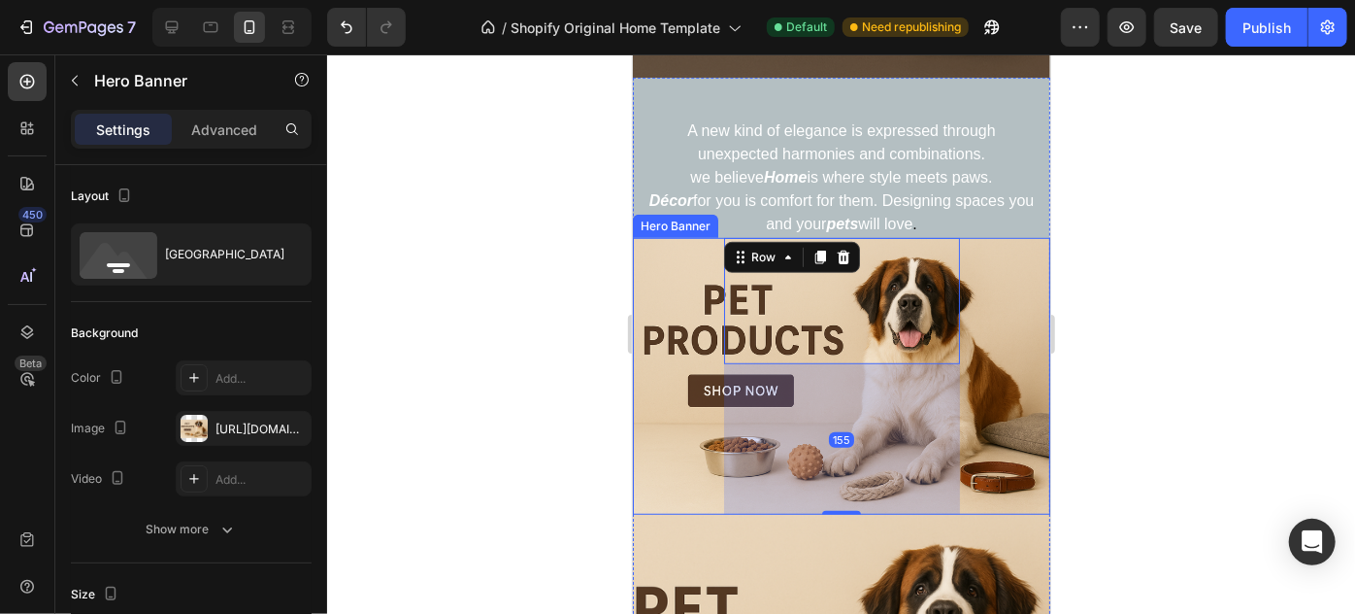
click at [990, 260] on div "Heading Handmade Curated Leather by B&B Originals Button Row 155" at bounding box center [841, 375] width 418 height 277
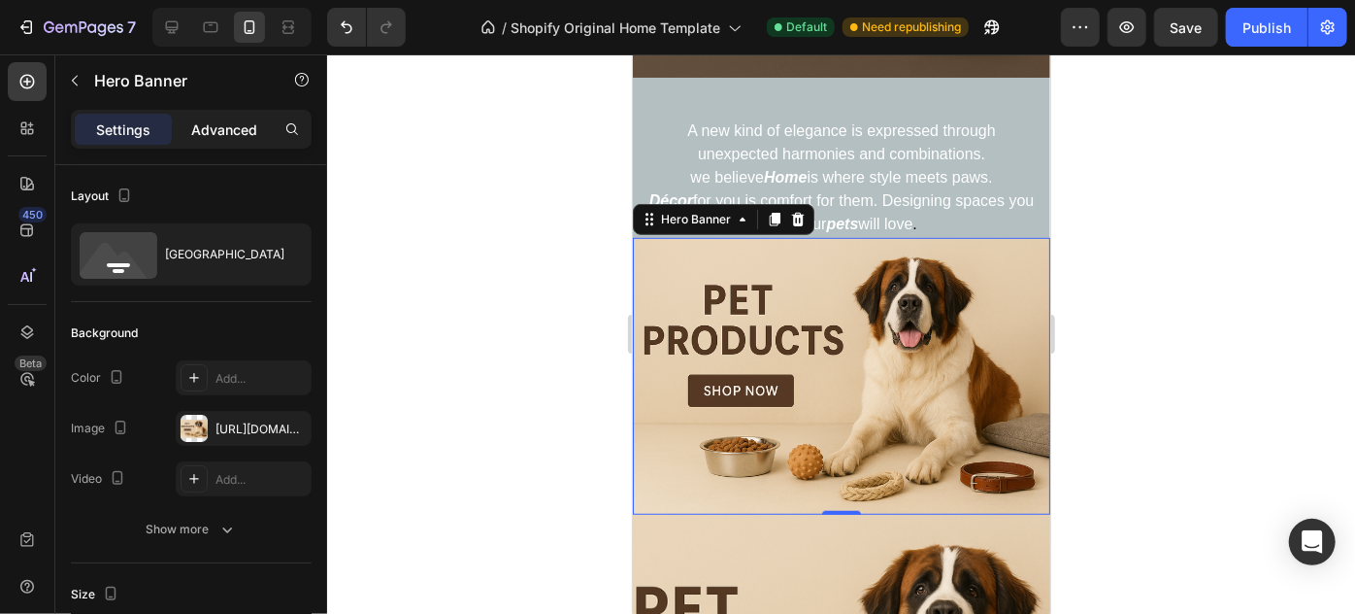
click at [231, 124] on p "Advanced" at bounding box center [224, 129] width 66 height 20
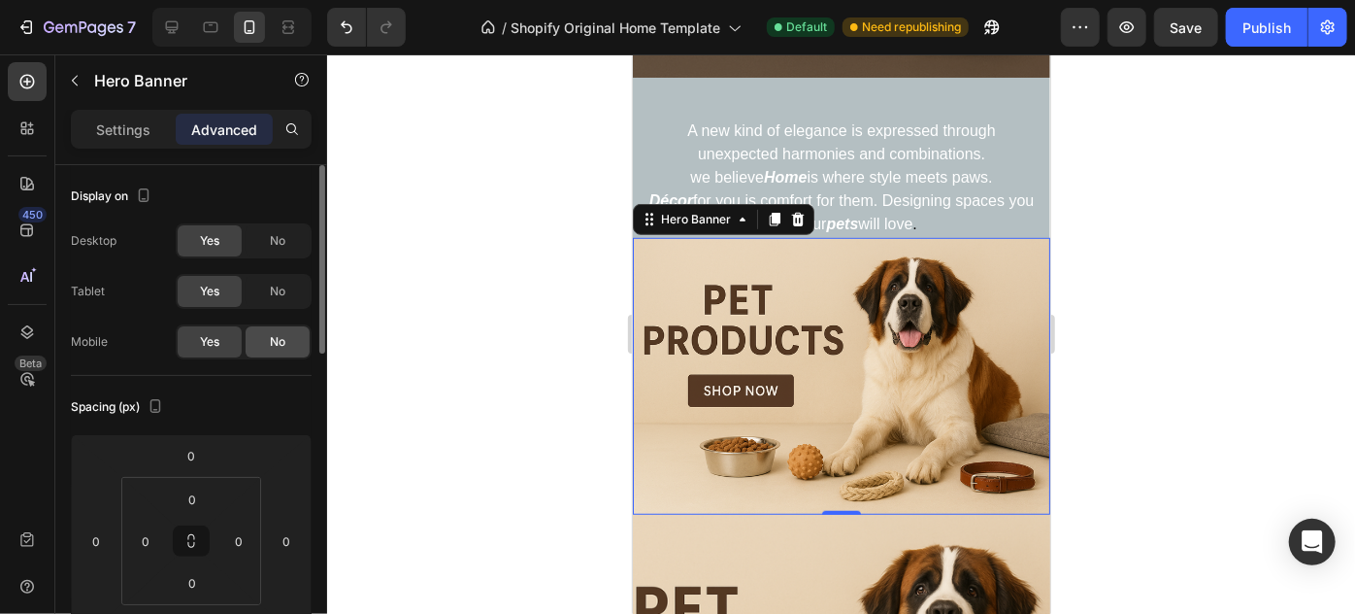
click at [285, 334] on div "No" at bounding box center [278, 341] width 64 height 31
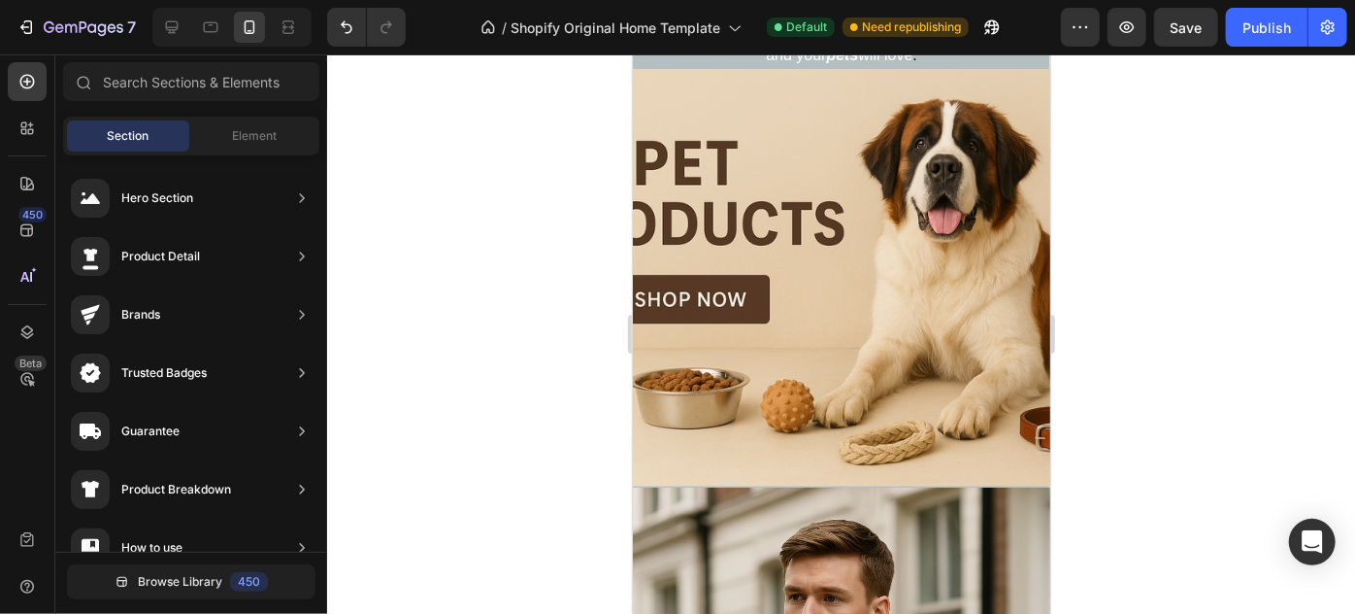
scroll to position [639, 0]
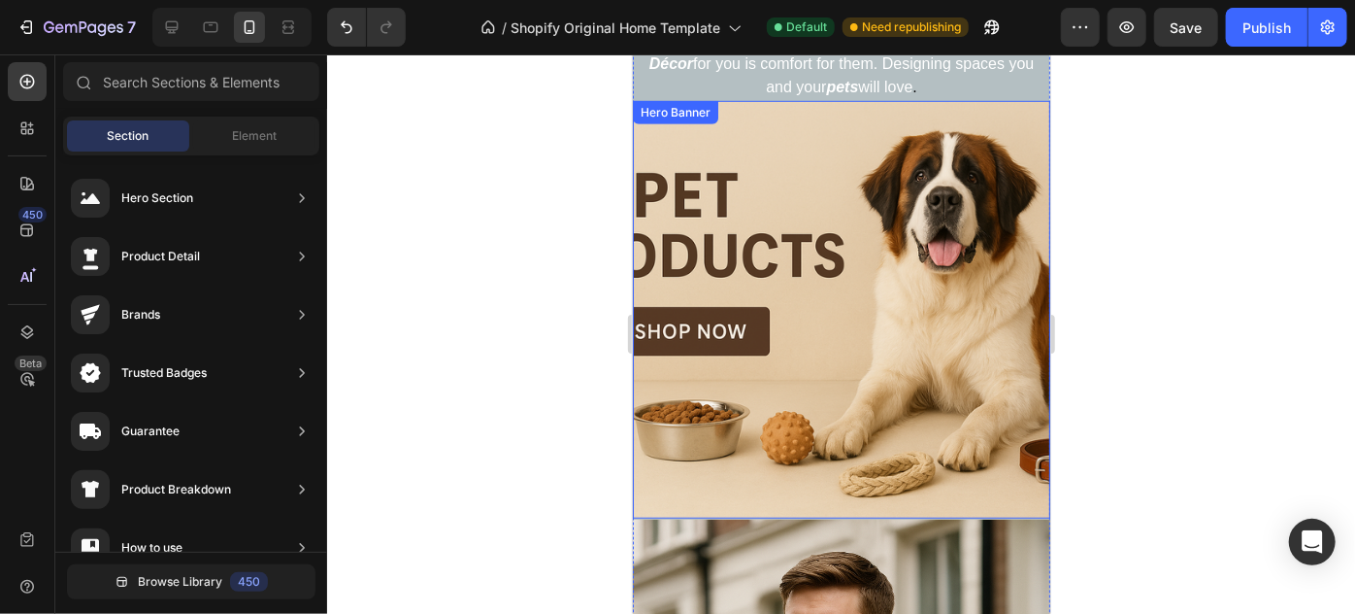
click at [988, 202] on div "Overlay" at bounding box center [841, 309] width 418 height 418
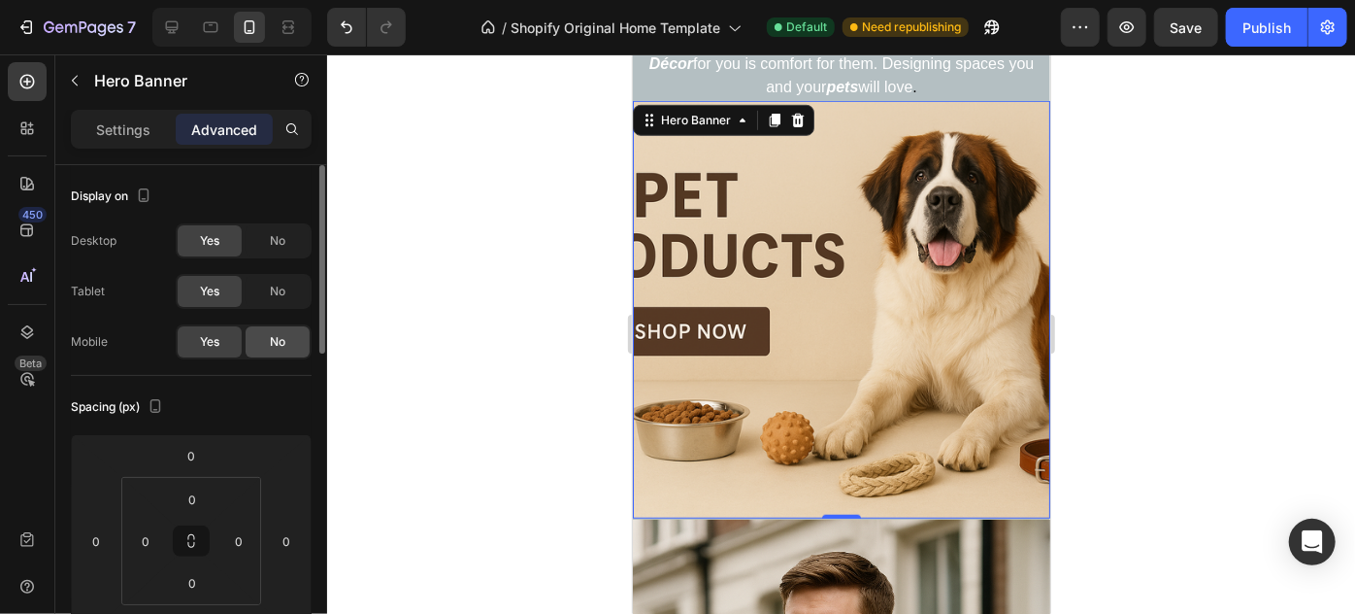
click at [280, 347] on span "No" at bounding box center [278, 341] width 16 height 17
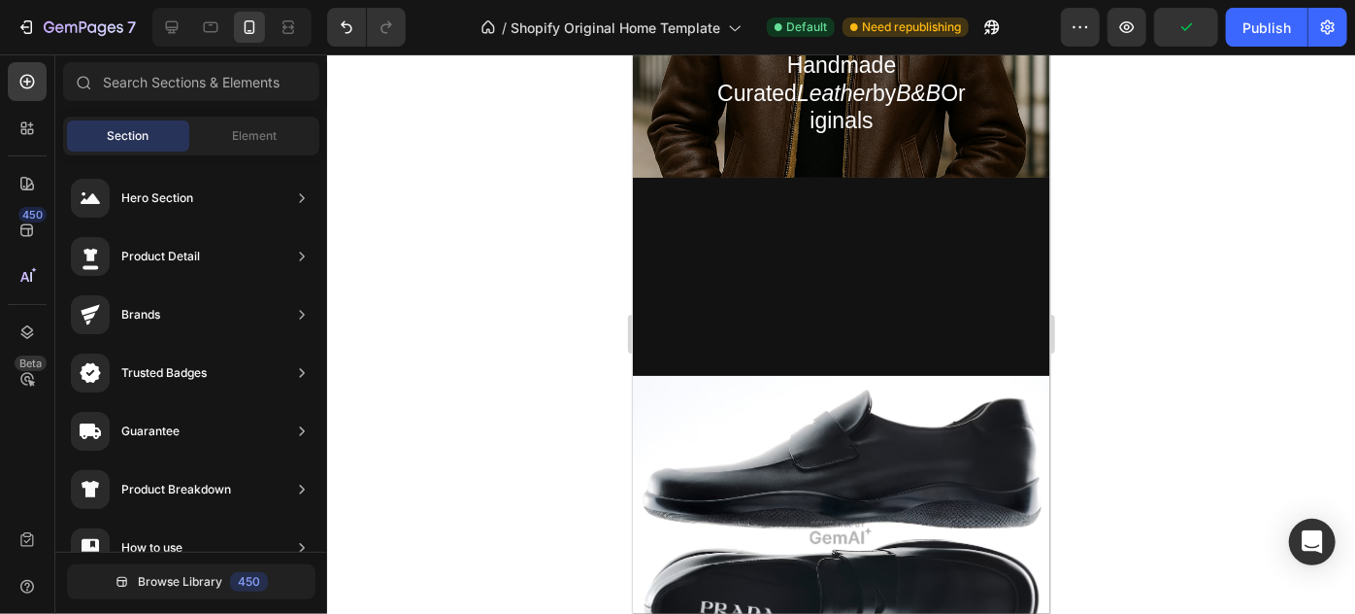
scroll to position [976, 0]
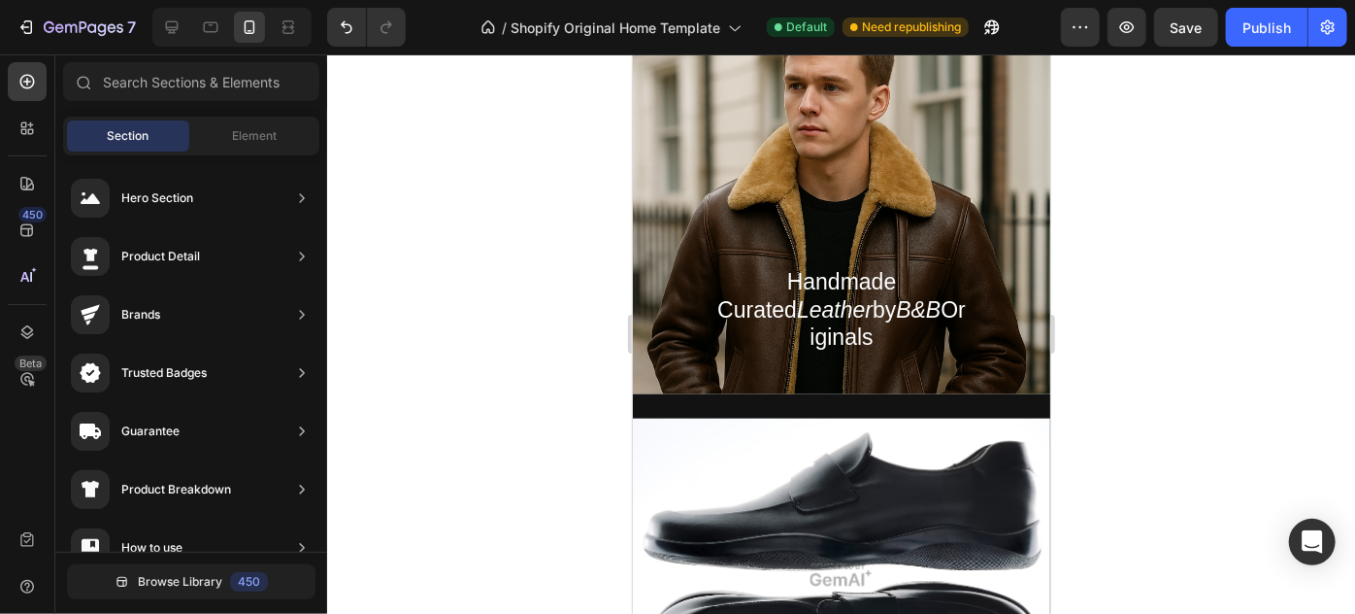
scroll to position [777, 0]
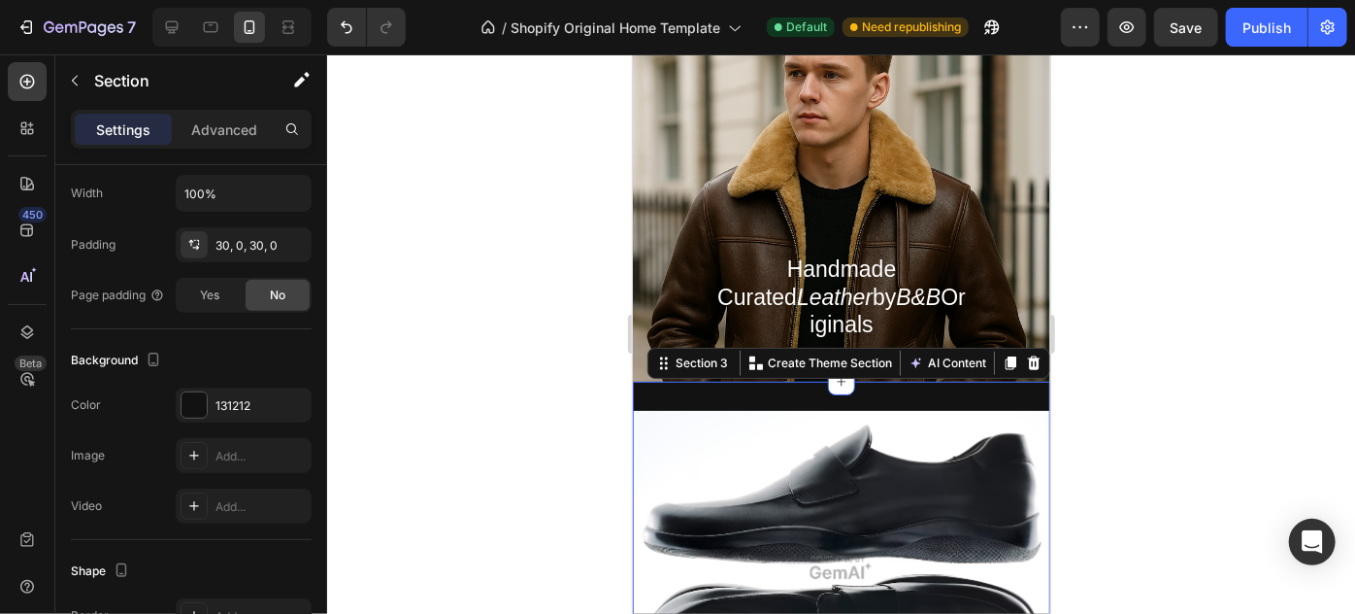
scroll to position [0, 0]
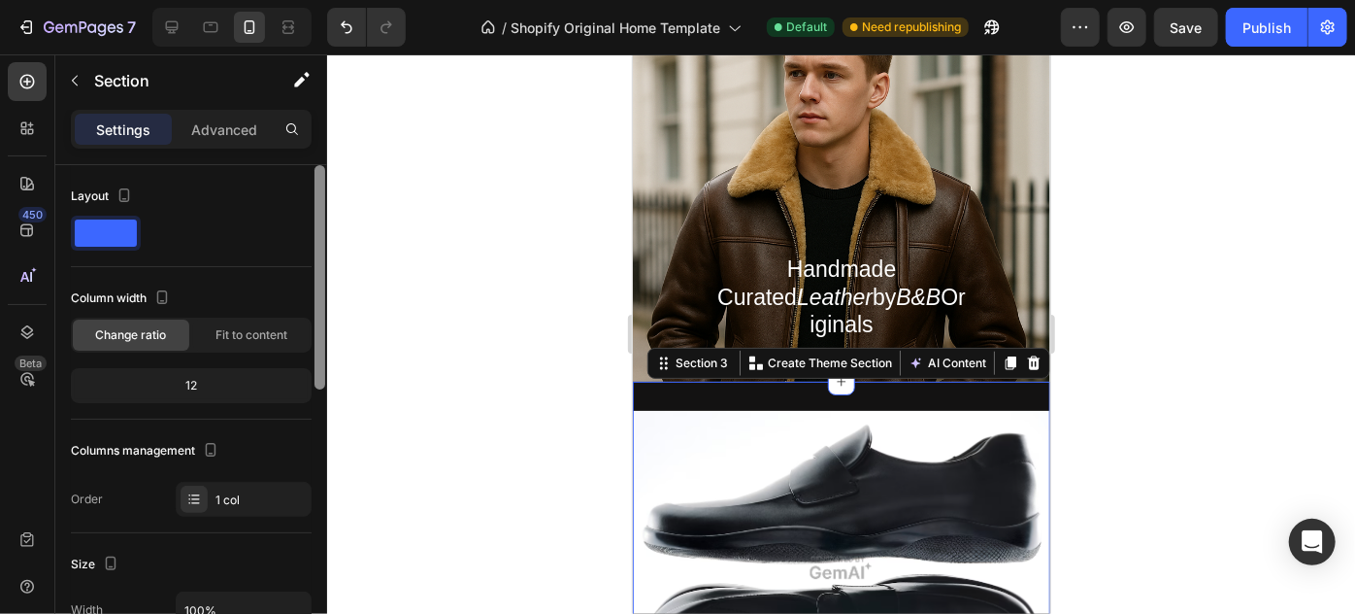
drag, startPoint x: 324, startPoint y: 258, endPoint x: 385, endPoint y: 84, distance: 184.3
click at [385, 0] on div "7 / Shopify Original Home Template Default Need republishing Preview Save Publi…" at bounding box center [677, 0] width 1355 height 0
drag, startPoint x: 385, startPoint y: 84, endPoint x: 375, endPoint y: 116, distance: 32.9
click at [375, 116] on div at bounding box center [841, 333] width 1028 height 559
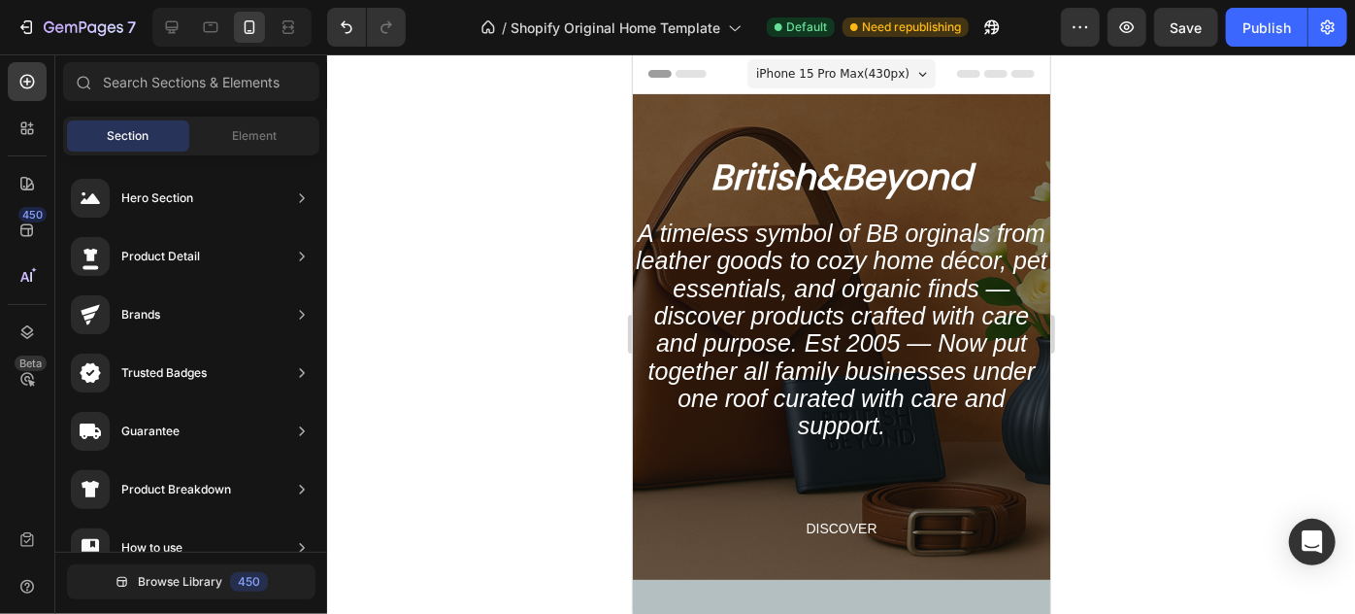
drag, startPoint x: 1043, startPoint y: 215, endPoint x: 1651, endPoint y: 102, distance: 618.2
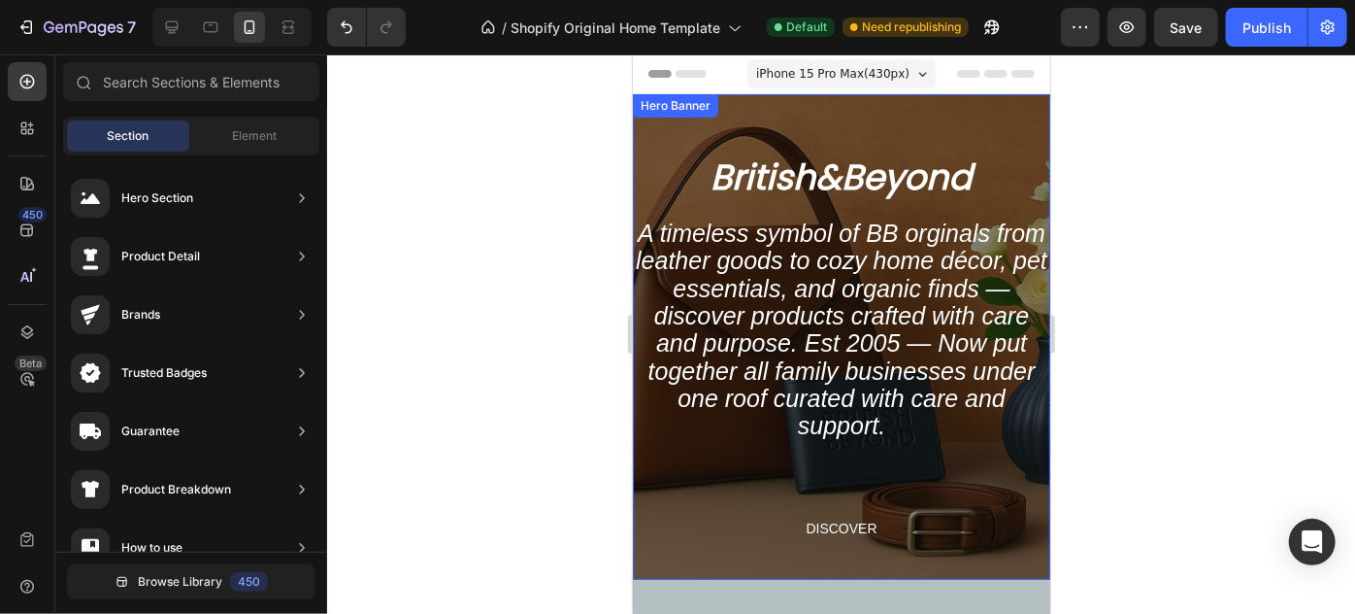
click at [917, 133] on div "Overlay" at bounding box center [841, 335] width 418 height 485
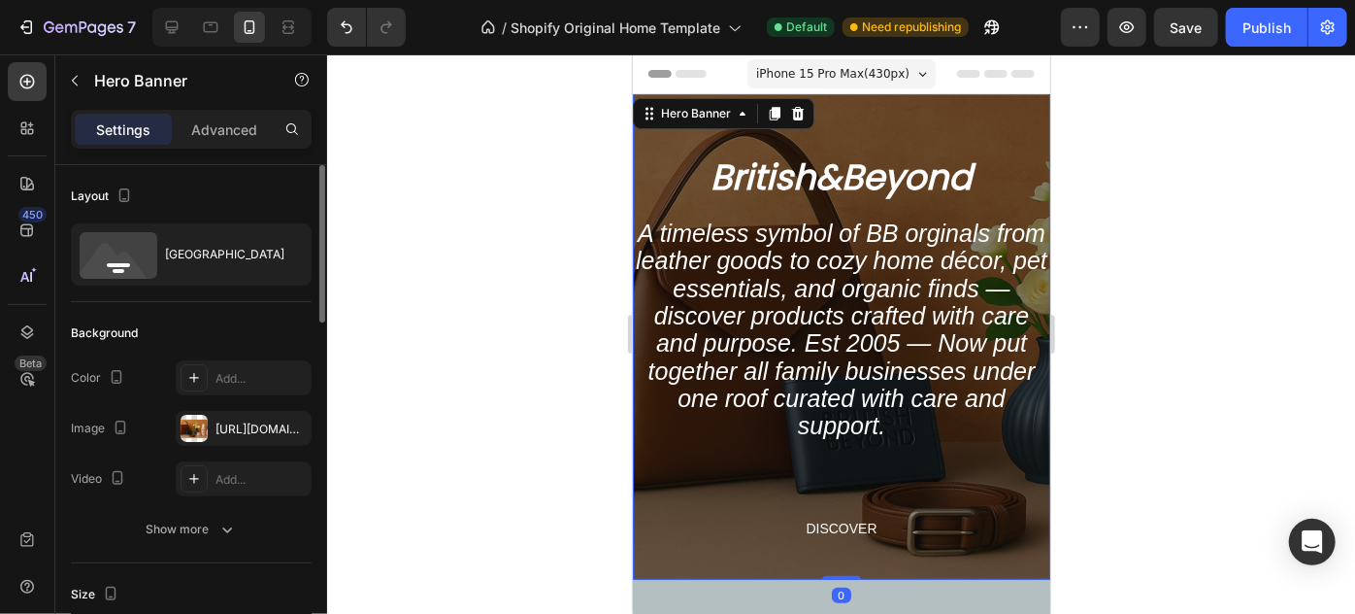
click at [110, 208] on div "[GEOGRAPHIC_DATA]" at bounding box center [191, 233] width 241 height 137
click at [126, 193] on icon "button" at bounding box center [124, 194] width 19 height 19
click at [129, 219] on icon "button" at bounding box center [128, 225] width 13 height 13
type input "673"
type input "1200"
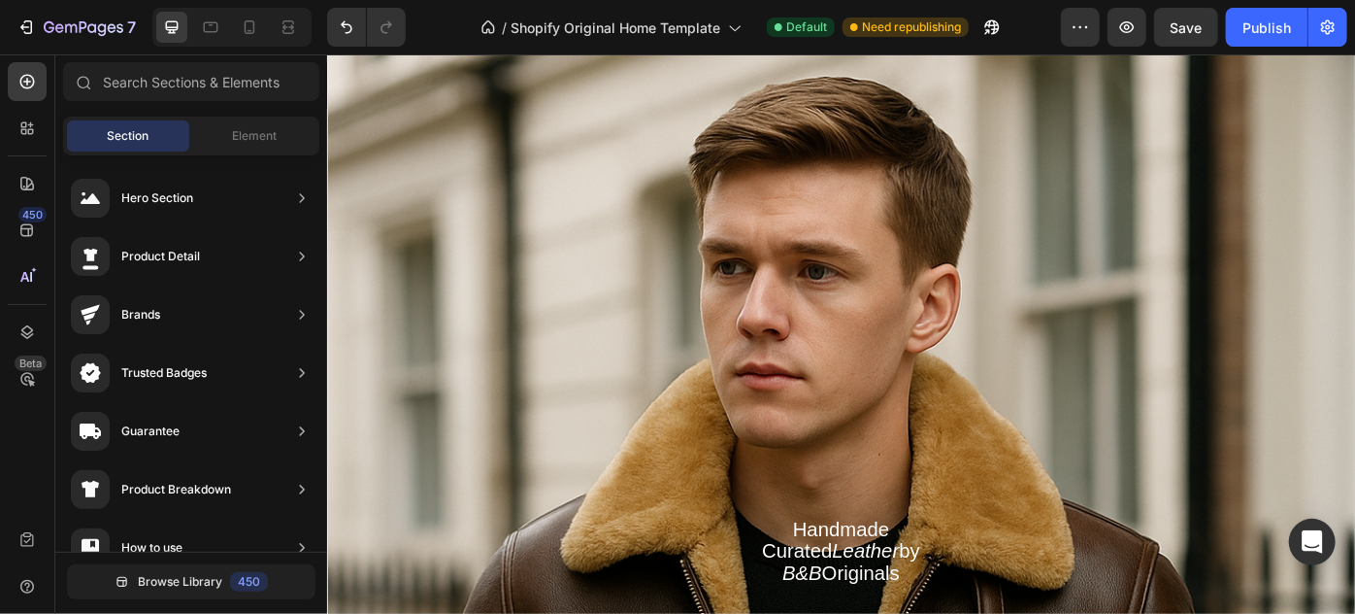
scroll to position [150, 0]
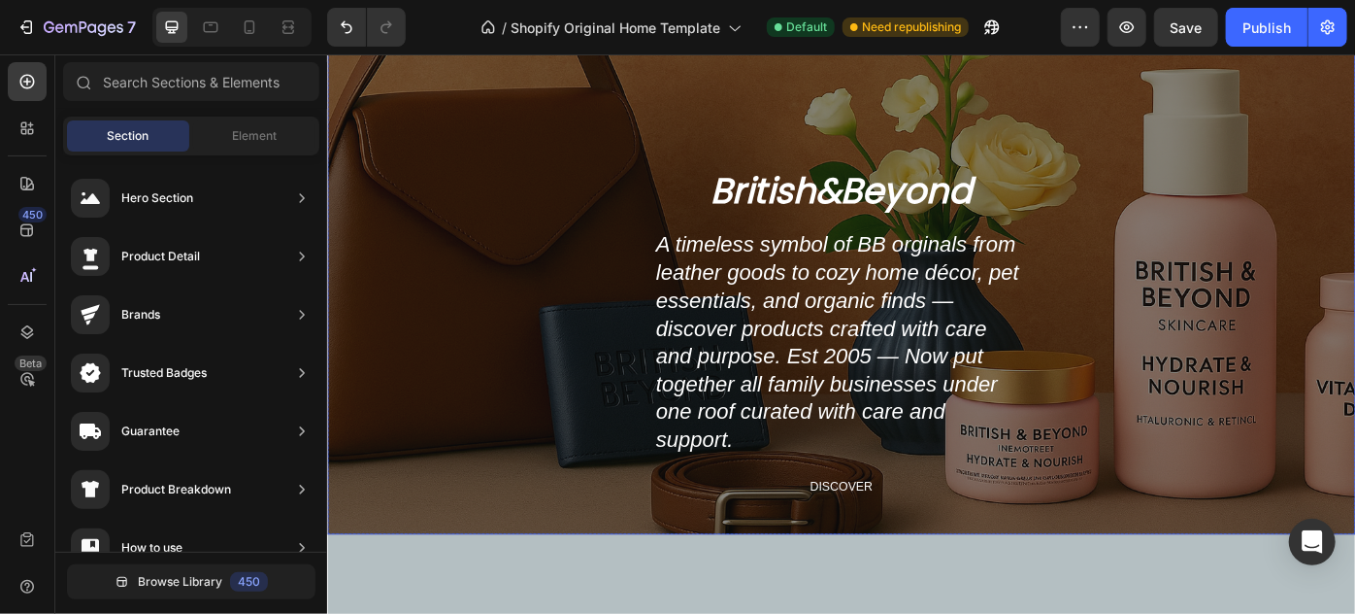
click at [1315, 104] on div "Overlay" at bounding box center [908, 270] width 1165 height 653
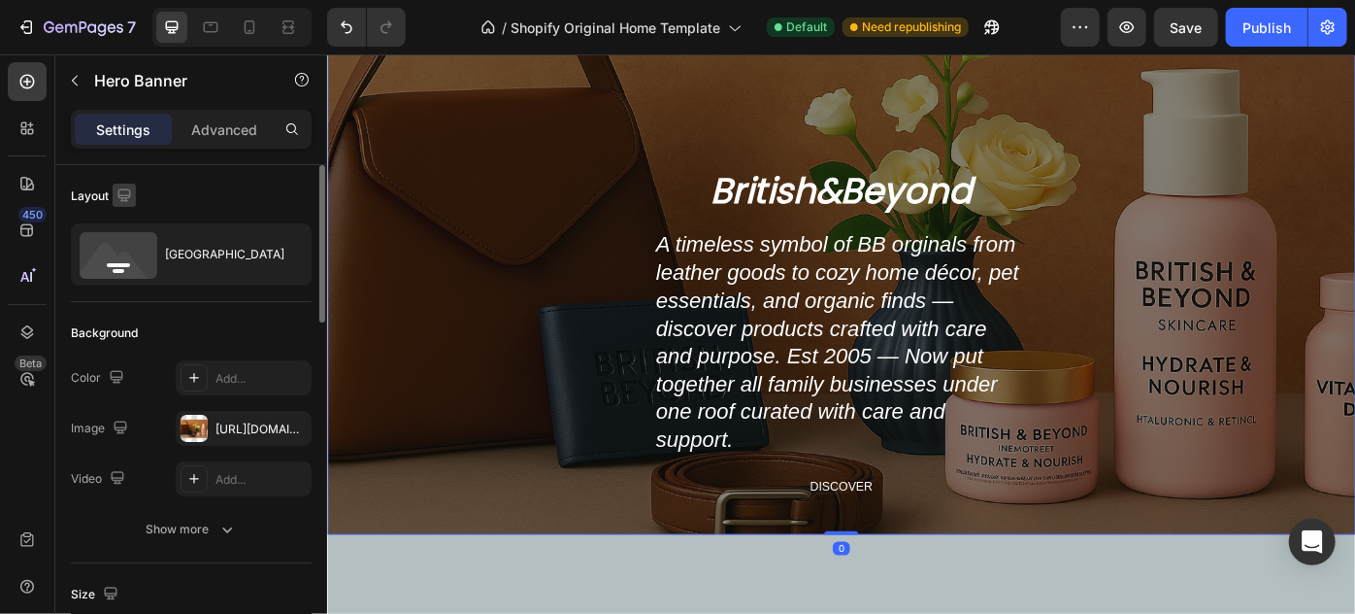
click at [125, 189] on icon "button" at bounding box center [124, 194] width 19 height 19
click at [133, 295] on icon "button" at bounding box center [127, 295] width 19 height 19
type input "500"
type input "100%"
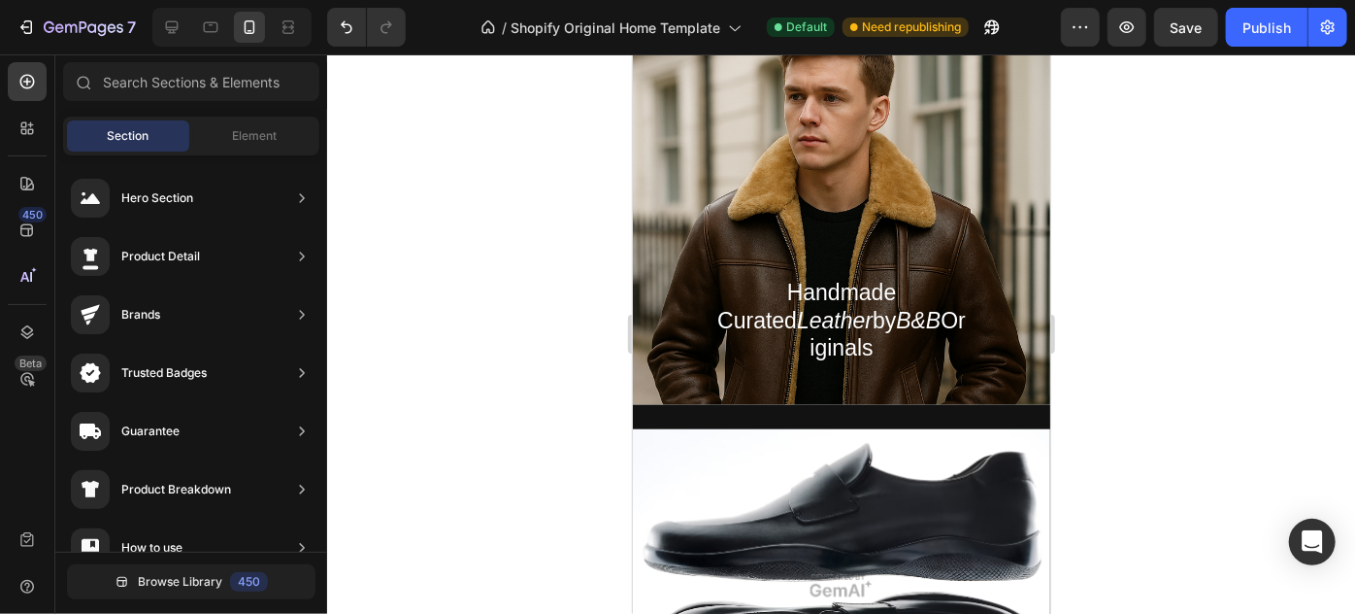
scroll to position [766, 0]
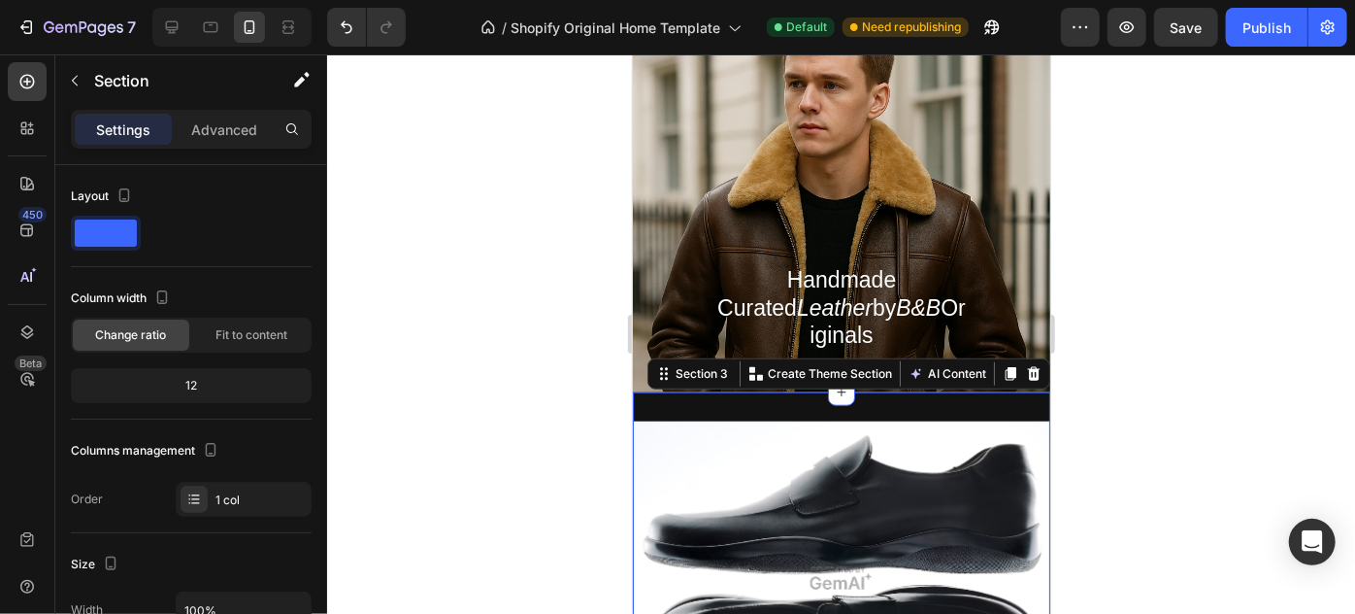
click at [120, 195] on icon "button" at bounding box center [124, 194] width 19 height 19
click at [128, 284] on button "button" at bounding box center [128, 296] width 31 height 31
click at [724, 446] on img at bounding box center [841, 577] width 418 height 314
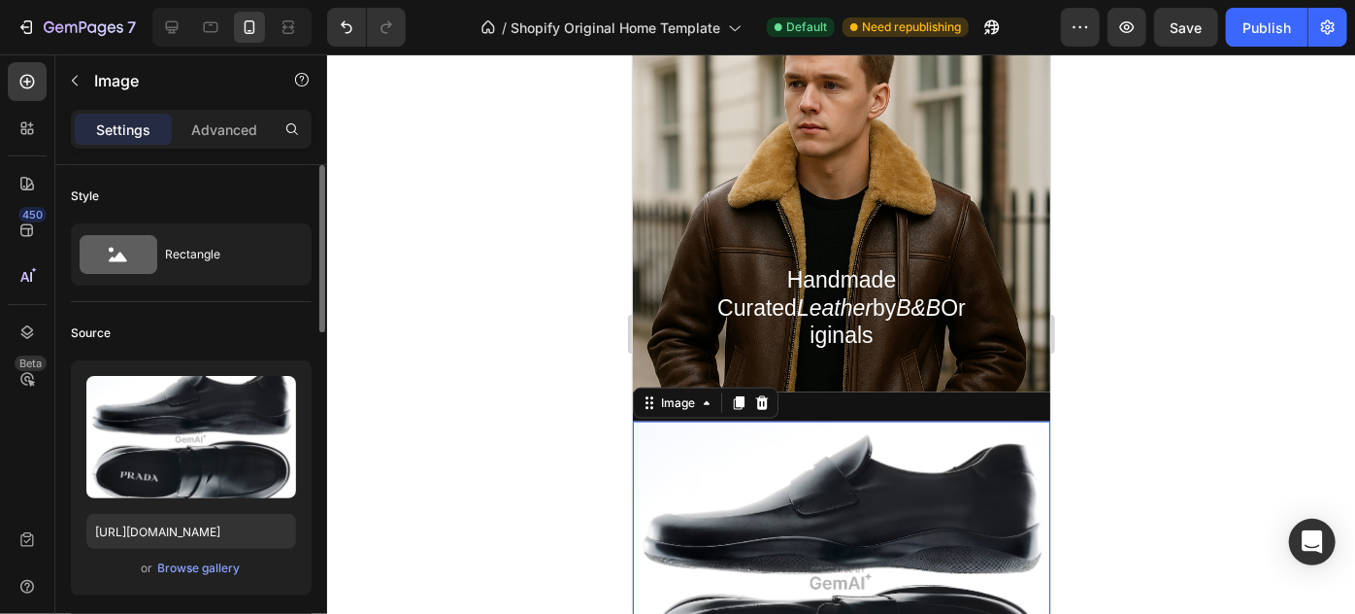
click at [735, 468] on img at bounding box center [841, 577] width 418 height 314
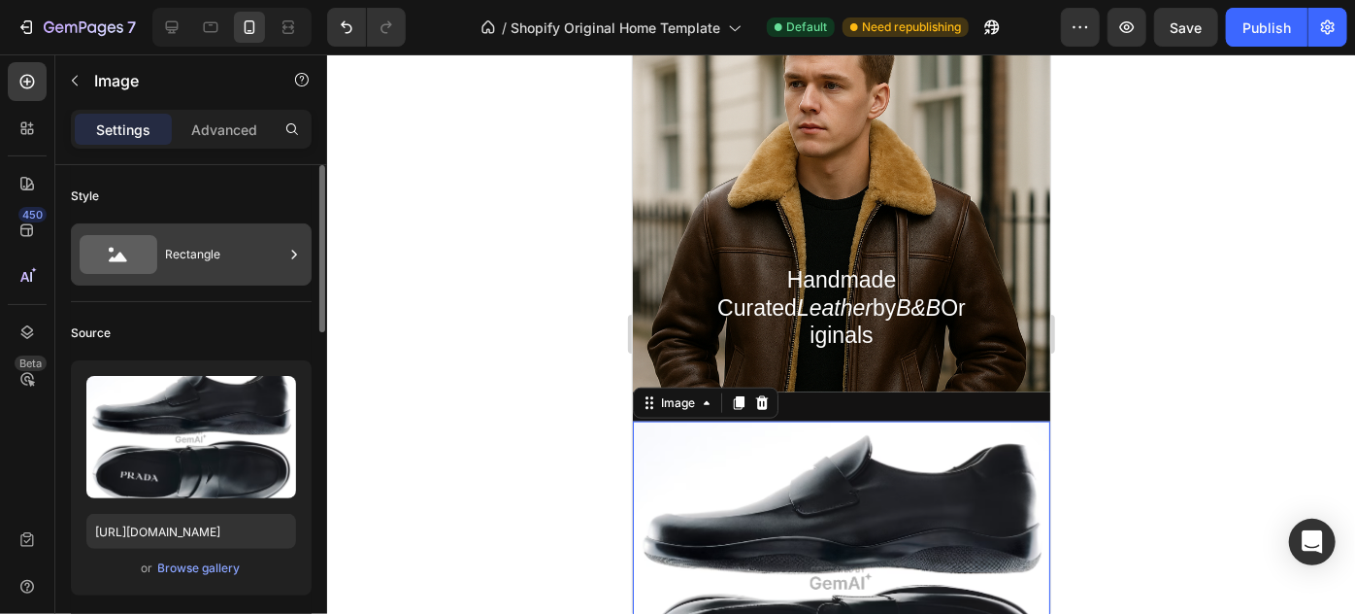
click at [251, 255] on div "Rectangle" at bounding box center [224, 254] width 118 height 45
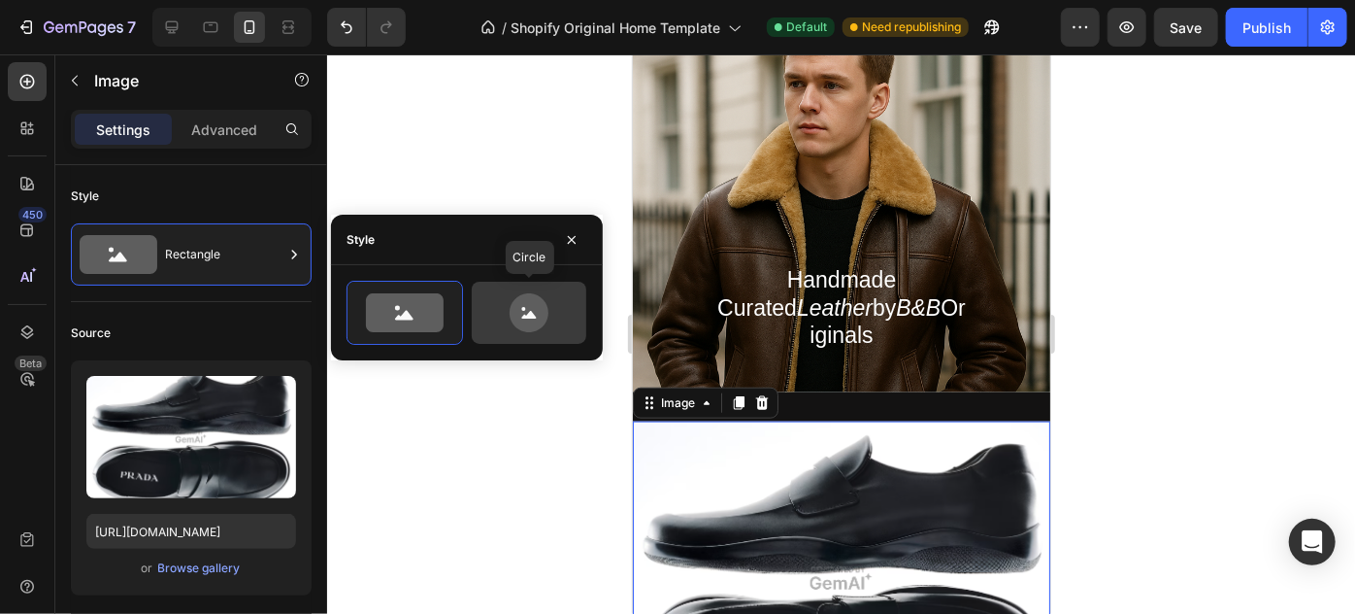
click at [527, 320] on icon at bounding box center [529, 312] width 39 height 39
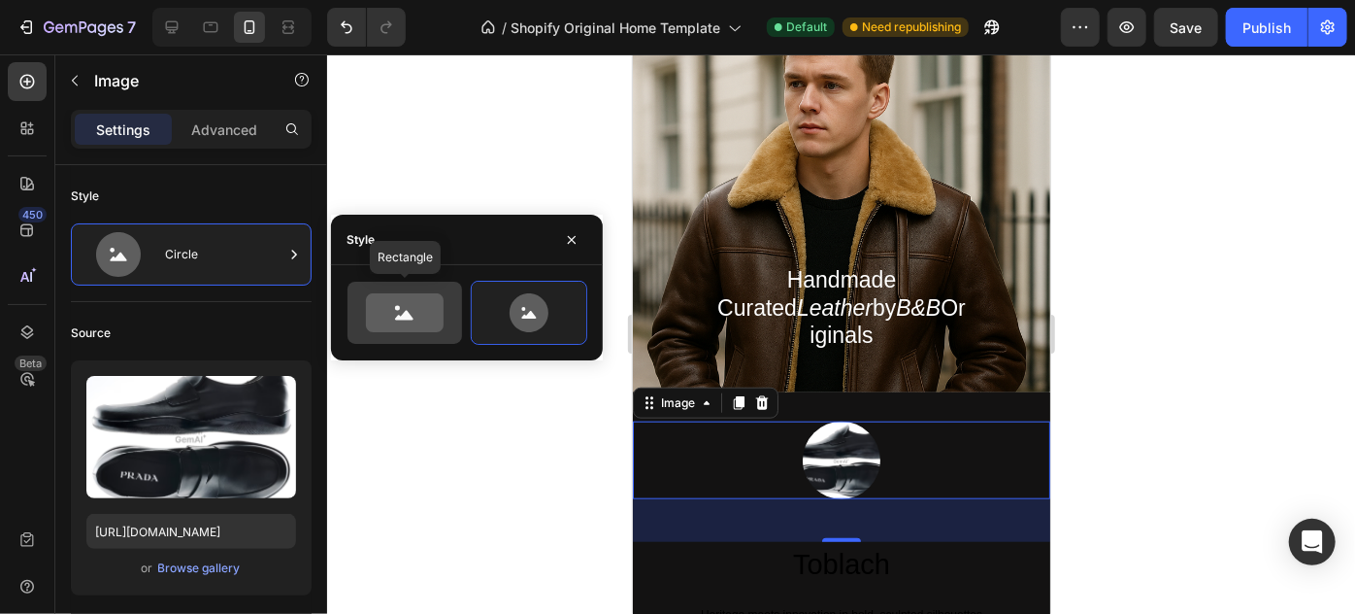
click at [384, 323] on icon at bounding box center [405, 312] width 78 height 39
type input "100"
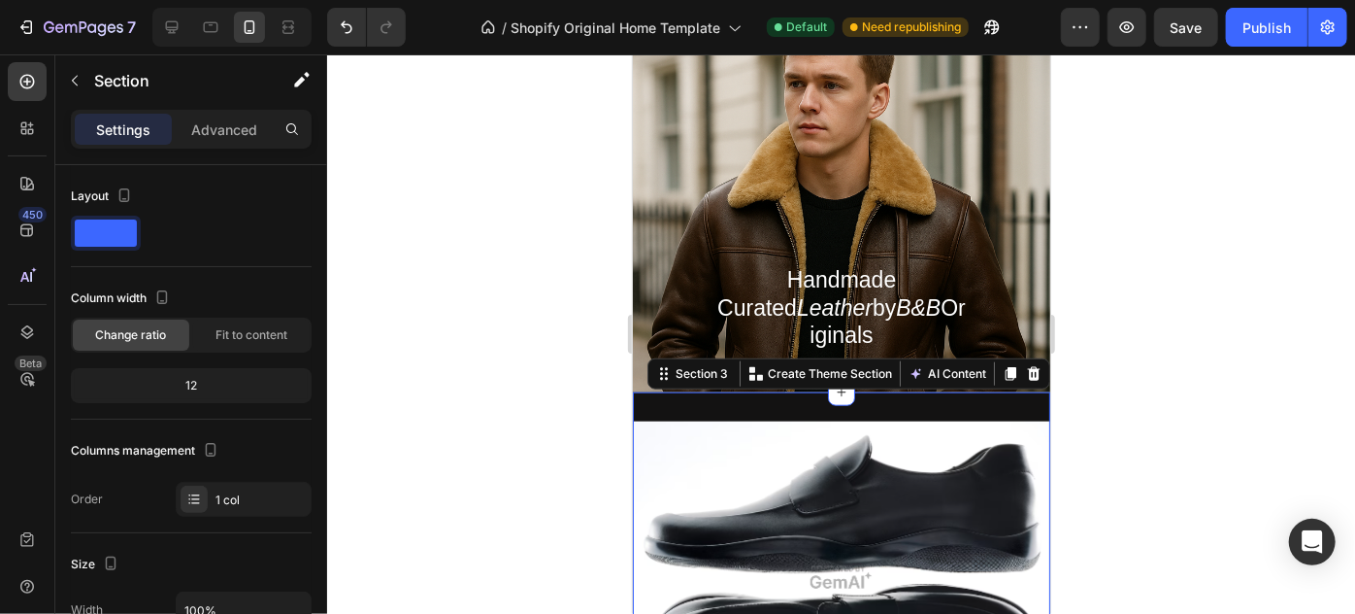
click at [117, 181] on div "Layout" at bounding box center [191, 196] width 241 height 31
click at [118, 186] on icon "button" at bounding box center [124, 194] width 19 height 19
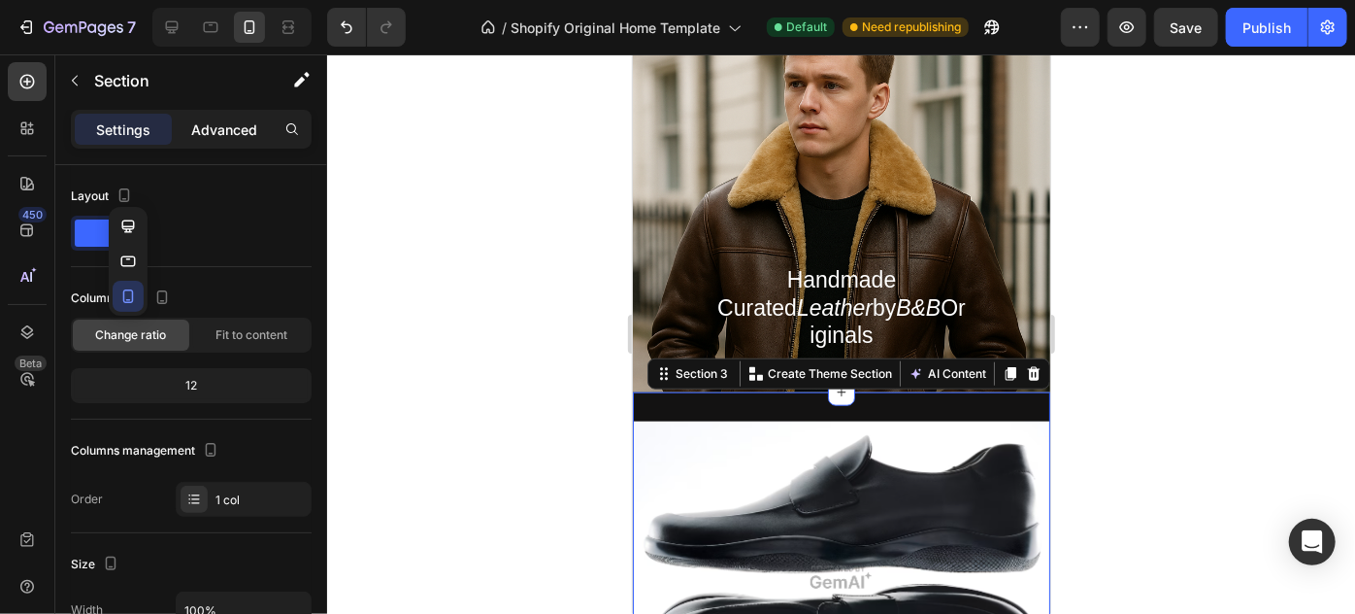
click at [241, 128] on p "Advanced" at bounding box center [224, 129] width 66 height 20
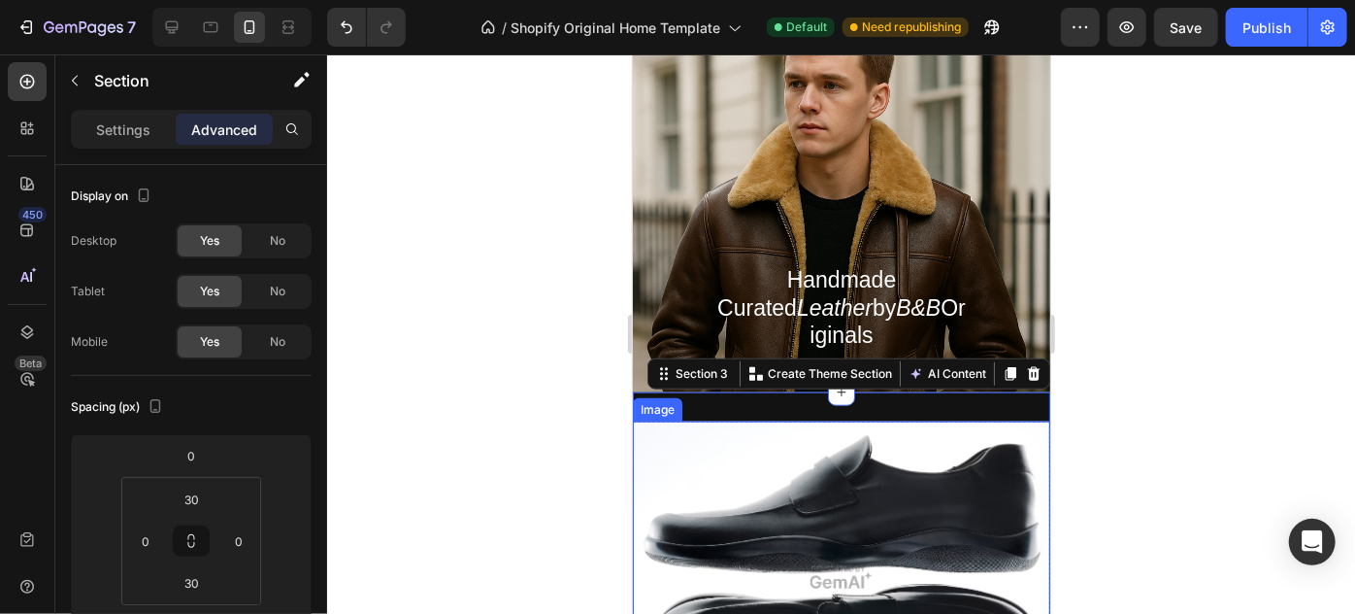
click at [755, 443] on img at bounding box center [841, 576] width 418 height 312
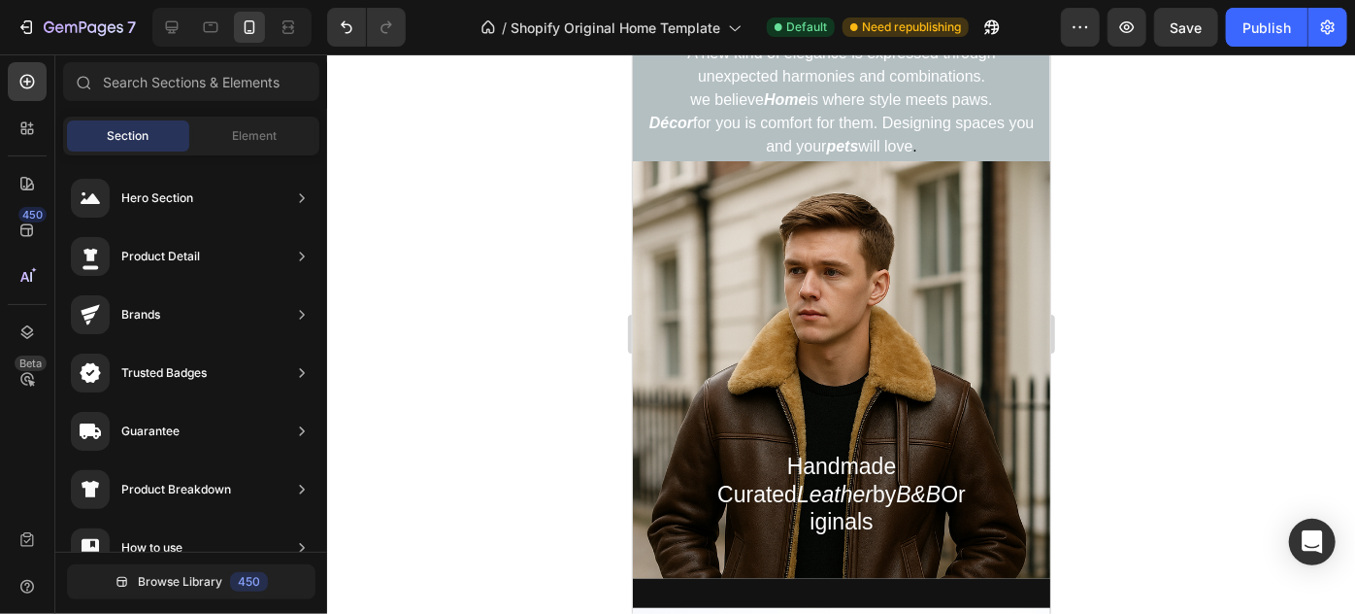
scroll to position [393, 0]
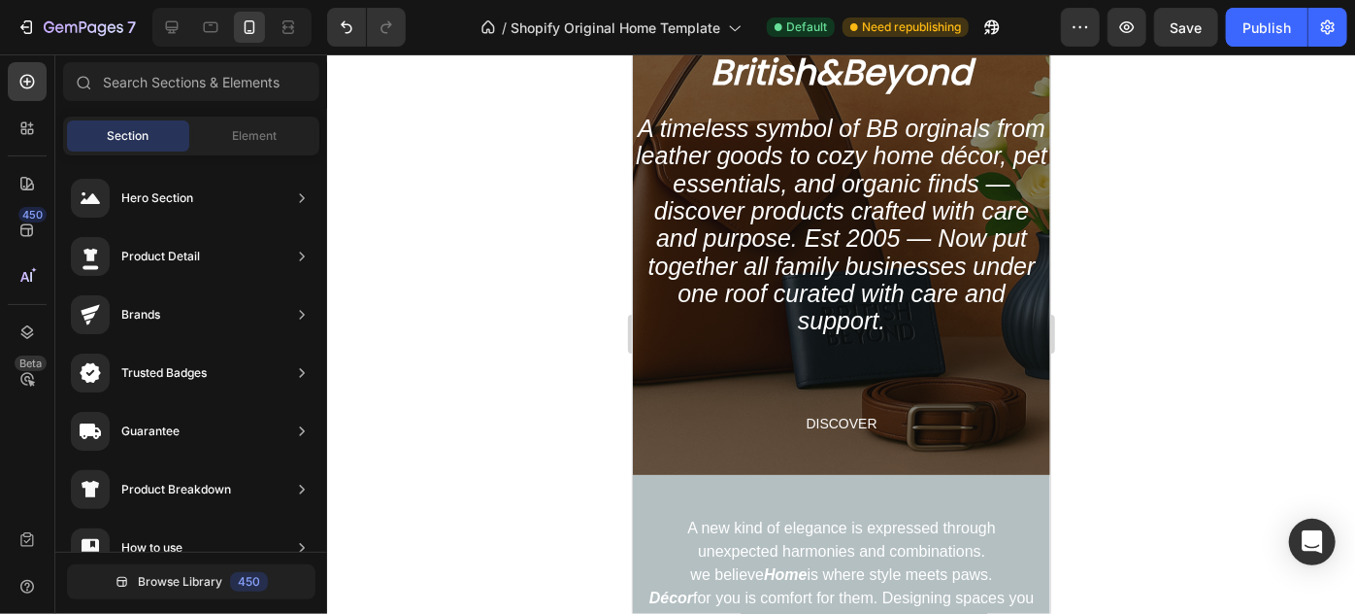
scroll to position [84, 0]
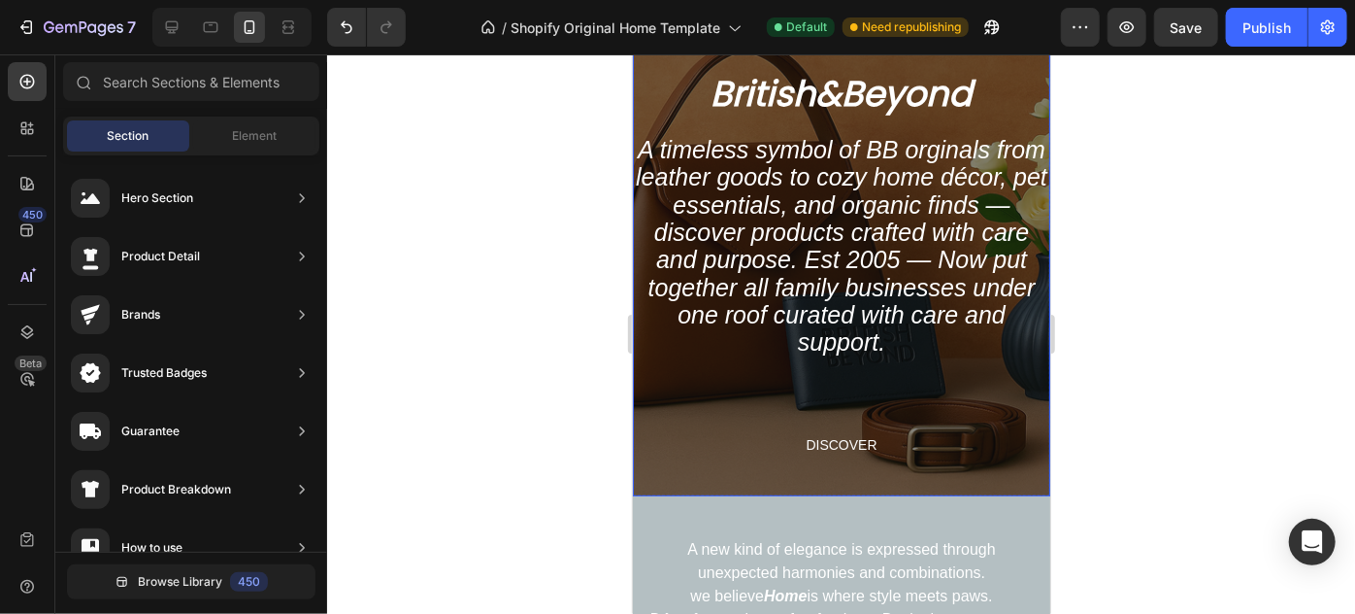
click at [974, 56] on div "Overlay" at bounding box center [841, 252] width 418 height 485
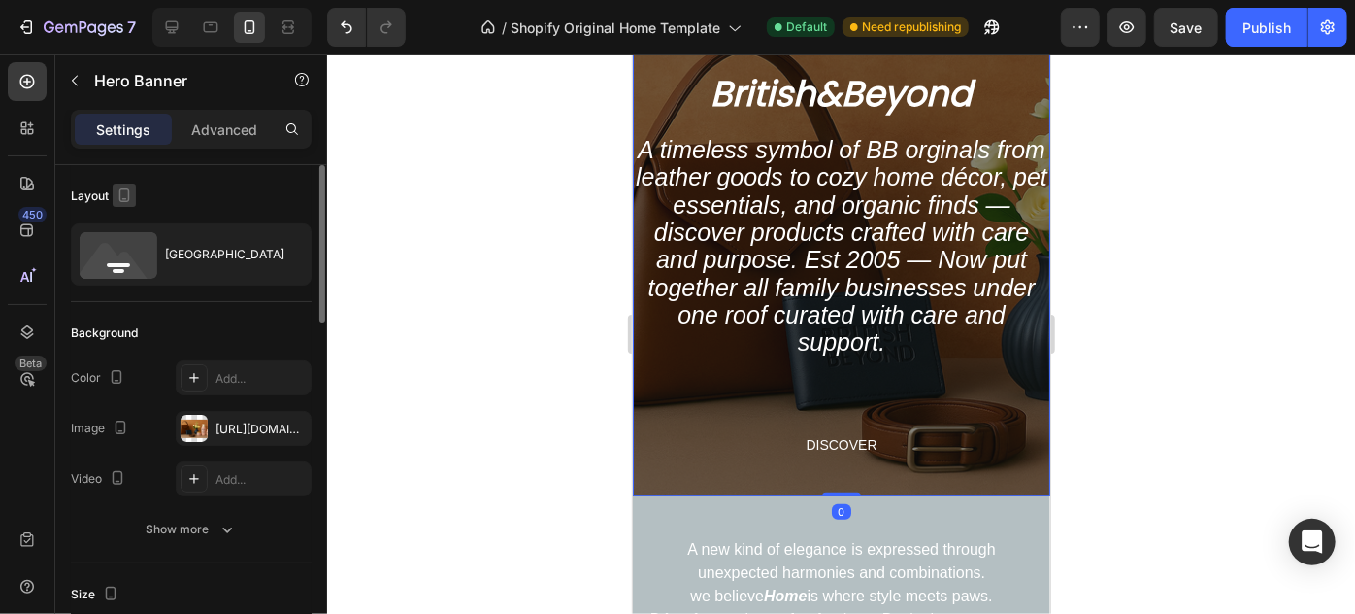
click at [122, 192] on icon "button" at bounding box center [124, 194] width 19 height 19
click at [124, 221] on icon "button" at bounding box center [127, 226] width 19 height 19
type input "673"
type input "1200"
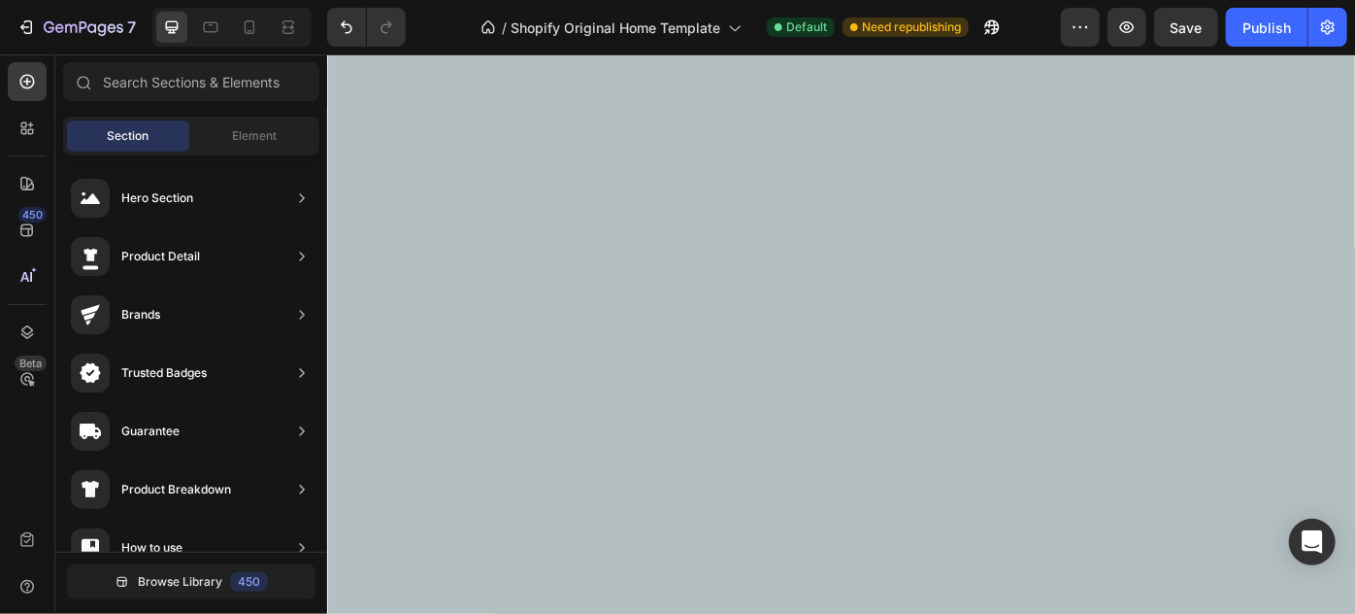
scroll to position [0, 0]
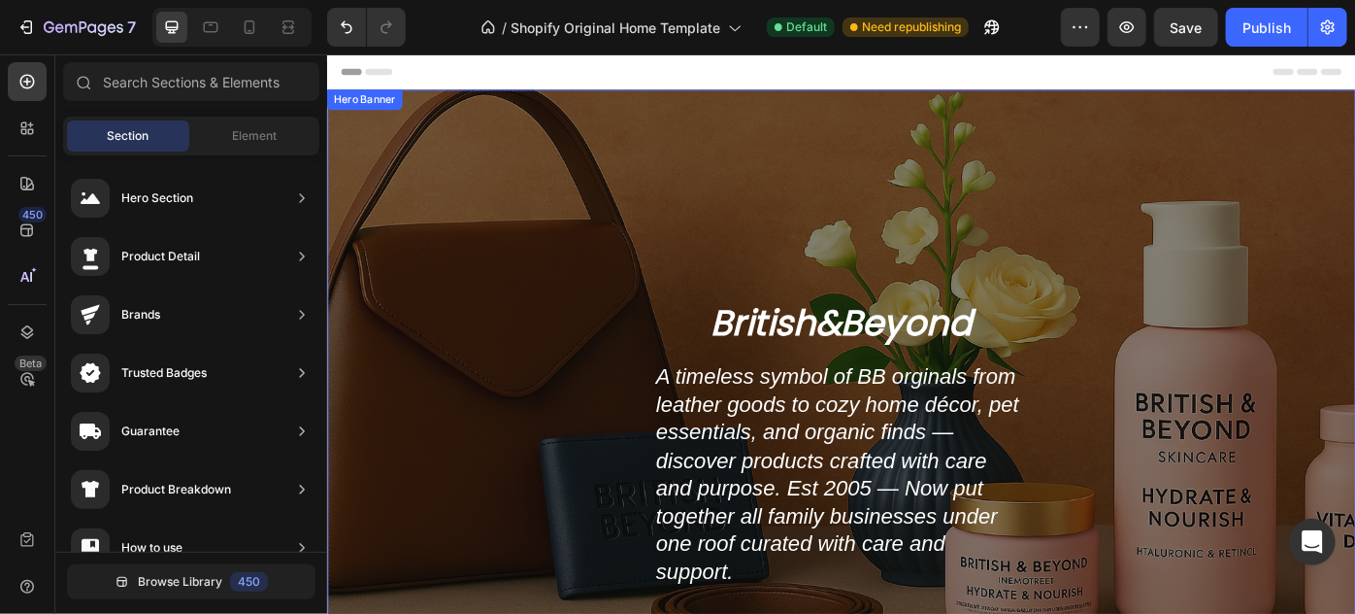
click at [782, 220] on div "Overlay" at bounding box center [908, 419] width 1165 height 653
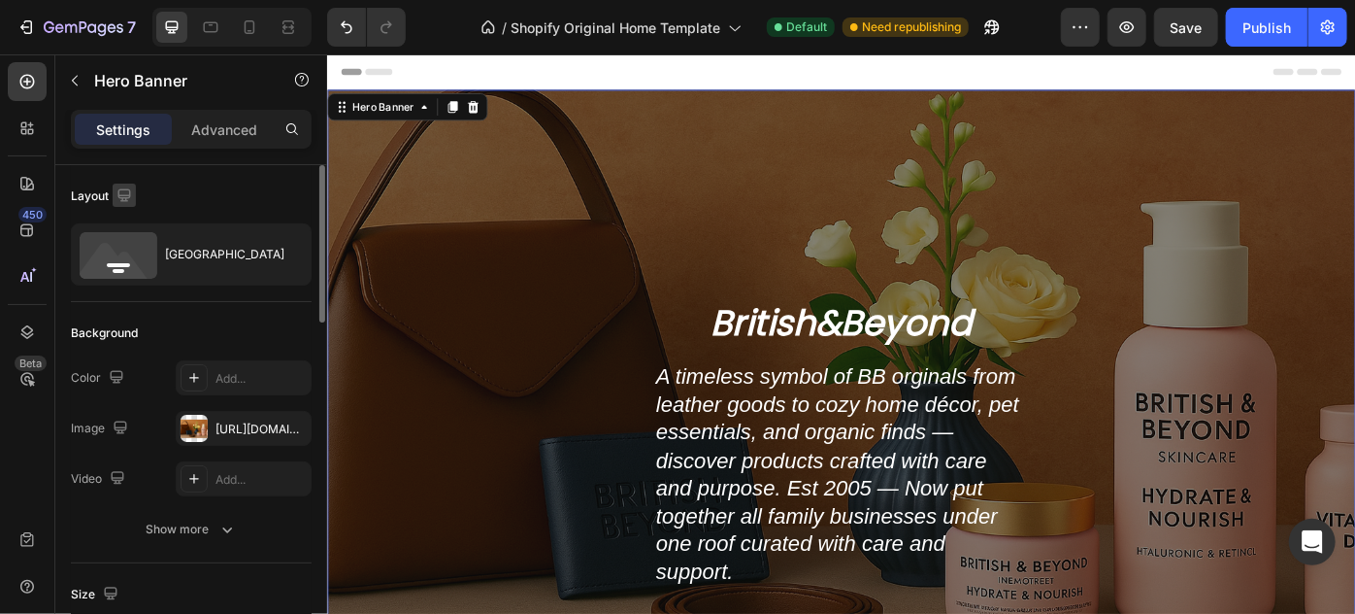
click at [125, 196] on icon "button" at bounding box center [123, 194] width 13 height 13
click at [136, 283] on button "button" at bounding box center [128, 296] width 31 height 31
type input "500"
type input "100%"
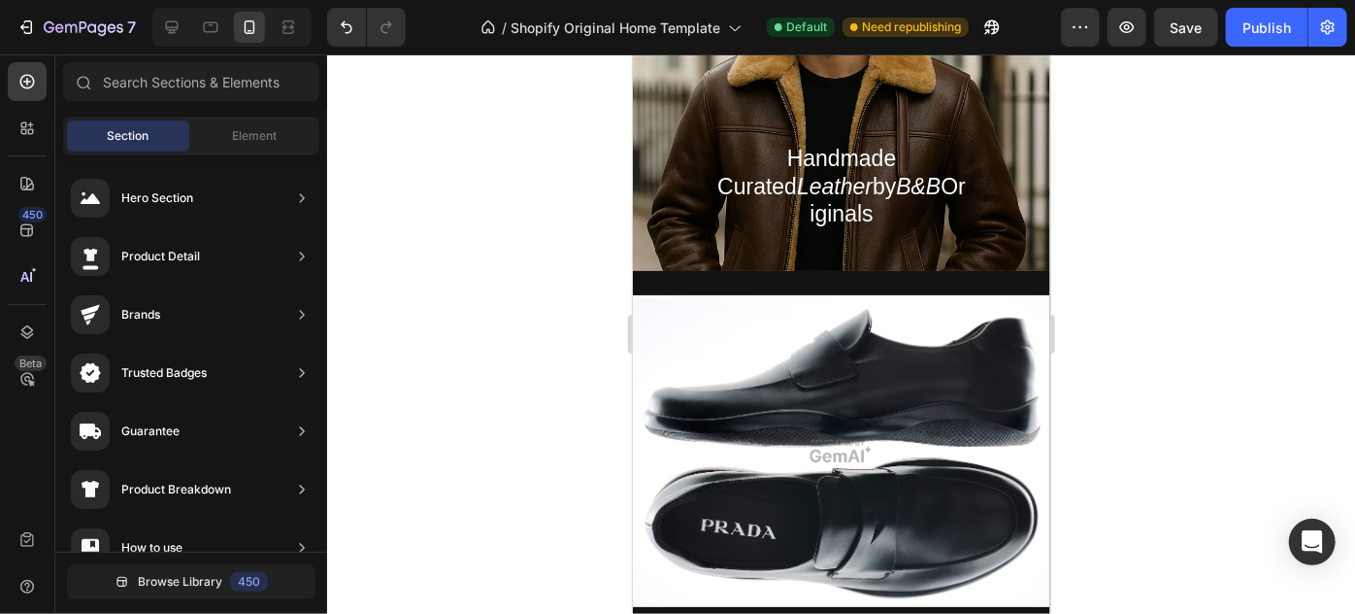
scroll to position [955, 0]
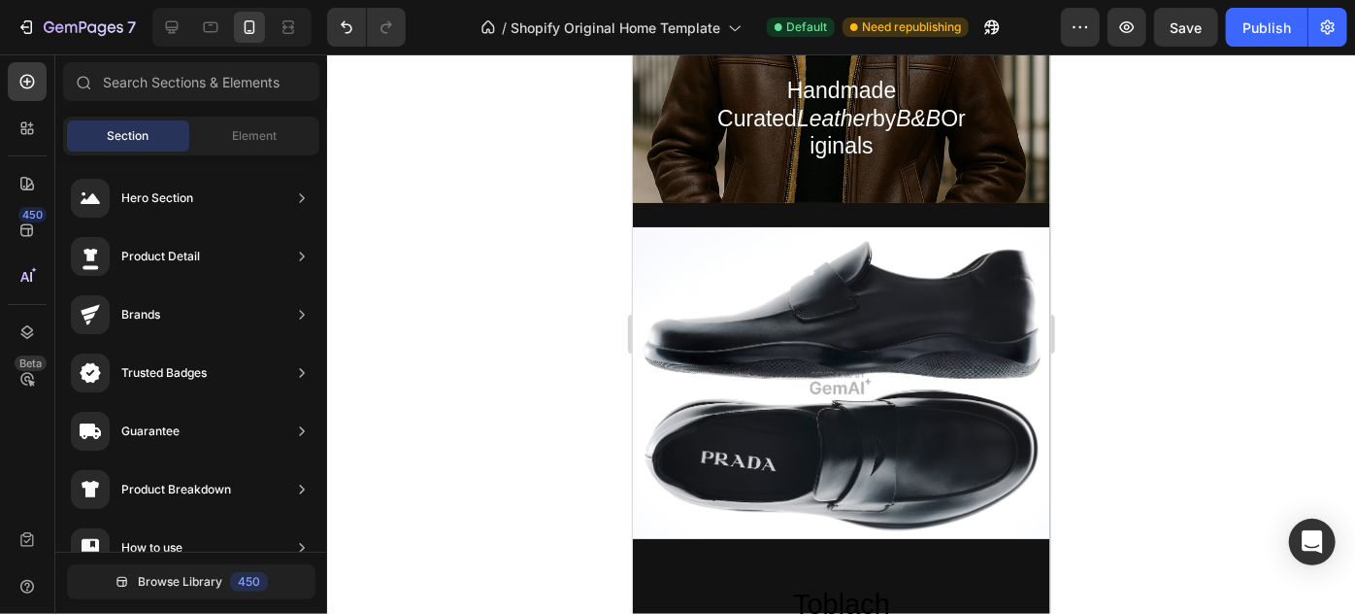
drag, startPoint x: 1041, startPoint y: 89, endPoint x: 1701, endPoint y: 305, distance: 694.5
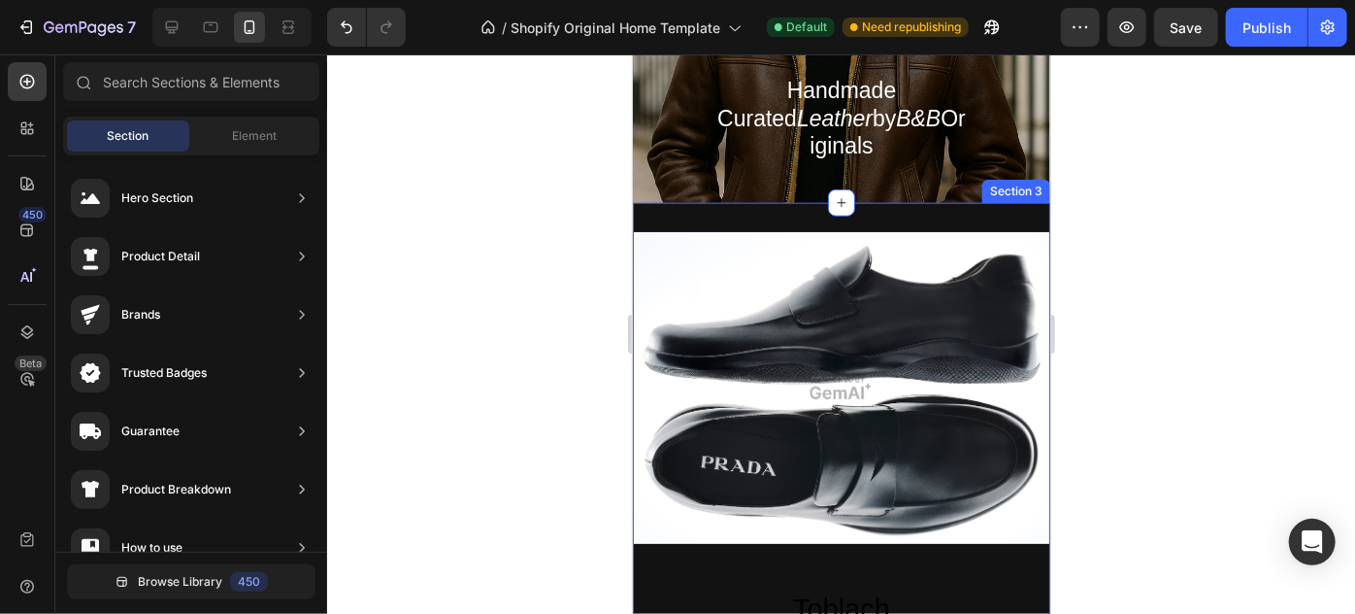
click at [976, 202] on div "Image Toblach Heading Heritage meets innovation in bold, sculpted silhouettes T…" at bounding box center [841, 534] width 418 height 665
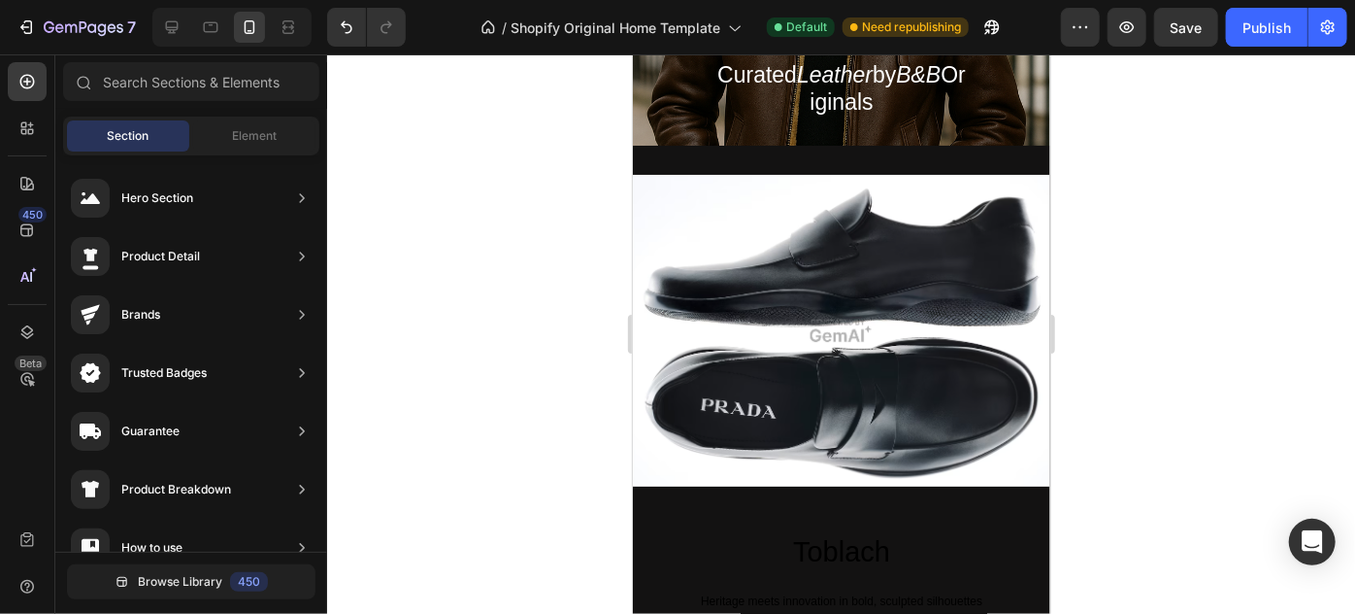
scroll to position [906, 0]
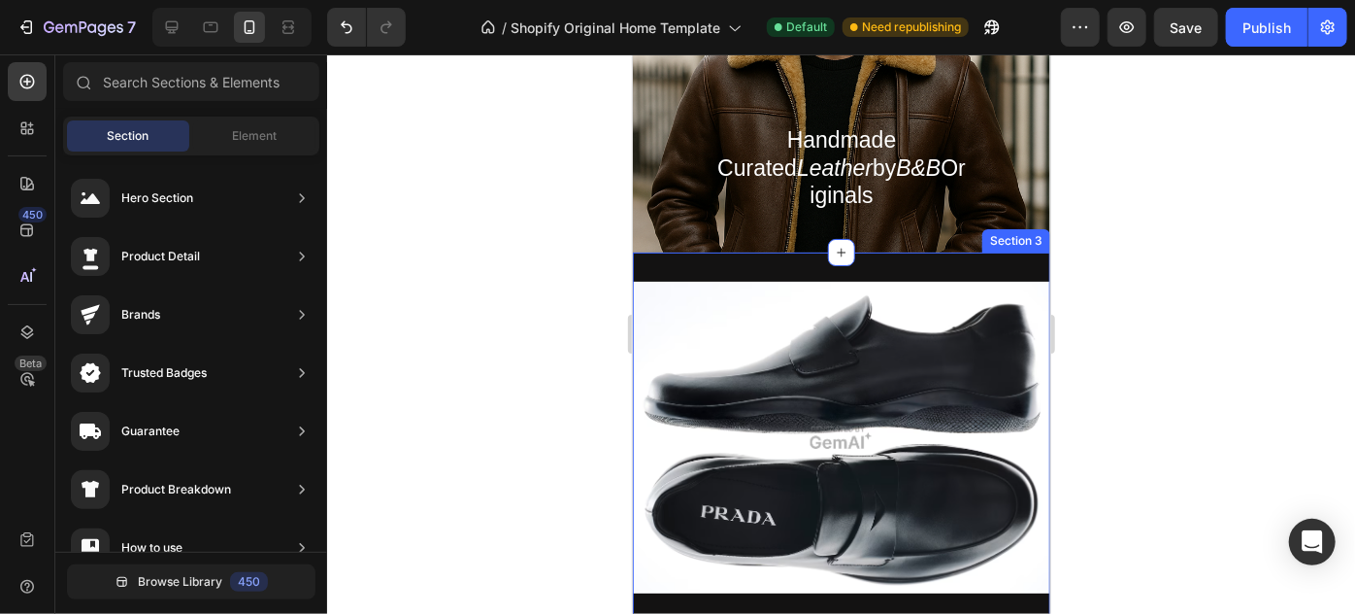
click at [1004, 251] on div "Image Toblach Heading Heritage meets innovation in bold, sculpted silhouettes T…" at bounding box center [841, 583] width 418 height 665
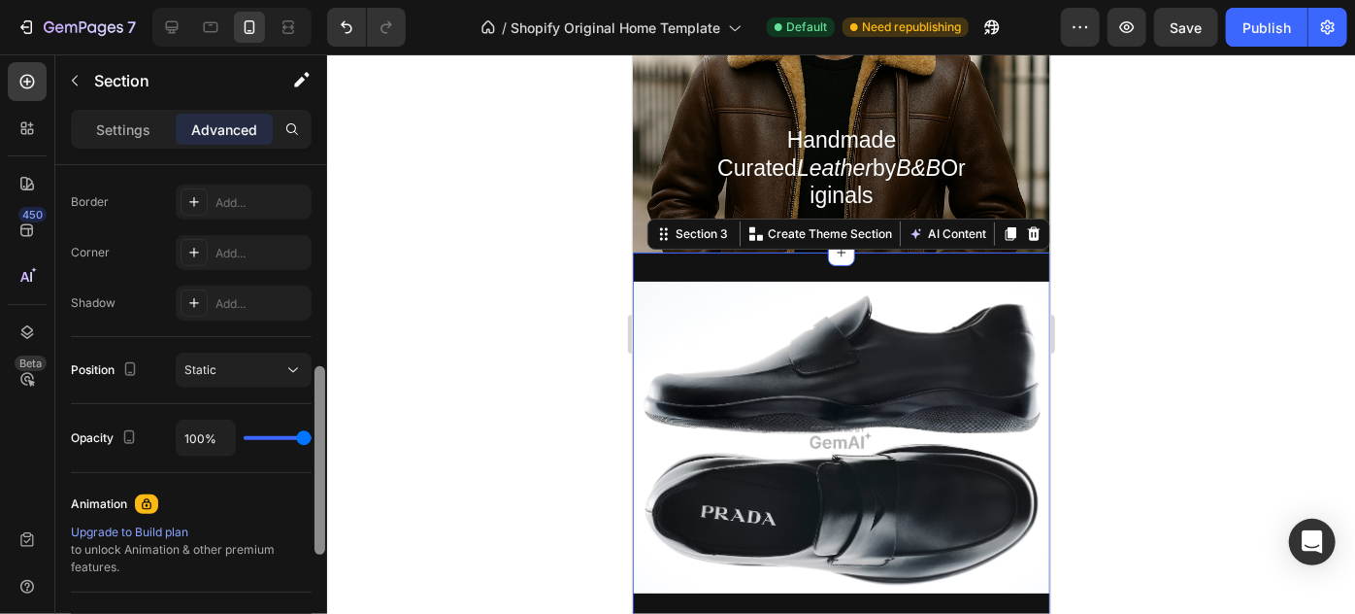
drag, startPoint x: 320, startPoint y: 248, endPoint x: 313, endPoint y: 384, distance: 137.1
click at [336, 0] on div "7 / Shopify Original Home Template Default Need republishing Preview Save Publi…" at bounding box center [677, 0] width 1355 height 0
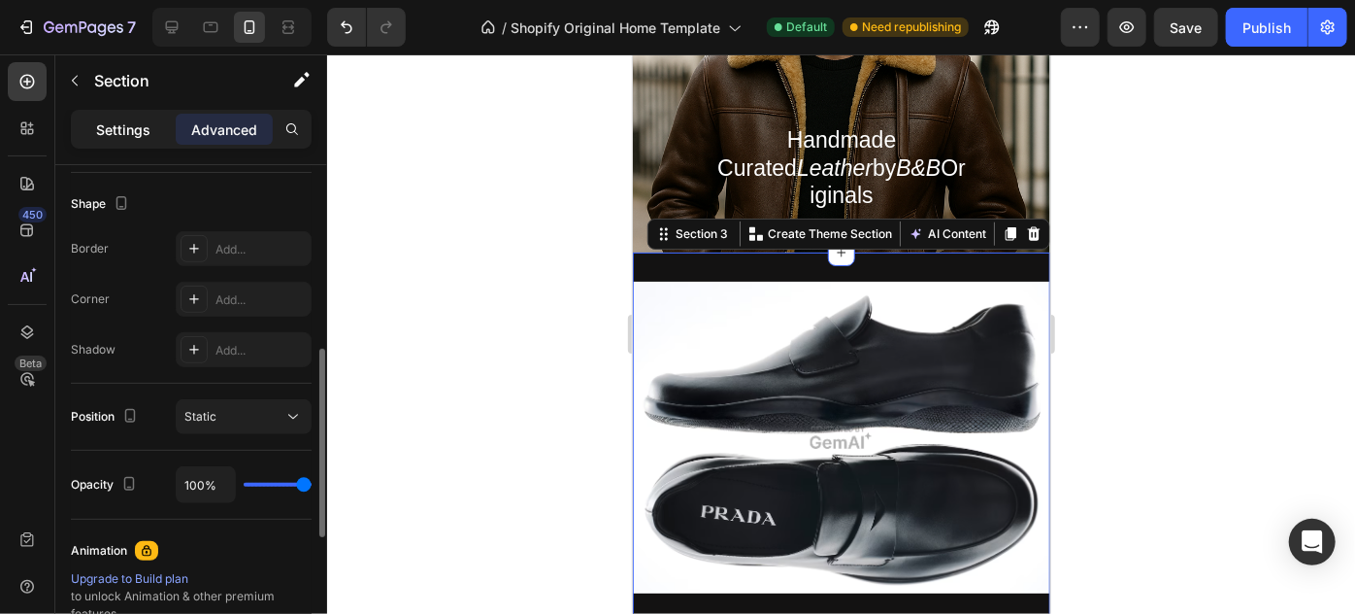
click at [117, 138] on p "Settings" at bounding box center [123, 129] width 54 height 20
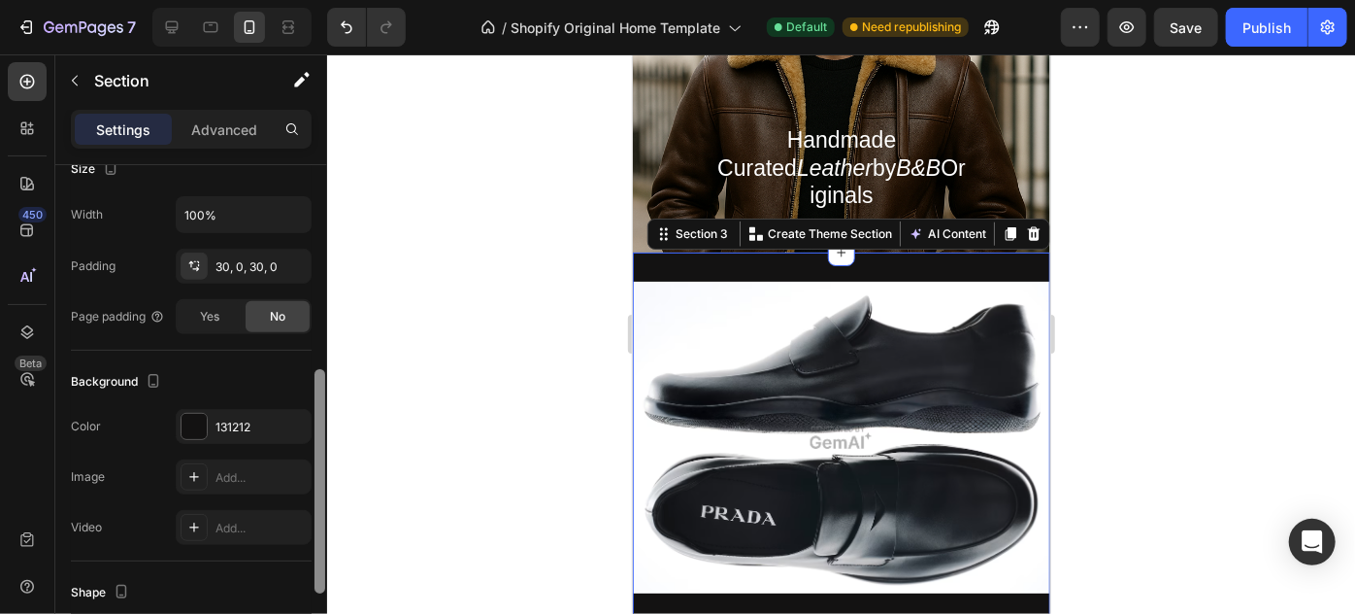
scroll to position [425, 0]
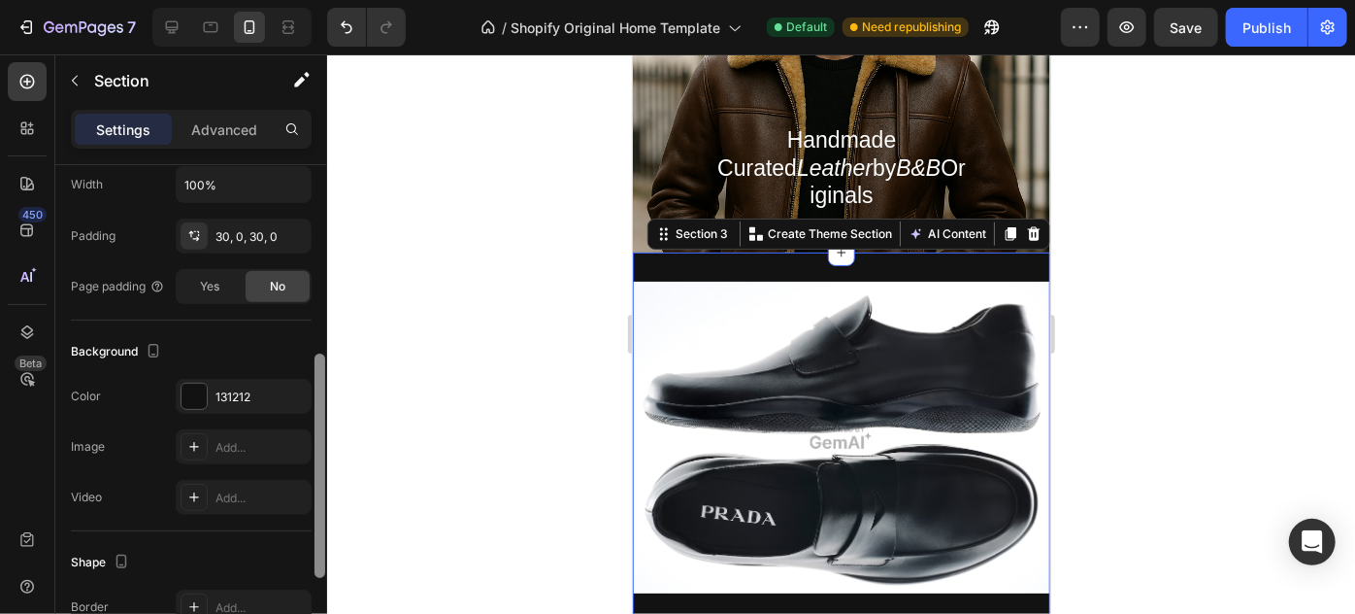
drag, startPoint x: 318, startPoint y: 401, endPoint x: 327, endPoint y: 372, distance: 30.4
click at [327, 0] on div "7 / Shopify Original Home Template Default Need republishing Preview Save Publi…" at bounding box center [677, 0] width 1355 height 0
click at [293, 397] on icon "button" at bounding box center [292, 396] width 16 height 16
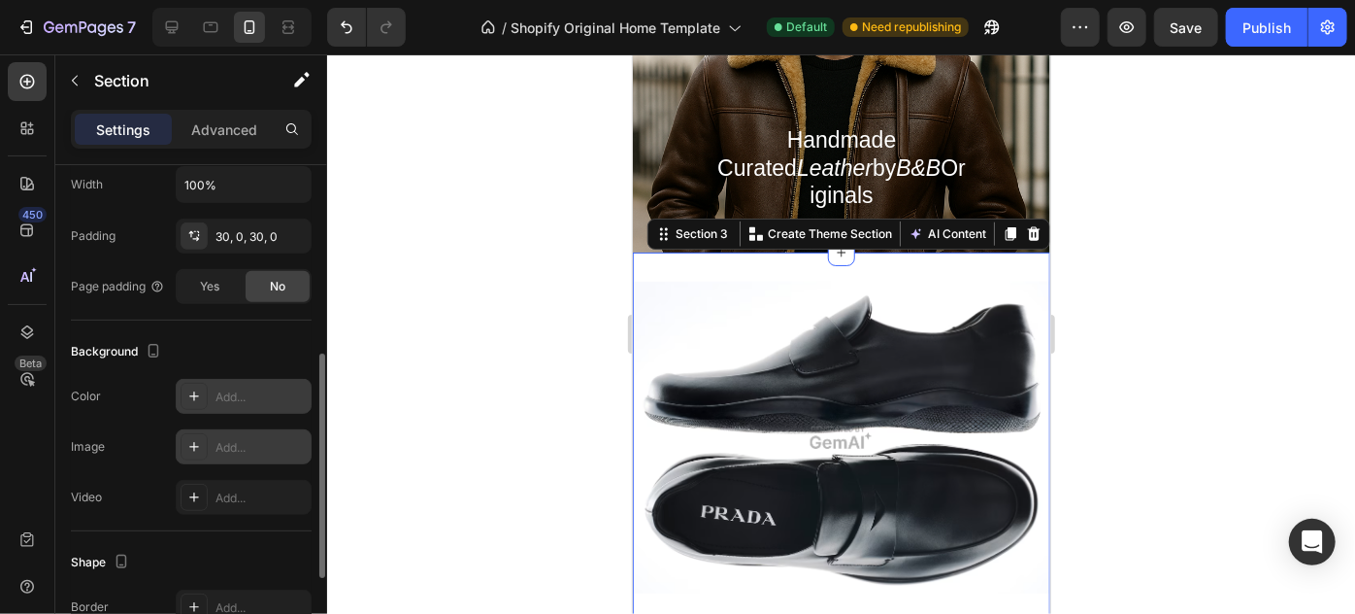
click at [194, 442] on icon at bounding box center [194, 447] width 10 height 10
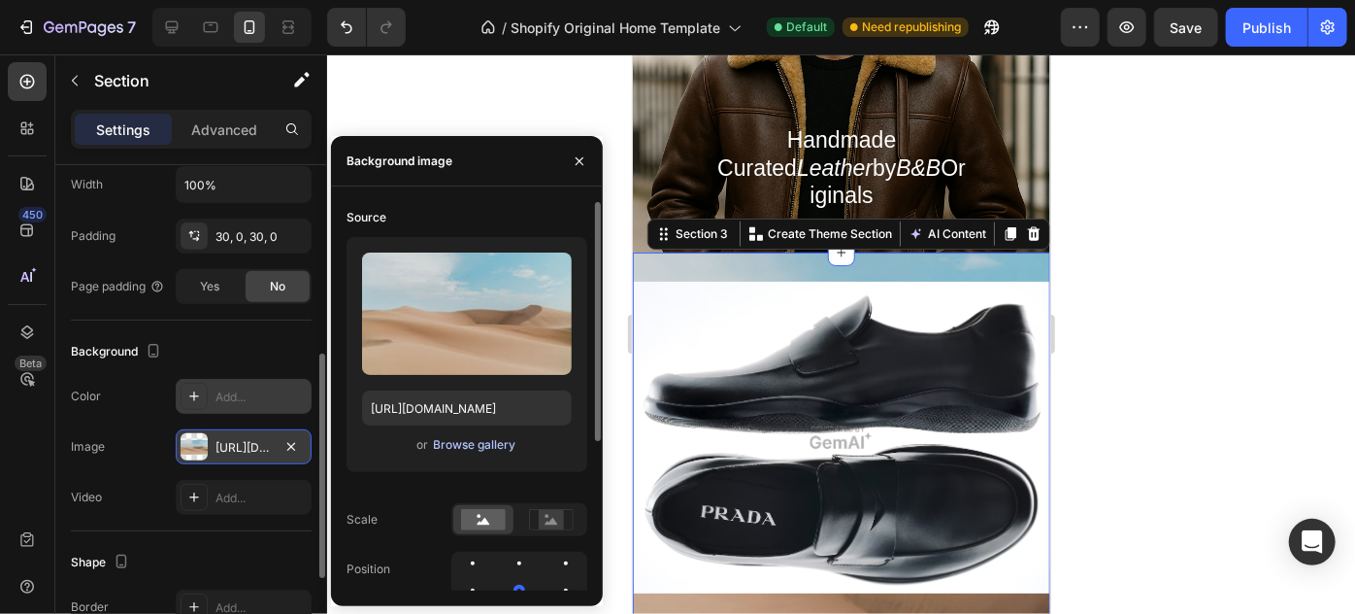
click at [470, 447] on div "Browse gallery" at bounding box center [475, 444] width 83 height 17
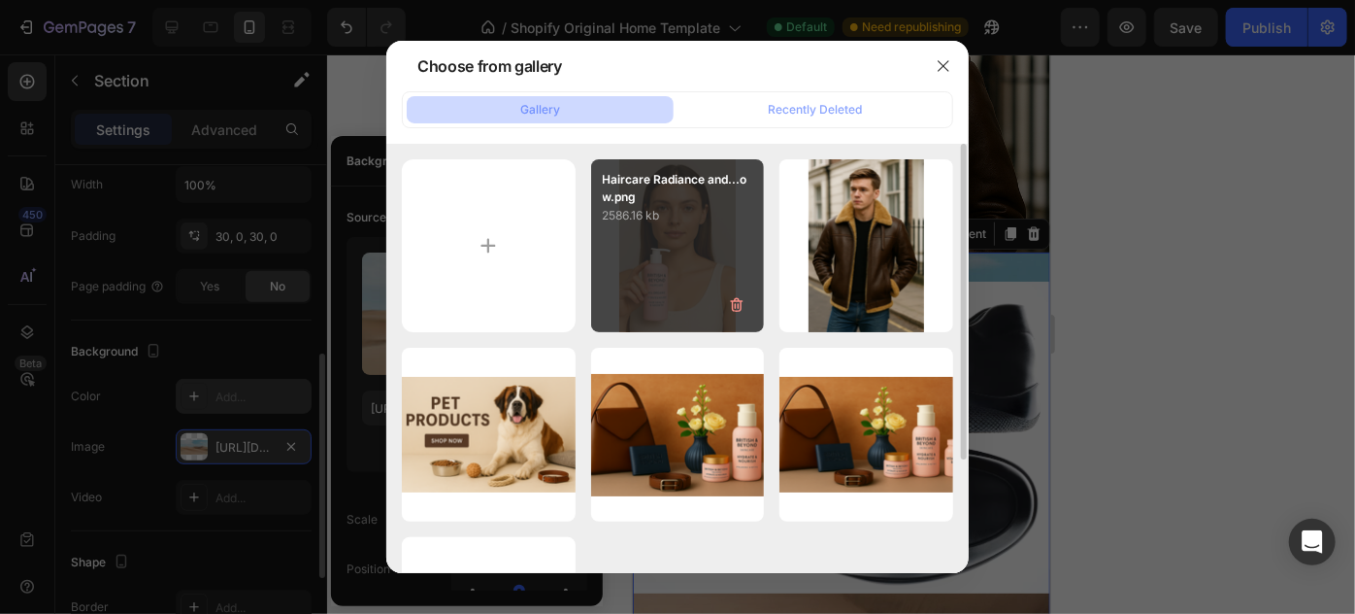
click at [667, 263] on div "Haircare Radiance and...ow.png 2586.16 kb" at bounding box center [678, 246] width 174 height 174
type input "[URL][DOMAIN_NAME]"
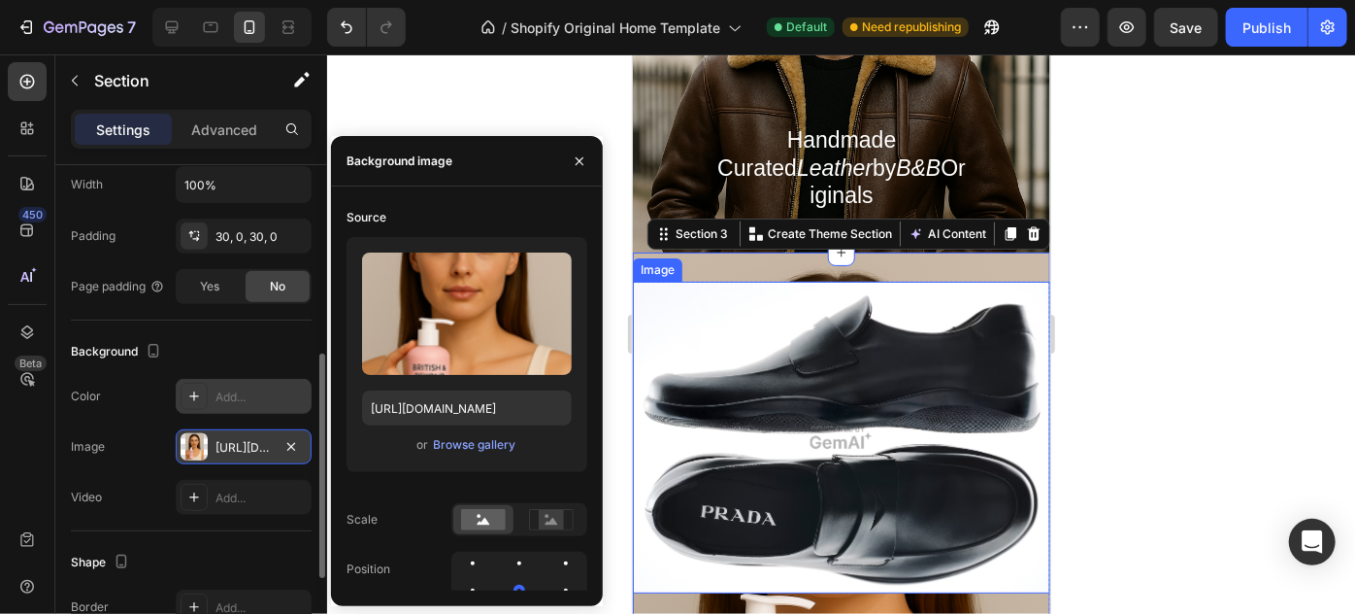
click at [953, 326] on img at bounding box center [841, 437] width 418 height 312
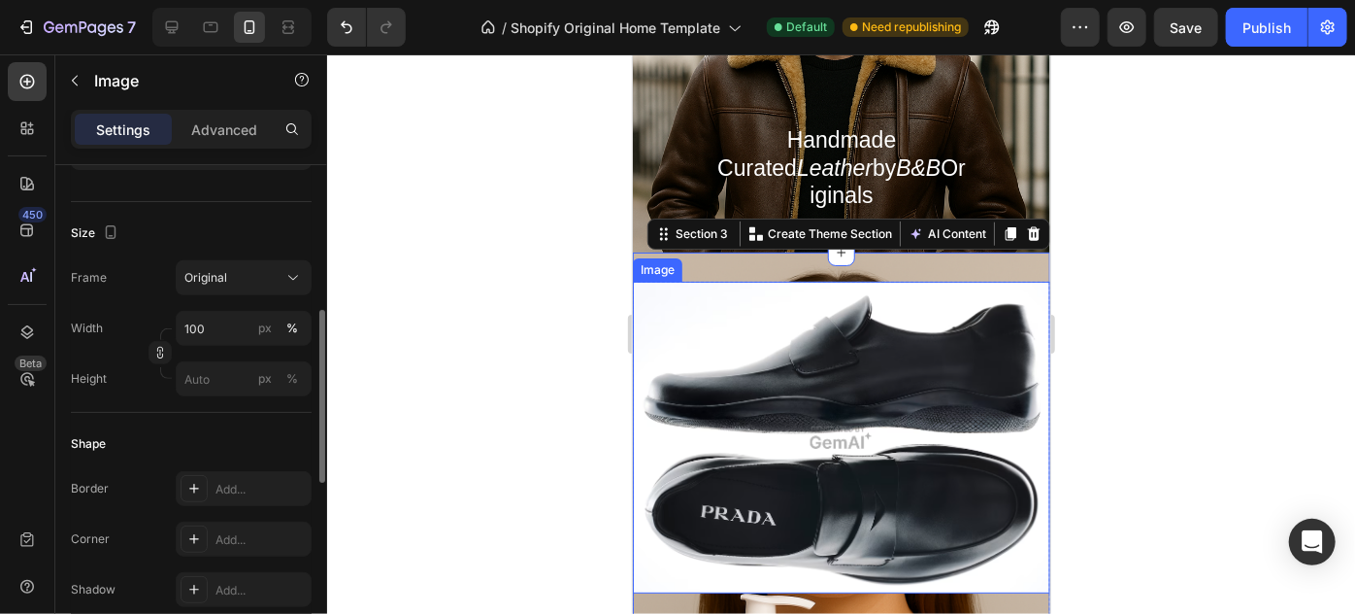
scroll to position [0, 0]
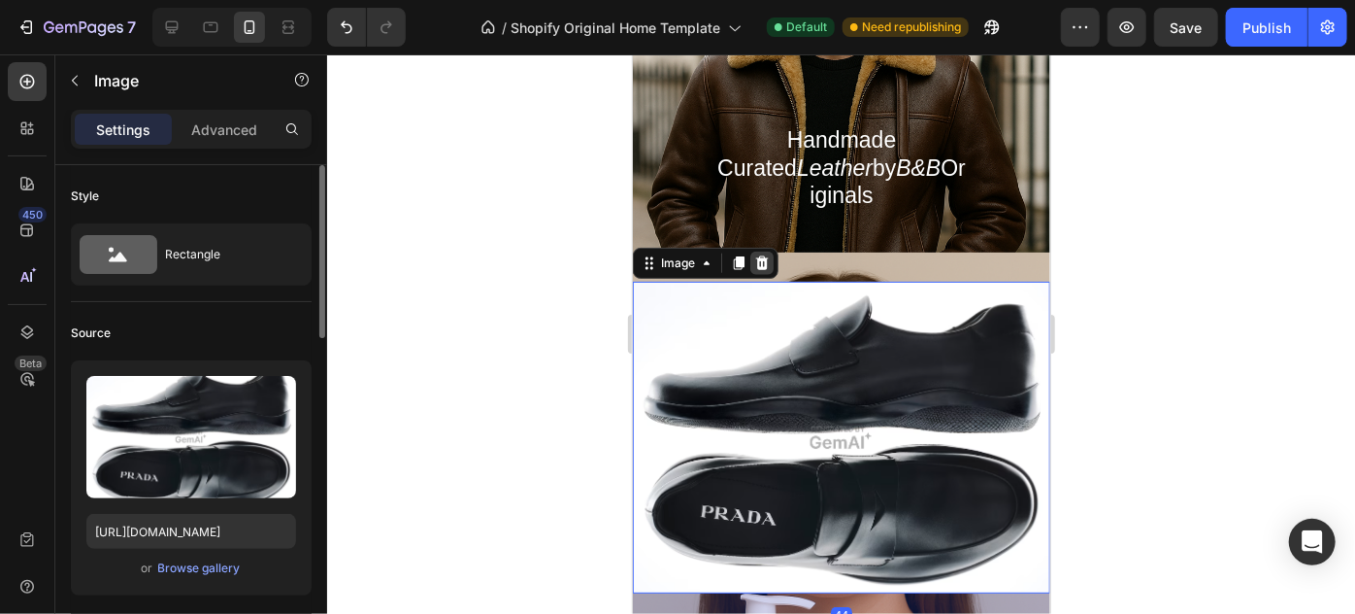
click at [766, 254] on icon at bounding box center [761, 262] width 16 height 16
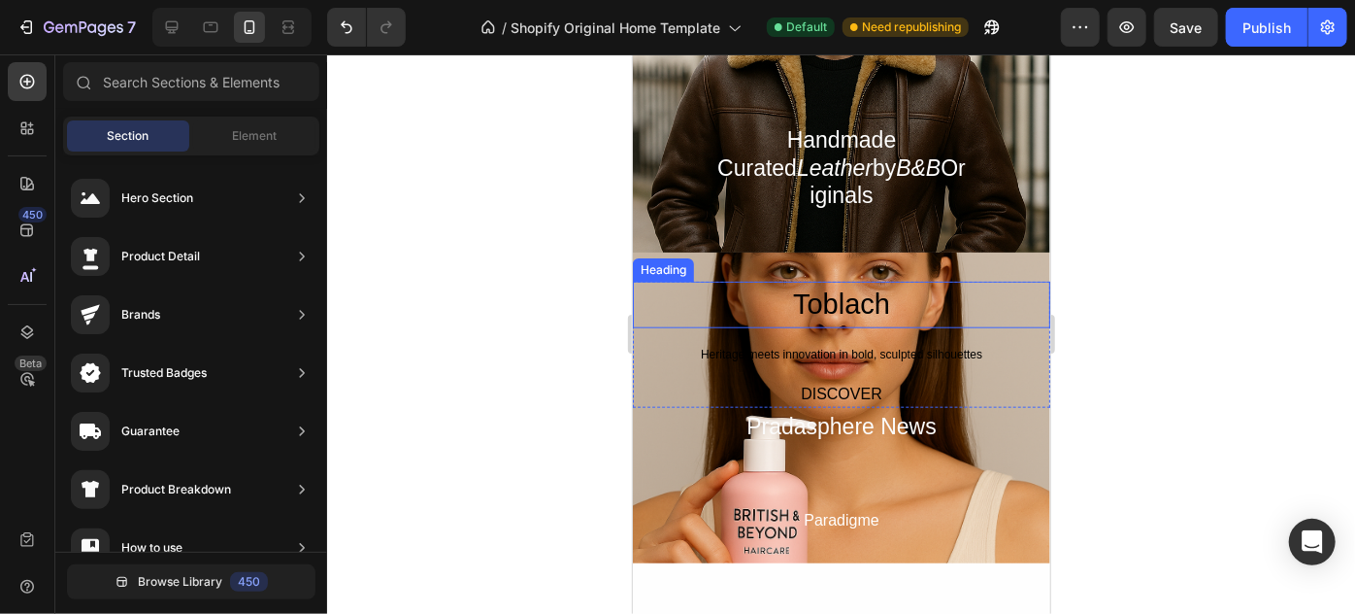
click at [991, 298] on h2 "Toblach" at bounding box center [841, 304] width 418 height 47
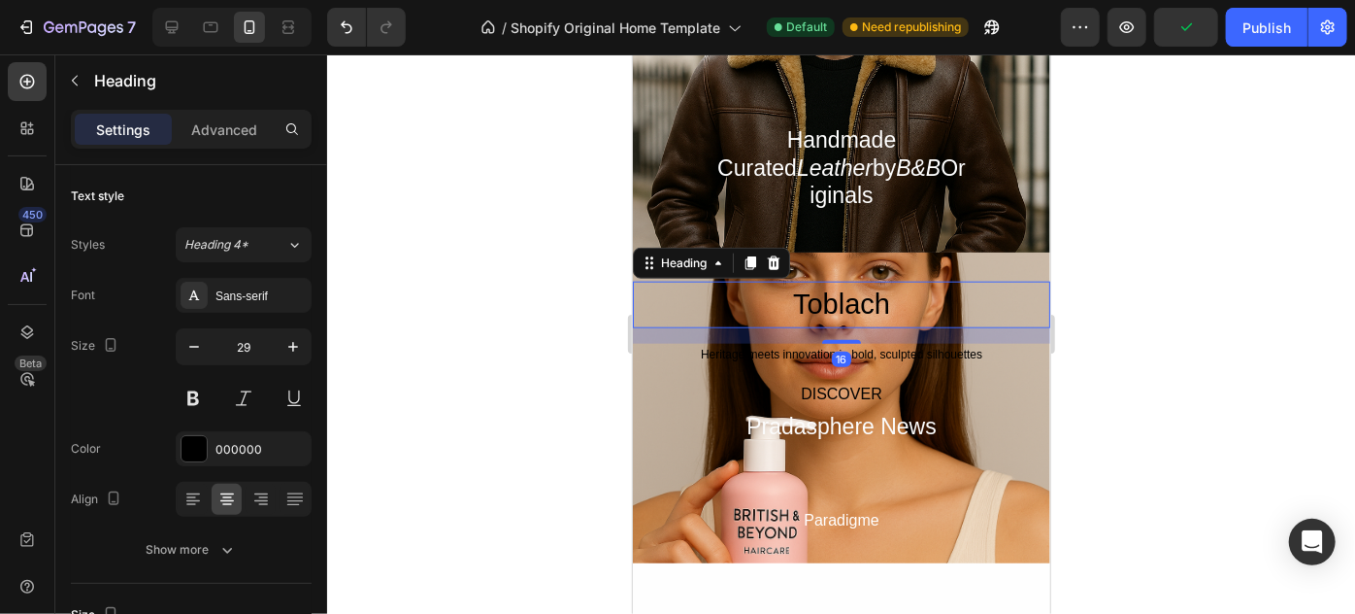
click at [933, 290] on h2 "Toblach" at bounding box center [841, 304] width 418 height 47
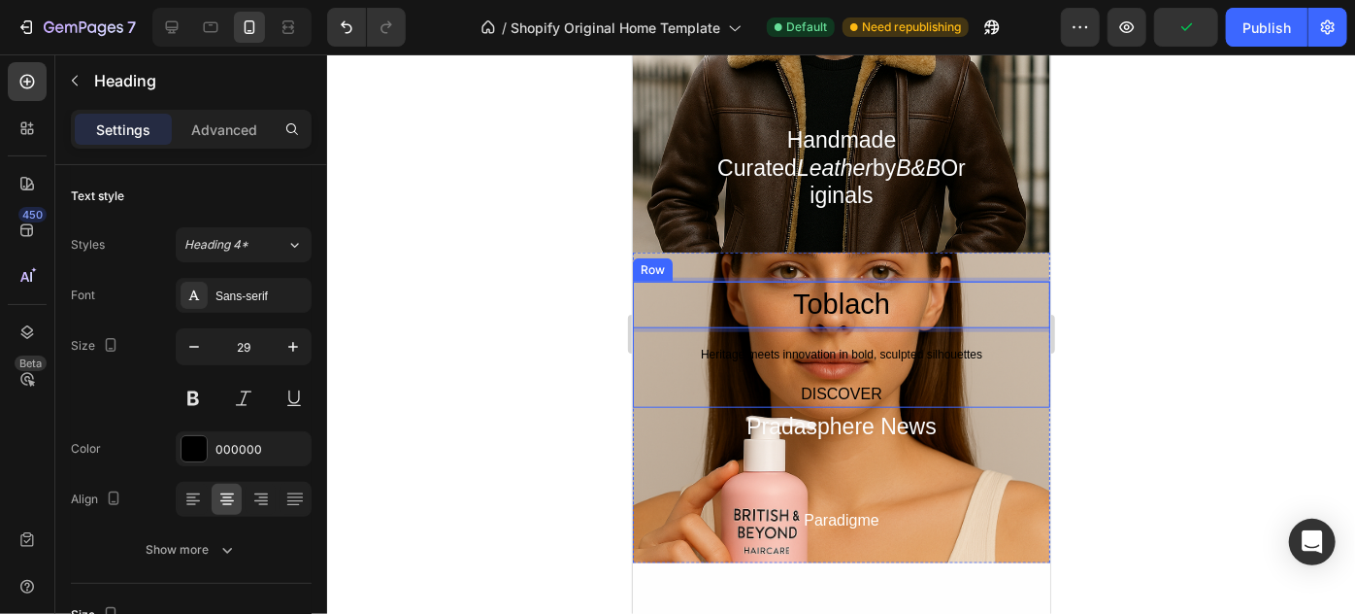
click at [972, 358] on div "Toblach Heading 16 Heritage meets innovation in bold, sculpted silhouettes Text…" at bounding box center [841, 344] width 418 height 126
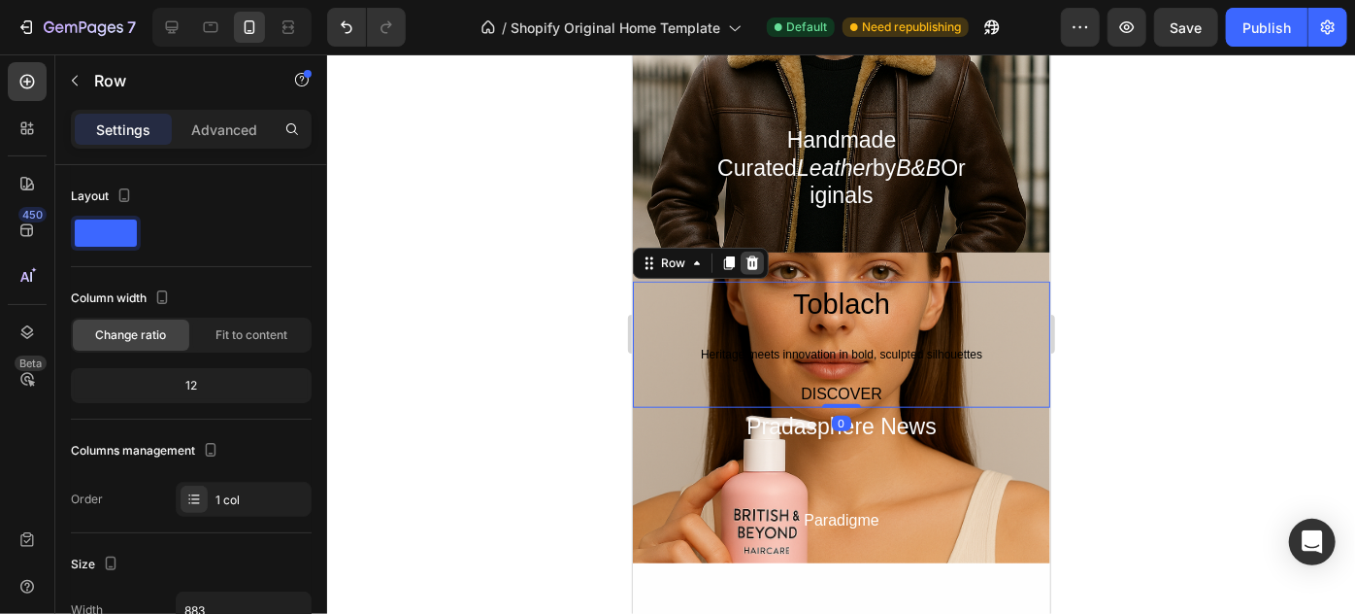
click at [759, 251] on div at bounding box center [751, 262] width 23 height 23
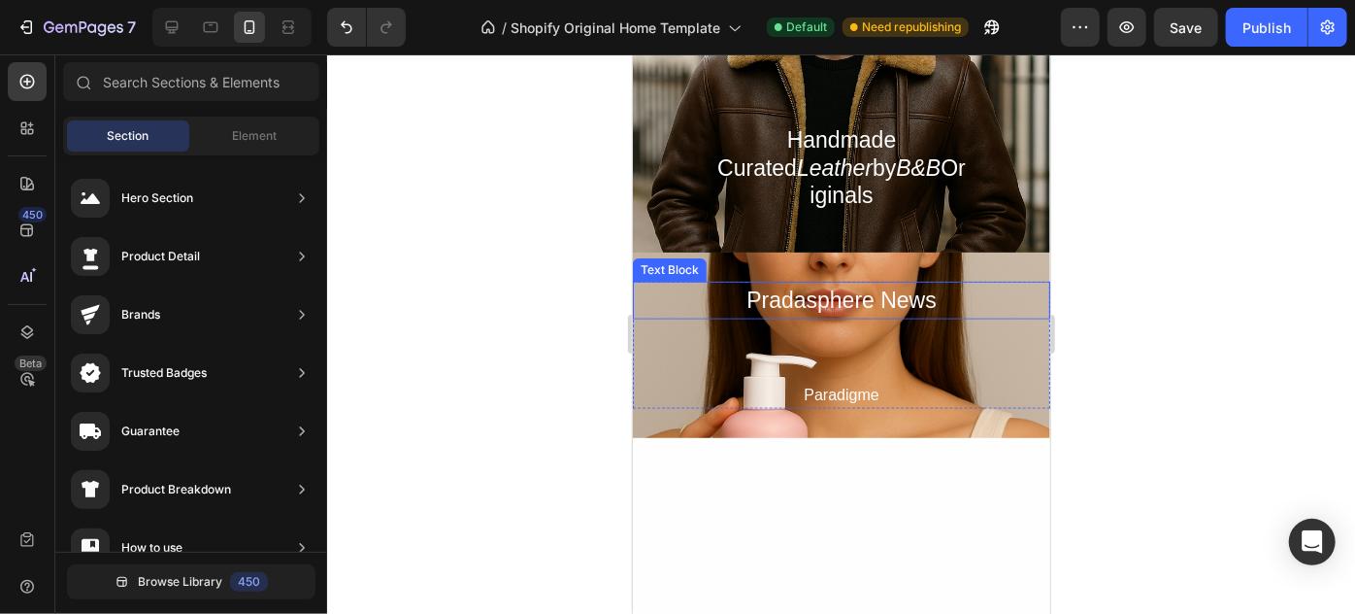
click at [824, 285] on div "Pradasphere News" at bounding box center [841, 300] width 418 height 38
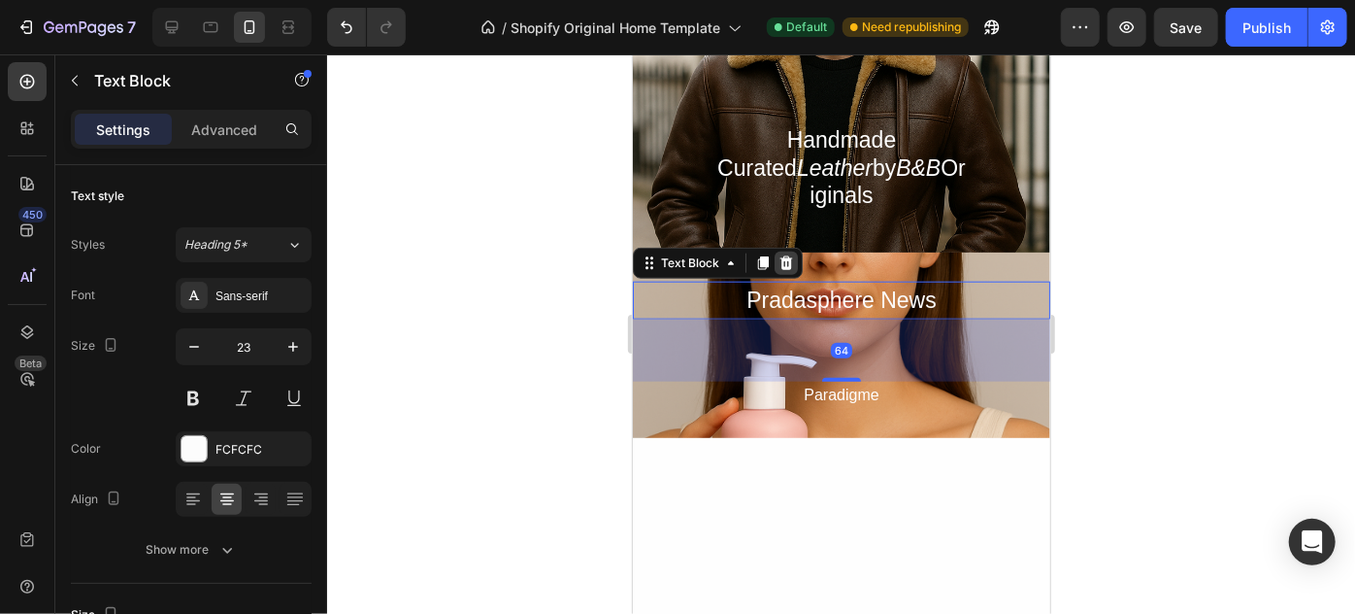
click at [786, 254] on icon at bounding box center [786, 262] width 16 height 16
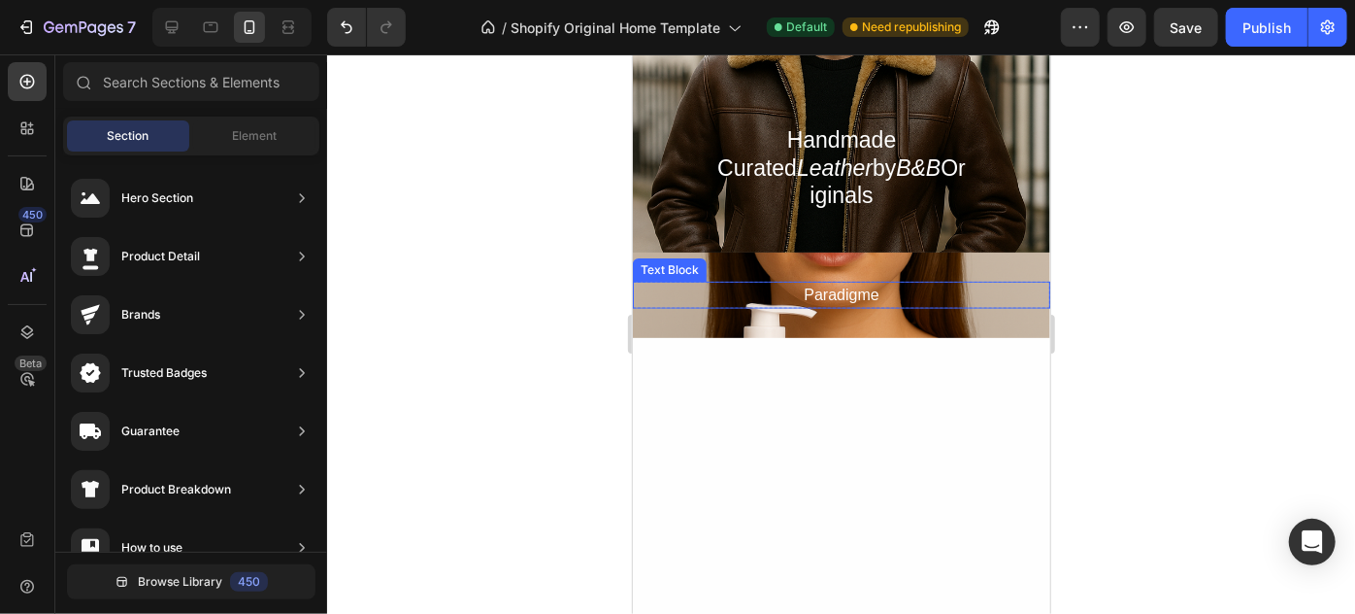
click at [828, 281] on div "Paradigme" at bounding box center [841, 294] width 418 height 27
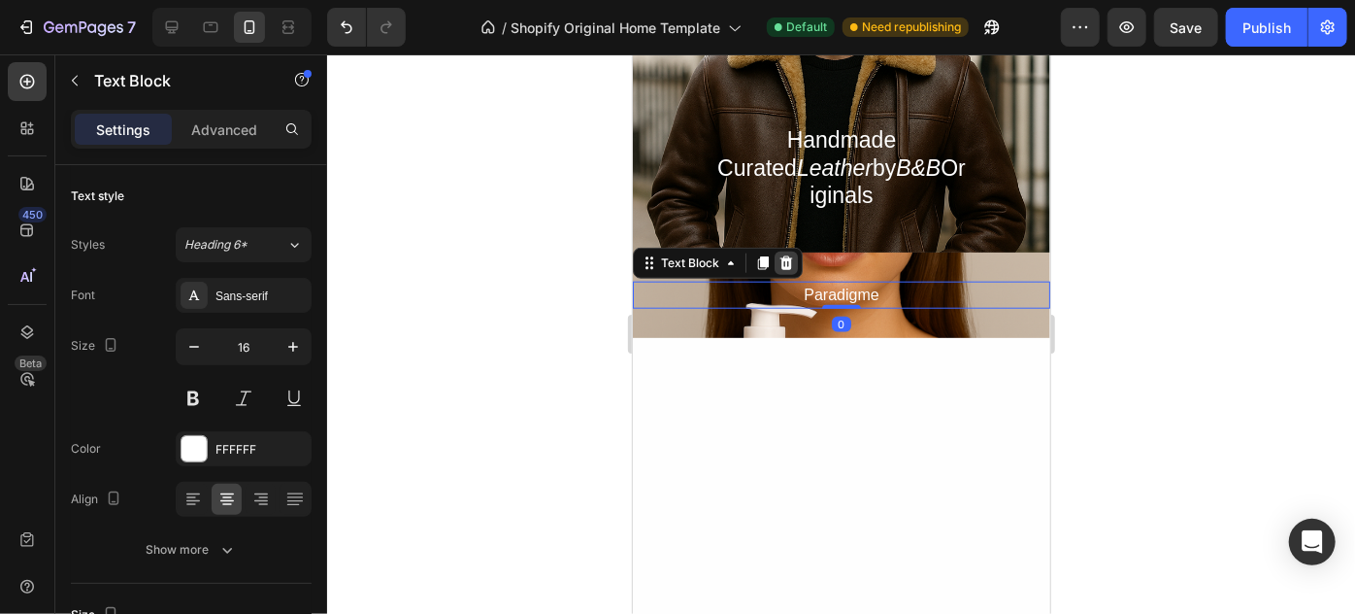
click at [786, 255] on icon at bounding box center [786, 262] width 13 height 14
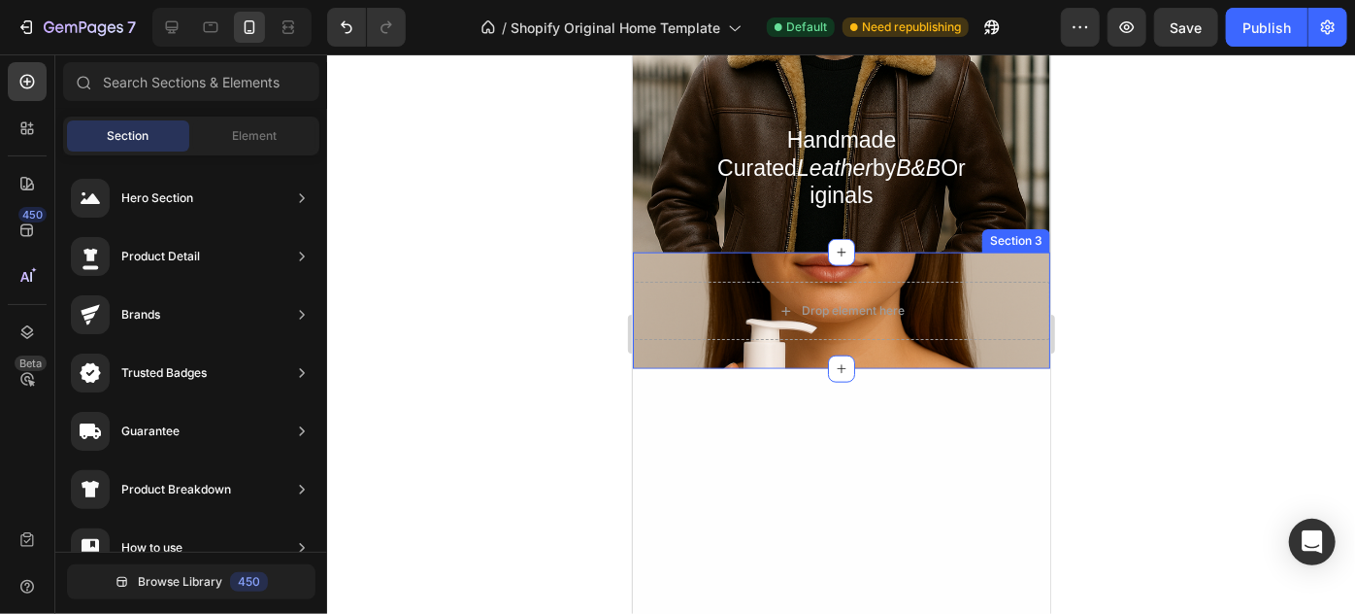
click at [864, 312] on div "Drop element here" at bounding box center [841, 310] width 418 height 58
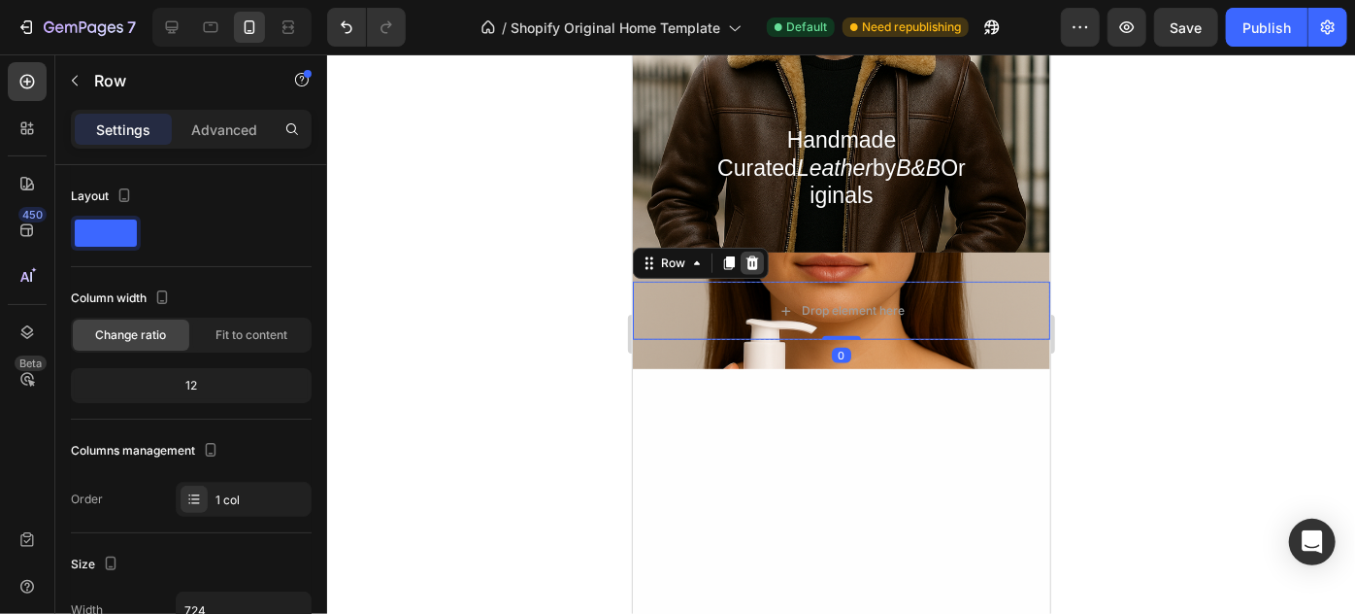
click at [755, 254] on icon at bounding box center [752, 262] width 16 height 16
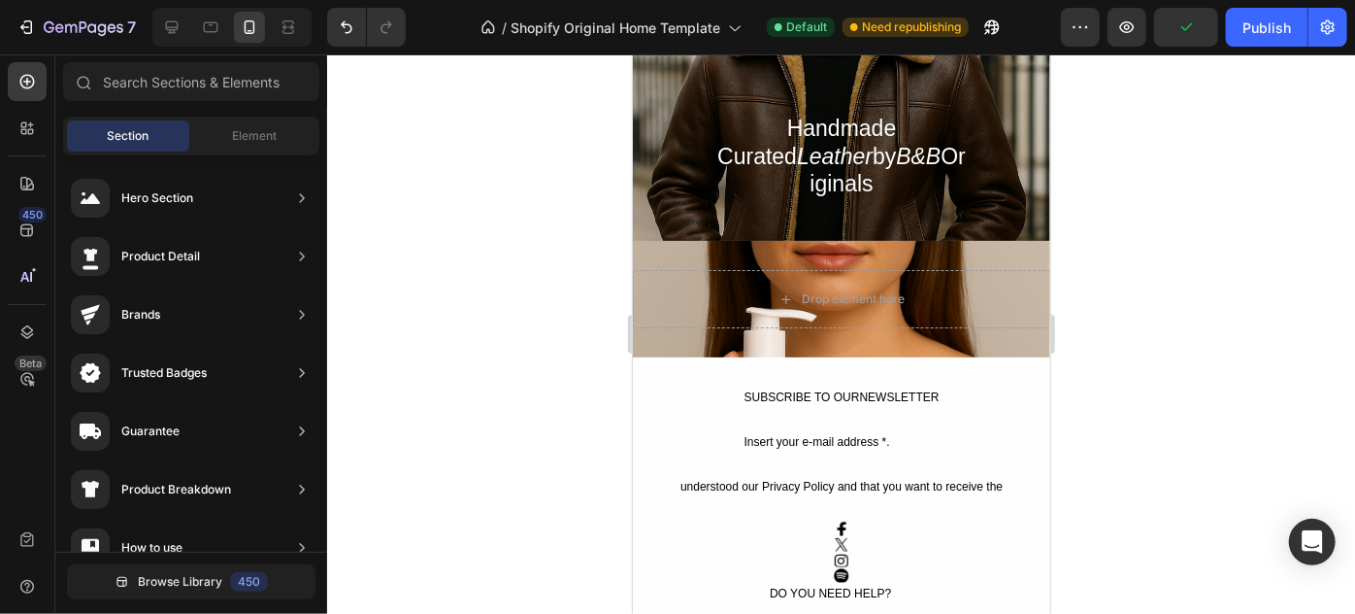
scroll to position [924, 0]
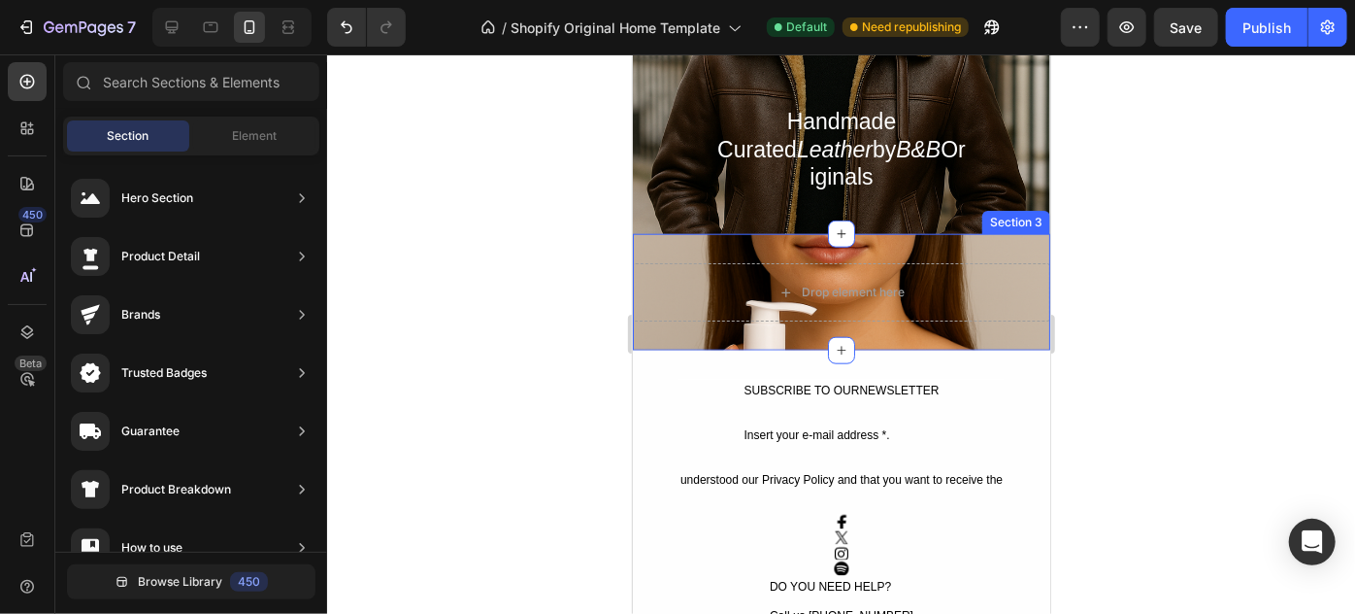
click at [911, 316] on div "Drop element here Section 3" at bounding box center [841, 291] width 418 height 117
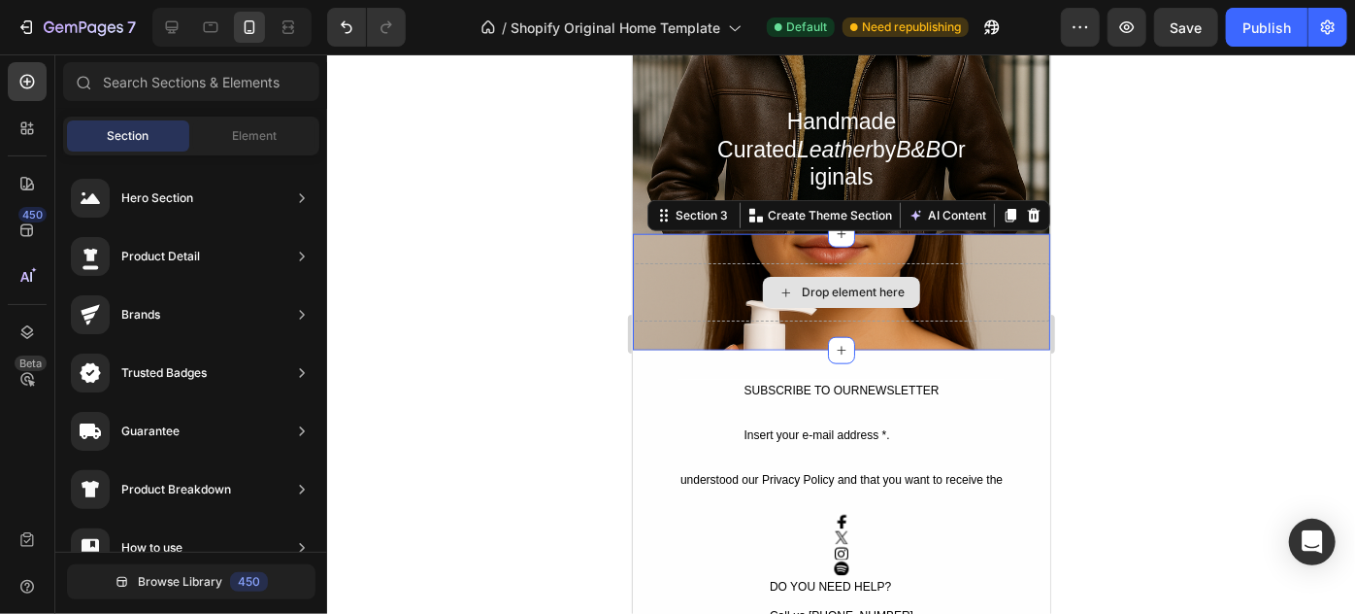
click at [881, 276] on div "Drop element here" at bounding box center [840, 291] width 157 height 31
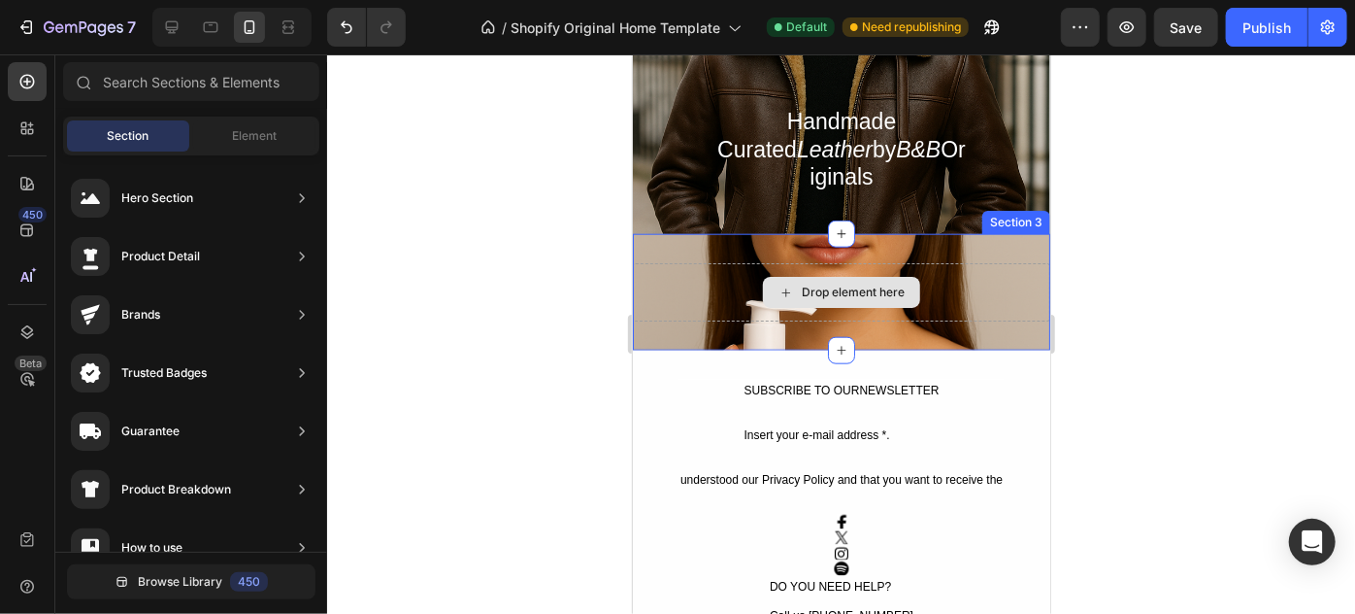
click at [950, 267] on div "Drop element here" at bounding box center [841, 291] width 418 height 58
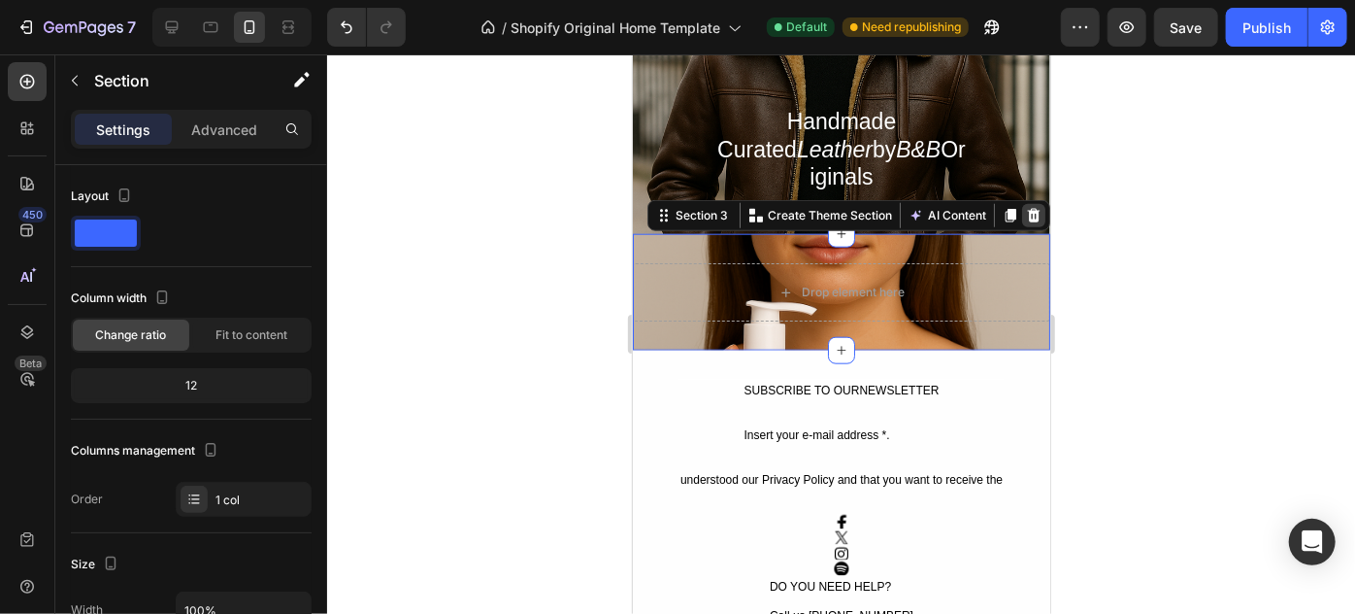
click at [1027, 208] on icon at bounding box center [1033, 215] width 13 height 14
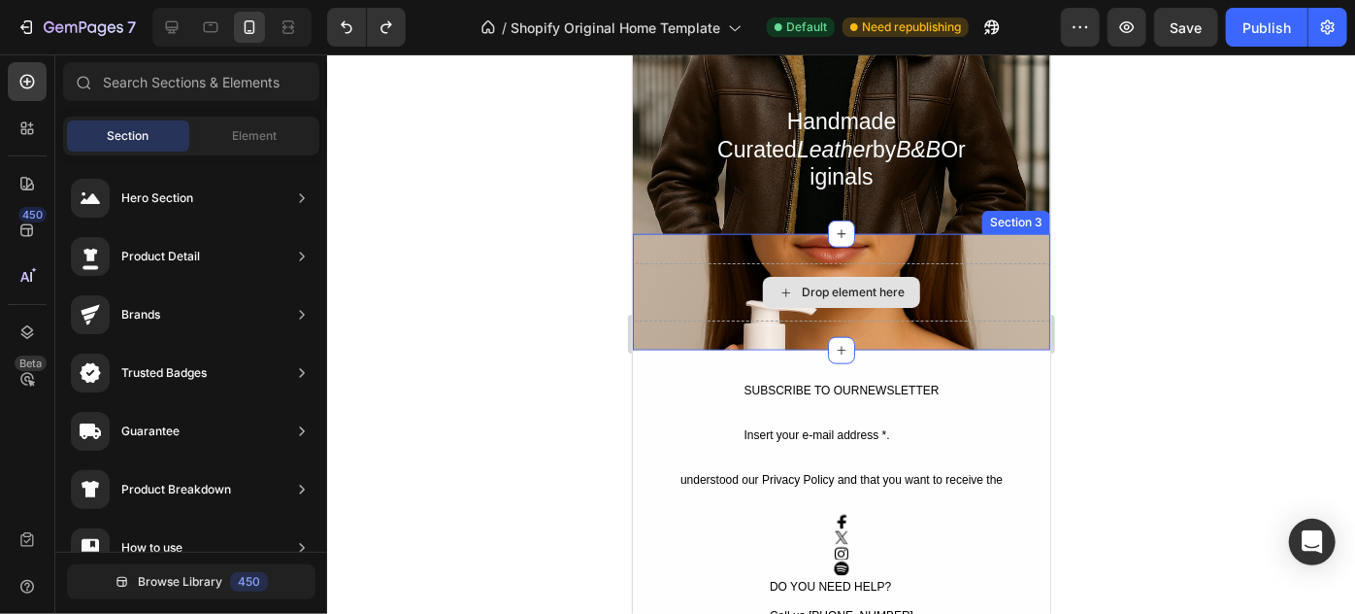
click at [934, 301] on div "Drop element here" at bounding box center [841, 291] width 418 height 58
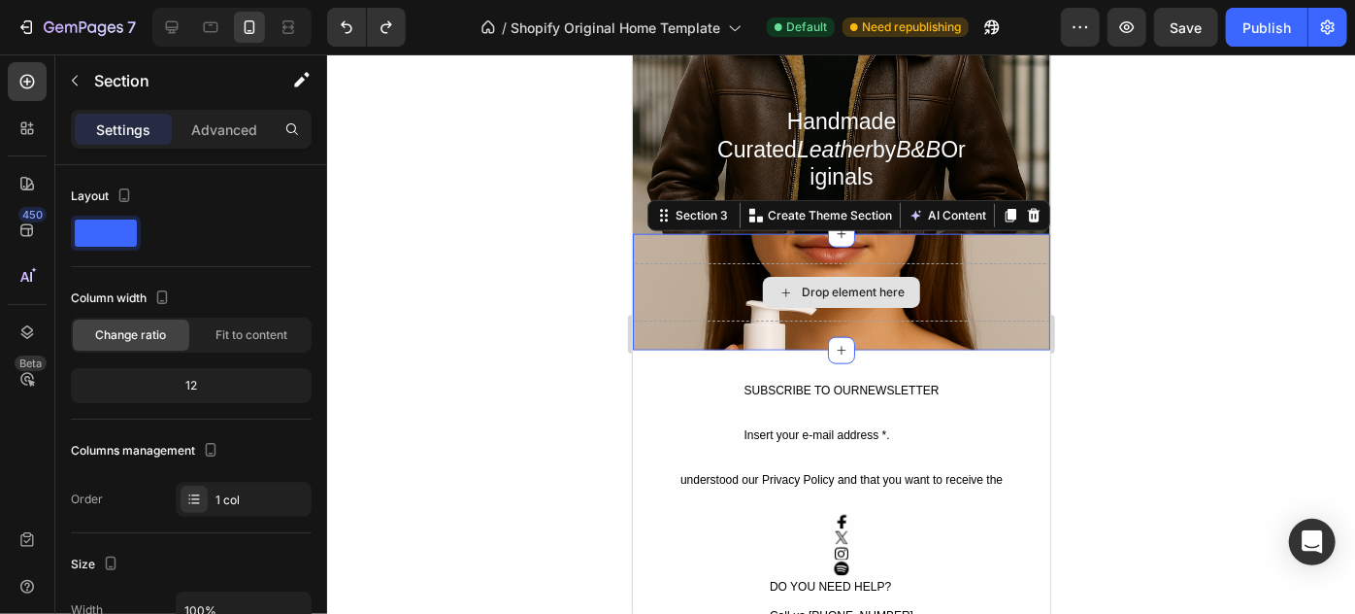
click at [872, 304] on div "Drop element here" at bounding box center [841, 291] width 418 height 58
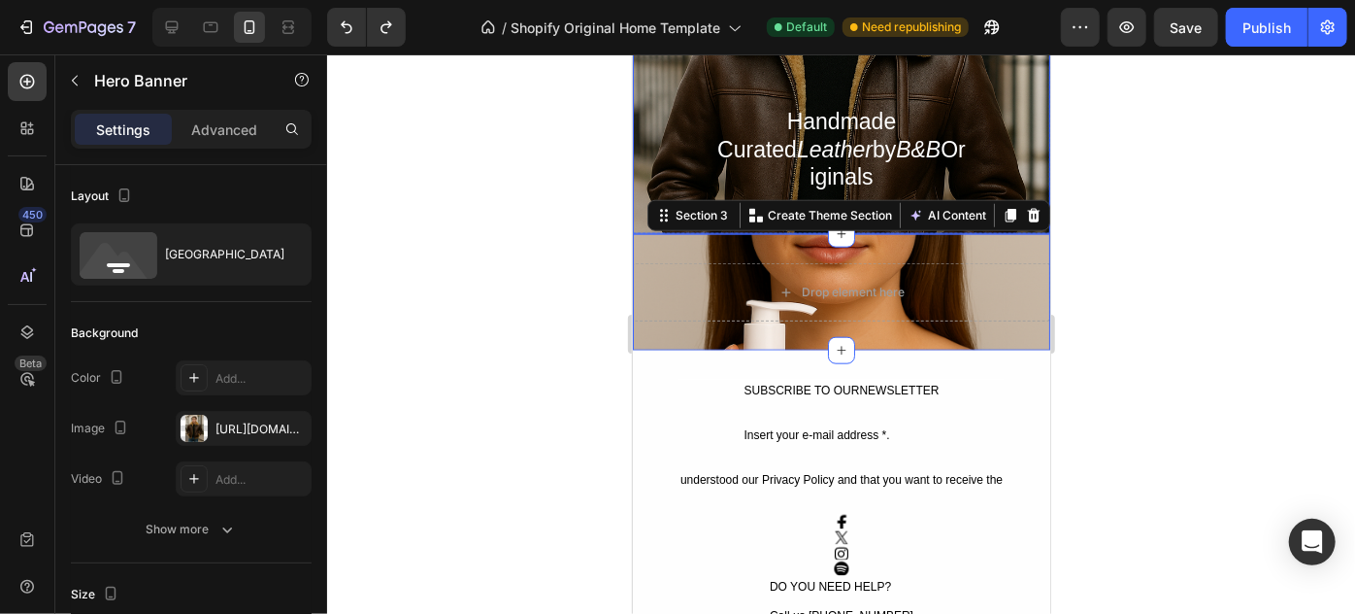
drag, startPoint x: 890, startPoint y: 217, endPoint x: 893, endPoint y: 296, distance: 79.7
click at [890, 225] on div "A new kind of elegance is expressed through unexpected harmonies and combinatio…" at bounding box center [841, 289] width 418 height 2241
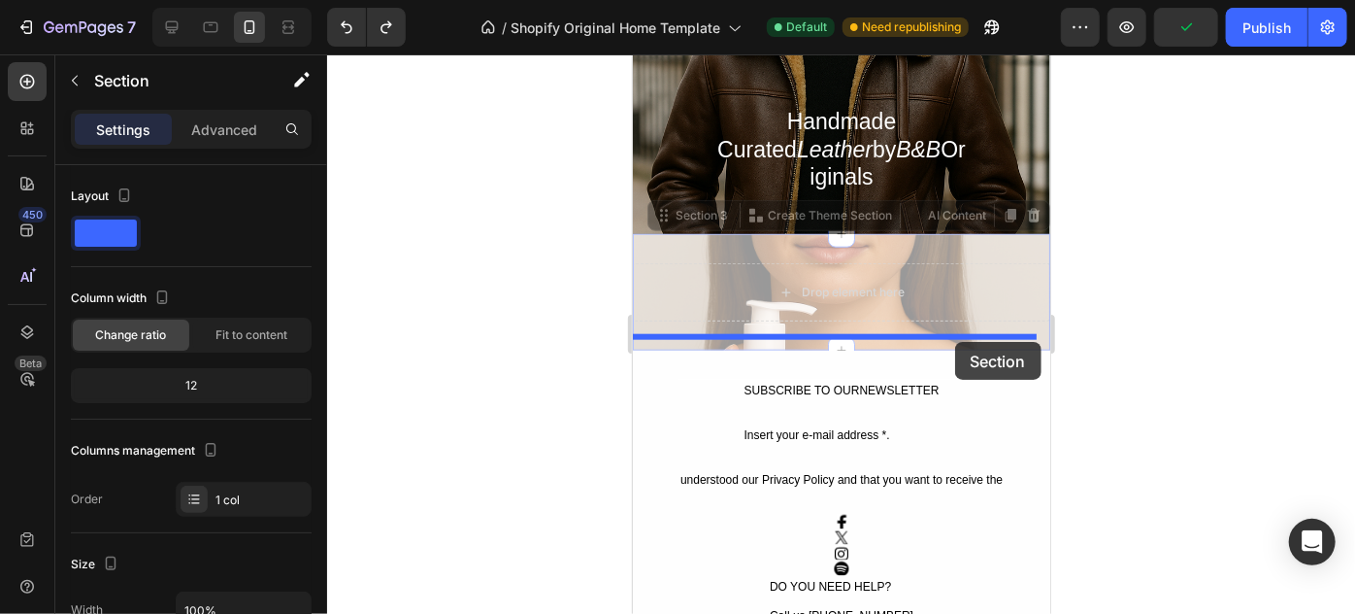
drag, startPoint x: 910, startPoint y: 220, endPoint x: 954, endPoint y: 342, distance: 129.3
click at [954, 342] on div "iPhone 15 Pro Max ( 430 px) iPhone 13 Mini iPhone 13 Pro iPhone 11 Pro Max iPho…" at bounding box center [841, 452] width 418 height 2646
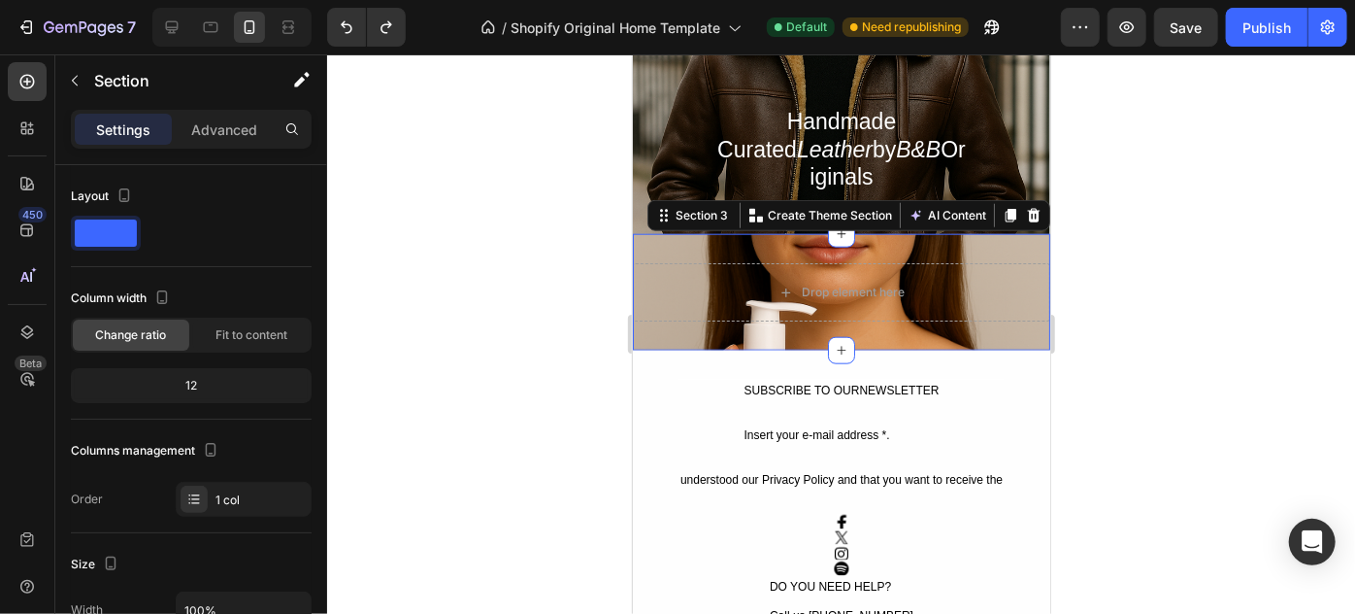
click at [853, 327] on div "Drop element here Section 3 You can create reusable sections Create Theme Secti…" at bounding box center [841, 291] width 418 height 117
click at [991, 233] on div "Drop element here Section 3 You can create reusable sections Create Theme Secti…" at bounding box center [841, 291] width 418 height 117
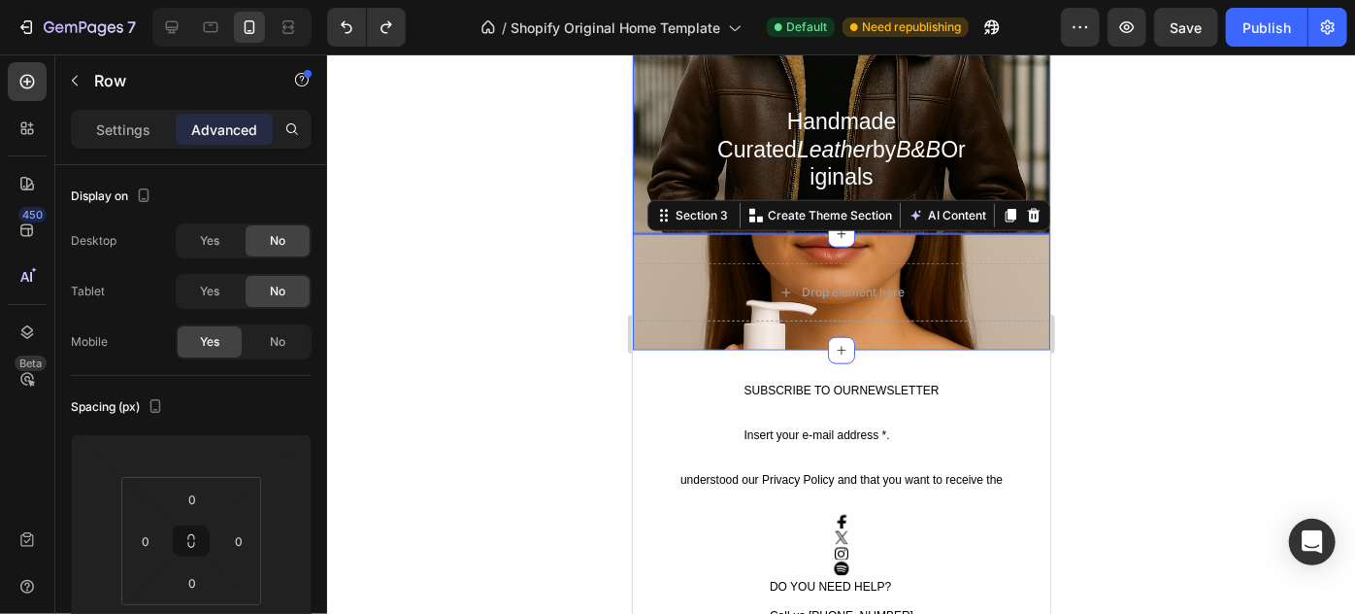
click at [928, 216] on div "Heading Handmade Curated Leather by B&B Originals Text Block" at bounding box center [841, 18] width 252 height 425
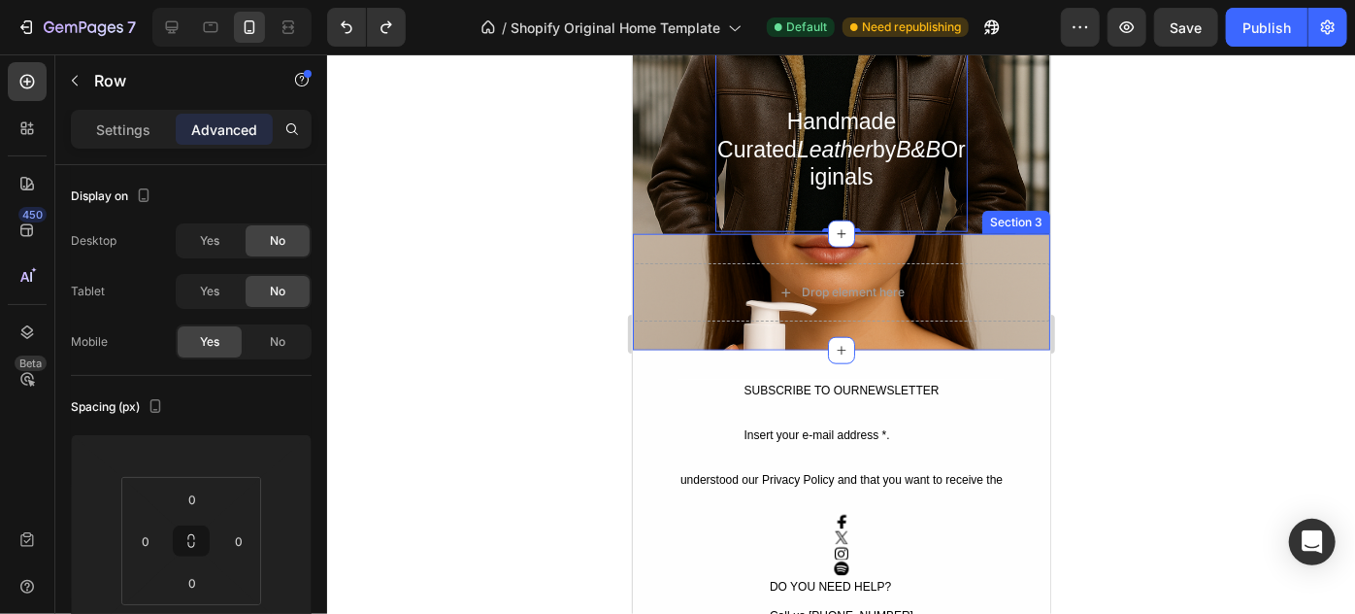
click at [983, 238] on div "Drop element here Section 3" at bounding box center [841, 291] width 418 height 117
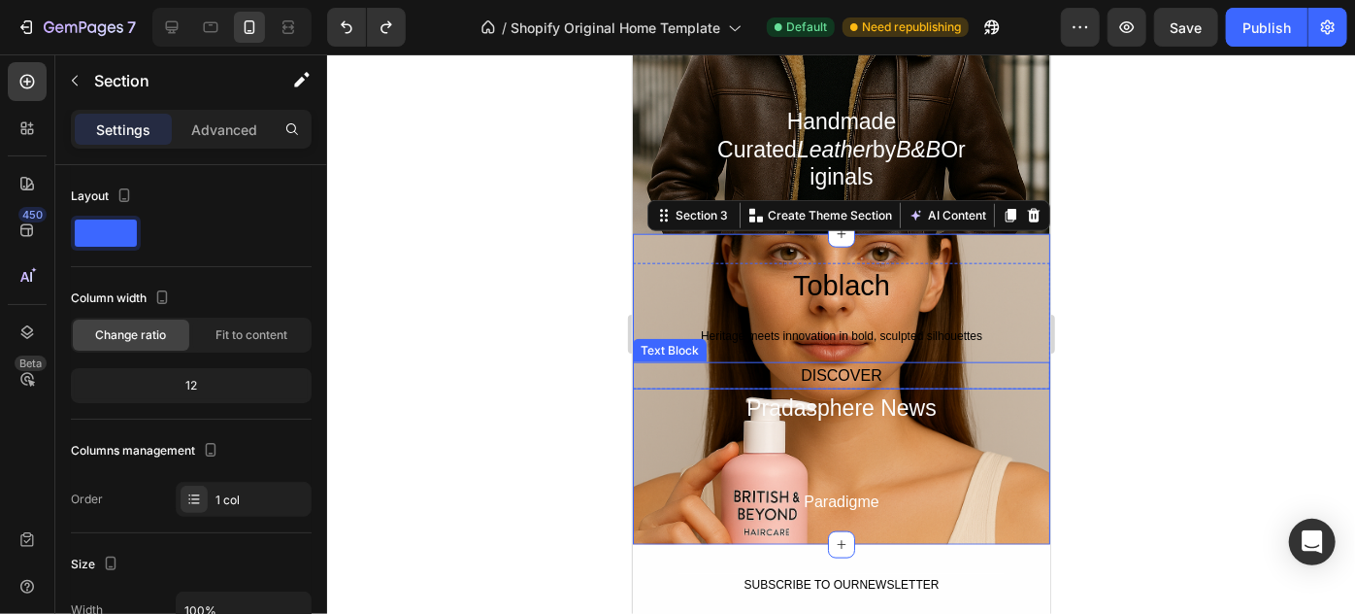
click at [1012, 363] on div "DISCOVER" at bounding box center [841, 374] width 418 height 27
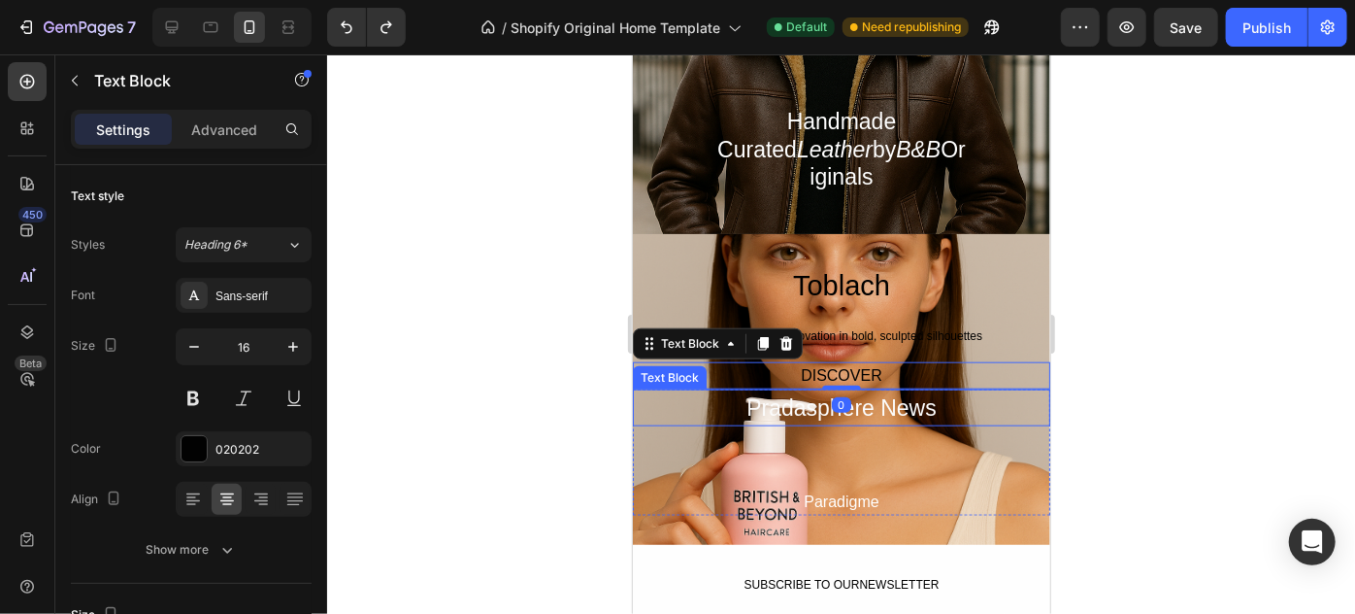
click at [956, 399] on div "Pradasphere News" at bounding box center [841, 407] width 418 height 38
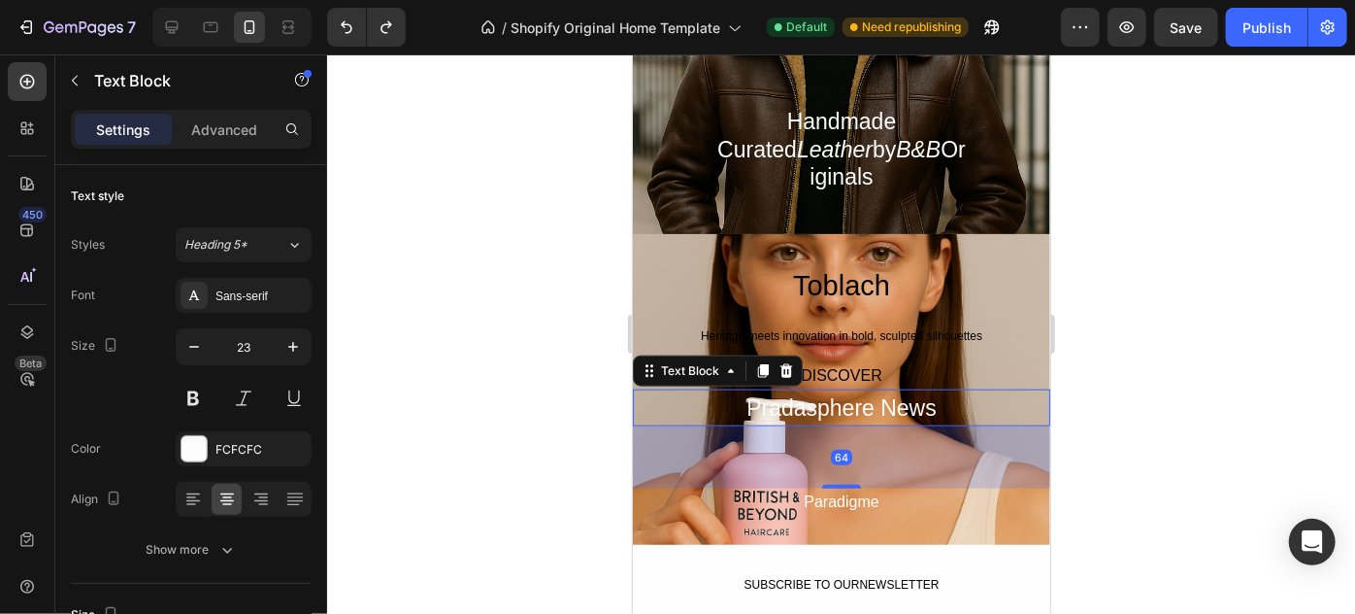
click at [956, 399] on div "Pradasphere News" at bounding box center [841, 407] width 418 height 38
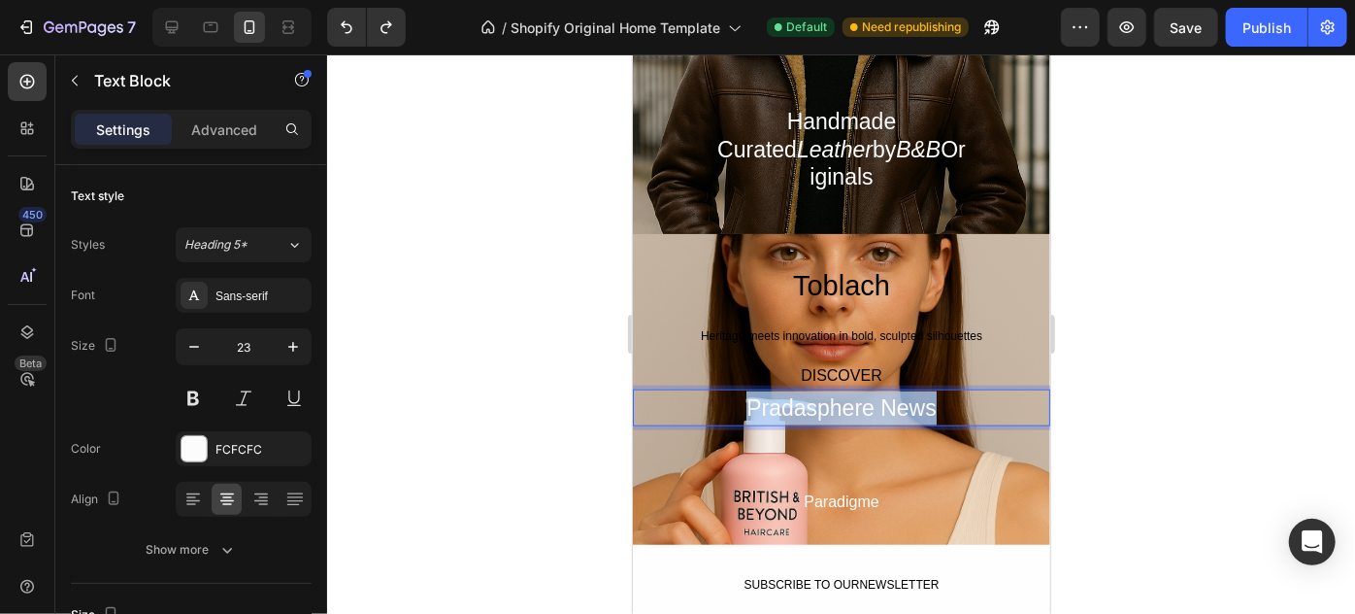
click at [956, 399] on p "Pradasphere News" at bounding box center [841, 407] width 414 height 34
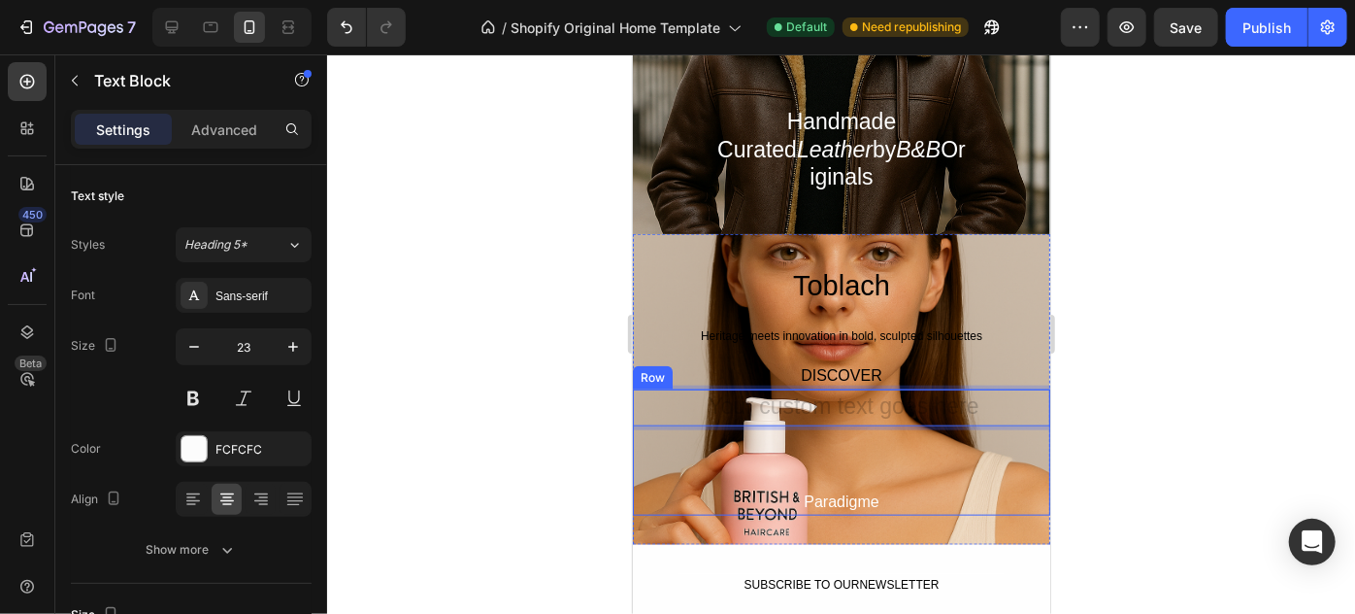
click at [1193, 383] on div at bounding box center [841, 333] width 1028 height 559
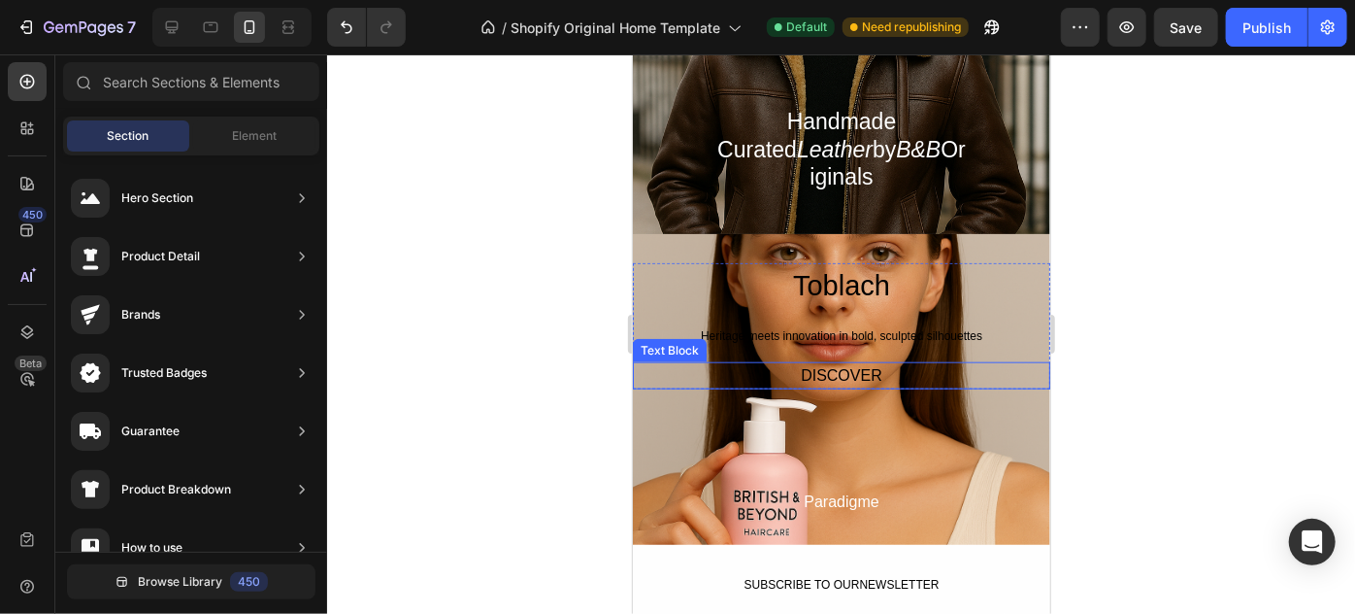
click at [924, 361] on div "DISCOVER" at bounding box center [841, 374] width 418 height 27
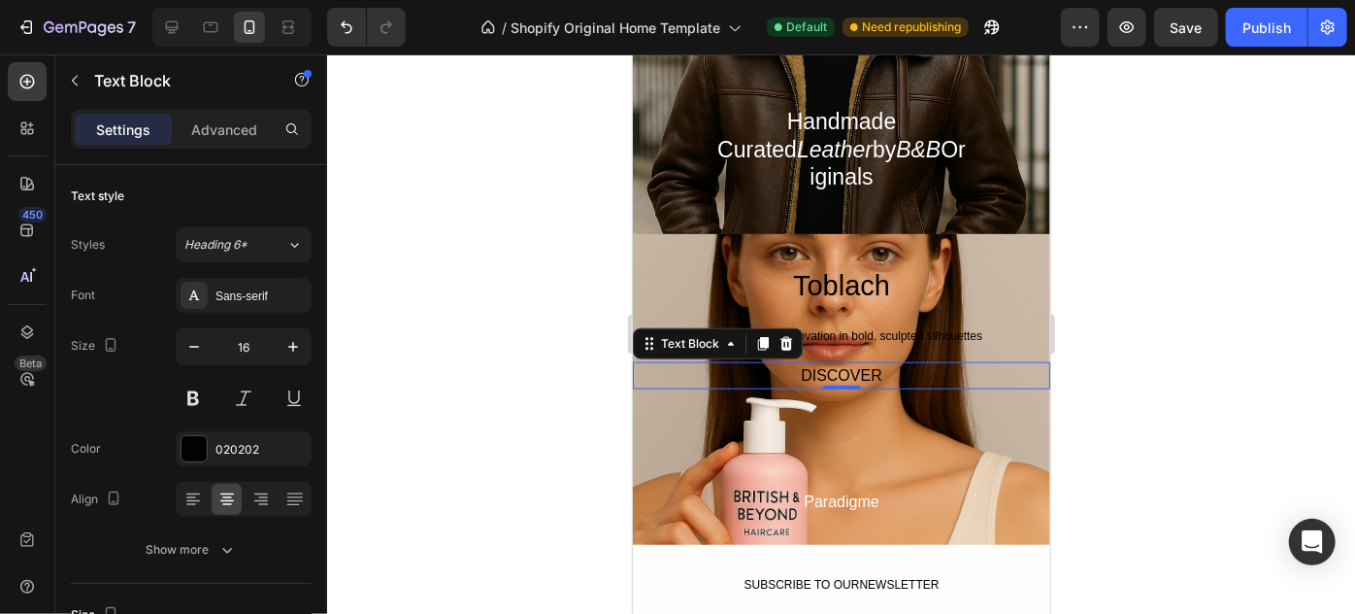
click at [924, 361] on div "DISCOVER" at bounding box center [841, 374] width 418 height 27
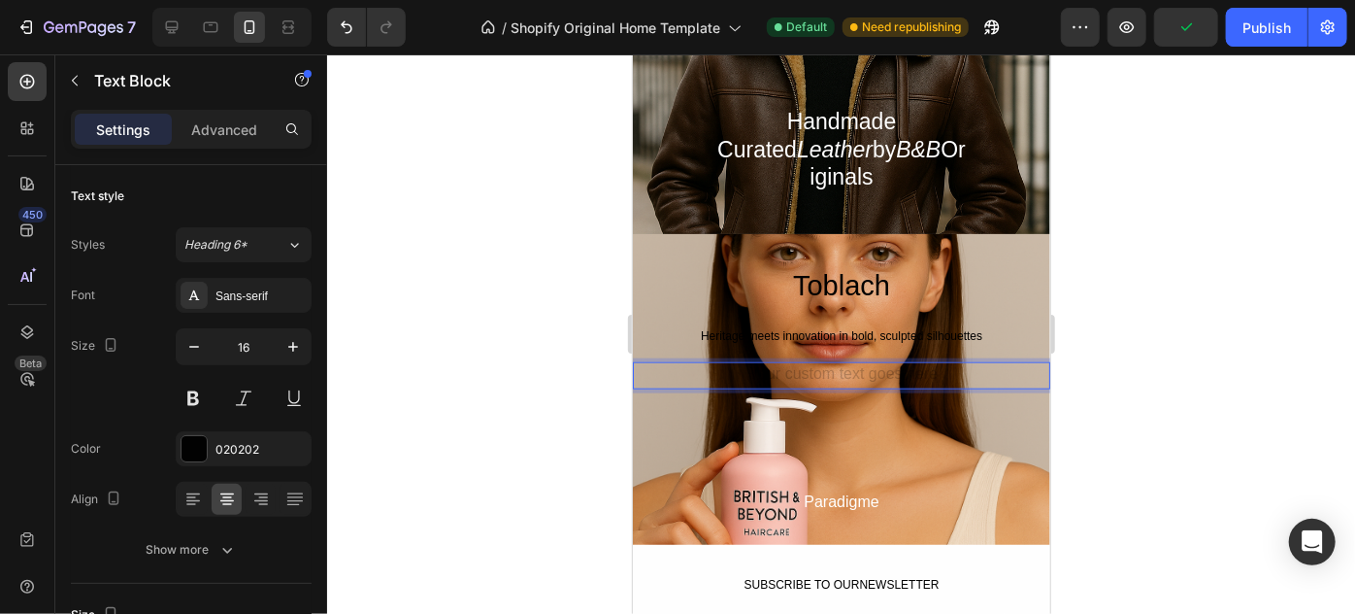
click at [1166, 296] on div at bounding box center [841, 333] width 1028 height 559
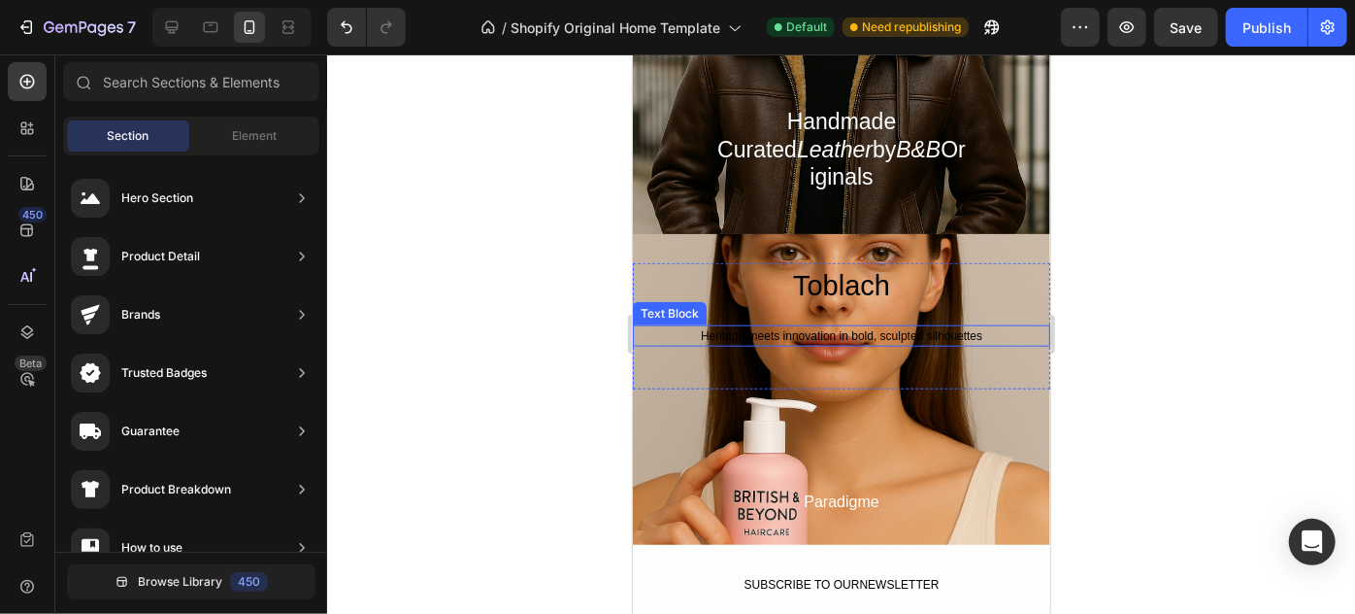
click at [983, 324] on div "Heritage meets innovation in bold, sculpted silhouettes" at bounding box center [841, 334] width 418 height 21
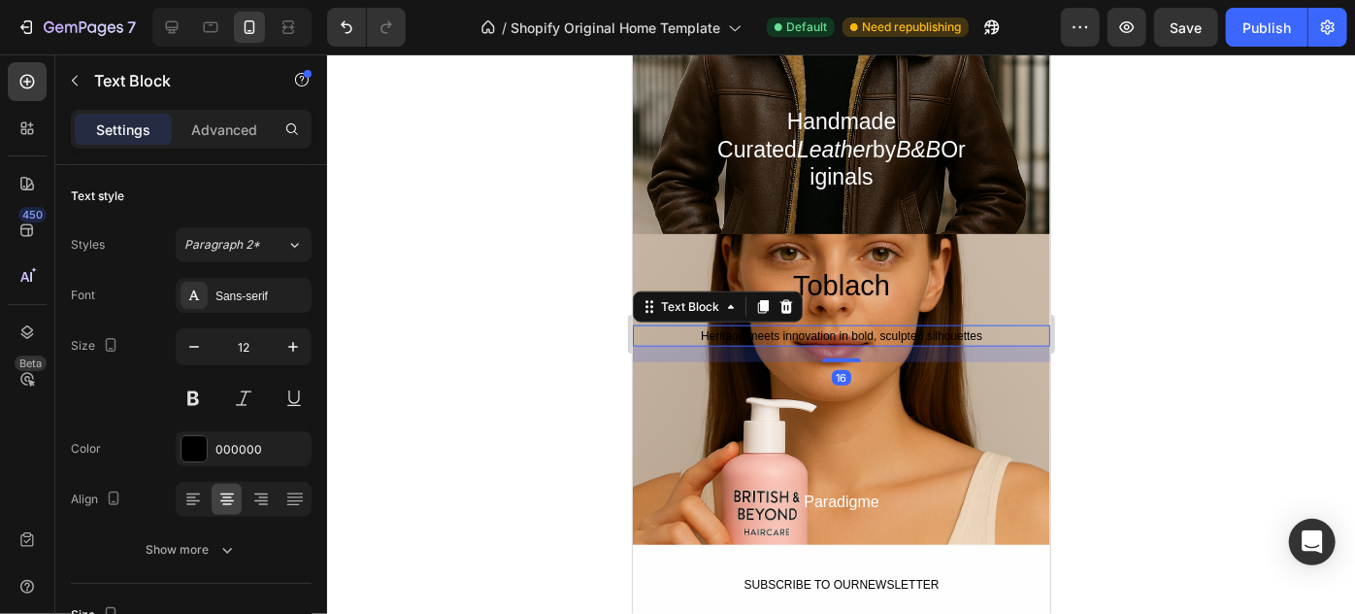
click at [974, 324] on div "Heritage meets innovation in bold, sculpted silhouettes" at bounding box center [841, 334] width 418 height 21
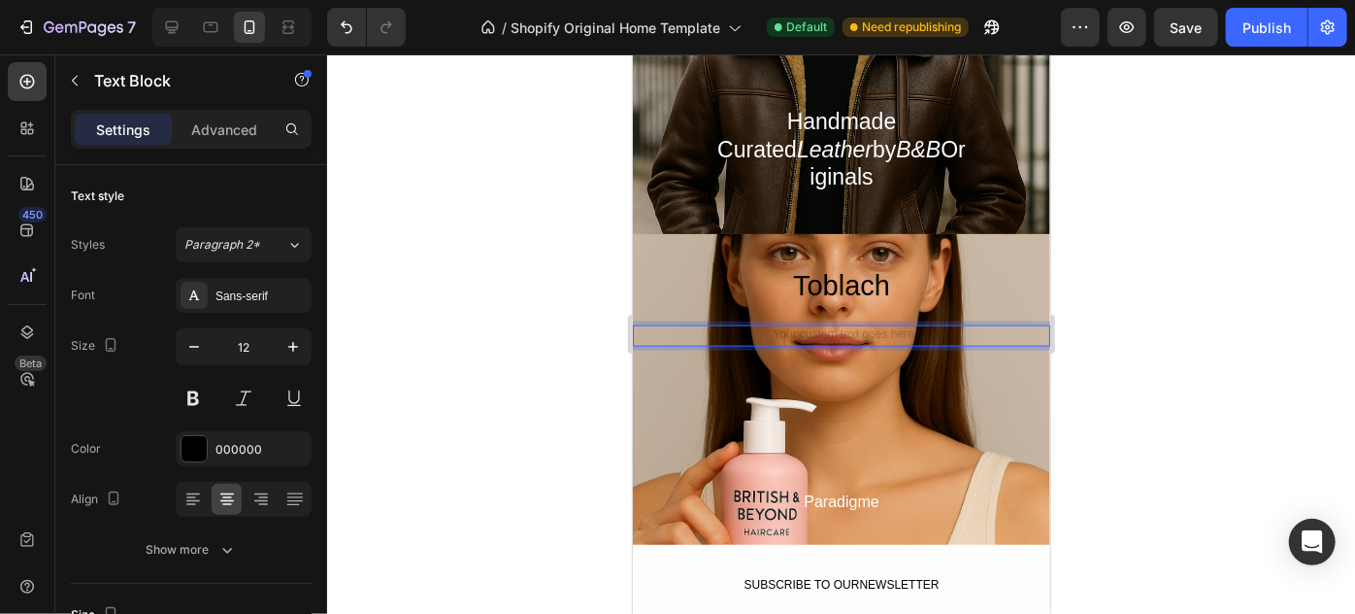
click at [1196, 270] on div at bounding box center [841, 333] width 1028 height 559
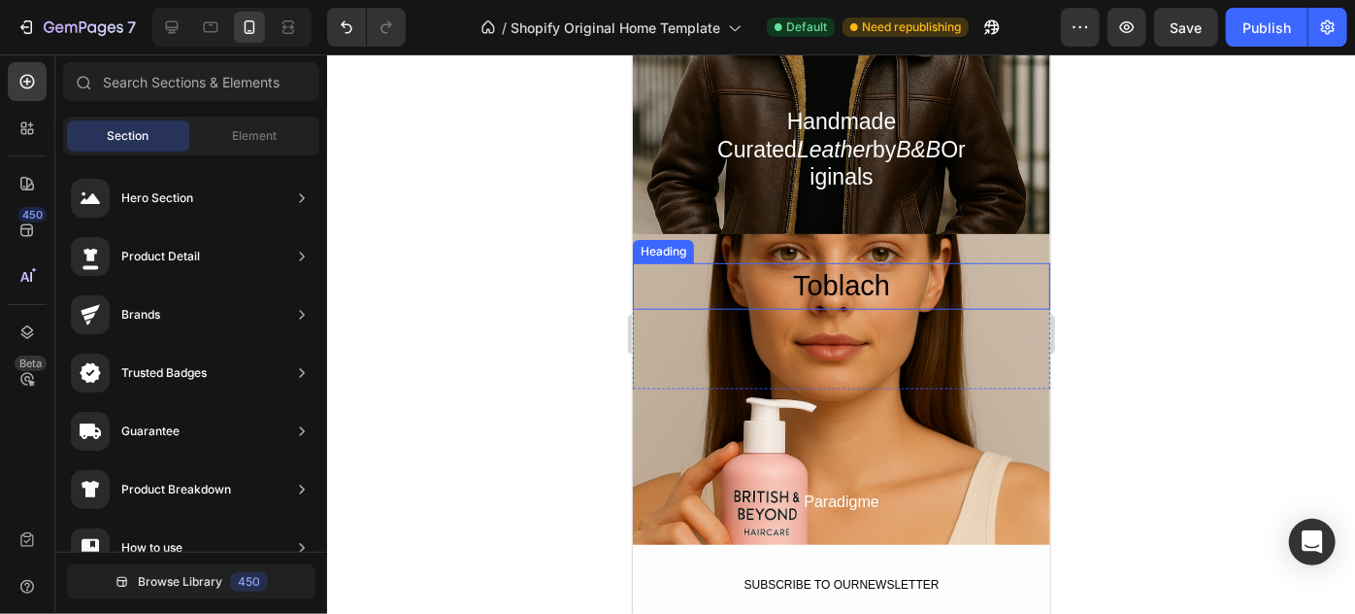
click at [906, 262] on h2 "Toblach" at bounding box center [841, 285] width 418 height 47
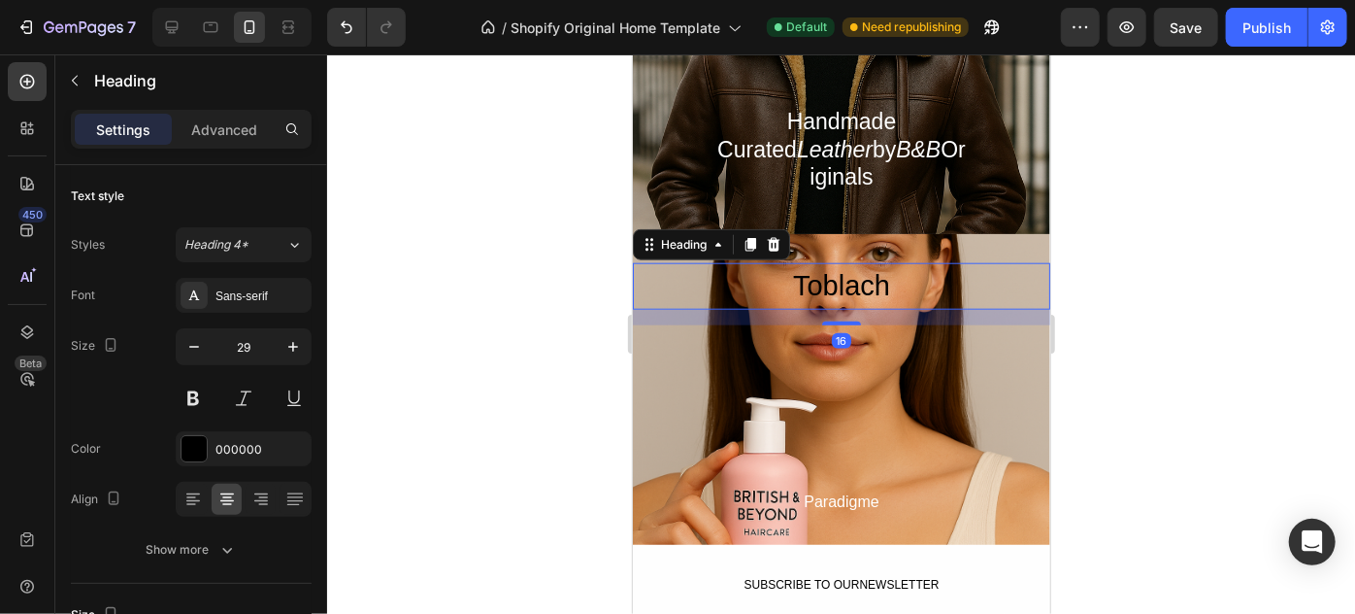
click at [877, 277] on h2 "Toblach" at bounding box center [841, 285] width 418 height 47
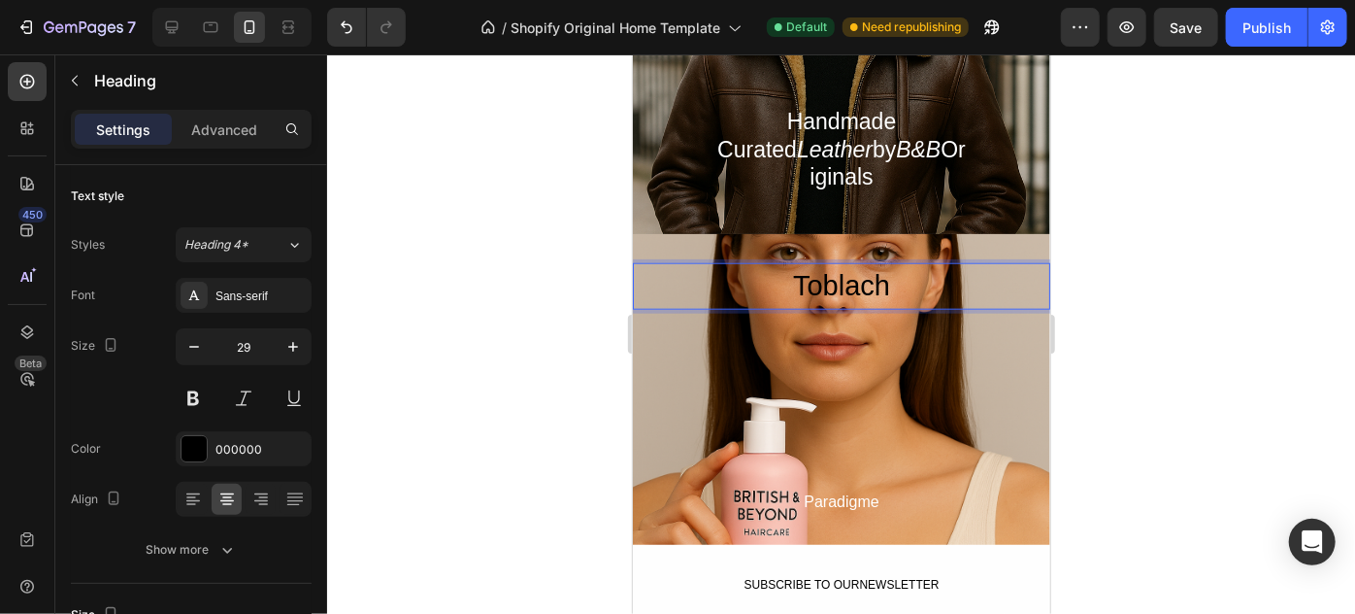
click at [877, 277] on p "Toblach" at bounding box center [841, 285] width 414 height 43
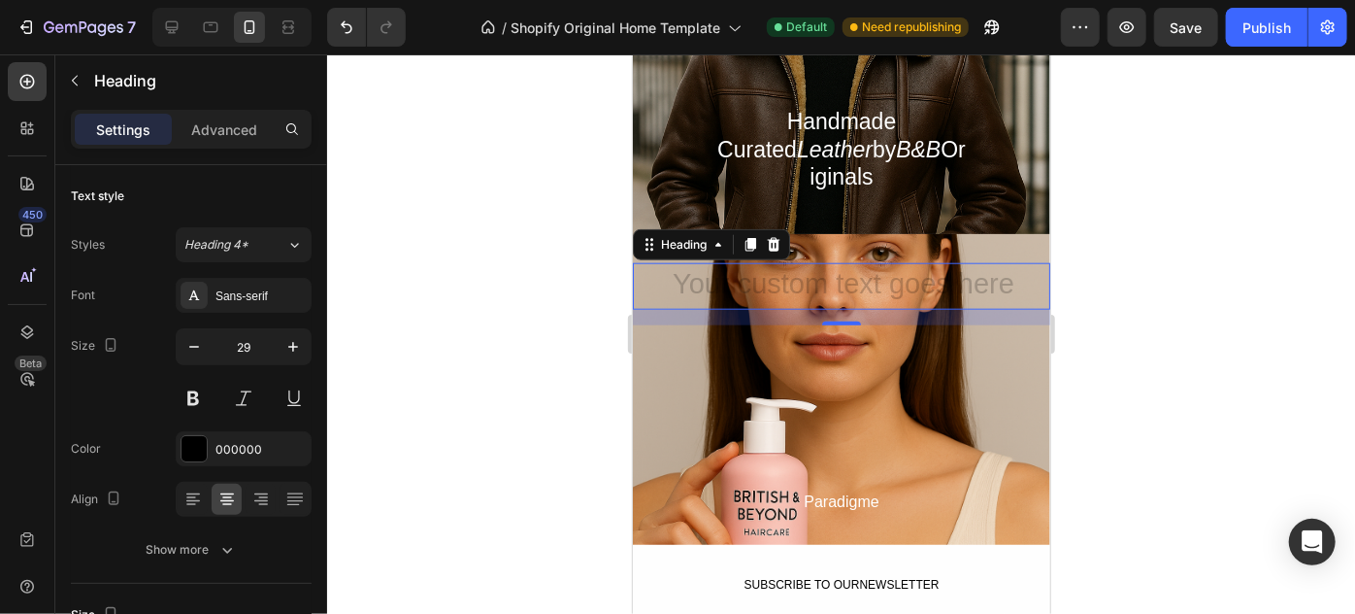
click at [1151, 286] on div at bounding box center [841, 333] width 1028 height 559
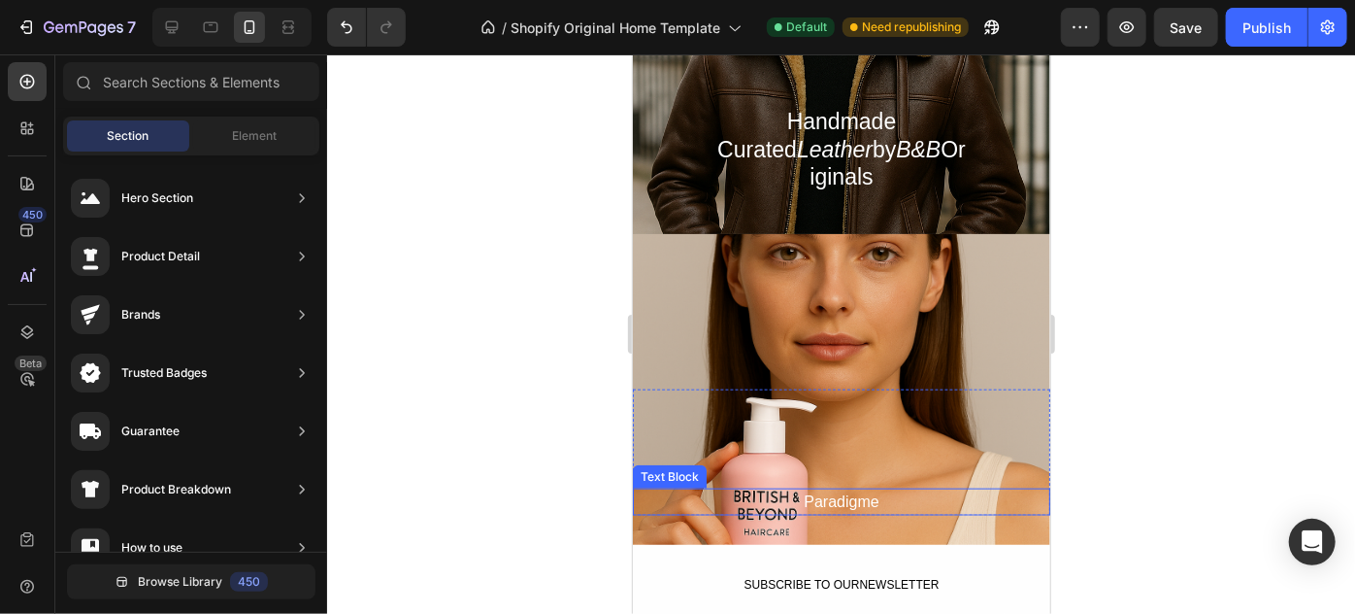
click at [812, 492] on div "Paradigme" at bounding box center [841, 500] width 418 height 27
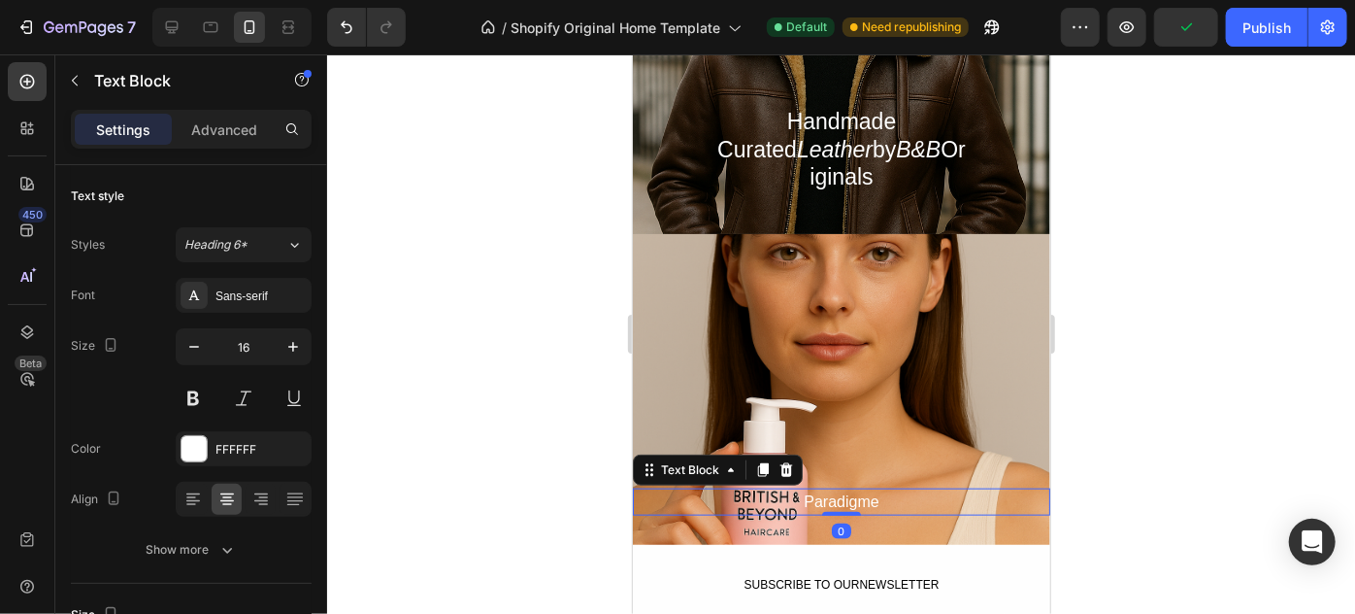
click at [862, 487] on div "Paradigme" at bounding box center [841, 500] width 418 height 27
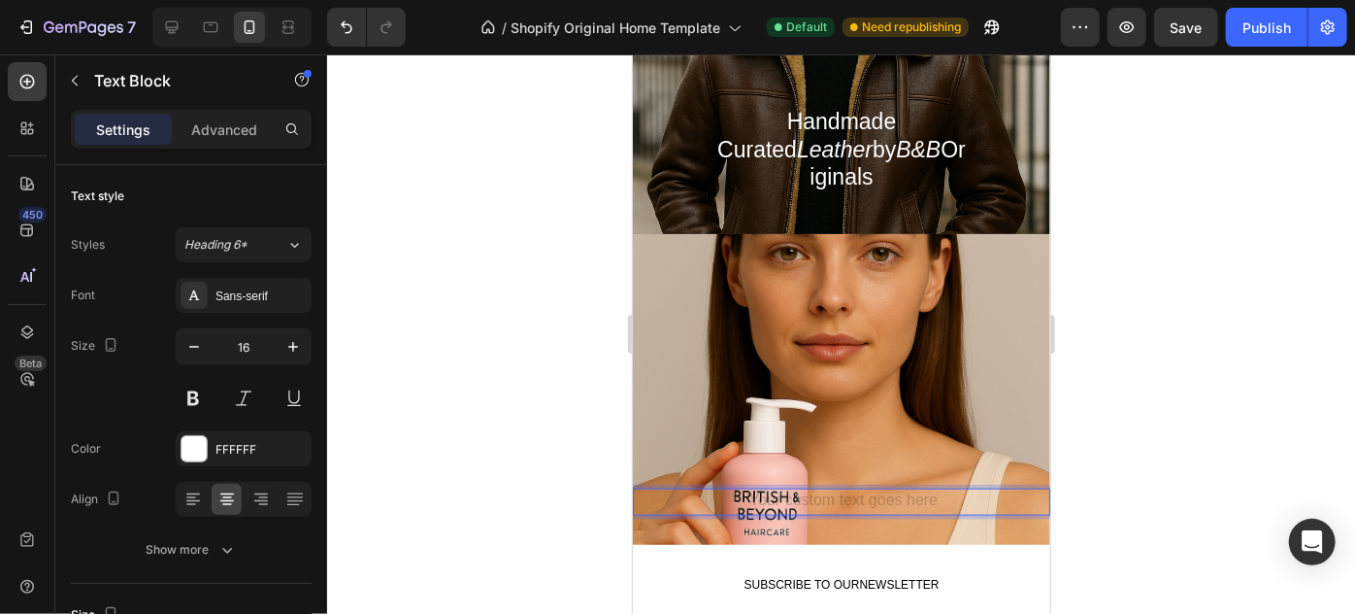
click at [1134, 405] on div at bounding box center [841, 333] width 1028 height 559
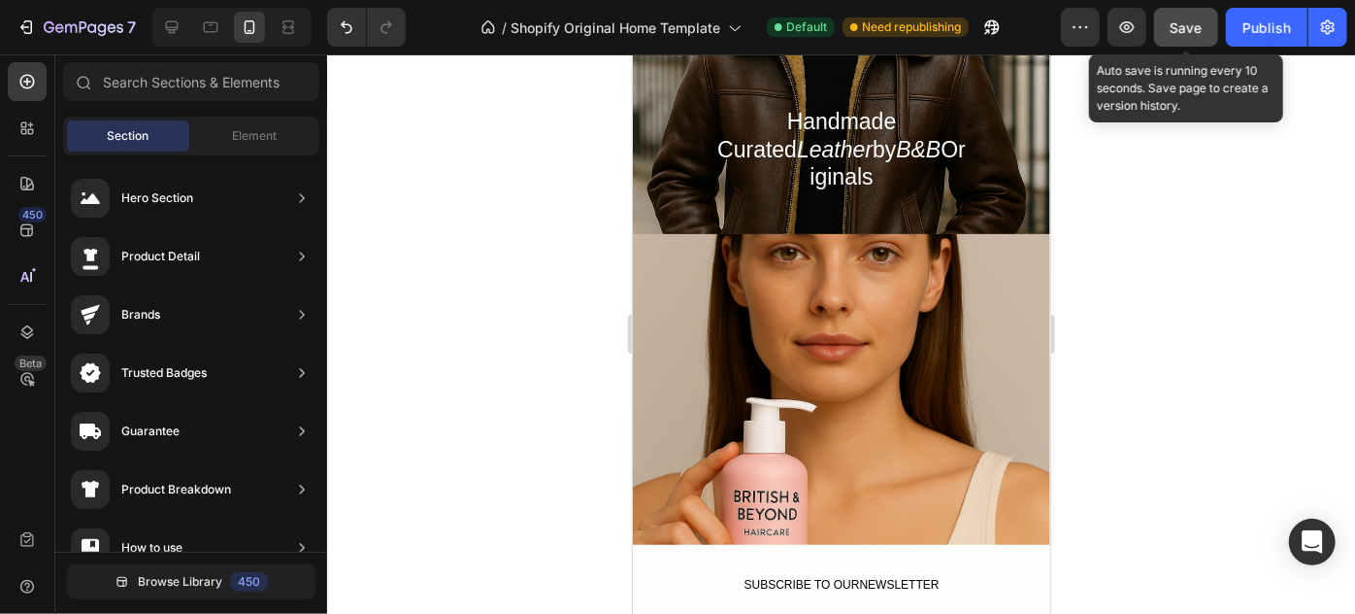
click at [1168, 23] on button "Save" at bounding box center [1186, 27] width 64 height 39
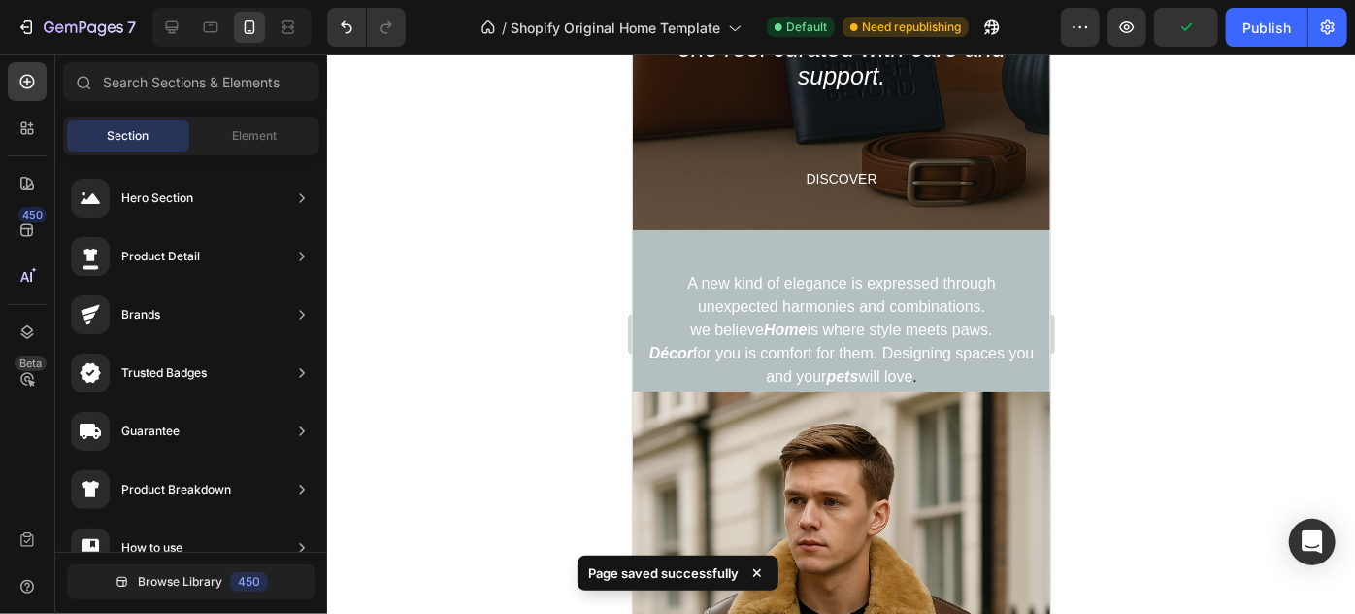
scroll to position [292, 0]
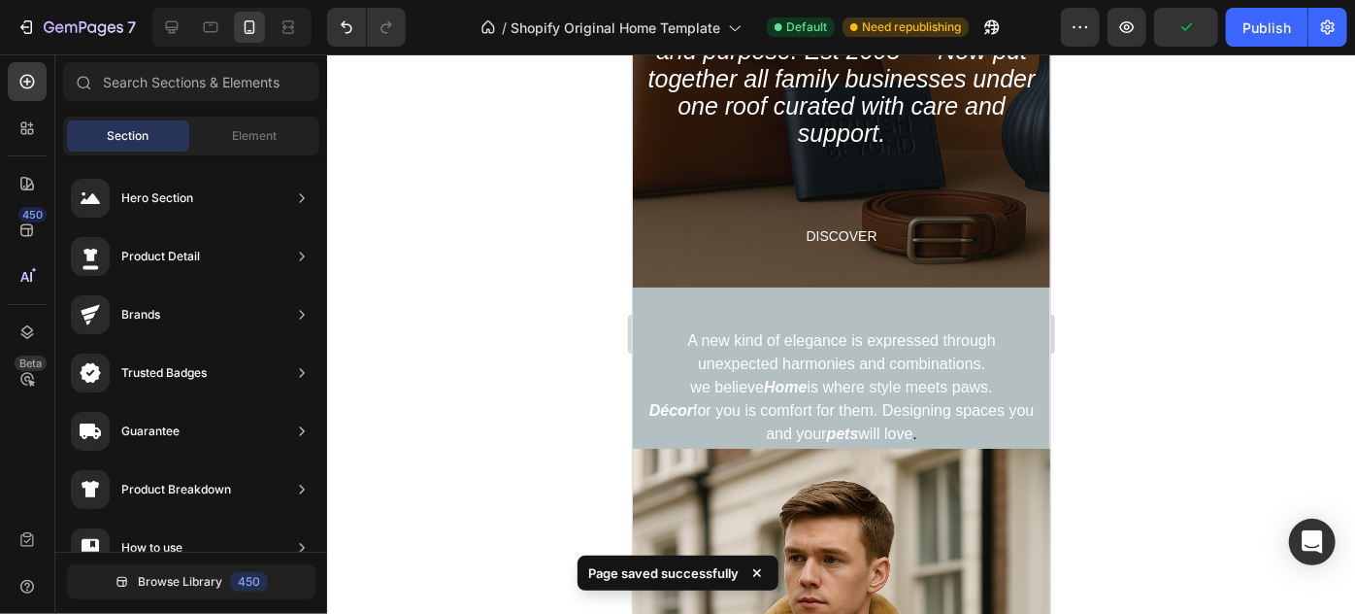
drag, startPoint x: 1043, startPoint y: 254, endPoint x: 1692, endPoint y: 191, distance: 652.6
click at [1013, 77] on p "A timeless symbol of BB orginals from leather goods to cozy home décor, pet ess…" at bounding box center [841, 36] width 414 height 219
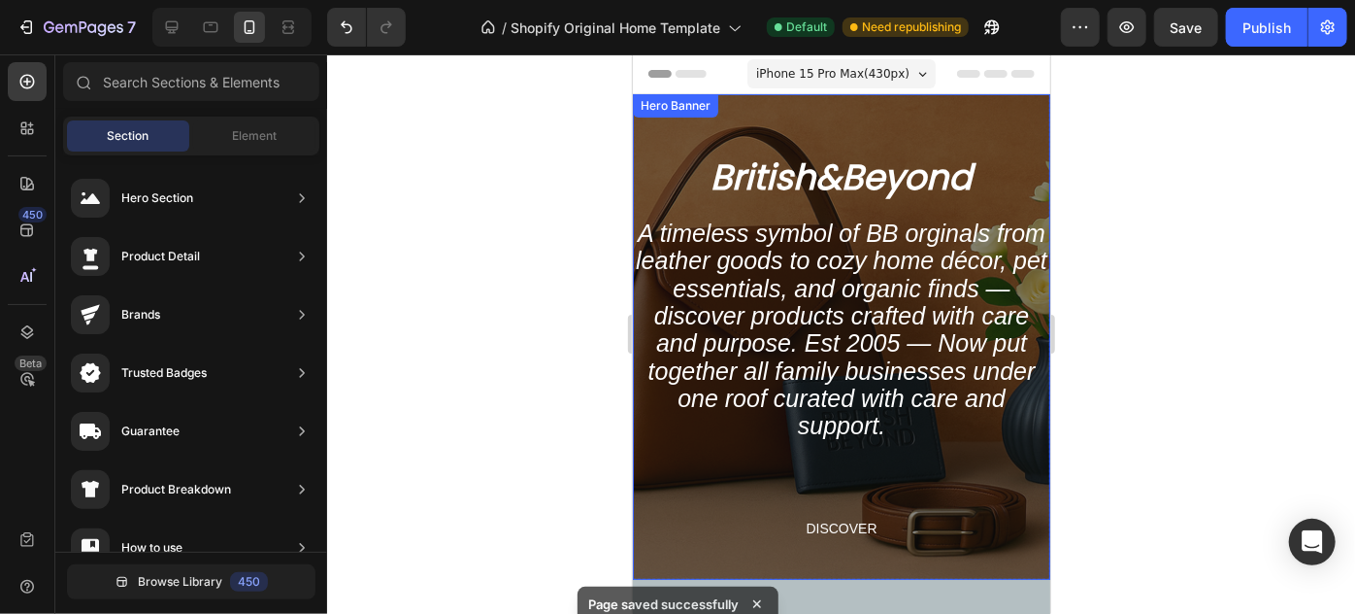
click at [963, 107] on div "Overlay" at bounding box center [841, 335] width 418 height 485
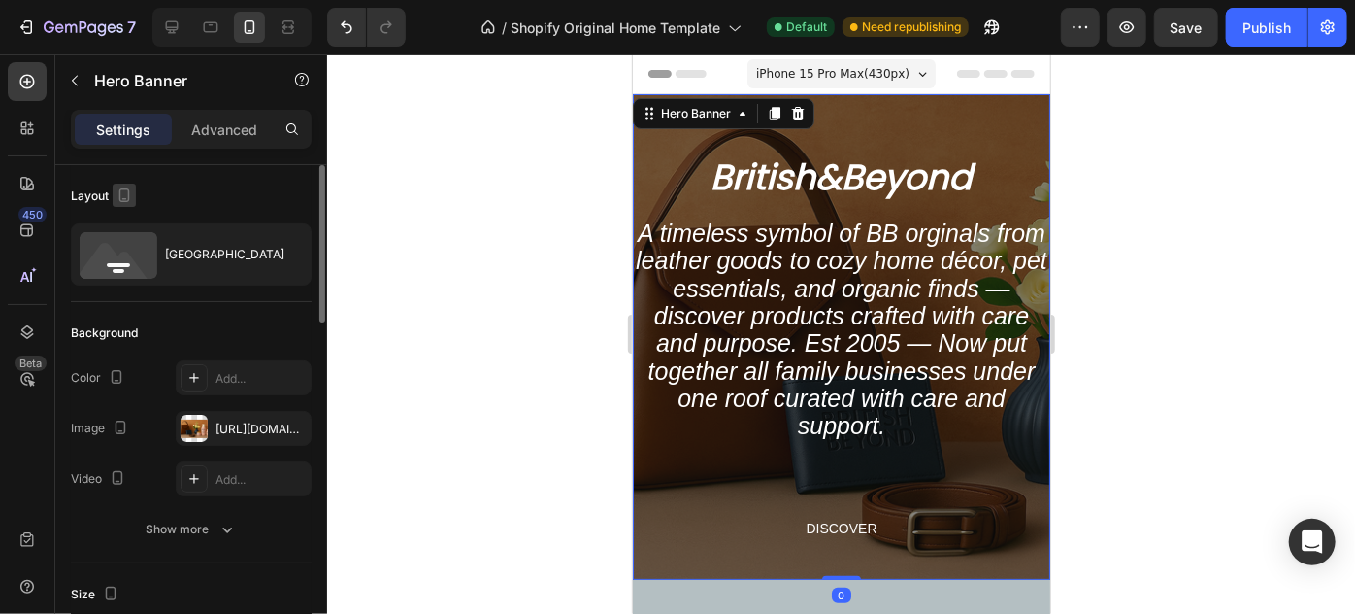
click at [116, 196] on icon "button" at bounding box center [124, 194] width 19 height 19
click at [127, 229] on icon "button" at bounding box center [127, 226] width 19 height 19
type input "673"
type input "1200"
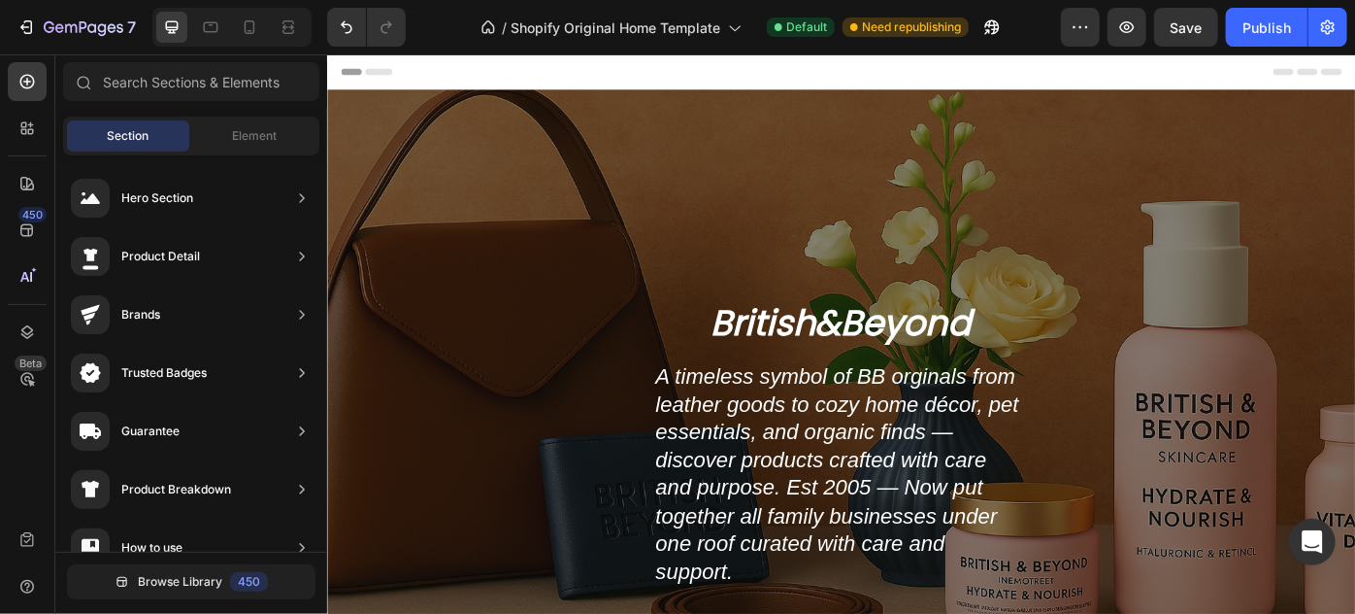
drag, startPoint x: 1485, startPoint y: 100, endPoint x: 1681, endPoint y: 99, distance: 196.1
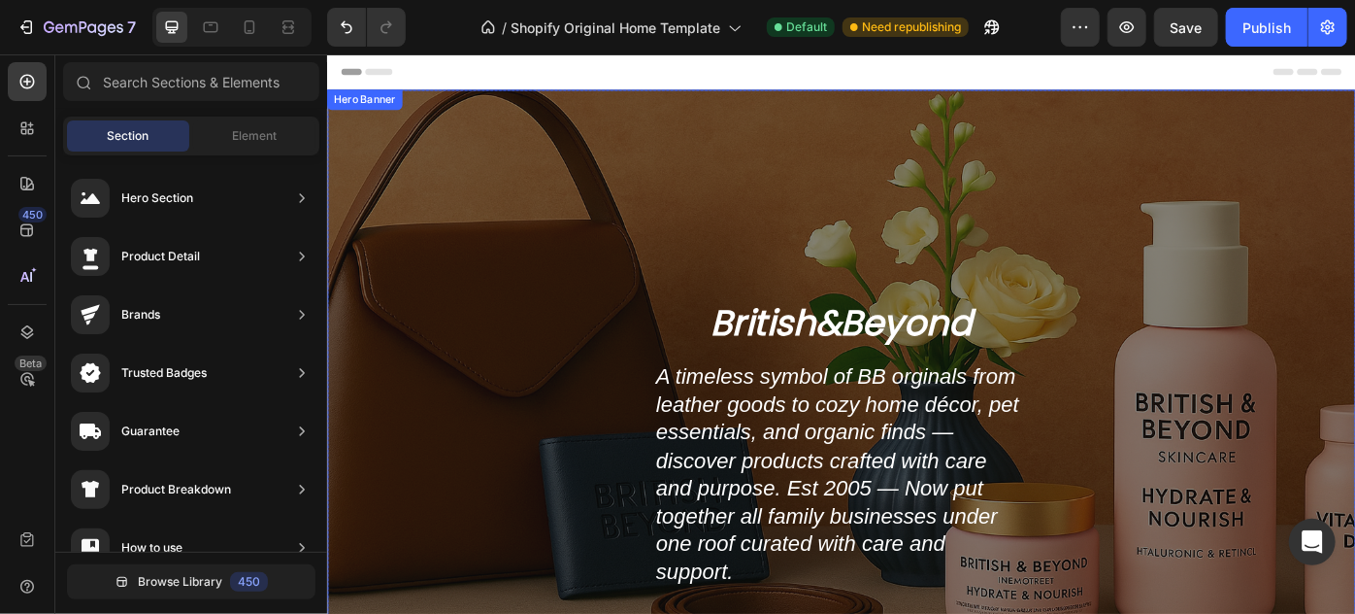
click at [719, 111] on div "Overlay" at bounding box center [908, 419] width 1165 height 653
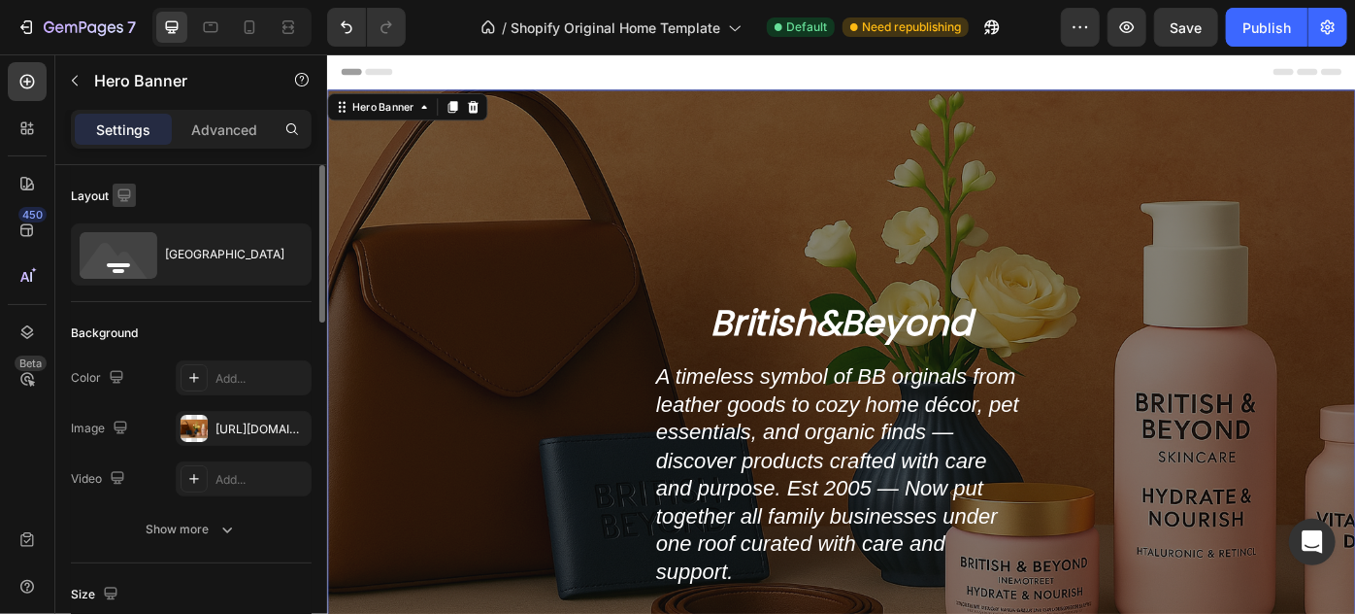
click at [132, 193] on icon "button" at bounding box center [124, 194] width 19 height 19
click at [134, 287] on icon "button" at bounding box center [127, 295] width 19 height 19
type input "500"
type input "100%"
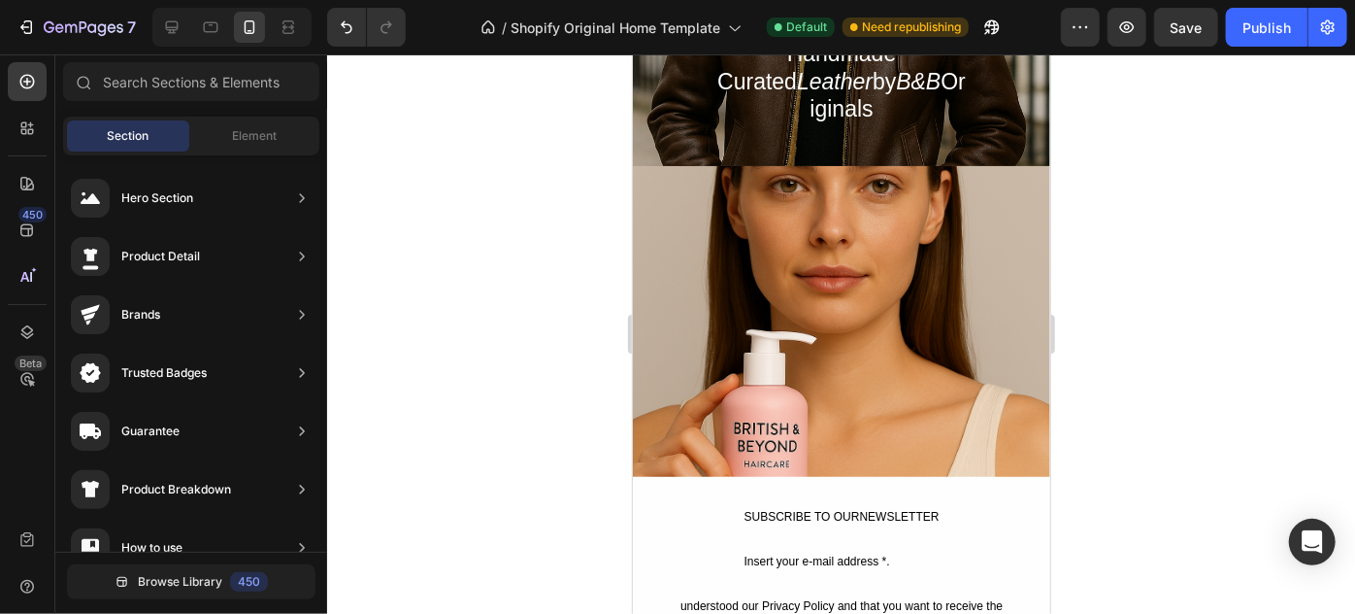
scroll to position [954, 0]
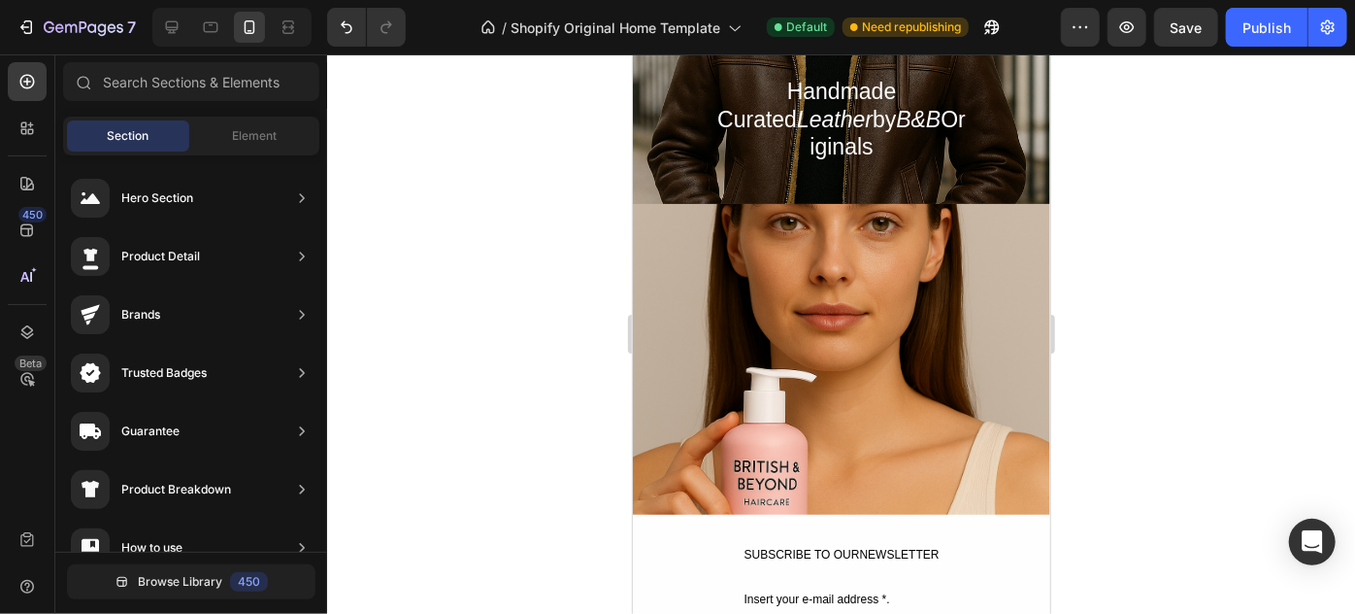
drag, startPoint x: 1038, startPoint y: 99, endPoint x: 1717, endPoint y: 335, distance: 718.5
click at [982, 310] on div "Heading Text Block Text Block Row Text Block Text Block Row" at bounding box center [841, 358] width 418 height 252
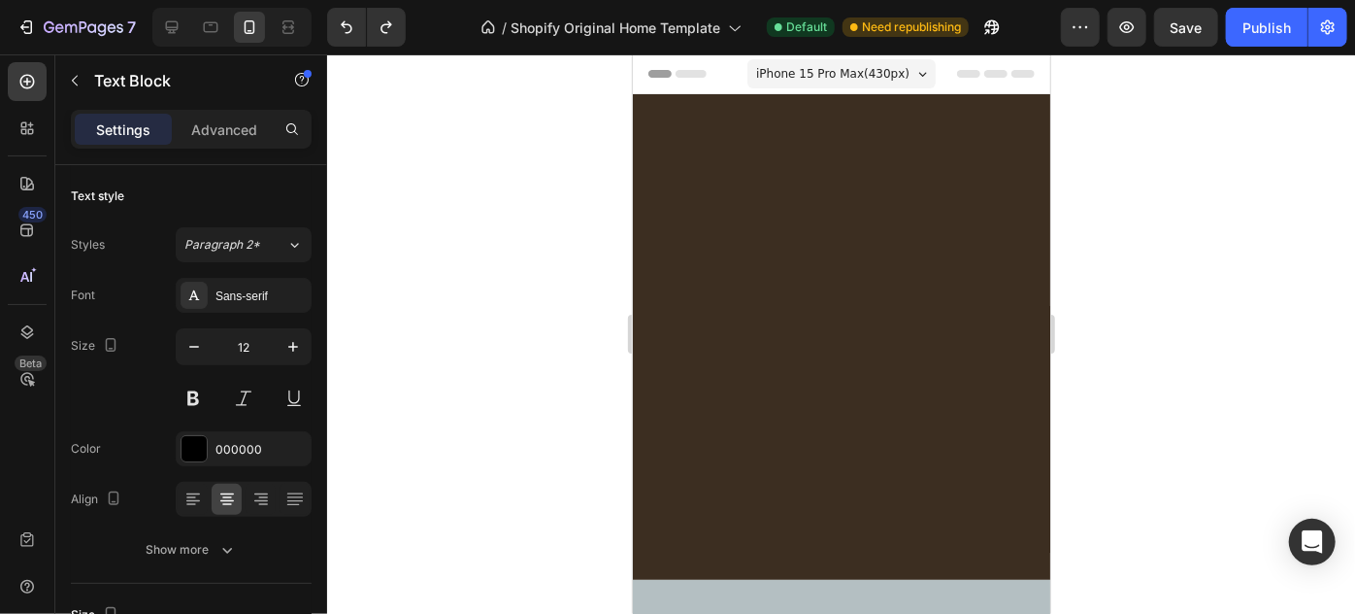
scroll to position [954, 0]
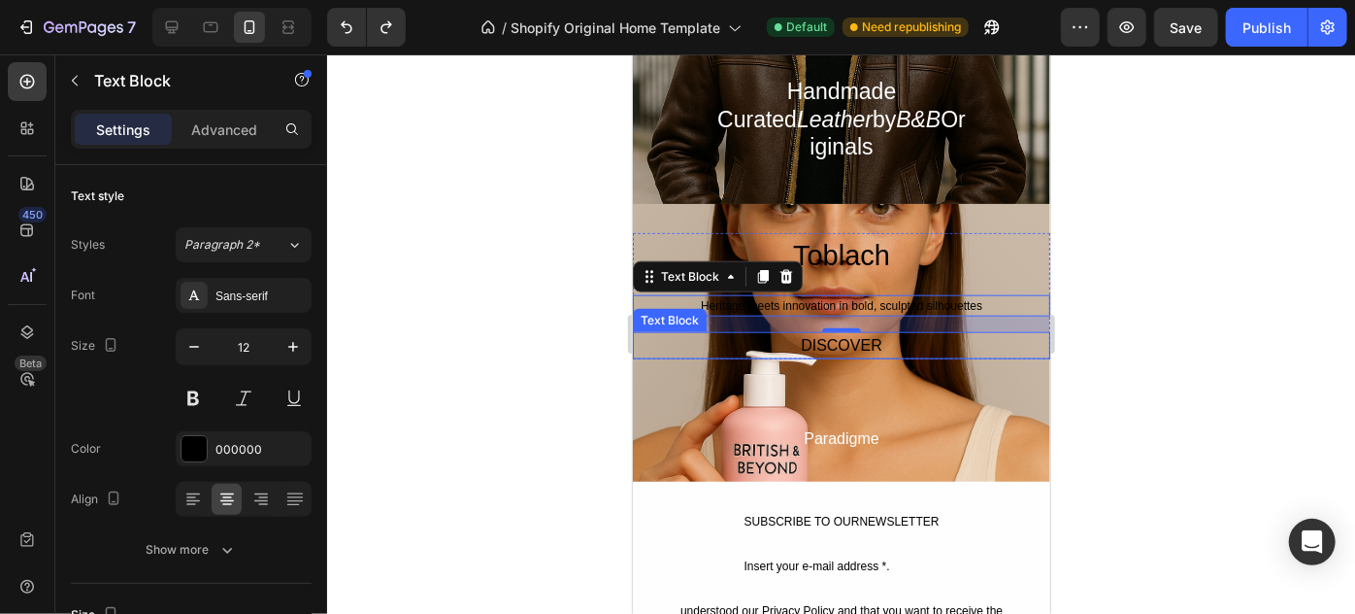
click at [894, 331] on div "DISCOVER" at bounding box center [841, 344] width 418 height 27
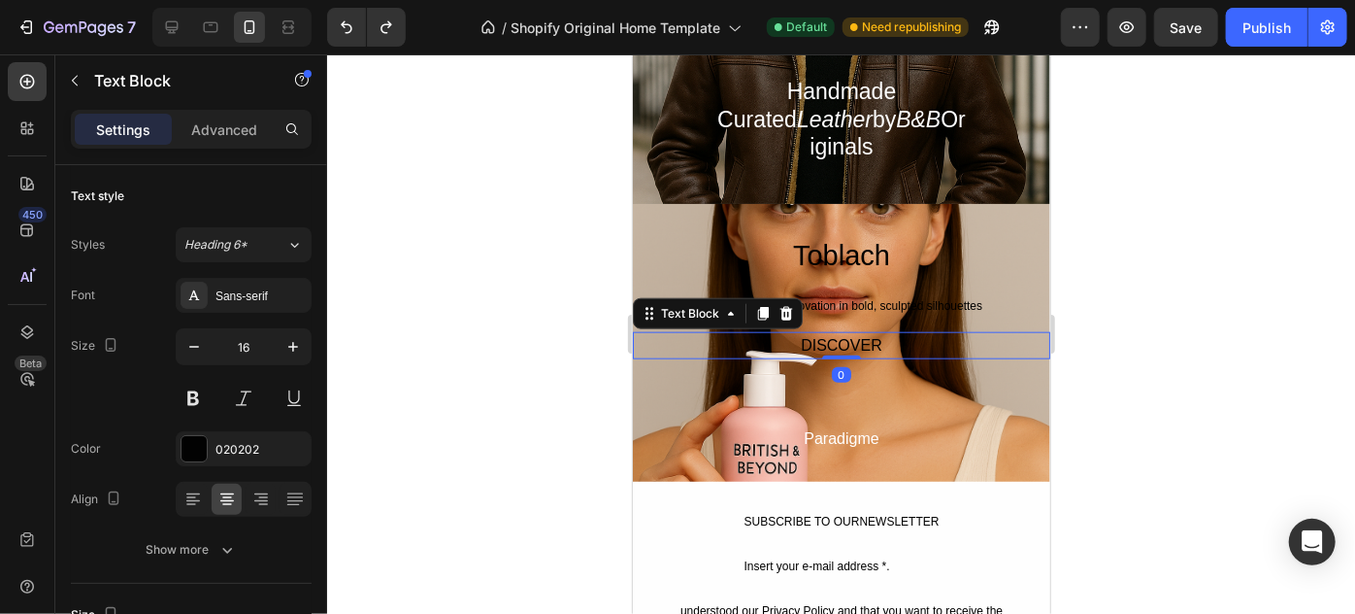
click at [894, 331] on div "DISCOVER" at bounding box center [841, 344] width 418 height 27
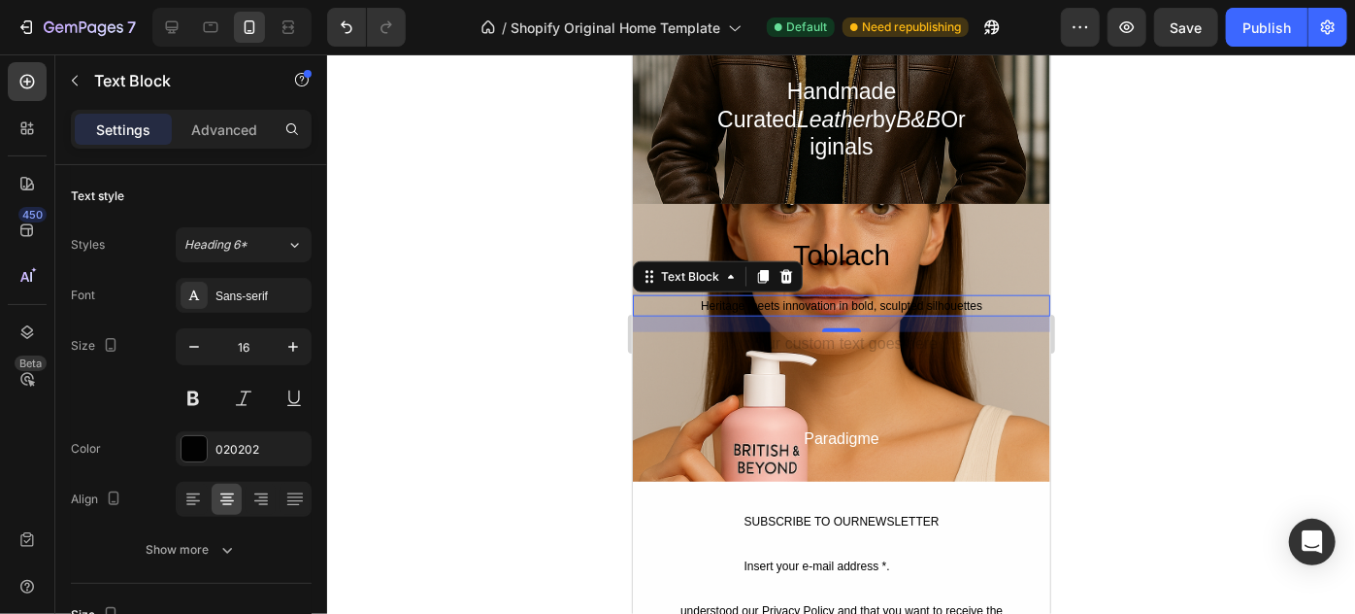
click at [965, 294] on div "Heritage meets innovation in bold, sculpted silhouettes" at bounding box center [841, 304] width 418 height 21
click at [976, 294] on div "Heritage meets innovation in bold, sculpted silhouettes" at bounding box center [841, 304] width 418 height 21
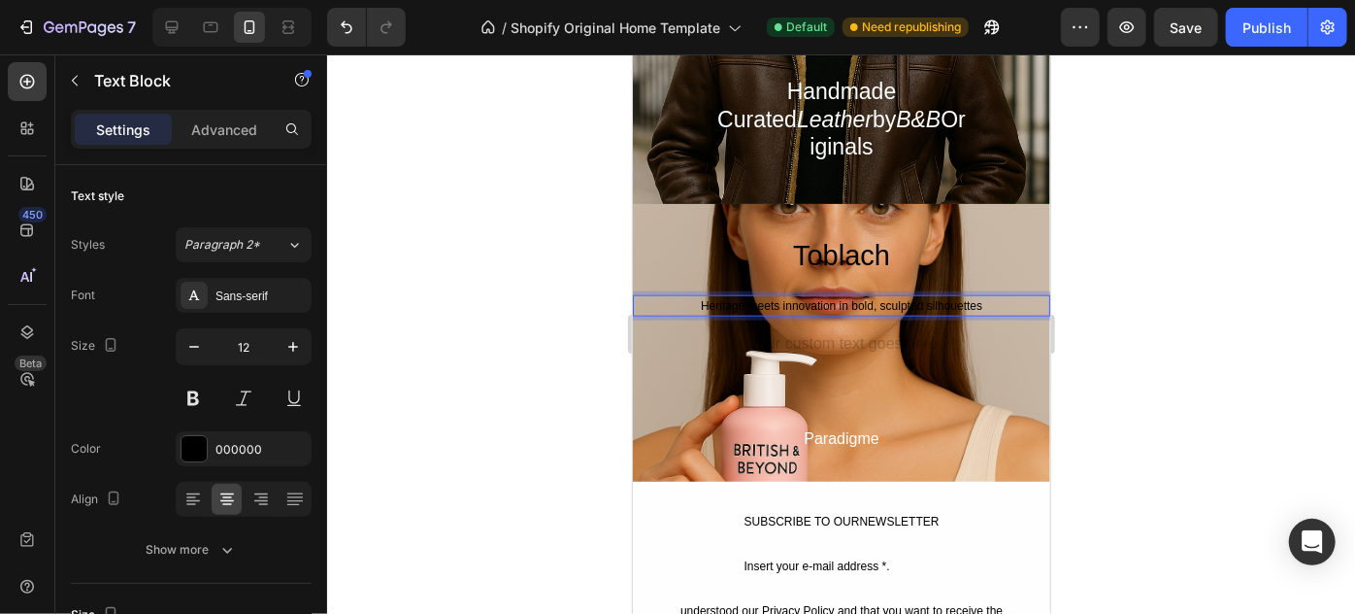
click at [976, 296] on p "Heritage meets innovation in bold, sculpted silhouettes" at bounding box center [841, 304] width 414 height 17
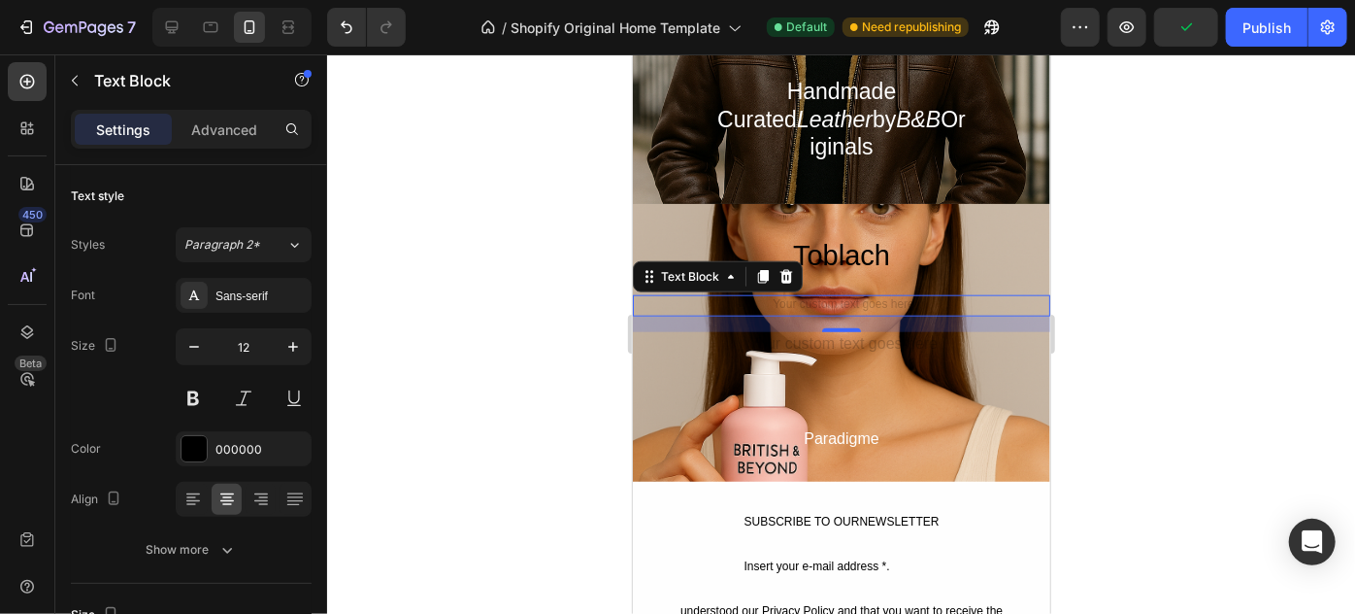
click at [1195, 284] on div at bounding box center [841, 333] width 1028 height 559
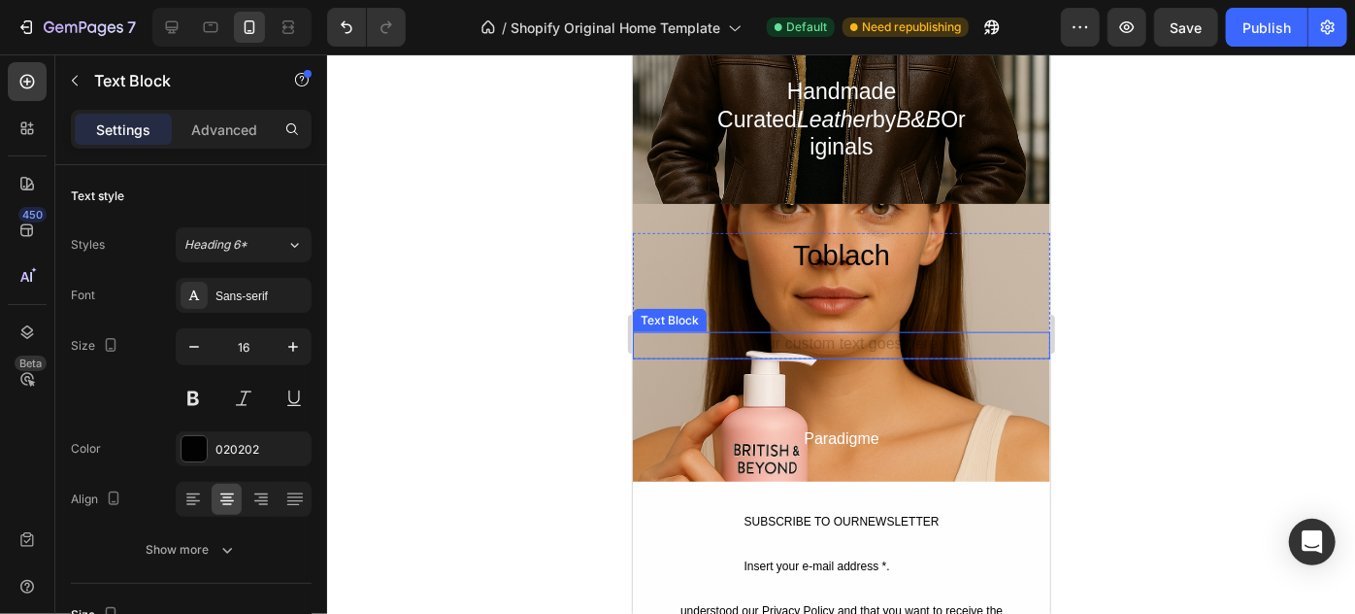
click at [915, 331] on div "Rich Text Editor. Editing area: main" at bounding box center [841, 344] width 418 height 27
click at [1150, 327] on div at bounding box center [841, 333] width 1028 height 559
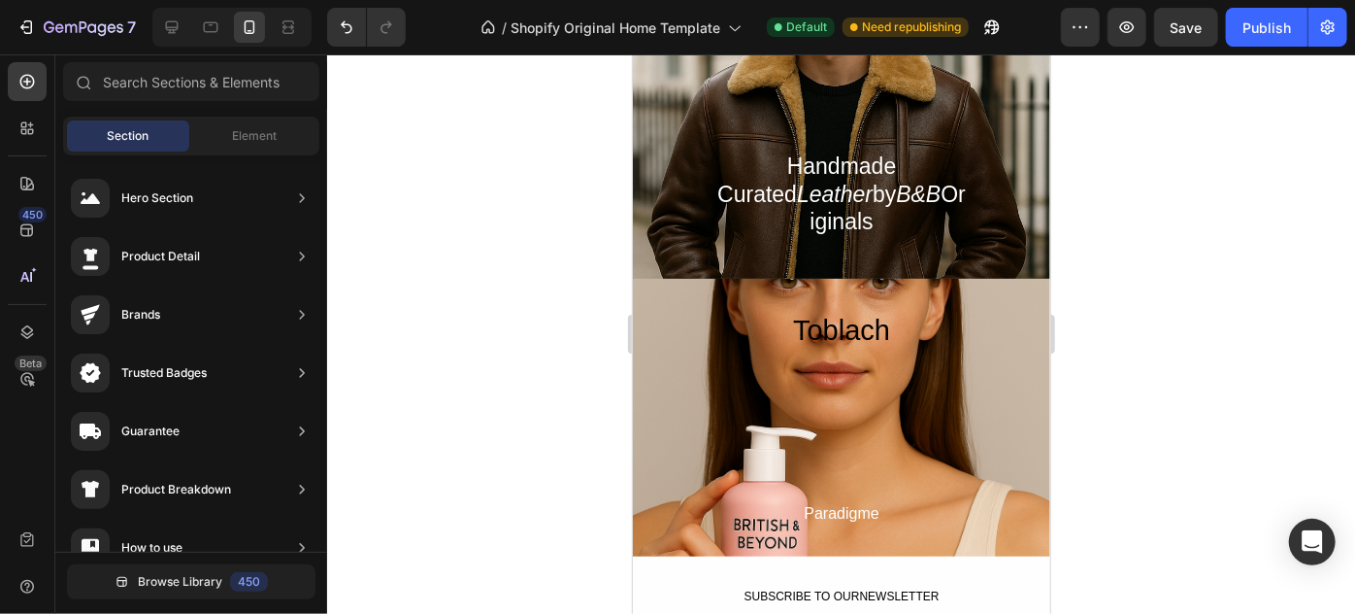
scroll to position [828, 0]
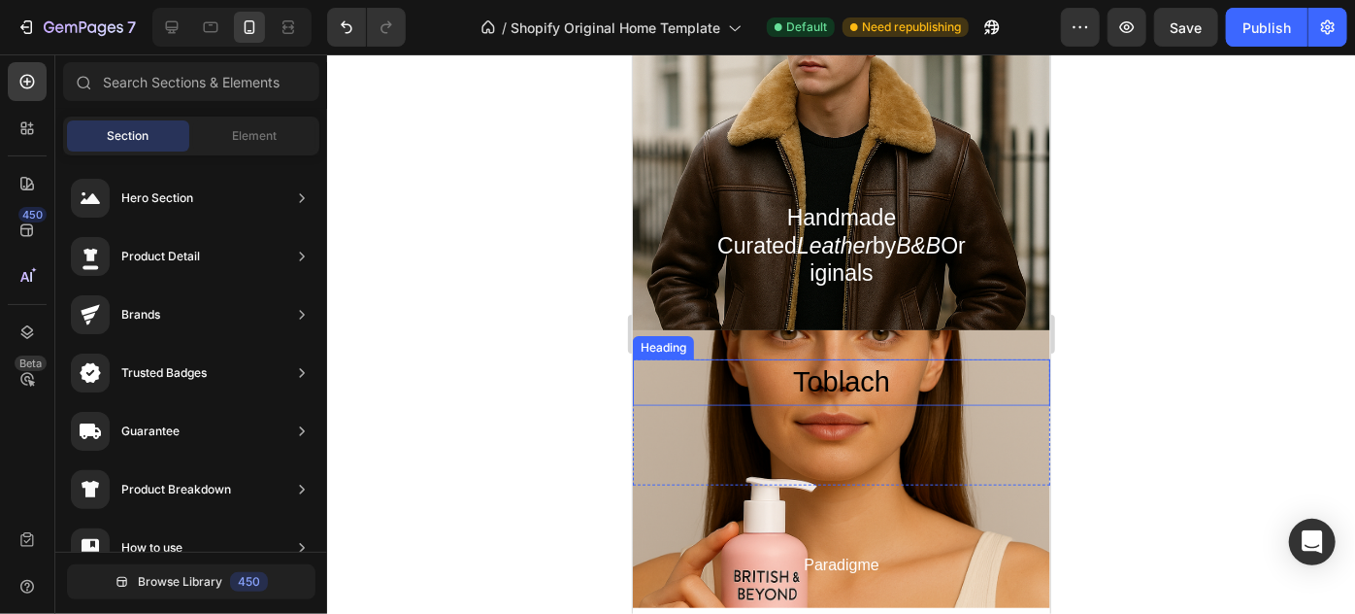
click at [846, 371] on h2 "Toblach" at bounding box center [841, 381] width 418 height 47
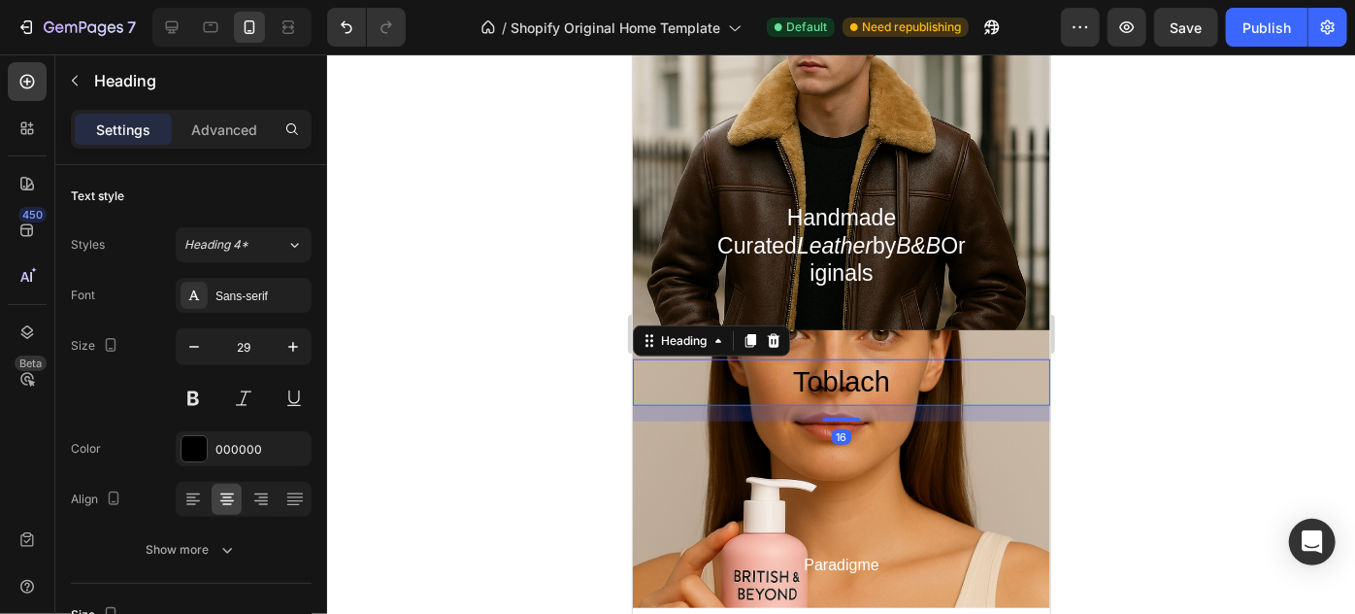
click at [883, 366] on h2 "Toblach" at bounding box center [841, 381] width 418 height 47
click at [883, 366] on p "Toblach" at bounding box center [841, 381] width 414 height 43
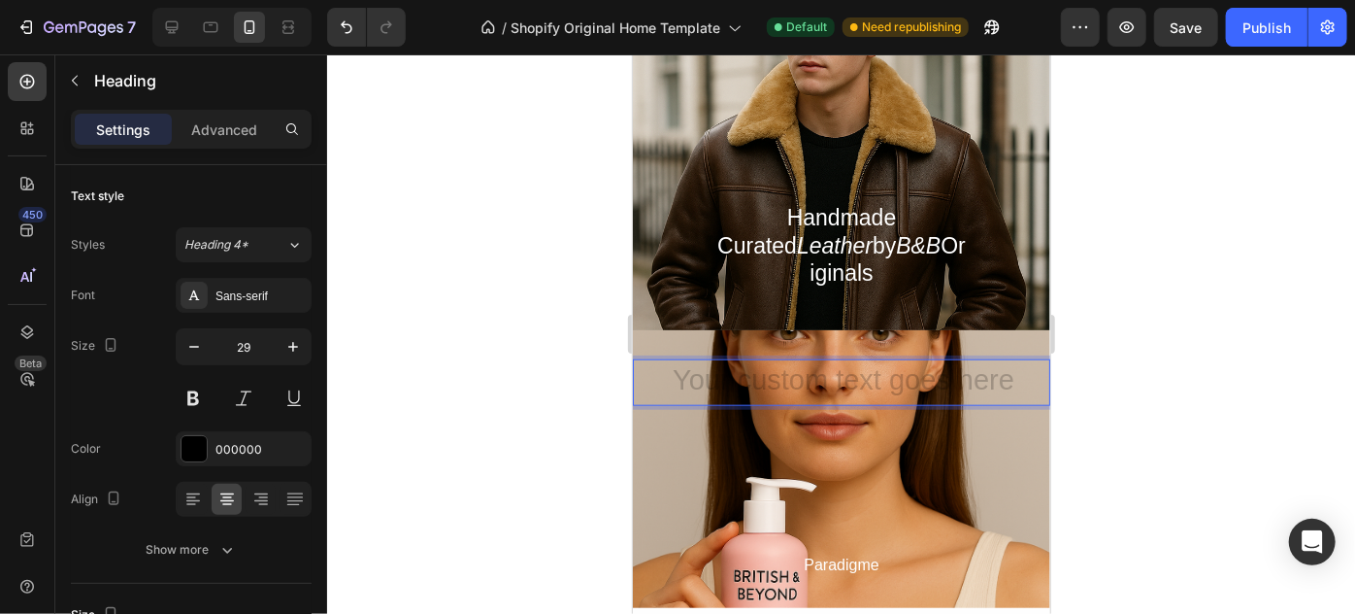
click at [1227, 248] on div at bounding box center [841, 333] width 1028 height 559
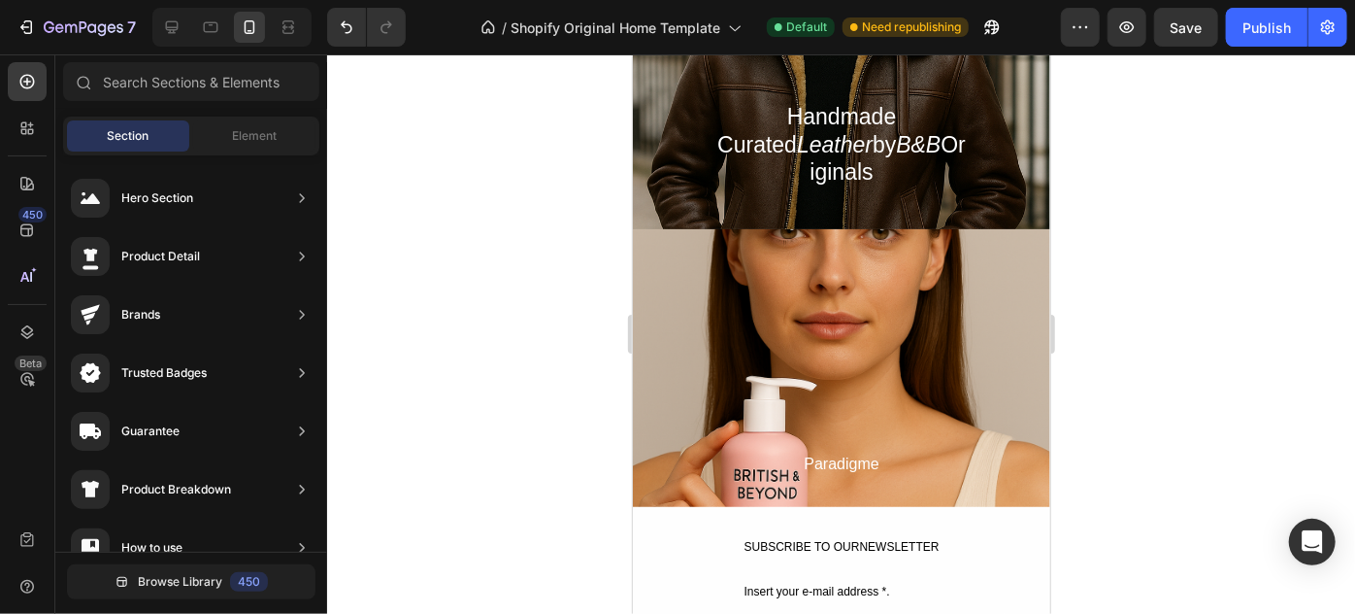
scroll to position [945, 0]
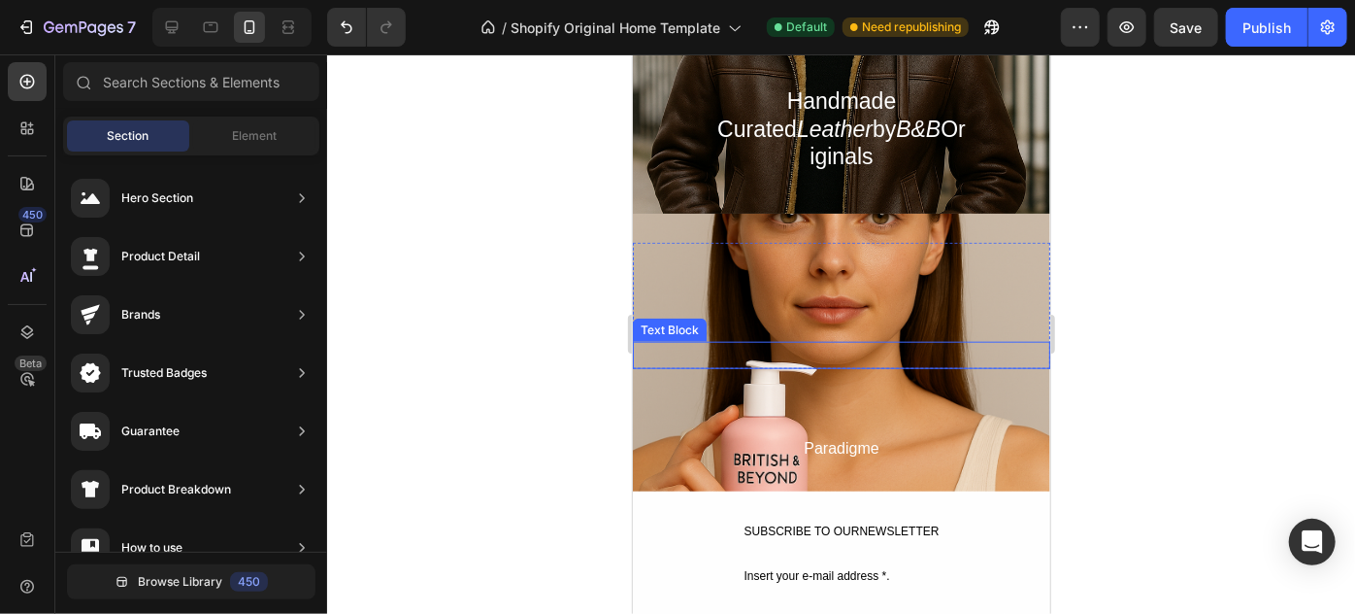
click at [979, 345] on p "Rich Text Editor. Editing area: main" at bounding box center [841, 354] width 414 height 23
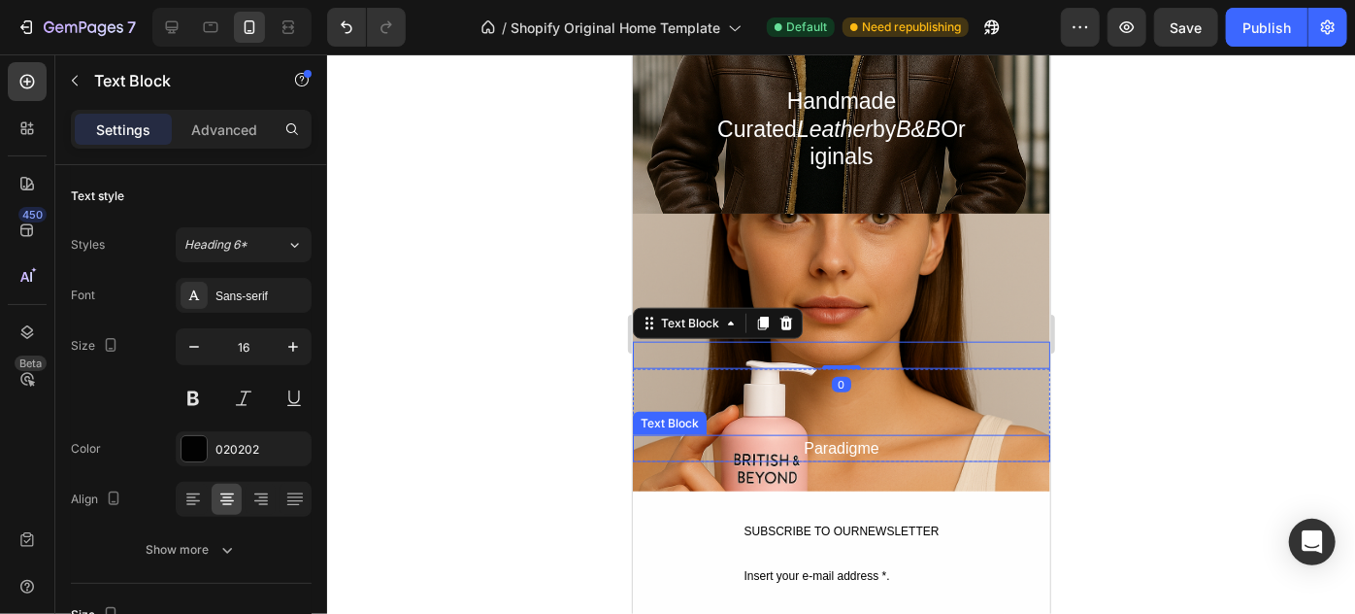
click at [859, 434] on div "Paradigme" at bounding box center [841, 447] width 418 height 27
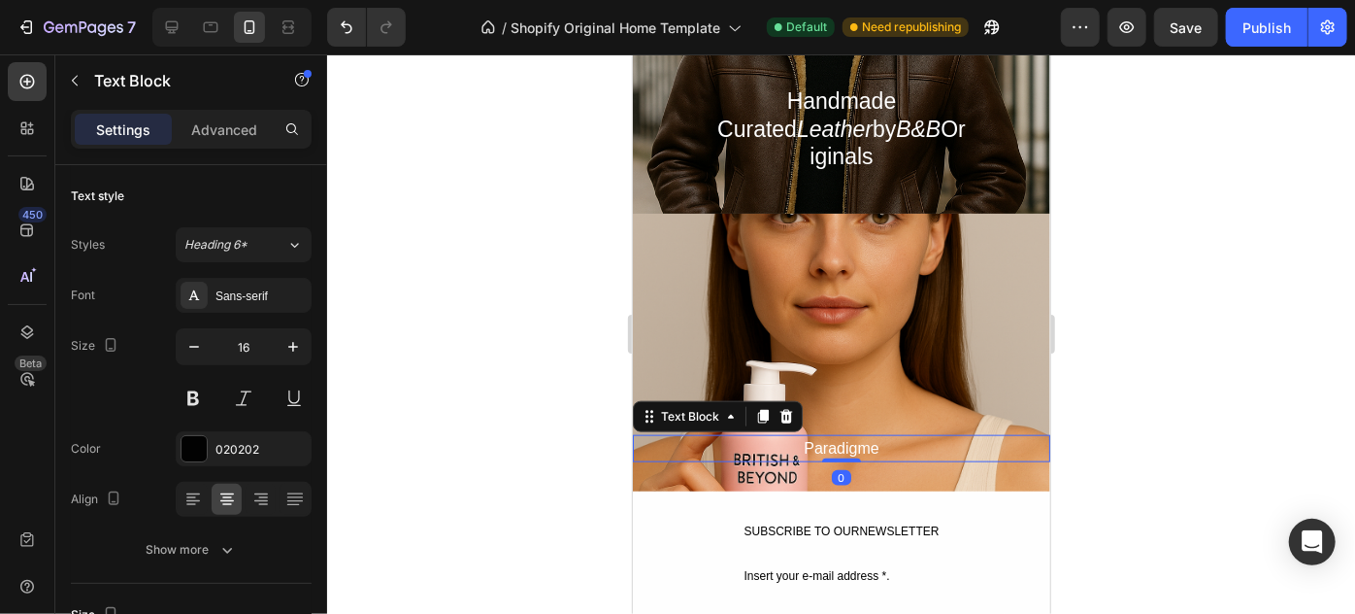
click at [859, 434] on div "Paradigme" at bounding box center [841, 447] width 418 height 27
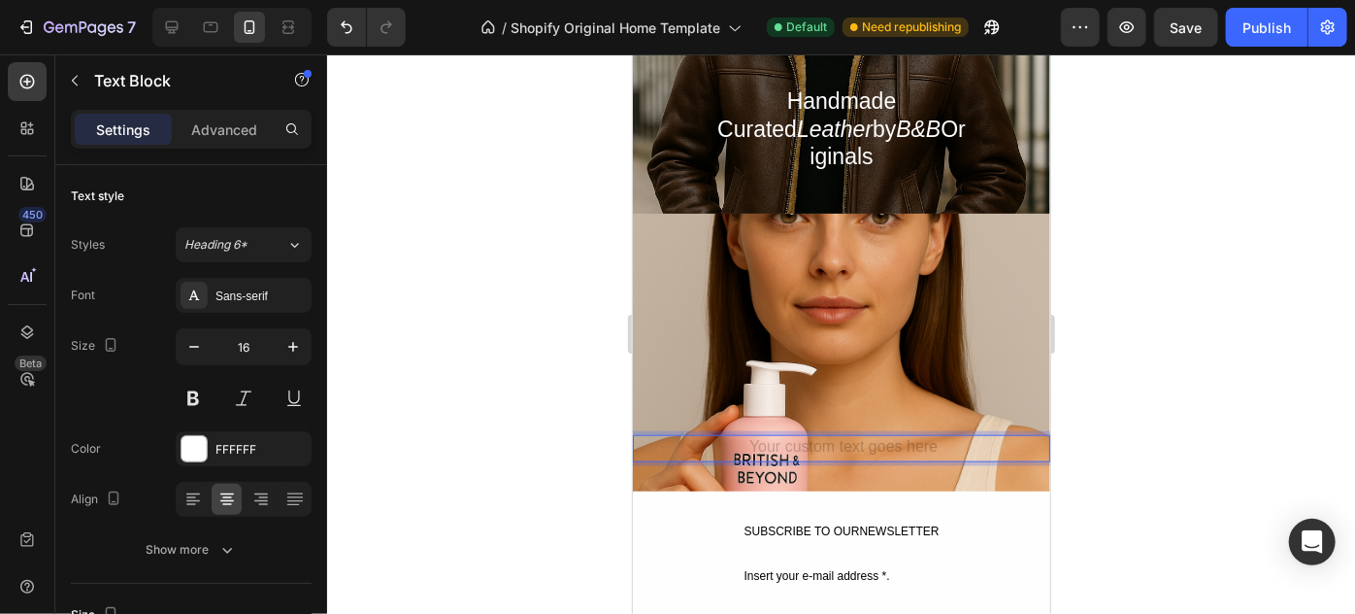
click at [1131, 437] on div at bounding box center [841, 333] width 1028 height 559
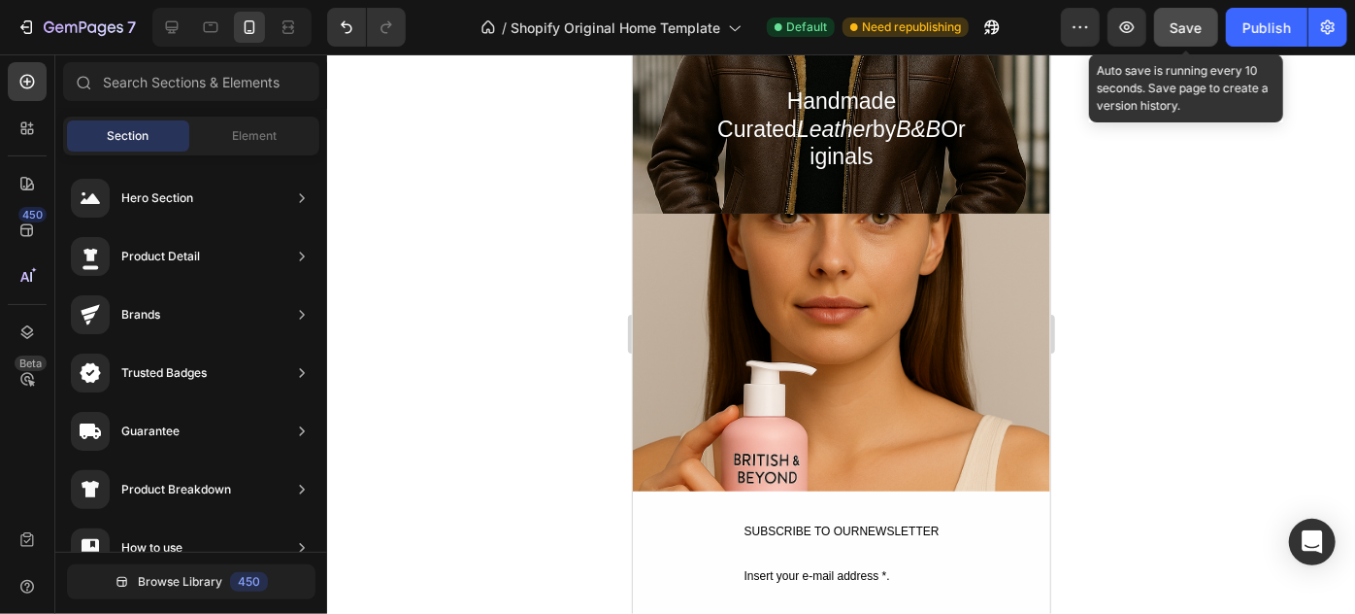
click at [1211, 28] on button "Save" at bounding box center [1186, 27] width 64 height 39
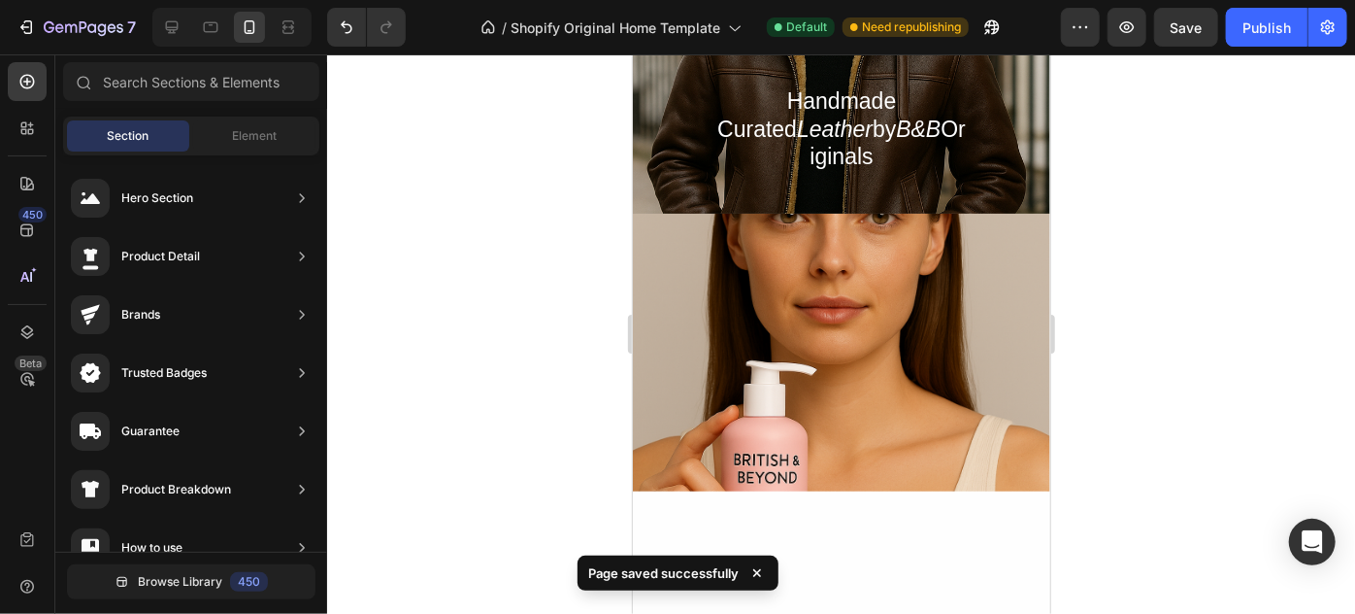
scroll to position [0, 0]
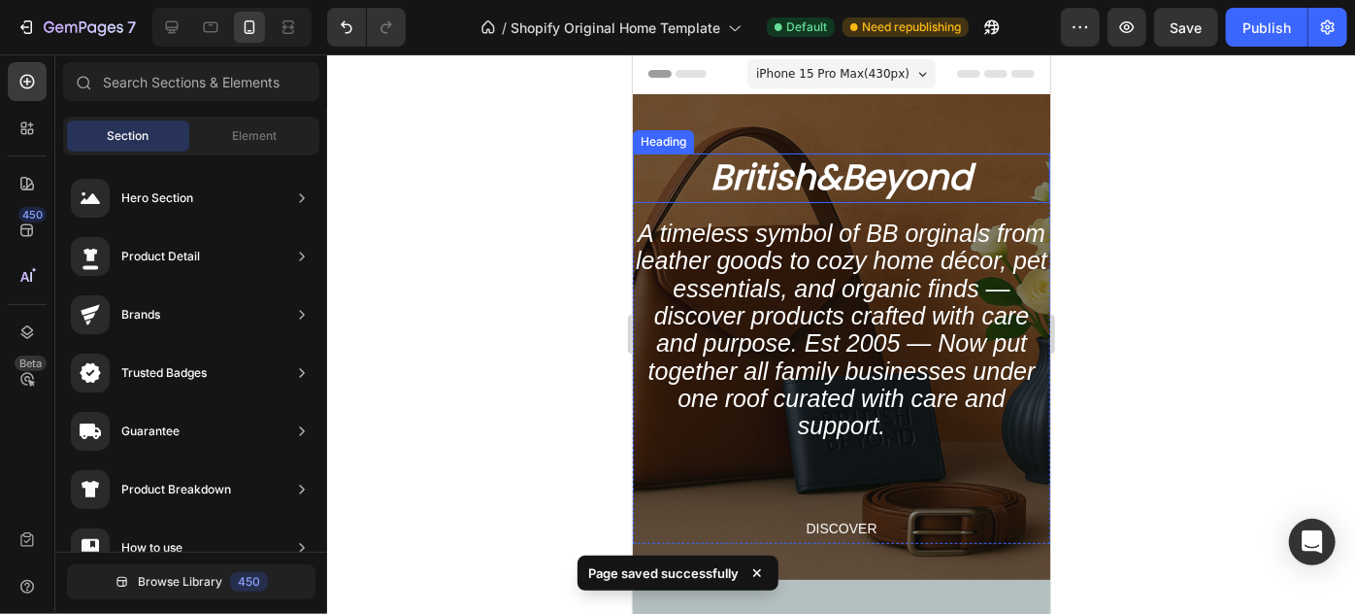
click at [951, 147] on div "Overlay" at bounding box center [841, 335] width 418 height 485
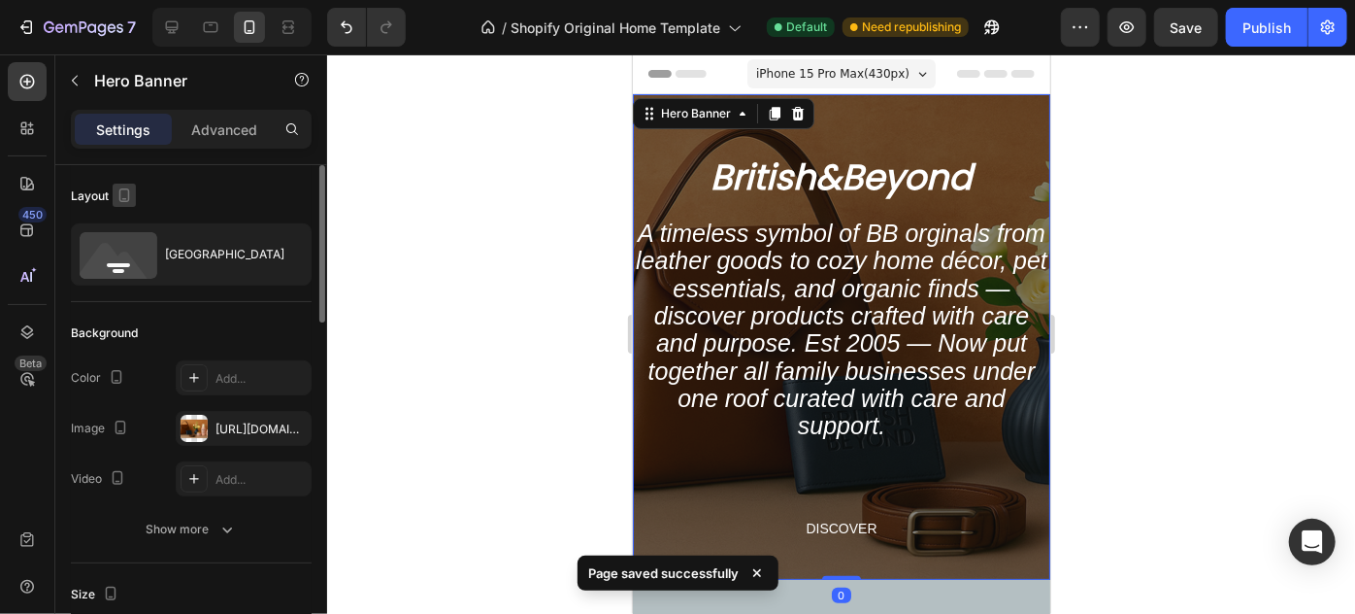
click at [125, 185] on icon "button" at bounding box center [124, 194] width 19 height 19
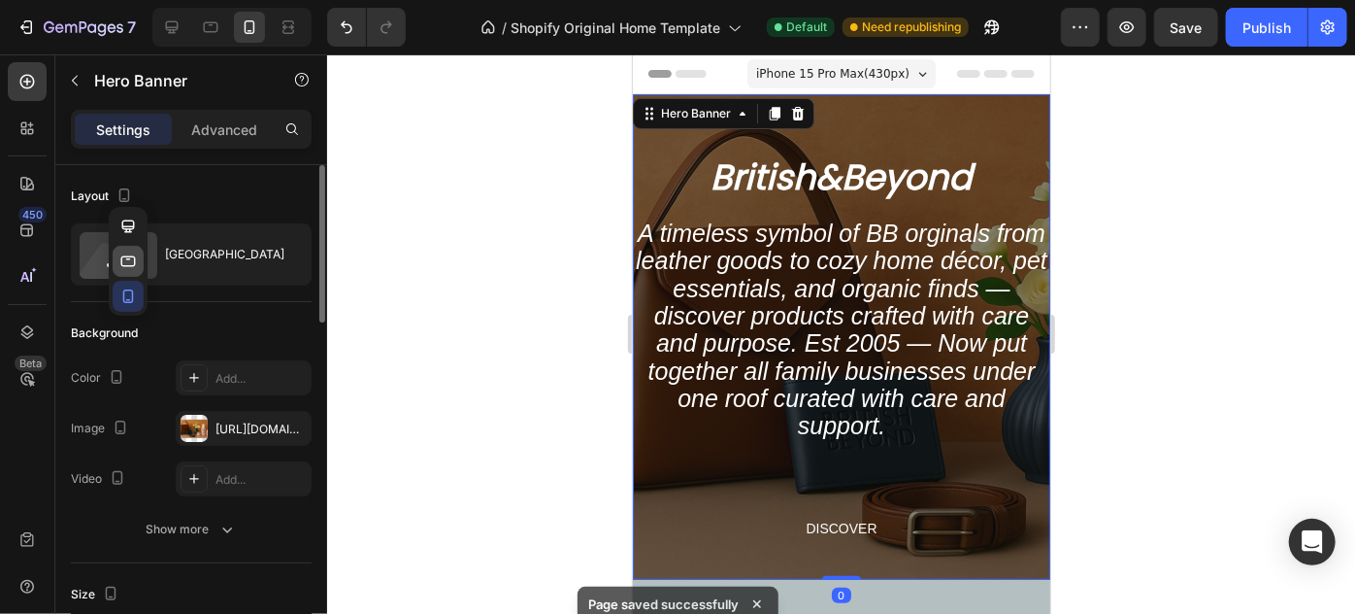
click at [131, 255] on icon "button" at bounding box center [128, 260] width 15 height 11
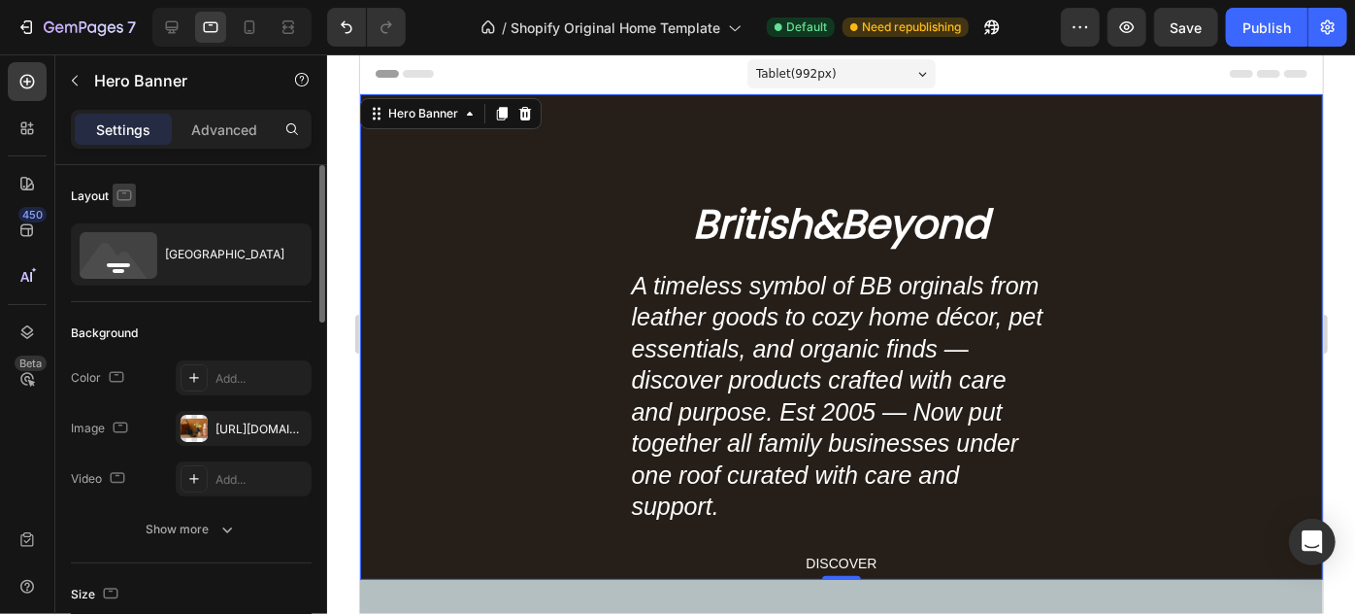
click at [122, 196] on icon "button" at bounding box center [124, 194] width 19 height 19
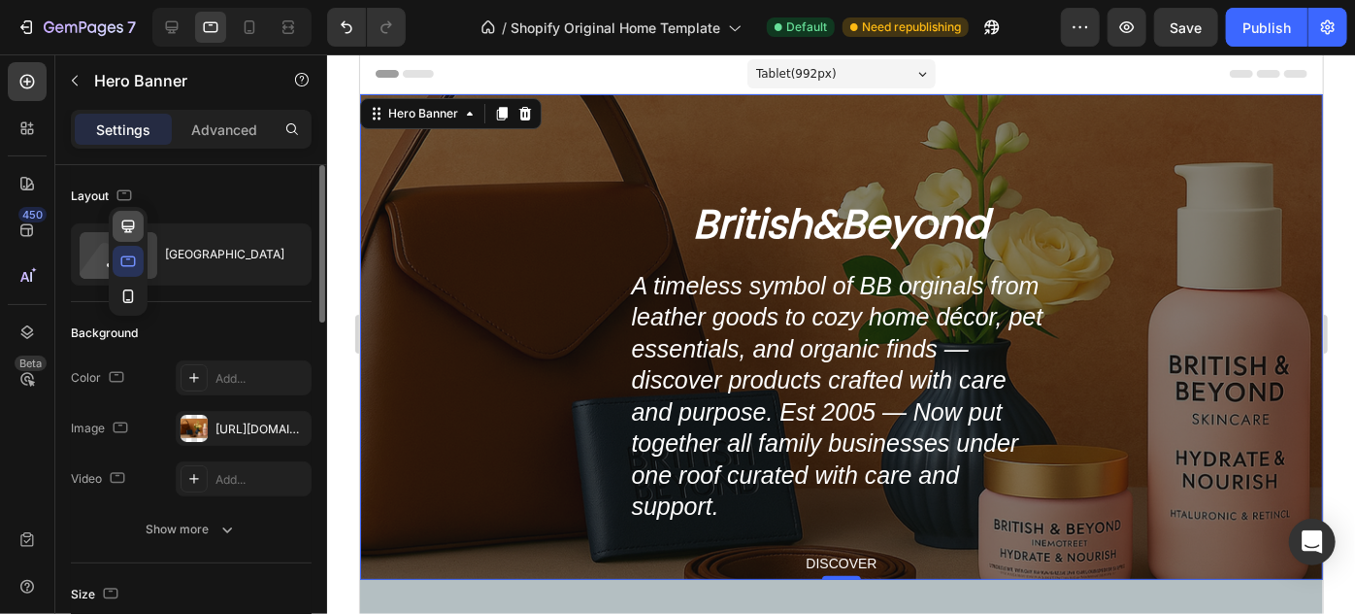
click at [128, 224] on icon "button" at bounding box center [127, 226] width 19 height 19
type input "673"
type input "1200"
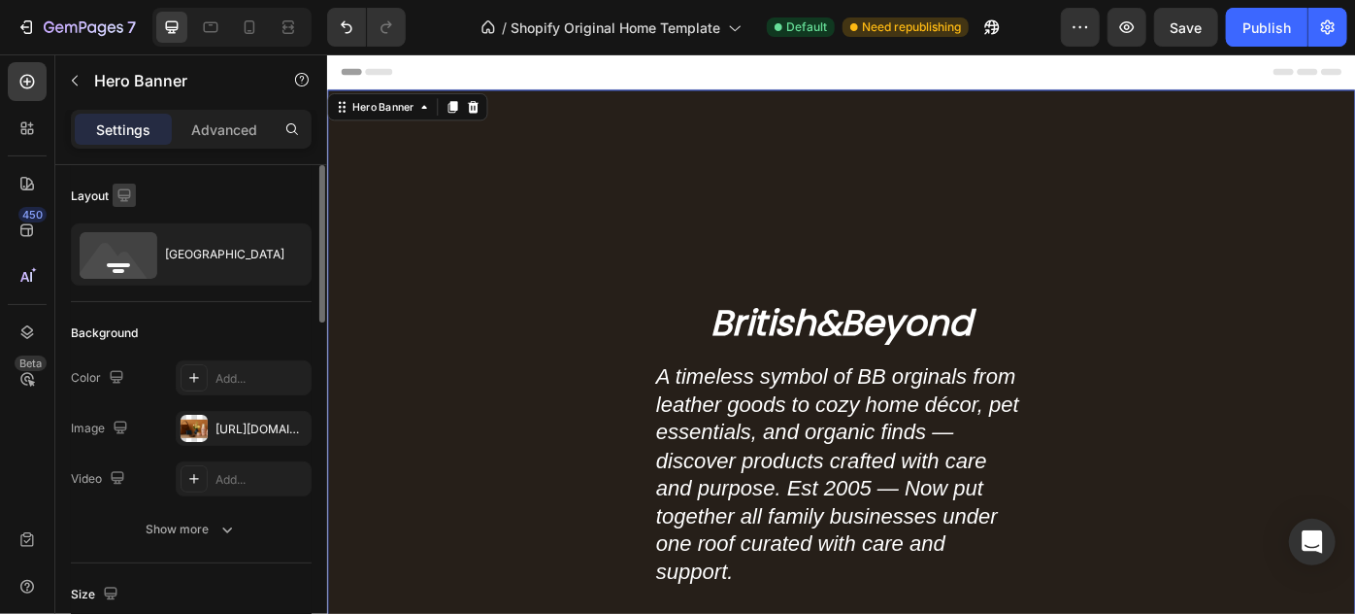
click at [126, 200] on icon "button" at bounding box center [123, 194] width 13 height 13
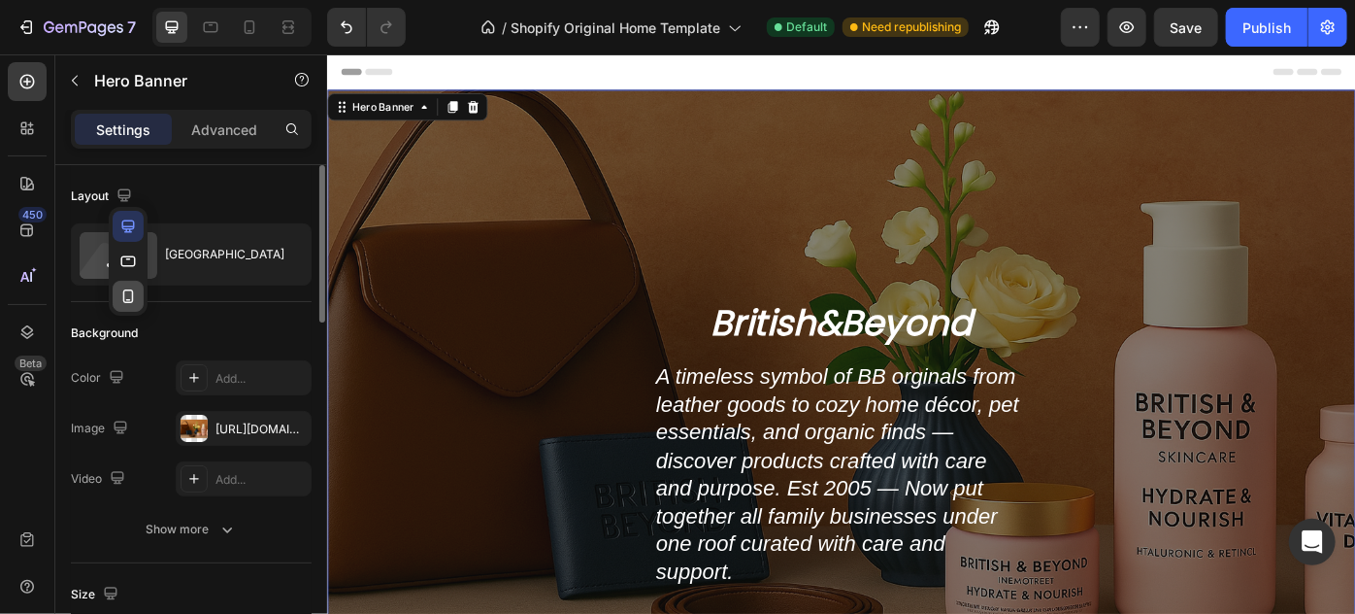
click at [135, 289] on icon "button" at bounding box center [127, 295] width 19 height 19
type input "500"
type input "100%"
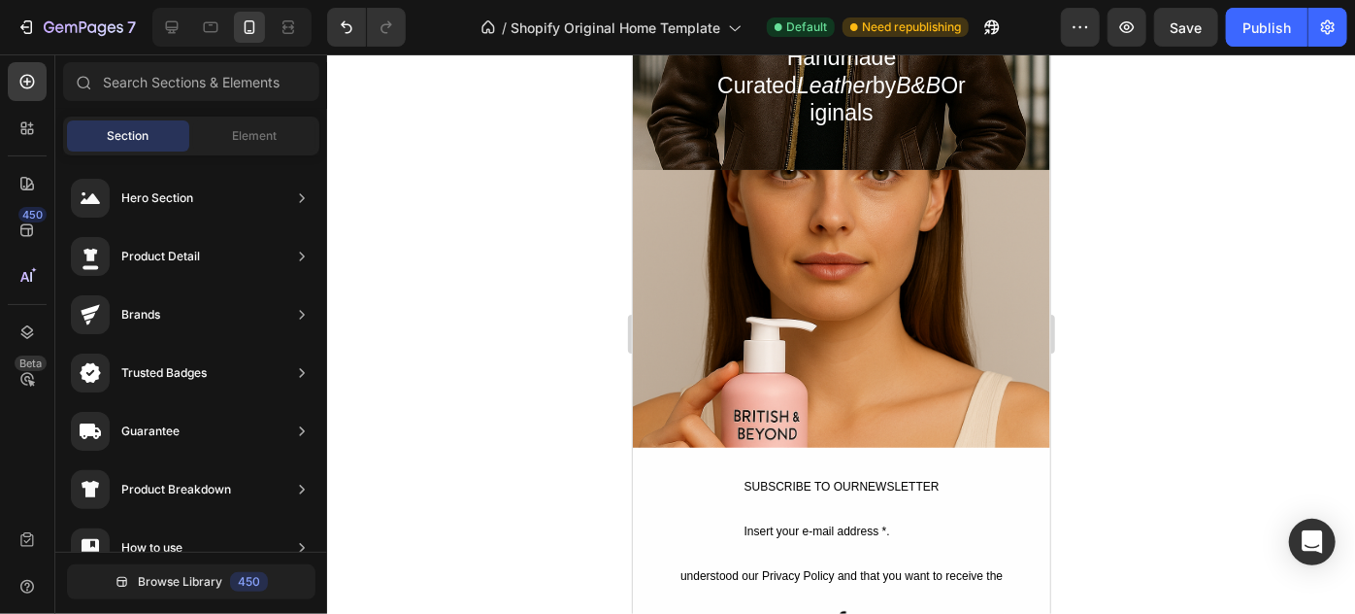
drag, startPoint x: 1041, startPoint y: 105, endPoint x: 1706, endPoint y: 346, distance: 707.4
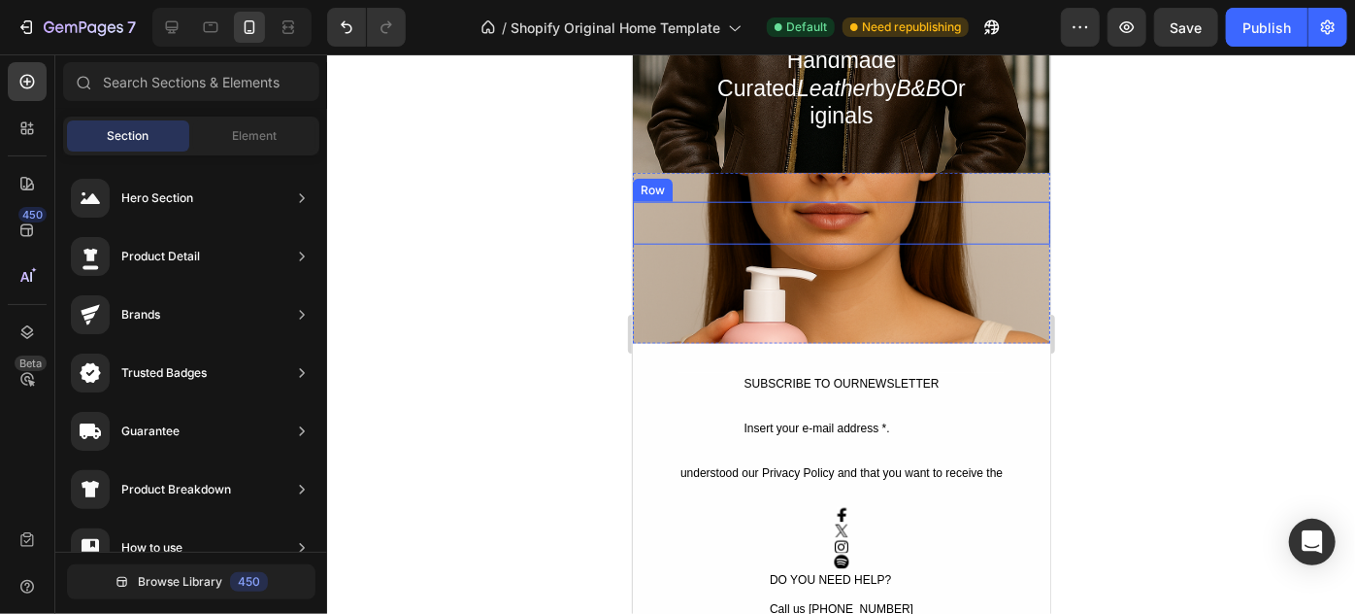
click at [964, 264] on div "Text Block Text Block" at bounding box center [841, 279] width 418 height 70
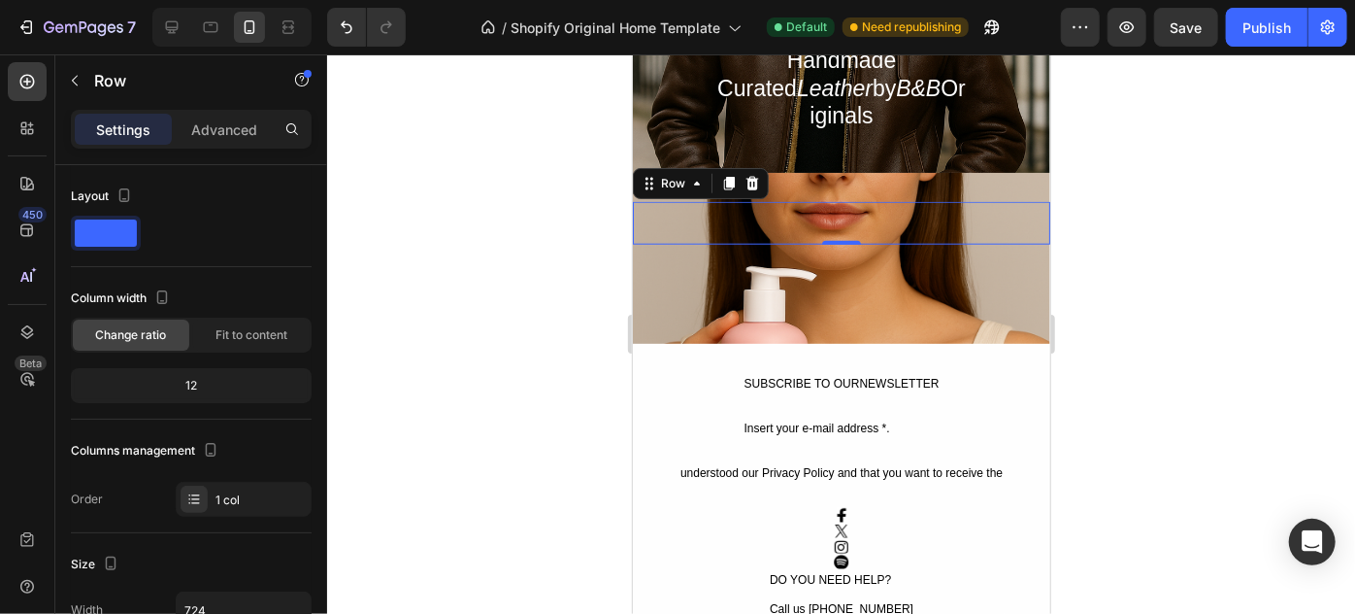
click at [911, 203] on div "Heading Text Block Text Block" at bounding box center [841, 222] width 418 height 43
click at [748, 176] on icon at bounding box center [752, 183] width 13 height 14
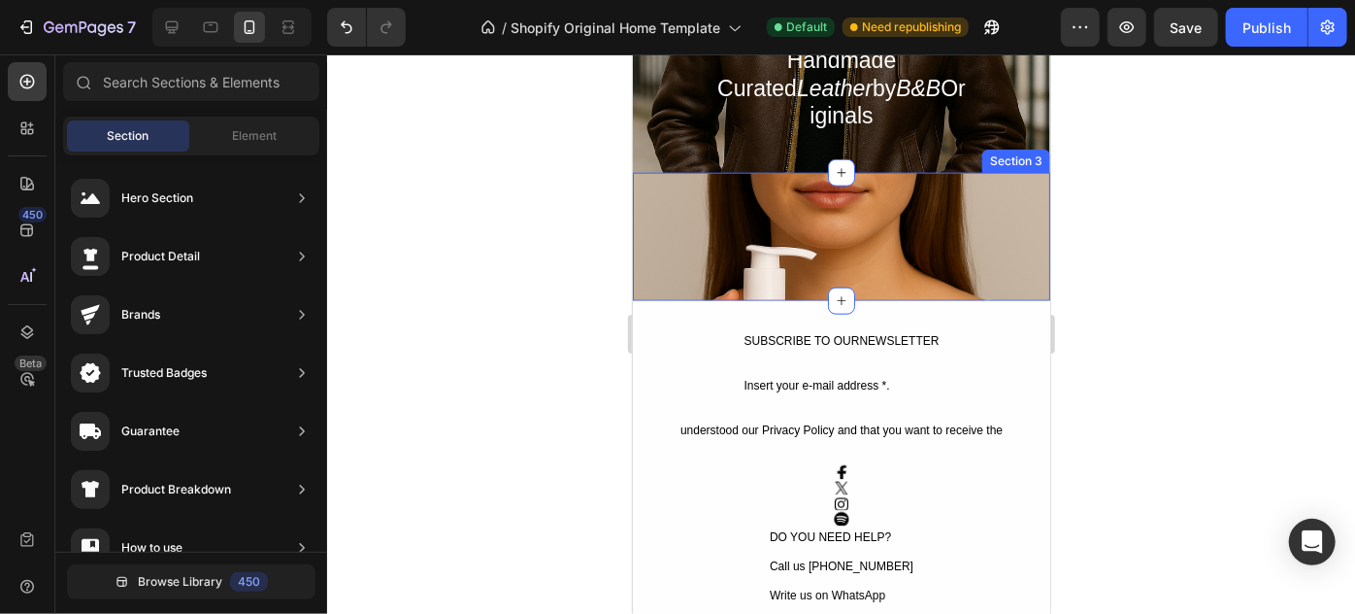
click at [753, 177] on div "Text Block Text Block Row Section 3" at bounding box center [841, 236] width 418 height 128
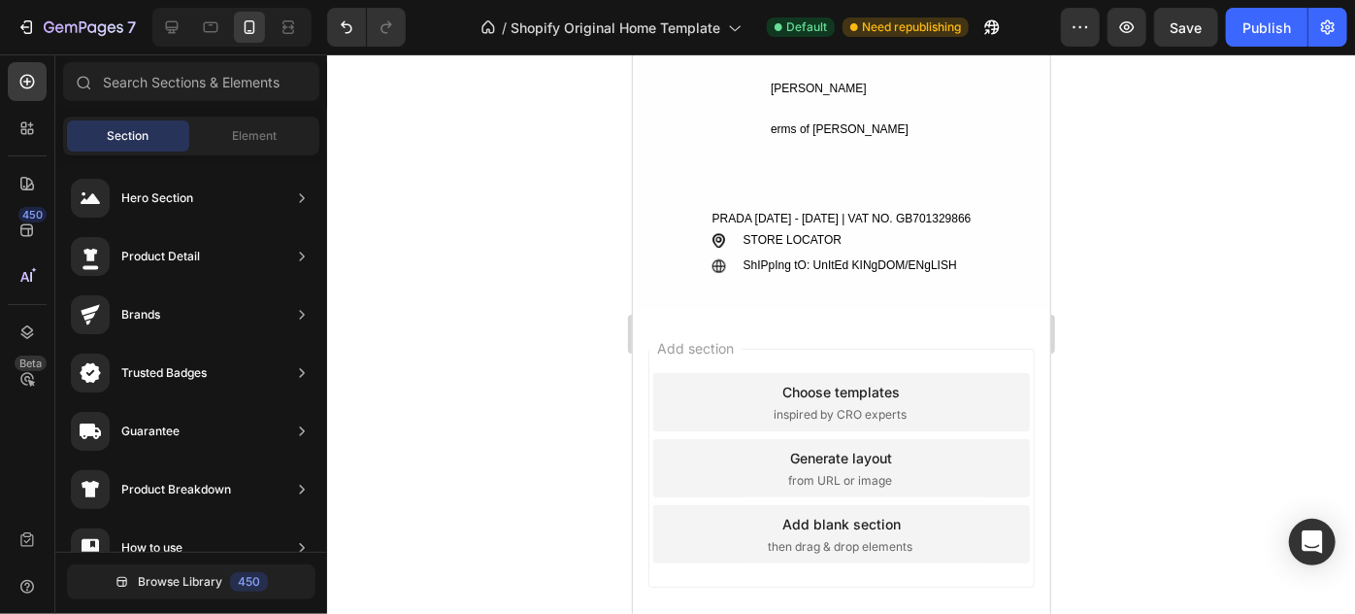
scroll to position [1955, 0]
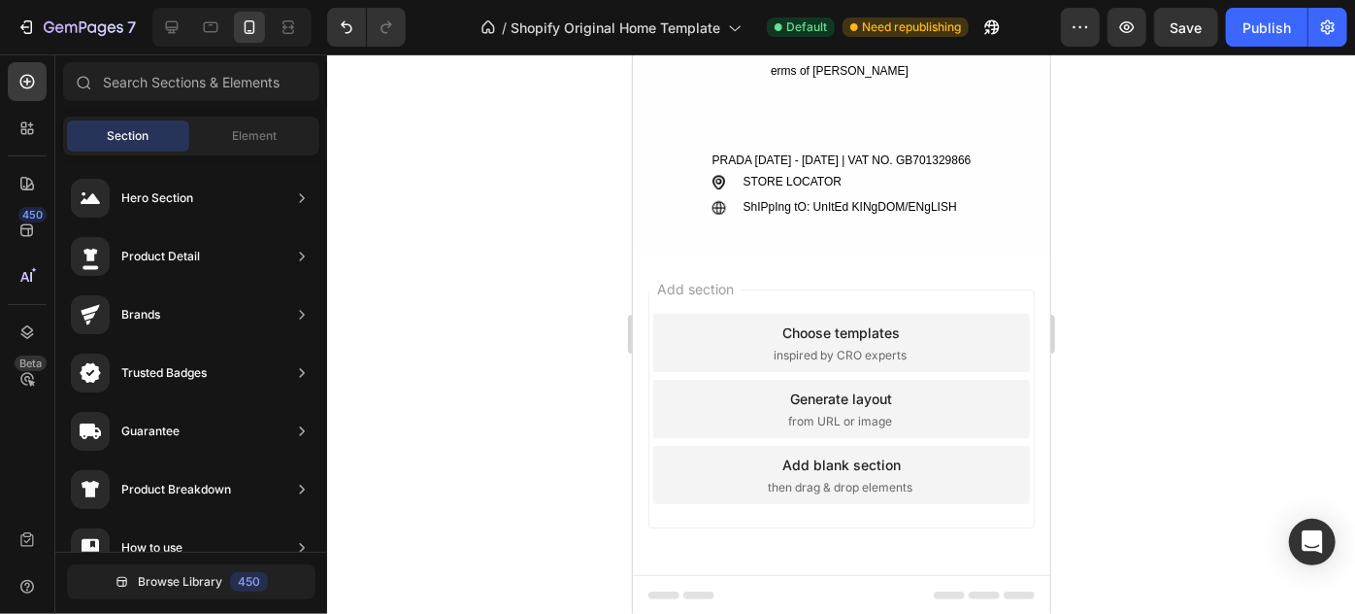
drag, startPoint x: 1041, startPoint y: 284, endPoint x: 1683, endPoint y: 588, distance: 710.5
click at [939, 490] on div "Add blank section then drag & drop elements" at bounding box center [840, 474] width 377 height 58
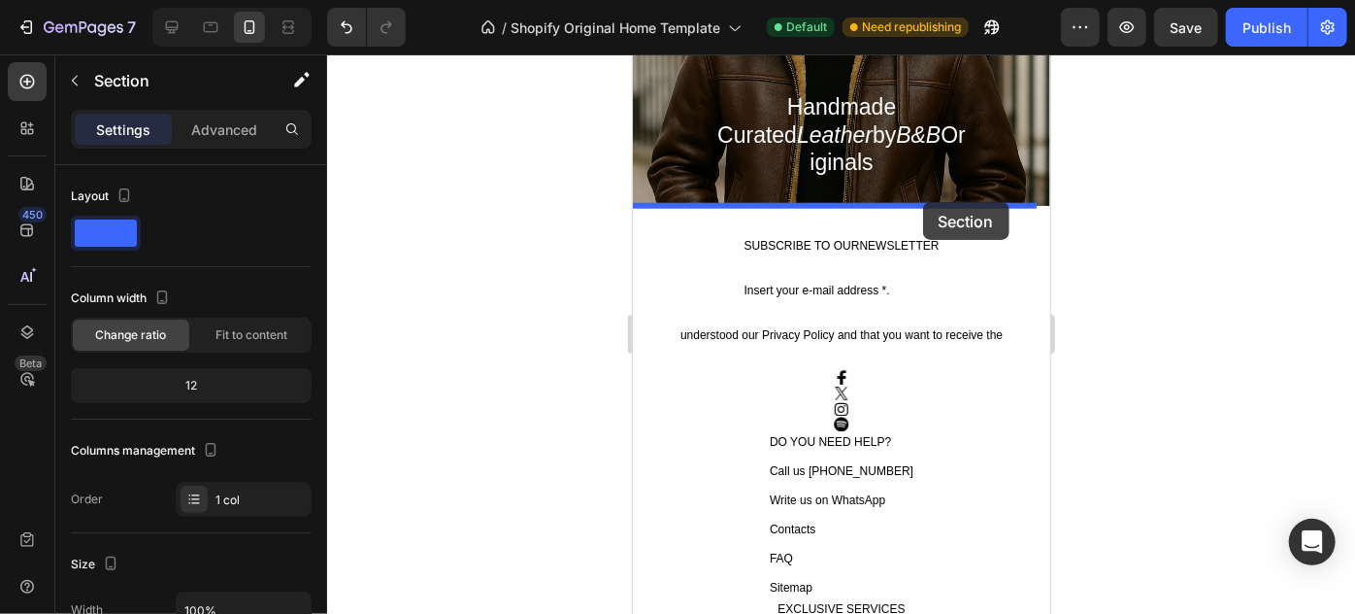
scroll to position [715, 0]
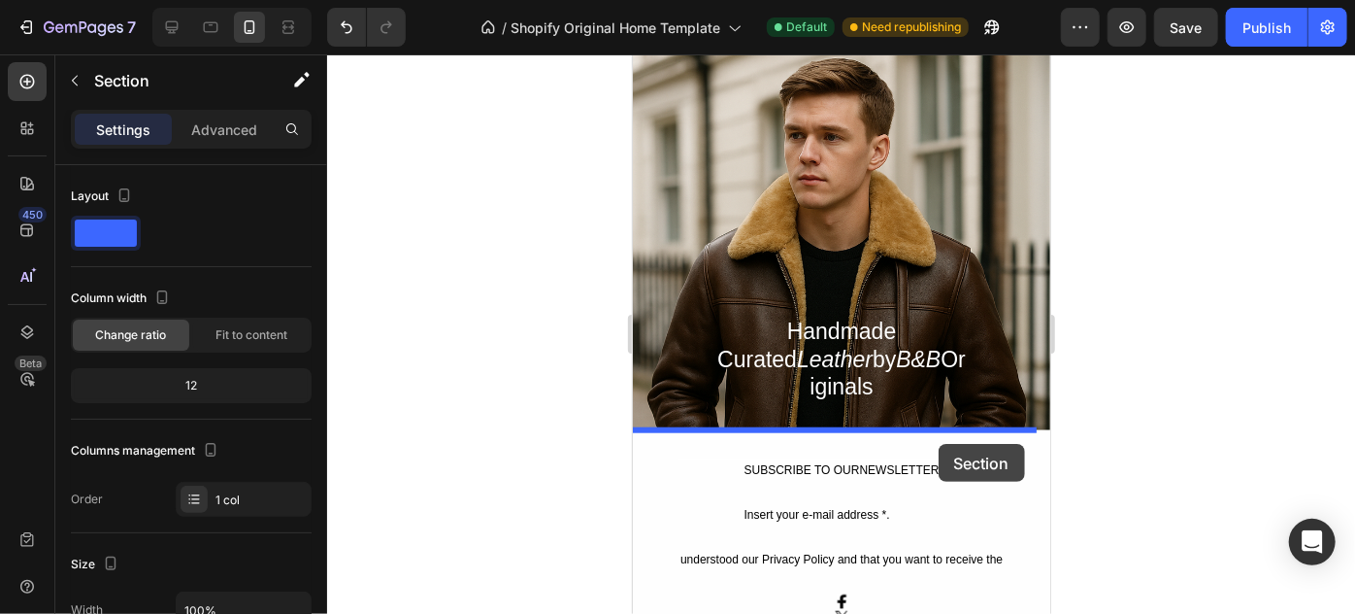
drag, startPoint x: 945, startPoint y: 310, endPoint x: 937, endPoint y: 437, distance: 127.4
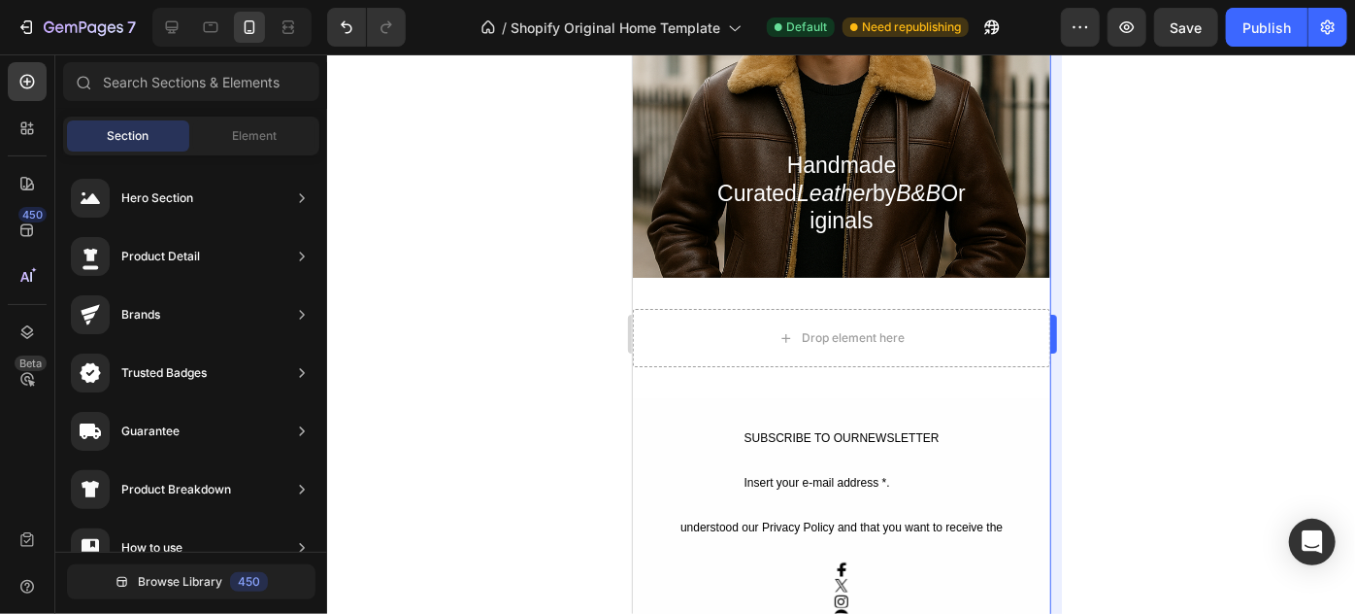
scroll to position [923, 0]
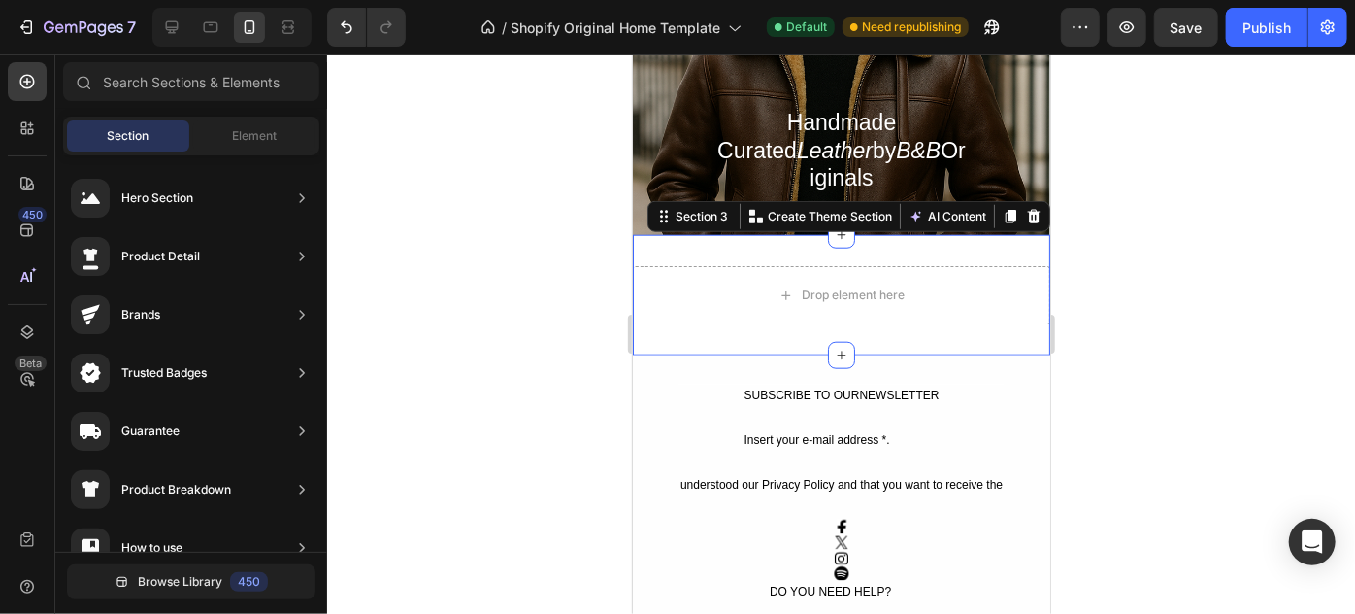
click at [958, 309] on div "Drop element here Section 3 You can create reusable sections Create Theme Secti…" at bounding box center [841, 294] width 418 height 120
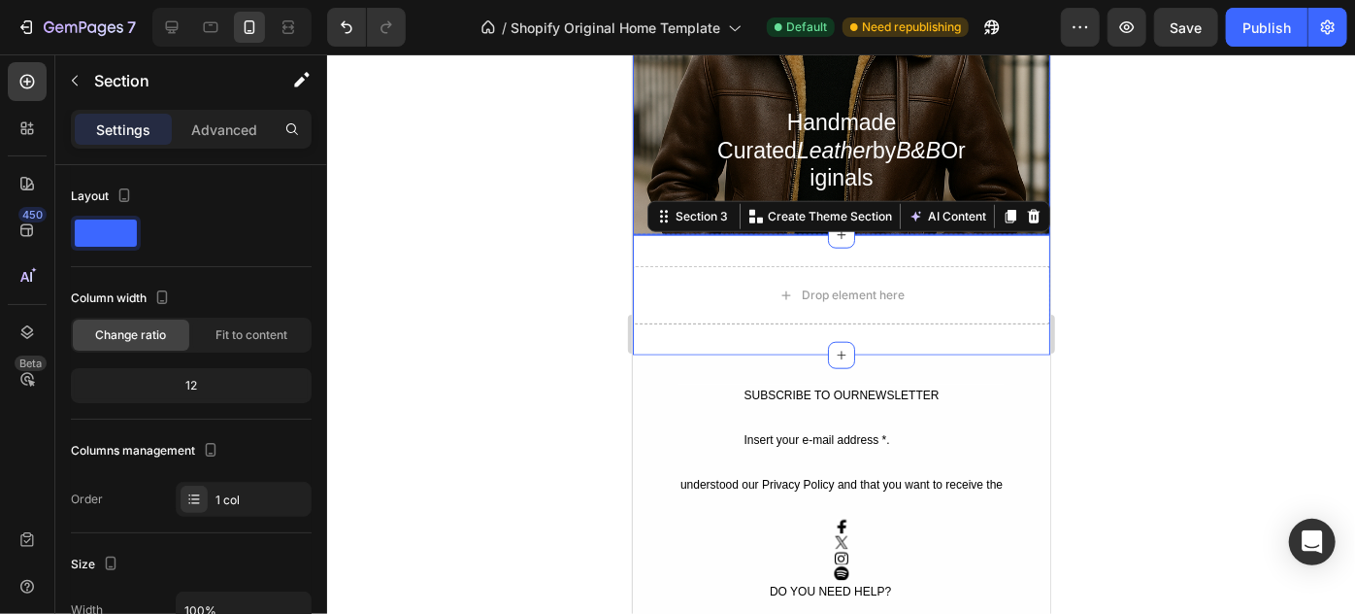
click at [991, 167] on div "Heading Handmade Curated Leather by B&B Originals Text Block Row" at bounding box center [841, 19] width 414 height 425
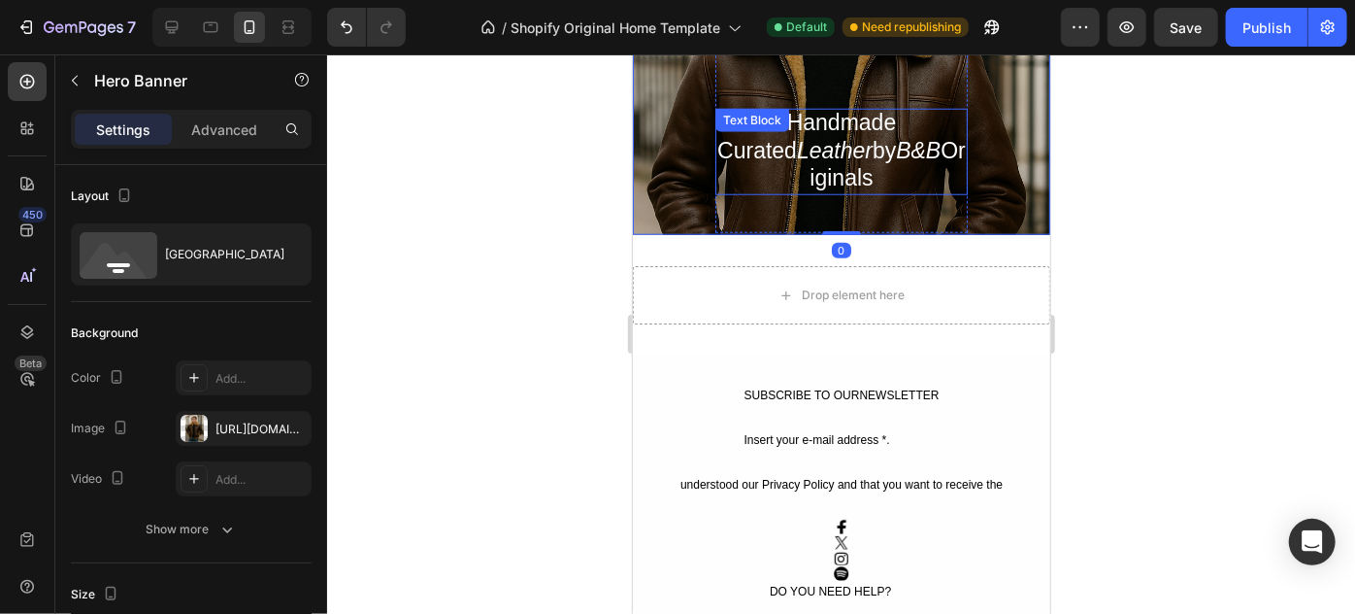
click at [916, 149] on p "Handmade Curated Leather by B&B Originals" at bounding box center [841, 151] width 249 height 83
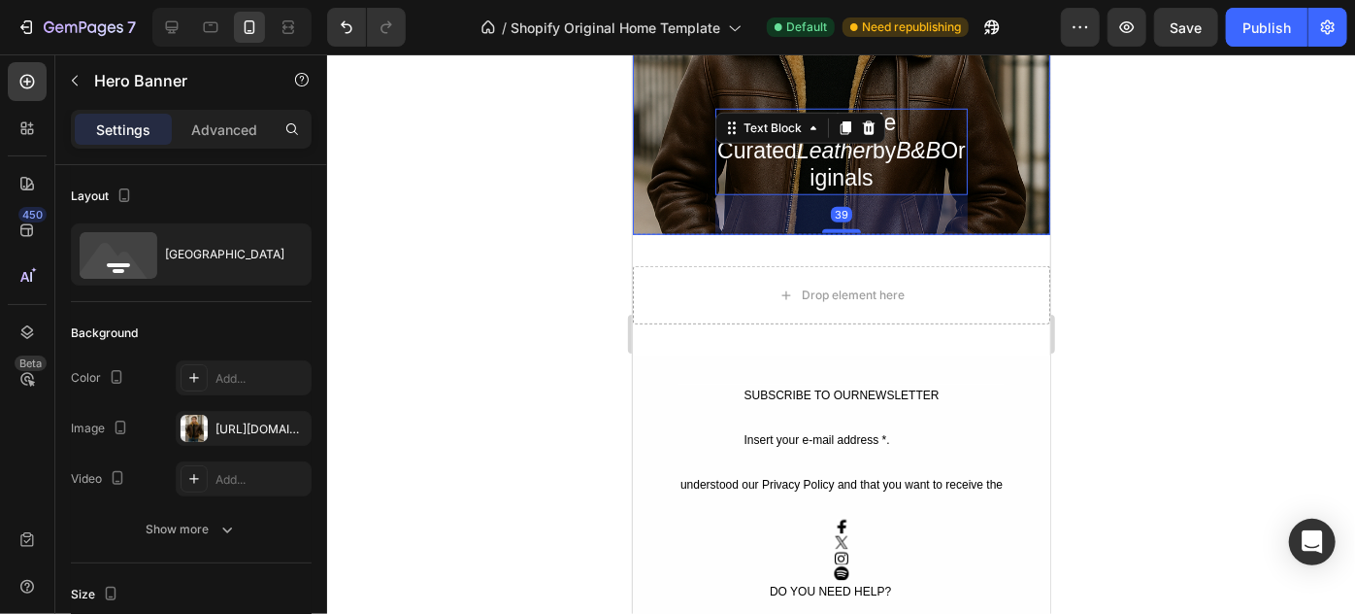
click at [987, 149] on div "Heading Handmade Curated Leather by B&B Originals Text Block 39 Row" at bounding box center [841, 19] width 414 height 425
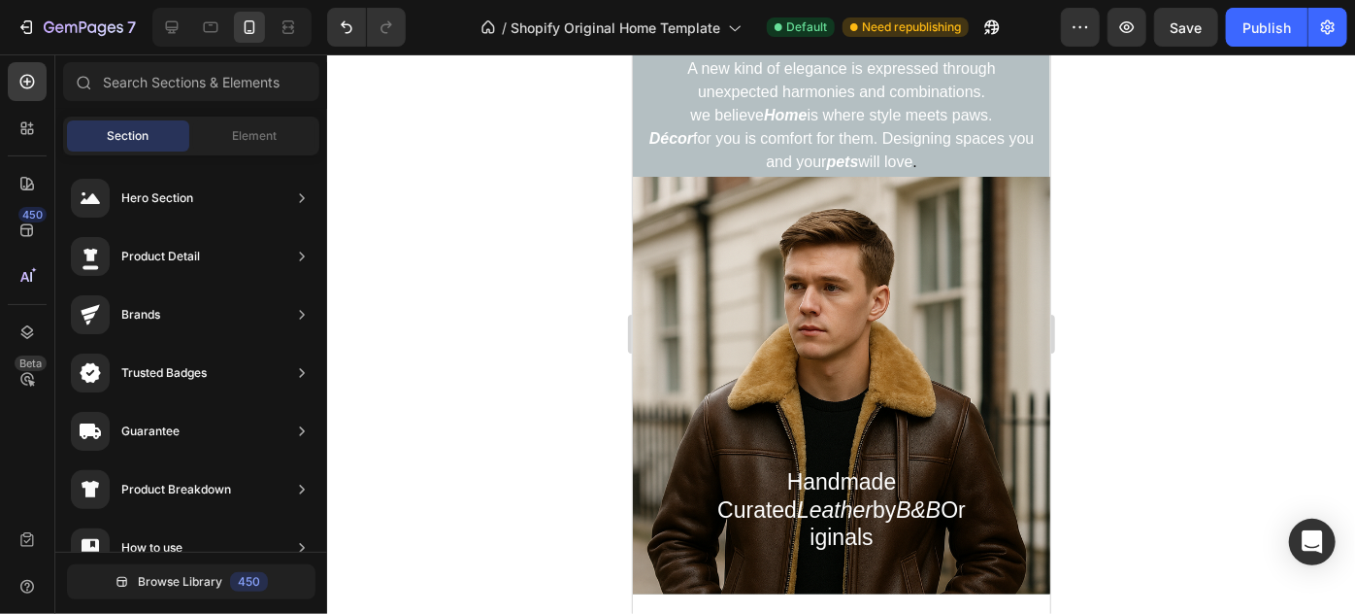
scroll to position [561, 0]
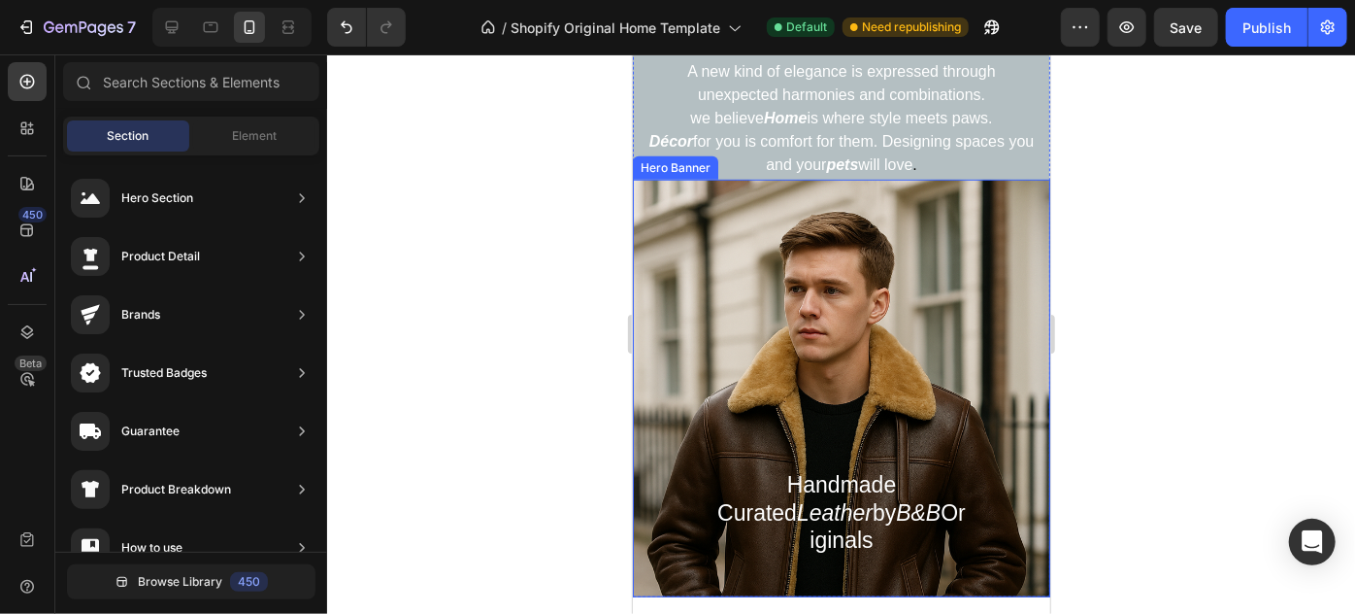
click at [1013, 205] on div "Heading Handmade Curated Leather by B&B Originals Text Block Row" at bounding box center [841, 381] width 414 height 425
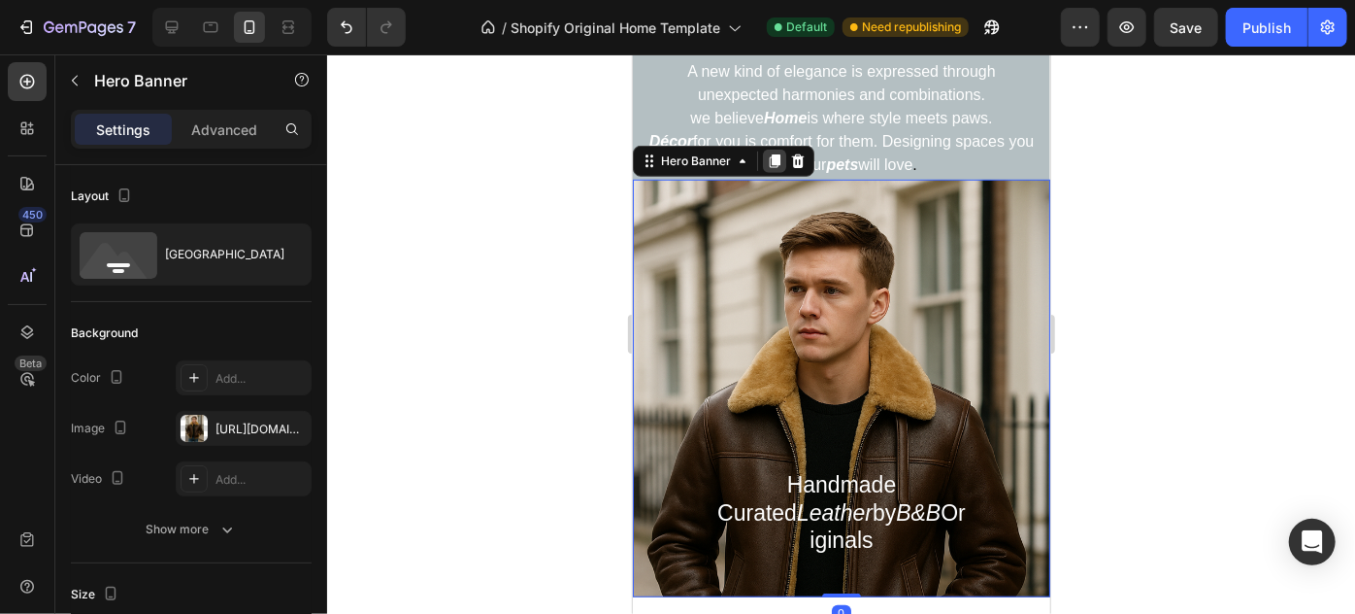
click at [774, 159] on icon at bounding box center [774, 160] width 11 height 14
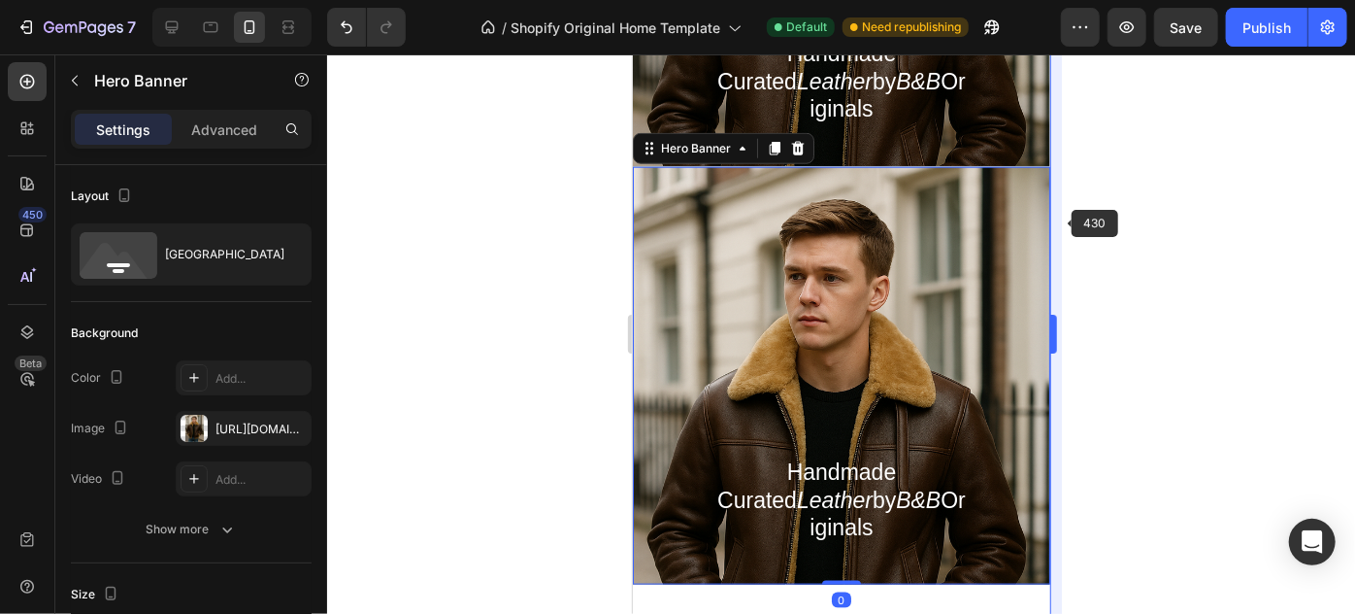
scroll to position [1022, 0]
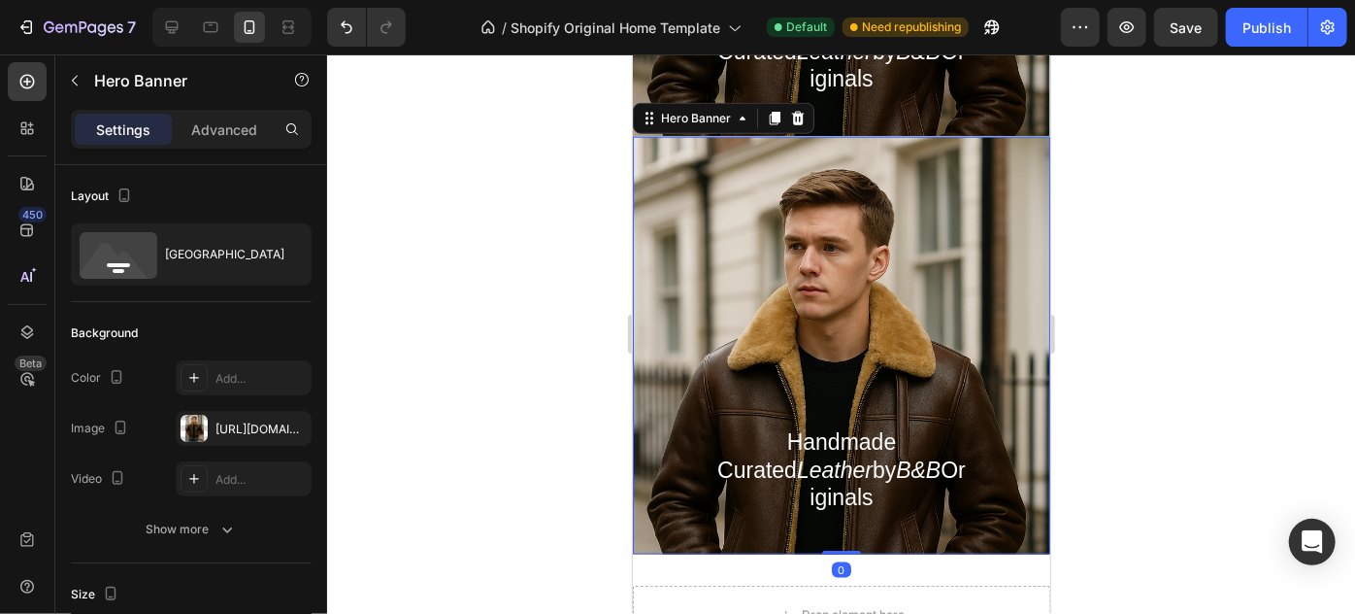
click at [1013, 220] on div "Heading Handmade Curated Leather by B&B Originals Text Block Row" at bounding box center [841, 338] width 414 height 425
click at [292, 425] on icon "button" at bounding box center [291, 427] width 8 height 8
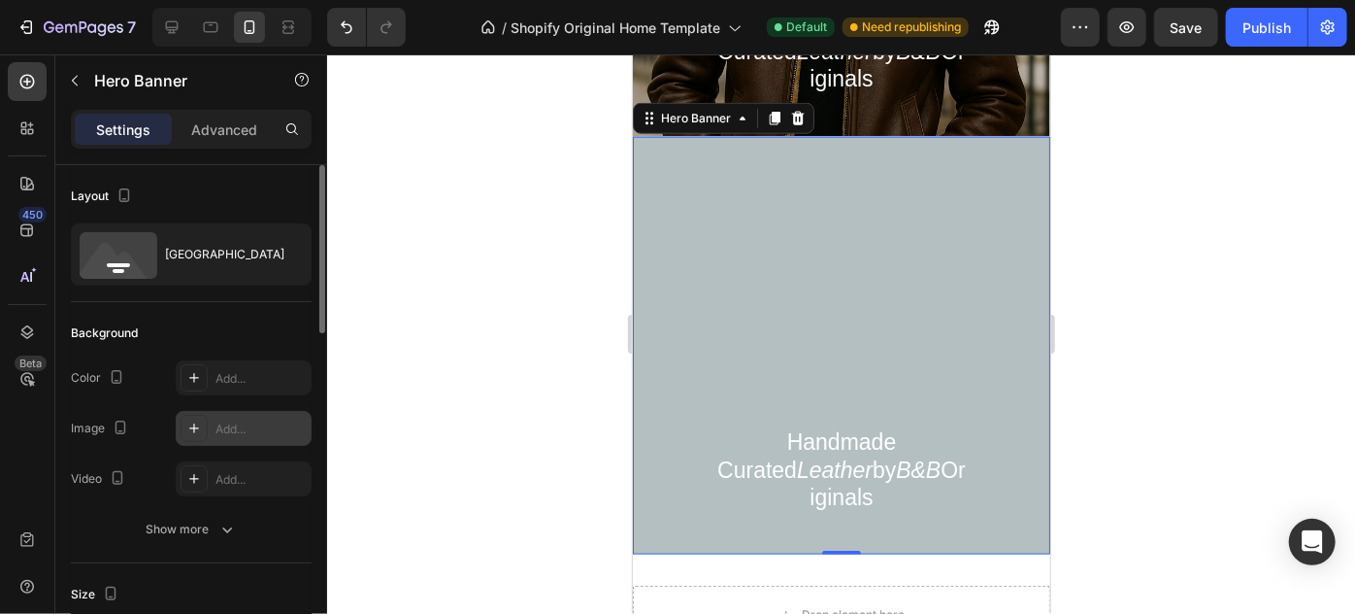
click at [202, 421] on div at bounding box center [194, 428] width 27 height 27
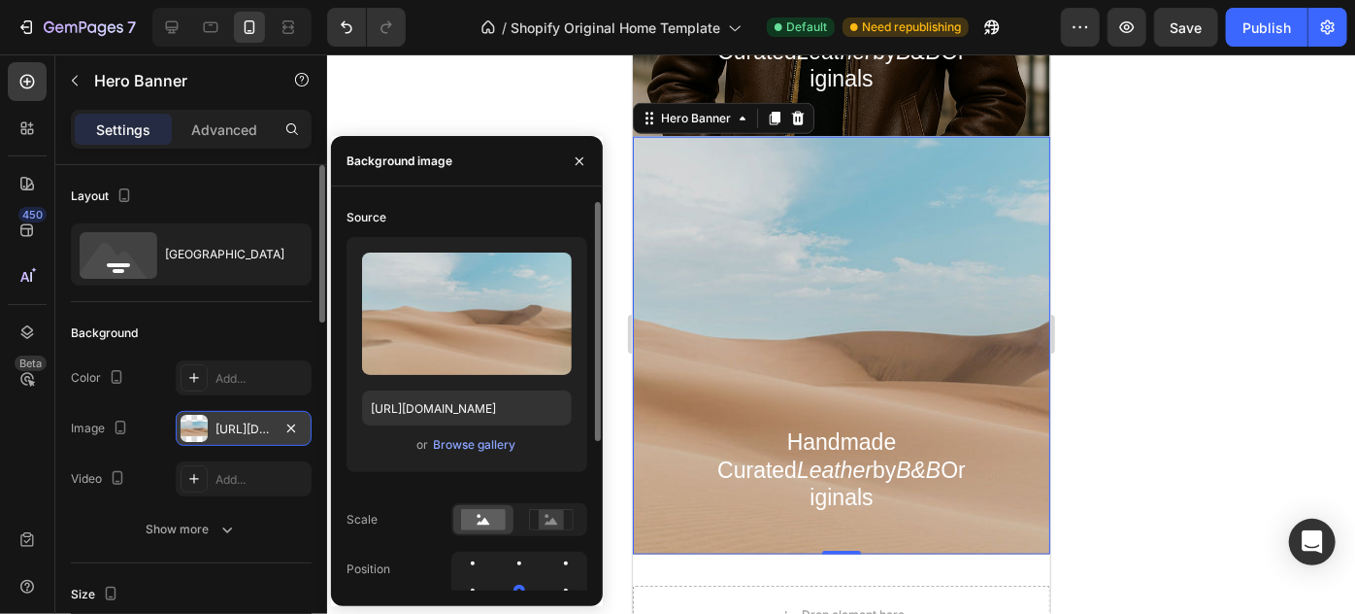
click at [466, 426] on div "Upload Image https://cdn.shopify.com/s/files/1/2005/9307/files/background_setti…" at bounding box center [467, 354] width 241 height 235
click at [470, 454] on div "or Browse gallery" at bounding box center [467, 444] width 210 height 23
click at [470, 451] on div "Browse gallery" at bounding box center [475, 444] width 83 height 17
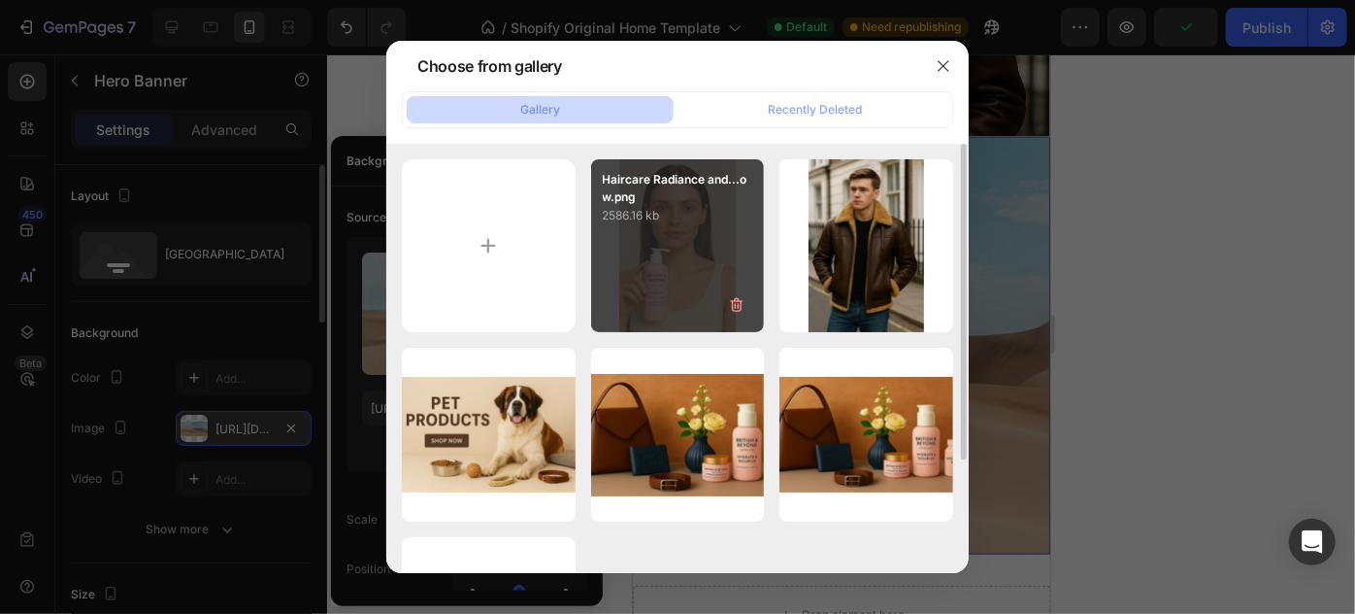
click at [679, 243] on div "Haircare Radiance and...ow.png 2586.16 kb" at bounding box center [678, 246] width 174 height 174
type input "[URL][DOMAIN_NAME]"
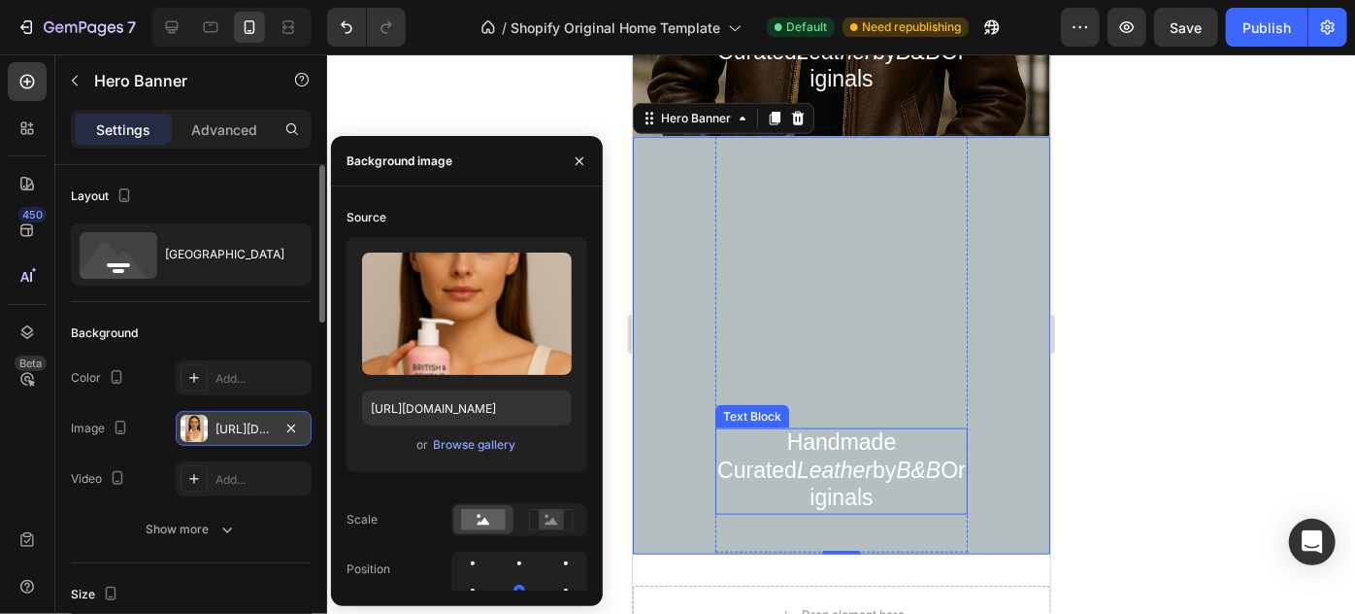
click at [885, 428] on span "Handmade Curated Leather by B&B Originals" at bounding box center [841, 468] width 249 height 80
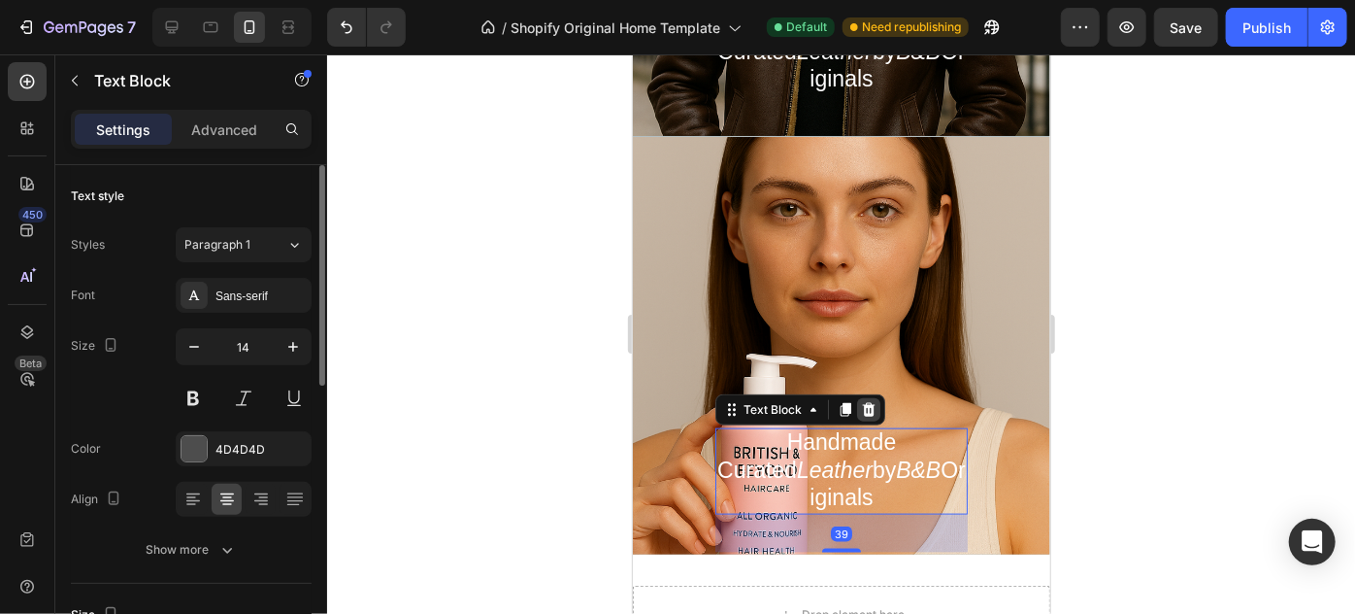
click at [864, 402] on icon at bounding box center [868, 409] width 13 height 14
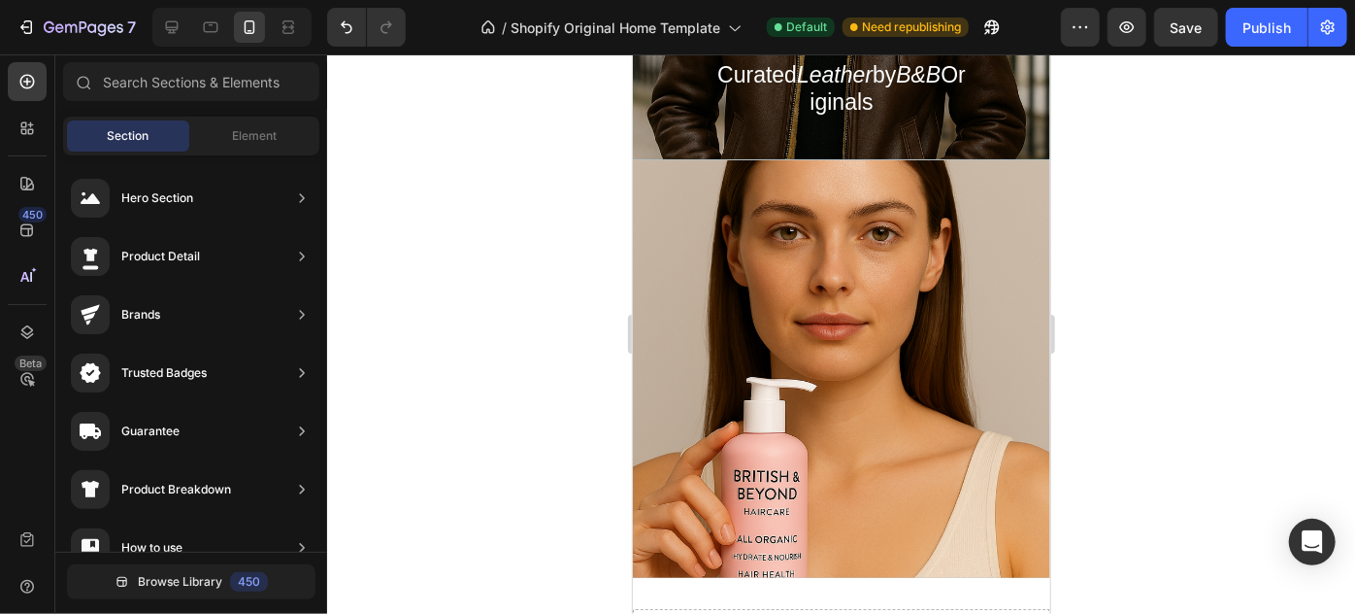
scroll to position [1012, 0]
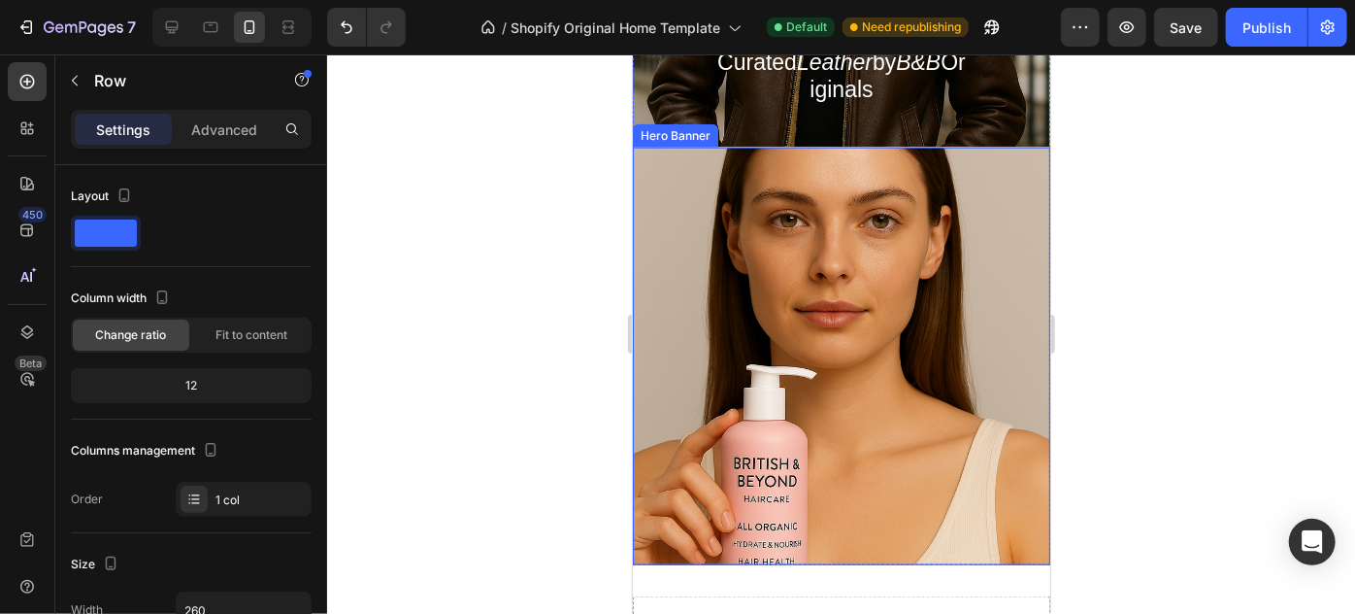
click at [884, 326] on div "Heading" at bounding box center [841, 411] width 252 height 301
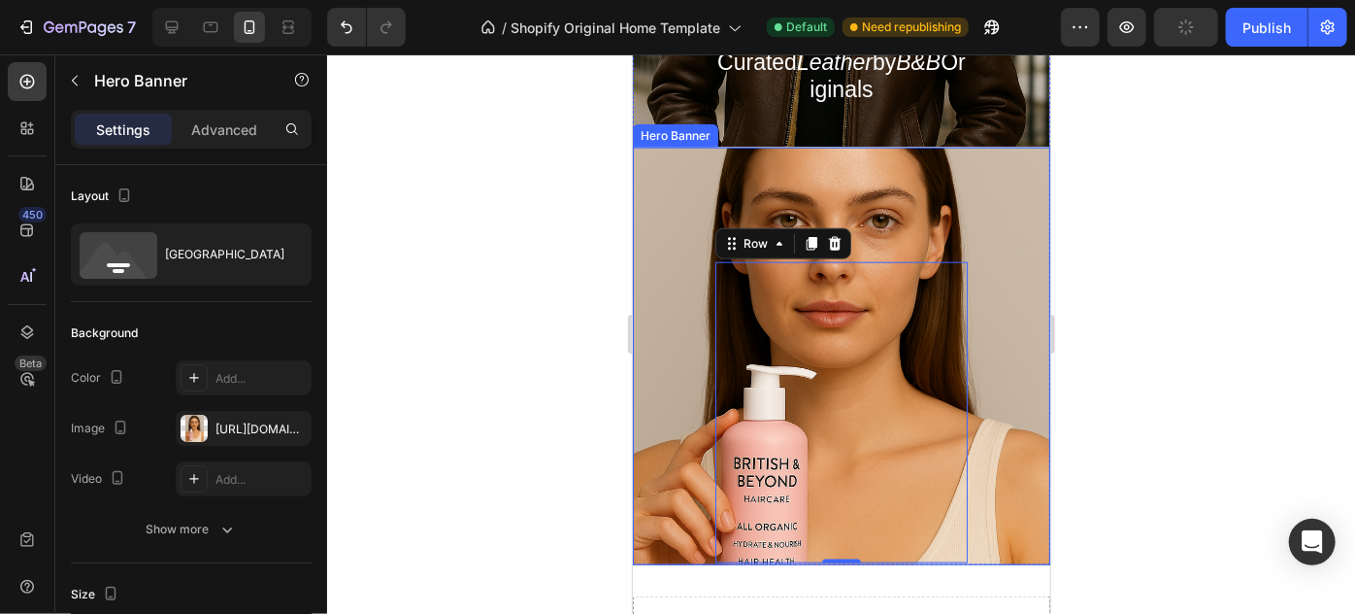
click at [994, 312] on div "Heading Row 0" at bounding box center [841, 411] width 414 height 301
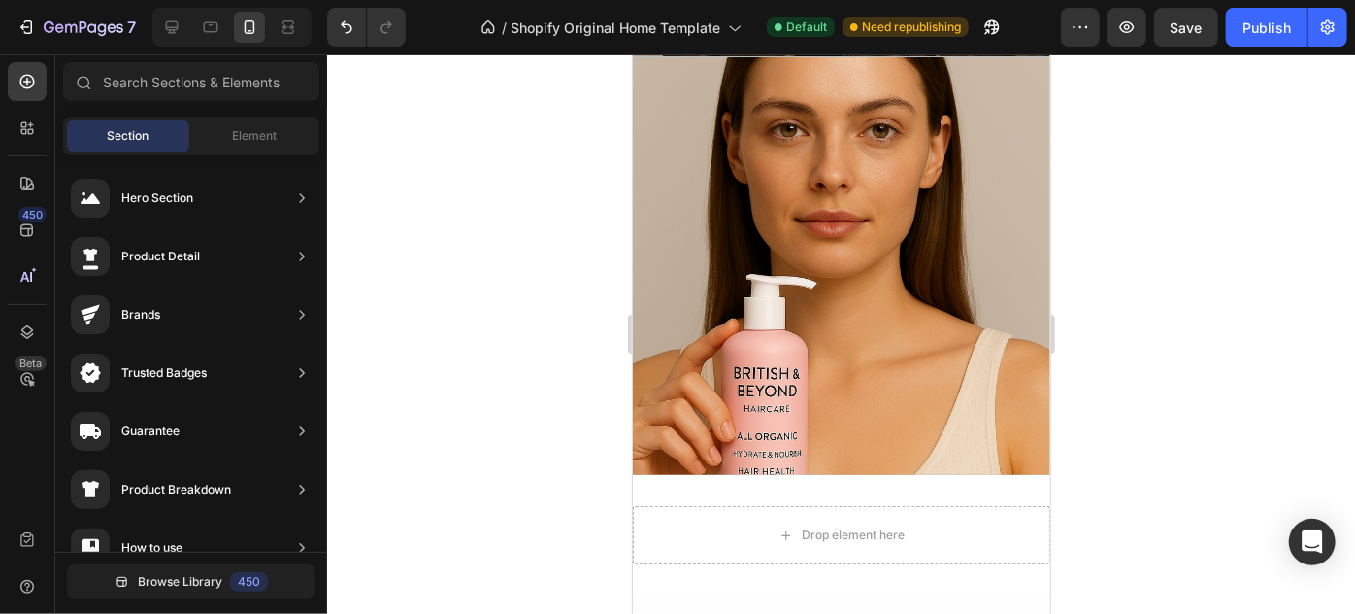
scroll to position [1314, 0]
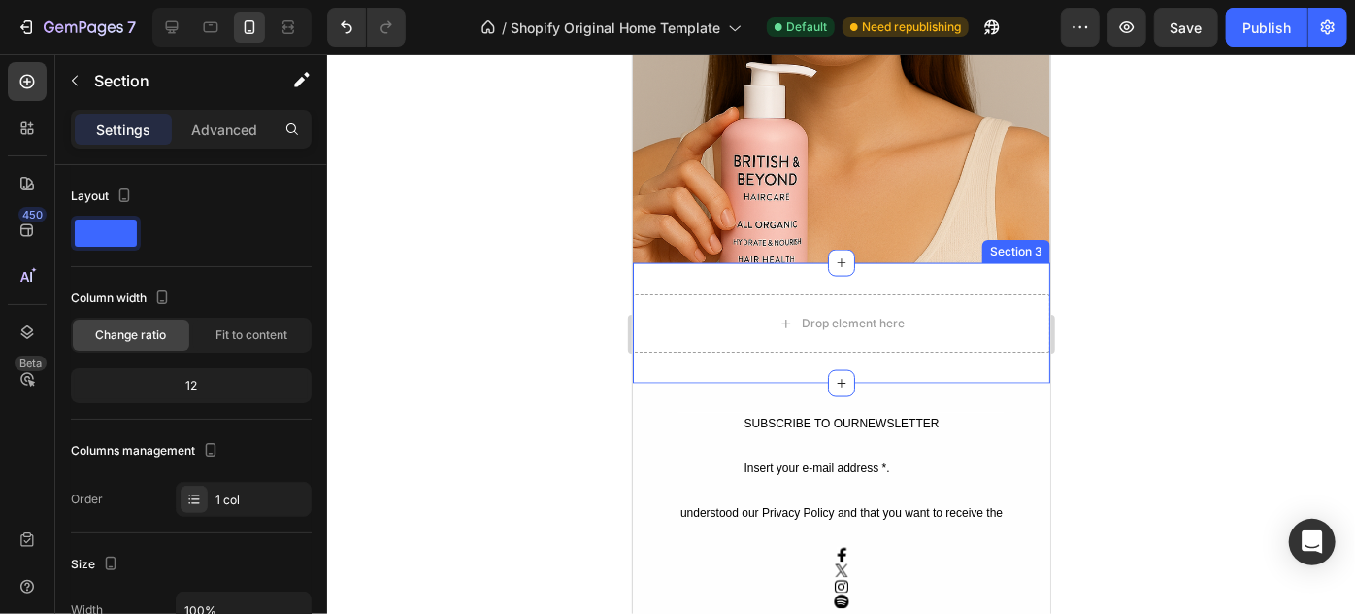
click at [983, 262] on div "Drop element here Section 3" at bounding box center [841, 322] width 418 height 120
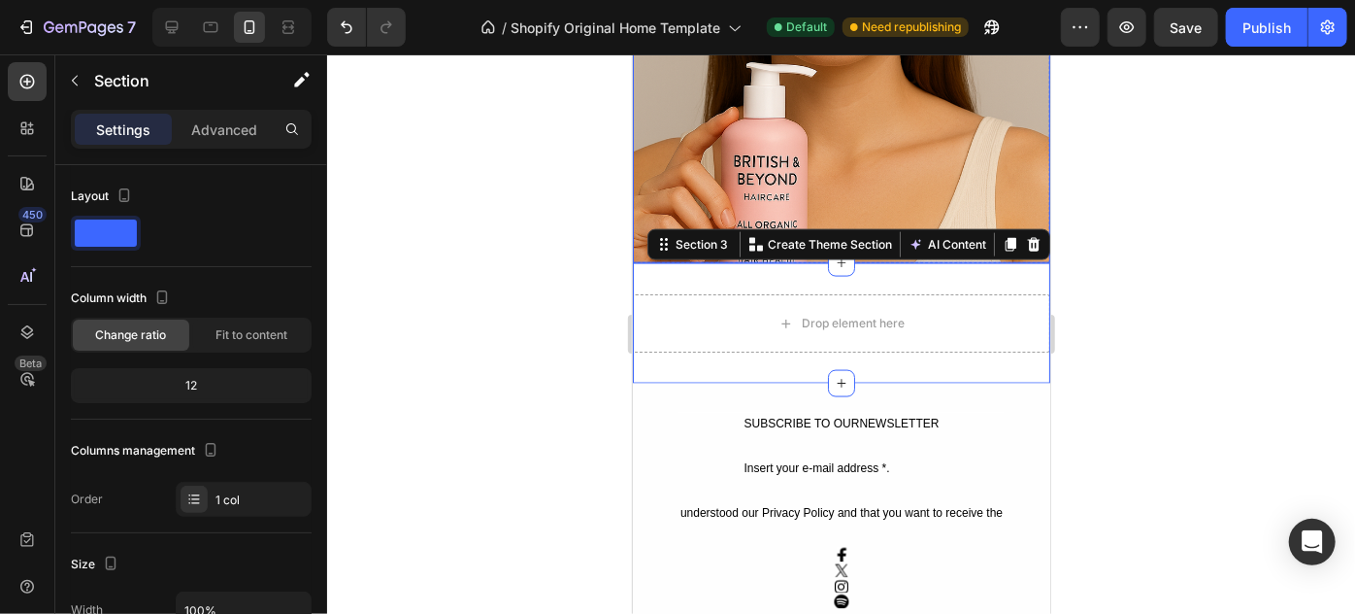
click at [1003, 140] on div "Heading Row" at bounding box center [841, 109] width 414 height 301
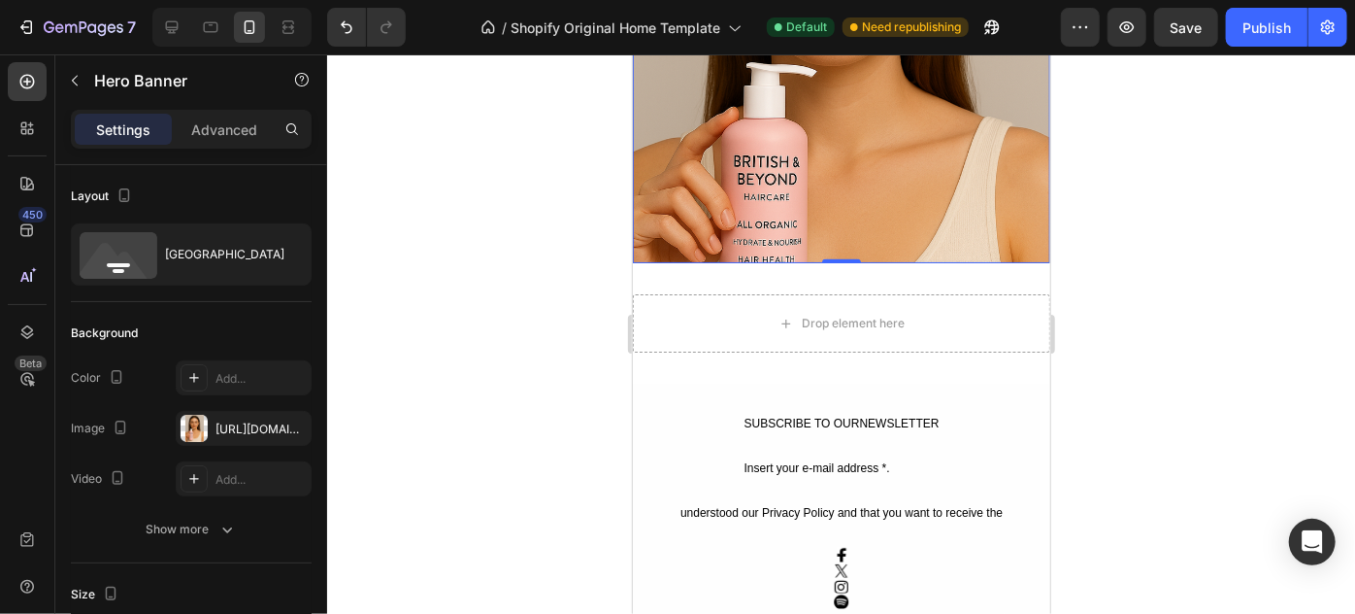
click at [982, 200] on div "Heading Row" at bounding box center [841, 109] width 414 height 301
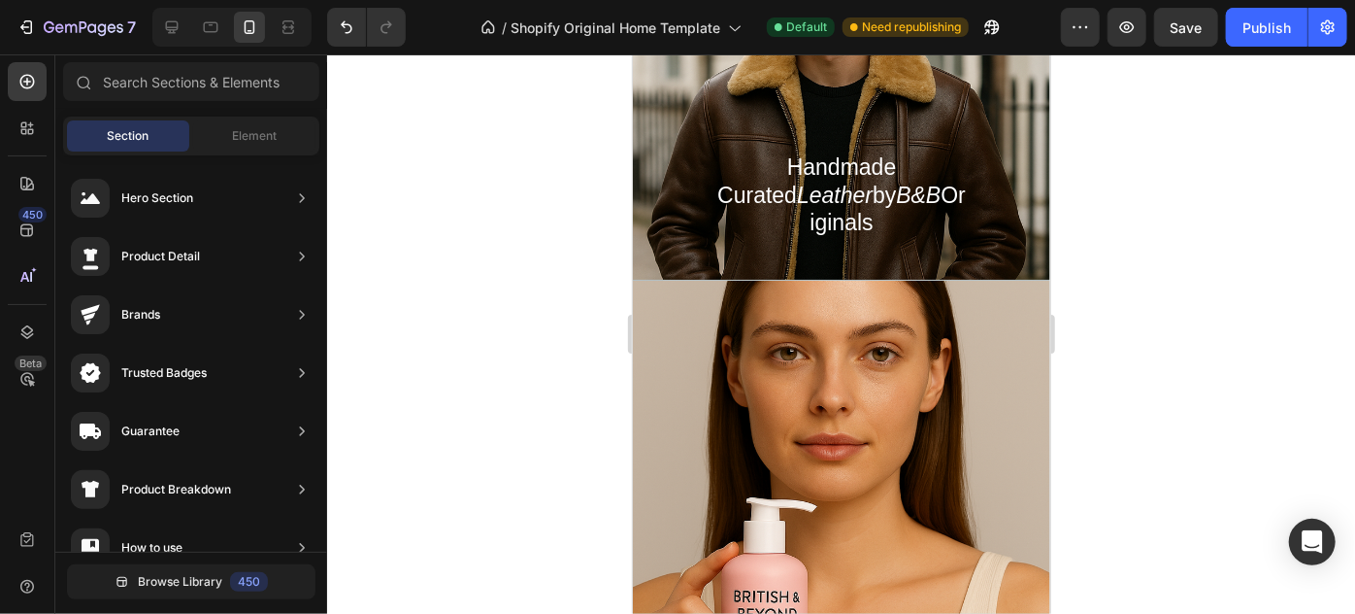
scroll to position [903, 0]
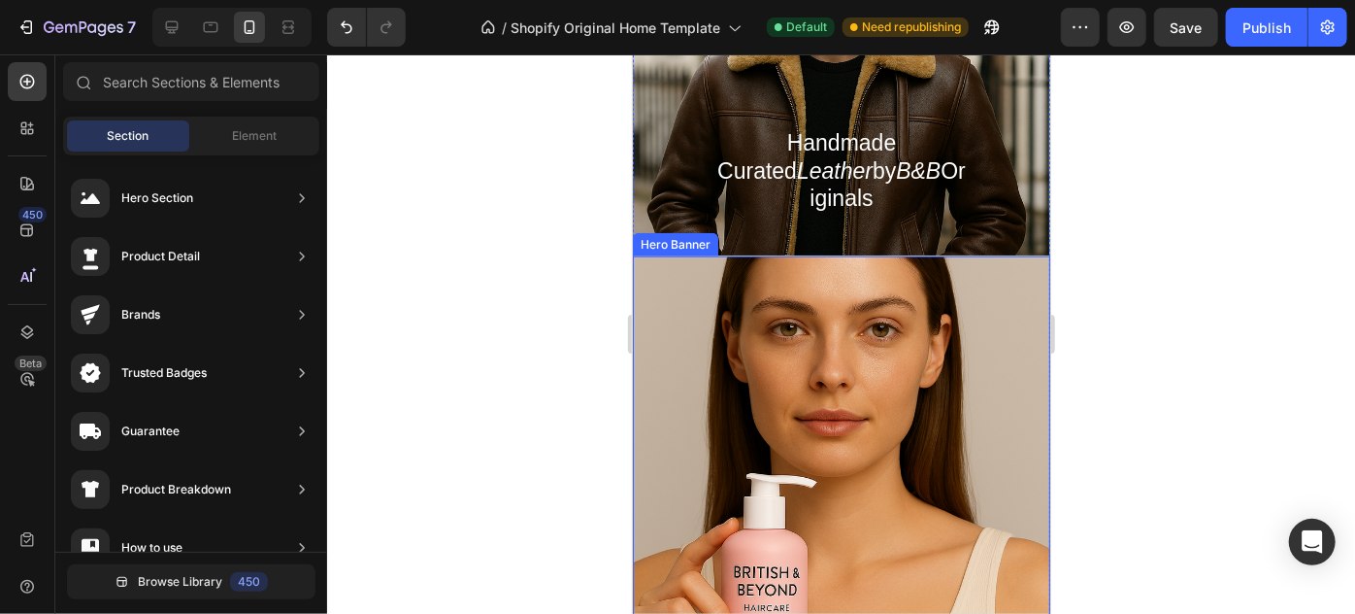
click at [987, 275] on div "Overlay" at bounding box center [841, 464] width 418 height 418
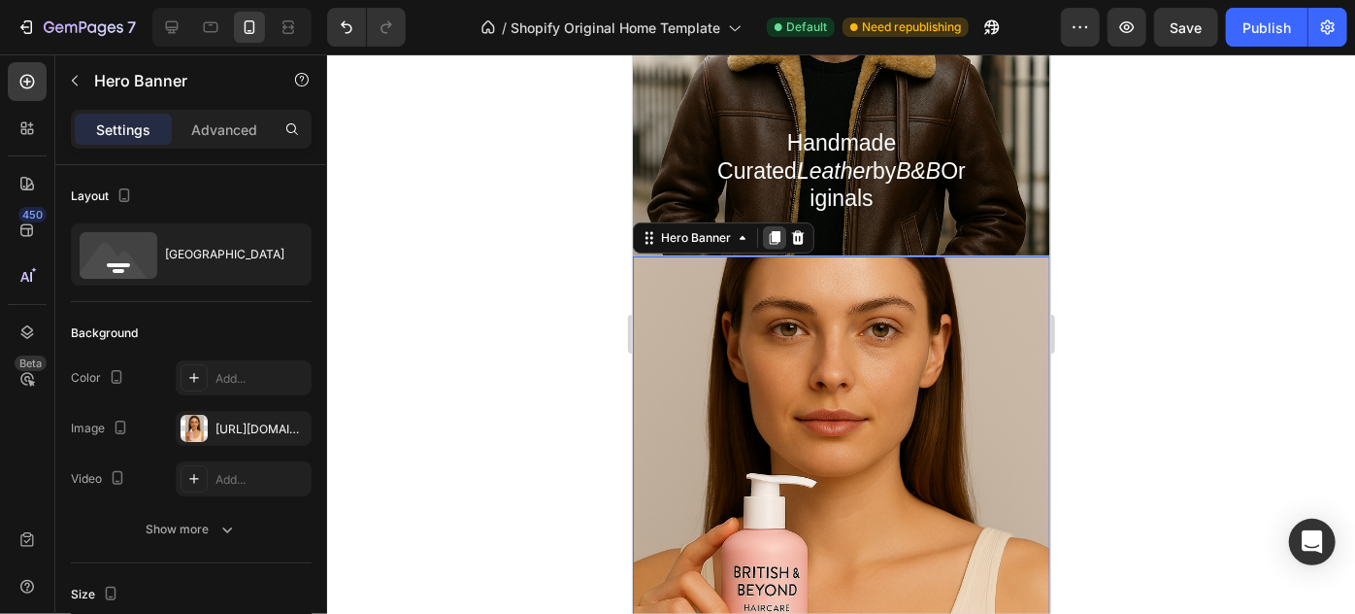
click at [777, 225] on div at bounding box center [773, 236] width 23 height 23
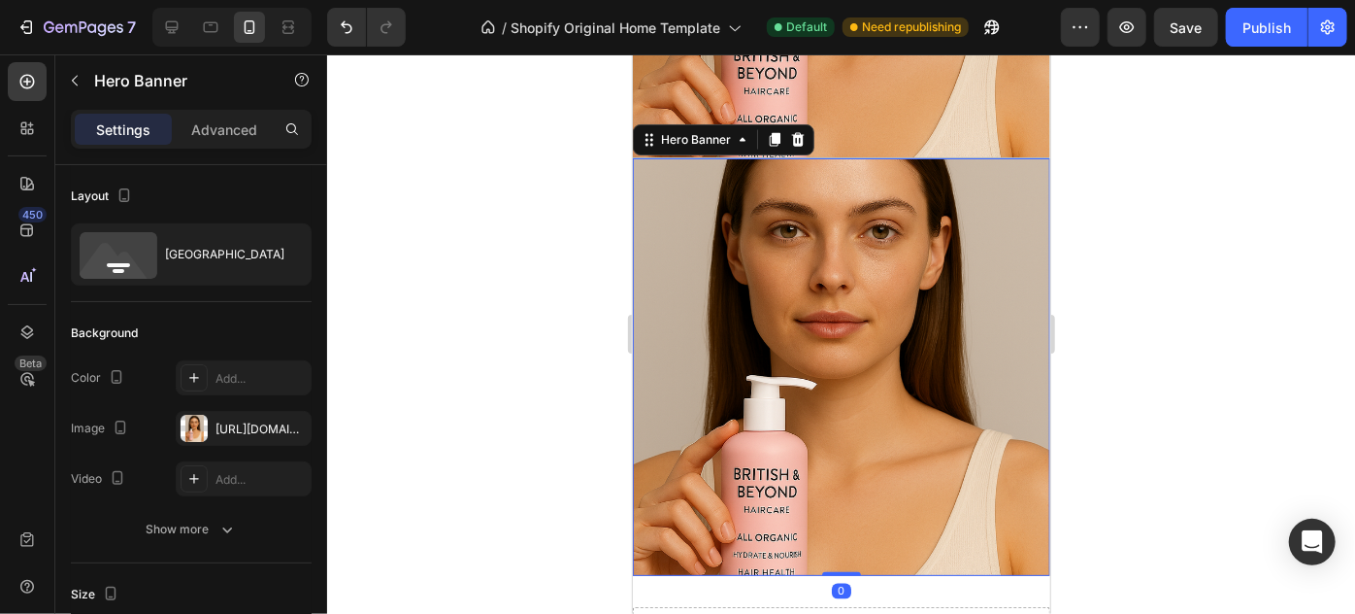
scroll to position [1427, 0]
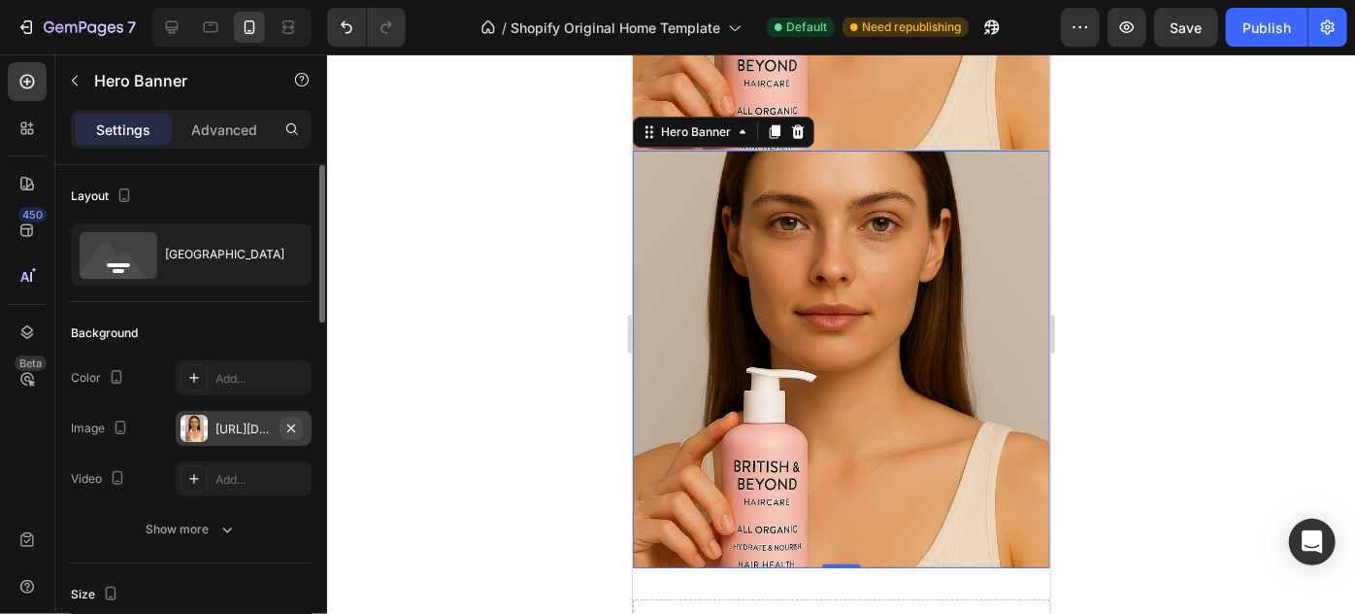
click at [290, 421] on icon "button" at bounding box center [292, 428] width 16 height 16
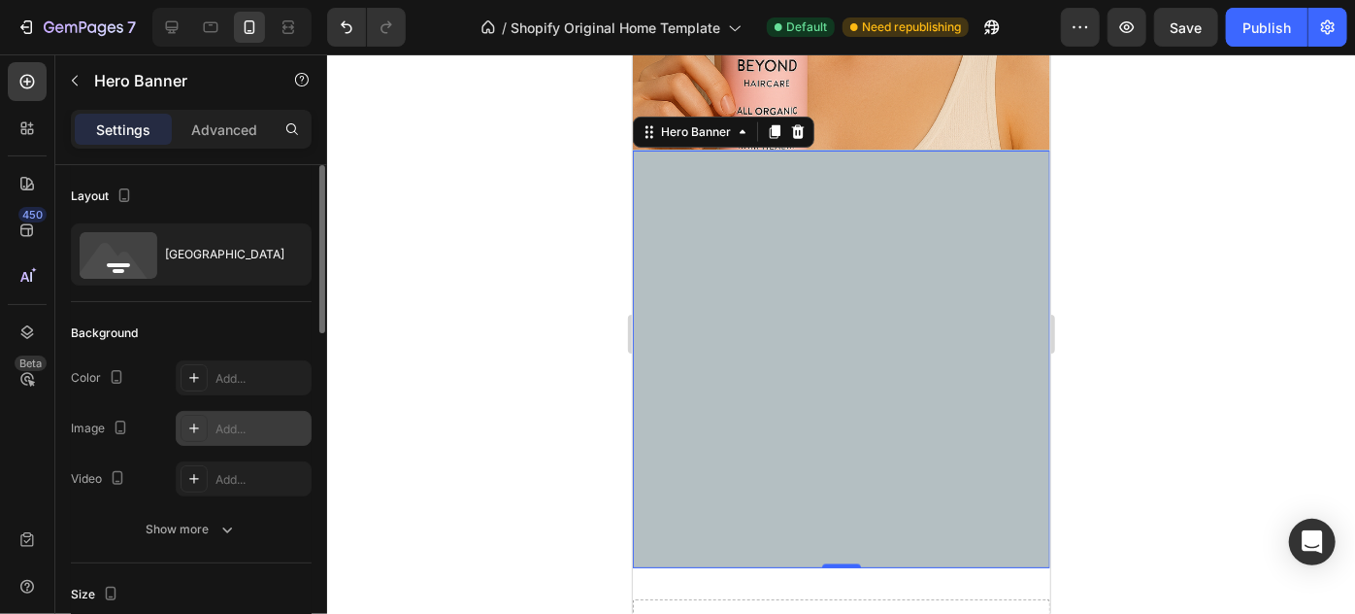
click at [197, 426] on icon at bounding box center [194, 428] width 16 height 16
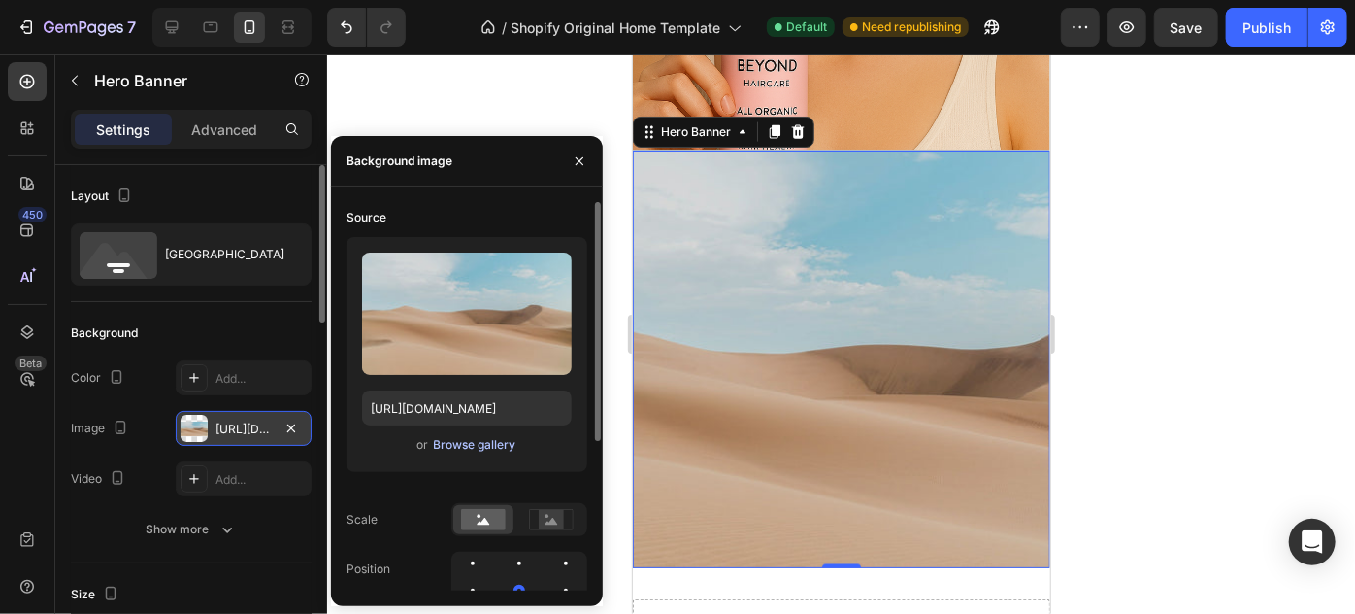
click at [468, 438] on div "Browse gallery" at bounding box center [475, 444] width 83 height 17
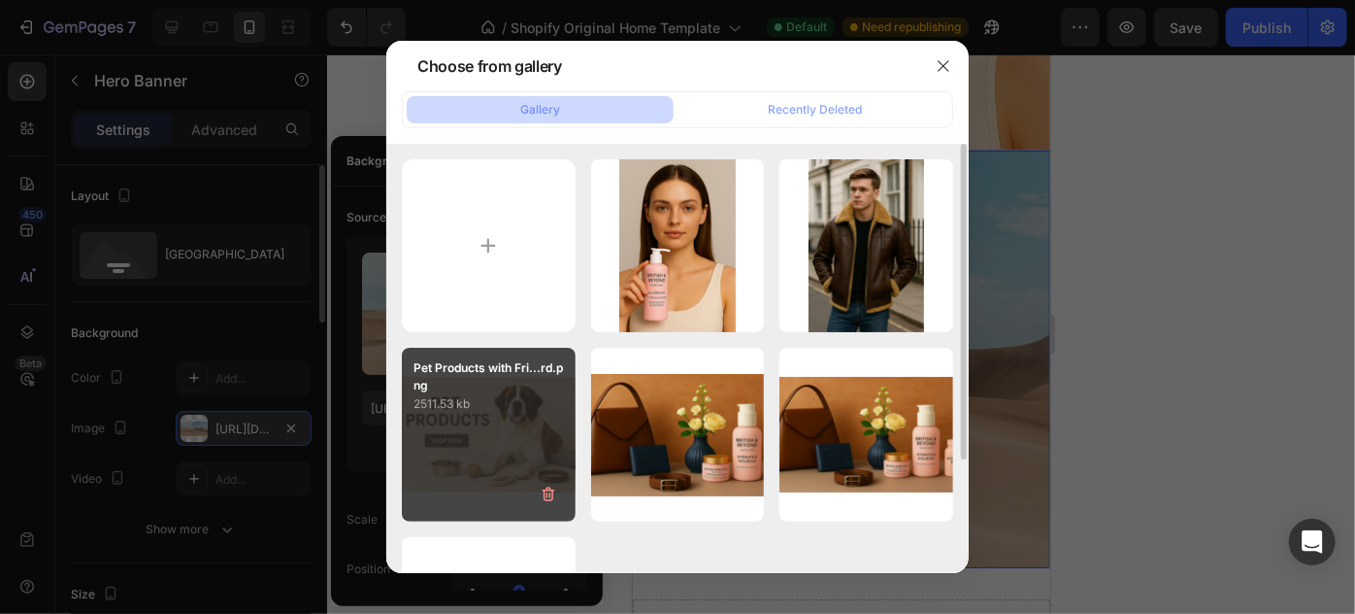
click at [528, 439] on div "Pet Products with Fri...rd.png 2511.53 kb" at bounding box center [489, 435] width 174 height 174
type input "[URL][DOMAIN_NAME]"
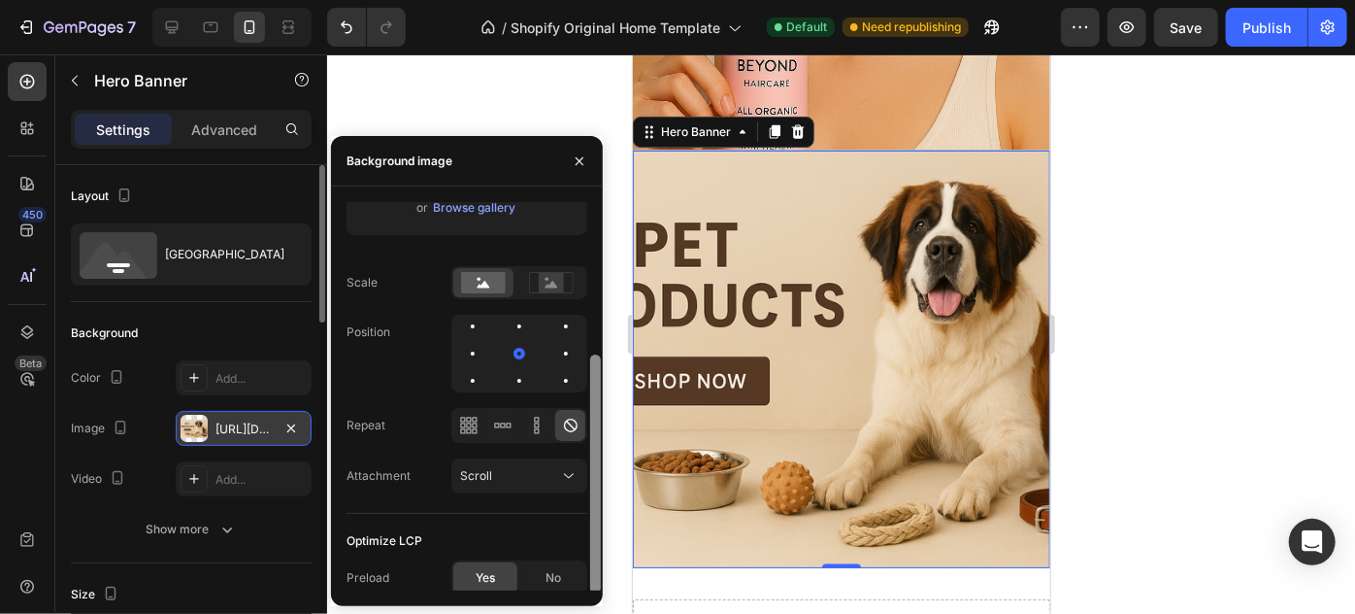
scroll to position [241, 0]
drag, startPoint x: 597, startPoint y: 438, endPoint x: 592, endPoint y: 589, distance: 151.5
click at [592, 589] on div "Source Upload Image https://cdn.shopify.com/s/files/1/0940/4520/8953/files/gemp…" at bounding box center [467, 396] width 272 height 388
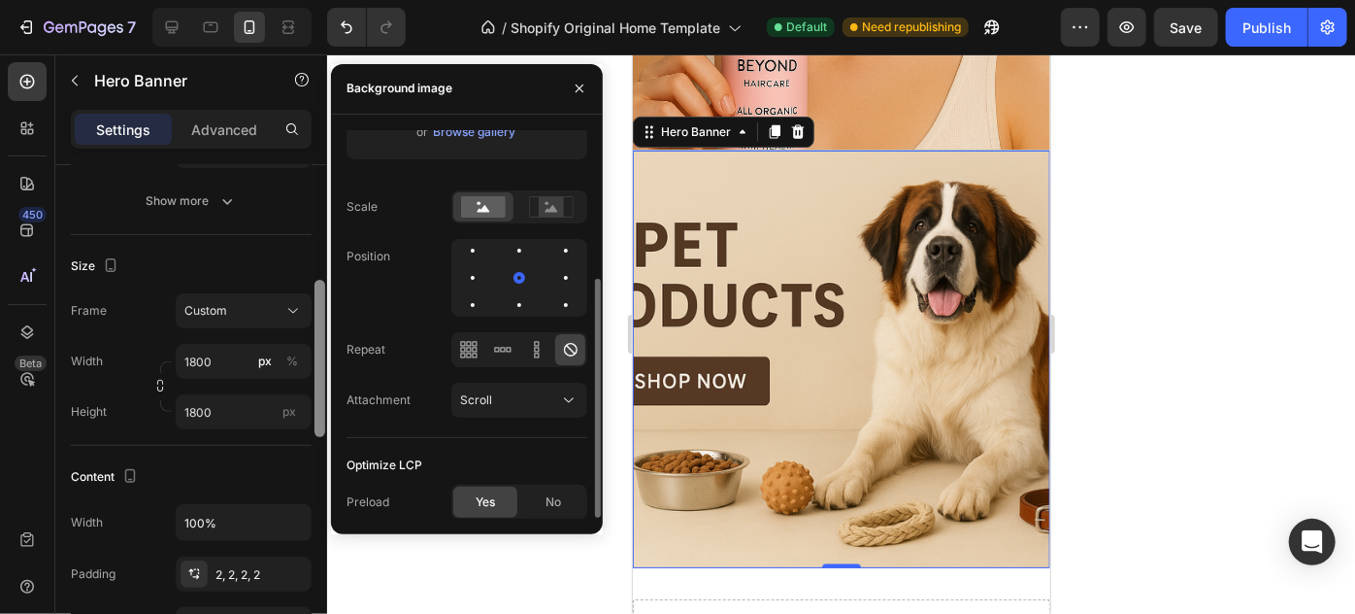
scroll to position [344, 0]
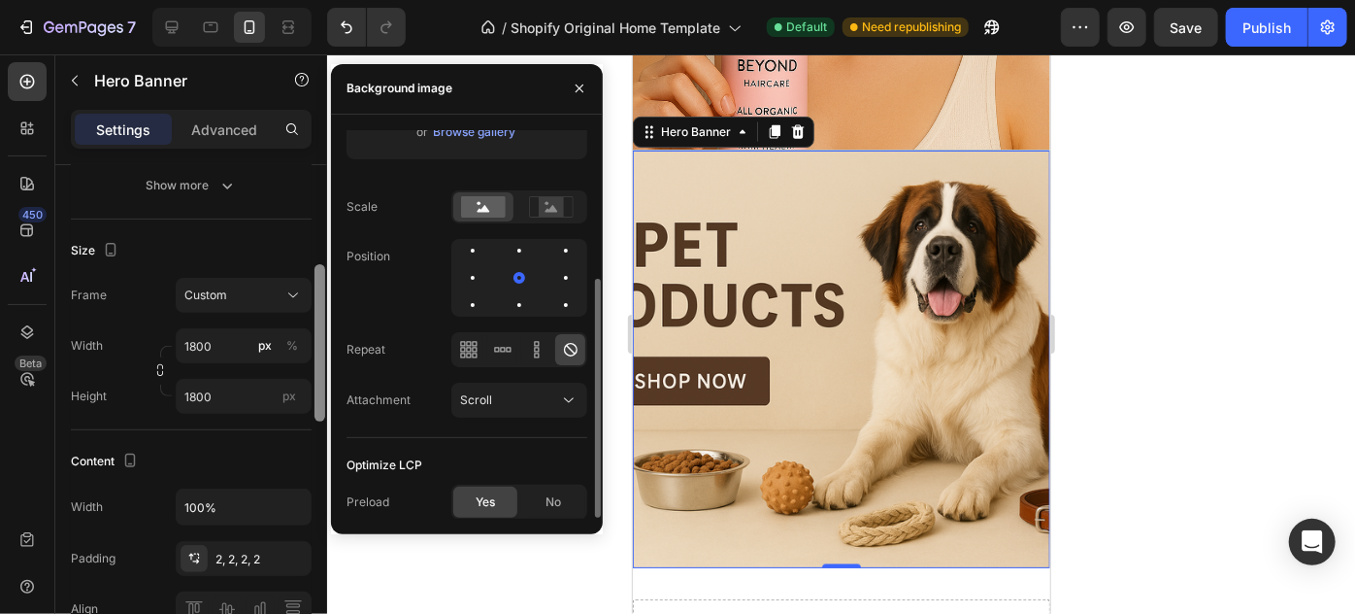
drag, startPoint x: 320, startPoint y: 290, endPoint x: 338, endPoint y: 398, distance: 109.2
click at [327, 398] on div "450 Beta Sections(30) Elements(83) Section Element Hero Section Product Detail …" at bounding box center [163, 333] width 327 height 559
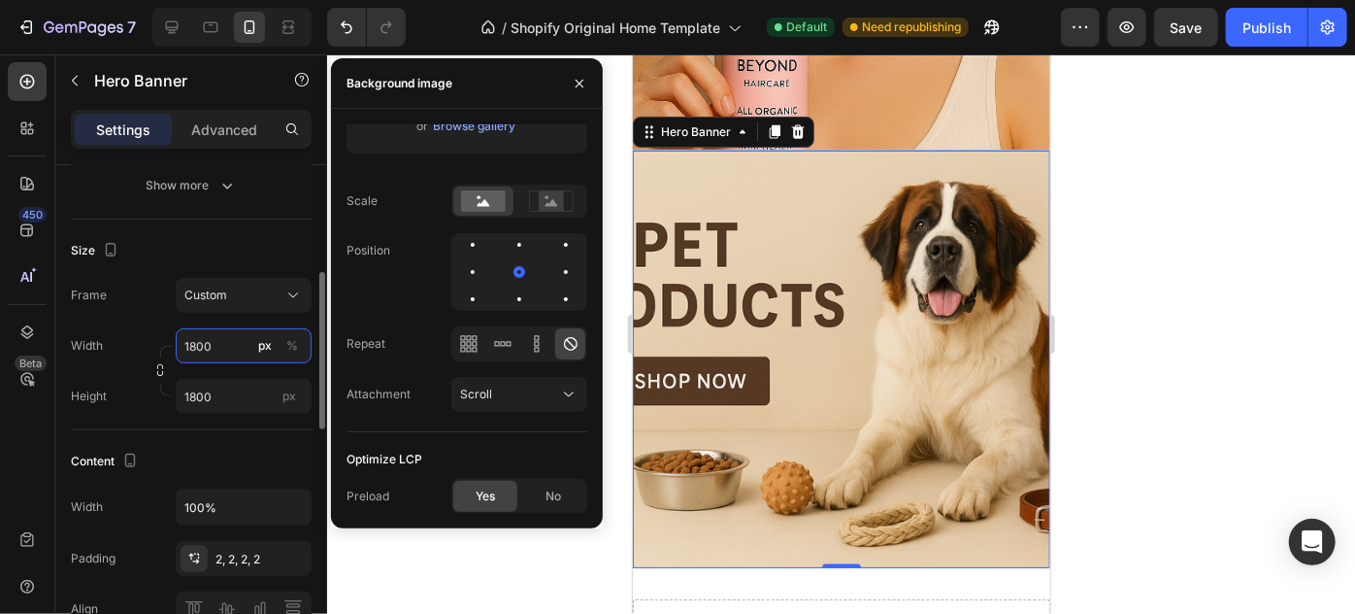
click at [240, 347] on input "1800" at bounding box center [244, 345] width 136 height 35
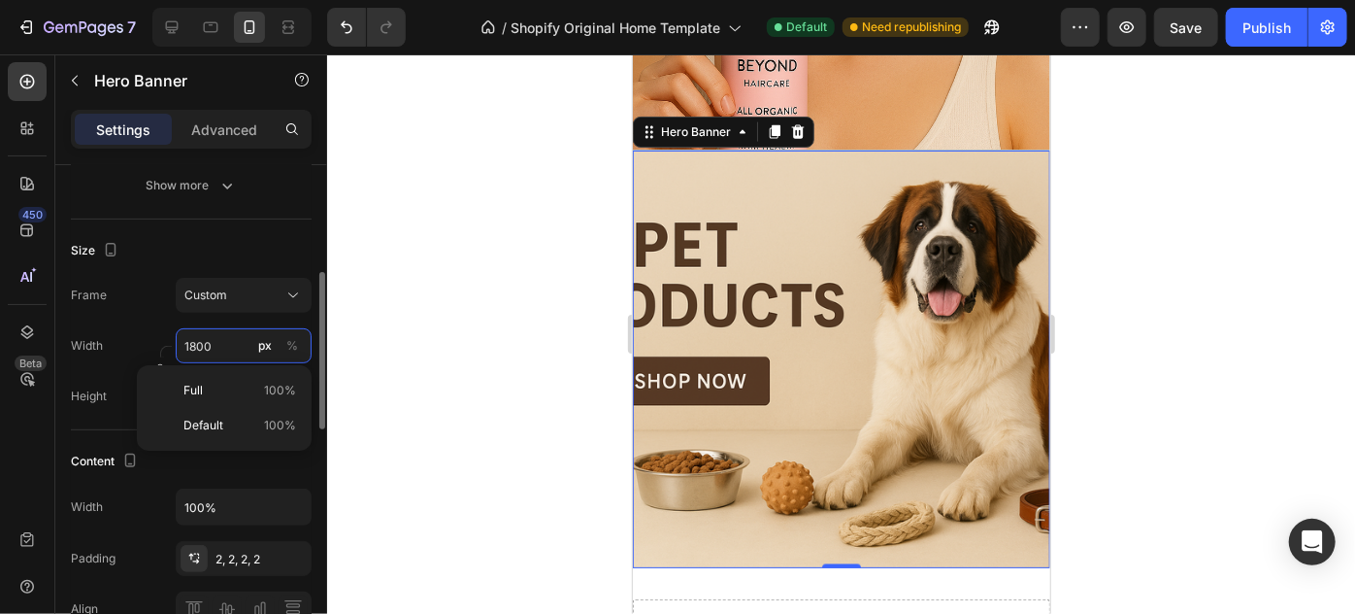
click at [245, 341] on input "1800" at bounding box center [244, 345] width 136 height 35
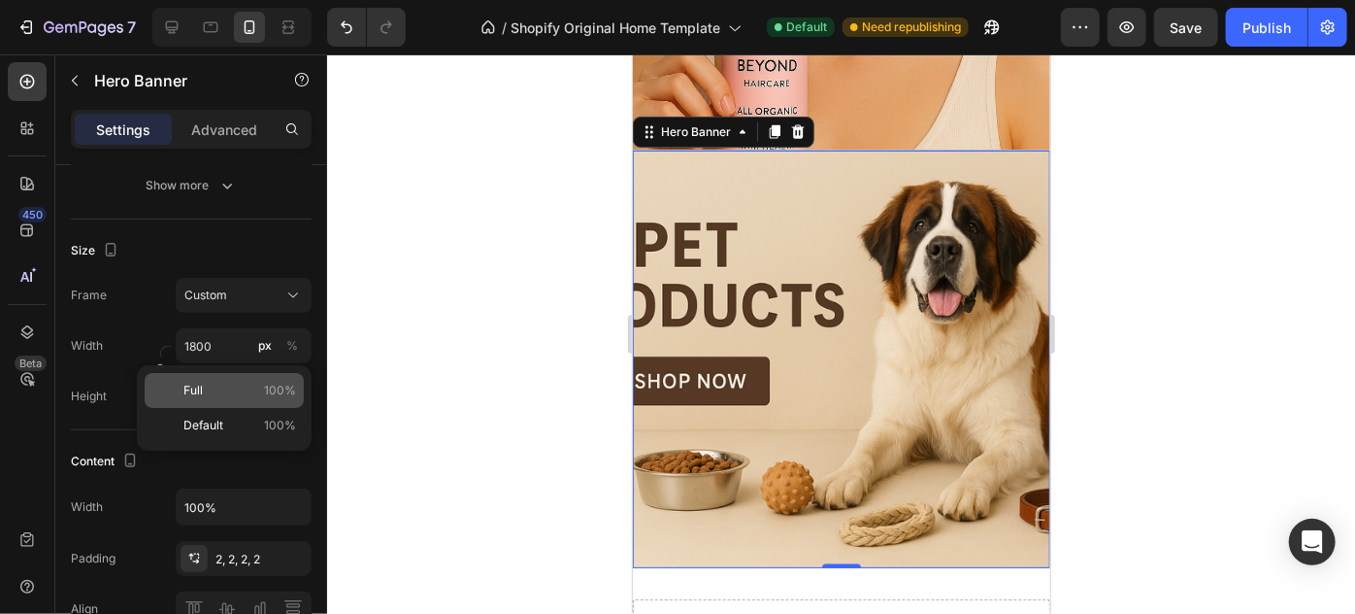
click at [253, 388] on p "Full 100%" at bounding box center [240, 390] width 113 height 17
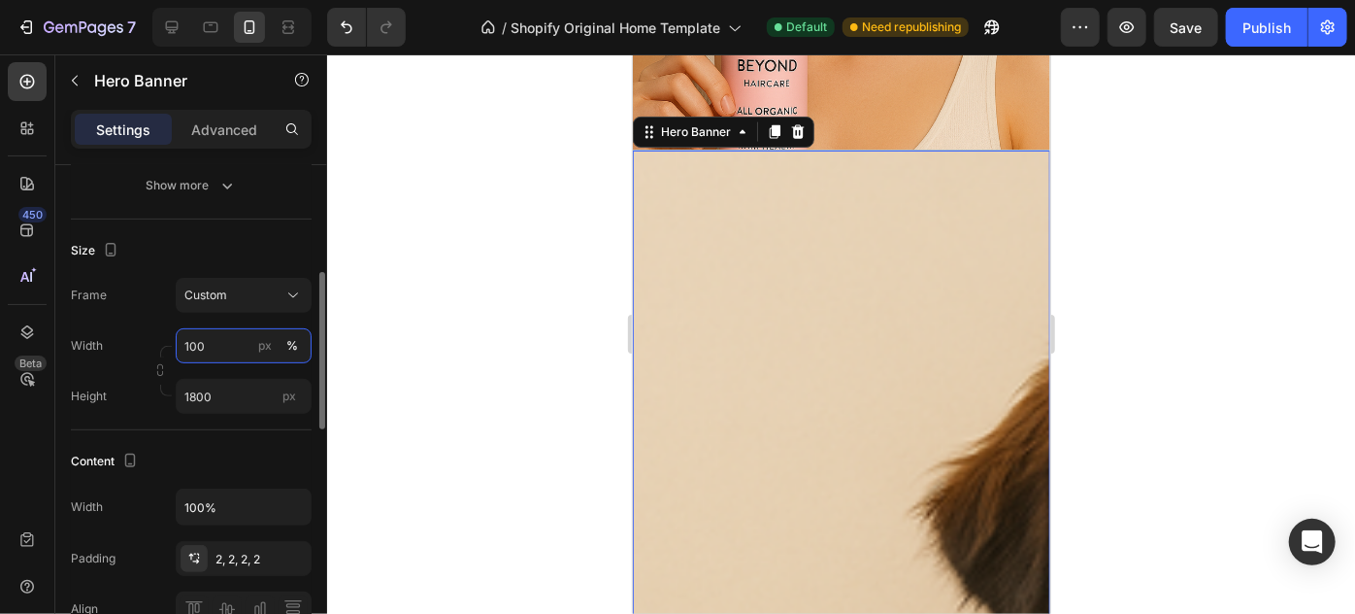
click at [235, 352] on input "100" at bounding box center [244, 345] width 136 height 35
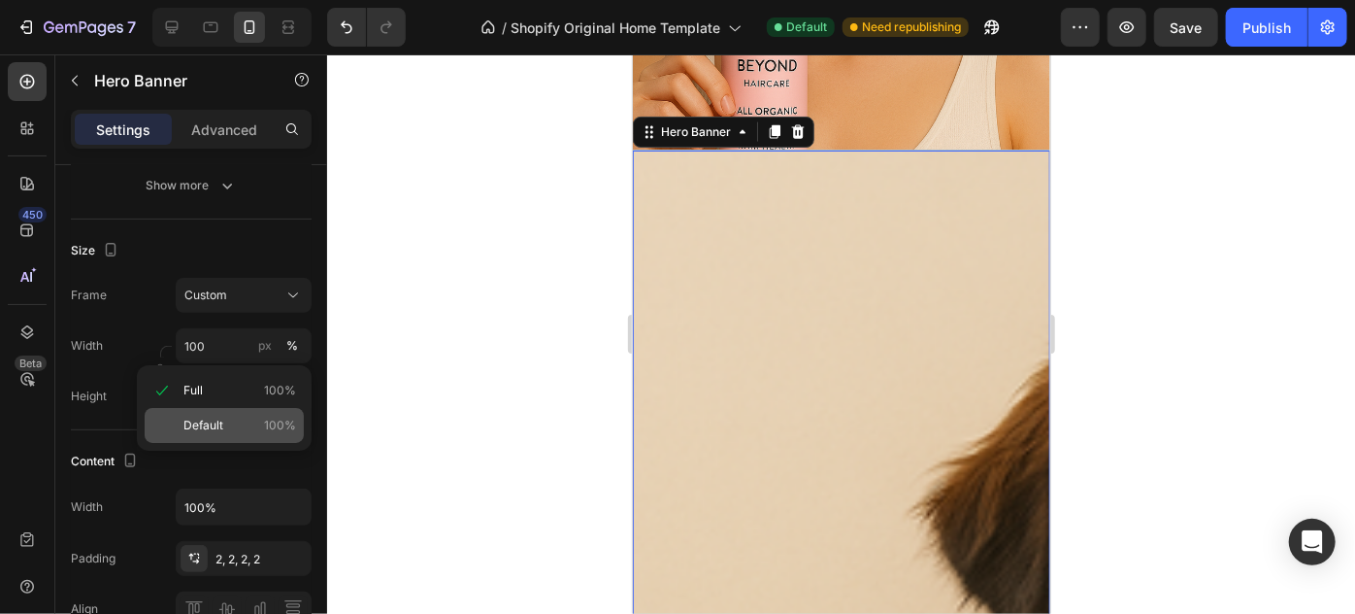
click at [238, 413] on div "Default 100%" at bounding box center [224, 425] width 159 height 35
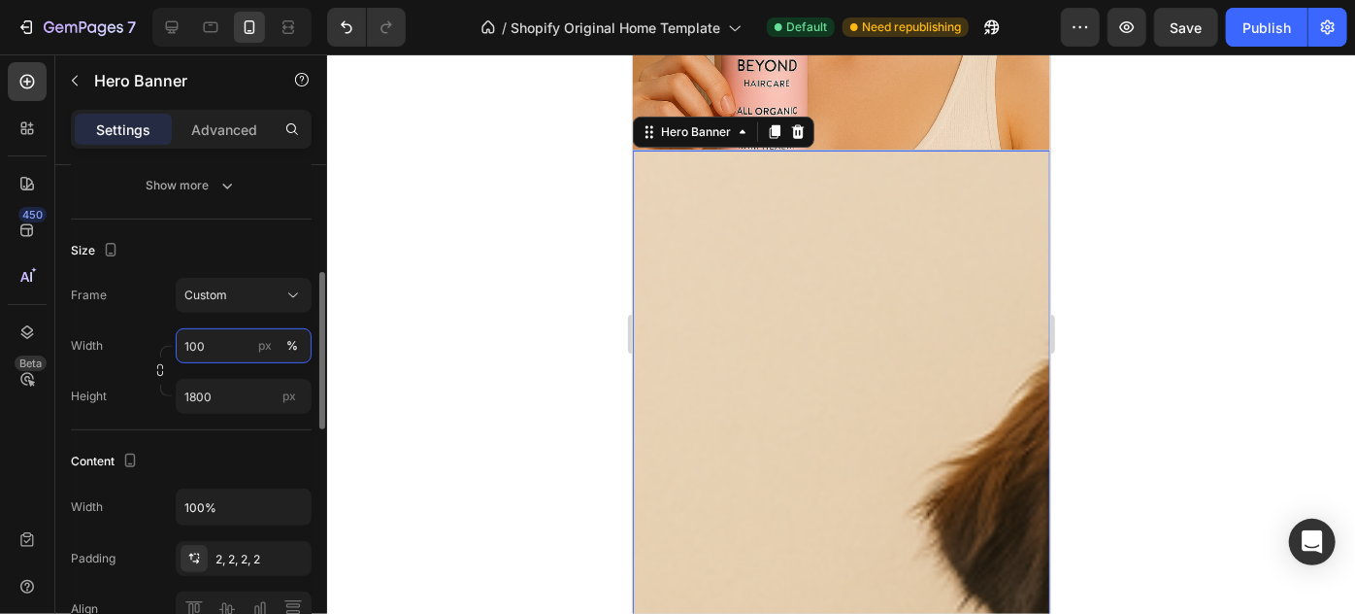
click at [227, 356] on input "100" at bounding box center [244, 345] width 136 height 35
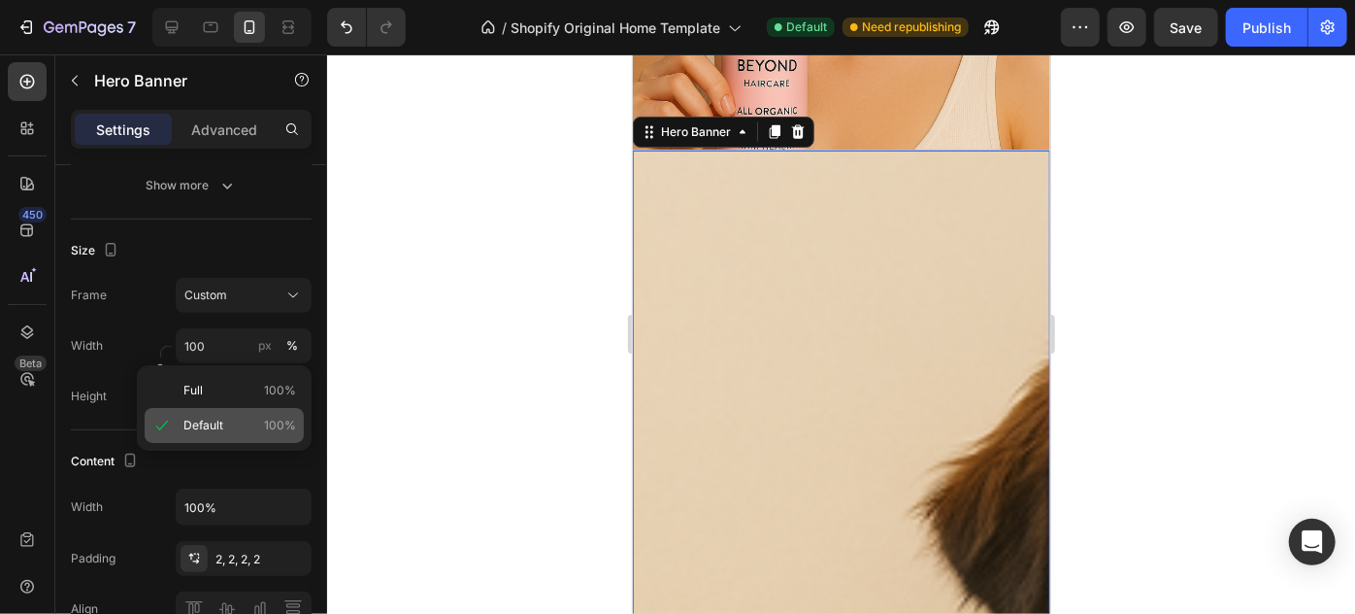
click at [237, 412] on div "Default 100%" at bounding box center [224, 425] width 159 height 35
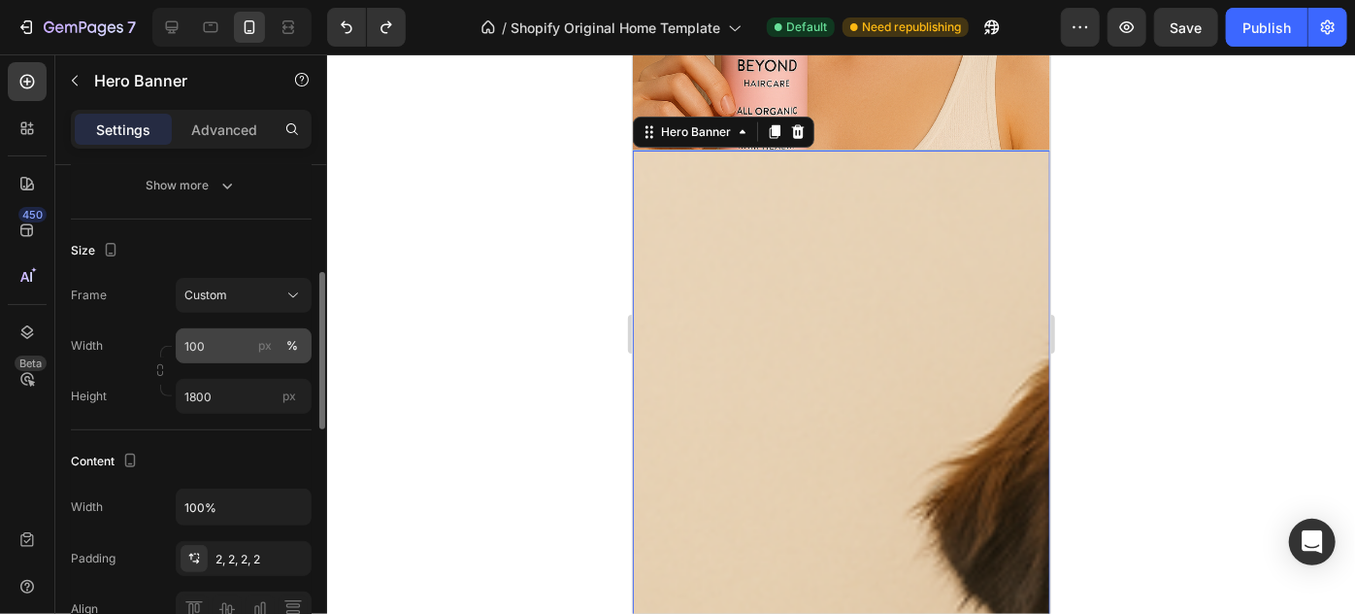
type input "1800"
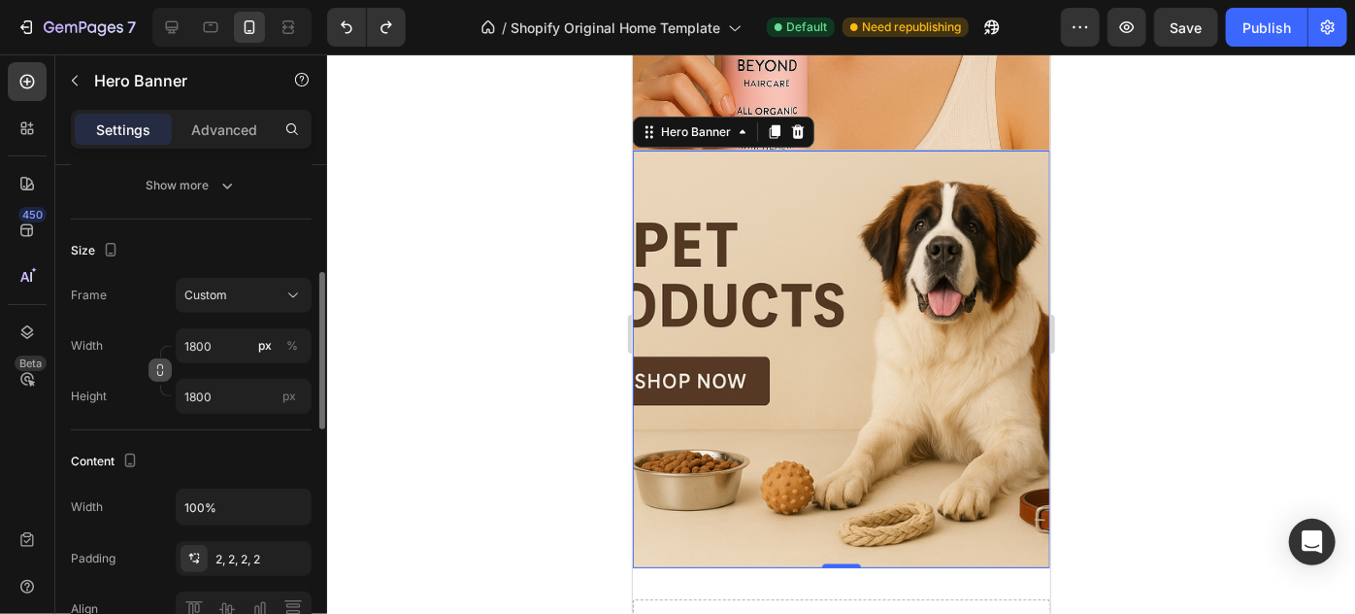
click at [158, 369] on icon "button" at bounding box center [160, 370] width 14 height 14
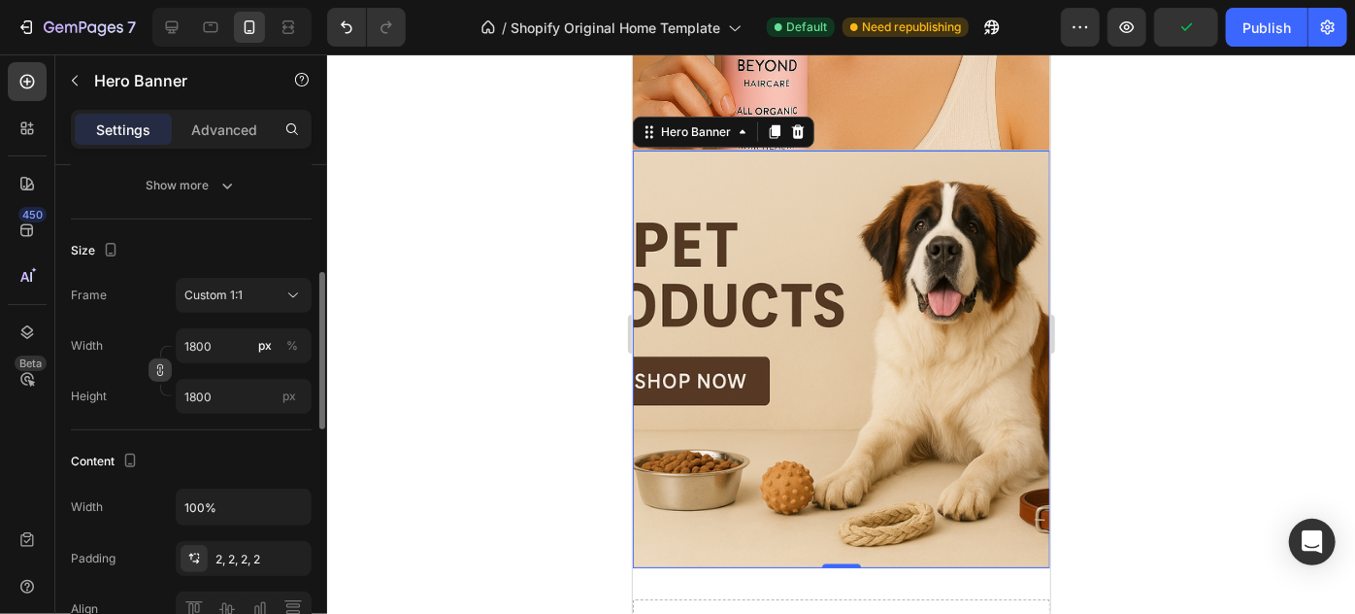
click at [158, 369] on icon "button" at bounding box center [160, 370] width 14 height 14
click at [297, 300] on icon at bounding box center [293, 294] width 19 height 19
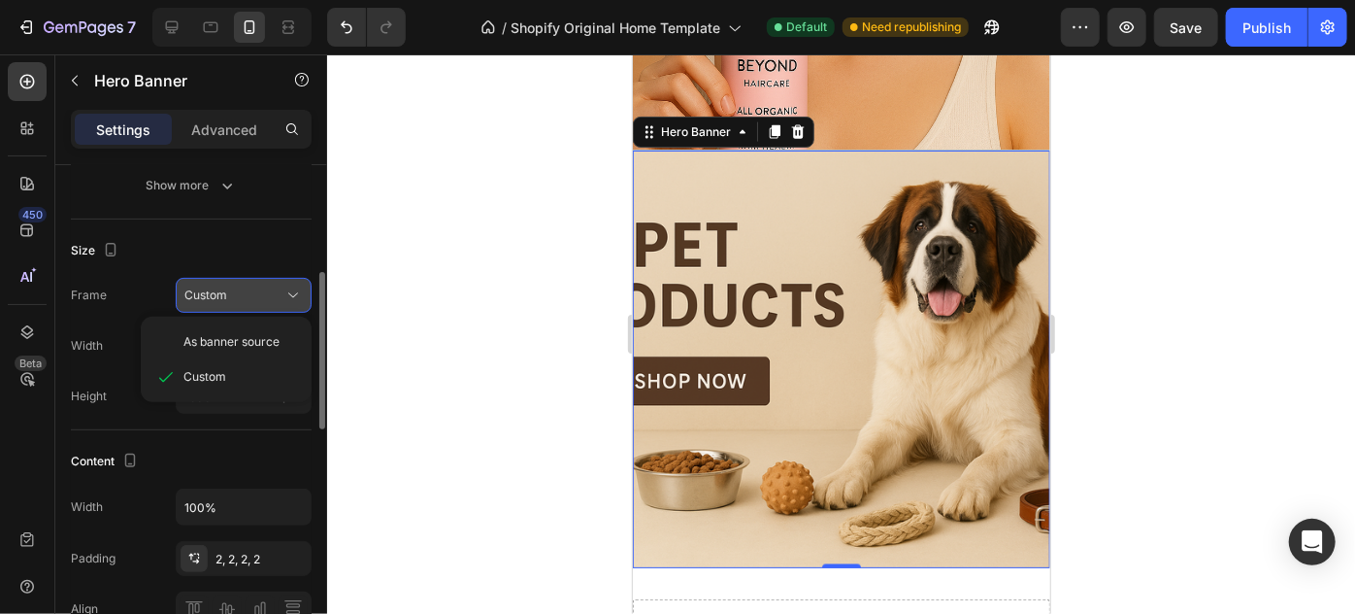
click at [297, 300] on icon at bounding box center [293, 294] width 19 height 19
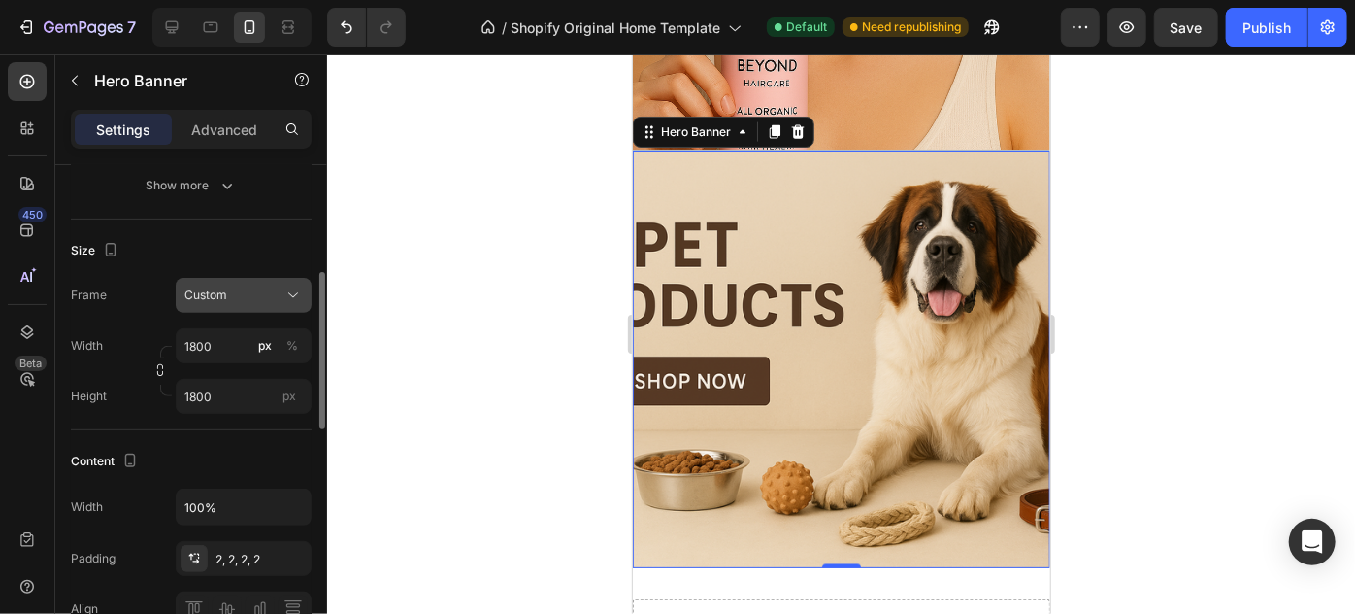
click at [306, 289] on button "Custom" at bounding box center [244, 295] width 136 height 35
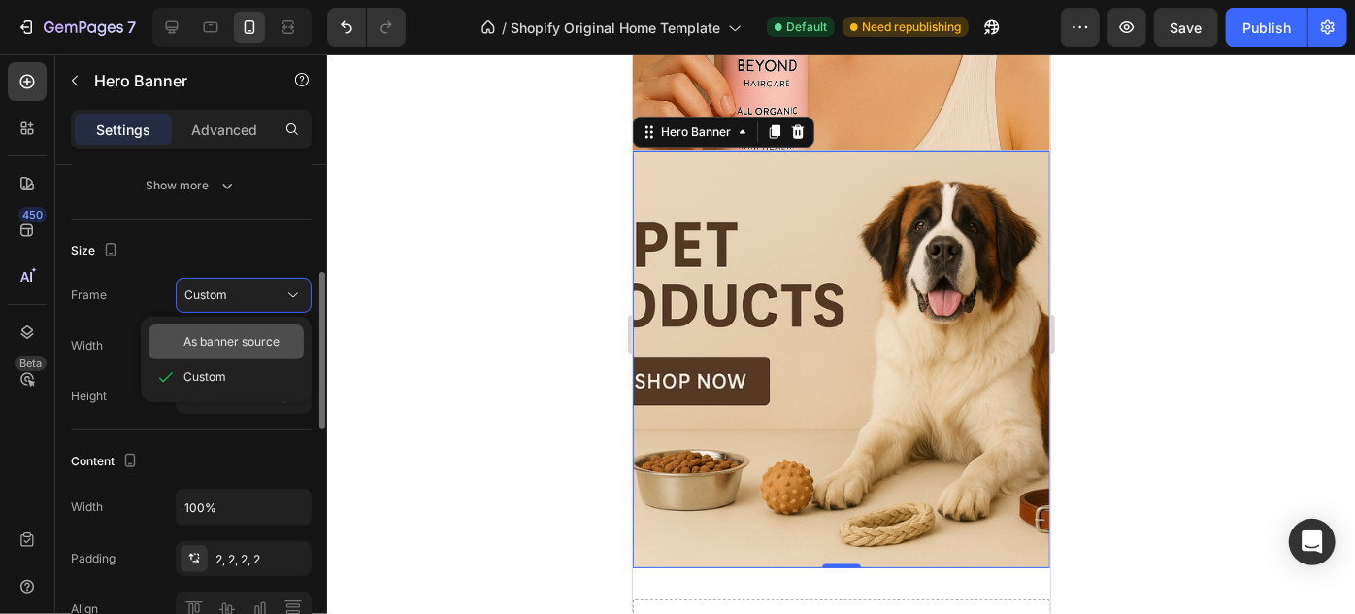
click at [275, 325] on div "As banner source" at bounding box center [226, 341] width 155 height 35
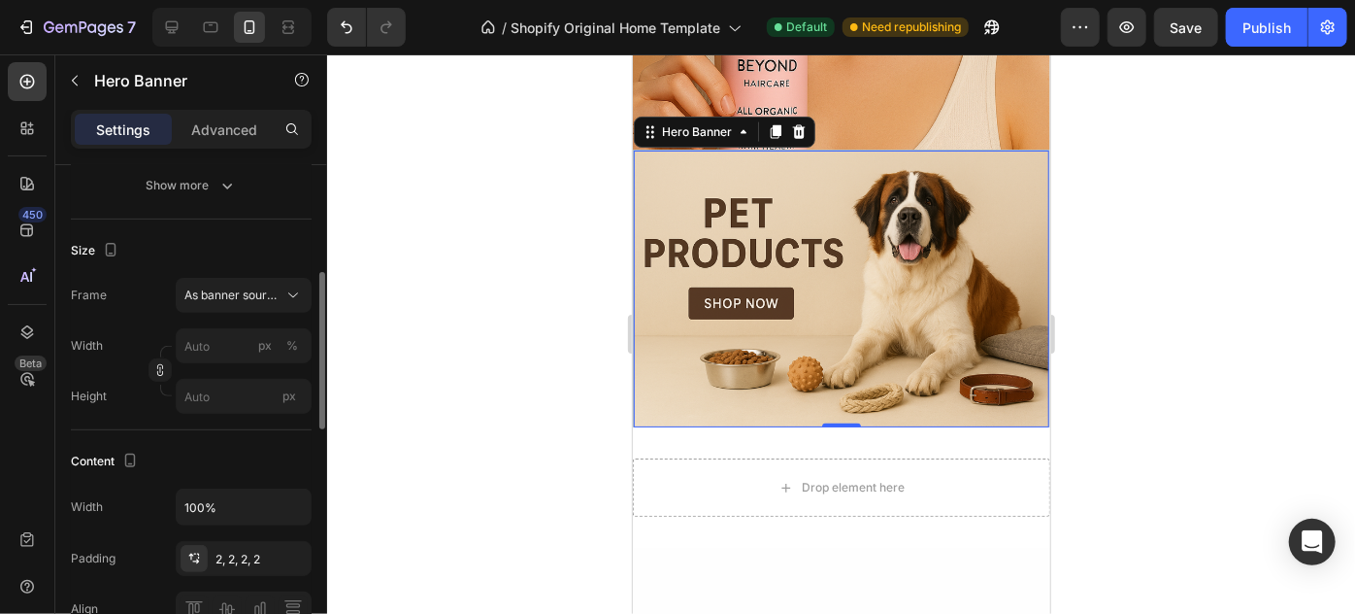
click at [1066, 238] on div at bounding box center [841, 333] width 1028 height 559
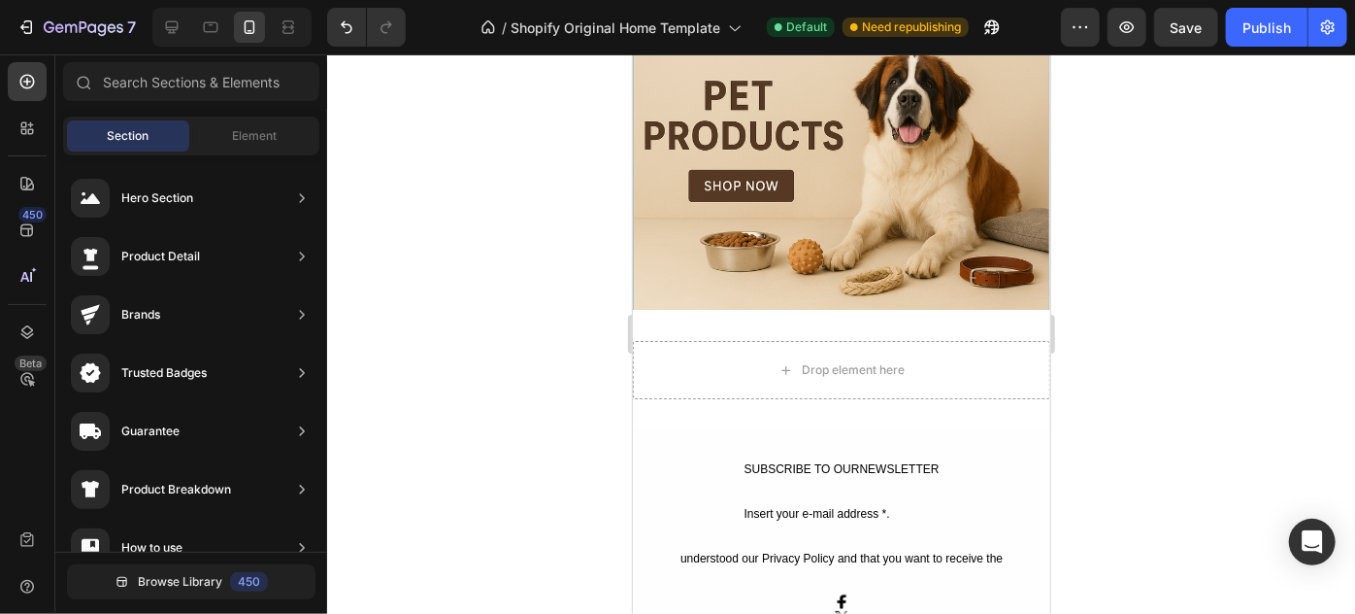
scroll to position [1532, 0]
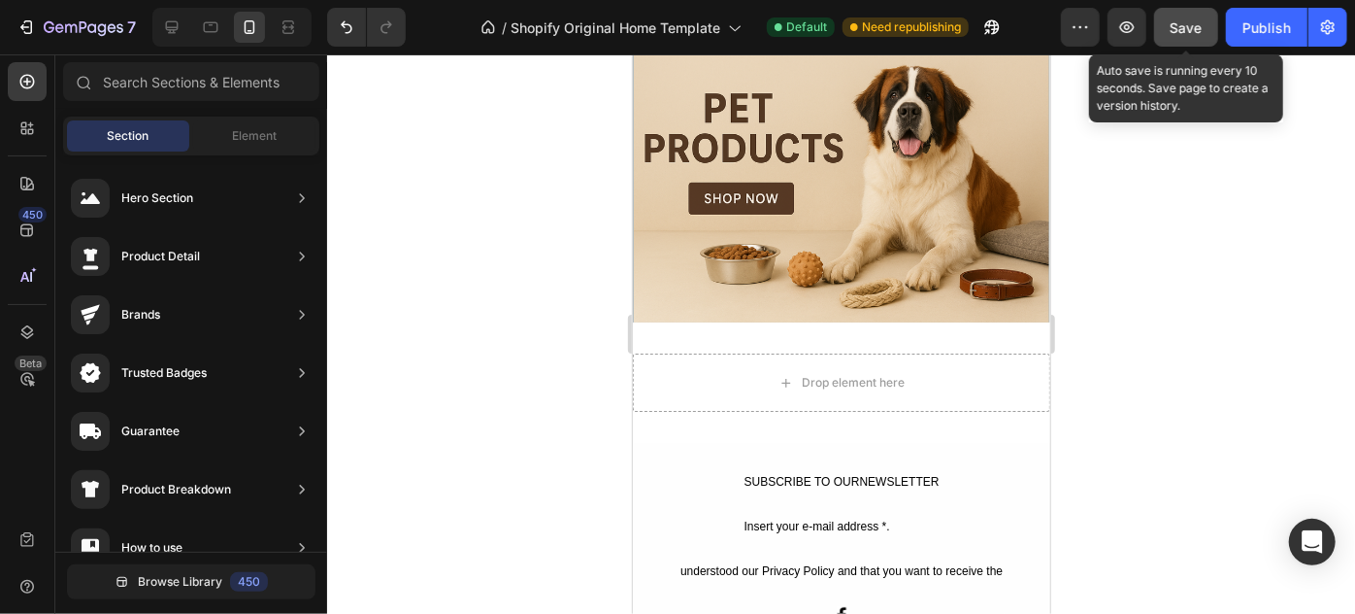
click at [1194, 17] on div "Save" at bounding box center [1187, 27] width 32 height 20
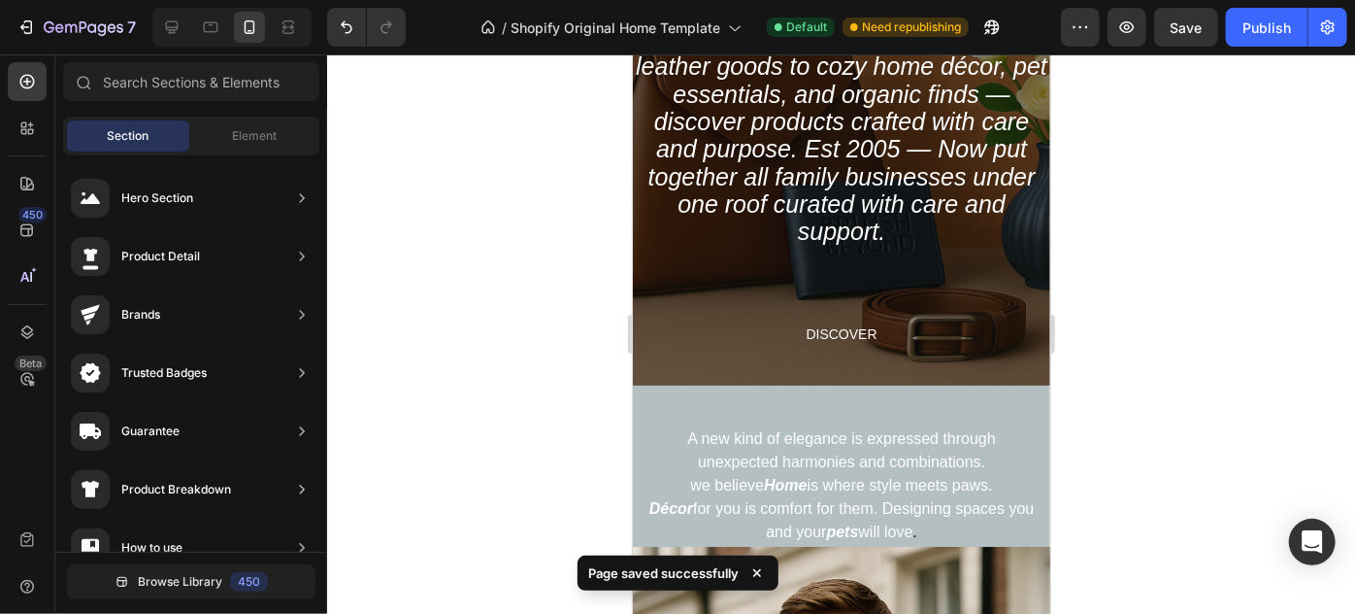
scroll to position [0, 0]
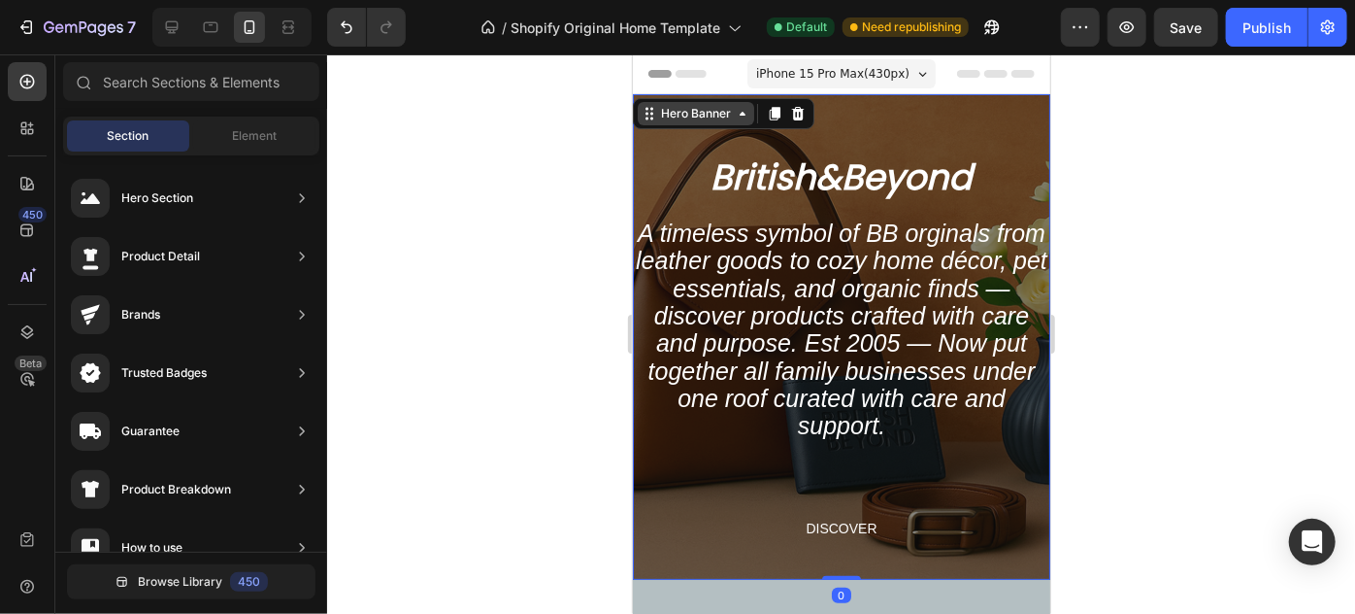
click at [709, 101] on div "Hero Banner" at bounding box center [695, 112] width 117 height 23
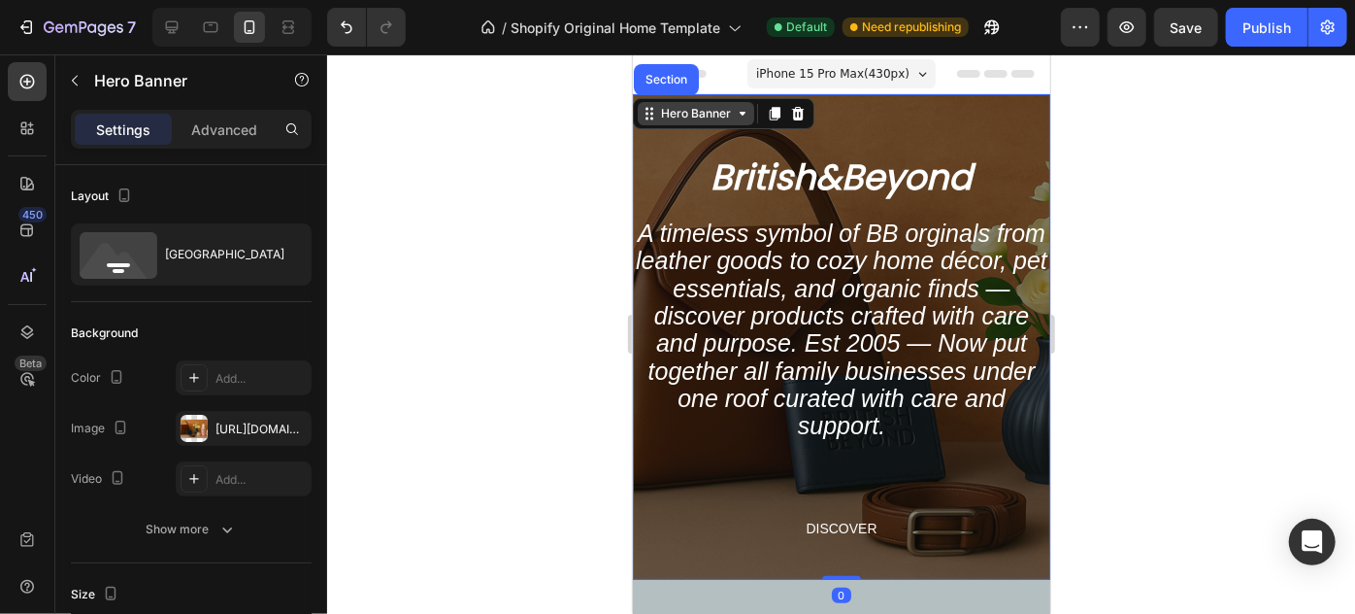
click at [709, 101] on div "Hero Banner" at bounding box center [695, 112] width 117 height 23
click at [863, 112] on div "Overlay" at bounding box center [841, 335] width 418 height 485
click at [853, 83] on div "iPhone 15 Pro Max ( 430 px)" at bounding box center [841, 72] width 188 height 29
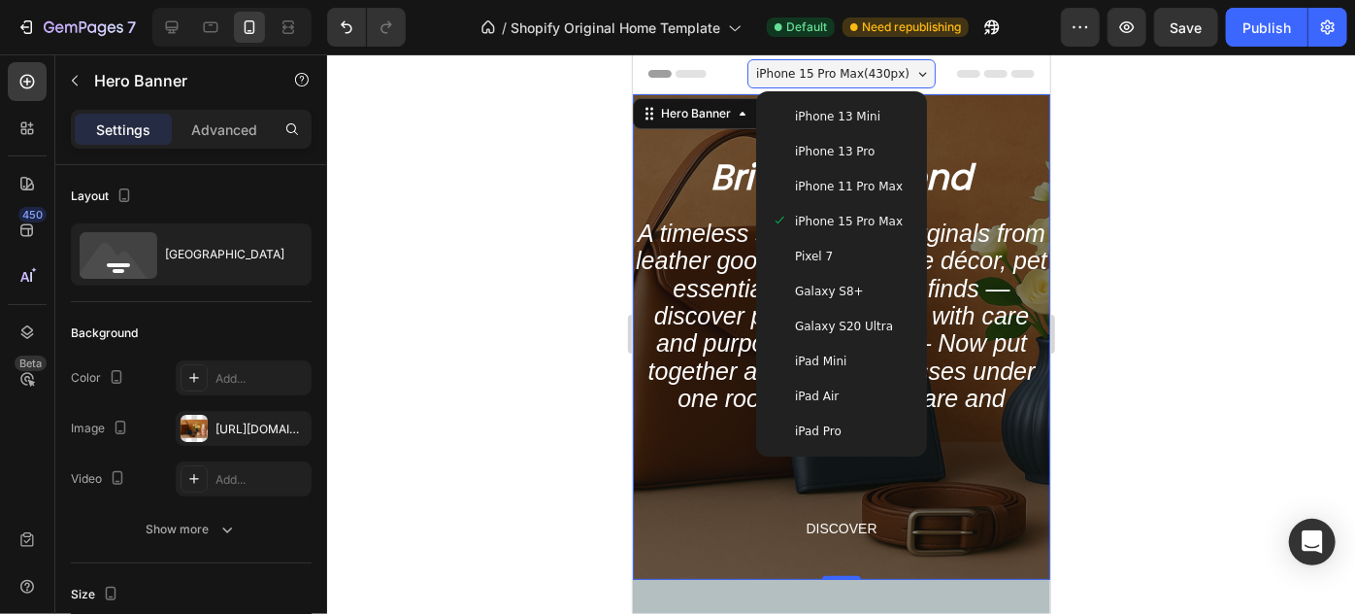
click at [980, 117] on div "Overlay" at bounding box center [841, 335] width 418 height 485
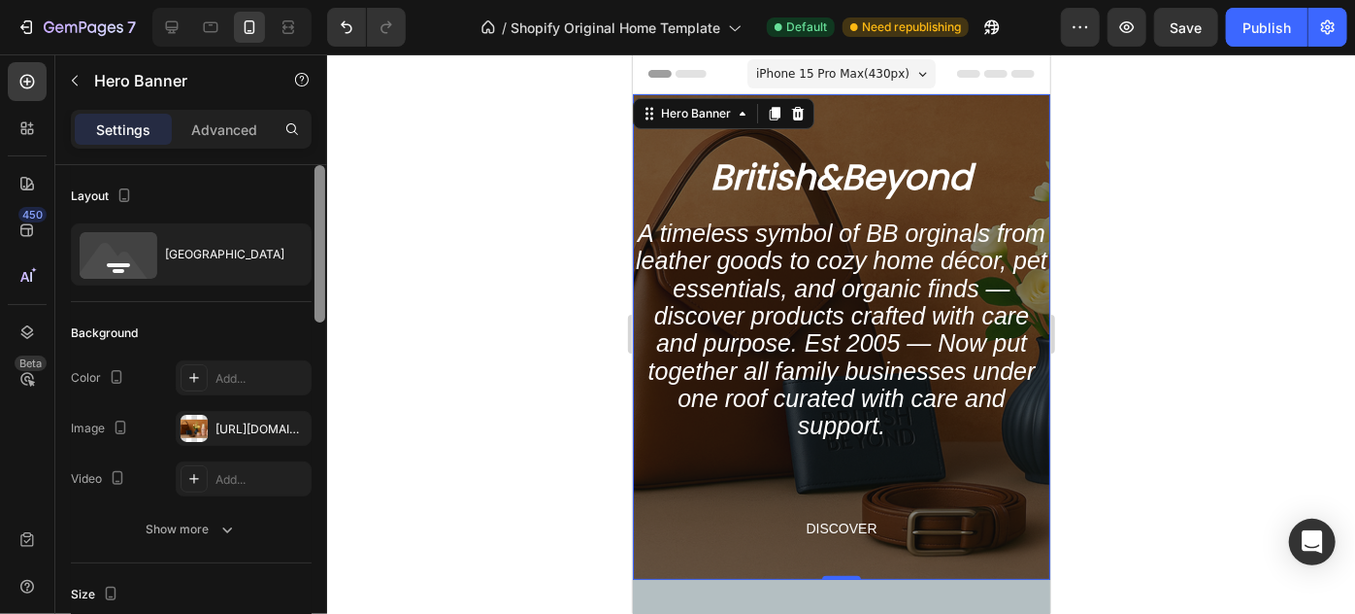
drag, startPoint x: 320, startPoint y: 174, endPoint x: 318, endPoint y: 143, distance: 31.1
click at [318, 143] on div "Settings Advanced Layout Bottom center Background The changes might be hidden b…" at bounding box center [191, 389] width 272 height 559
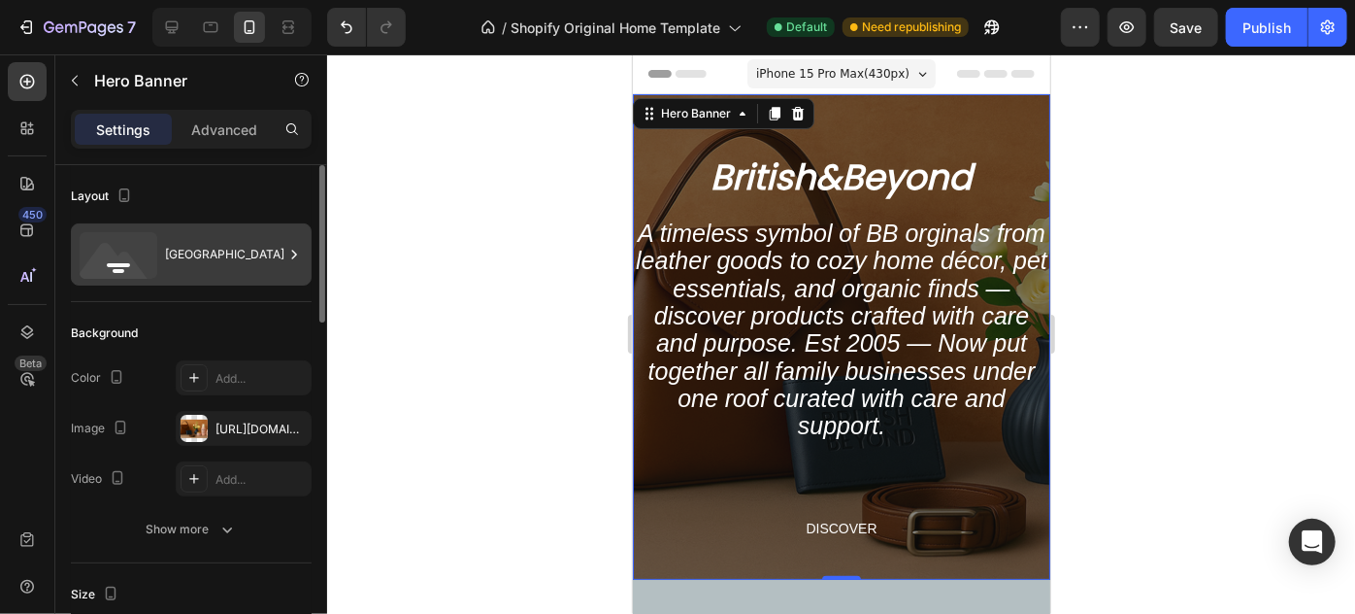
click at [227, 241] on div "[GEOGRAPHIC_DATA]" at bounding box center [224, 254] width 118 height 45
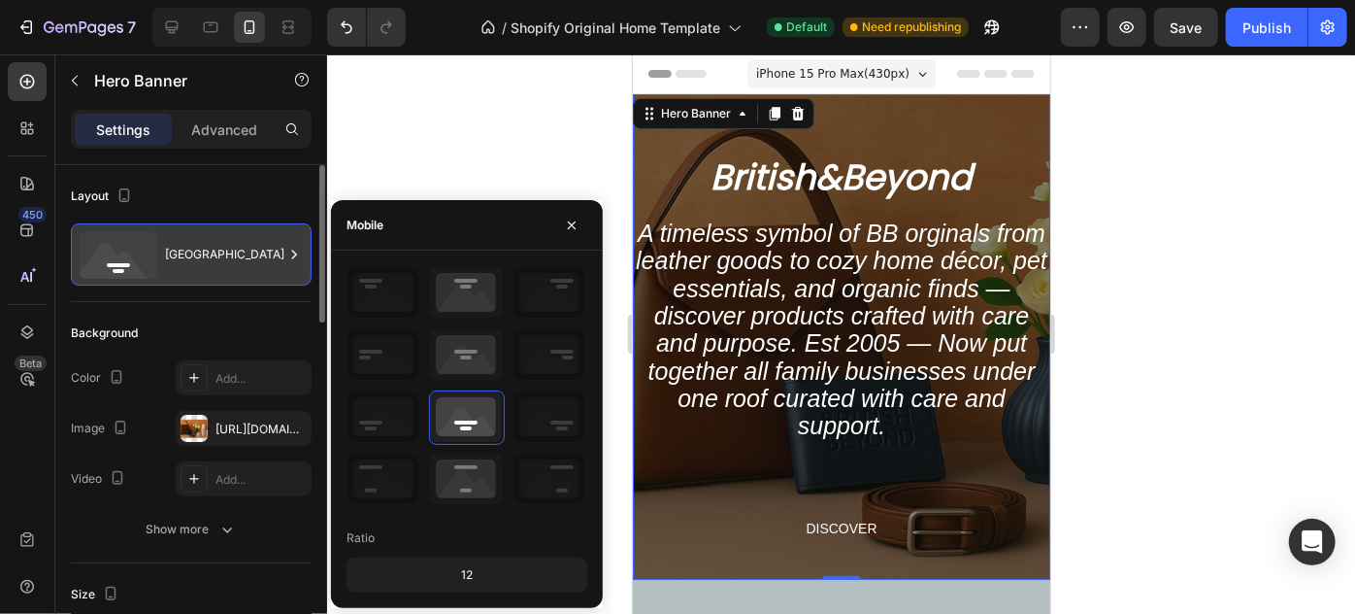
click at [226, 251] on div "[GEOGRAPHIC_DATA]" at bounding box center [224, 254] width 118 height 45
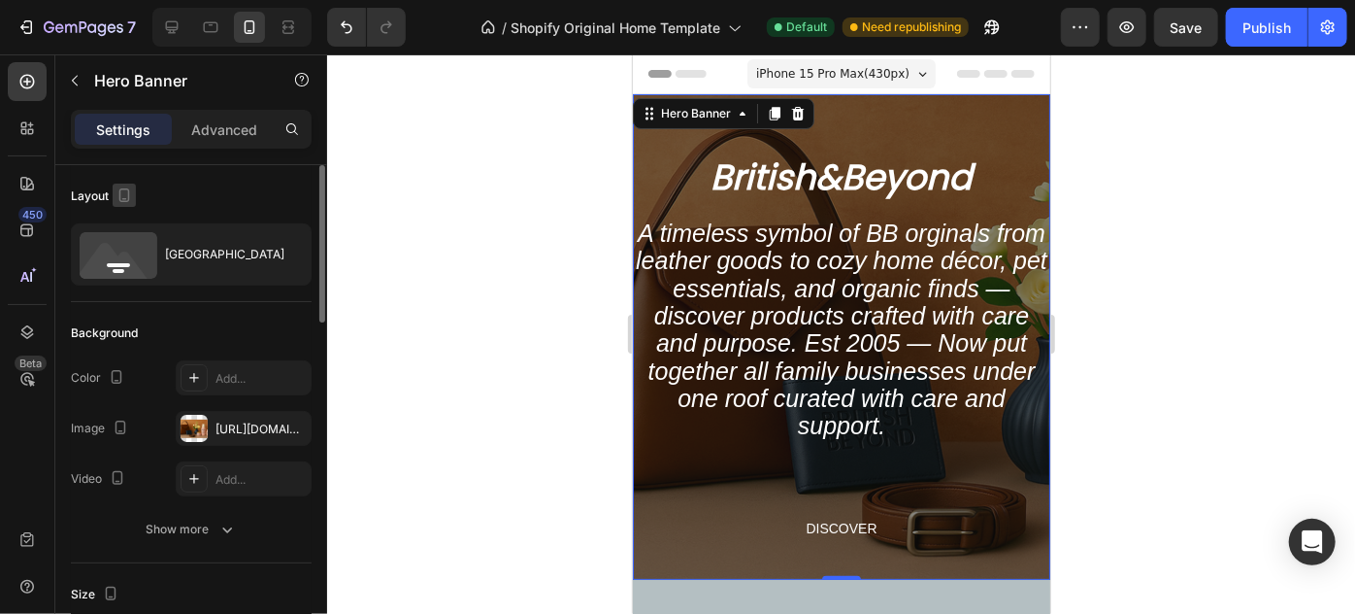
click at [122, 188] on icon "button" at bounding box center [124, 195] width 11 height 14
click at [132, 221] on icon "button" at bounding box center [127, 226] width 19 height 19
type input "673"
type input "1200"
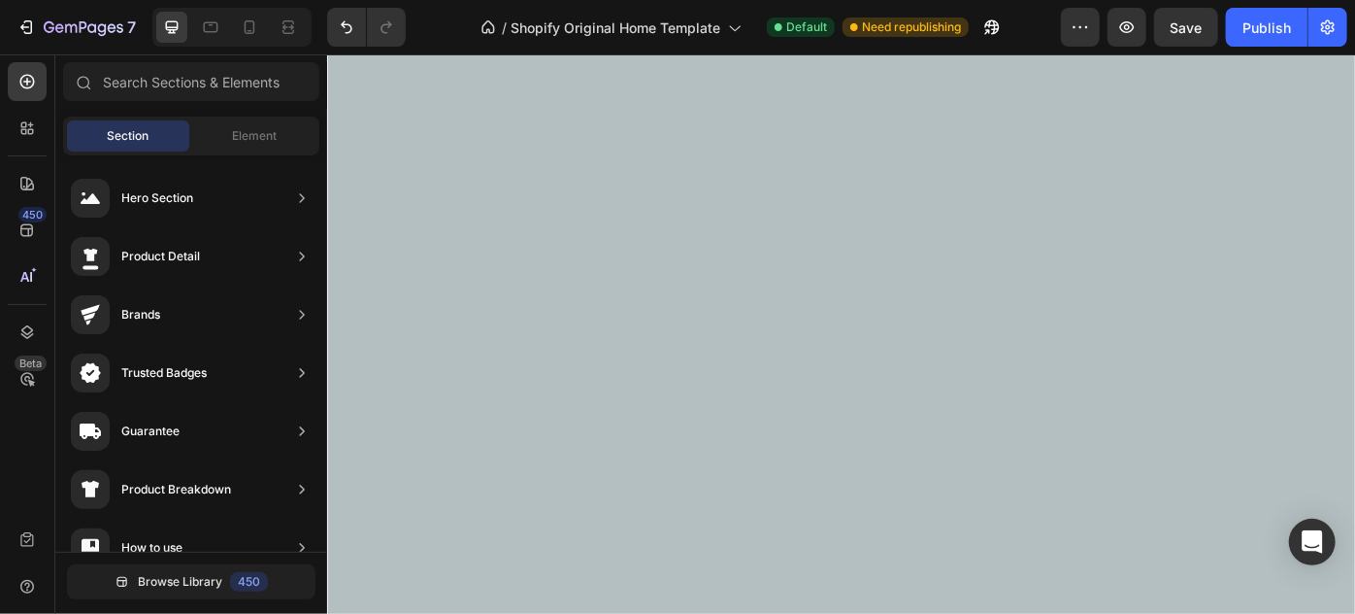
scroll to position [4235, 0]
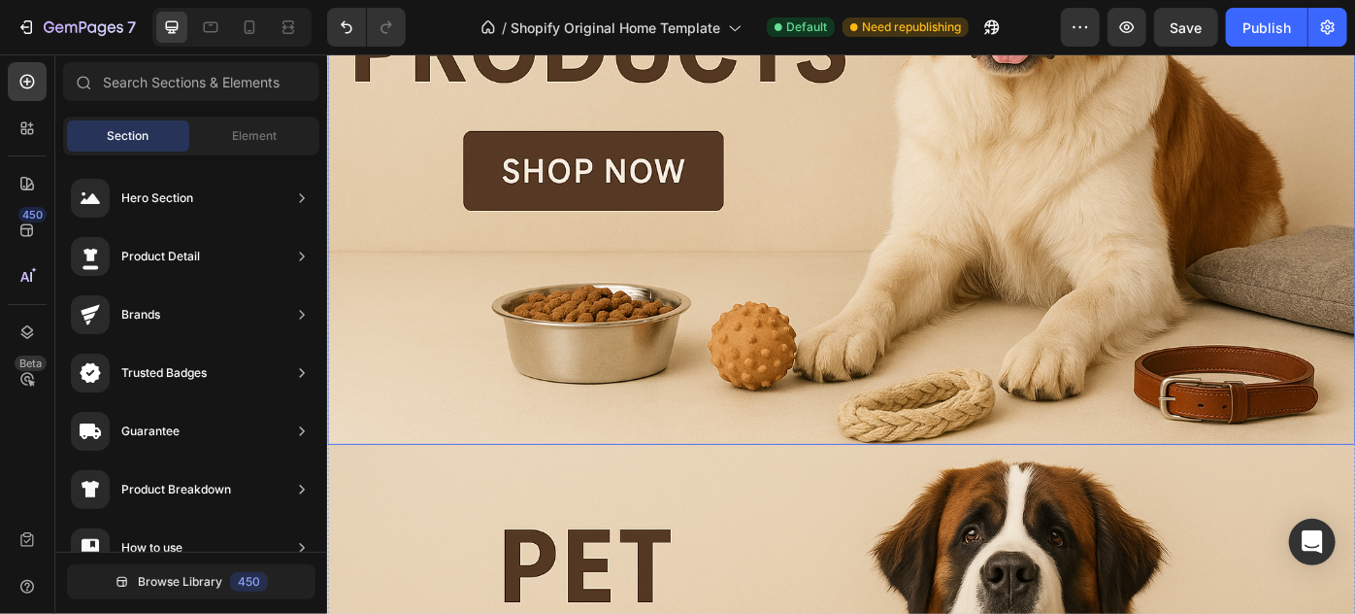
click at [1285, 386] on div "Overlay" at bounding box center [908, 144] width 1165 height 701
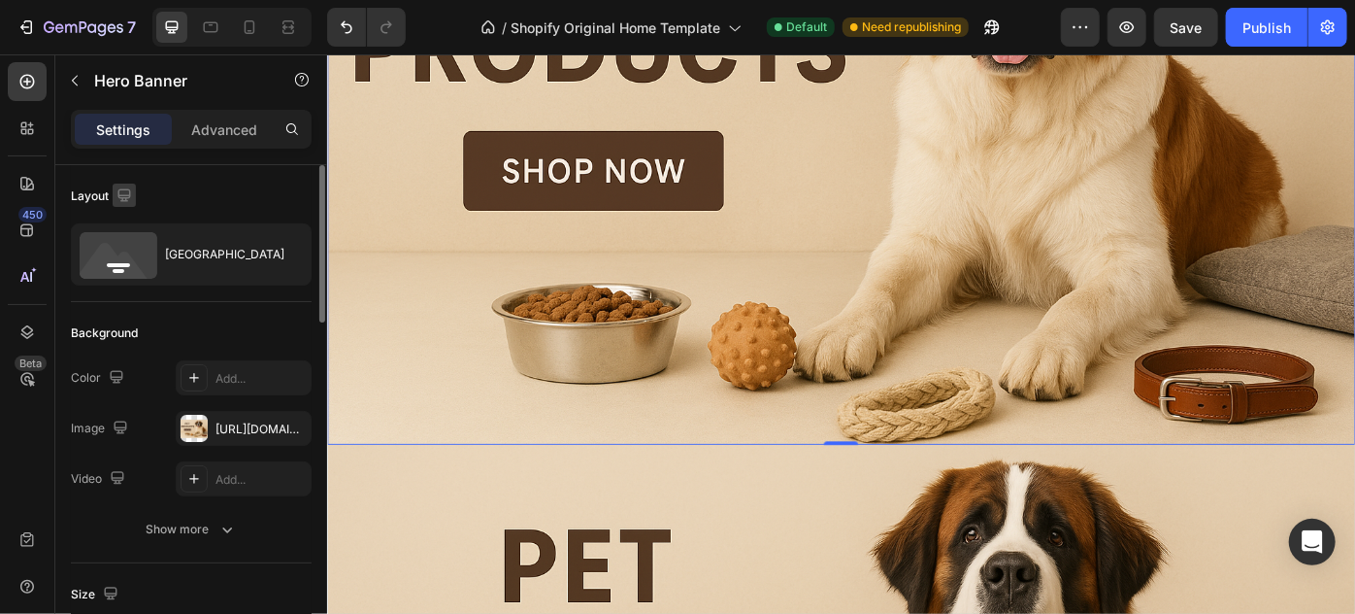
click at [124, 190] on icon "button" at bounding box center [124, 194] width 19 height 19
click at [210, 147] on div "Settings Advanced" at bounding box center [191, 129] width 241 height 39
click at [210, 132] on p "Advanced" at bounding box center [224, 129] width 66 height 20
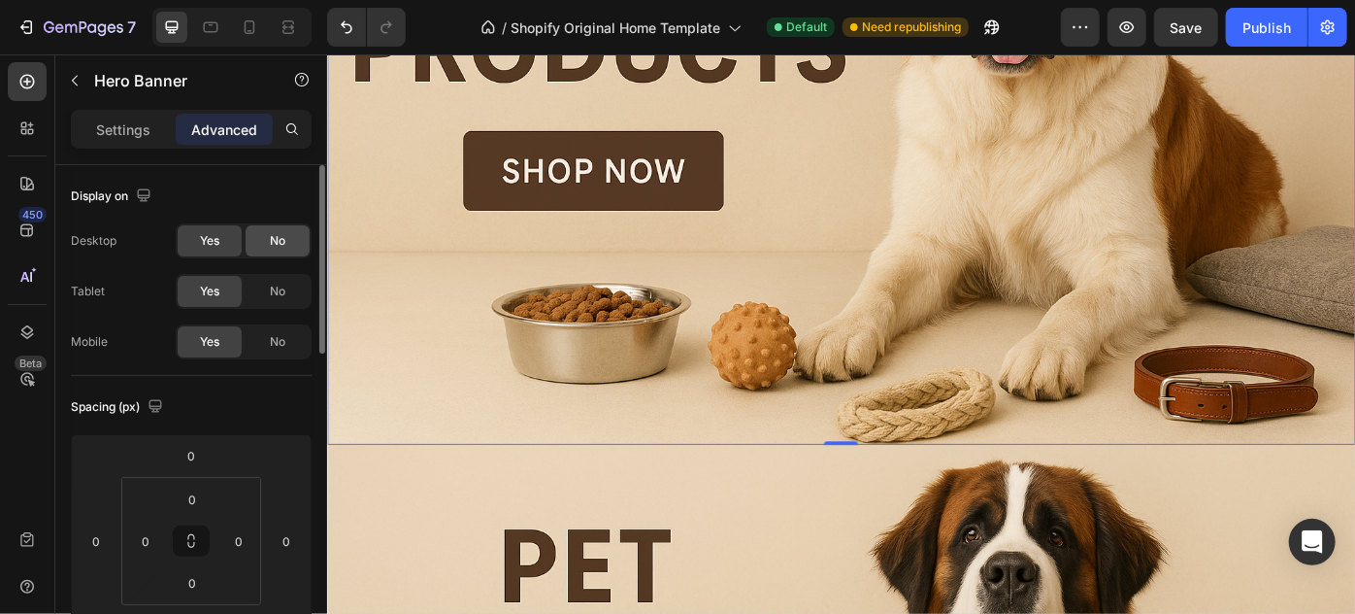
click at [269, 252] on div "No" at bounding box center [278, 240] width 64 height 31
click at [266, 276] on div "No" at bounding box center [278, 291] width 64 height 31
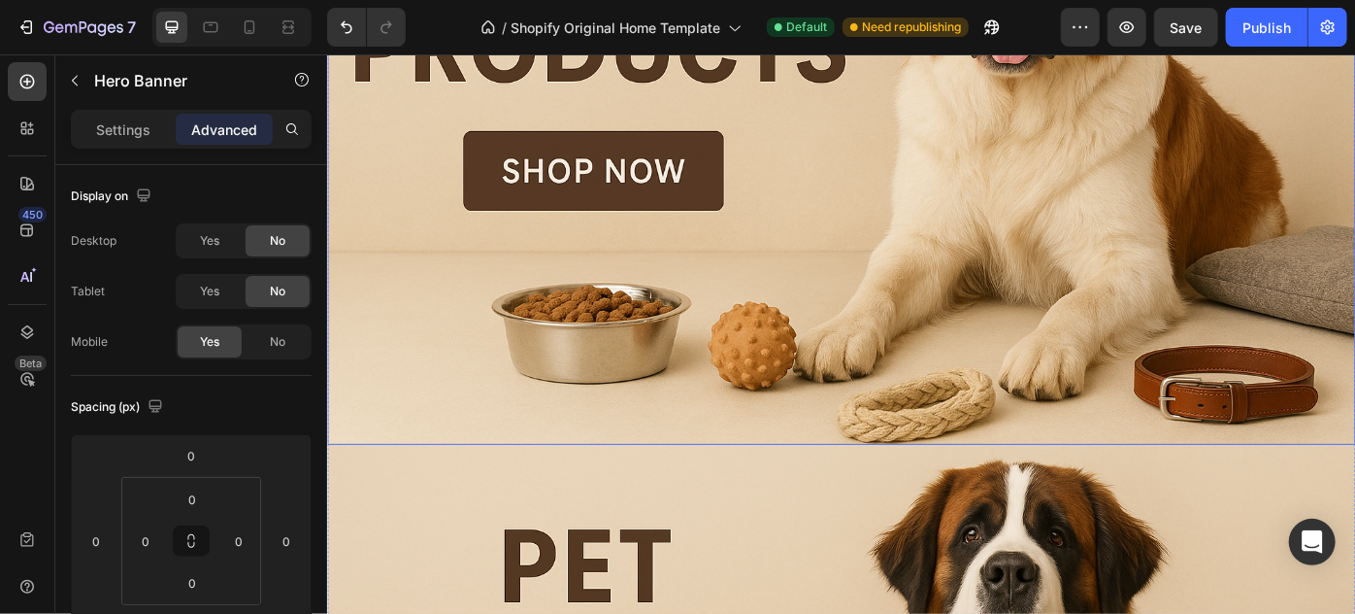
click at [764, 328] on div "Overlay" at bounding box center [908, 144] width 1165 height 701
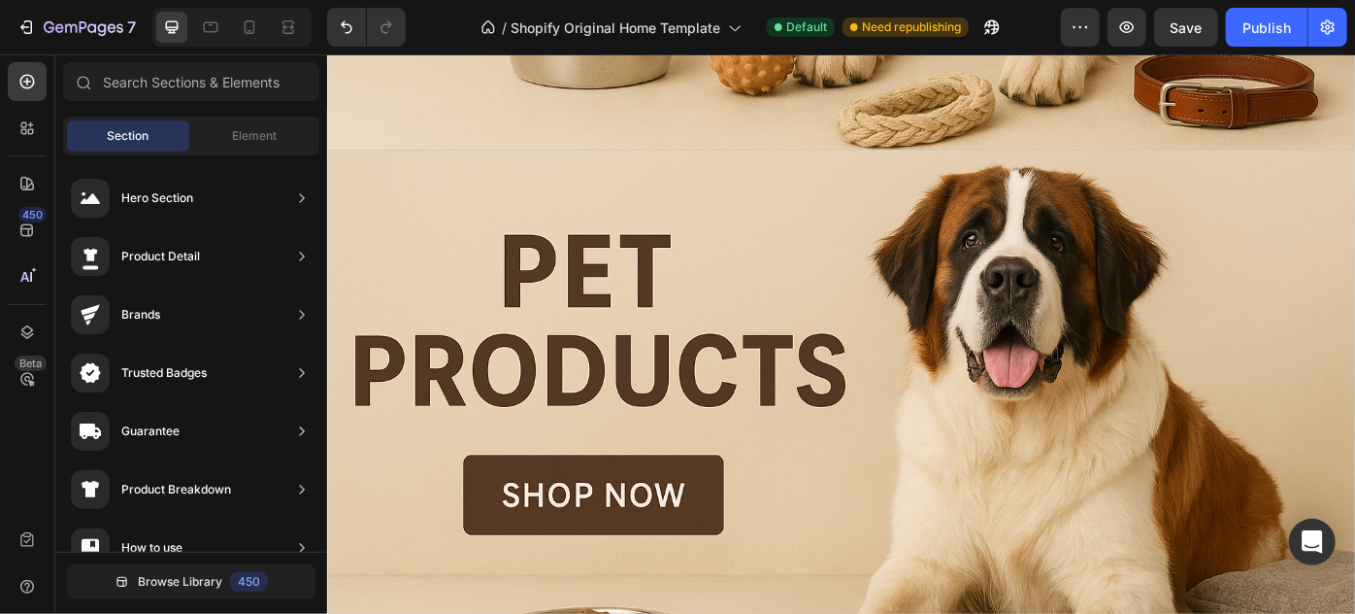
scroll to position [3941, 0]
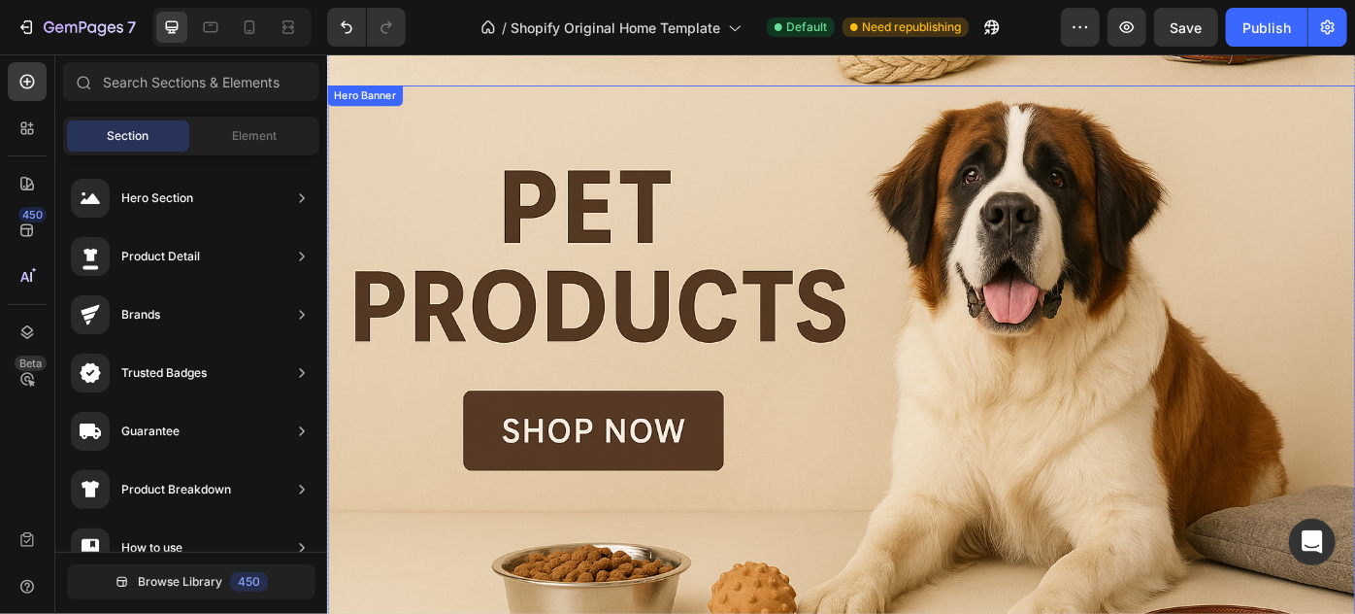
click at [1334, 352] on div "Overlay" at bounding box center [908, 438] width 1165 height 701
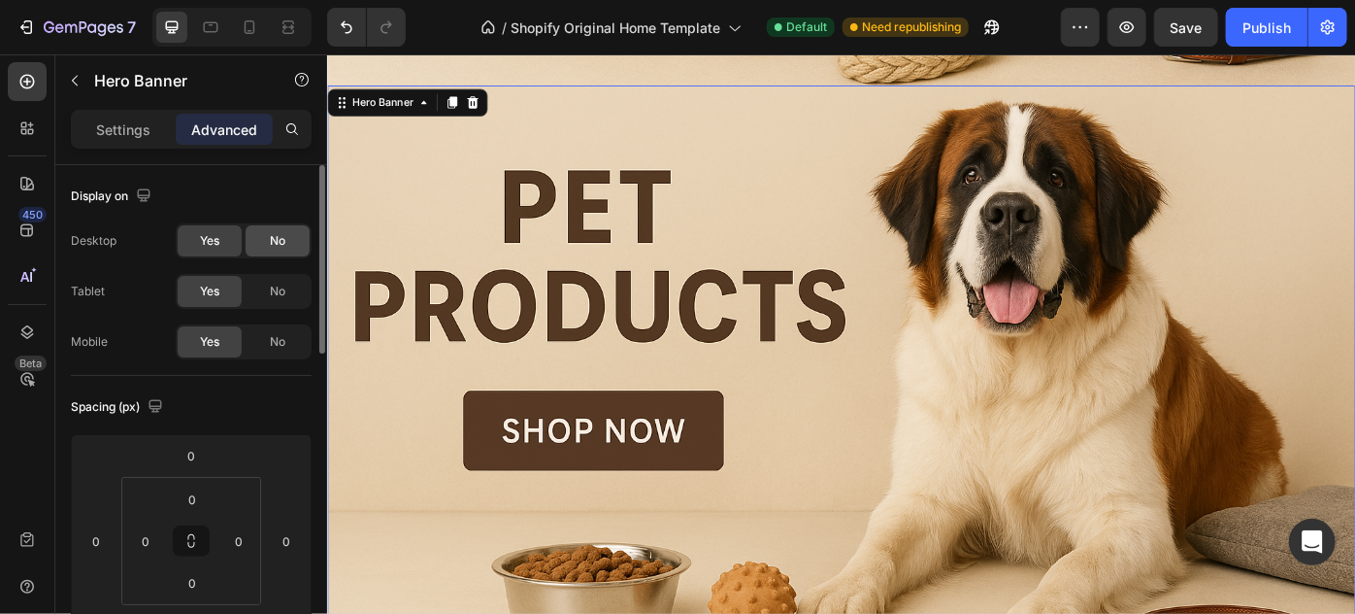
click at [264, 244] on div "No" at bounding box center [278, 240] width 64 height 31
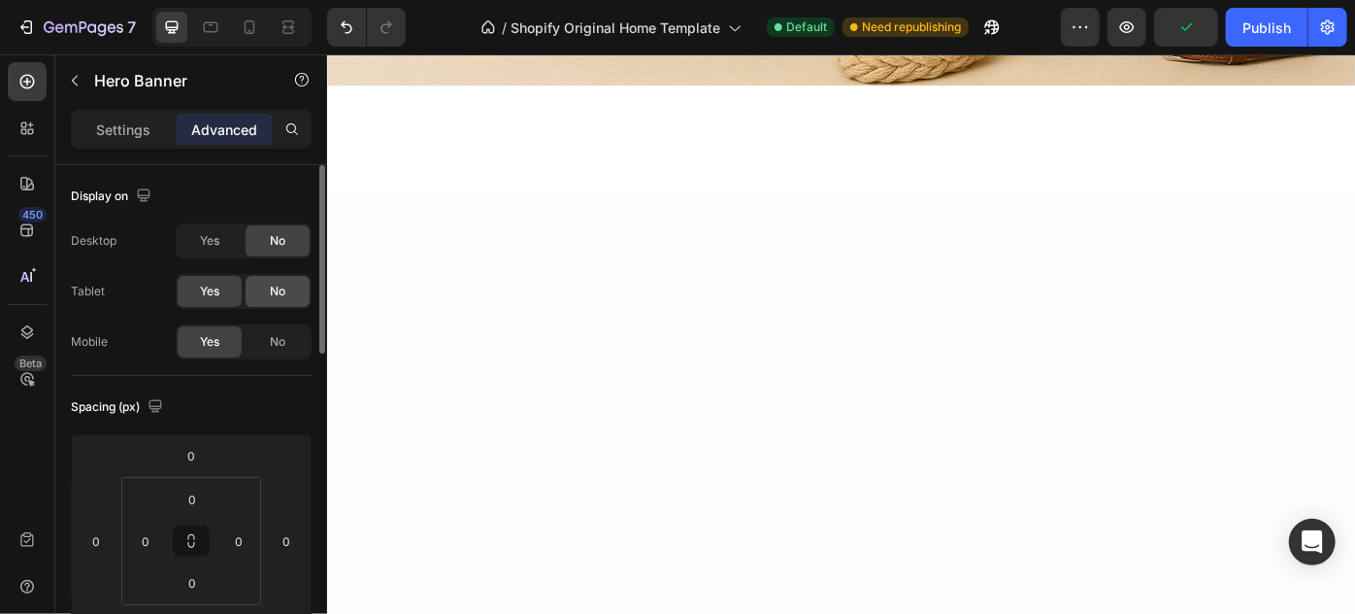
click at [278, 286] on span "No" at bounding box center [278, 291] width 16 height 17
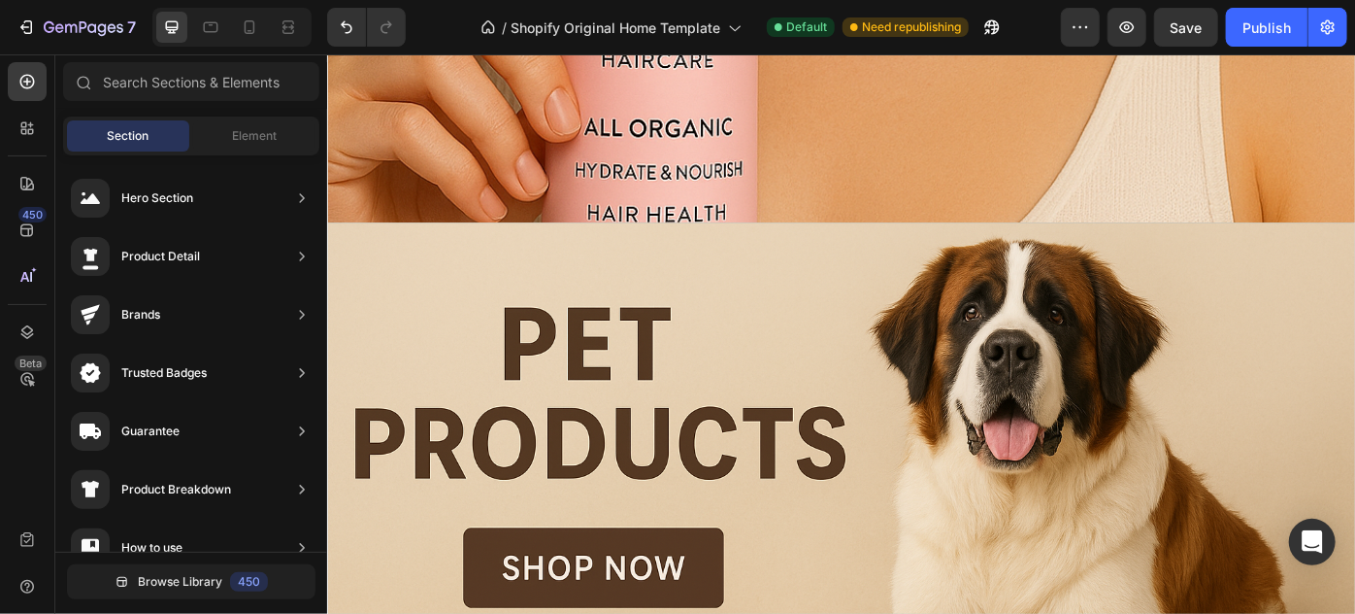
scroll to position [3106, 0]
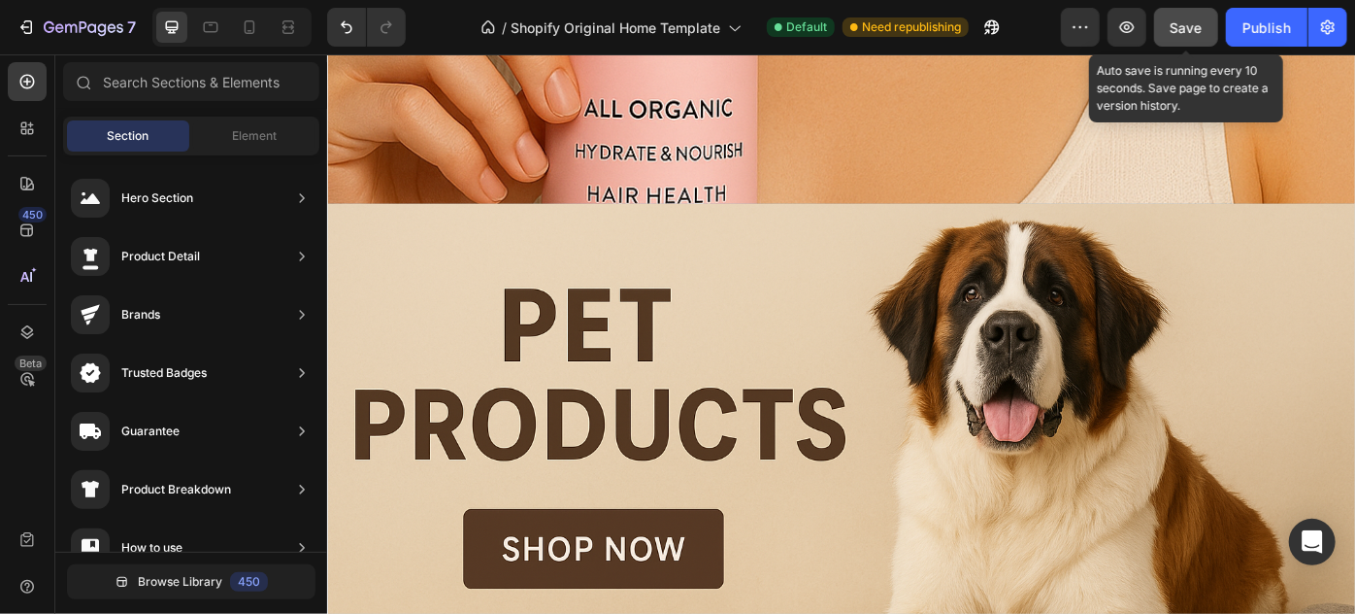
click at [1194, 19] on span "Save" at bounding box center [1187, 27] width 32 height 17
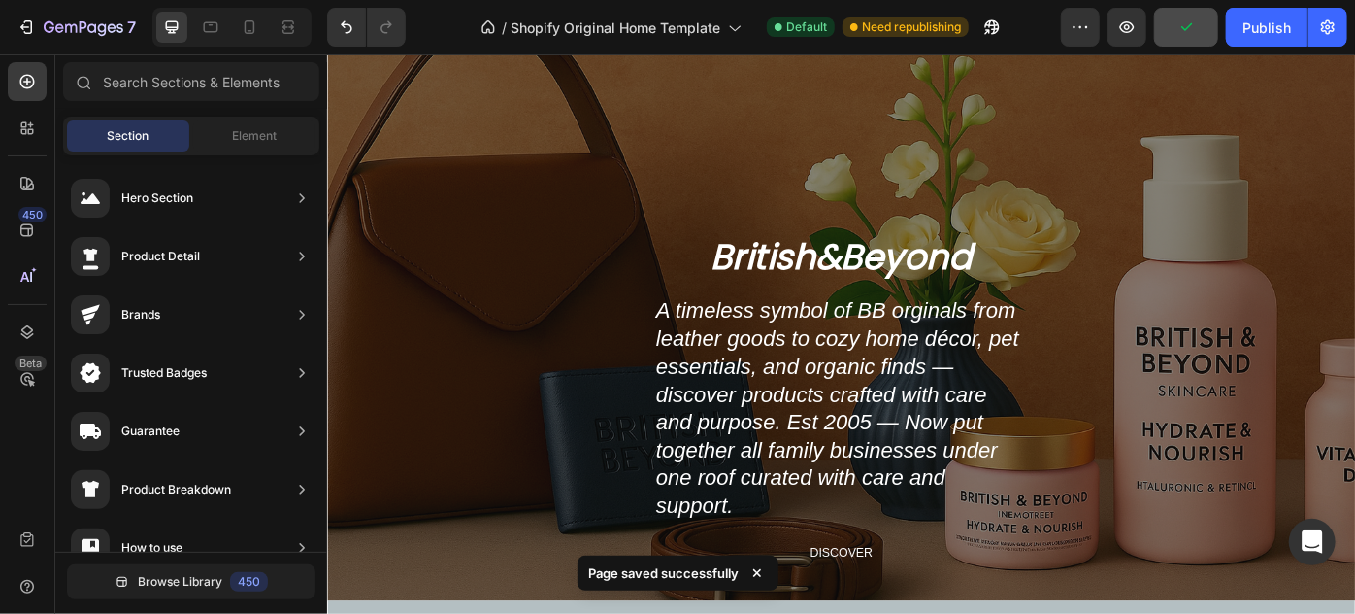
scroll to position [0, 0]
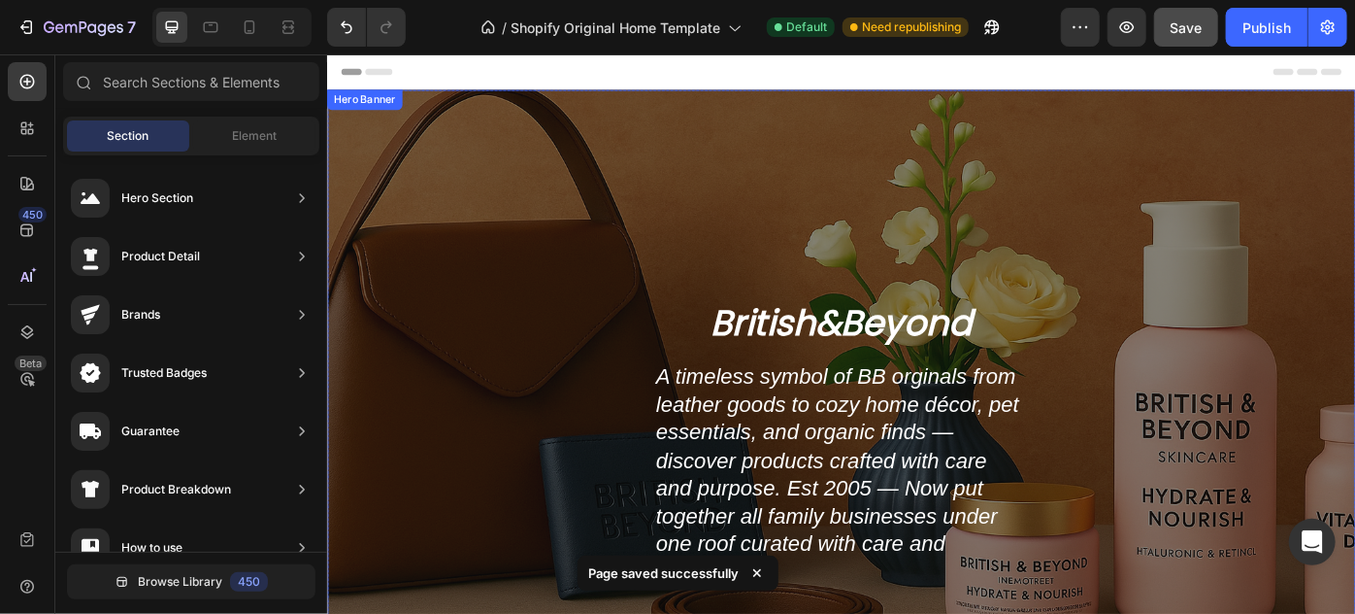
click at [1286, 164] on div "Overlay" at bounding box center [908, 419] width 1165 height 653
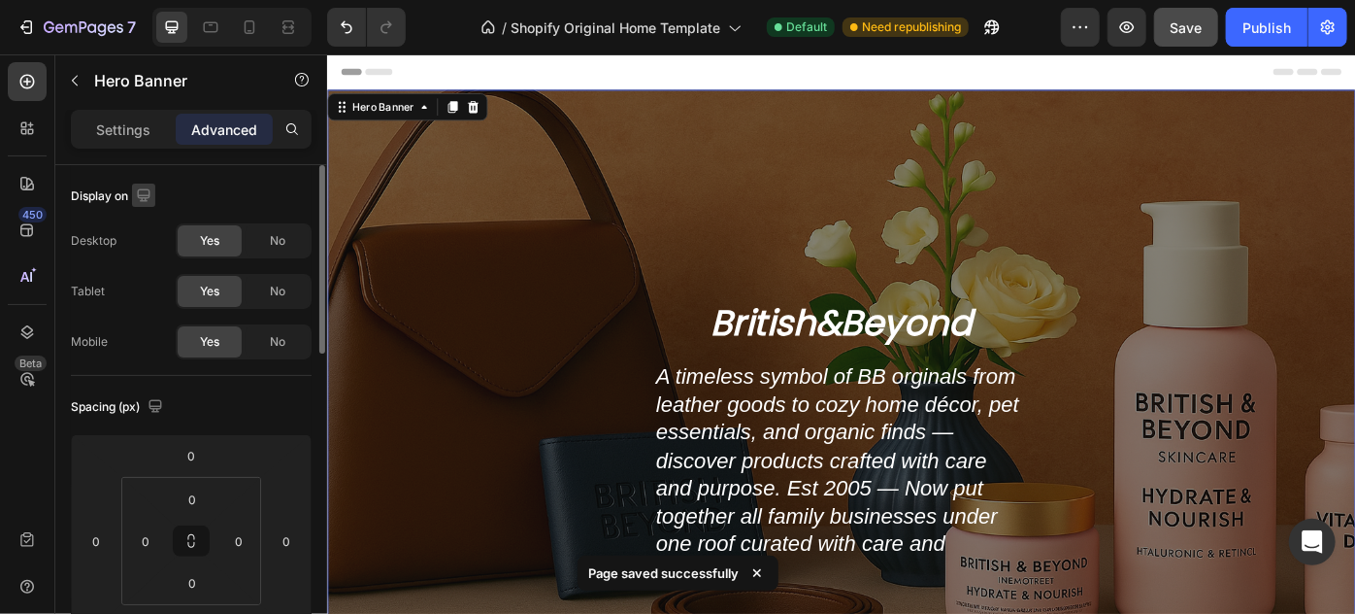
click at [150, 192] on icon "button" at bounding box center [143, 194] width 13 height 13
click at [152, 276] on div at bounding box center [147, 261] width 39 height 109
click at [152, 291] on icon "button" at bounding box center [148, 296] width 11 height 14
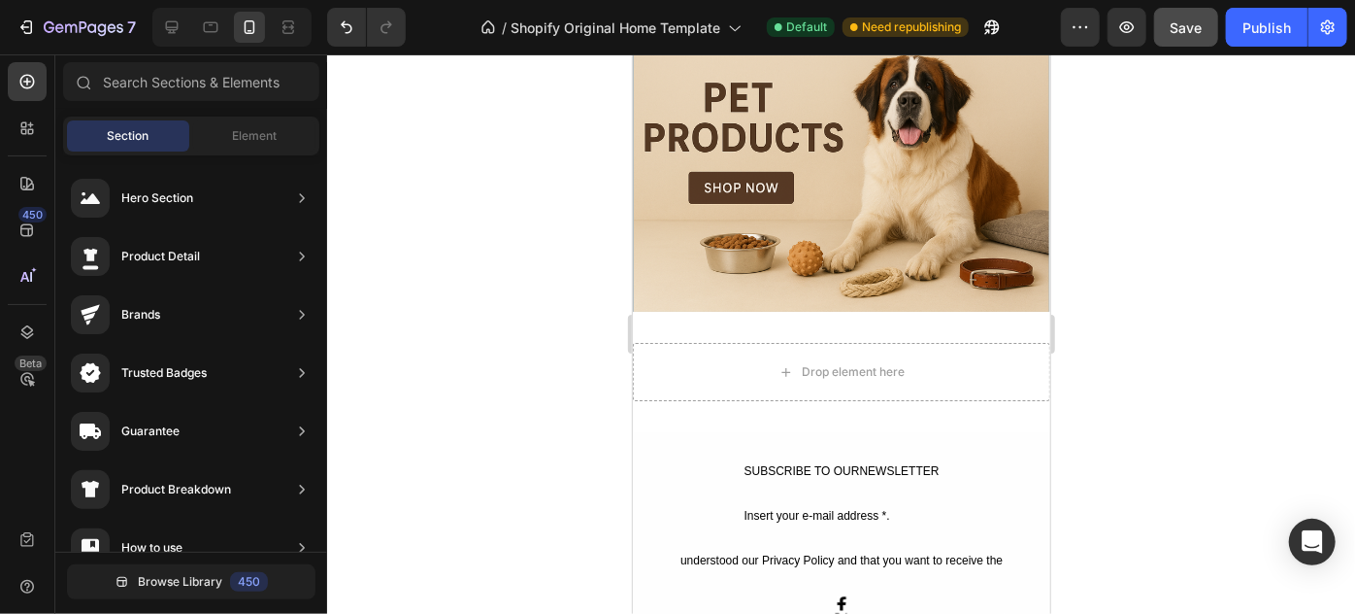
scroll to position [1547, 0]
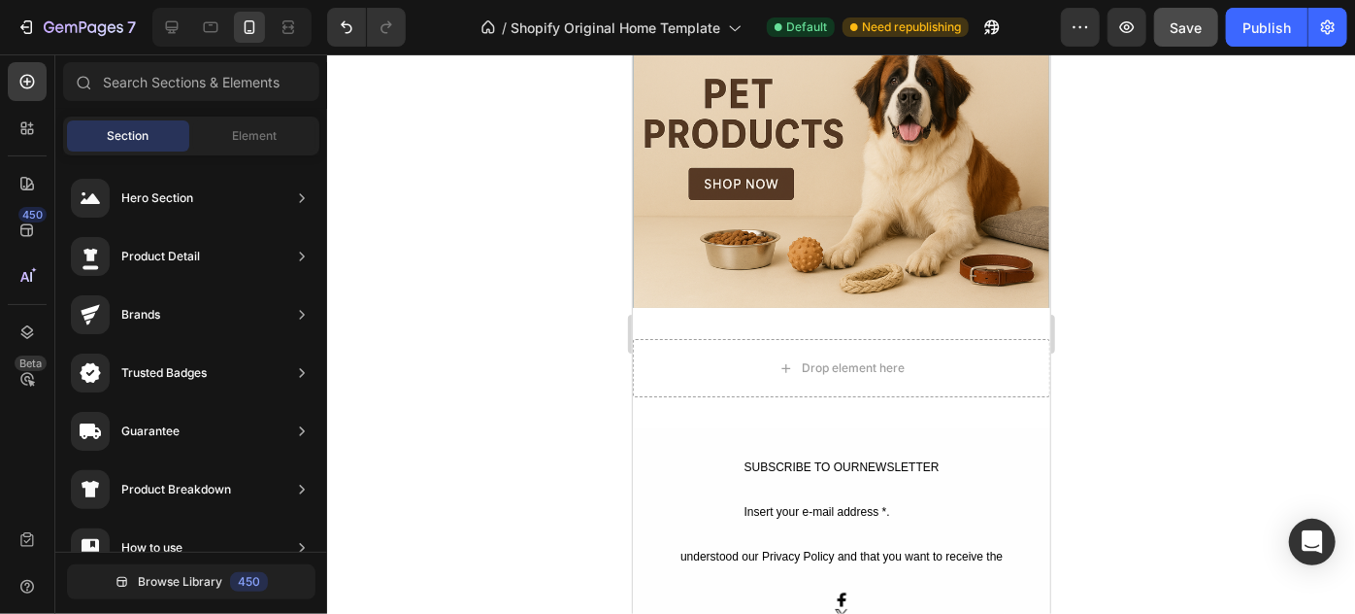
drag, startPoint x: 1044, startPoint y: 87, endPoint x: 1704, endPoint y: 390, distance: 726.4
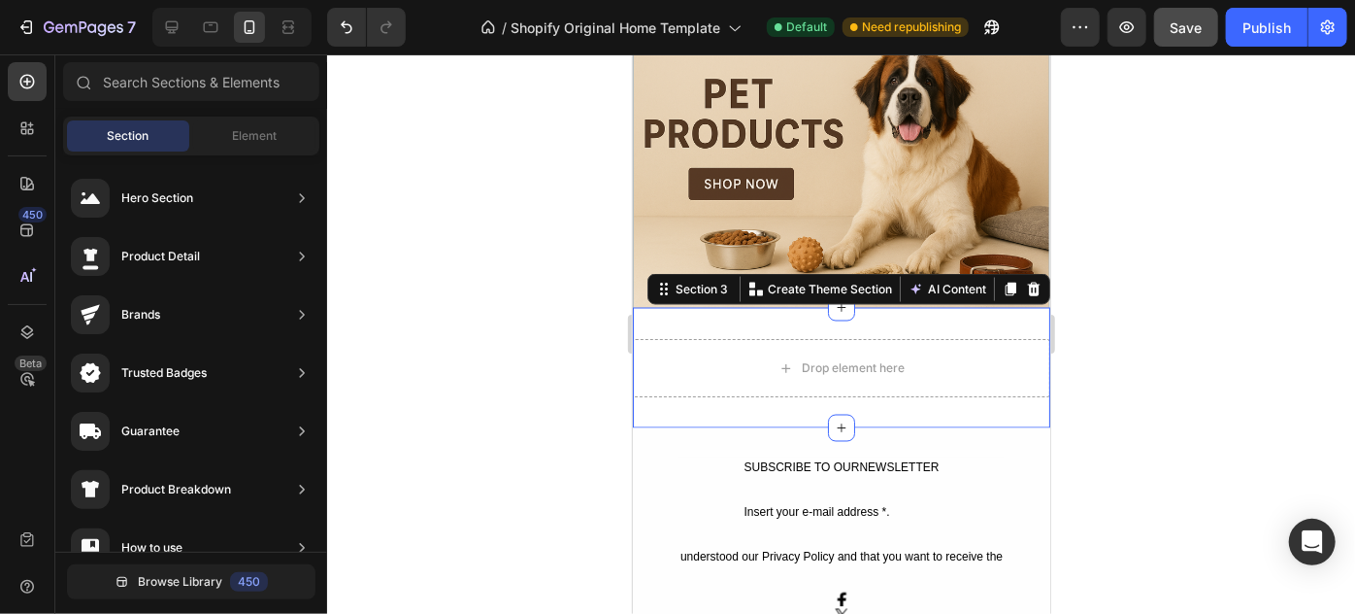
click at [984, 307] on div "Drop element here Section 3 You can create reusable sections Create Theme Secti…" at bounding box center [841, 367] width 418 height 120
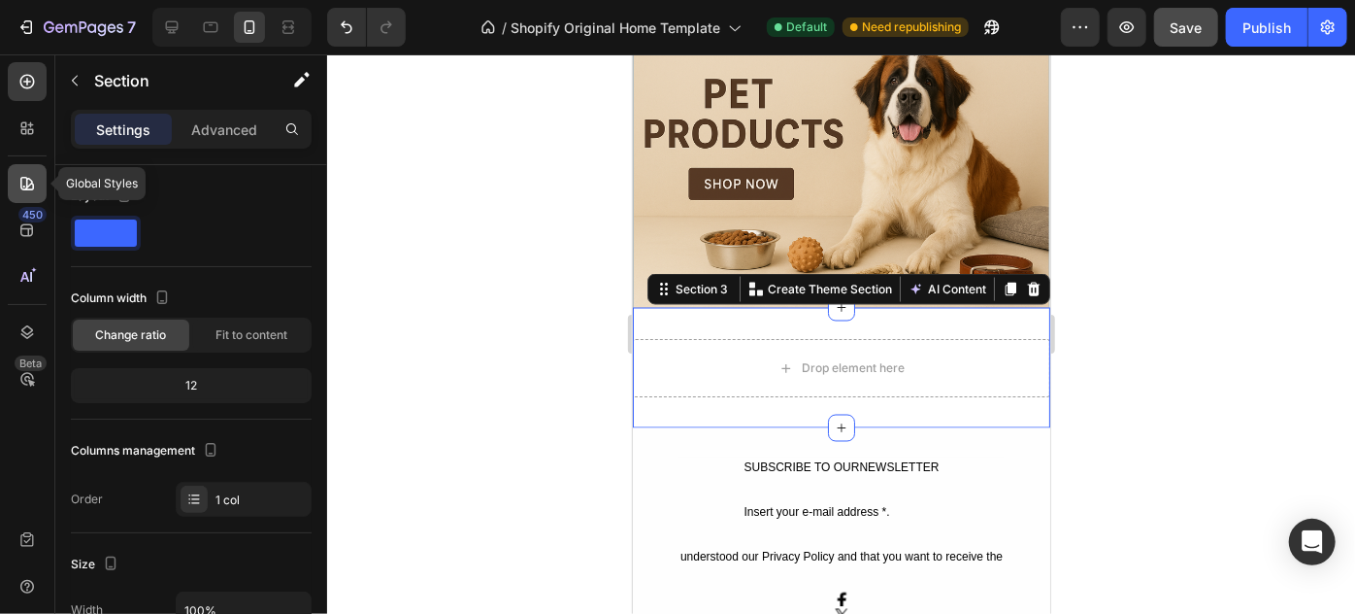
click at [27, 188] on icon at bounding box center [26, 183] width 19 height 19
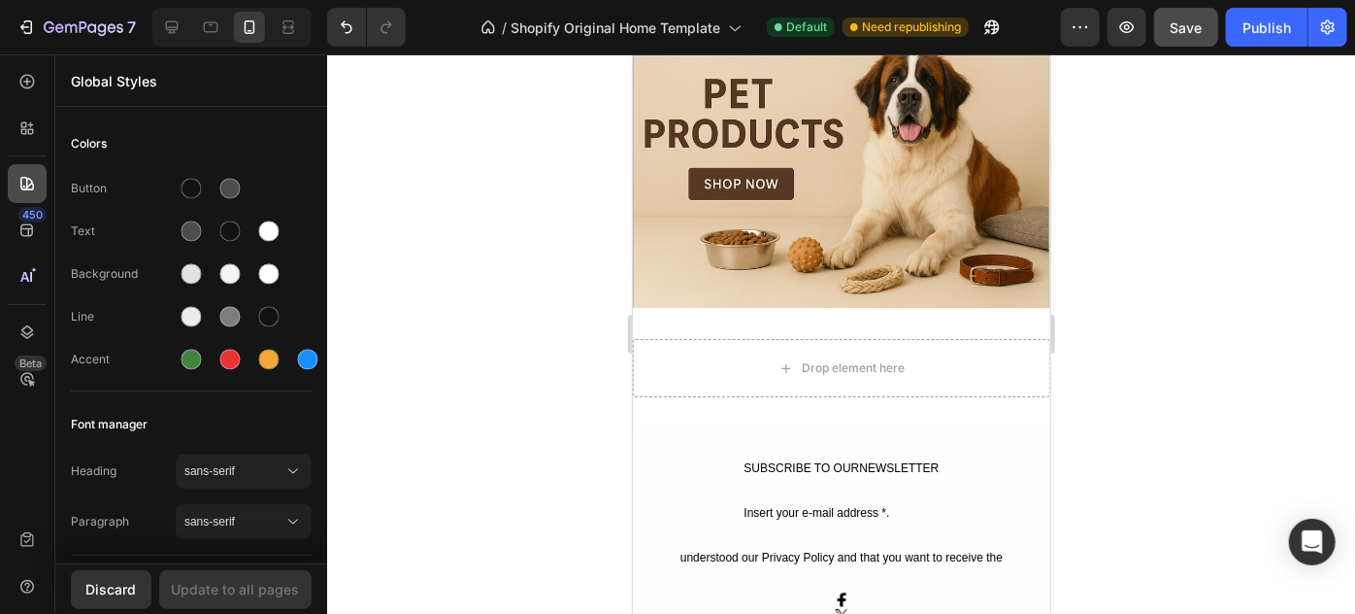
click at [27, 188] on icon at bounding box center [26, 183] width 19 height 19
click at [33, 214] on div "450" at bounding box center [32, 215] width 28 height 16
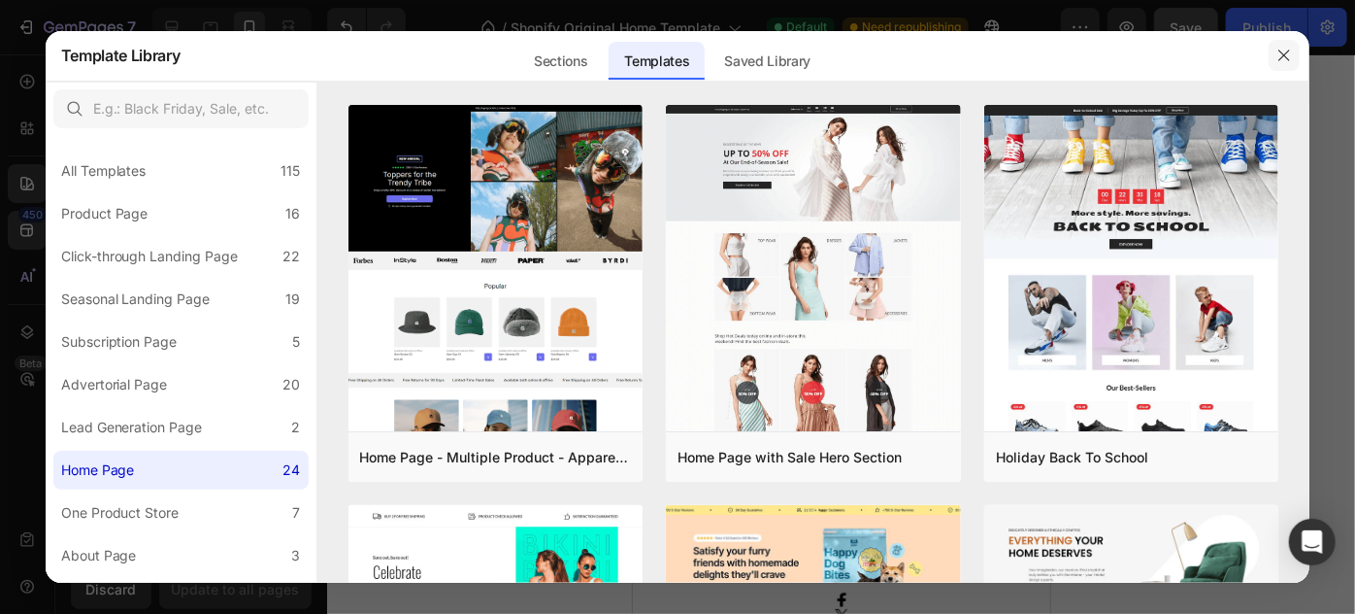
click at [1286, 49] on icon "button" at bounding box center [1285, 56] width 16 height 16
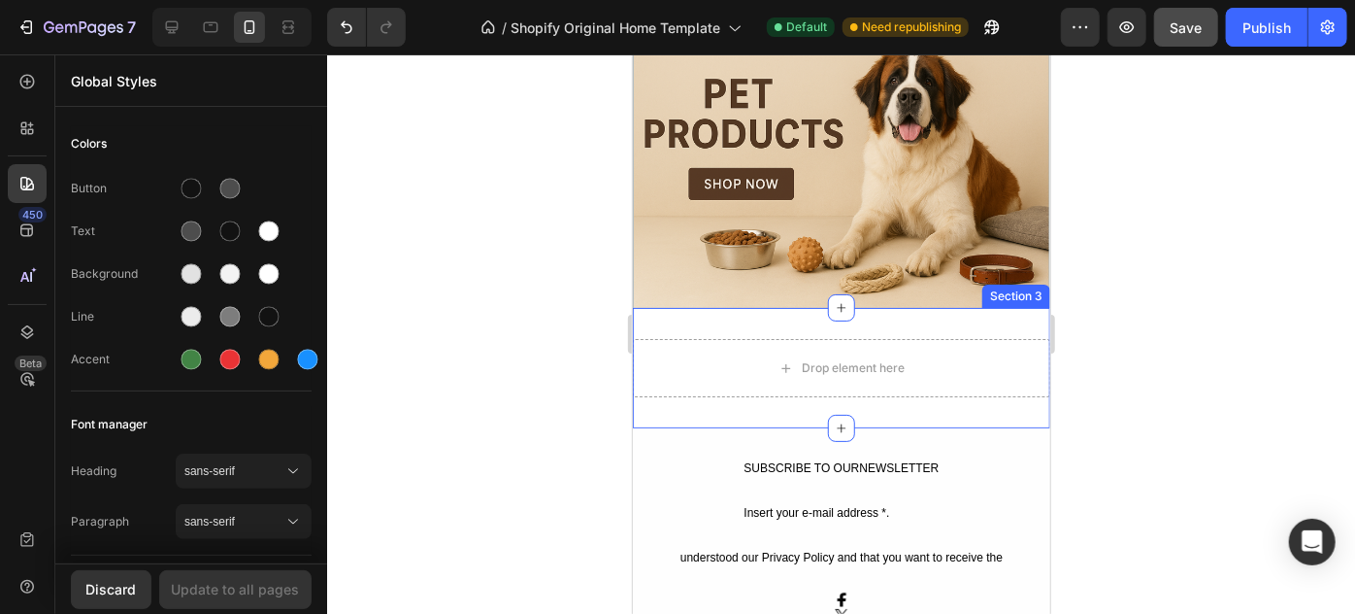
click at [800, 307] on div "Drop element here Section 3" at bounding box center [841, 367] width 418 height 120
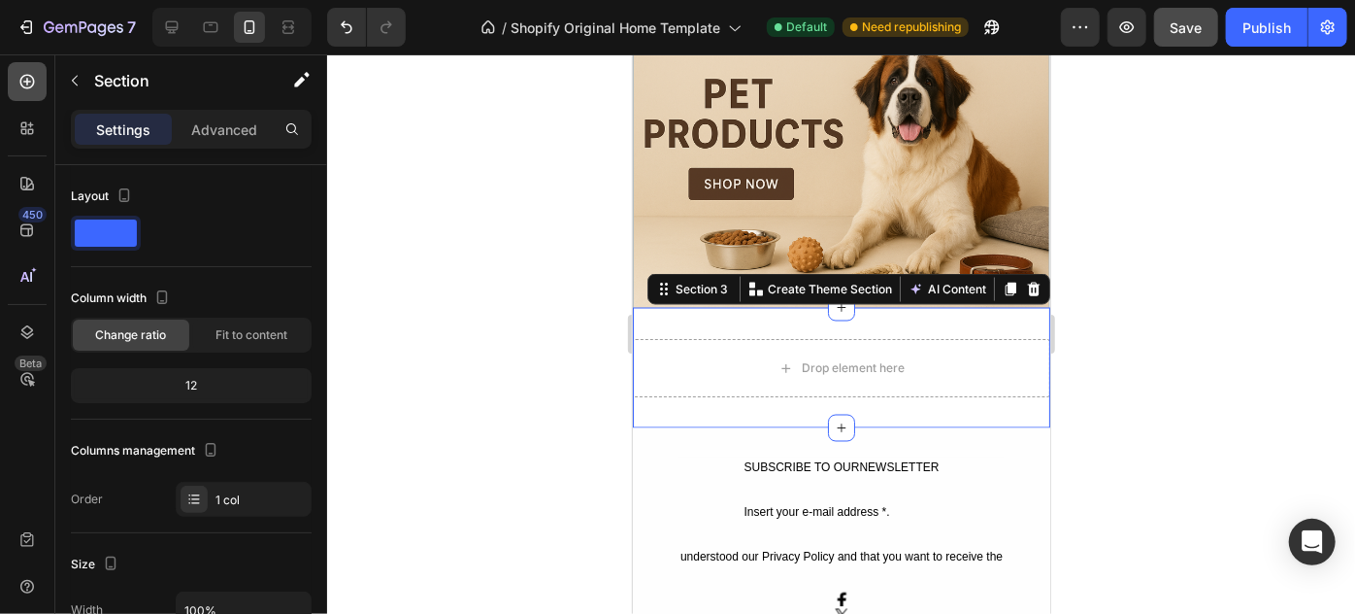
click at [24, 95] on div at bounding box center [27, 81] width 39 height 39
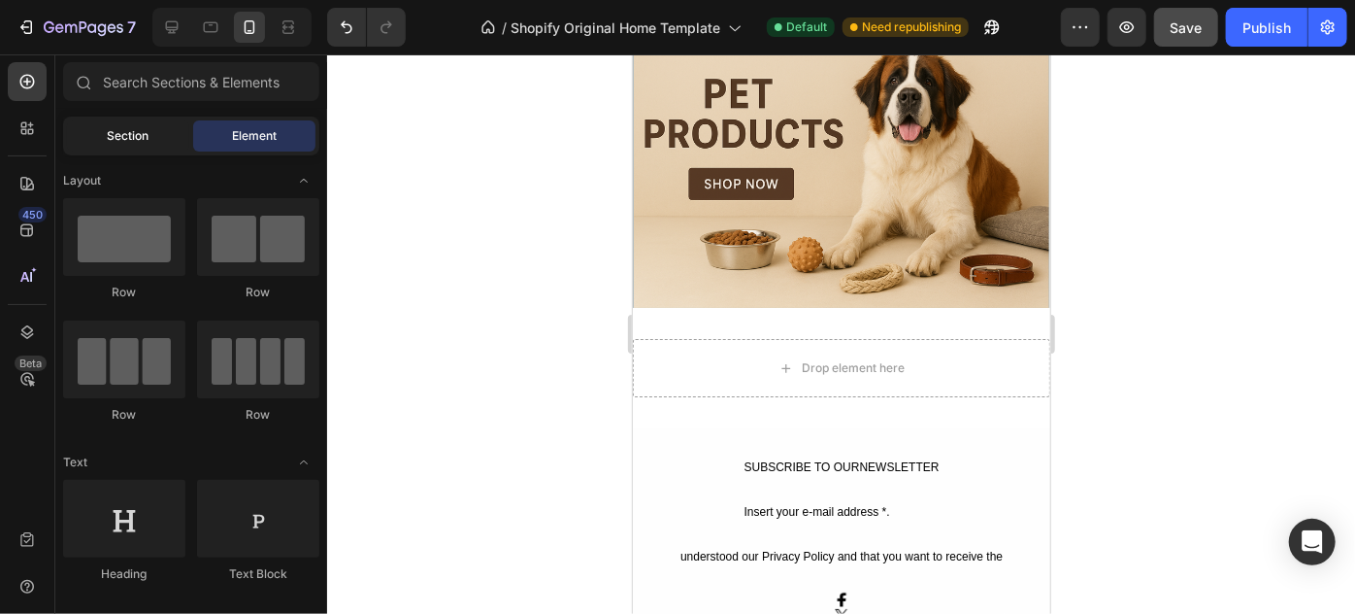
click at [158, 126] on div "Section" at bounding box center [128, 135] width 122 height 31
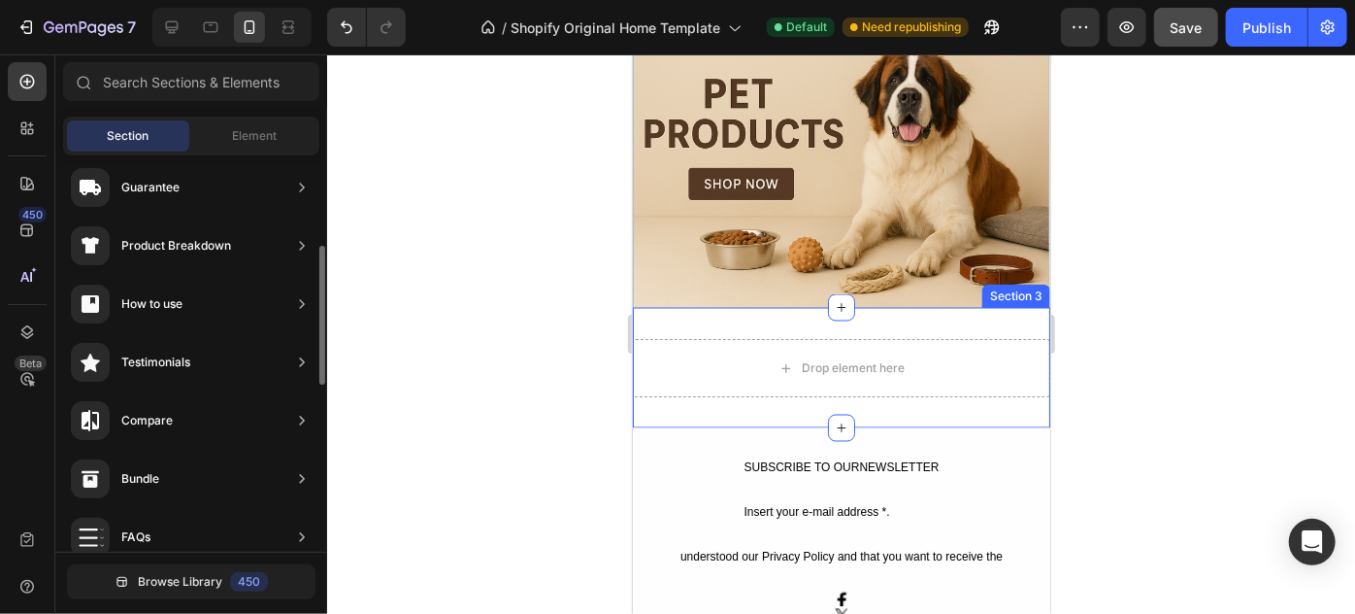
scroll to position [249, 0]
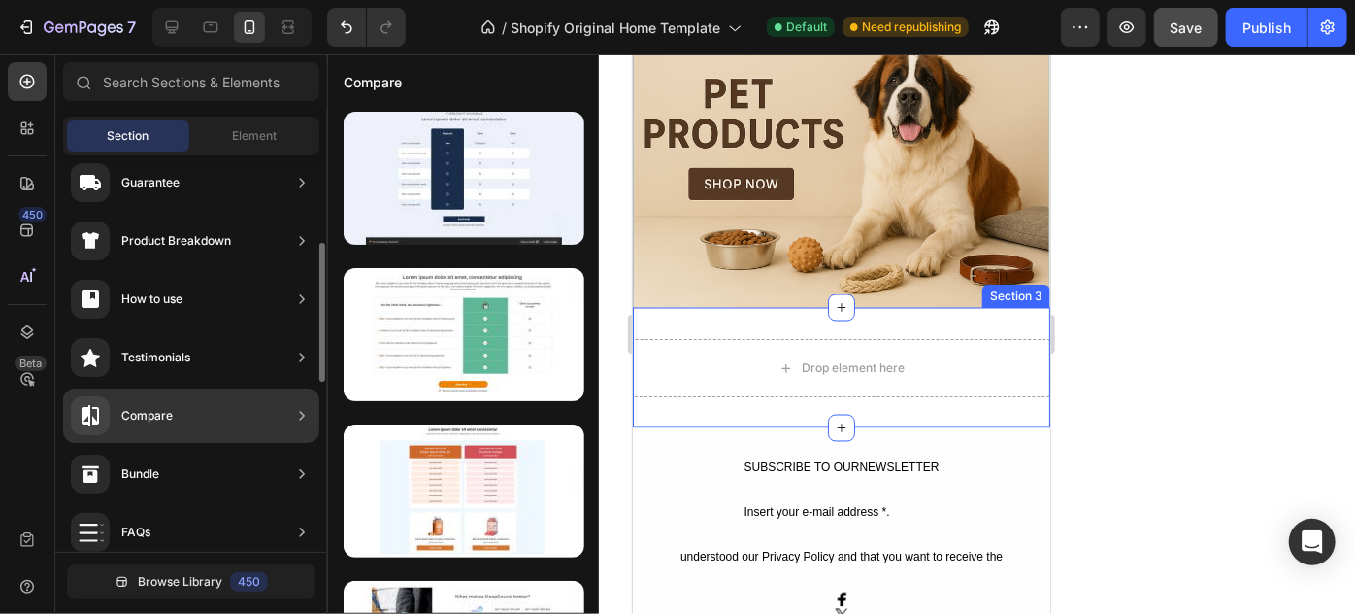
click at [132, 369] on div "Testimonials" at bounding box center [130, 357] width 119 height 39
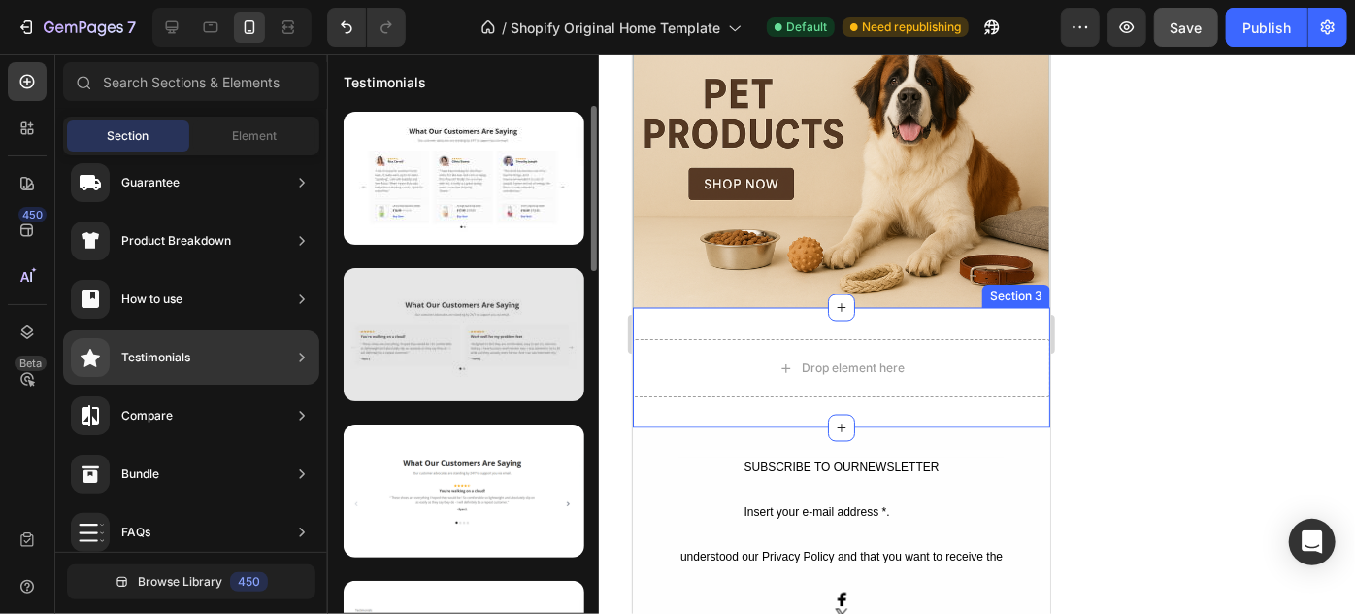
click at [390, 344] on div at bounding box center [464, 334] width 241 height 133
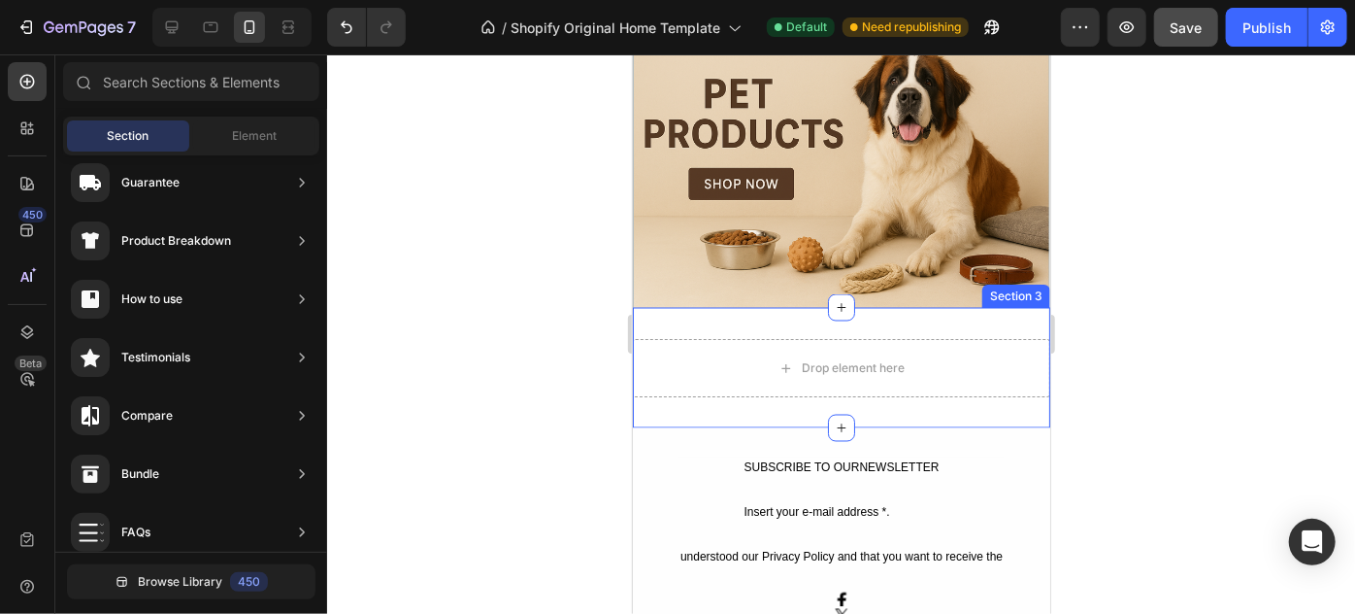
click at [772, 307] on div "Drop element here Section 3" at bounding box center [841, 367] width 418 height 120
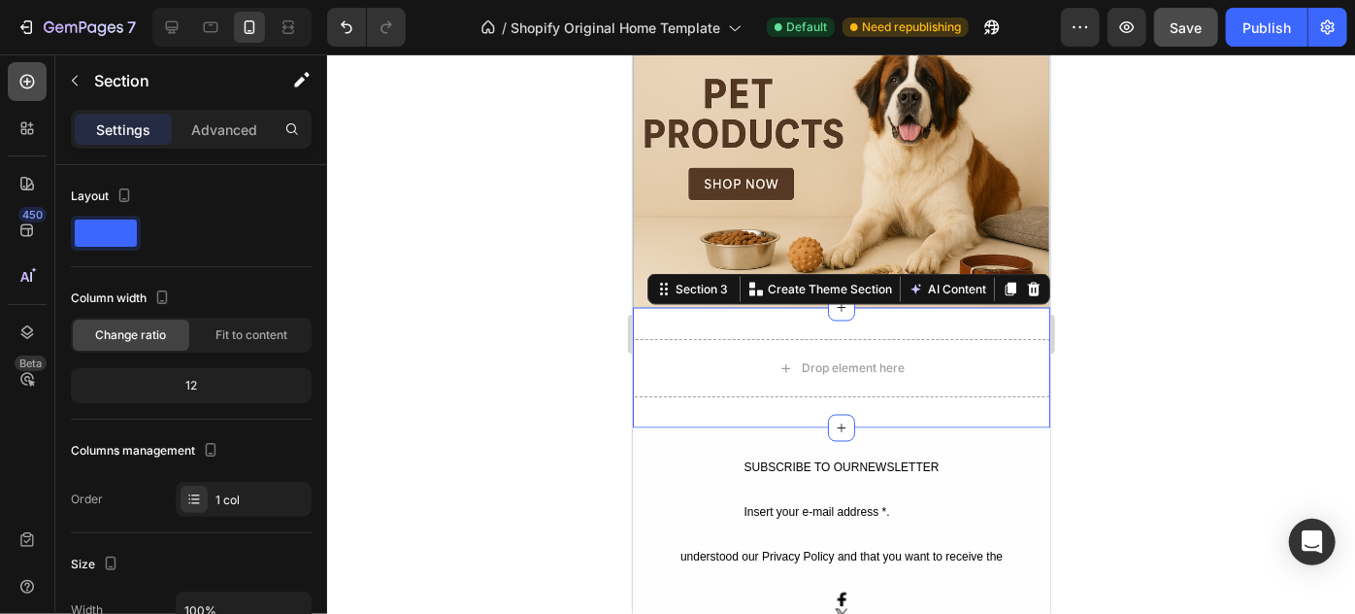
click at [29, 79] on icon at bounding box center [26, 81] width 19 height 19
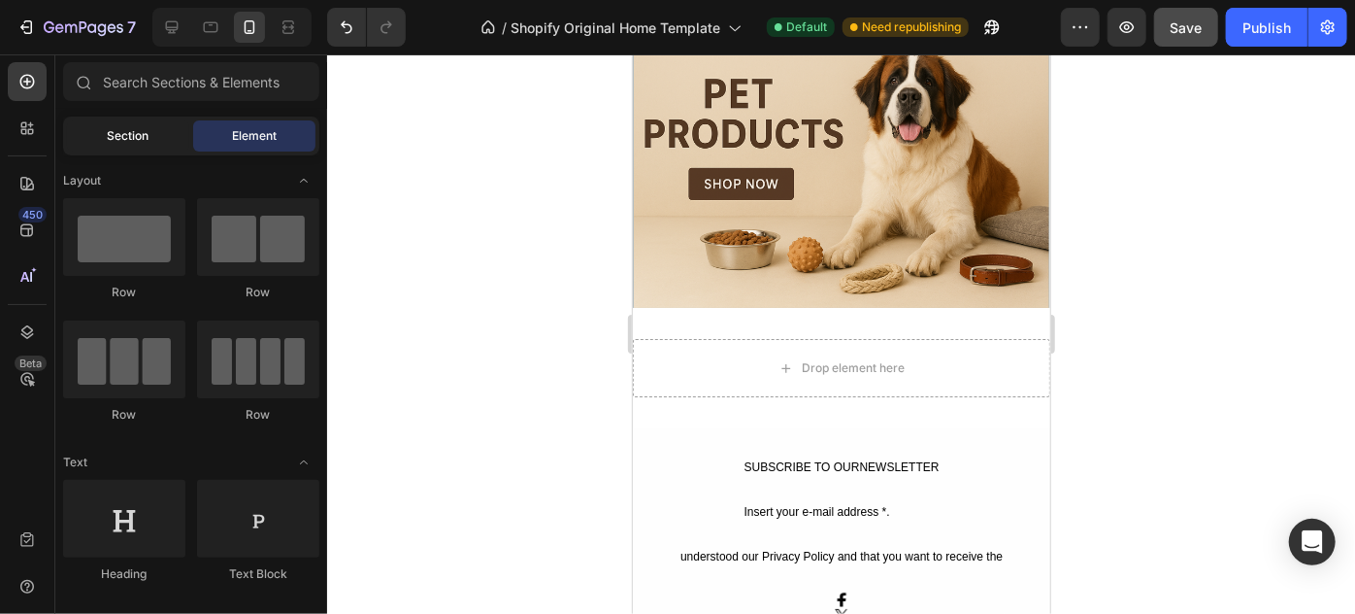
click at [172, 132] on div "Section" at bounding box center [128, 135] width 122 height 31
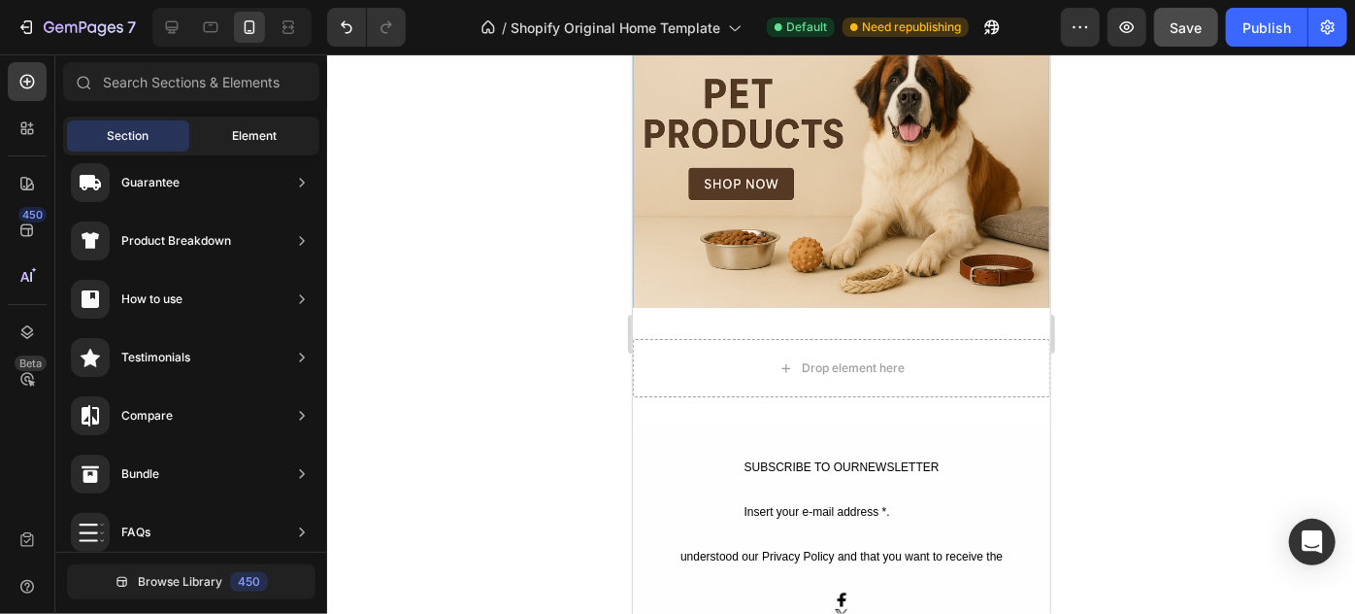
click at [251, 131] on span "Element" at bounding box center [254, 135] width 45 height 17
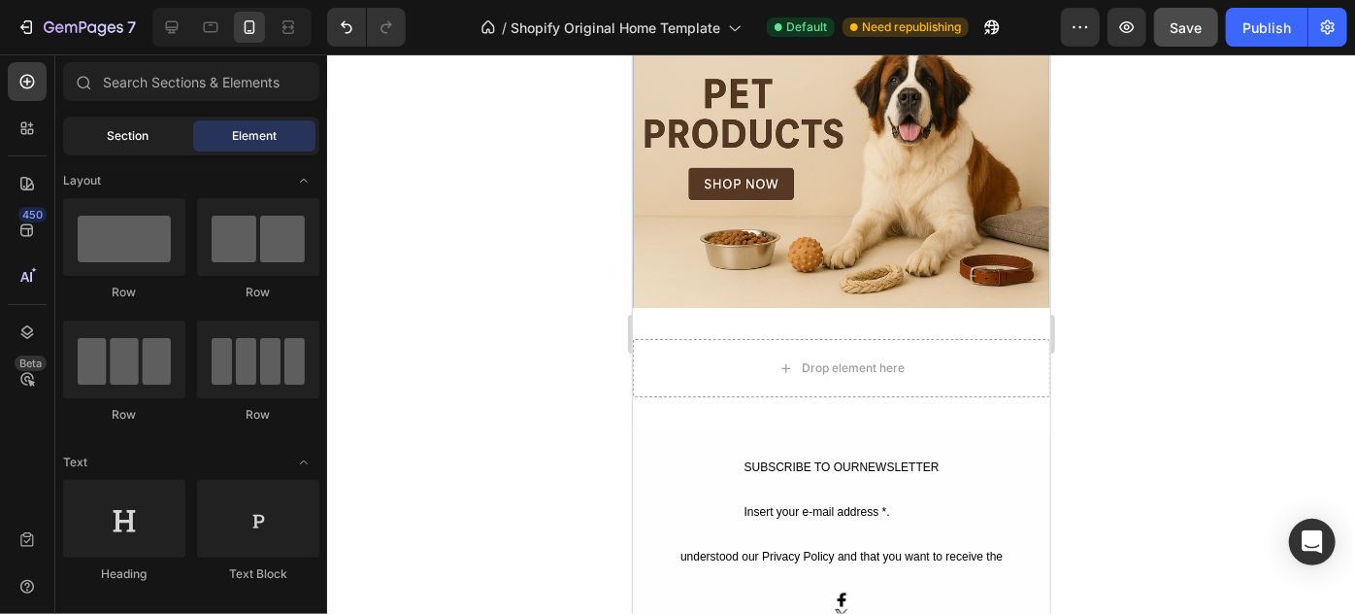
click at [134, 131] on span "Section" at bounding box center [129, 135] width 42 height 17
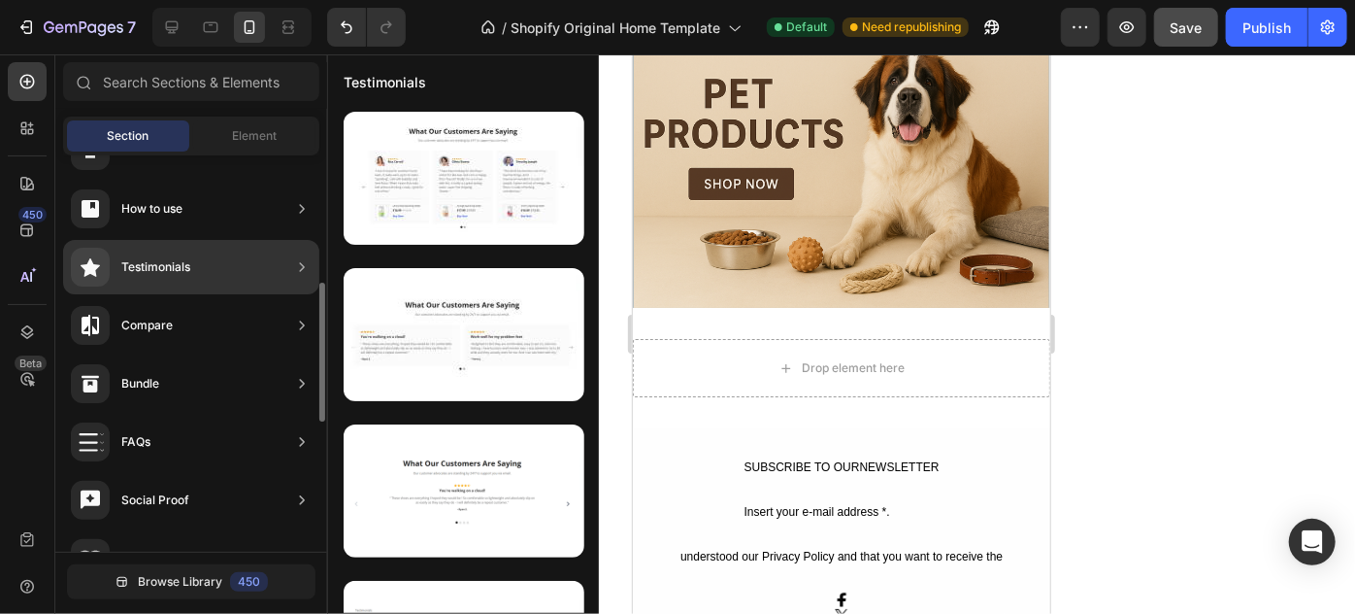
scroll to position [345, 0]
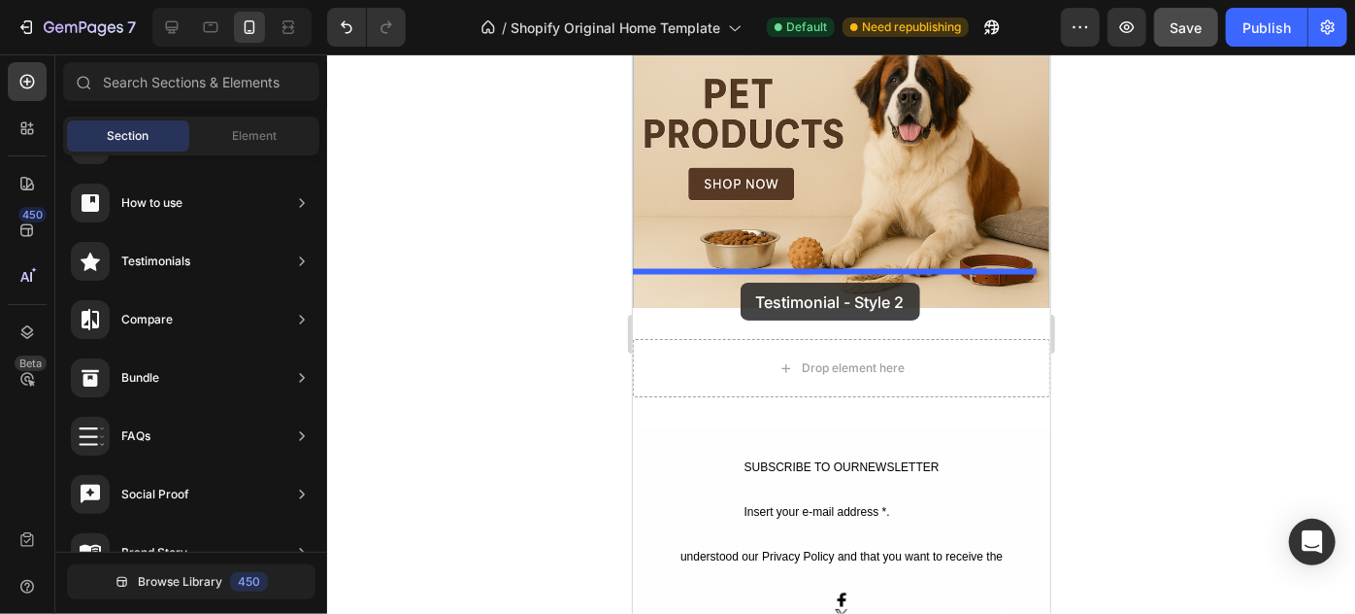
drag, startPoint x: 1063, startPoint y: 380, endPoint x: 740, endPoint y: 282, distance: 337.9
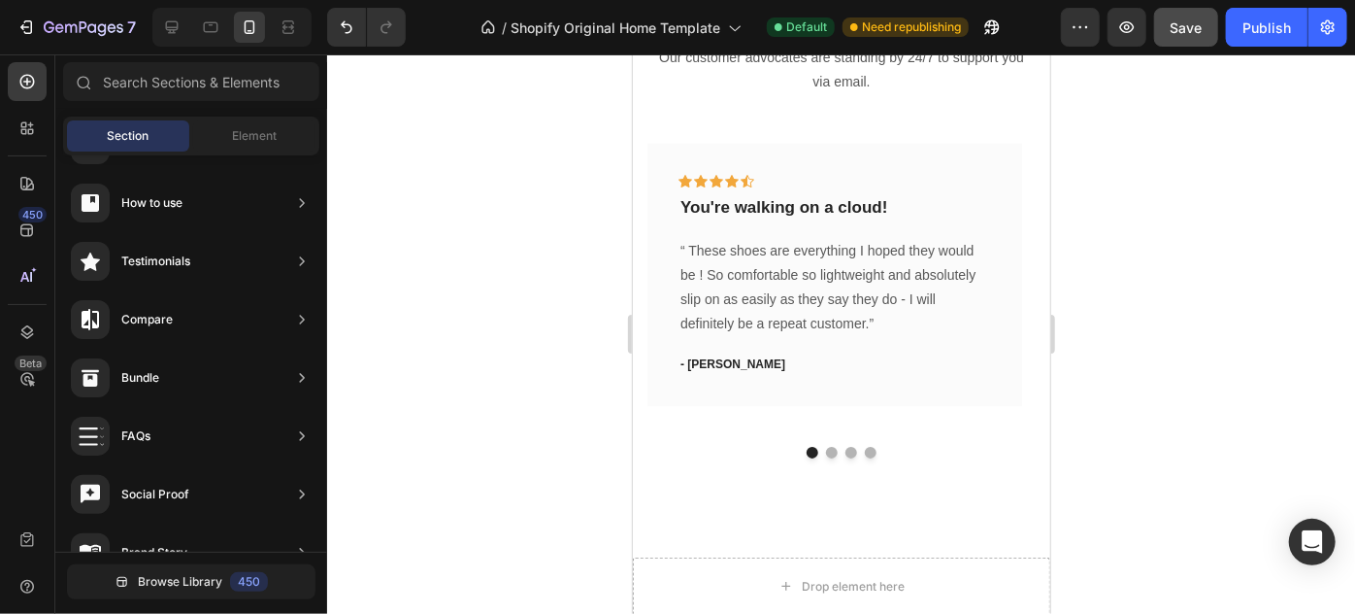
scroll to position [1945, 0]
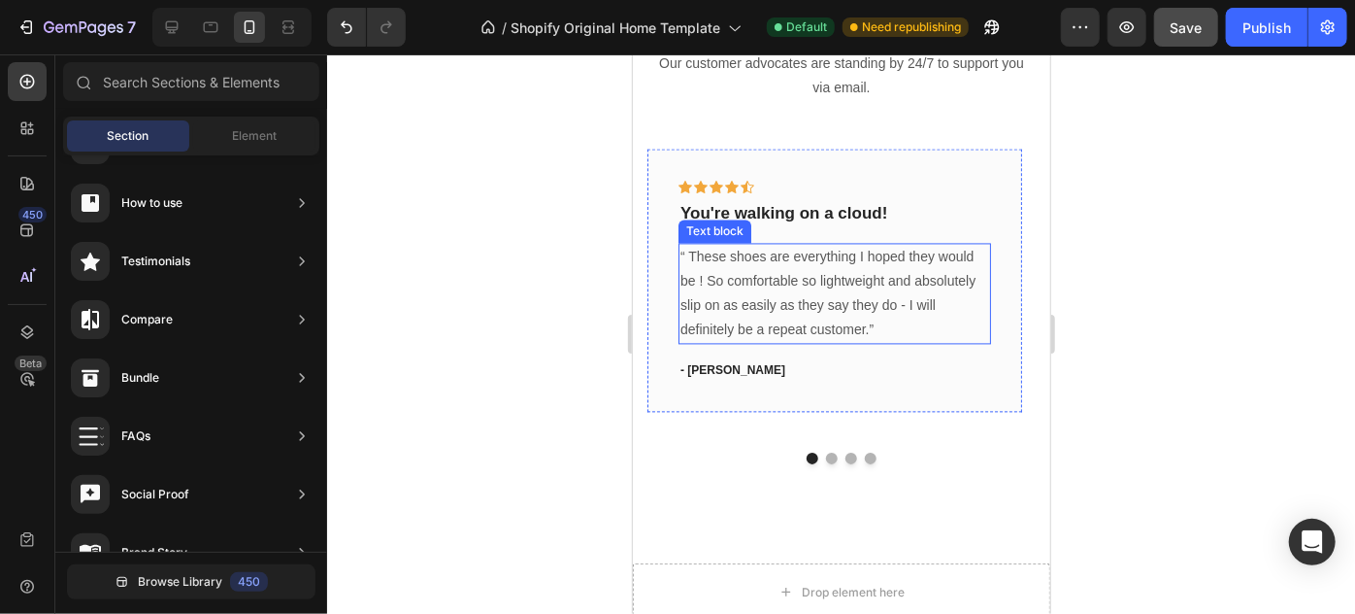
click at [898, 333] on p "“ These shoes are everything I hoped they would be ! So comfortable so lightwei…" at bounding box center [834, 293] width 309 height 98
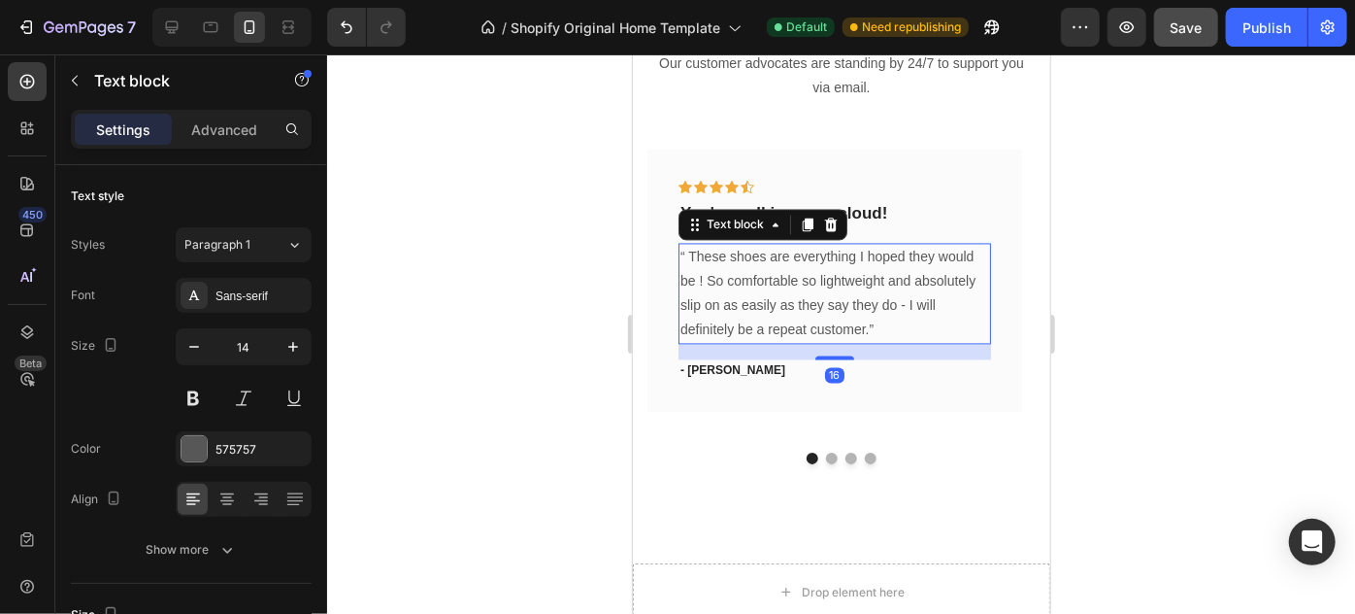
click at [875, 328] on p "“ These shoes are everything I hoped they would be ! So comfortable so lightwei…" at bounding box center [834, 293] width 309 height 98
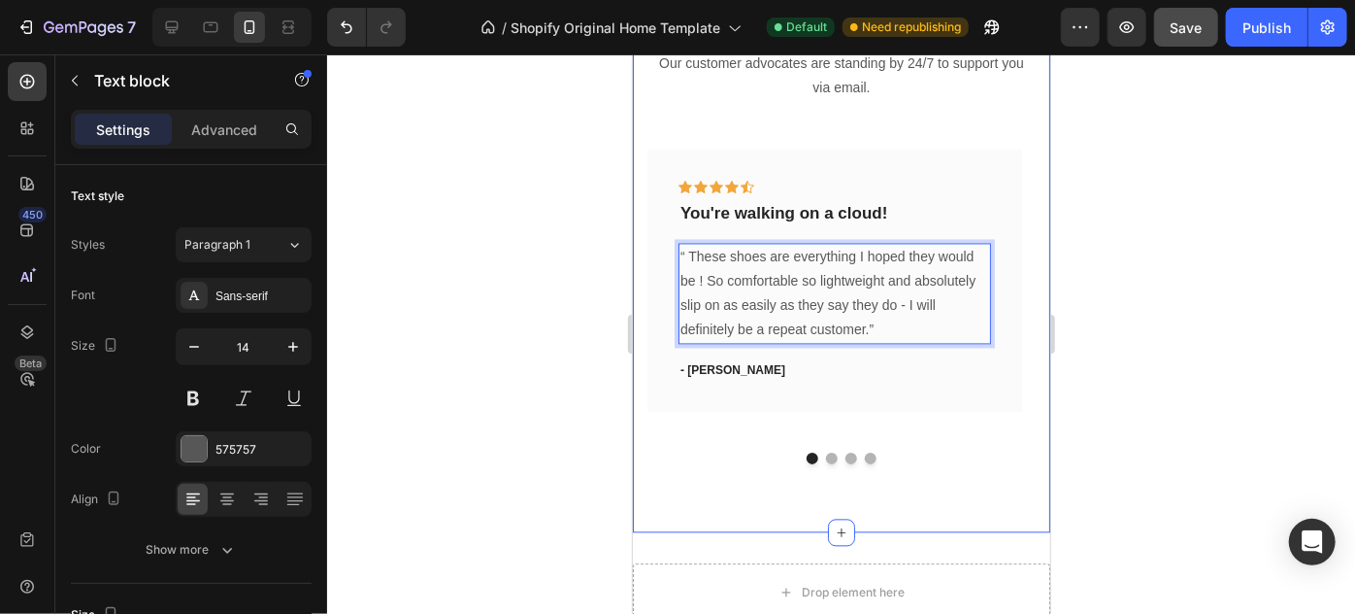
click at [1129, 135] on div at bounding box center [841, 333] width 1028 height 559
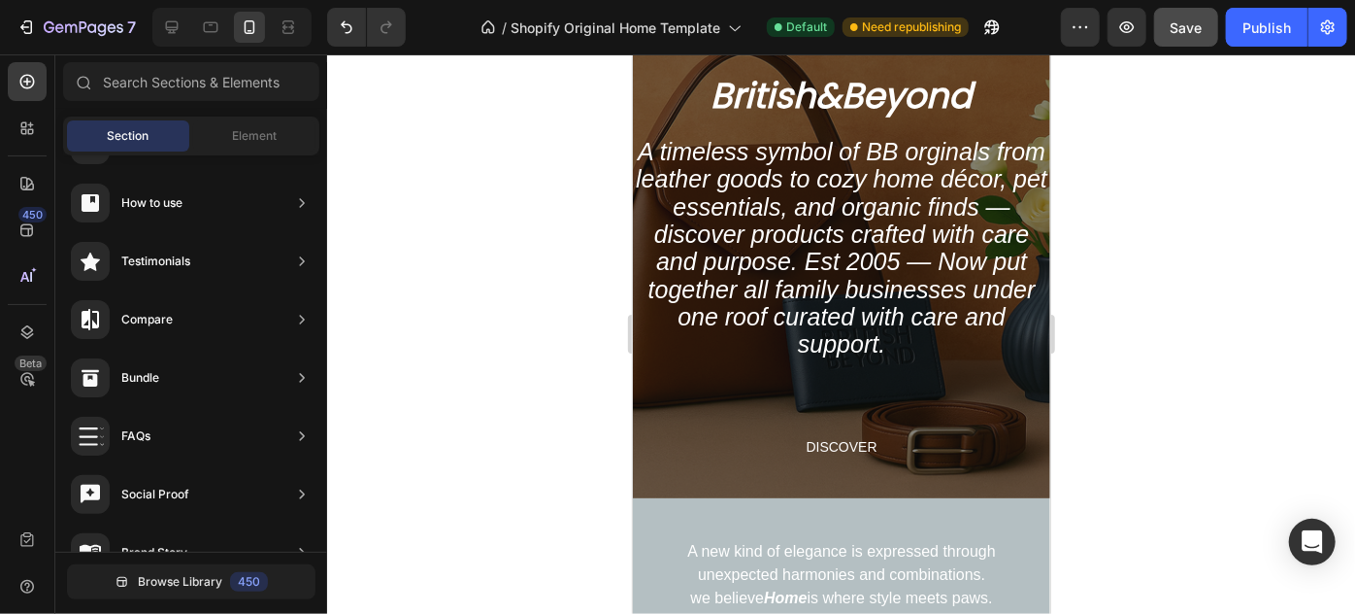
scroll to position [0, 0]
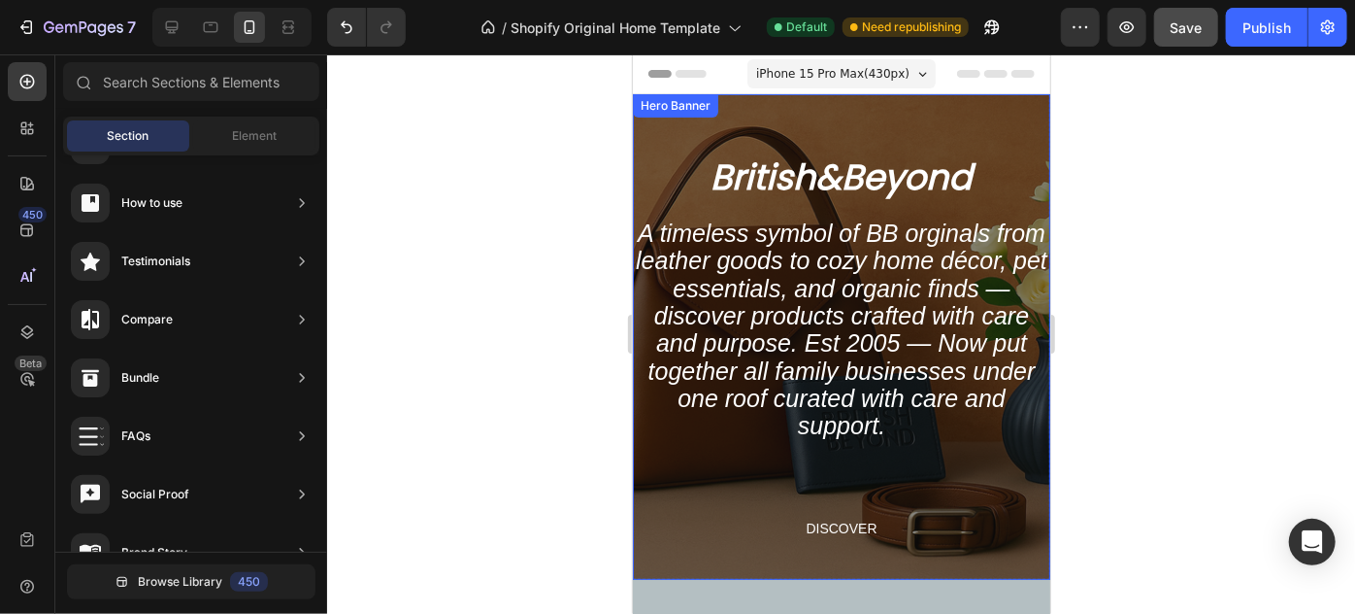
click at [937, 114] on div "Overlay" at bounding box center [841, 335] width 418 height 485
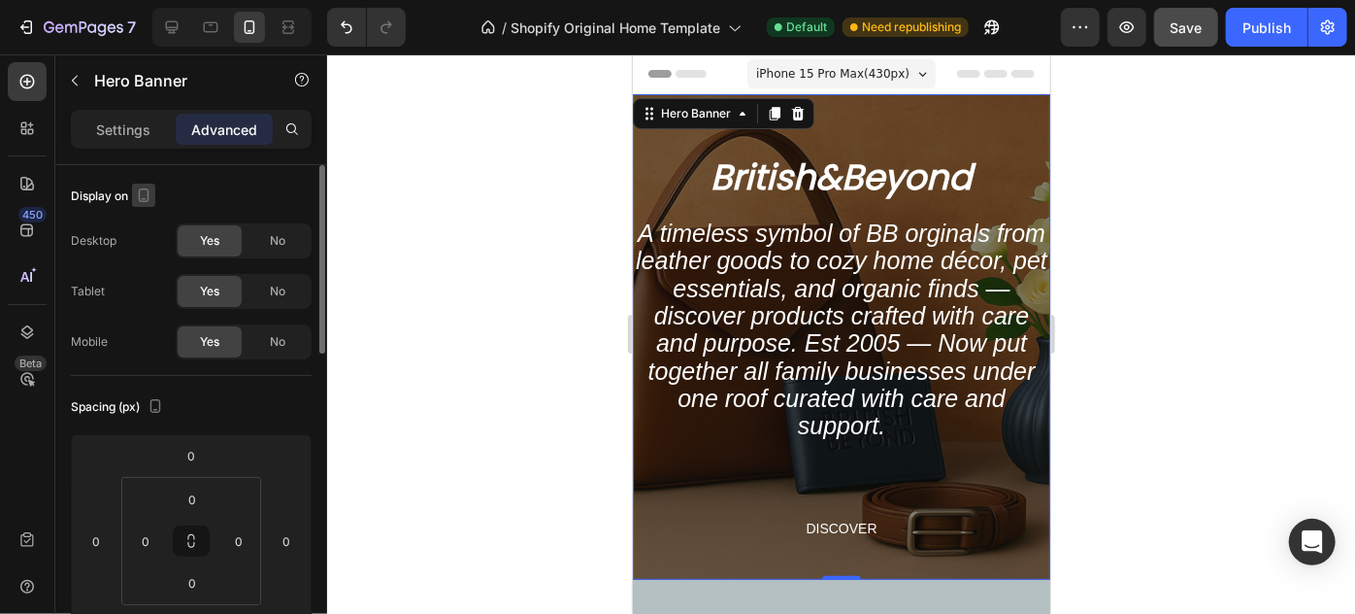
click at [148, 200] on icon "button" at bounding box center [144, 195] width 11 height 14
click at [148, 229] on icon "button" at bounding box center [147, 226] width 19 height 19
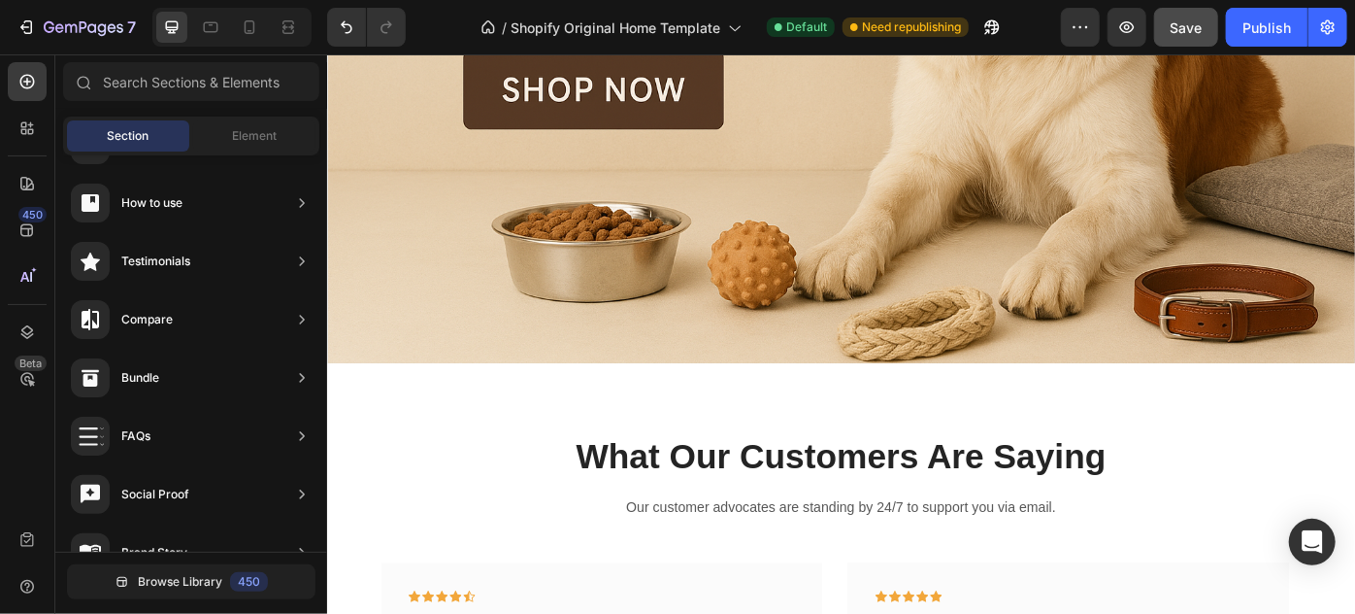
scroll to position [3778, 0]
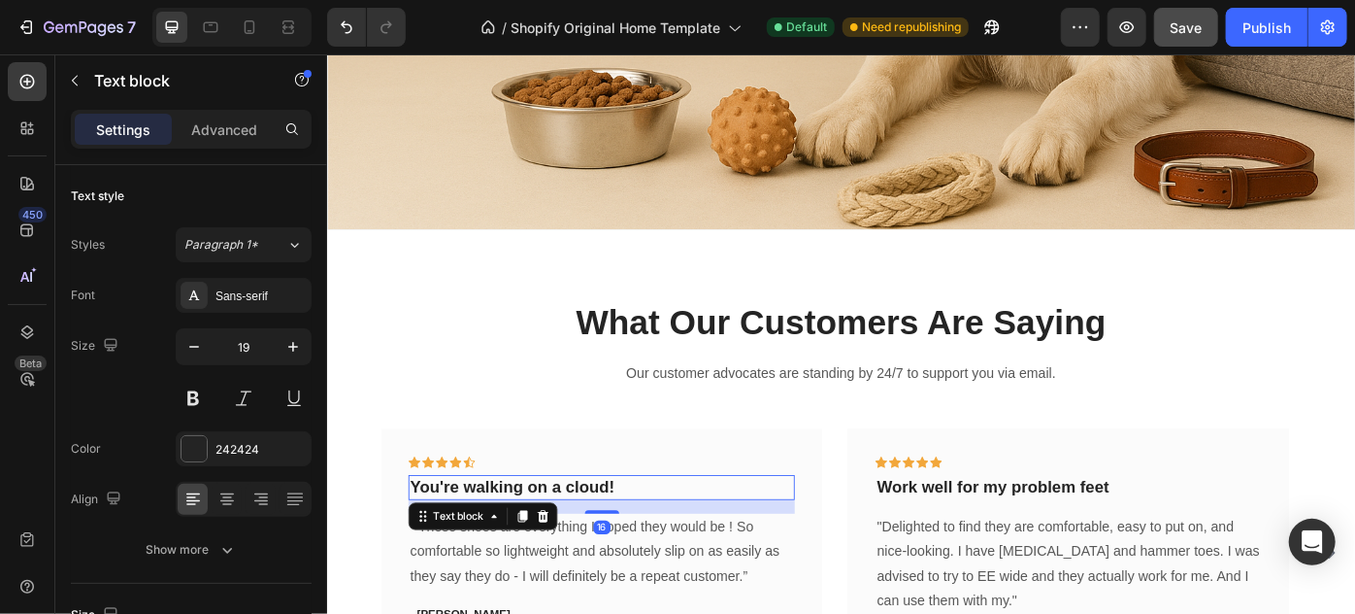
click at [654, 541] on p "You're walking on a cloud!" at bounding box center [637, 544] width 434 height 24
click at [648, 532] on p "You're walking on a cloud!" at bounding box center [637, 544] width 434 height 24
click at [656, 534] on p "You're walking on a cloud!" at bounding box center [637, 544] width 434 height 24
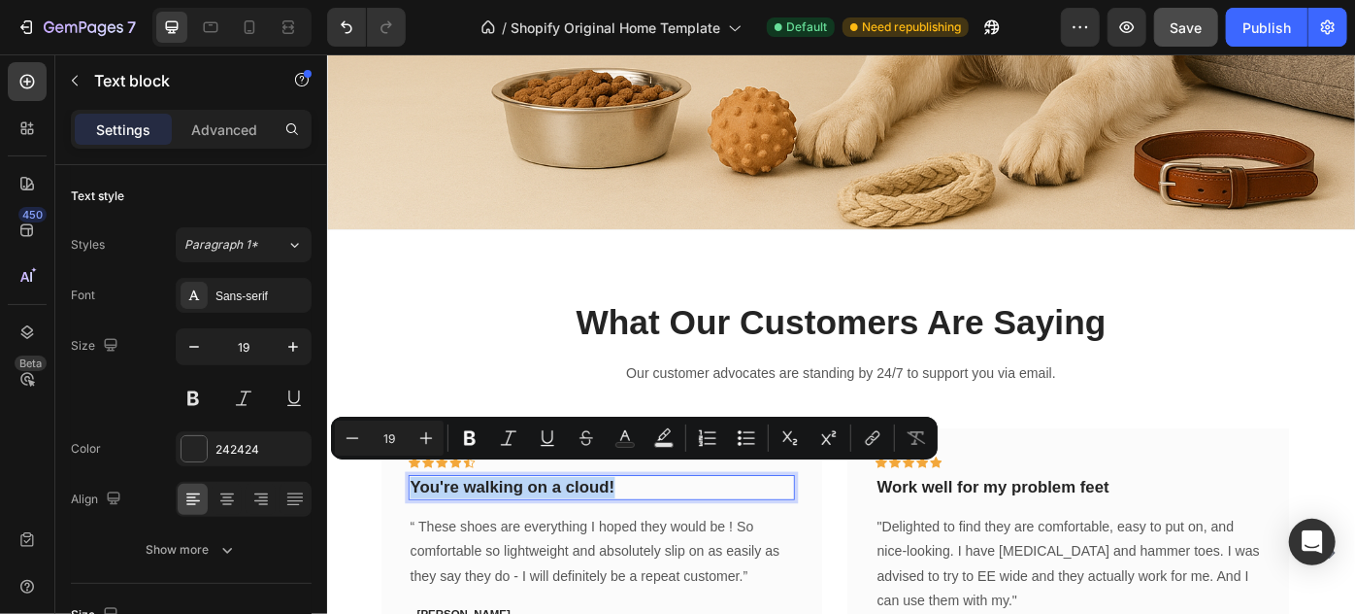
drag, startPoint x: 658, startPoint y: 532, endPoint x: 424, endPoint y: 541, distance: 234.2
click at [424, 541] on p "You're walking on a cloud!" at bounding box center [637, 544] width 434 height 24
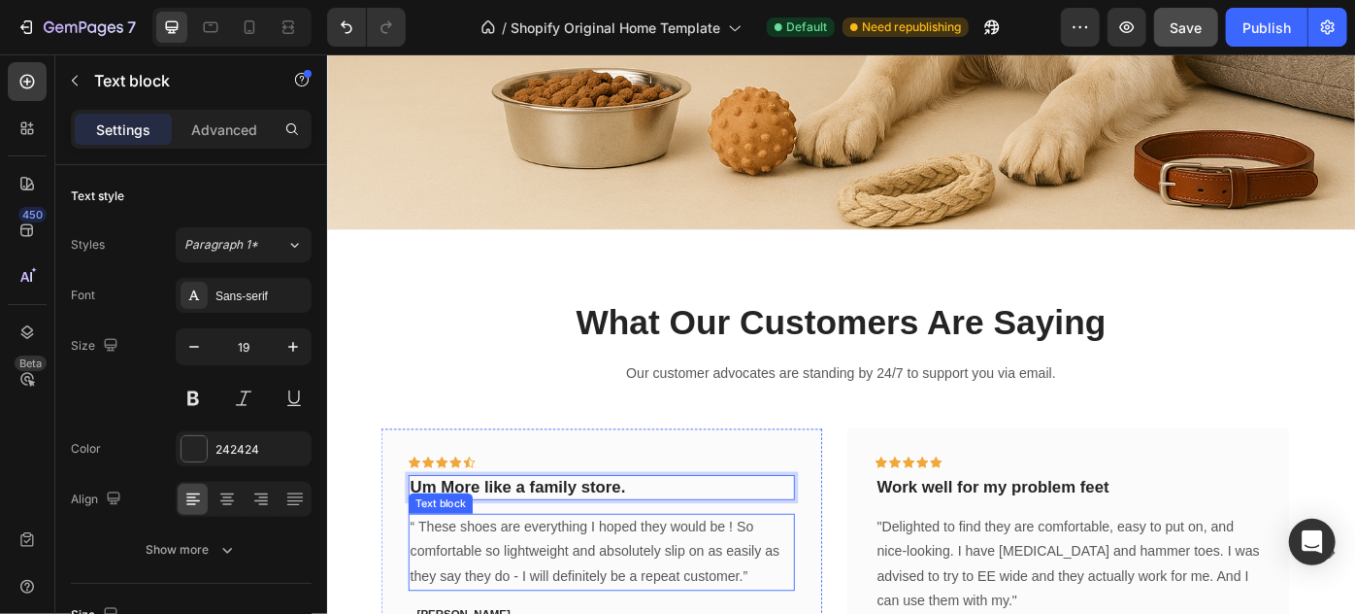
click at [480, 576] on p "“ These shoes are everything I hoped they would be ! So comfortable so lightwei…" at bounding box center [637, 618] width 434 height 84
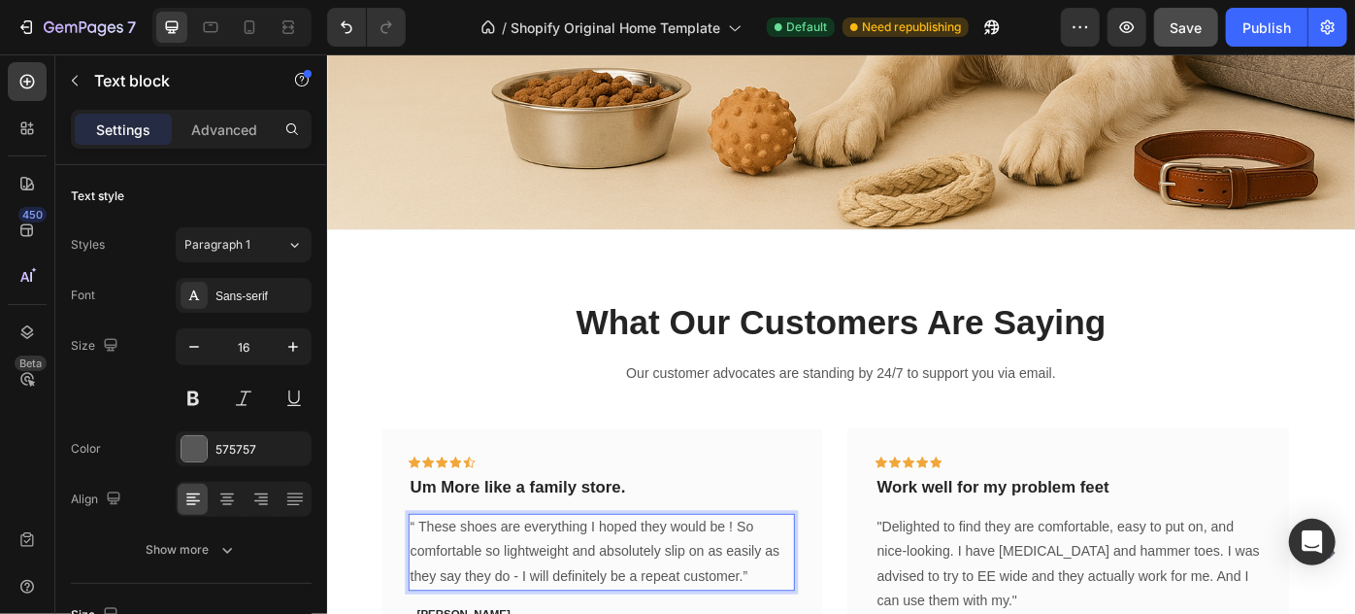
click at [807, 613] on p "“ These shoes are everything I hoped they would be ! So comfortable so lightwei…" at bounding box center [637, 618] width 434 height 84
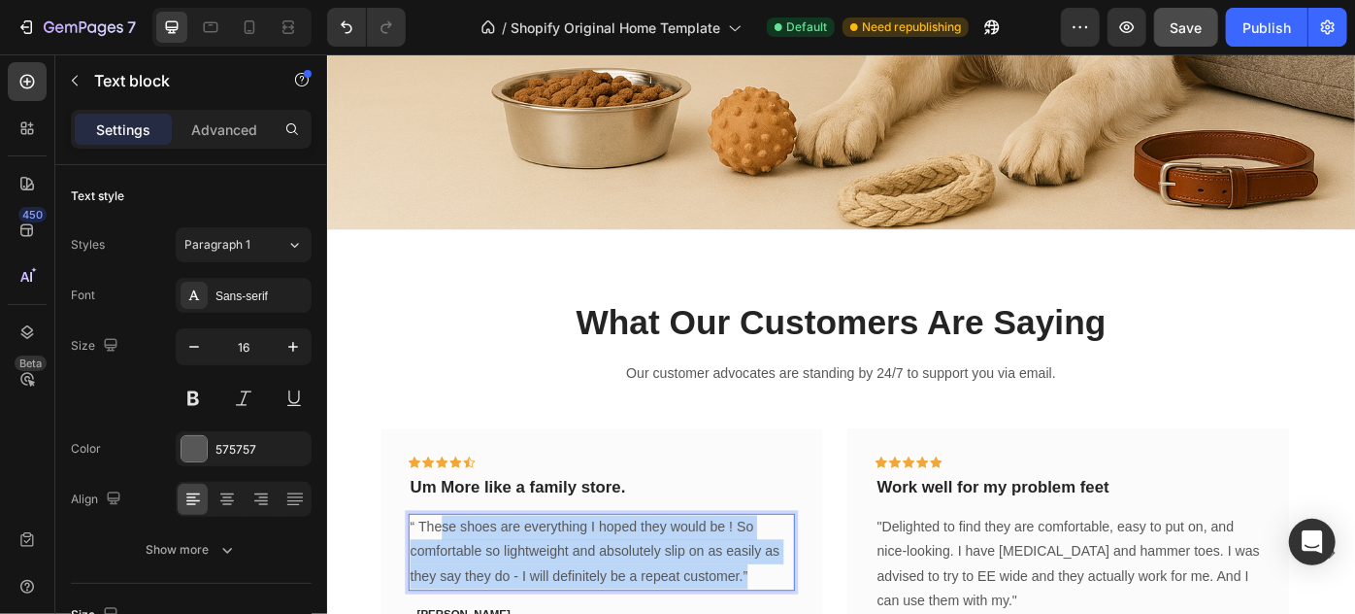
drag, startPoint x: 807, startPoint y: 632, endPoint x: 451, endPoint y: 562, distance: 362.2
click at [451, 576] on p "“ These shoes are everything I hoped they would be ! So comfortable so lightwei…" at bounding box center [637, 618] width 434 height 84
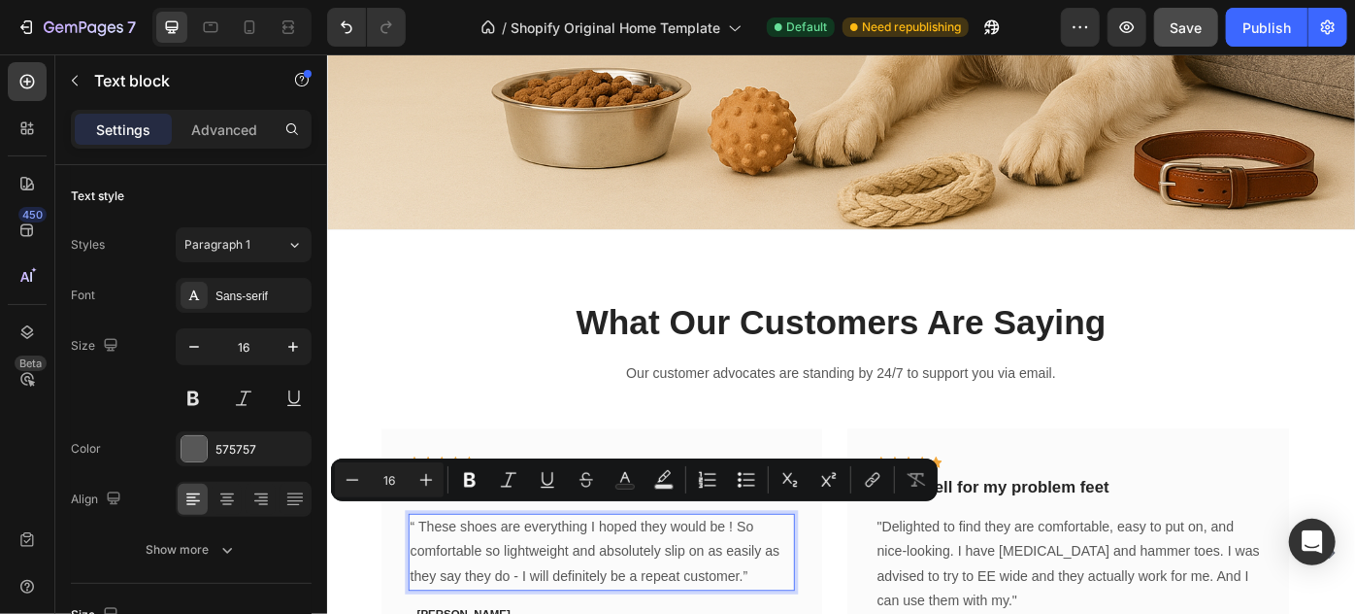
click at [434, 576] on p "“ These shoes are everything I hoped they would be ! So comfortable so lightwei…" at bounding box center [637, 618] width 434 height 84
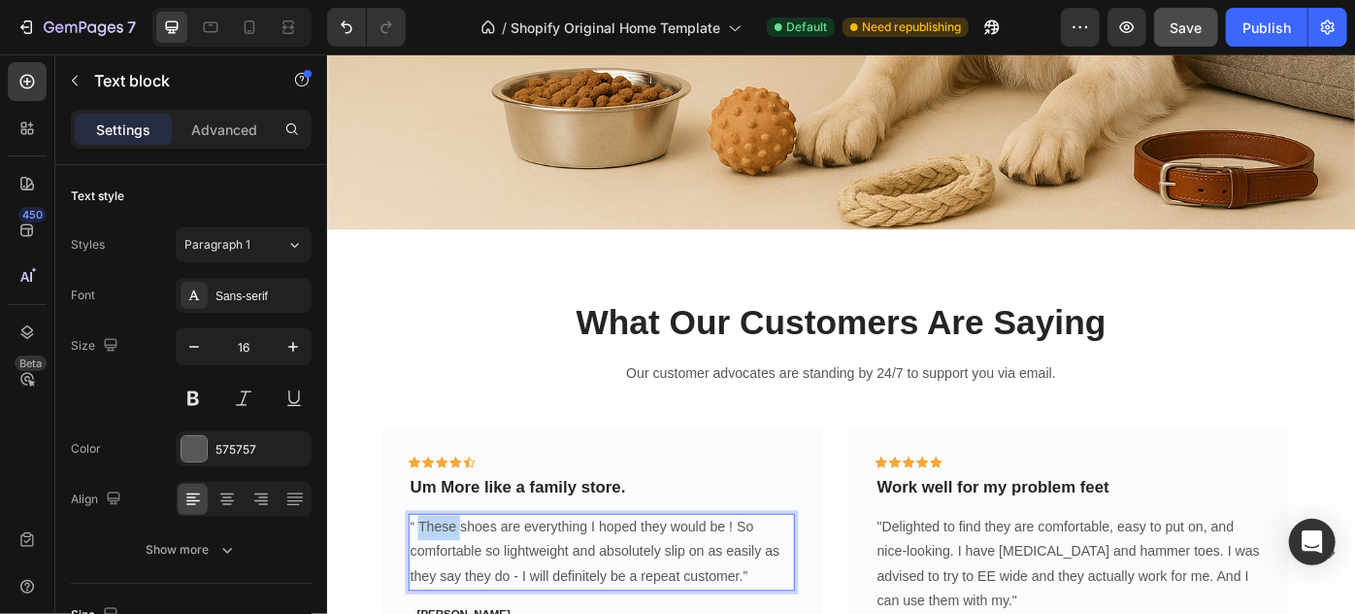
click at [434, 576] on p "“ These shoes are everything I hoped they would be ! So comfortable so lightwei…" at bounding box center [637, 618] width 434 height 84
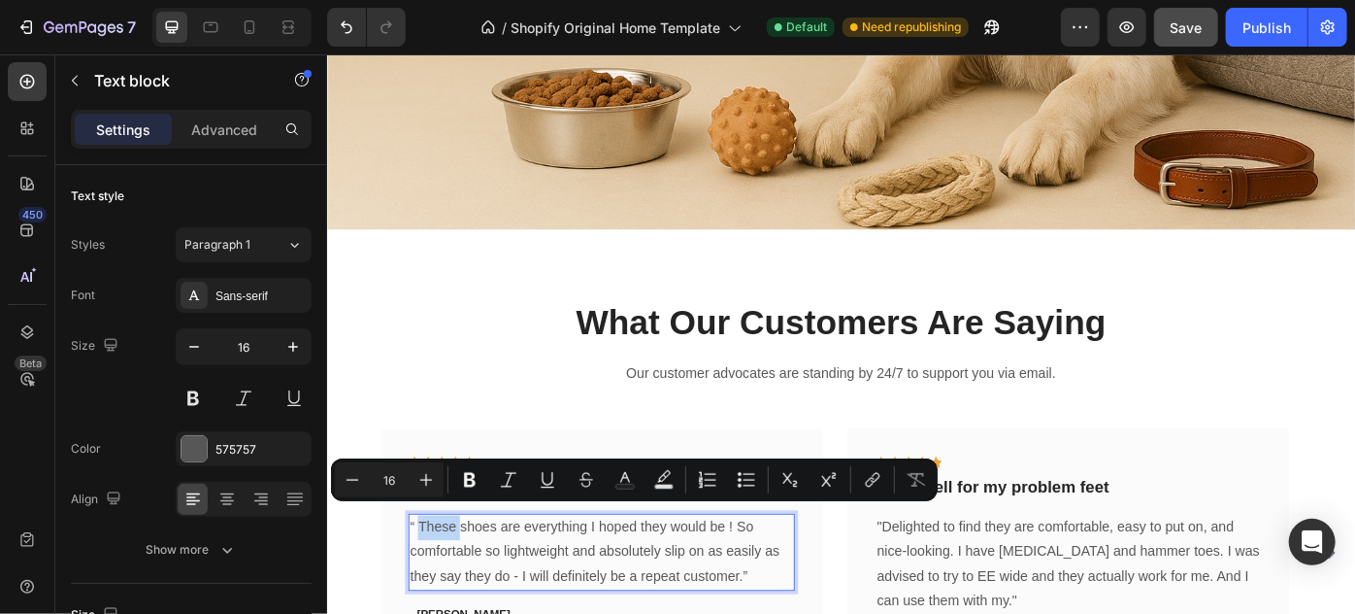
click at [434, 576] on p "“ These shoes are everything I hoped they would be ! So comfortable so lightwei…" at bounding box center [637, 618] width 434 height 84
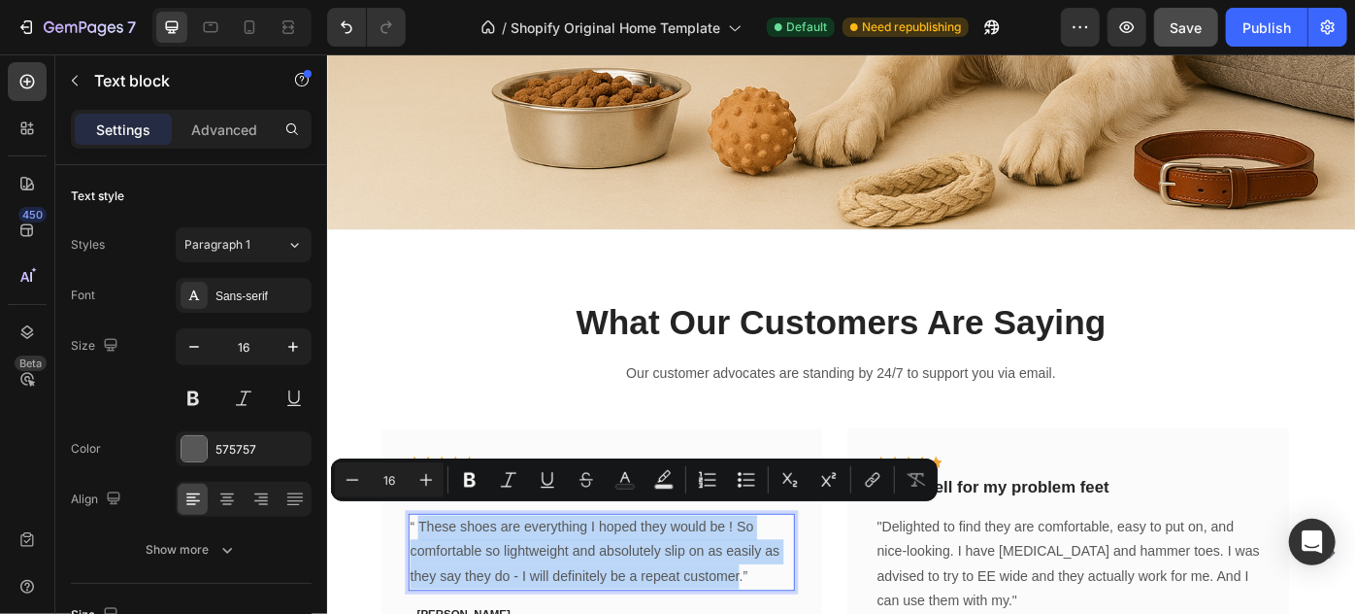
drag, startPoint x: 434, startPoint y: 572, endPoint x: 770, endPoint y: 635, distance: 341.8
click at [770, 613] on p "“ These shoes are everything I hoped they would be ! So comfortable so lightwei…" at bounding box center [637, 618] width 434 height 84
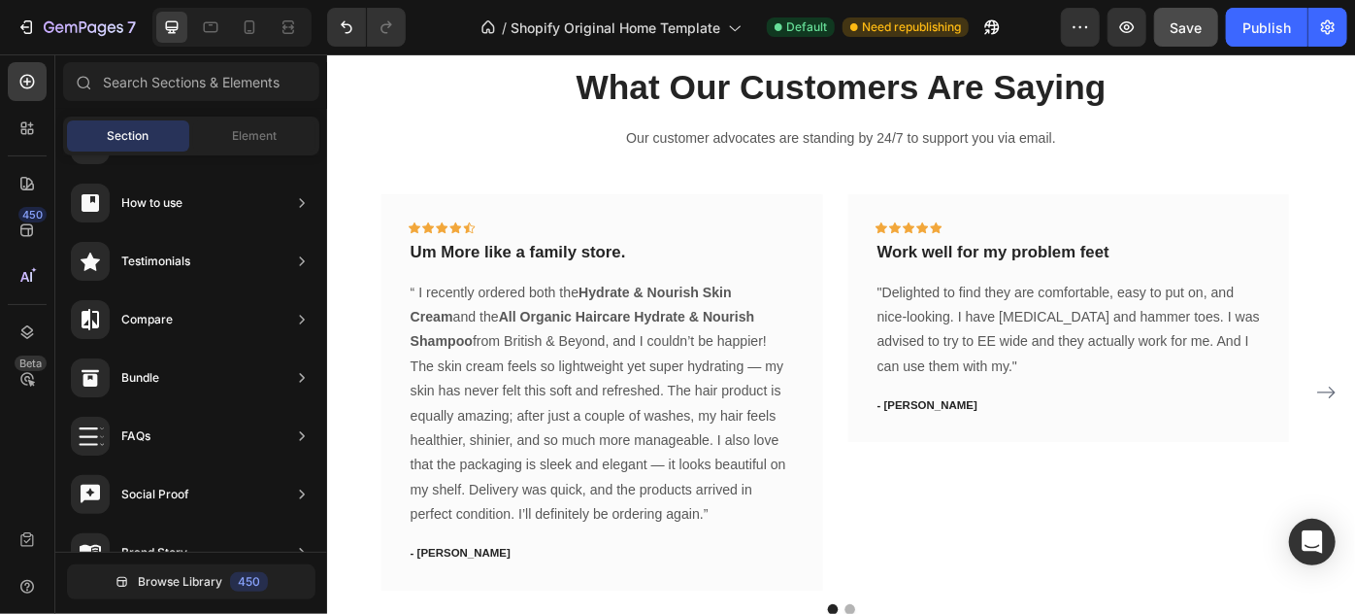
scroll to position [4047, 0]
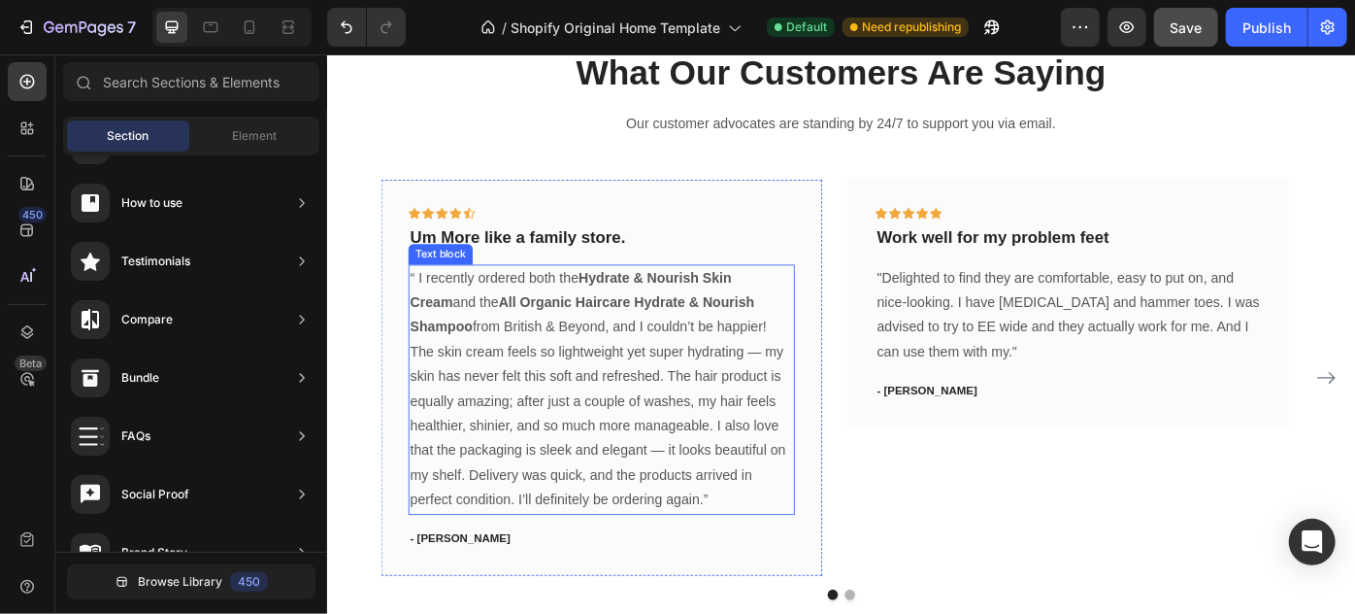
click at [623, 299] on strong "Hydrate & Nourish Skin Cream" at bounding box center [602, 320] width 364 height 45
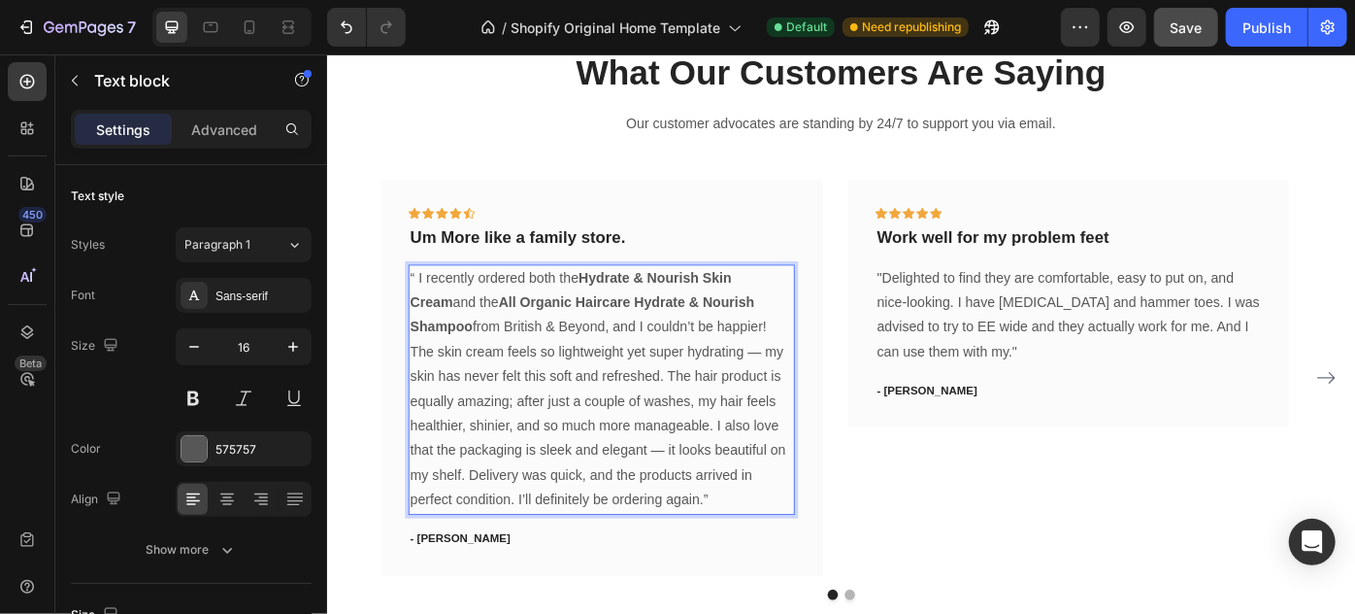
click at [676, 305] on strong "Hydrate & Nourish Skin Cream" at bounding box center [602, 320] width 364 height 45
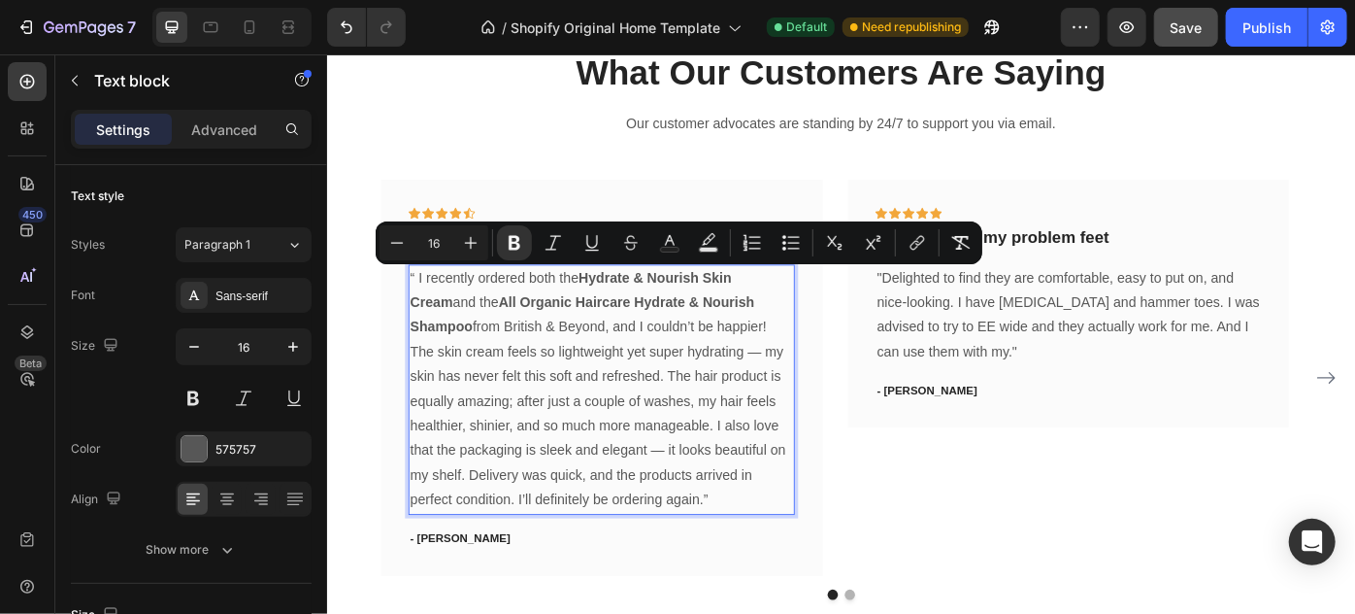
click at [669, 306] on strong "Hydrate & Nourish Skin Cream" at bounding box center [602, 320] width 364 height 45
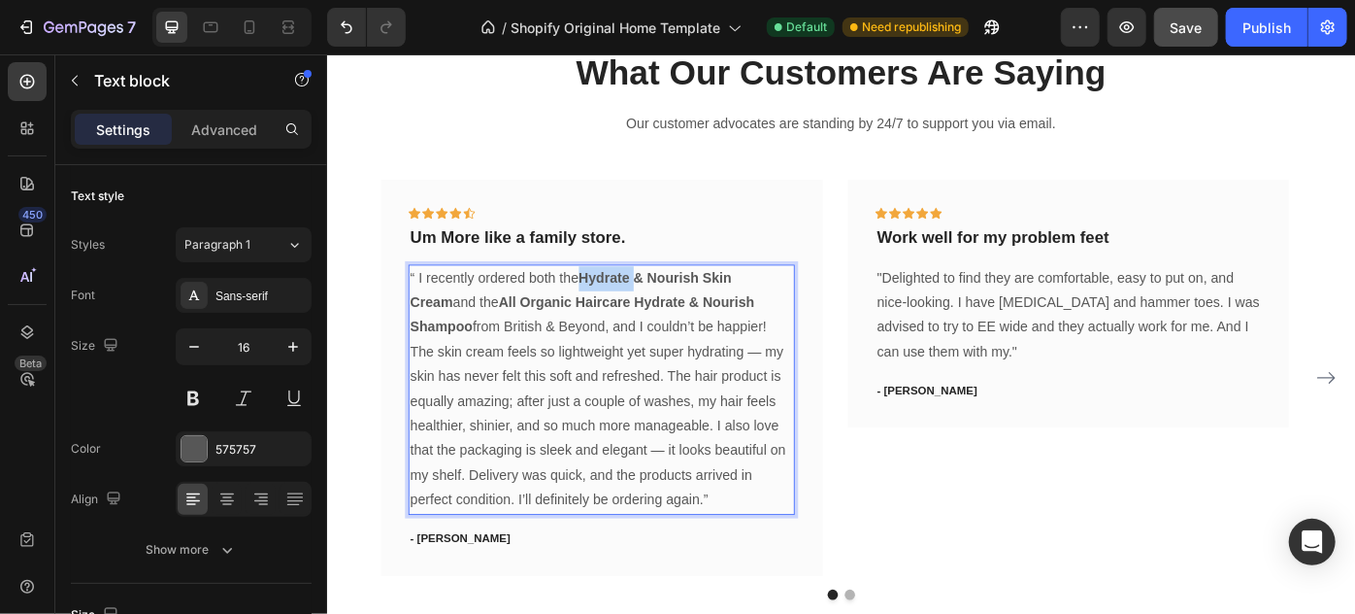
click at [669, 306] on strong "Hydrate & Nourish Skin Cream" at bounding box center [602, 320] width 364 height 45
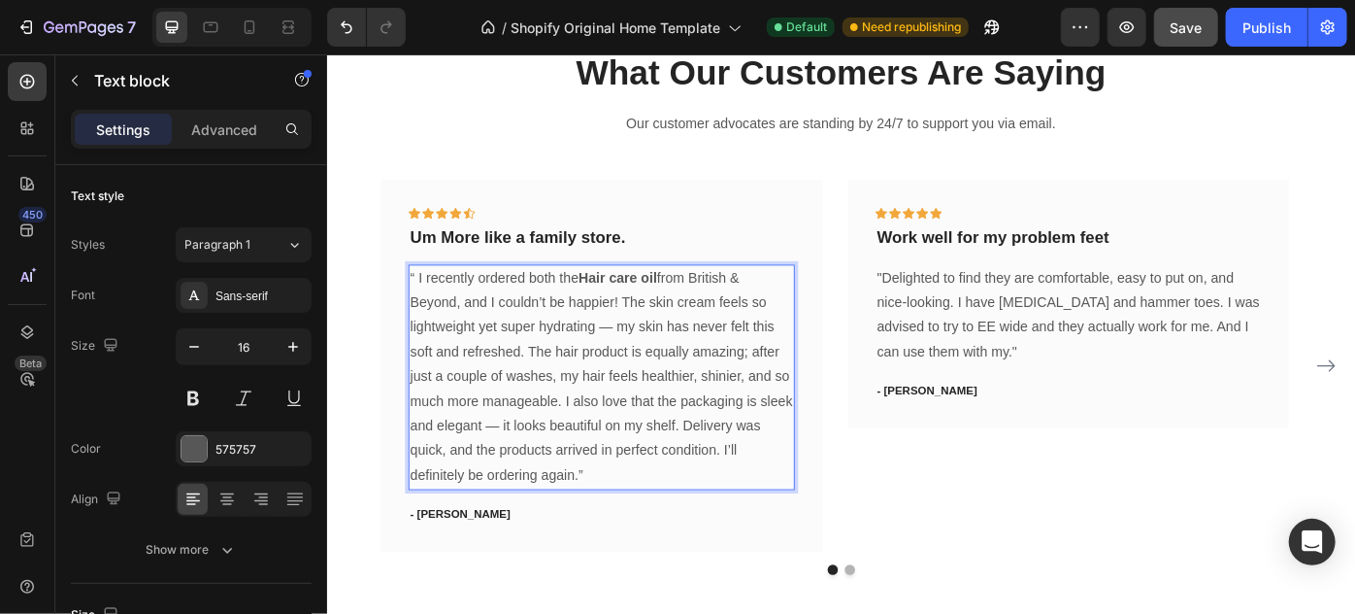
click at [719, 334] on p "“ I recently ordered both the Hair care oil from British & Beyond, and I couldn…" at bounding box center [637, 418] width 434 height 251
click at [609, 528] on p "“ I recently ordered both the Hair care oil from British & Beyond, and I couldn…" at bounding box center [637, 418] width 434 height 251
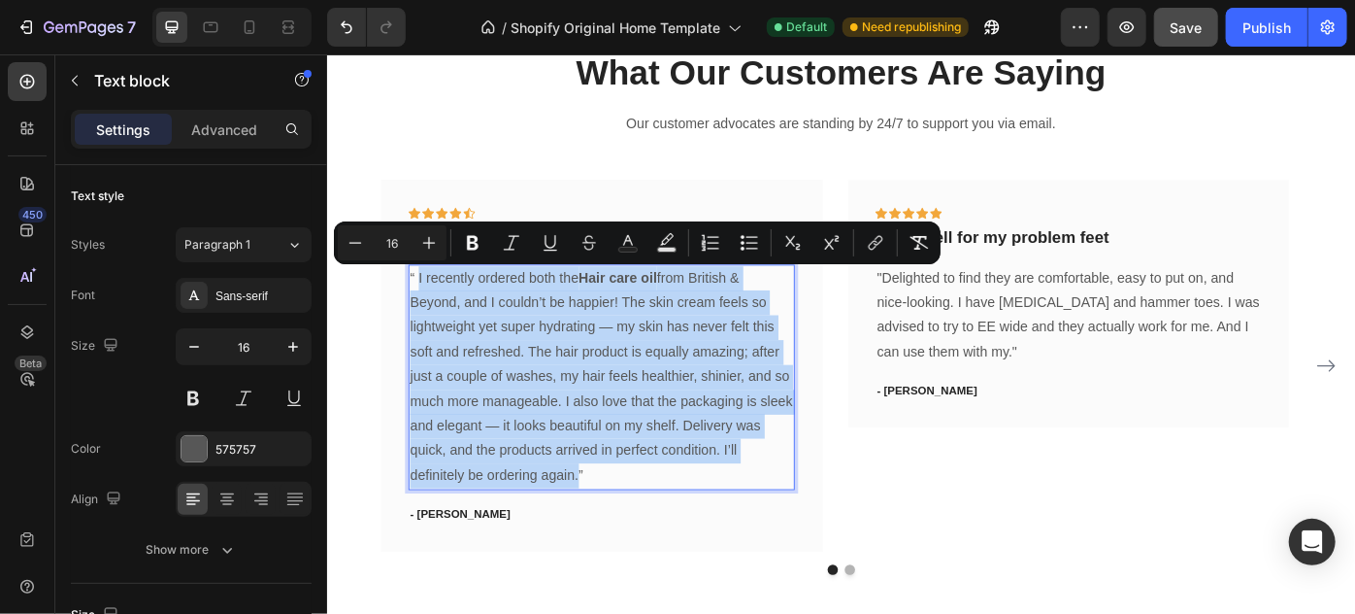
drag, startPoint x: 613, startPoint y: 529, endPoint x: 427, endPoint y: 302, distance: 293.3
click at [427, 302] on p "“ I recently ordered both the Hair care oil from British & Beyond, and I couldn…" at bounding box center [637, 418] width 434 height 251
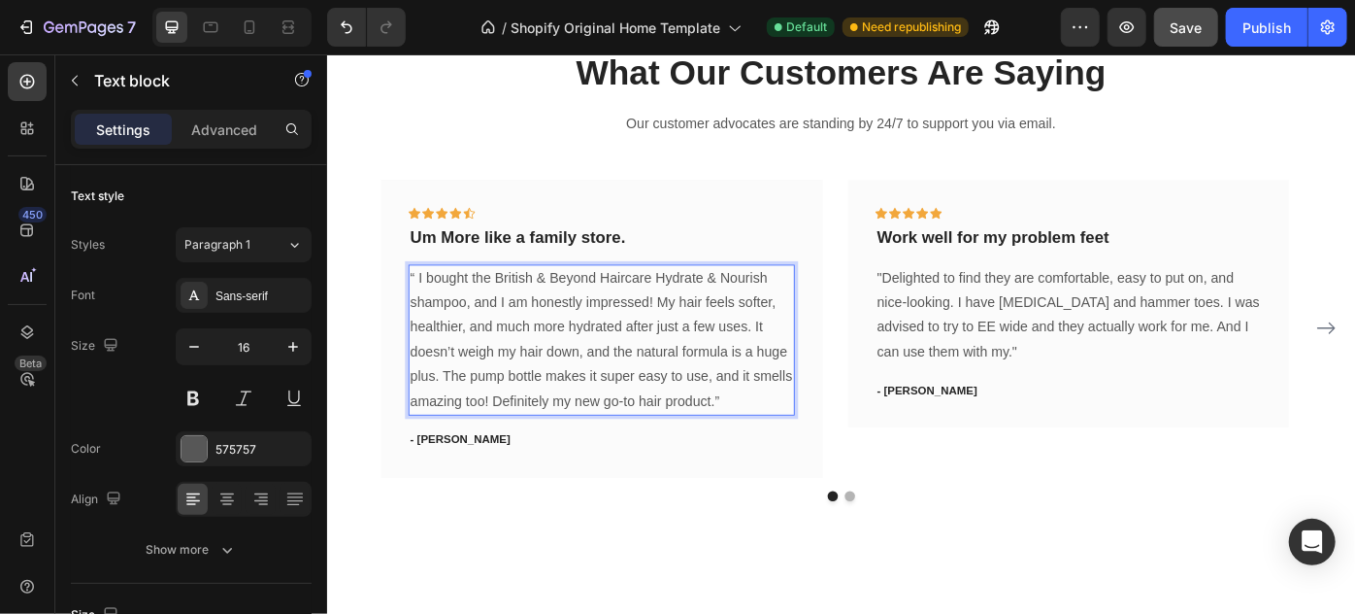
click at [432, 308] on p "“ I bought the British & Beyond Haircare Hydrate & Nourish shampoo, and I am ho…" at bounding box center [637, 377] width 434 height 168
click at [484, 335] on p "“I bought the British & Beyond Haircare Hydrate & Nourish shampoo, and I am hon…" at bounding box center [637, 377] width 434 height 168
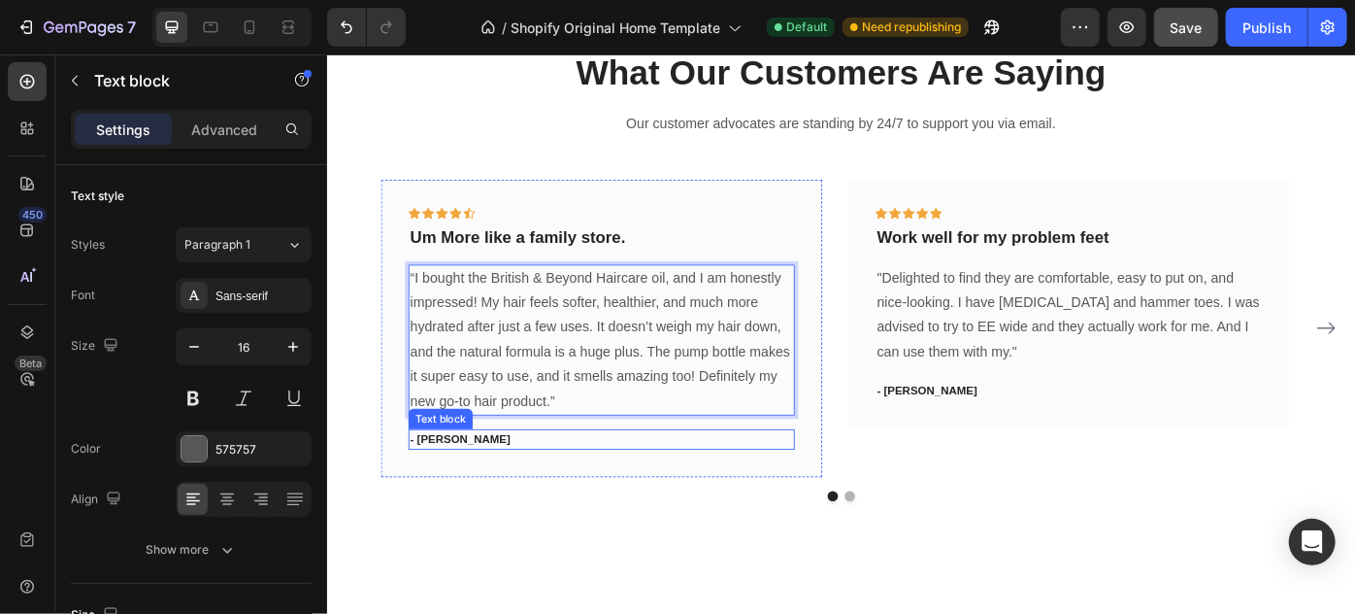
click at [459, 484] on p "- [PERSON_NAME]" at bounding box center [637, 489] width 434 height 19
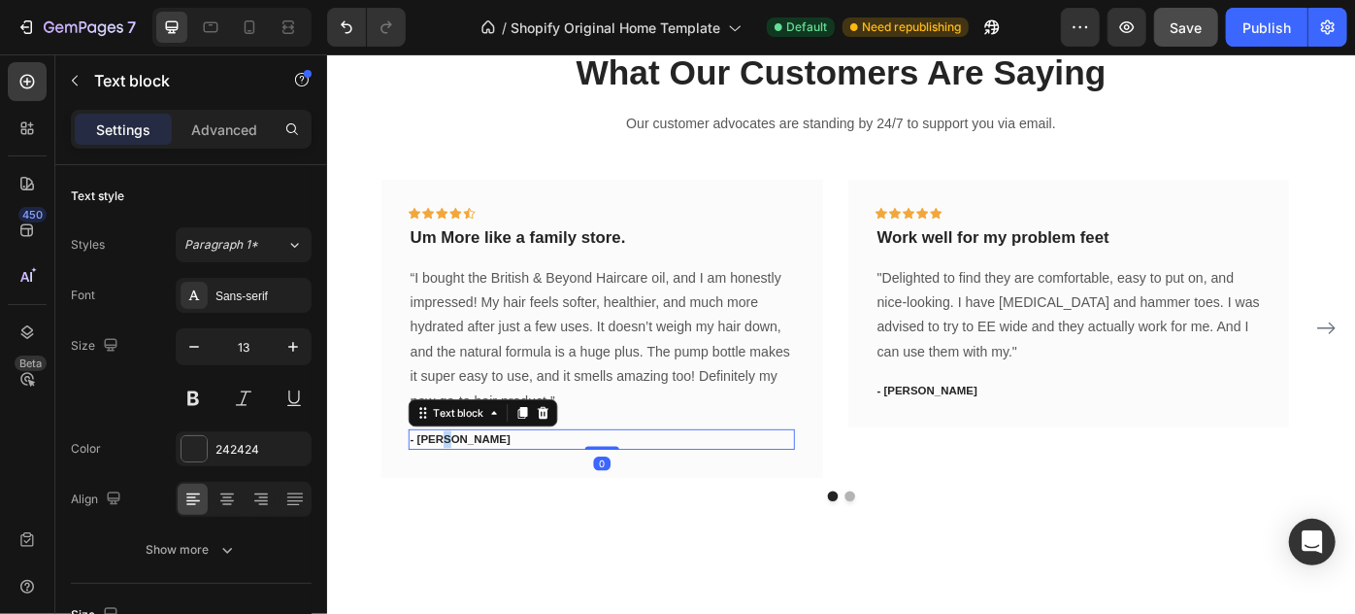
click at [459, 484] on p "- [PERSON_NAME]" at bounding box center [637, 489] width 434 height 19
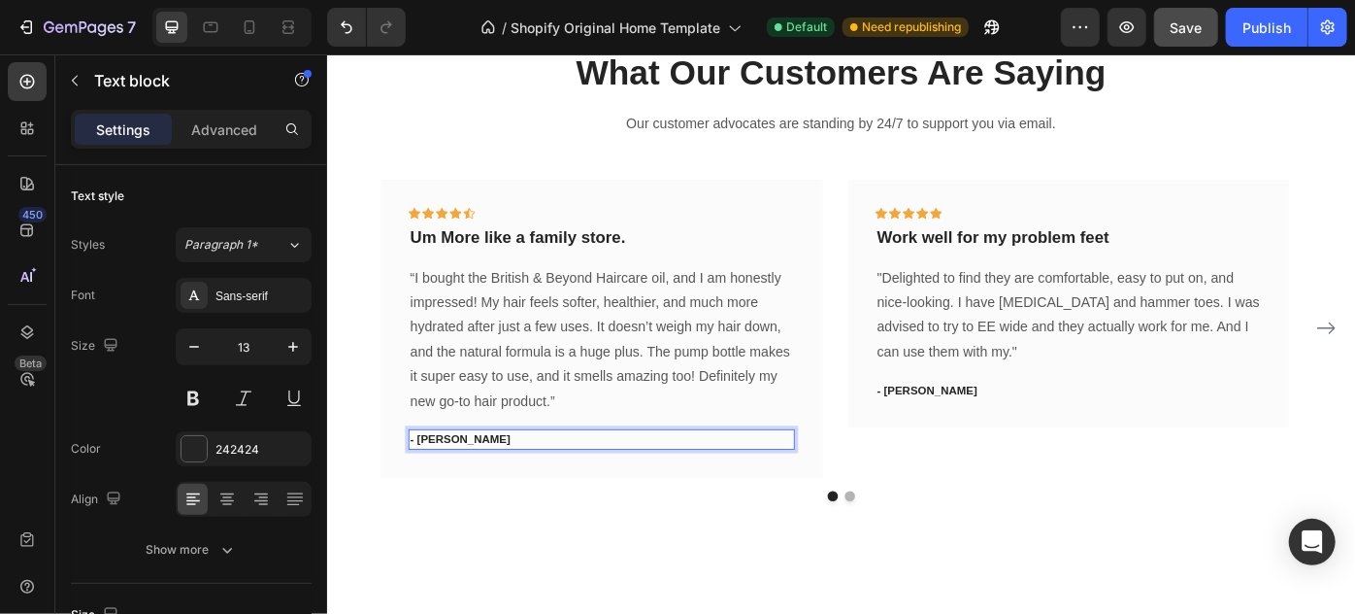
click at [496, 483] on p "- Isabelle S." at bounding box center [637, 489] width 434 height 19
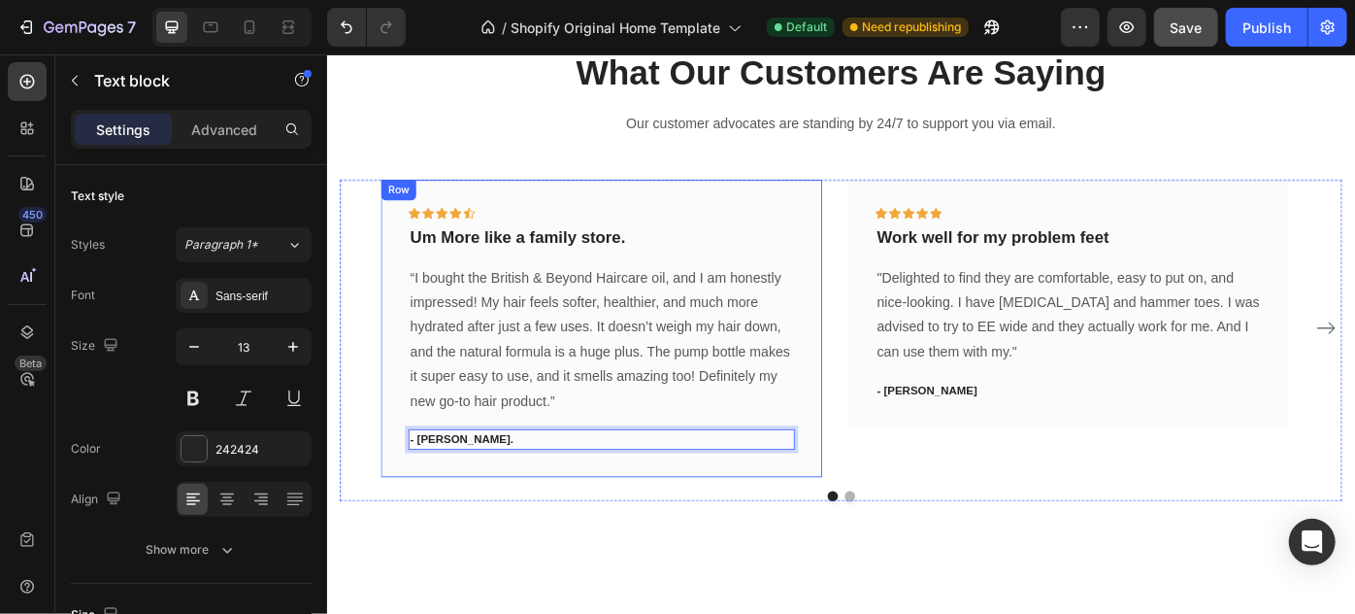
click at [519, 548] on div at bounding box center [909, 554] width 1136 height 12
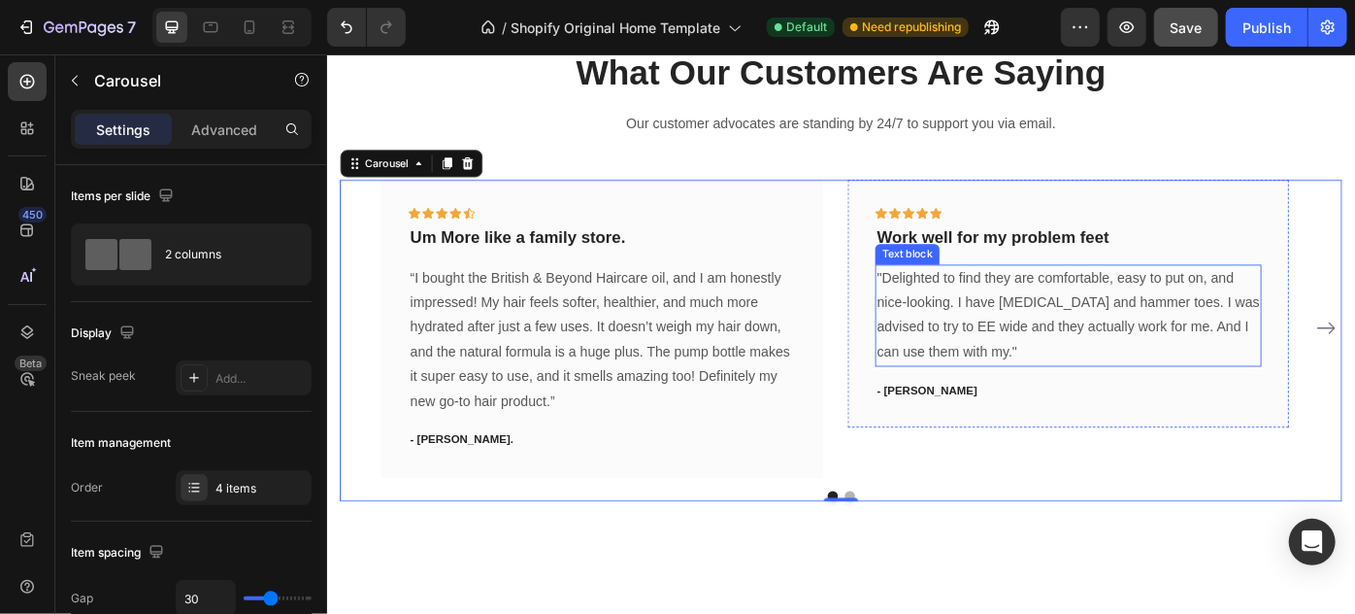
click at [1031, 383] on p ""Delighted to find they are comfortable, easy to put on, and nice-looking. I ha…" at bounding box center [1167, 349] width 434 height 112
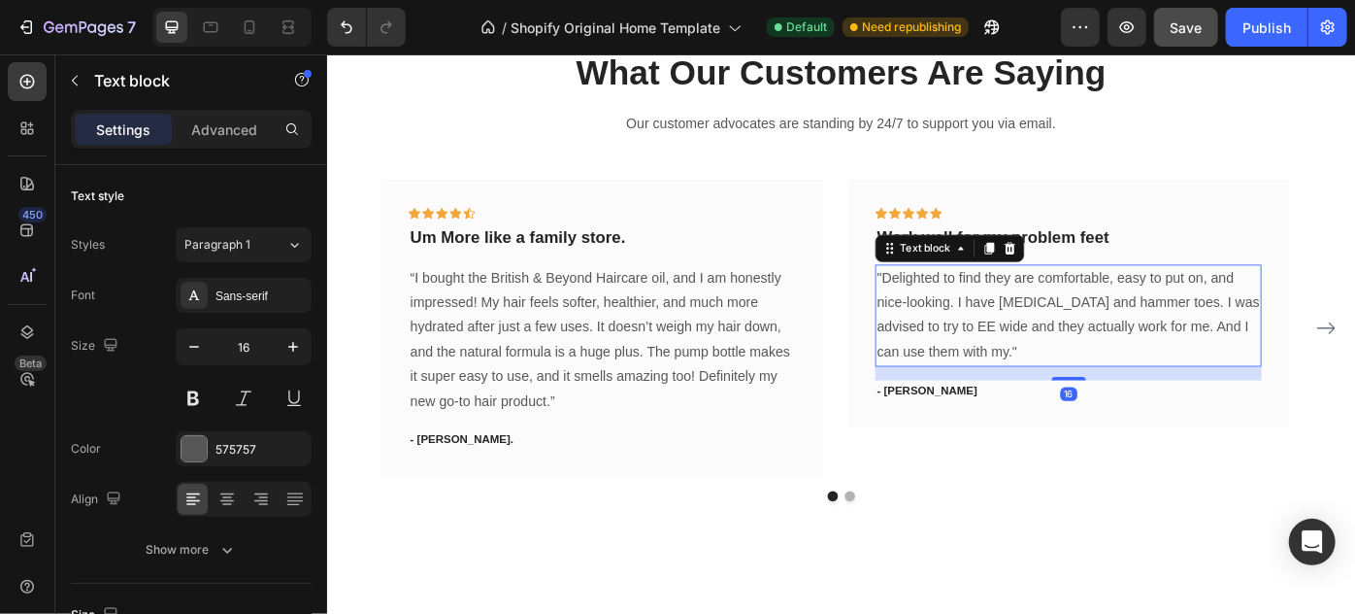
click at [1056, 389] on p ""Delighted to find they are comfortable, easy to put on, and nice-looking. I ha…" at bounding box center [1167, 349] width 434 height 112
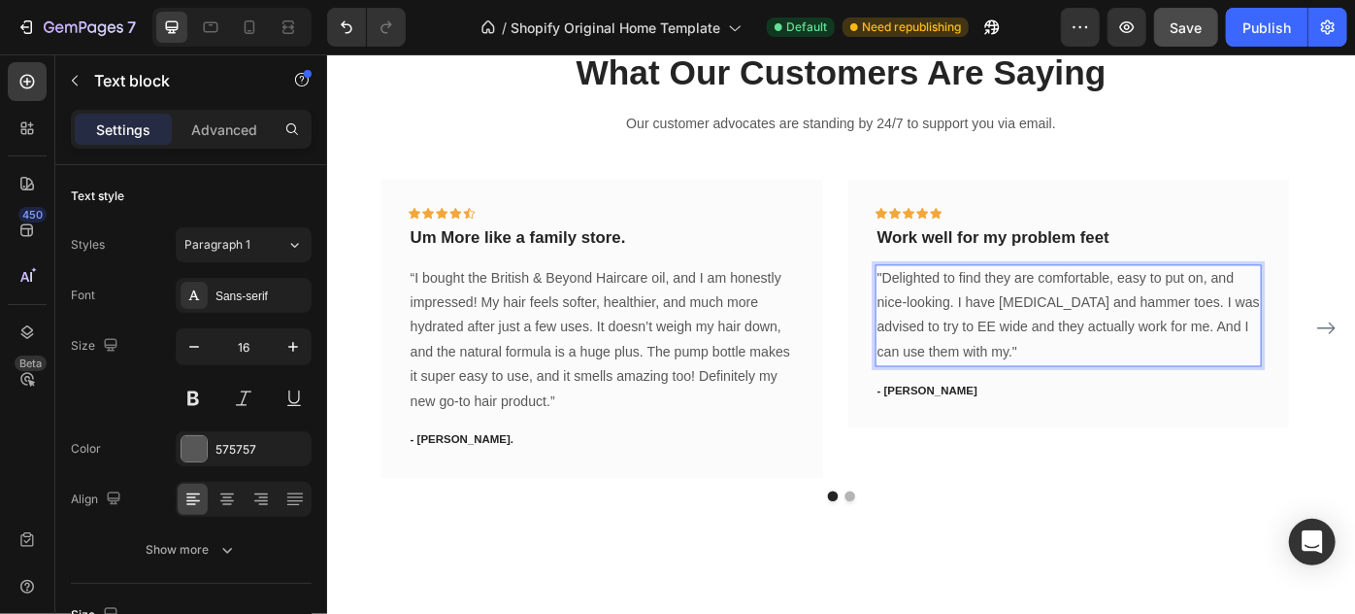
click at [1056, 389] on p ""Delighted to find they are comfortable, easy to put on, and nice-looking. I ha…" at bounding box center [1167, 349] width 434 height 112
click at [1046, 384] on p ""Delighted to find they are comfortable, easy to put on, and nice-looking. I ha…" at bounding box center [1167, 349] width 434 height 112
click at [1049, 388] on p ""Delighted to find they are comfortable, easy to put on, and nice-looking. I ha…" at bounding box center [1167, 349] width 434 height 112
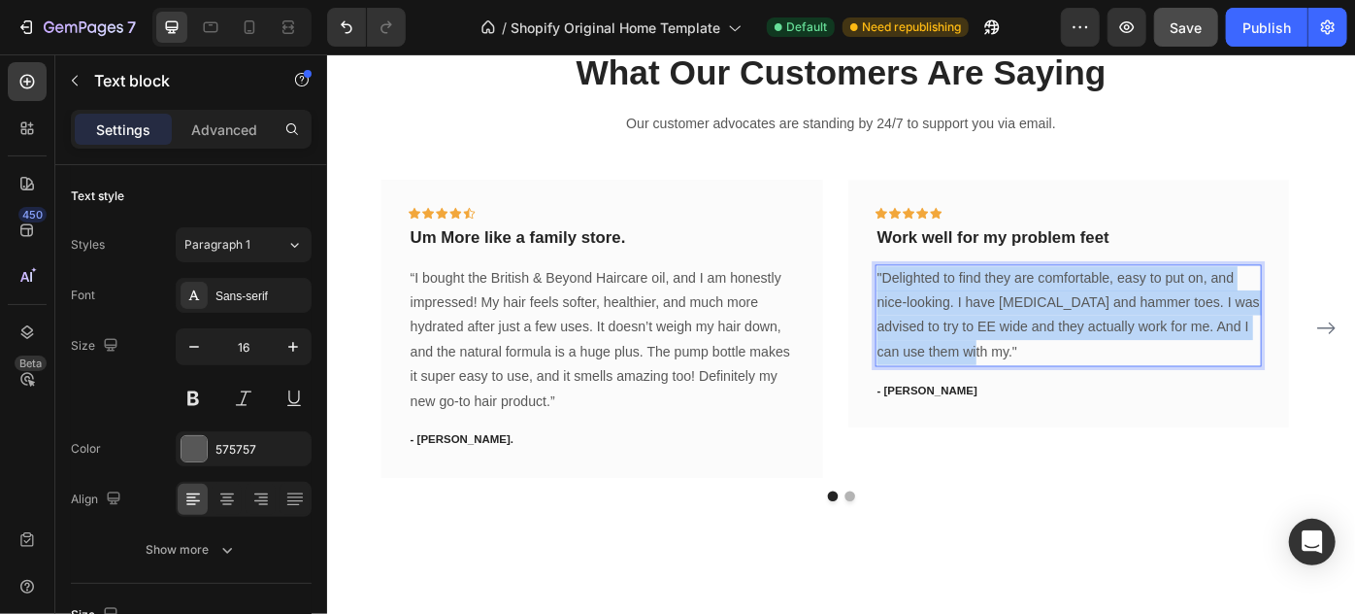
drag, startPoint x: 1049, startPoint y: 388, endPoint x: 951, endPoint y: 303, distance: 130.1
click at [951, 303] on p ""Delighted to find they are comfortable, easy to put on, and nice-looking. I ha…" at bounding box center [1167, 349] width 434 height 112
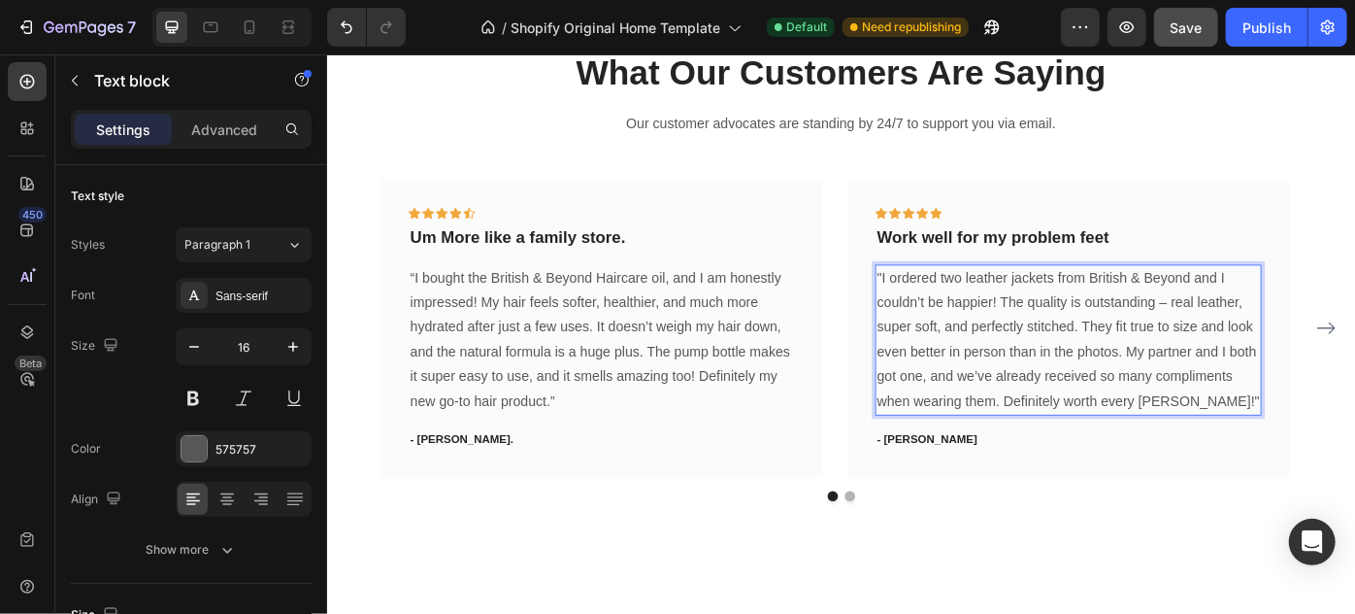
click at [1087, 329] on p ""I ordered two leather jackets from British & Beyond and I couldn’t be happier!…" at bounding box center [1167, 377] width 434 height 168
click at [1042, 346] on p ""I ordered two leather jackets from British & Beyond and they are amazing!!The …" at bounding box center [1167, 377] width 434 height 168
click at [1246, 448] on p ""I ordered two leather jackets from British & Beyond and they are amazing!! The…" at bounding box center [1167, 377] width 434 height 168
click at [1354, 443] on p ""I ordered two leather jackets from British & Beyond and they are amazing!! The…" at bounding box center [1167, 377] width 434 height 168
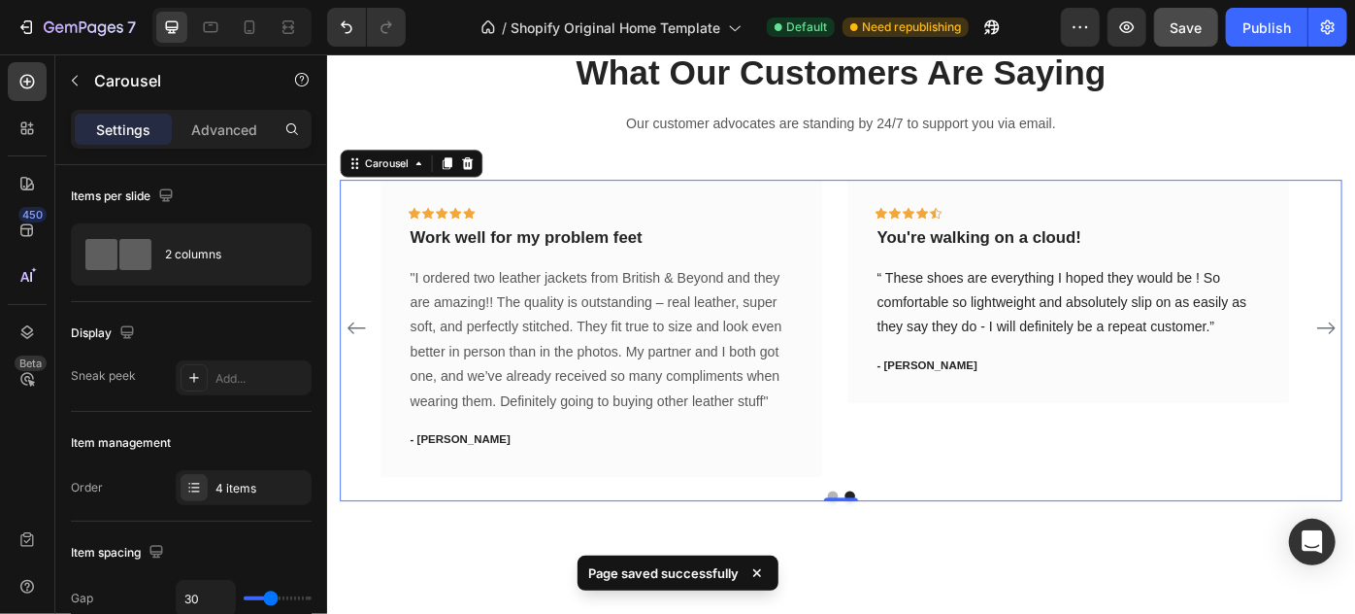
click at [353, 363] on icon "Carousel Back Arrow" at bounding box center [359, 364] width 20 height 14
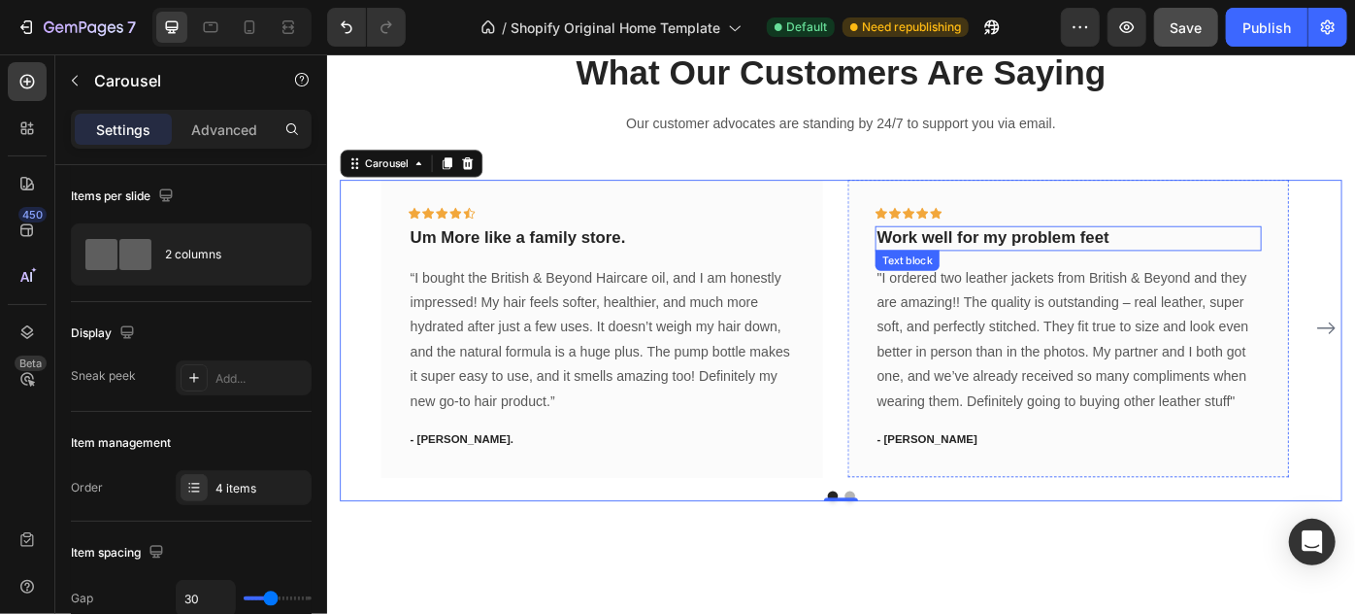
click at [1258, 251] on p "Work well for my problem feet" at bounding box center [1167, 262] width 434 height 24
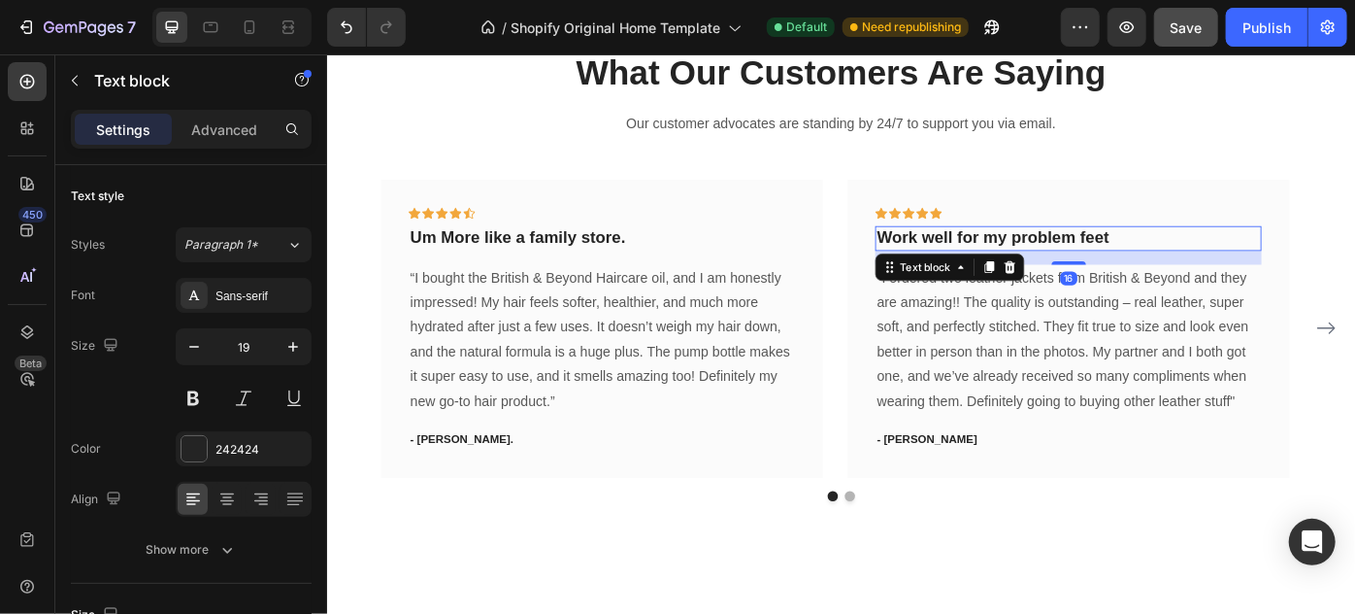
click at [1244, 264] on p "Work well for my problem feet" at bounding box center [1167, 262] width 434 height 24
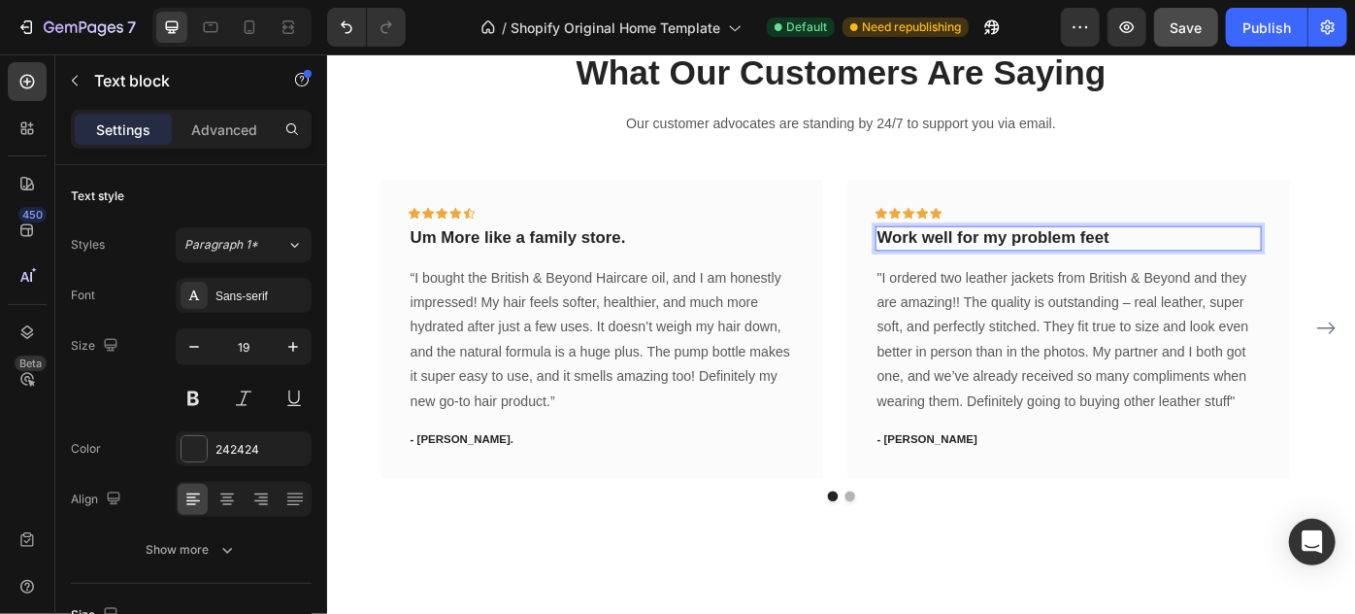
click at [1244, 264] on p "Work well for my problem feet" at bounding box center [1167, 262] width 434 height 24
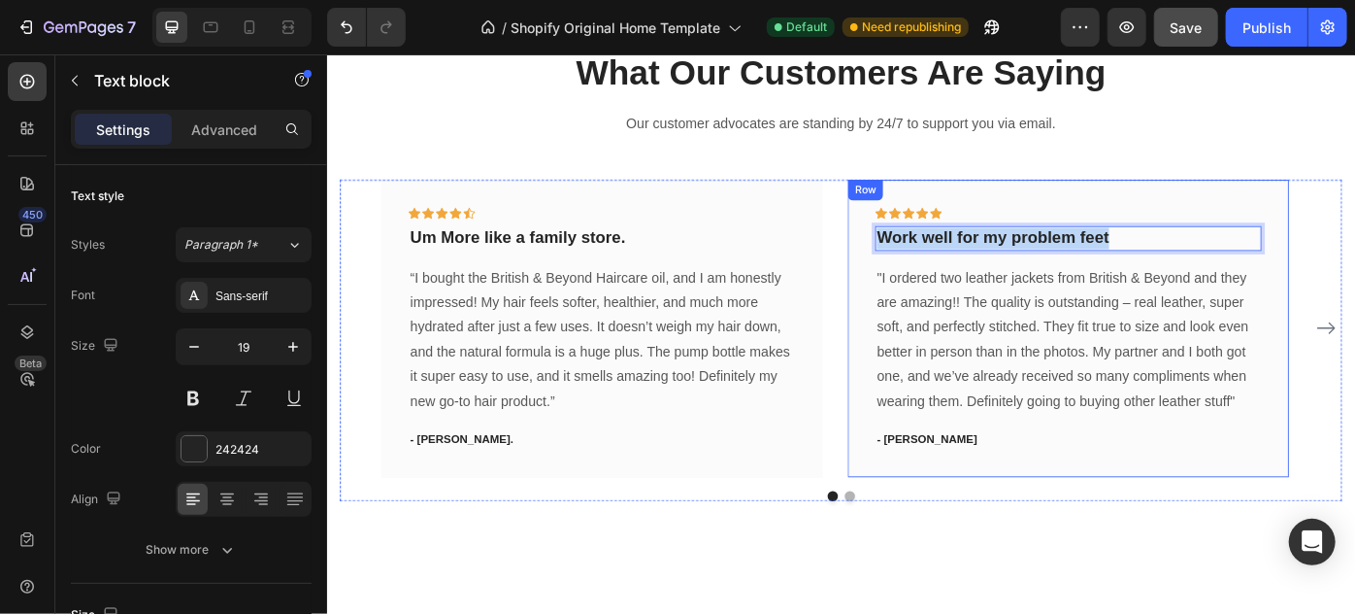
drag, startPoint x: 1240, startPoint y: 264, endPoint x: 945, endPoint y: 266, distance: 295.2
click at [945, 266] on div "Icon Icon Icon Icon Icon Row Work well for my problem feet Text block 16 "I ord…" at bounding box center [1167, 363] width 500 height 337
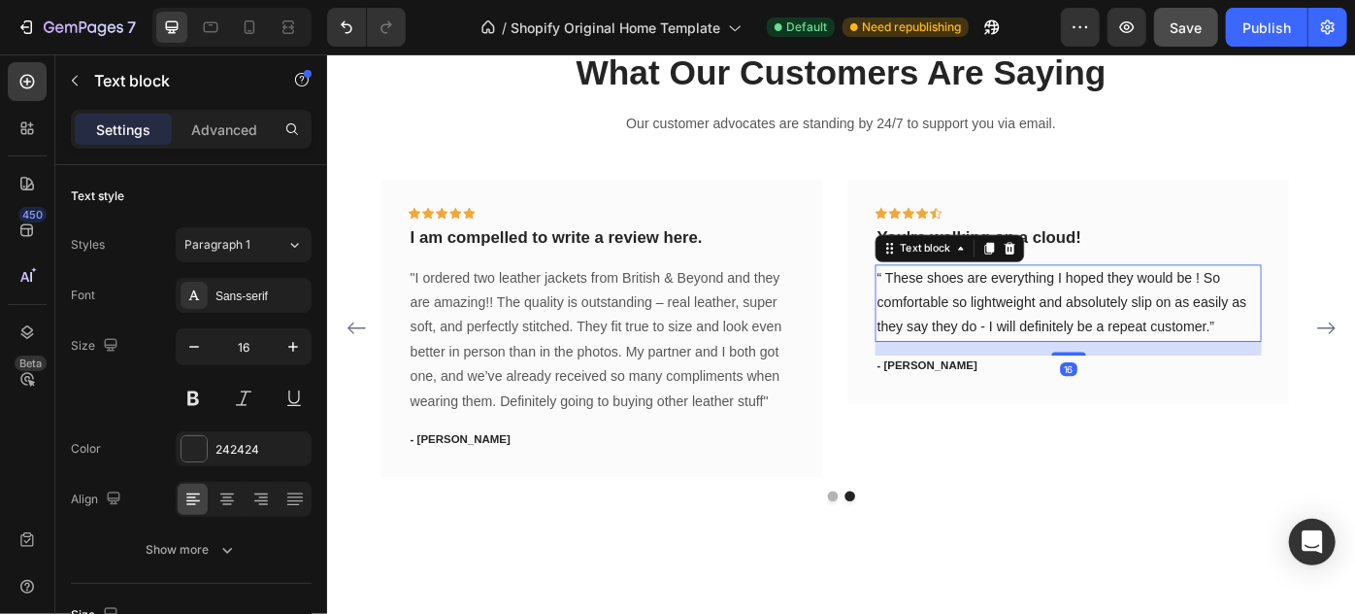
click at [1330, 361] on p "“ These shoes are everything I hoped they would be ! So comfortable so lightwei…" at bounding box center [1167, 335] width 434 height 84
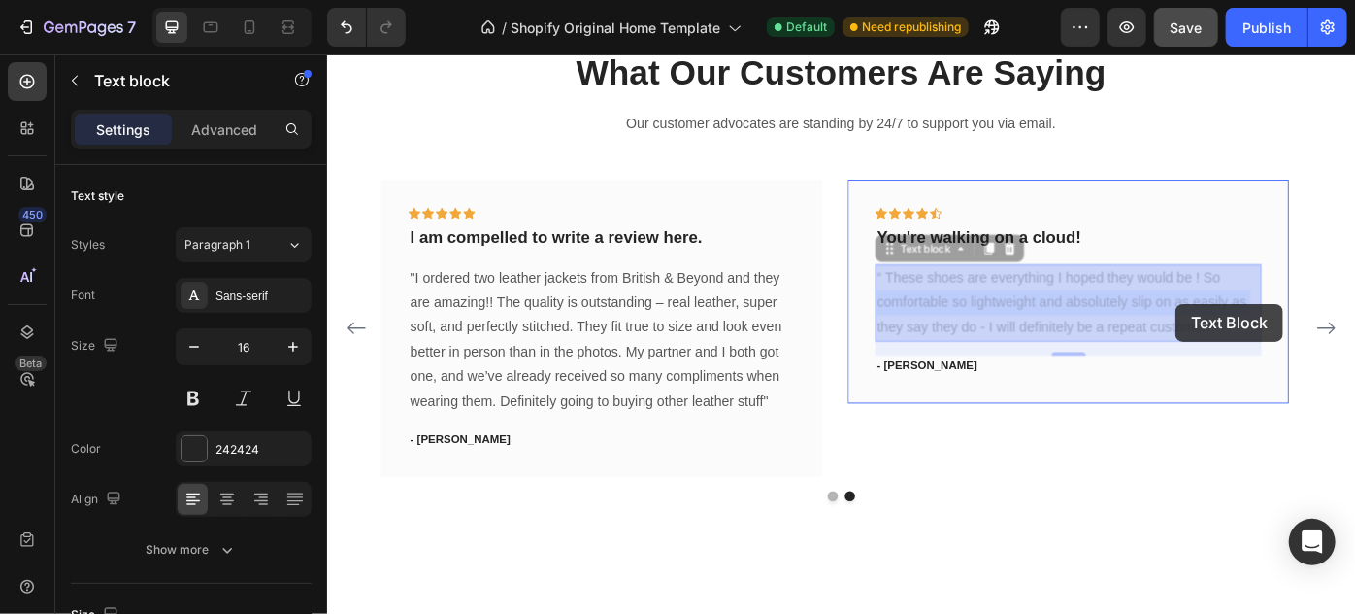
drag, startPoint x: 1328, startPoint y: 360, endPoint x: 1285, endPoint y: 334, distance: 51.0
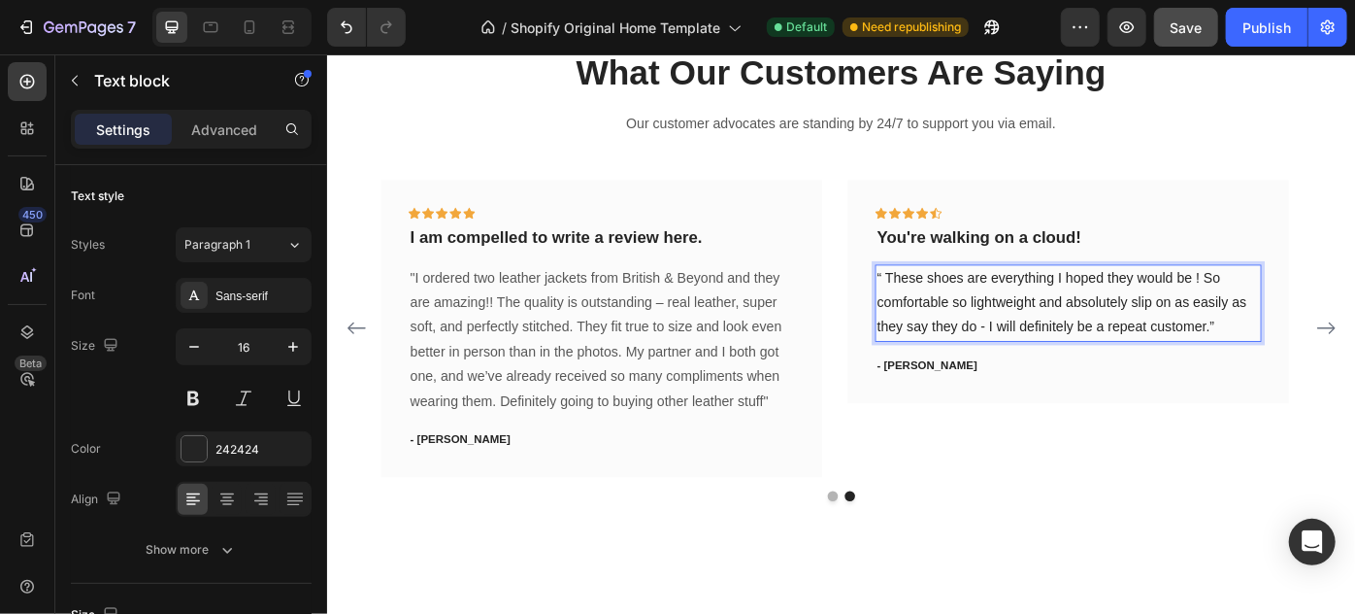
click at [1324, 360] on p "“ These shoes are everything I hoped they would be ! So comfortable so lightwei…" at bounding box center [1167, 335] width 434 height 84
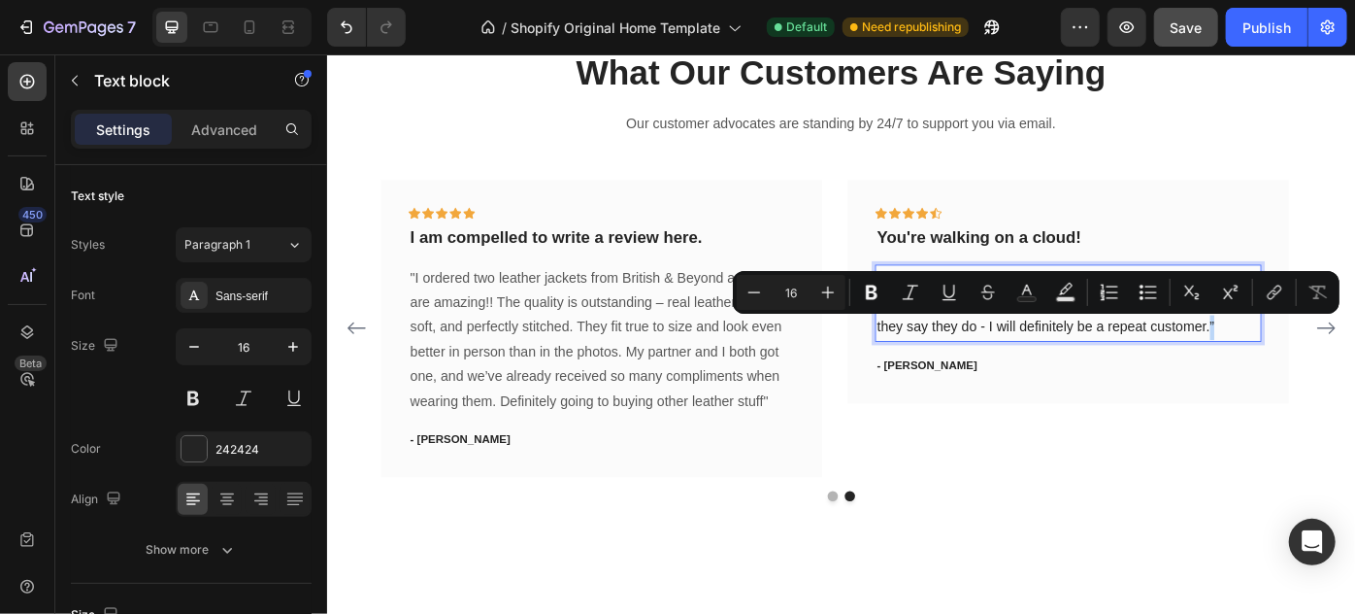
click at [1330, 361] on p "“ These shoes are everything I hoped they would be ! So comfortable so lightwei…" at bounding box center [1167, 335] width 434 height 84
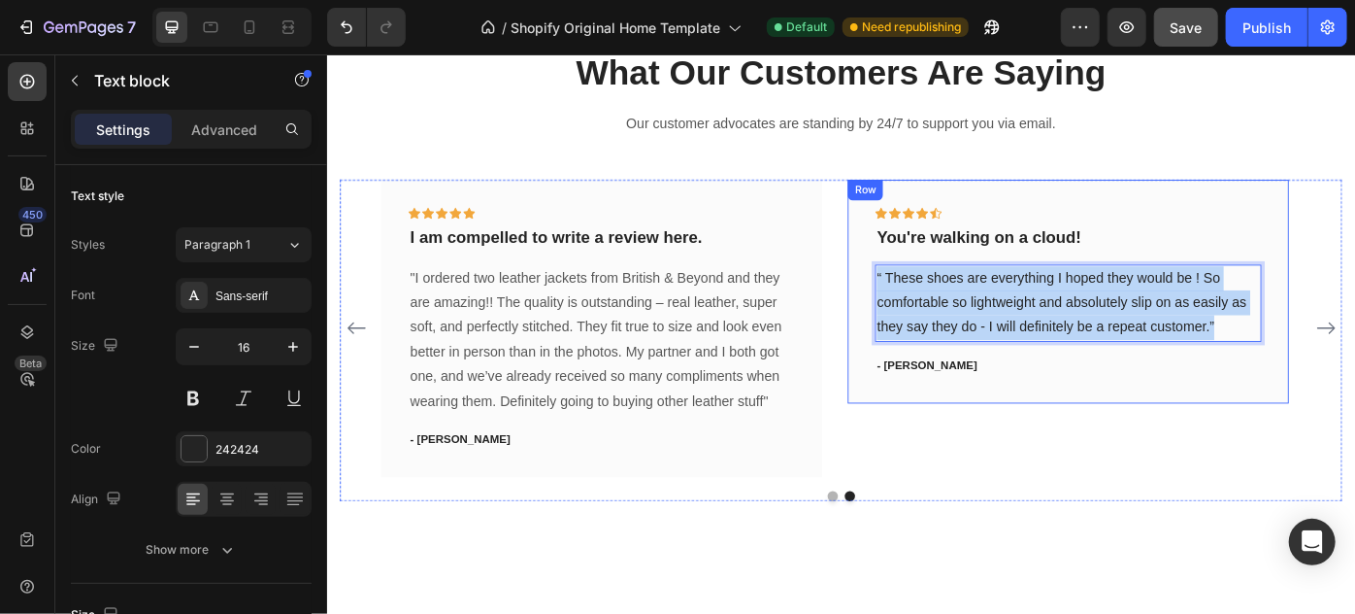
drag, startPoint x: 1330, startPoint y: 361, endPoint x: 946, endPoint y: 306, distance: 388.5
click at [946, 306] on div "Icon Icon Icon Icon Icon Row You're walking on a cloud! Text block “ These shoe…" at bounding box center [1167, 321] width 500 height 253
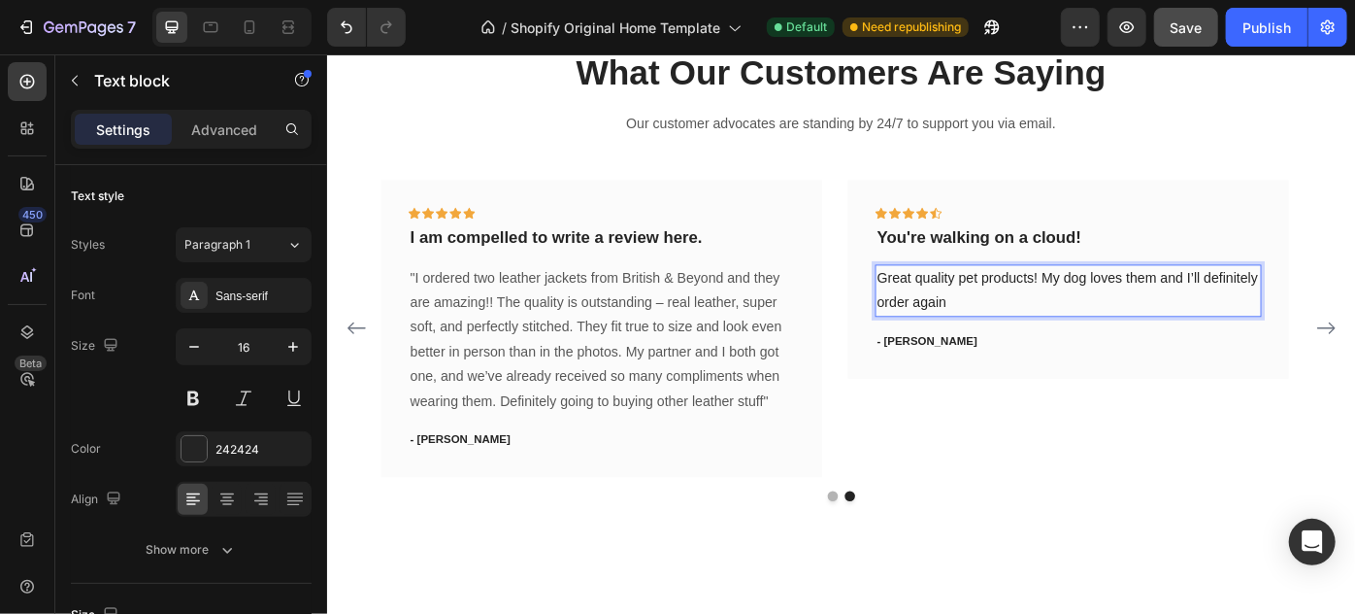
click at [955, 307] on p "Great quality pet products! My dog loves them and I’ll definitely order again" at bounding box center [1167, 321] width 434 height 56
click at [953, 307] on p "Great quality pet products! My dog loves them and I’ll definitely order again" at bounding box center [1167, 321] width 434 height 56
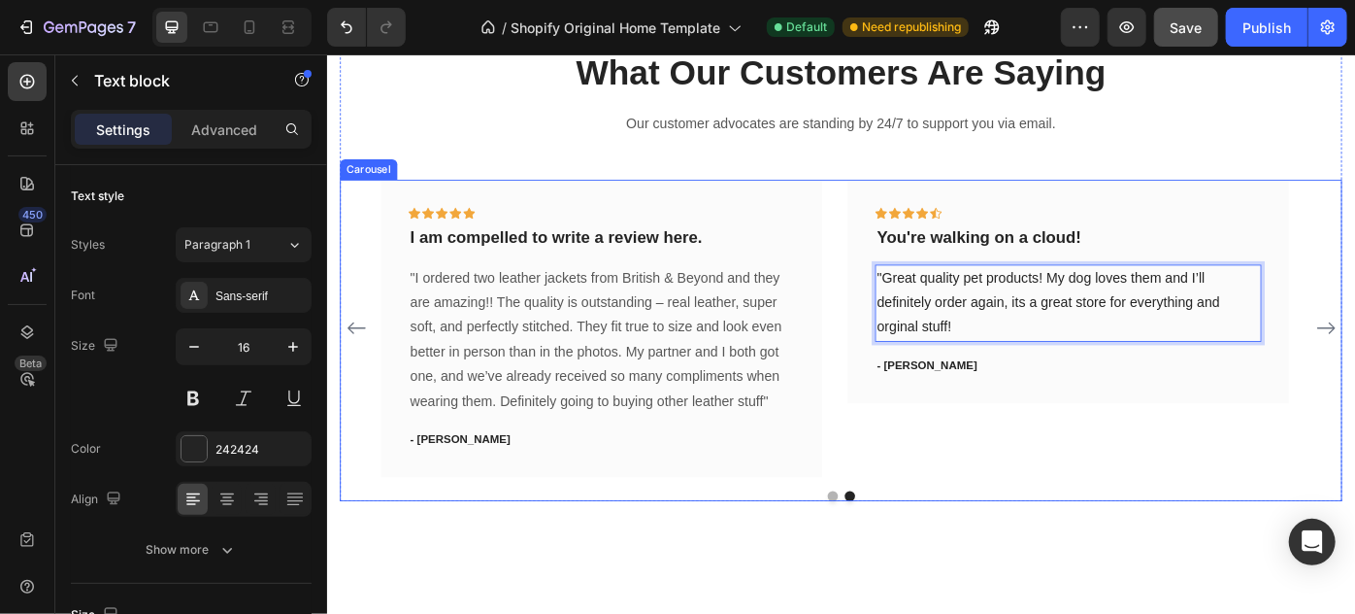
click at [1005, 539] on div "Icon Icon Icon Icon Icon Row Um More like a family store. Text block “I bought …" at bounding box center [909, 377] width 1136 height 364
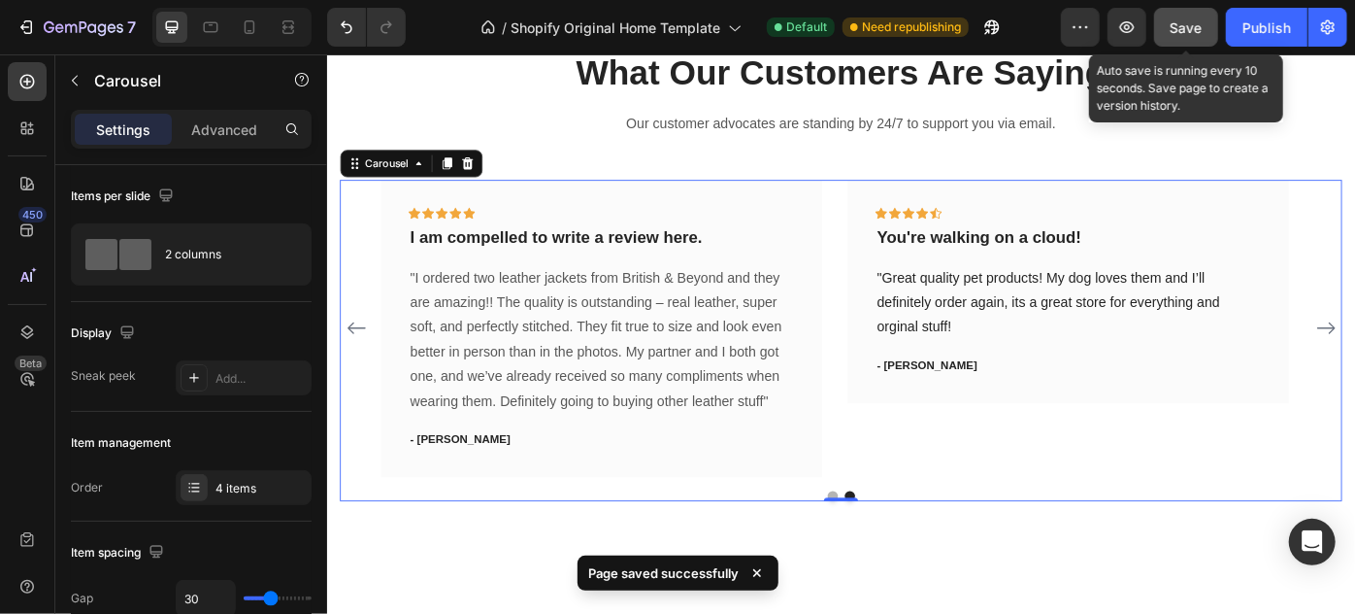
click at [1182, 33] on span "Save" at bounding box center [1187, 27] width 32 height 17
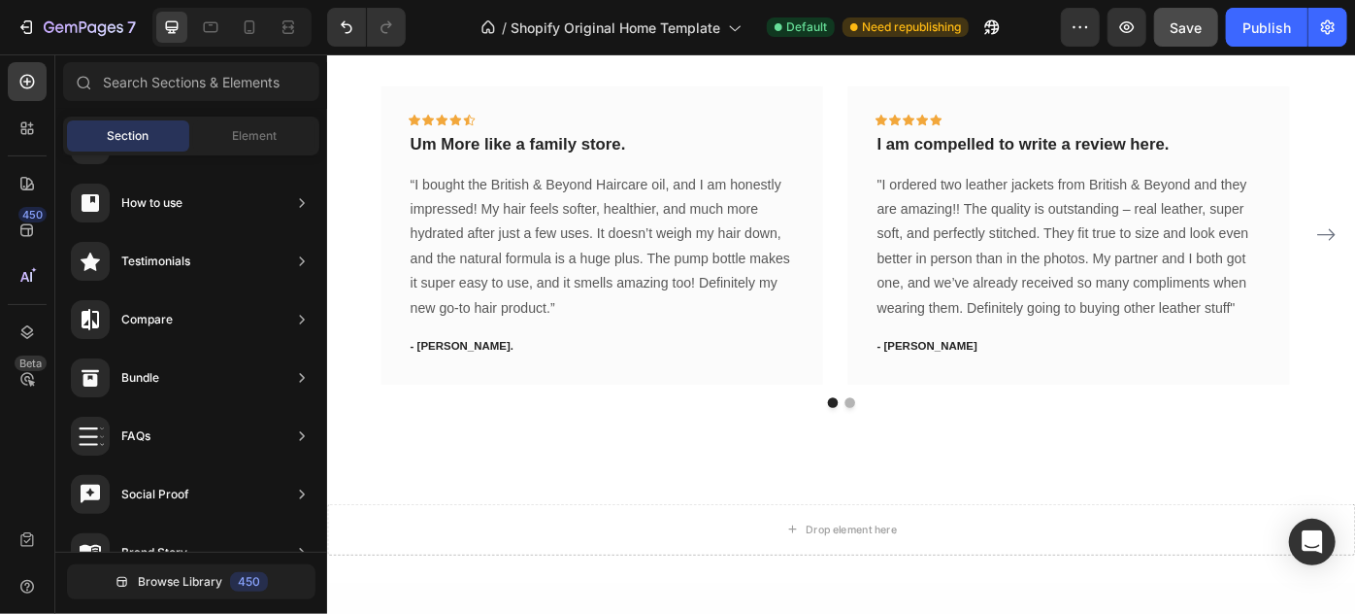
scroll to position [4064, 0]
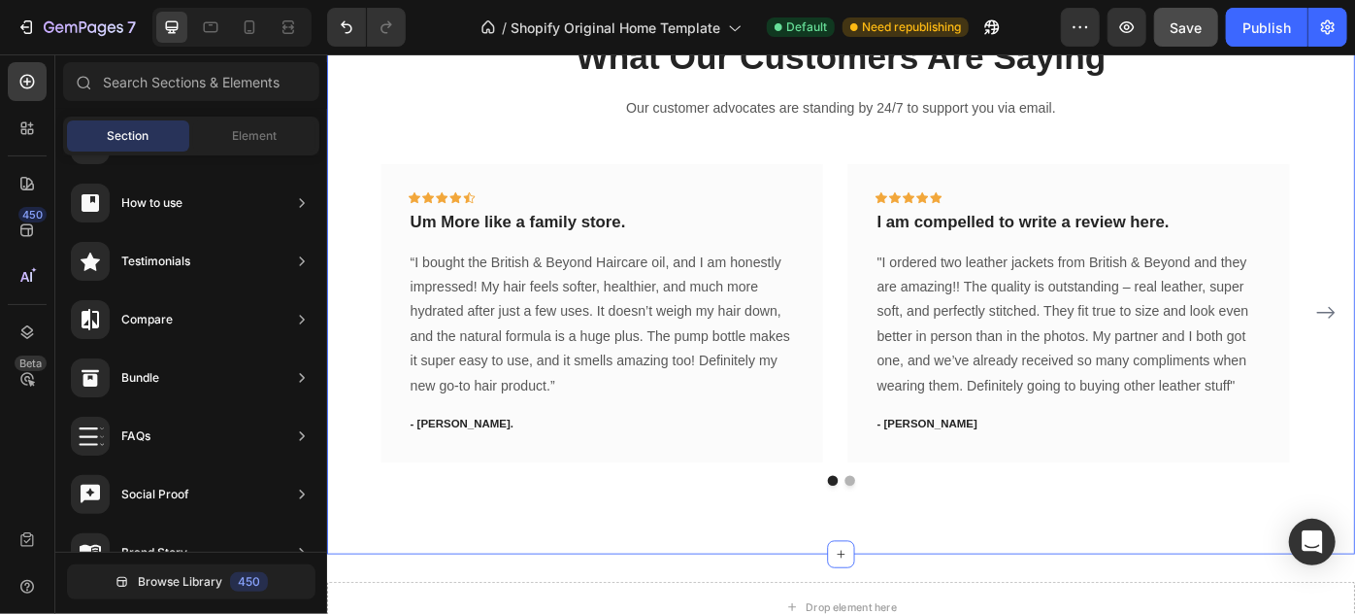
click at [917, 541] on div "What Our Customers Are Saying Heading Our customer advocates are standing by 24…" at bounding box center [908, 285] width 1165 height 668
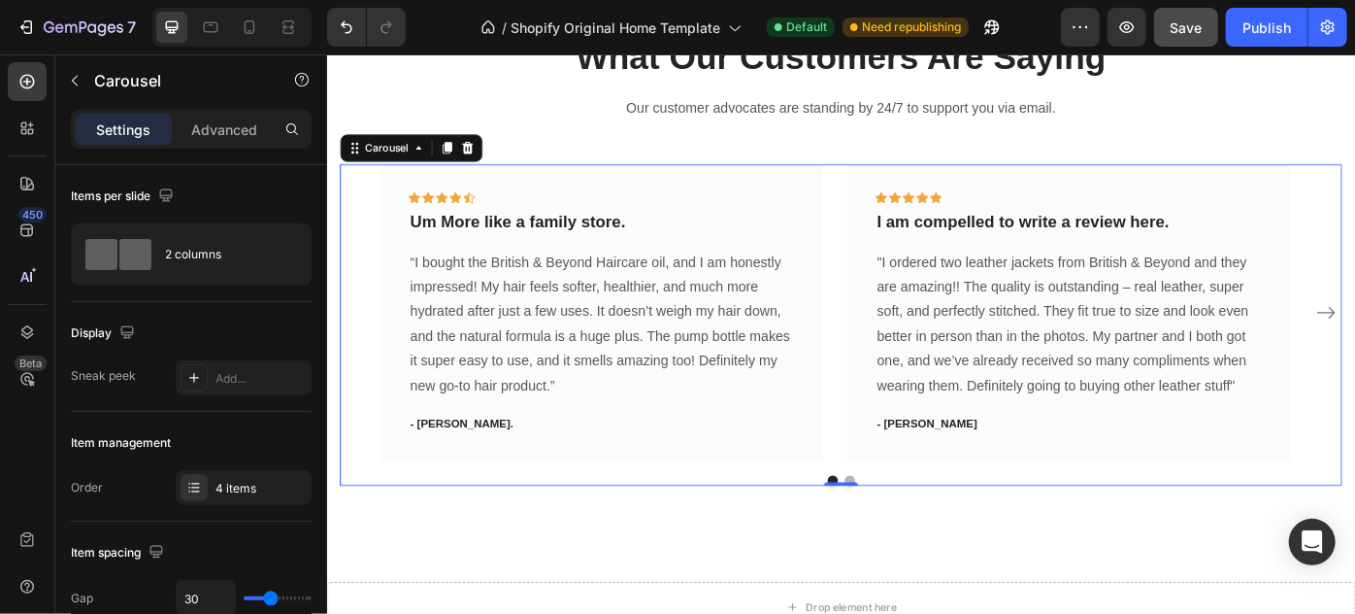
click at [915, 537] on div "Icon Icon Icon Icon Icon Row Um More like a family store. Text block “I bought …" at bounding box center [909, 360] width 1136 height 364
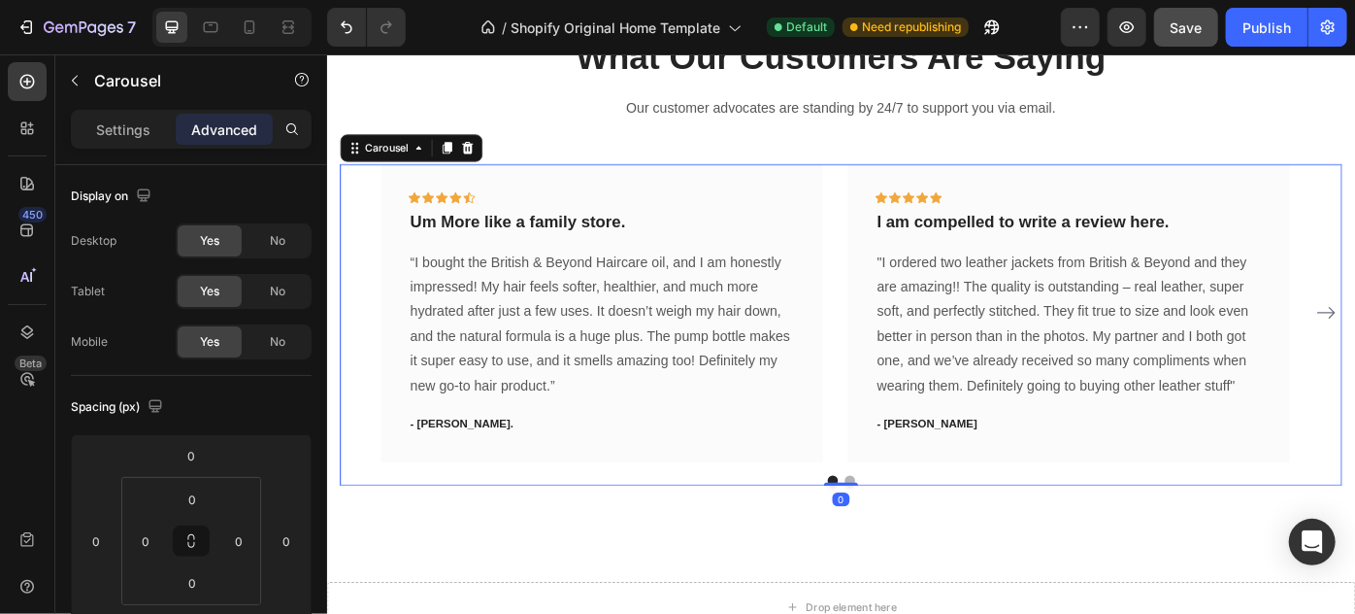
click at [915, 530] on button "Dot" at bounding box center [919, 536] width 12 height 12
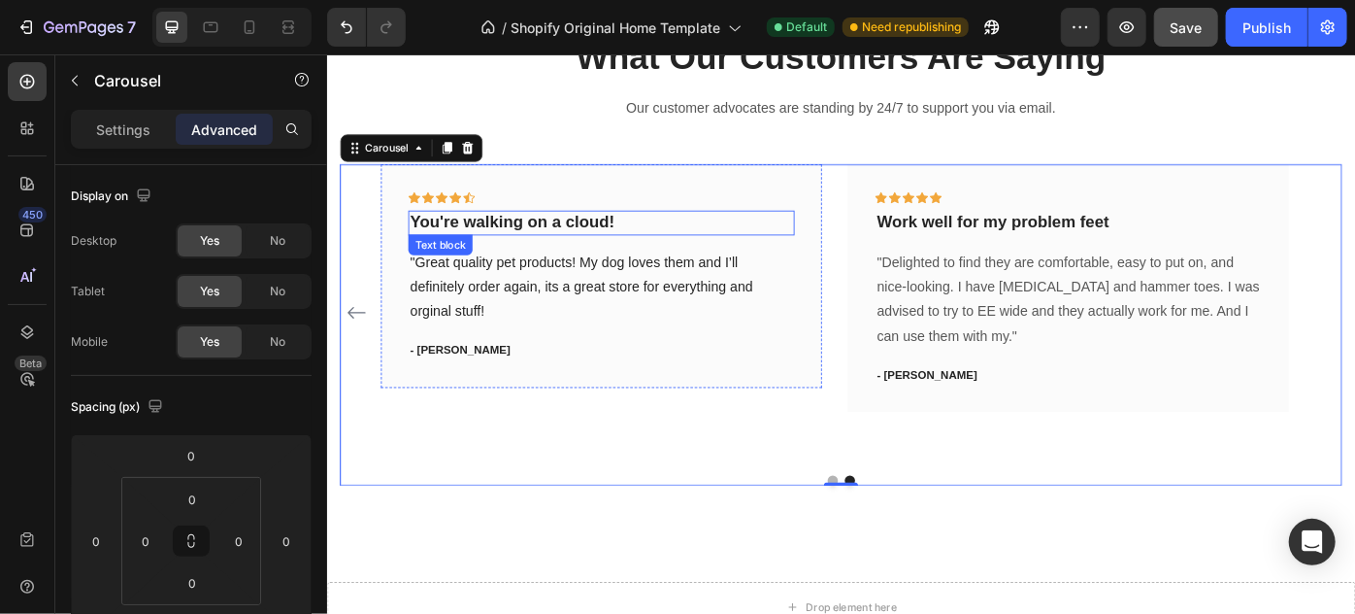
click at [652, 242] on p "You're walking on a cloud!" at bounding box center [637, 244] width 434 height 24
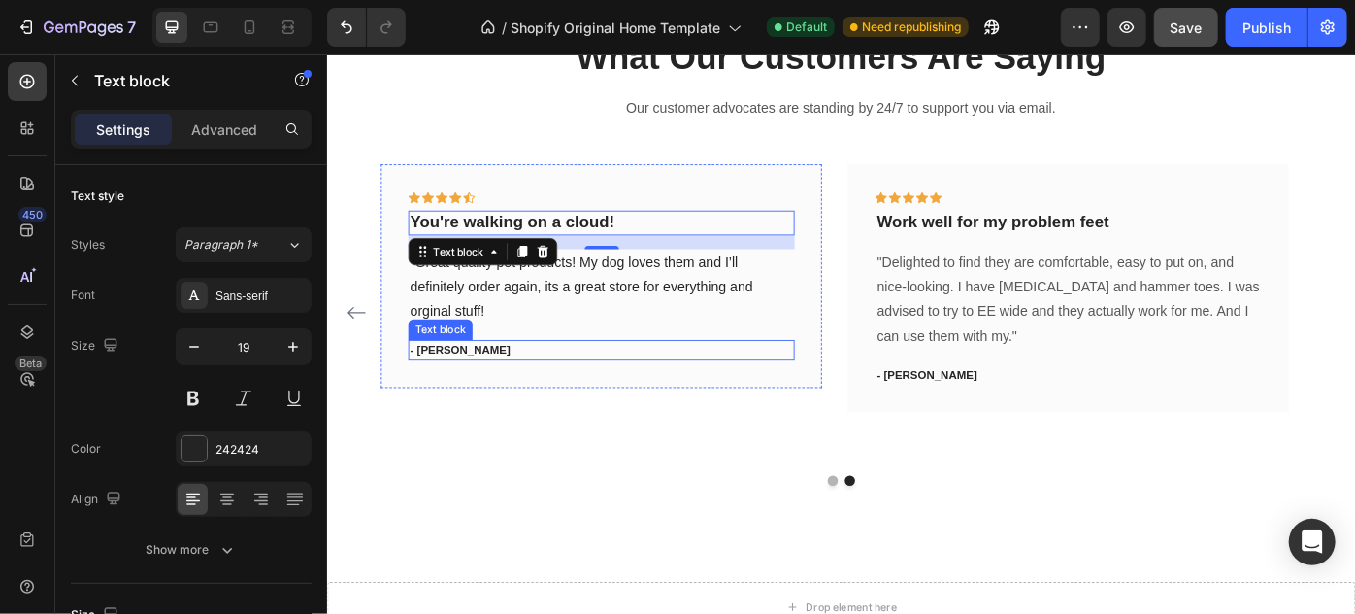
click at [598, 384] on p "- [PERSON_NAME]" at bounding box center [637, 388] width 434 height 19
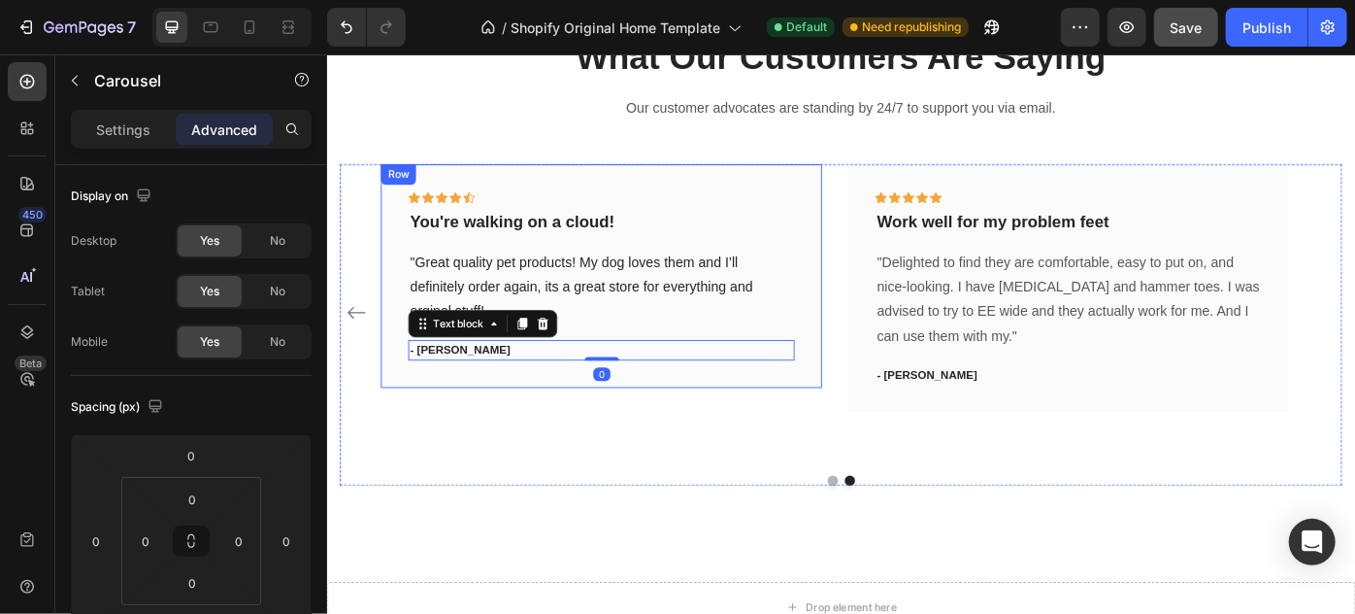
click at [598, 434] on div "Icon Icon Icon Icon Icon Row You're walking on a cloud! Text block "Great quali…" at bounding box center [637, 346] width 500 height 337
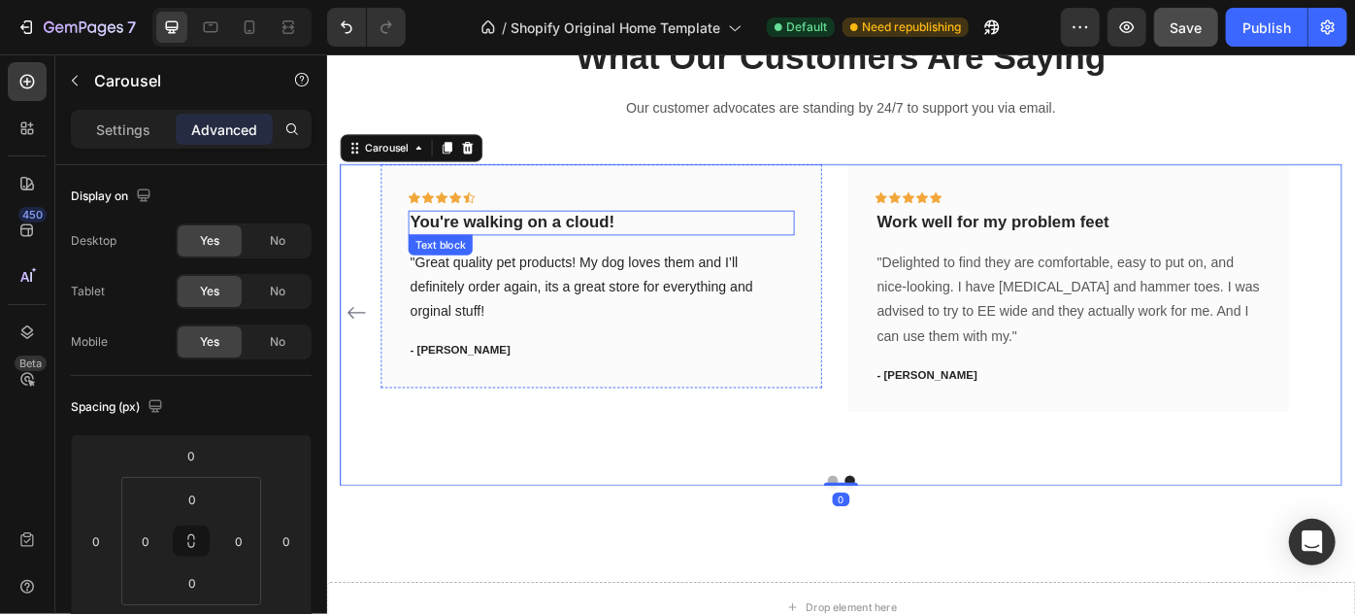
click at [673, 240] on p "You're walking on a cloud!" at bounding box center [637, 244] width 434 height 24
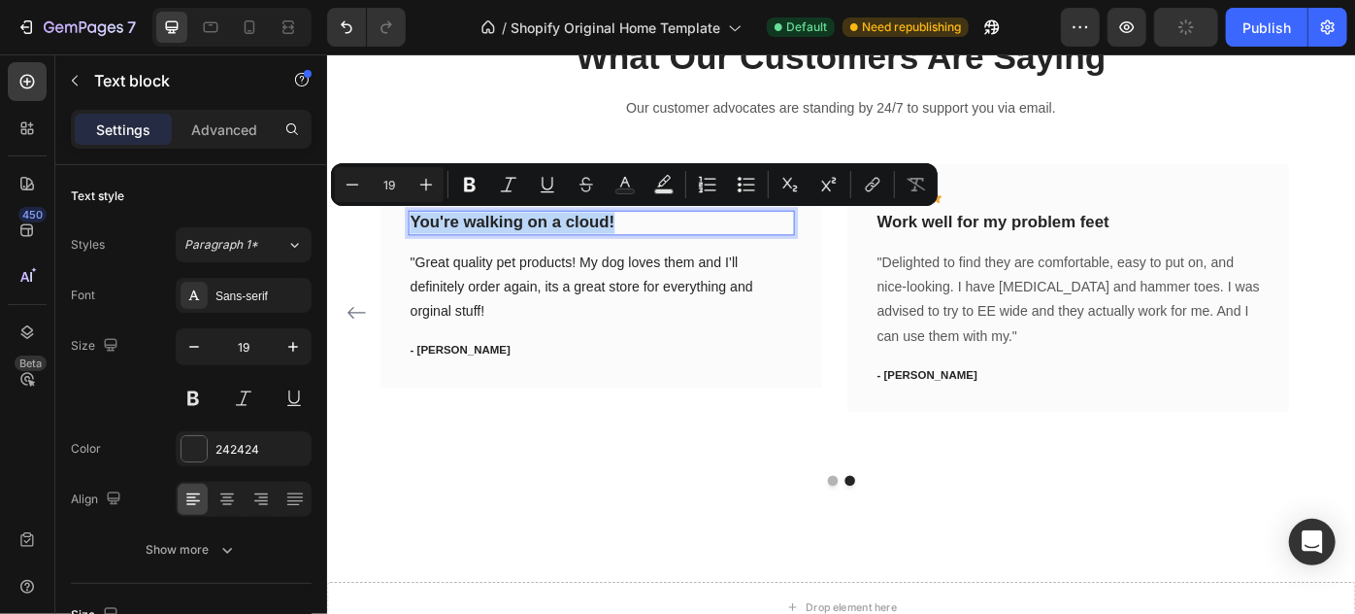
drag, startPoint x: 673, startPoint y: 240, endPoint x: 473, endPoint y: 253, distance: 200.5
click at [473, 253] on p "You're walking on a cloud!" at bounding box center [637, 244] width 434 height 24
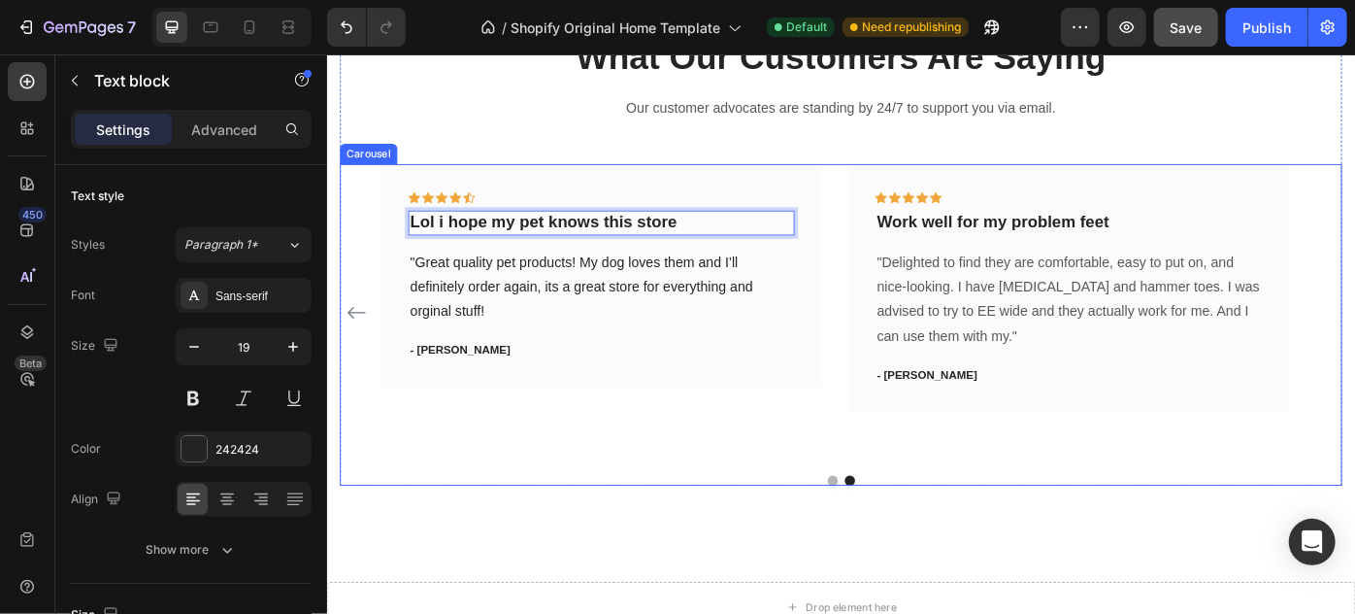
click at [697, 439] on div "Icon Icon Icon Icon Icon Row Lol i hope my pet knows this store Text block 16 "…" at bounding box center [637, 346] width 500 height 337
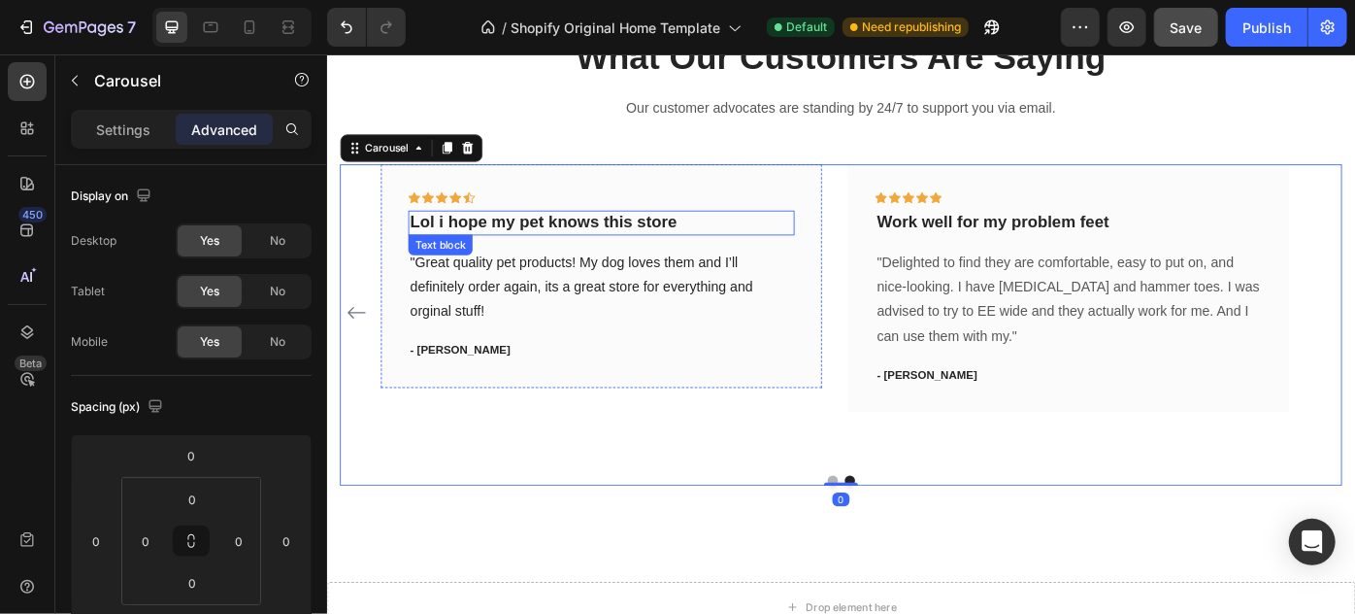
click at [507, 243] on p "Lol i hope my pet knows this store" at bounding box center [637, 244] width 434 height 24
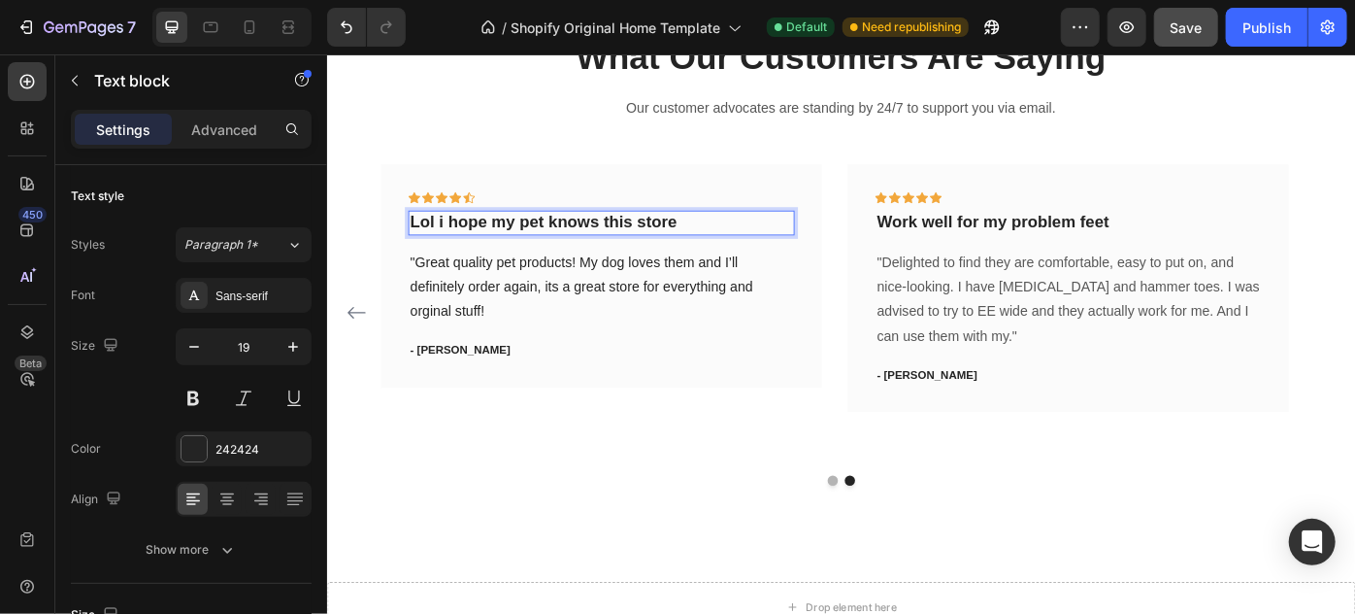
click at [507, 243] on p "Lol i hope my pet knows this store" at bounding box center [637, 244] width 434 height 24
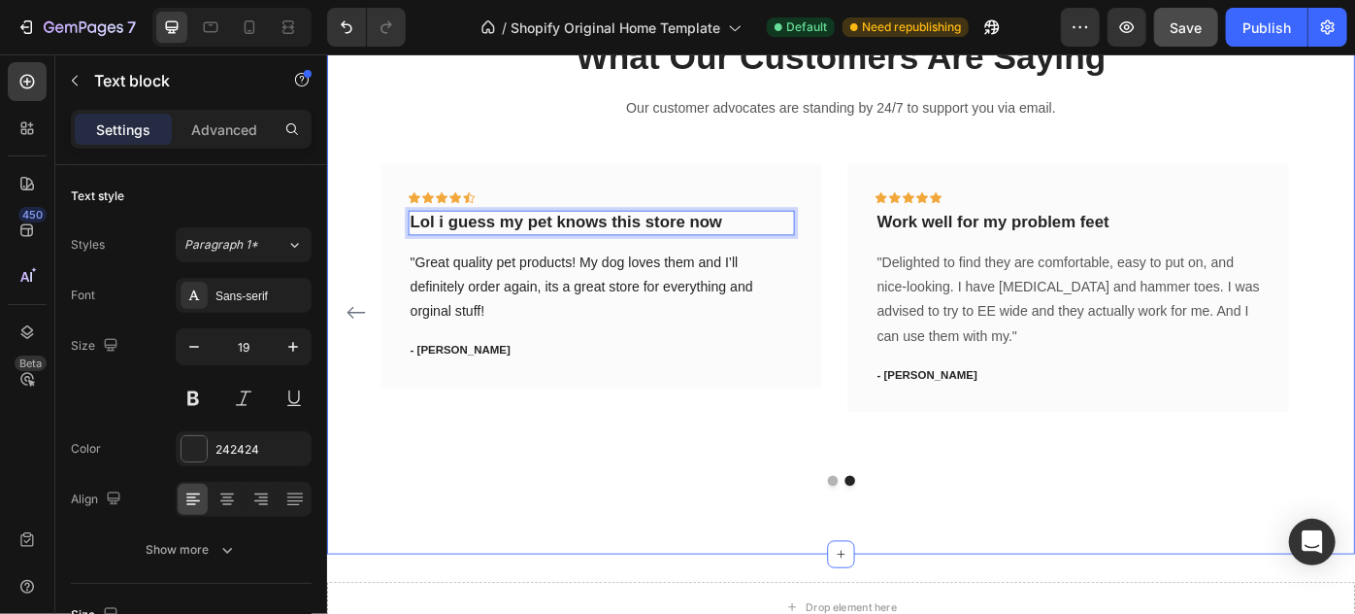
click at [1139, 584] on div "What Our Customers Are Saying Heading Our customer advocates are standing by 24…" at bounding box center [908, 285] width 1165 height 668
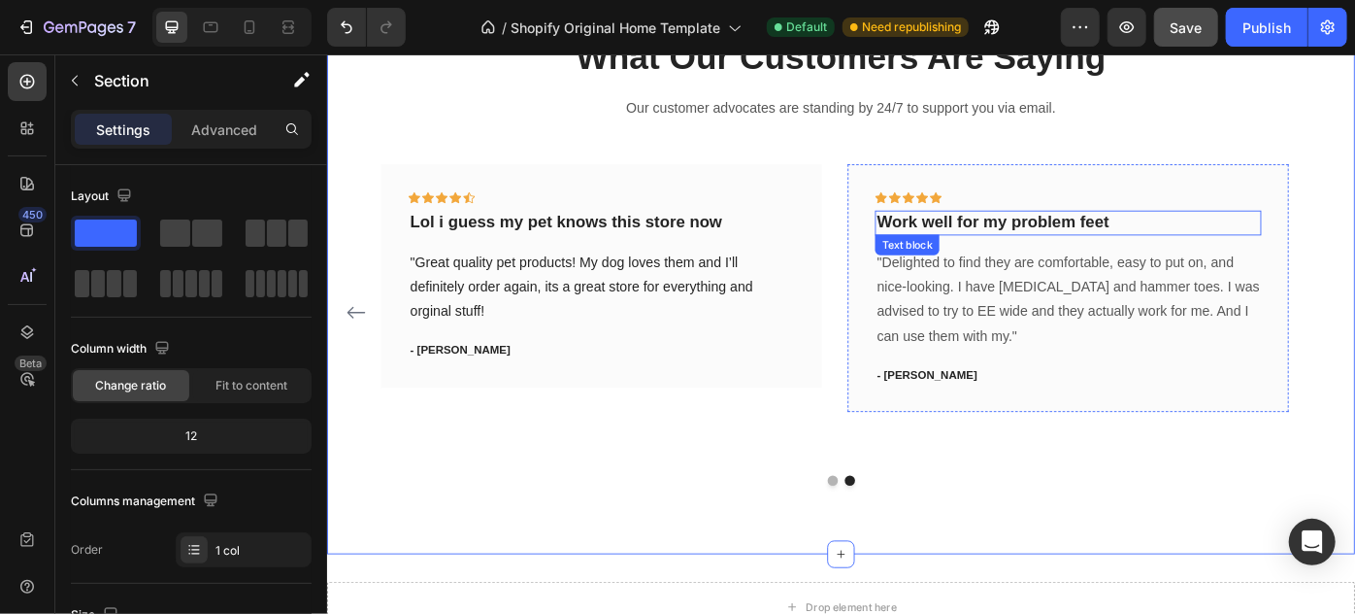
click at [1029, 245] on p "Work well for my problem feet" at bounding box center [1167, 244] width 434 height 24
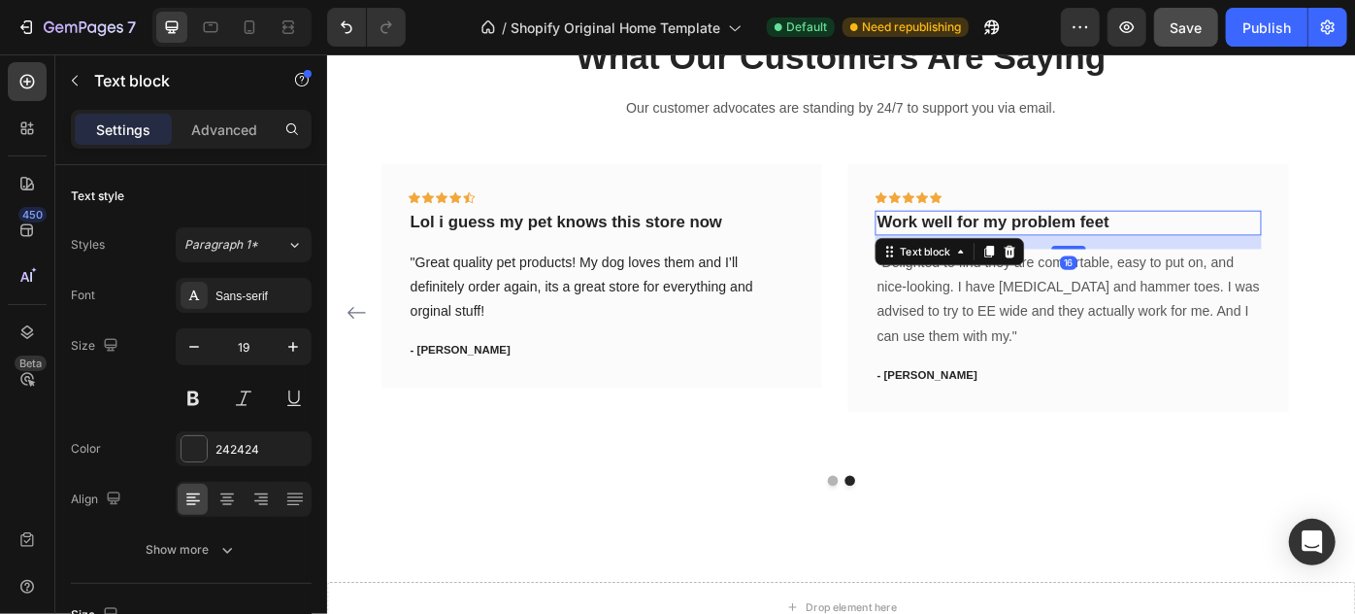
click at [1213, 239] on p "Work well for my problem feet" at bounding box center [1167, 244] width 434 height 24
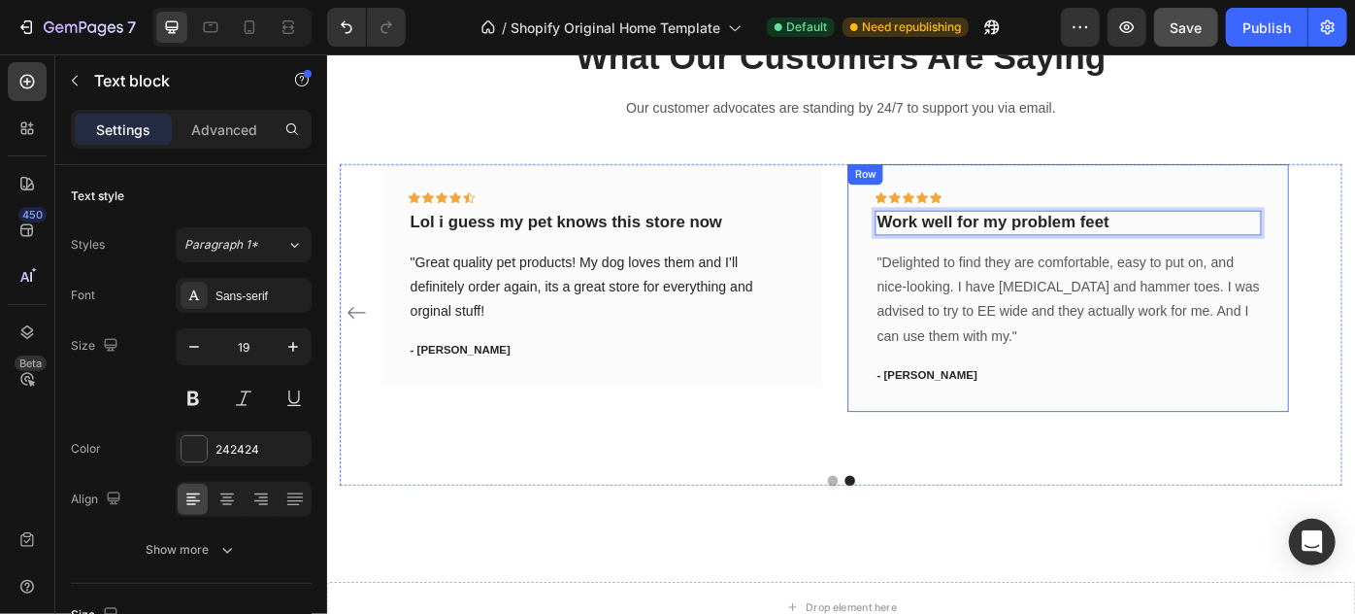
click at [1324, 184] on div "Icon Icon Icon Icon Icon Row Work well for my problem feet Text block 16 "Delig…" at bounding box center [1167, 318] width 500 height 281
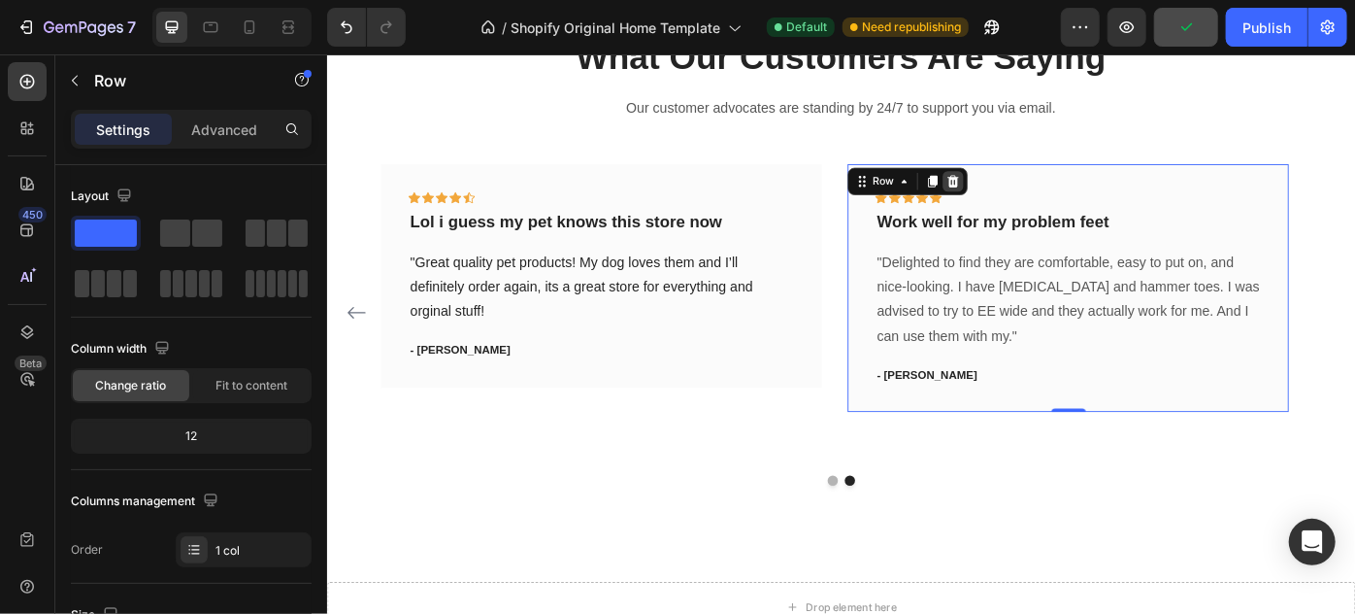
click at [1044, 185] on div at bounding box center [1035, 196] width 23 height 23
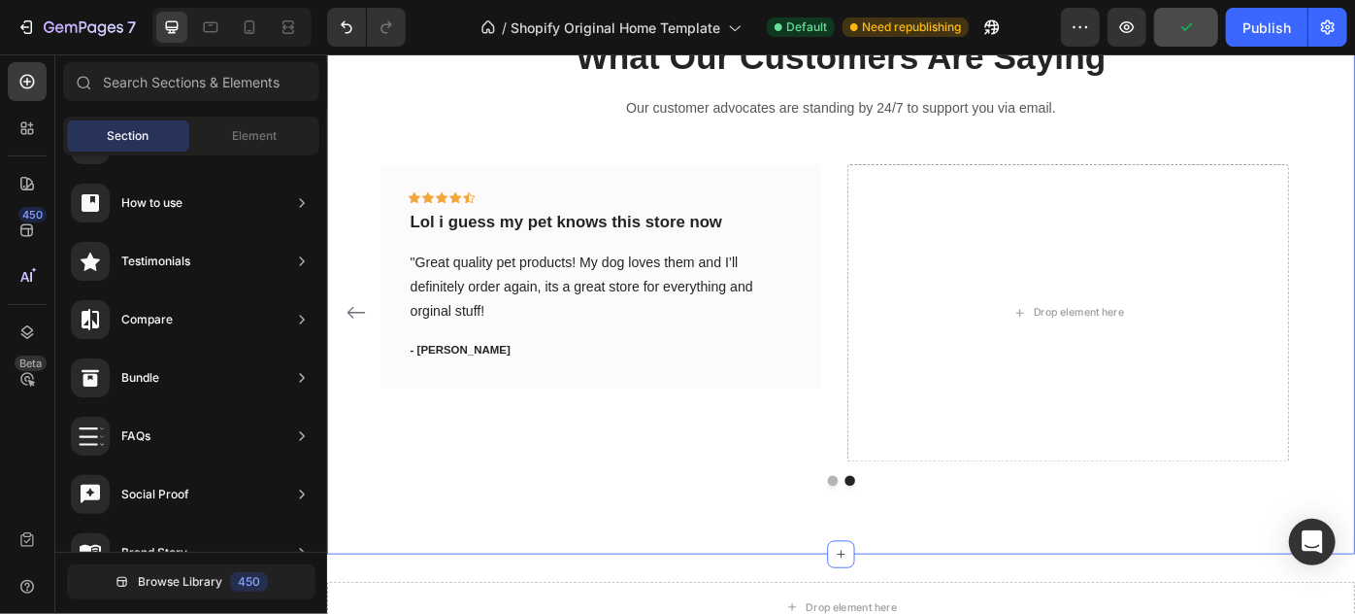
click at [1083, 608] on div "What Our Customers Are Saying Heading Our customer advocates are standing by 24…" at bounding box center [908, 285] width 1165 height 668
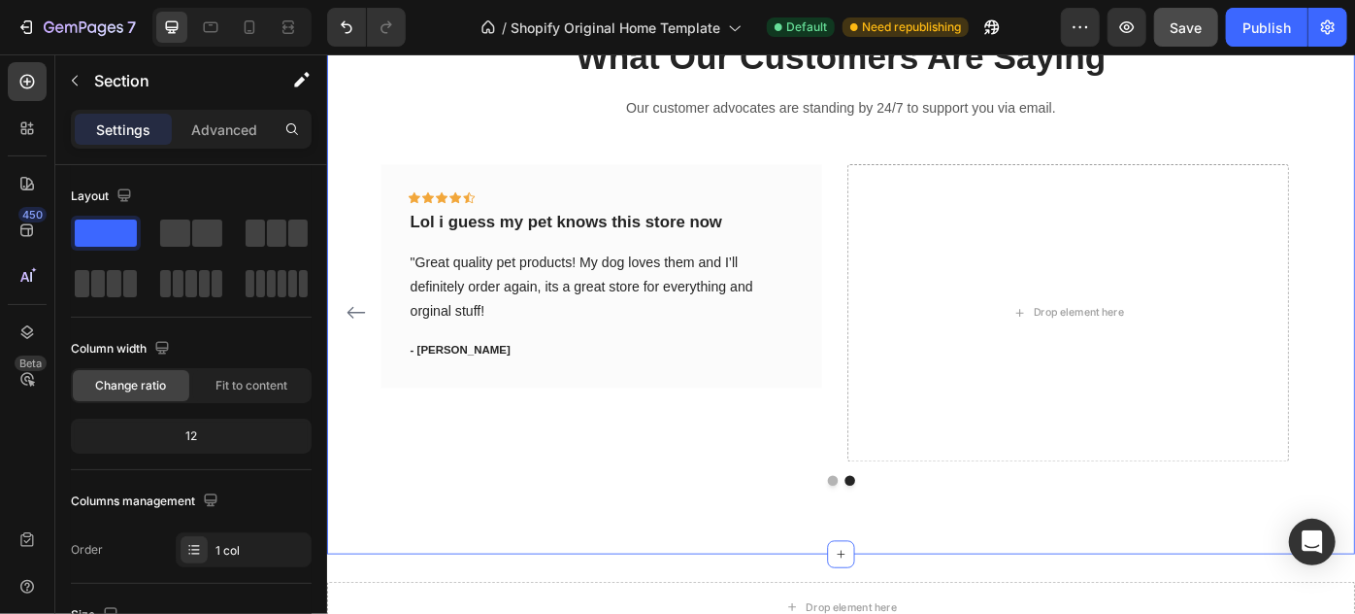
click at [1123, 594] on div "What Our Customers Are Saying Heading Our customer advocates are standing by 24…" at bounding box center [908, 285] width 1165 height 668
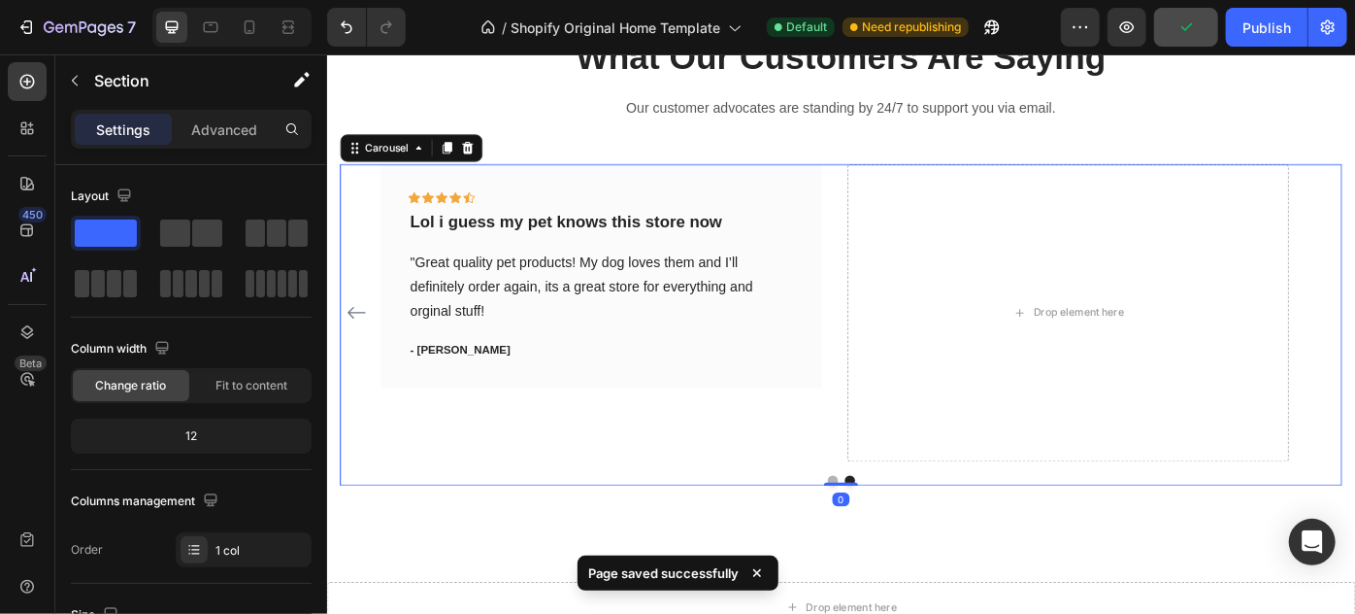
click at [354, 341] on icon "Carousel Back Arrow" at bounding box center [359, 345] width 23 height 23
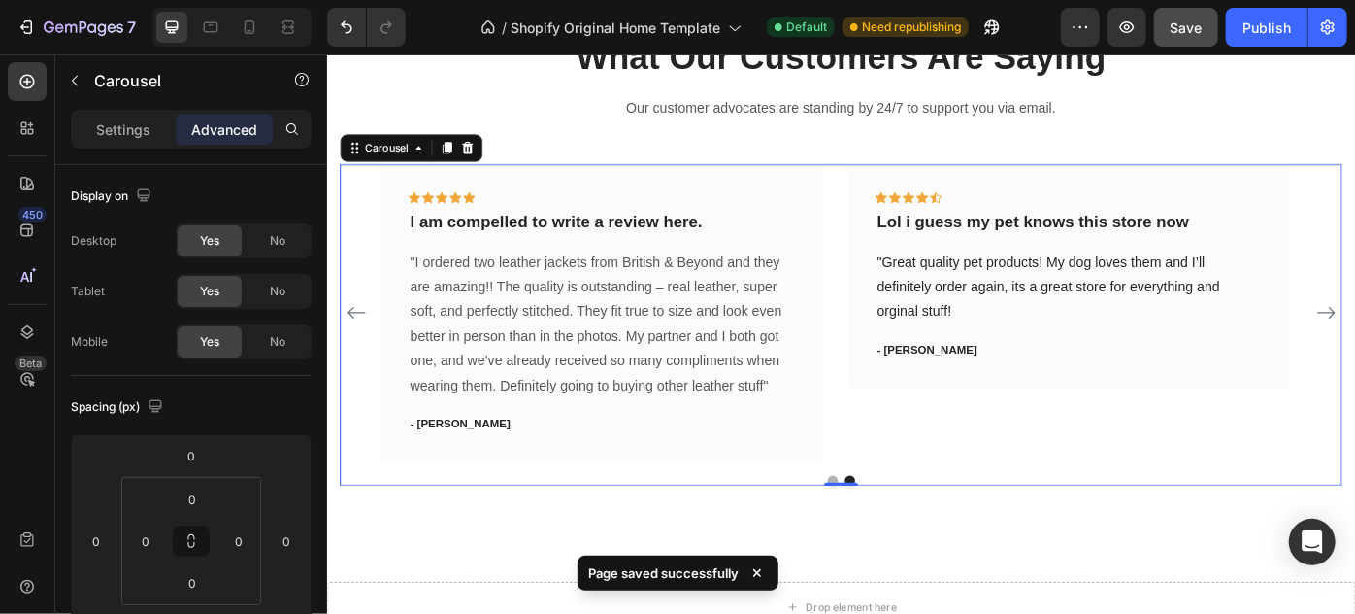
click at [362, 343] on icon "Carousel Back Arrow" at bounding box center [359, 345] width 23 height 23
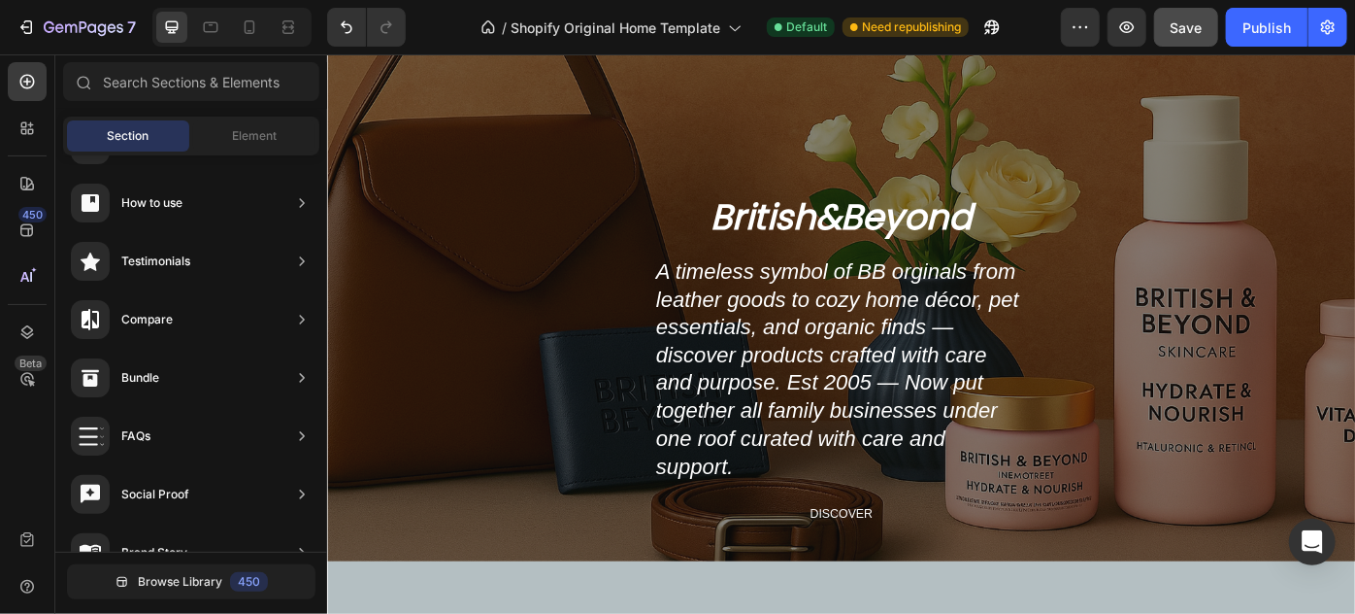
scroll to position [0, 0]
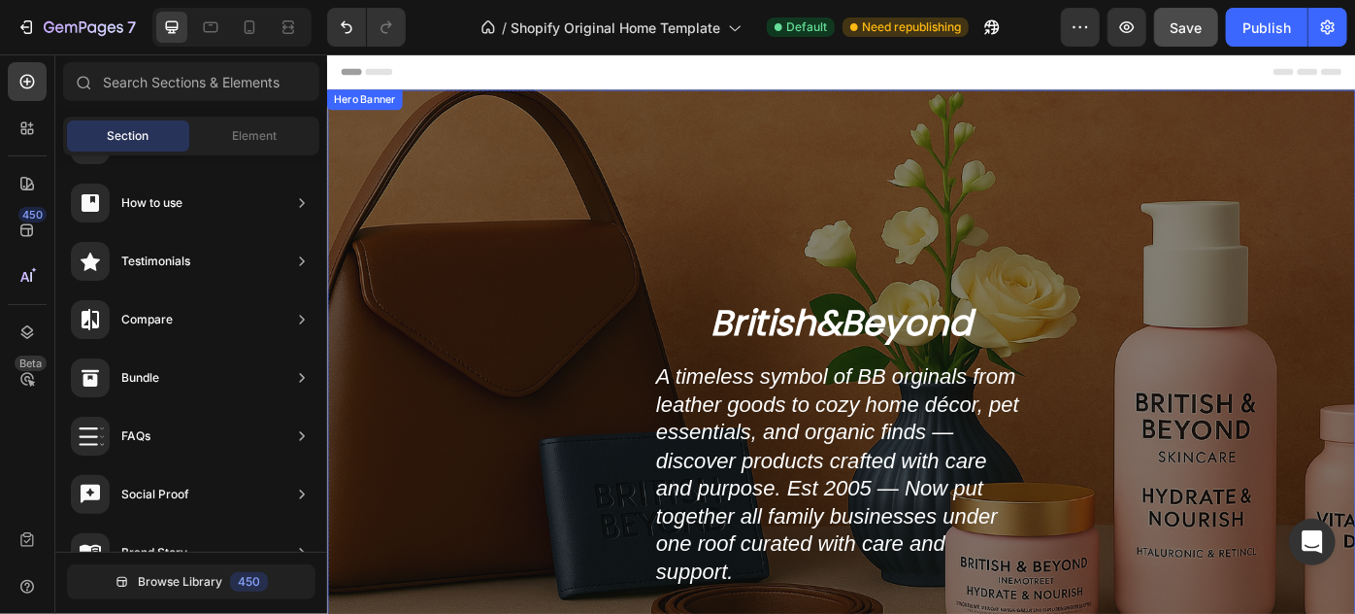
click at [1151, 135] on div "Overlay" at bounding box center [908, 419] width 1165 height 653
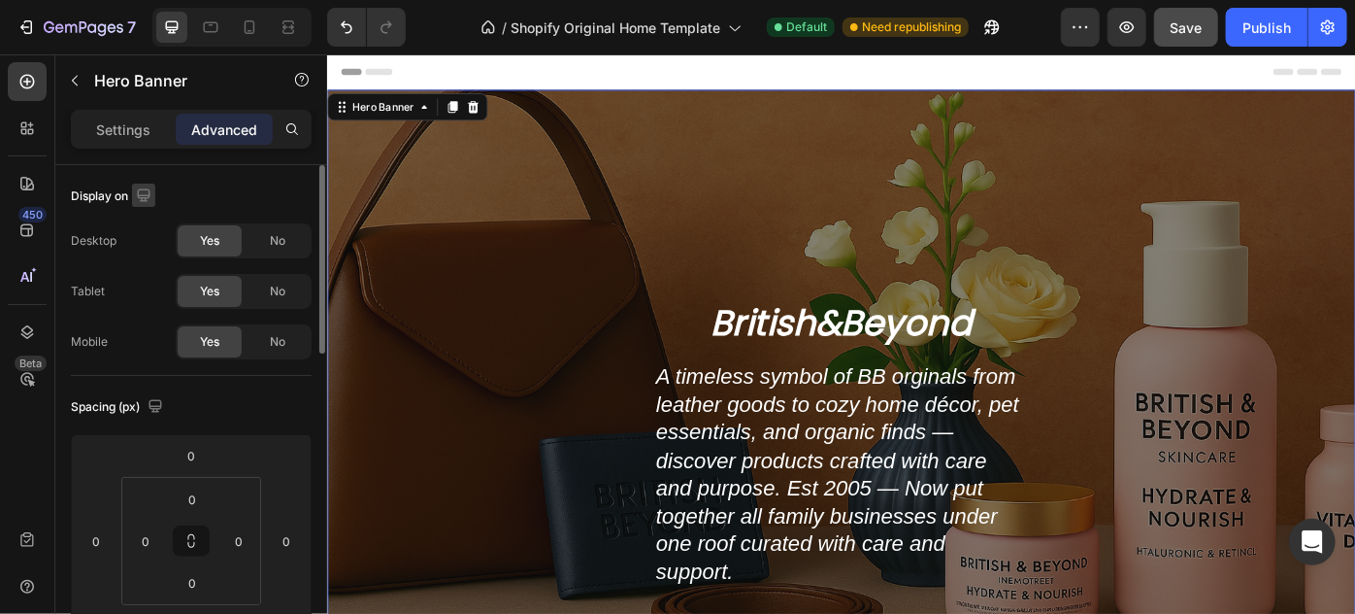
click at [151, 190] on icon "button" at bounding box center [143, 194] width 19 height 19
click at [150, 304] on icon "button" at bounding box center [147, 295] width 19 height 19
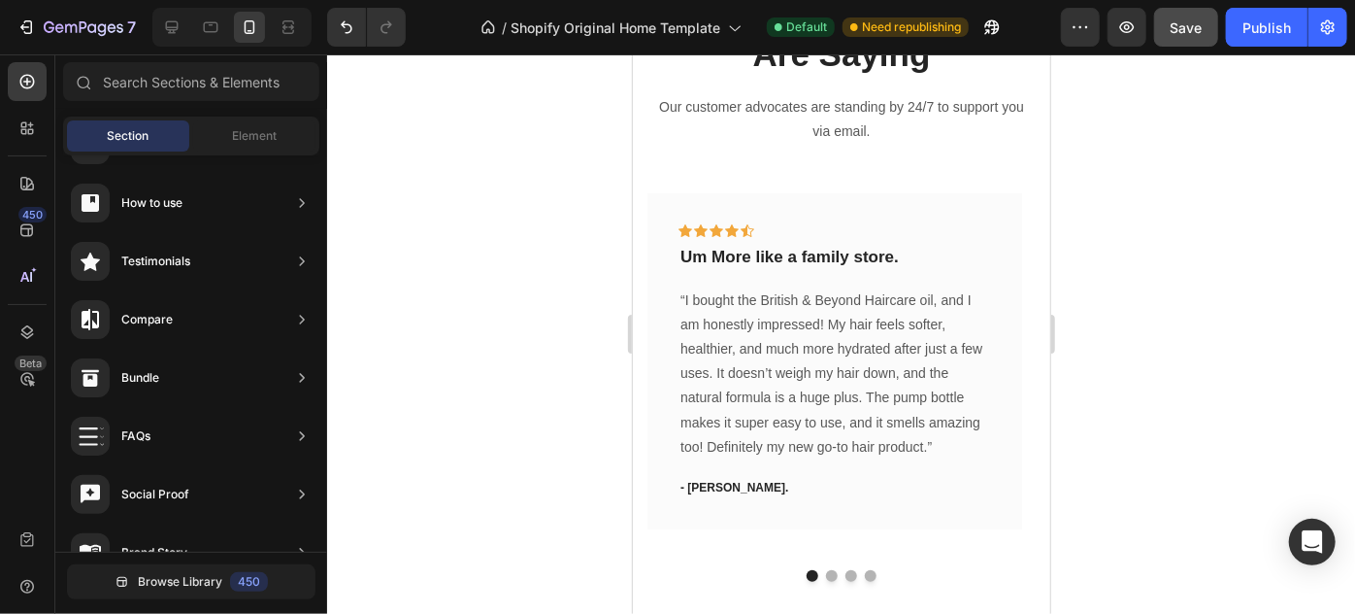
scroll to position [1911, 0]
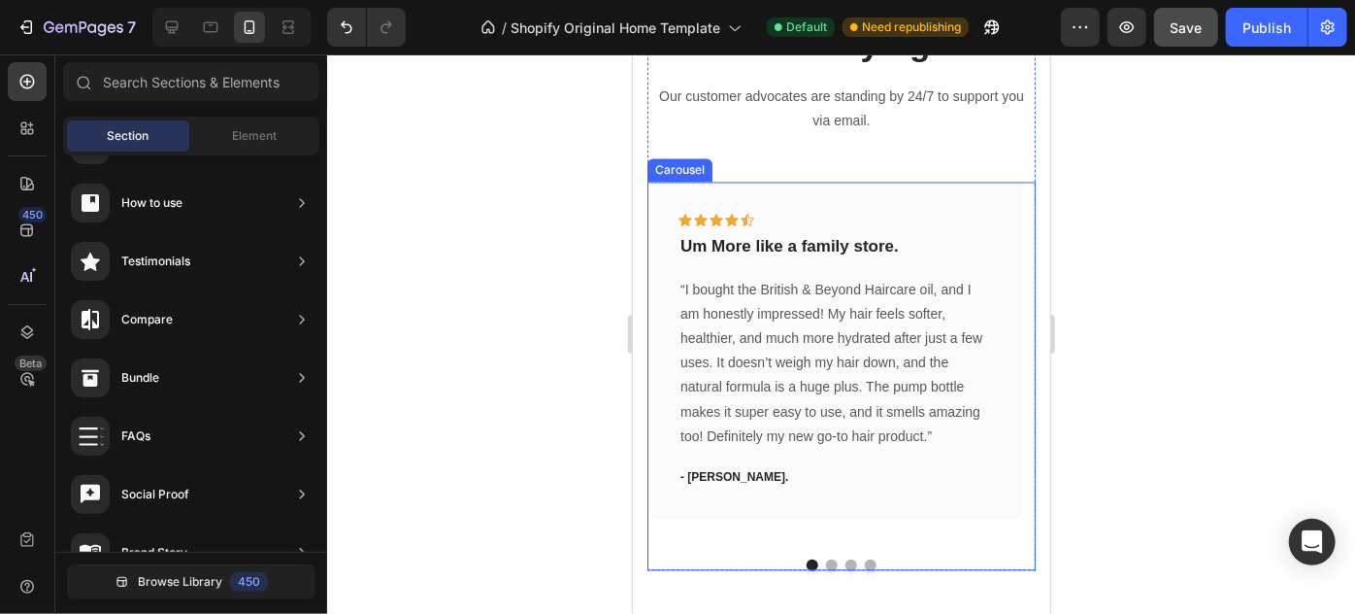
click at [825, 561] on button "Dot" at bounding box center [831, 564] width 12 height 12
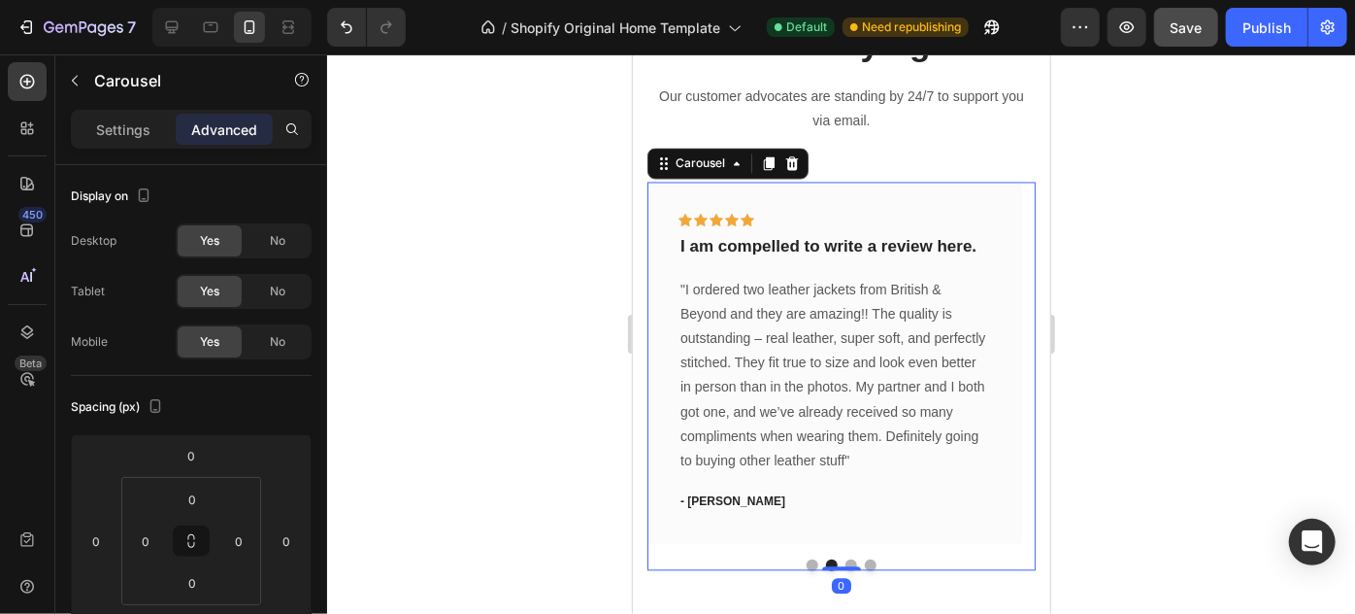
click at [845, 562] on button "Dot" at bounding box center [851, 564] width 12 height 12
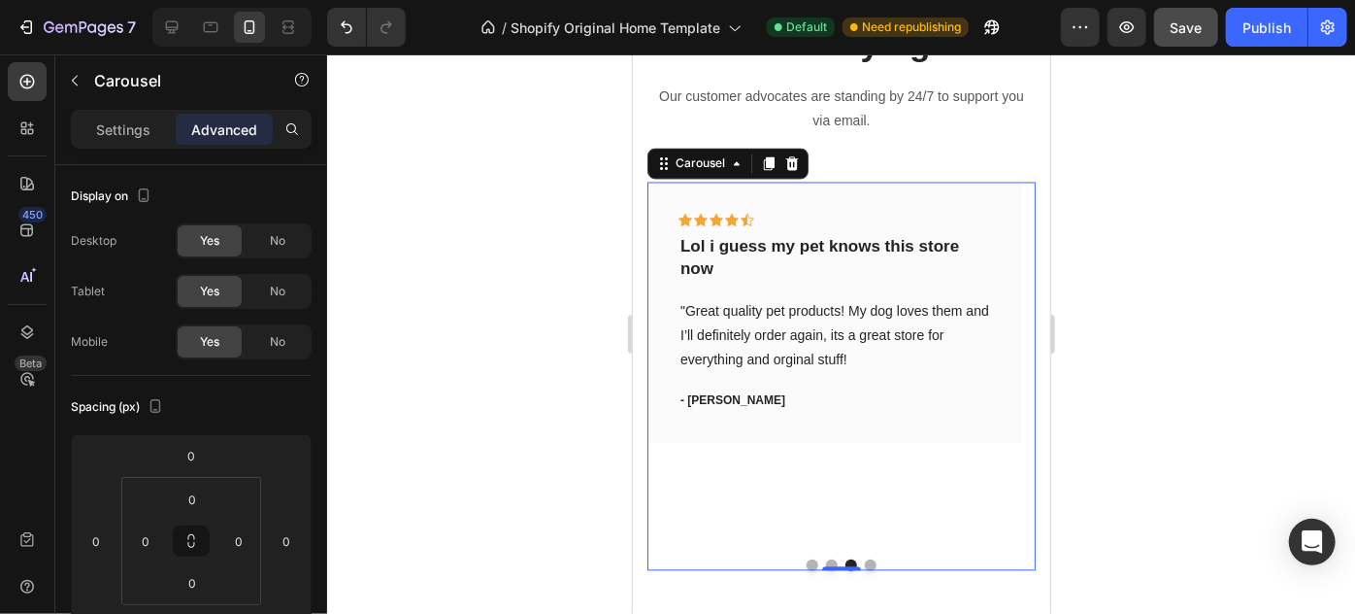
click at [864, 562] on button "Dot" at bounding box center [870, 564] width 12 height 12
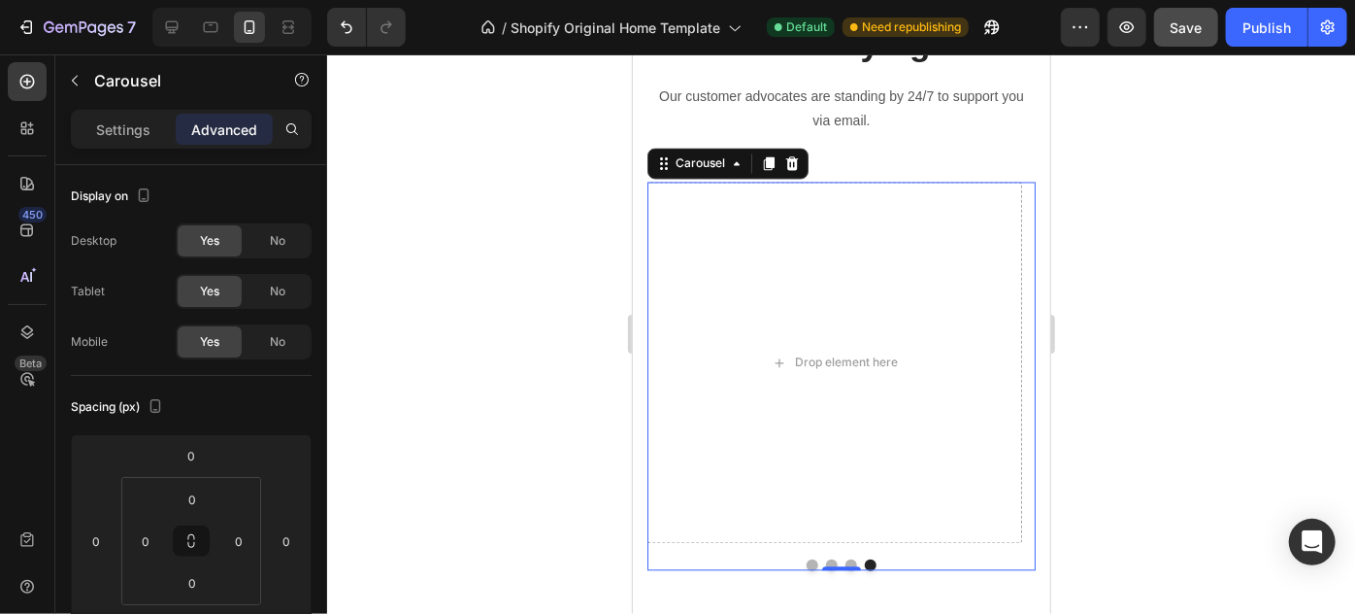
click at [806, 558] on button "Dot" at bounding box center [812, 564] width 12 height 12
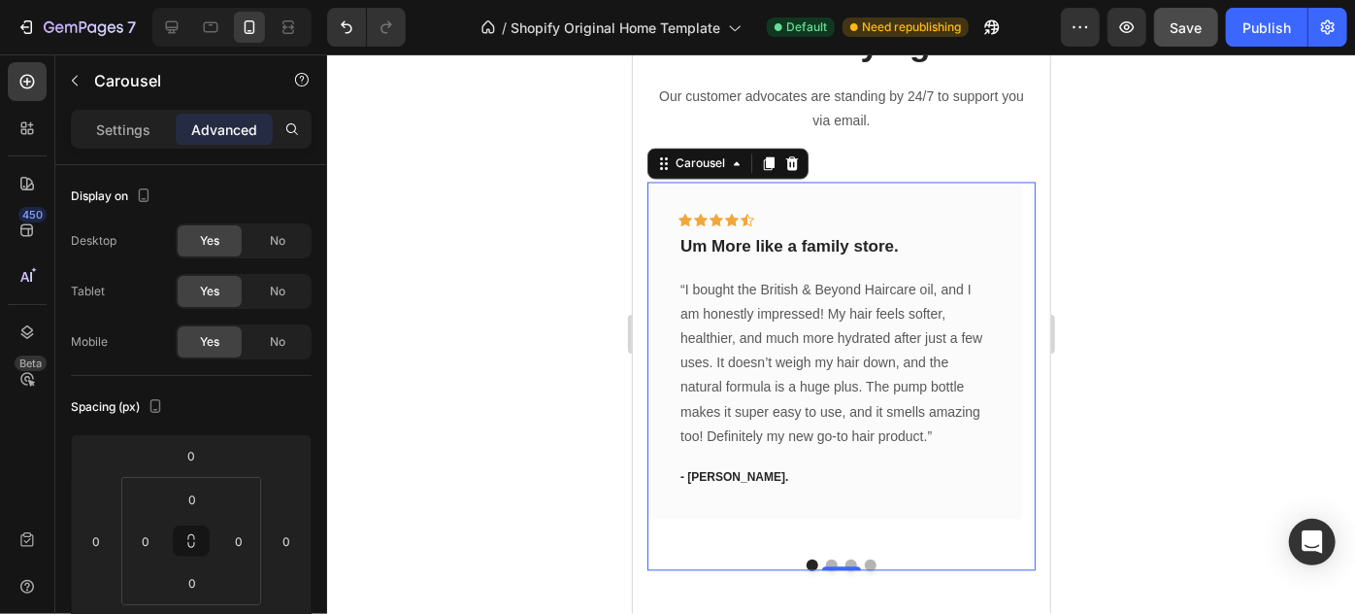
click at [864, 559] on button "Dot" at bounding box center [870, 564] width 12 height 12
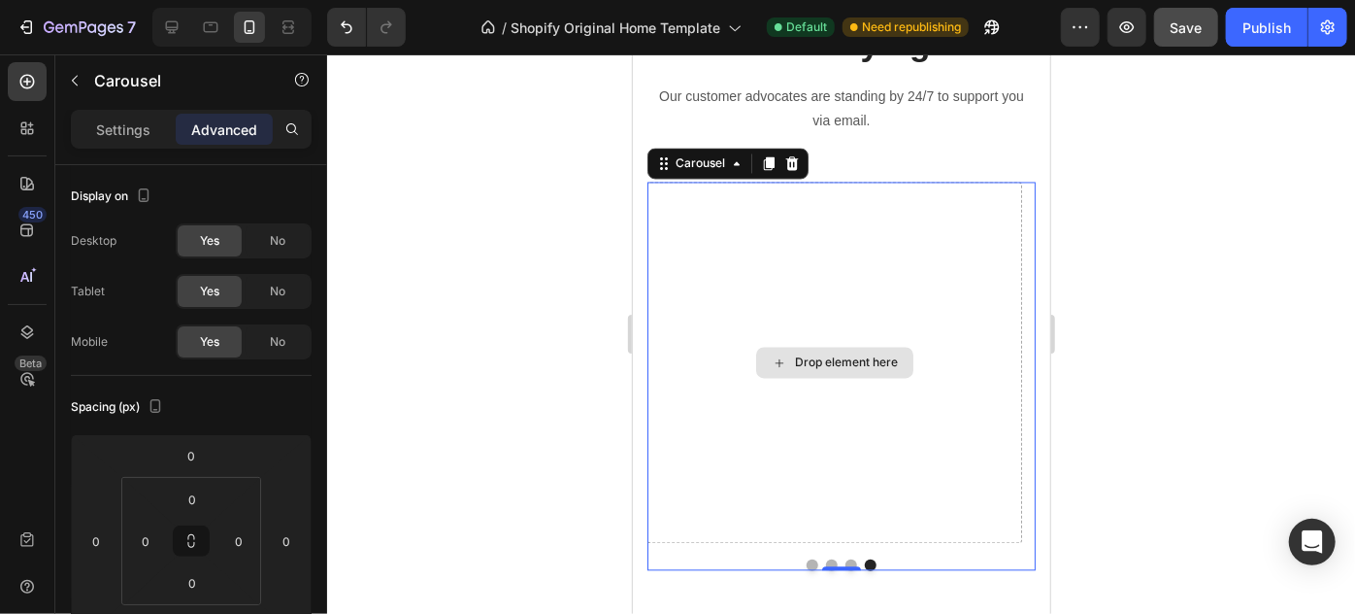
click at [885, 281] on div "Drop element here" at bounding box center [834, 362] width 375 height 361
click at [806, 563] on button "Dot" at bounding box center [812, 564] width 12 height 12
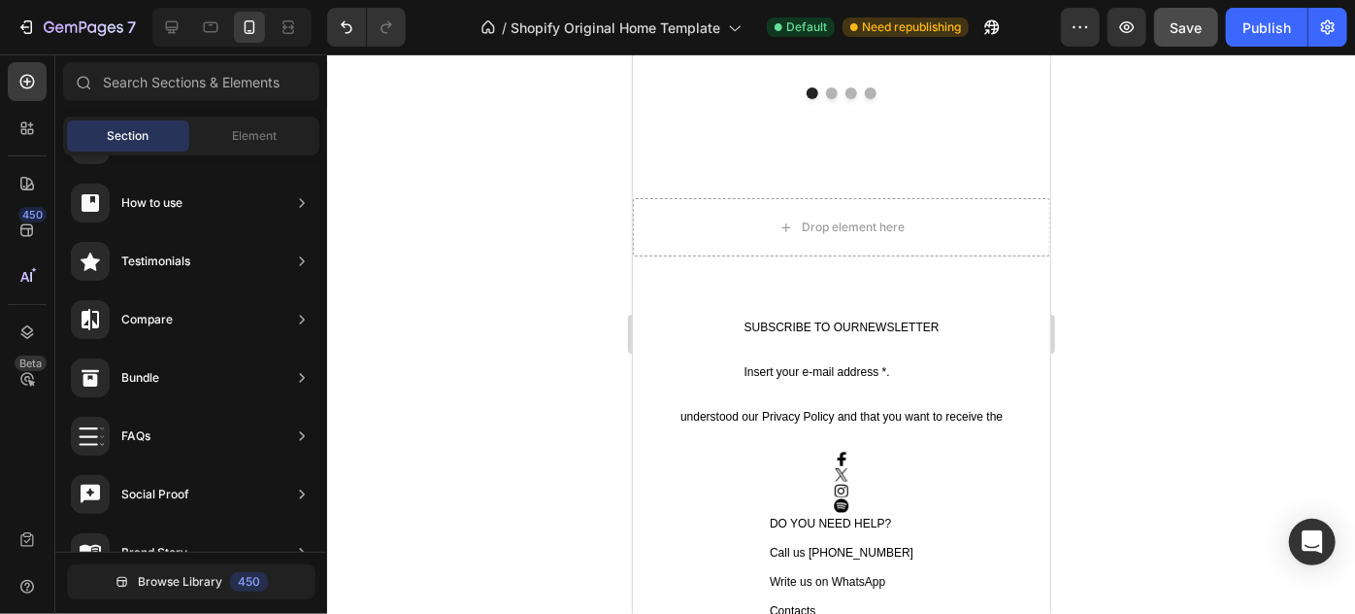
scroll to position [2394, 0]
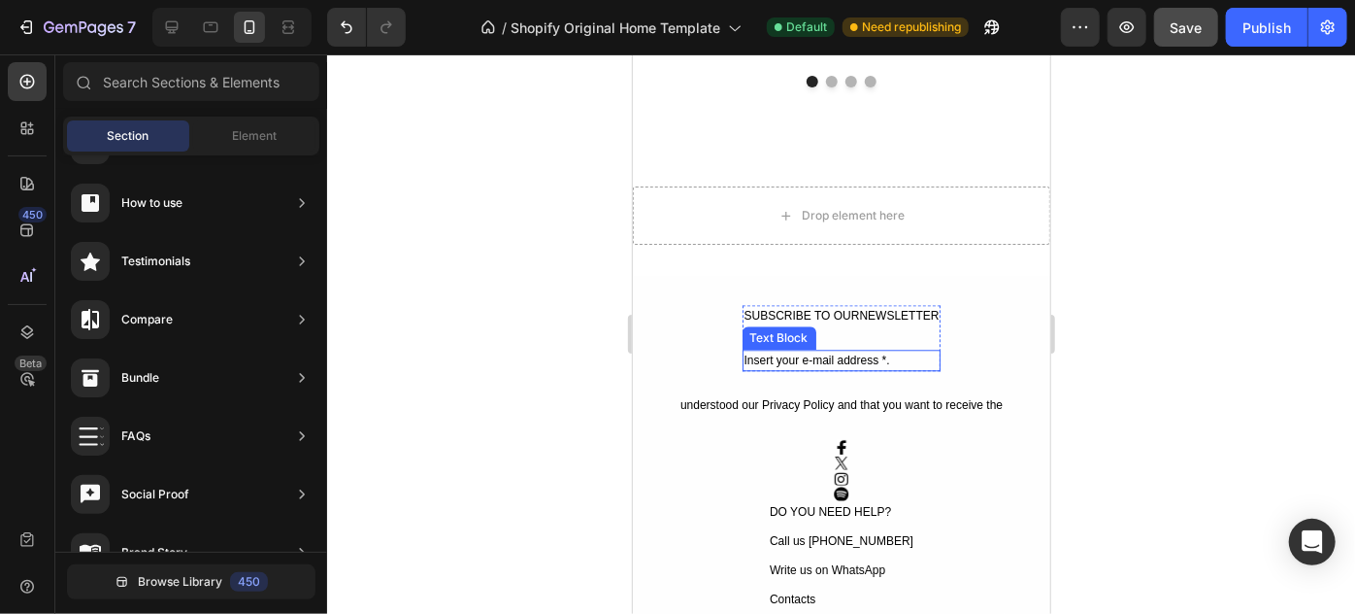
click at [886, 359] on div "Insert your e-mail address *." at bounding box center [841, 359] width 199 height 21
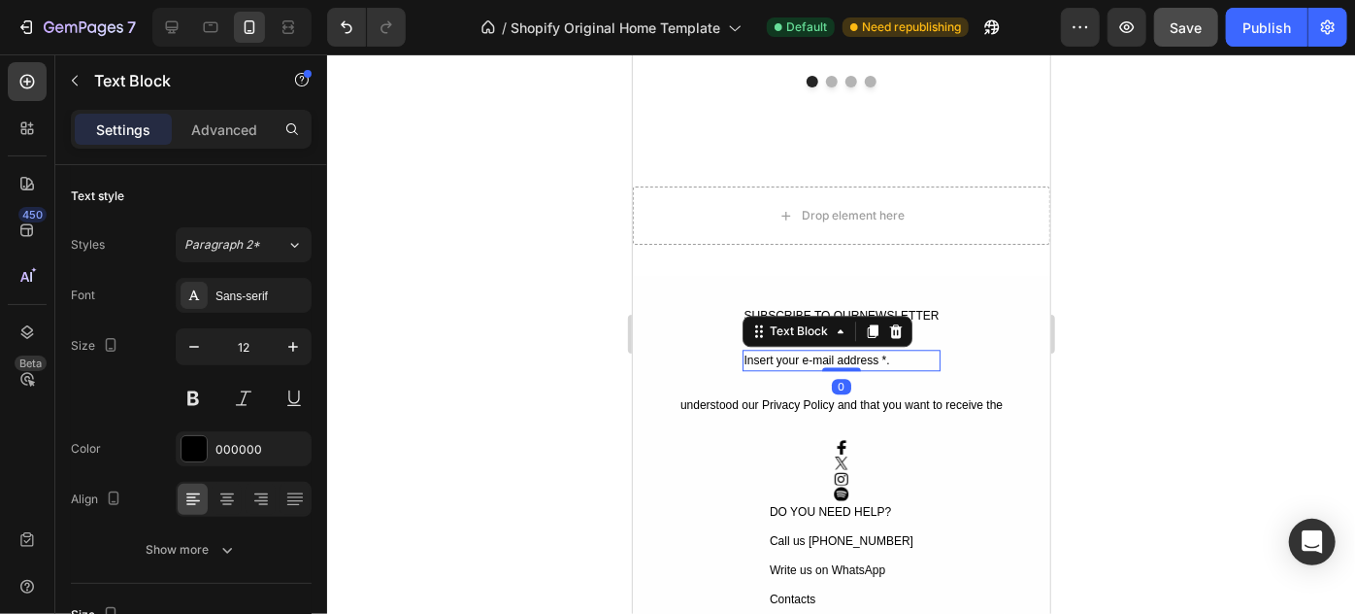
click at [876, 357] on div "Insert your e-mail address *." at bounding box center [841, 359] width 199 height 21
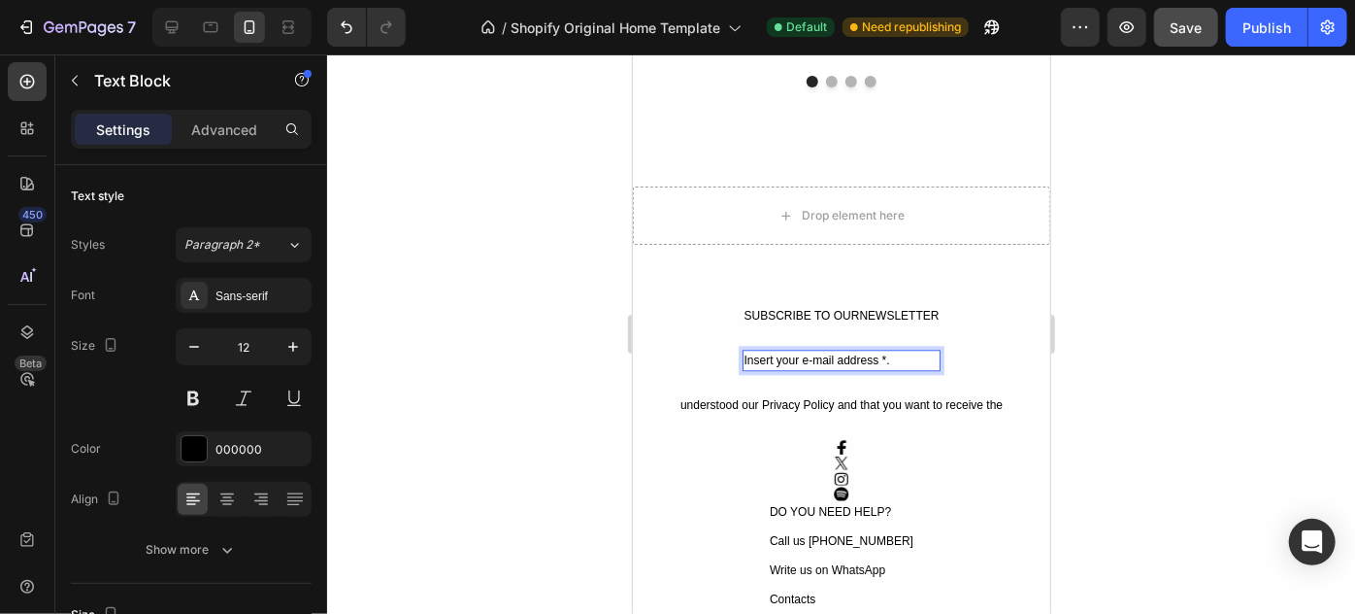
click at [881, 358] on p "Insert your e-mail address *." at bounding box center [841, 359] width 195 height 17
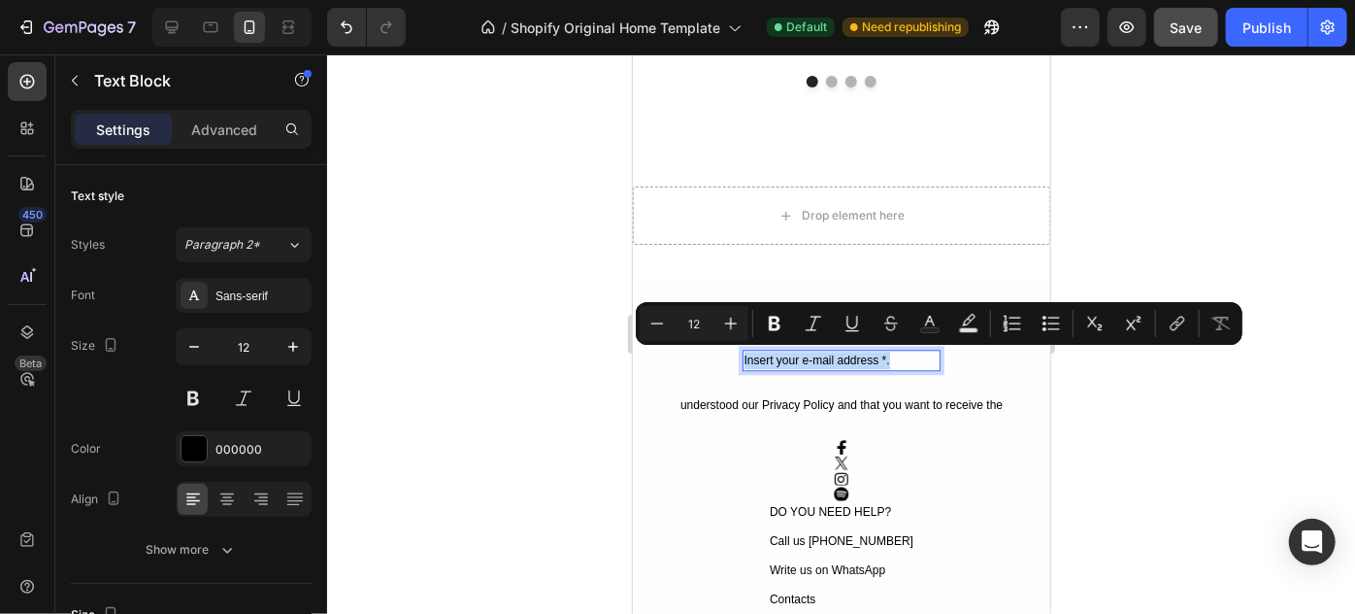
click at [876, 362] on p "Insert your e-mail address *." at bounding box center [841, 359] width 195 height 17
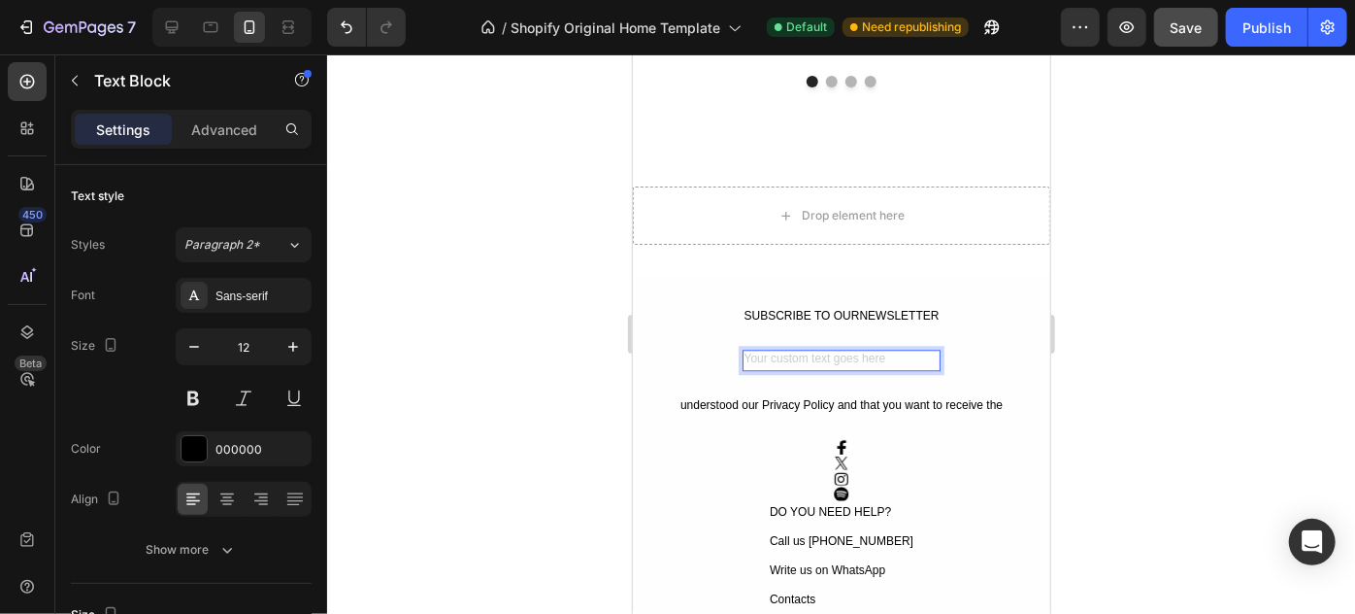
click at [1177, 314] on div at bounding box center [841, 333] width 1028 height 559
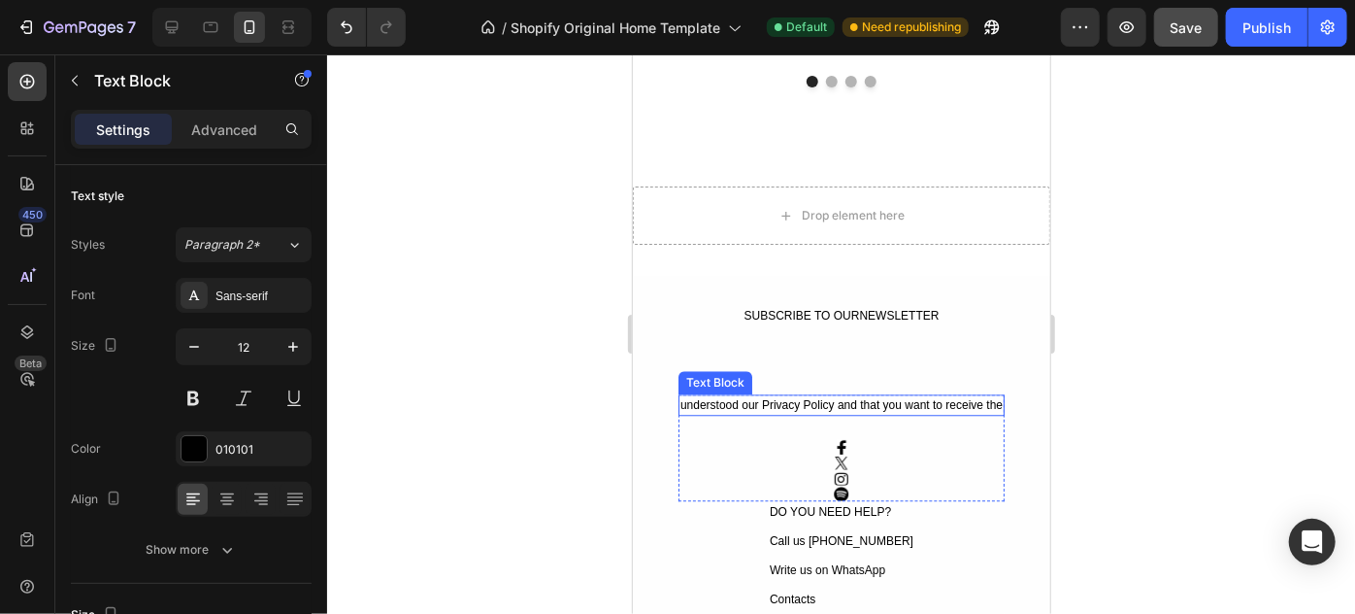
click at [678, 404] on div "understood our Privacy Policy and that you want to receive the" at bounding box center [841, 403] width 326 height 21
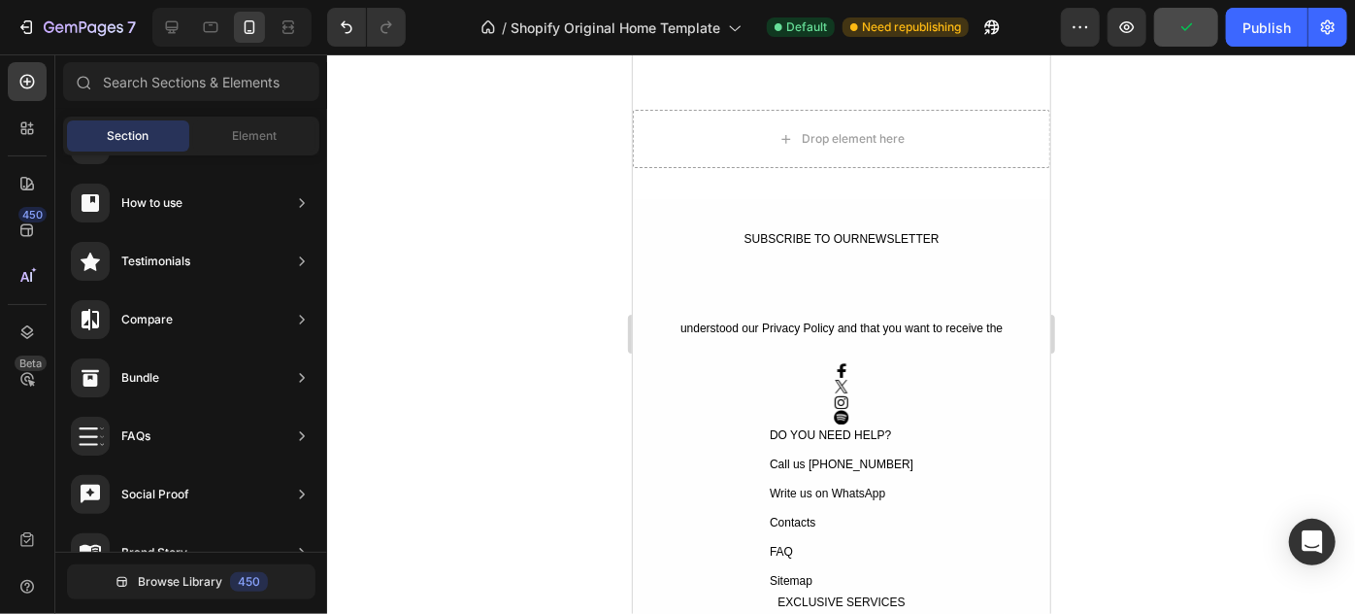
scroll to position [2509, 0]
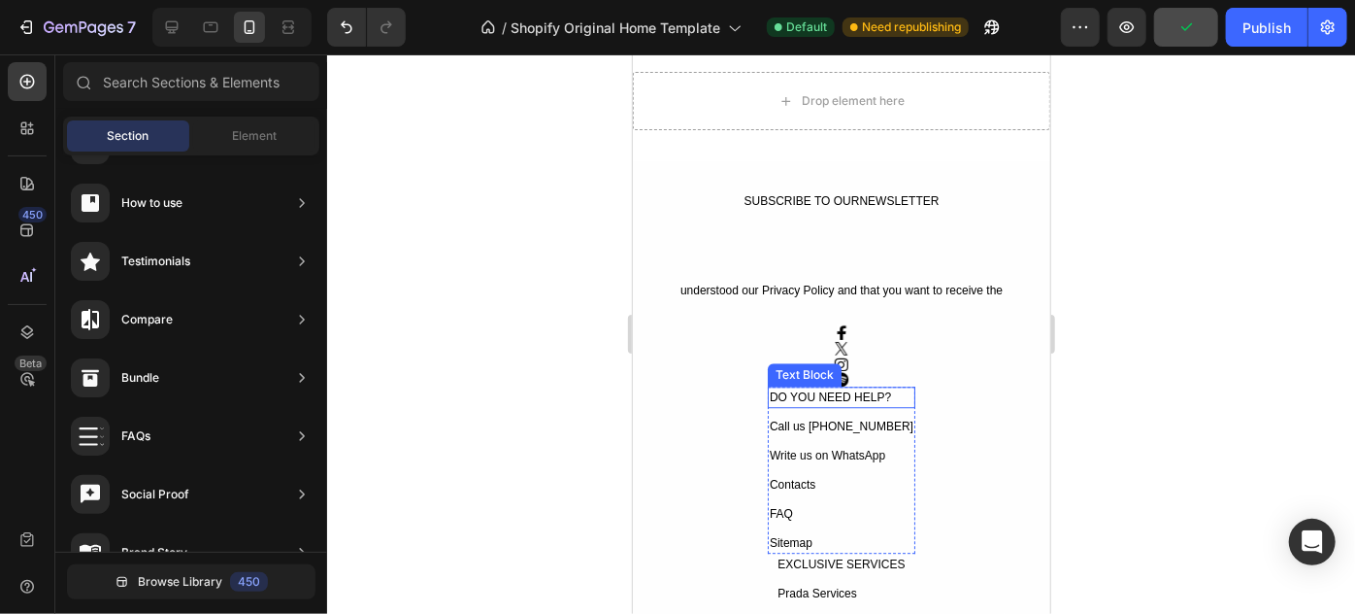
click at [864, 389] on div "DO YOU NEED HELP?" at bounding box center [841, 395] width 148 height 21
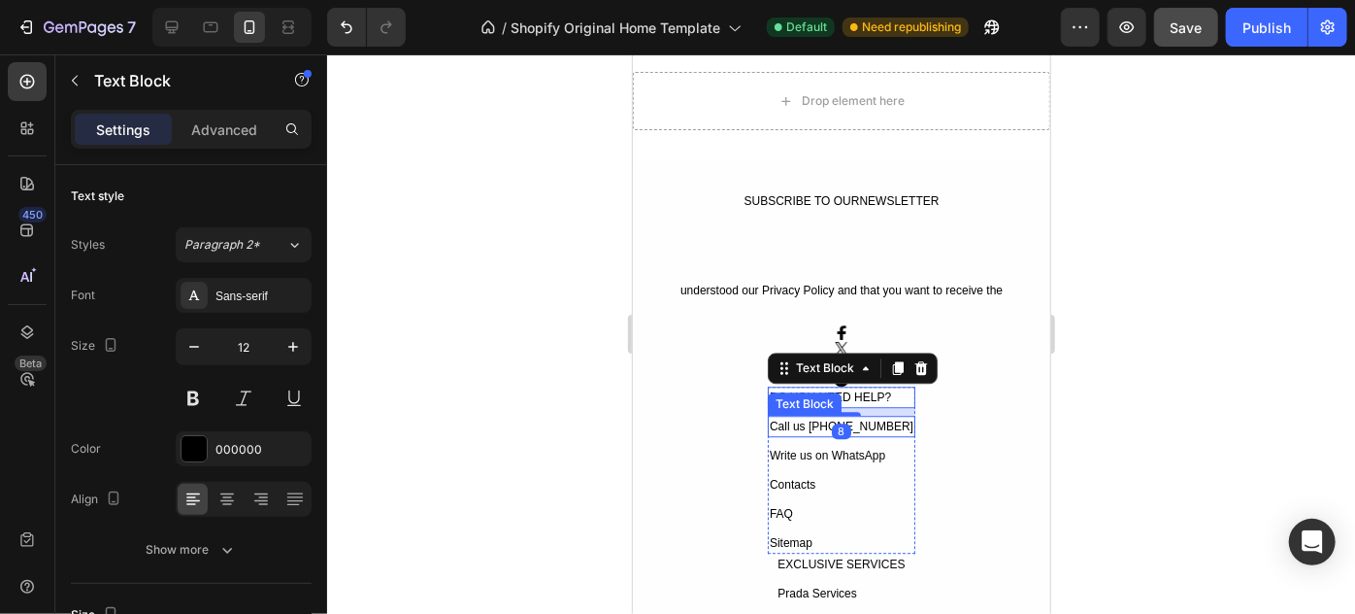
click at [867, 425] on div "Call us [PHONE_NUMBER]" at bounding box center [841, 425] width 148 height 21
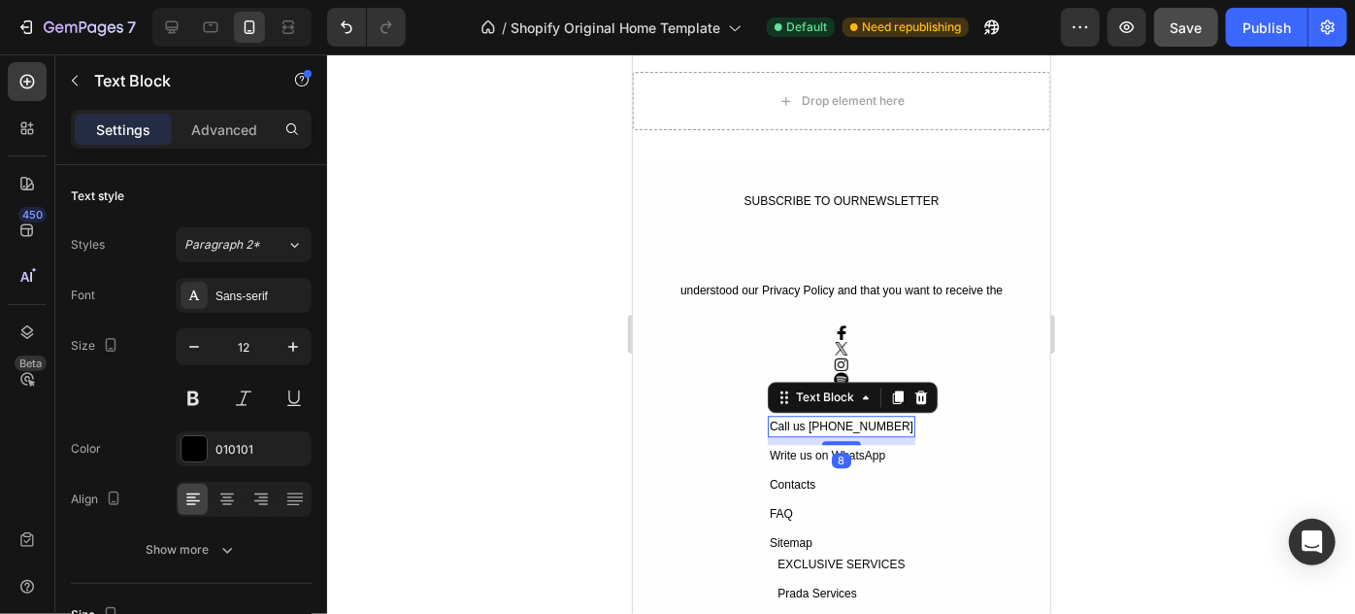
click at [898, 426] on div "Call us [PHONE_NUMBER]" at bounding box center [841, 425] width 148 height 21
click at [898, 426] on p "Call us [PHONE_NUMBER]" at bounding box center [841, 425] width 144 height 17
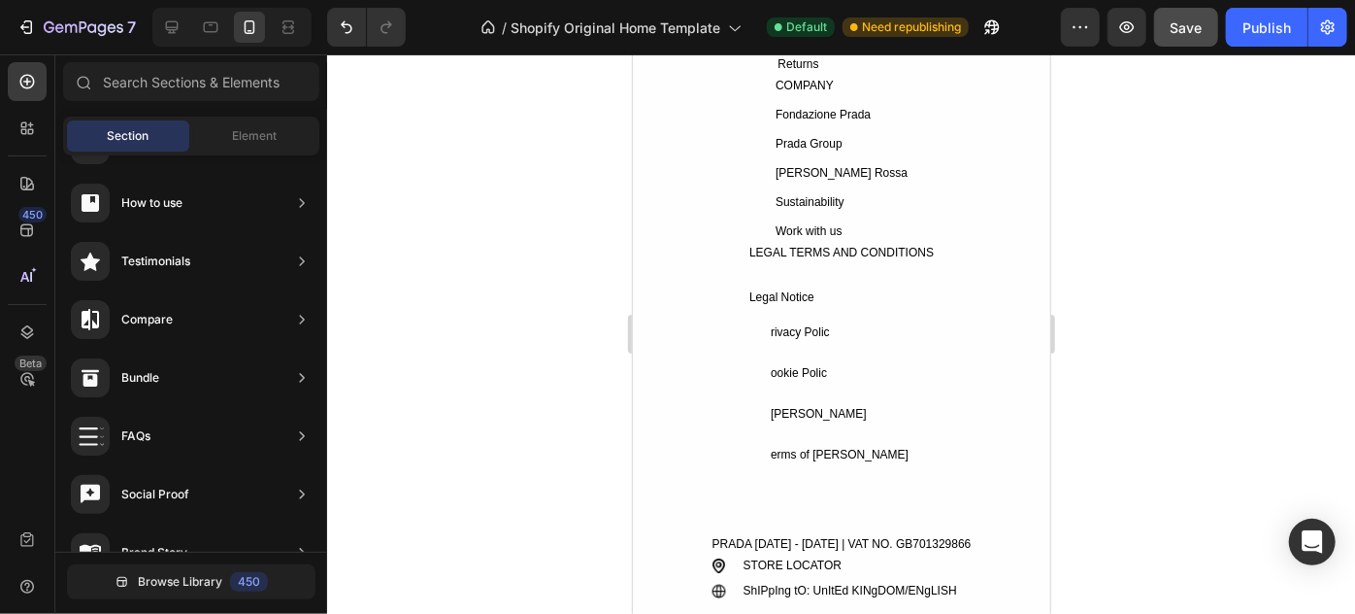
scroll to position [3134, 0]
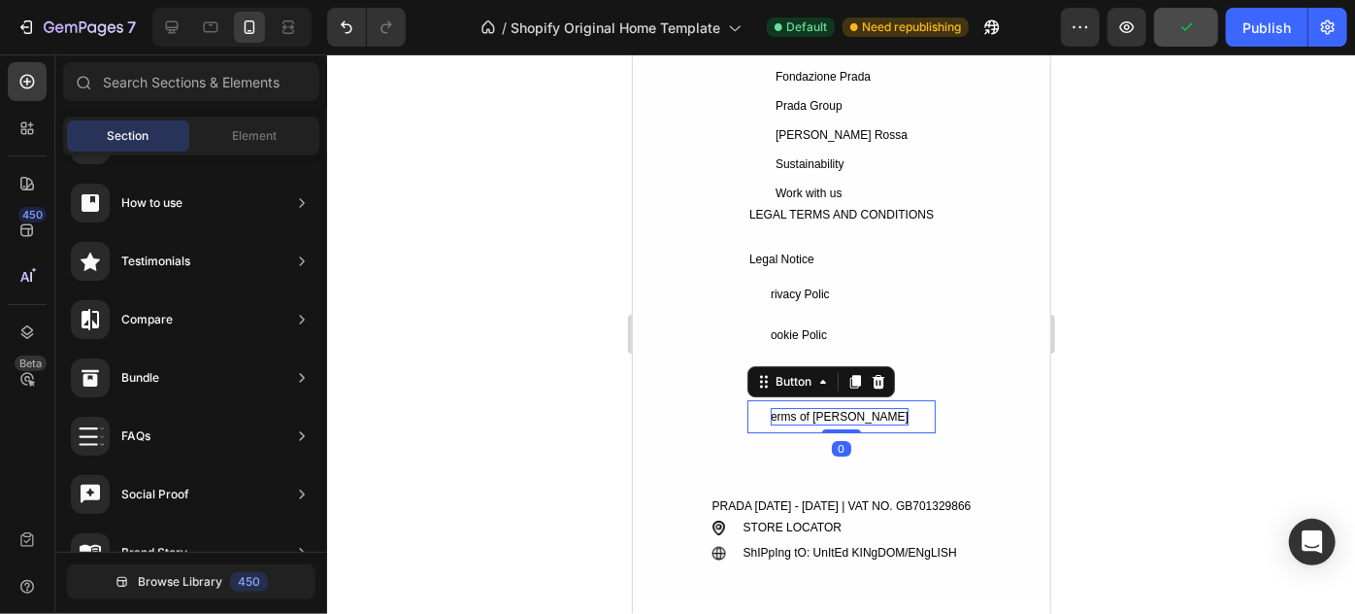
click at [814, 415] on div "erms of [PERSON_NAME]" at bounding box center [839, 415] width 138 height 17
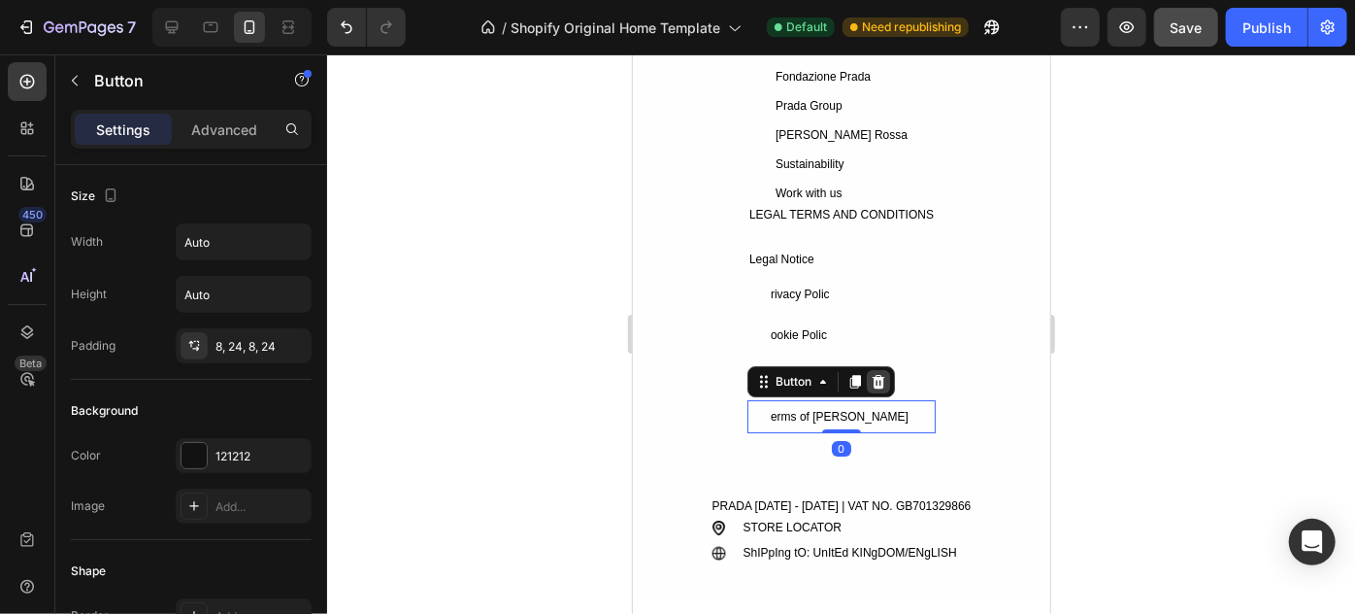
click at [878, 382] on icon at bounding box center [878, 381] width 16 height 16
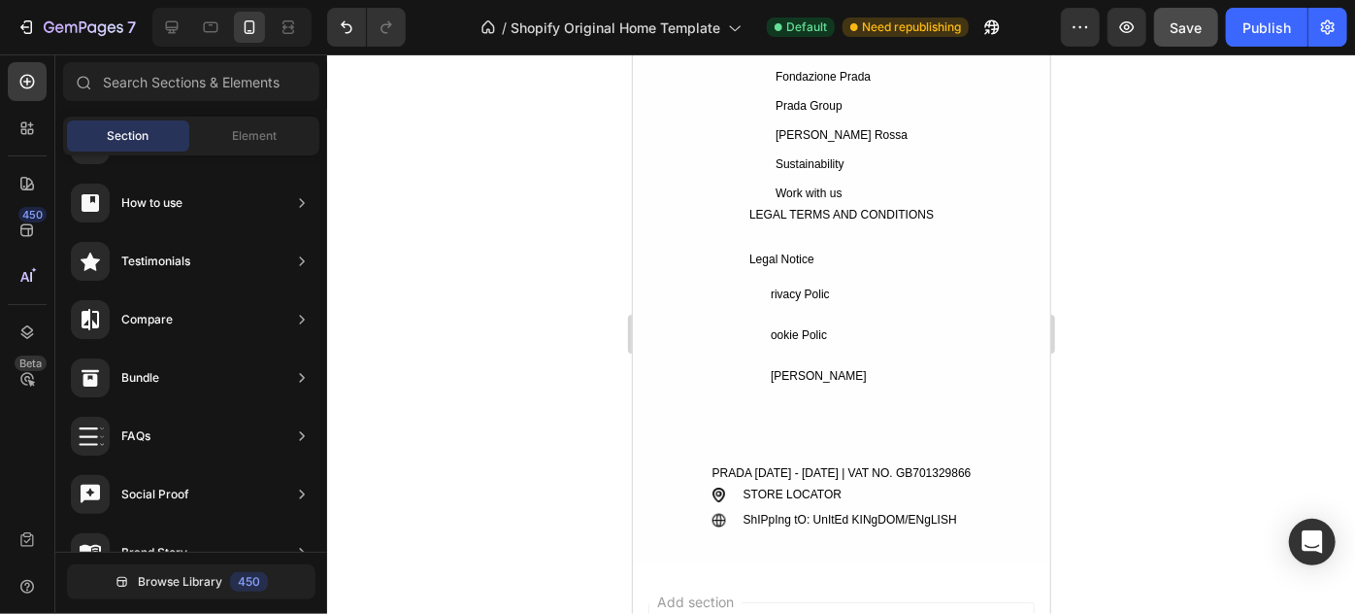
click at [878, 382] on div "ookie settir Button" at bounding box center [841, 374] width 188 height 33
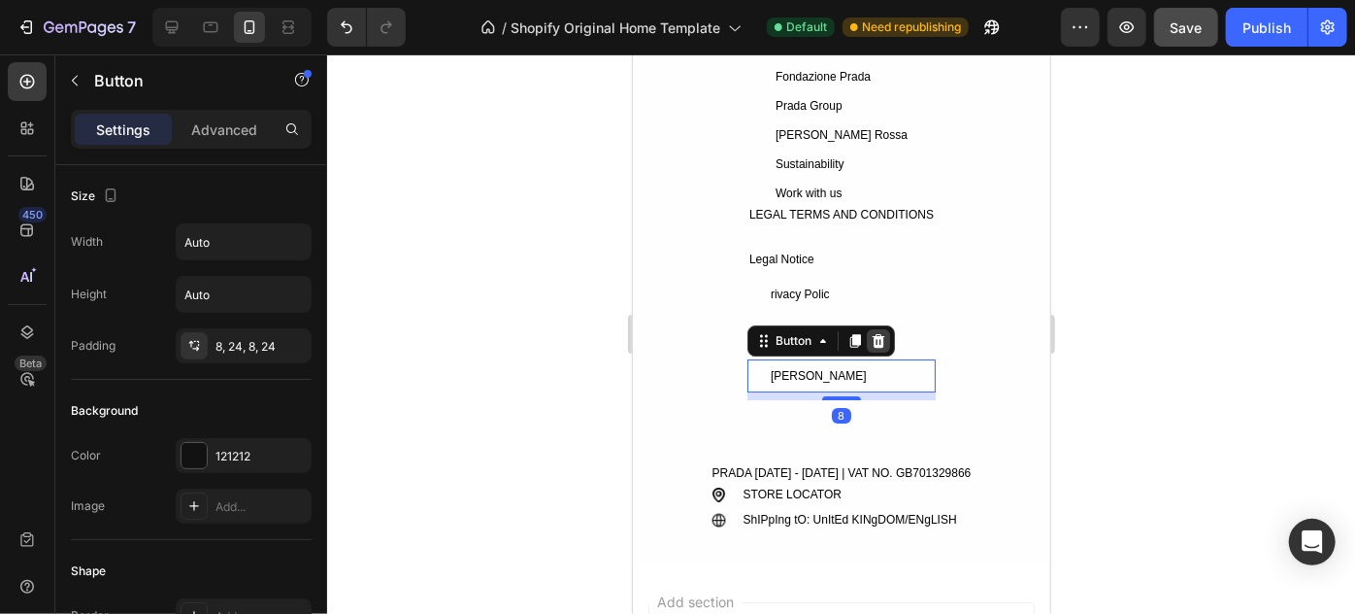
click at [871, 333] on icon at bounding box center [877, 340] width 13 height 14
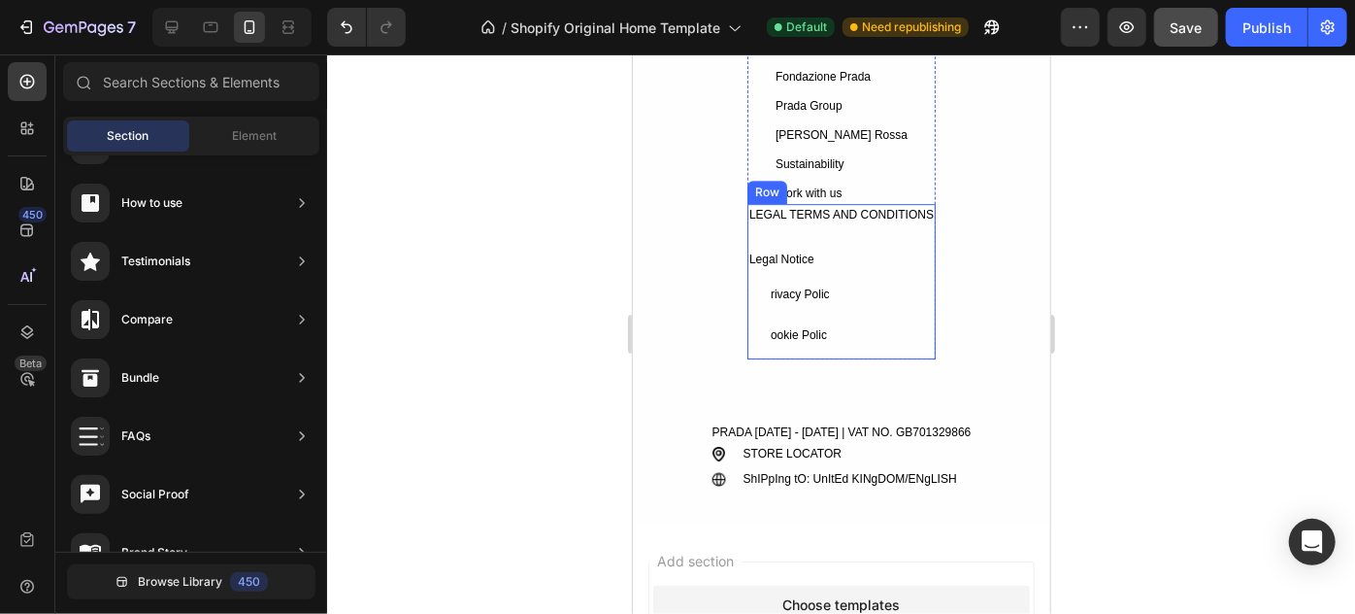
click at [825, 314] on div "rivacy Polic Button" at bounding box center [841, 297] width 188 height 41
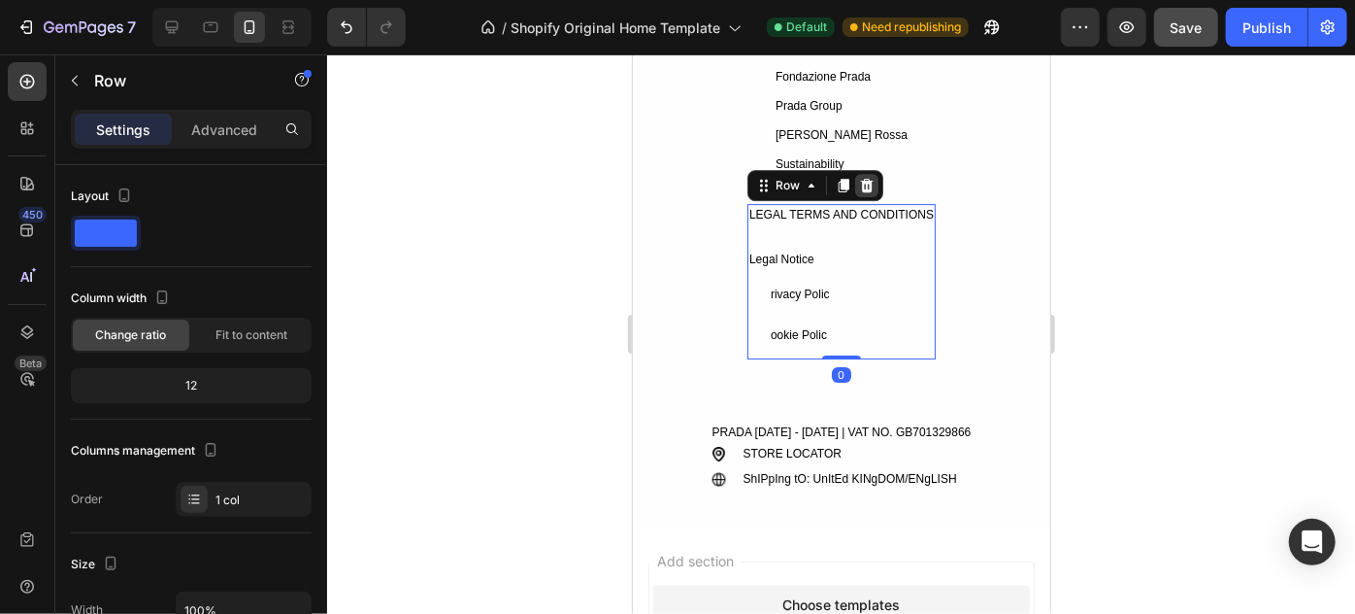
click at [869, 182] on div at bounding box center [865, 184] width 23 height 23
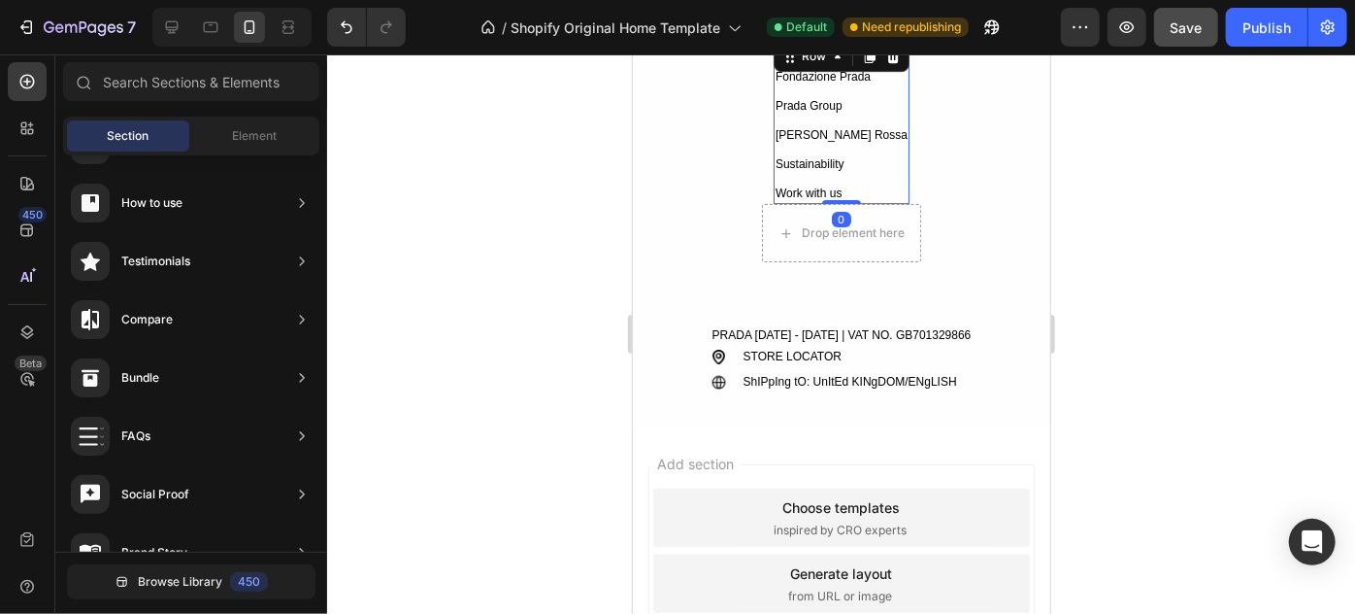
click at [859, 148] on div "COMPANY Text Block Fondazione Prada Text Block Prada Group Text Block Luna Ross…" at bounding box center [841, 119] width 136 height 167
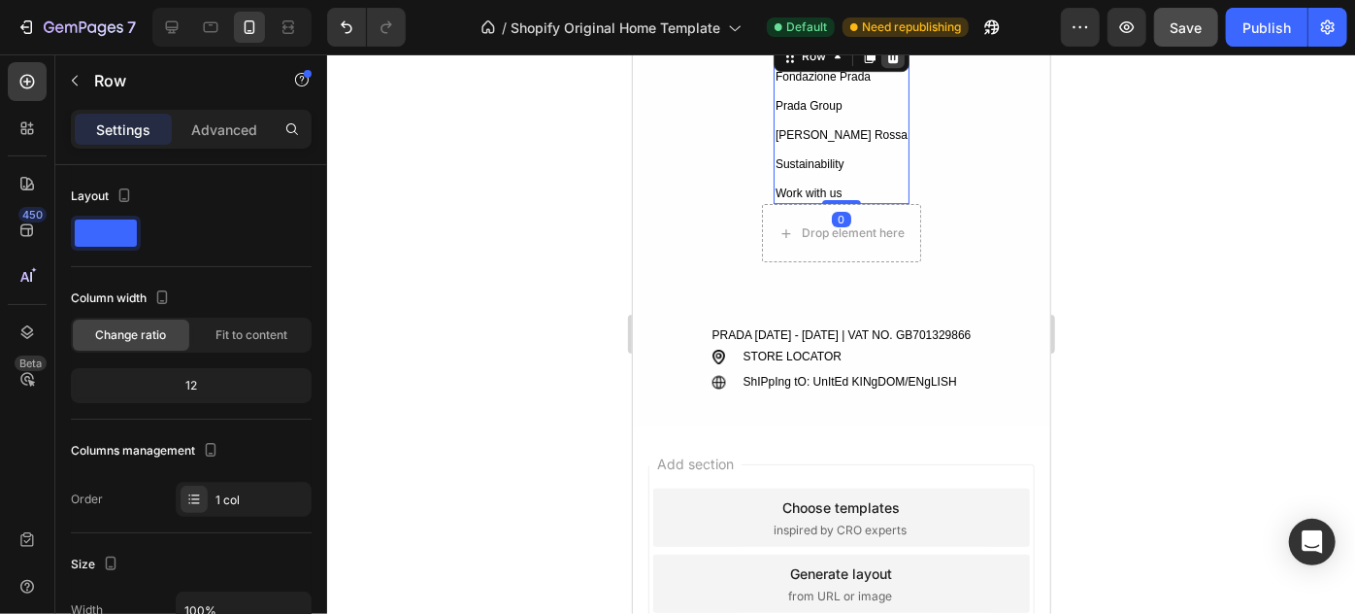
click at [898, 59] on icon at bounding box center [893, 56] width 16 height 16
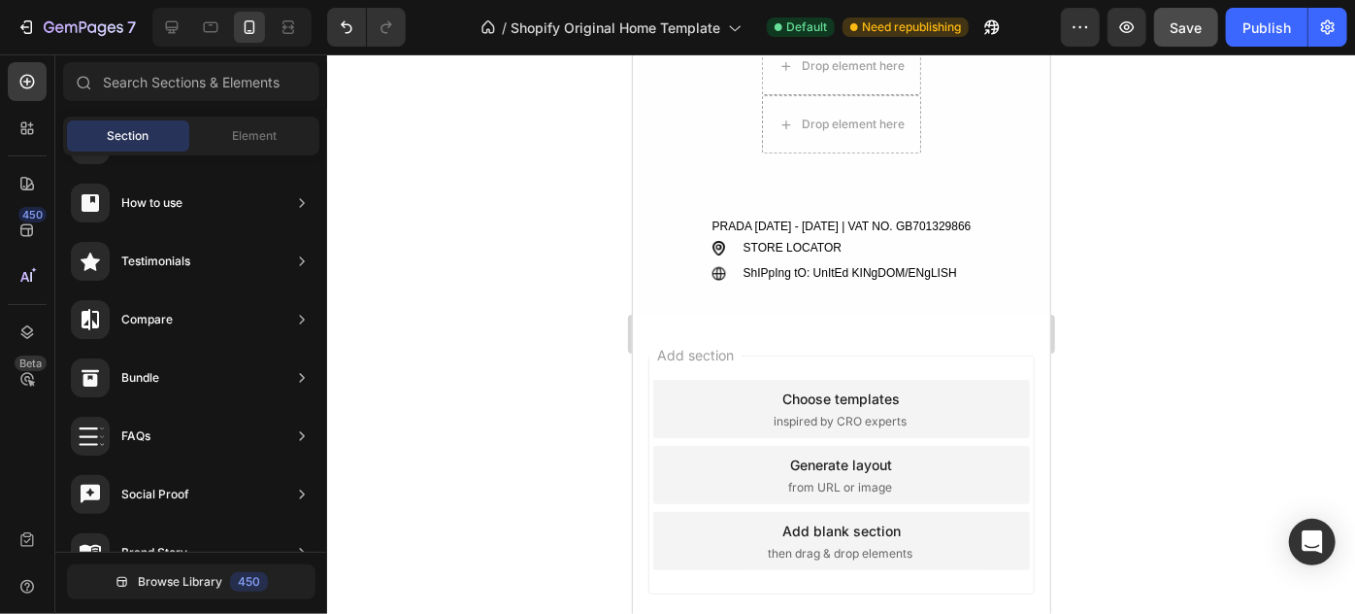
scroll to position [2645, 0]
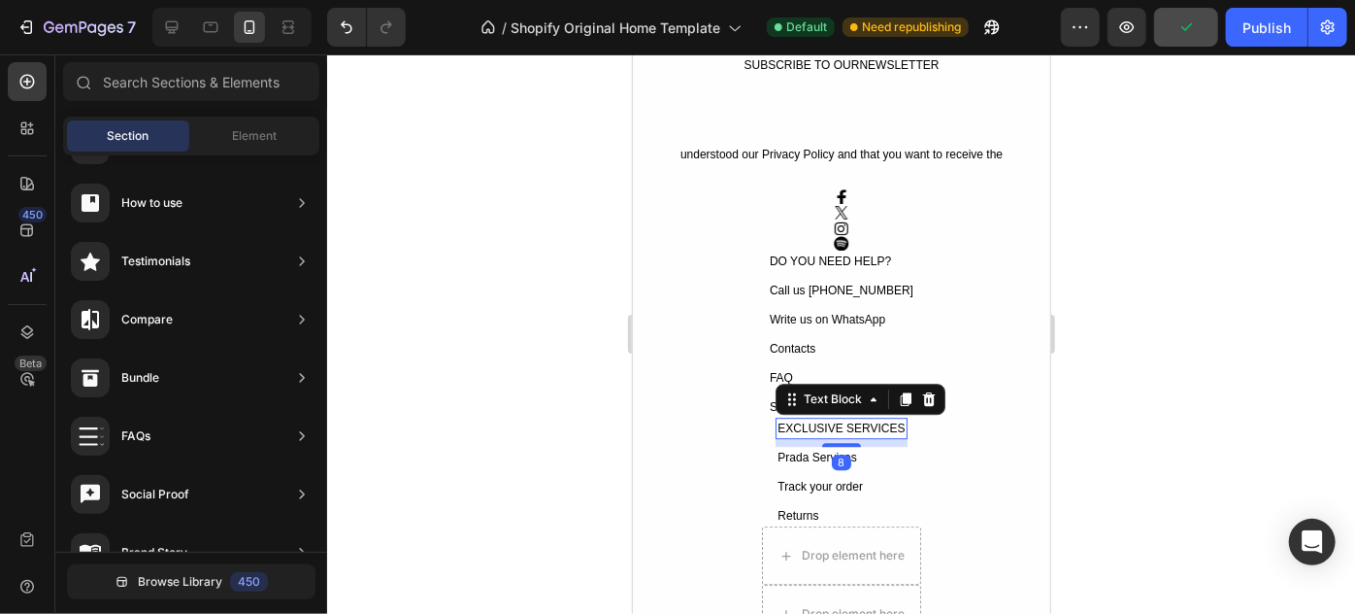
click at [844, 422] on div "EXCLUSIVE SERVICES" at bounding box center [840, 427] width 131 height 21
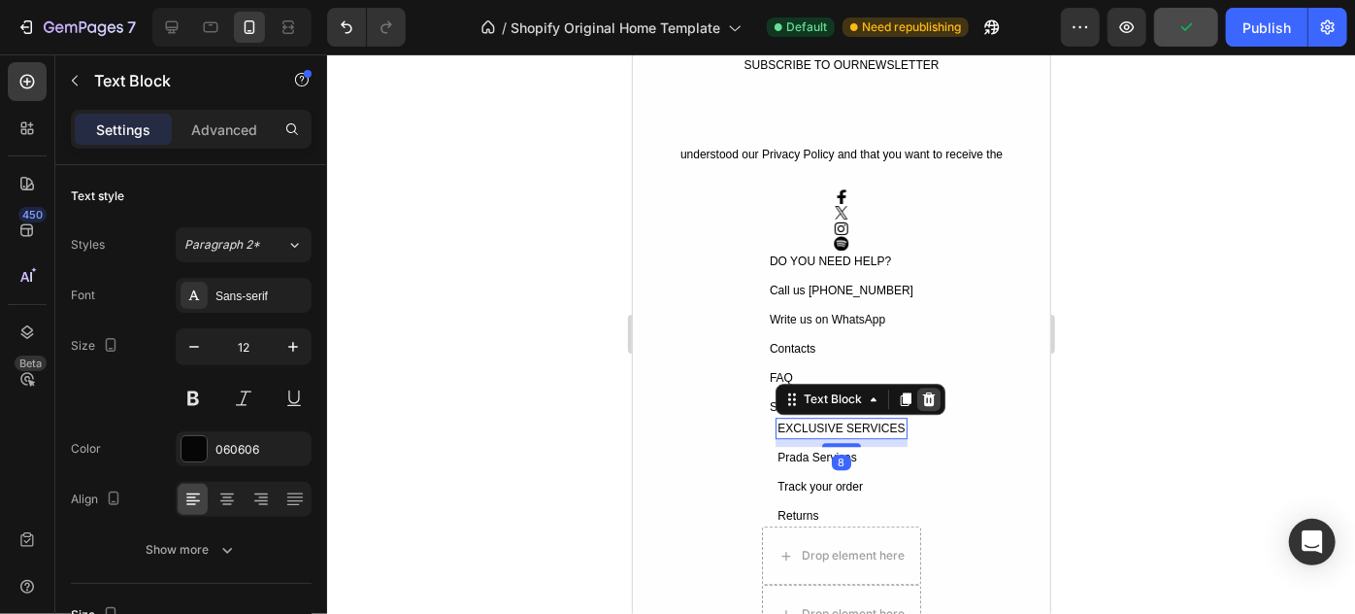
click at [920, 391] on icon at bounding box center [928, 398] width 16 height 16
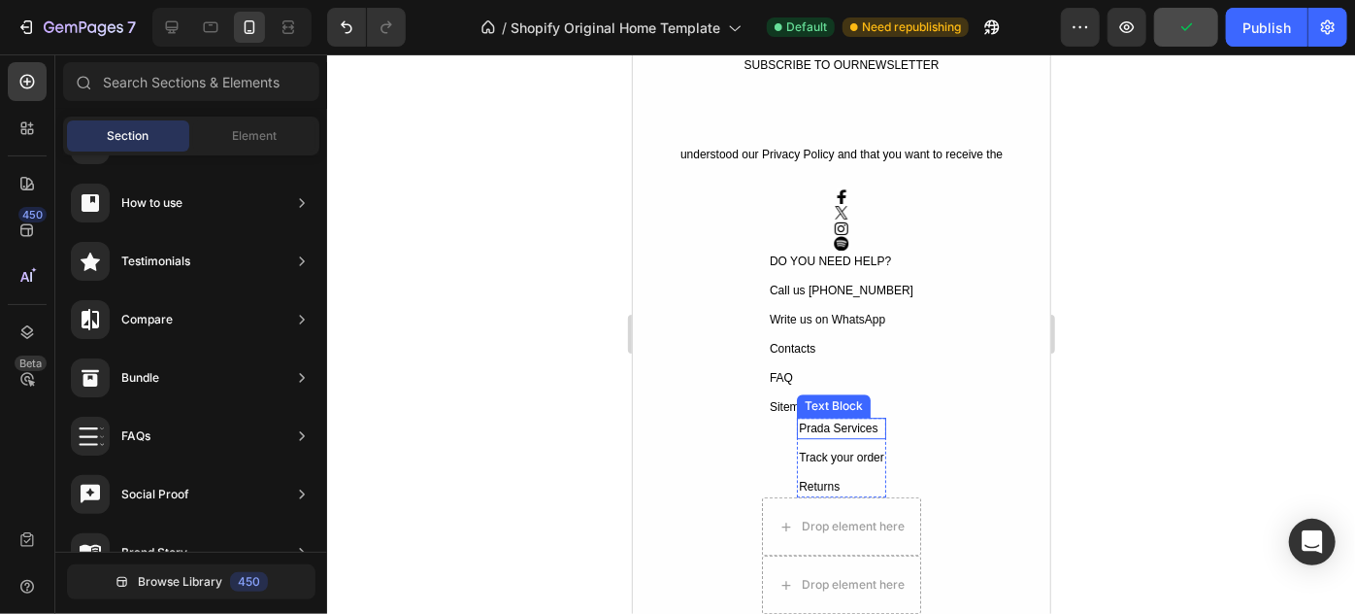
click at [870, 422] on div "Prada Services" at bounding box center [840, 427] width 89 height 21
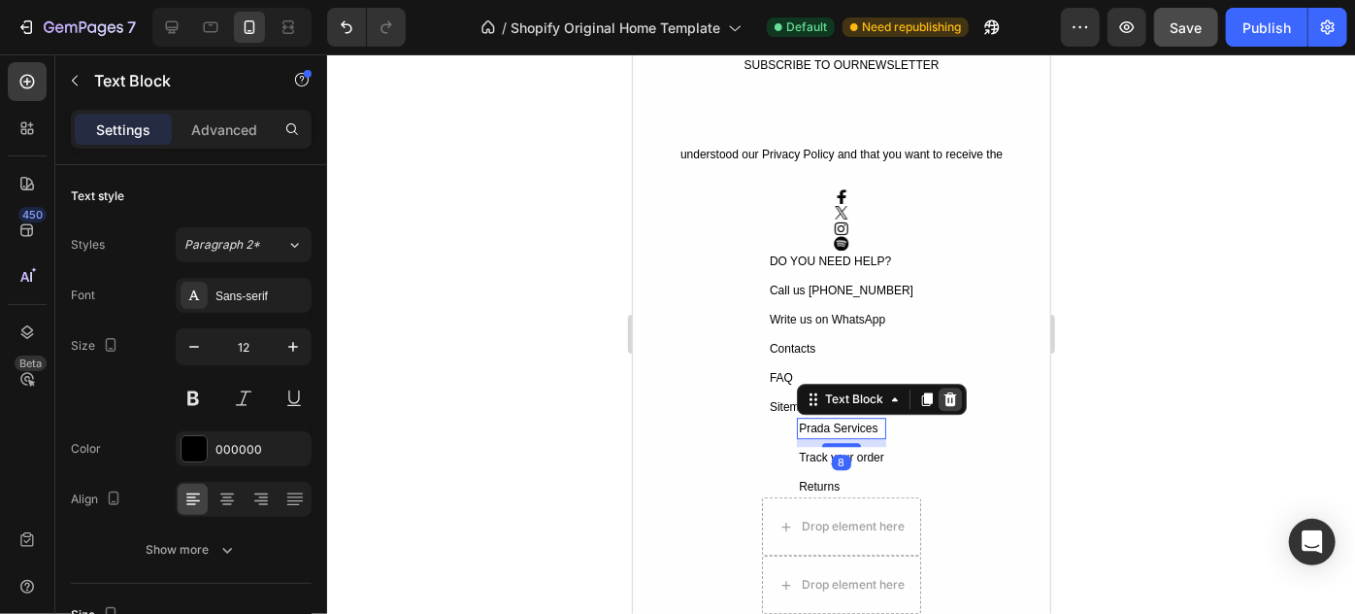
click at [944, 404] on icon at bounding box center [950, 398] width 13 height 14
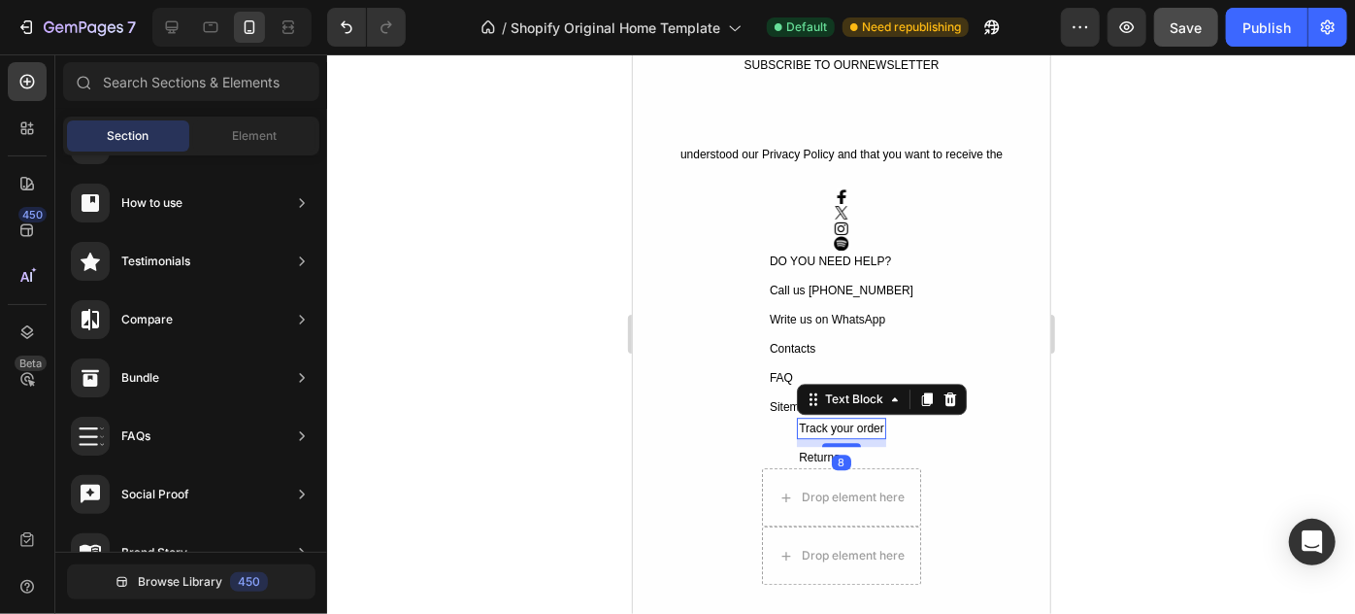
click at [873, 423] on div "Track your order" at bounding box center [840, 427] width 89 height 21
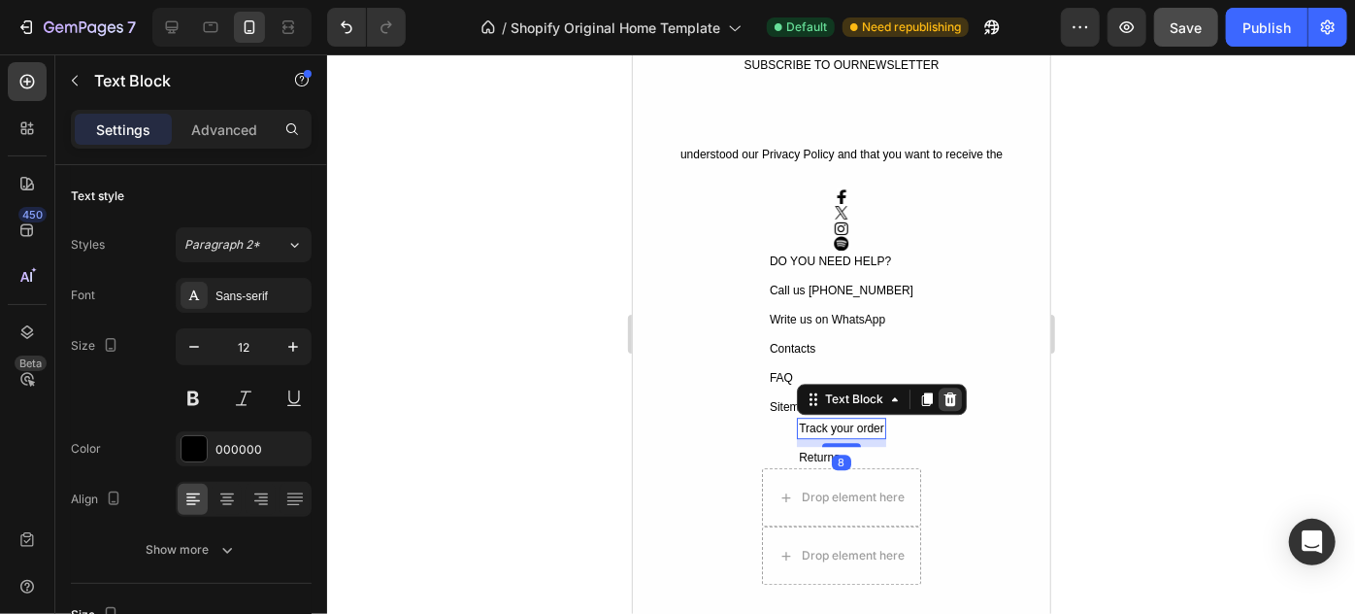
click at [940, 407] on div at bounding box center [949, 397] width 23 height 23
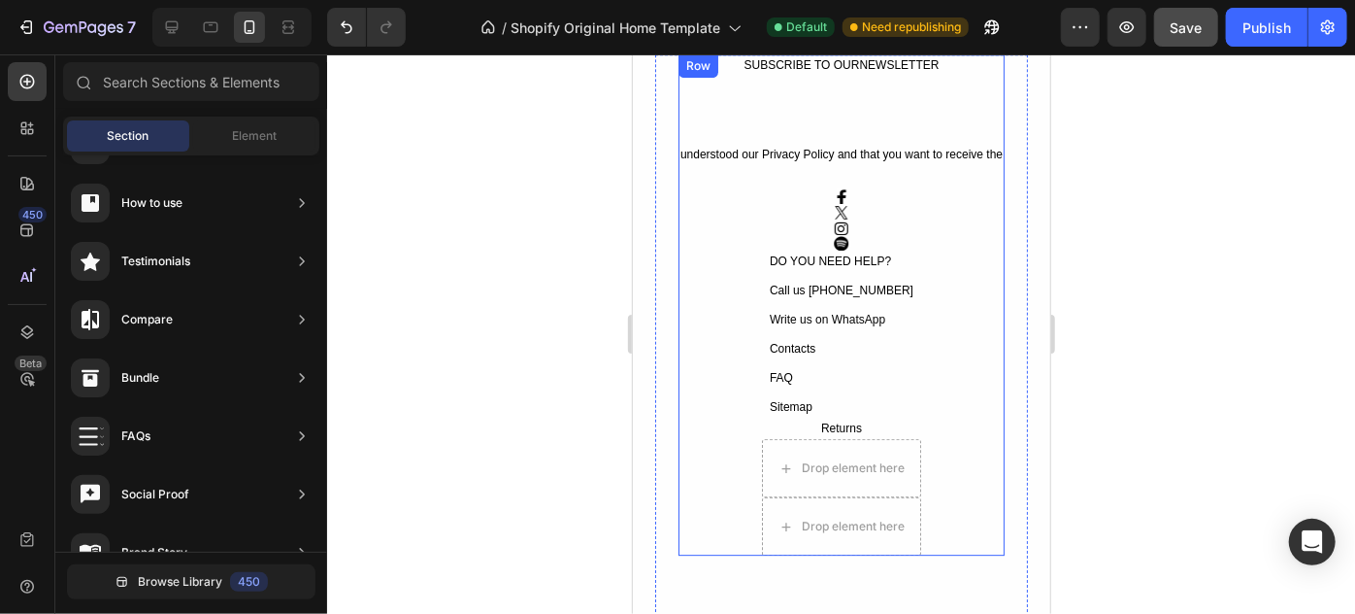
click at [855, 424] on div "Returns" at bounding box center [841, 427] width 45 height 21
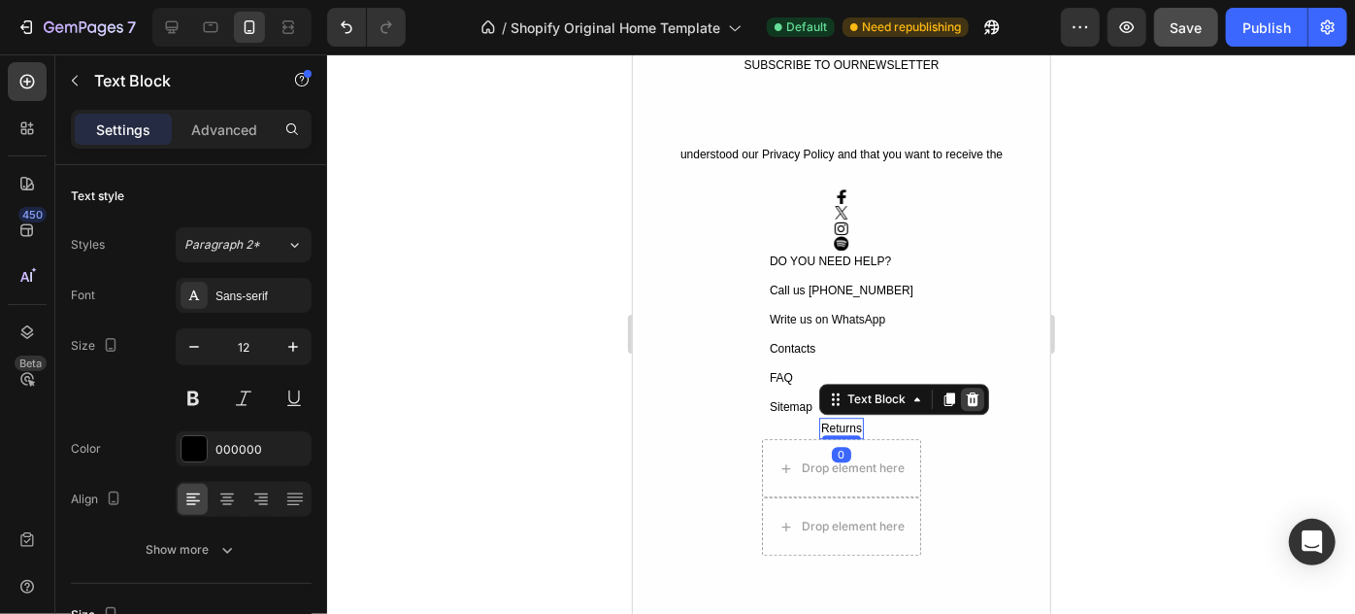
click at [969, 399] on icon at bounding box center [972, 398] width 16 height 16
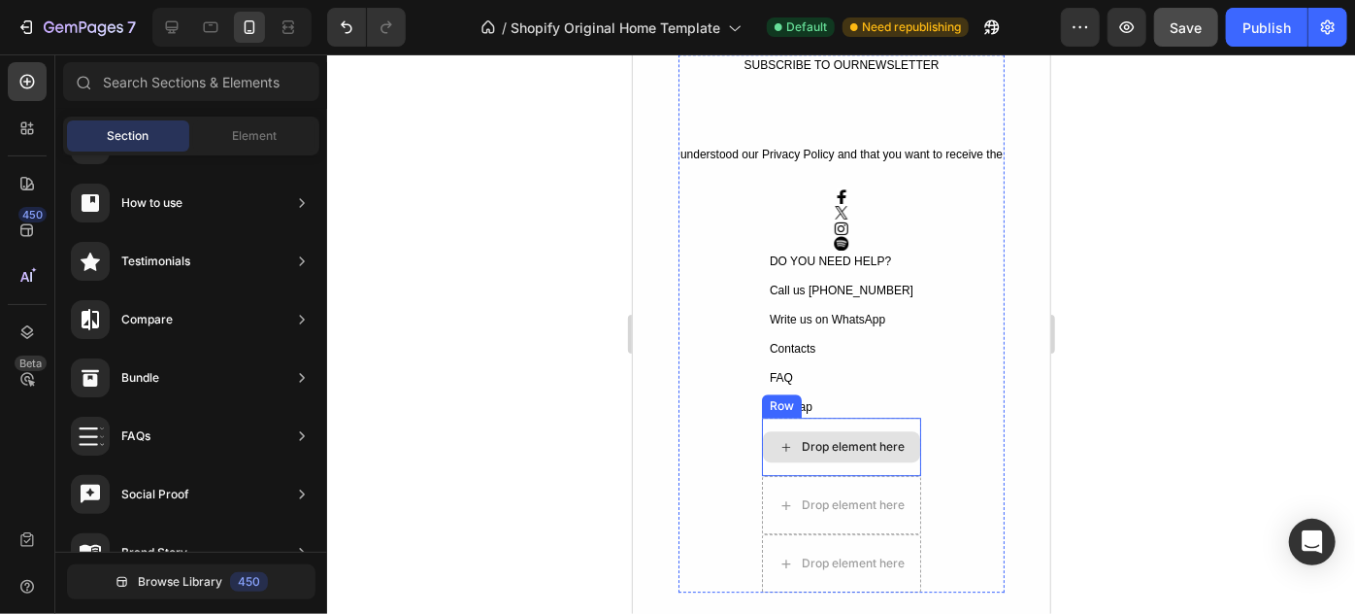
click at [849, 432] on div "Drop element here" at bounding box center [840, 445] width 157 height 31
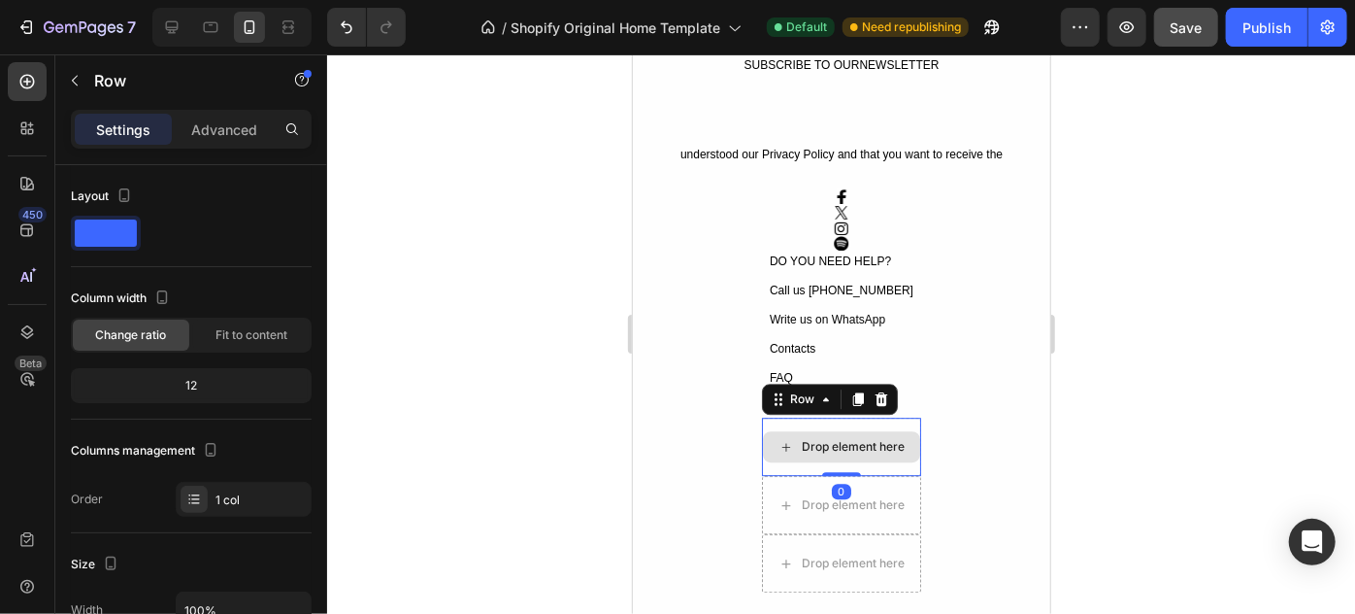
click at [877, 425] on div "Drop element here" at bounding box center [840, 446] width 159 height 58
click at [873, 395] on icon at bounding box center [881, 398] width 16 height 16
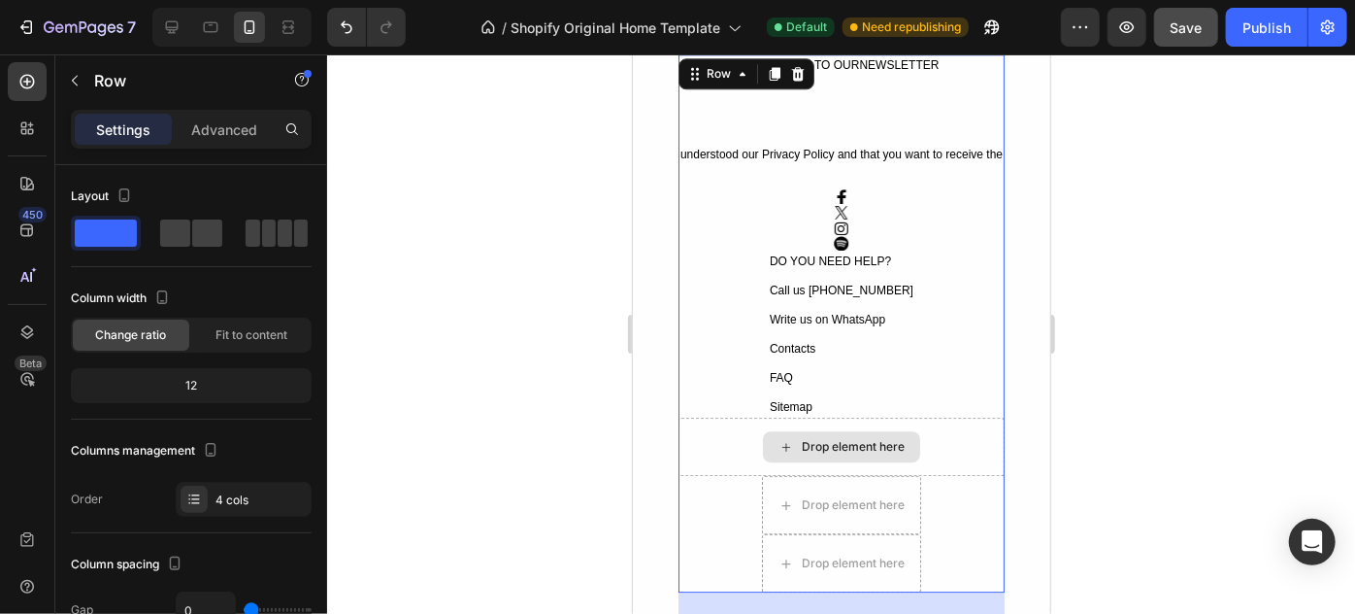
click at [870, 417] on div "Drop element here" at bounding box center [841, 446] width 326 height 58
click at [970, 499] on div "Drop element here Drop element here Row" at bounding box center [841, 533] width 326 height 117
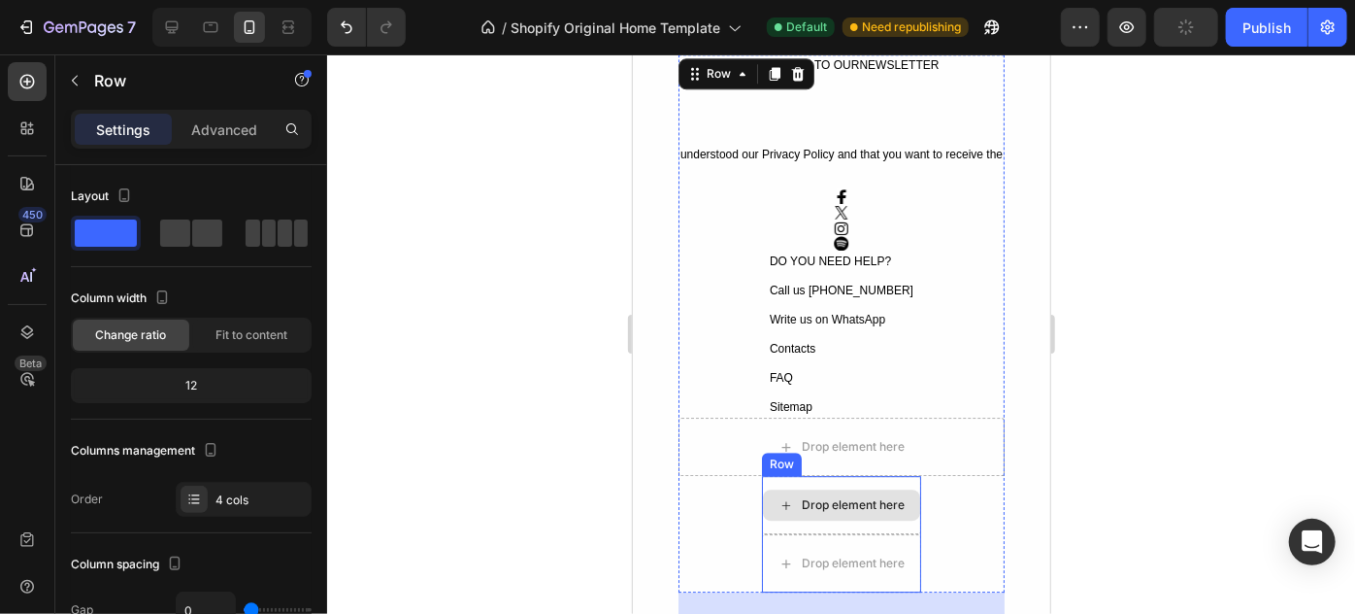
click at [903, 490] on div "Drop element here" at bounding box center [840, 503] width 157 height 31
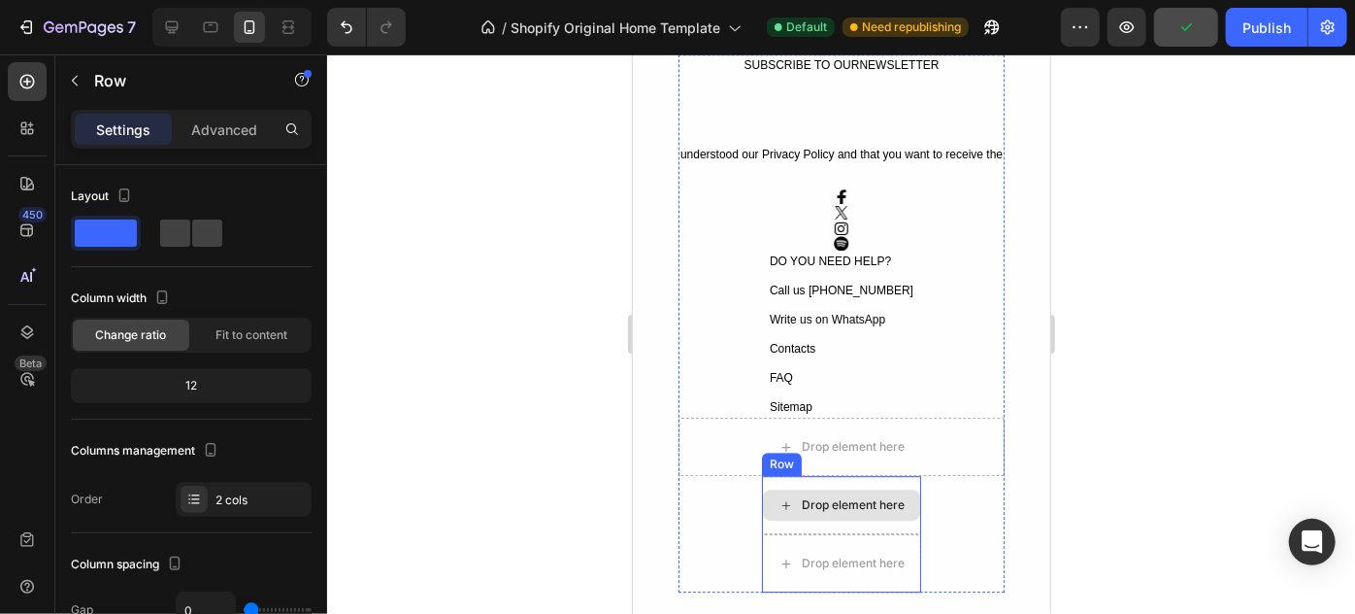
click at [901, 479] on div "Drop element here" at bounding box center [840, 504] width 159 height 58
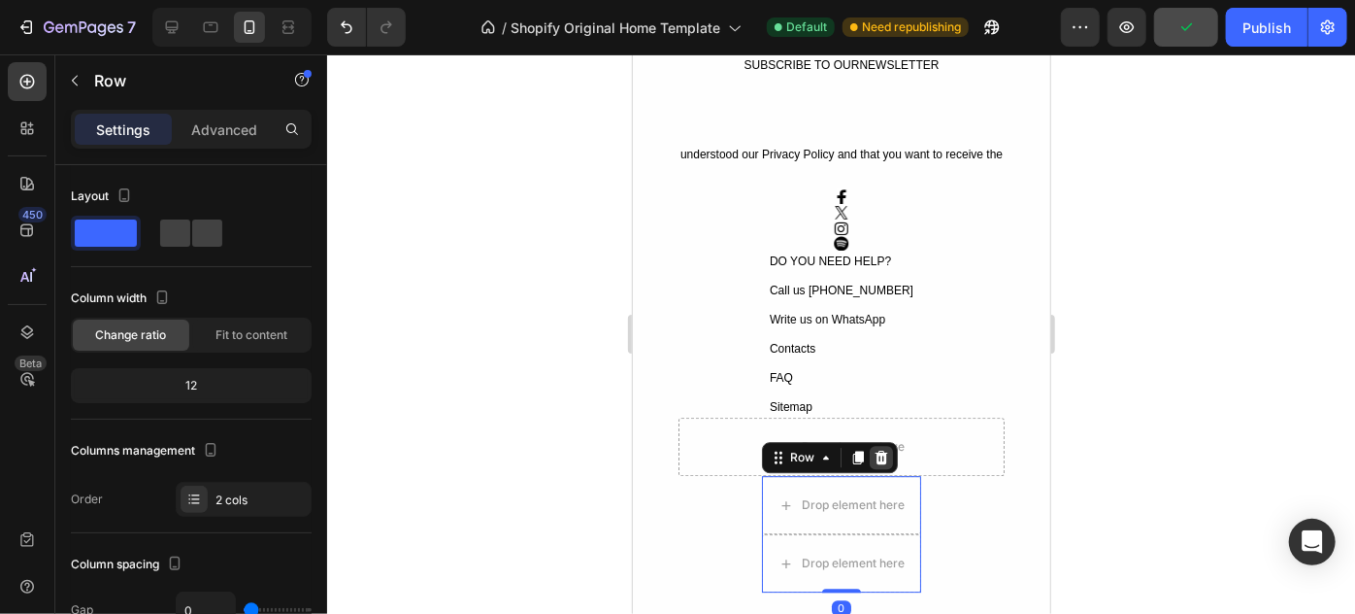
click at [882, 463] on div at bounding box center [880, 456] width 23 height 23
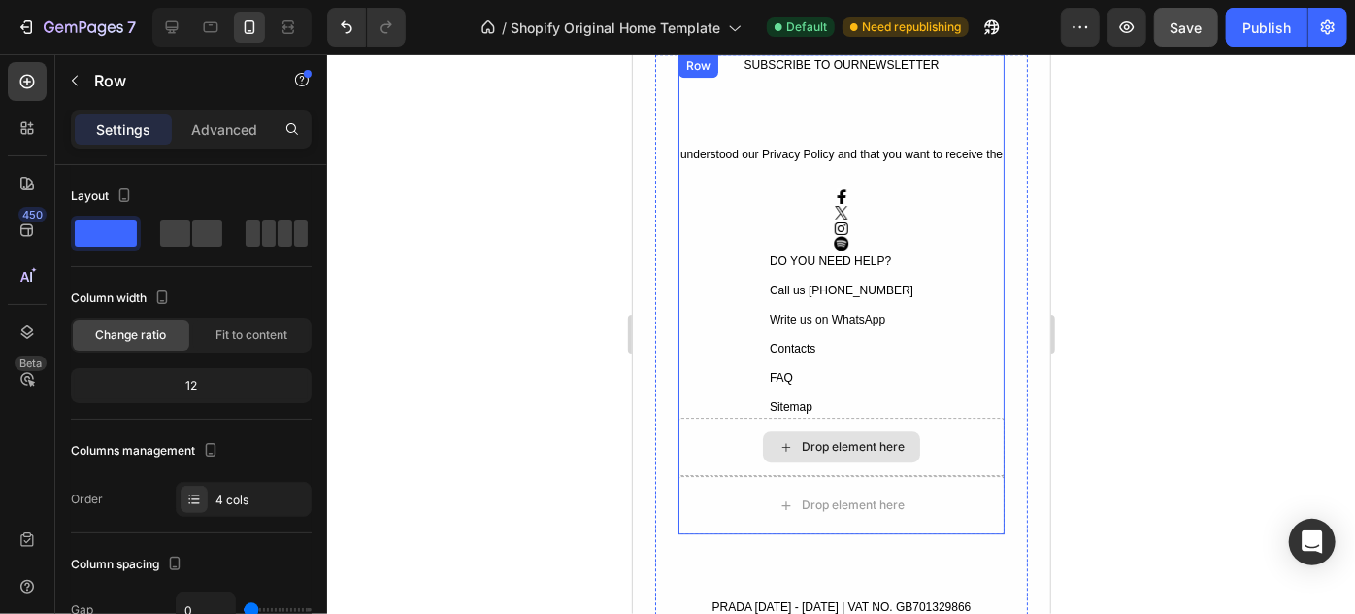
click at [873, 418] on div "Drop element here" at bounding box center [841, 446] width 326 height 58
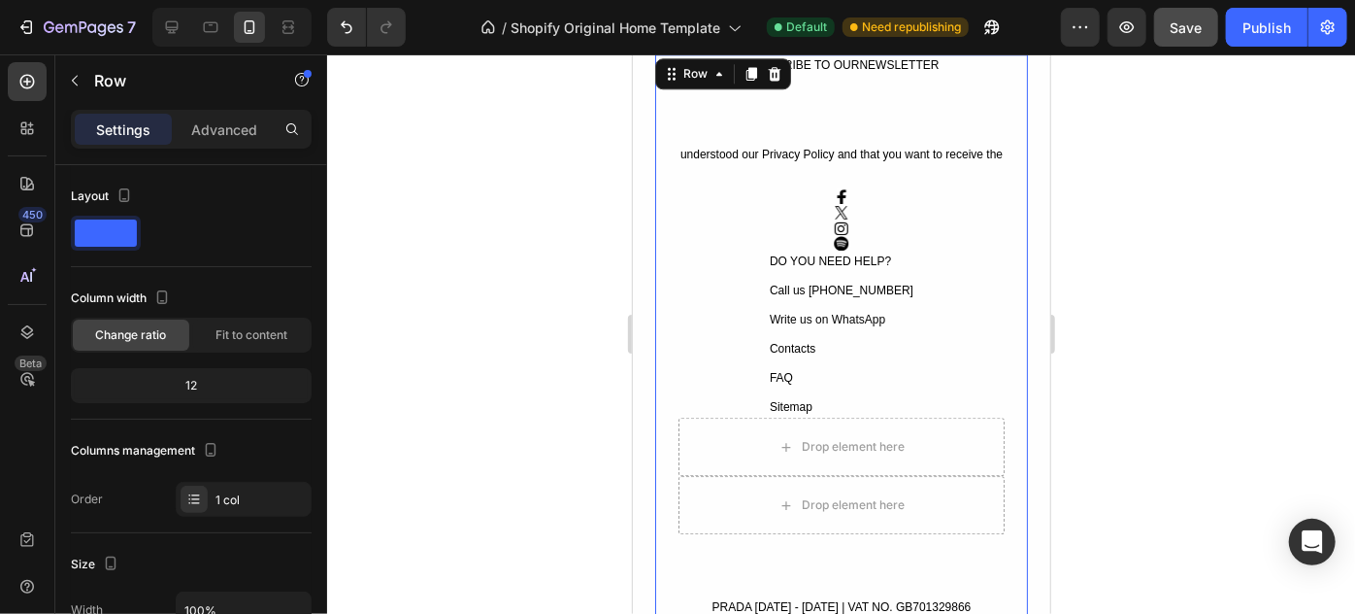
click at [1009, 518] on div "SUBSCRIBE TO OURNEWSLETTER Text Block Text Block Row understood our Privacy Pol…" at bounding box center [840, 360] width 373 height 614
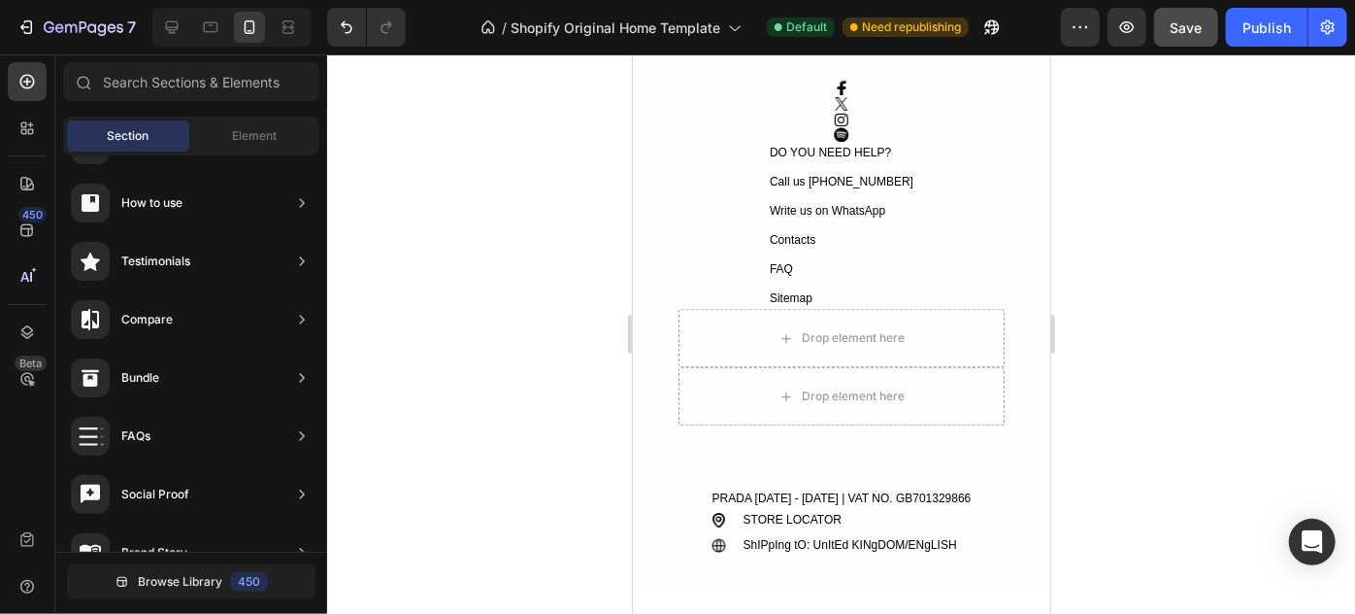
scroll to position [2871, 0]
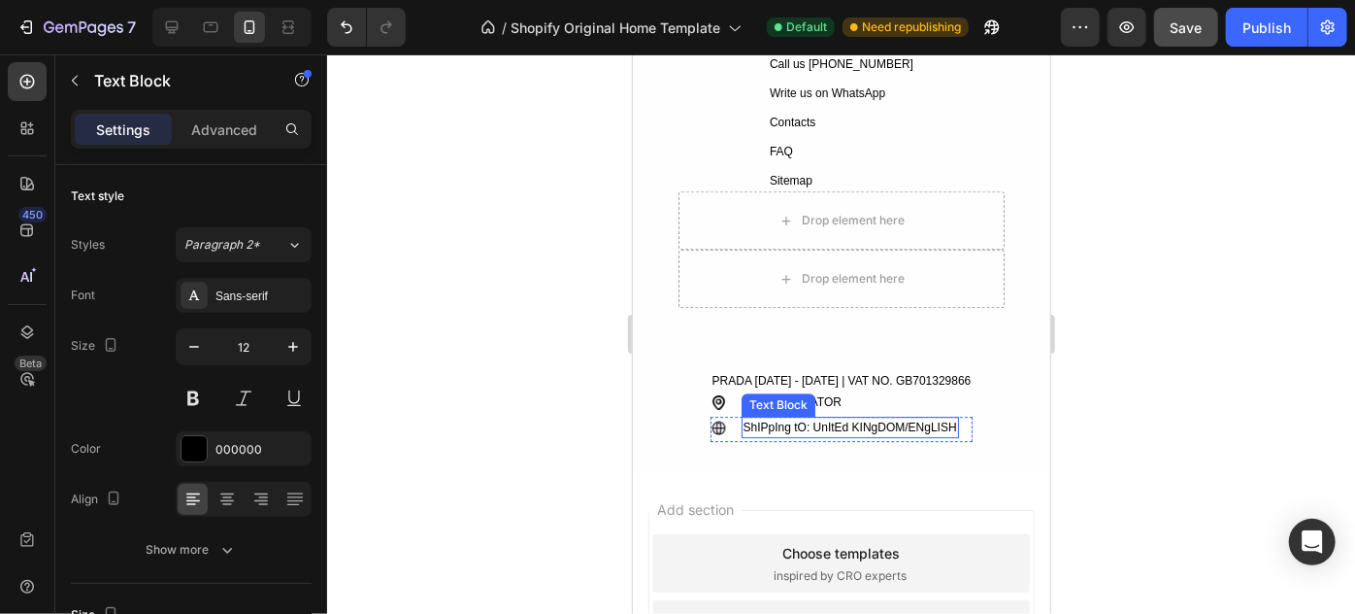
click at [898, 422] on div "ShIPpIng tO: UnItEd KINgDOM/ENgLISH" at bounding box center [849, 426] width 217 height 21
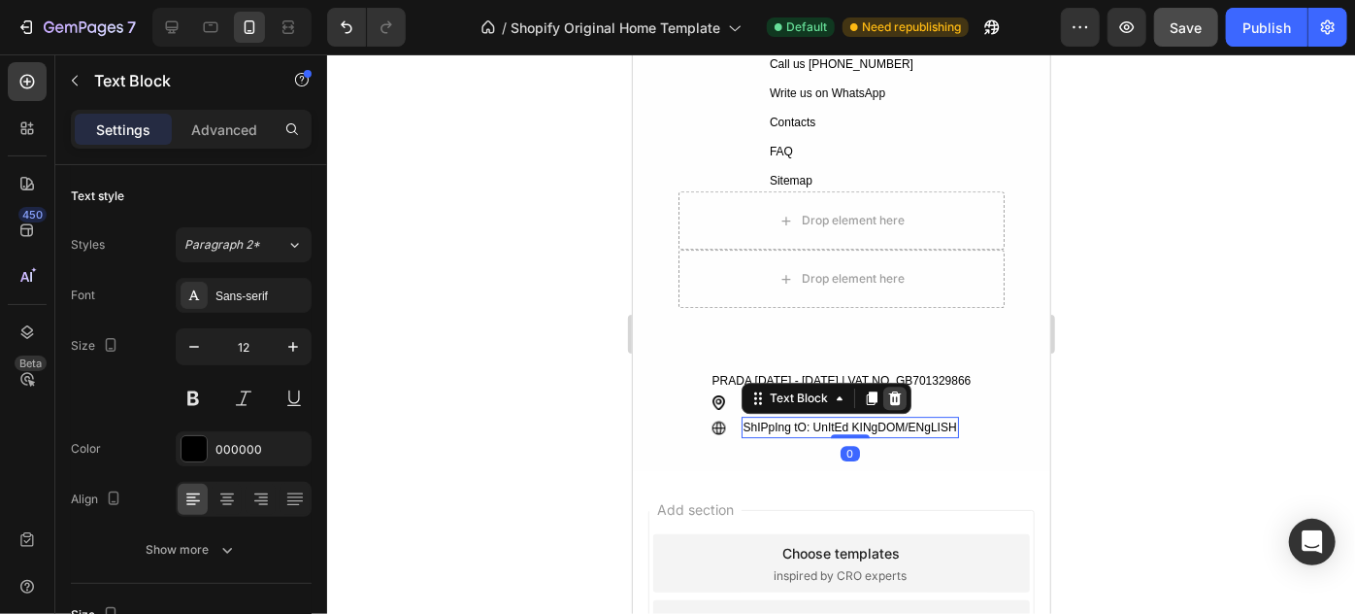
click at [897, 398] on icon at bounding box center [893, 397] width 13 height 14
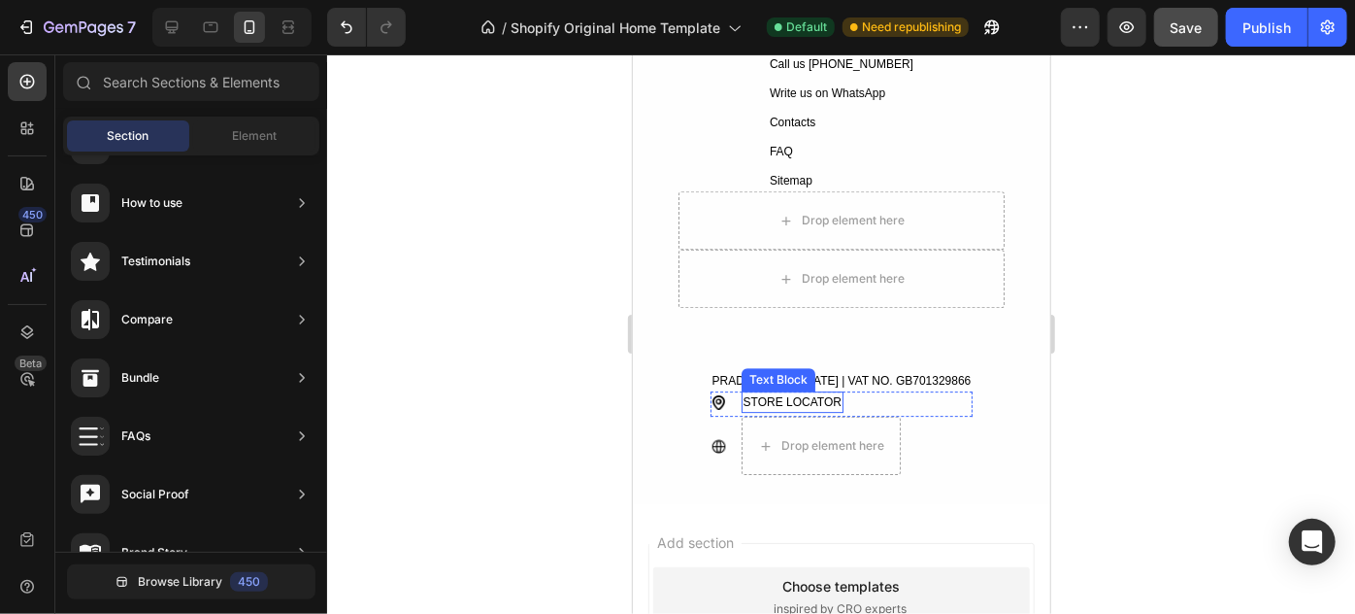
click at [841, 394] on div "STORE LOCATOR" at bounding box center [792, 400] width 102 height 21
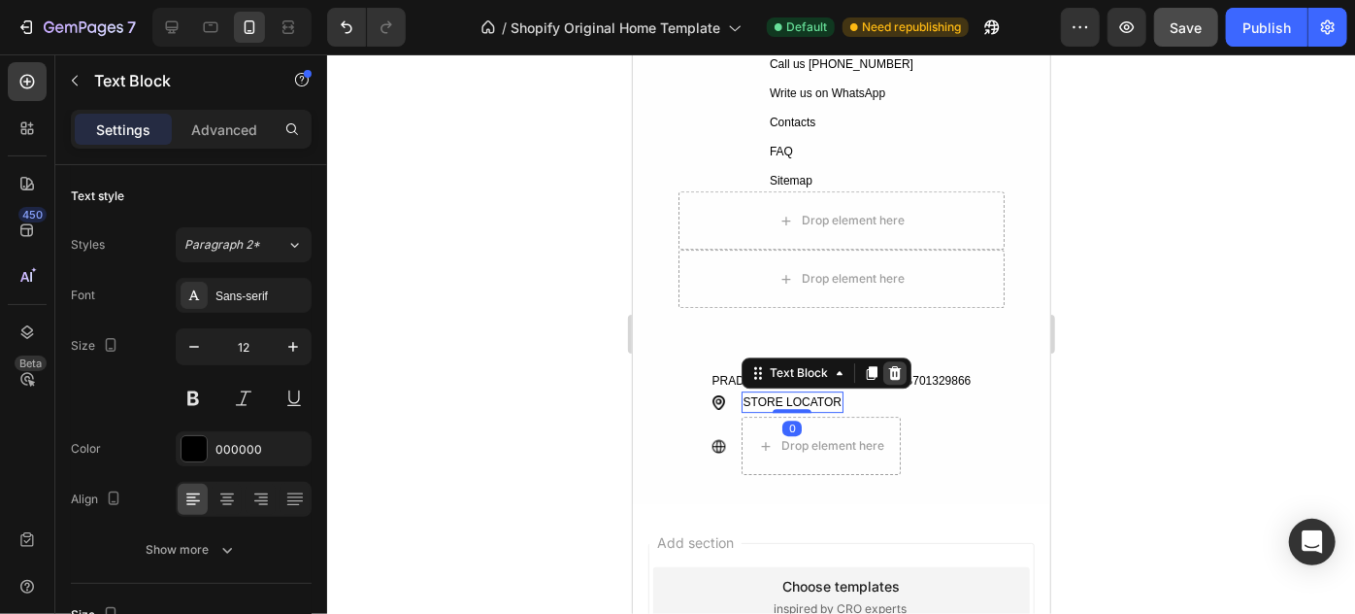
click at [898, 380] on div at bounding box center [894, 371] width 23 height 23
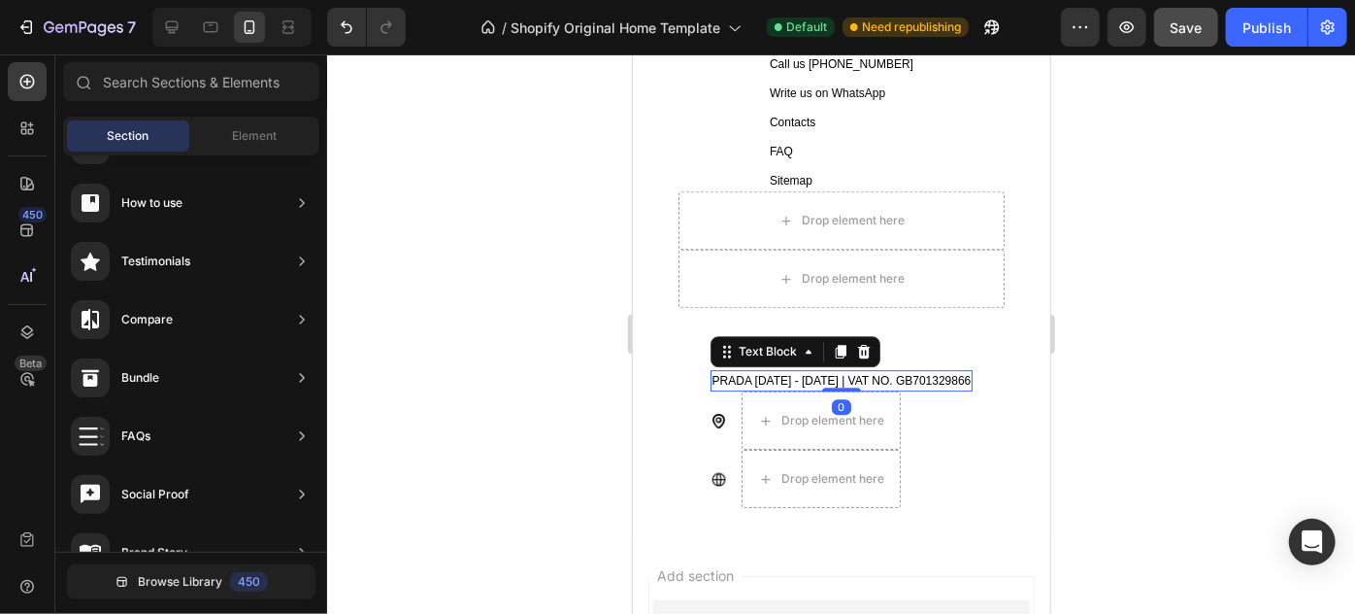
click at [893, 380] on div "PRADA [DATE] - [DATE] | VAT NO. GB701329866" at bounding box center [841, 379] width 263 height 21
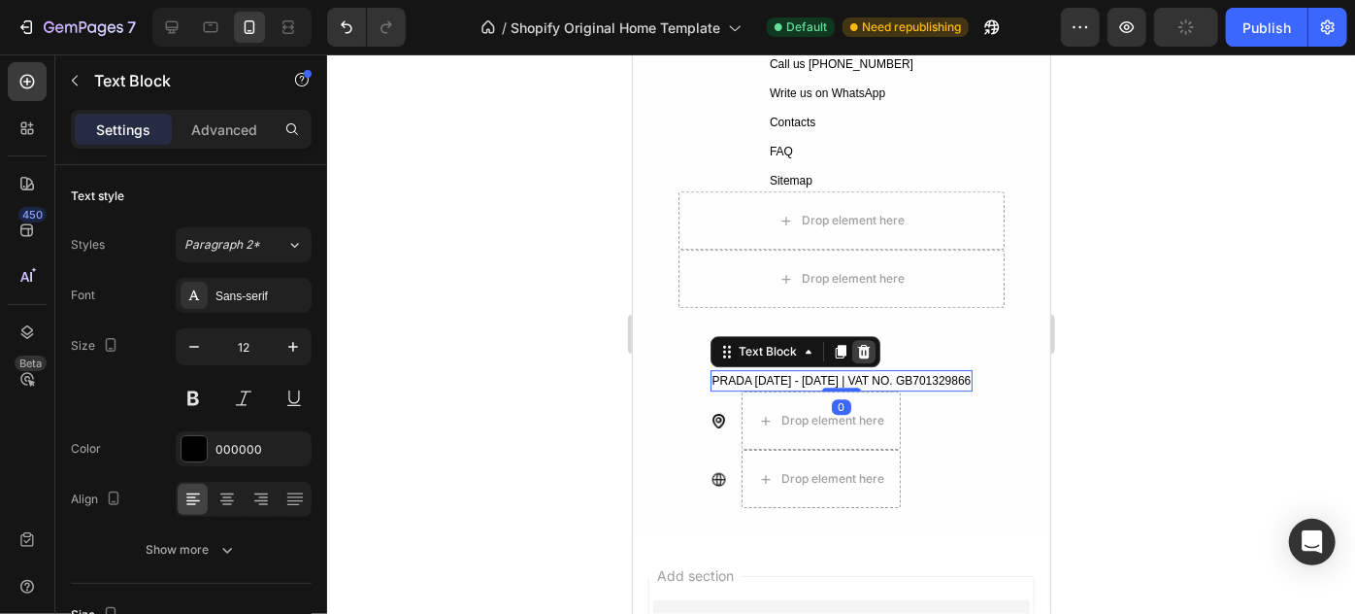
click at [869, 351] on icon at bounding box center [862, 351] width 13 height 14
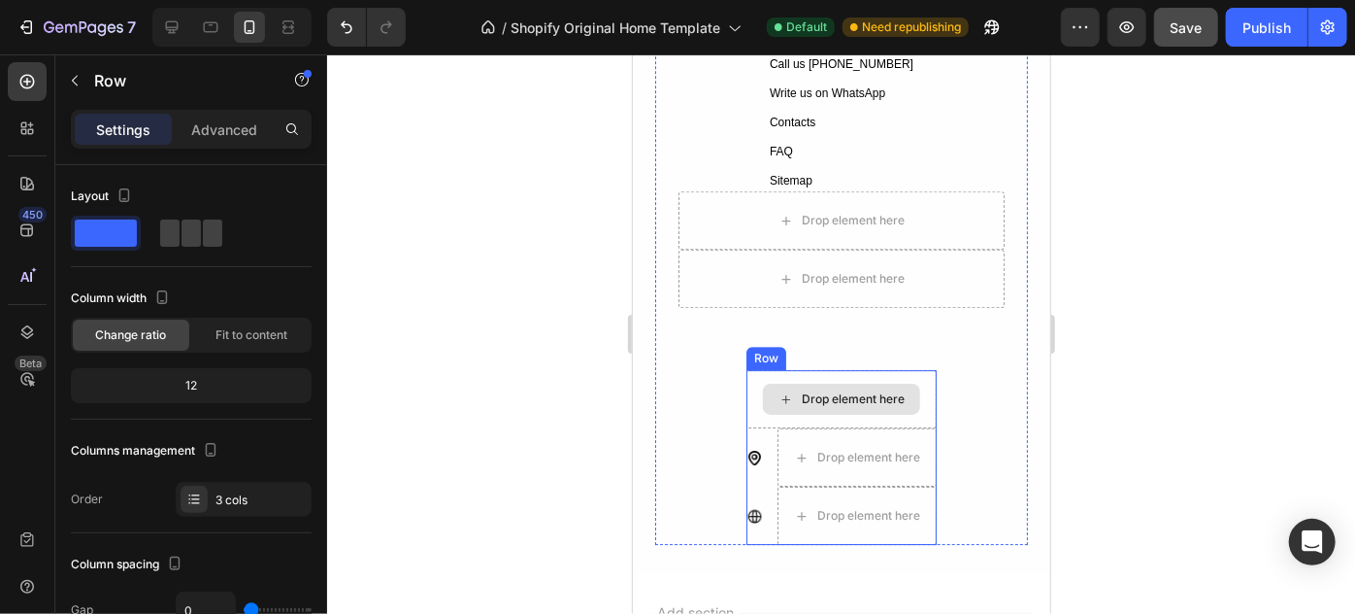
click at [919, 388] on div "Drop element here" at bounding box center [841, 398] width 190 height 58
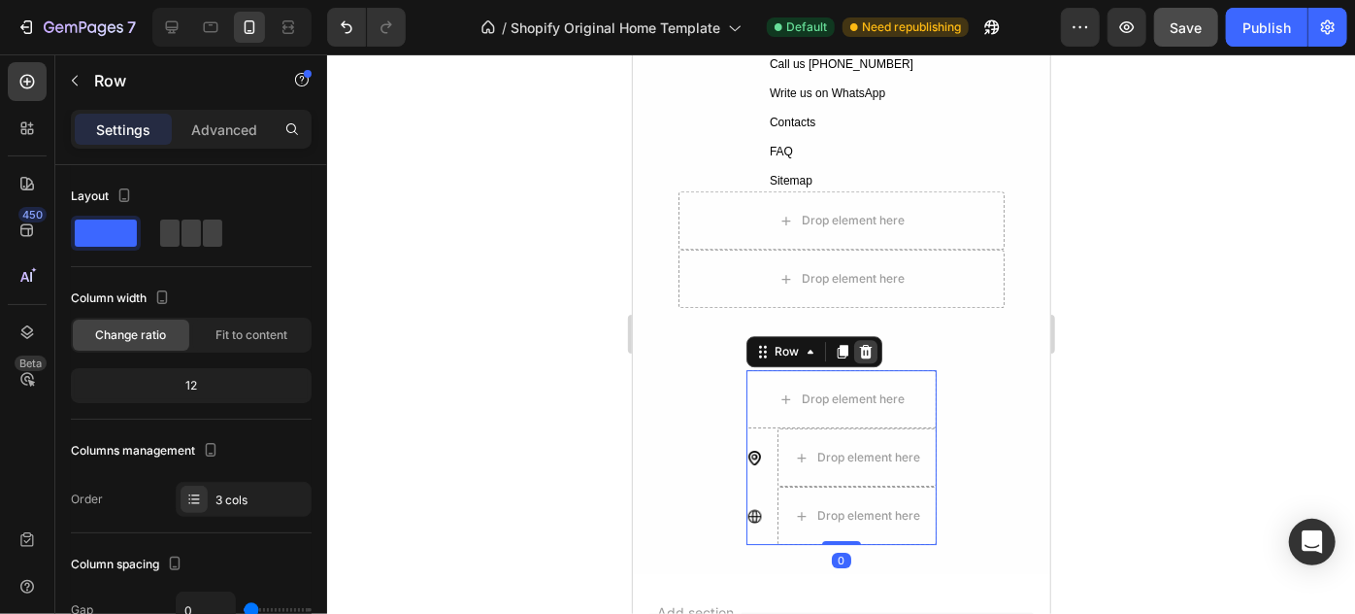
click at [860, 339] on div at bounding box center [864, 350] width 23 height 23
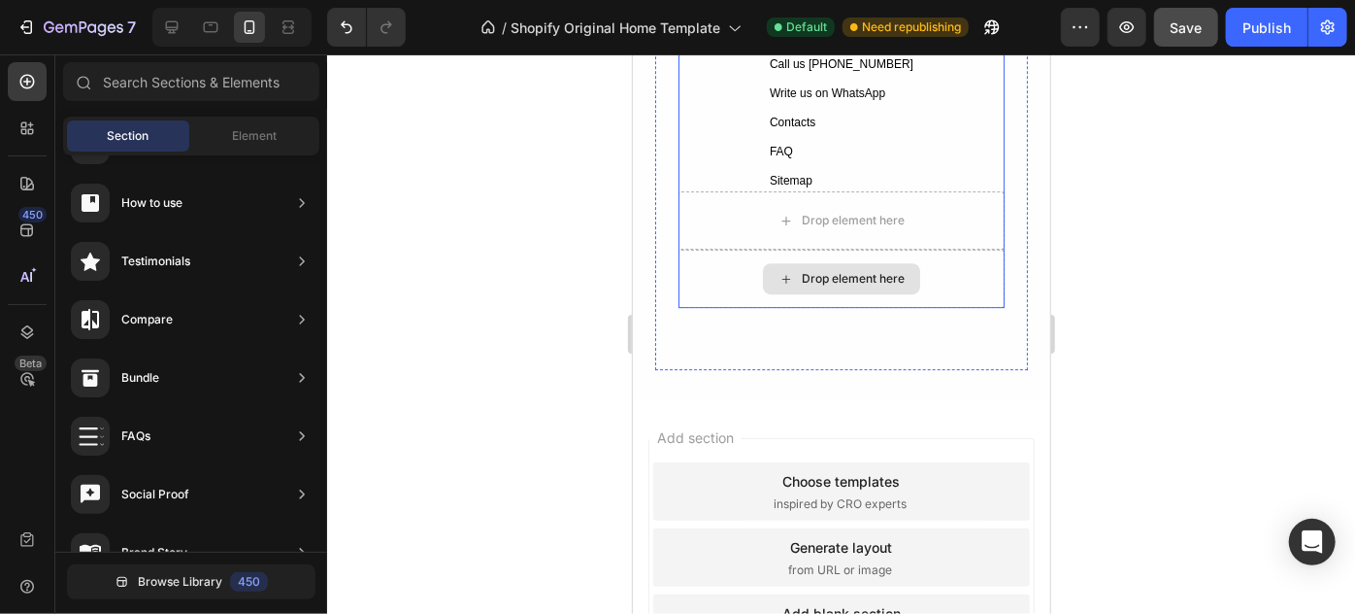
click at [918, 262] on div "Drop element here" at bounding box center [841, 278] width 326 height 58
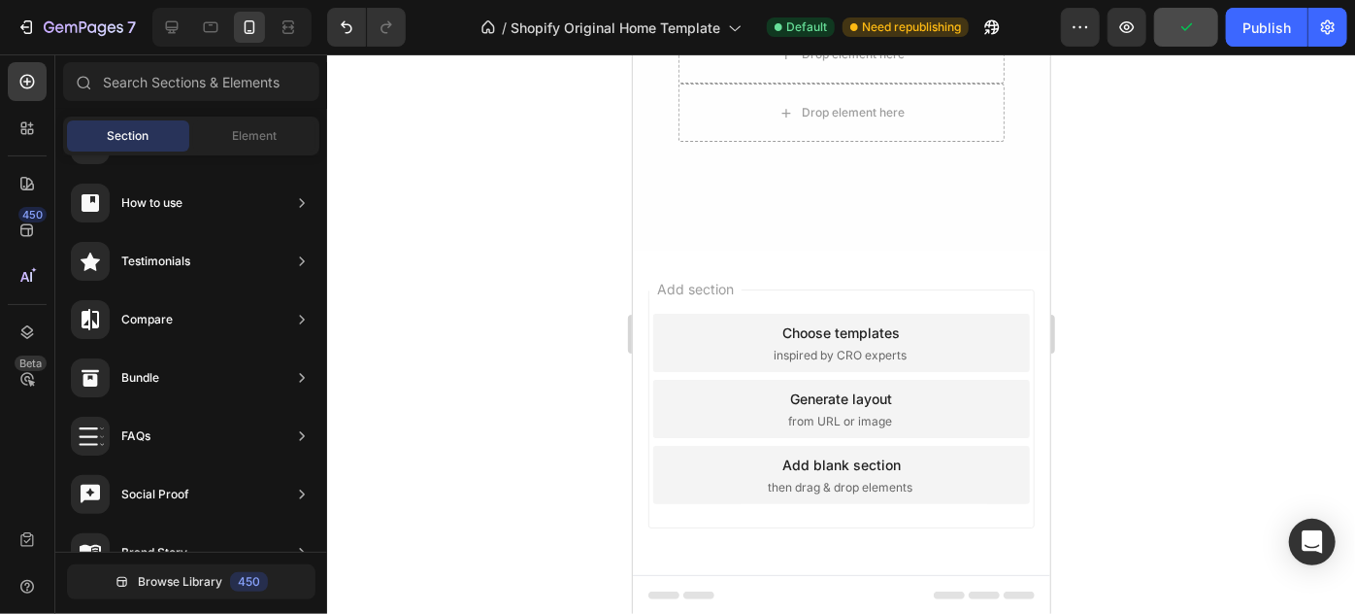
scroll to position [2972, 0]
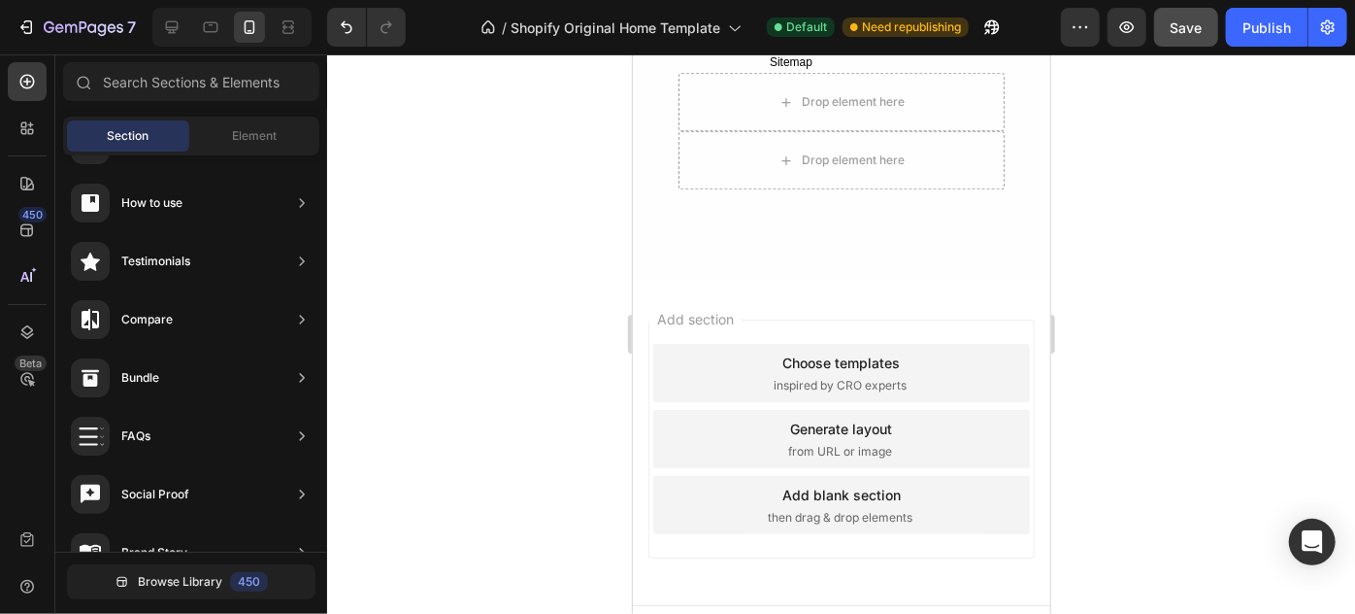
click at [981, 324] on div "Add section Choose templates inspired by CRO experts Generate layout from URL o…" at bounding box center [841, 437] width 386 height 239
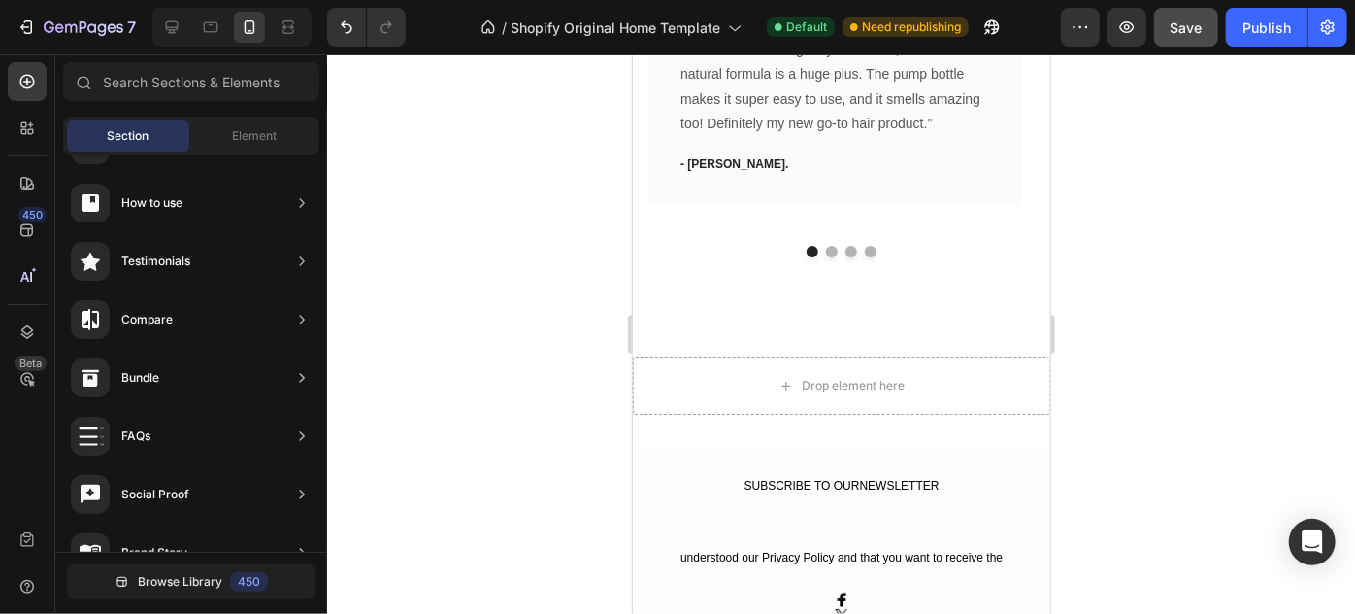
scroll to position [2239, 0]
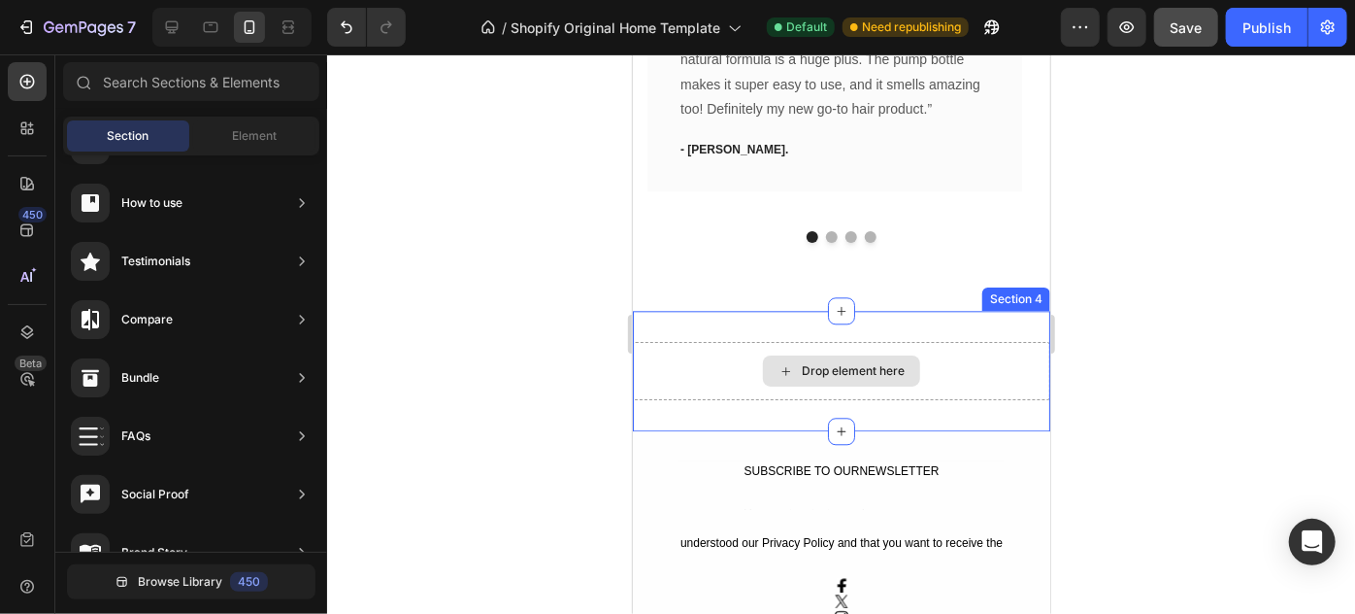
click at [989, 380] on div "Drop element here" at bounding box center [841, 370] width 418 height 58
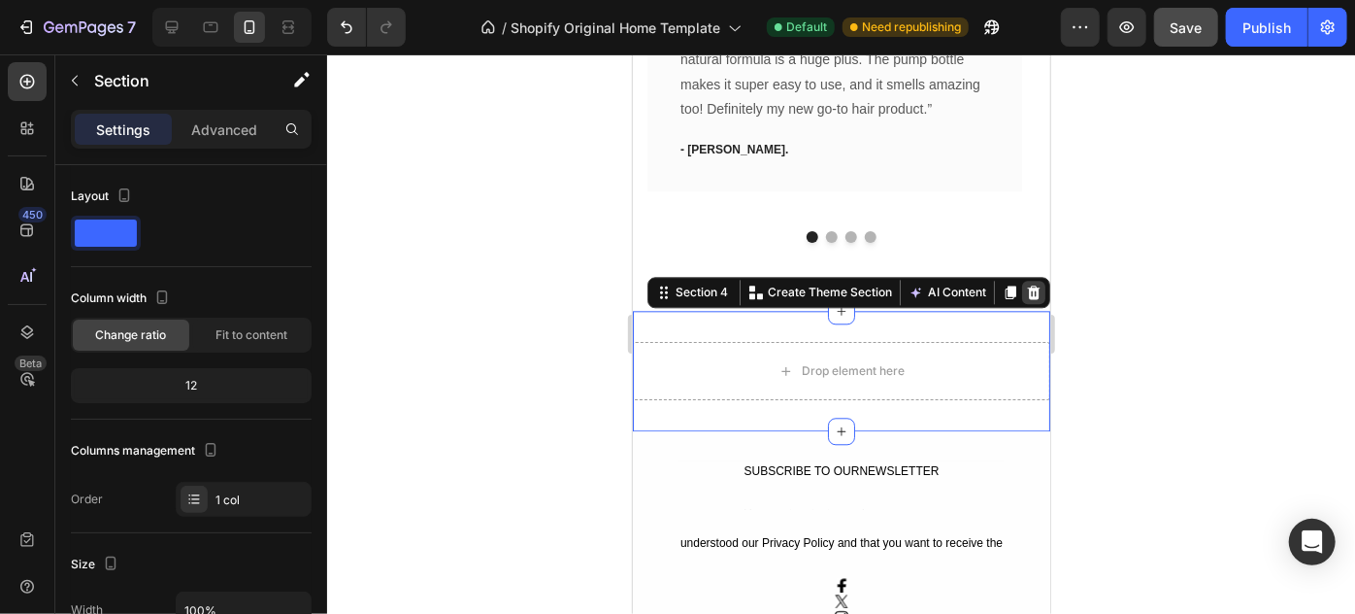
click at [1027, 291] on icon at bounding box center [1033, 291] width 13 height 14
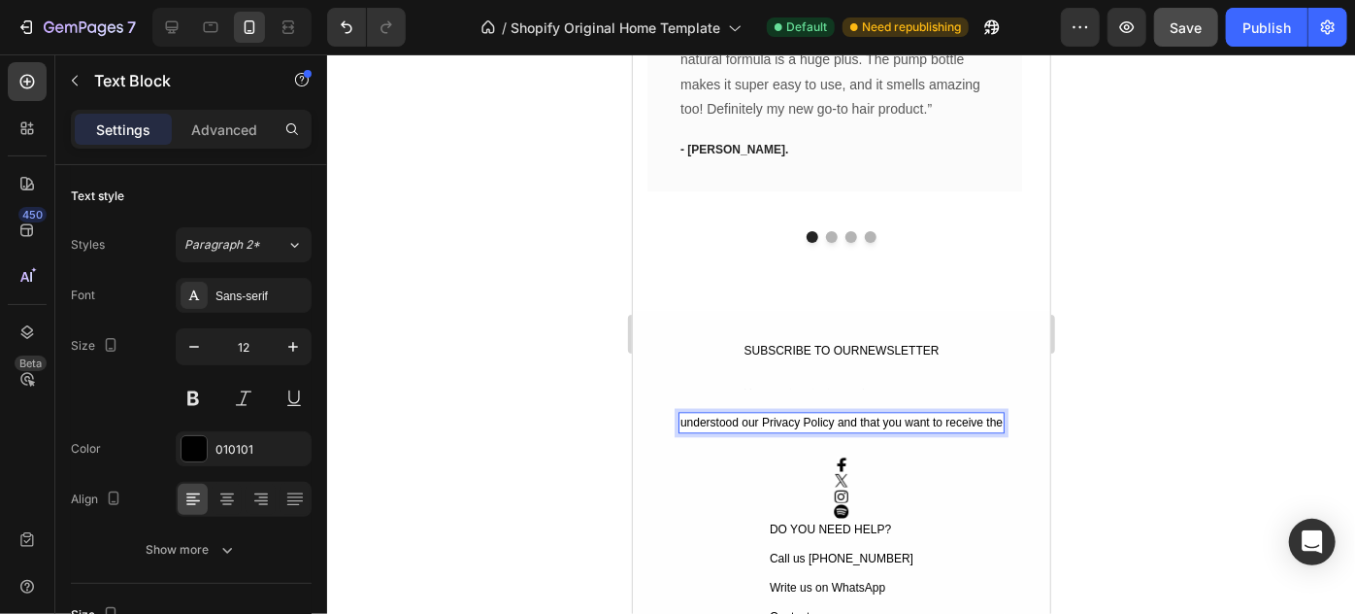
click at [685, 418] on div "understood our Privacy Policy and that you want to receive the" at bounding box center [841, 421] width 326 height 21
click at [685, 418] on p "understood our Privacy Policy and that you want to receive the" at bounding box center [841, 421] width 322 height 17
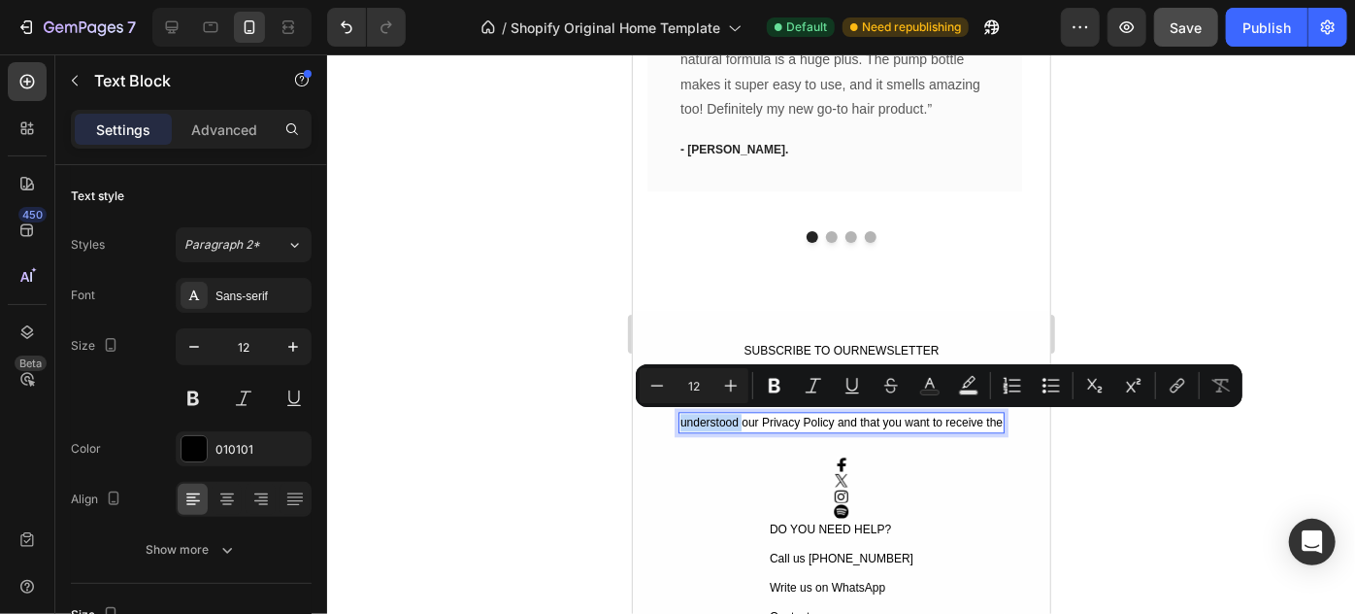
click at [680, 420] on p "understood our Privacy Policy and that you want to receive the" at bounding box center [841, 421] width 322 height 17
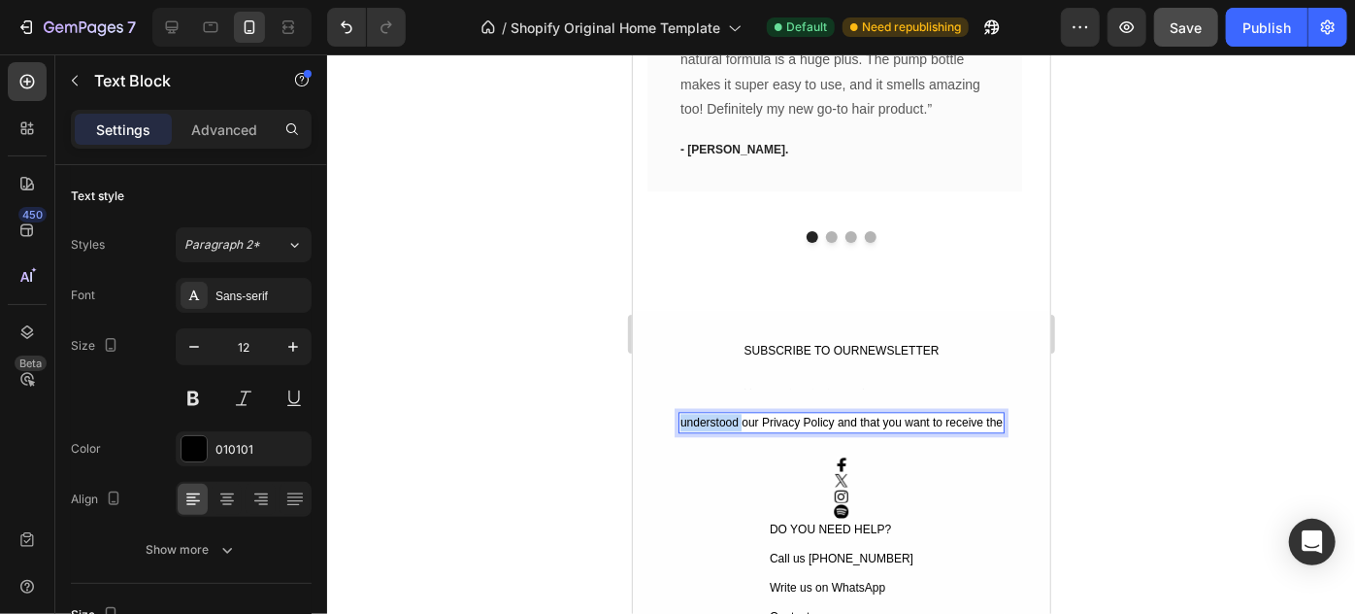
click at [680, 420] on p "understood our Privacy Policy and that you want to receive the" at bounding box center [841, 421] width 322 height 17
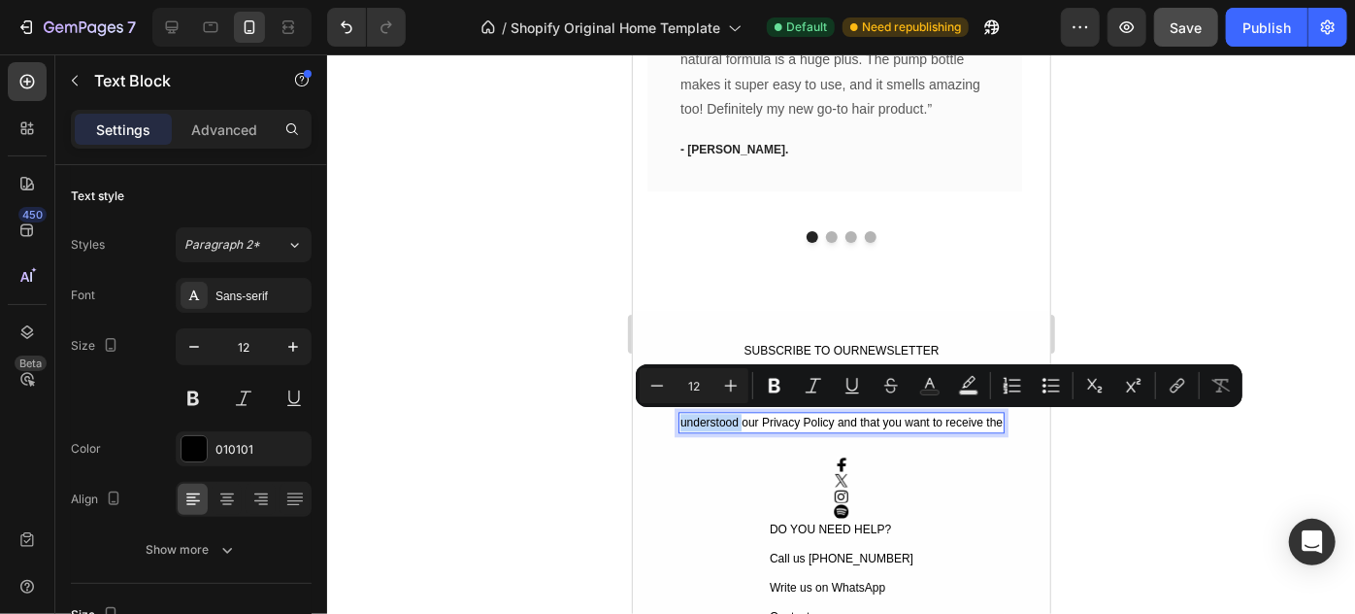
click at [680, 420] on p "understood our Privacy Policy and that you want to receive the" at bounding box center [841, 421] width 322 height 17
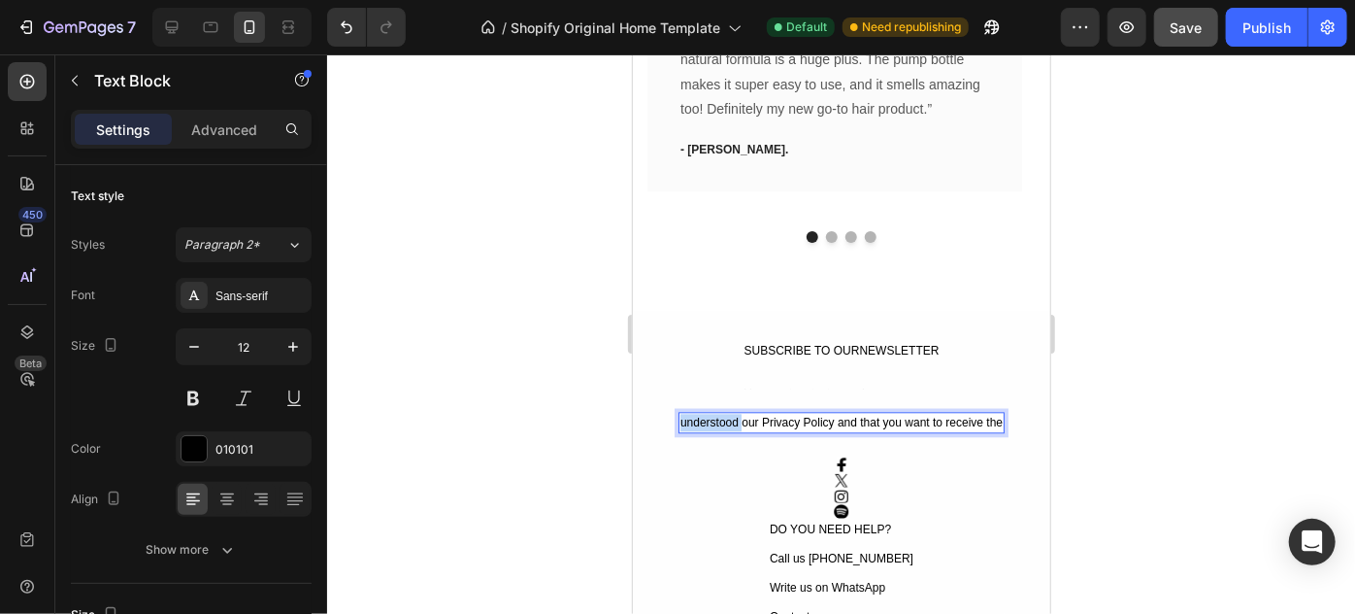
click at [680, 420] on p "understood our Privacy Policy and that you want to receive the" at bounding box center [841, 421] width 322 height 17
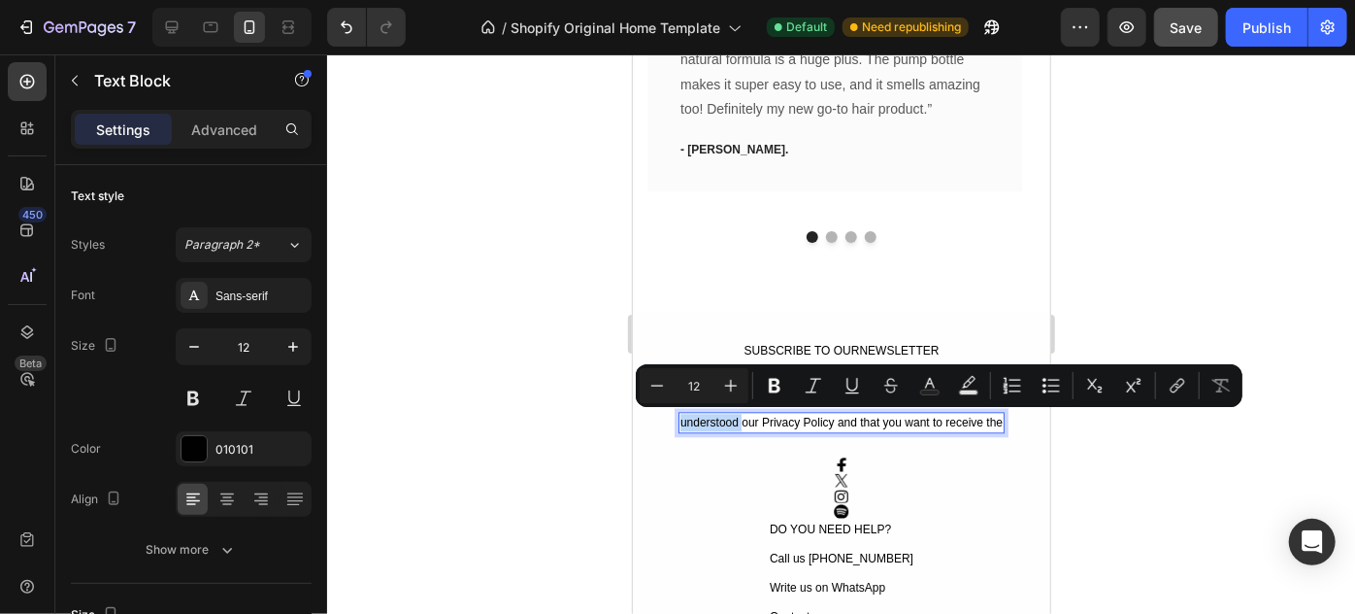
click at [680, 420] on p "understood our Privacy Policy and that you want to receive the" at bounding box center [841, 421] width 322 height 17
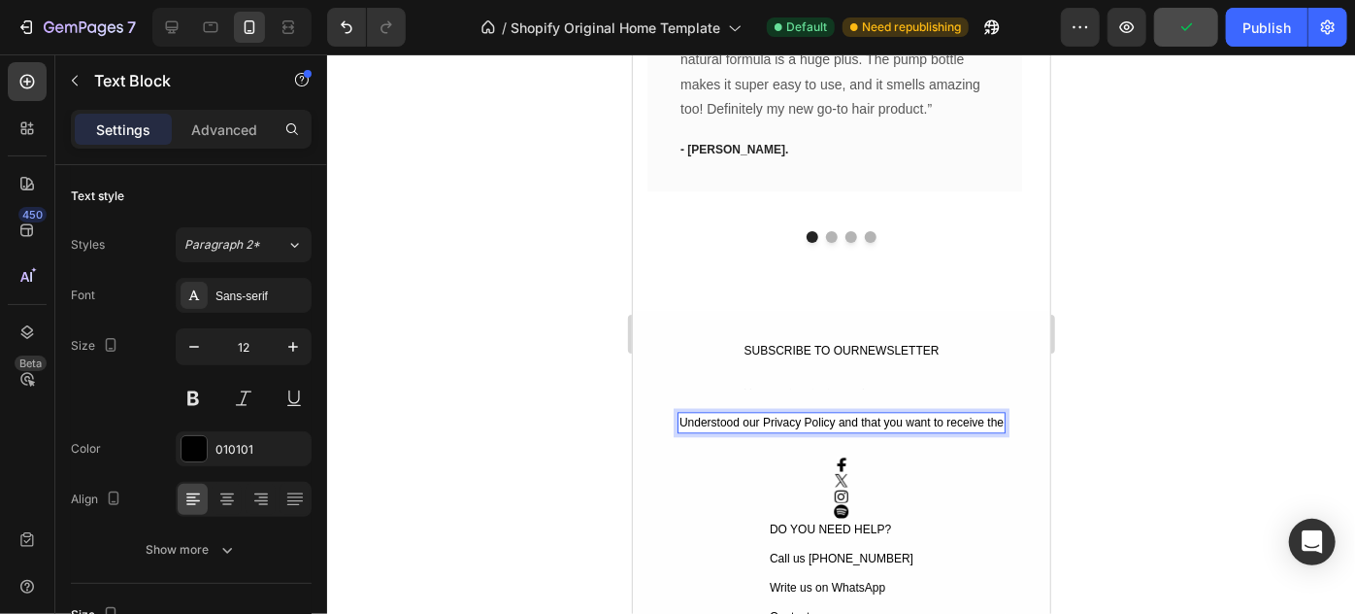
click at [970, 418] on p "Understood our Privacy Policy and that you want to receive the" at bounding box center [841, 421] width 324 height 17
click at [981, 420] on p "Understood our Privacy Policy and that you want to receive the" at bounding box center [841, 421] width 324 height 17
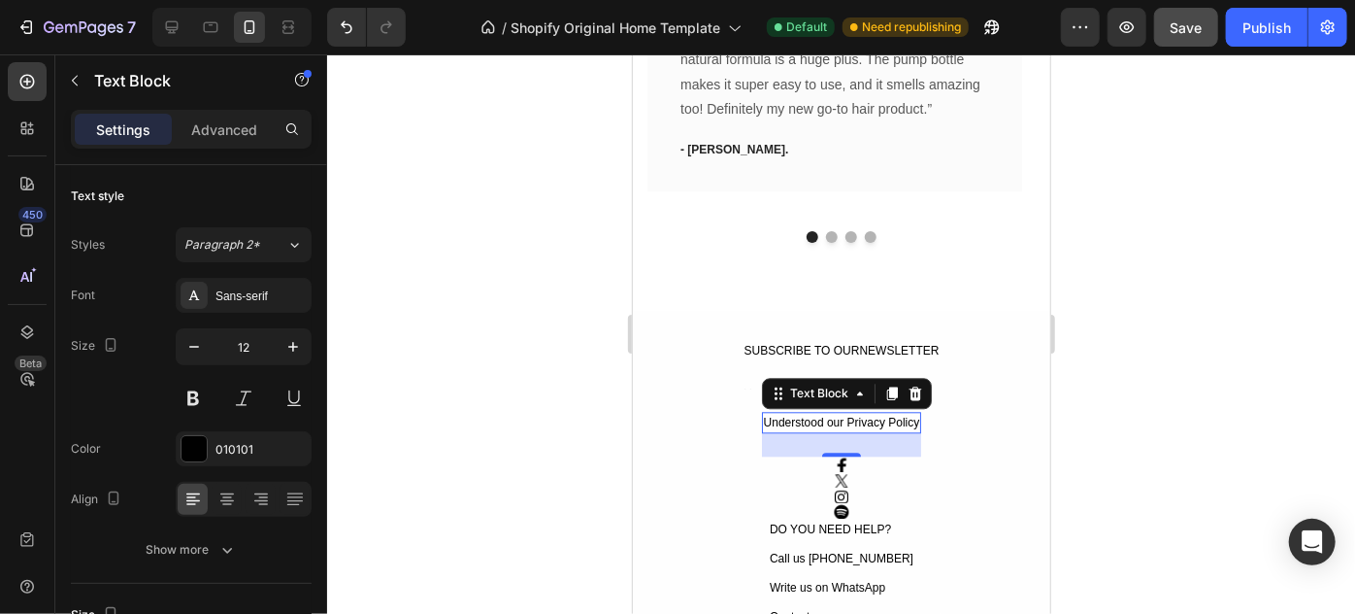
click at [1143, 381] on div at bounding box center [841, 333] width 1028 height 559
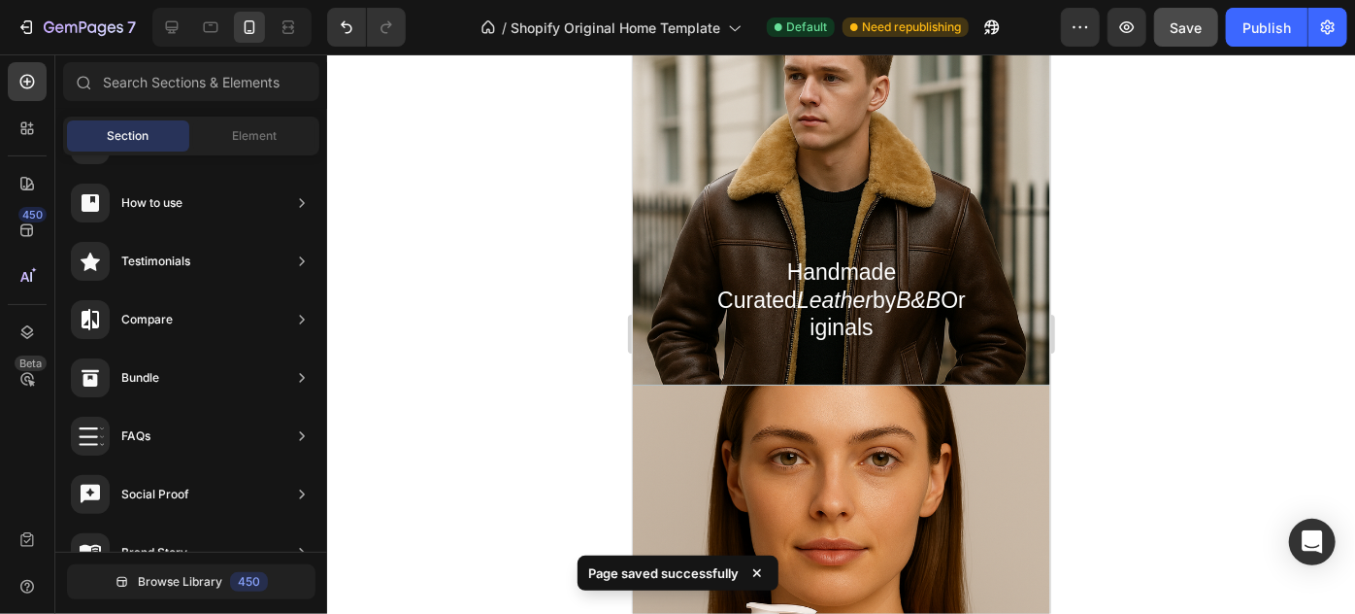
scroll to position [121, 0]
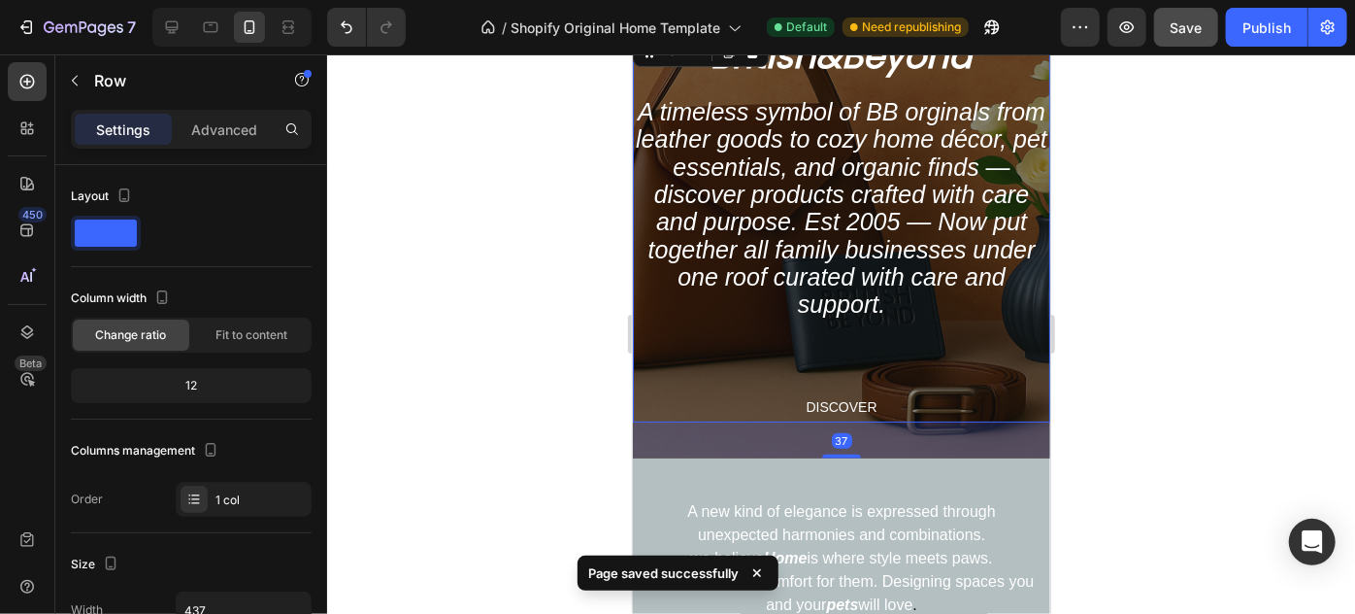
click at [658, 88] on div "British&Beyond Heading A timeless symbol of BB orginals from leather goods to c…" at bounding box center [841, 226] width 418 height 390
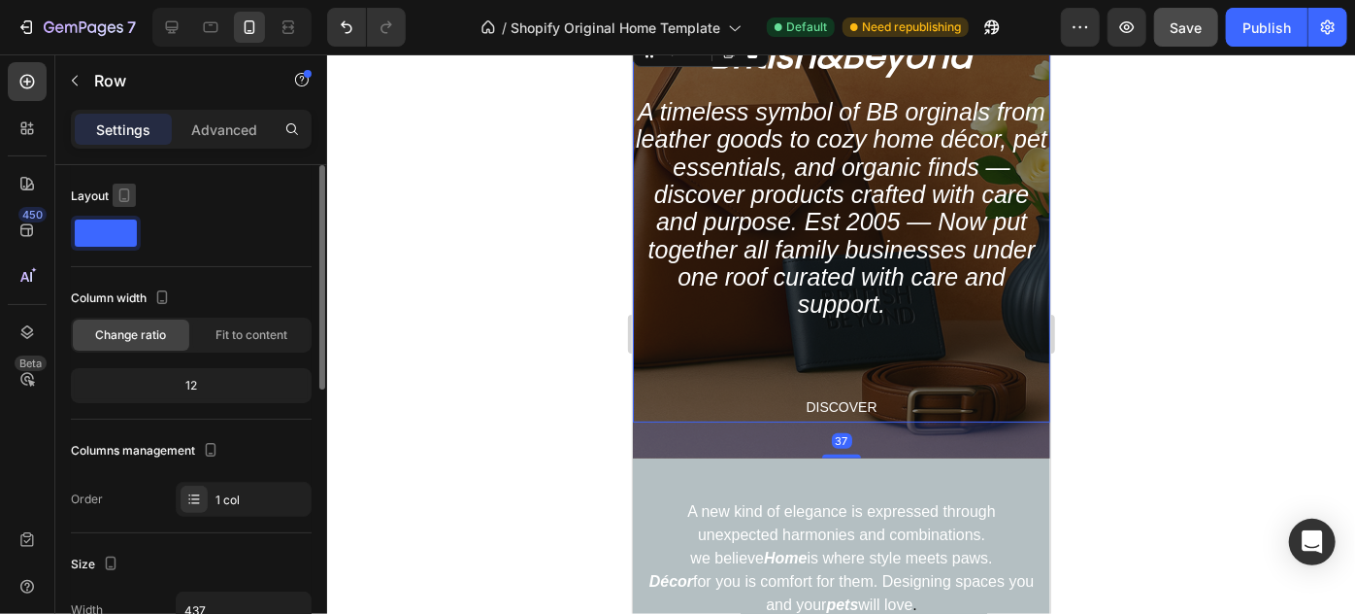
click at [131, 185] on icon "button" at bounding box center [124, 194] width 19 height 19
click at [132, 221] on icon "button" at bounding box center [128, 225] width 13 height 13
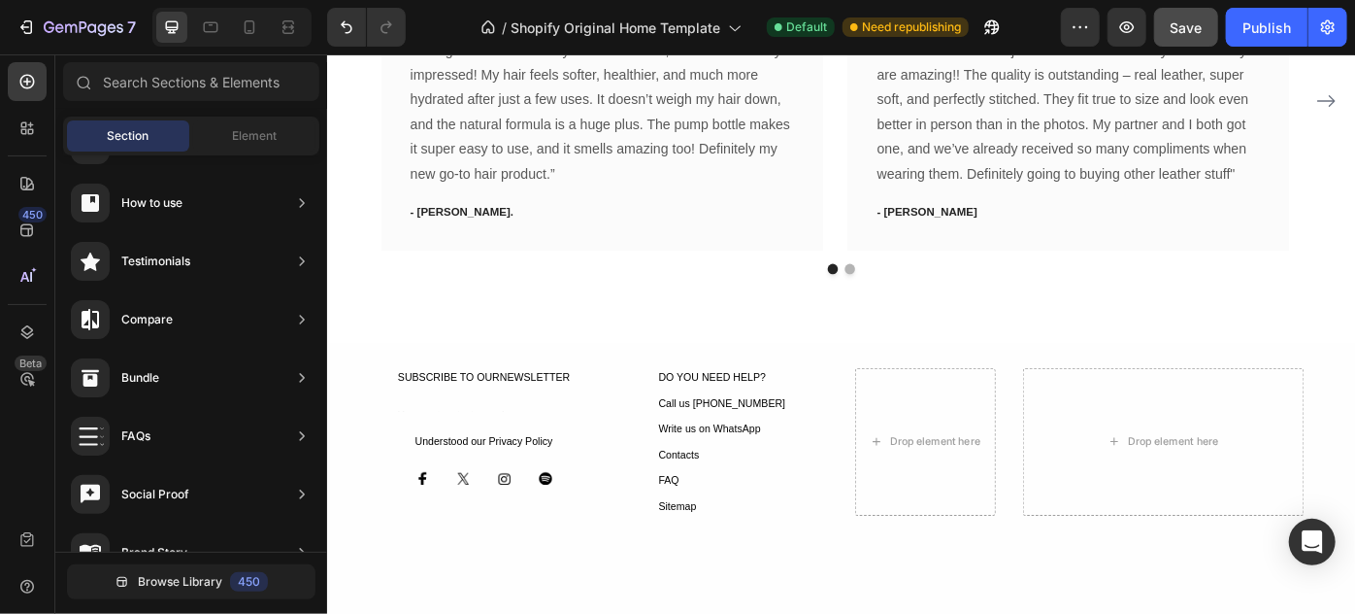
scroll to position [4297, 0]
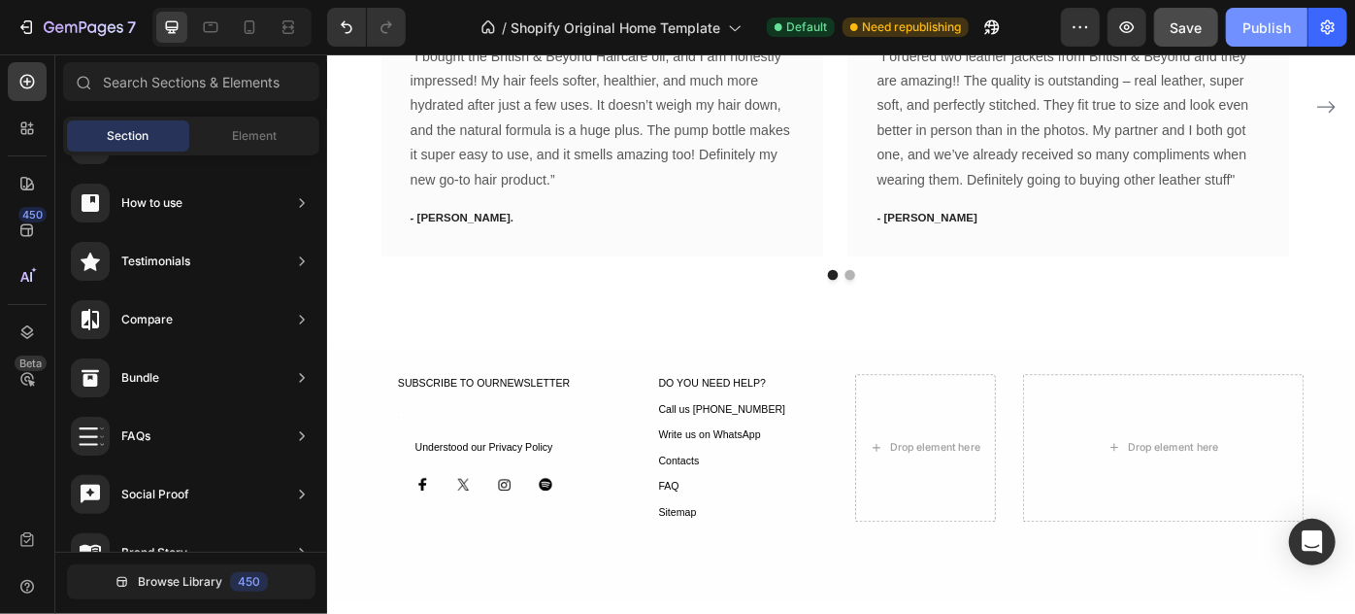
click at [1251, 27] on div "Publish" at bounding box center [1267, 27] width 49 height 20
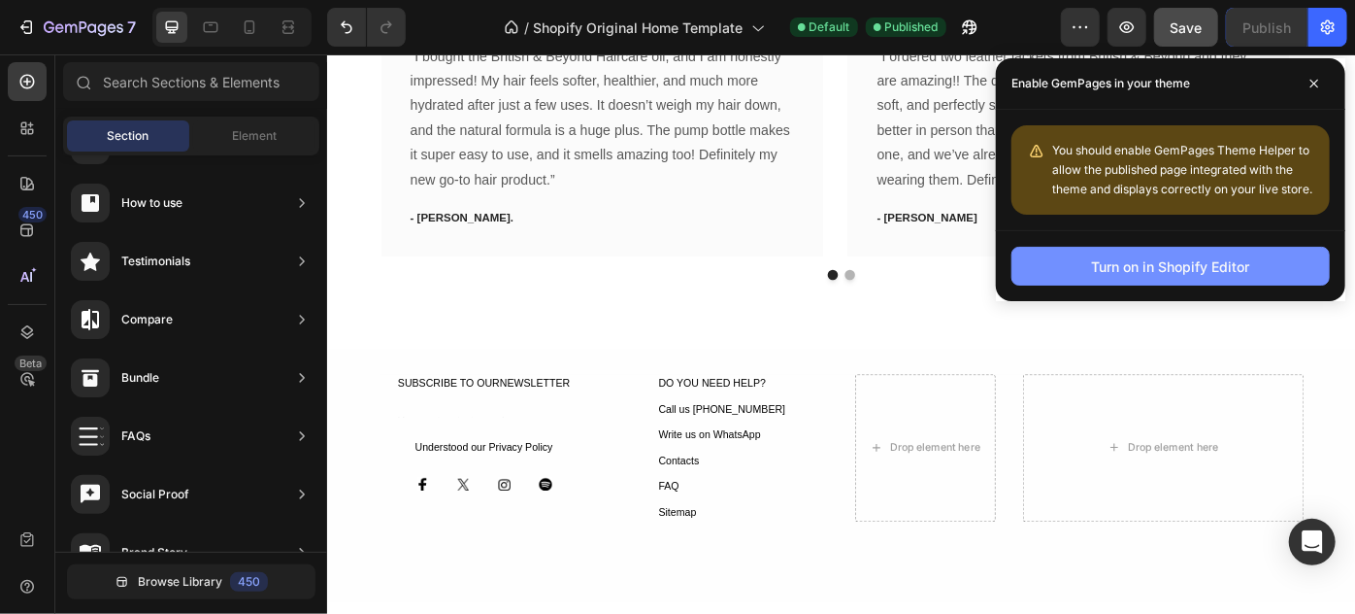
click at [1178, 262] on div "Turn on in Shopify Editor" at bounding box center [1171, 266] width 158 height 20
